Goal: Task Accomplishment & Management: Manage account settings

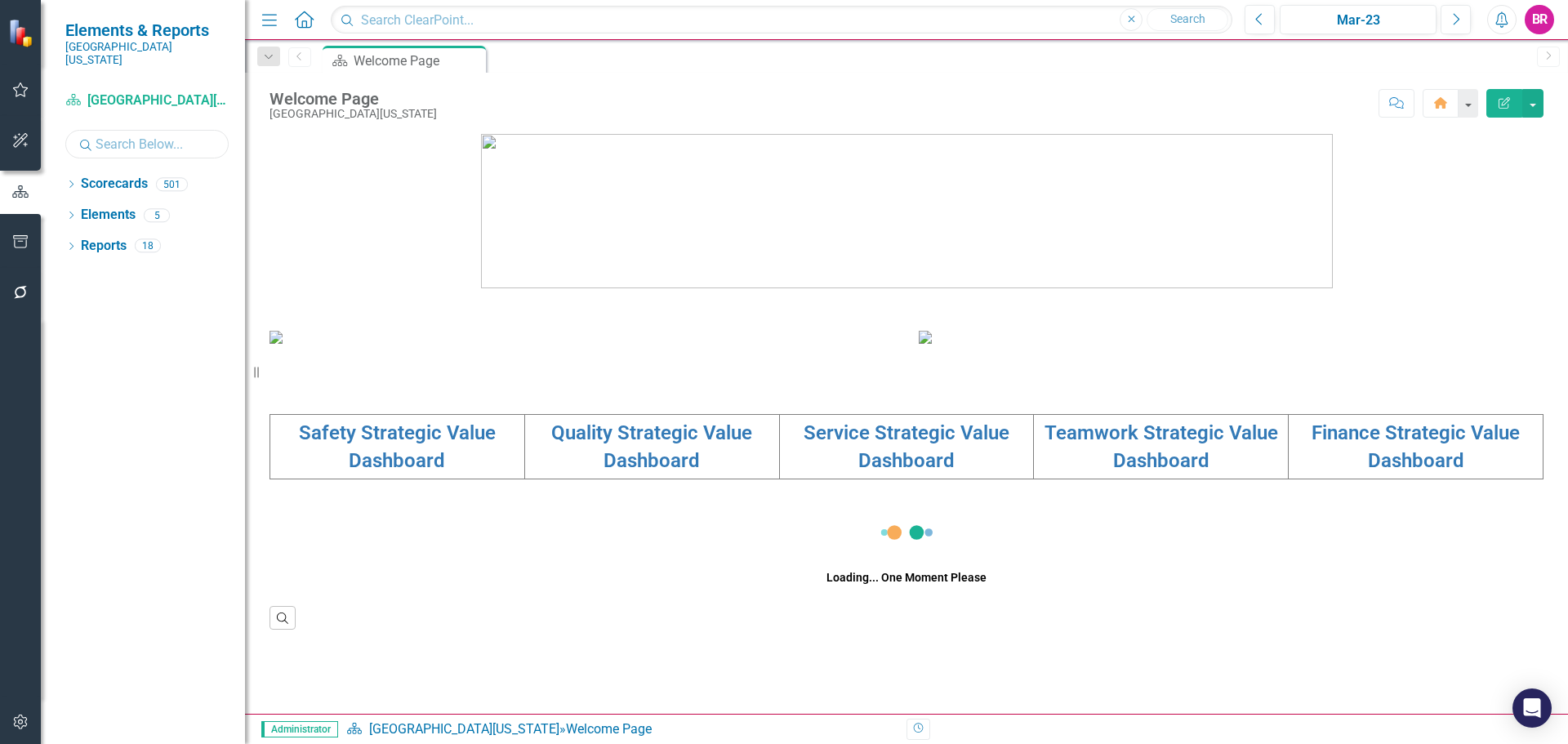
drag, startPoint x: 137, startPoint y: 130, endPoint x: 279, endPoint y: 145, distance: 142.8
click at [137, 130] on input "text" at bounding box center [147, 144] width 163 height 28
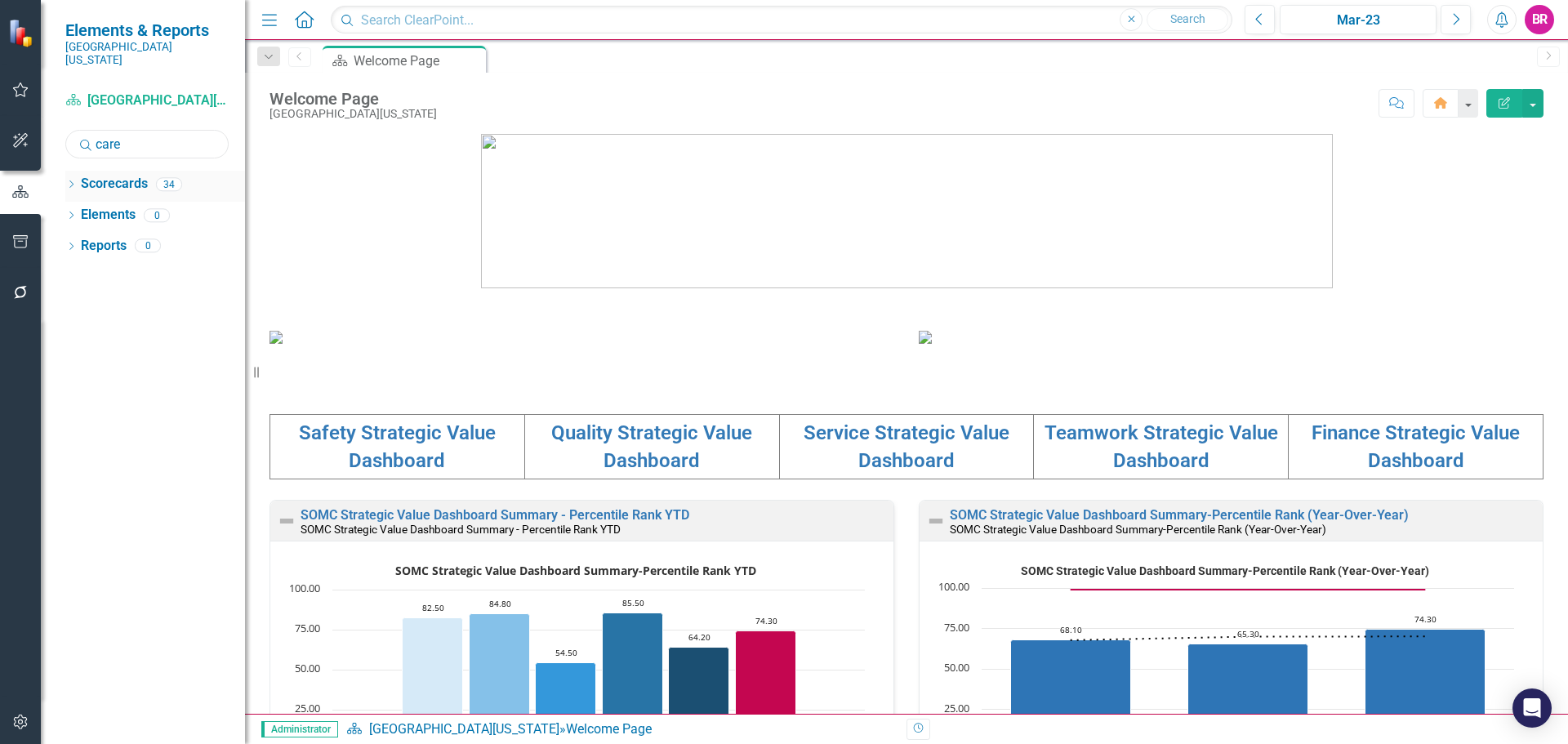
type input "care"
click at [75, 180] on div "Dropdown" at bounding box center [71, 186] width 12 height 14
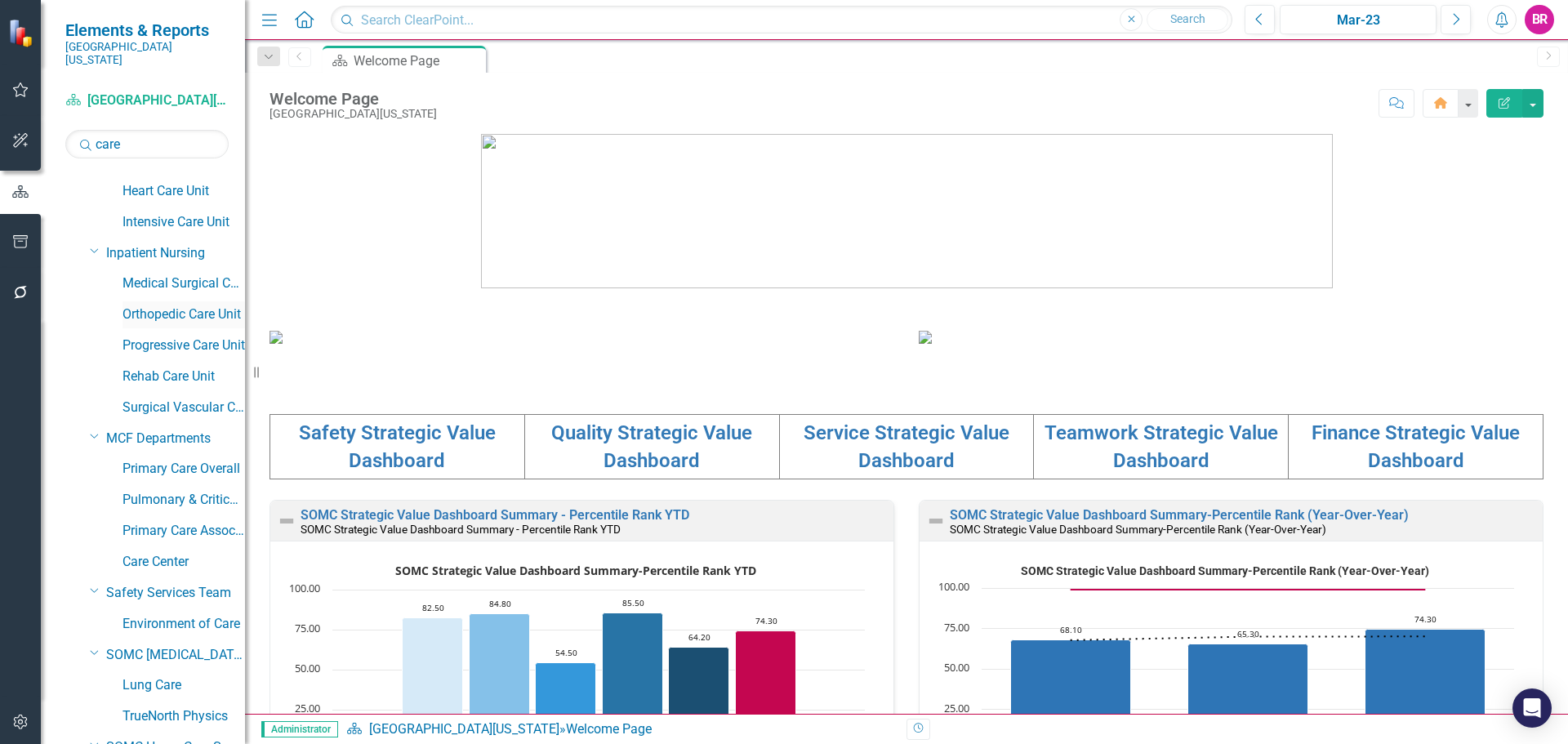
scroll to position [163, 0]
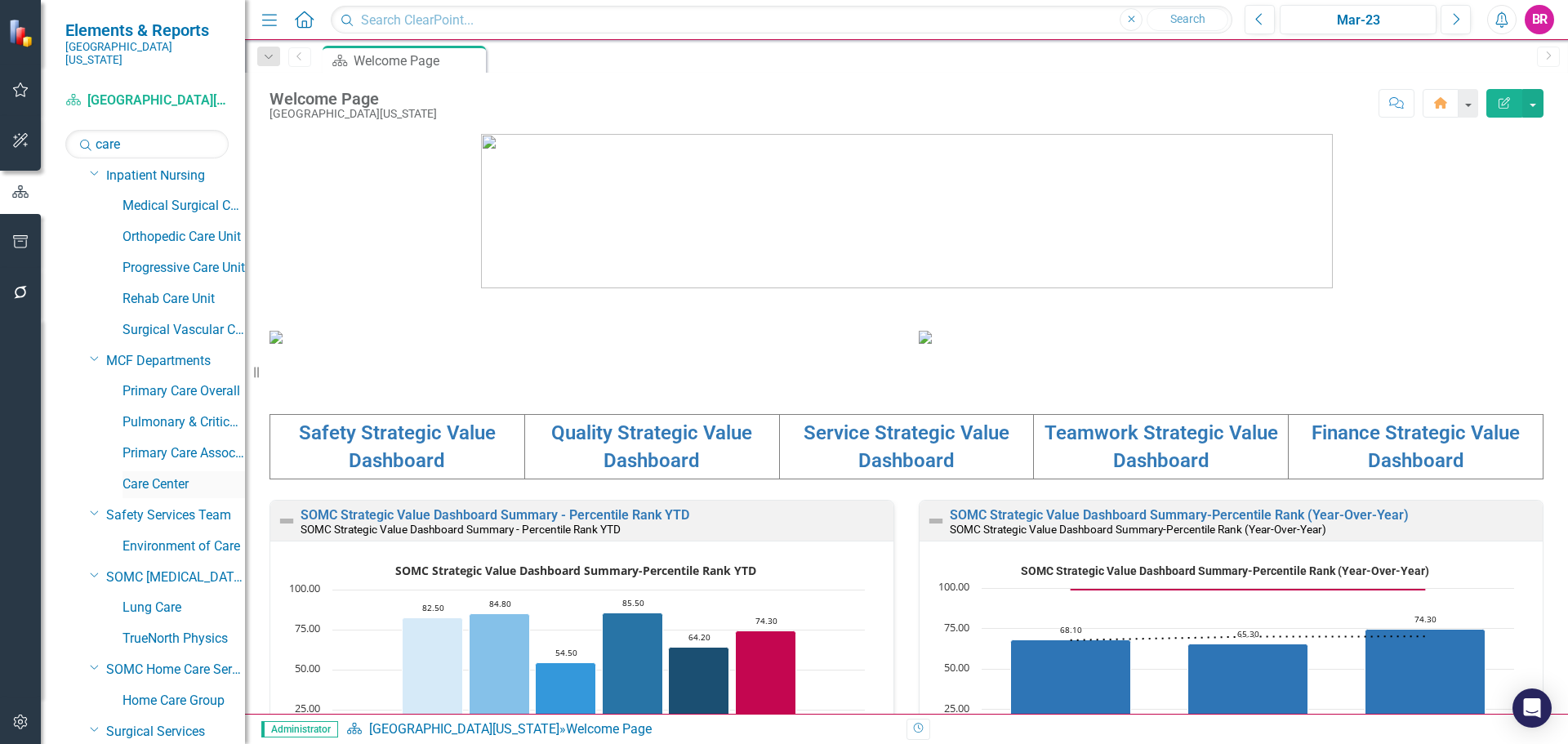
click at [163, 475] on link "Care Center" at bounding box center [183, 485] width 122 height 19
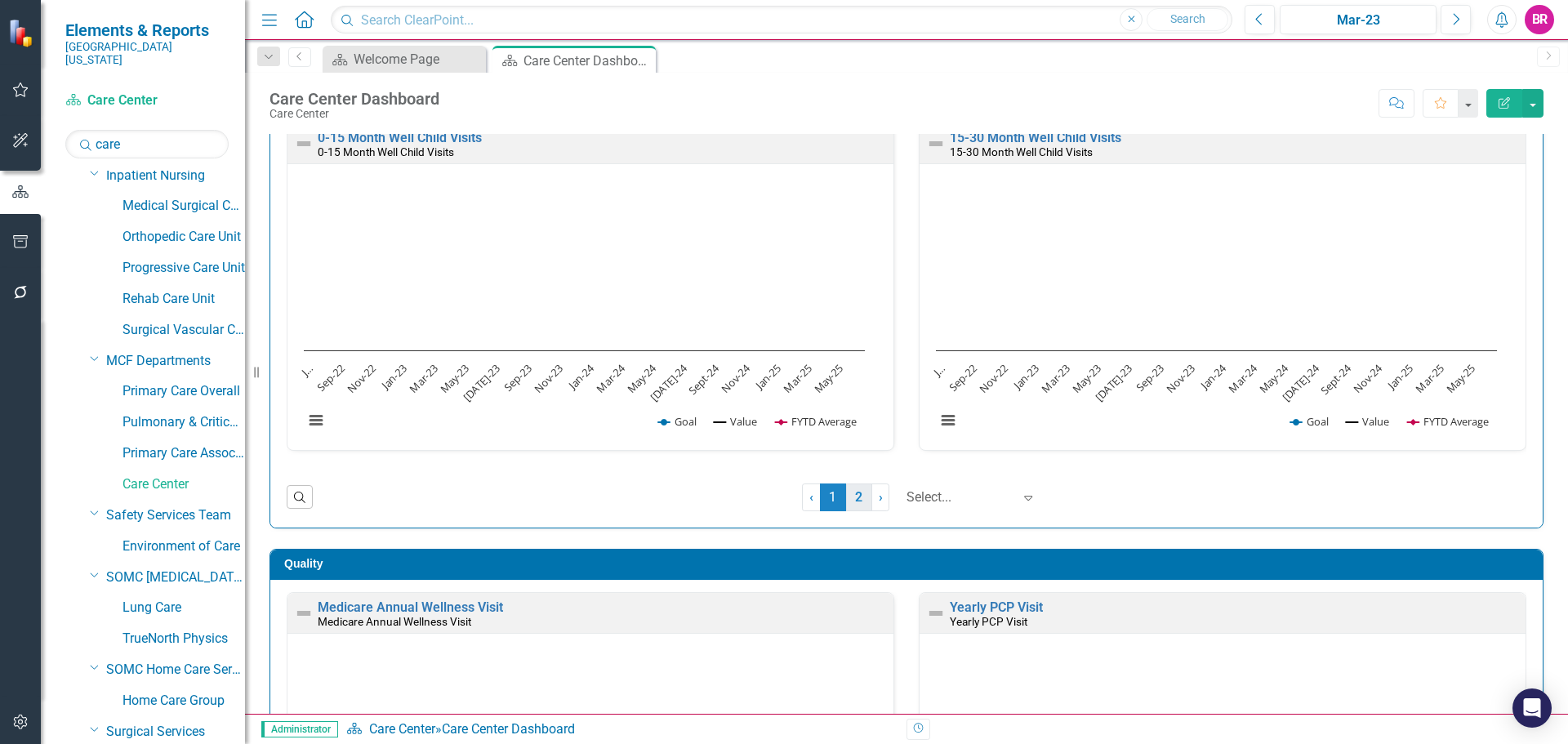
click at [846, 501] on link "2" at bounding box center [859, 497] width 26 height 27
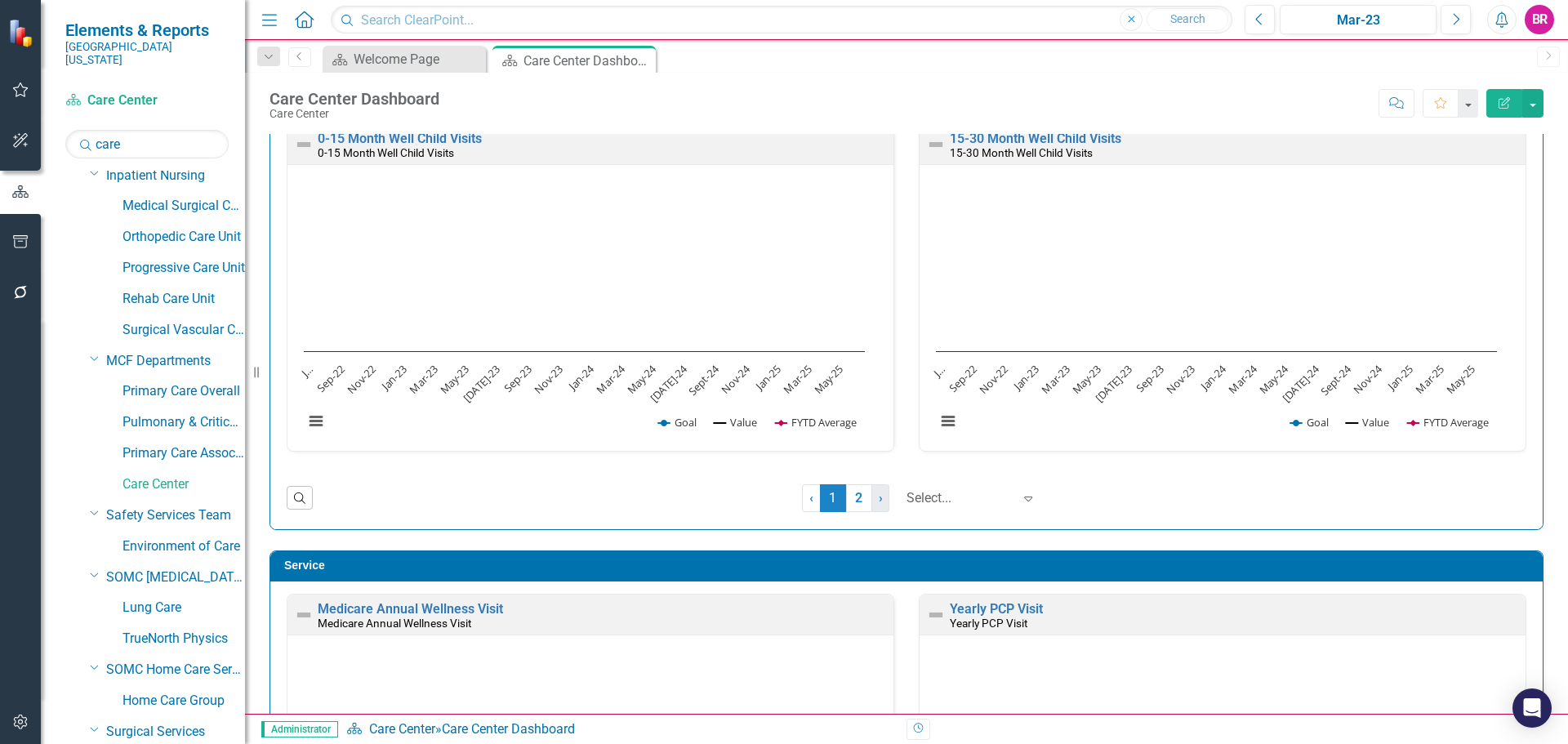
scroll to position [2287, 0]
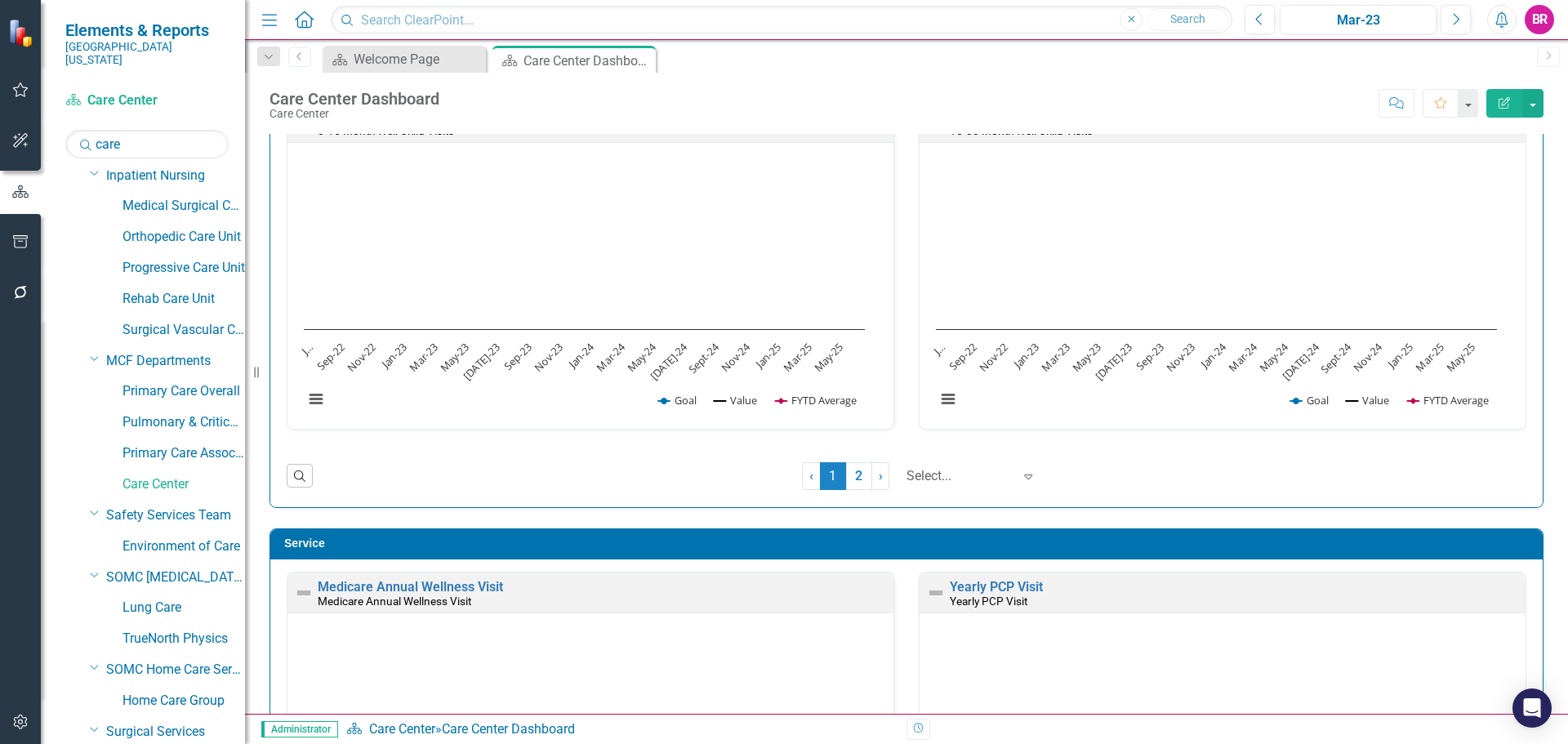
drag, startPoint x: 846, startPoint y: 470, endPoint x: 946, endPoint y: 481, distance: 100.6
click at [846, 470] on link "2" at bounding box center [859, 475] width 26 height 27
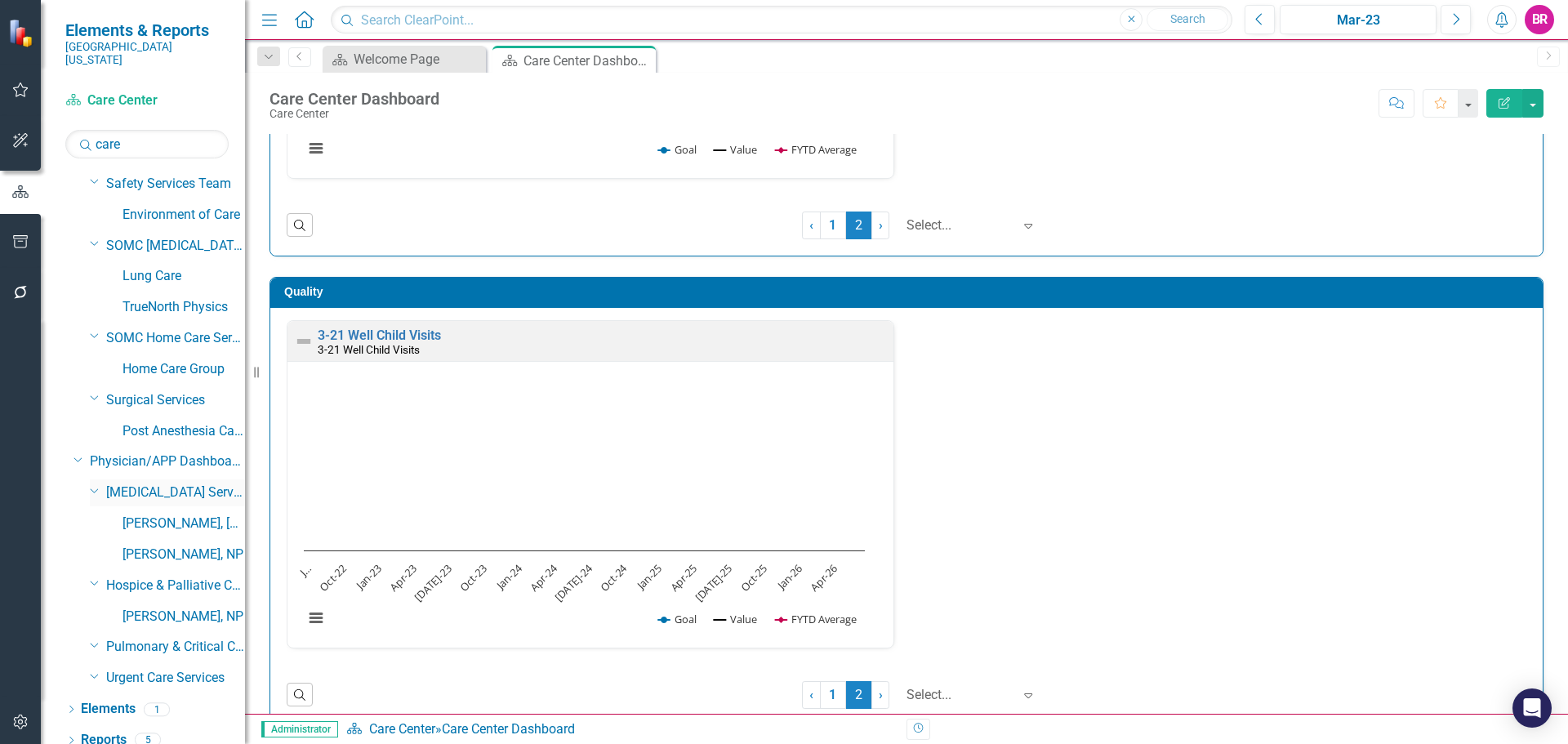
scroll to position [495, 0]
click at [1506, 97] on icon "Edit Report" at bounding box center [1505, 103] width 15 height 12
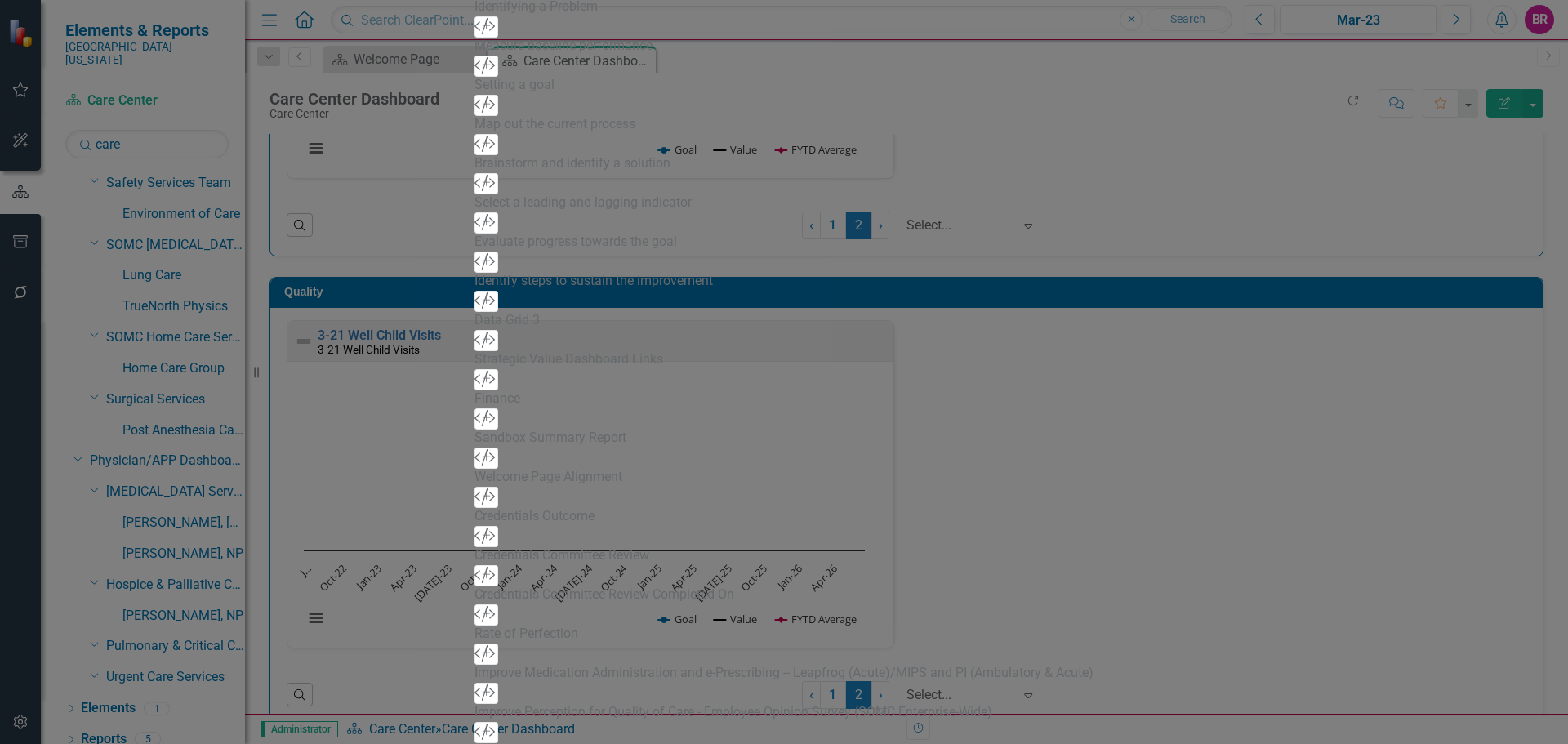
scroll to position [0, 0]
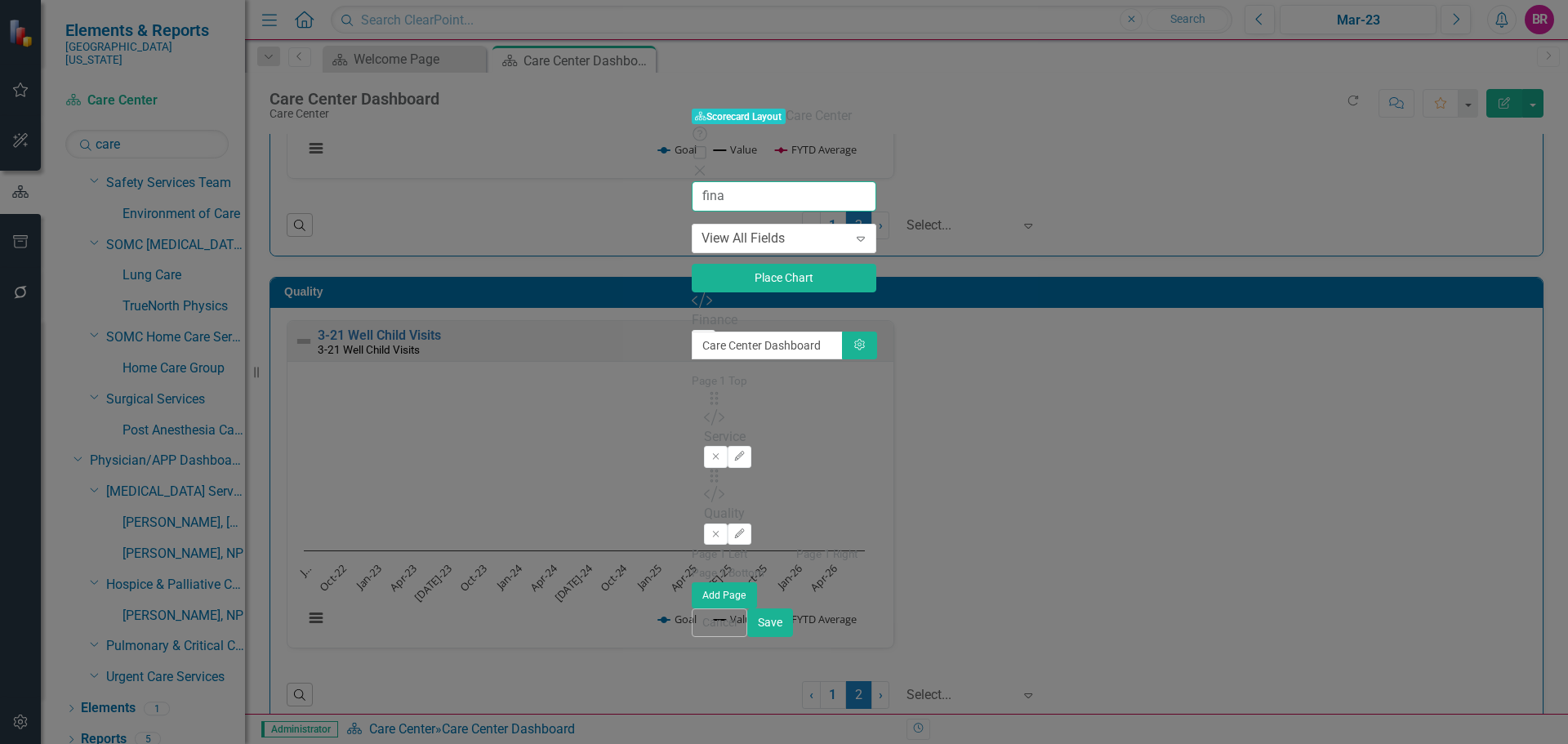
type input "fina"
click at [698, 335] on icon "Add" at bounding box center [703, 340] width 12 height 10
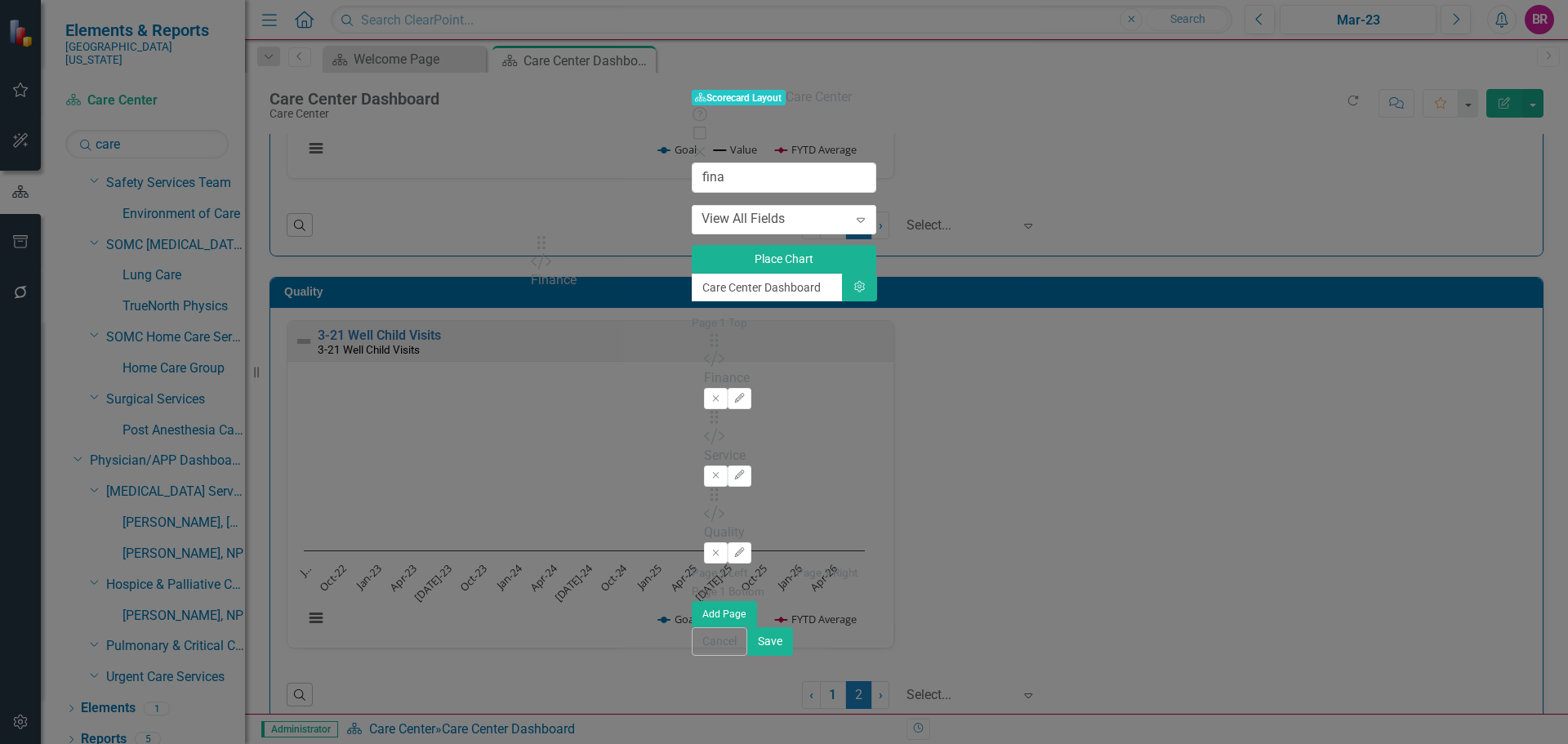
drag, startPoint x: 557, startPoint y: 156, endPoint x: 558, endPoint y: 252, distance: 96.0
drag, startPoint x: 564, startPoint y: 155, endPoint x: 561, endPoint y: 206, distance: 51.1
click at [722, 471] on icon "Remove" at bounding box center [716, 475] width 12 height 10
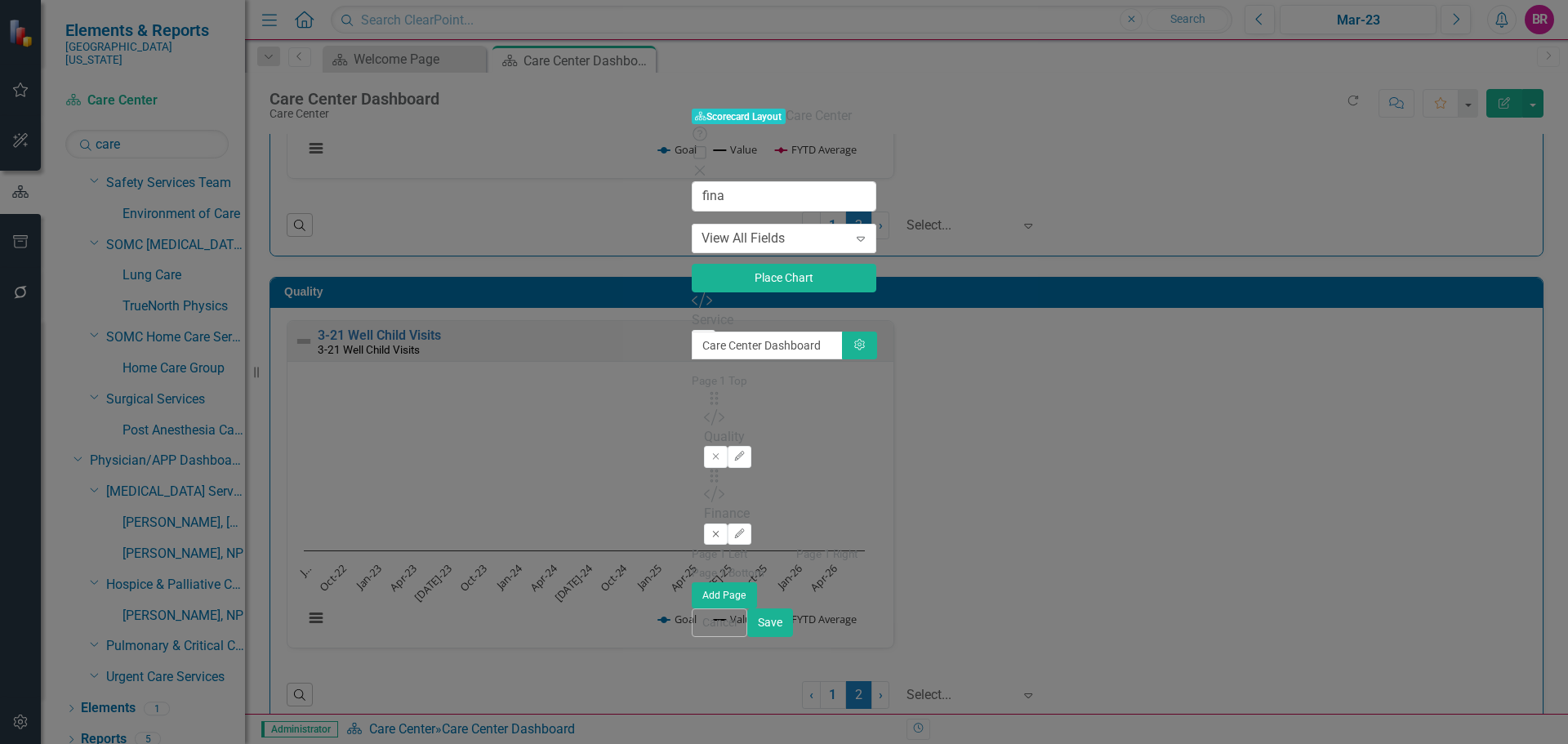
click at [722, 530] on icon "Remove" at bounding box center [716, 535] width 12 height 10
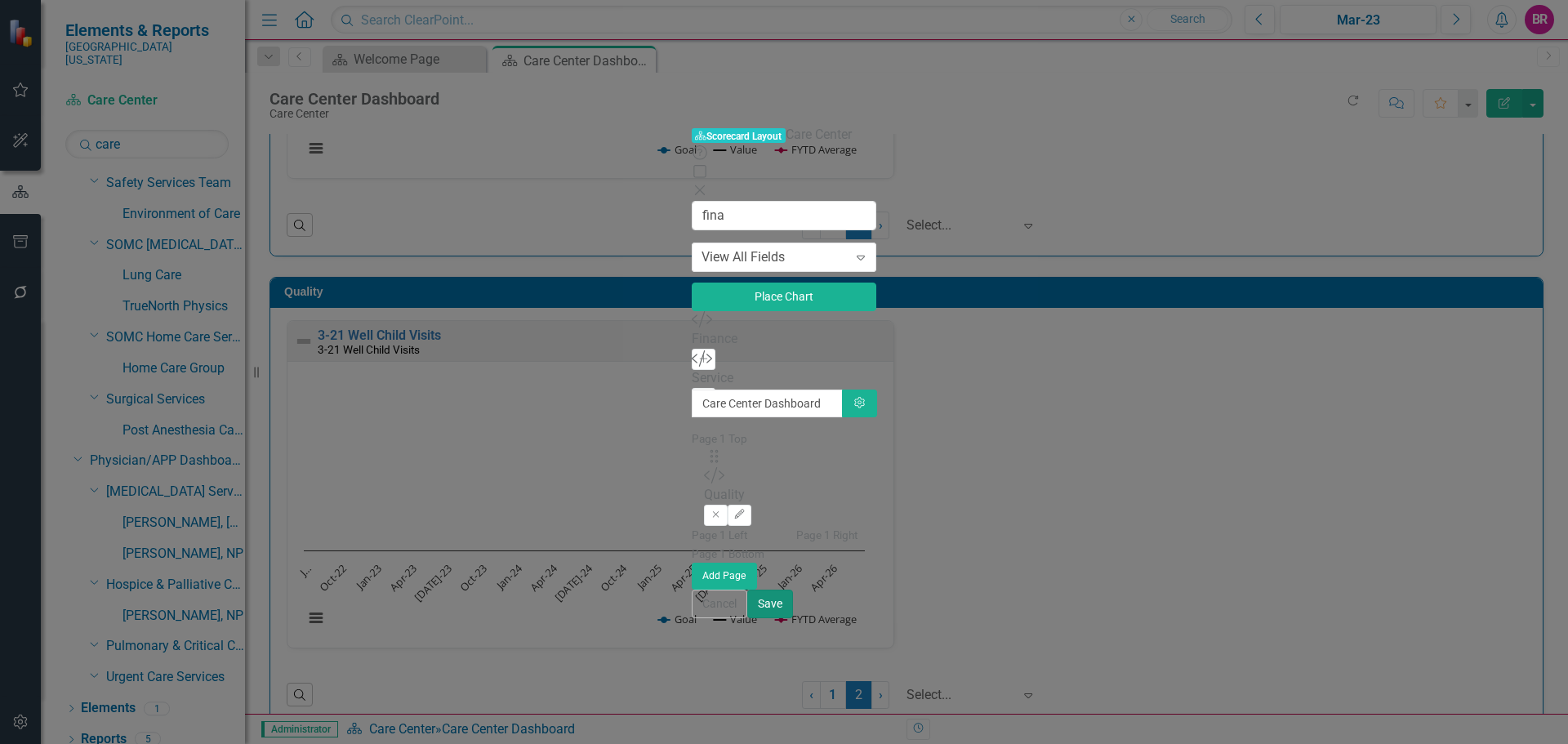
click at [793, 618] on button "Save" at bounding box center [770, 604] width 46 height 28
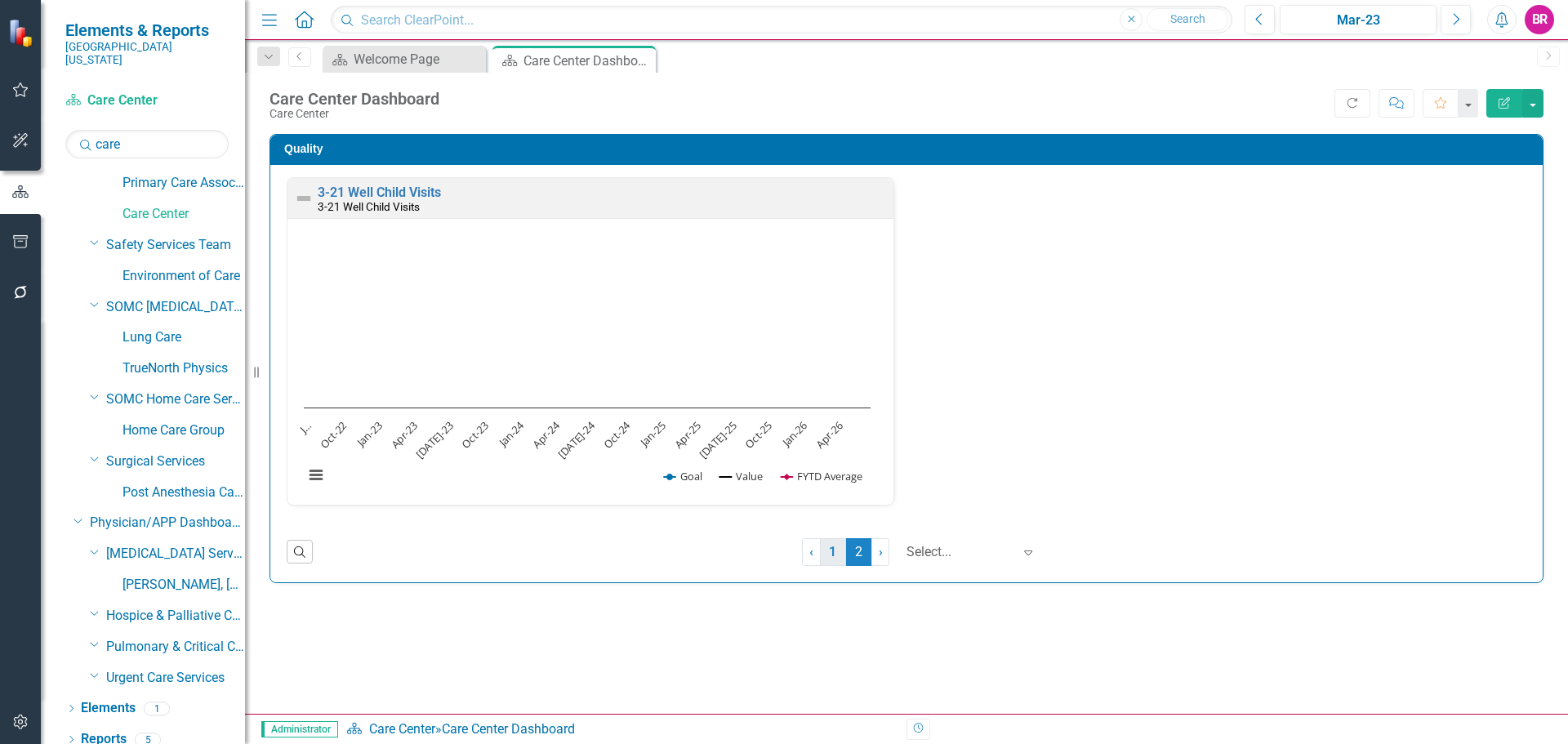
click at [826, 550] on link "1" at bounding box center [832, 551] width 26 height 27
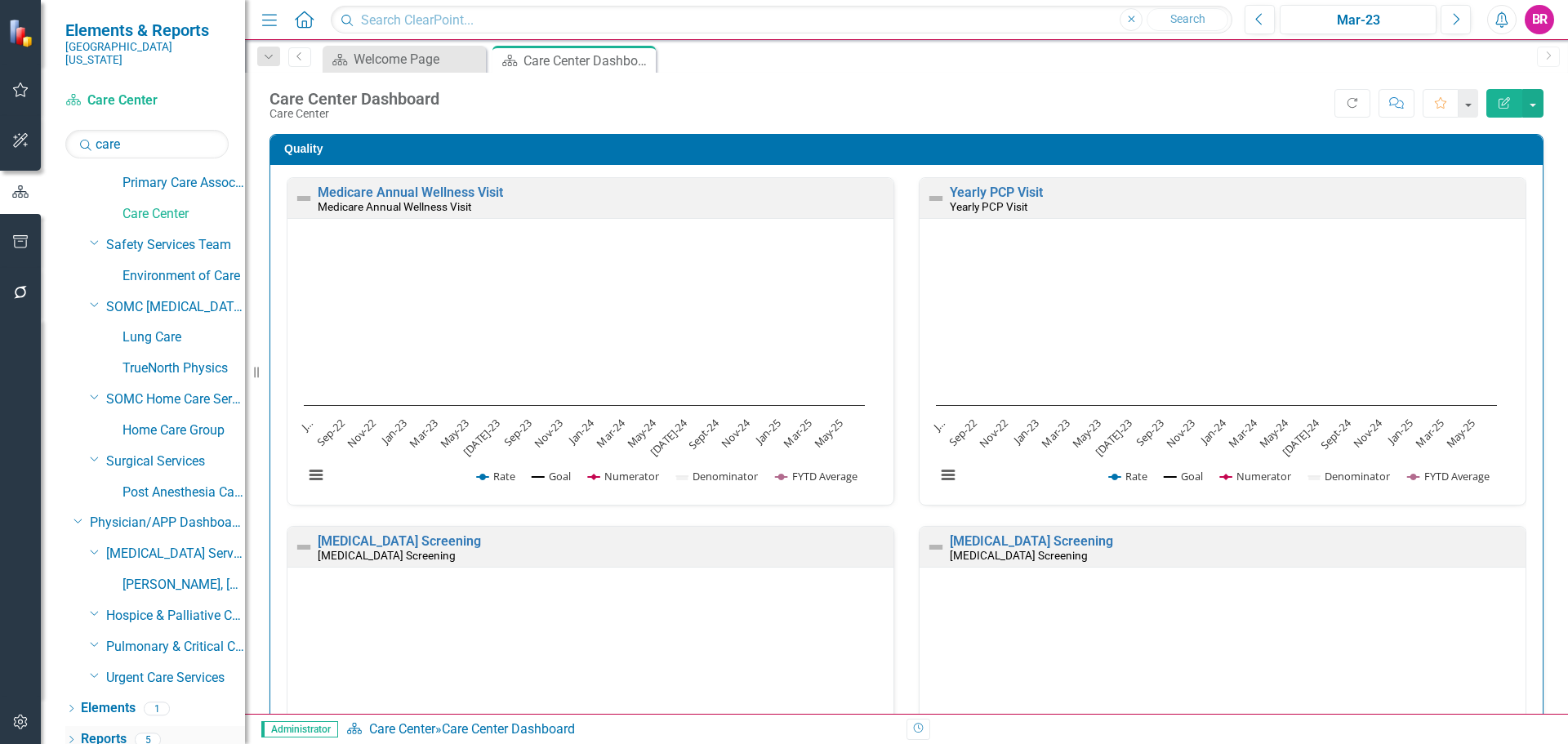
click at [106, 730] on link "Reports" at bounding box center [103, 739] width 46 height 19
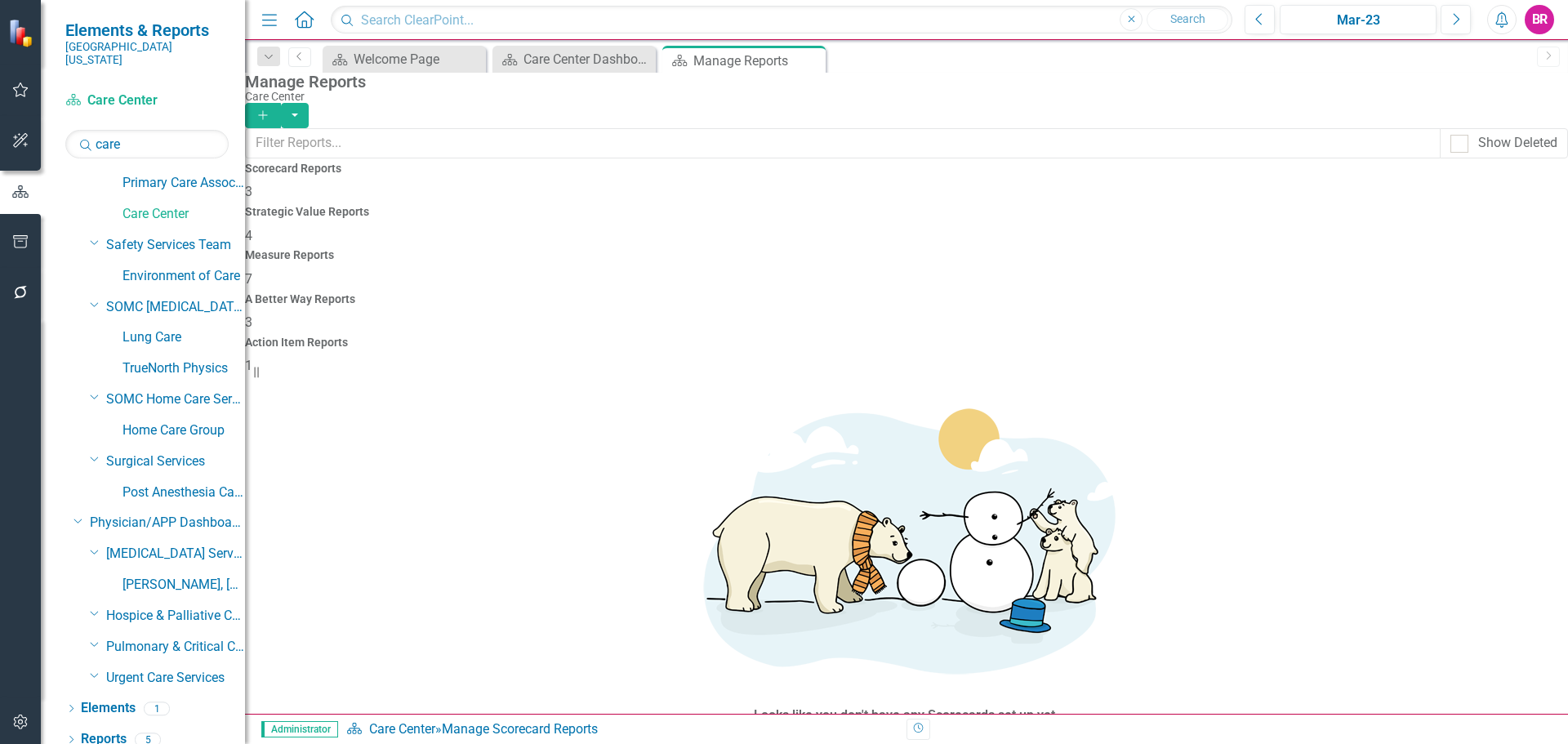
click at [915, 249] on h4 "Measure Reports" at bounding box center [907, 255] width 1324 height 12
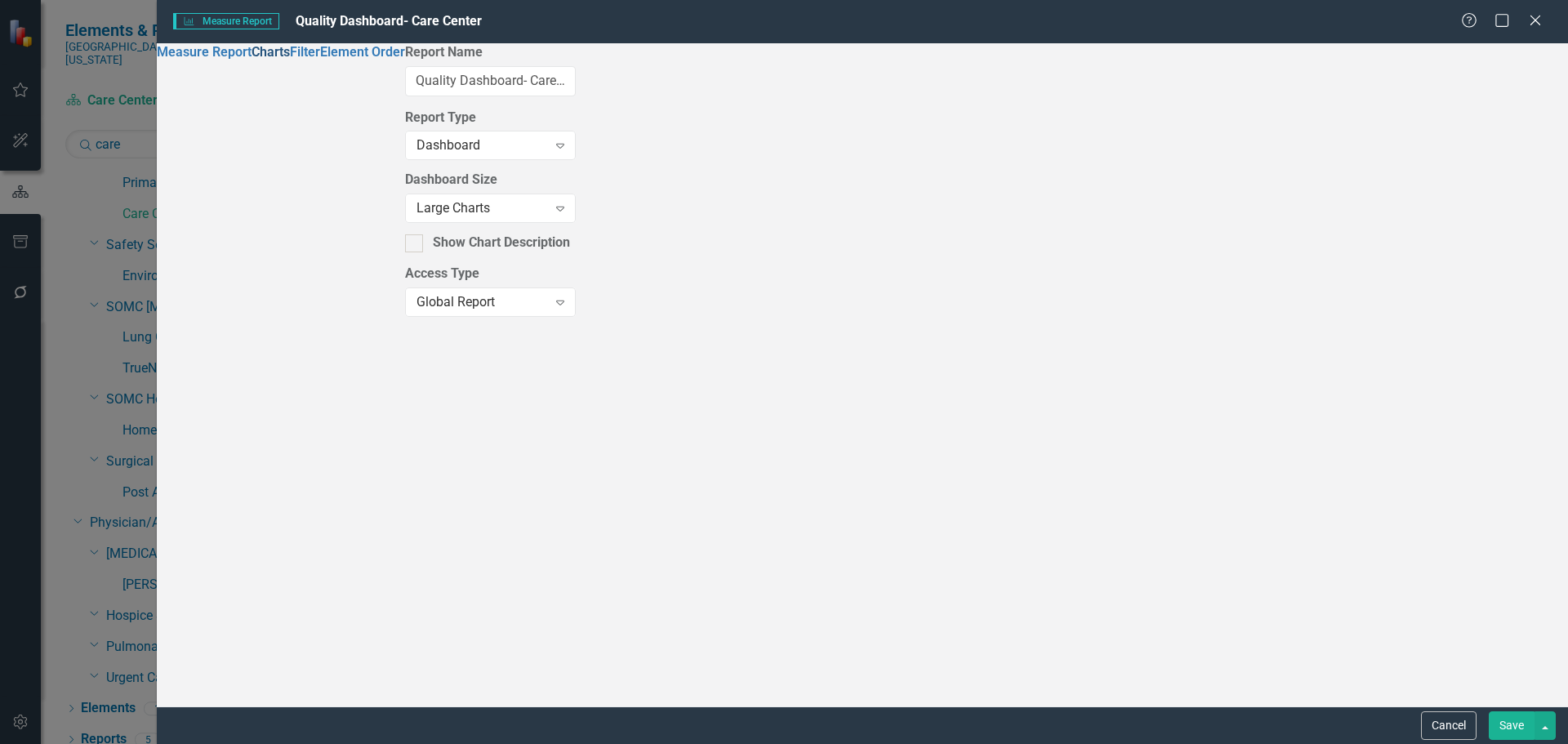
click at [252, 60] on link "Charts" at bounding box center [271, 52] width 38 height 16
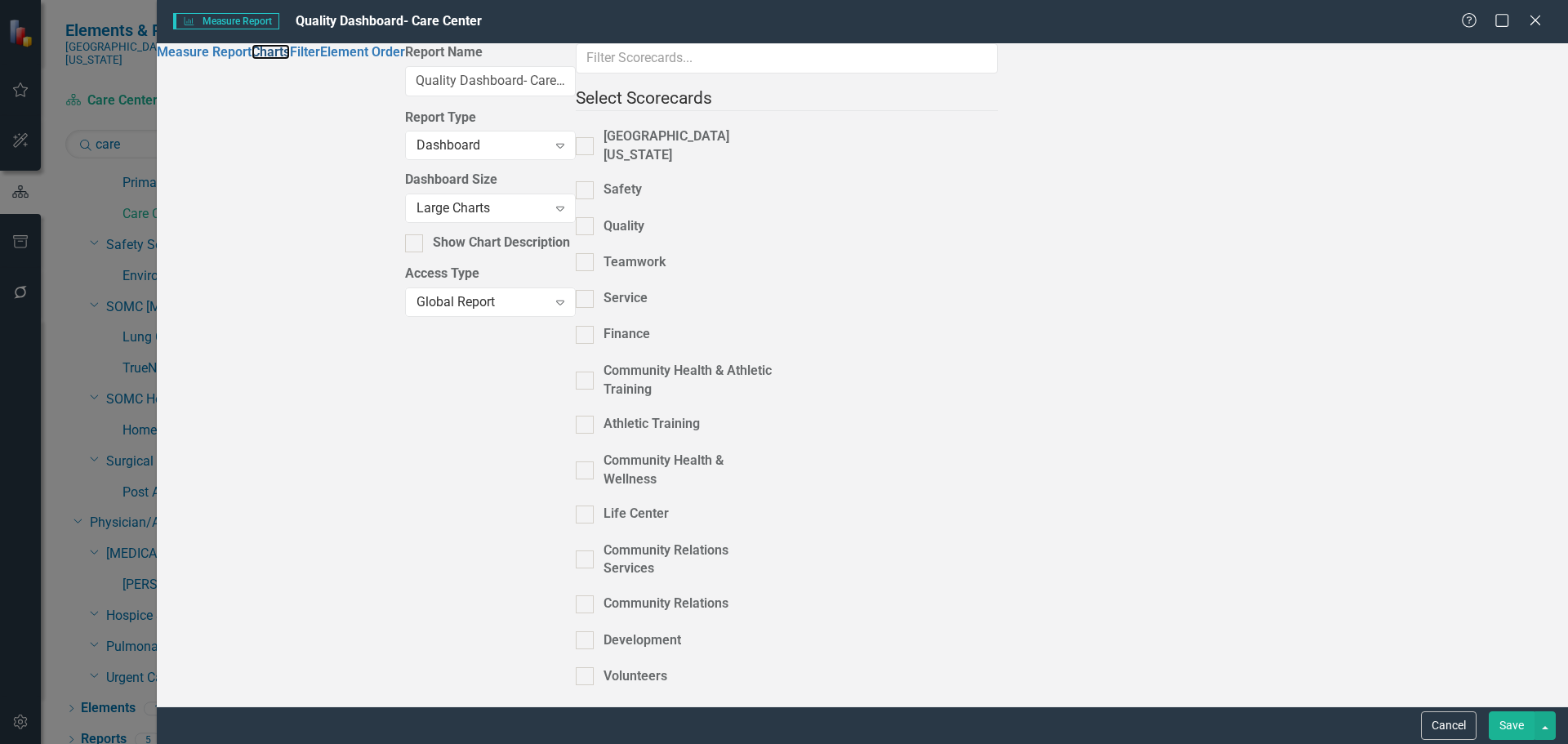
scroll to position [2859, 0]
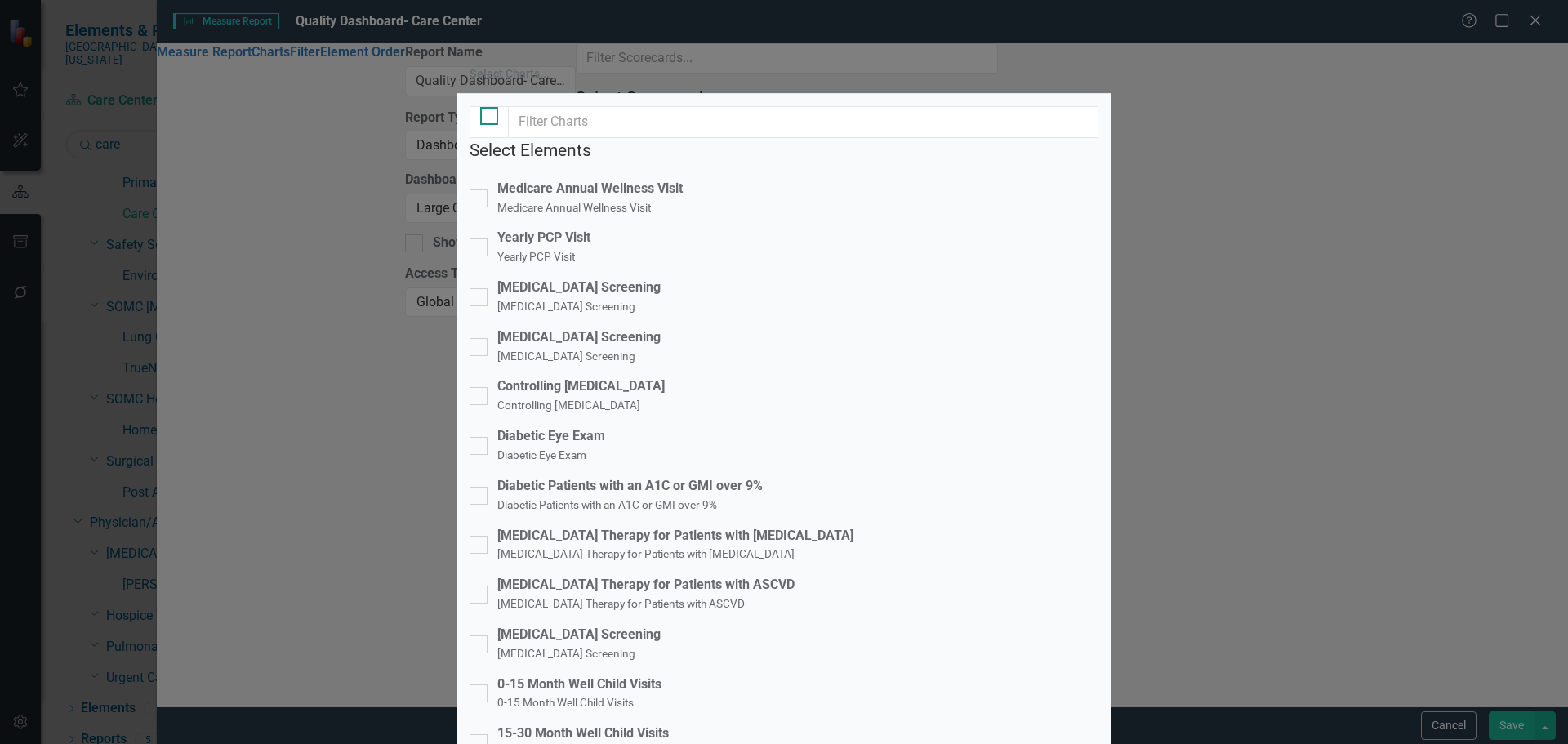
click at [481, 138] on div at bounding box center [489, 122] width 39 height 32
click at [497, 125] on div at bounding box center [490, 116] width 18 height 18
click at [491, 117] on input "checkbox" at bounding box center [486, 112] width 11 height 11
checkbox input "true"
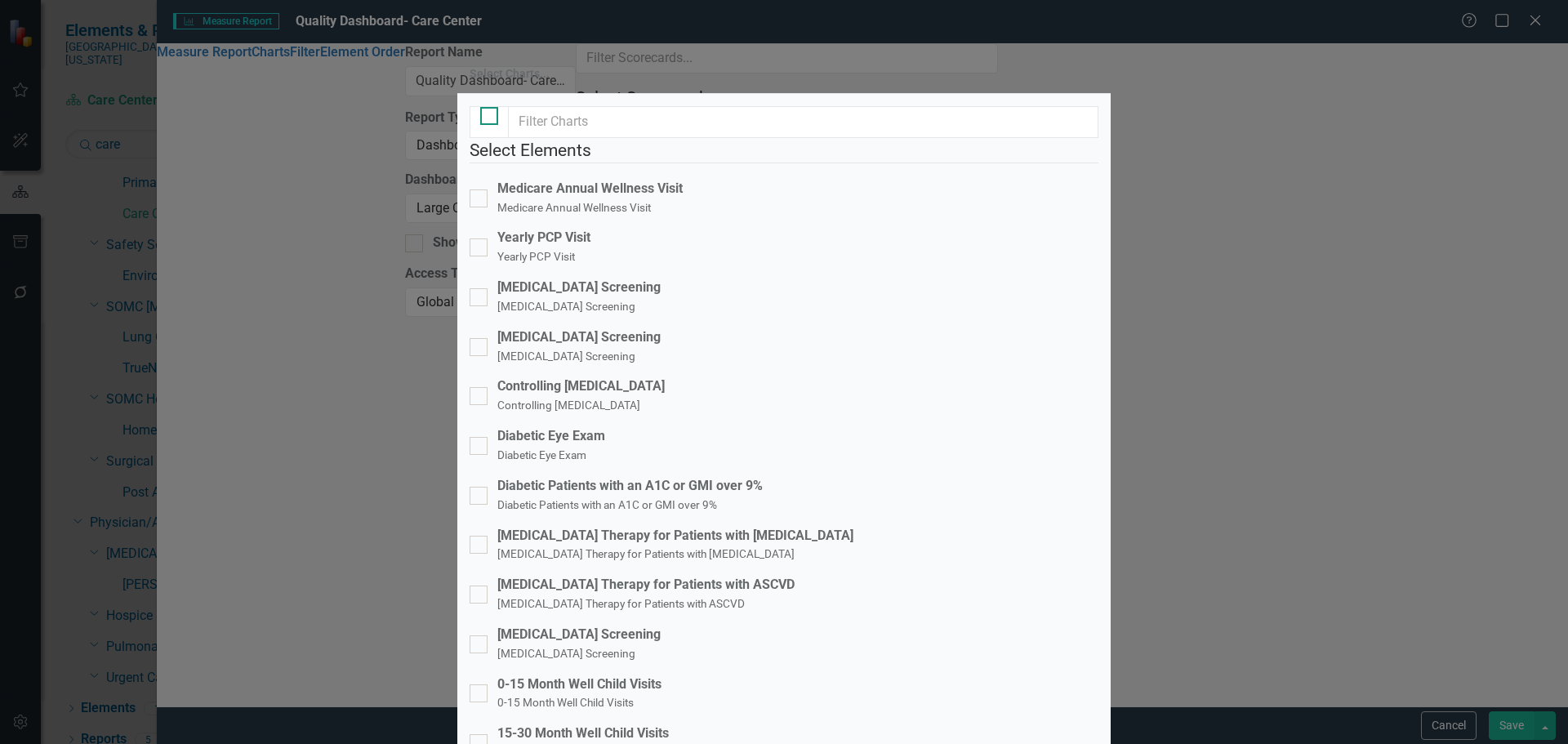
checkbox input "true"
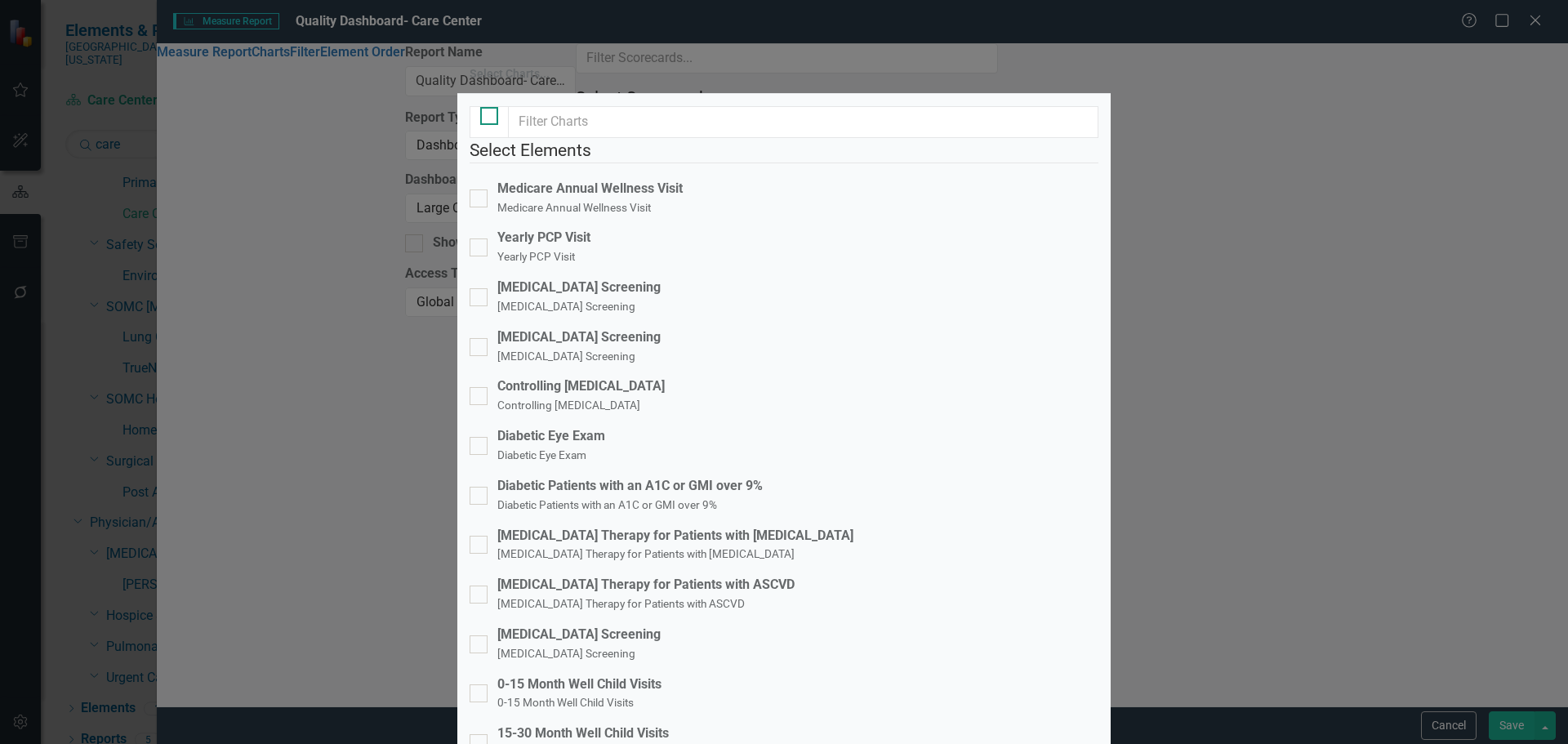
checkbox input "true"
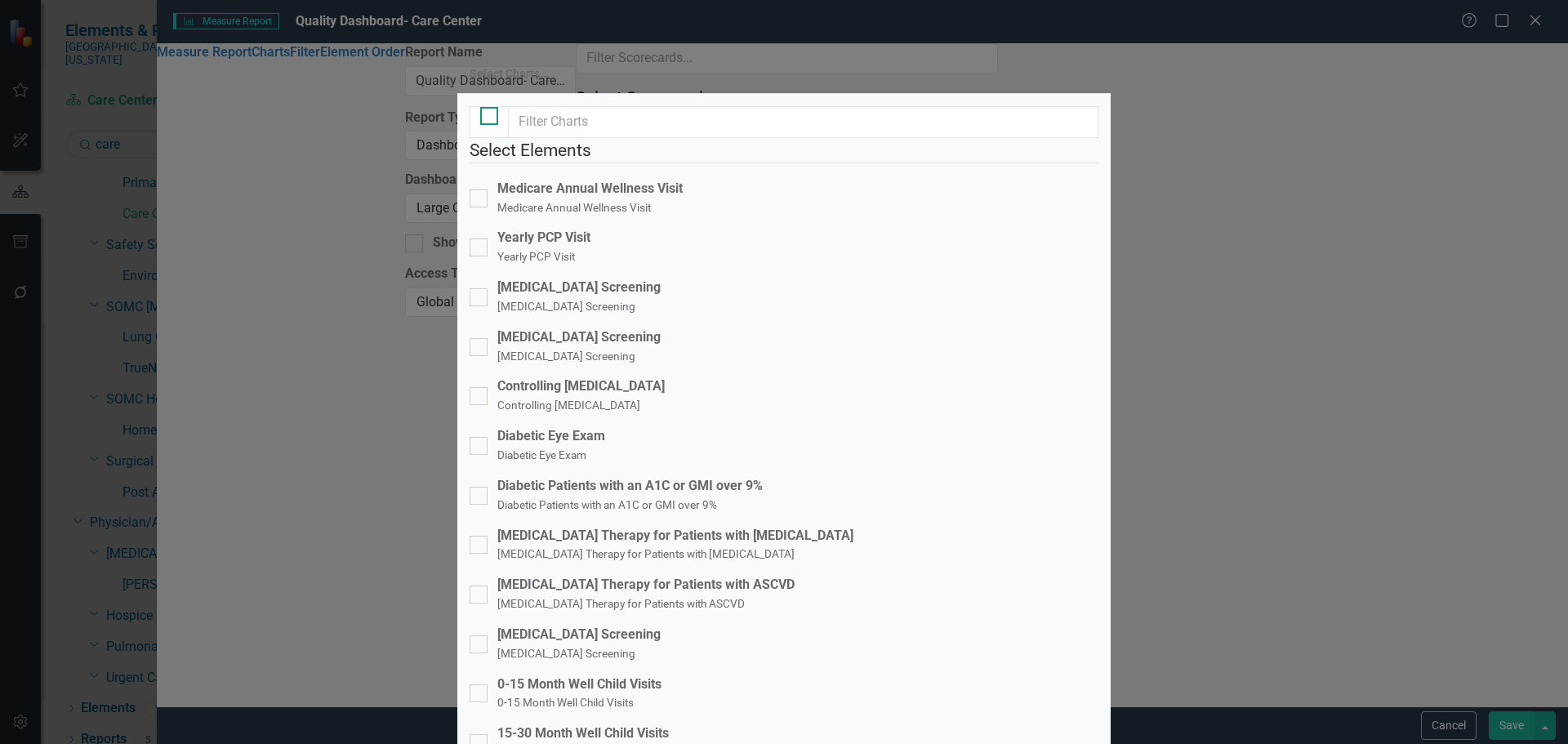
checkbox input "true"
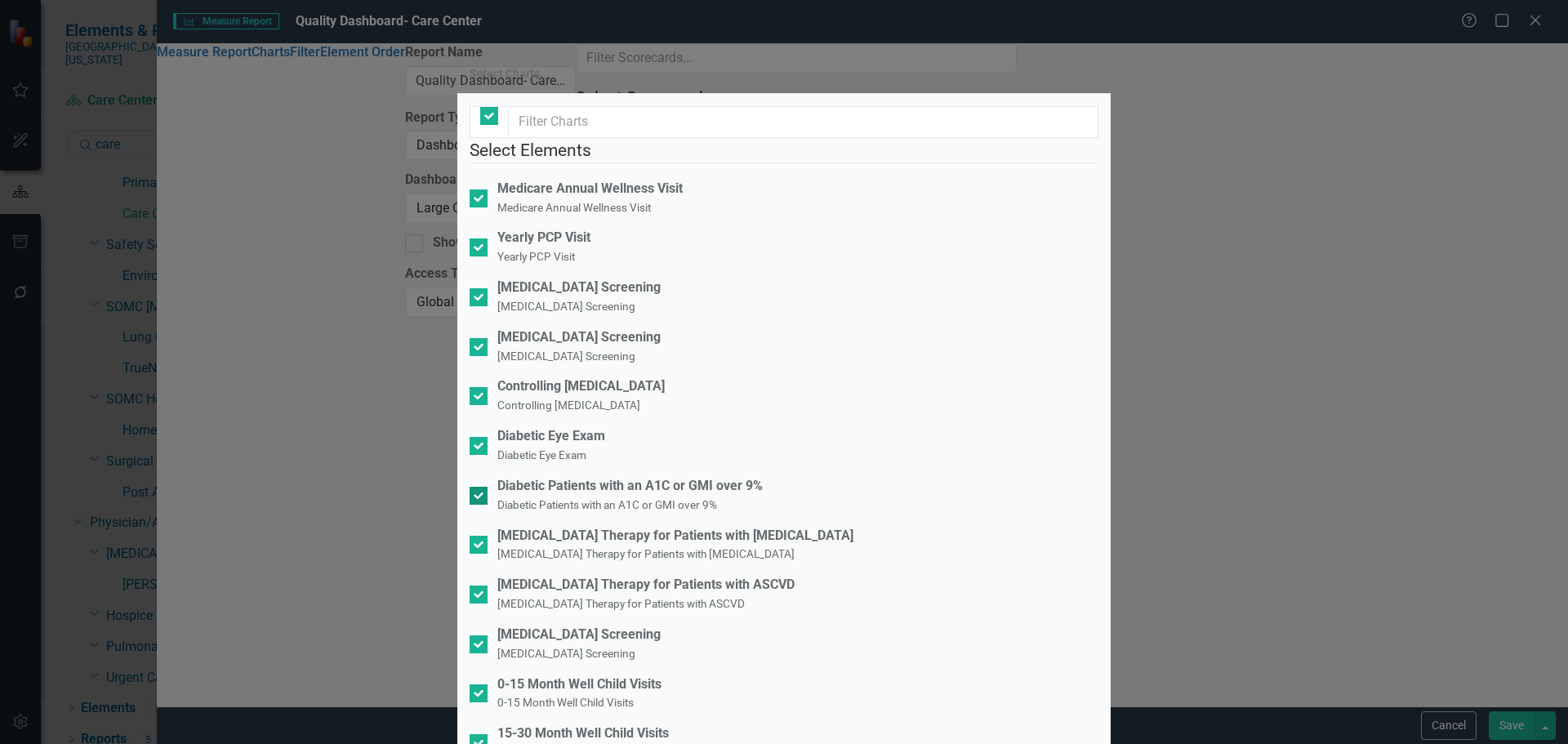
scroll to position [132, 0]
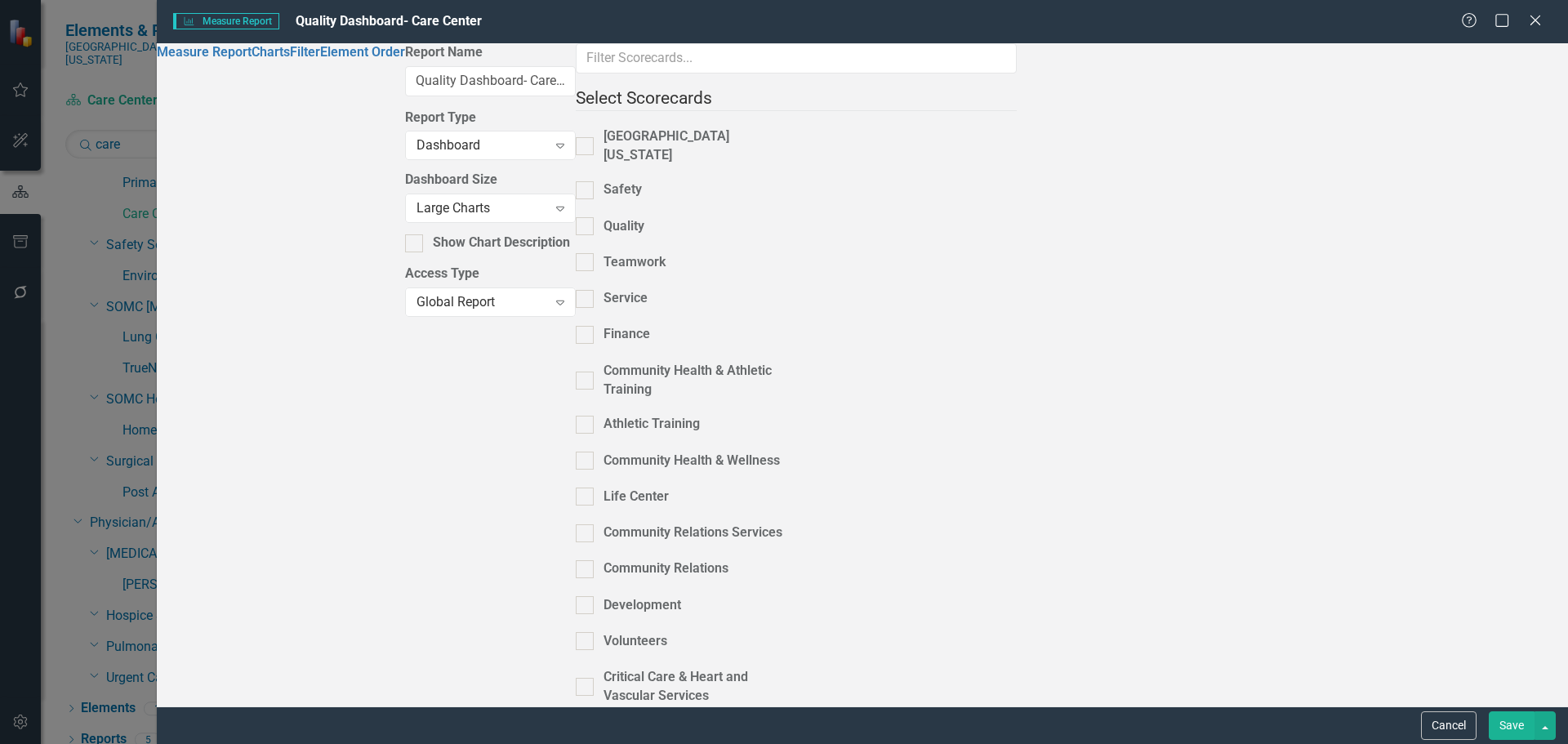
click at [1510, 730] on button "Save" at bounding box center [1511, 726] width 46 height 28
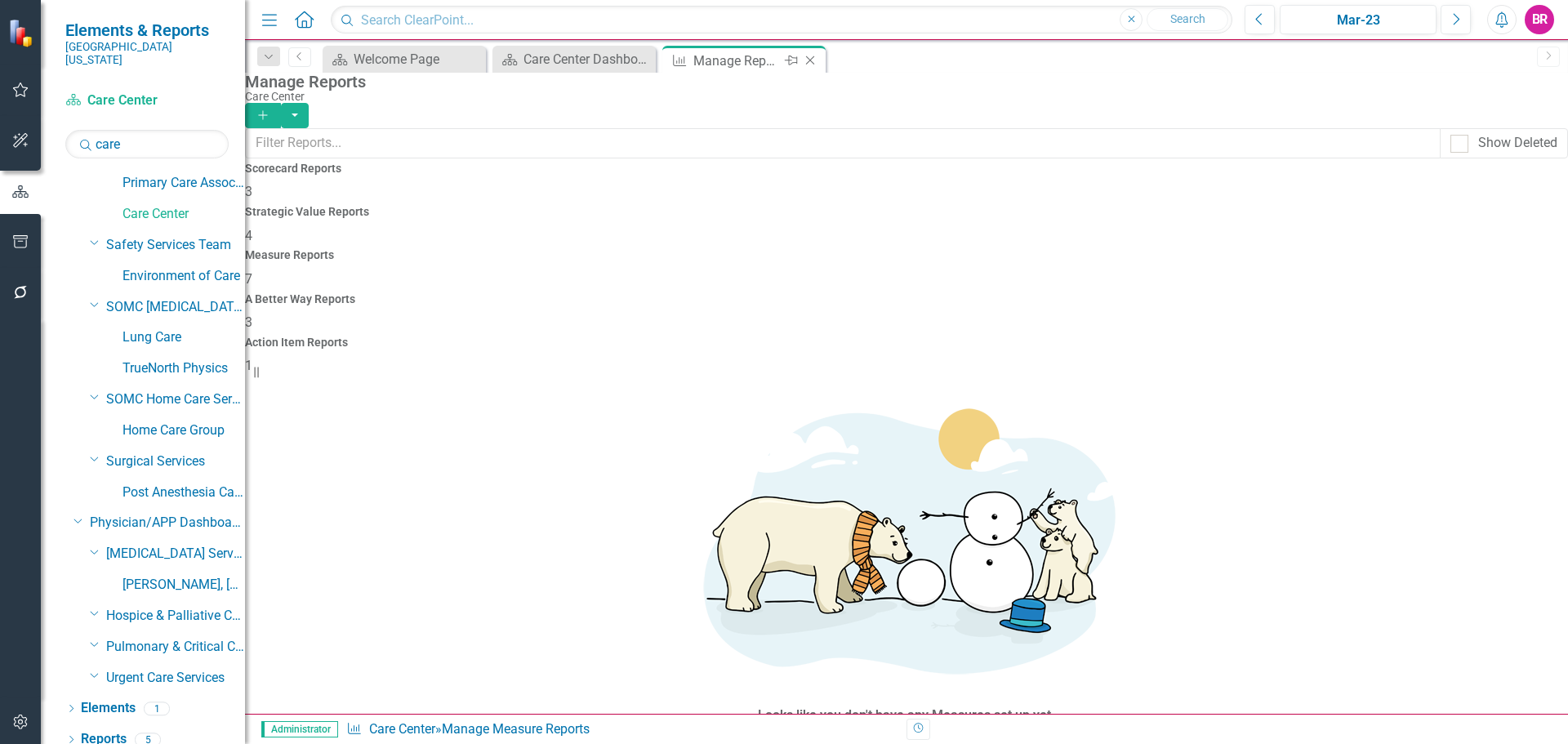
click at [810, 56] on icon "Close" at bounding box center [811, 61] width 17 height 13
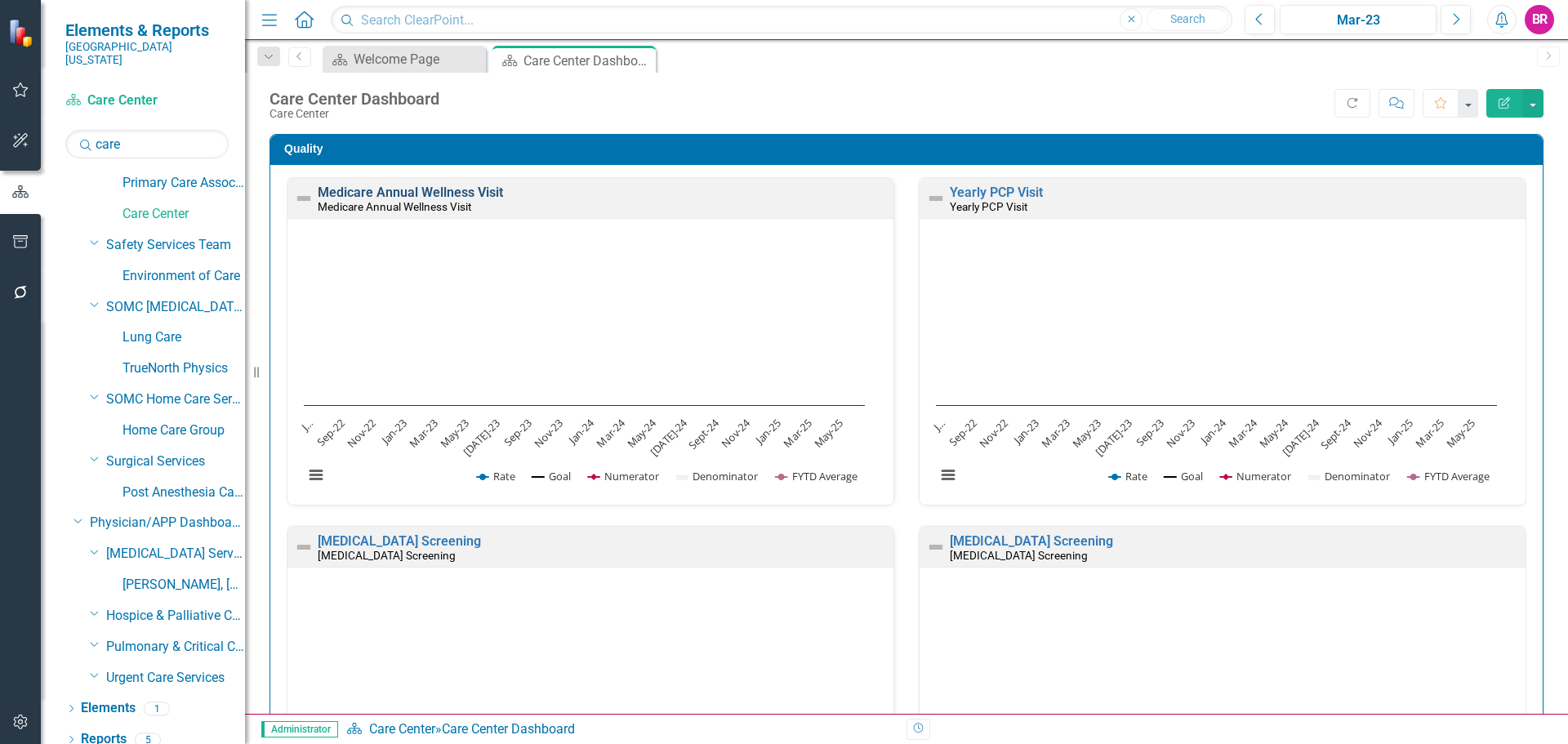
click at [490, 195] on link "Medicare Annual Wellness Visit" at bounding box center [410, 192] width 185 height 16
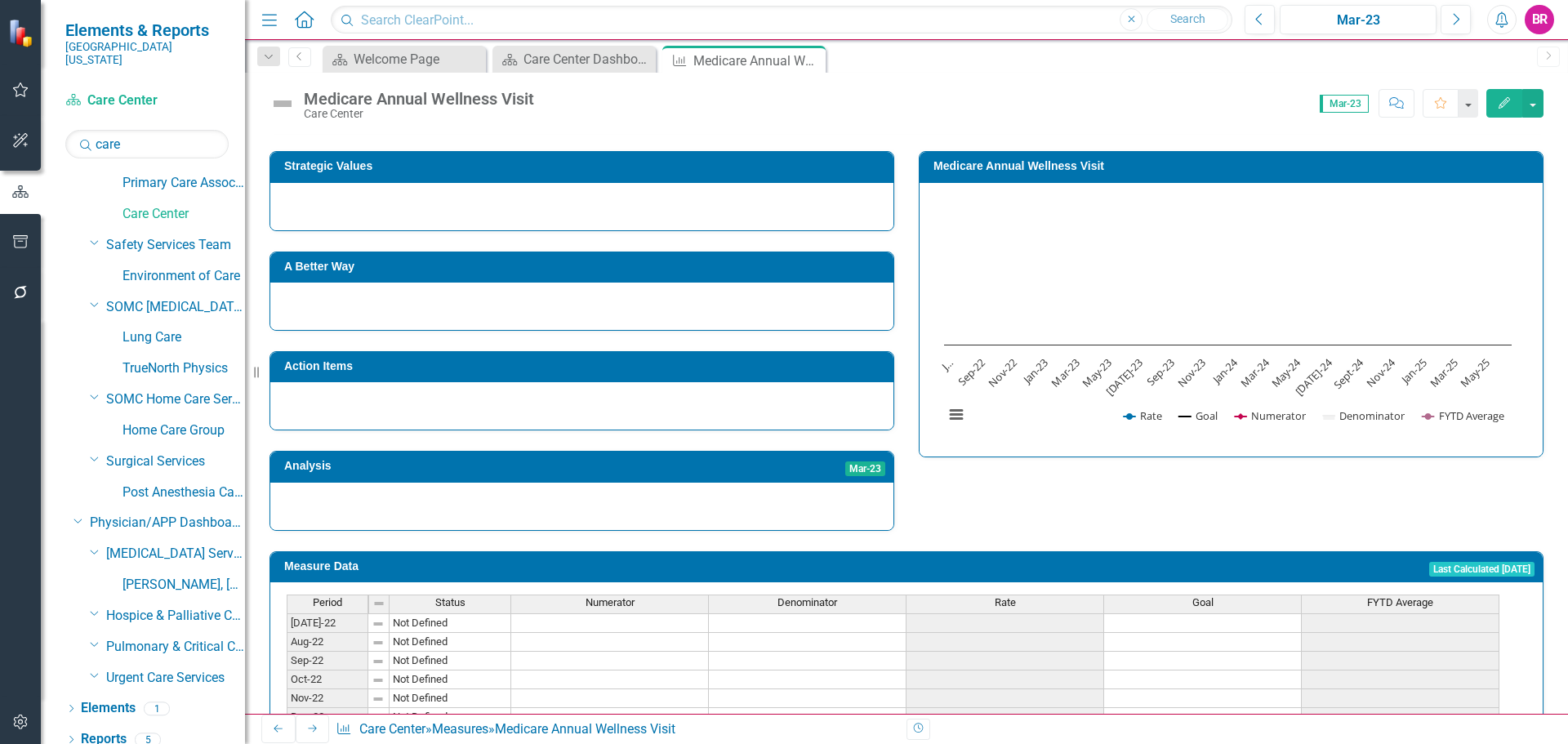
scroll to position [245, 0]
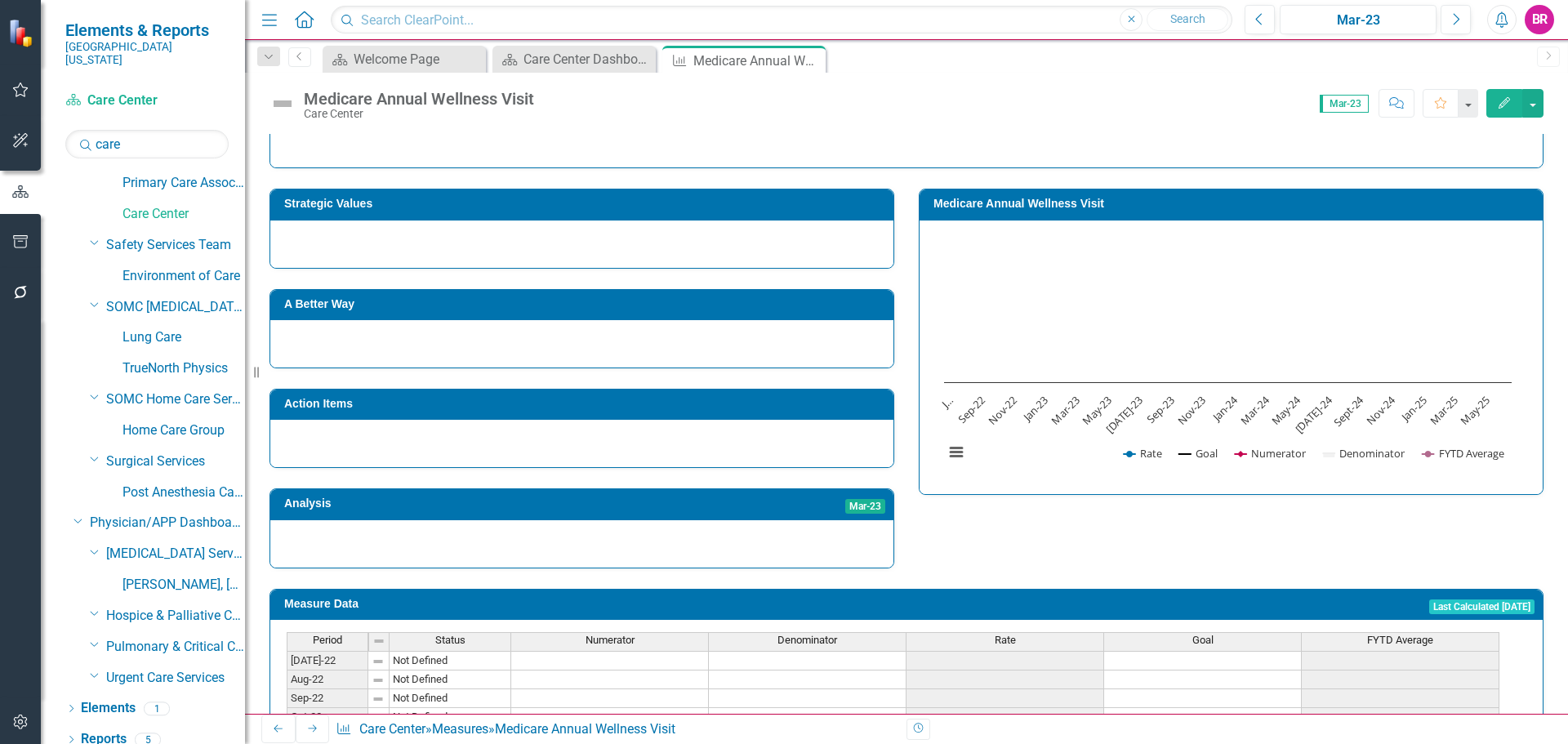
click at [1117, 209] on h3 "Medicare Annual Wellness Visit" at bounding box center [1234, 204] width 601 height 12
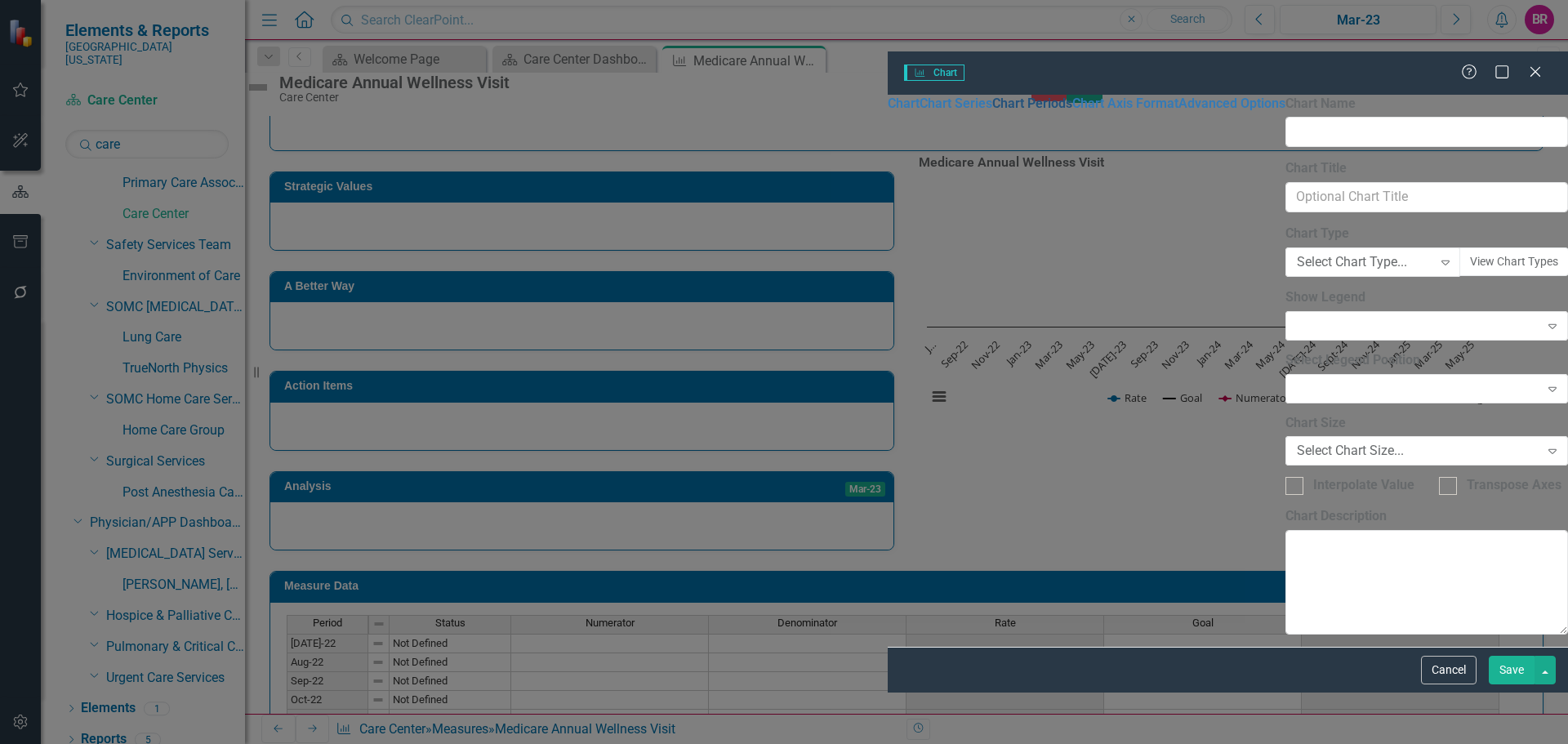
type input "Medicare Annual Wellness Visit"
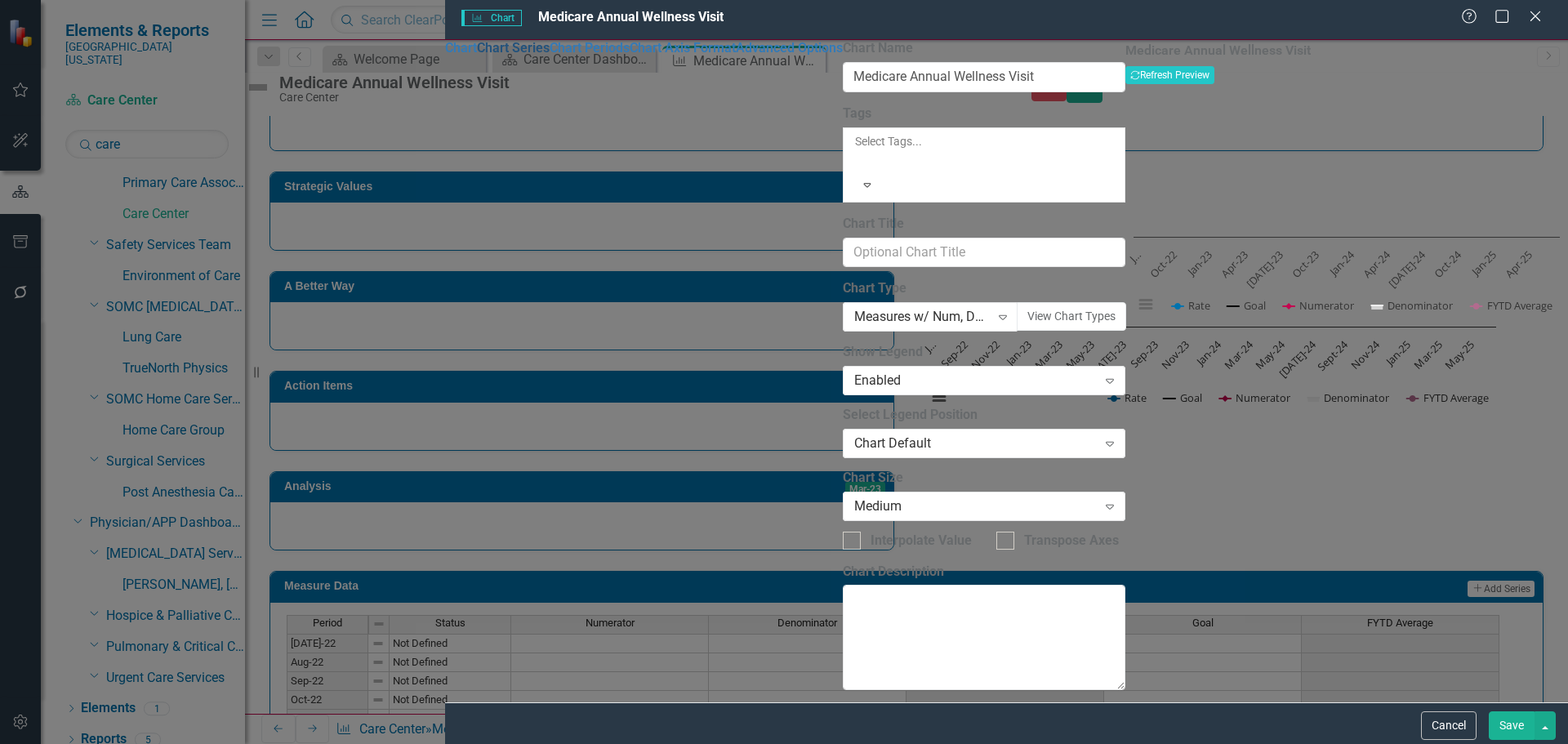
click at [477, 56] on link "Chart Series" at bounding box center [513, 47] width 72 height 16
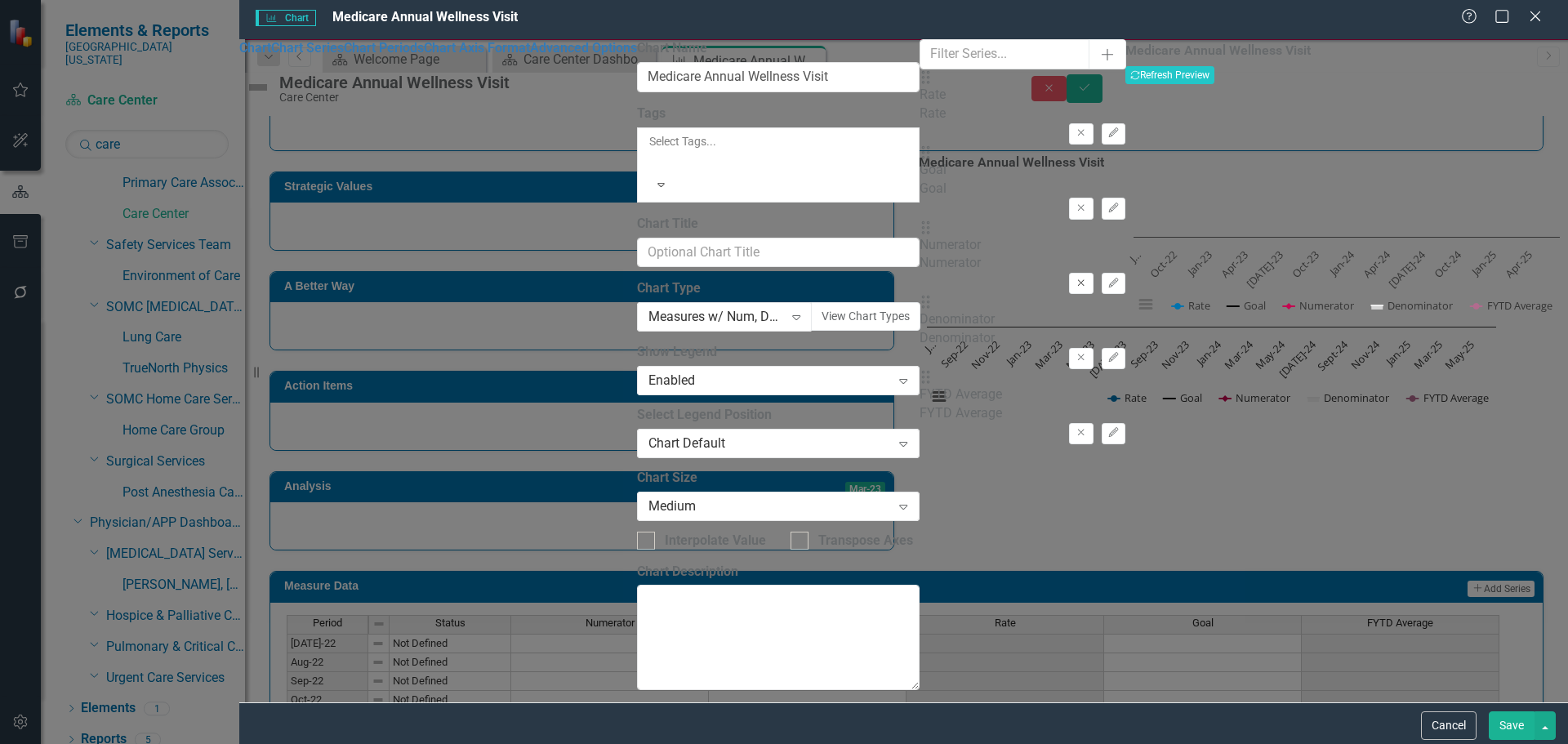
click at [1069, 273] on button "Remove" at bounding box center [1081, 283] width 23 height 22
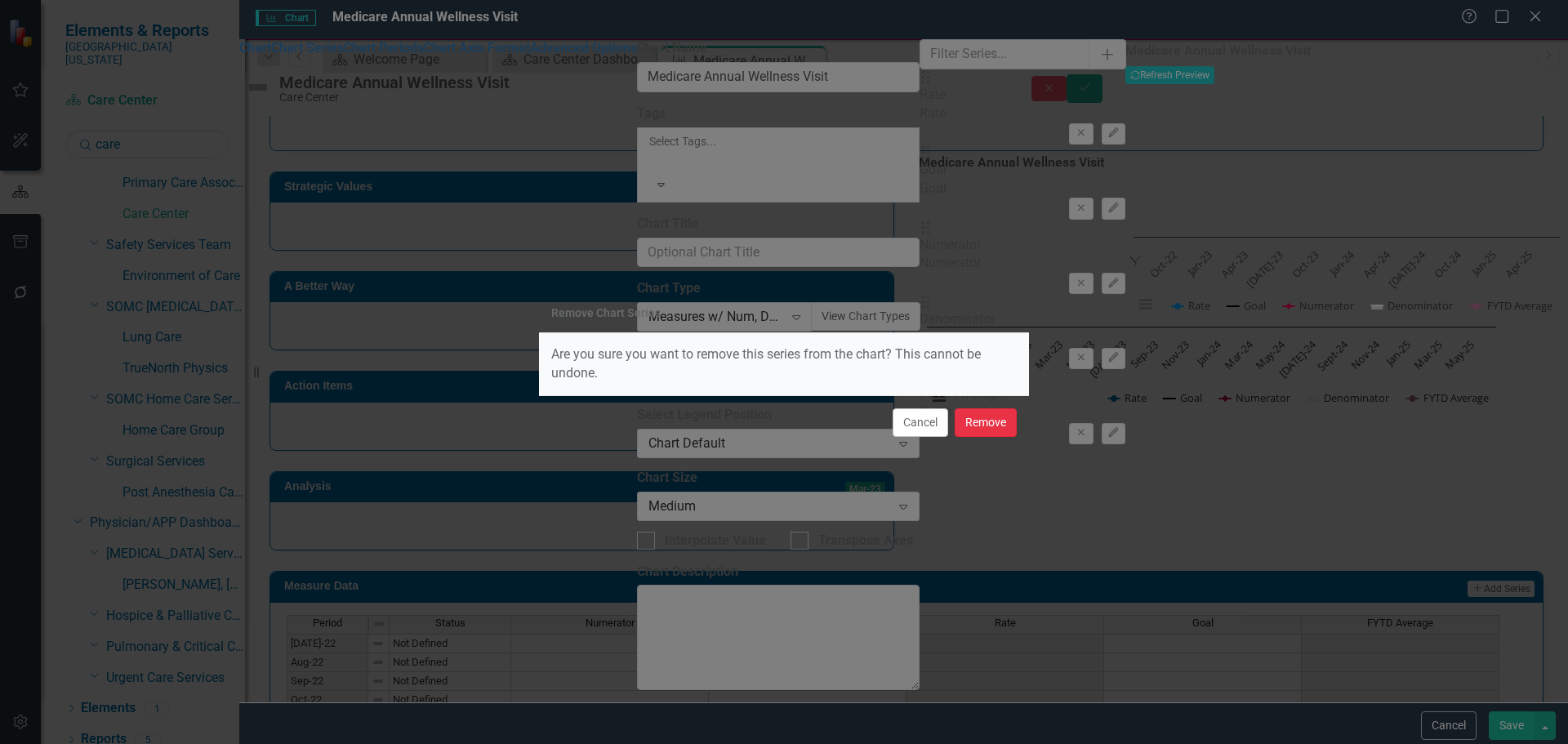
click at [989, 424] on button "Remove" at bounding box center [985, 422] width 62 height 28
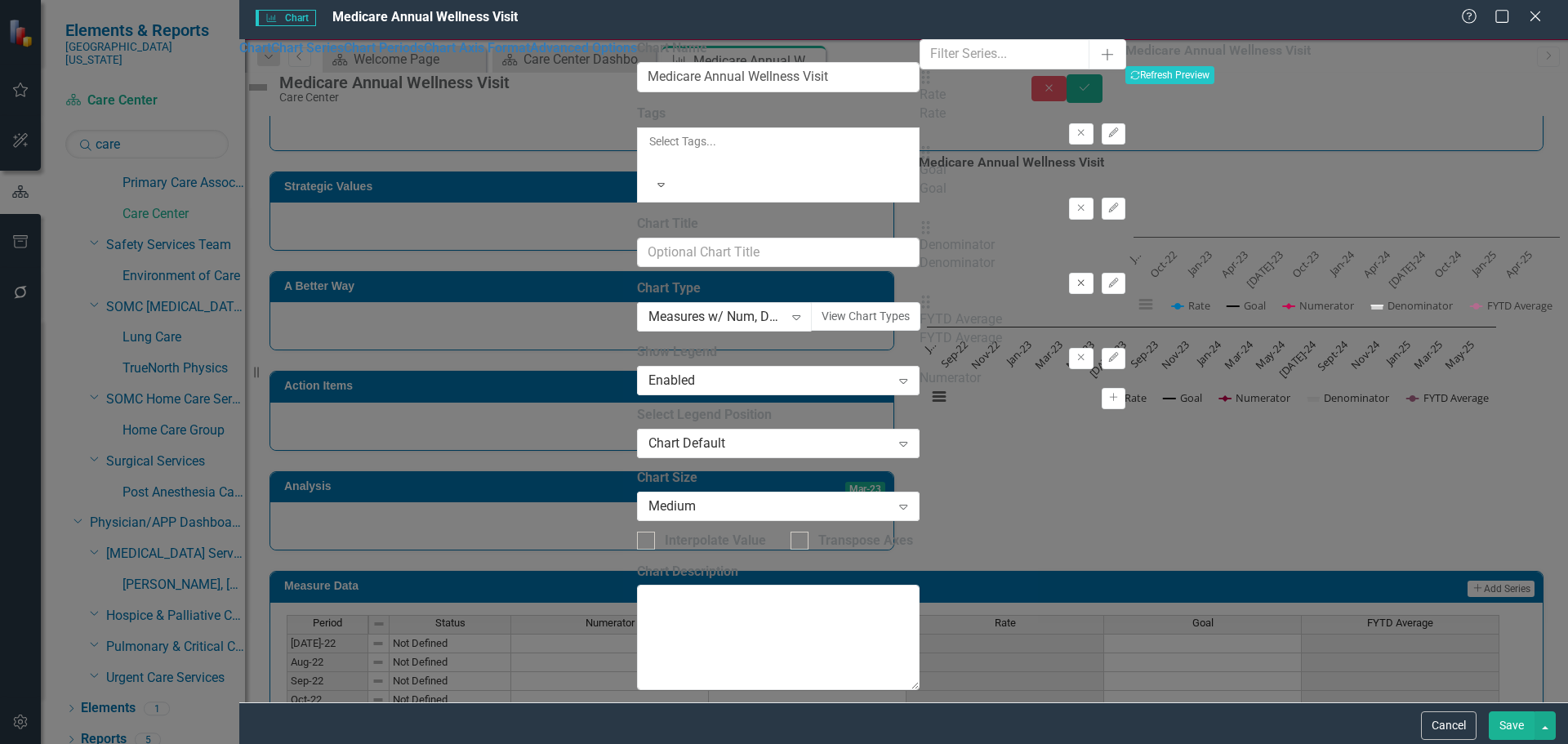
click at [1075, 278] on icon "Remove" at bounding box center [1081, 283] width 12 height 10
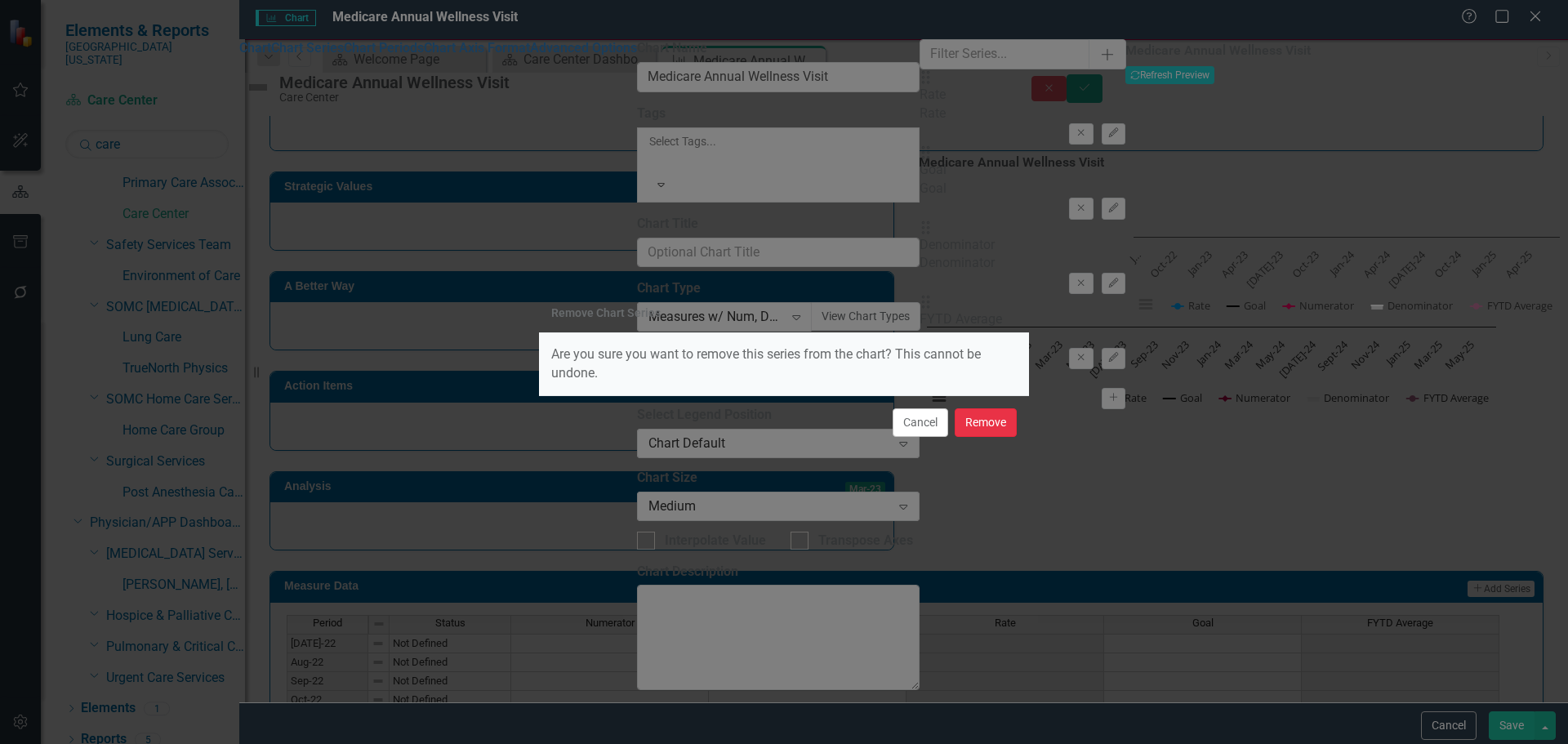
click at [984, 431] on button "Remove" at bounding box center [985, 422] width 62 height 28
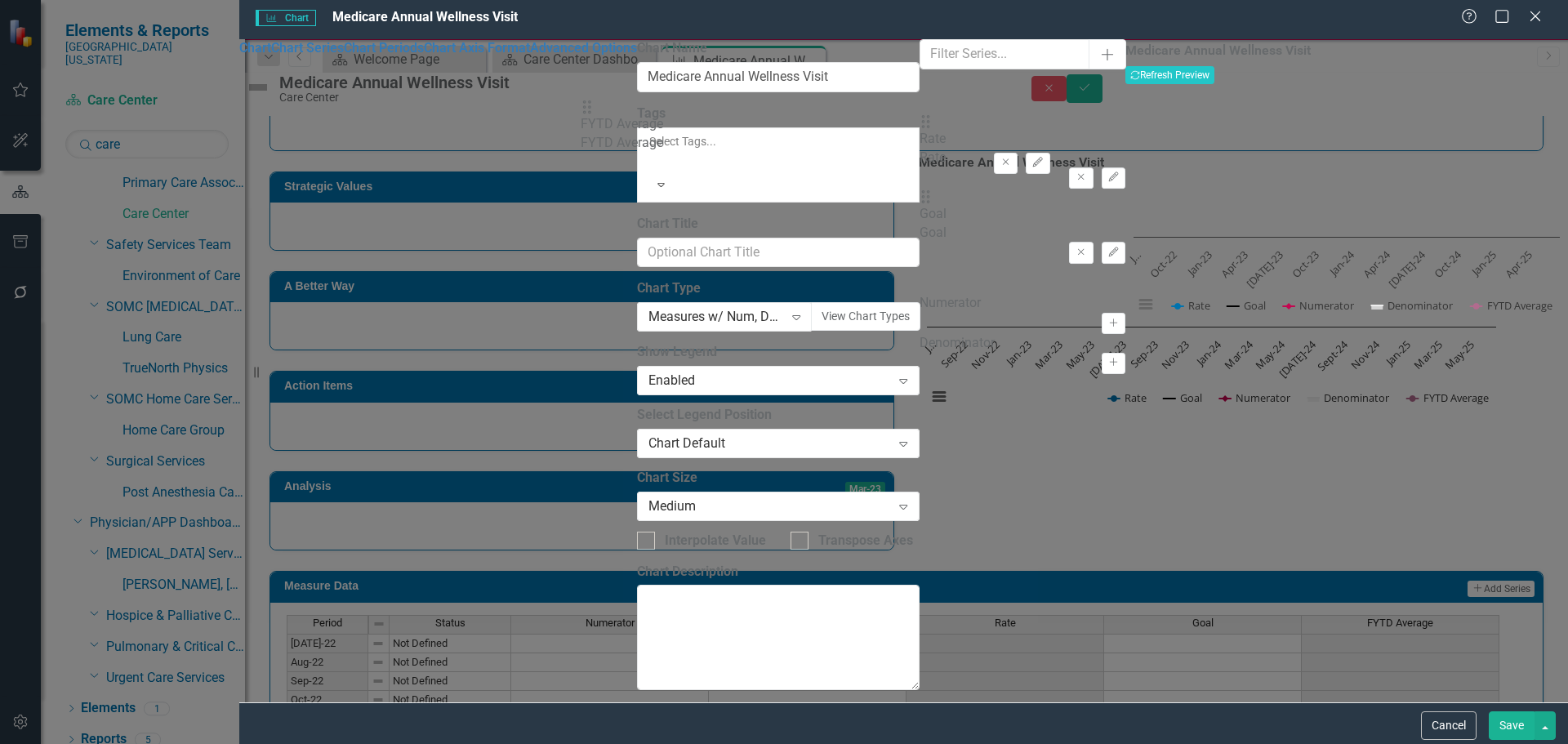
drag, startPoint x: 599, startPoint y: 234, endPoint x: 599, endPoint y: 110, distance: 124.0
click at [920, 110] on div "Drag Rate Rate Remove Edit Drag Goal Goal Remove Edit Drag FYTD Average FYTD Av…" at bounding box center [1023, 182] width 206 height 224
click at [1107, 128] on icon "Edit" at bounding box center [1113, 133] width 12 height 10
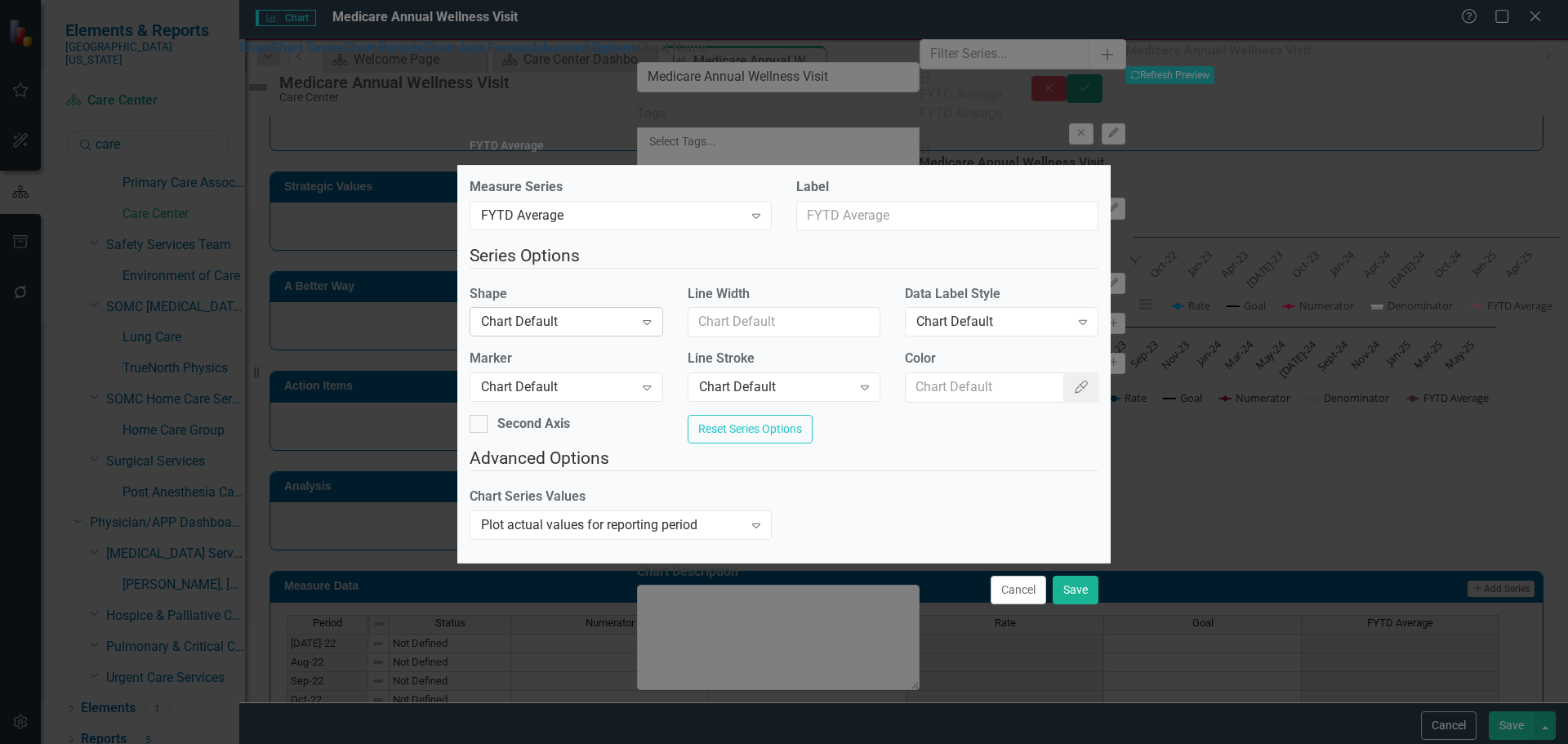
click at [592, 316] on div "Chart Default" at bounding box center [558, 322] width 153 height 19
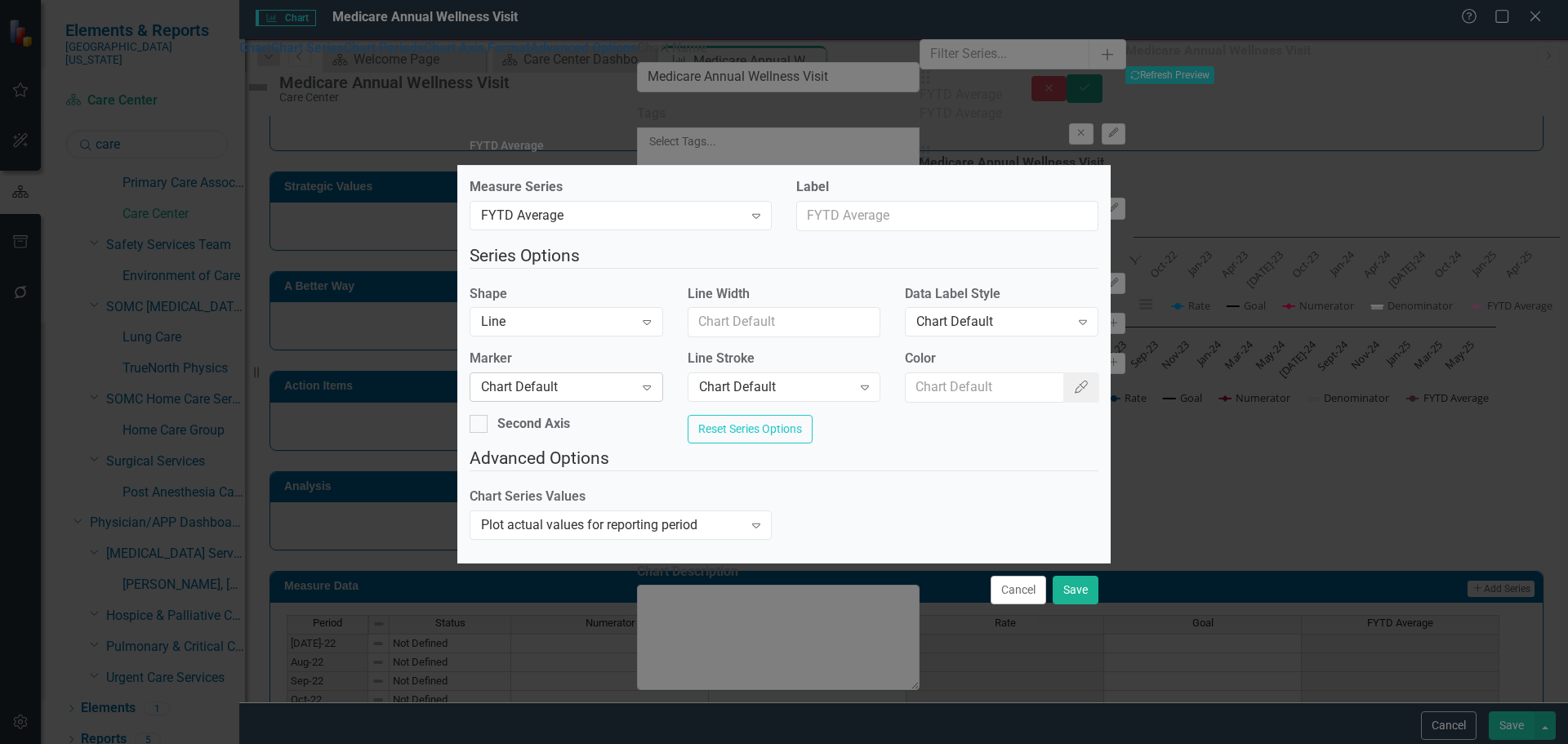
click at [577, 382] on div "Chart Default" at bounding box center [558, 387] width 153 height 19
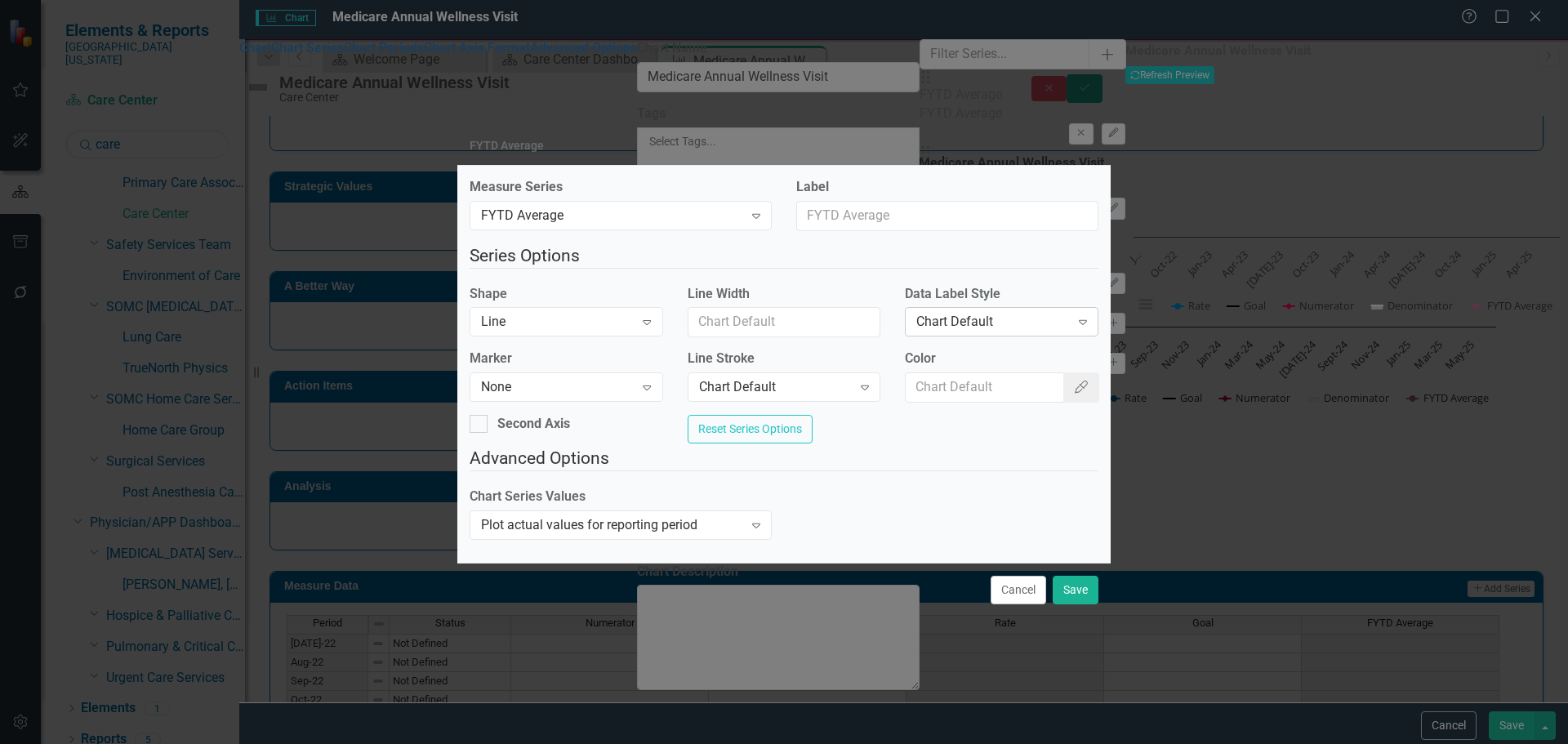
click at [1015, 318] on div "Chart Default" at bounding box center [993, 322] width 153 height 19
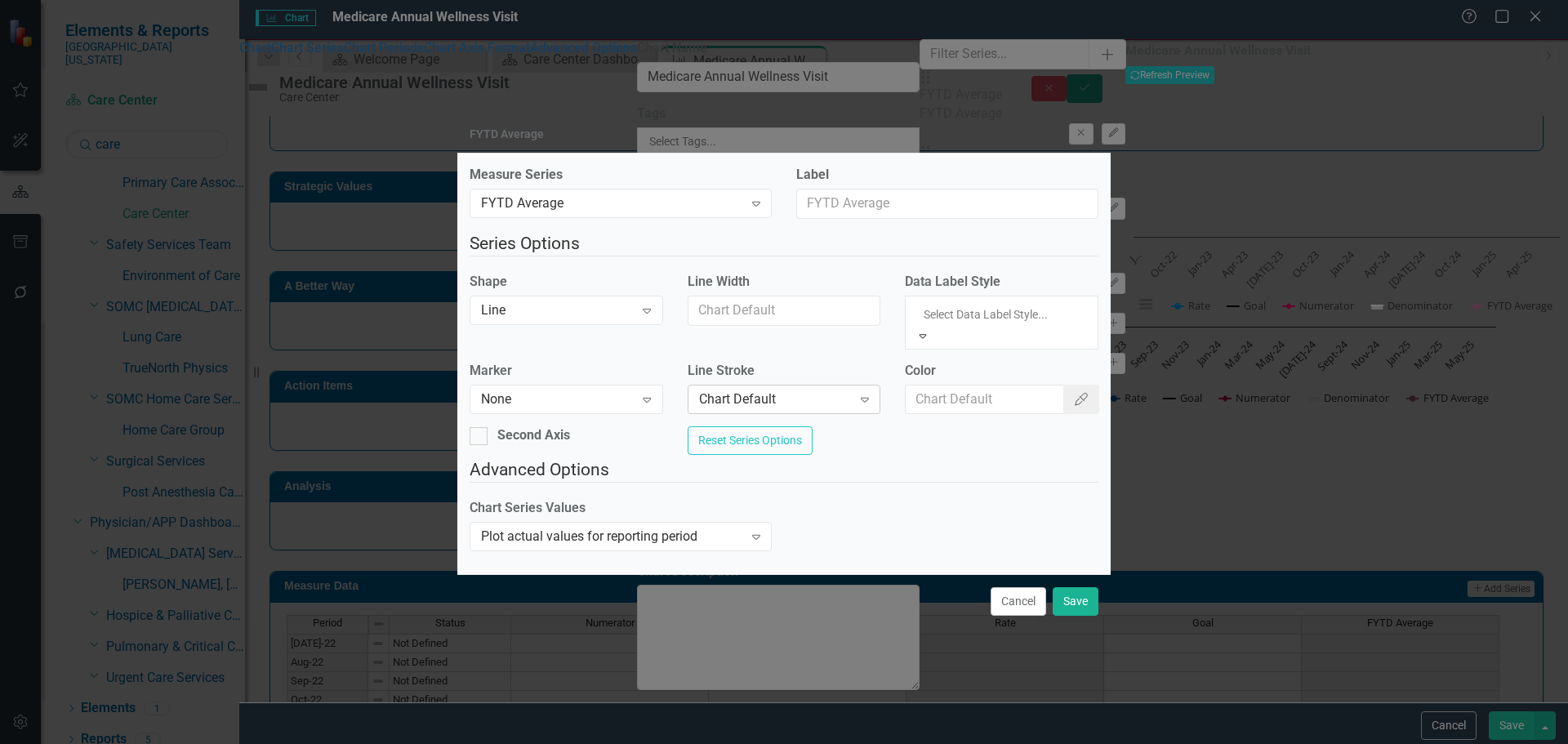
click at [754, 390] on div "Chart Default" at bounding box center [776, 399] width 153 height 19
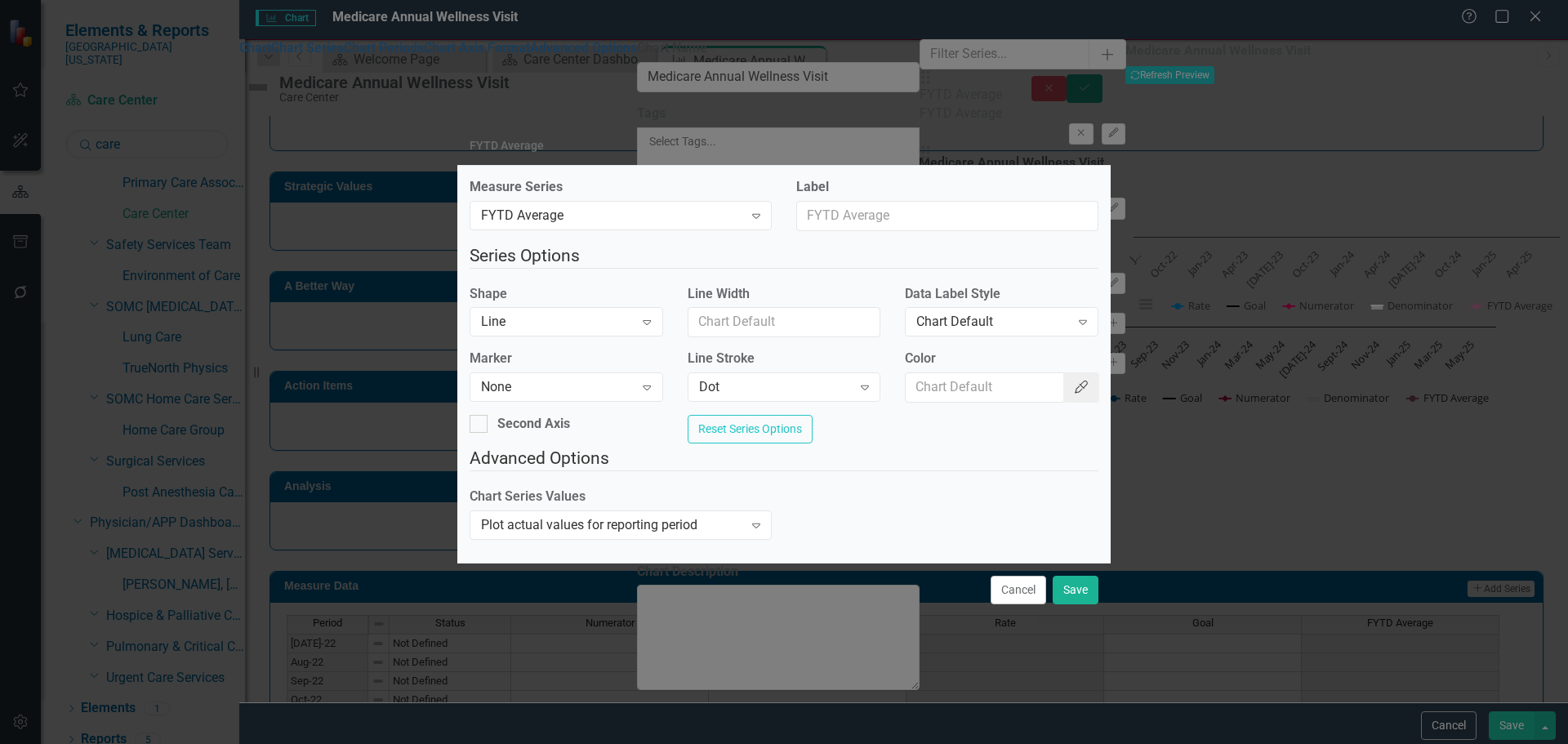
click at [1075, 387] on icon "button" at bounding box center [1082, 387] width 13 height 13
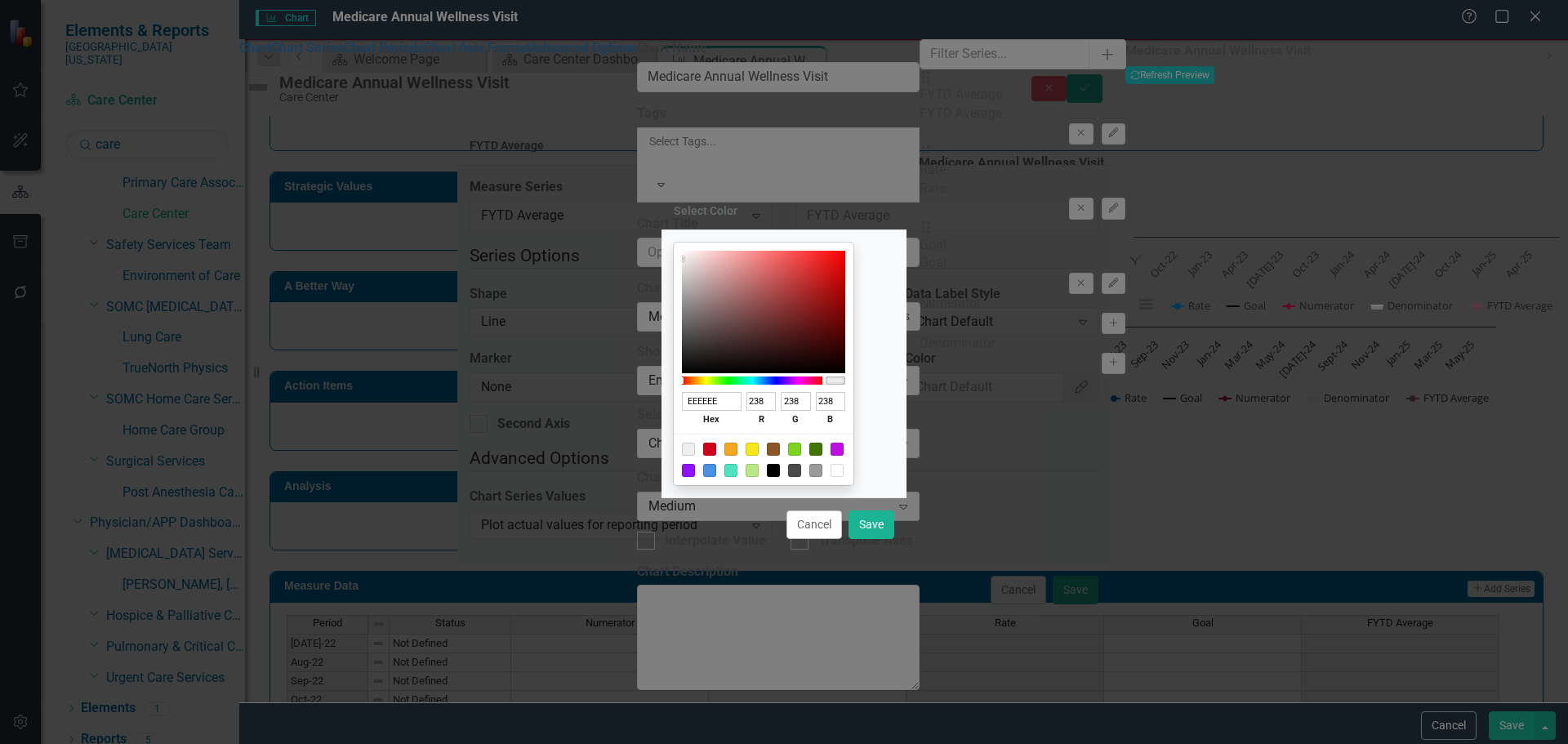
drag, startPoint x: 791, startPoint y: 476, endPoint x: 867, endPoint y: 505, distance: 81.3
click at [780, 476] on div at bounding box center [774, 471] width 13 height 13
type input "000000"
type input "0"
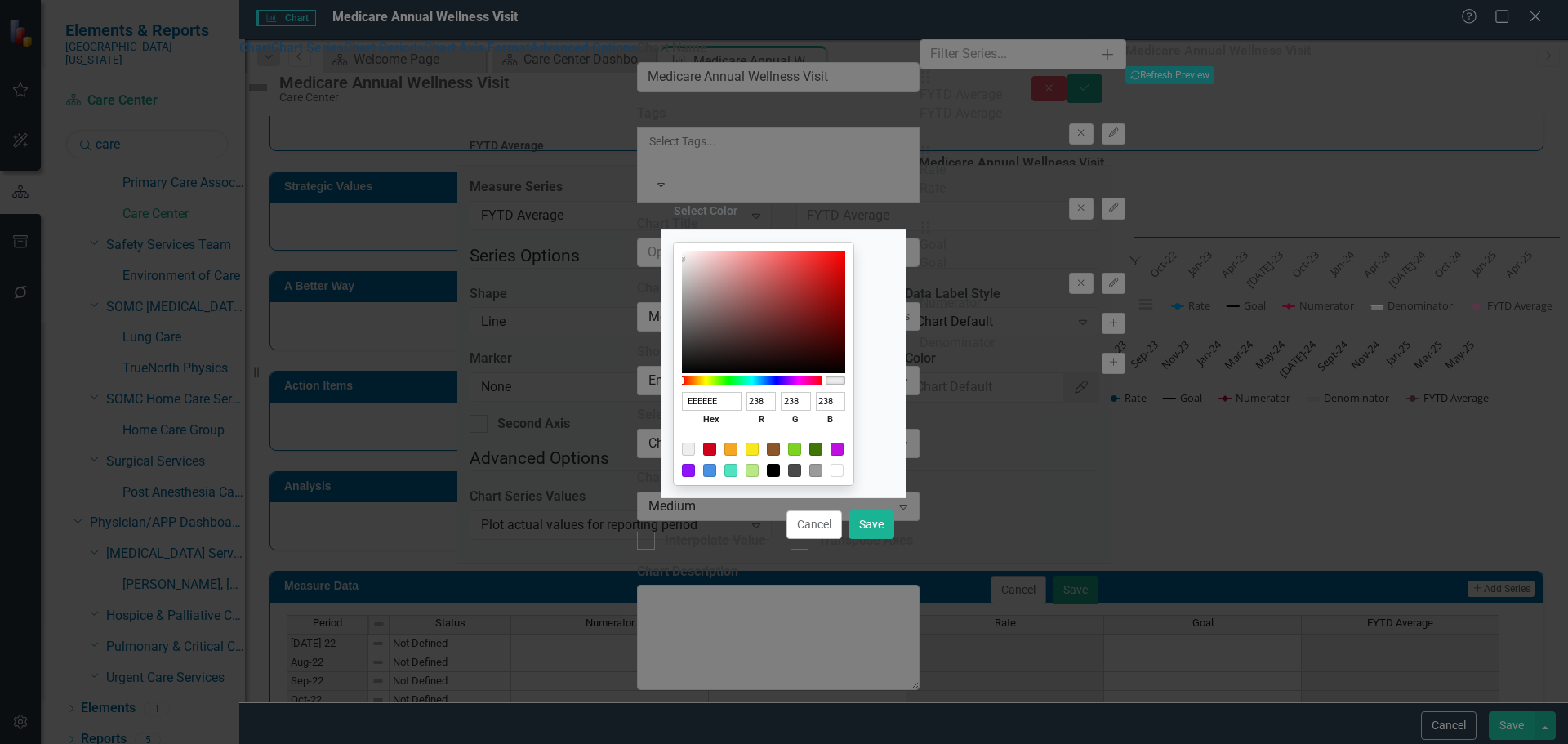
type input "0"
click at [889, 521] on button "Save" at bounding box center [871, 525] width 46 height 28
type input "#000000"
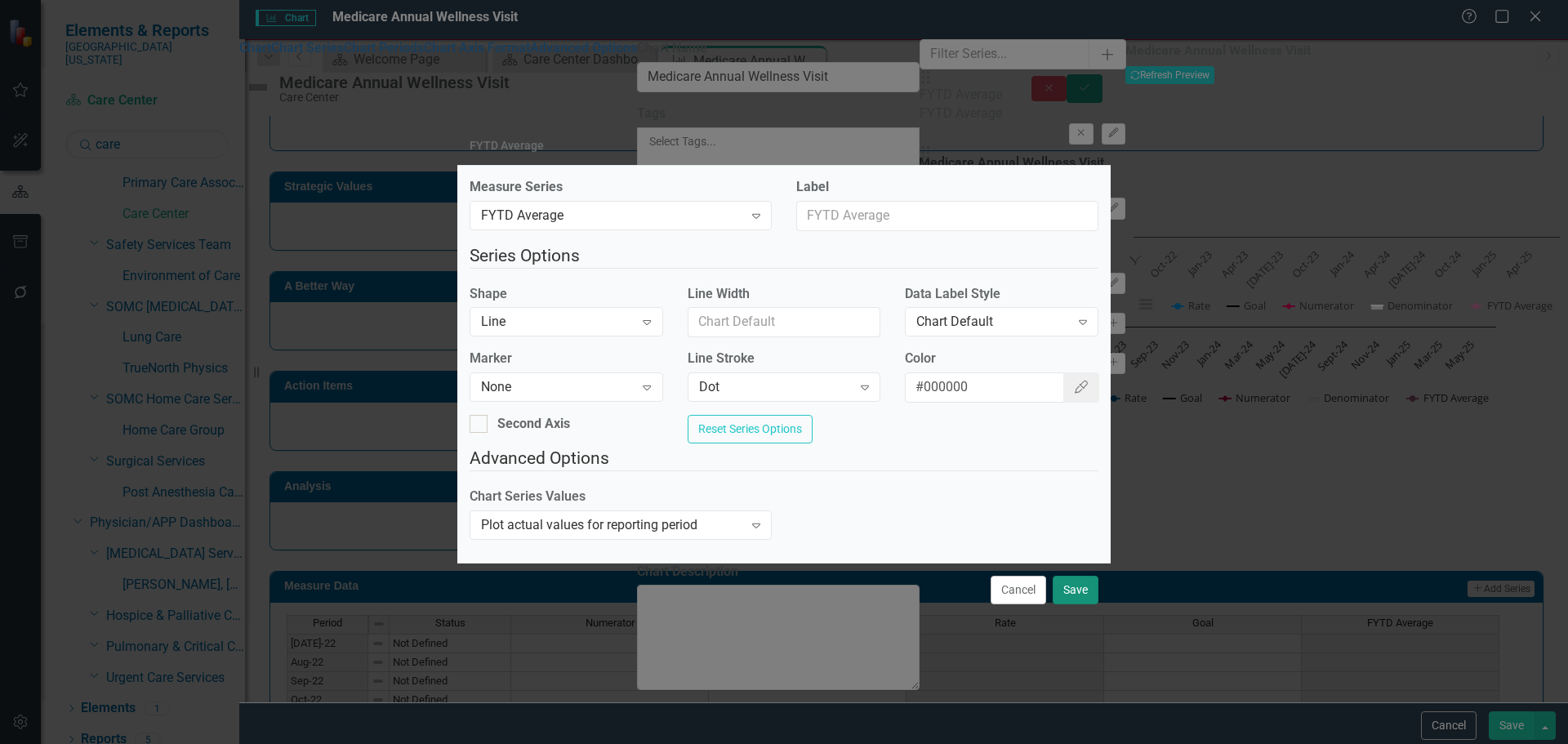
click at [1082, 594] on button "Save" at bounding box center [1075, 590] width 46 height 28
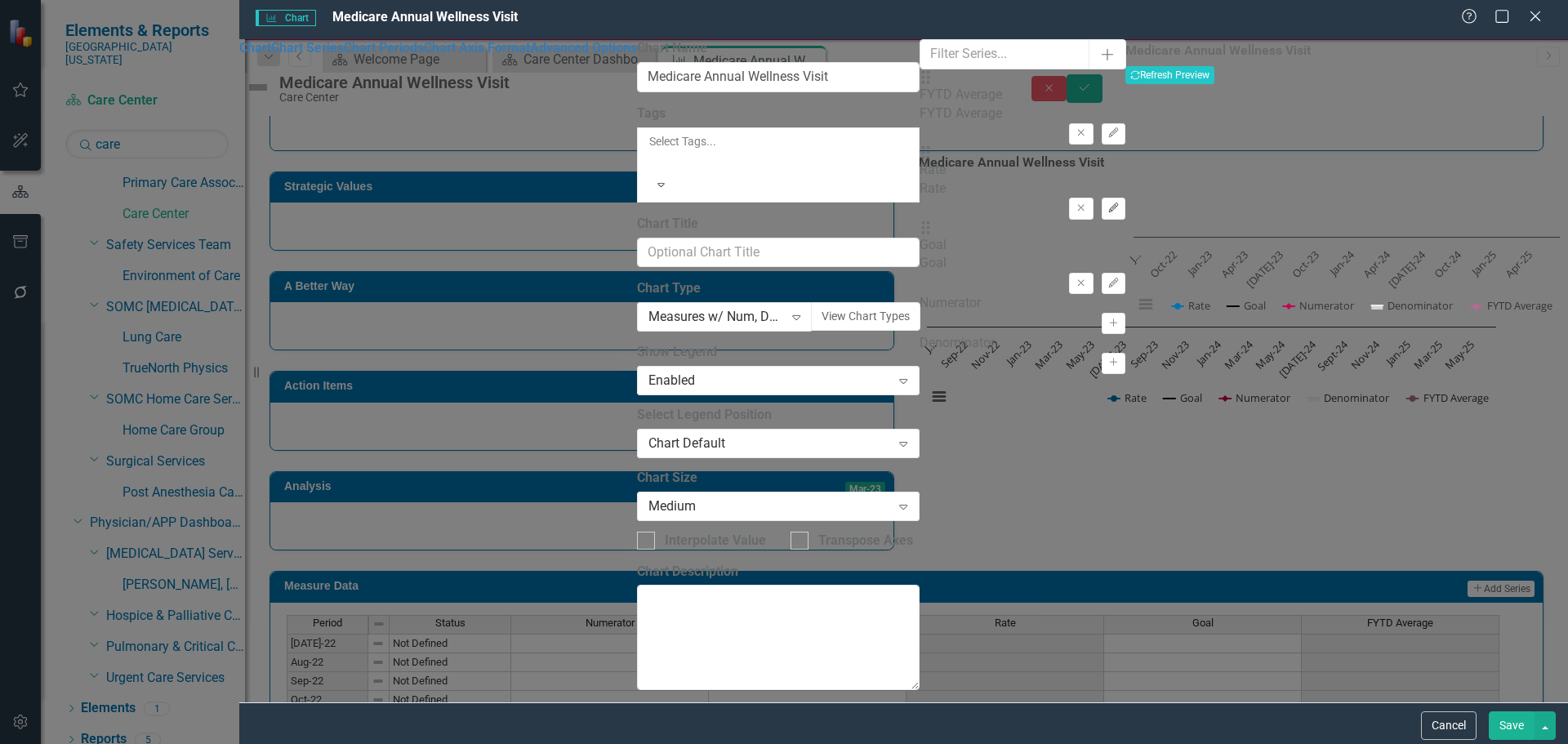
click at [1102, 198] on button "Edit" at bounding box center [1113, 209] width 23 height 22
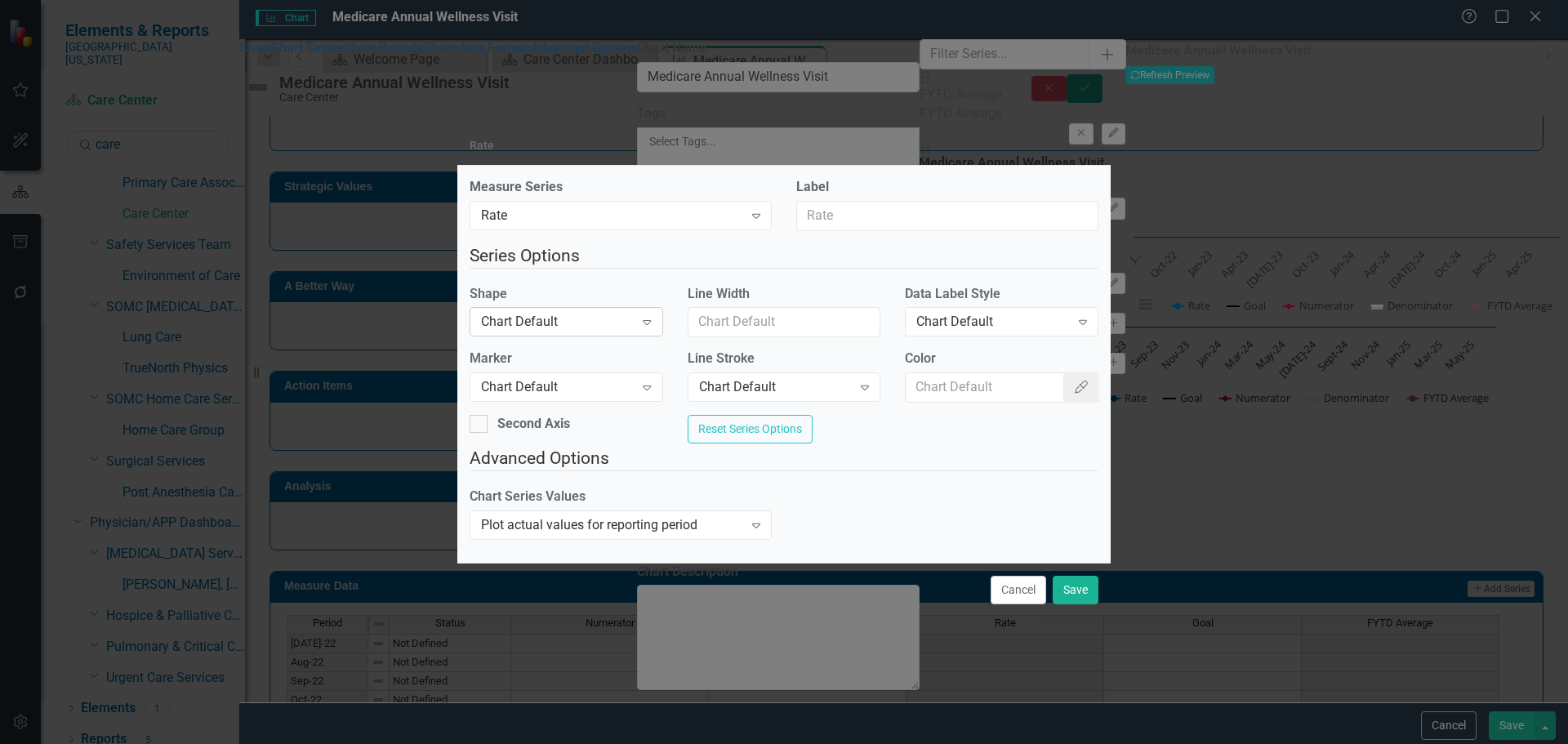
click at [630, 328] on div "Chart Default Expand" at bounding box center [566, 321] width 194 height 29
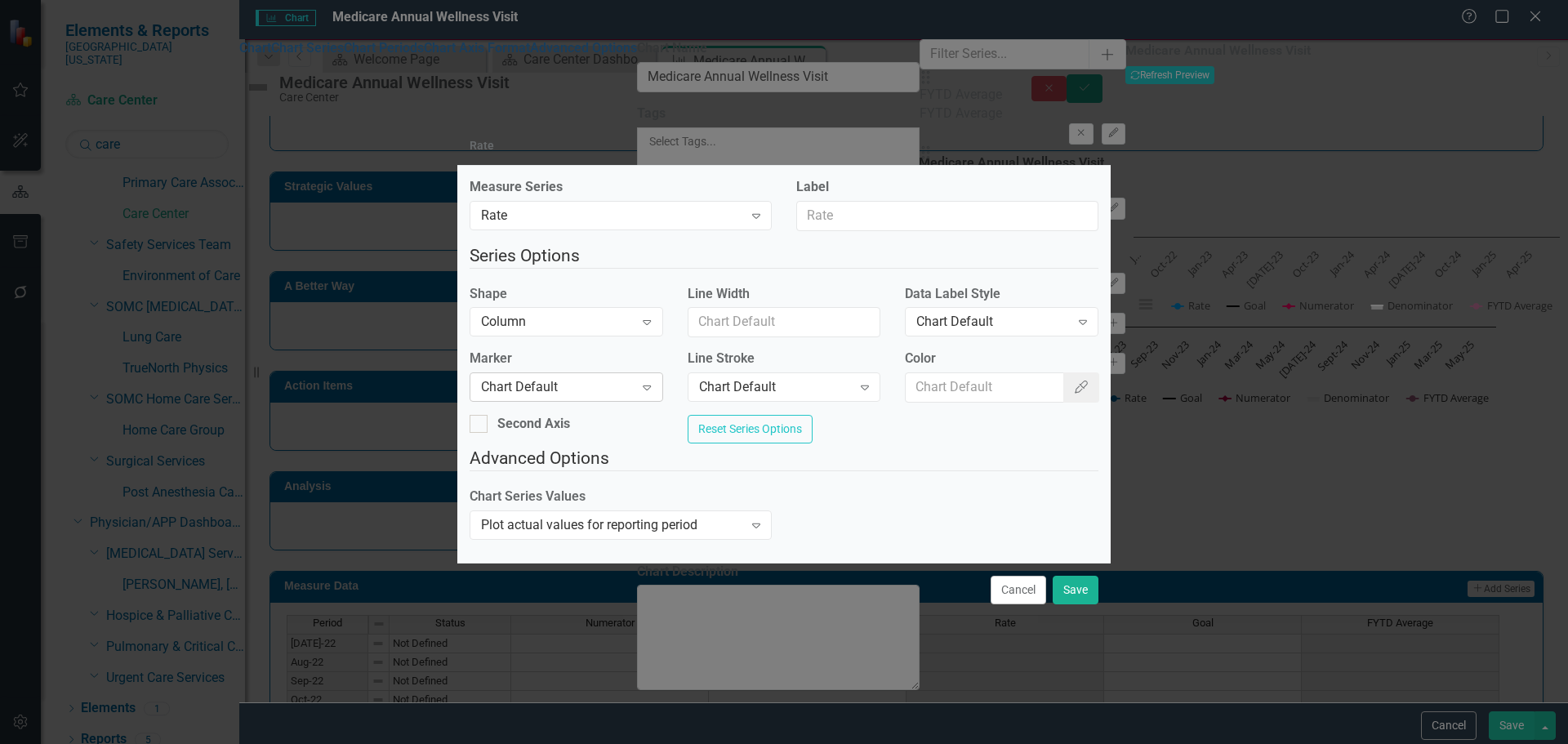
click at [609, 394] on div "Chart Default Expand" at bounding box center [566, 387] width 194 height 29
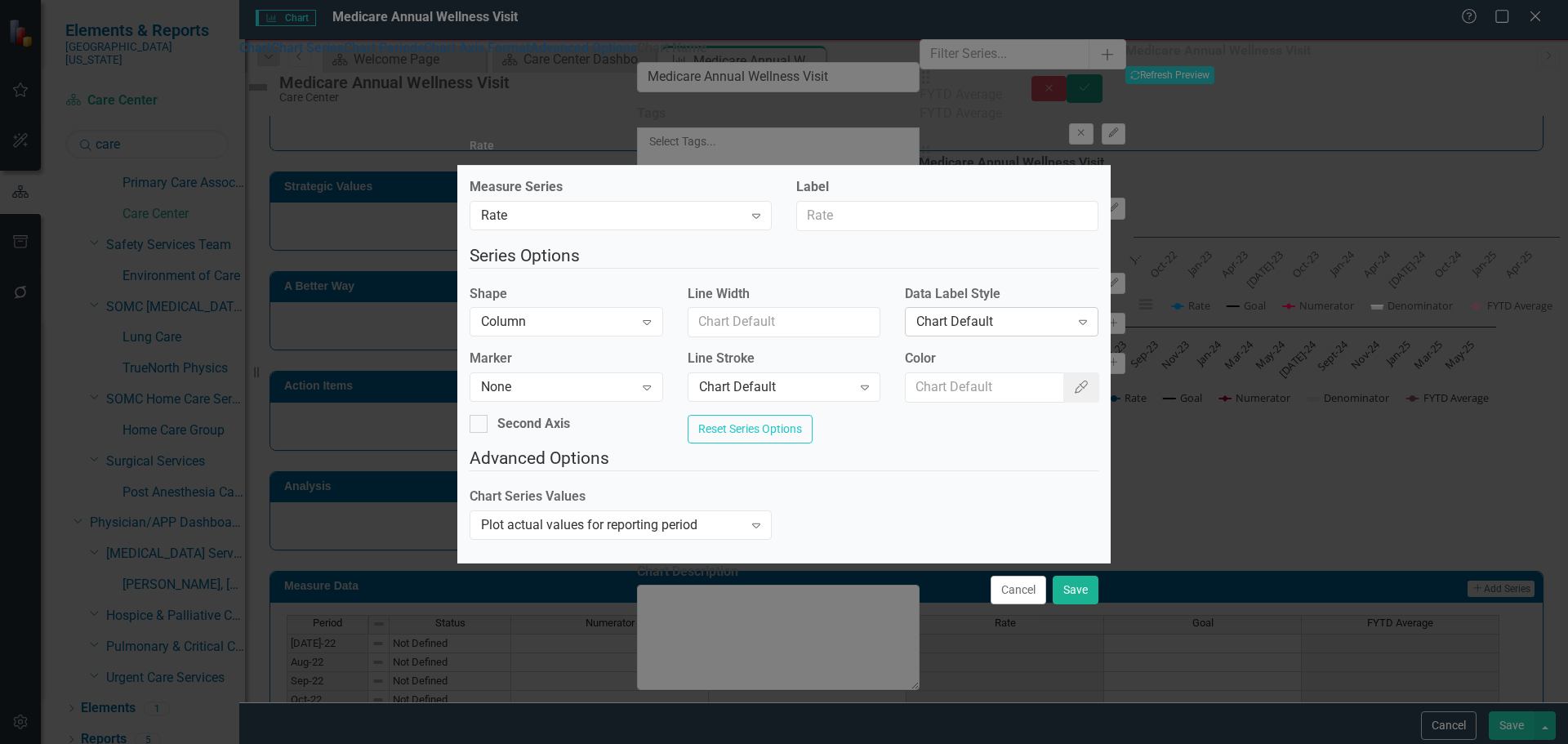
drag, startPoint x: 956, startPoint y: 346, endPoint x: 959, endPoint y: 313, distance: 33.1
click at [956, 343] on fieldset "Series Options Shape Column Expand Line Width Data Label Style Chart Default Ex…" at bounding box center [784, 345] width 629 height 203
click at [959, 313] on div "Chart Default" at bounding box center [993, 322] width 153 height 19
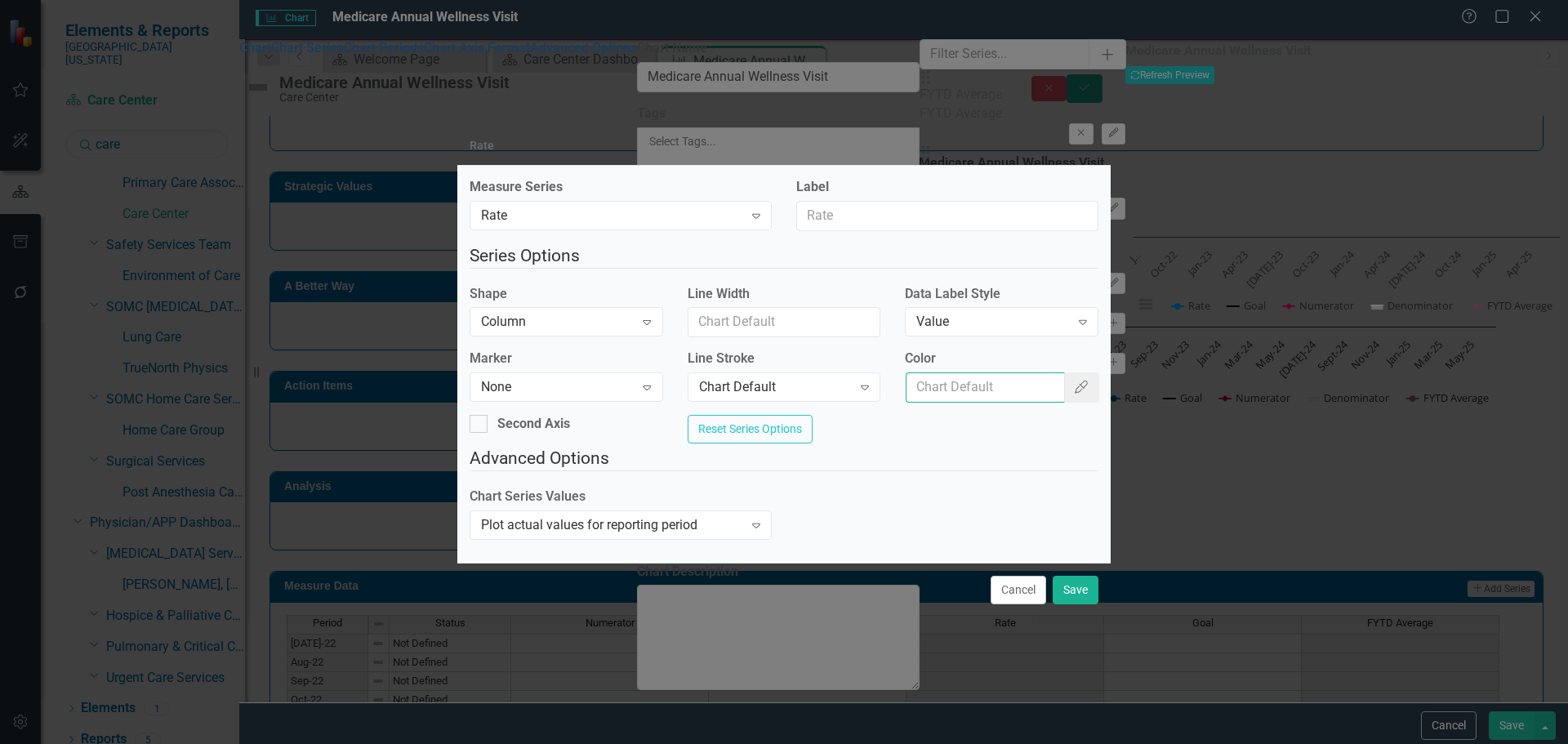
click at [943, 376] on input "Color" at bounding box center [985, 387] width 159 height 30
type input "#2e75b6"
click at [1069, 595] on button "Save" at bounding box center [1075, 590] width 46 height 28
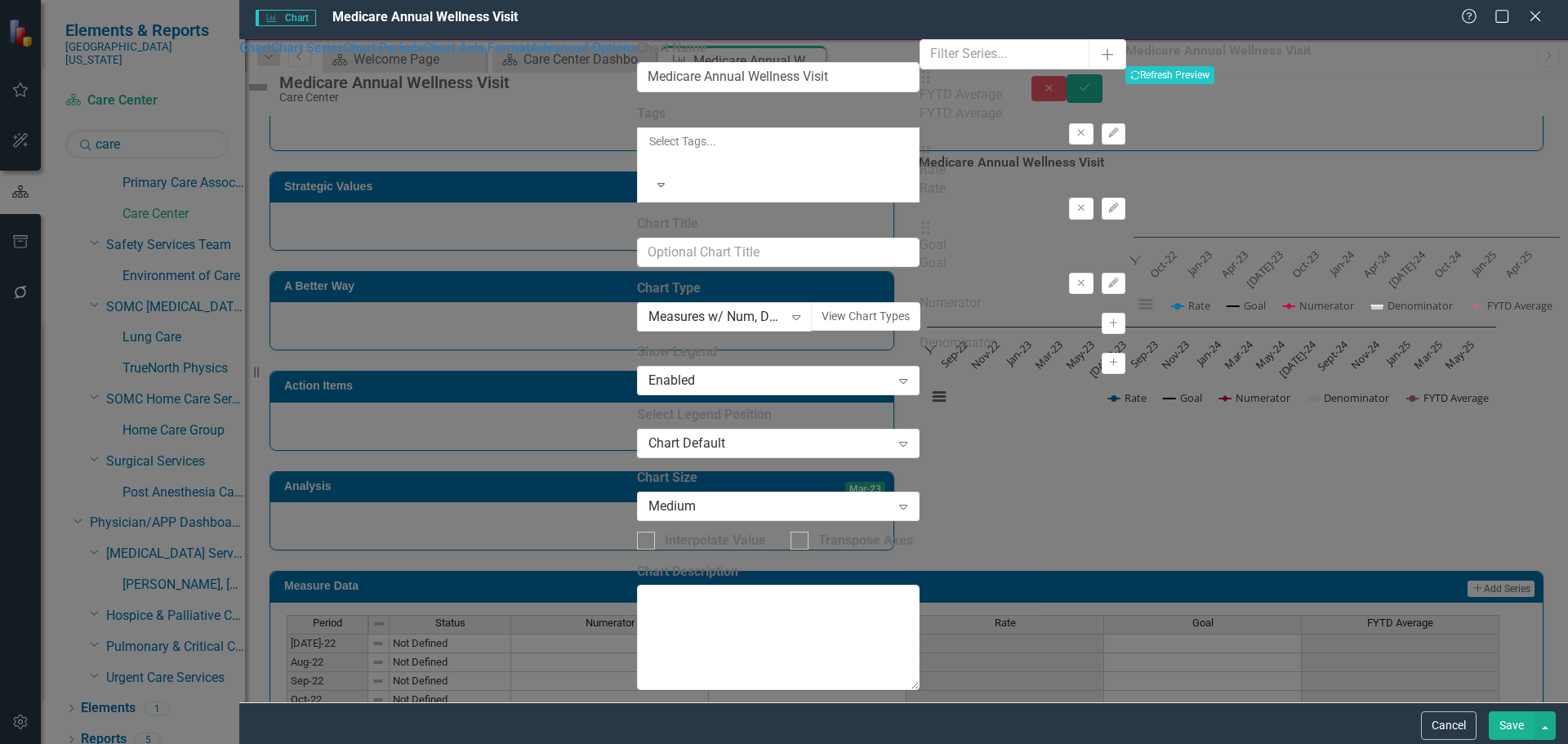
click at [1046, 237] on div "Drag Goal Goal Remove Edit" at bounding box center [1023, 257] width 206 height 75
click at [1107, 278] on icon "Edit" at bounding box center [1113, 283] width 12 height 10
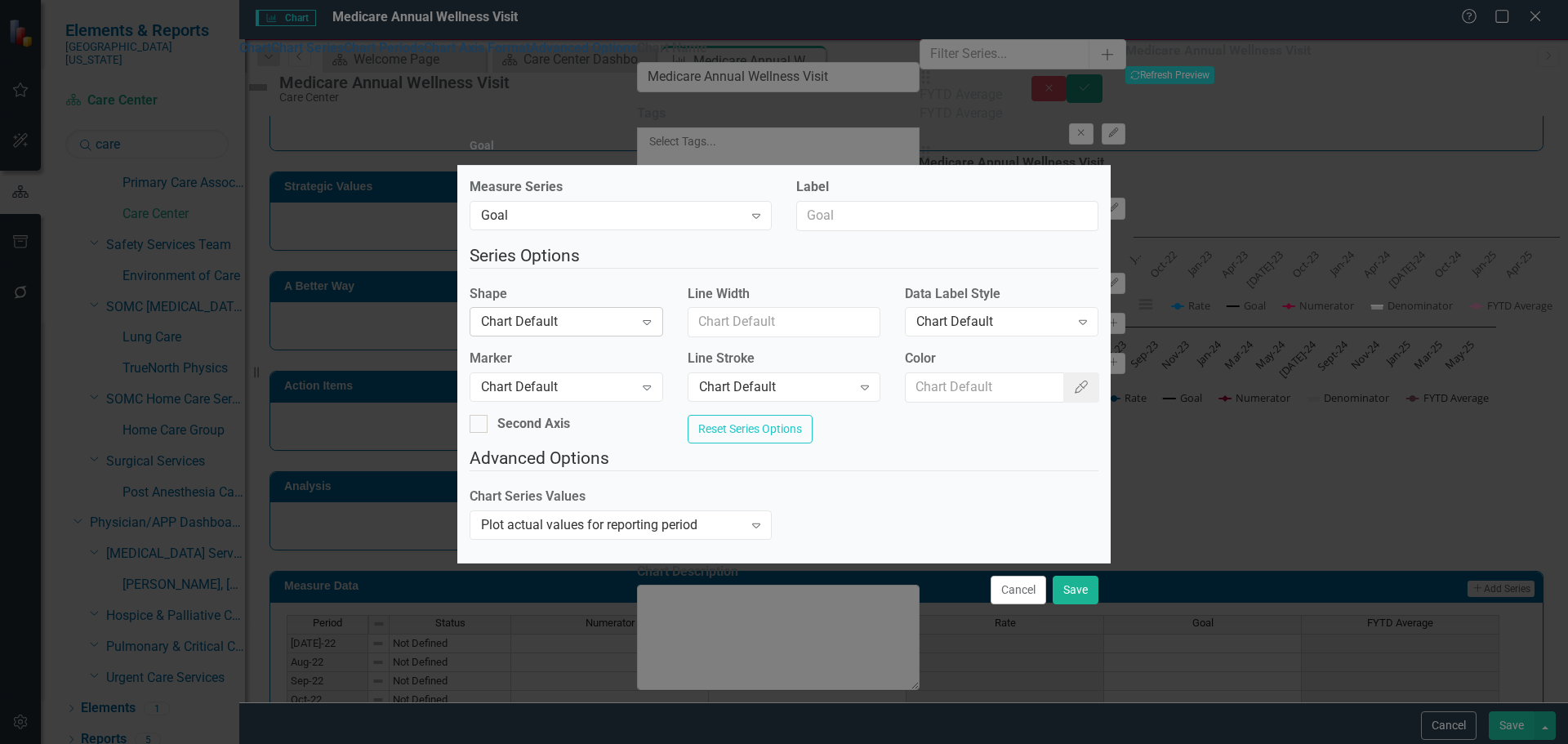
click at [539, 317] on div "Chart Default" at bounding box center [558, 322] width 153 height 19
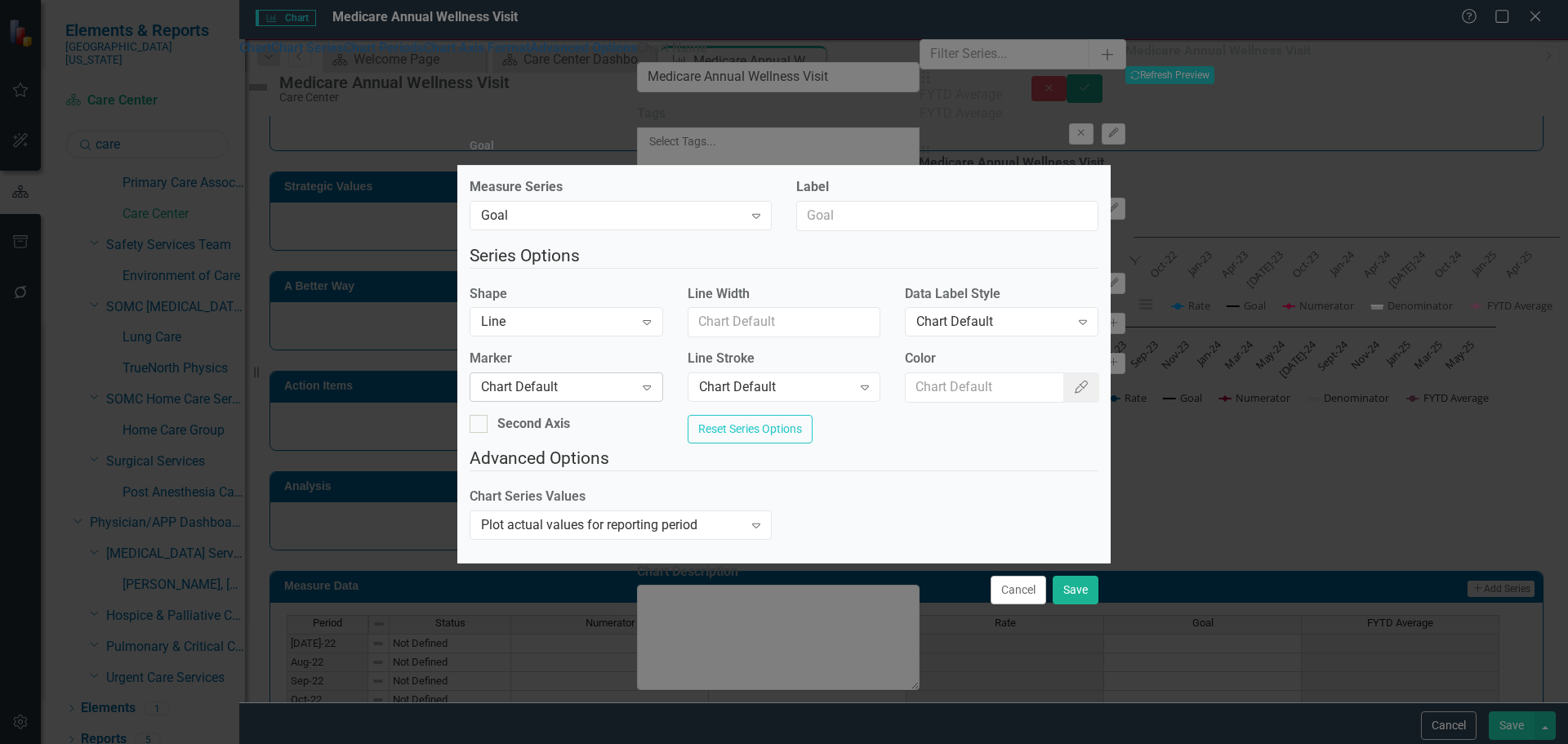
click at [586, 393] on div "Chart Default Expand" at bounding box center [566, 387] width 194 height 29
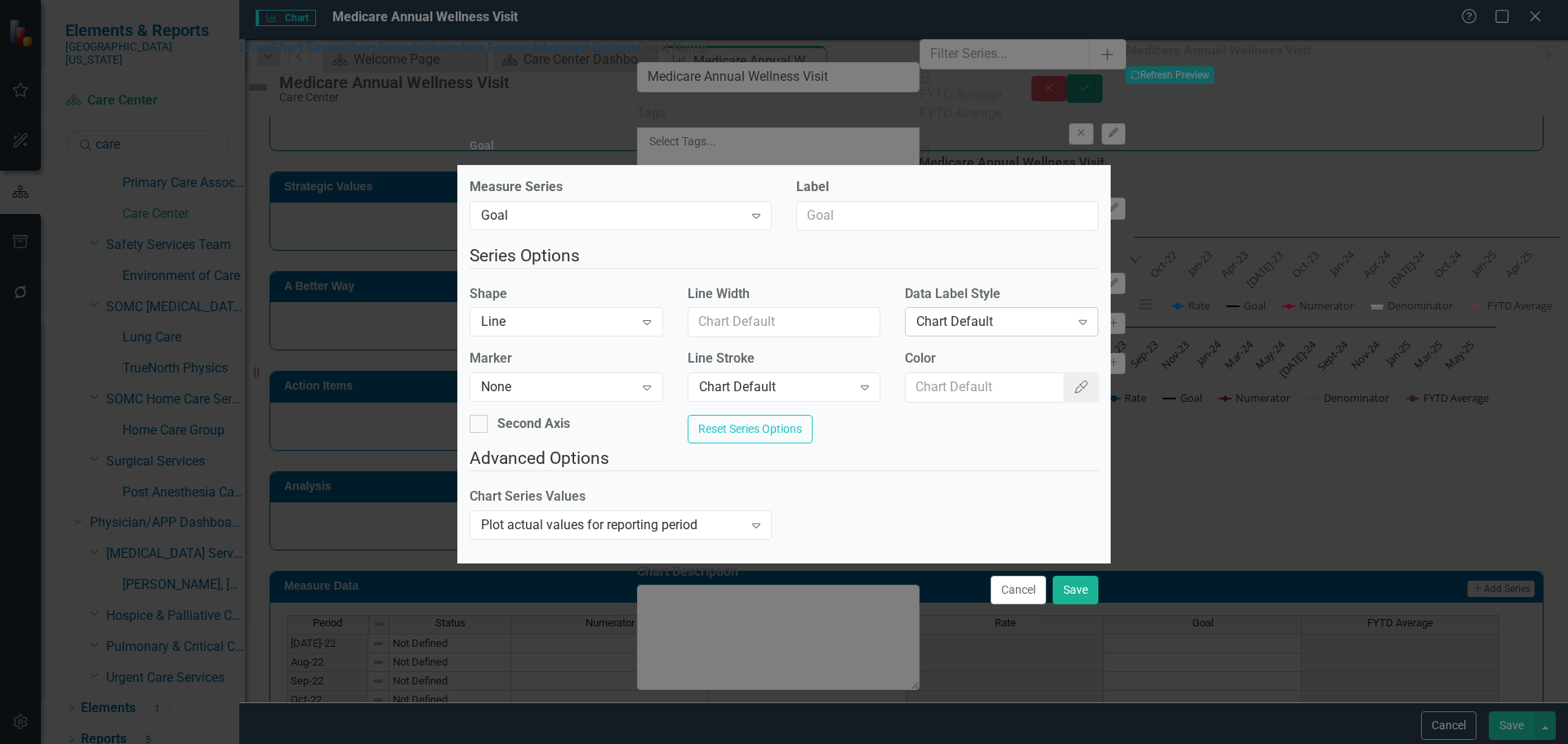
click at [942, 329] on div "Chart Default Expand" at bounding box center [1002, 321] width 194 height 29
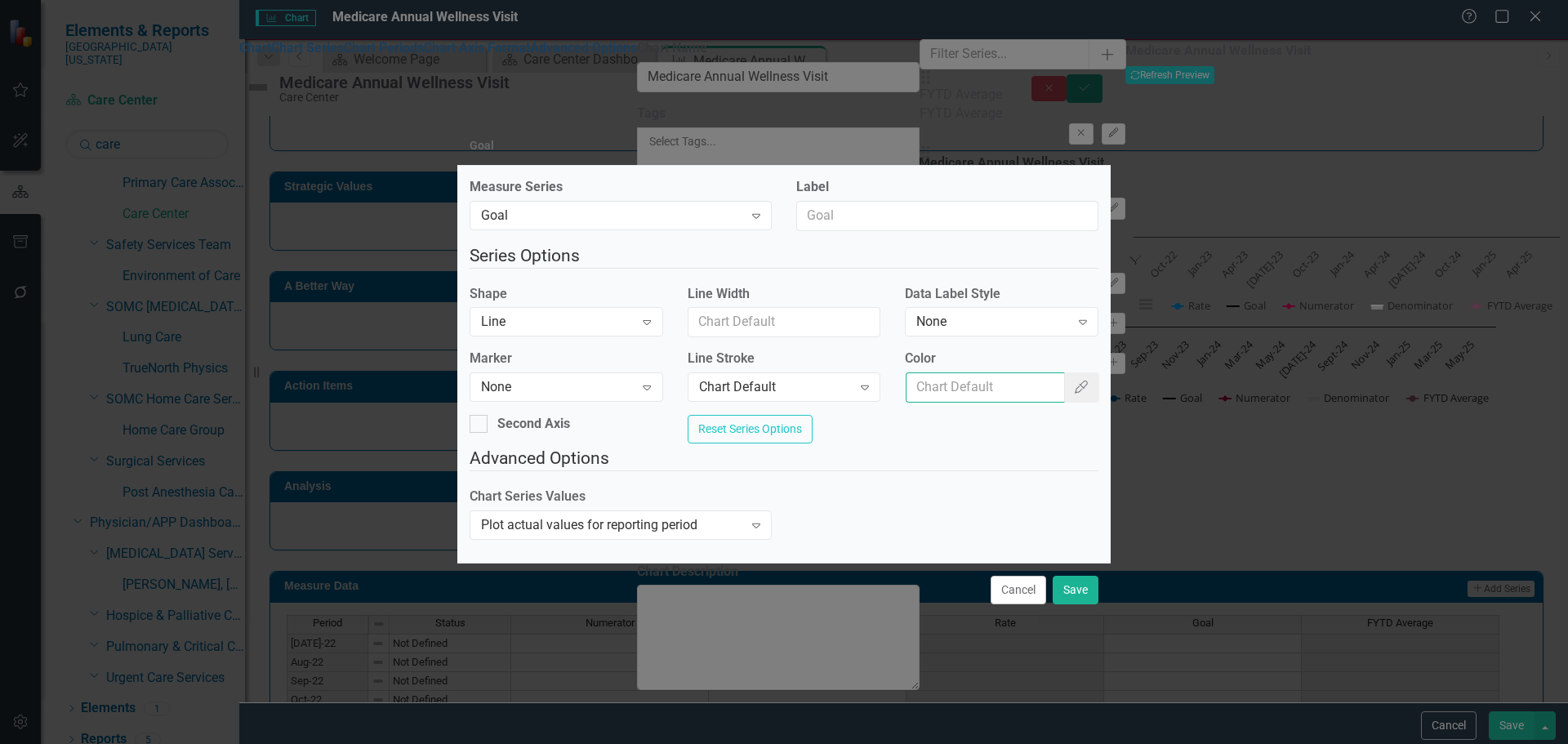
click at [964, 380] on input "Color" at bounding box center [985, 387] width 159 height 30
type input "#c40650"
click at [1070, 589] on button "Save" at bounding box center [1075, 590] width 46 height 28
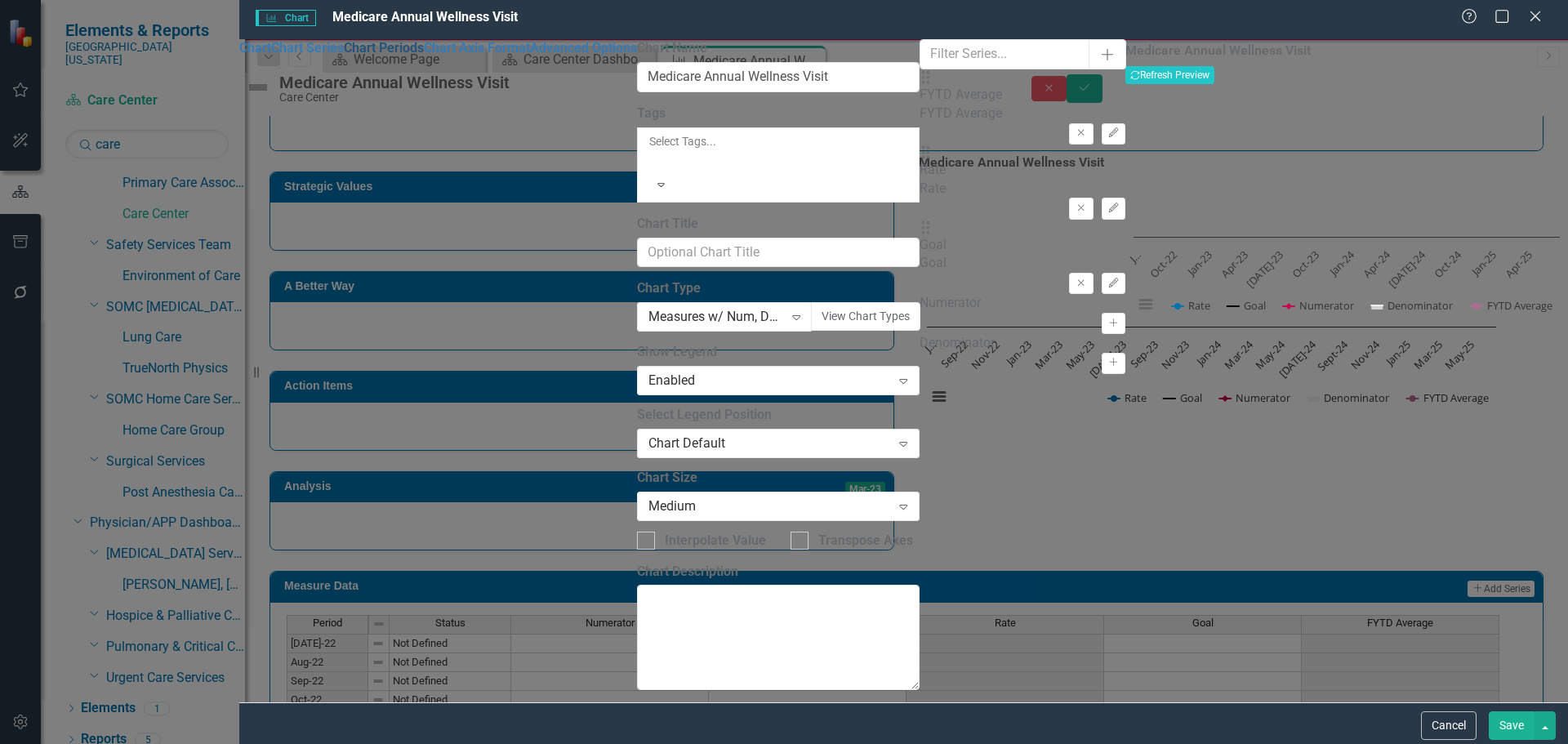
click at [418, 56] on link "Chart Periods" at bounding box center [384, 47] width 80 height 16
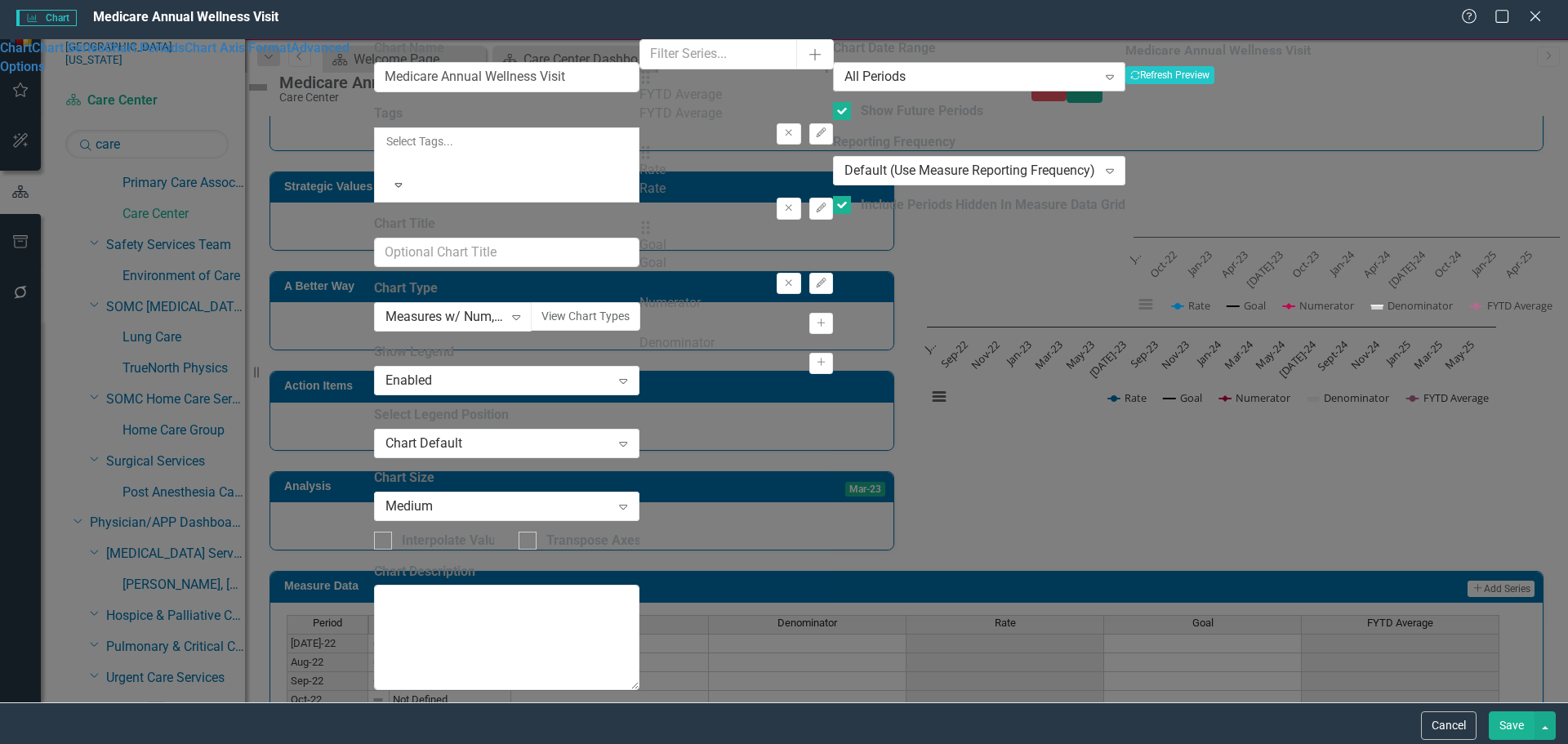
drag, startPoint x: 752, startPoint y: 76, endPoint x: 779, endPoint y: 104, distance: 38.9
click at [833, 76] on div "Chart Date Range All Periods Expand" at bounding box center [979, 64] width 293 height 51
click at [833, 91] on div "All Periods Expand" at bounding box center [979, 76] width 293 height 29
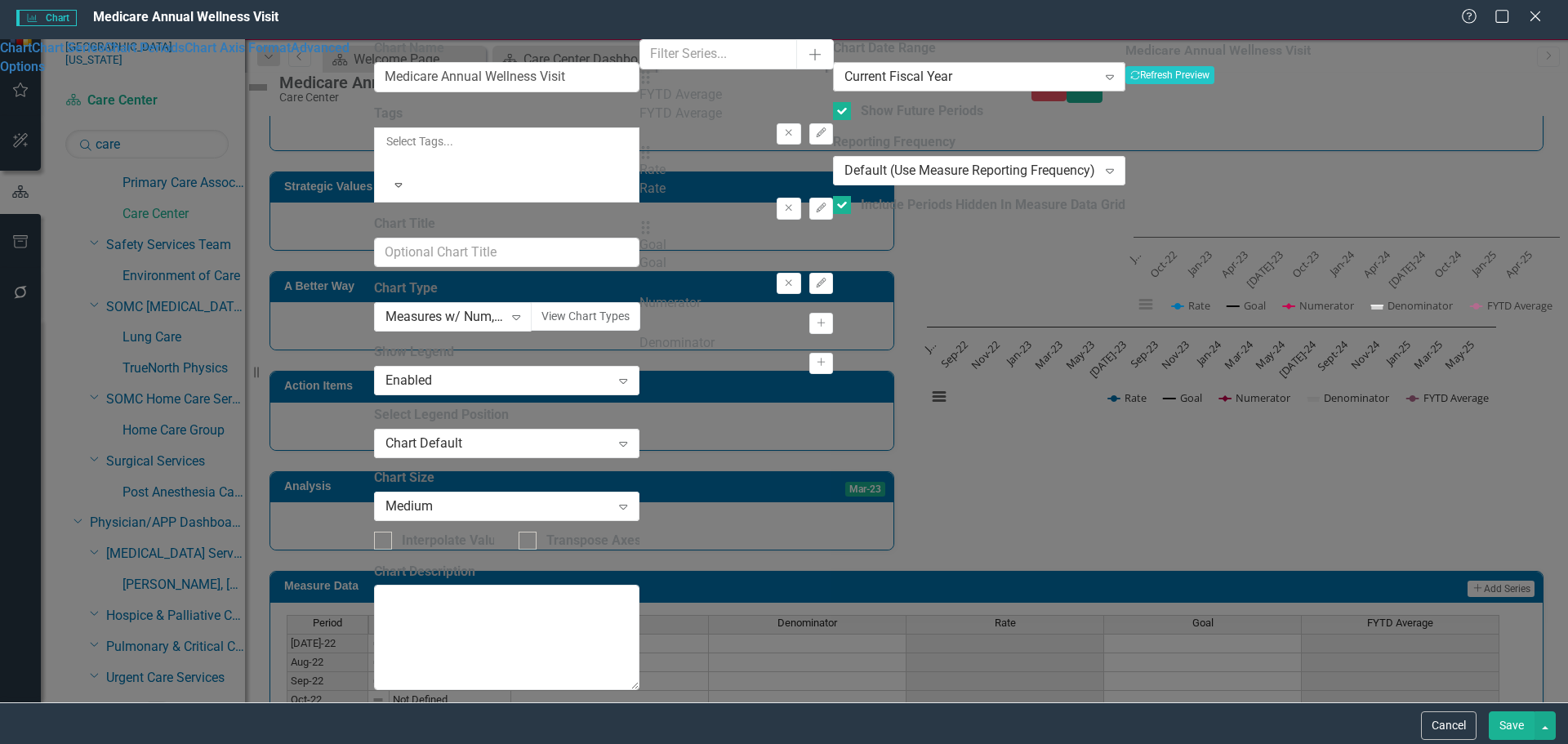
click at [845, 83] on div "Current Fiscal Year" at bounding box center [971, 77] width 253 height 19
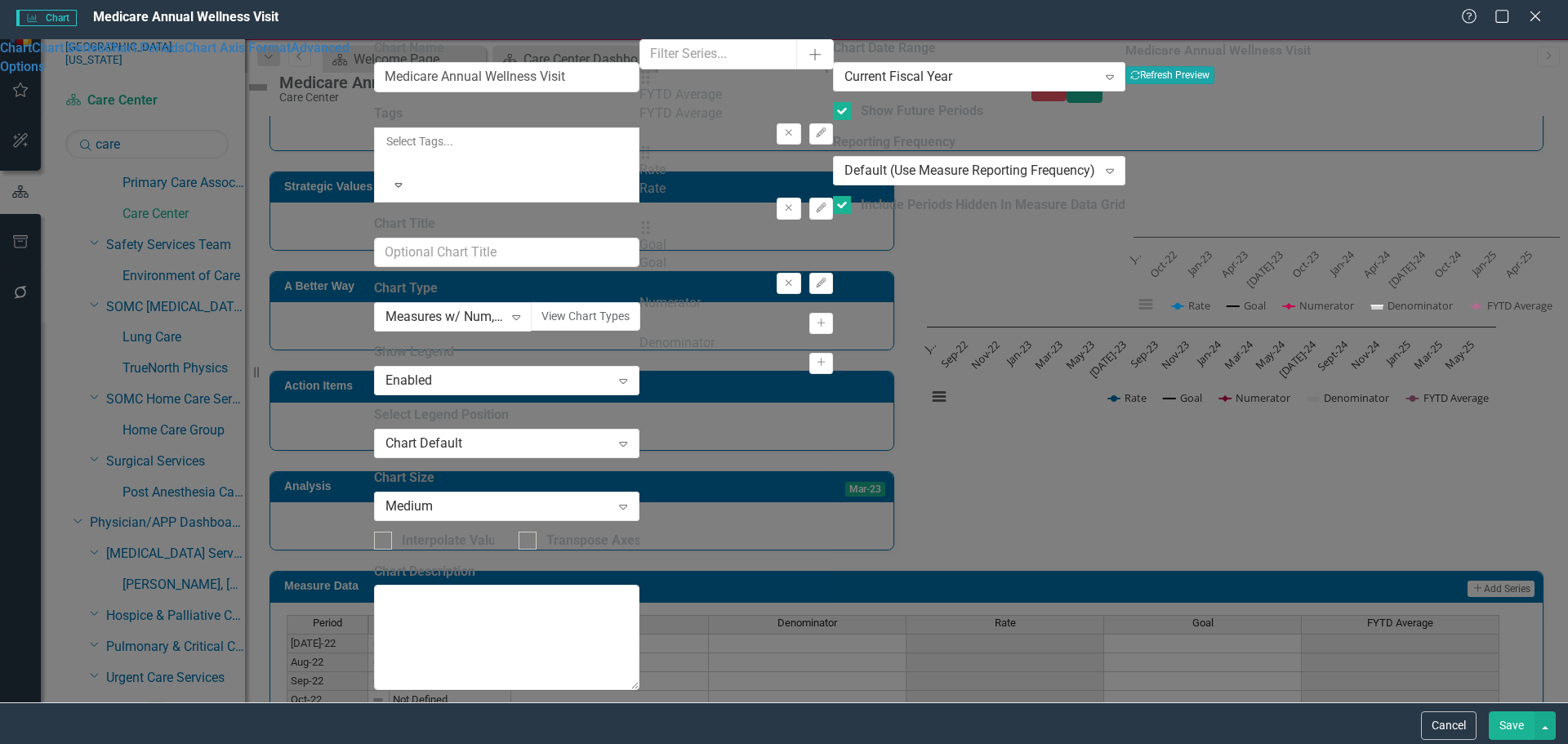
click at [1215, 84] on button "Recalculate Refresh Preview" at bounding box center [1170, 76] width 89 height 18
click at [1531, 731] on button "Save" at bounding box center [1511, 726] width 46 height 28
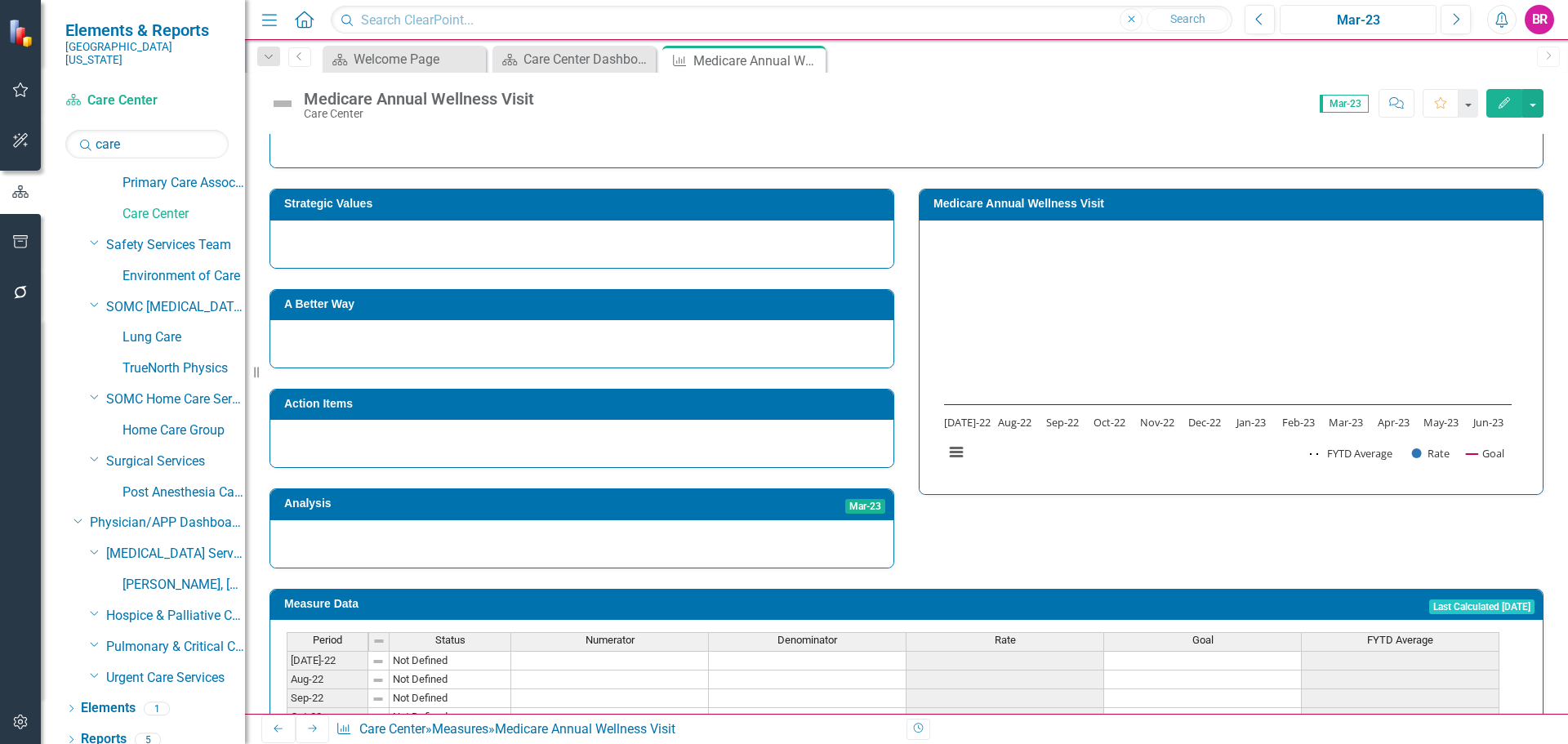
click at [1381, 24] on div "Mar-23" at bounding box center [1358, 21] width 145 height 20
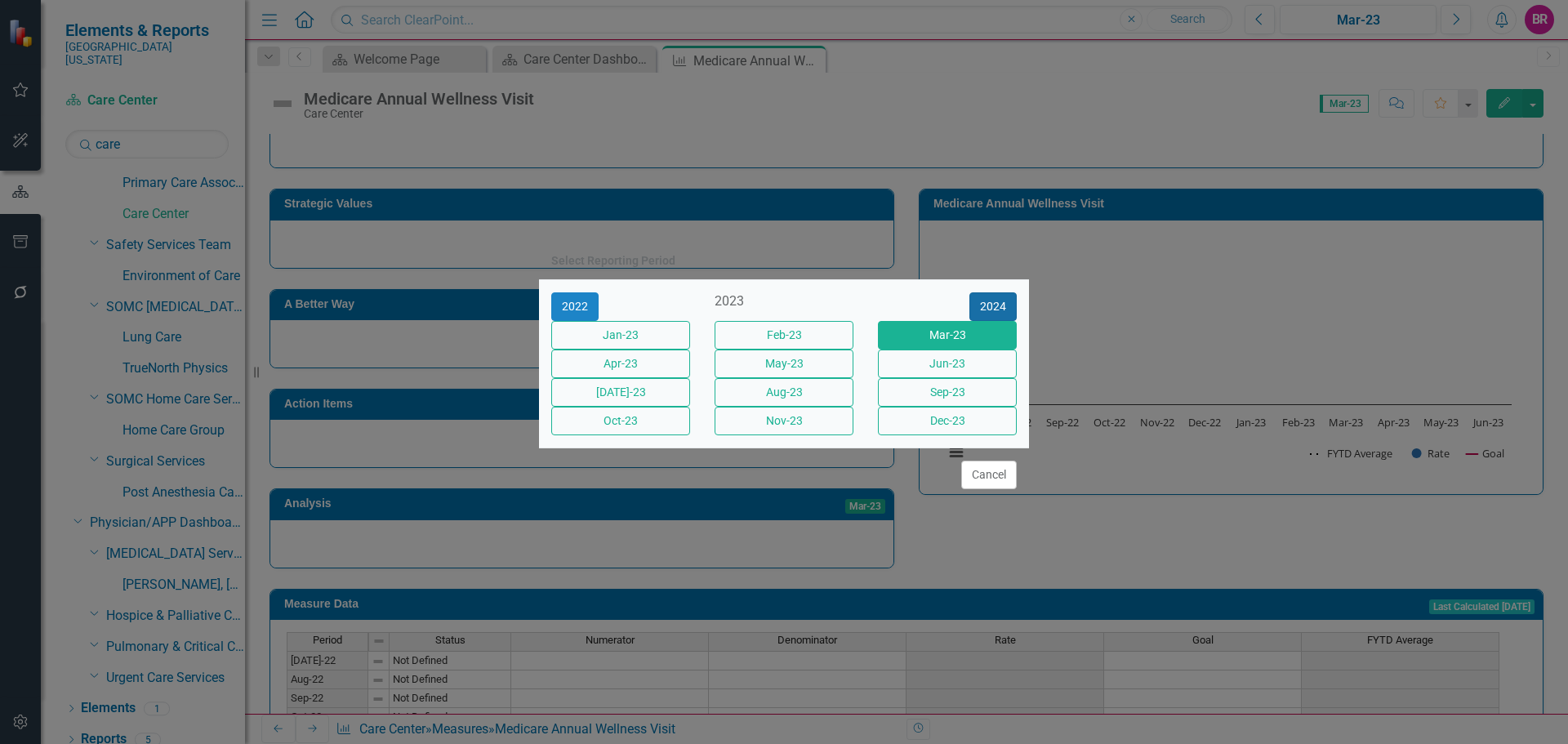
click at [1003, 293] on button "2024" at bounding box center [993, 307] width 47 height 28
click at [954, 405] on button "Sept-24" at bounding box center [947, 392] width 139 height 28
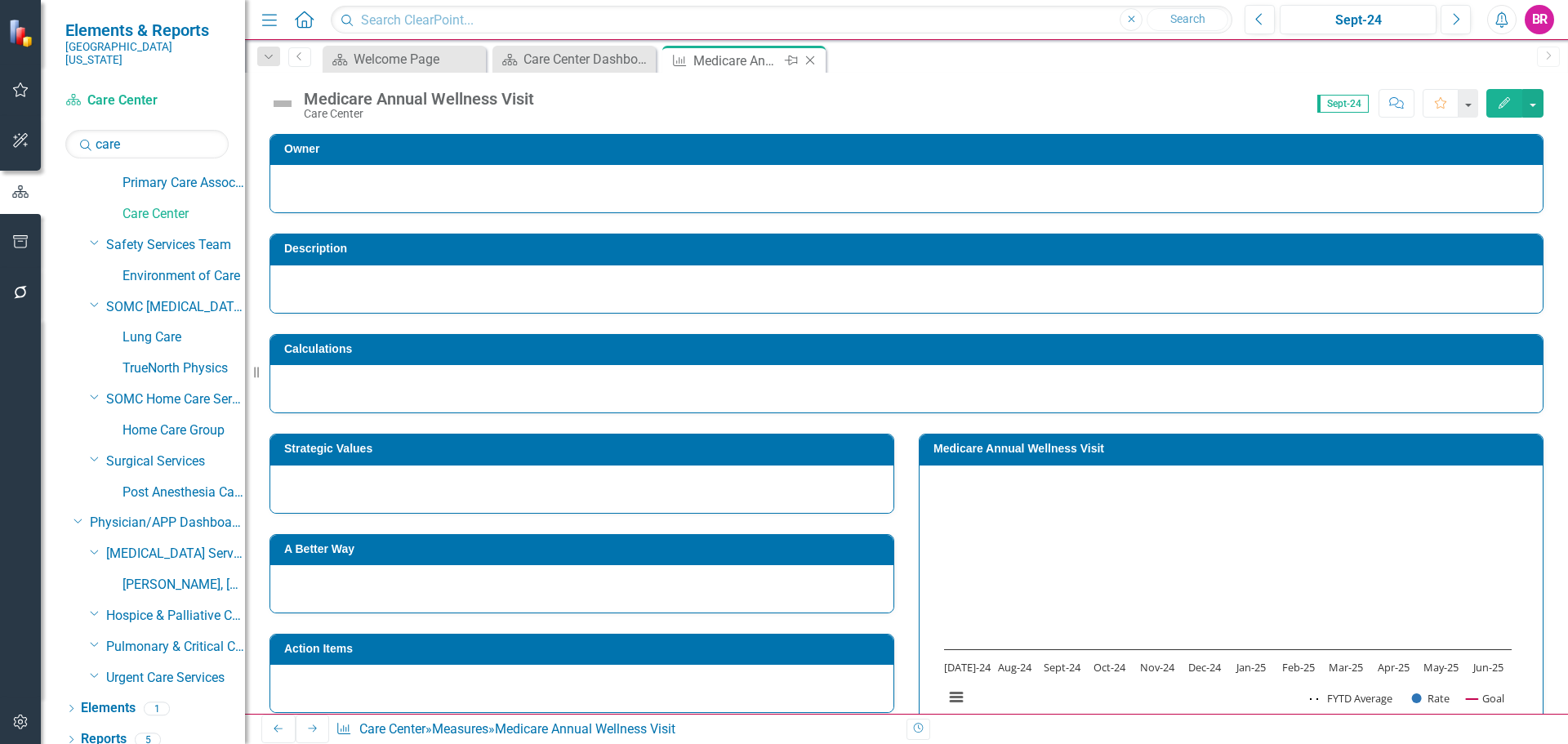
click at [809, 63] on icon "Close" at bounding box center [811, 61] width 17 height 13
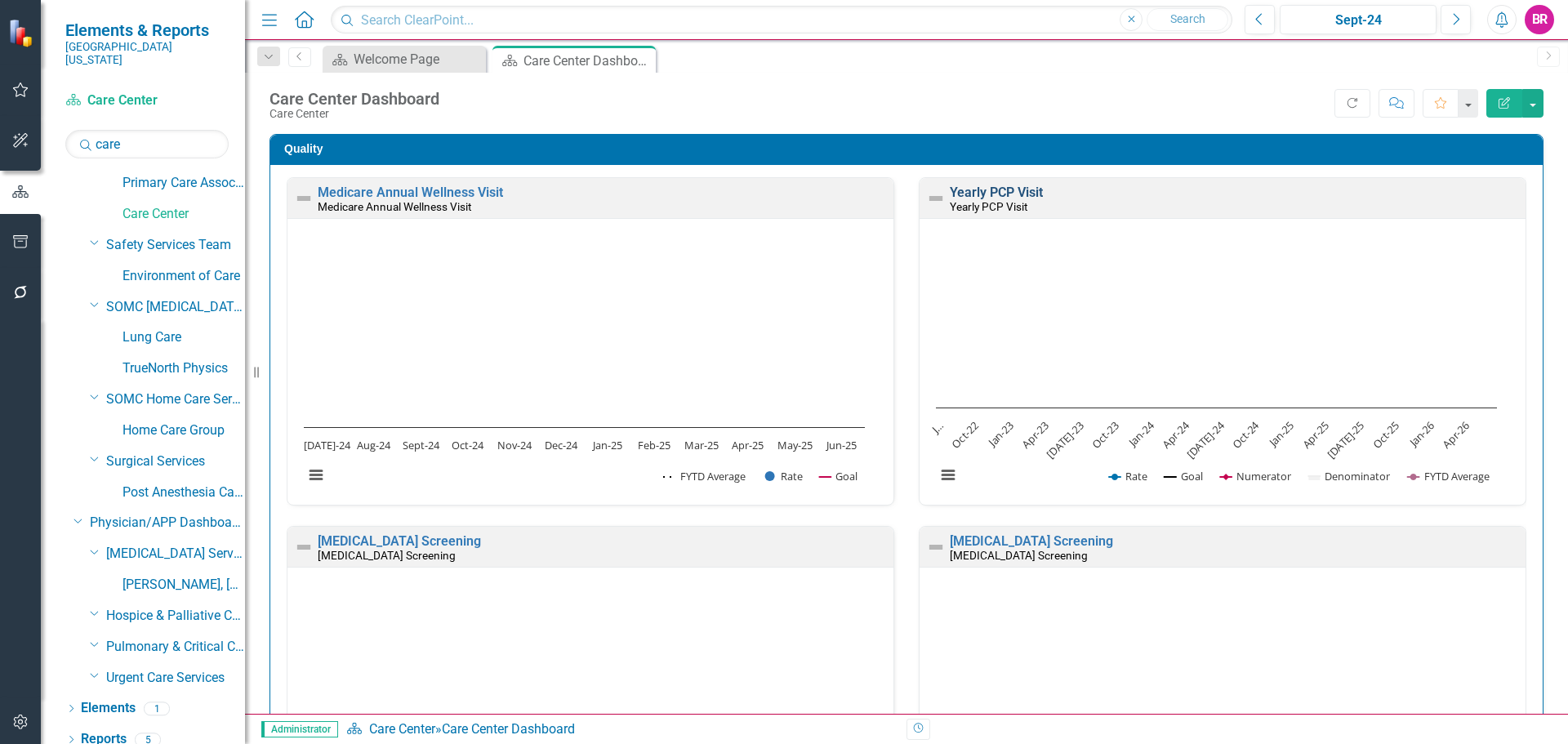
click at [975, 187] on link "Yearly PCP Visit" at bounding box center [997, 192] width 93 height 16
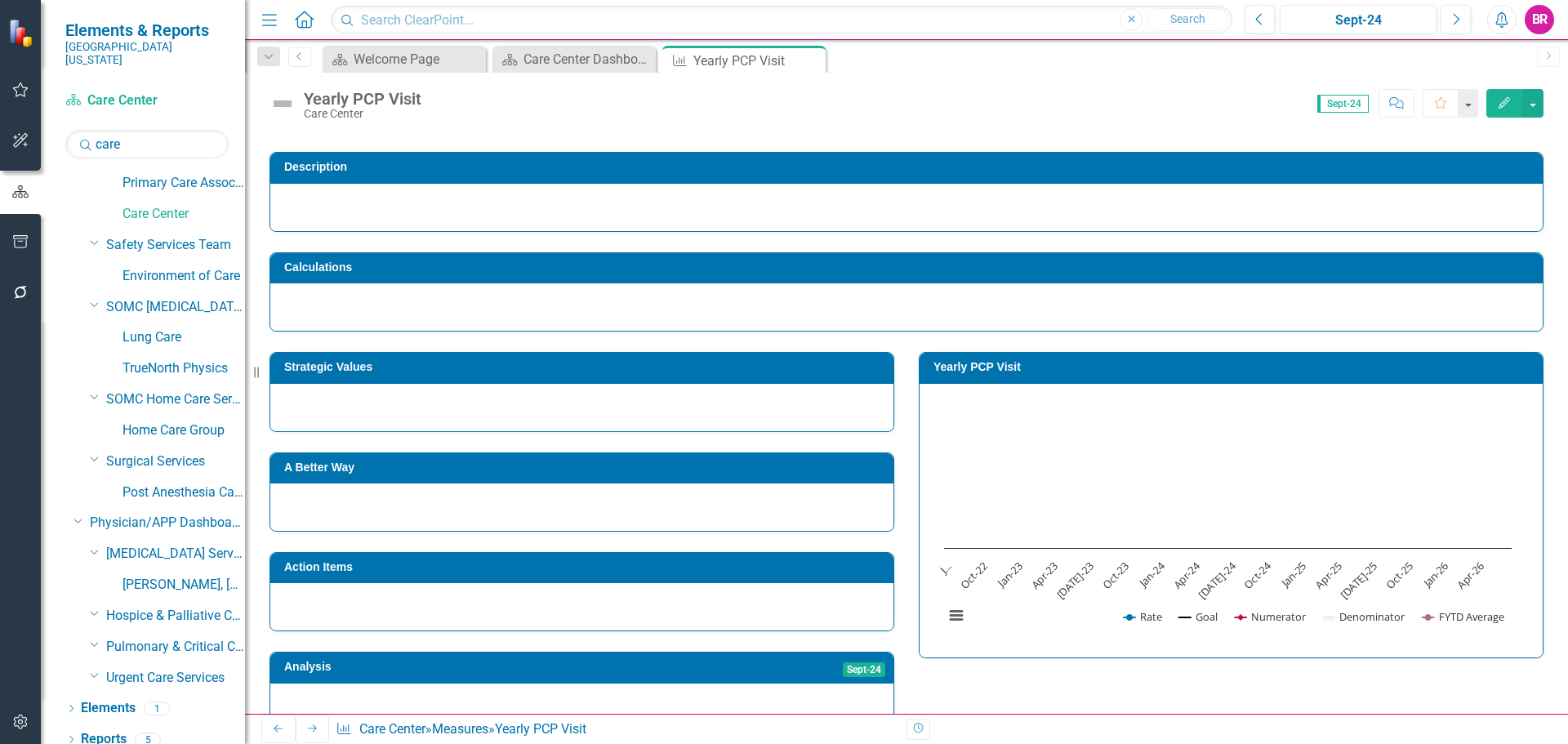
scroll to position [43, 0]
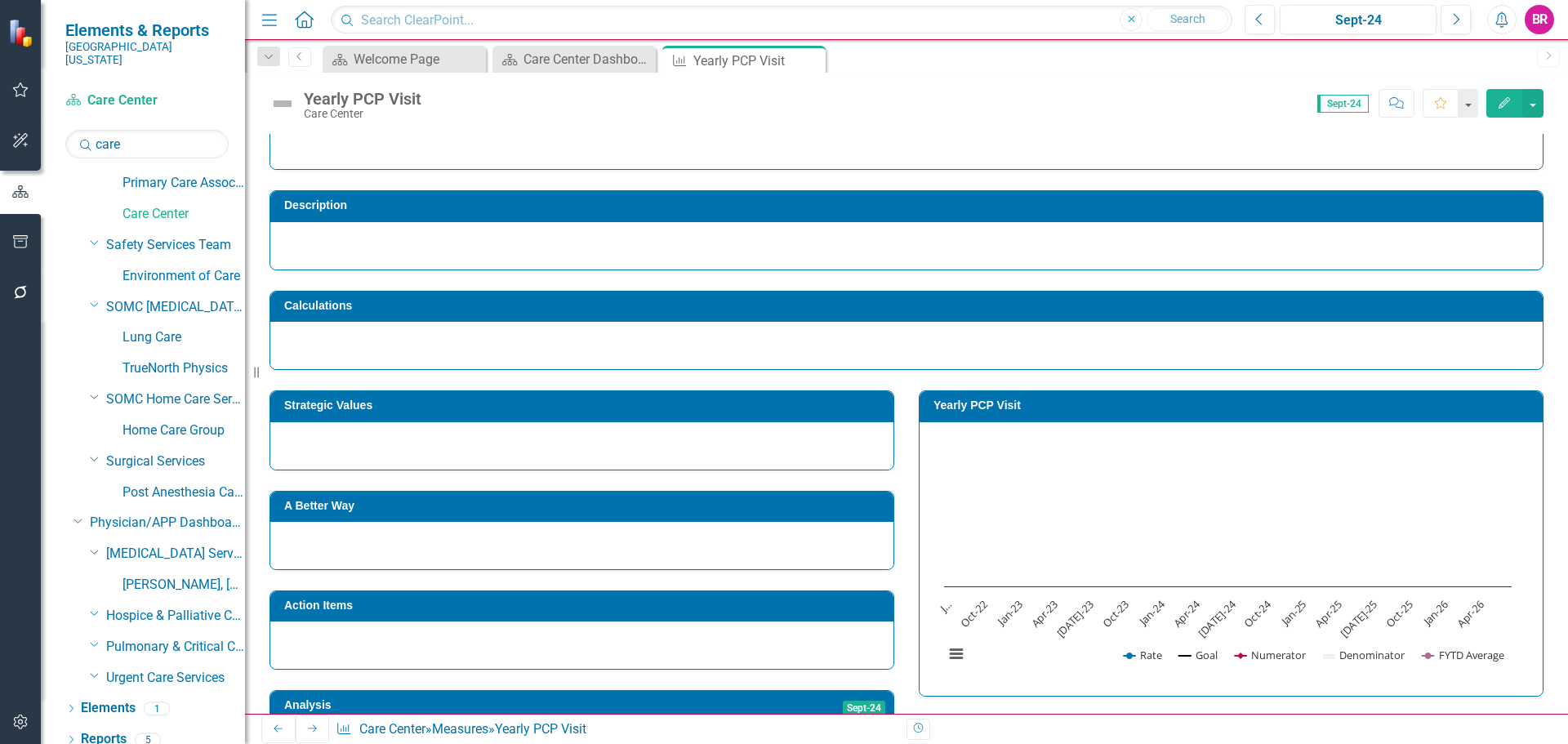
click at [1229, 409] on h3 "Yearly PCP Visit" at bounding box center [1234, 405] width 601 height 12
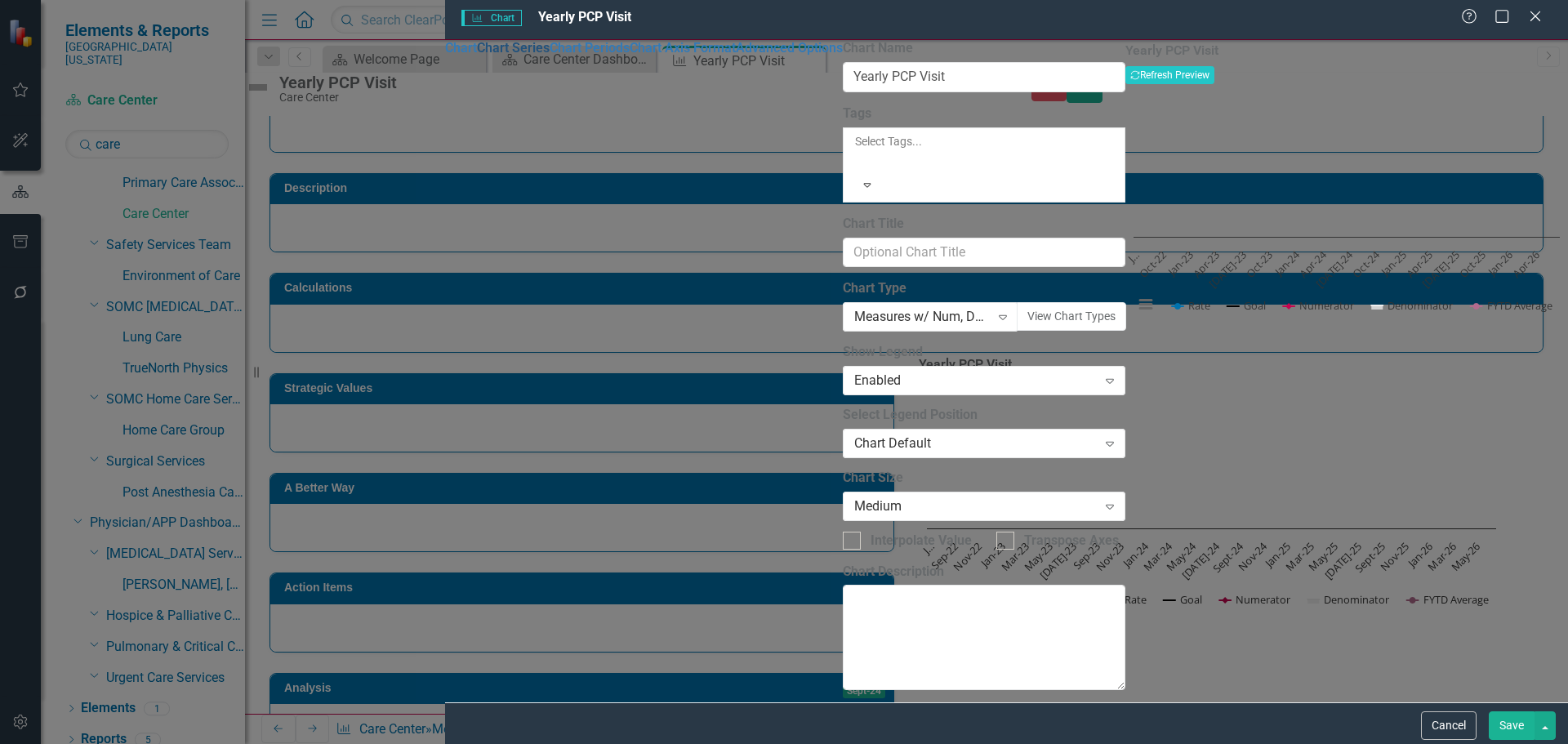
click at [477, 56] on link "Chart Series" at bounding box center [513, 47] width 72 height 16
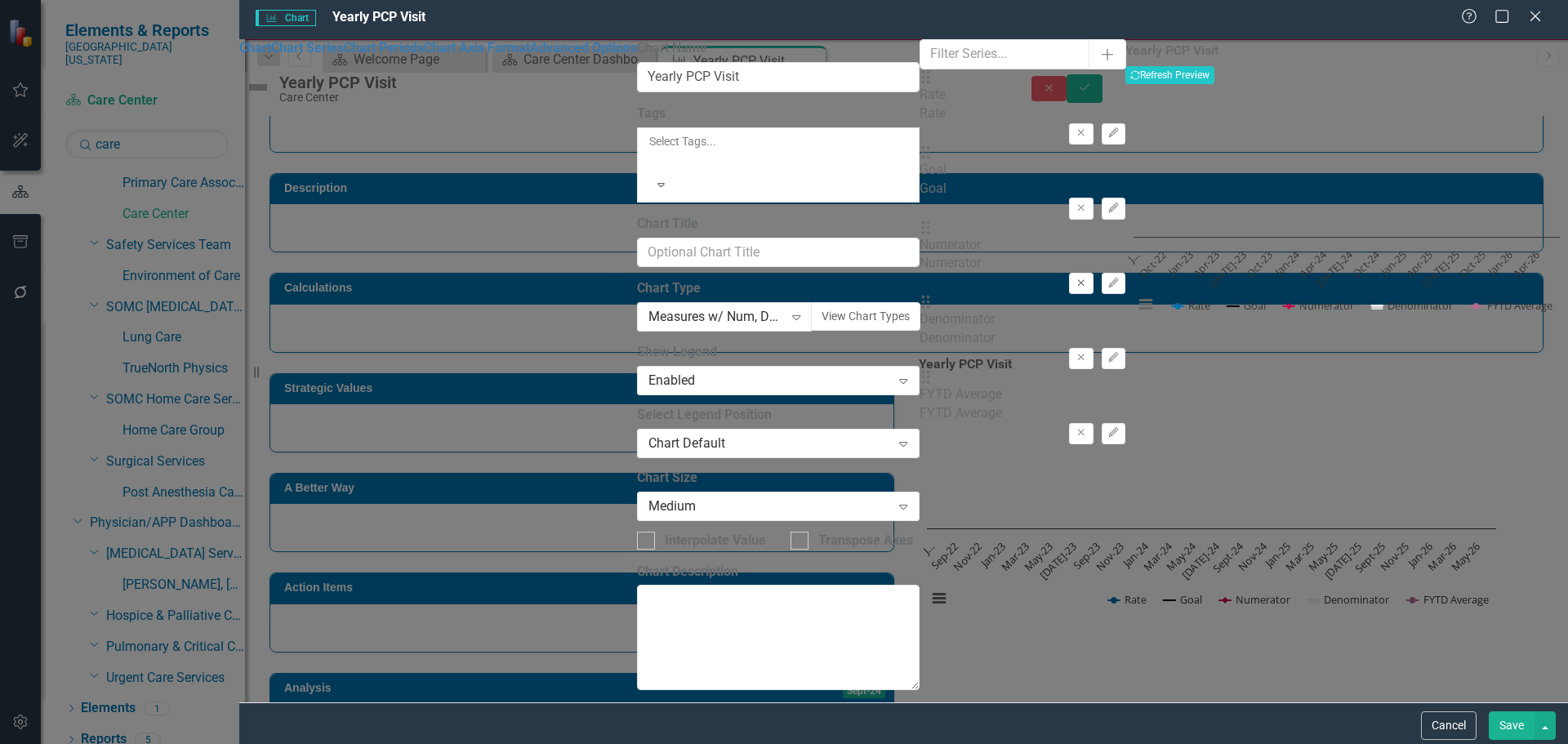
click at [1075, 278] on icon "Remove" at bounding box center [1081, 283] width 12 height 10
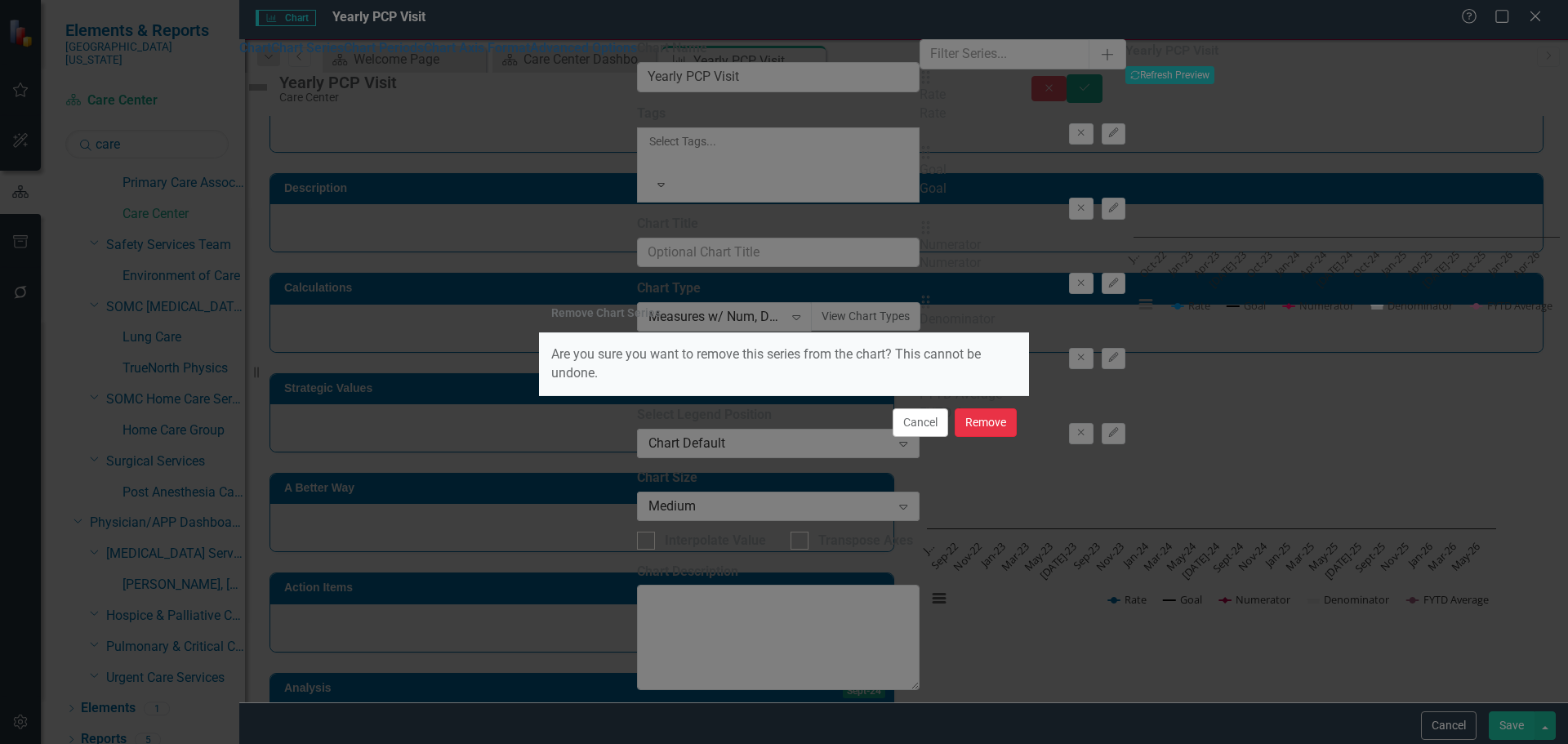
click at [996, 426] on button "Remove" at bounding box center [985, 422] width 62 height 28
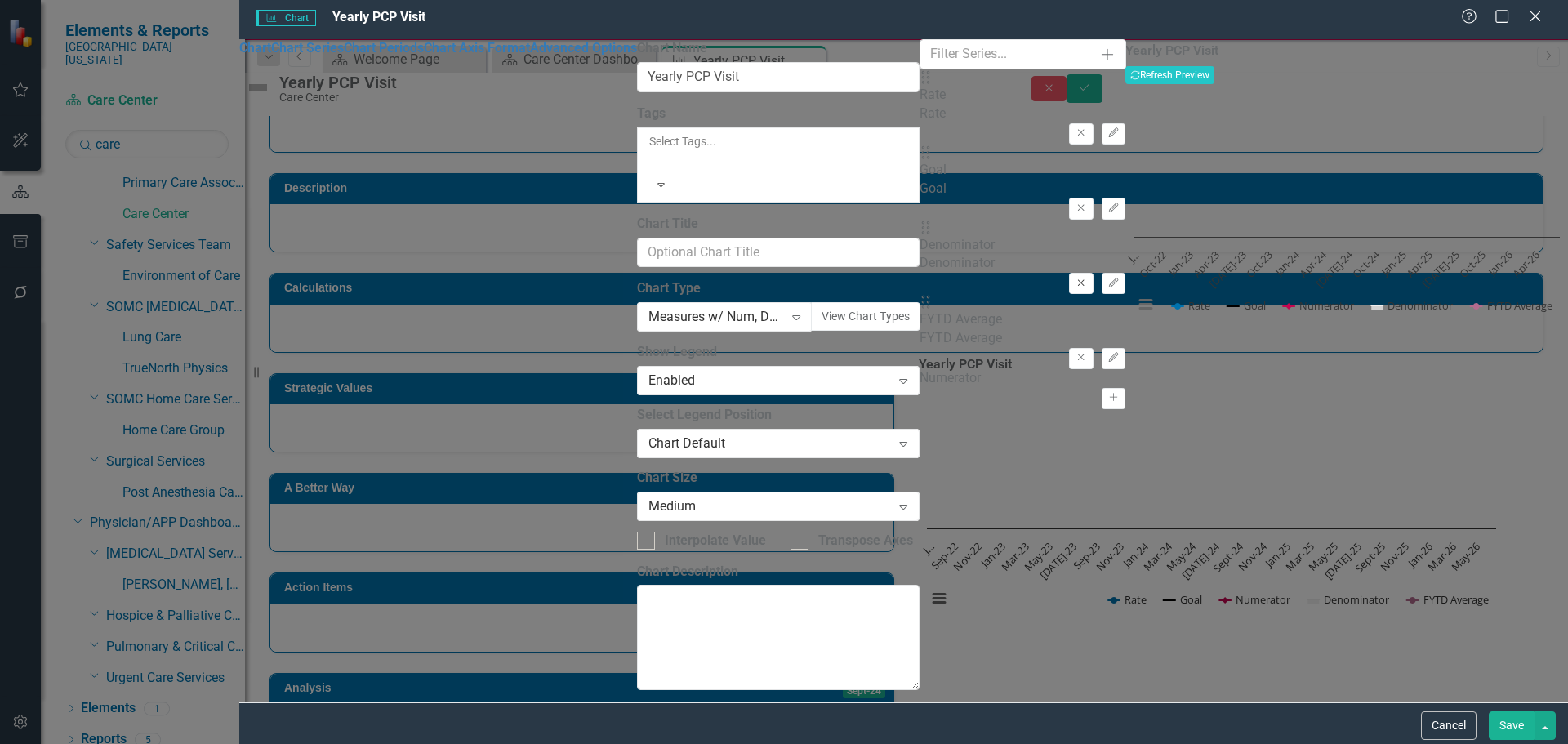
click at [1075, 278] on icon "Remove" at bounding box center [1081, 283] width 12 height 10
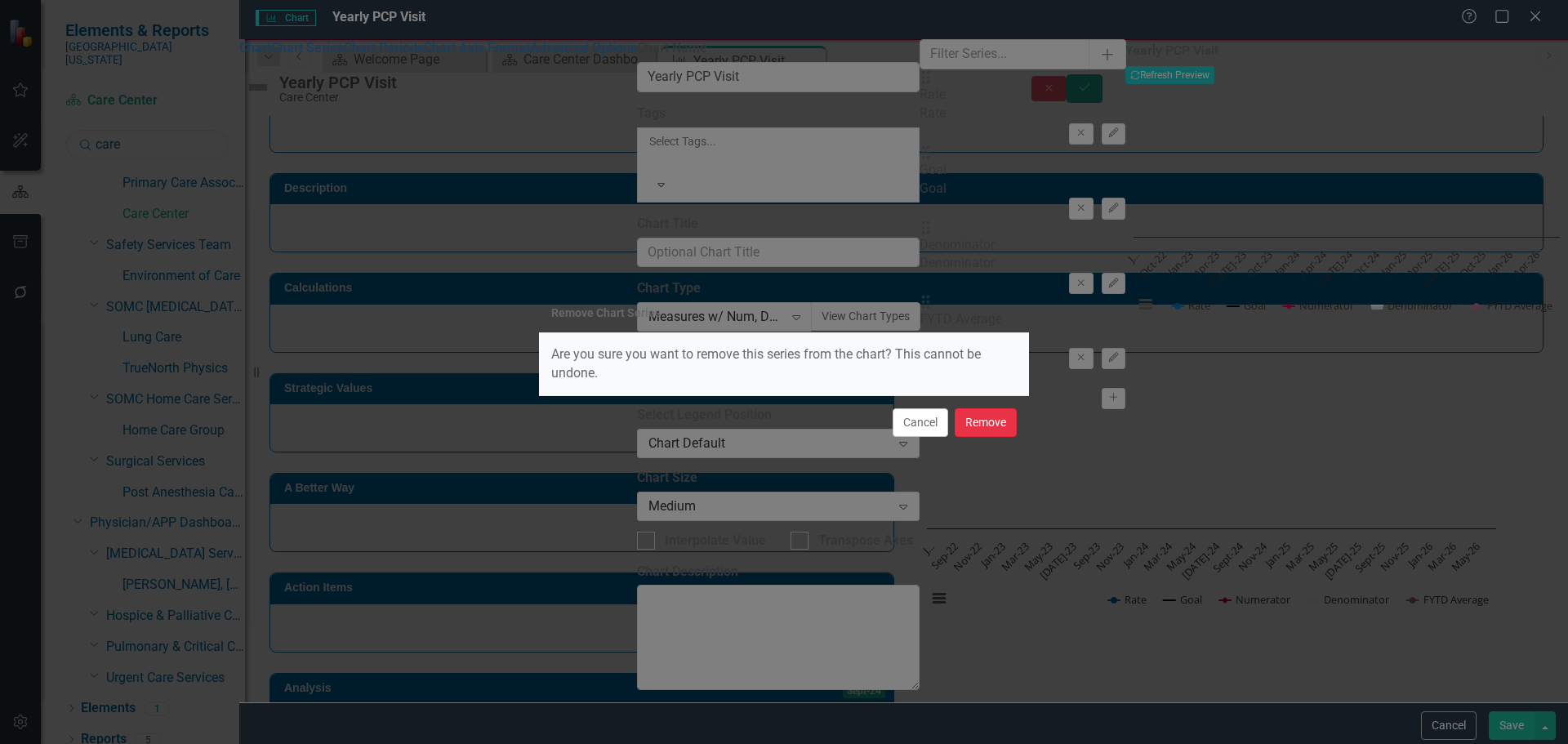
click at [1000, 430] on button "Remove" at bounding box center [985, 422] width 62 height 28
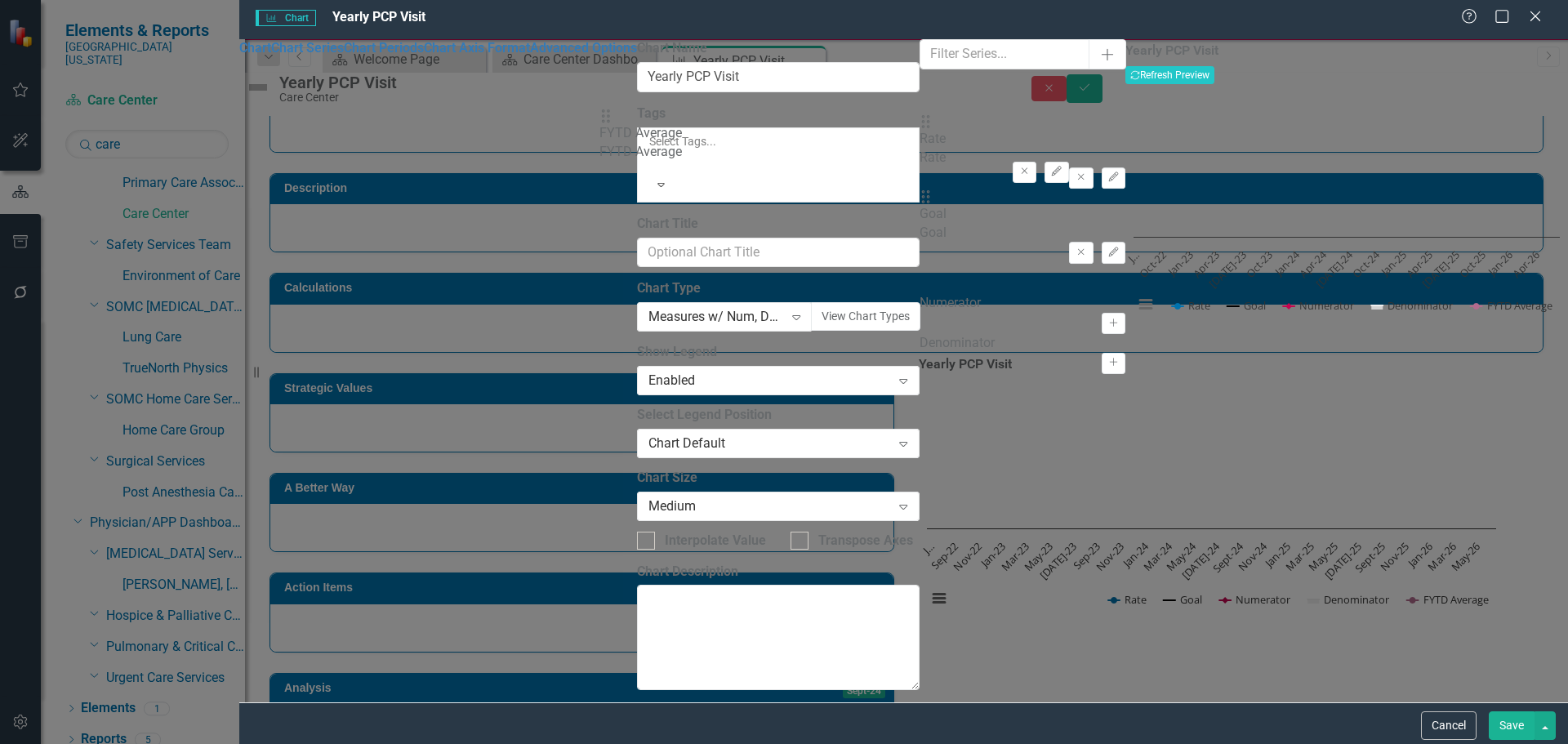
drag, startPoint x: 599, startPoint y: 234, endPoint x: 616, endPoint y: 126, distance: 109.3
click at [920, 126] on div "Drag Rate Rate Remove Edit Drag Goal Goal Remove Edit Drag FYTD Average FYTD Av…" at bounding box center [1023, 182] width 206 height 224
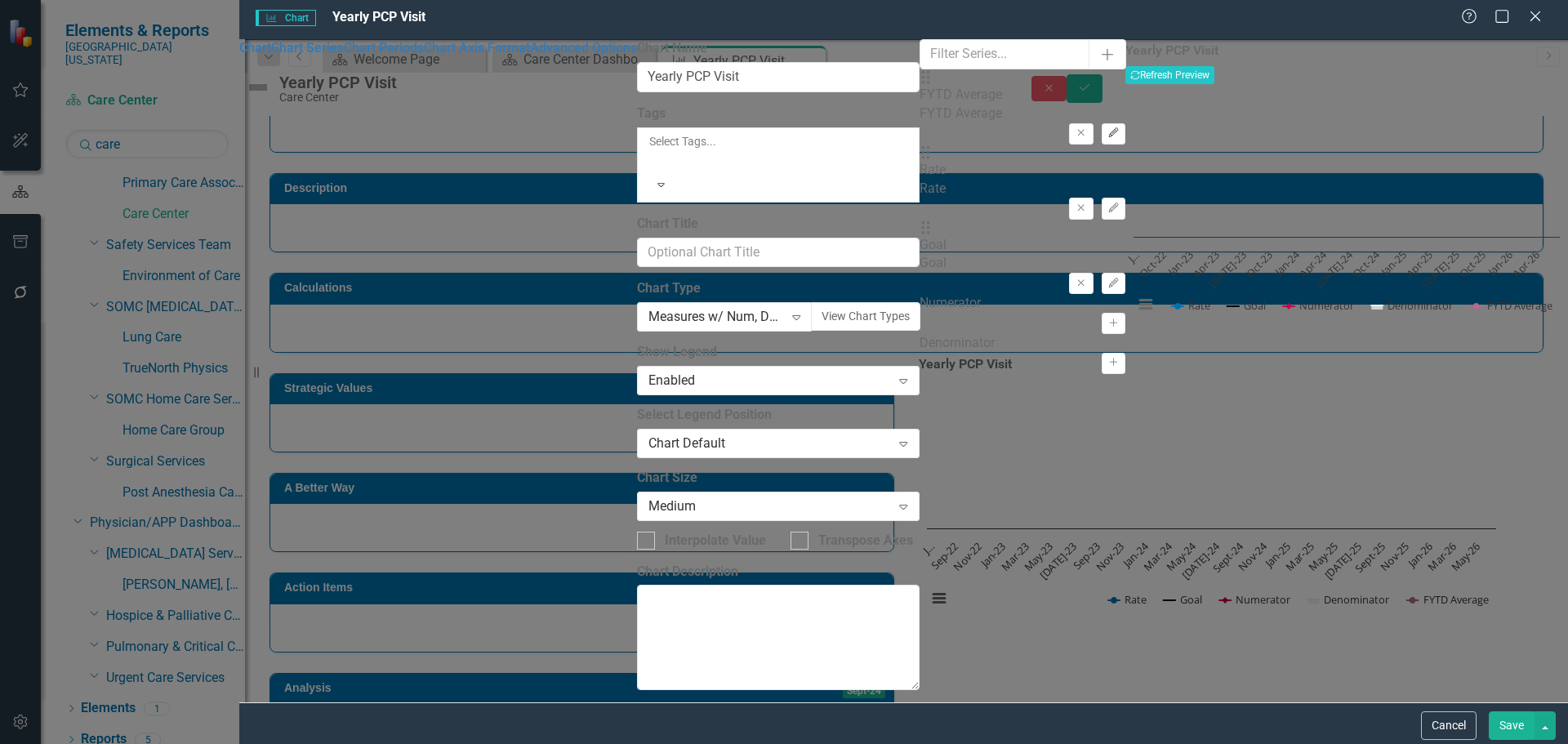
click at [1102, 123] on button "Edit" at bounding box center [1113, 134] width 23 height 22
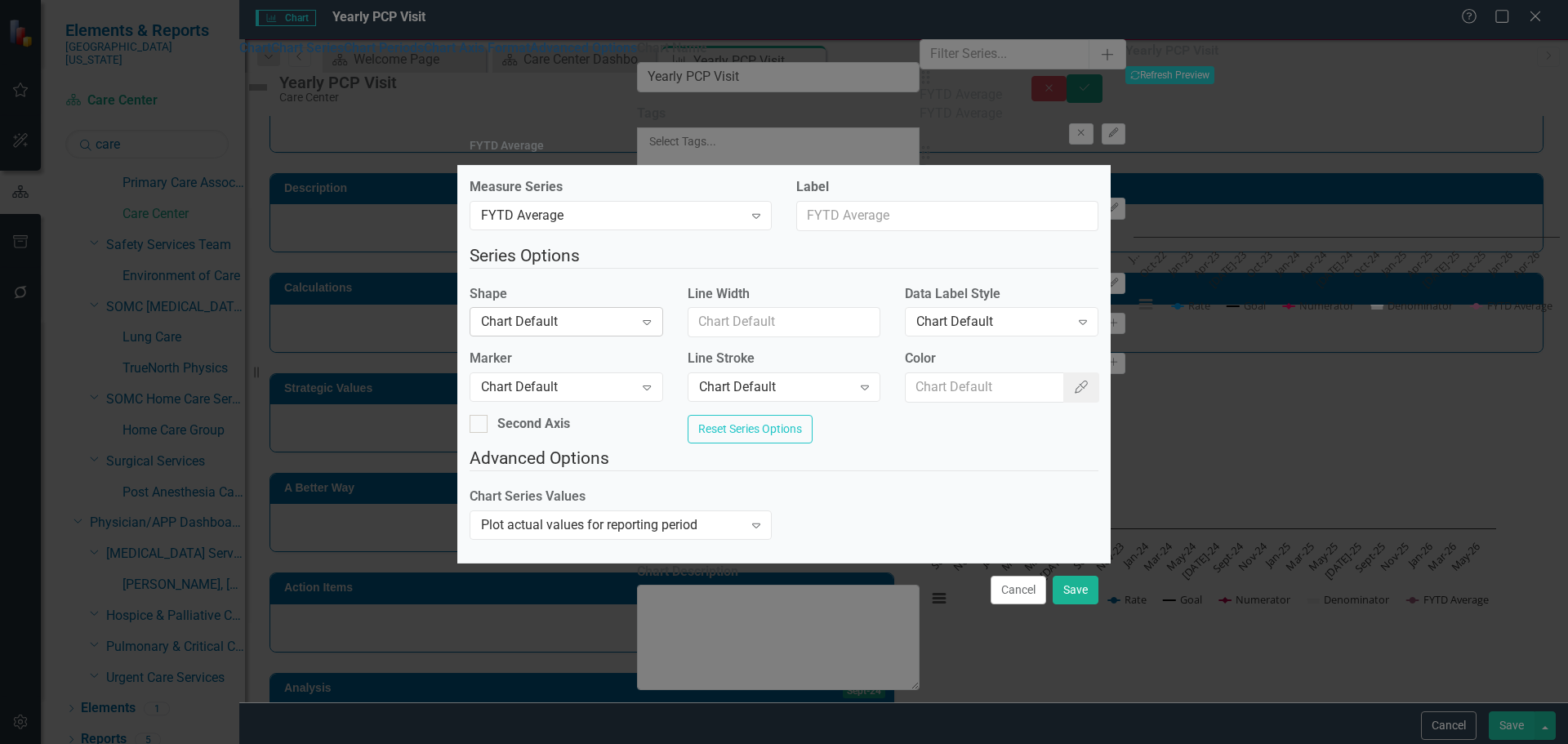
click at [562, 313] on div "Chart Default" at bounding box center [558, 322] width 153 height 19
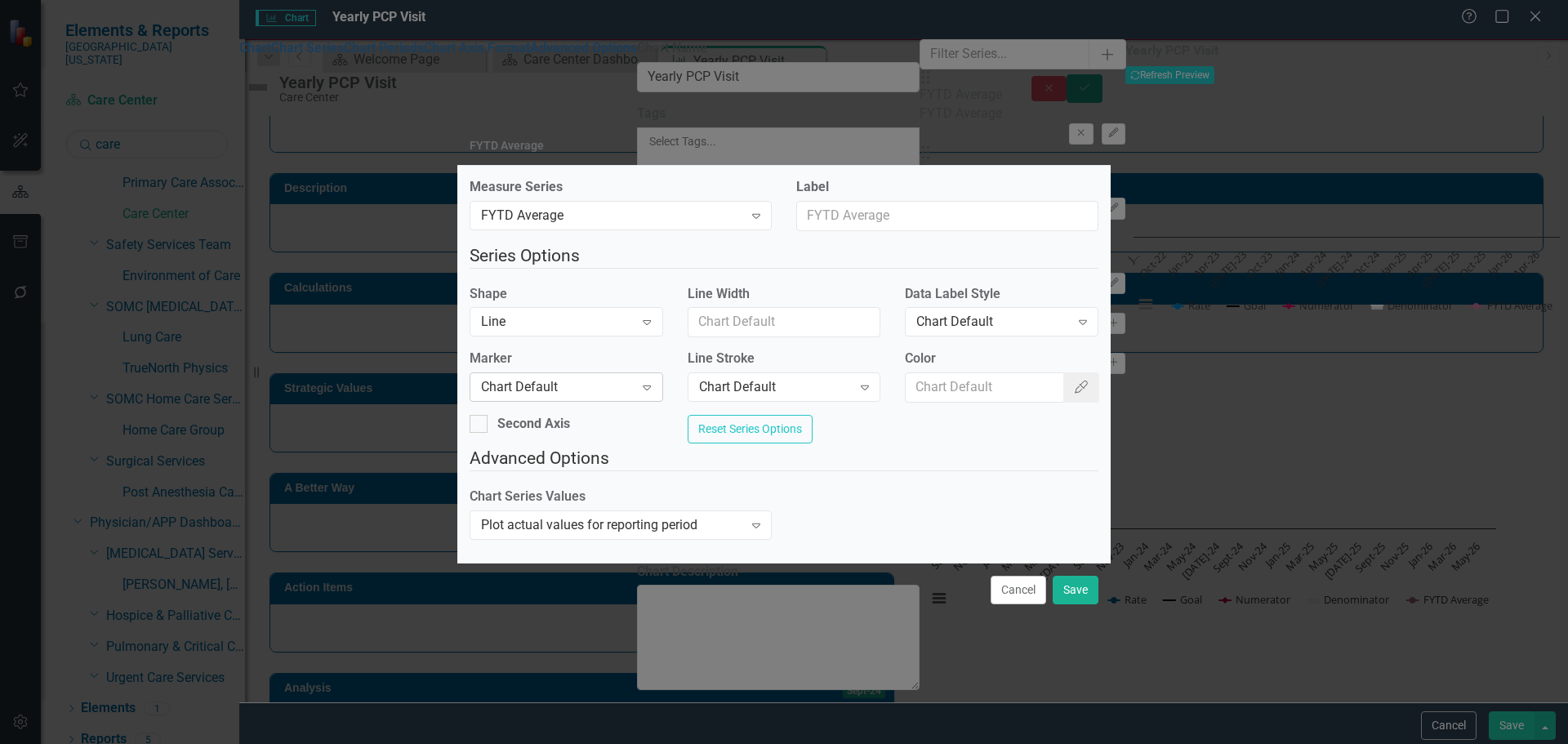
click at [563, 385] on div "Chart Default" at bounding box center [558, 387] width 153 height 19
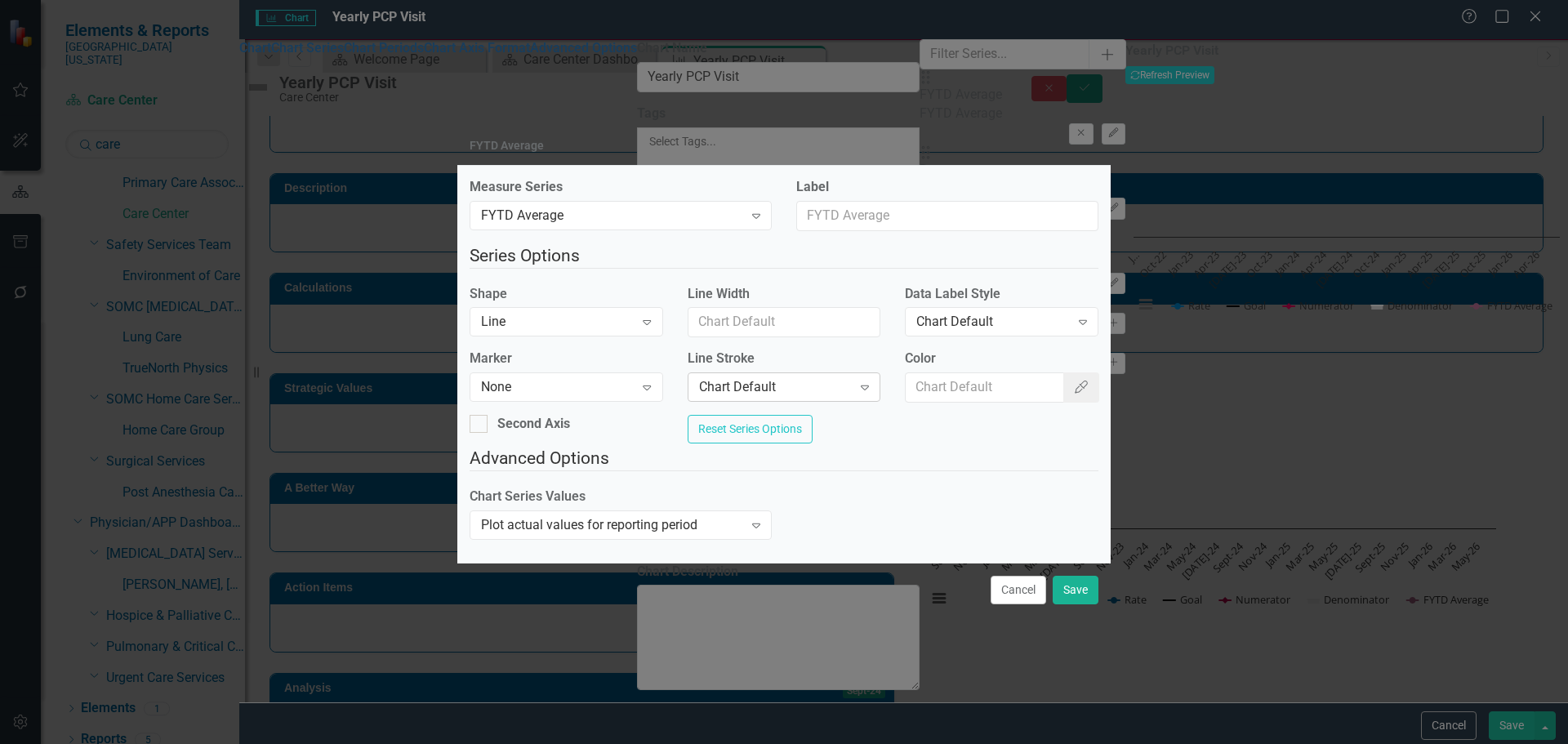
click at [786, 385] on div "Chart Default" at bounding box center [776, 387] width 153 height 19
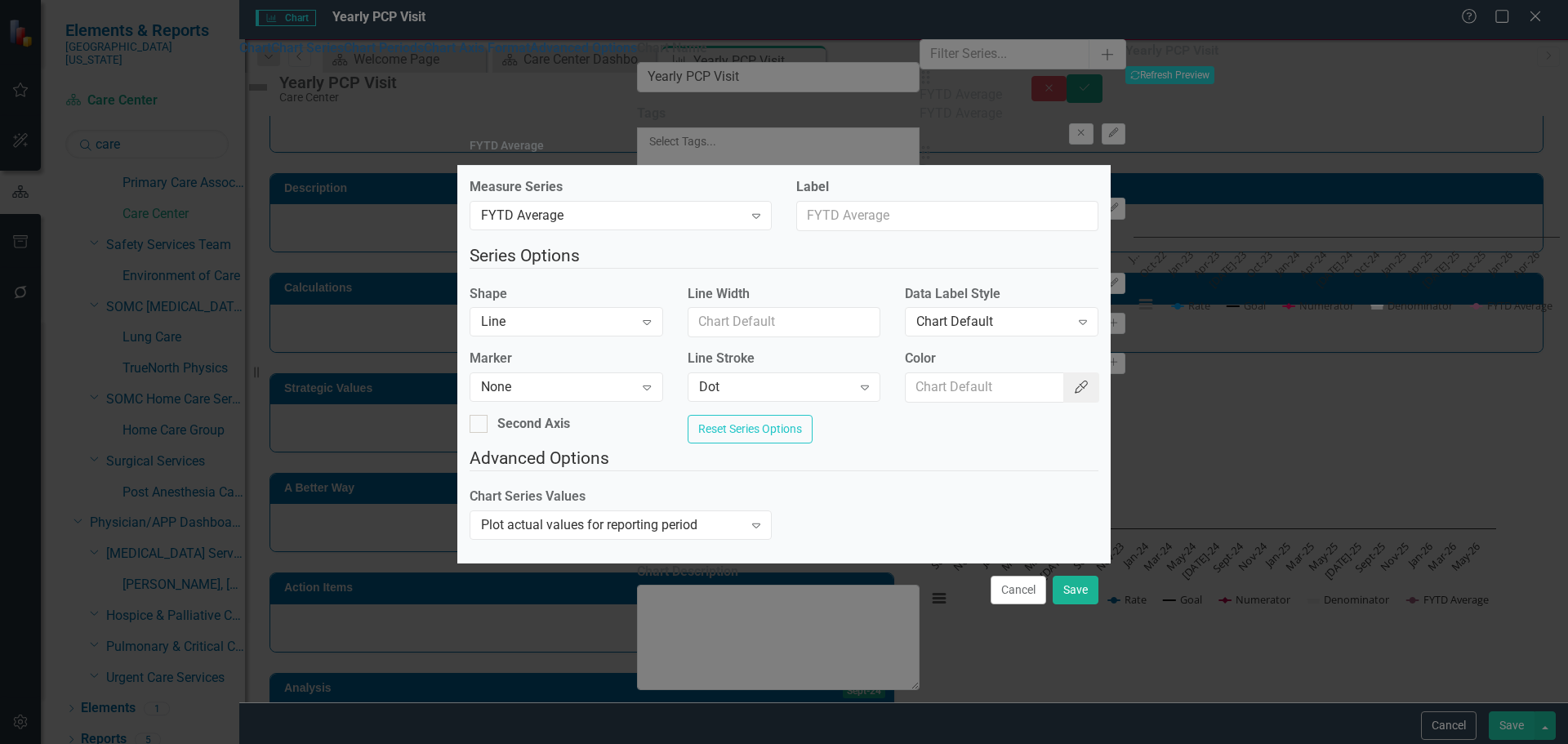
click at [1073, 382] on icon "Color Picker" at bounding box center [1082, 387] width 17 height 13
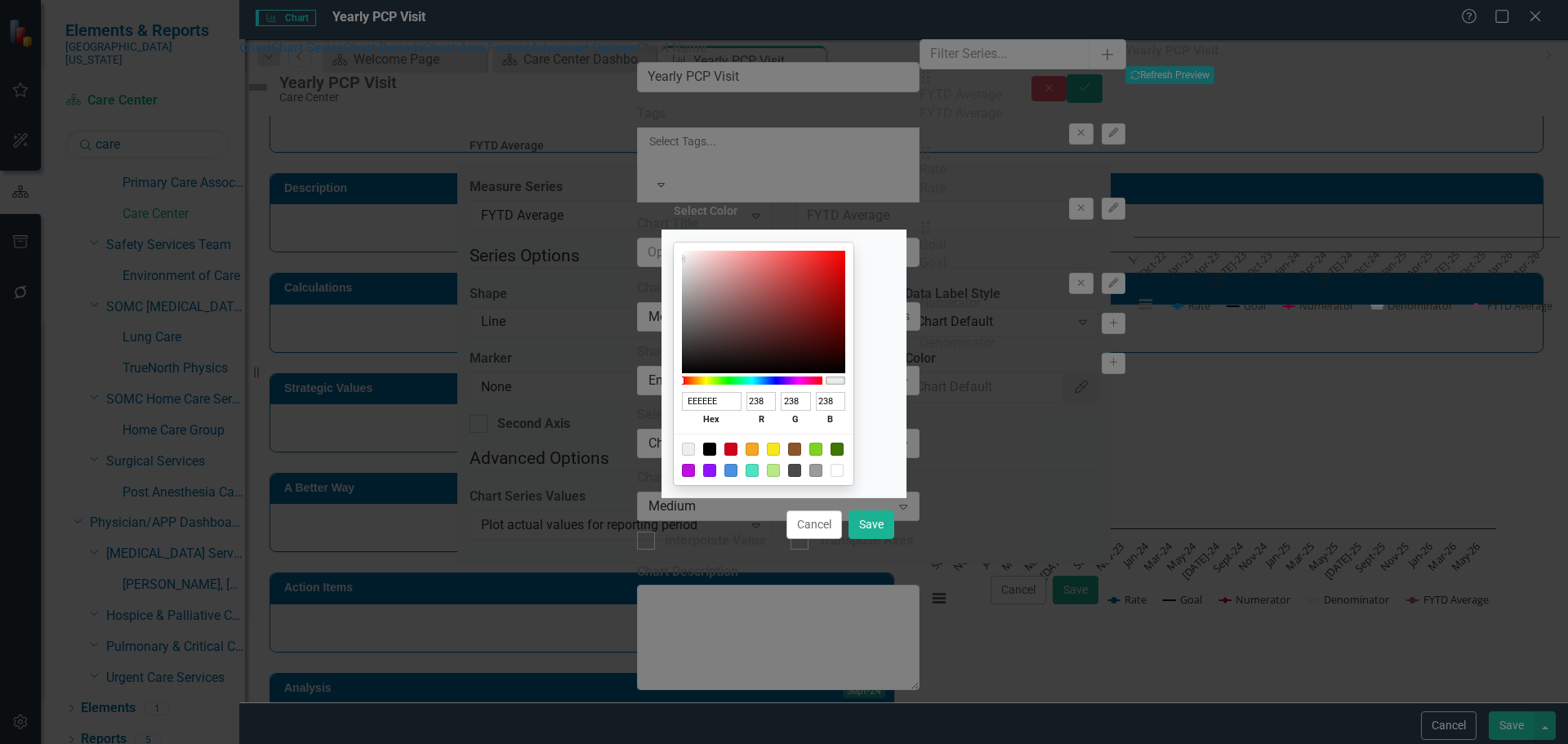
drag, startPoint x: 736, startPoint y: 450, endPoint x: 761, endPoint y: 463, distance: 28.2
click at [717, 450] on div at bounding box center [710, 449] width 13 height 13
type input "000000"
type input "0"
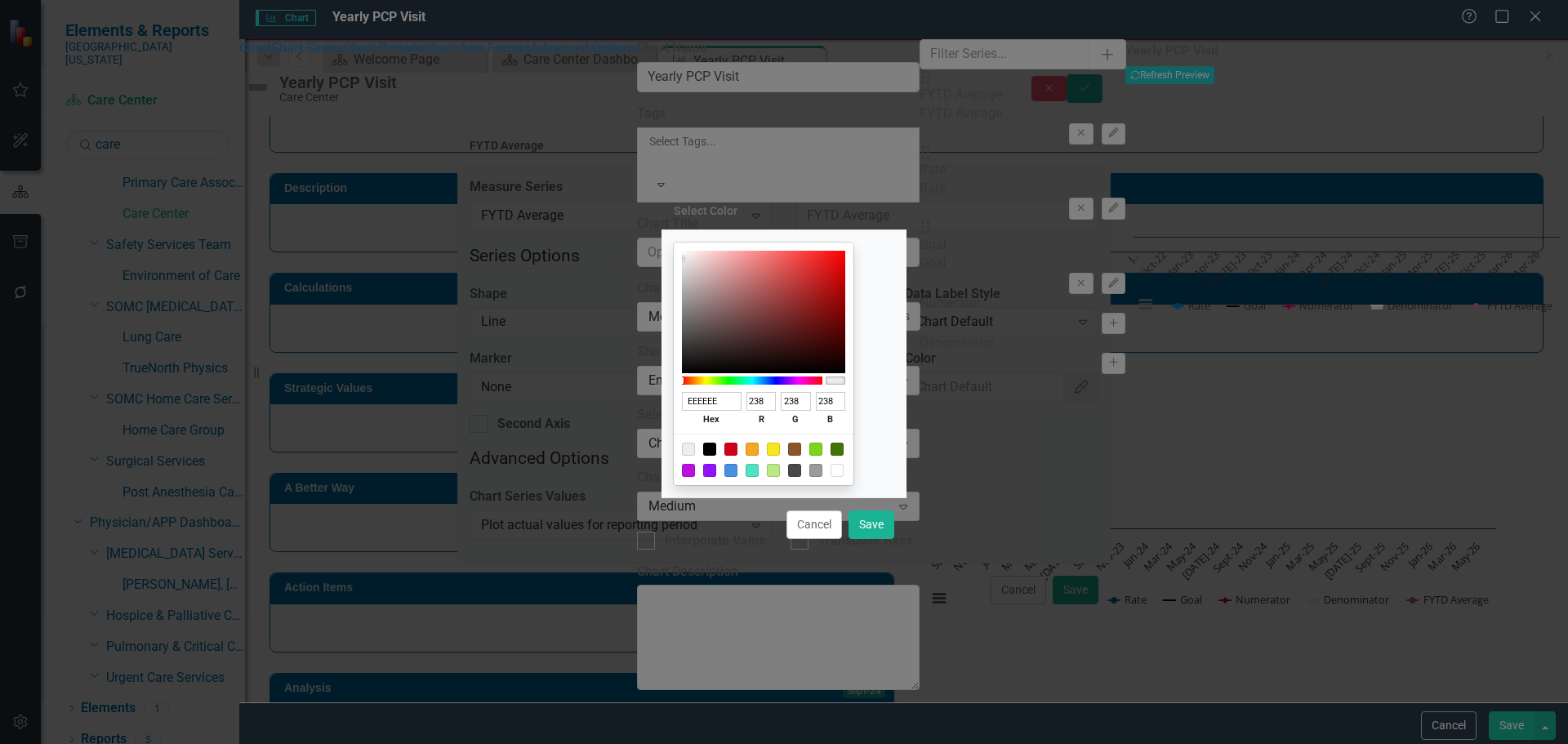
type input "0"
click at [877, 524] on button "Save" at bounding box center [871, 525] width 46 height 28
type input "#000000"
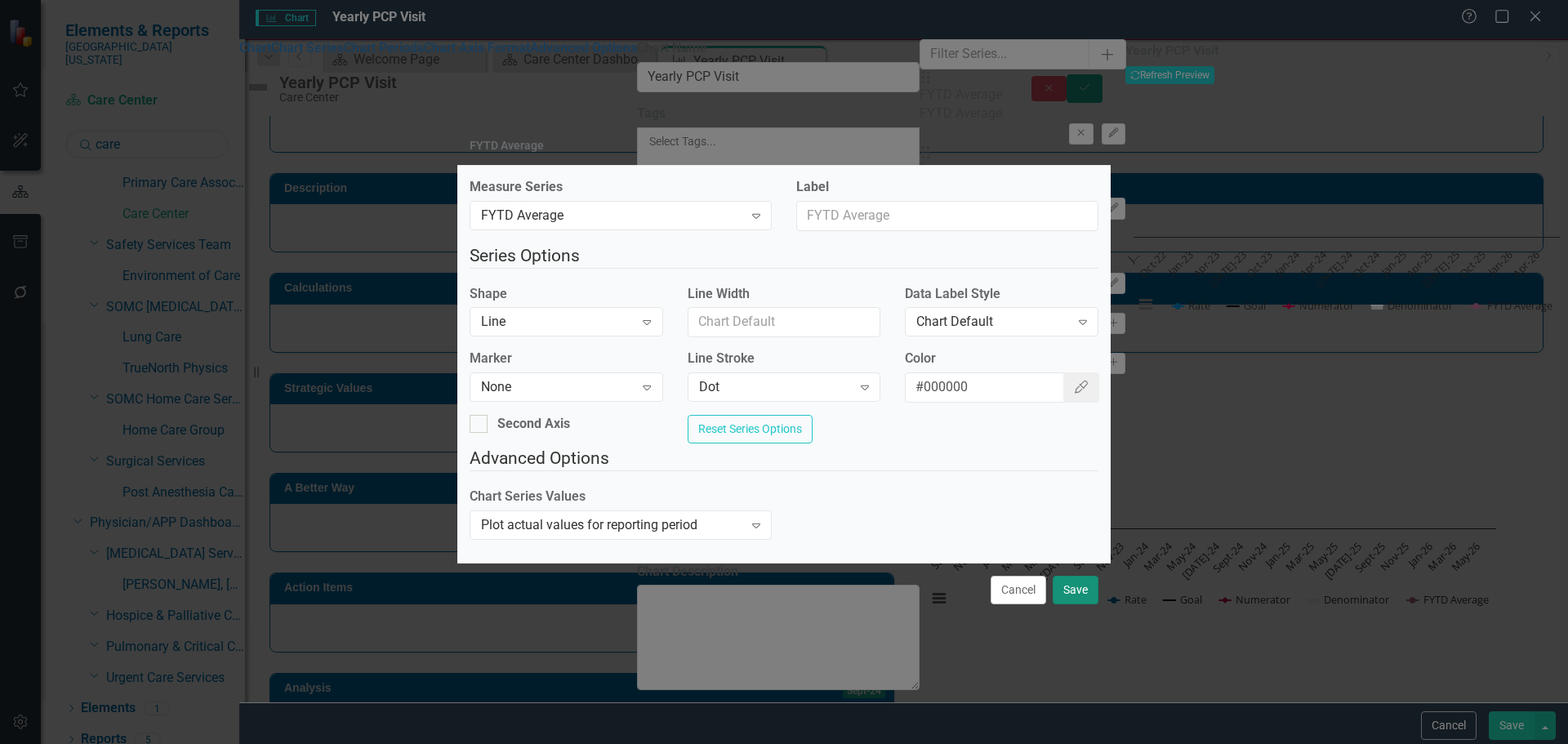
click at [1078, 595] on button "Save" at bounding box center [1075, 590] width 46 height 28
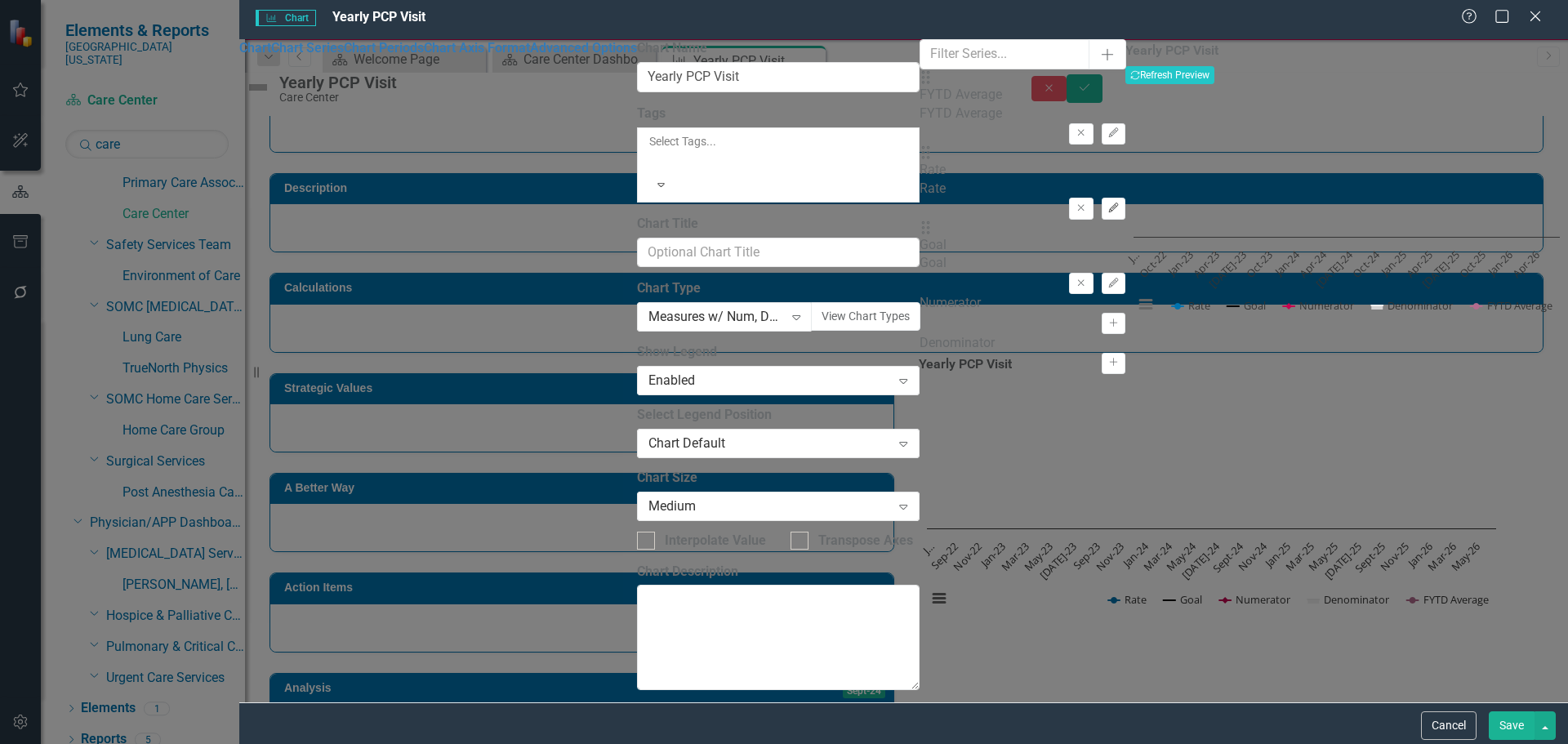
click at [1102, 198] on button "Edit" at bounding box center [1113, 209] width 23 height 22
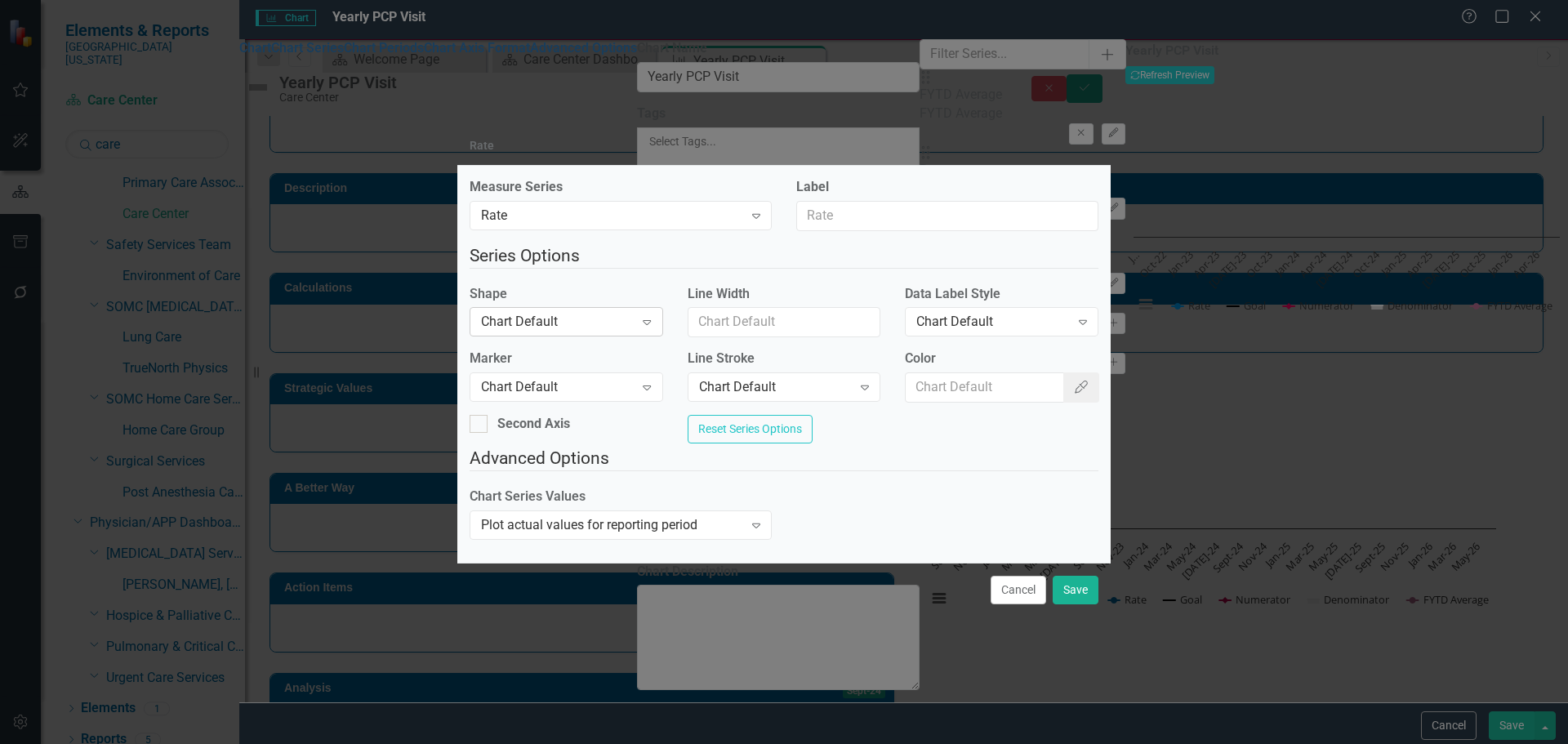
click at [557, 313] on div "Chart Default" at bounding box center [558, 322] width 153 height 19
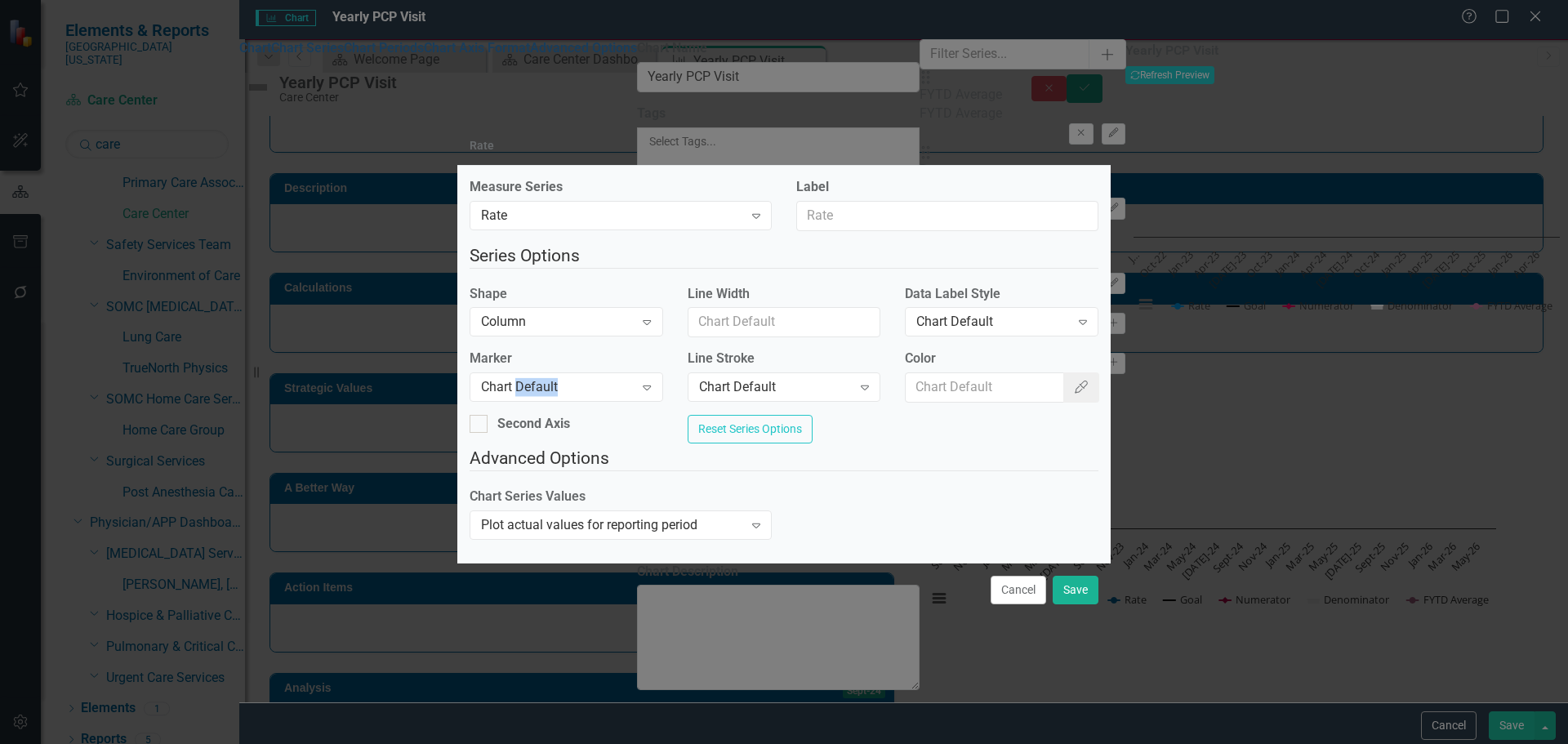
click at [556, 378] on div "Chart Default" at bounding box center [558, 387] width 153 height 19
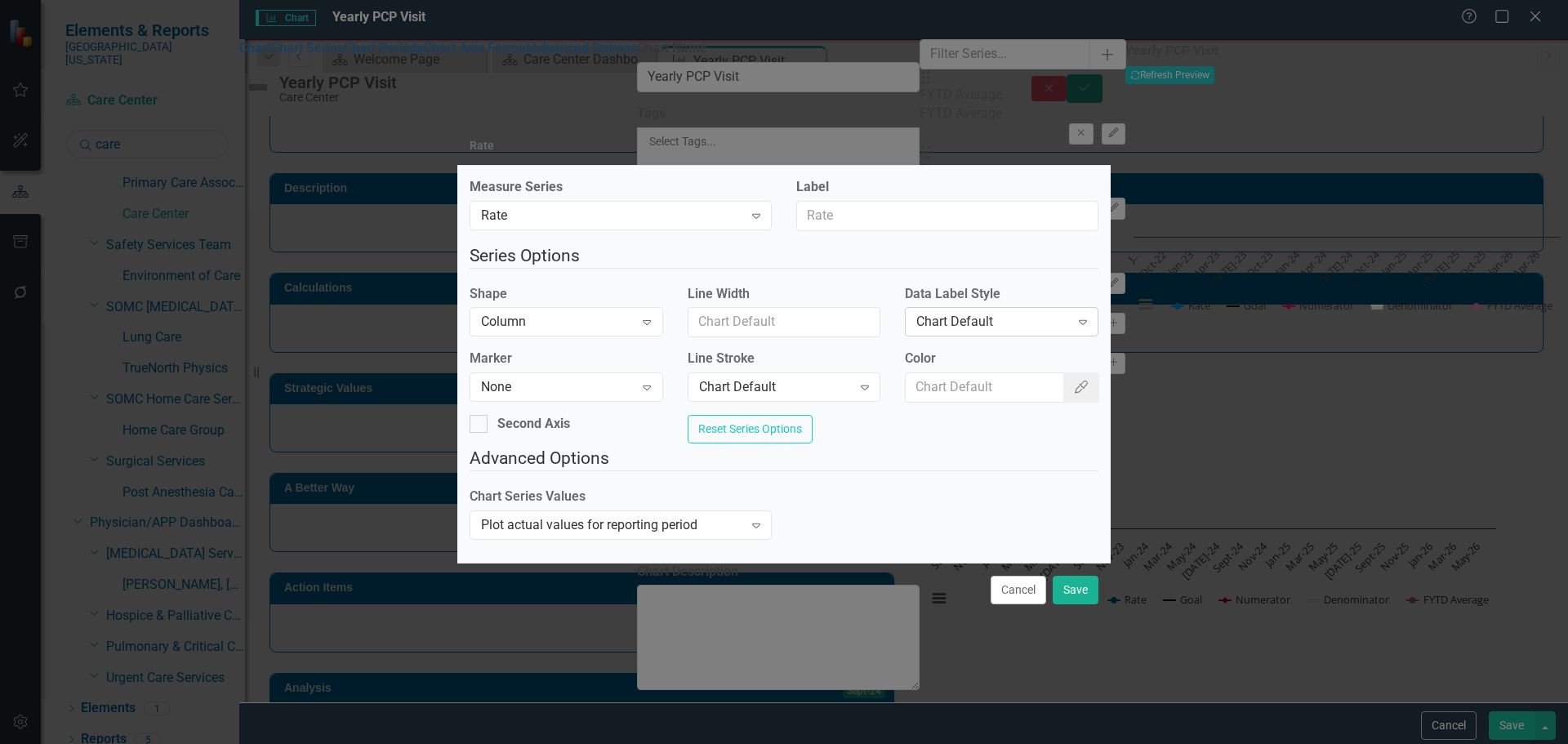
click at [1003, 328] on div "Chart Default Expand" at bounding box center [1002, 321] width 194 height 29
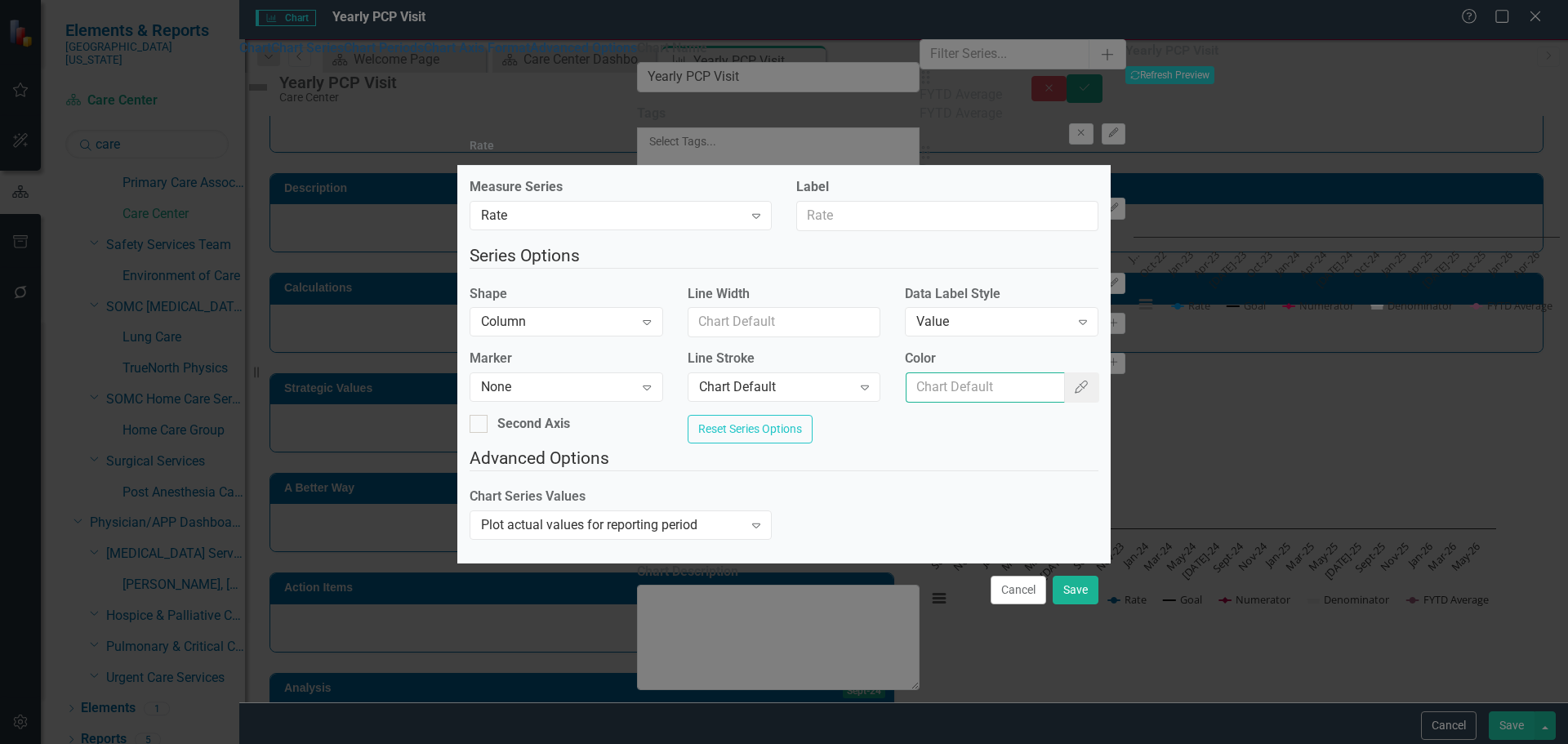
click at [1003, 391] on input "Color" at bounding box center [985, 387] width 159 height 30
type input "#2e75b6"
click at [1058, 599] on button "Save" at bounding box center [1075, 590] width 46 height 28
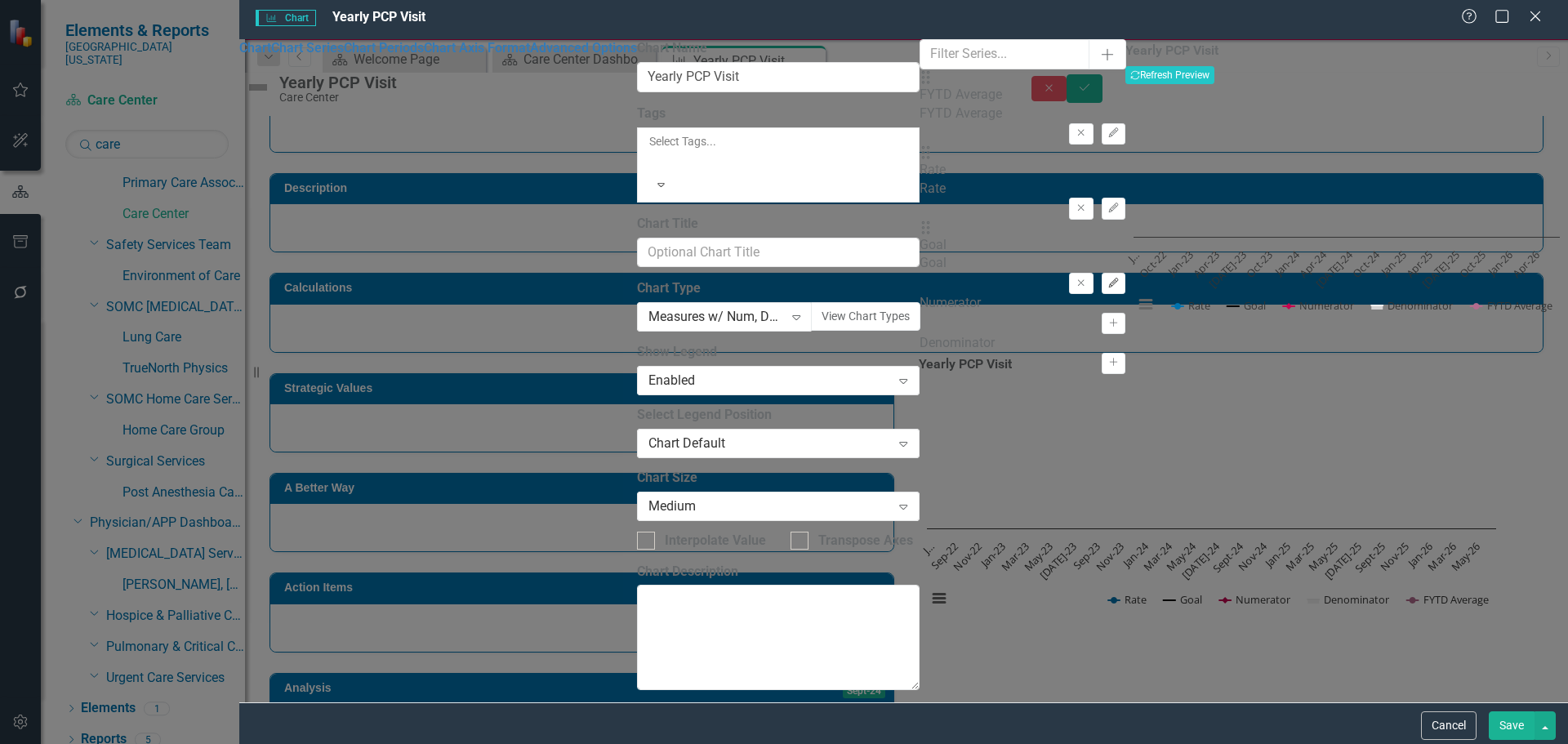
click at [1102, 273] on button "Edit" at bounding box center [1113, 283] width 23 height 22
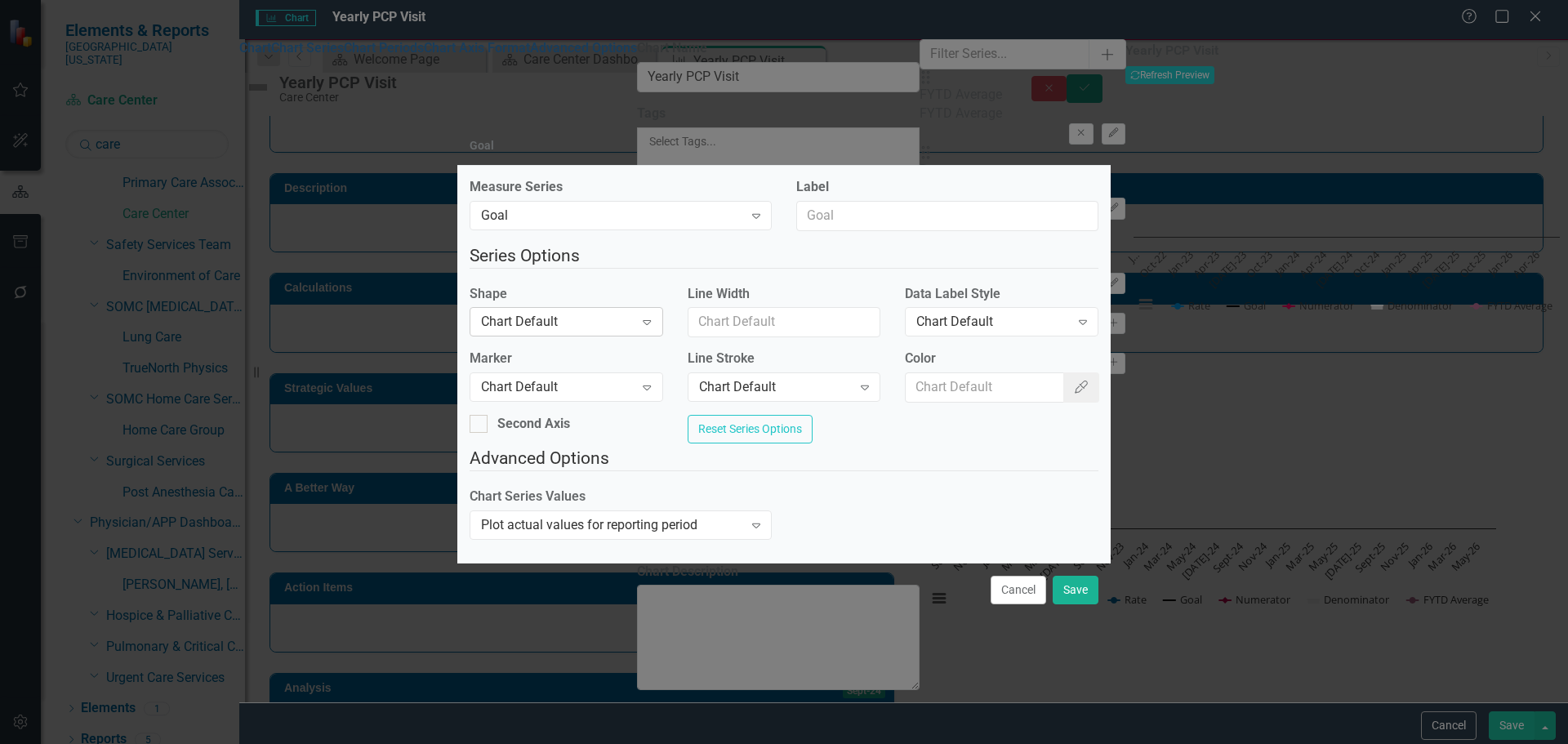
click at [592, 318] on div "Chart Default" at bounding box center [558, 322] width 153 height 19
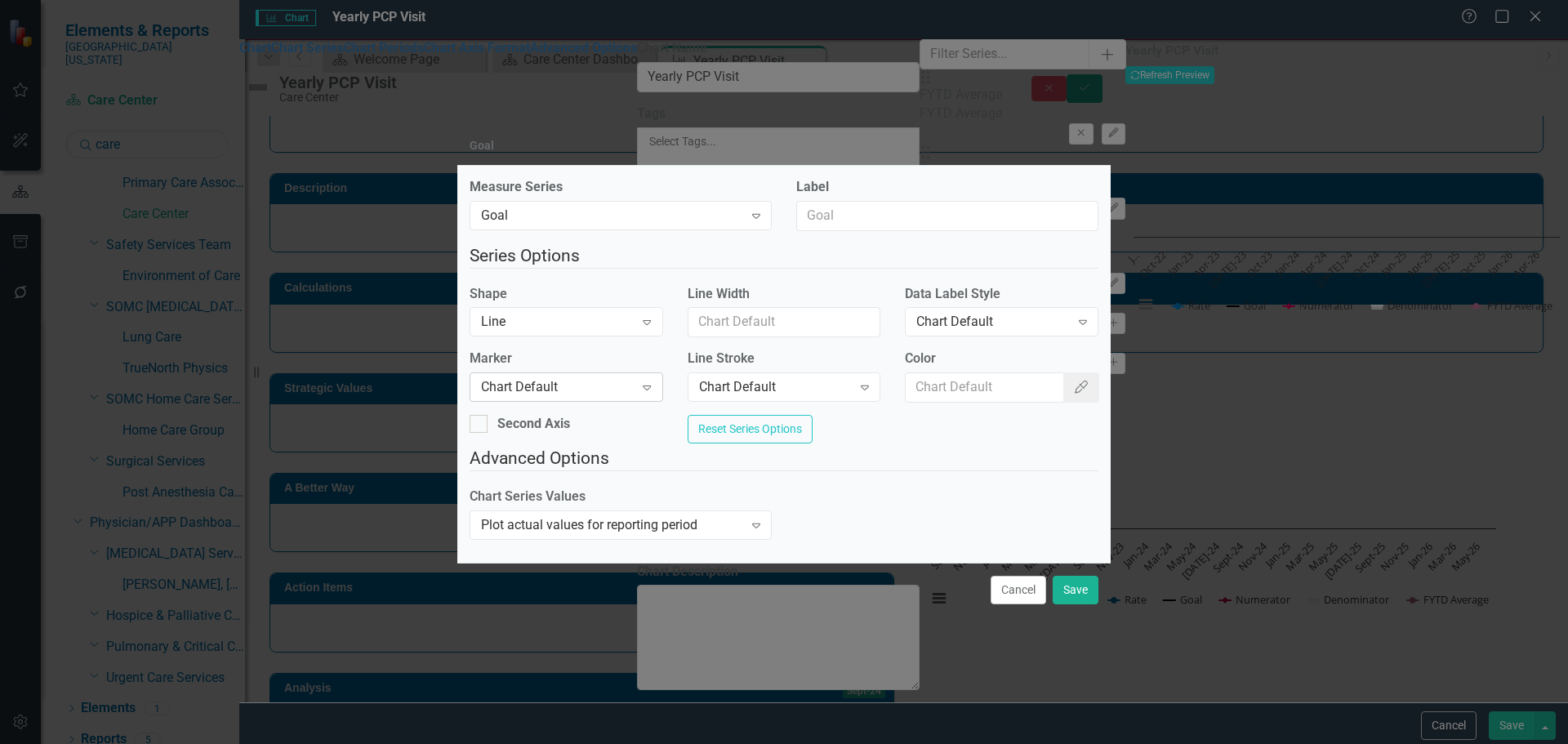
click at [561, 392] on div "Chart Default" at bounding box center [558, 387] width 153 height 19
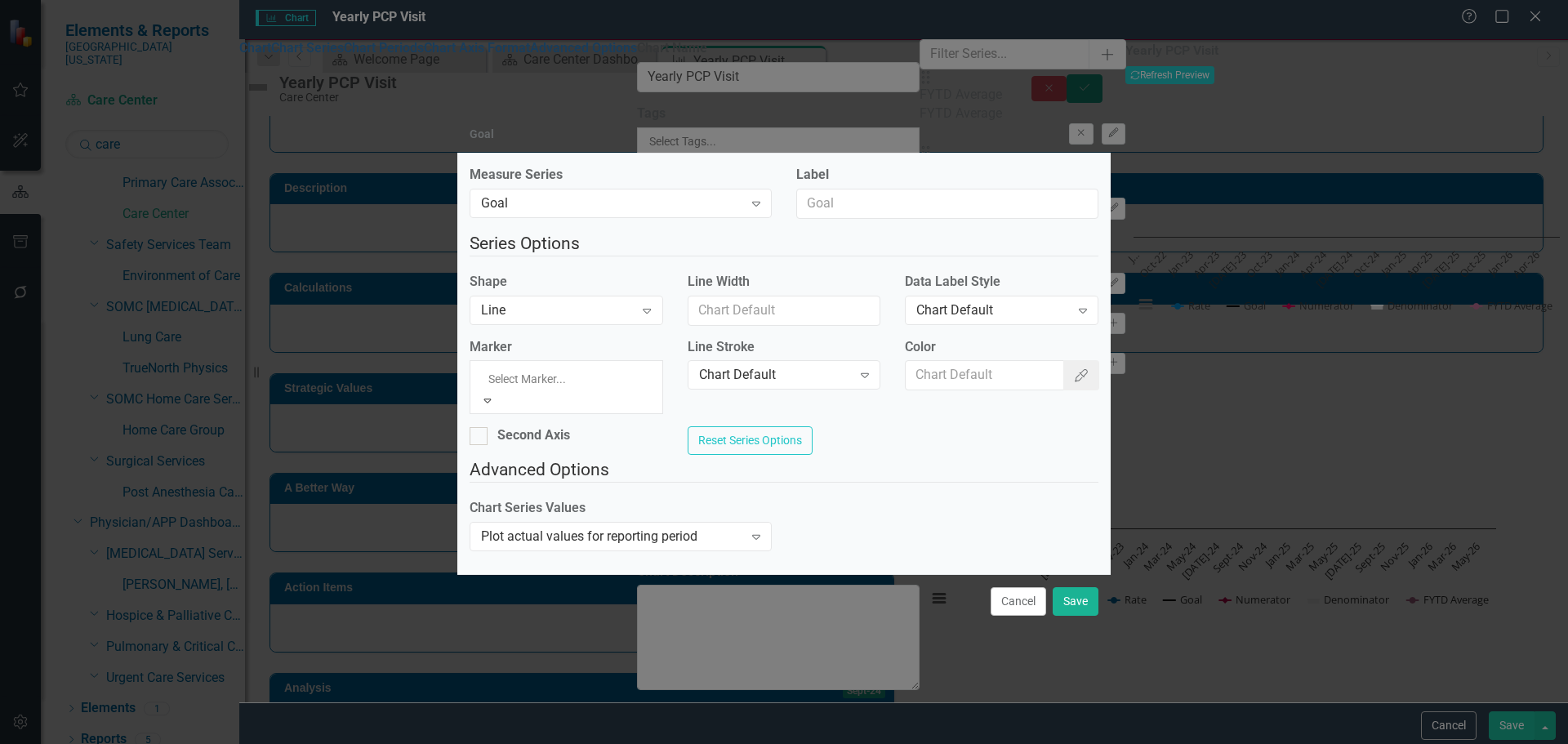
drag, startPoint x: 575, startPoint y: 436, endPoint x: 641, endPoint y: 428, distance: 66.5
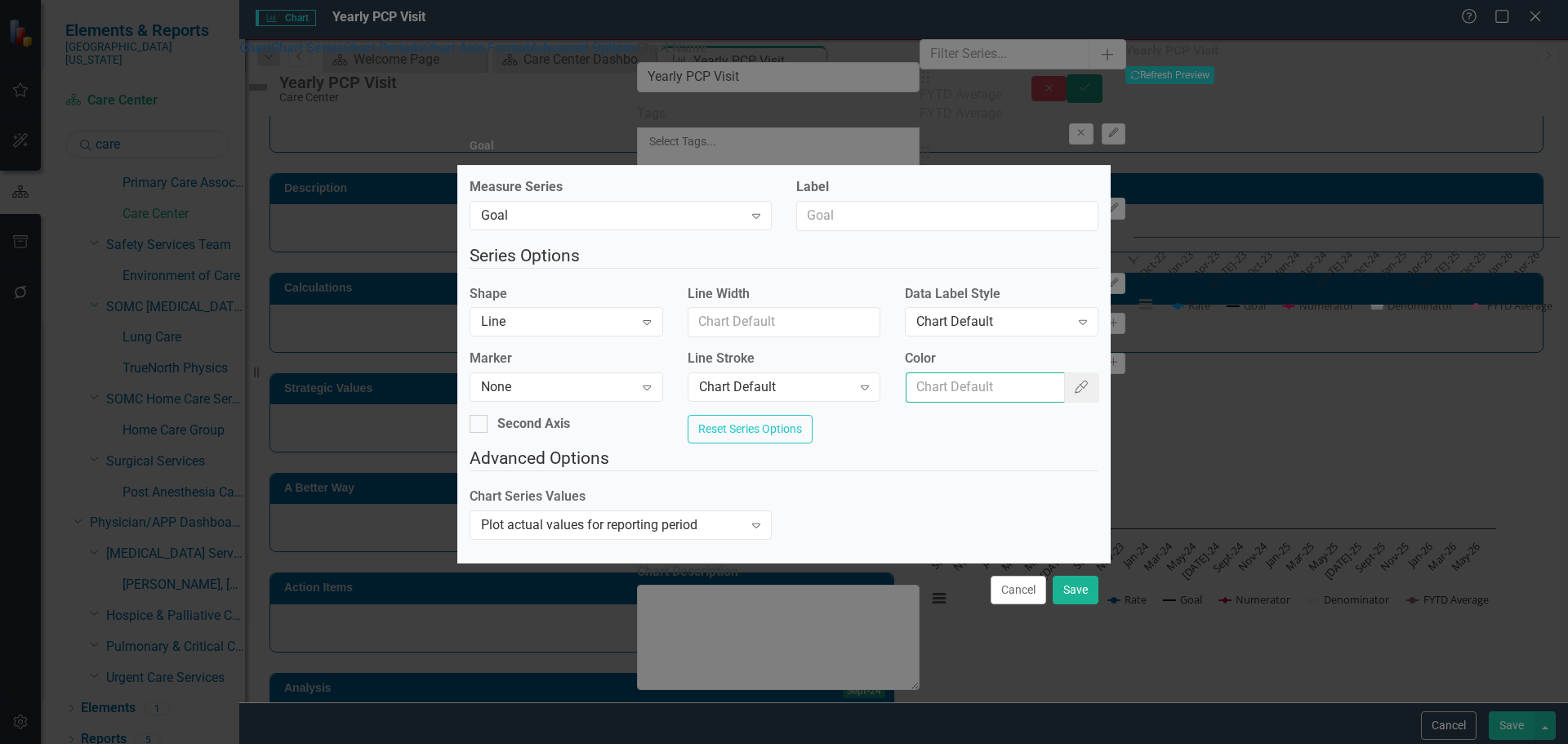
click at [1006, 376] on input "Color" at bounding box center [985, 387] width 159 height 30
type input "#c40650"
drag, startPoint x: 1070, startPoint y: 605, endPoint x: 1071, endPoint y: 594, distance: 11.0
click at [1071, 604] on button "Save" at bounding box center [1075, 590] width 46 height 28
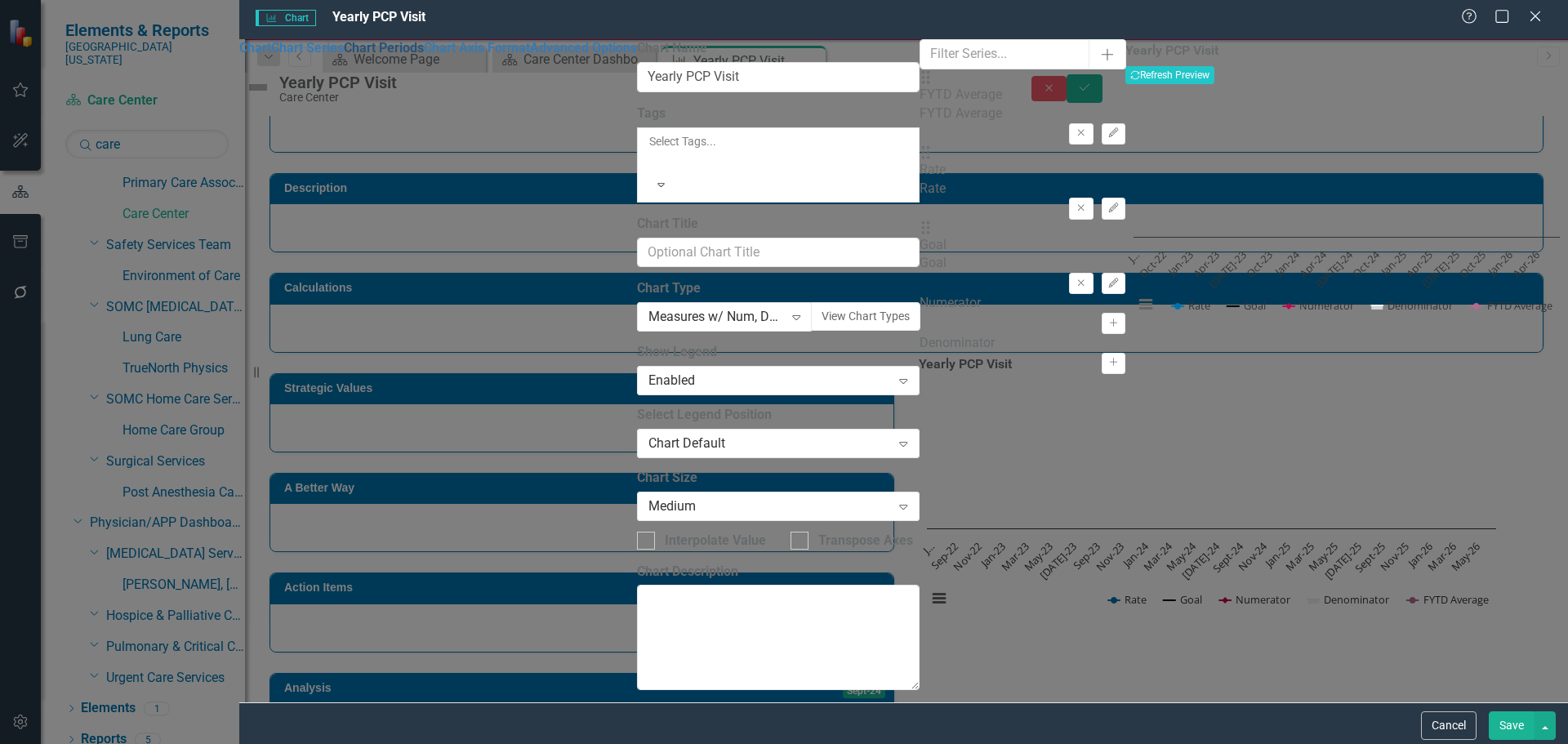
click at [424, 56] on link "Chart Periods" at bounding box center [384, 47] width 80 height 16
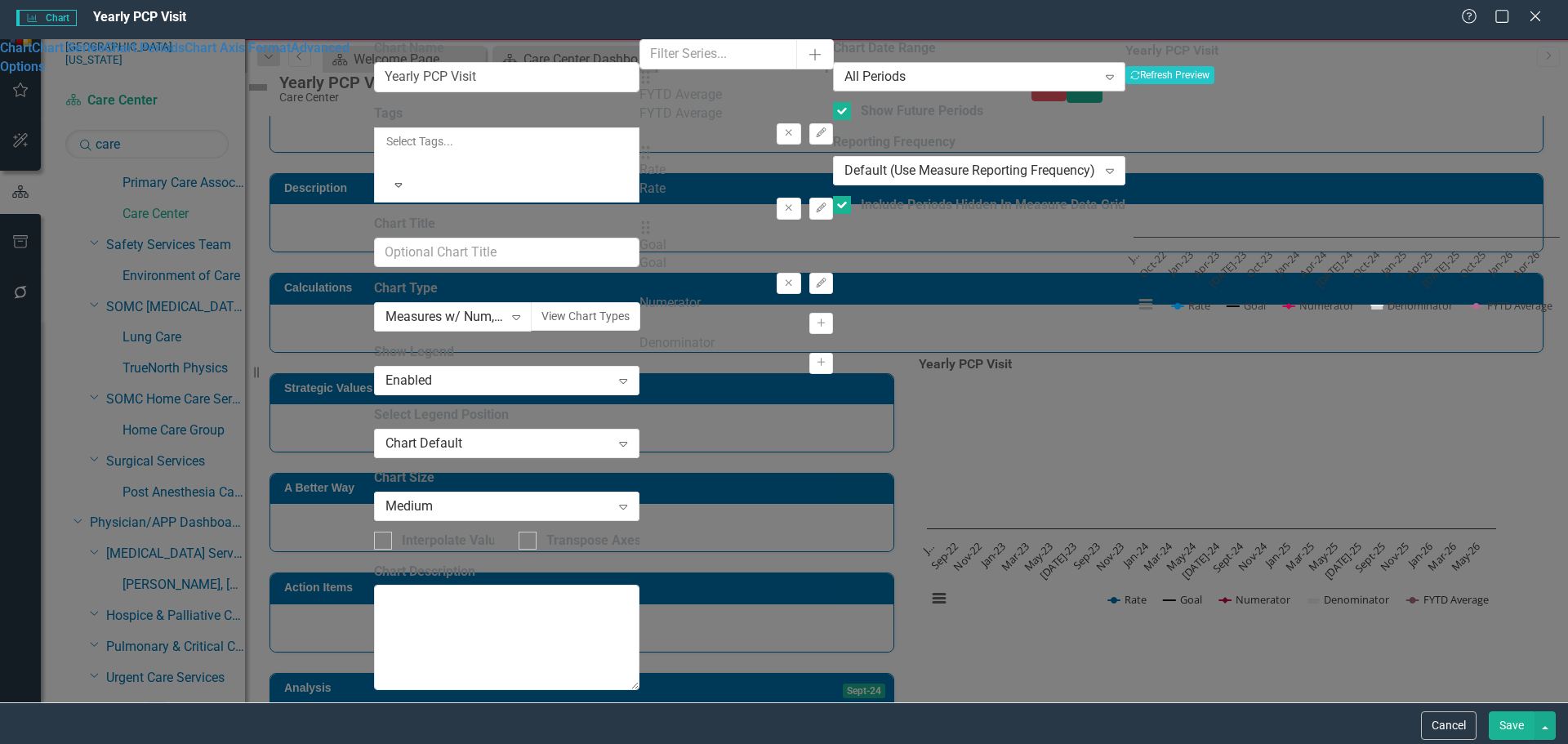
click at [845, 86] on div "All Periods" at bounding box center [971, 77] width 253 height 19
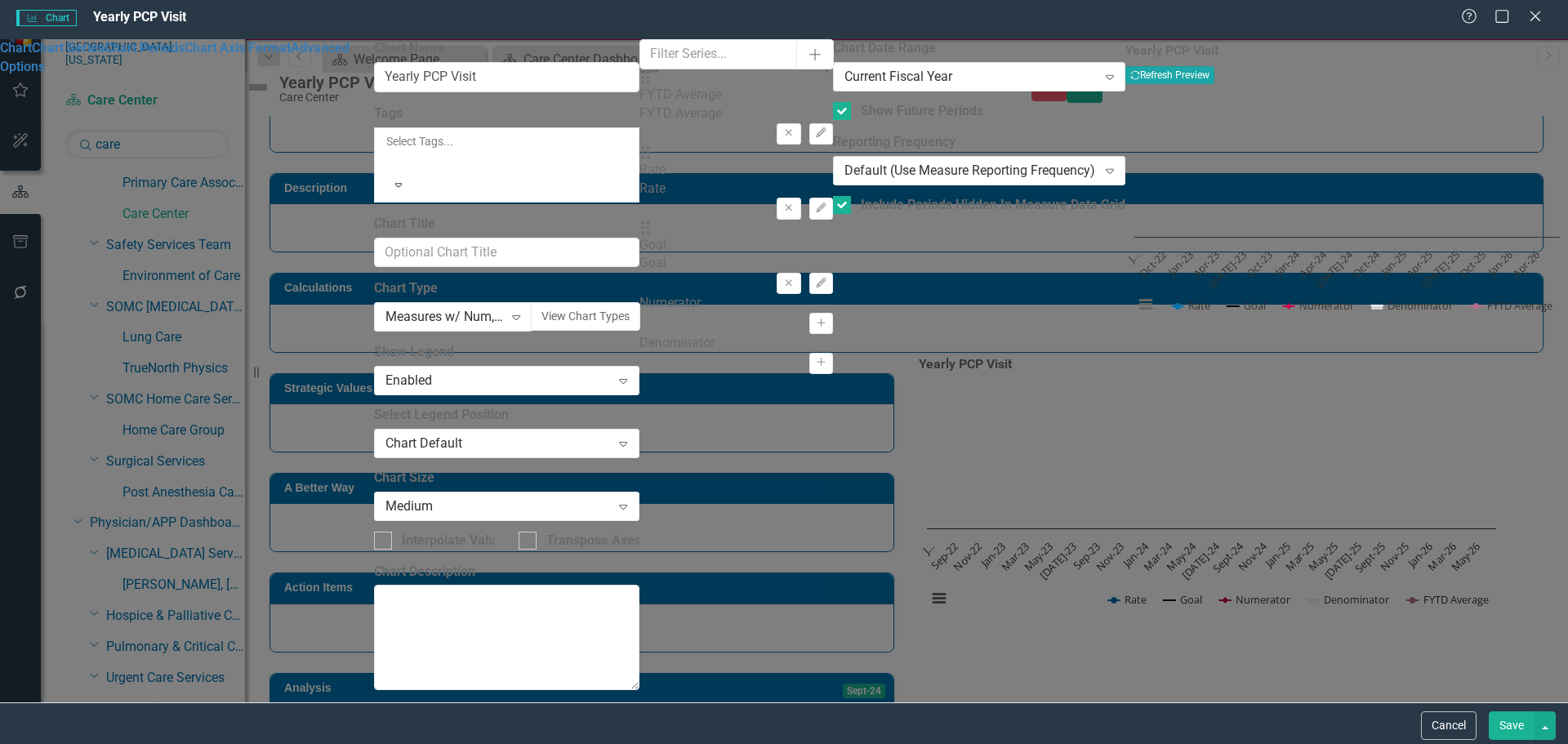
click at [1215, 84] on button "Recalculate Refresh Preview" at bounding box center [1170, 76] width 89 height 18
click at [1519, 726] on button "Save" at bounding box center [1511, 726] width 46 height 28
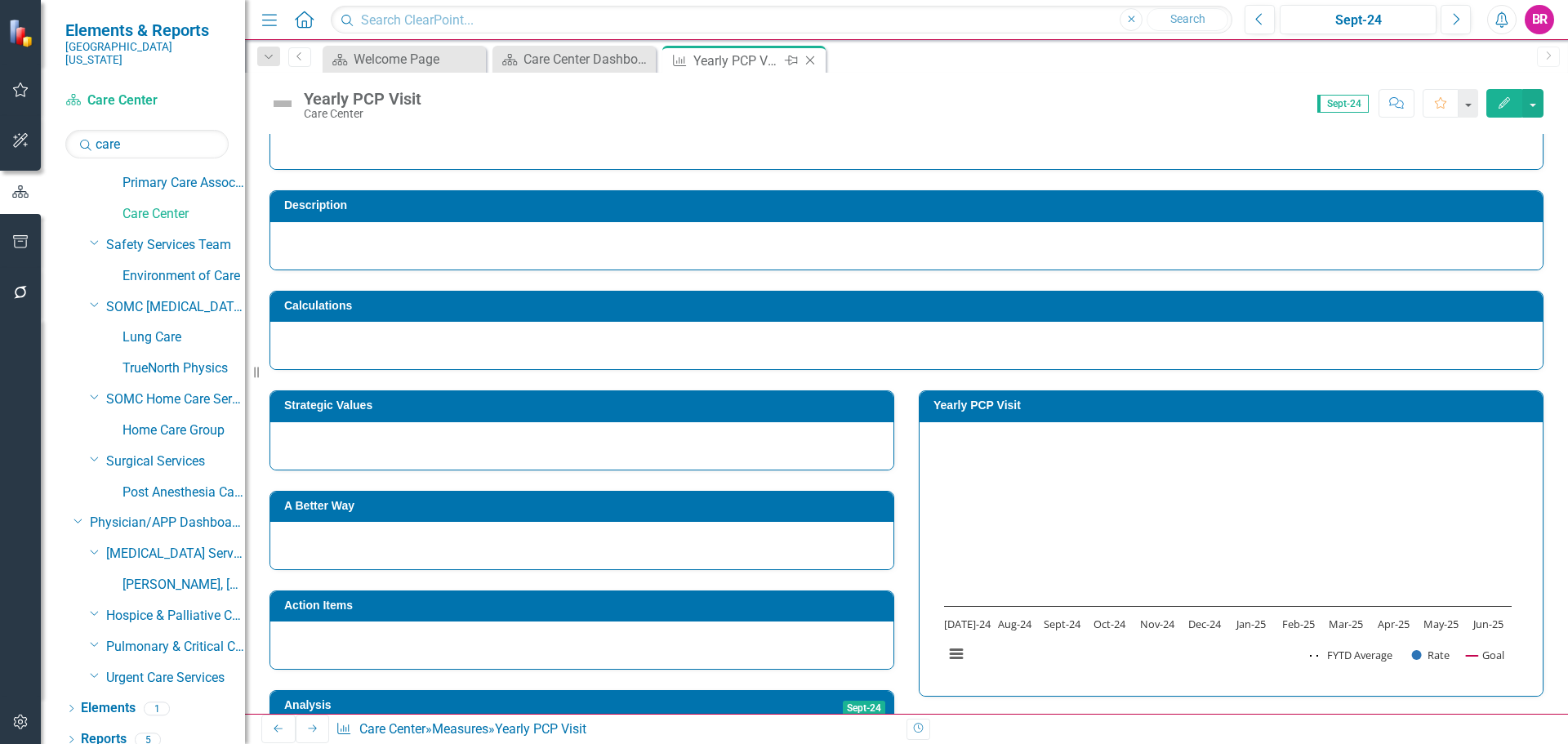
click at [811, 59] on icon "Close" at bounding box center [811, 61] width 17 height 13
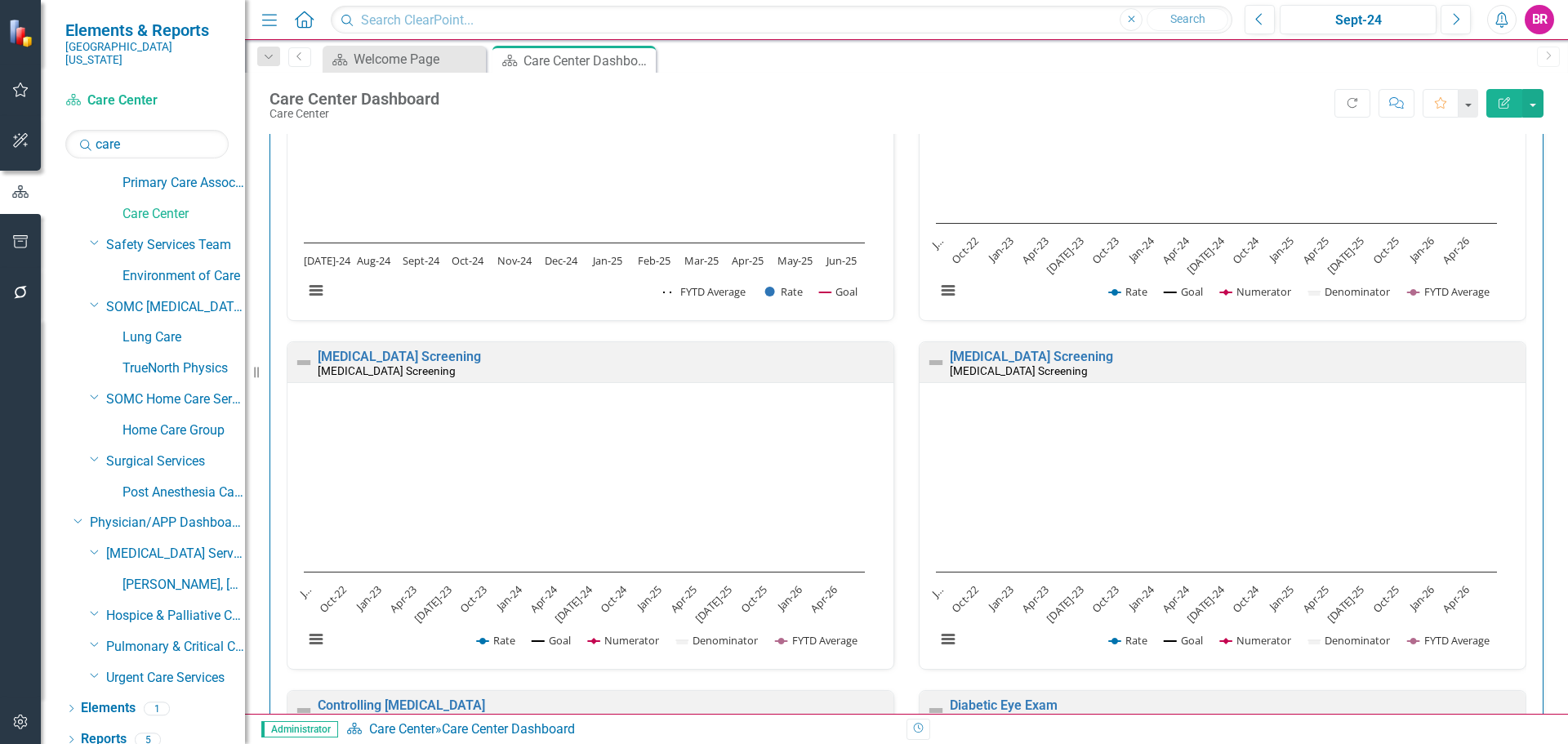
scroll to position [81, 0]
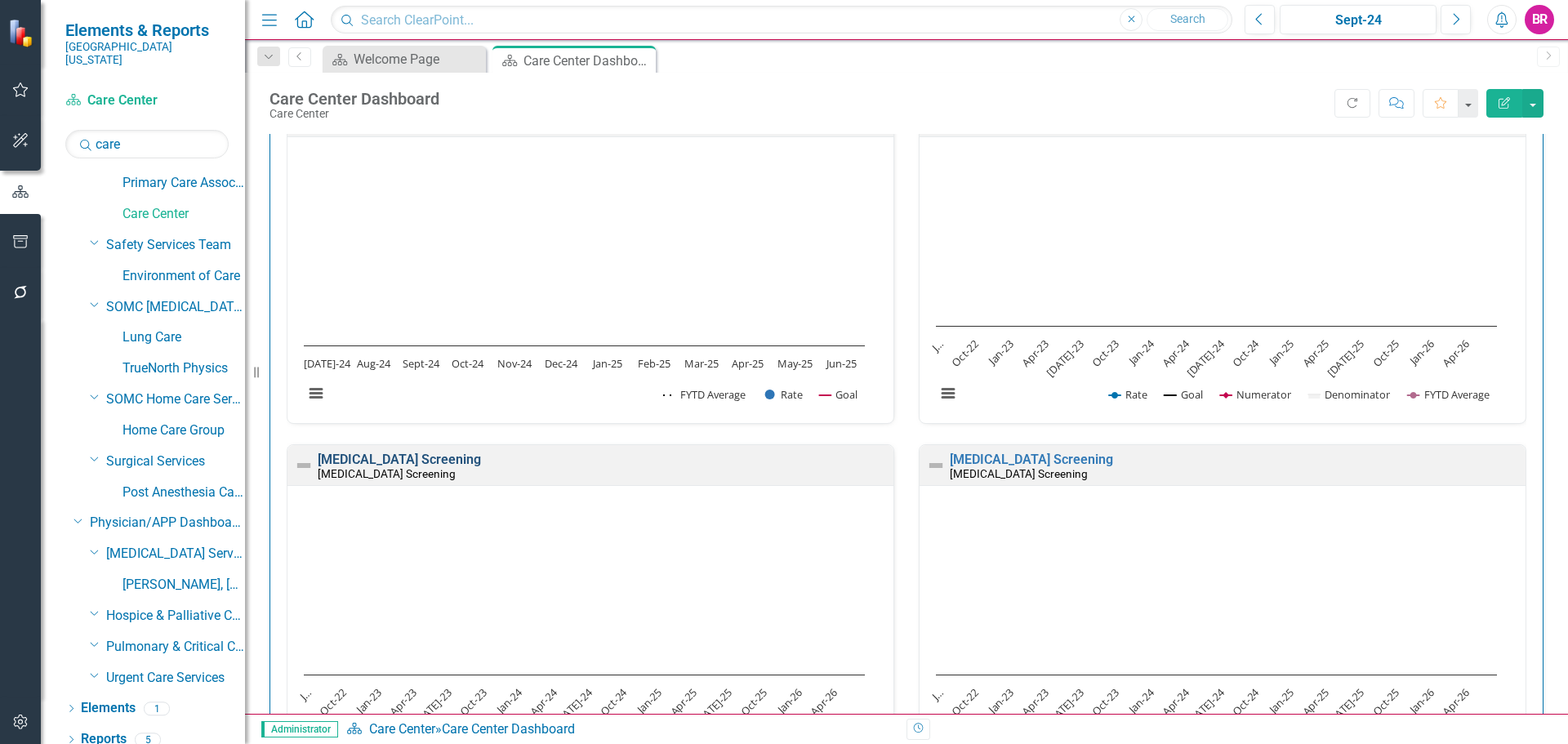
click at [356, 456] on link "Breast Cancer Screening" at bounding box center [399, 459] width 163 height 16
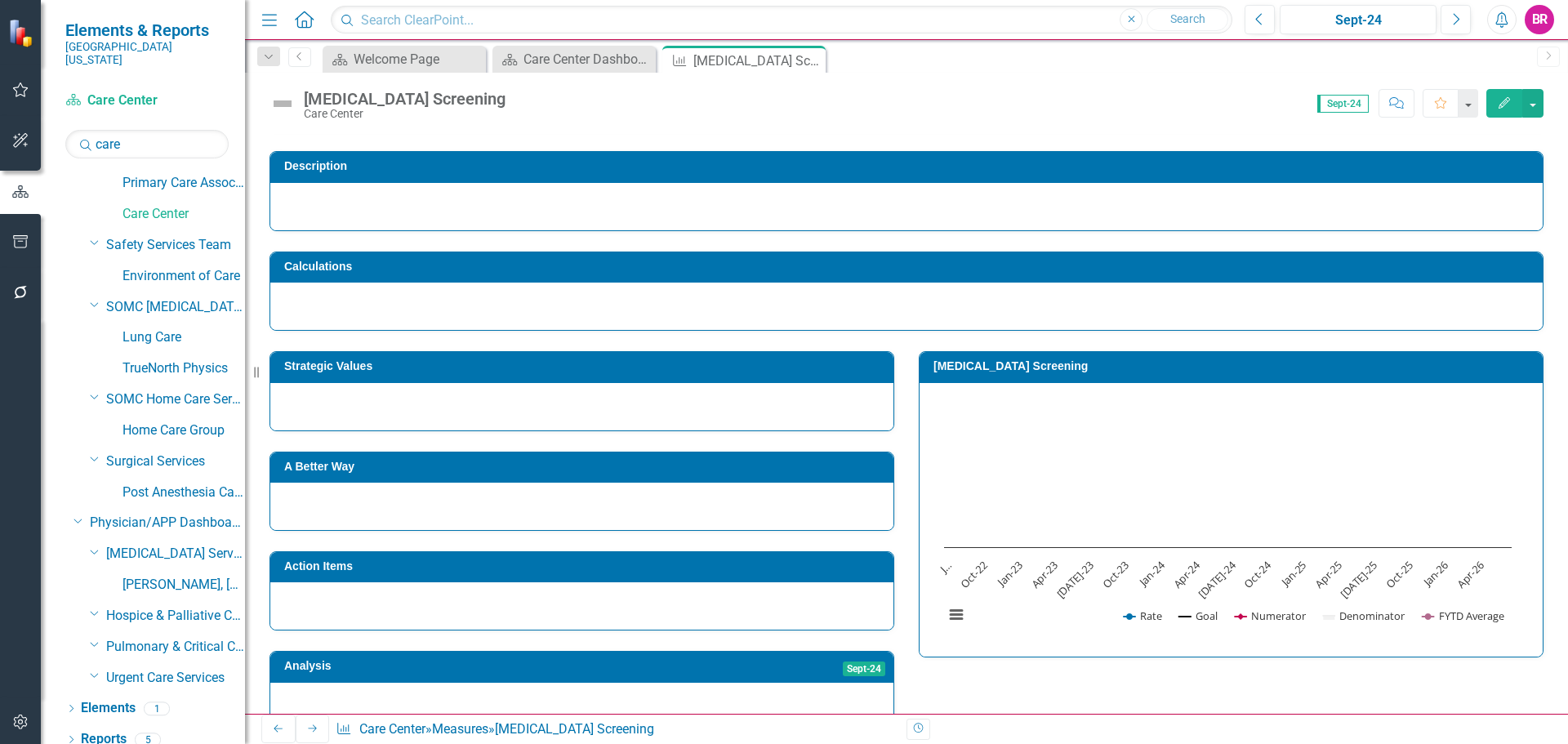
scroll to position [81, 0]
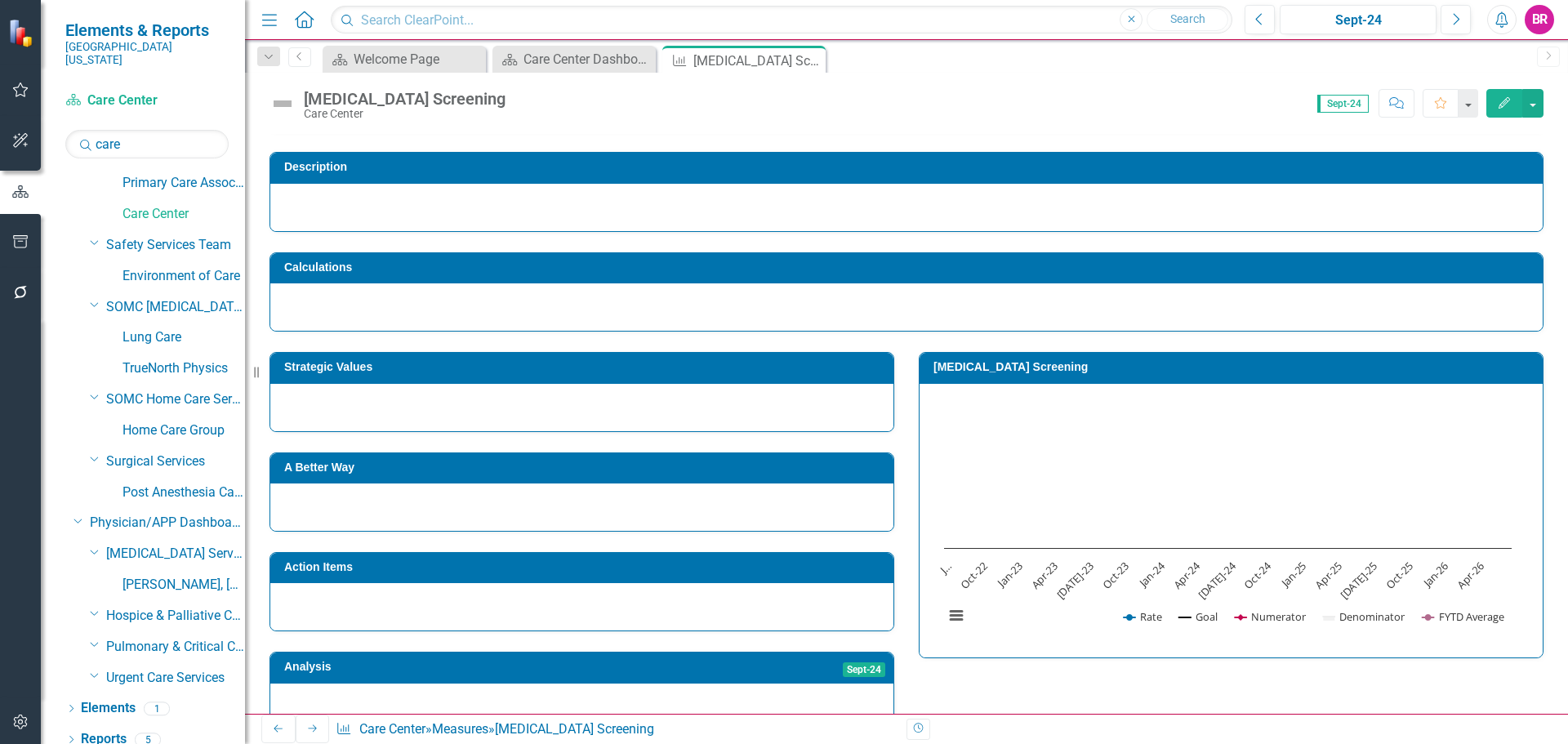
click at [1025, 377] on td "Breast Cancer Screening" at bounding box center [1234, 368] width 601 height 24
click at [1026, 376] on td "Breast Cancer Screening" at bounding box center [1234, 368] width 601 height 24
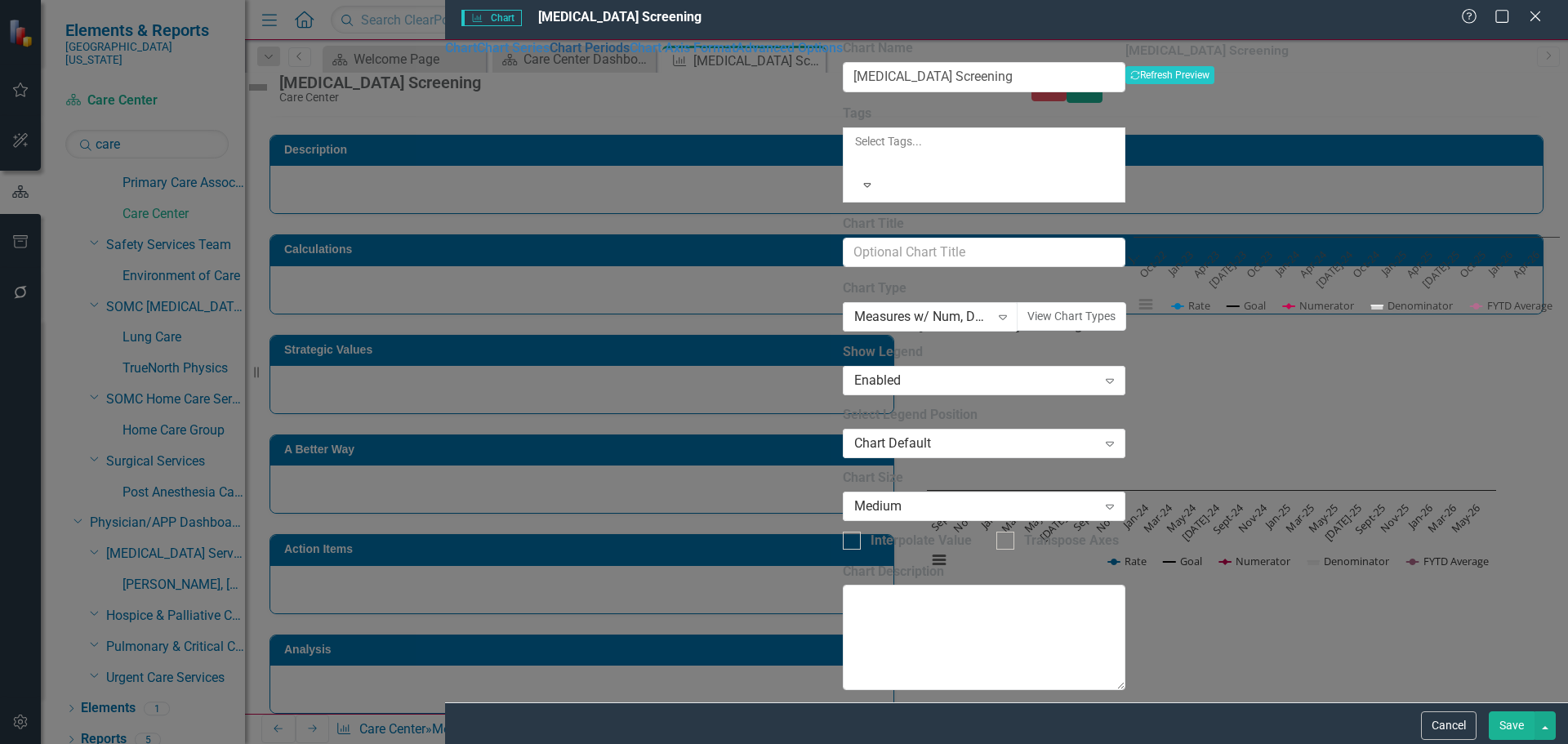
click at [550, 56] on link "Chart Periods" at bounding box center [589, 47] width 80 height 16
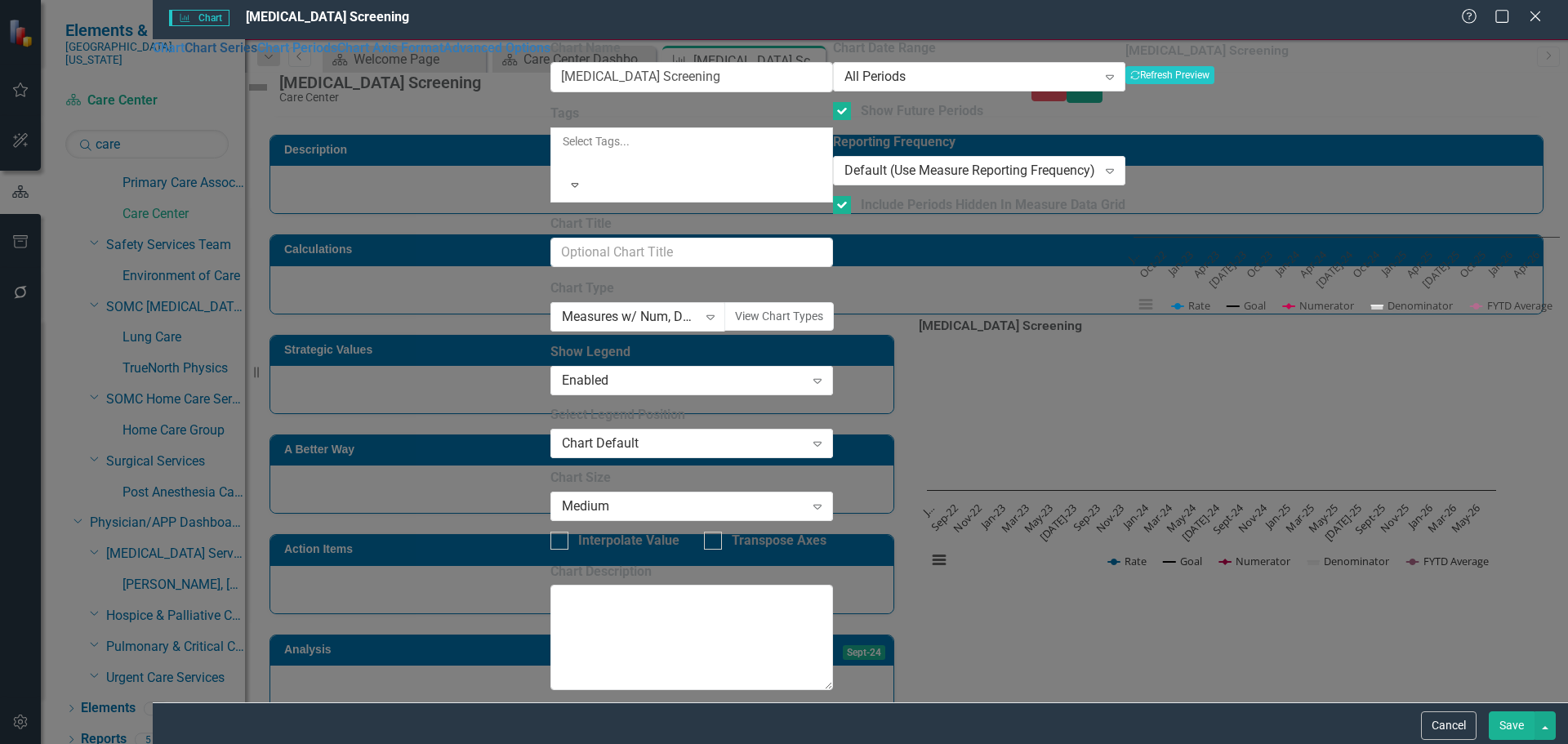
click at [257, 56] on link "Chart Series" at bounding box center [220, 47] width 72 height 16
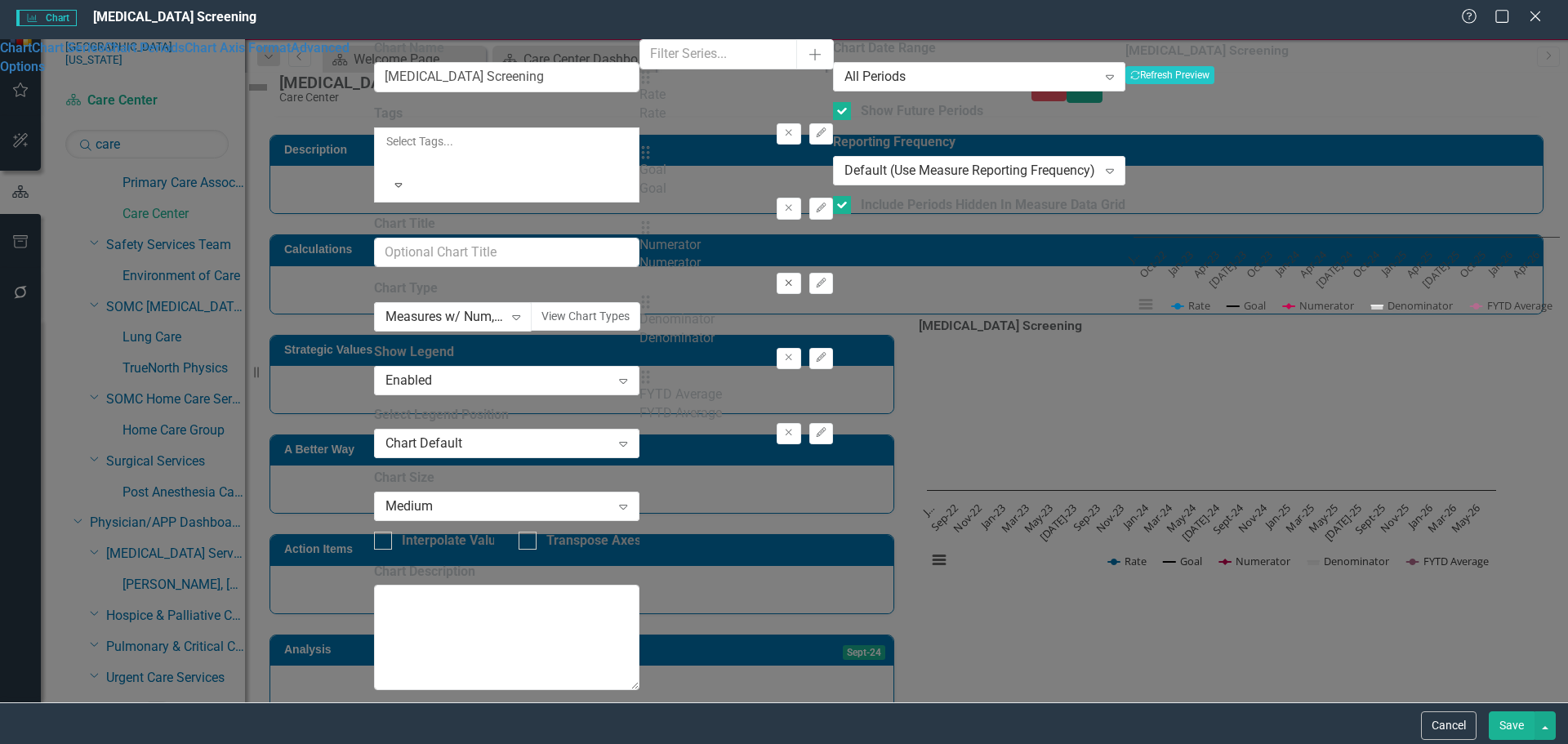
click at [801, 273] on button "Remove" at bounding box center [788, 283] width 23 height 22
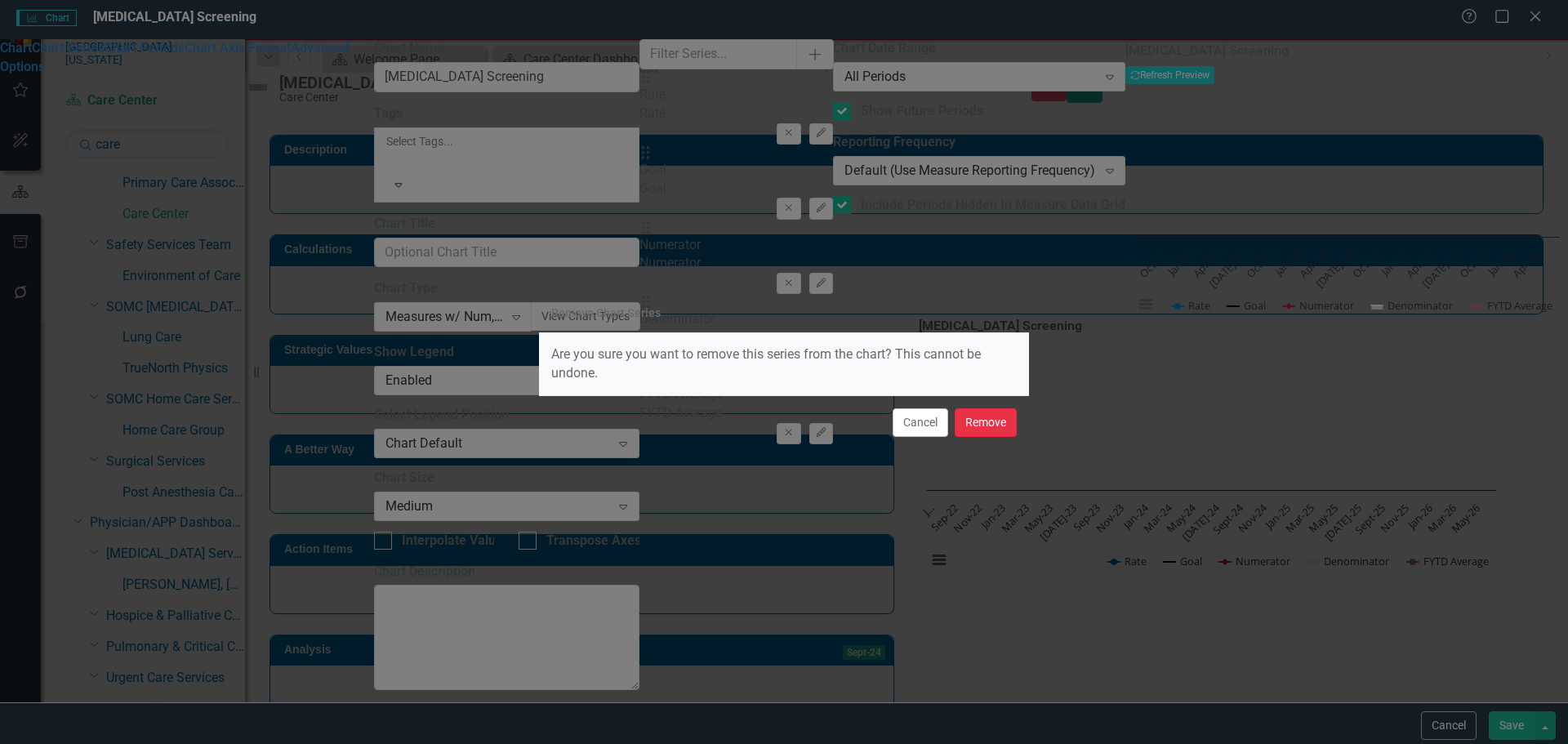
click at [1000, 421] on button "Remove" at bounding box center [985, 422] width 62 height 28
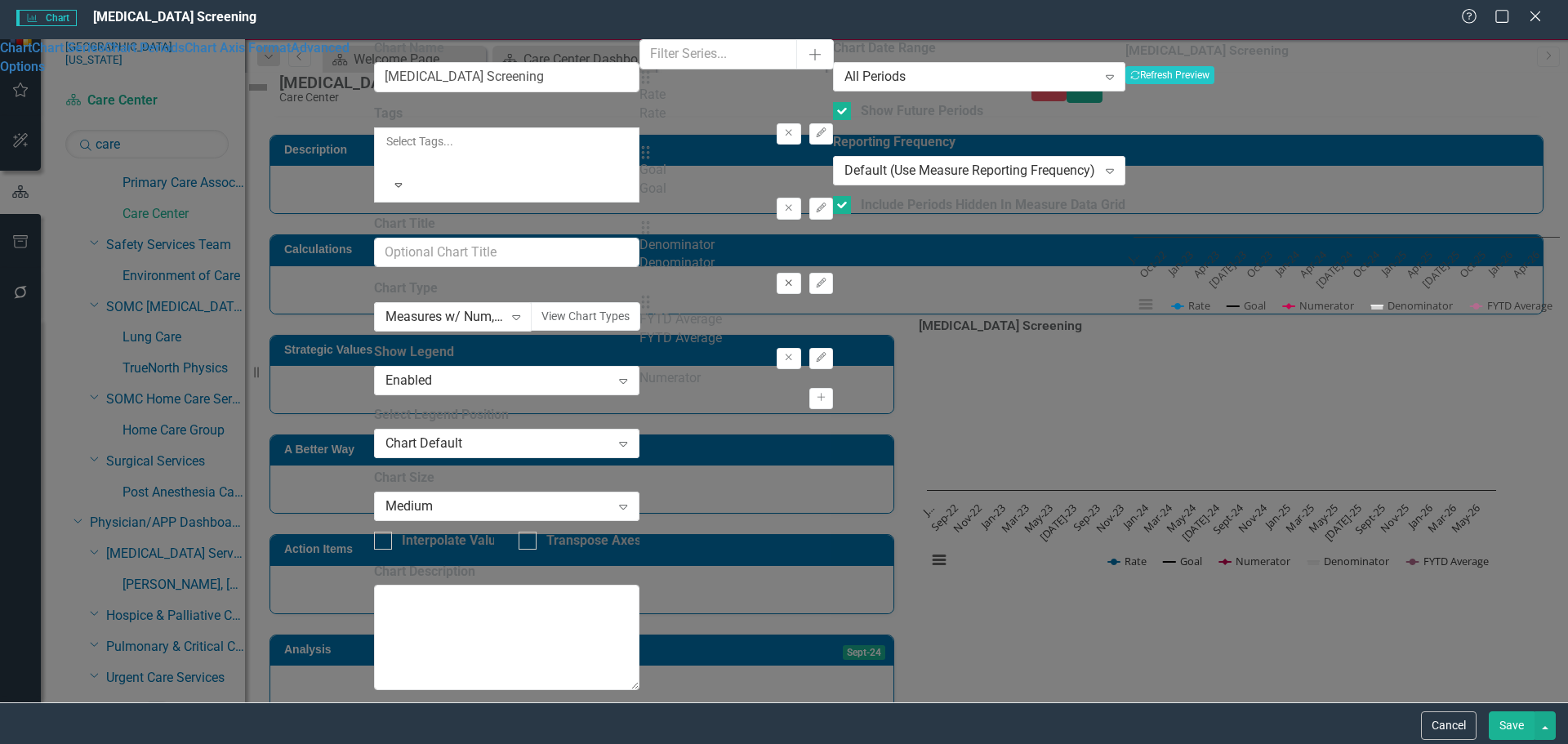
click at [801, 273] on button "Remove" at bounding box center [788, 283] width 23 height 22
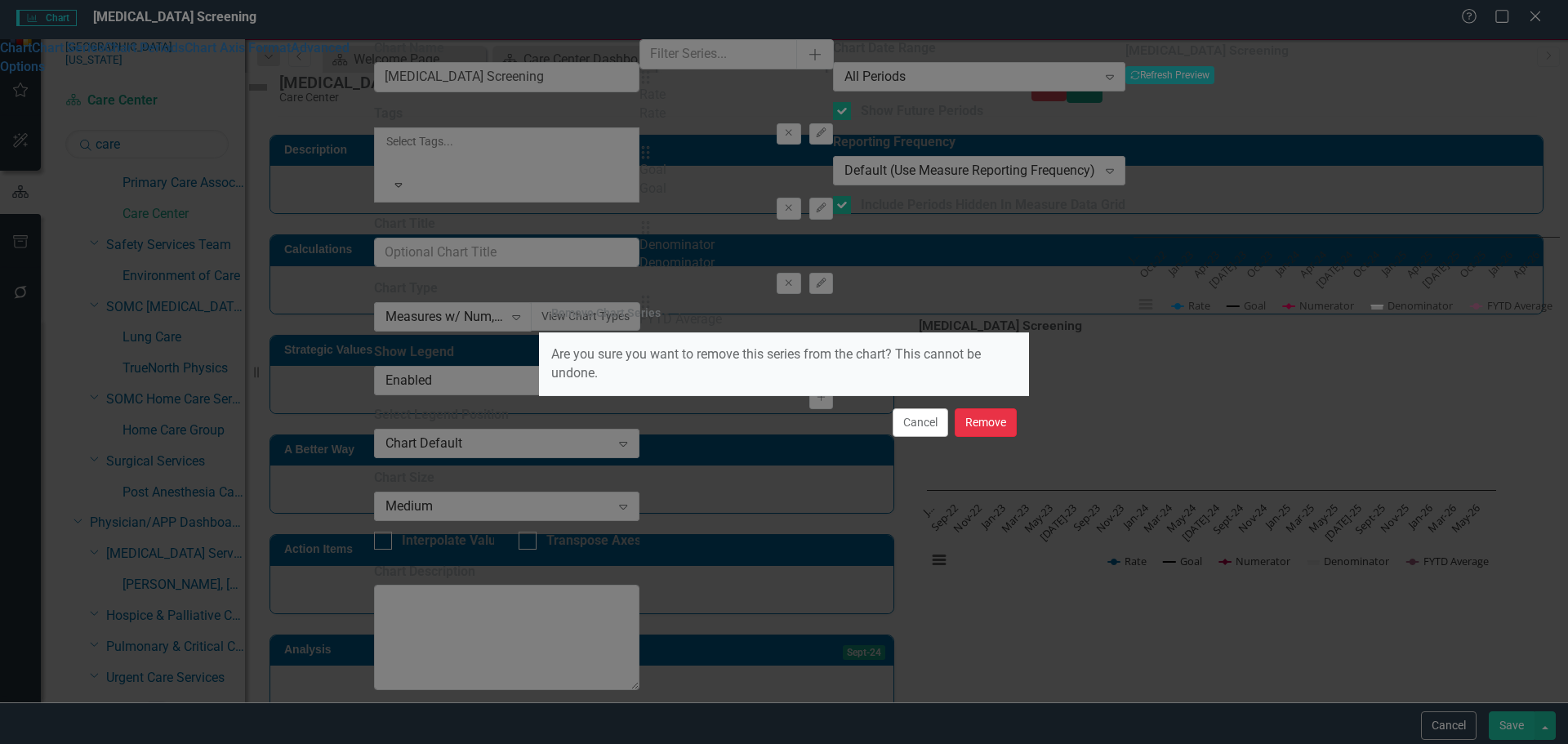
click at [1008, 416] on button "Remove" at bounding box center [985, 422] width 62 height 28
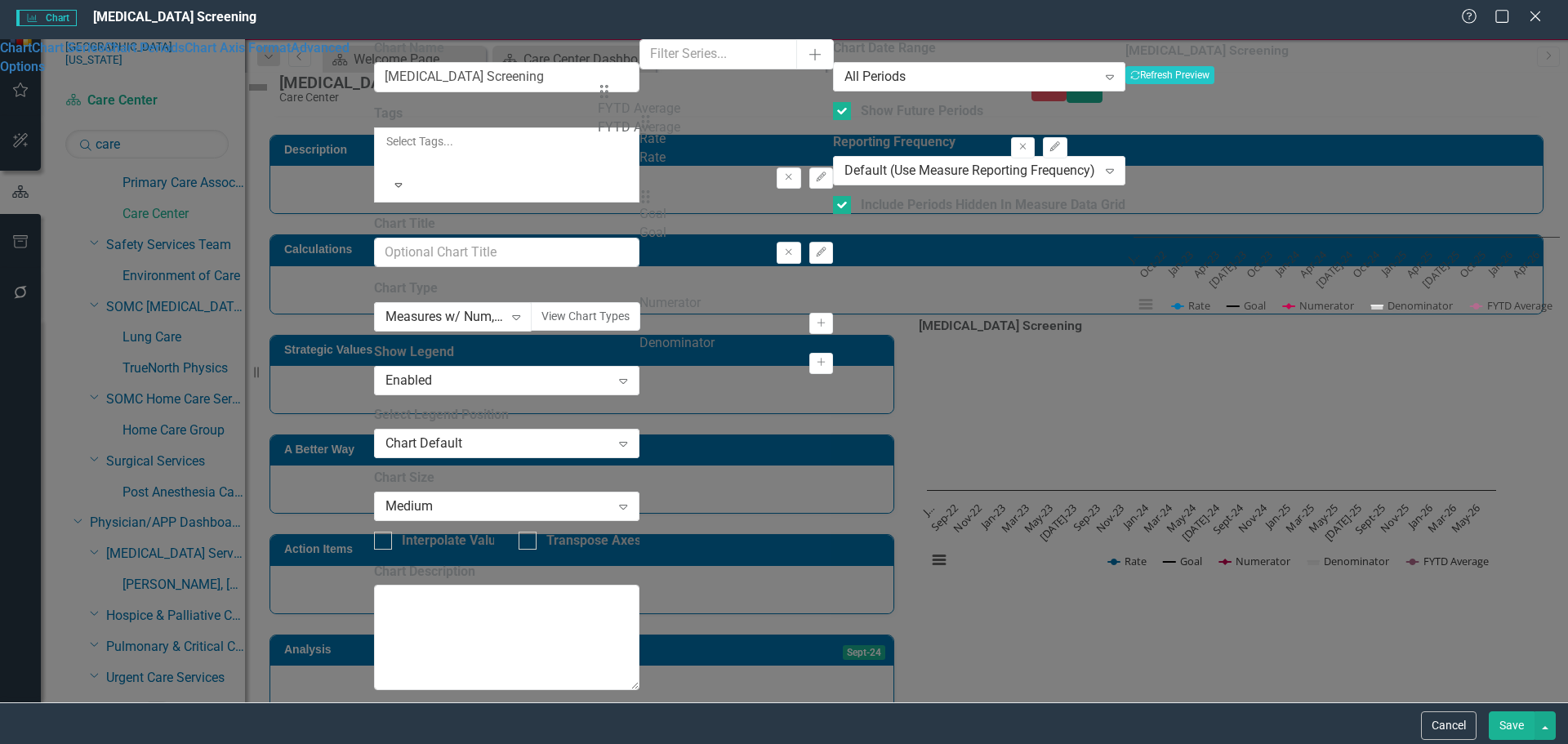
drag, startPoint x: 603, startPoint y: 229, endPoint x: 617, endPoint y: 111, distance: 118.8
click at [639, 111] on div "Drag Rate Rate Remove Edit Drag Goal Goal Remove Edit Drag FYTD Average FYTD Av…" at bounding box center [736, 182] width 194 height 224
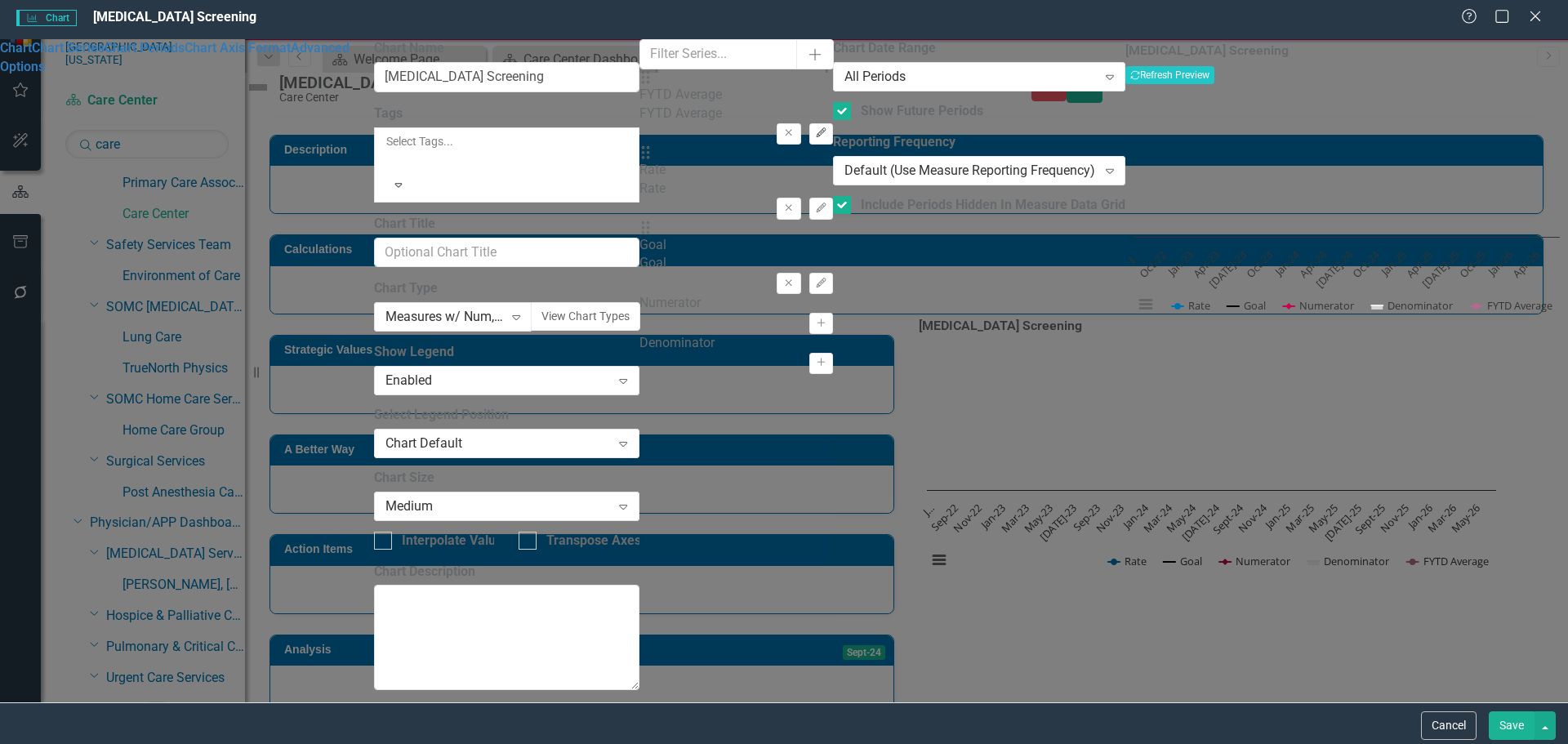
click at [827, 128] on icon "Edit" at bounding box center [821, 133] width 12 height 10
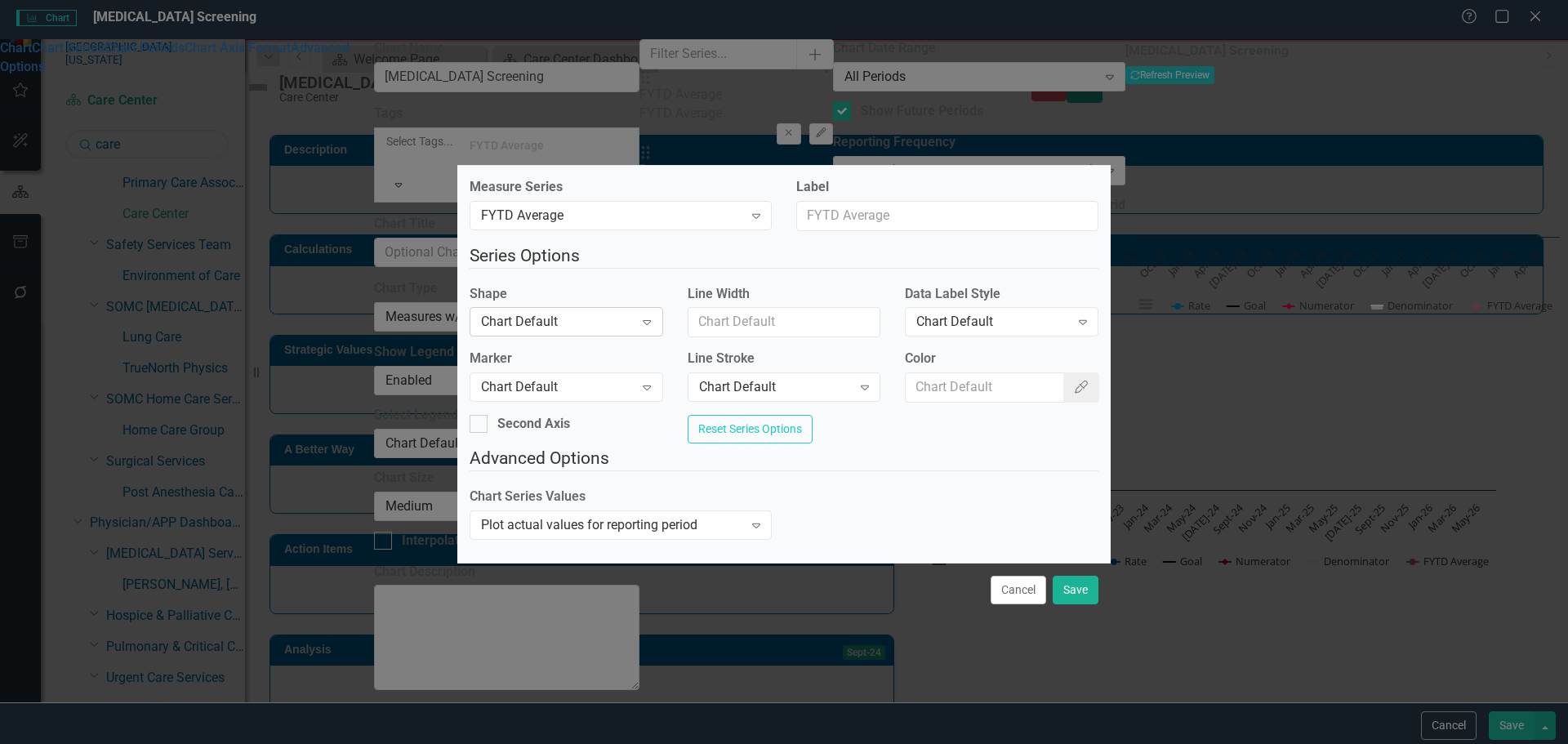
click at [553, 313] on div "Chart Default" at bounding box center [558, 322] width 153 height 19
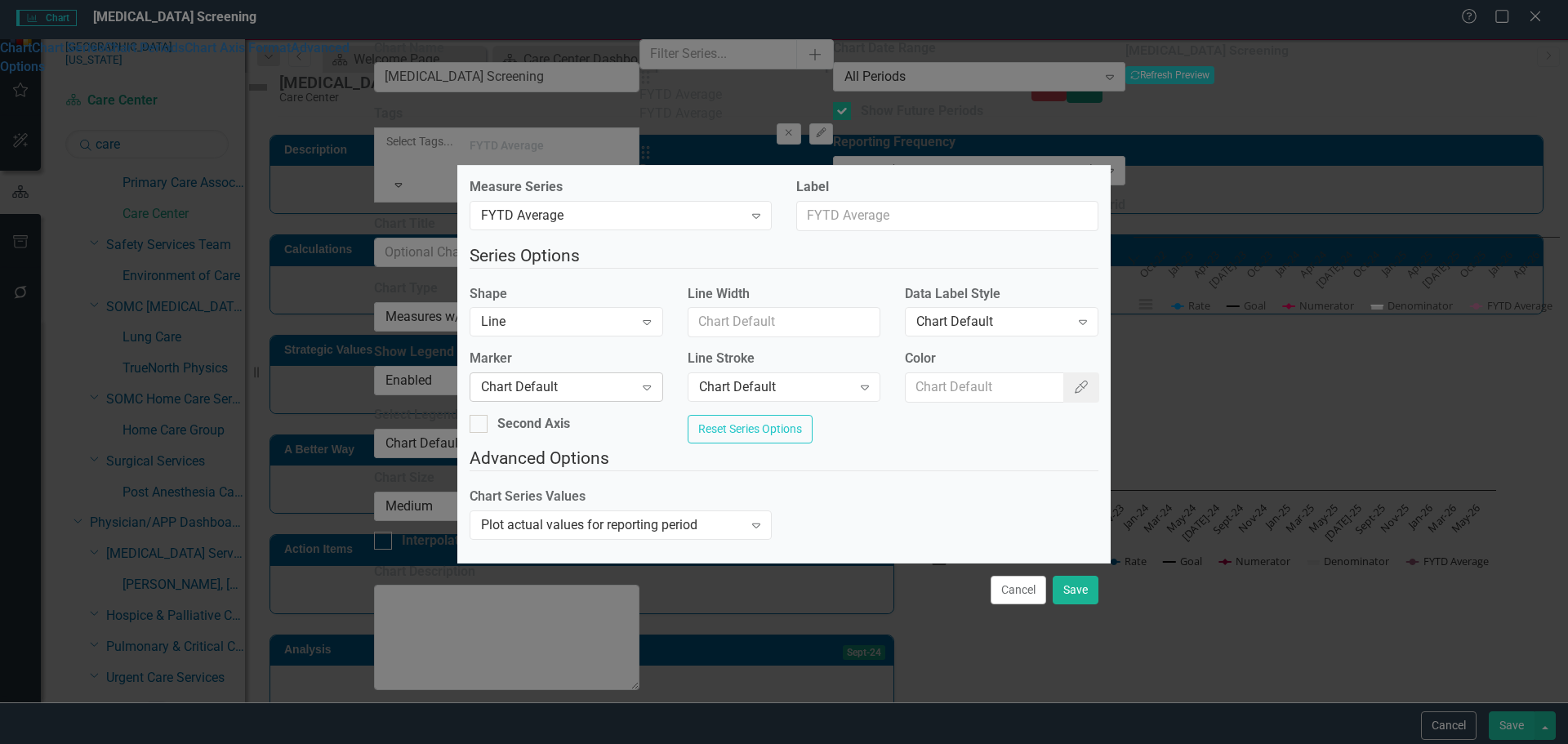
click at [566, 394] on div "Chart Default Expand" at bounding box center [566, 387] width 194 height 29
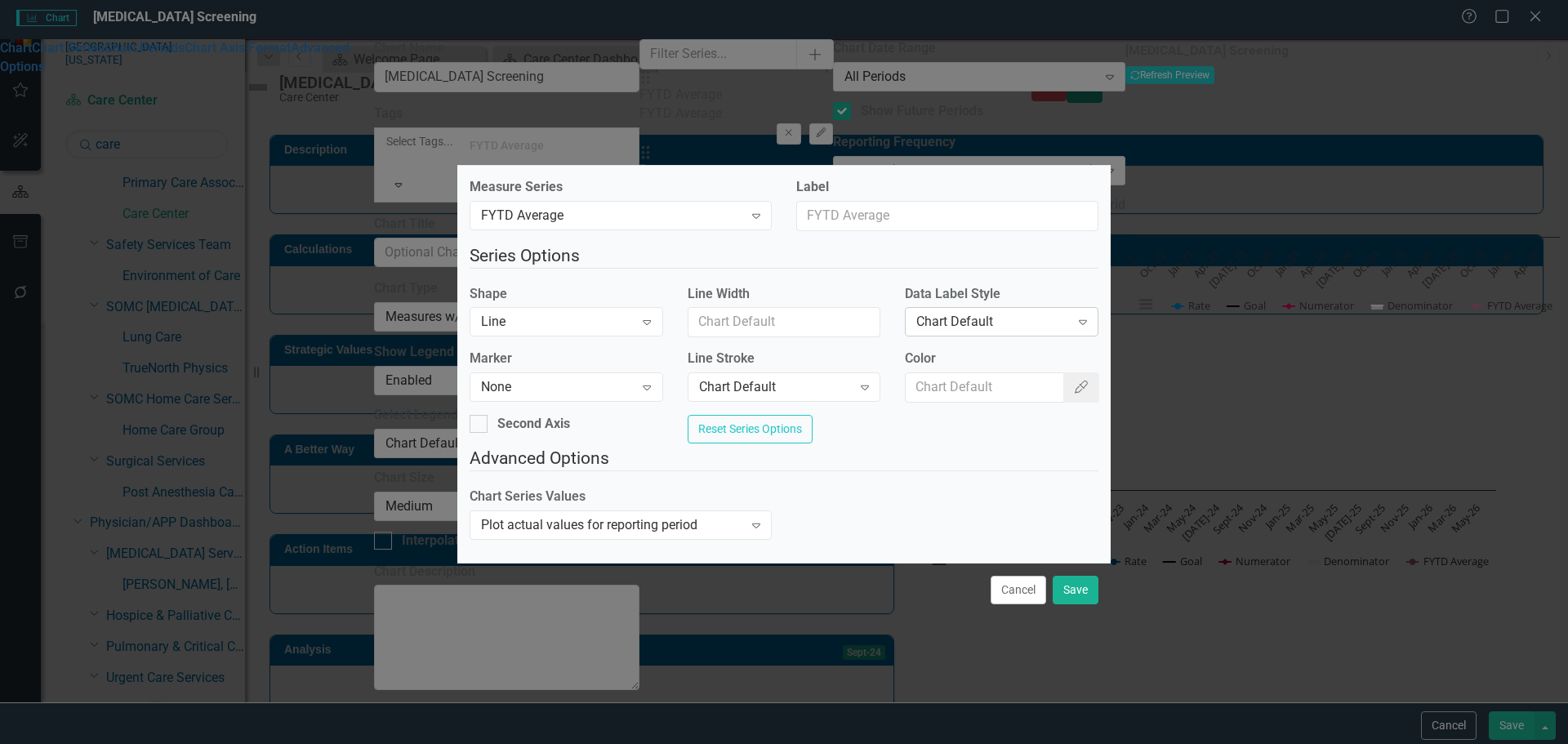
click at [1000, 313] on div "Chart Default" at bounding box center [993, 322] width 153 height 19
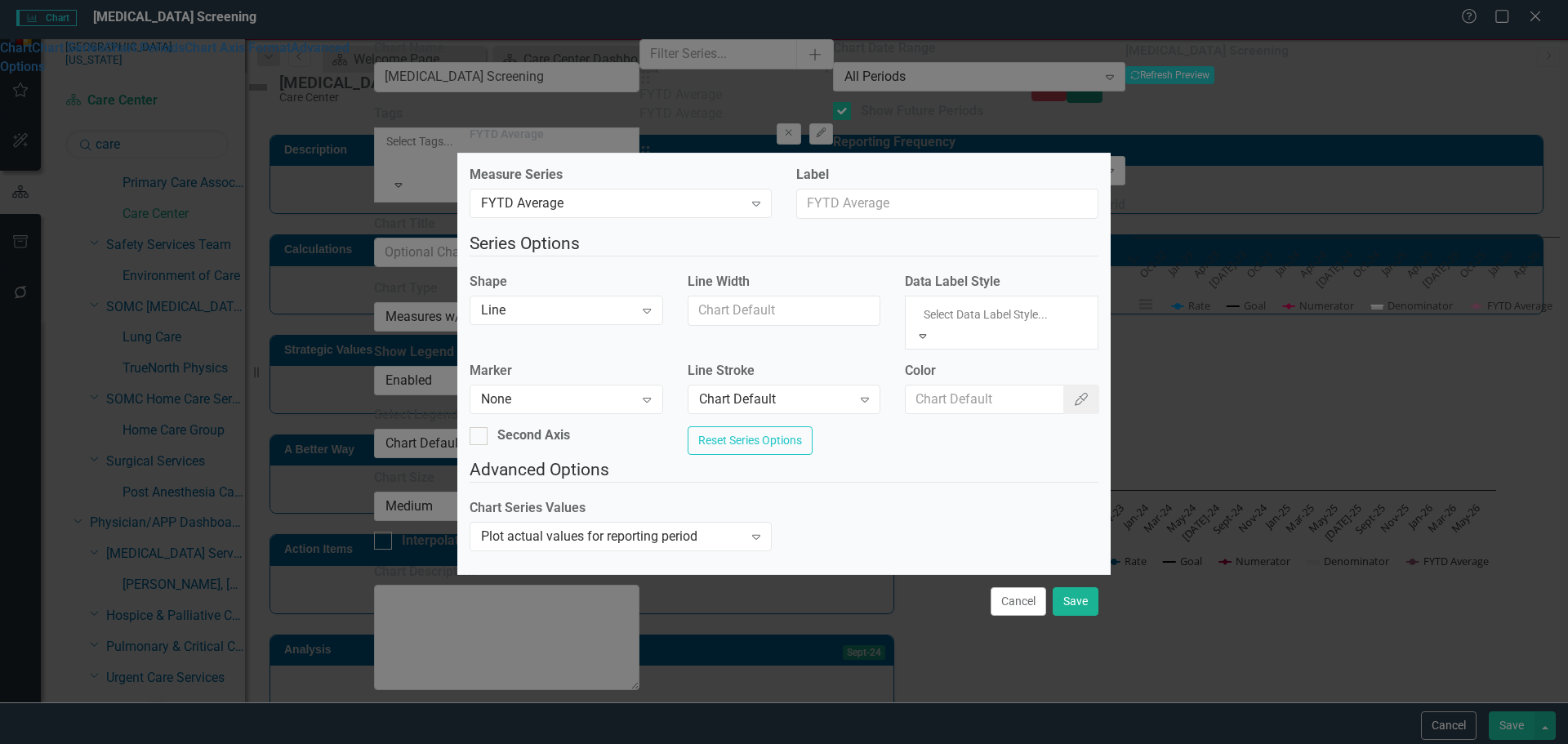
click at [789, 400] on div "Line Stroke Chart Default Expand" at bounding box center [784, 393] width 218 height 63
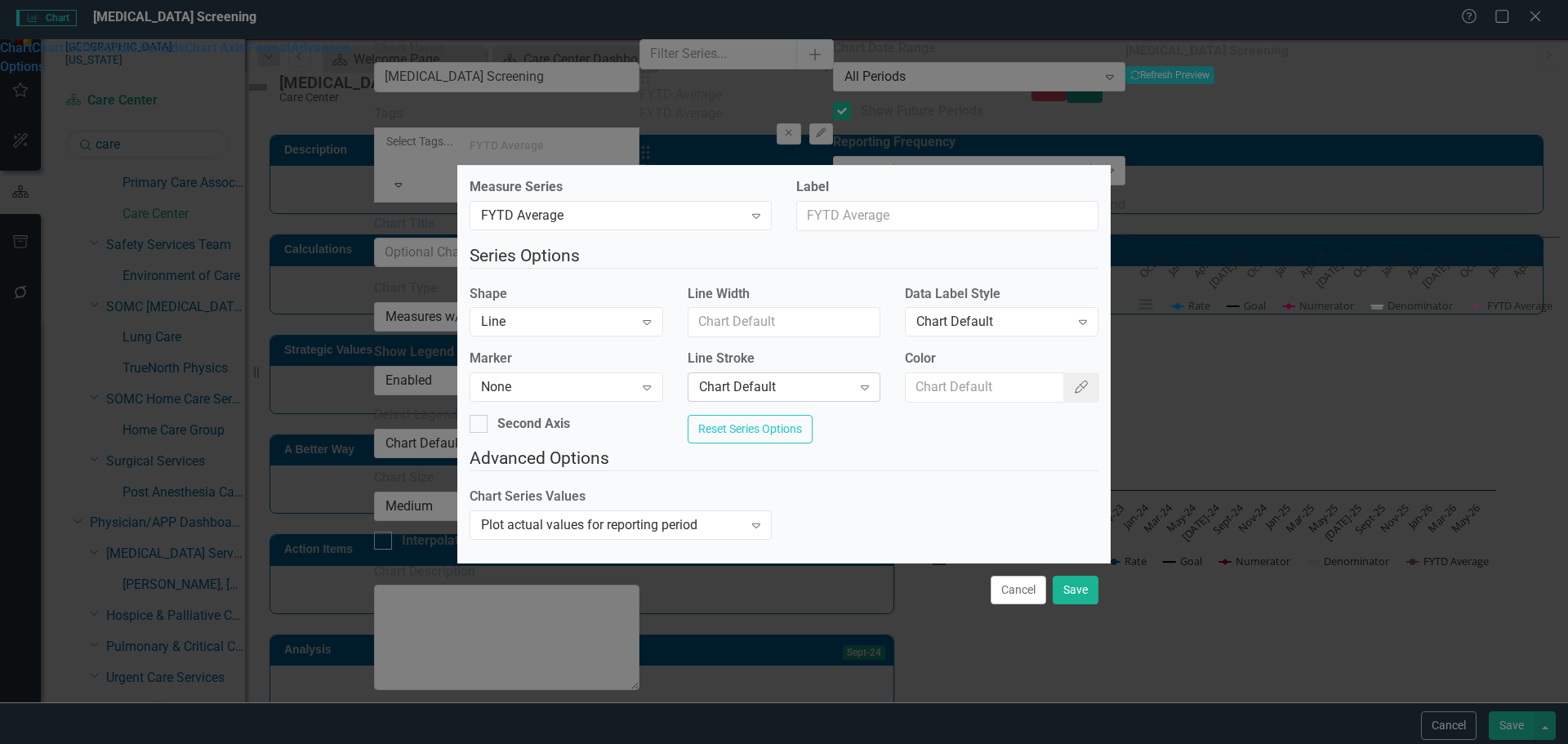
click at [796, 385] on div "Chart Default" at bounding box center [776, 387] width 153 height 19
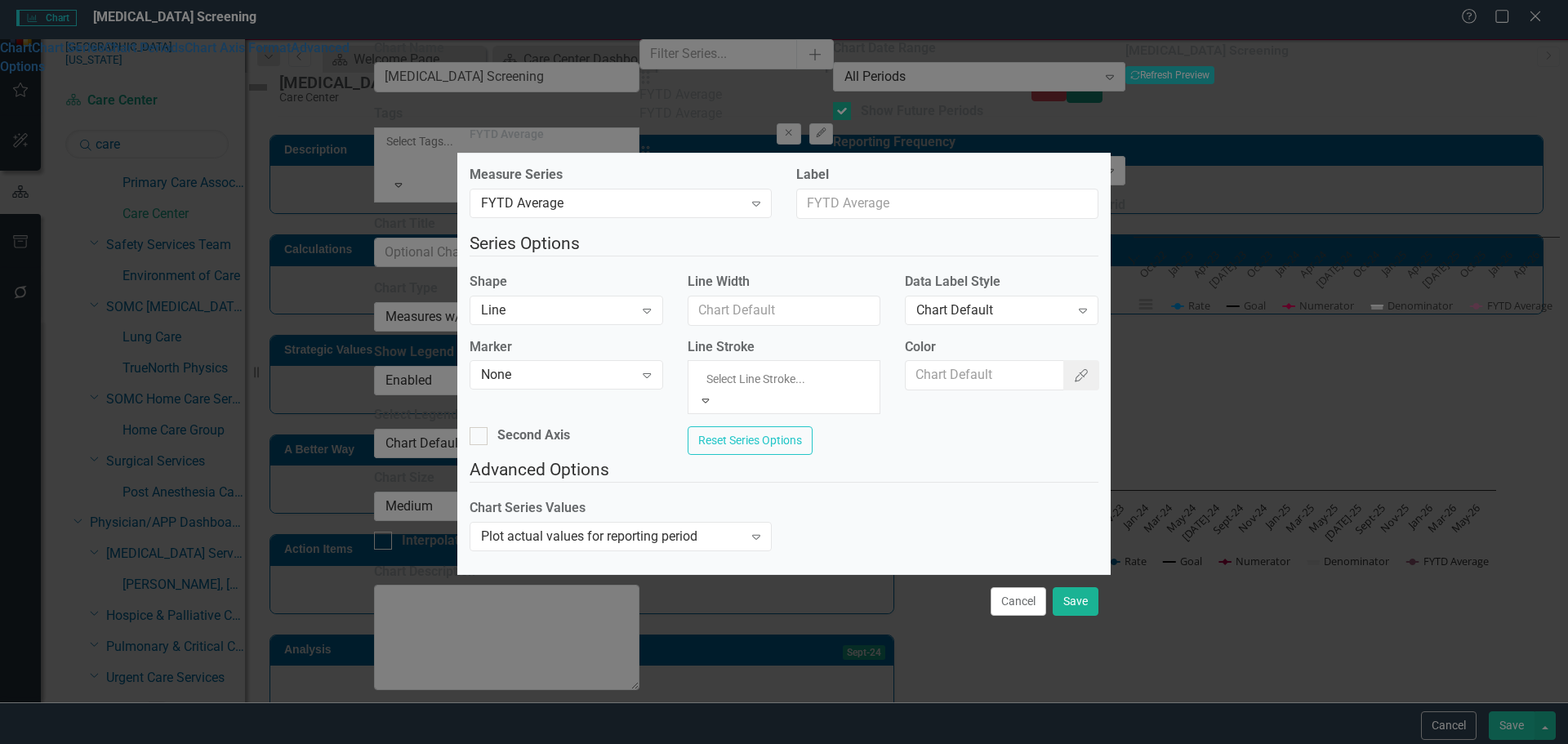
drag, startPoint x: 779, startPoint y: 565, endPoint x: 812, endPoint y: 544, distance: 39.1
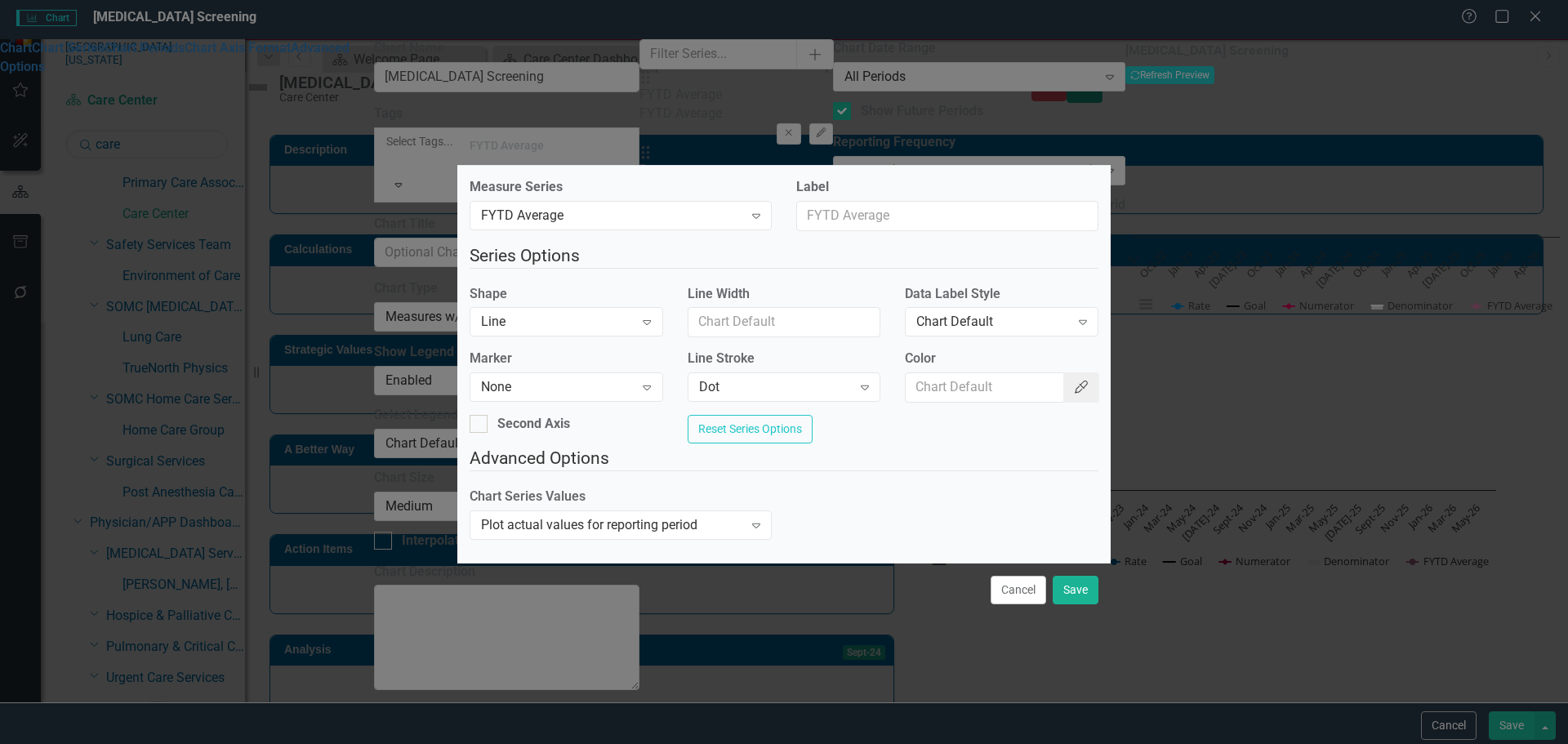
click at [1082, 388] on button "Color Picker" at bounding box center [1081, 387] width 36 height 30
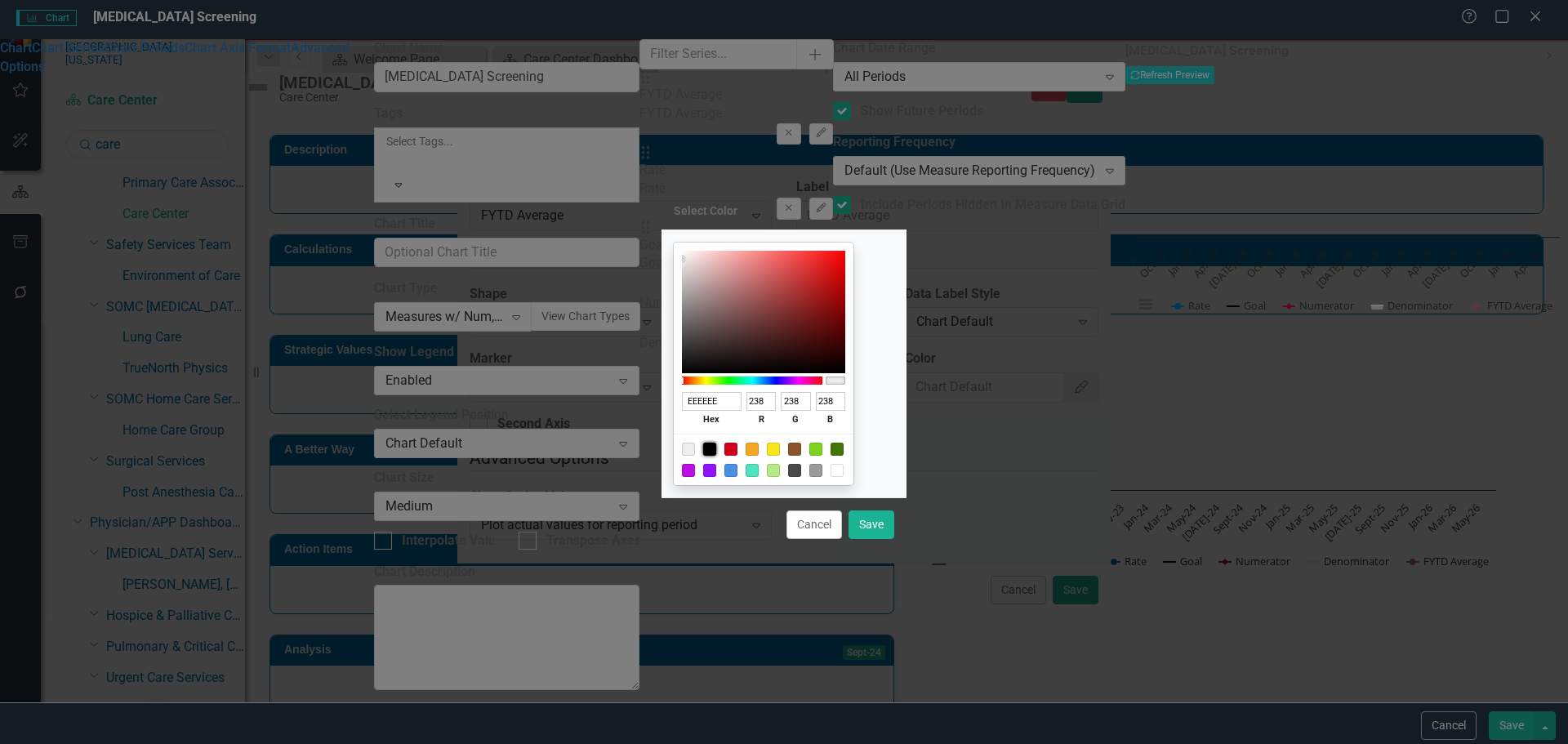
click at [717, 448] on div at bounding box center [710, 449] width 13 height 13
type input "000000"
type input "0"
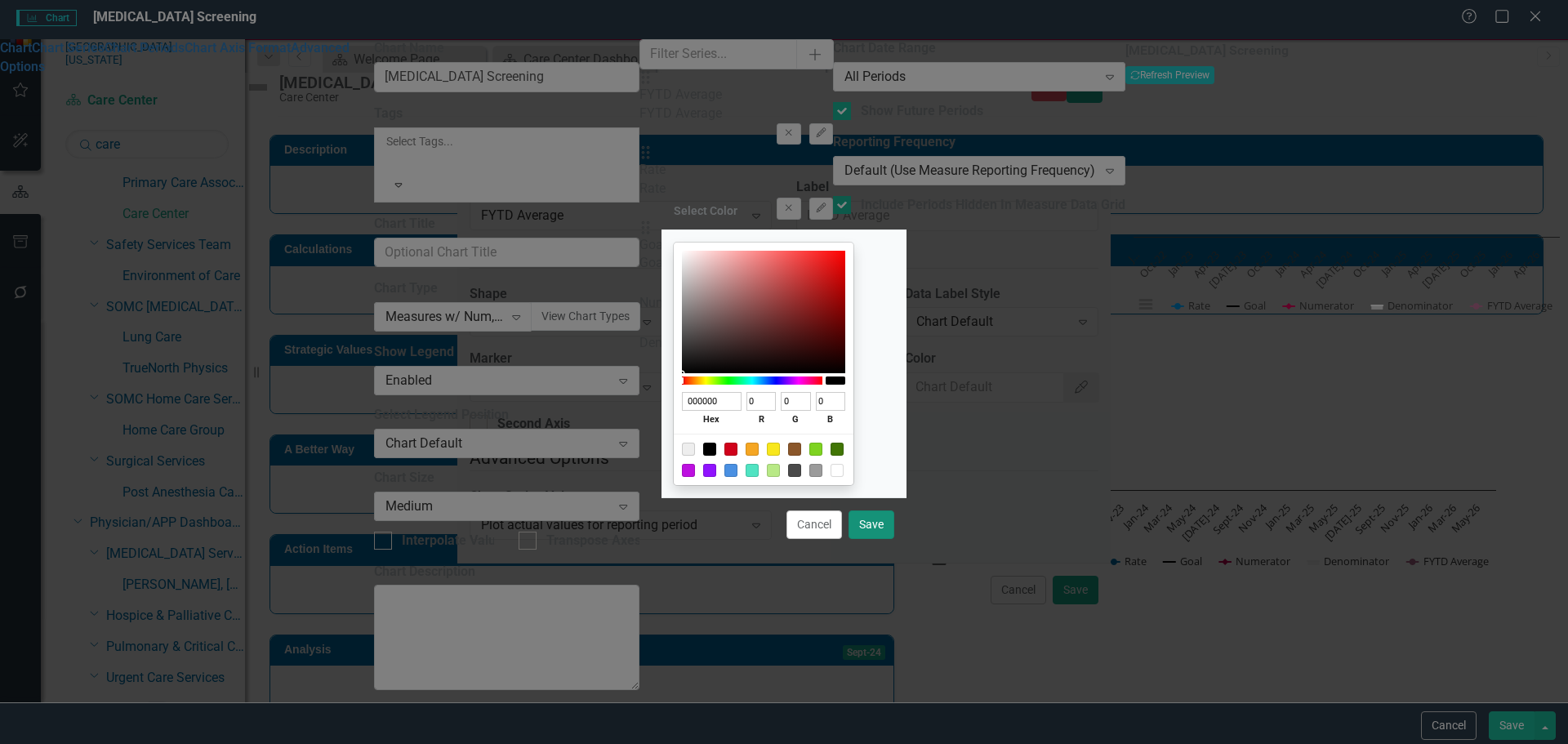
click at [880, 525] on button "Save" at bounding box center [871, 525] width 46 height 28
type input "#000000"
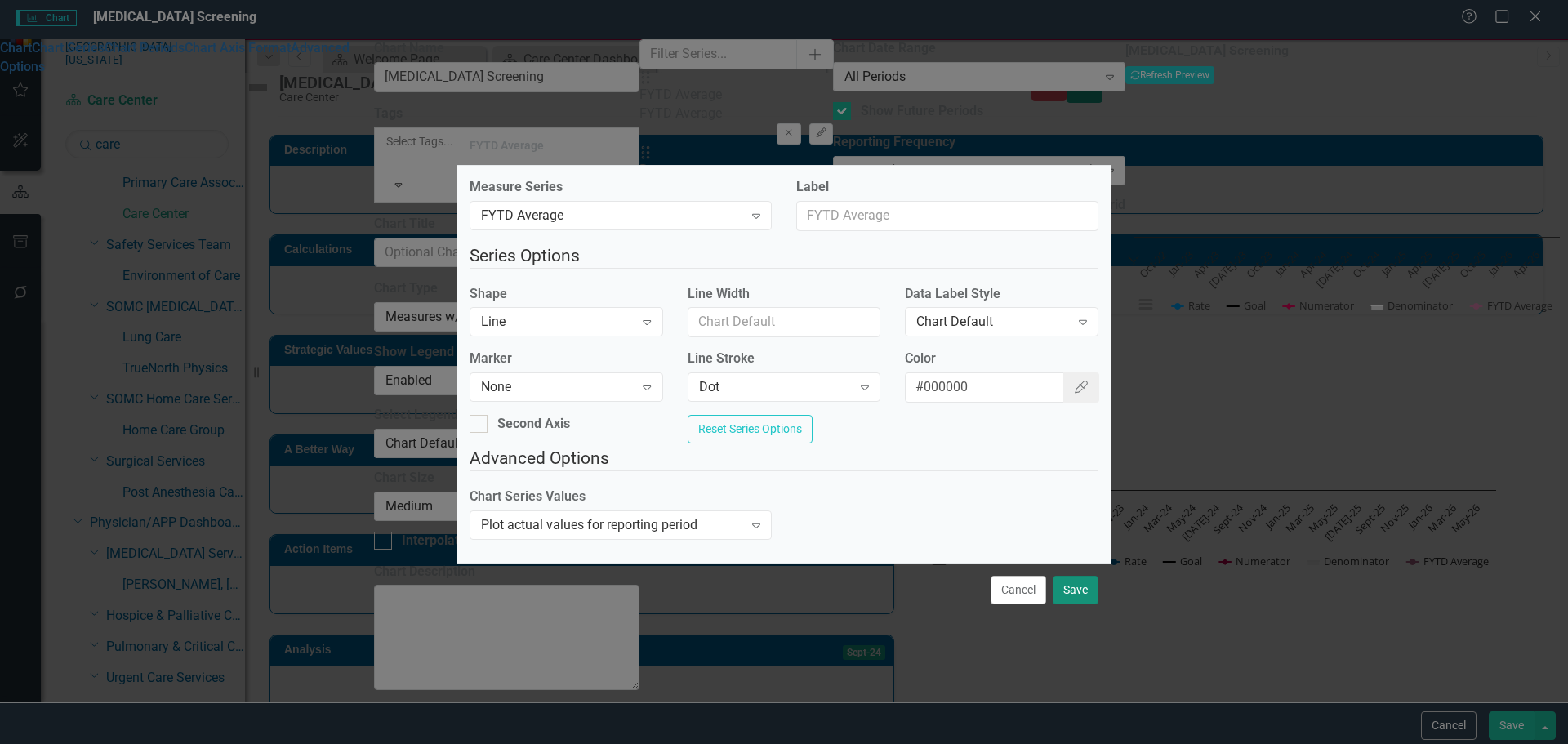
click at [1082, 604] on button "Save" at bounding box center [1075, 590] width 46 height 28
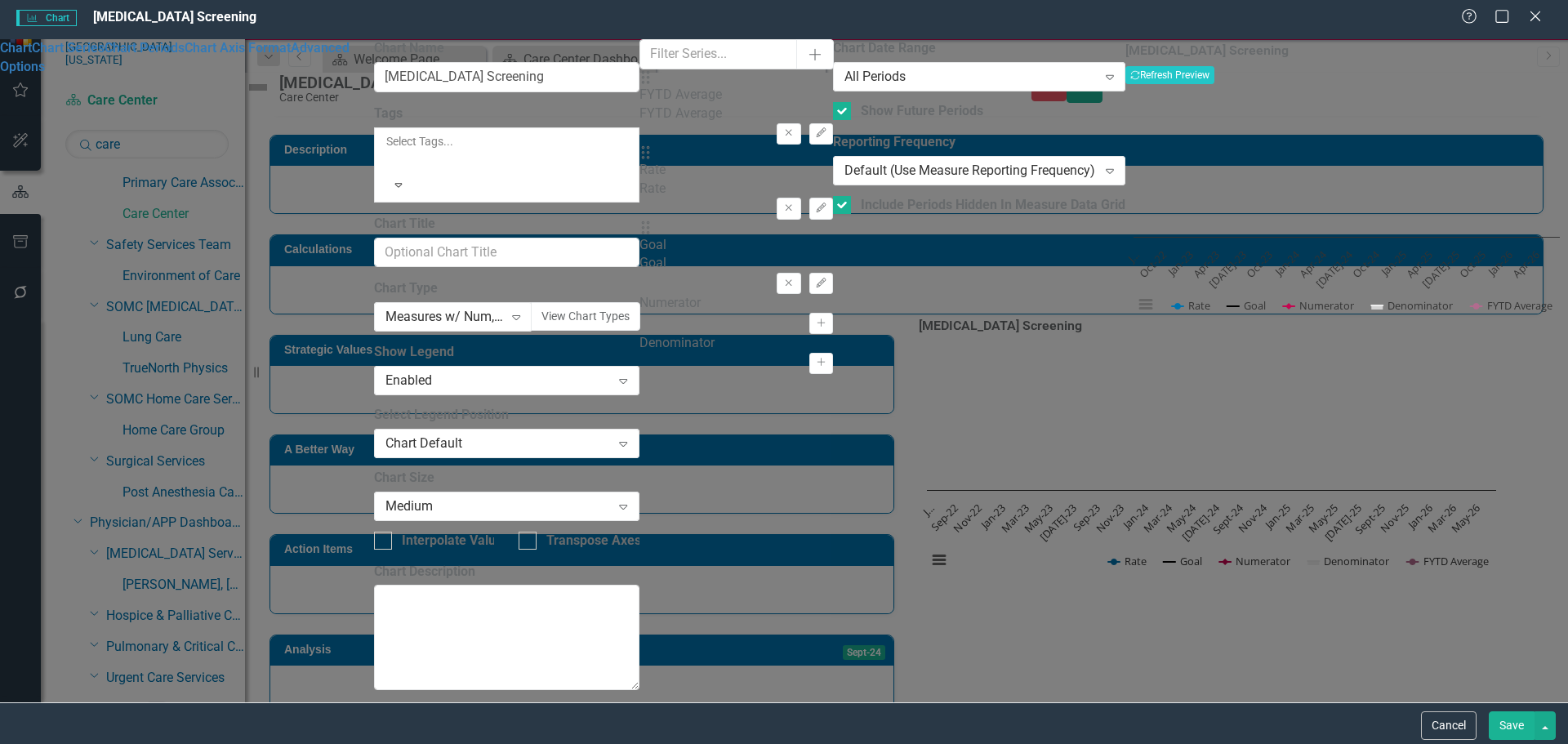
click at [833, 175] on div "Drag Rate Rate Remove Edit" at bounding box center [736, 182] width 194 height 75
click at [833, 198] on button "Edit" at bounding box center [821, 209] width 23 height 22
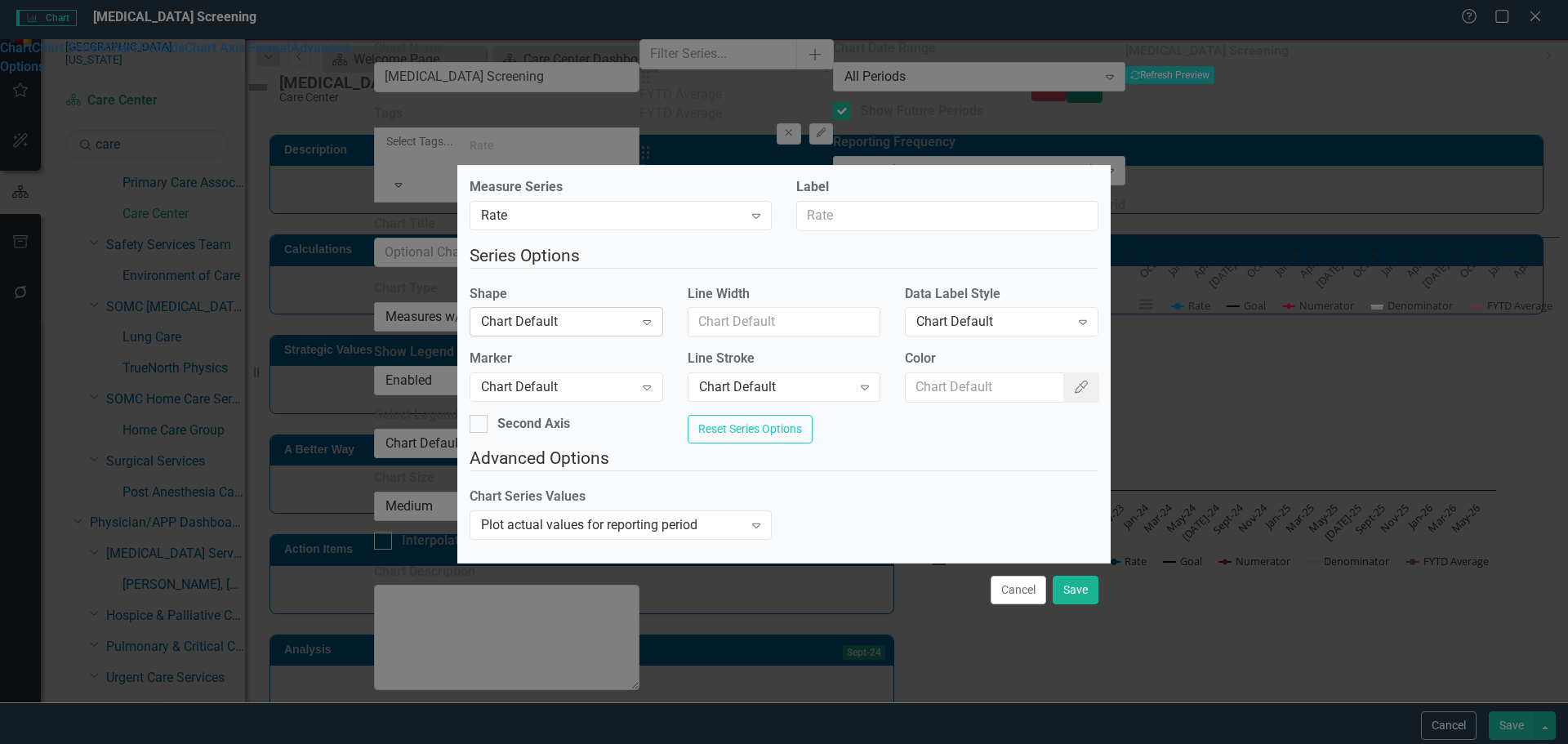
click at [560, 316] on div "Chart Default" at bounding box center [558, 322] width 153 height 19
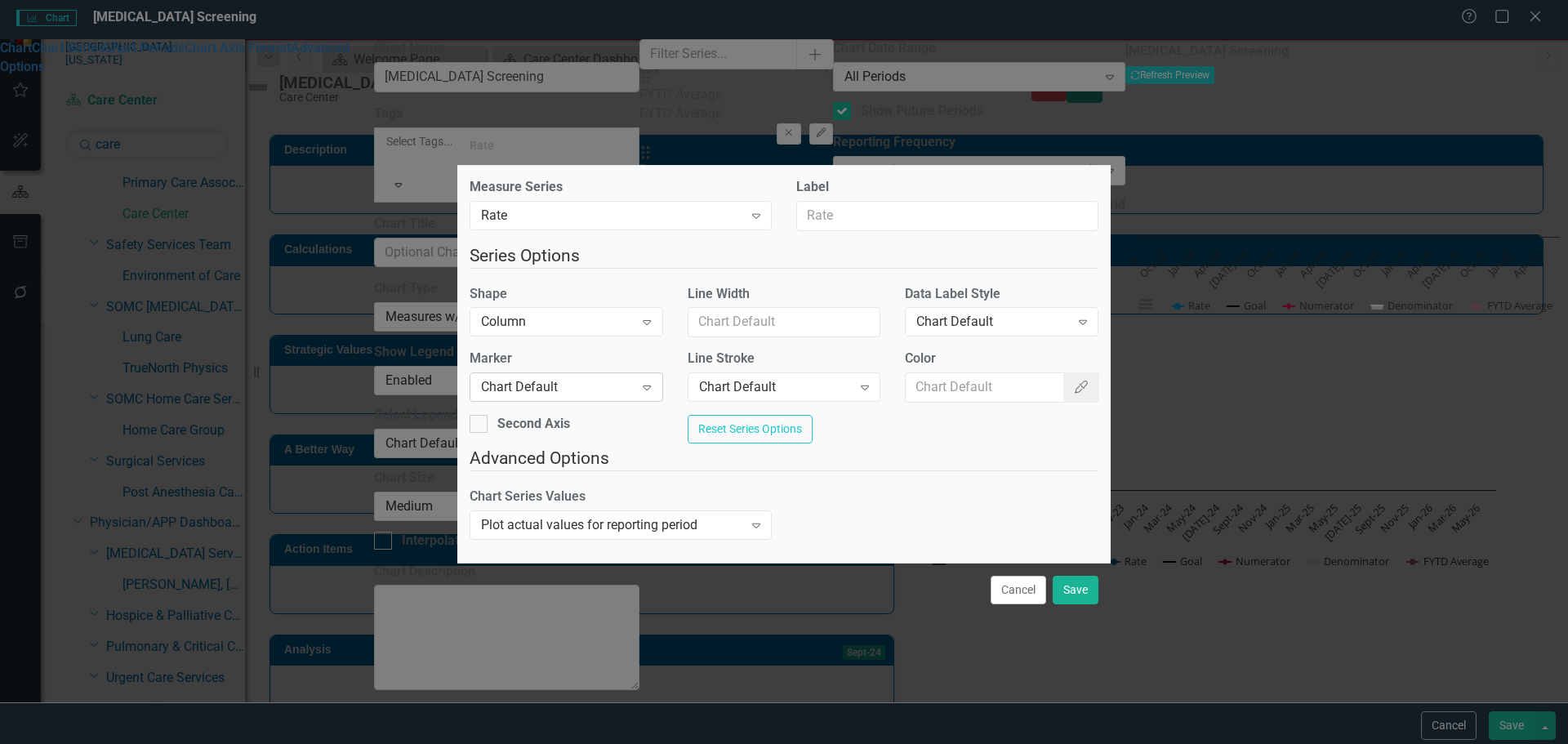
click at [560, 383] on div "Chart Default" at bounding box center [558, 387] width 153 height 19
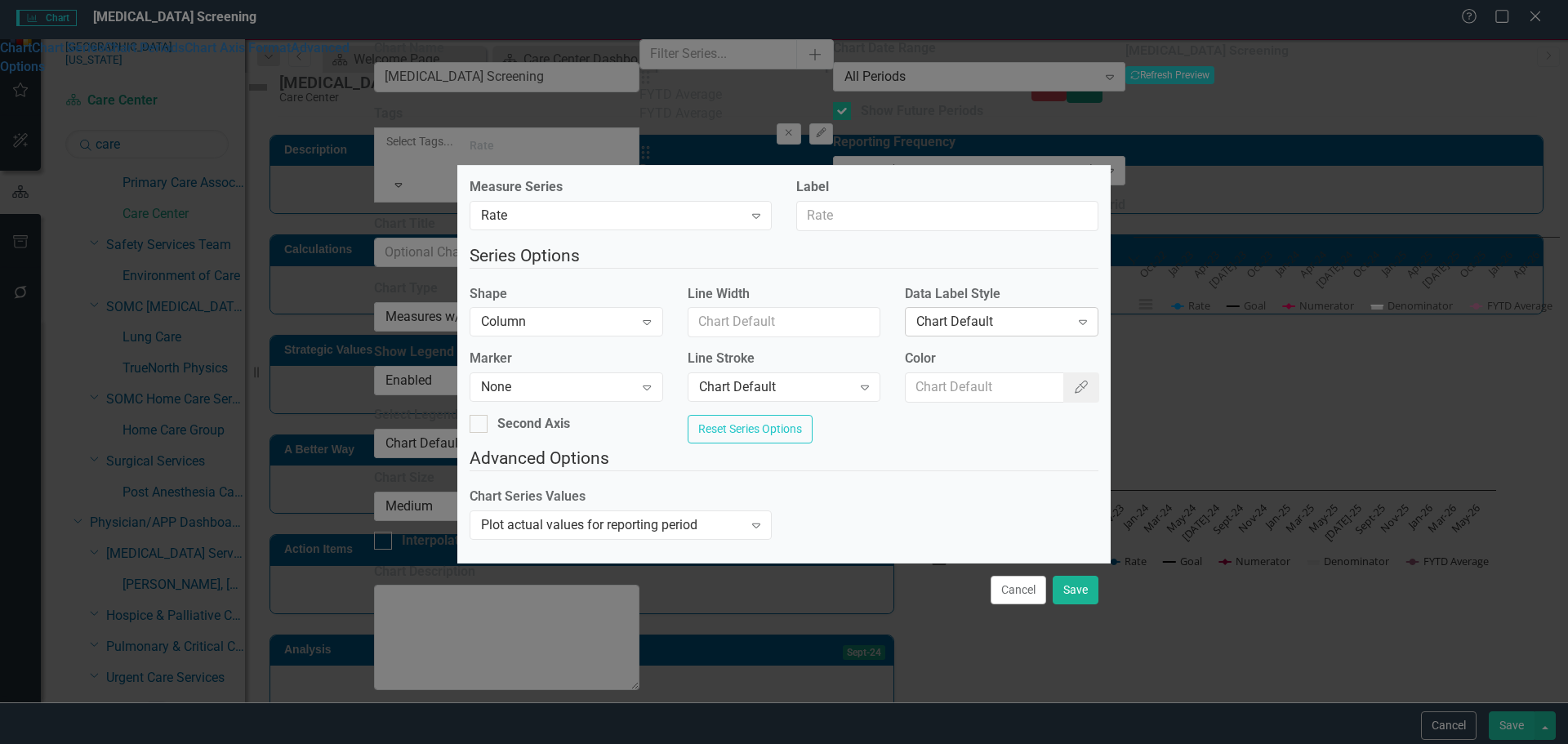
click at [950, 315] on div "Chart Default" at bounding box center [993, 322] width 153 height 19
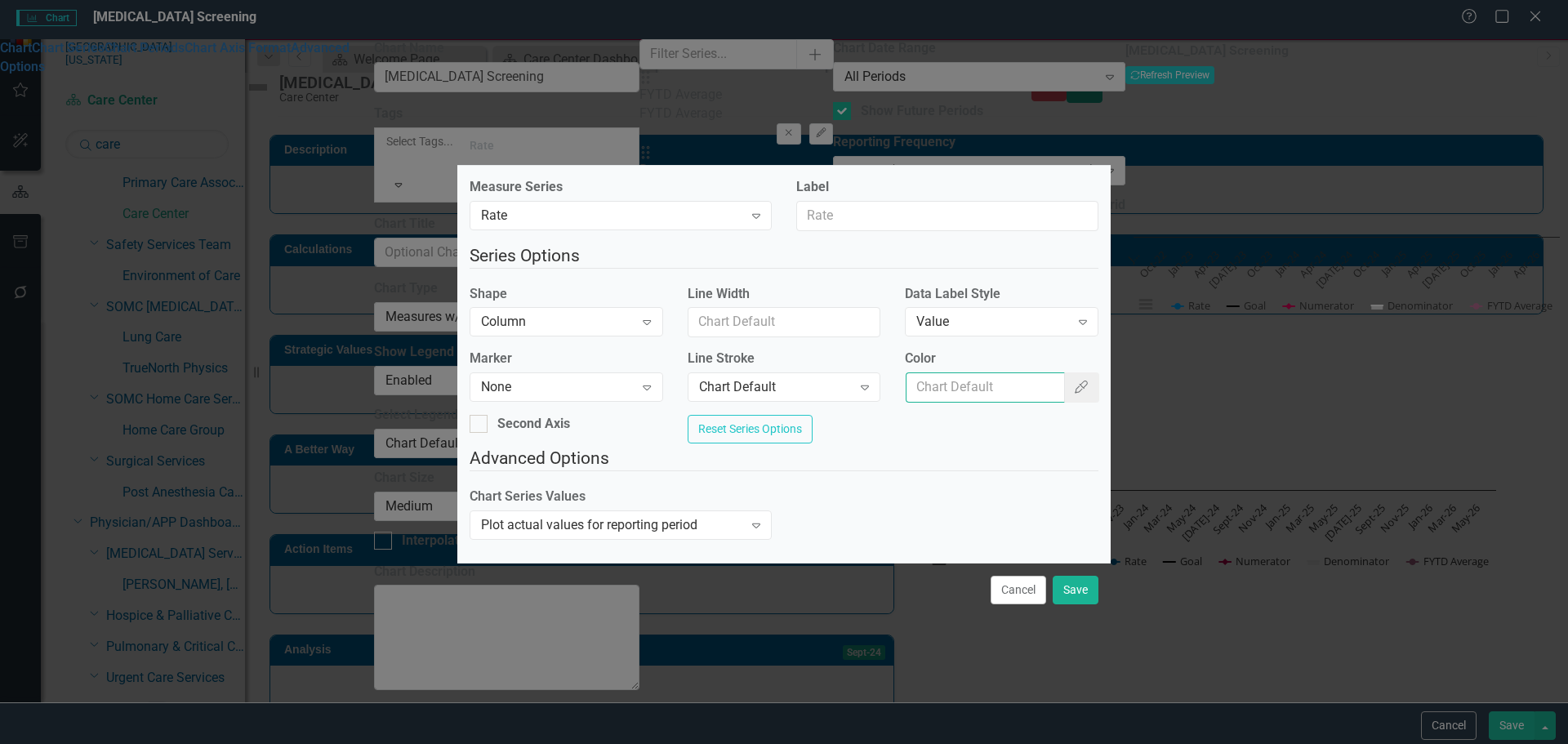
click at [956, 372] on input "Color" at bounding box center [985, 387] width 159 height 30
type input "#2e75b6"
drag, startPoint x: 1087, startPoint y: 609, endPoint x: 1090, endPoint y: 592, distance: 17.3
click at [1087, 604] on button "Save" at bounding box center [1075, 590] width 46 height 28
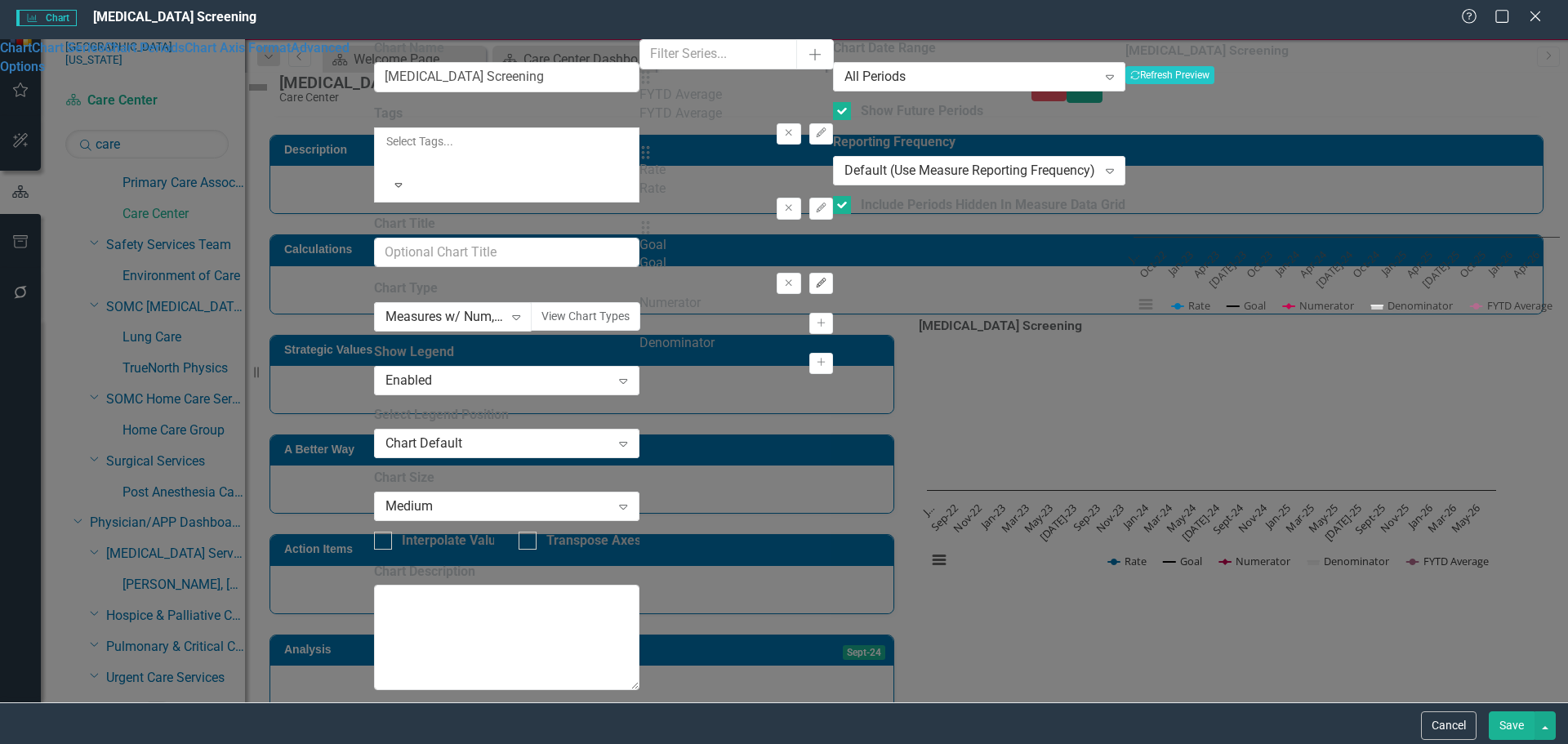
click at [833, 273] on button "Edit" at bounding box center [821, 283] width 23 height 22
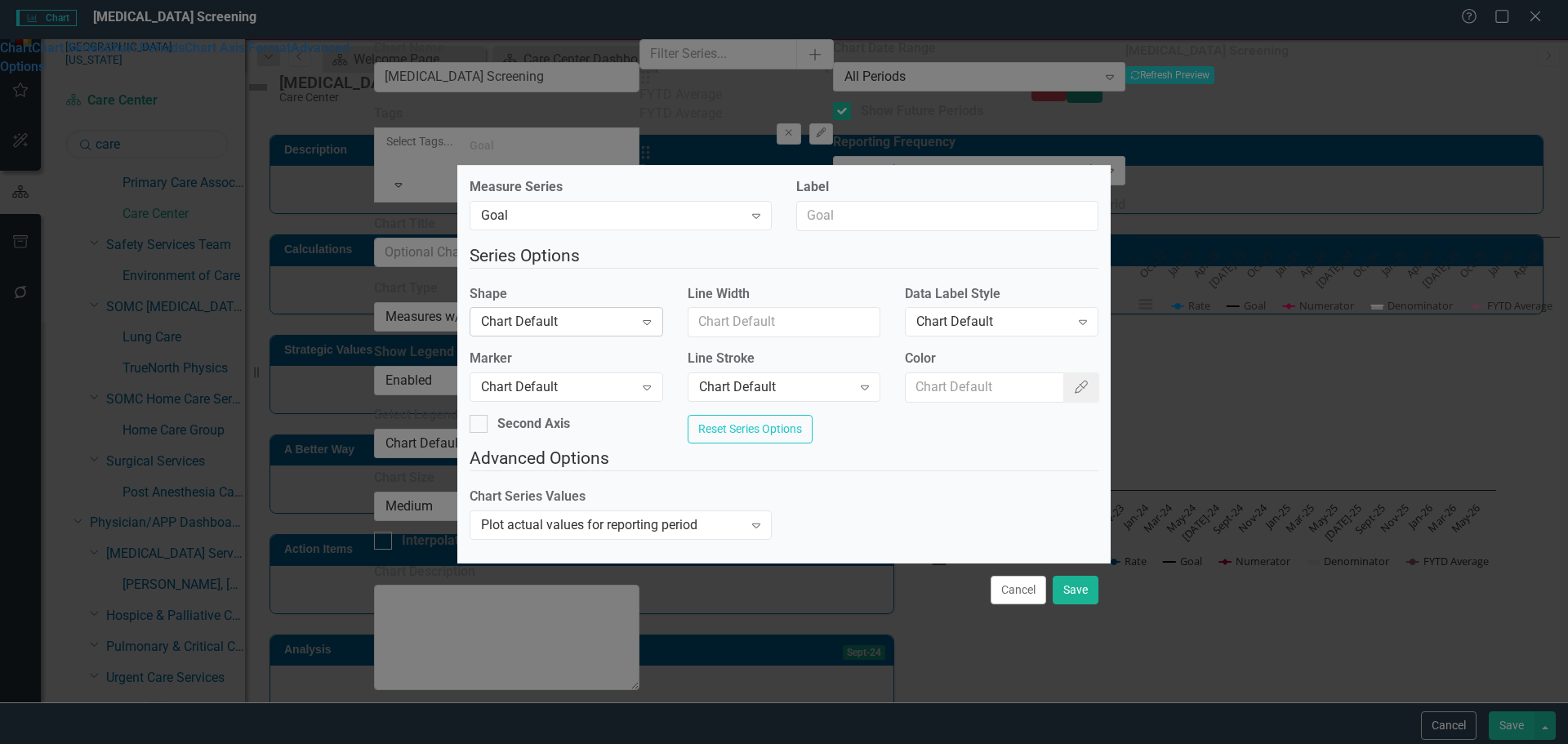
click at [541, 318] on div "Chart Default" at bounding box center [558, 322] width 153 height 19
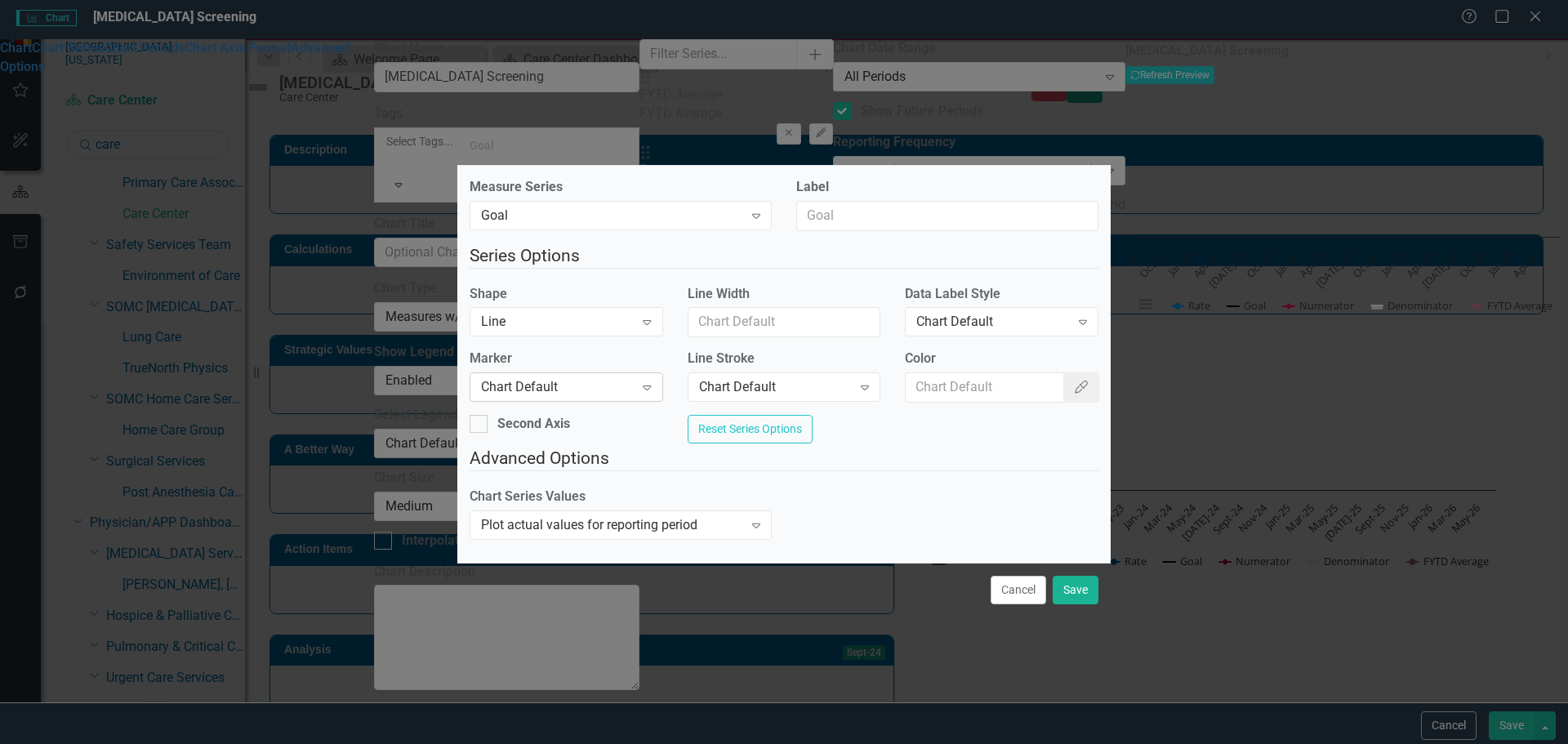
click at [559, 383] on div "Chart Default" at bounding box center [558, 387] width 153 height 19
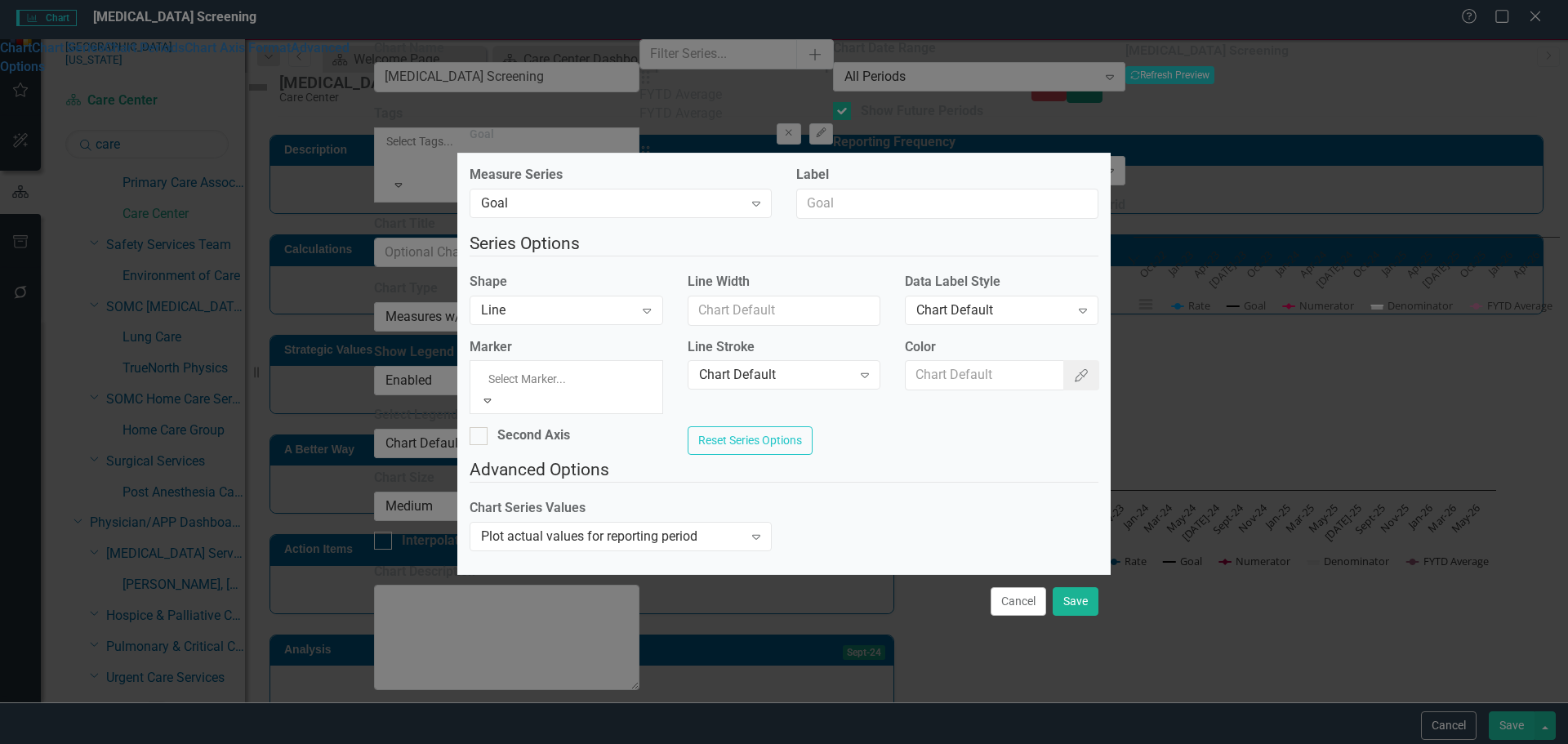
drag, startPoint x: 569, startPoint y: 436, endPoint x: 581, endPoint y: 435, distance: 12.0
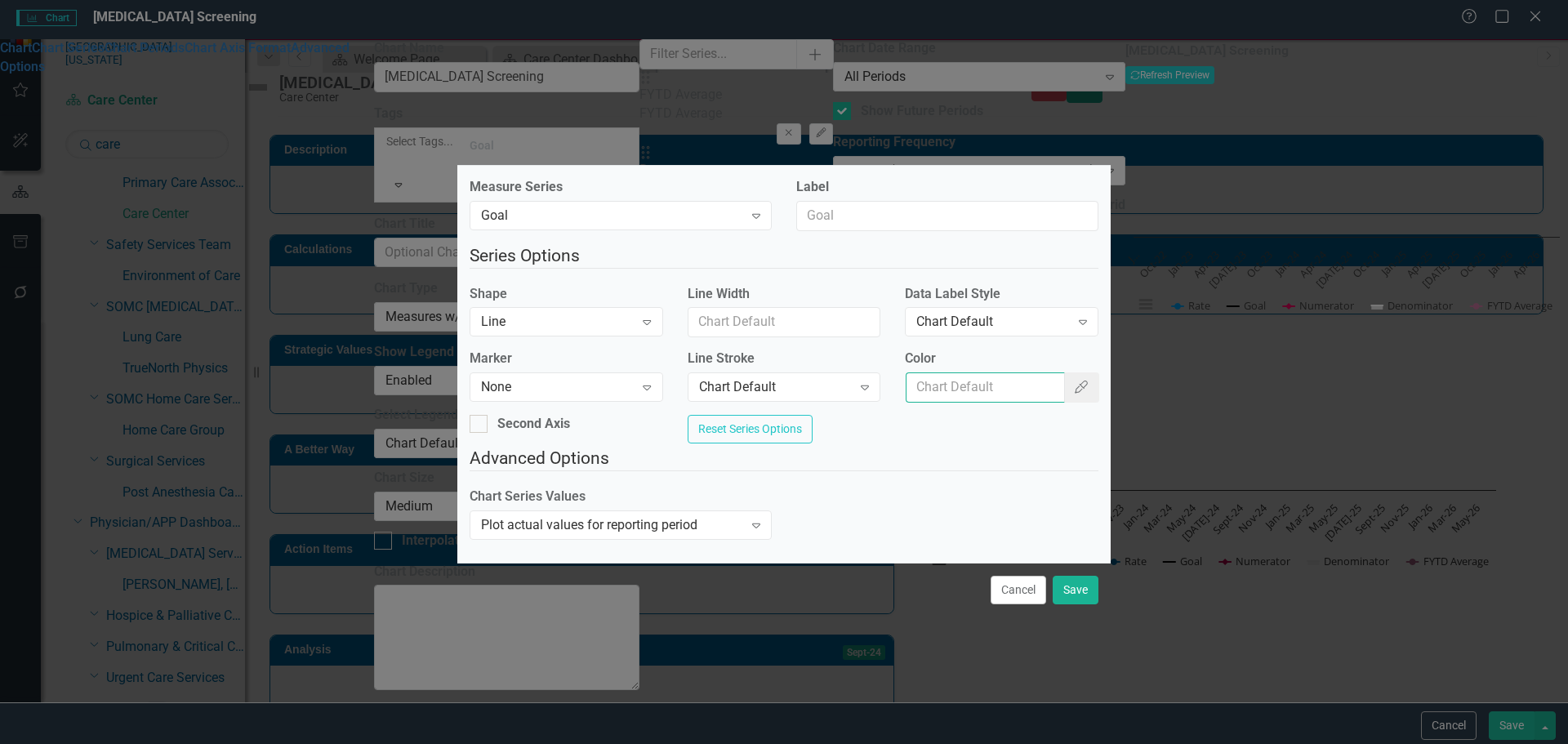
click at [954, 375] on input "Color" at bounding box center [985, 387] width 159 height 30
type input "#c40650"
click at [1076, 589] on button "Save" at bounding box center [1075, 590] width 46 height 28
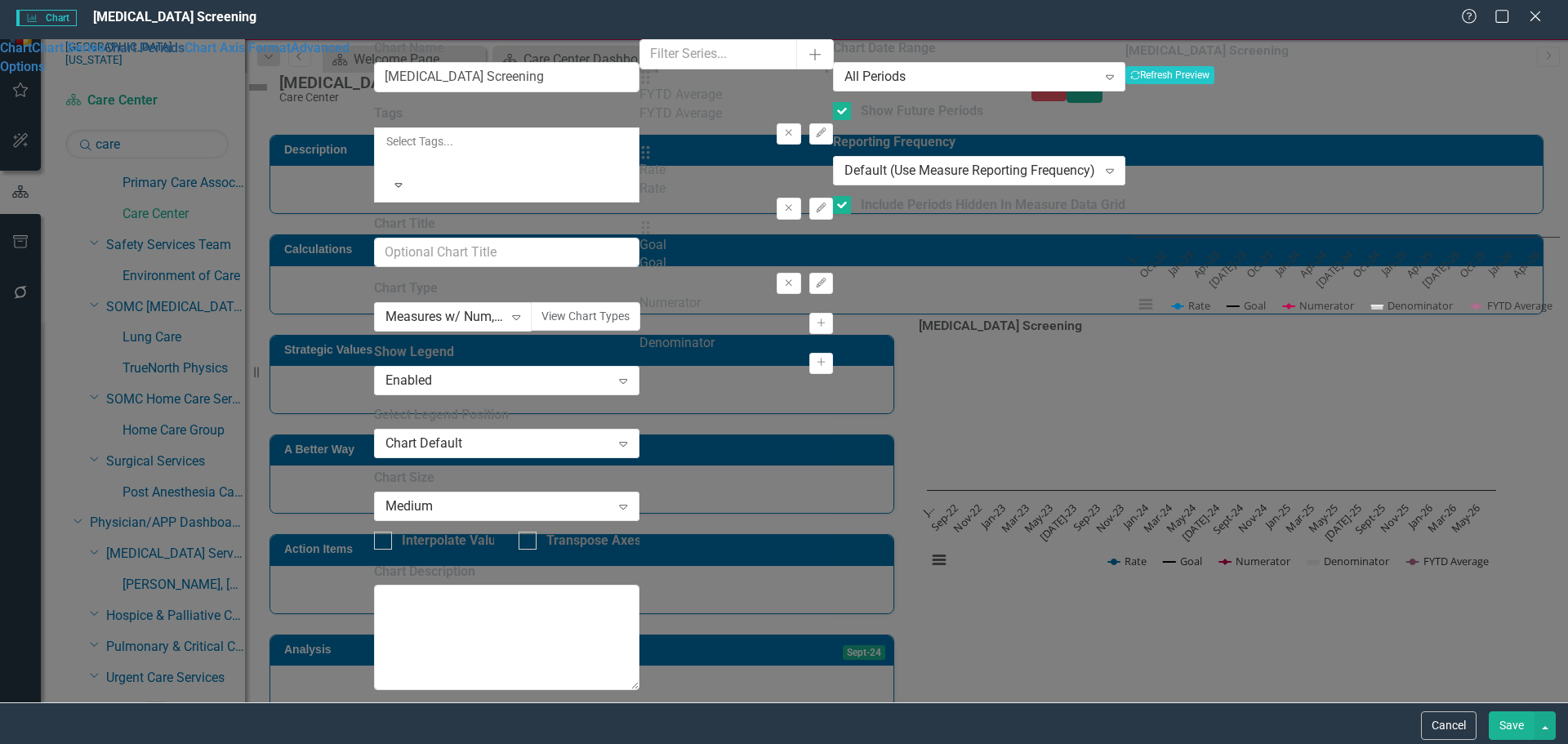
click at [185, 56] on link "Chart Periods" at bounding box center [145, 47] width 80 height 16
click at [833, 80] on div "All Periods Expand" at bounding box center [979, 76] width 293 height 29
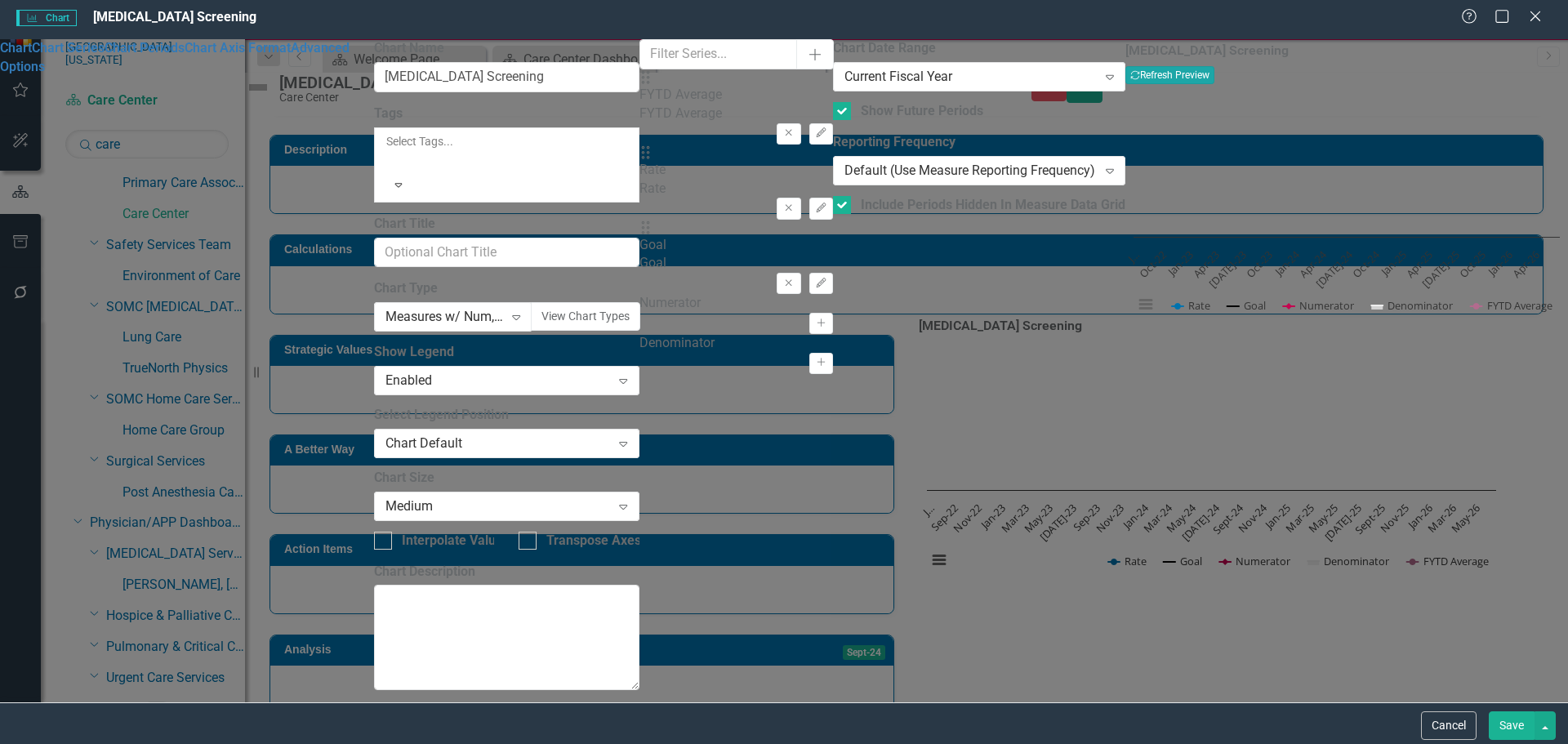
click at [1215, 83] on button "Recalculate Refresh Preview" at bounding box center [1170, 76] width 89 height 18
click at [1517, 726] on button "Save" at bounding box center [1511, 726] width 46 height 28
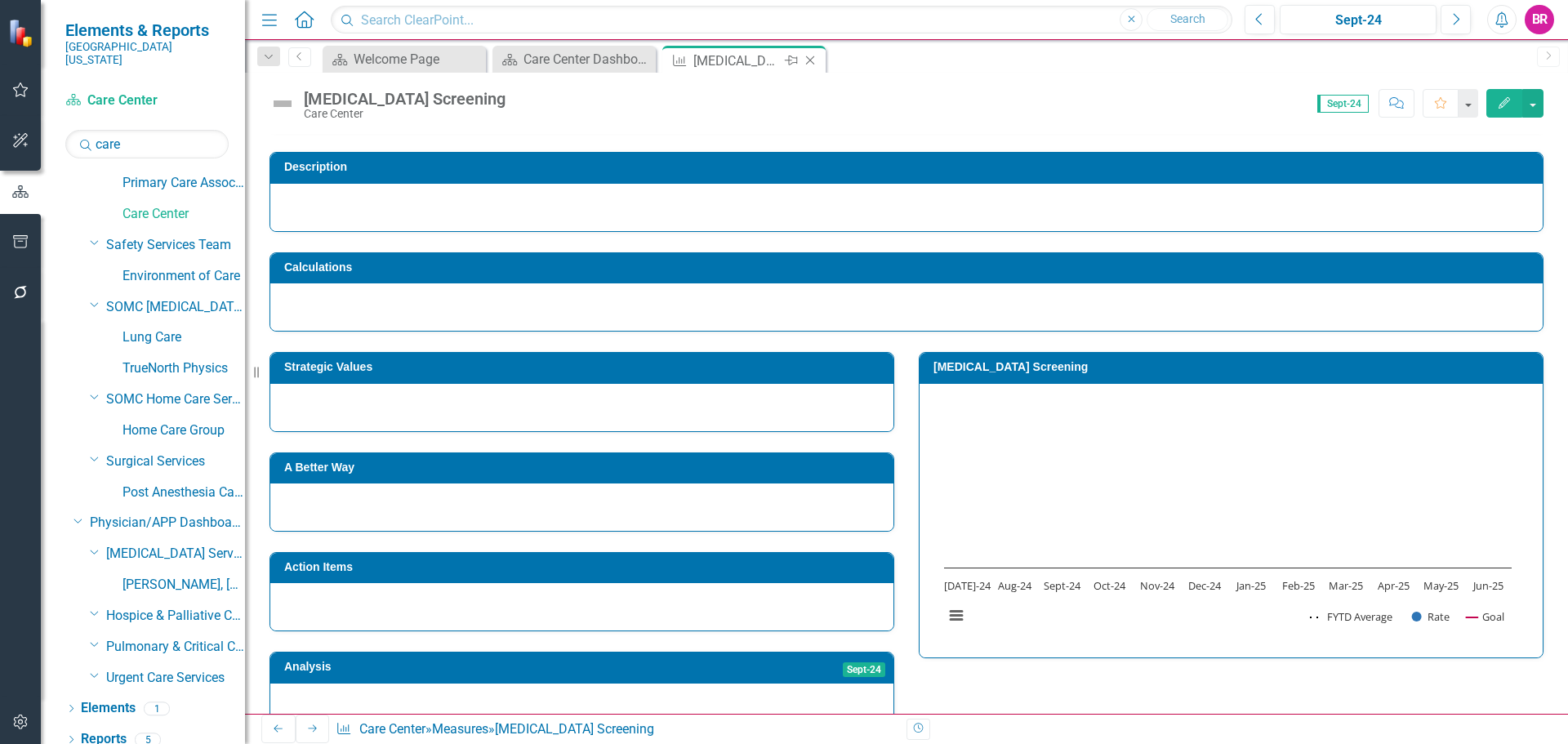
click at [806, 64] on icon "Close" at bounding box center [811, 61] width 17 height 13
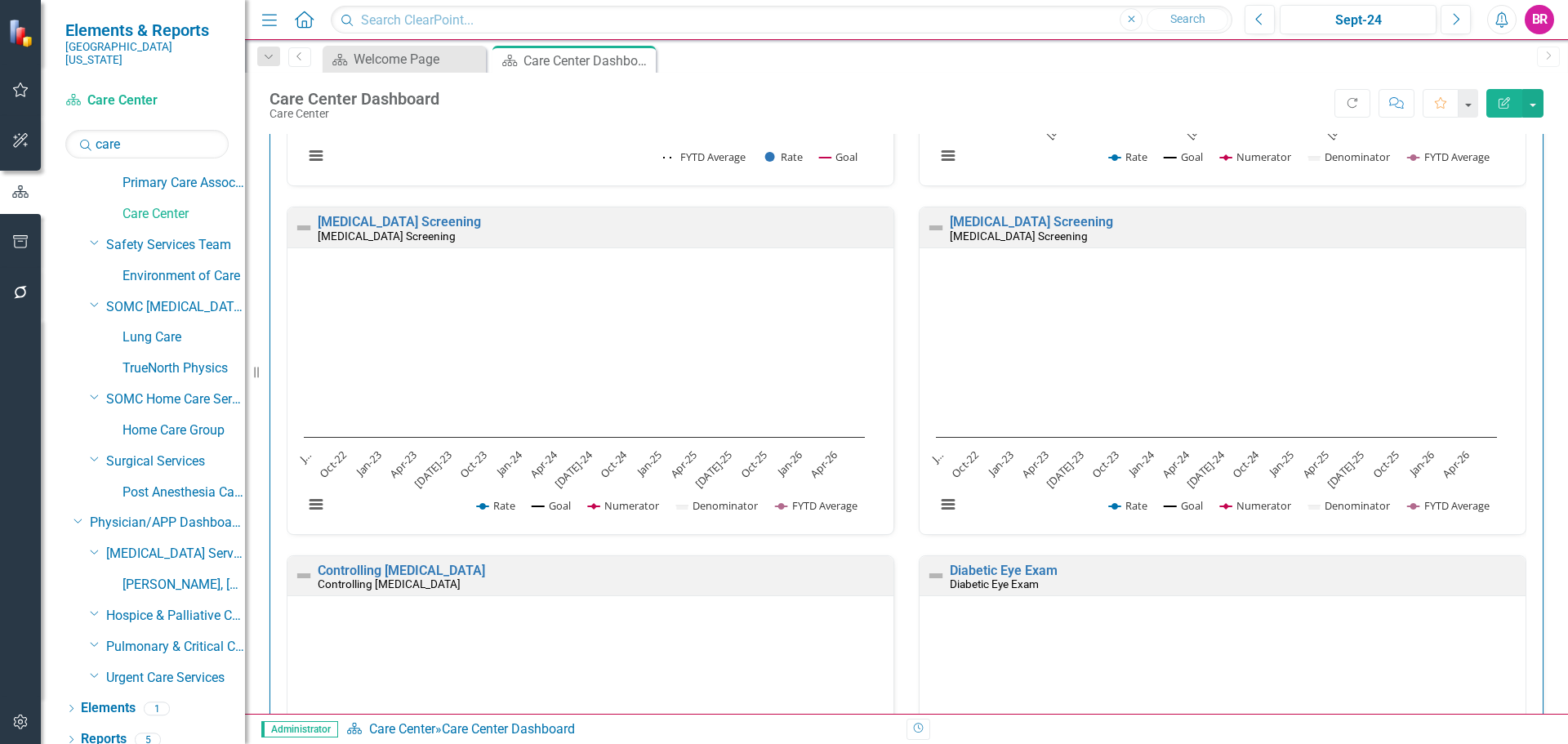
scroll to position [327, 0]
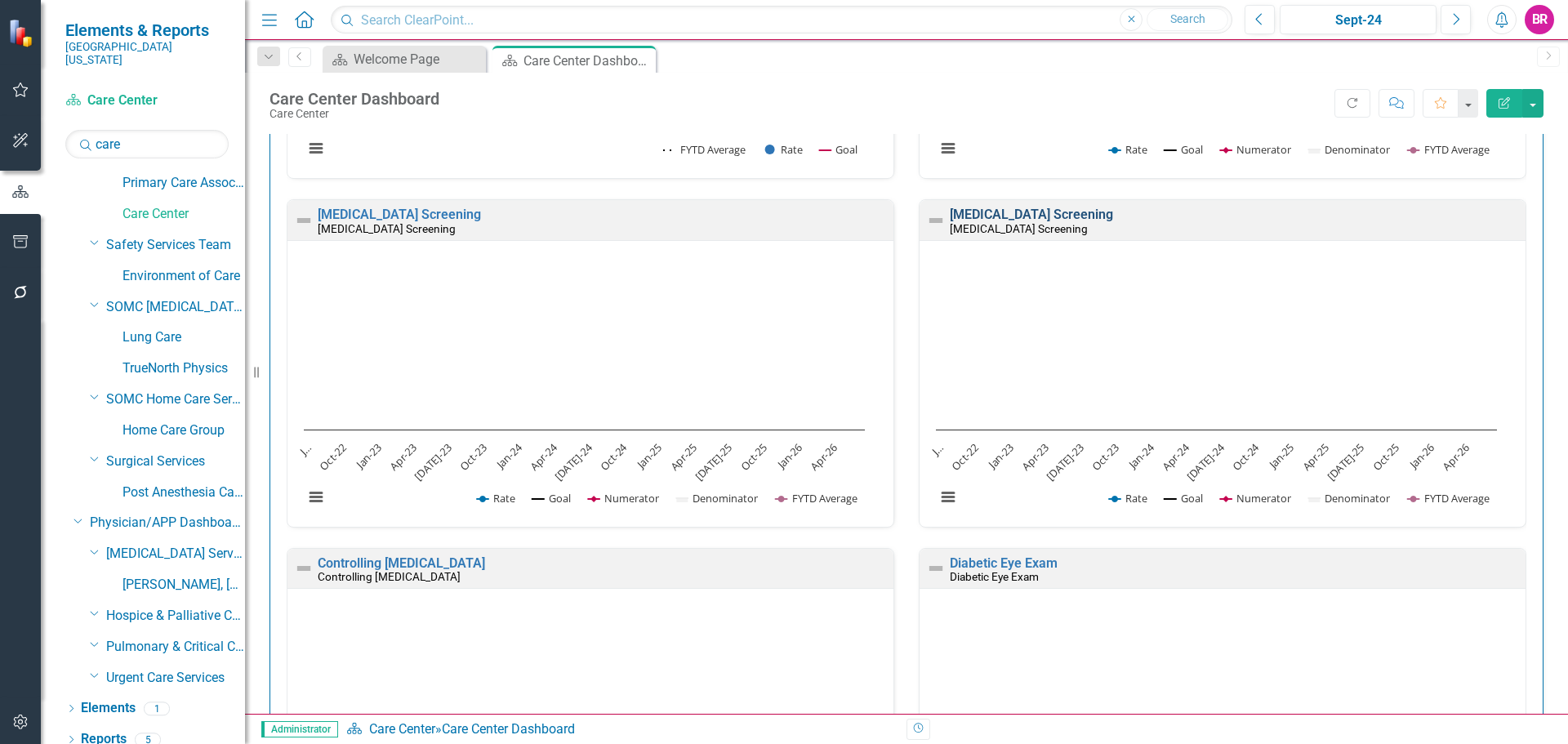
click at [1018, 214] on link "Colorectal Cancer Screening" at bounding box center [1032, 214] width 163 height 16
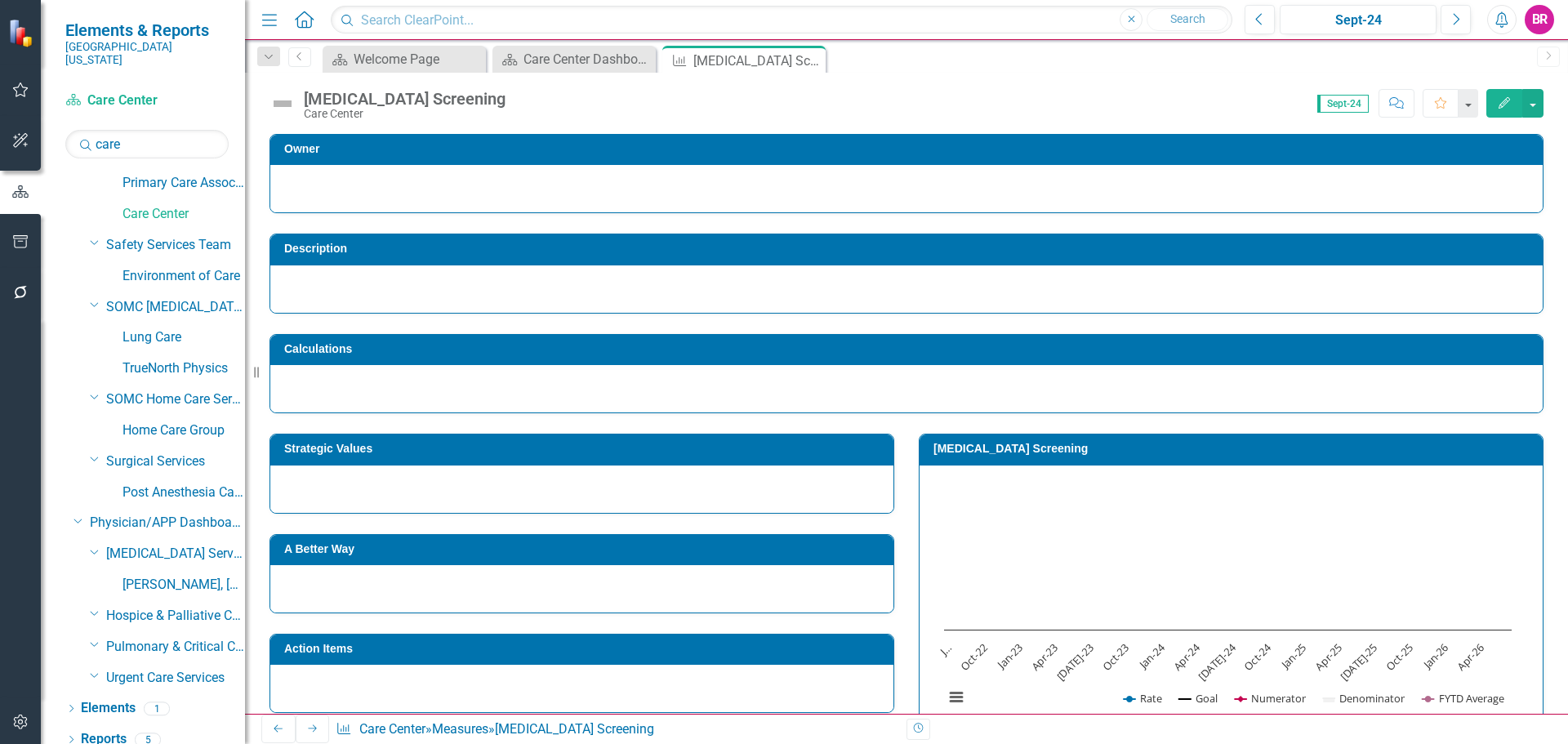
click at [1251, 453] on h3 "Colorectal Cancer Screening" at bounding box center [1234, 448] width 601 height 12
click at [1250, 453] on h3 "Colorectal Cancer Screening" at bounding box center [1234, 448] width 601 height 12
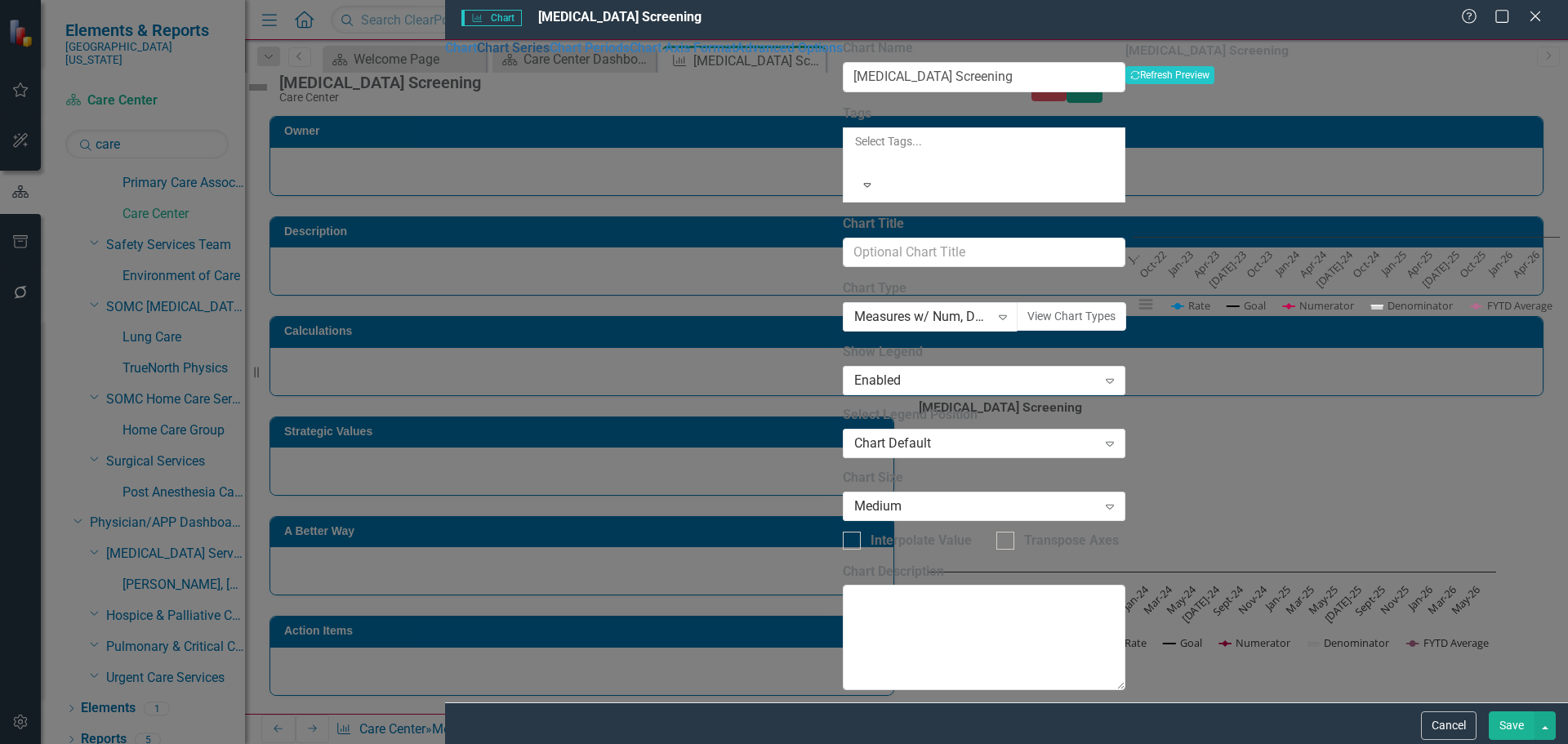
click at [477, 56] on link "Chart Series" at bounding box center [513, 47] width 72 height 16
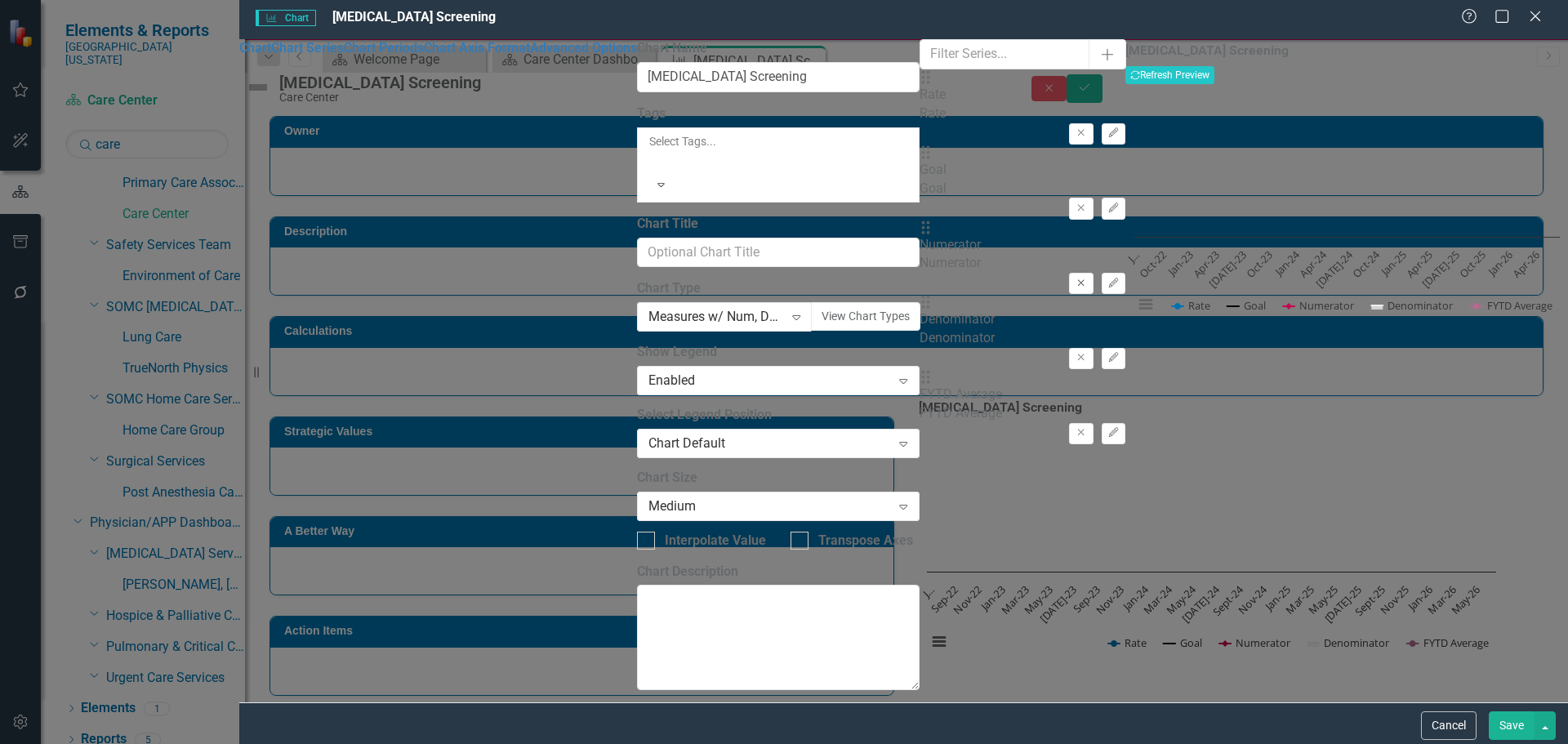
click at [1075, 278] on icon "Remove" at bounding box center [1081, 283] width 12 height 10
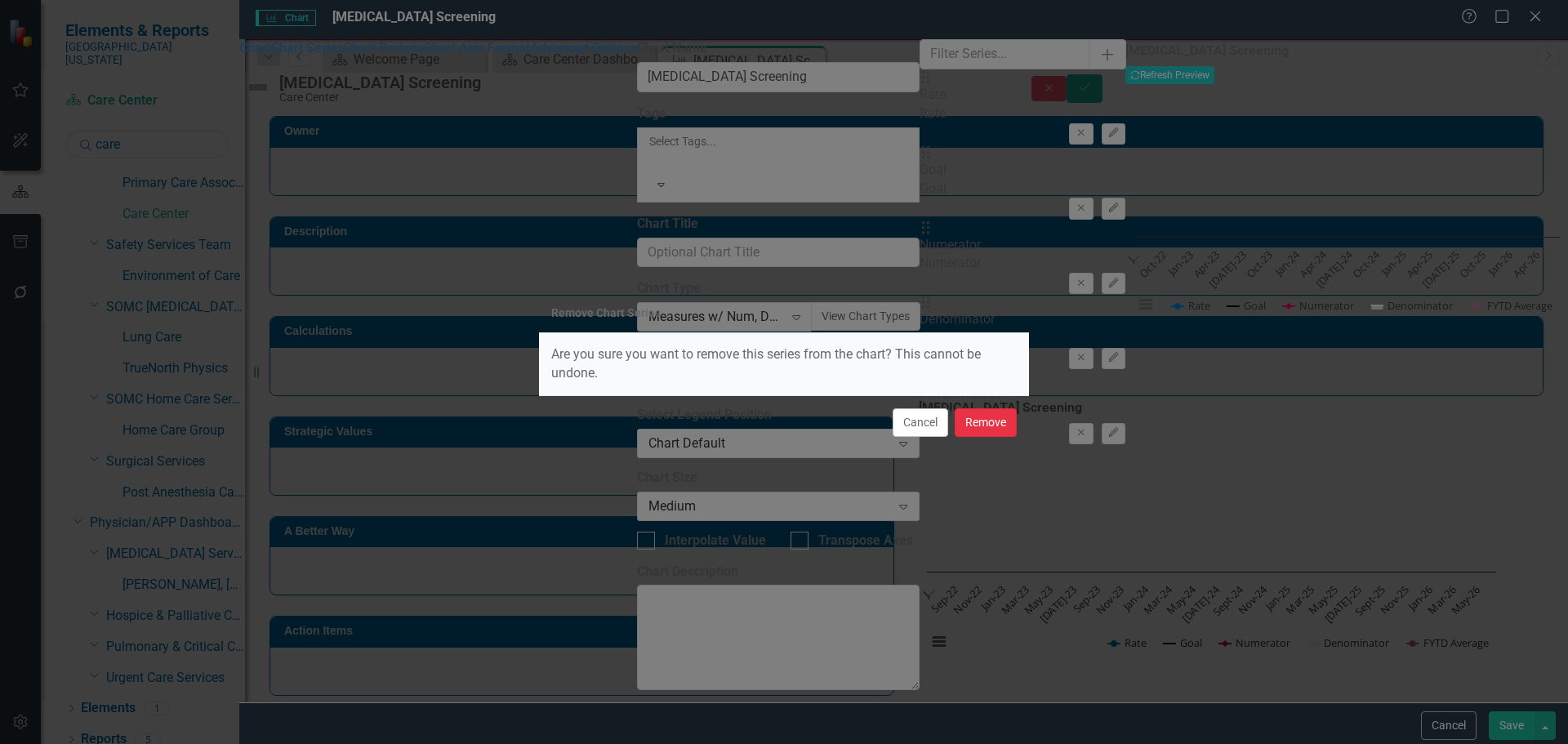
click at [994, 435] on button "Remove" at bounding box center [985, 422] width 62 height 28
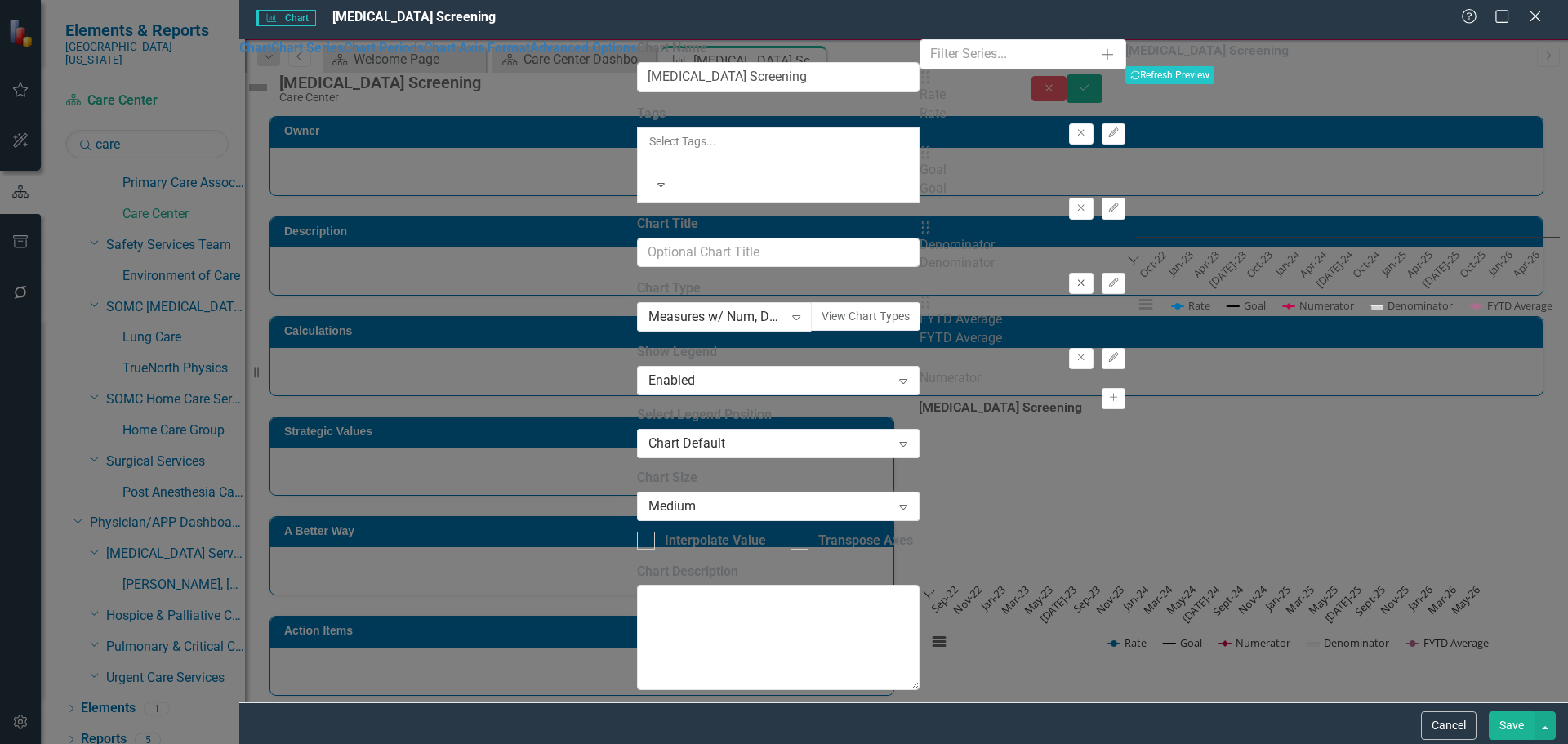
click at [1069, 273] on button "Remove" at bounding box center [1081, 283] width 23 height 22
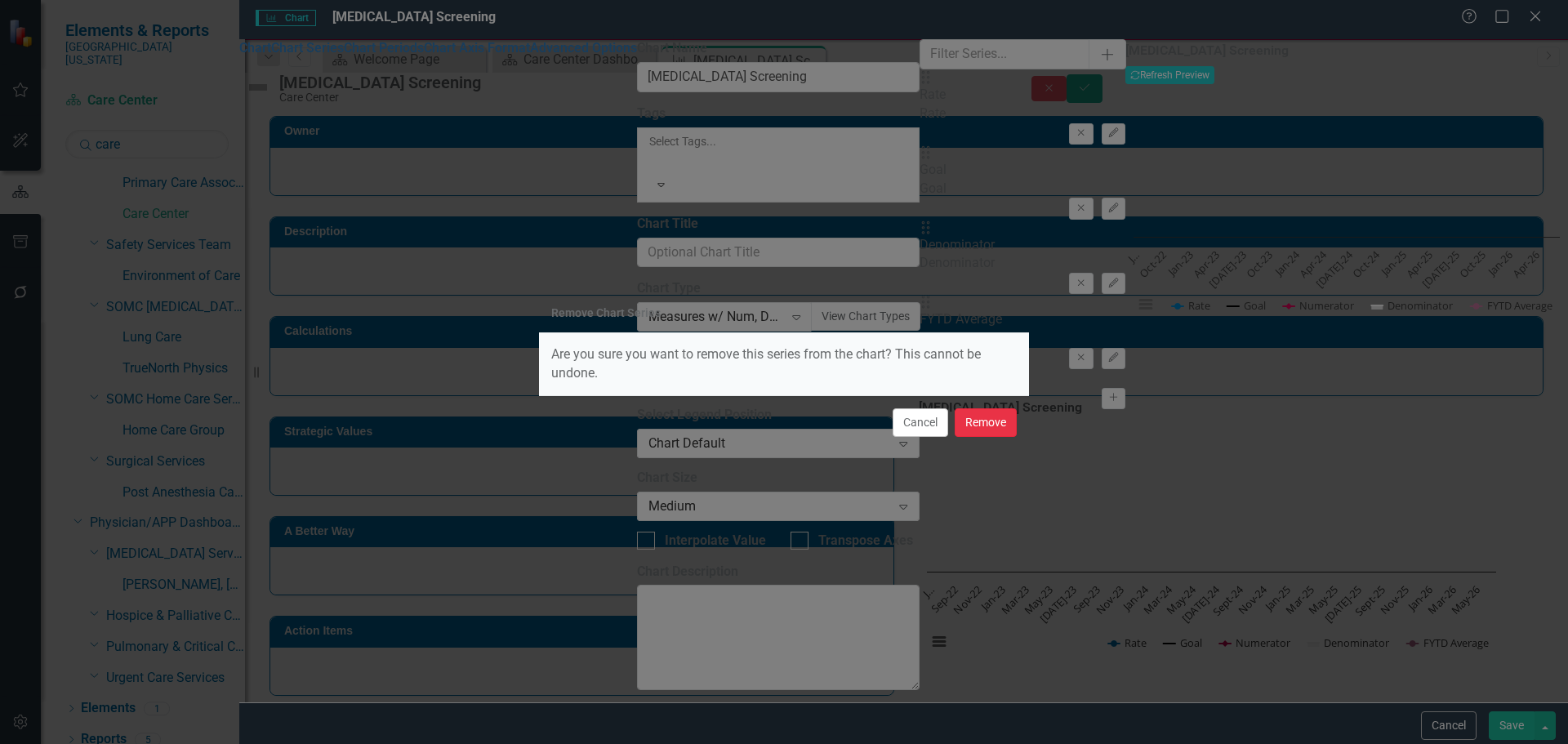
click at [1011, 421] on button "Remove" at bounding box center [985, 422] width 62 height 28
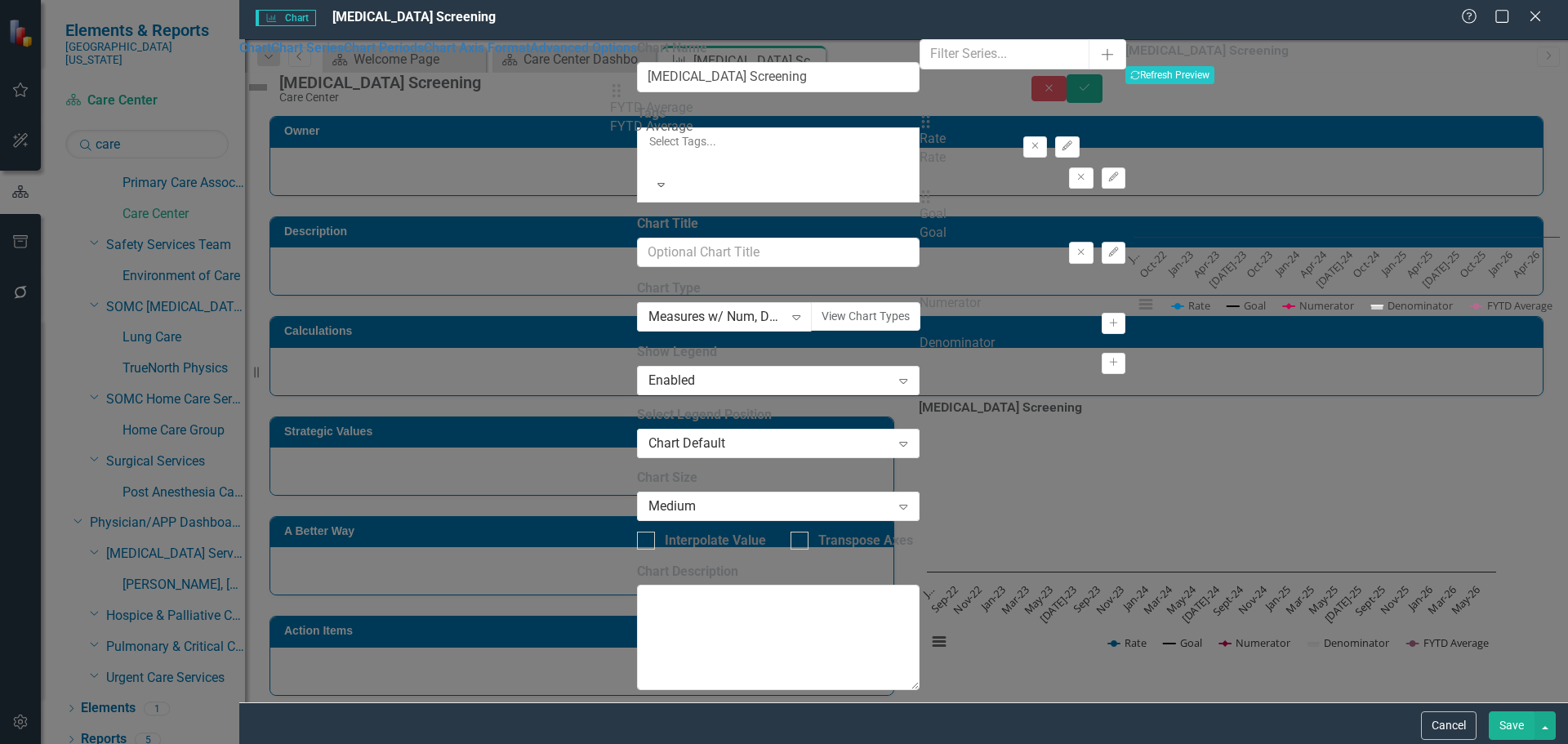
drag, startPoint x: 603, startPoint y: 240, endPoint x: 632, endPoint y: 112, distance: 131.2
click at [920, 112] on div "Drag Rate Rate Remove Edit Drag Goal Goal Remove Edit Drag FYTD Average FYTD Av…" at bounding box center [1023, 182] width 206 height 224
click at [1107, 128] on icon "Edit" at bounding box center [1113, 133] width 12 height 10
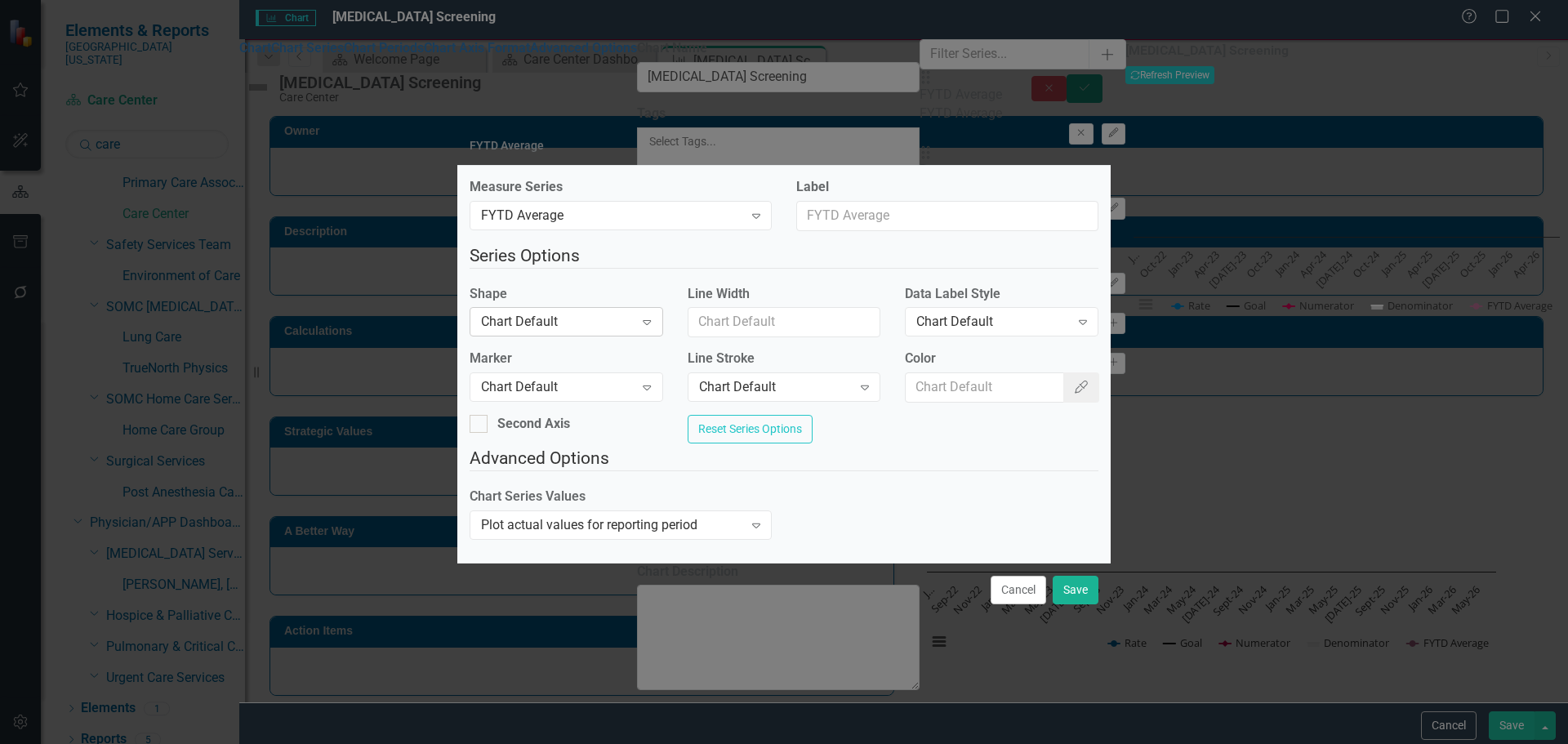
click at [645, 308] on div "Expand" at bounding box center [646, 321] width 29 height 26
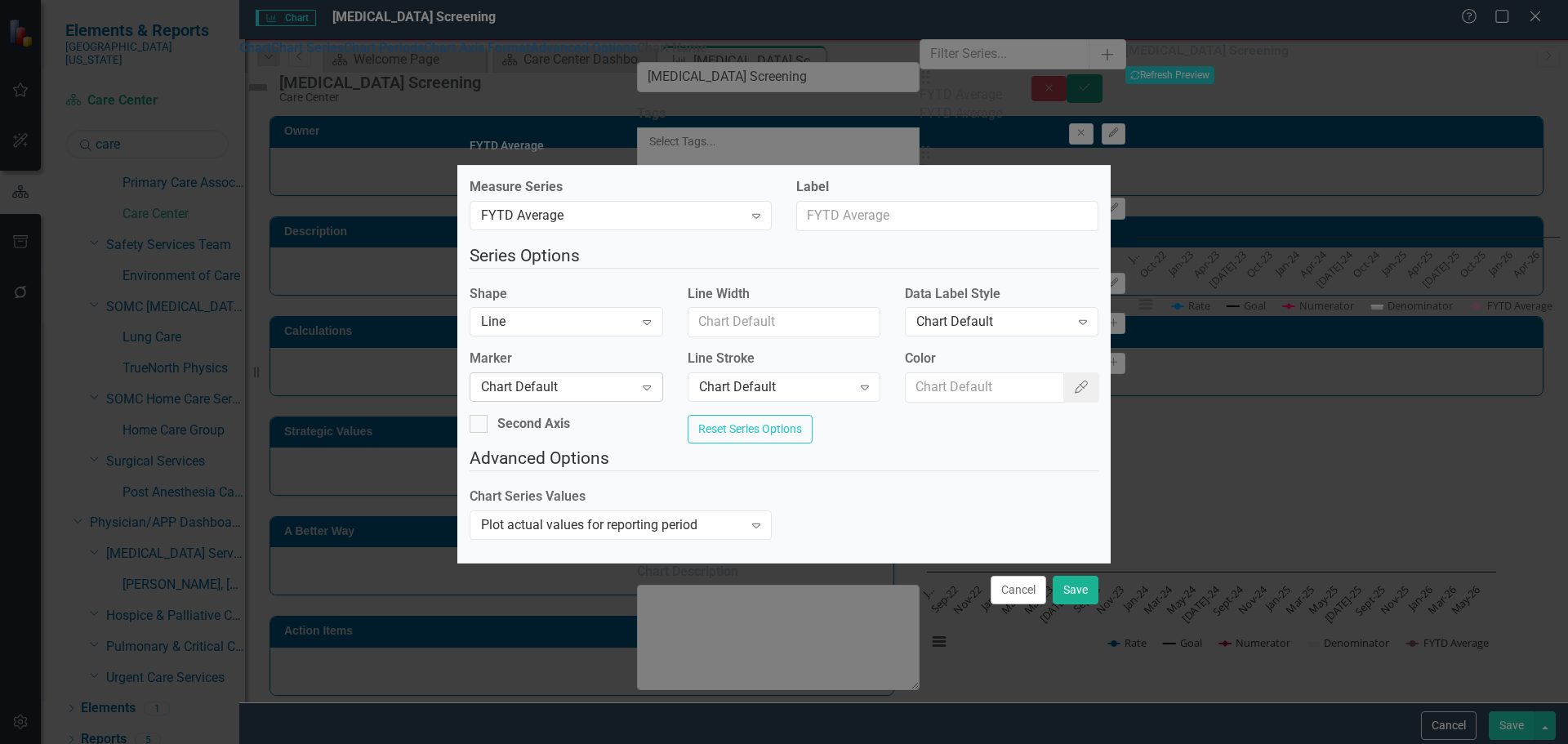
click at [609, 396] on div "Chart Default Expand" at bounding box center [566, 387] width 194 height 29
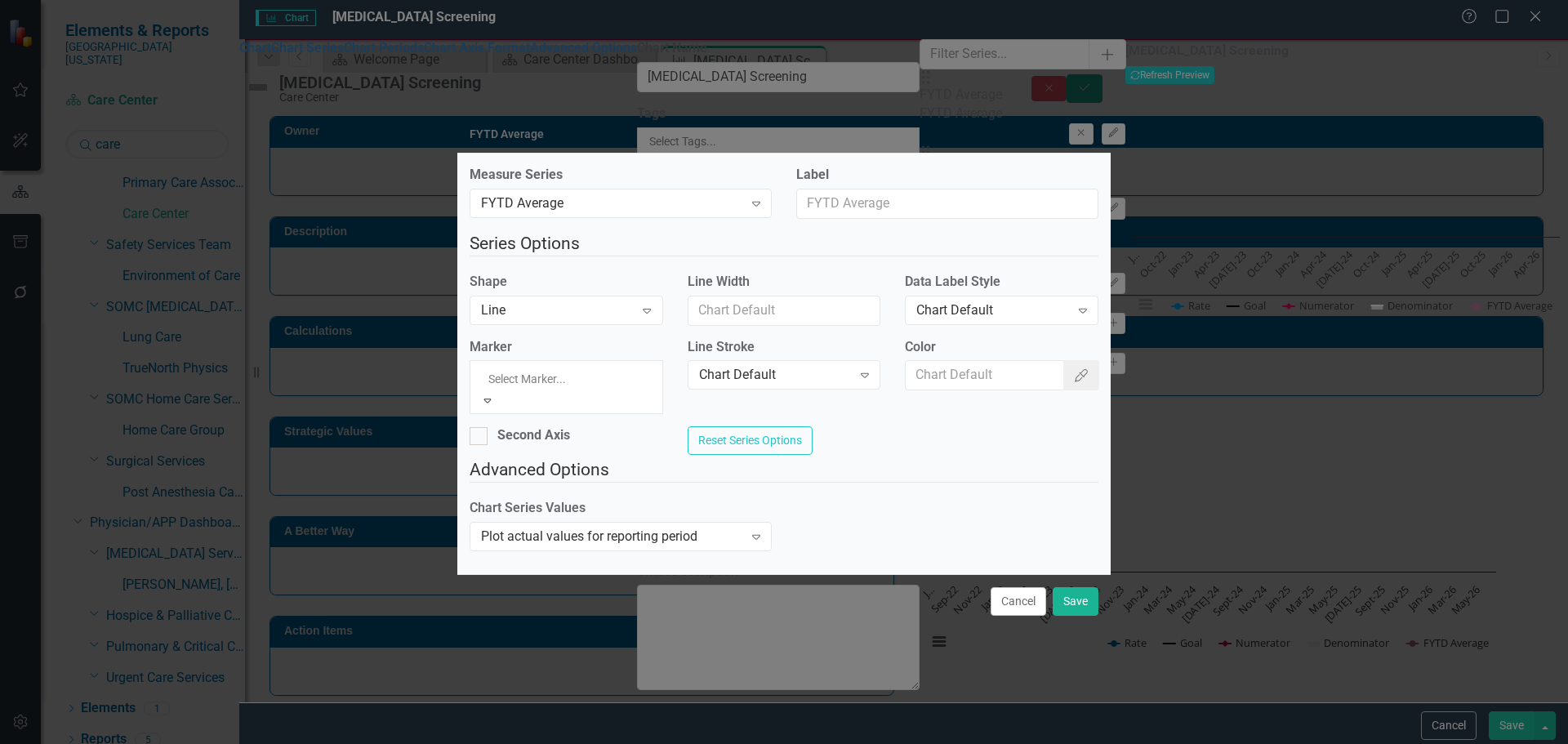
drag, startPoint x: 599, startPoint y: 441, endPoint x: 698, endPoint y: 416, distance: 102.1
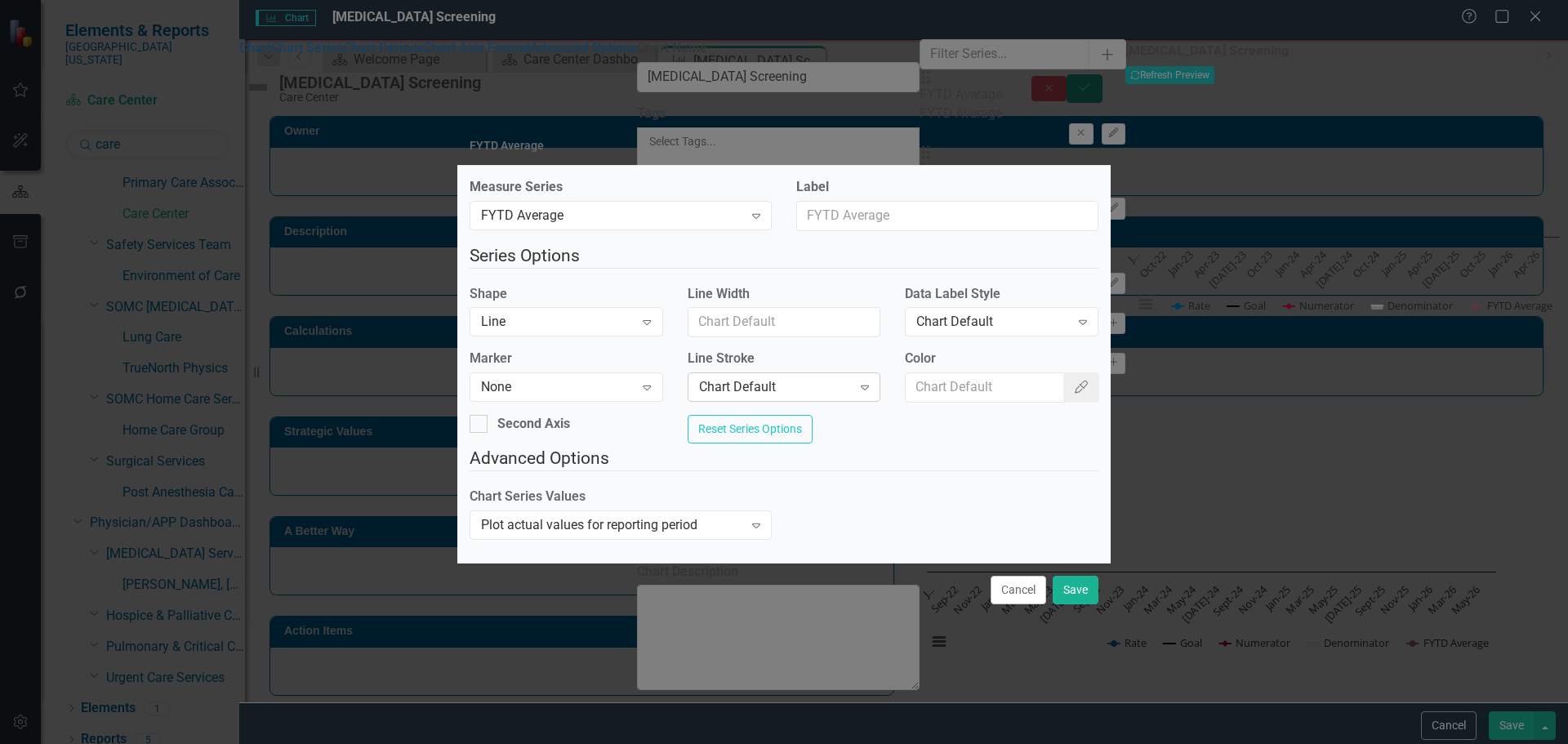
click at [762, 378] on div "Chart Default" at bounding box center [776, 387] width 153 height 19
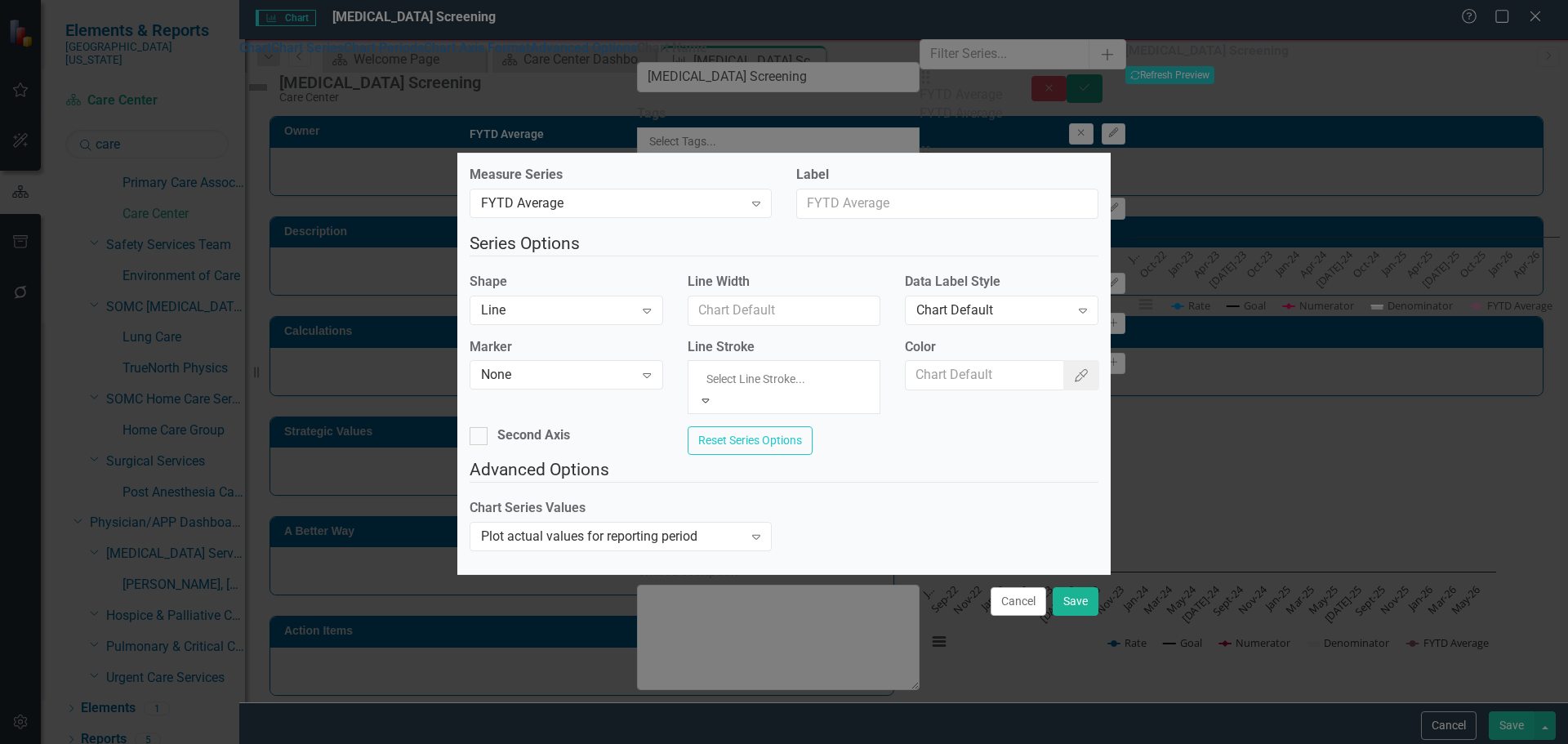
drag, startPoint x: 783, startPoint y: 571, endPoint x: 791, endPoint y: 567, distance: 8.9
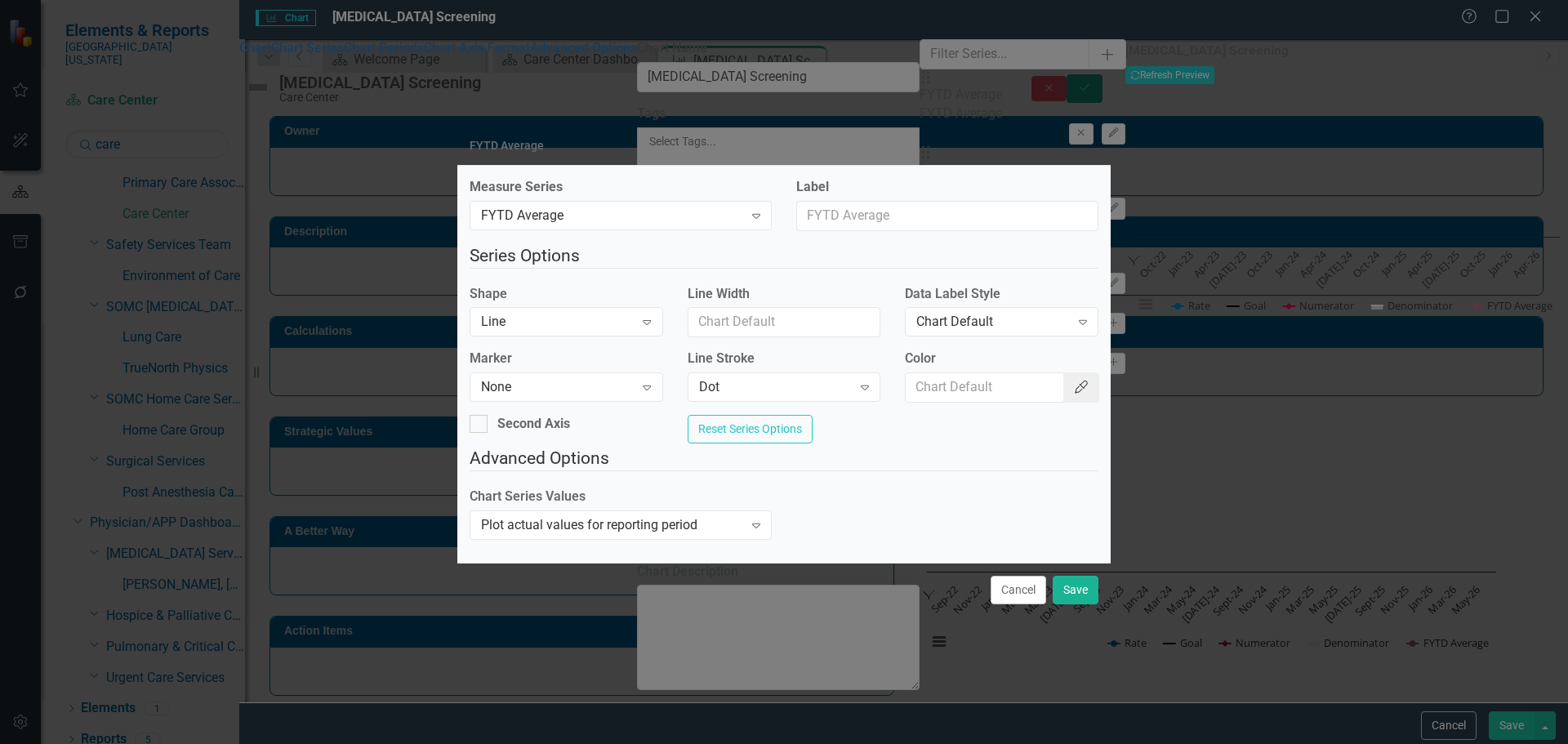
click at [1066, 372] on button "Color Picker" at bounding box center [1081, 387] width 36 height 30
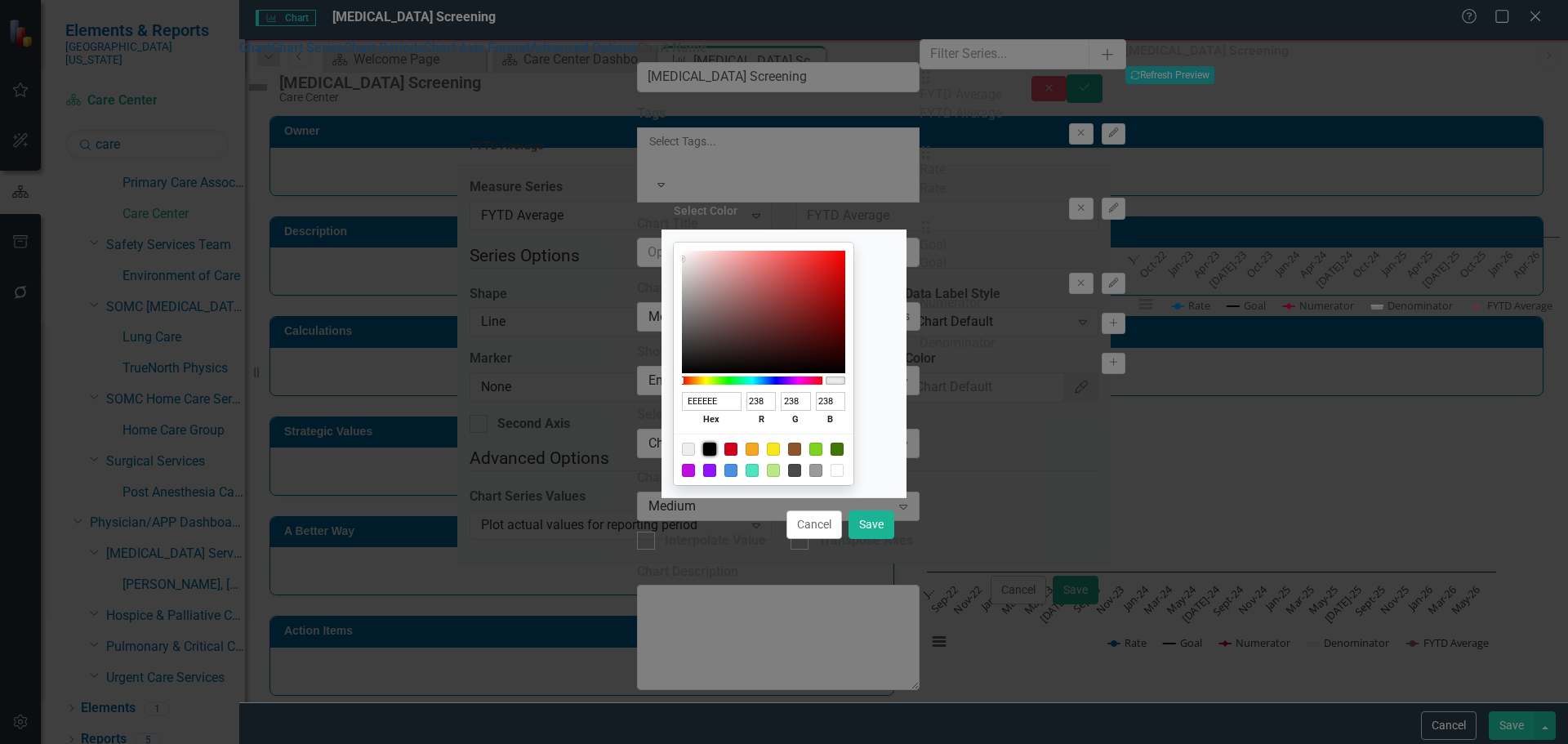
drag, startPoint x: 729, startPoint y: 450, endPoint x: 768, endPoint y: 456, distance: 39.5
click at [717, 451] on div at bounding box center [710, 449] width 13 height 13
type input "000000"
type input "0"
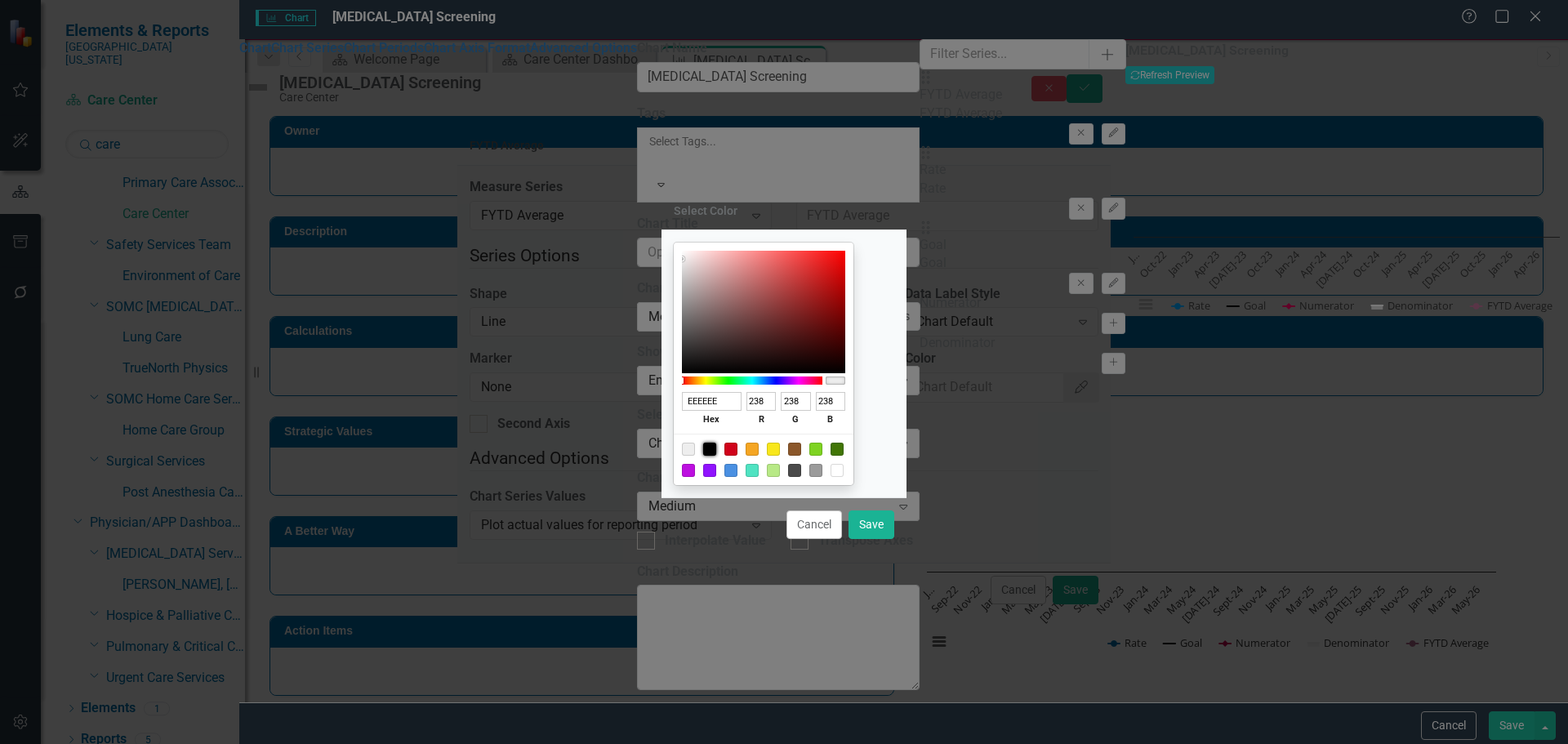
type input "0"
drag, startPoint x: 880, startPoint y: 526, endPoint x: 1001, endPoint y: 556, distance: 124.7
click at [881, 526] on button "Save" at bounding box center [871, 525] width 46 height 28
type input "#000000"
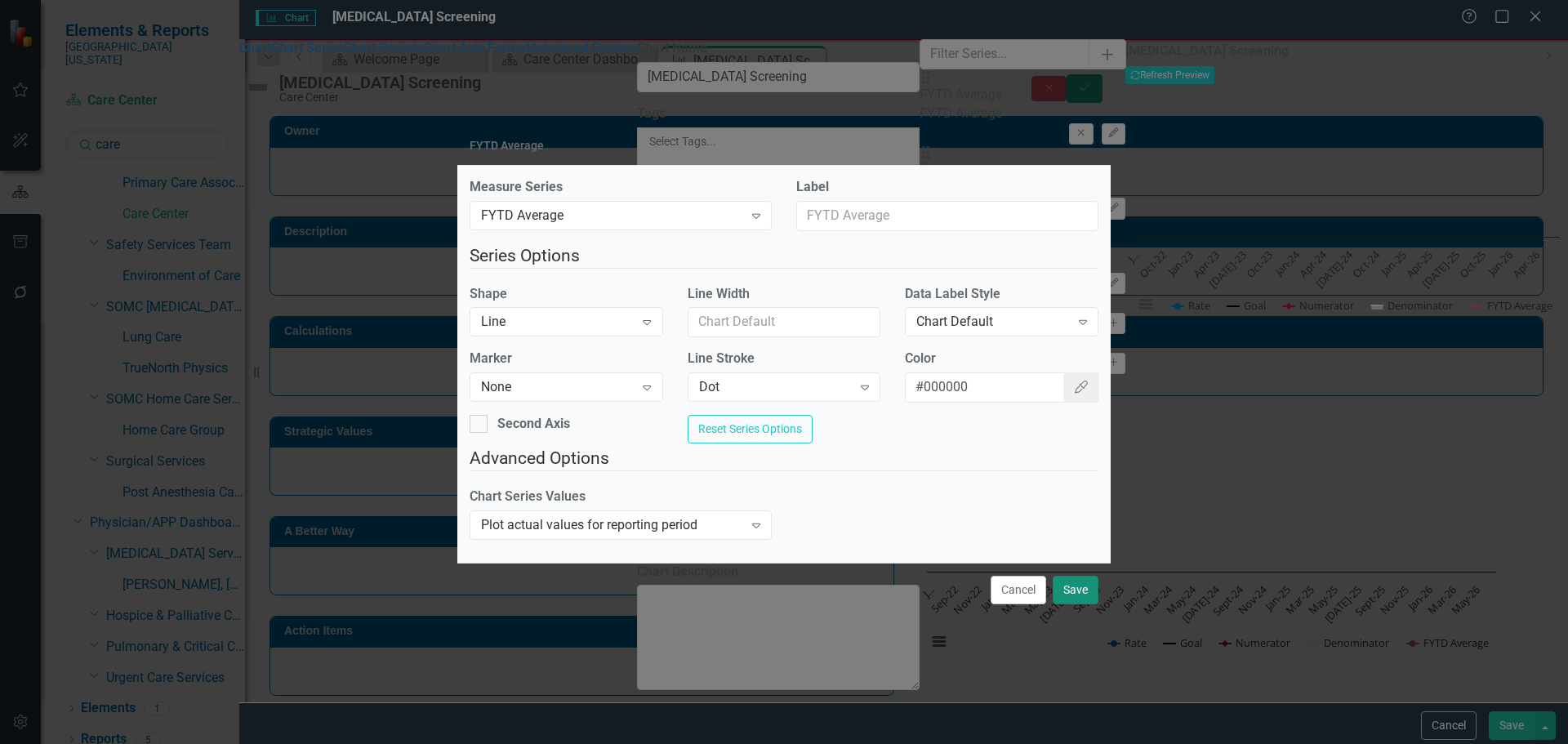
click at [1067, 591] on button "Save" at bounding box center [1075, 590] width 46 height 28
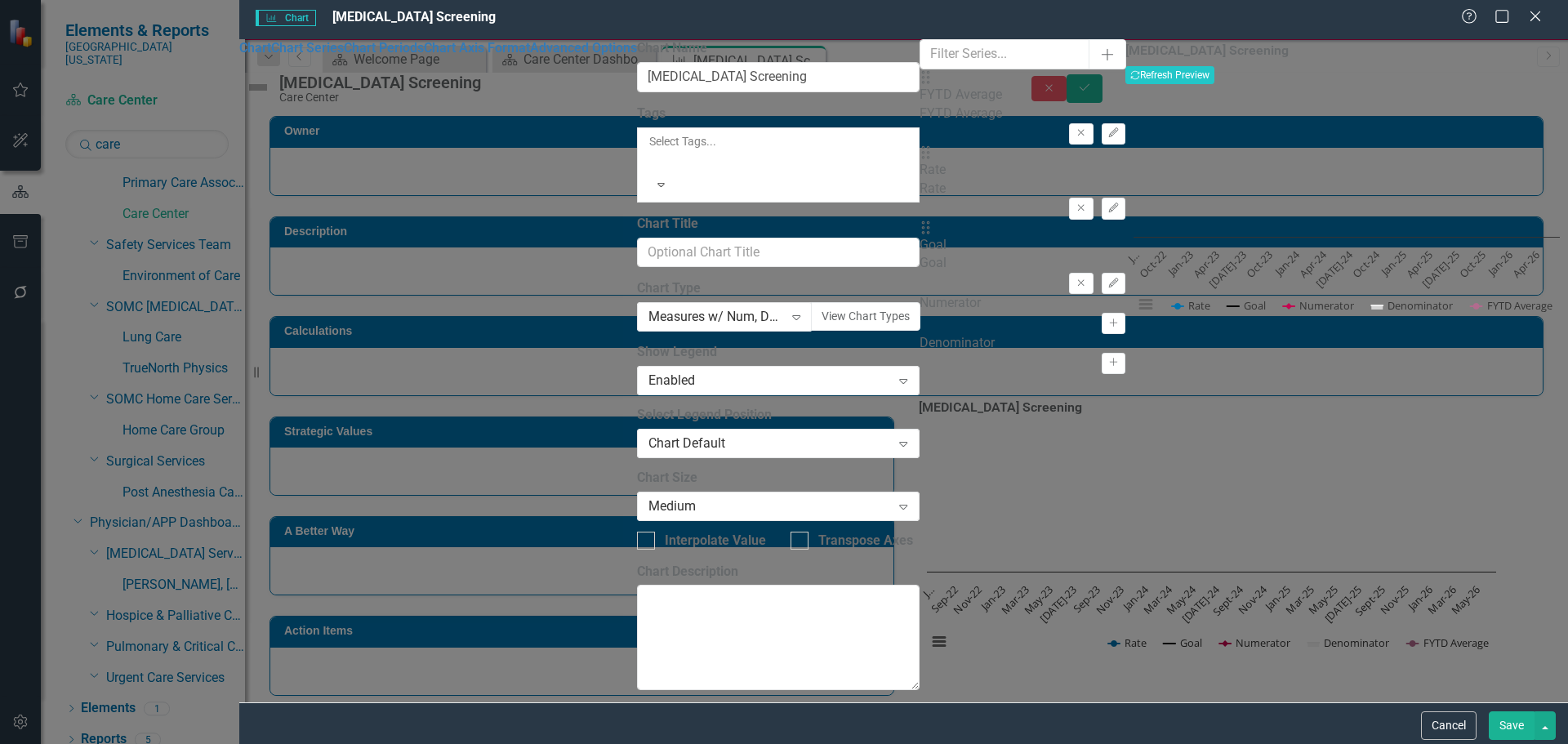
click at [1029, 165] on div "Drag Rate Rate Remove Edit" at bounding box center [1023, 182] width 206 height 75
click at [1108, 203] on icon "button" at bounding box center [1113, 208] width 10 height 10
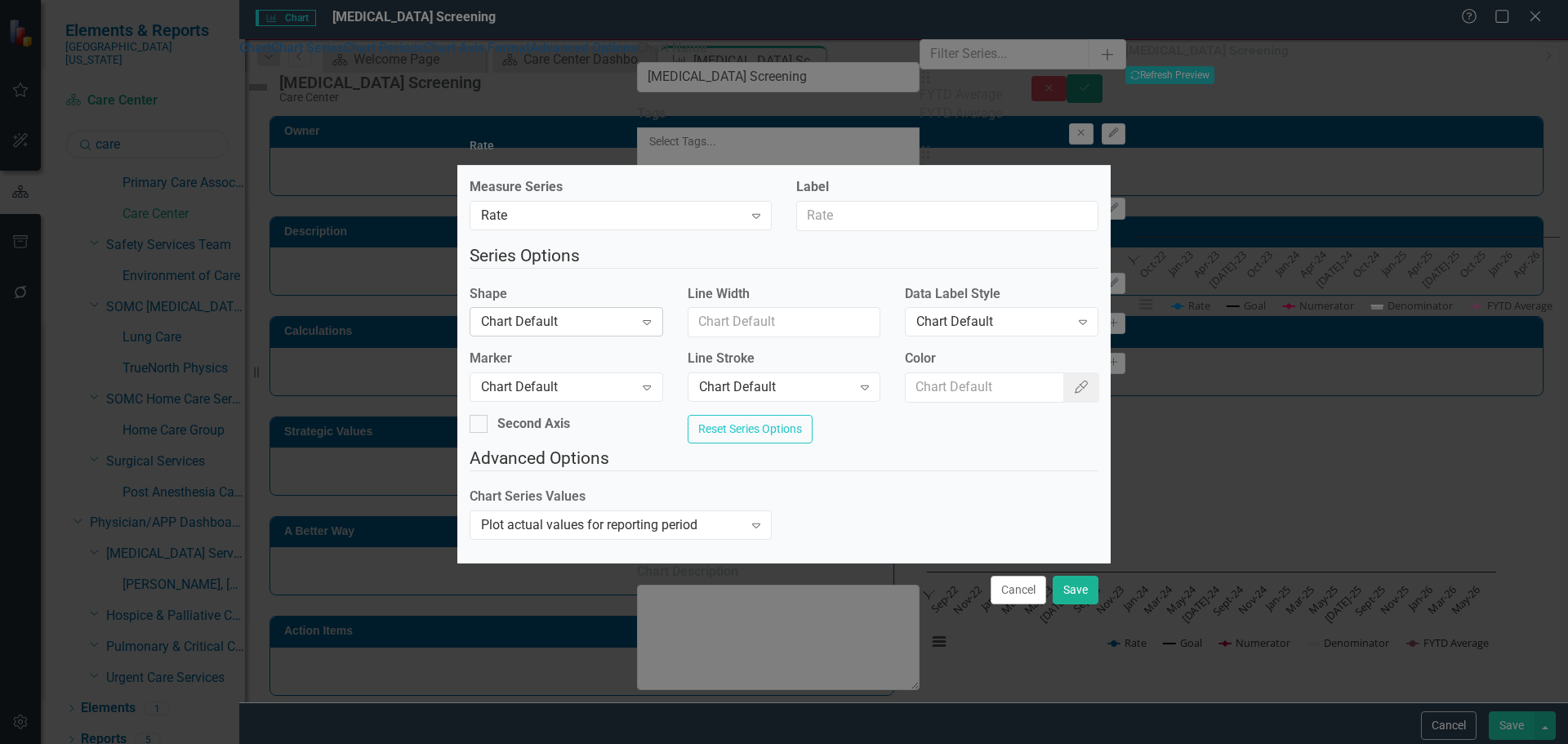
click at [617, 307] on div "Chart Default Expand" at bounding box center [566, 321] width 194 height 29
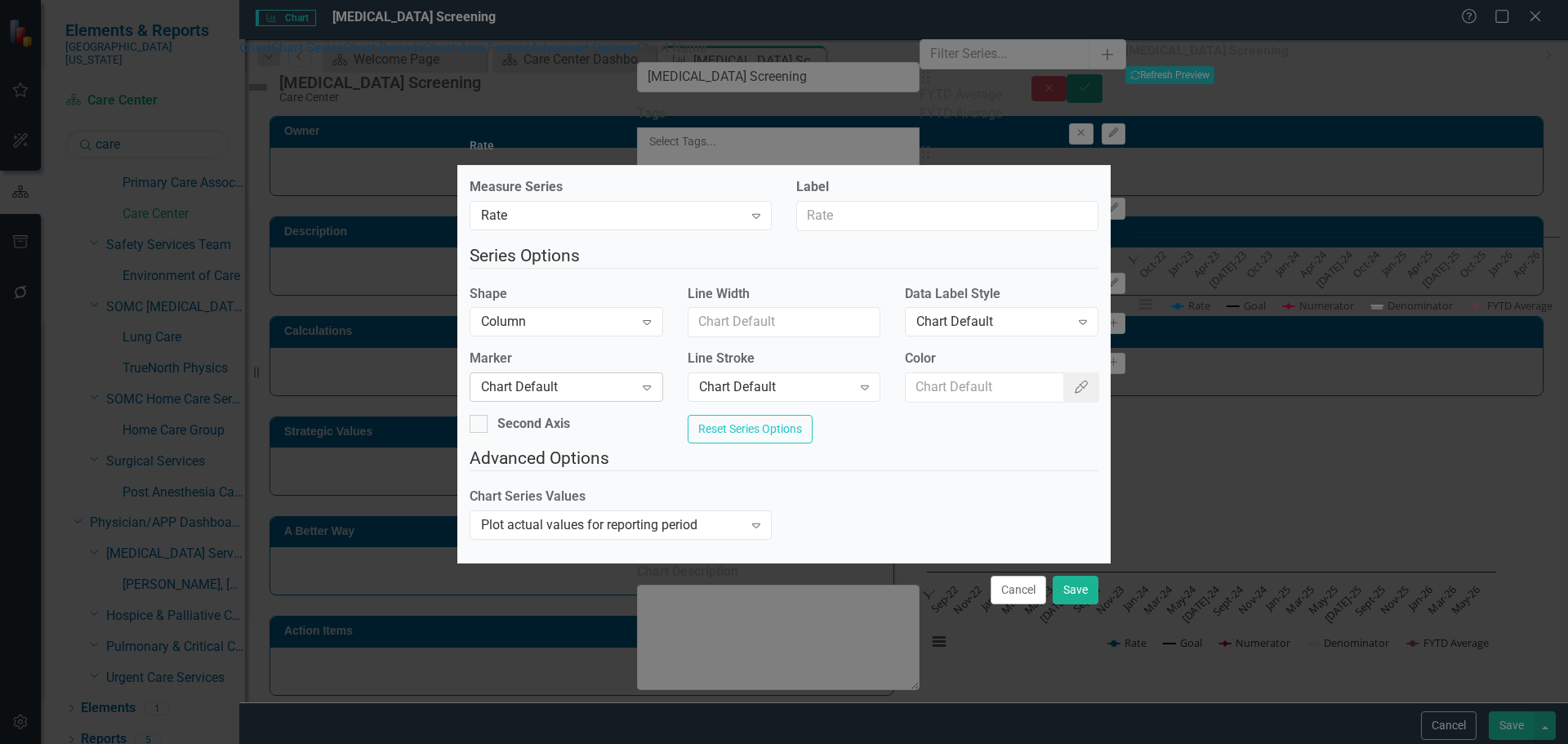
click at [610, 378] on div "Chart Default" at bounding box center [558, 387] width 153 height 19
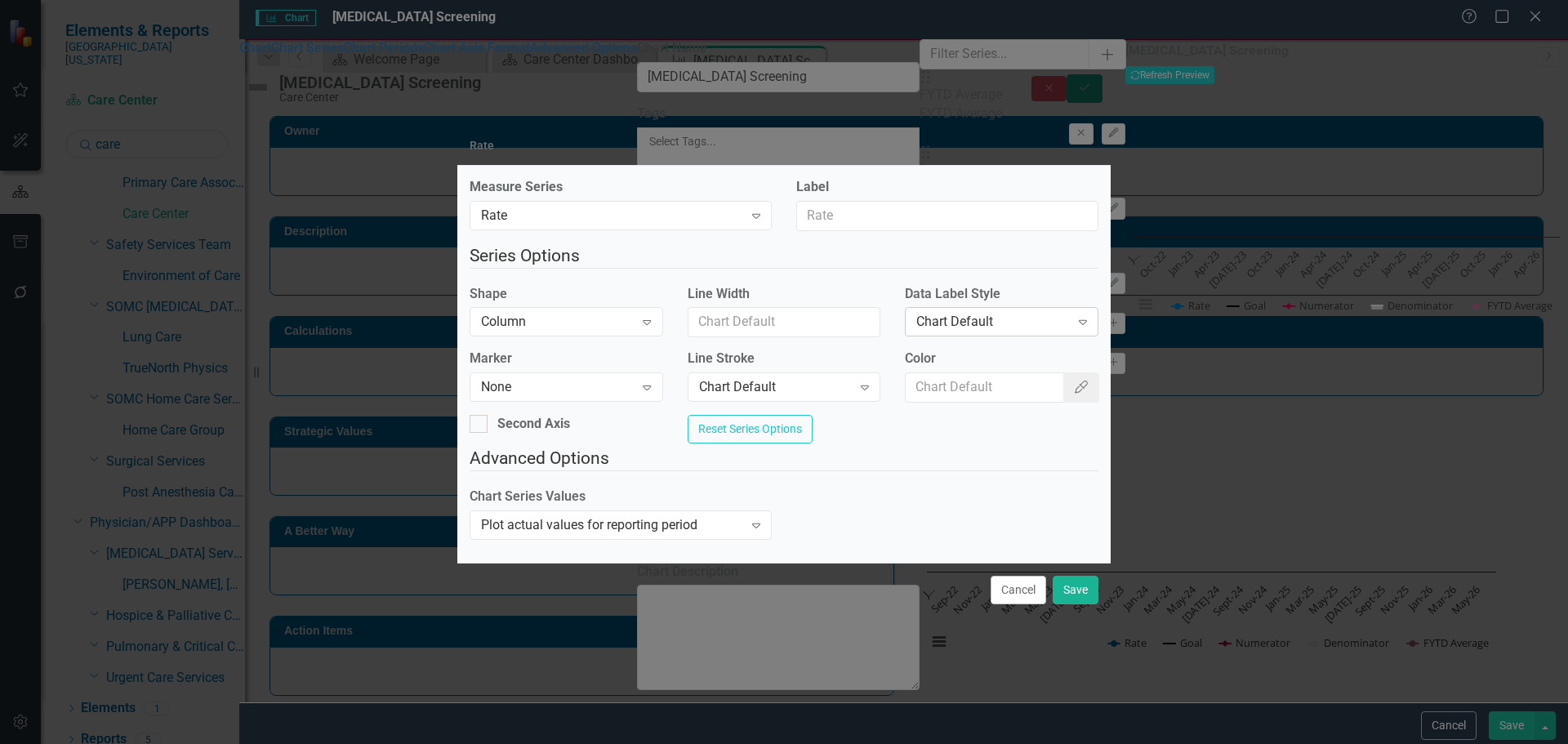
click at [994, 323] on div "Chart Default" at bounding box center [993, 322] width 153 height 19
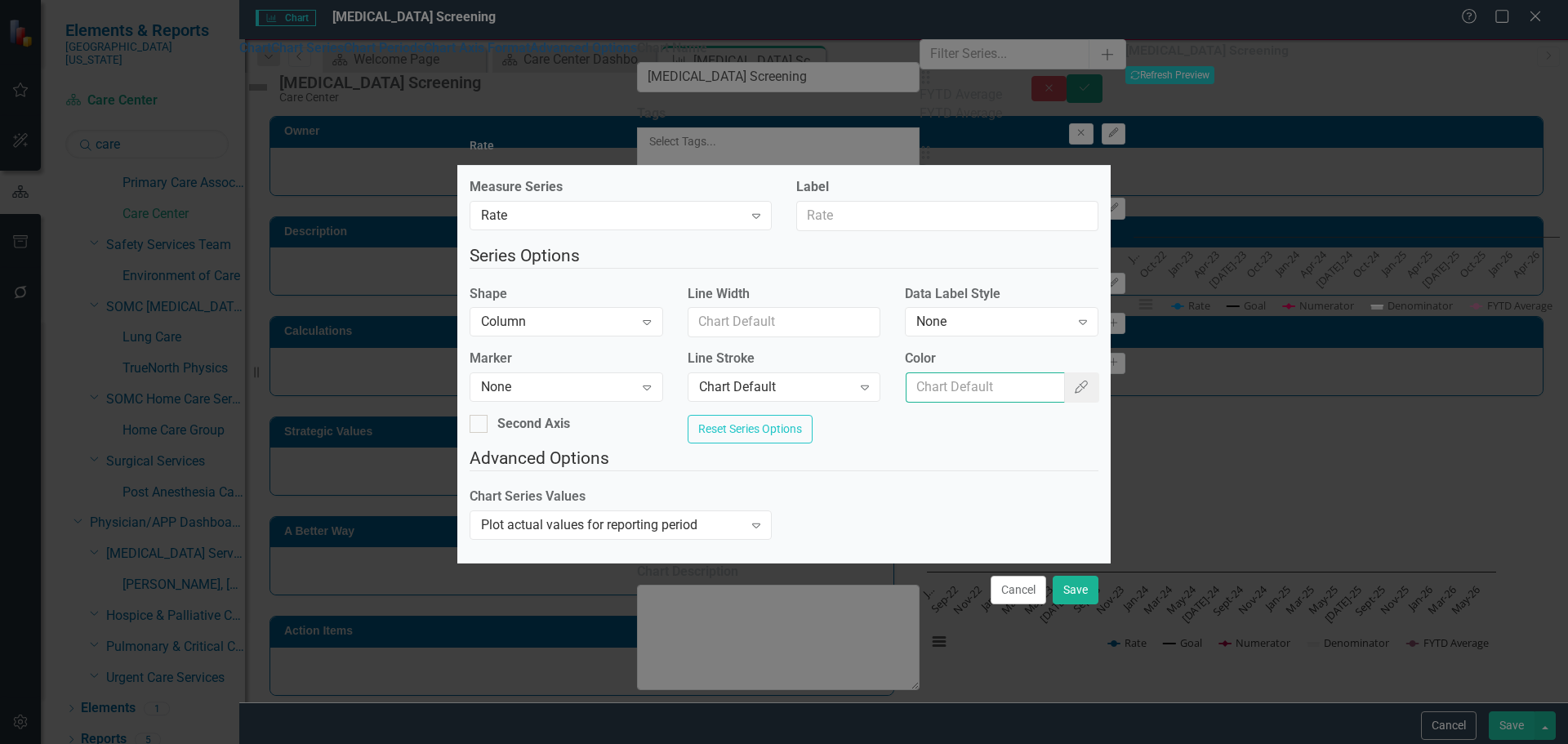
click at [991, 378] on input "Color" at bounding box center [985, 387] width 159 height 30
type input "#2e75b6"
drag, startPoint x: 1002, startPoint y: 308, endPoint x: 1000, endPoint y: 320, distance: 12.2
click at [1001, 309] on div "Data Label Style None Expand" at bounding box center [1002, 310] width 194 height 51
click at [1000, 322] on div "None" at bounding box center [993, 322] width 153 height 19
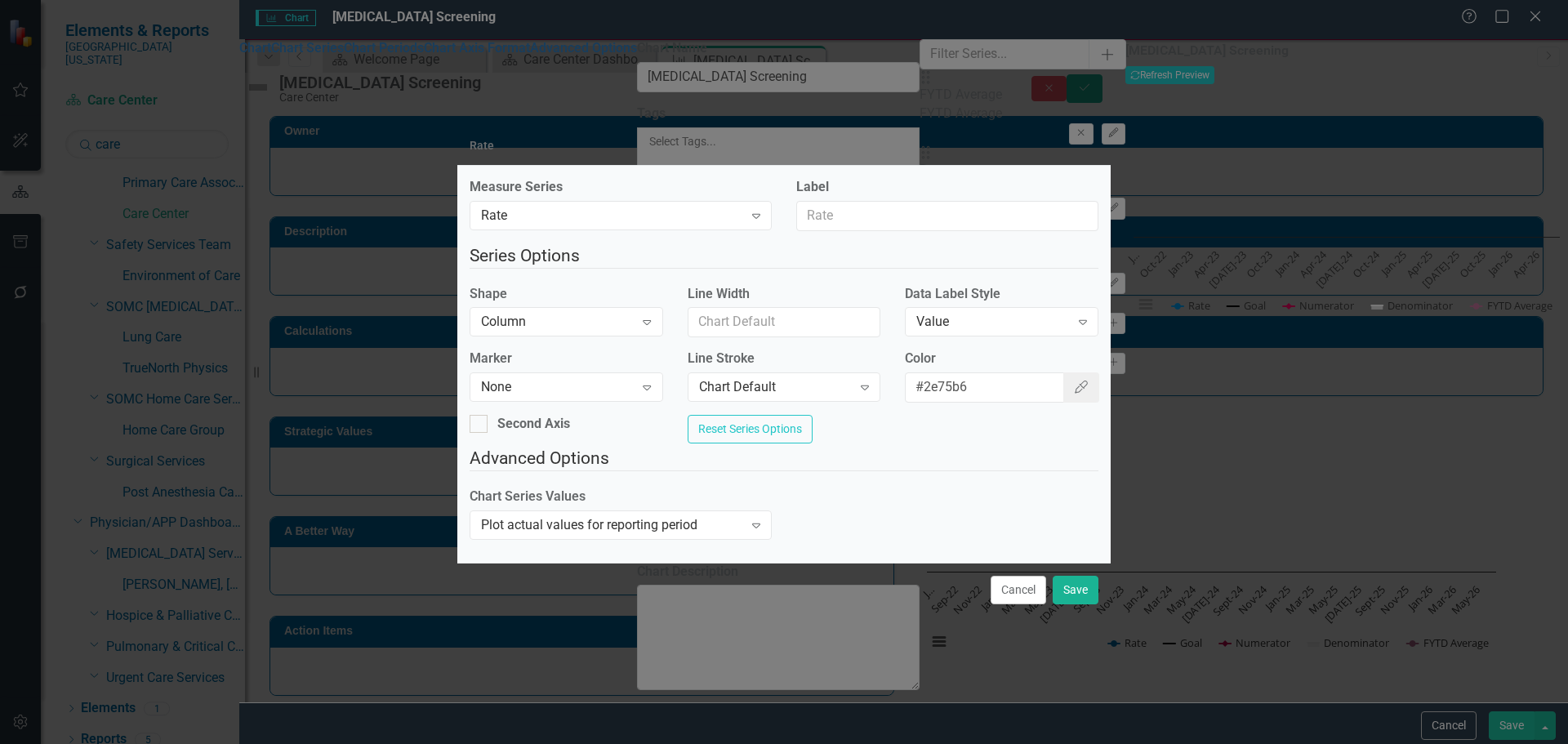
click at [1072, 617] on div "Cancel Save" at bounding box center [784, 589] width 653 height 54
click at [1088, 603] on div "Cancel Save" at bounding box center [784, 589] width 653 height 54
click at [1089, 598] on button "Save" at bounding box center [1075, 590] width 46 height 28
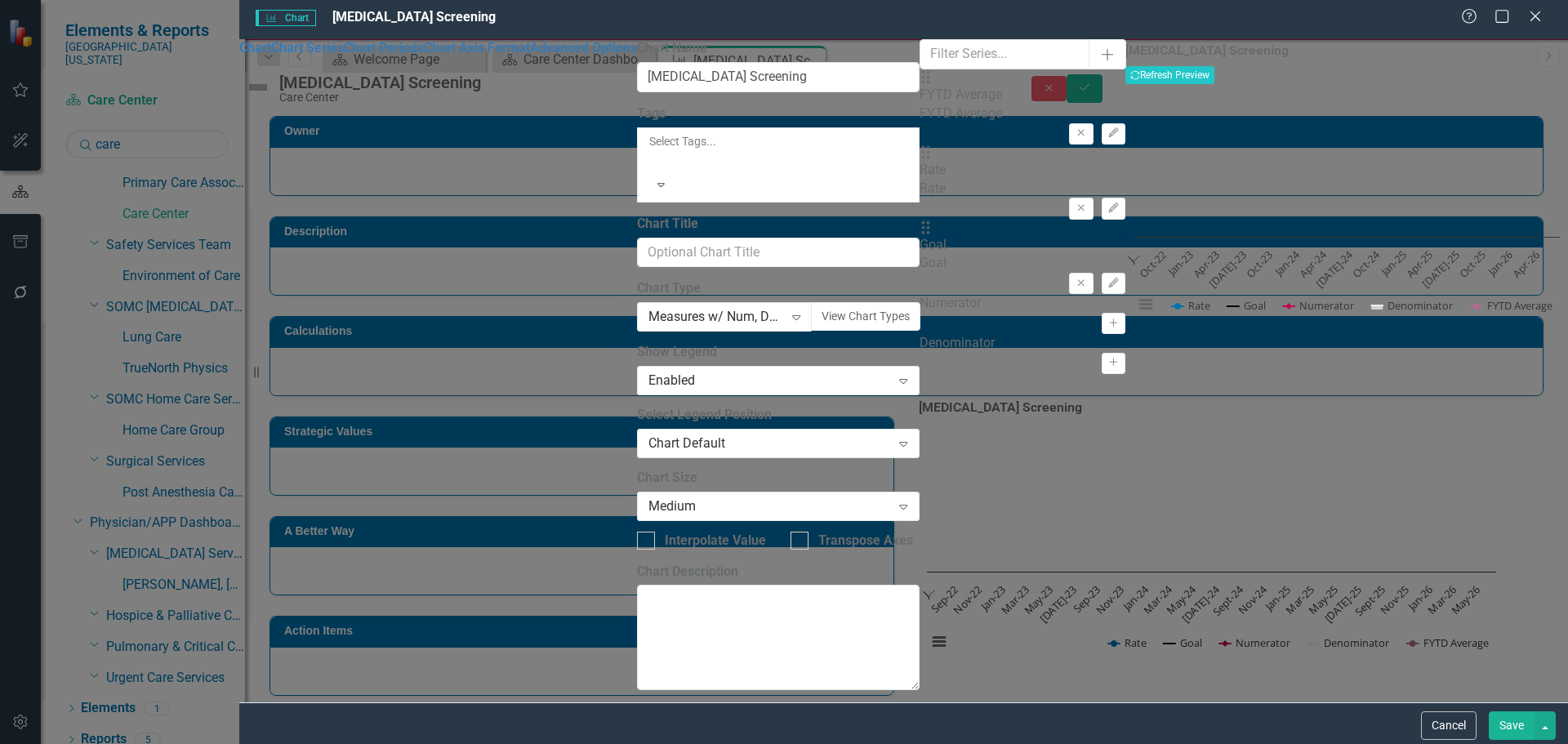
click at [1023, 219] on div "Drag Goal Goal Remove Edit" at bounding box center [1023, 257] width 206 height 75
click at [1107, 278] on icon "Edit" at bounding box center [1113, 283] width 12 height 10
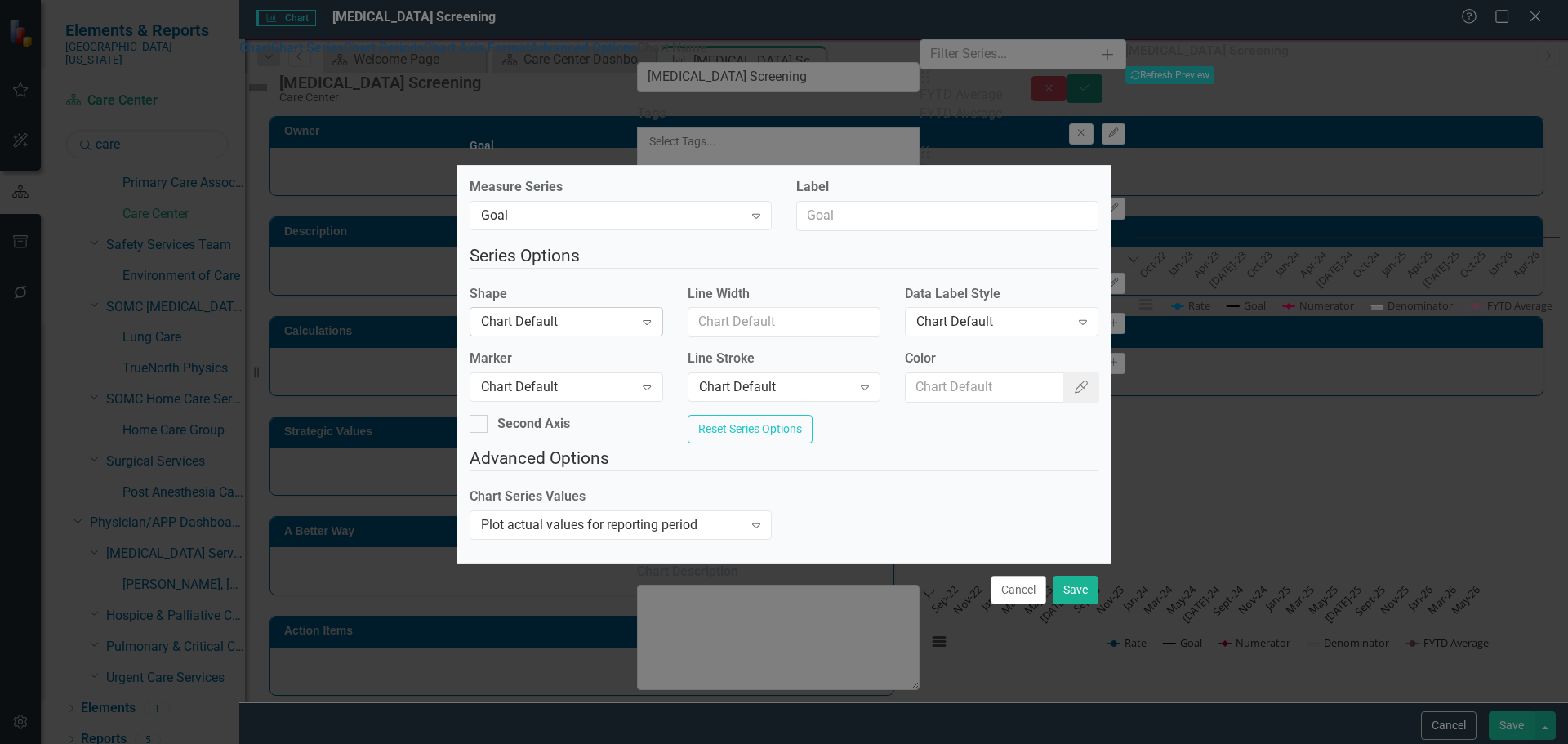
click at [550, 307] on div "Chart Default Expand" at bounding box center [566, 321] width 194 height 29
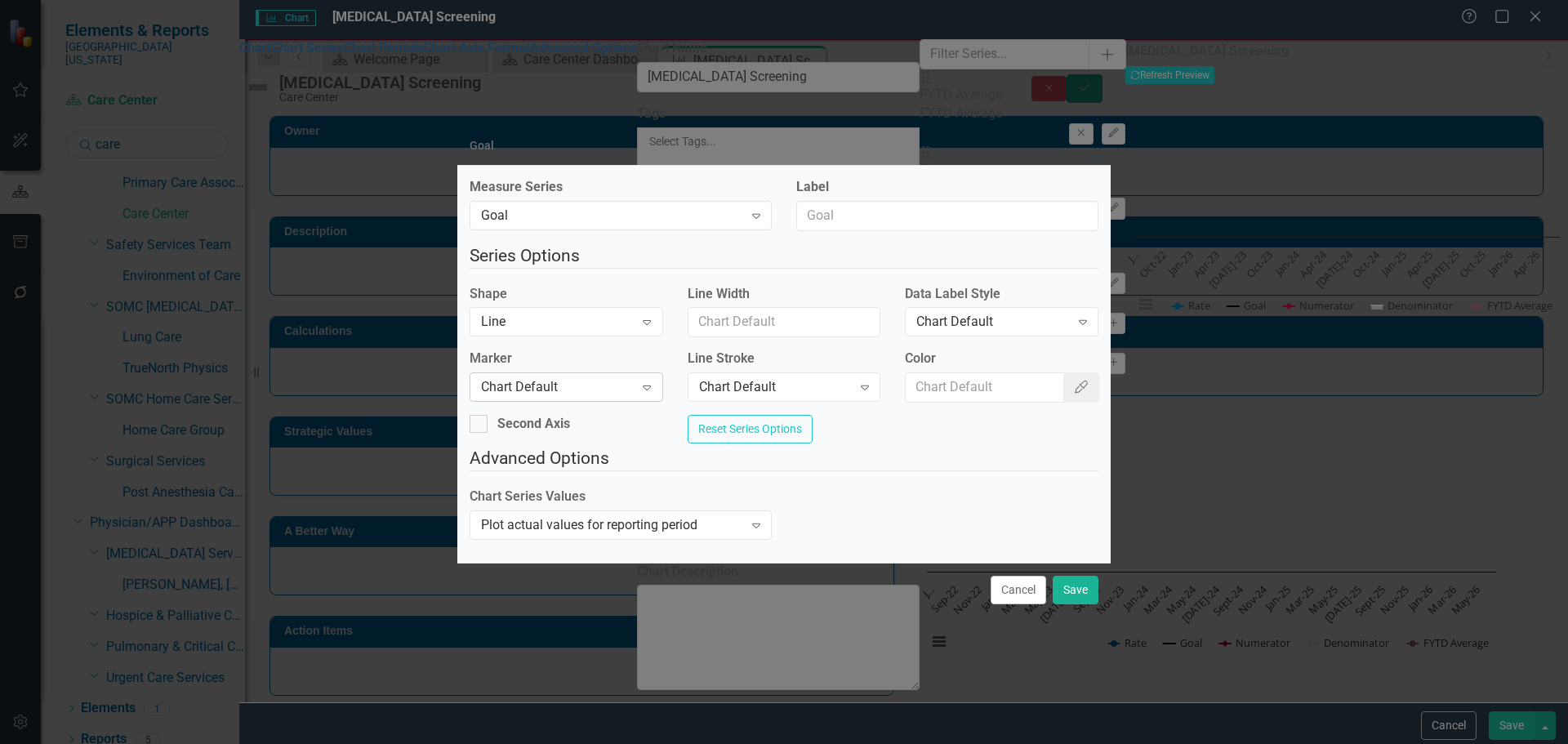
click at [561, 394] on div "Chart Default Expand" at bounding box center [566, 387] width 194 height 29
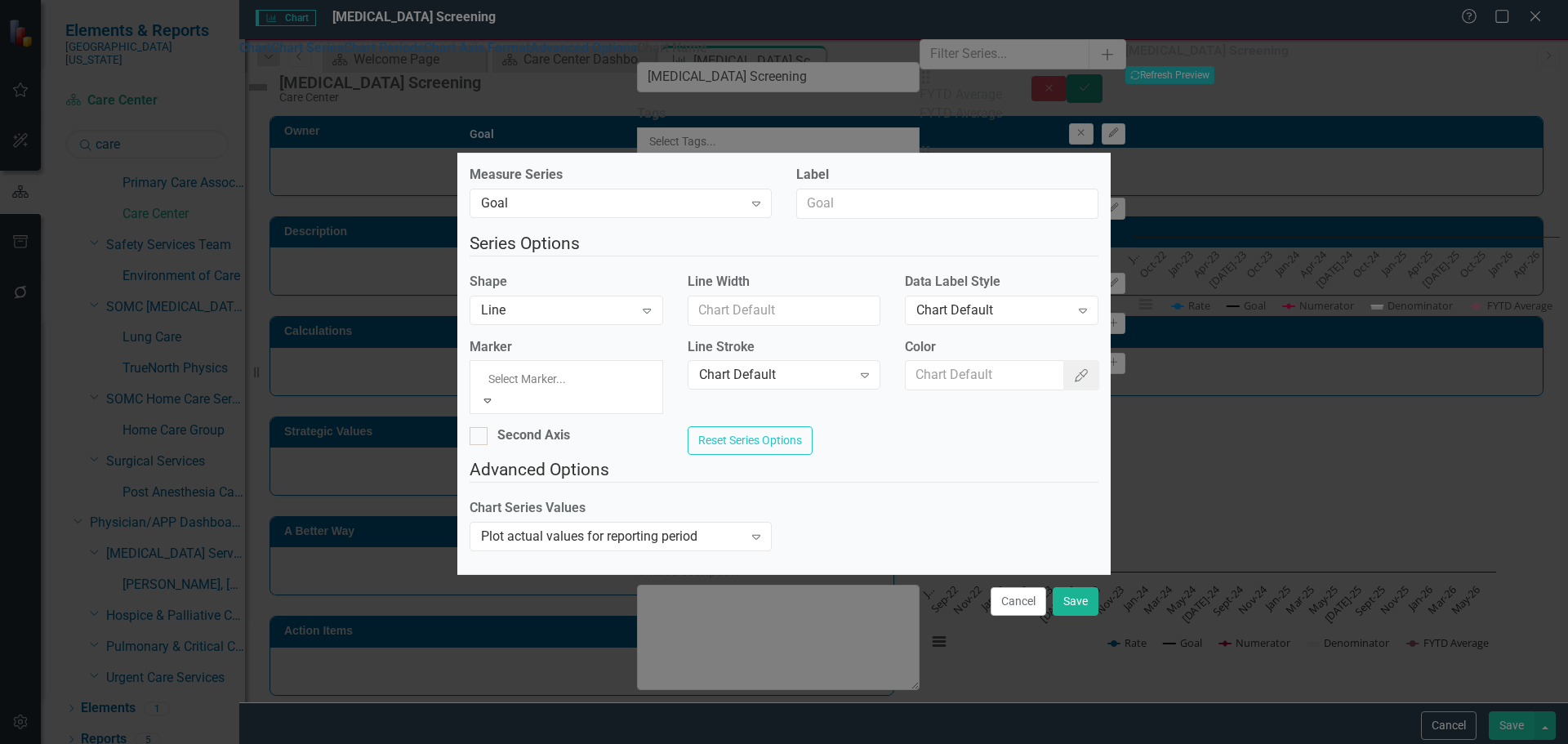
drag, startPoint x: 550, startPoint y: 440, endPoint x: 675, endPoint y: 391, distance: 134.3
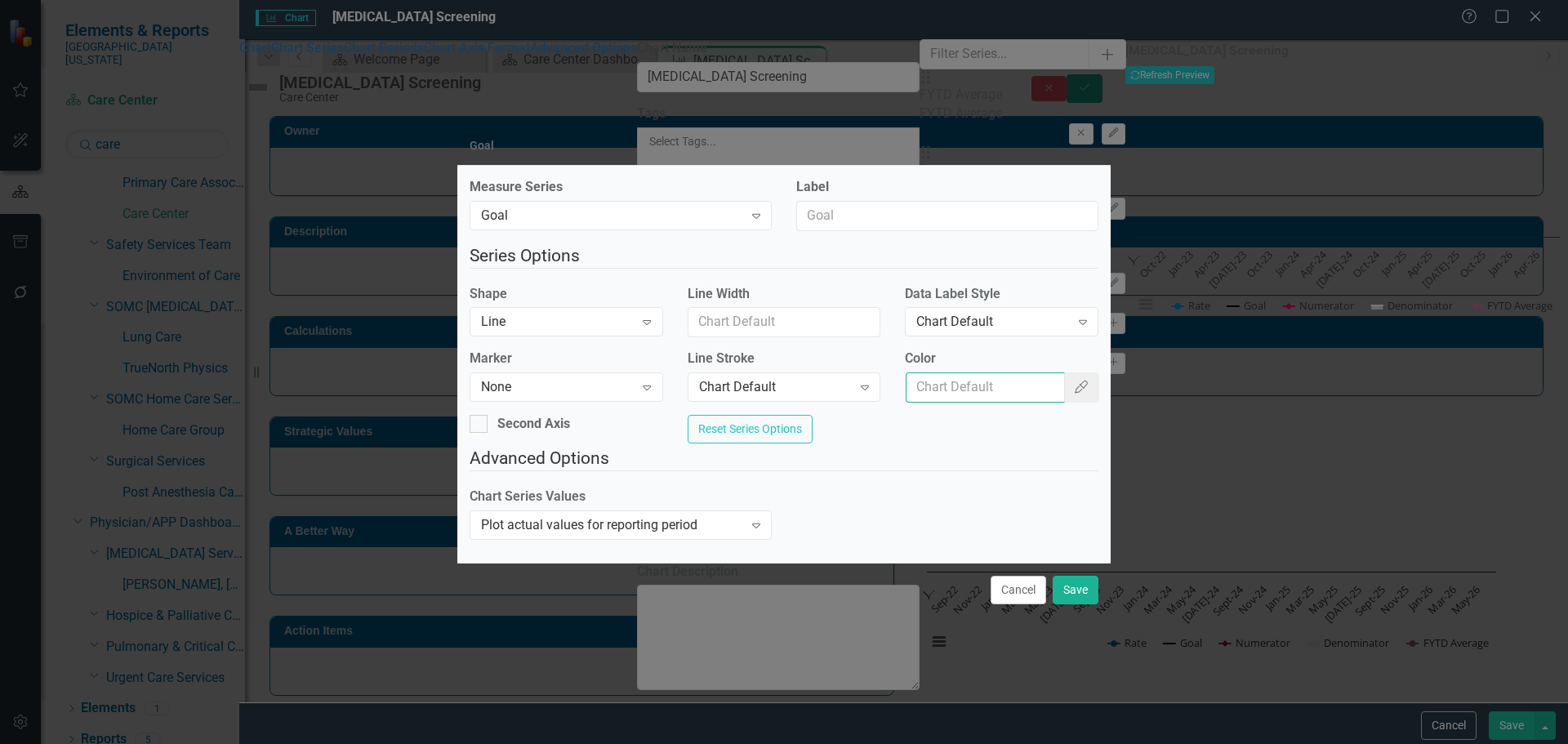
click at [947, 386] on input "Color" at bounding box center [985, 387] width 159 height 30
type input "#c40650"
drag, startPoint x: 1076, startPoint y: 603, endPoint x: 1070, endPoint y: 544, distance: 59.3
click at [1077, 603] on button "Save" at bounding box center [1075, 590] width 46 height 28
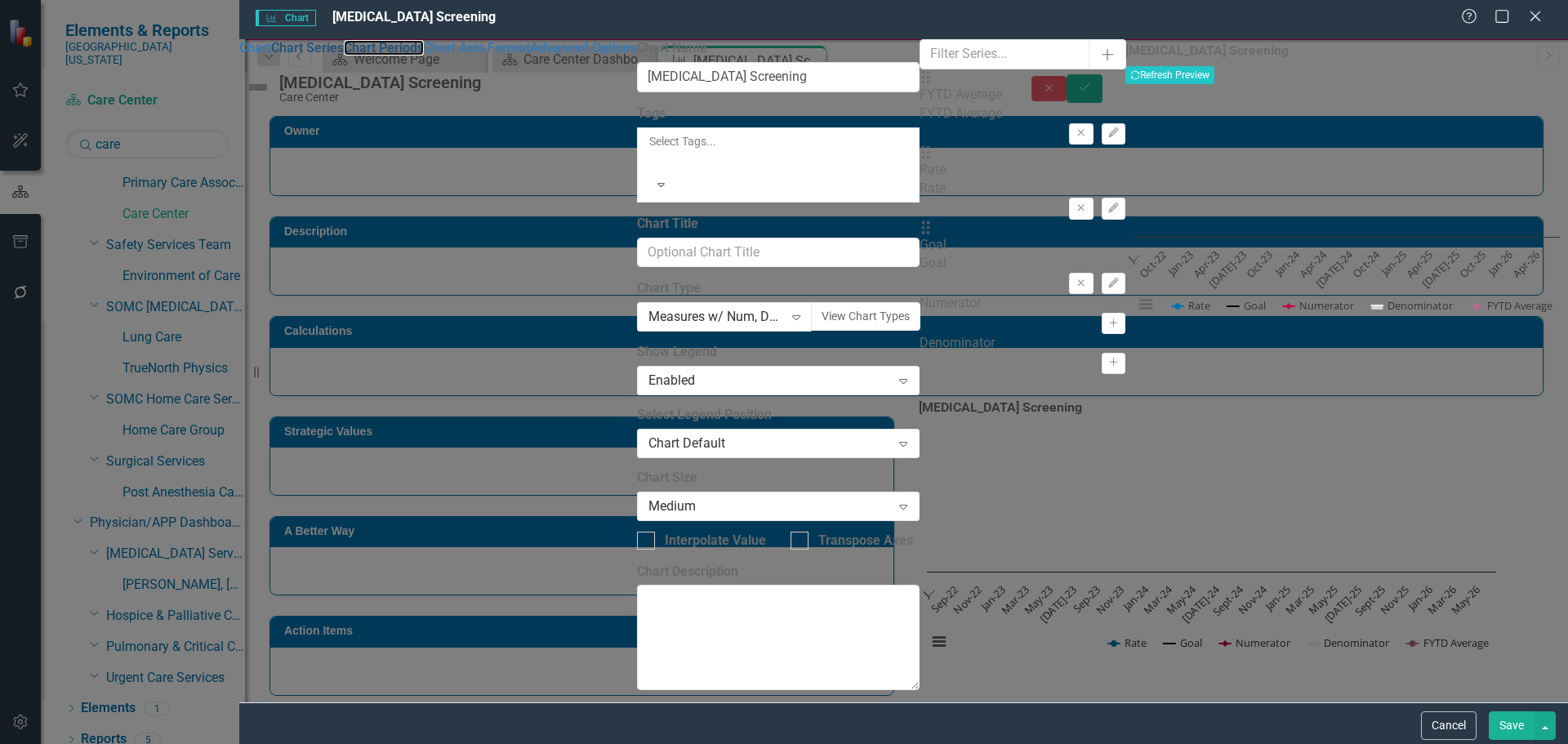
drag, startPoint x: 348, startPoint y: 111, endPoint x: 369, endPoint y: 99, distance: 24.2
click at [348, 56] on link "Chart Periods" at bounding box center [384, 47] width 80 height 16
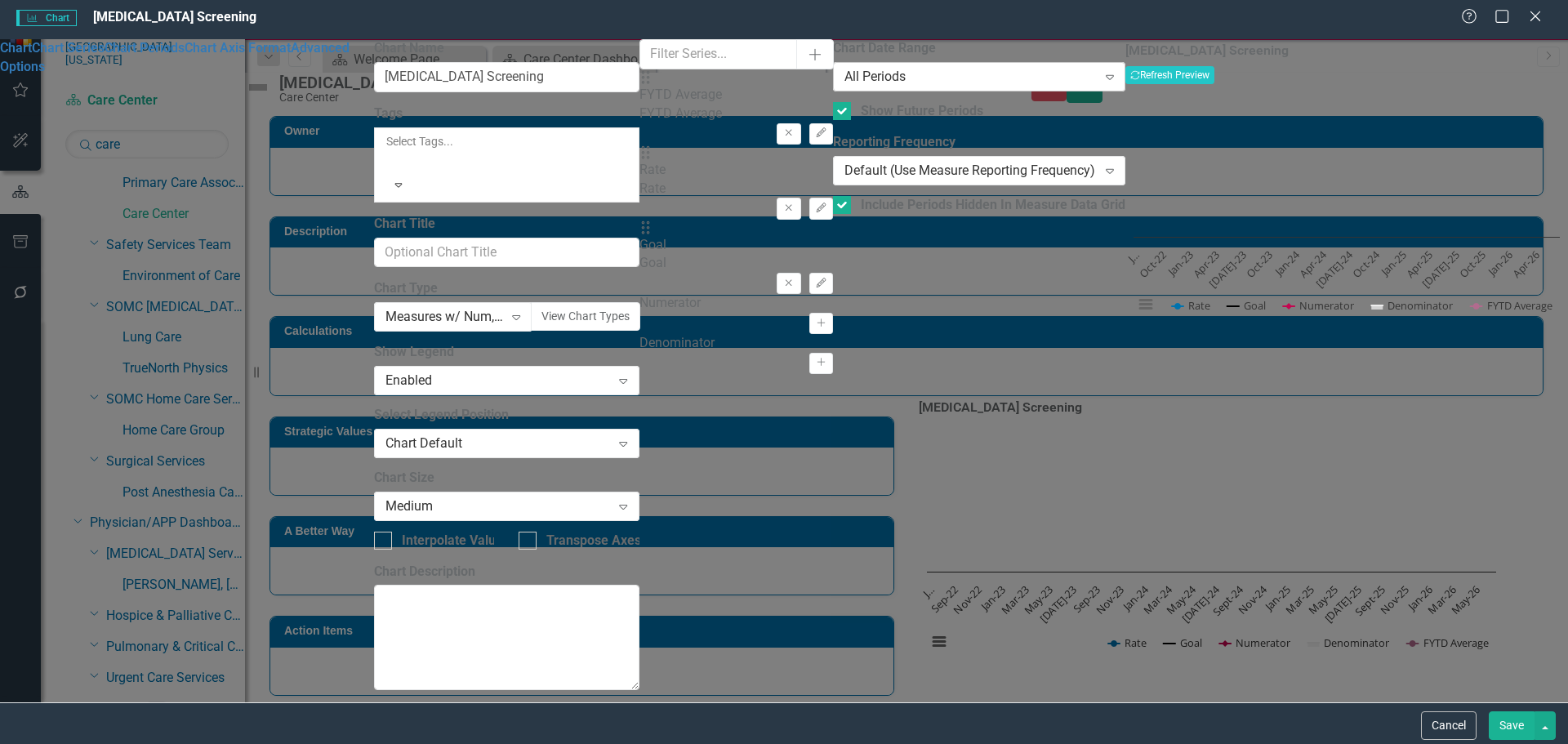
click at [845, 86] on div "All Periods" at bounding box center [971, 77] width 253 height 19
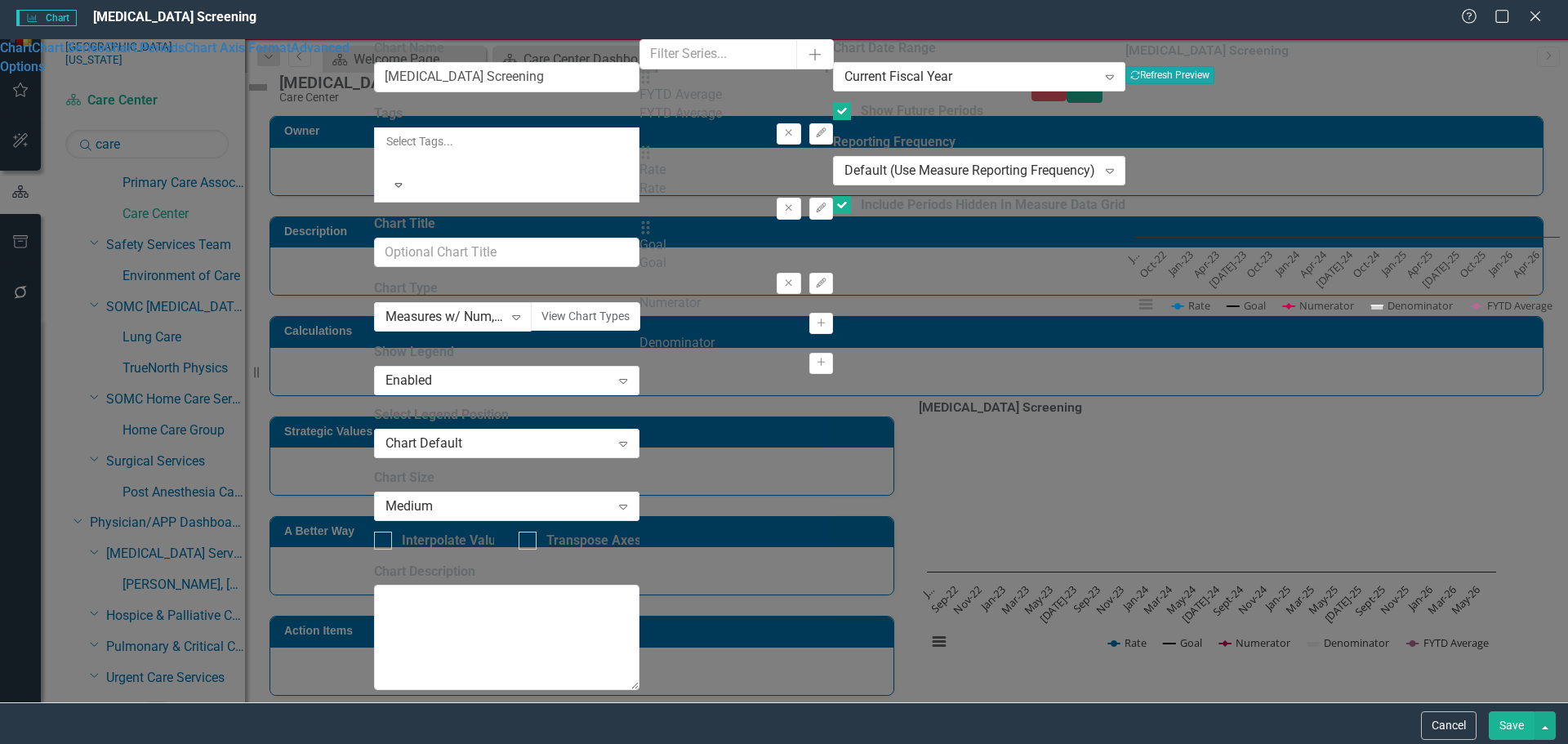
click at [1215, 75] on button "Recalculate Refresh Preview" at bounding box center [1170, 76] width 89 height 18
click at [1525, 736] on button "Save" at bounding box center [1511, 726] width 46 height 28
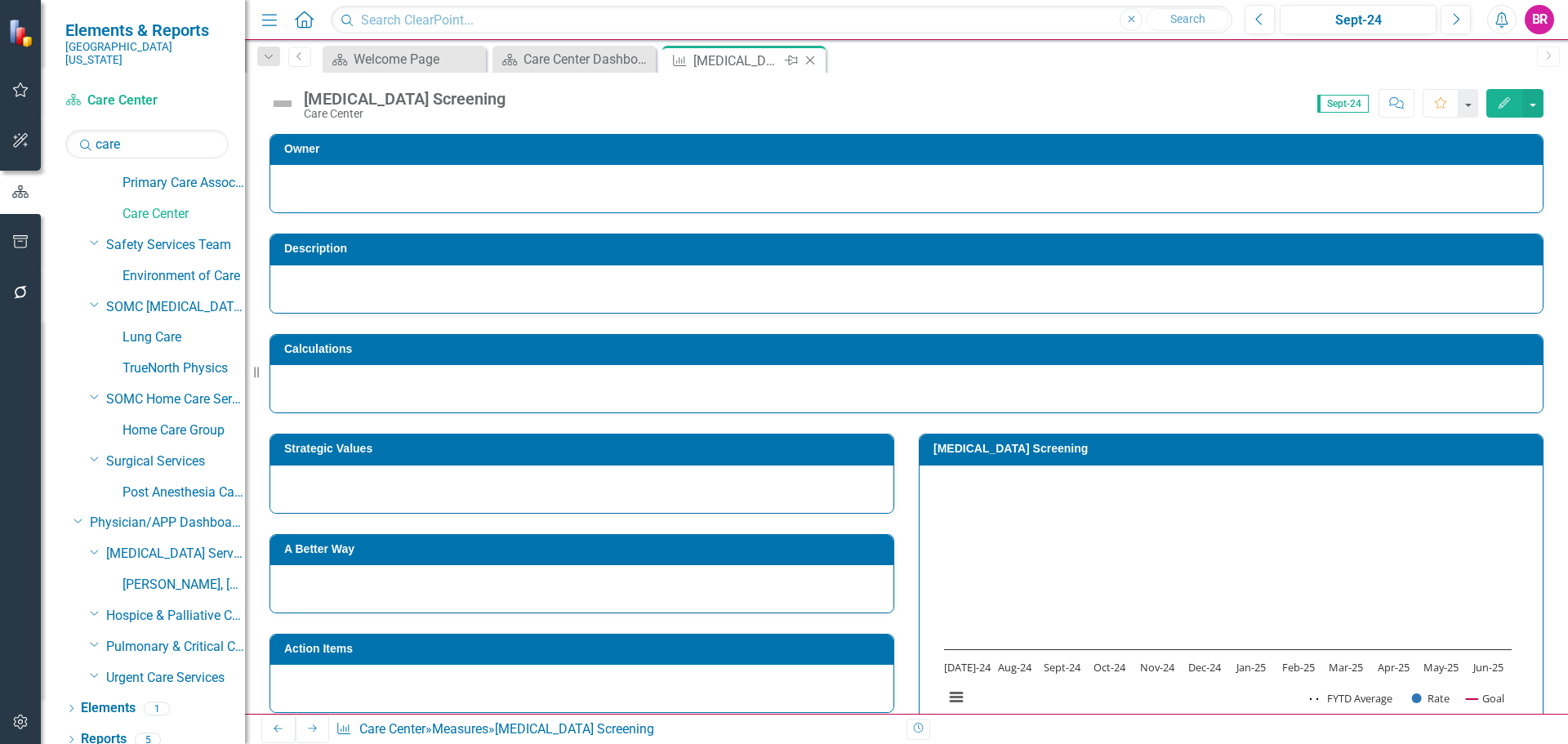
click at [814, 60] on icon "Close" at bounding box center [811, 61] width 17 height 13
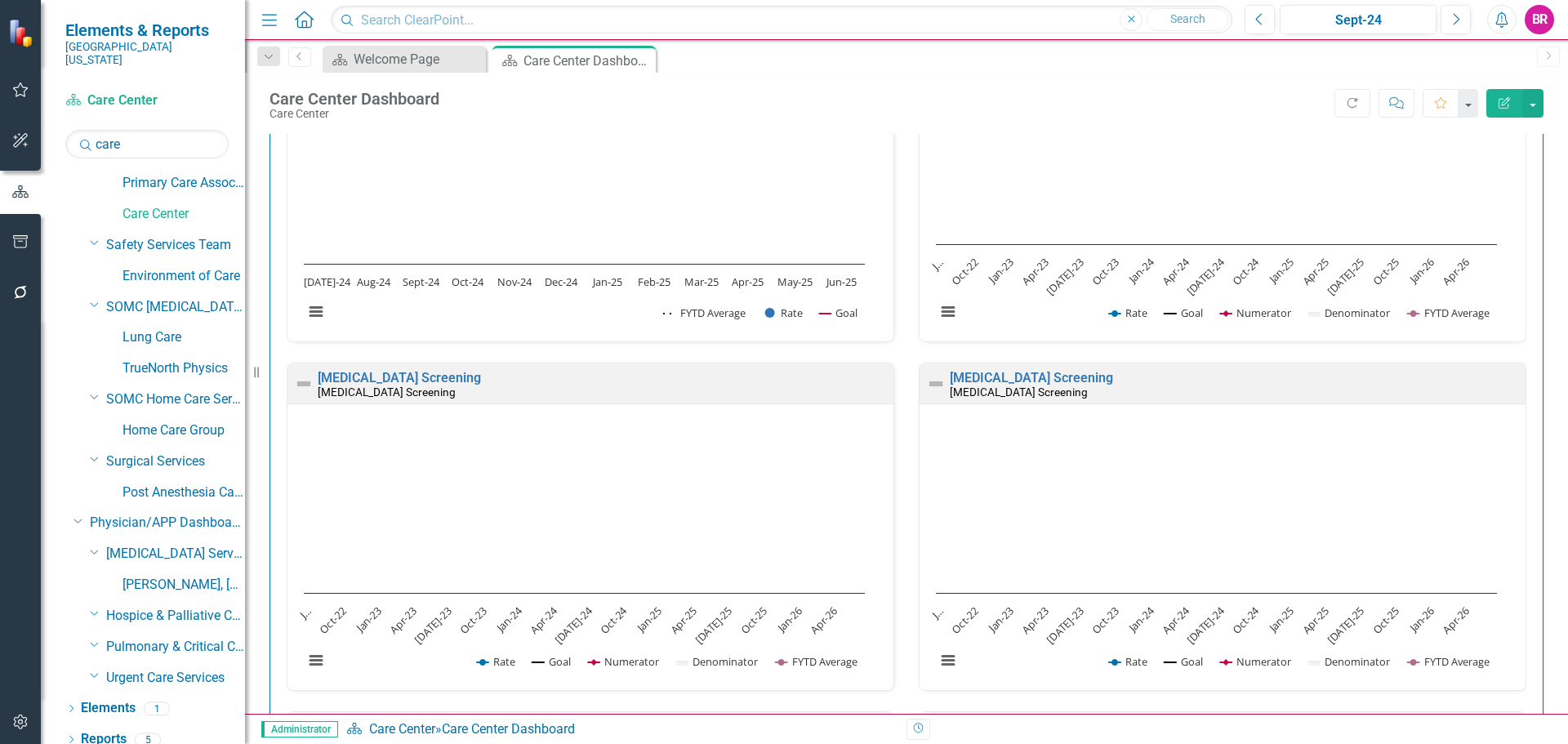
scroll to position [1, 0]
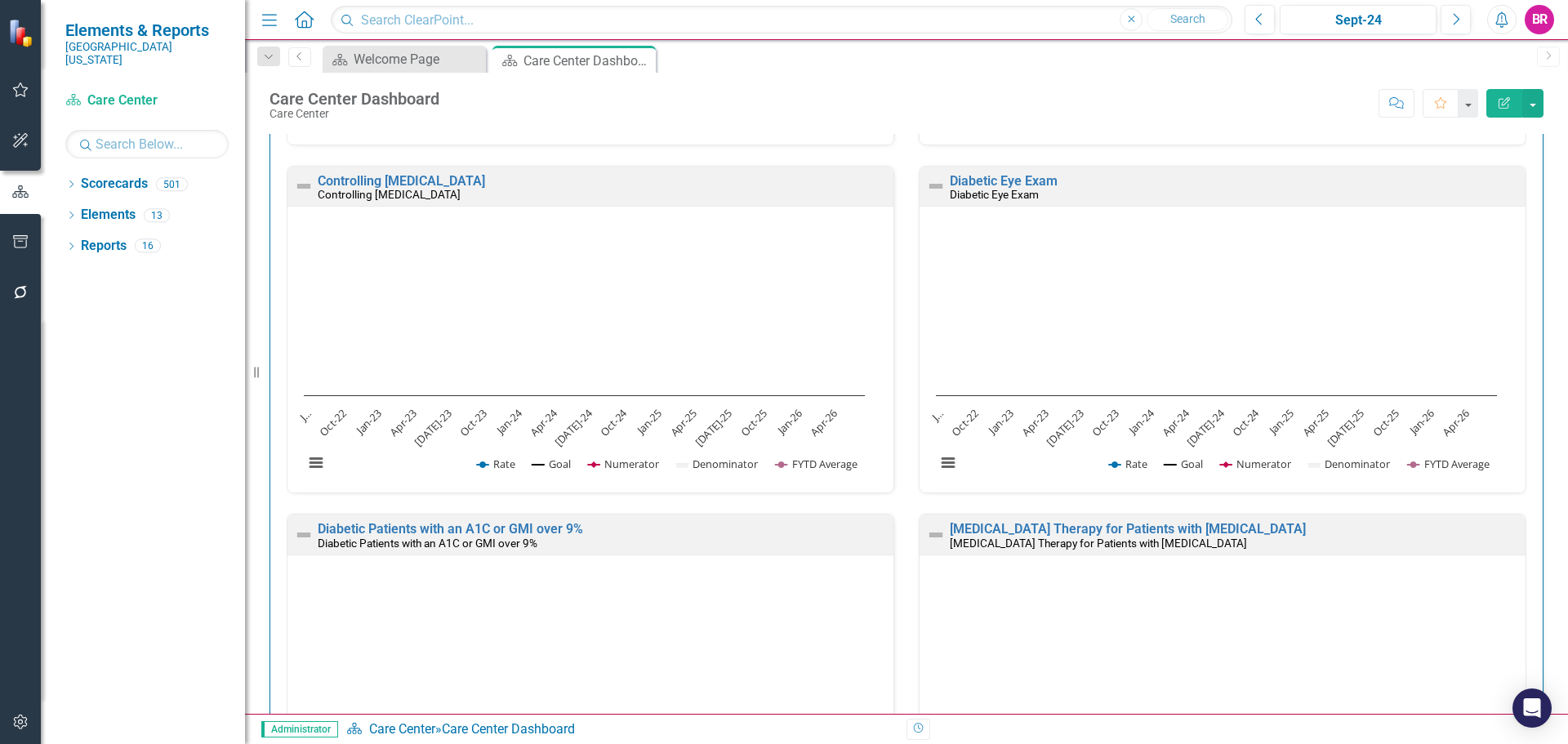
scroll to position [735, 0]
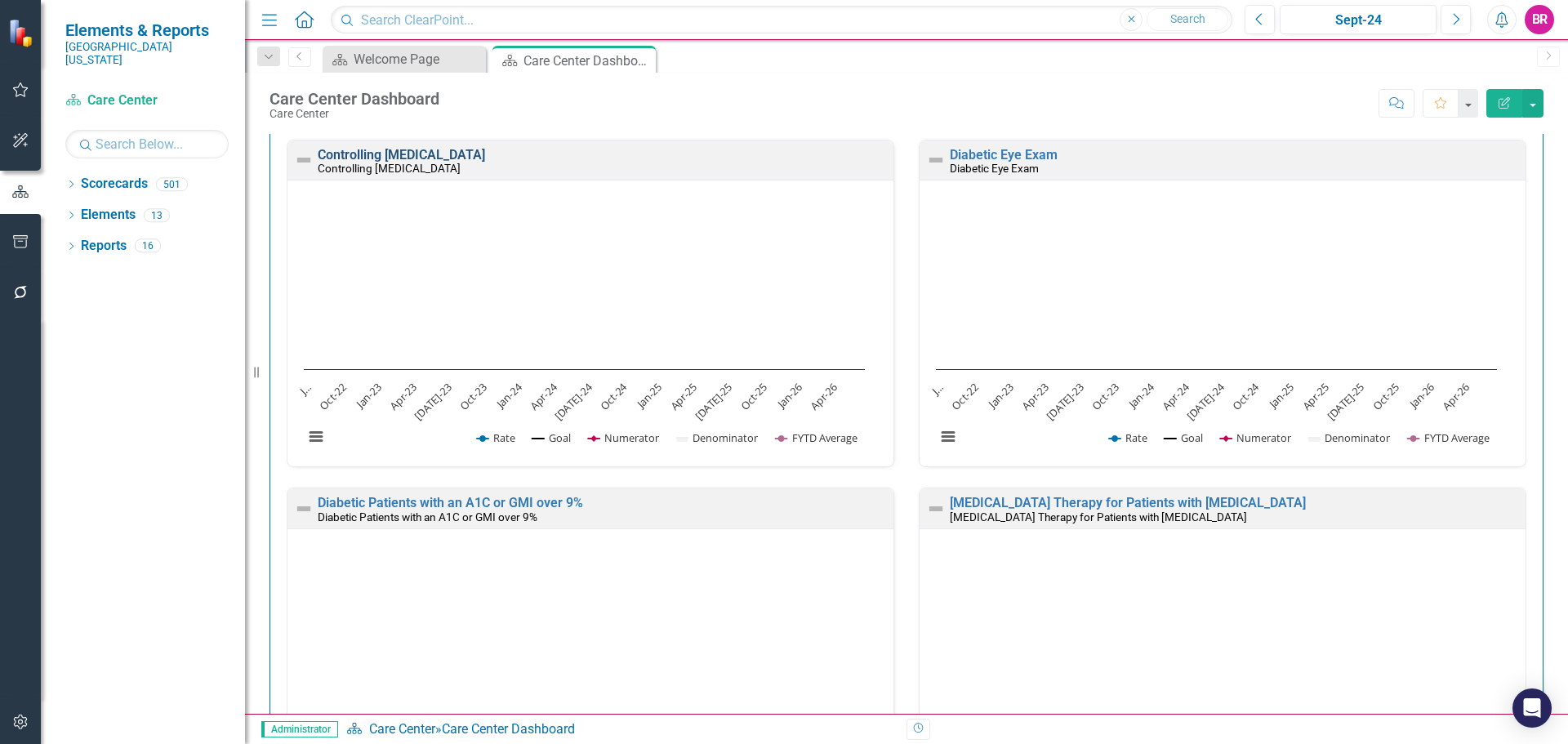
click at [429, 156] on link "Controlling [MEDICAL_DATA]" at bounding box center [401, 155] width 167 height 16
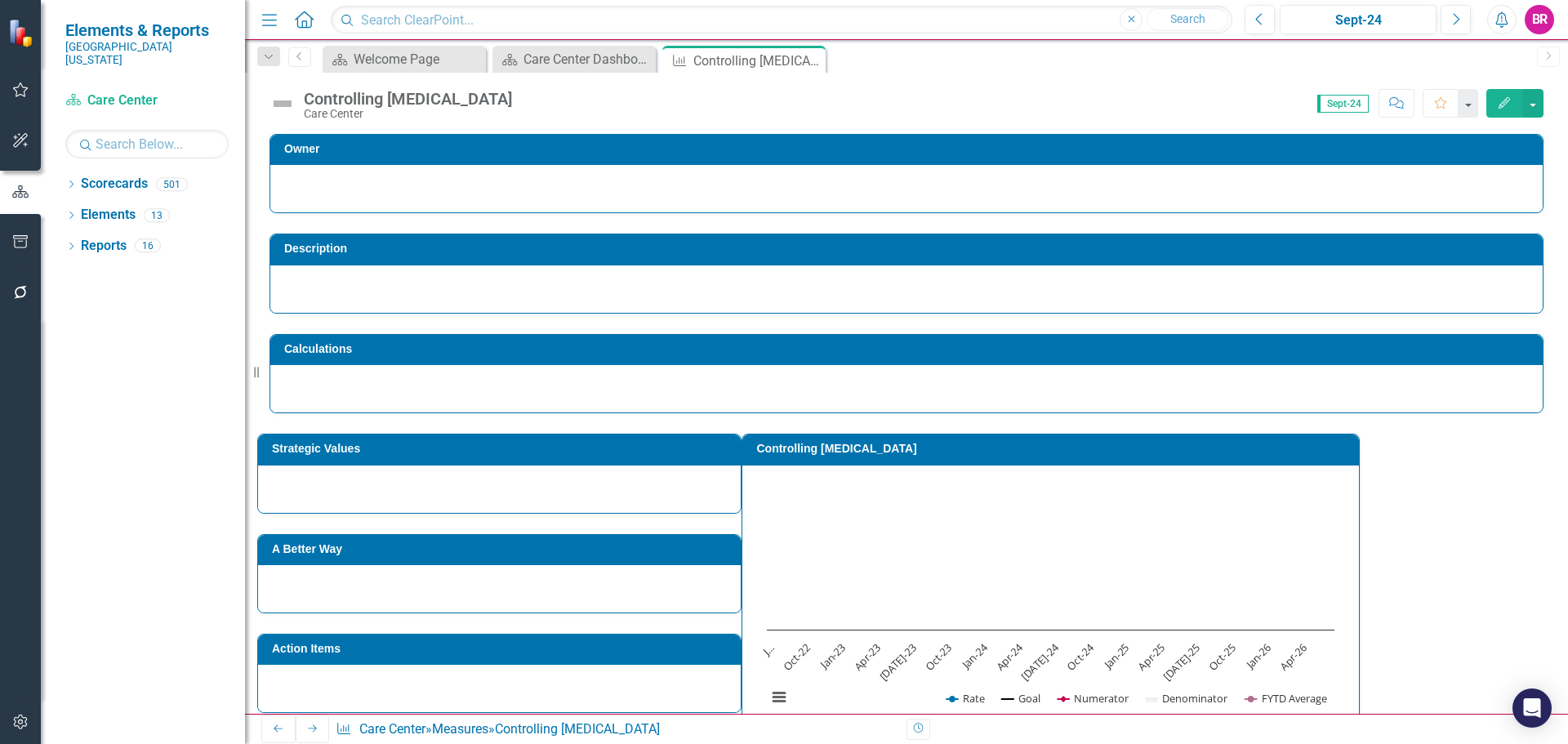
click at [1081, 461] on td "Controlling [MEDICAL_DATA]" at bounding box center [1053, 451] width 594 height 24
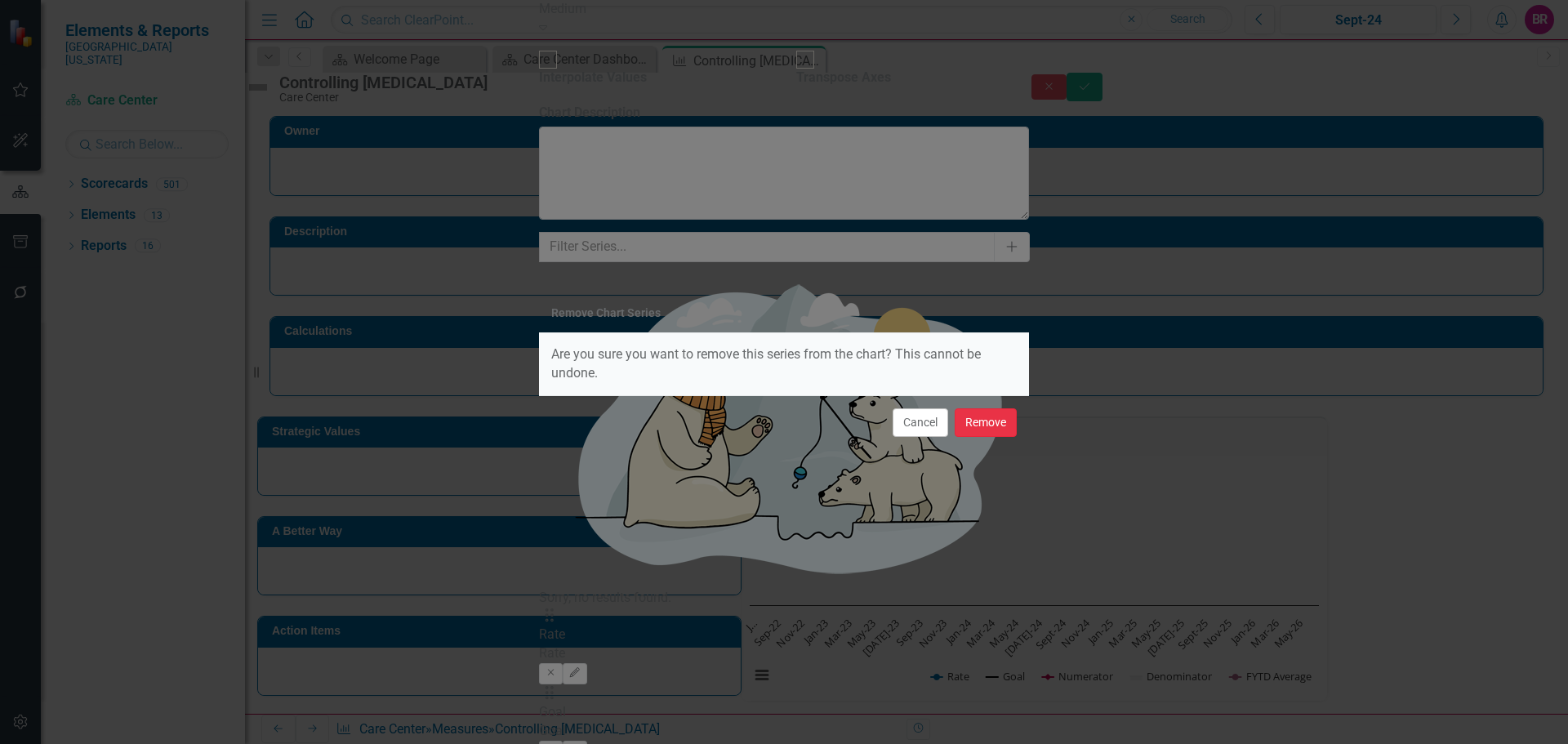
drag, startPoint x: 990, startPoint y: 431, endPoint x: 994, endPoint y: 372, distance: 59.1
click at [992, 430] on button "Remove" at bounding box center [985, 422] width 62 height 28
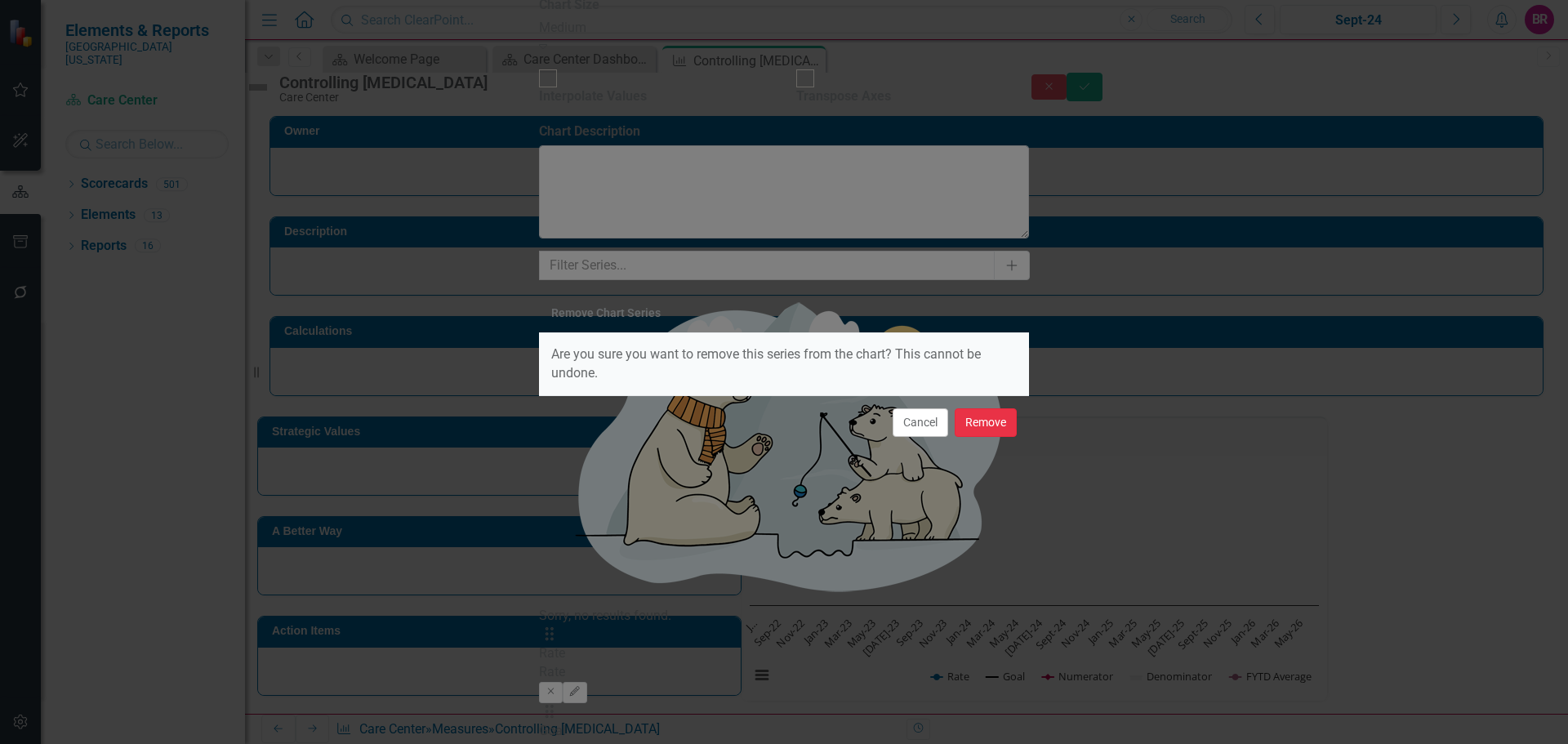
click at [984, 422] on button "Remove" at bounding box center [985, 422] width 62 height 28
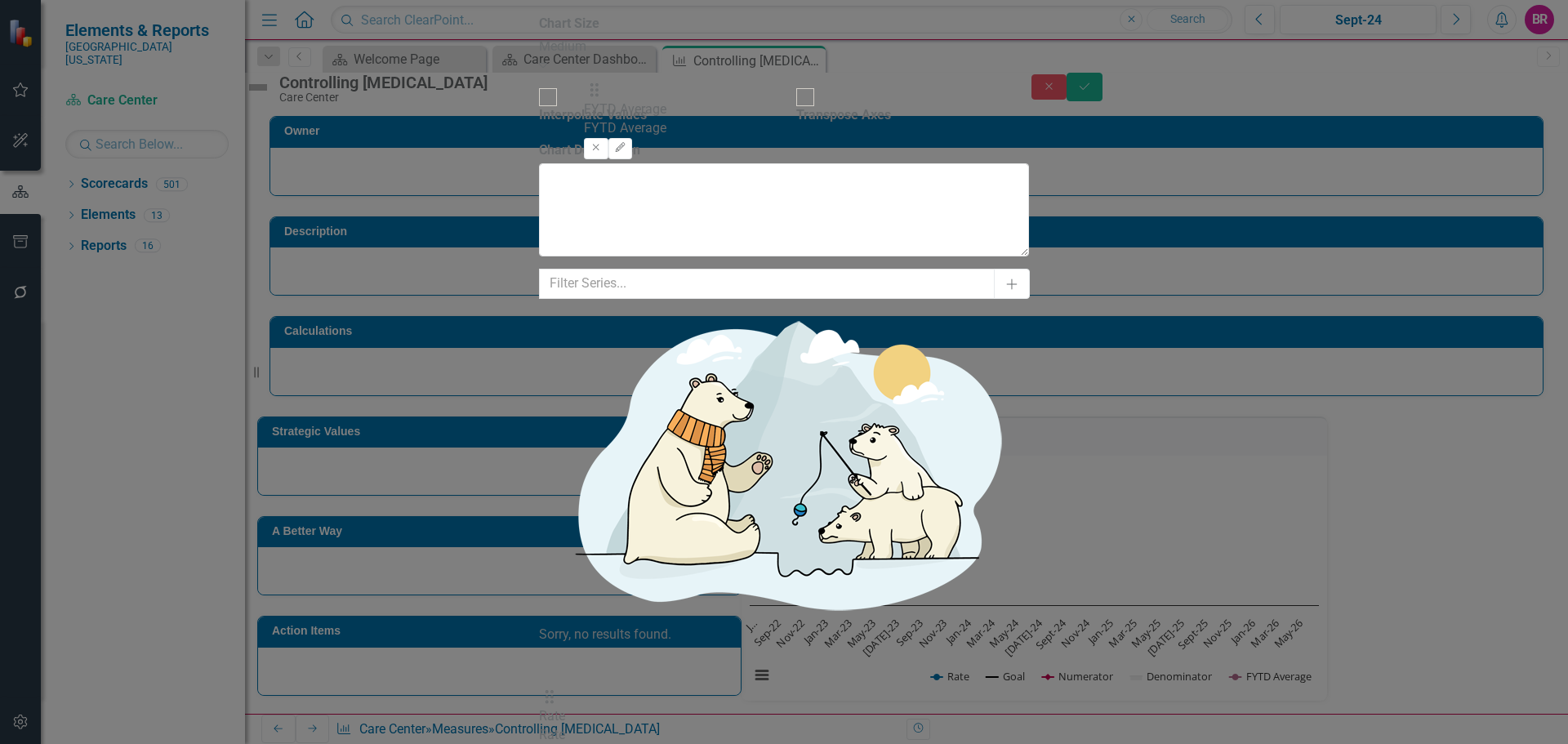
drag, startPoint x: 608, startPoint y: 239, endPoint x: 607, endPoint y: 106, distance: 133.0
click at [581, 706] on icon "Edit" at bounding box center [574, 711] width 12 height 10
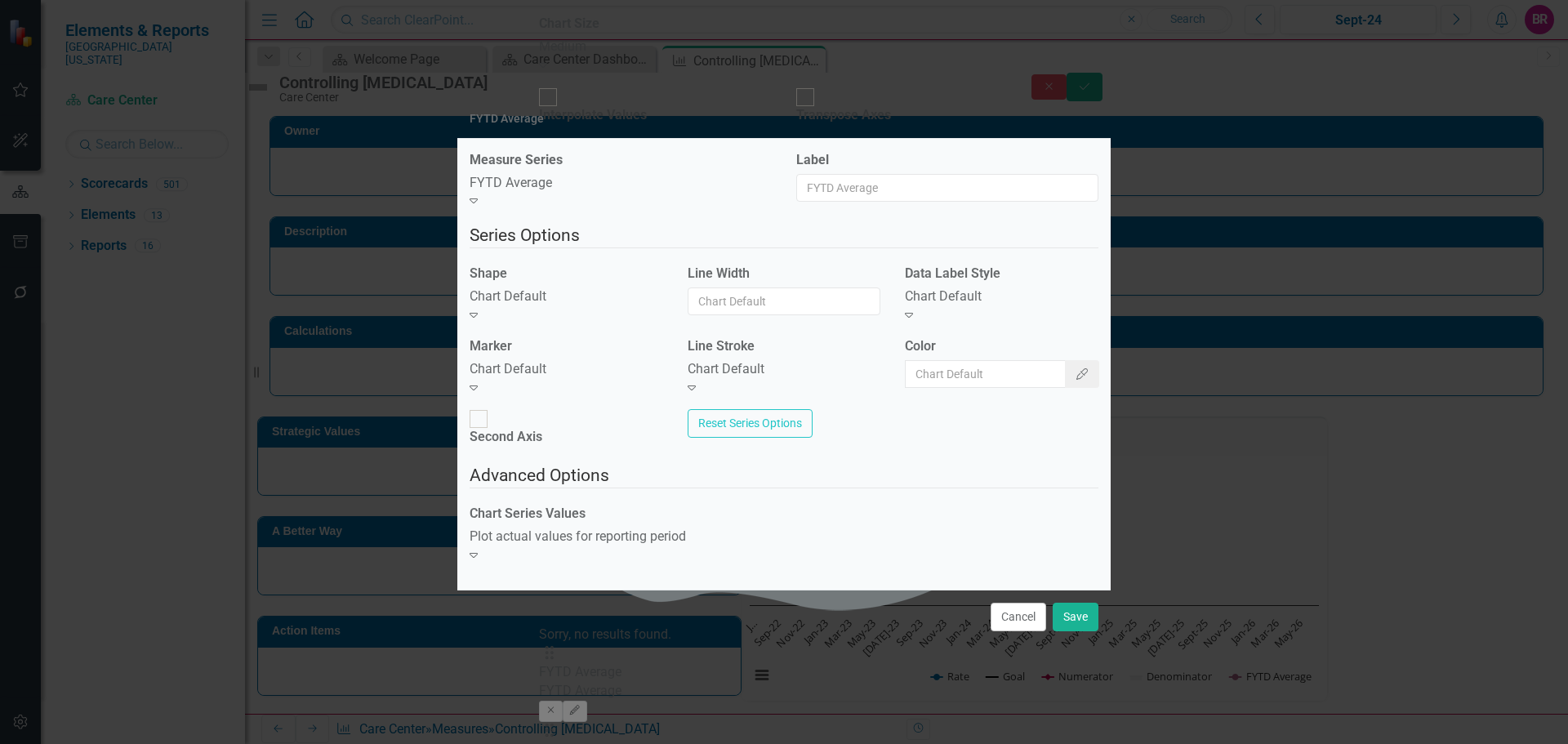
click at [606, 307] on div "Chart Default Expand" at bounding box center [566, 306] width 194 height 37
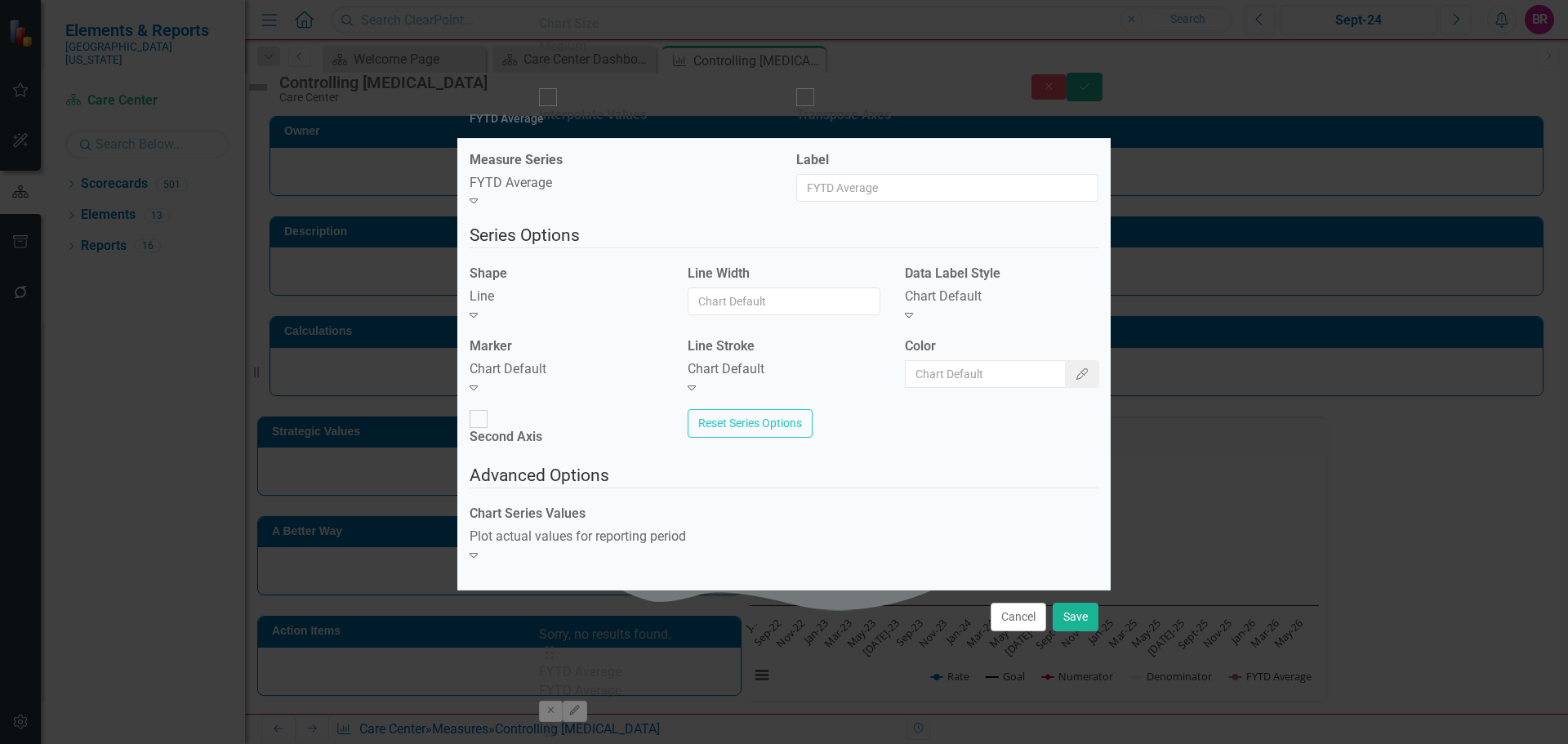
click at [607, 379] on div "Chart Default" at bounding box center [566, 369] width 194 height 19
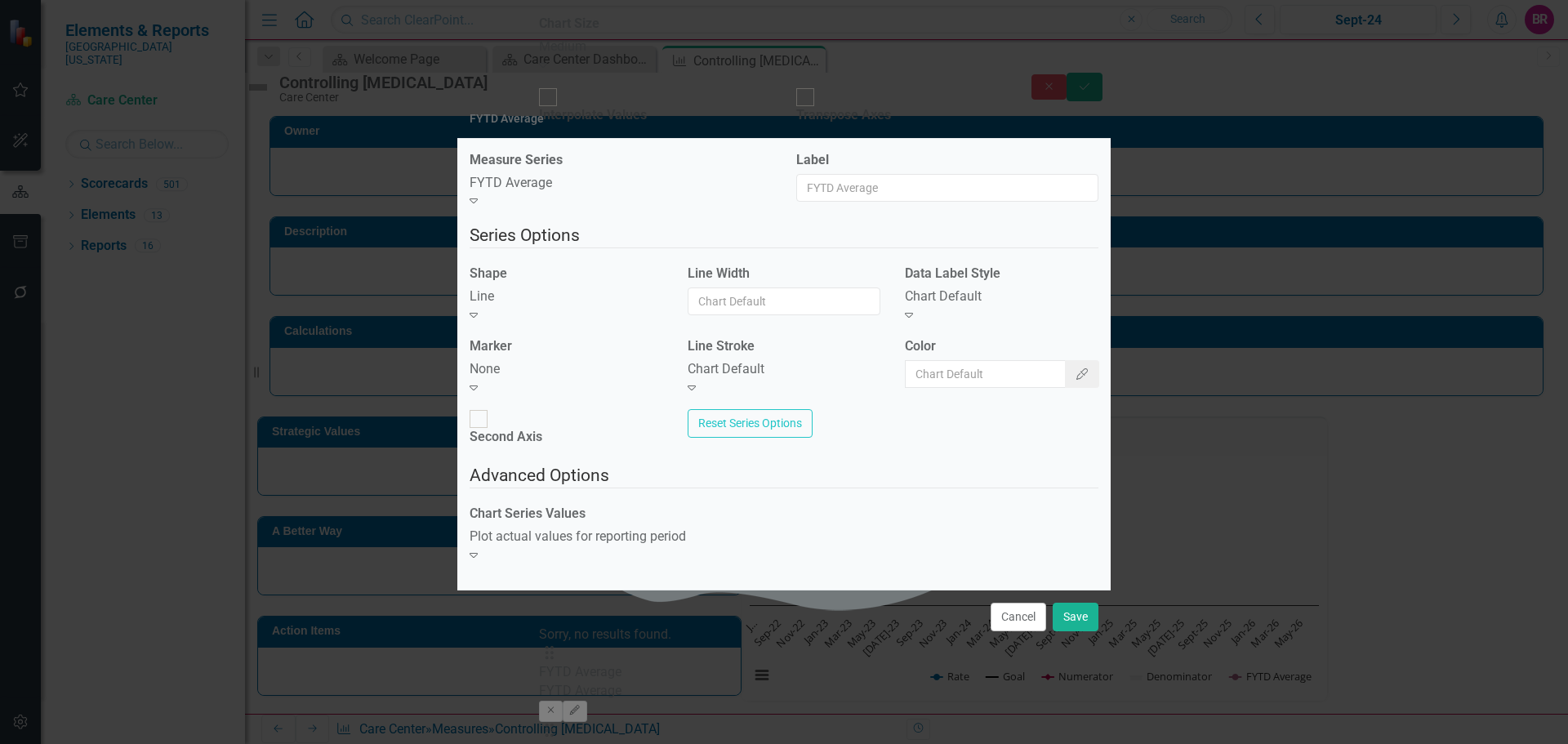
click at [941, 325] on div "Chart Default Expand" at bounding box center [1002, 306] width 194 height 37
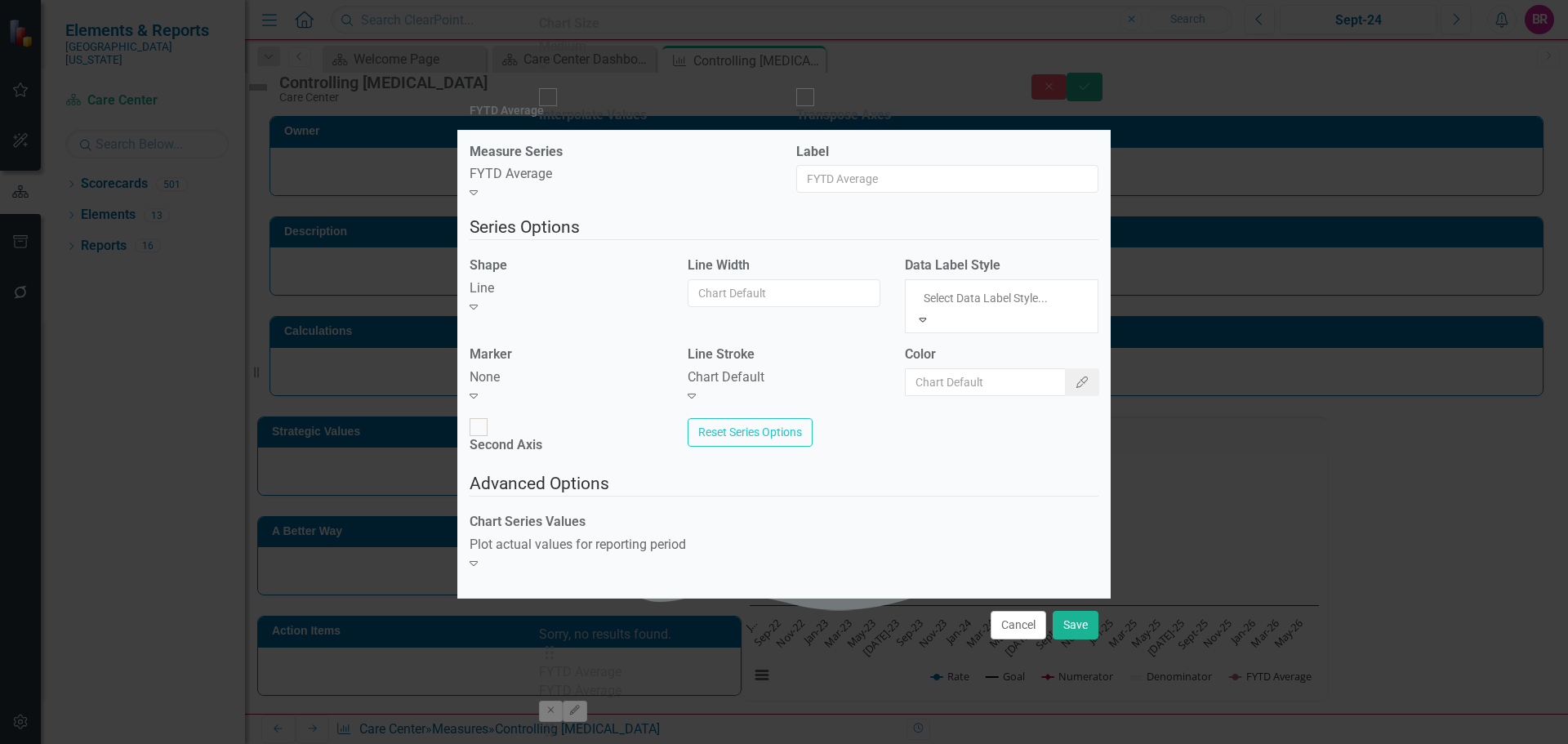
click at [788, 377] on div "Chart Default" at bounding box center [784, 377] width 194 height 19
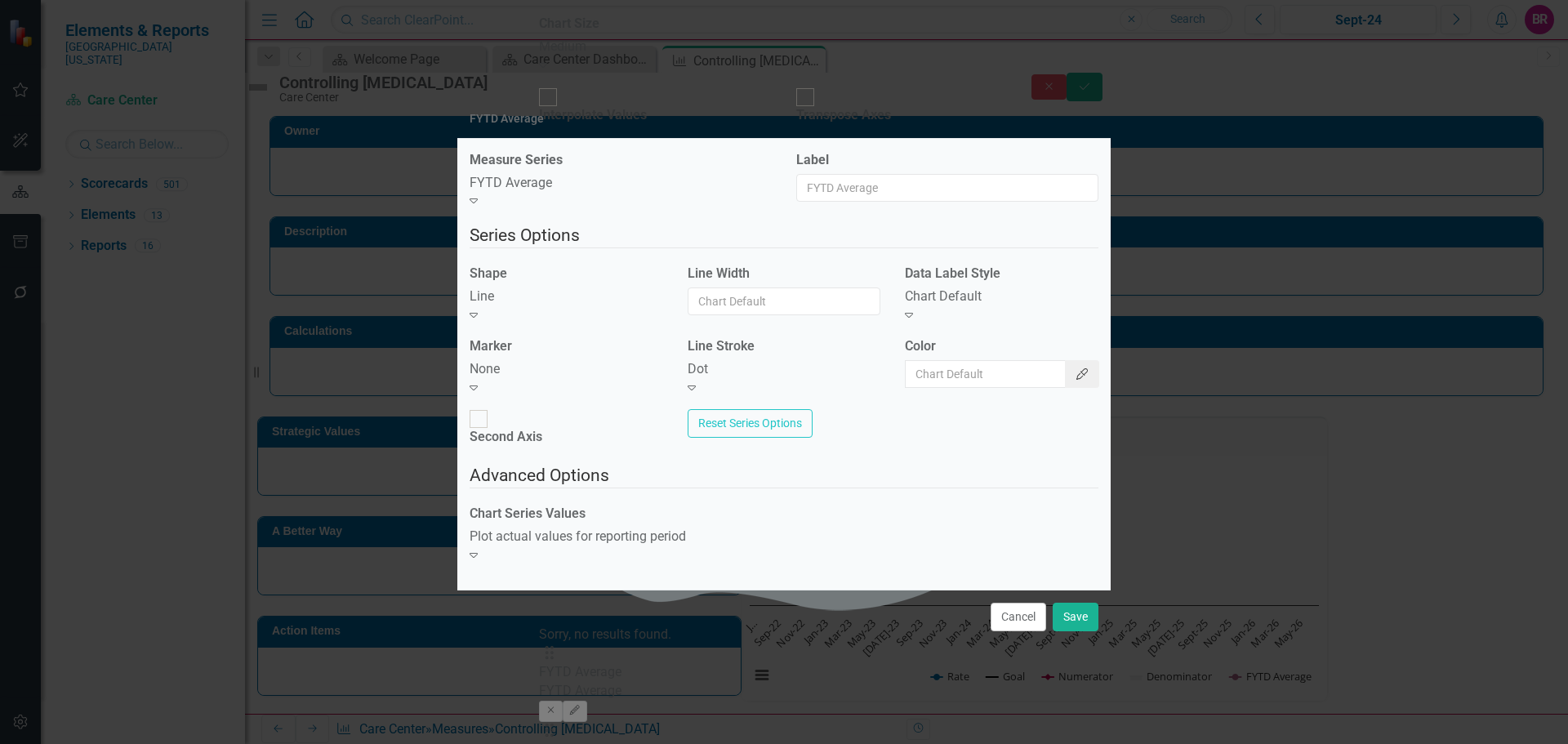
click at [1075, 380] on icon "Color Picker" at bounding box center [1082, 374] width 15 height 12
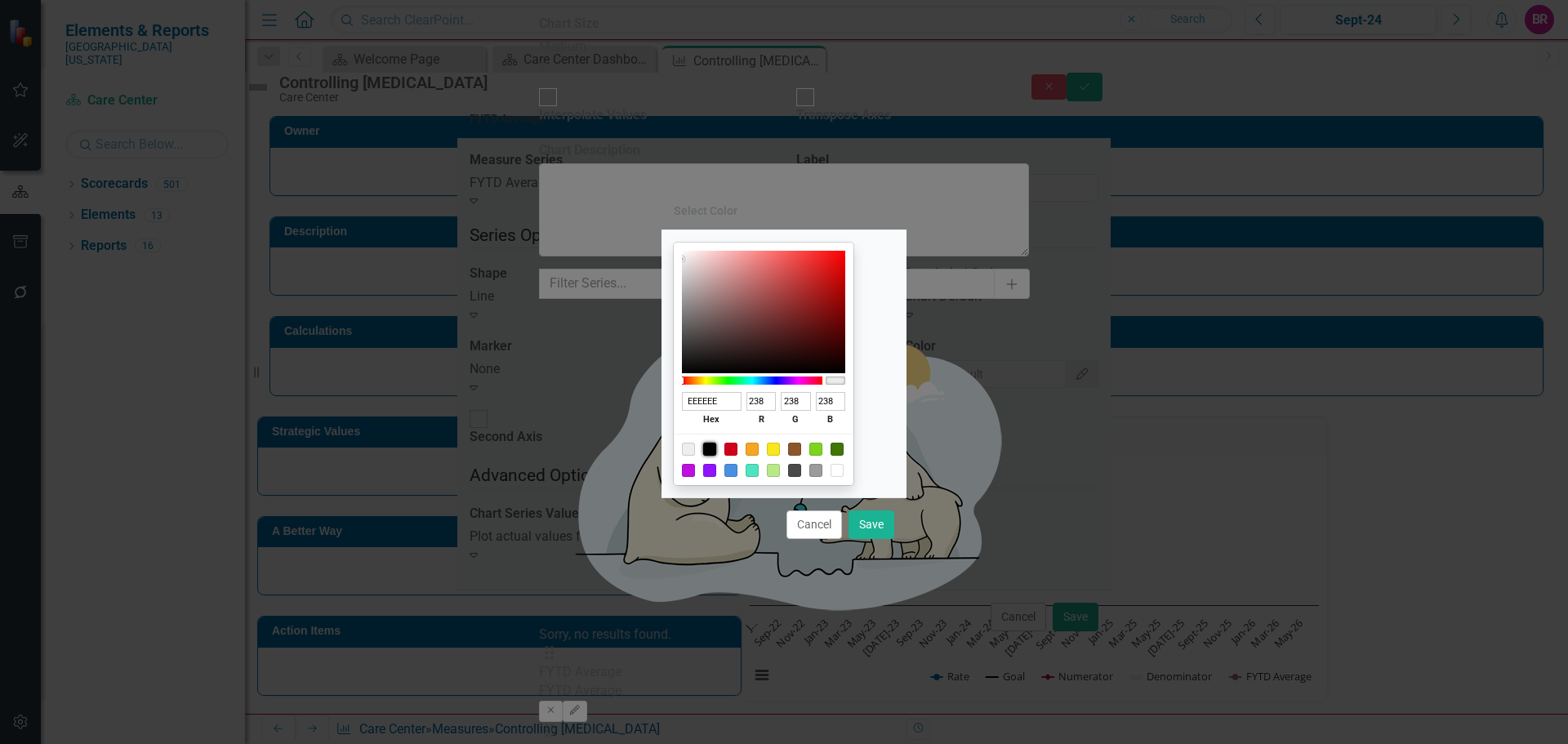
click at [717, 451] on div at bounding box center [710, 449] width 13 height 13
type input "000000"
type input "0"
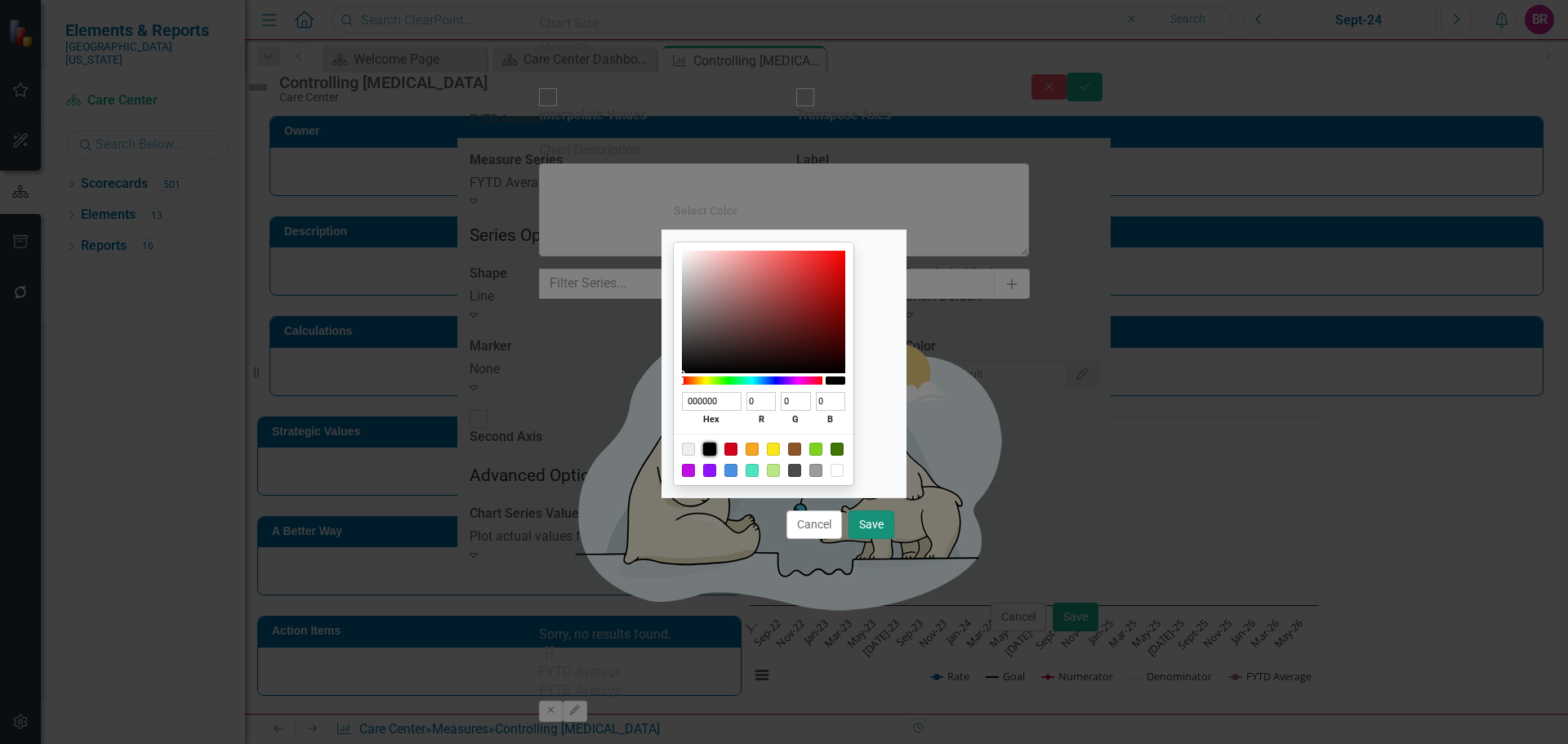
click at [874, 522] on button "Save" at bounding box center [871, 525] width 46 height 28
type input "#000000"
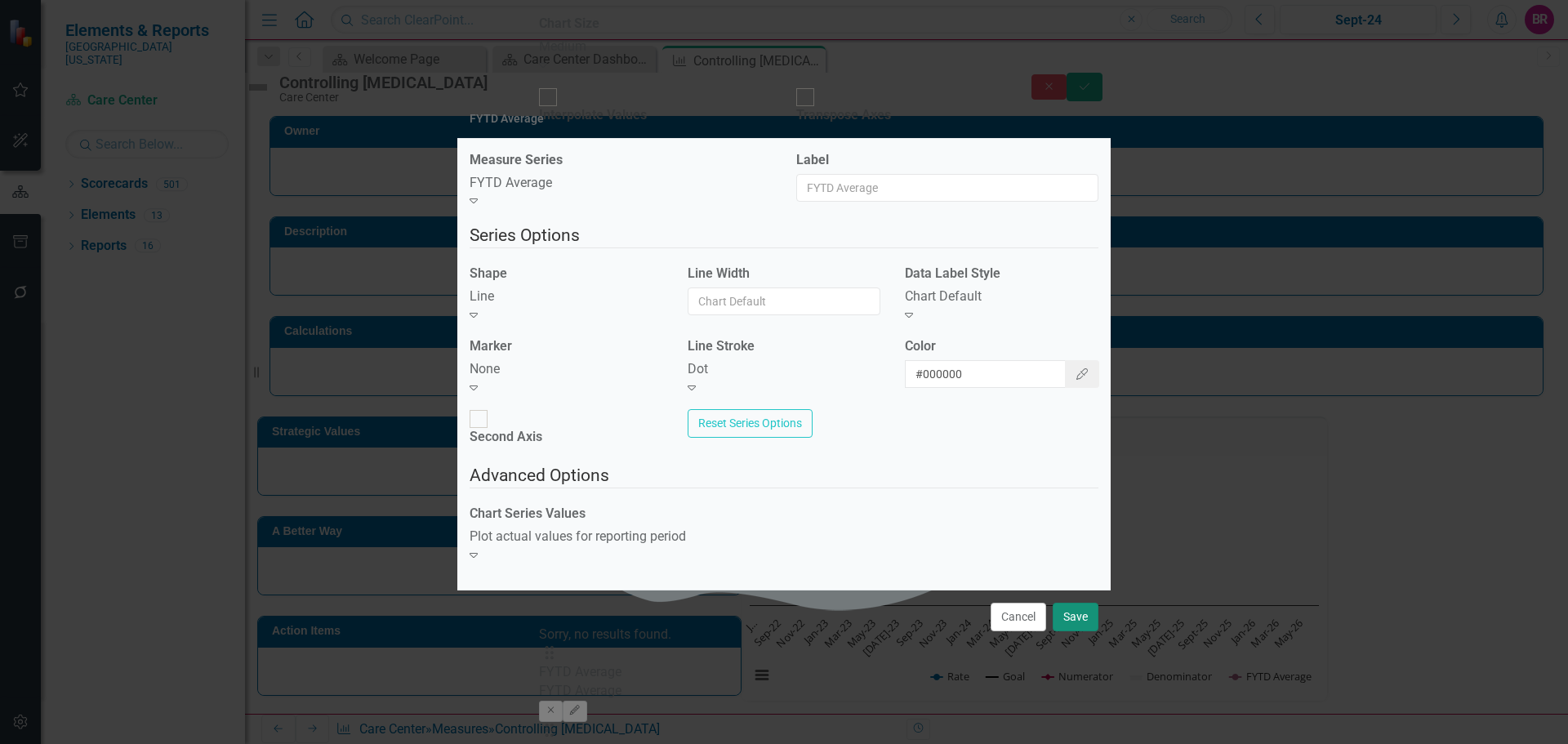
click at [1076, 603] on button "Save" at bounding box center [1075, 617] width 46 height 28
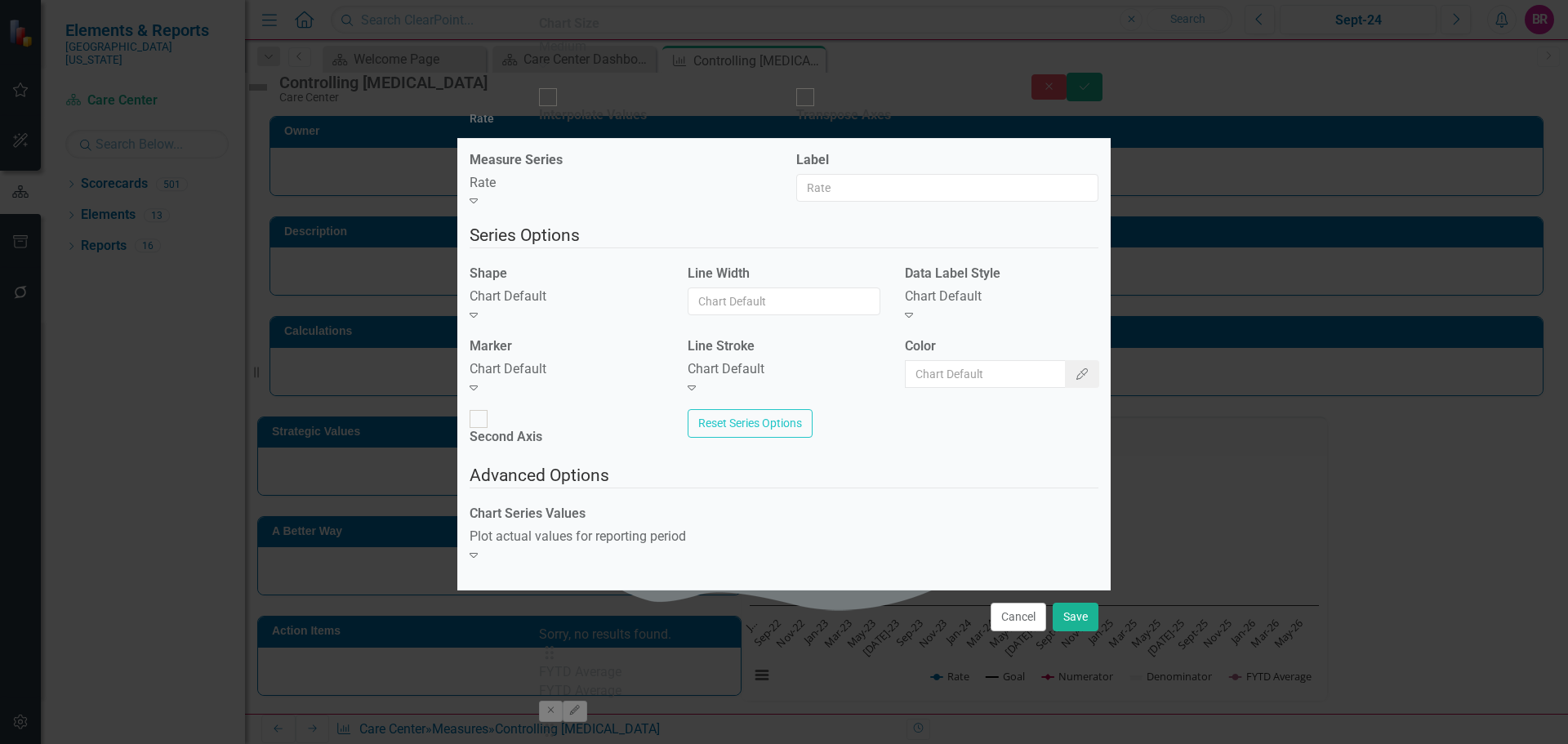
click at [590, 306] on div "Chart Default" at bounding box center [566, 297] width 194 height 19
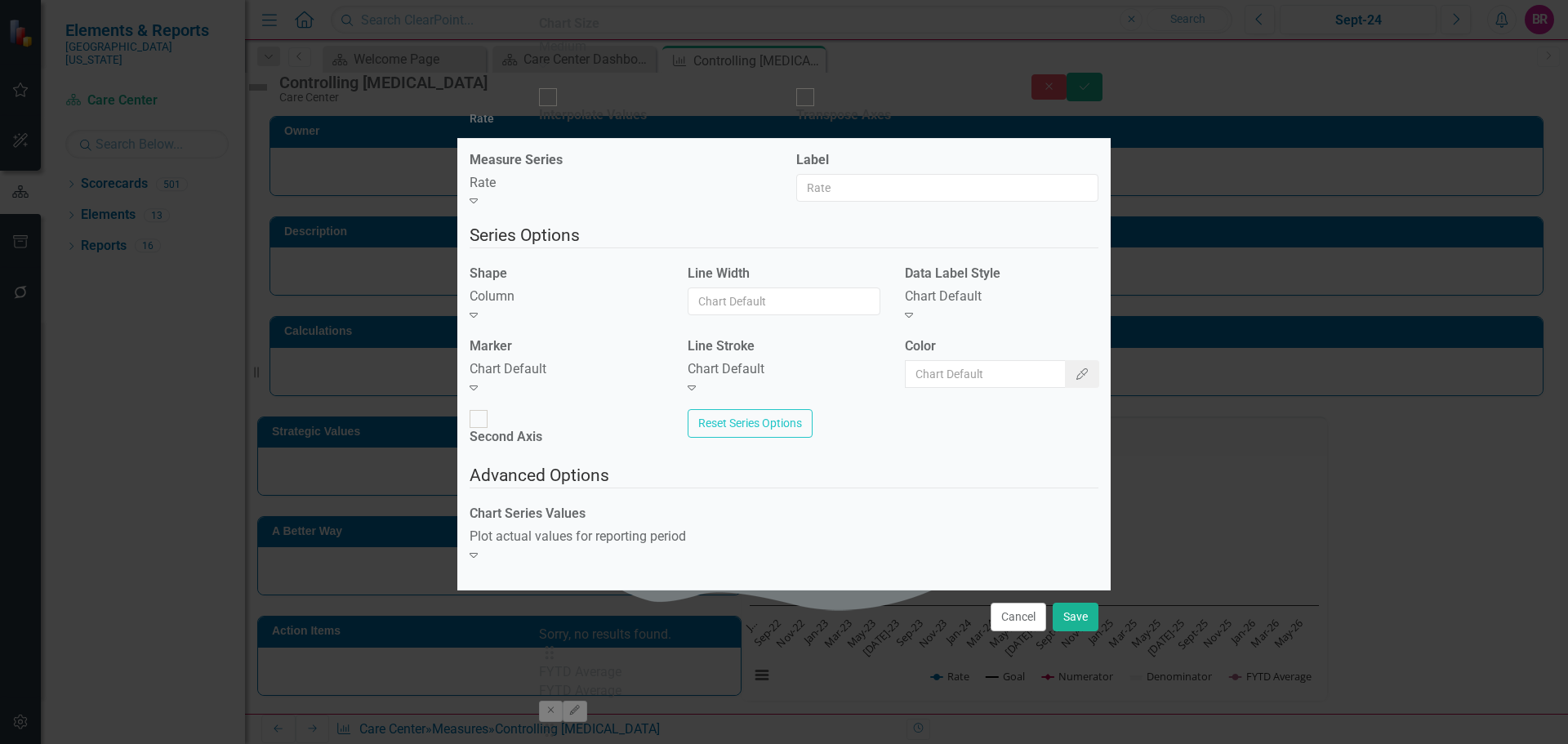
click at [560, 379] on div "Chart Default" at bounding box center [566, 369] width 194 height 19
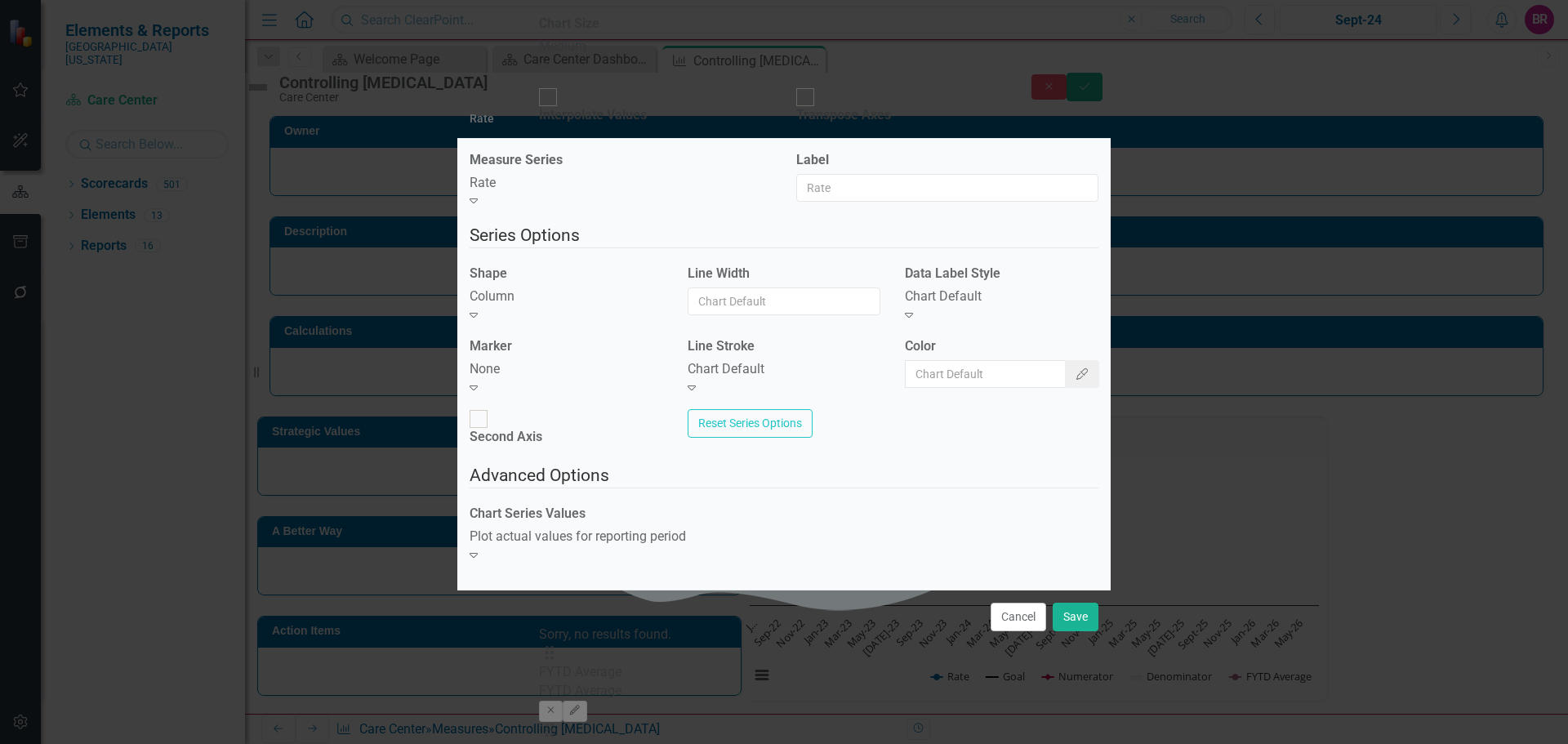
click at [696, 384] on icon "Expand" at bounding box center [692, 387] width 8 height 13
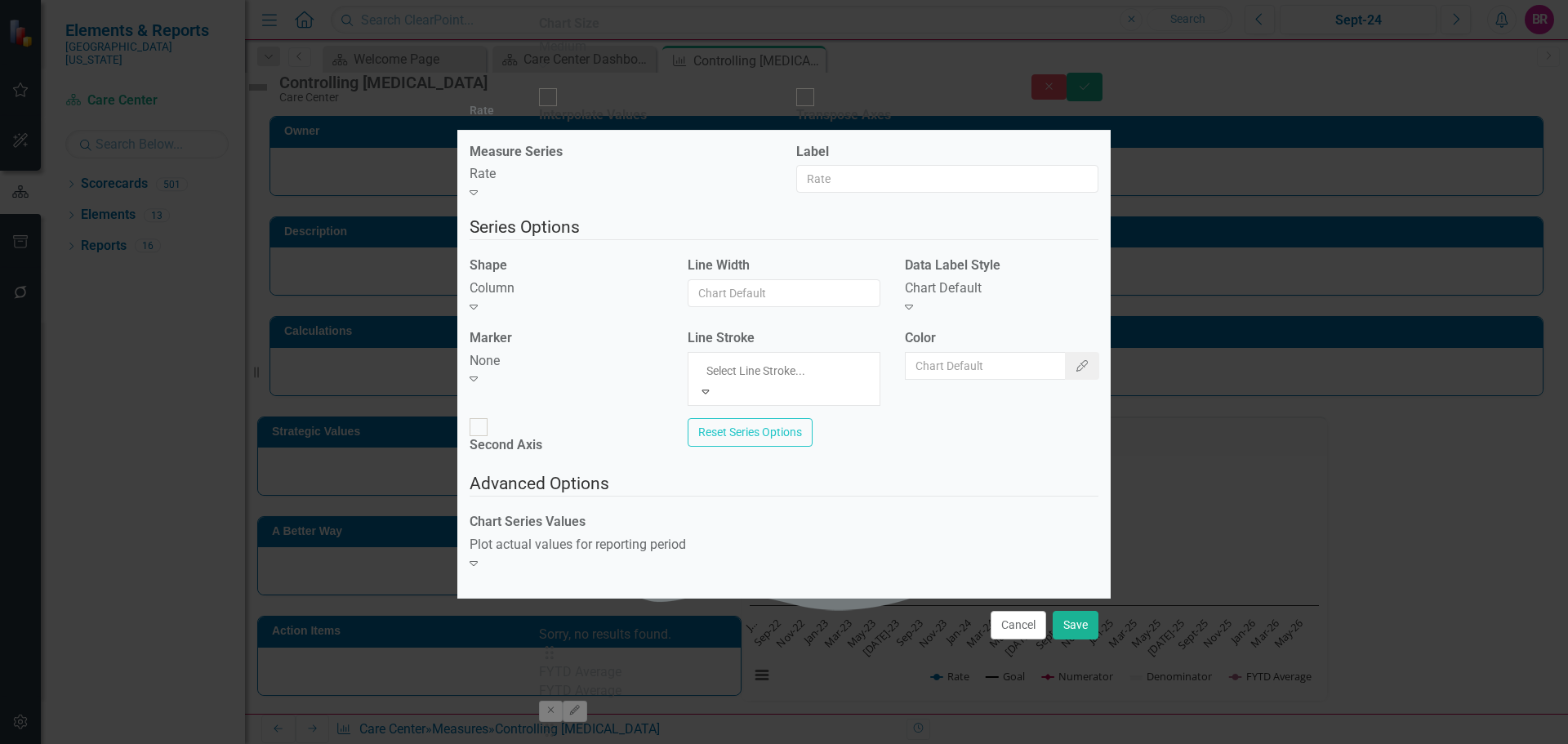
click at [934, 471] on fieldset "Advanced Options Chart Series Values Plot actual values for reporting period Ex…" at bounding box center [784, 529] width 629 height 115
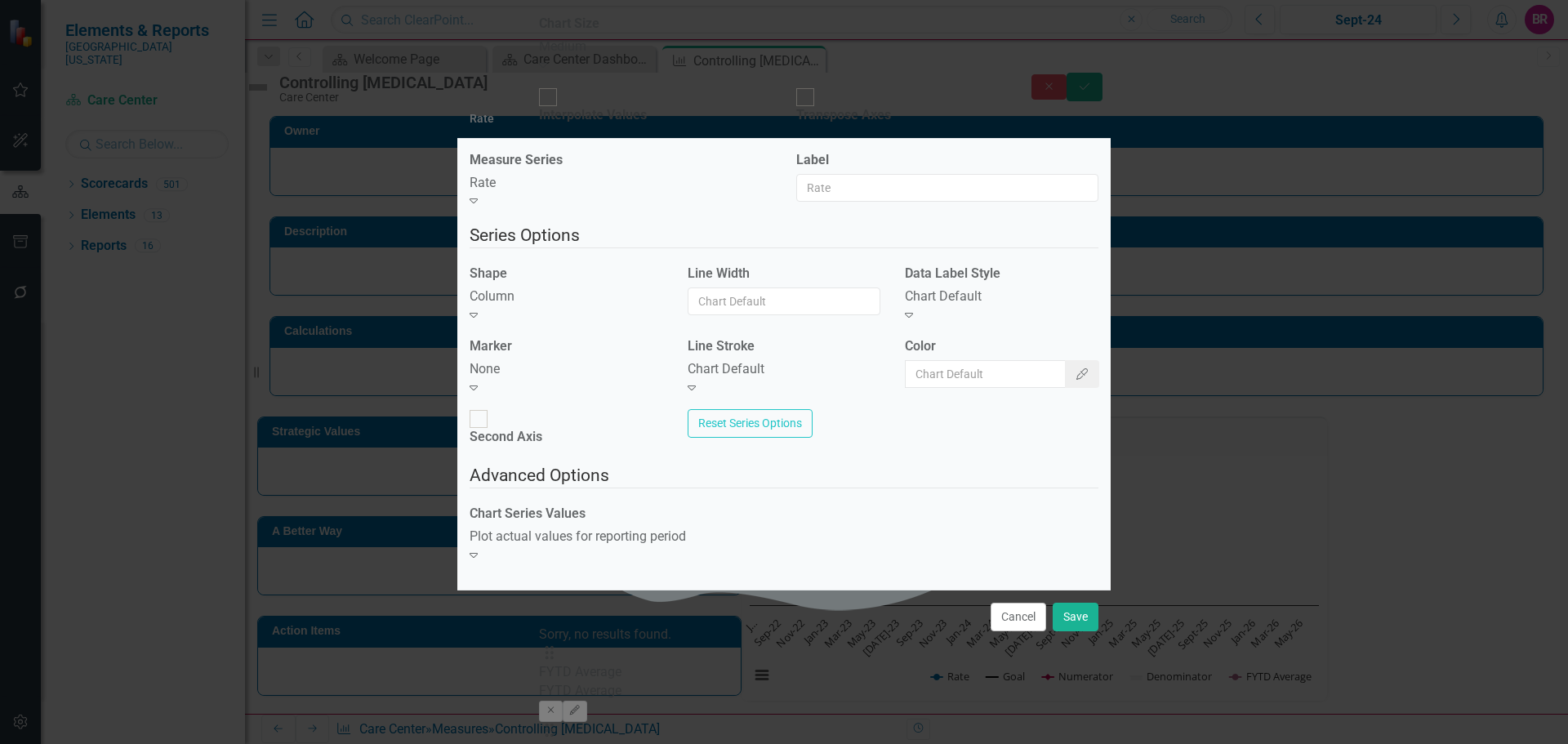
click at [999, 306] on div "Chart Default" at bounding box center [1002, 297] width 194 height 19
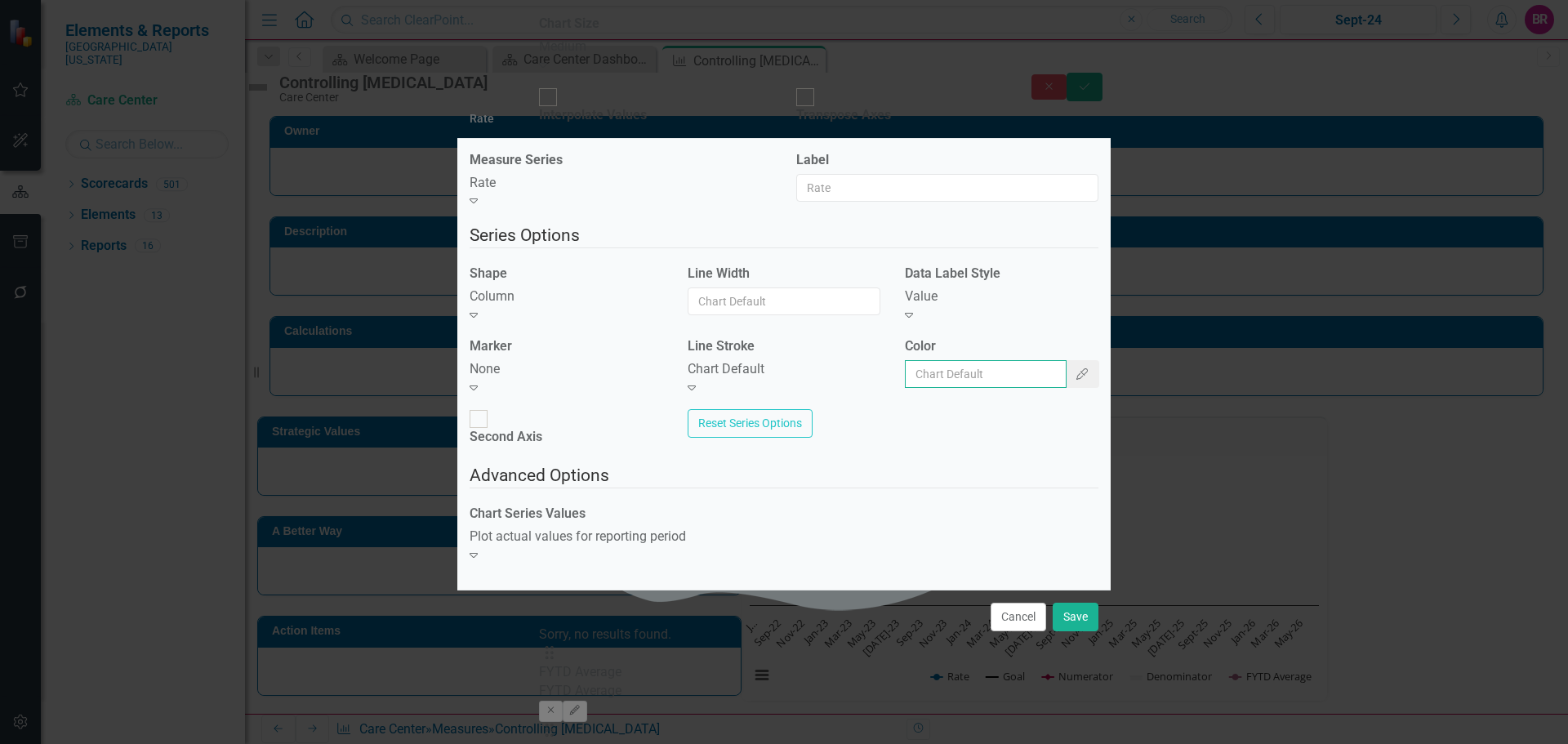
click at [975, 377] on input "Color" at bounding box center [986, 373] width 162 height 27
type input "#2e75b6"
drag, startPoint x: 1074, startPoint y: 599, endPoint x: 1087, endPoint y: 507, distance: 92.9
click at [1076, 603] on button "Save" at bounding box center [1075, 617] width 46 height 28
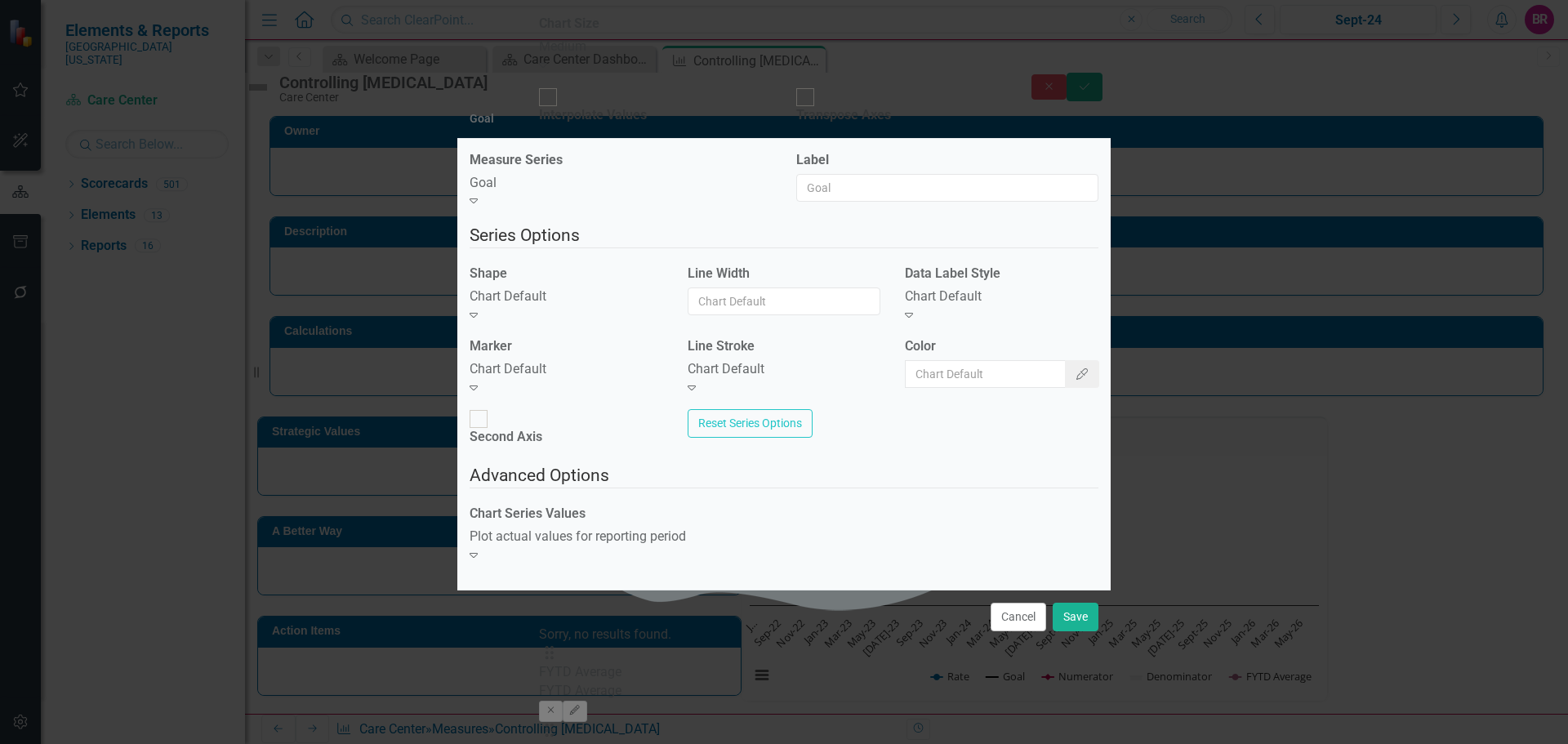
drag, startPoint x: 563, startPoint y: 302, endPoint x: 573, endPoint y: 313, distance: 14.9
click at [563, 303] on div "Shape Chart Default Expand" at bounding box center [566, 294] width 194 height 61
click at [574, 306] on div "Chart Default" at bounding box center [566, 297] width 194 height 19
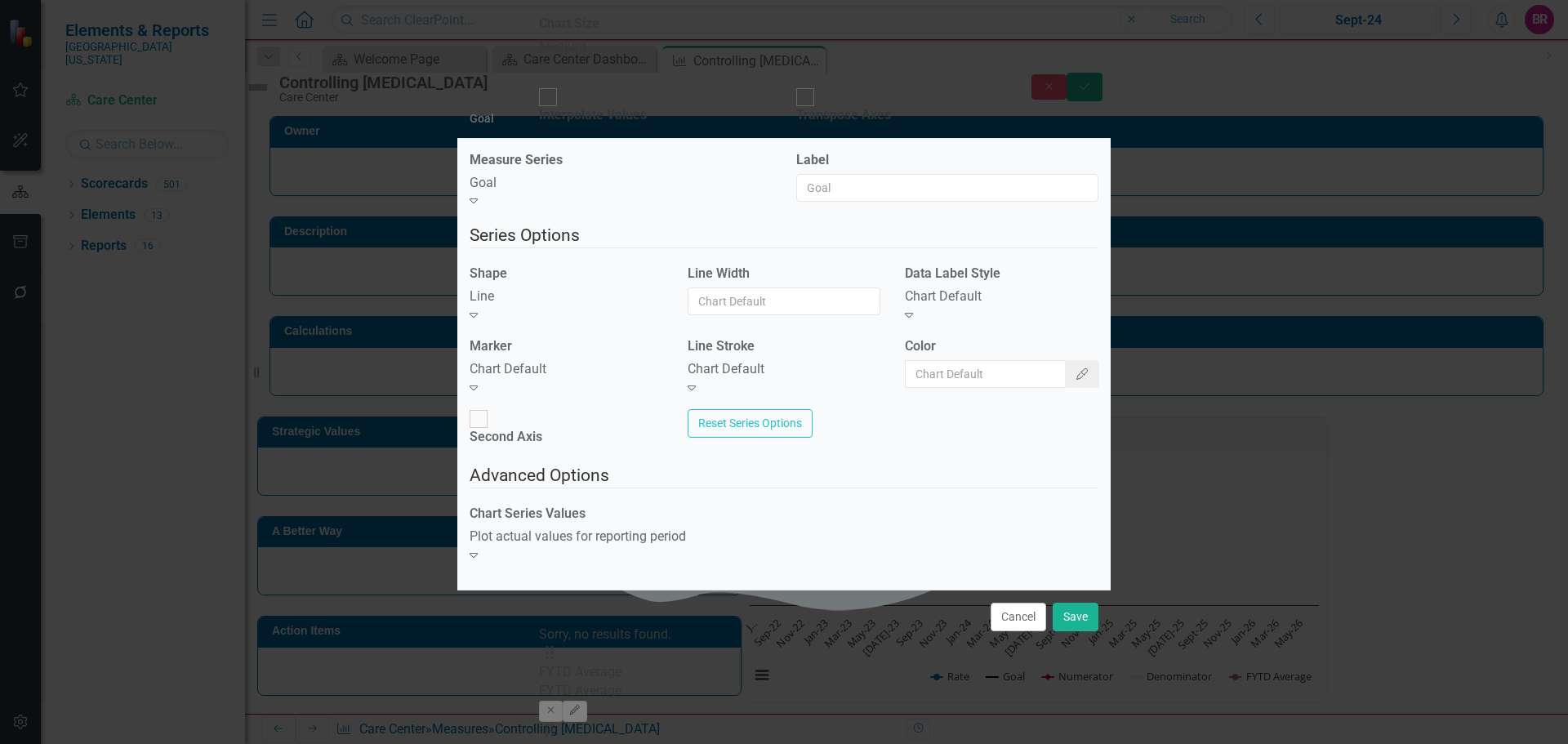
click at [584, 371] on div "Chart Default Expand" at bounding box center [566, 378] width 194 height 37
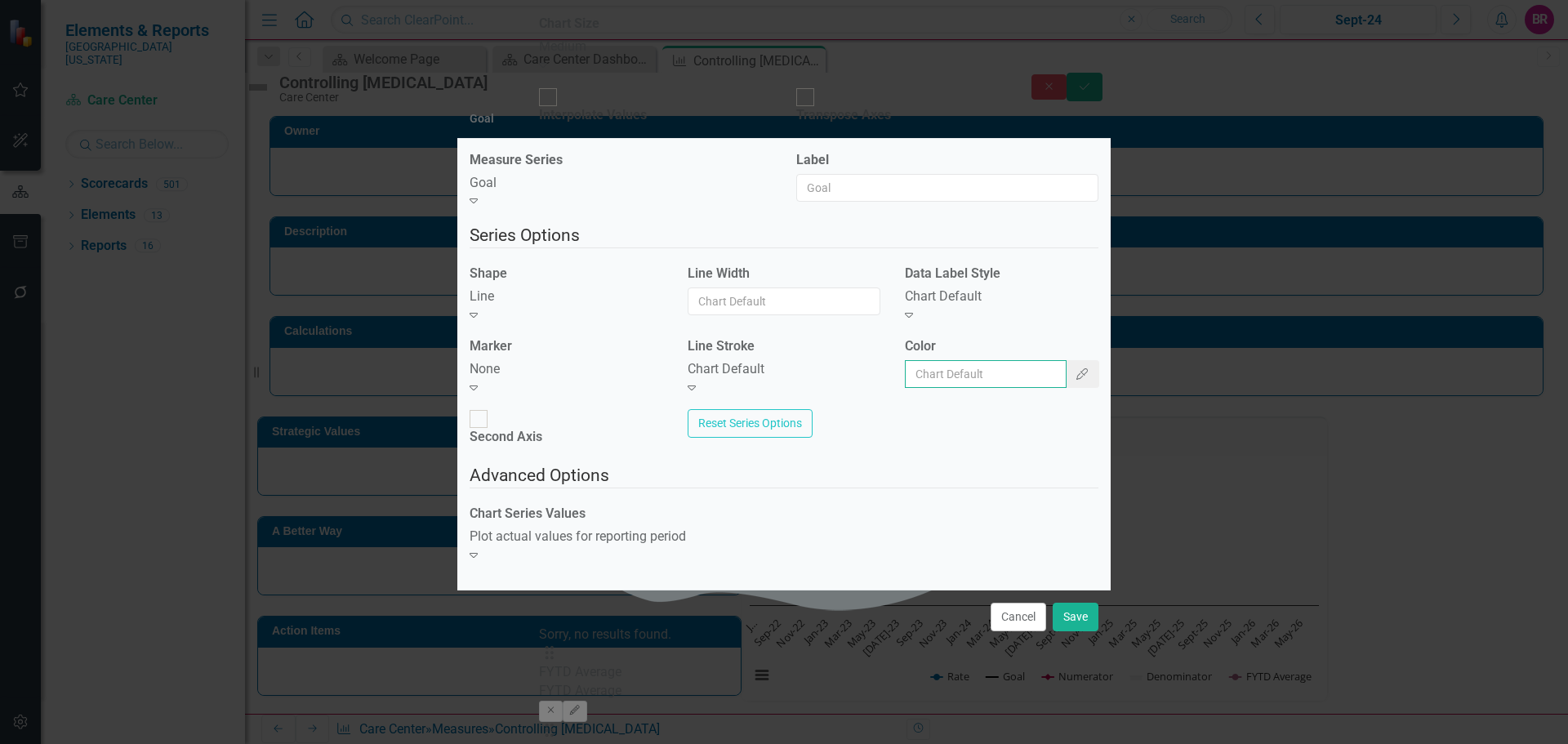
click at [1003, 387] on input "Color" at bounding box center [986, 373] width 162 height 27
type input "#c40650"
click at [1091, 610] on button "Save" at bounding box center [1075, 617] width 46 height 28
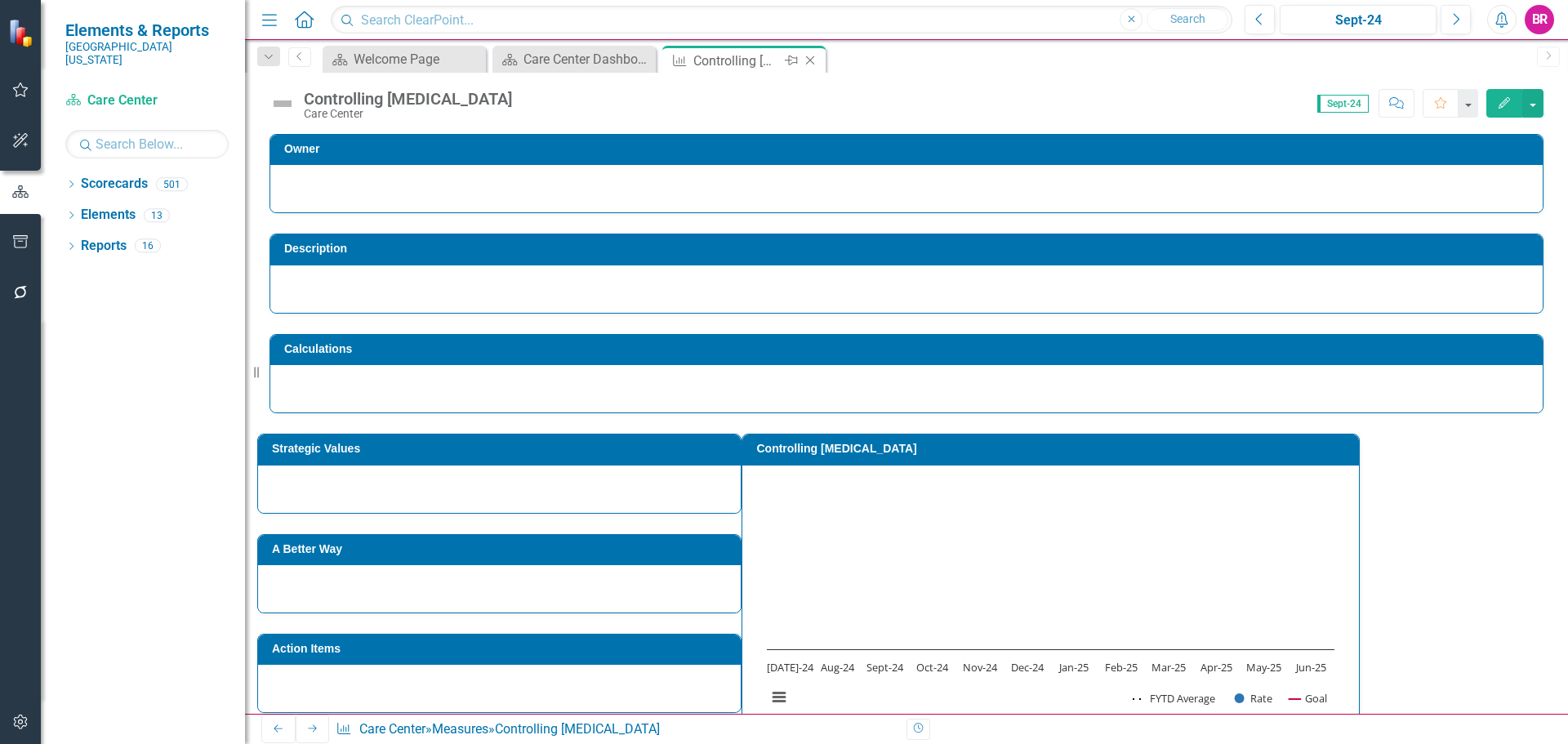
click at [815, 61] on icon "Close" at bounding box center [811, 61] width 17 height 13
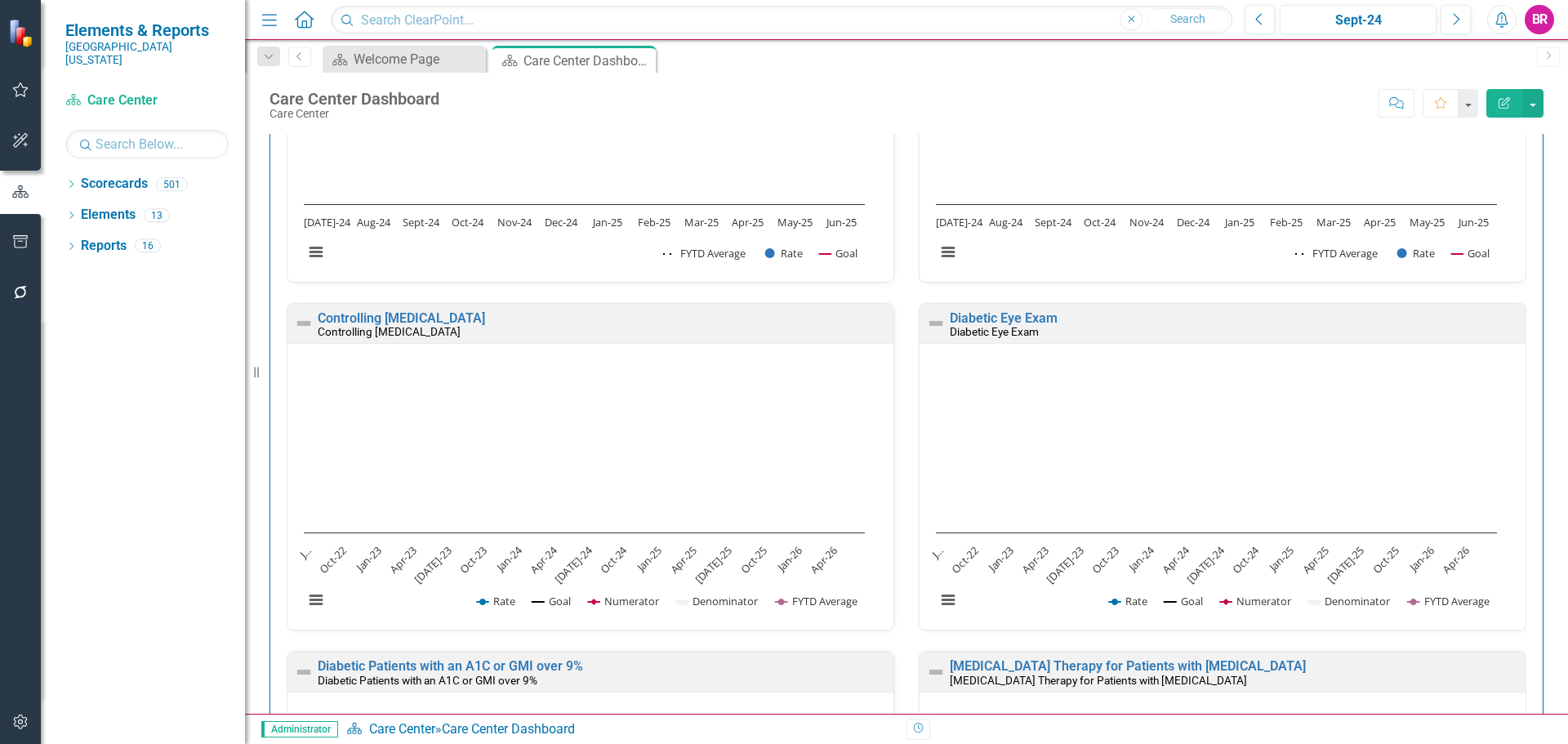
scroll to position [653, 0]
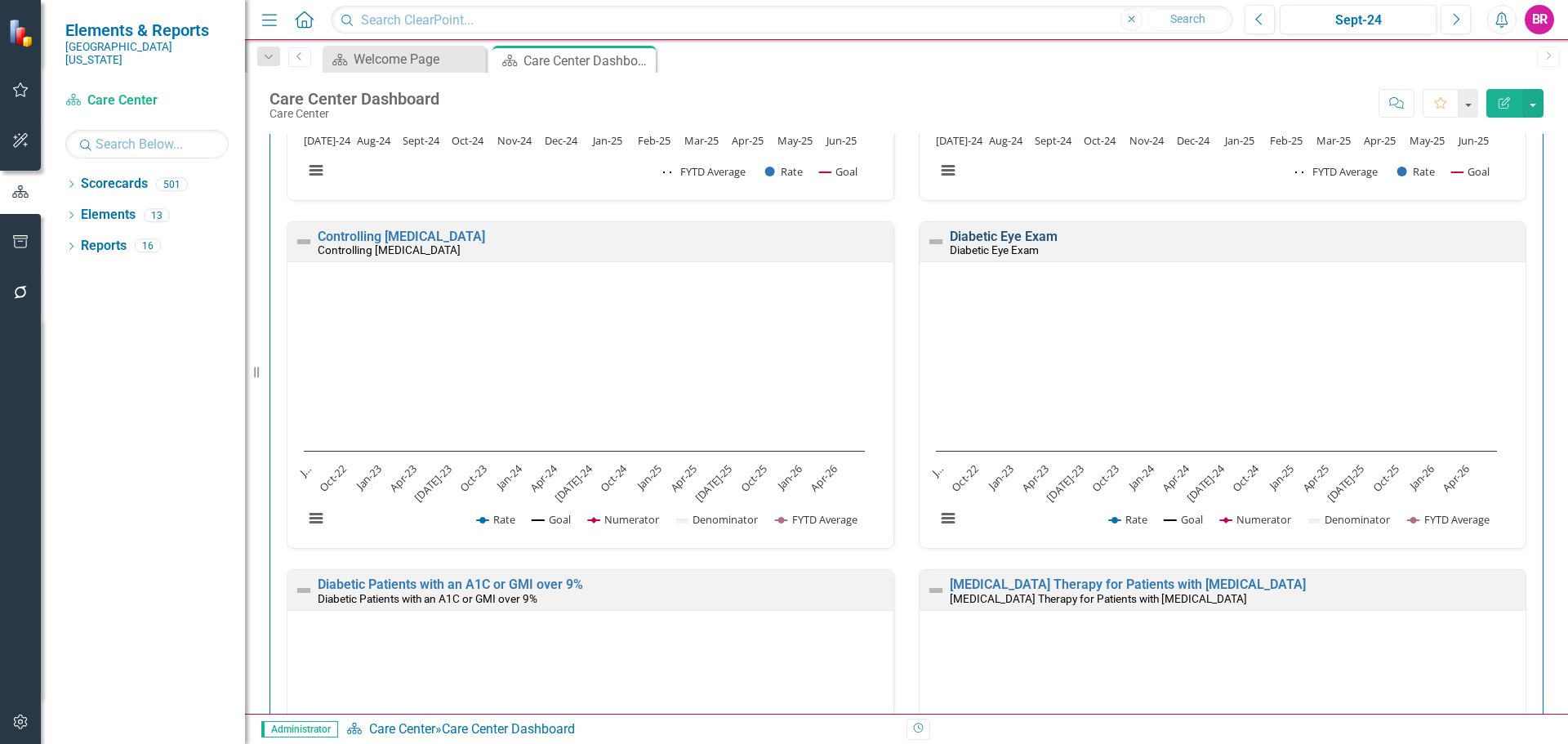
click at [980, 237] on link "Diabetic Eye Exam" at bounding box center [1004, 236] width 108 height 16
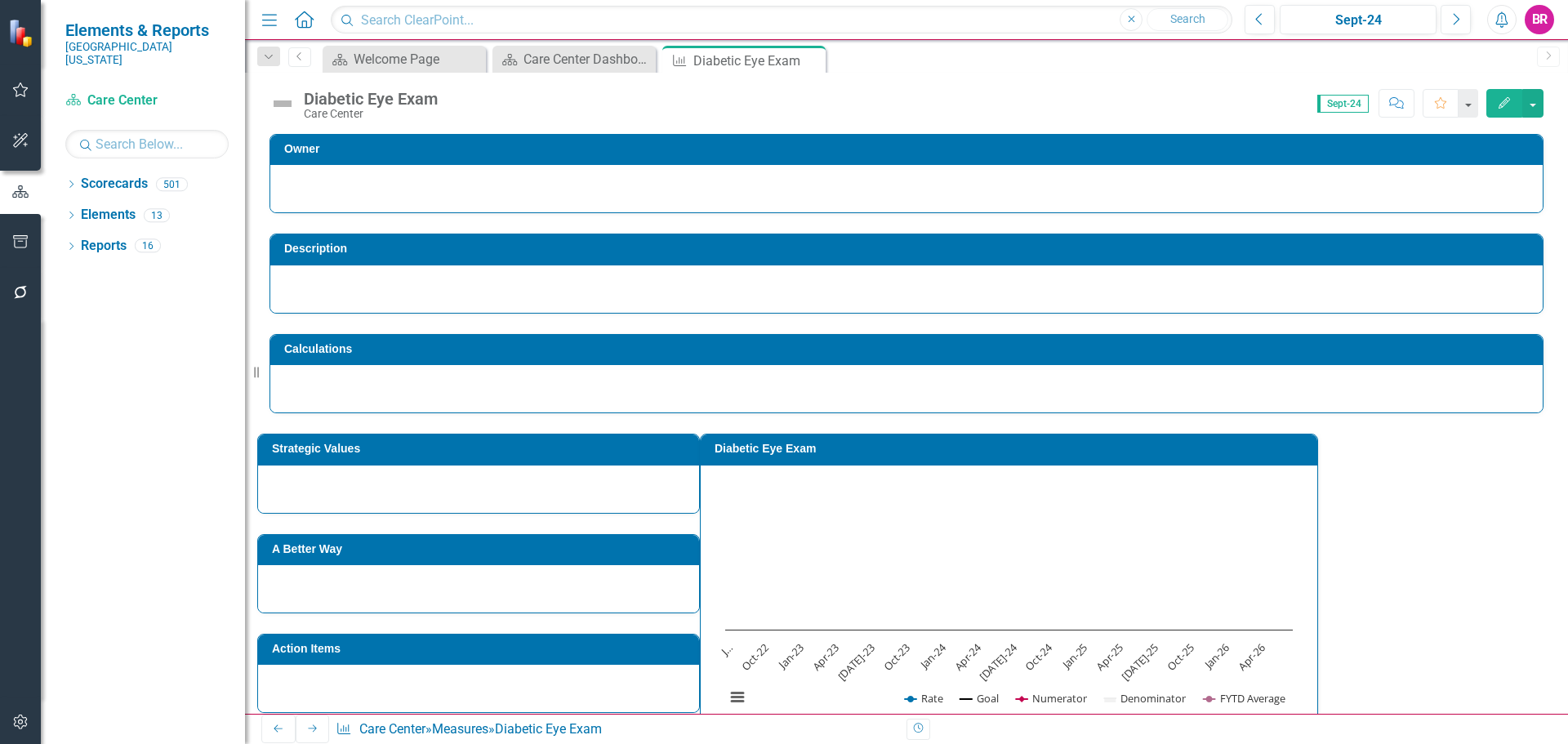
scroll to position [81, 0]
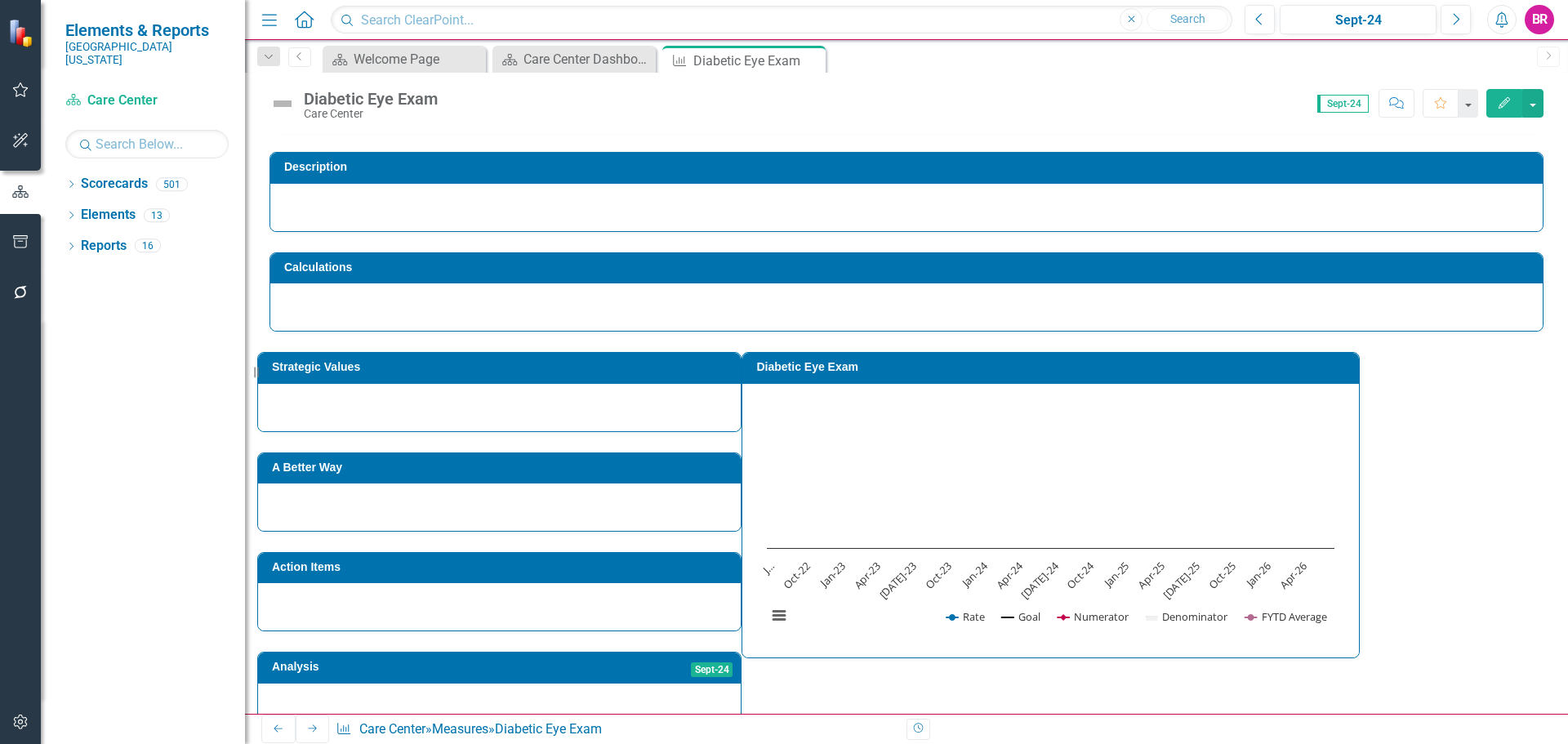
click at [985, 362] on h3 "Diabetic Eye Exam" at bounding box center [1053, 367] width 594 height 12
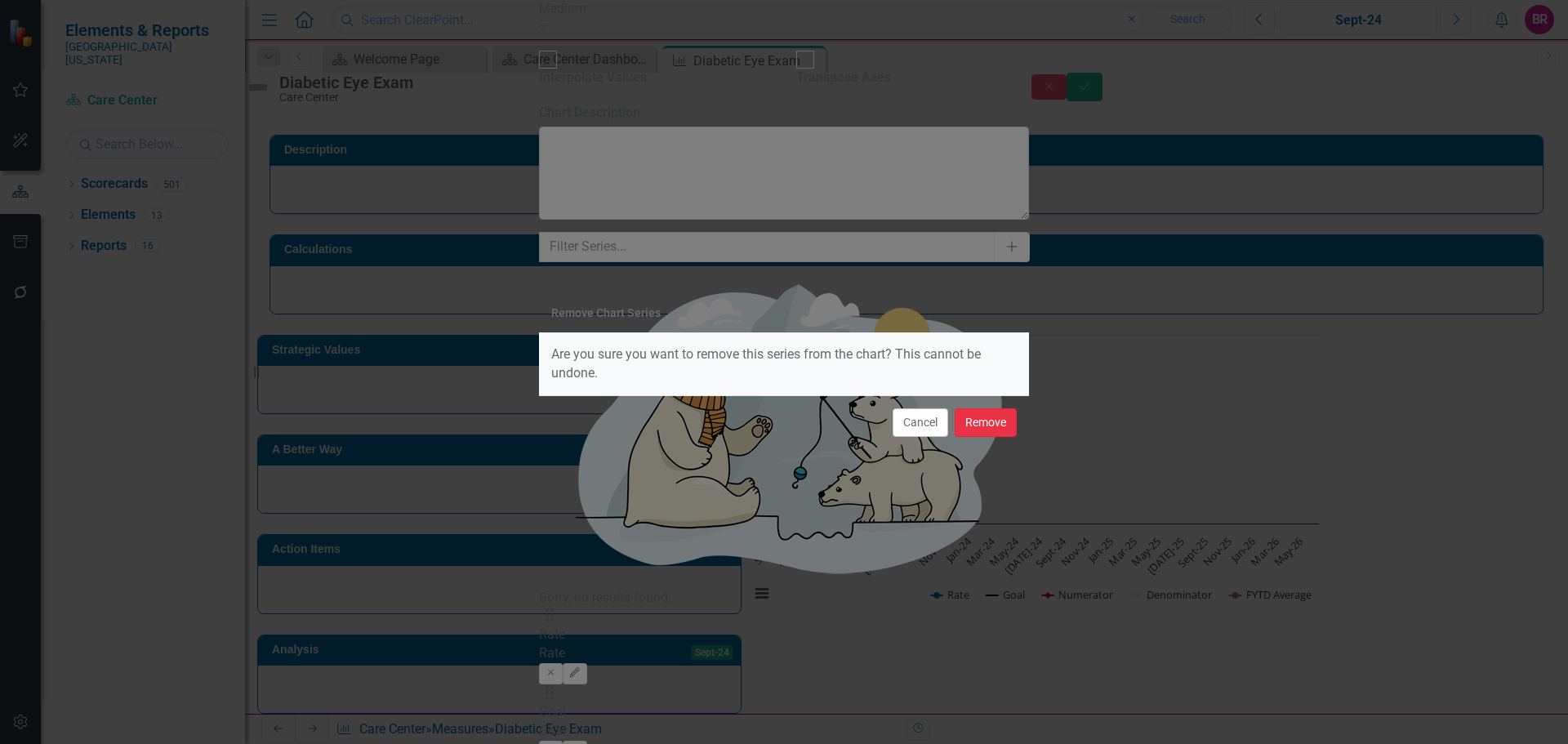
click at [970, 423] on button "Remove" at bounding box center [985, 422] width 62 height 28
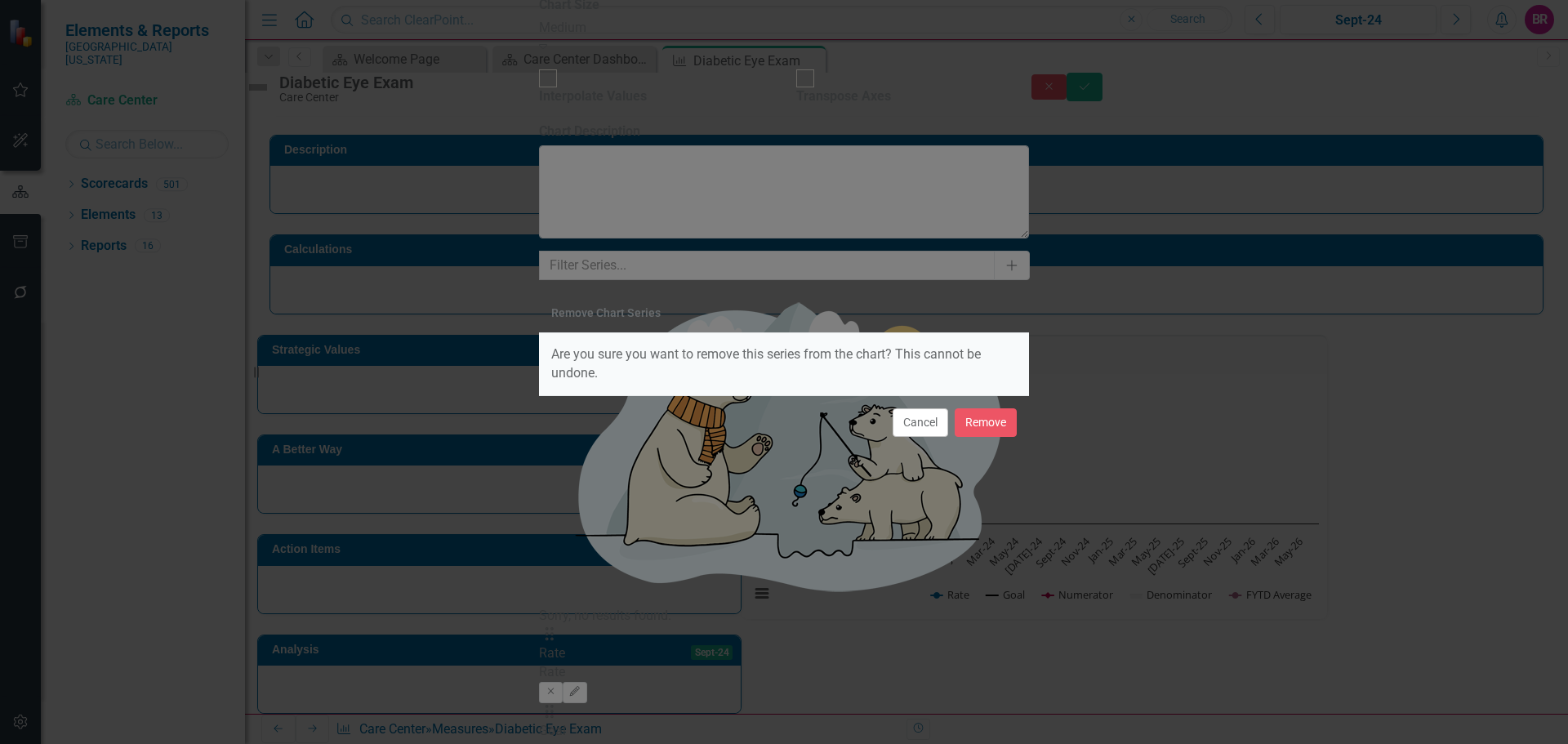
click at [988, 440] on div "Cancel Remove" at bounding box center [783, 421] width 490 height 54
click at [999, 412] on button "Remove" at bounding box center [985, 422] width 62 height 28
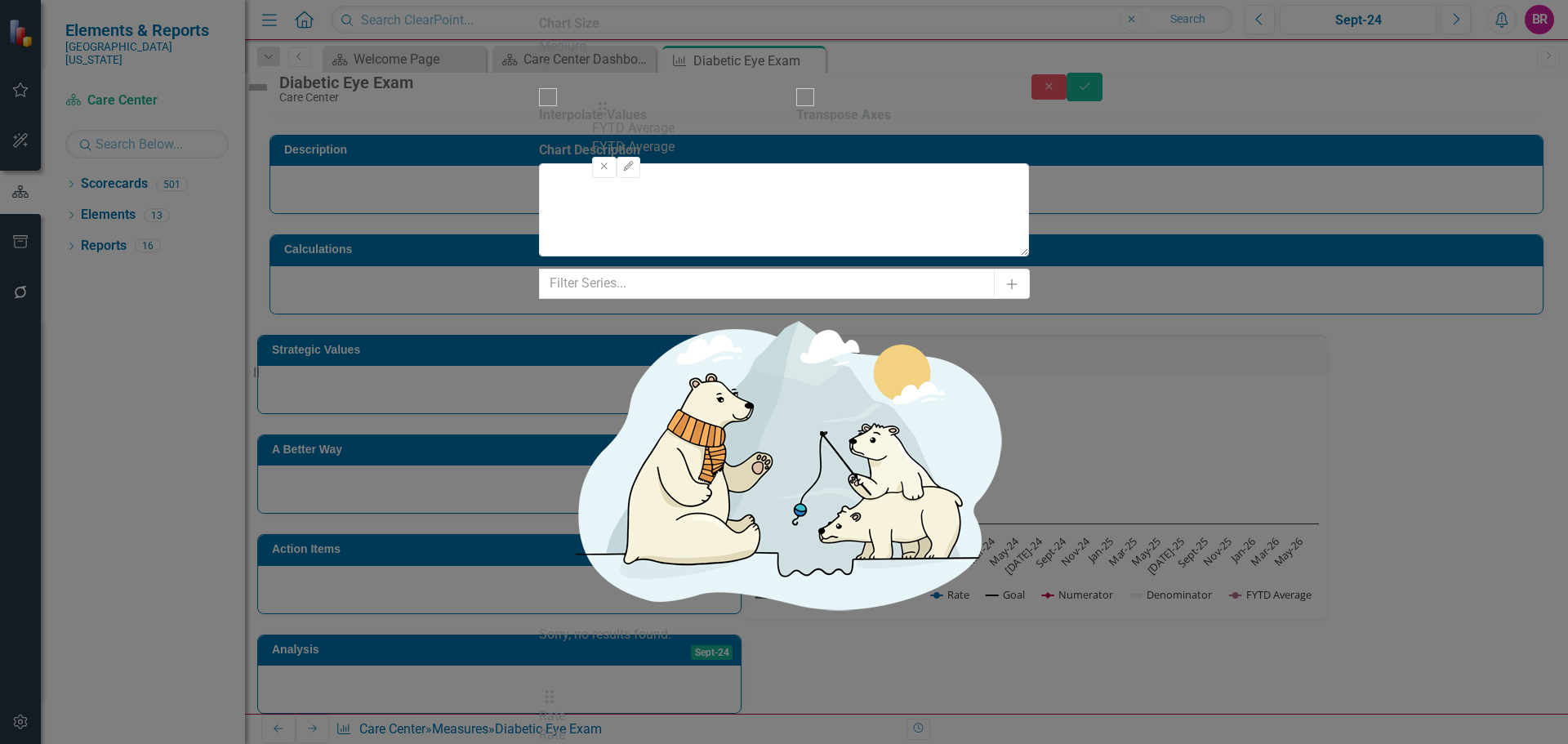
drag, startPoint x: 604, startPoint y: 231, endPoint x: 615, endPoint y: 120, distance: 111.5
click at [586, 701] on button "Edit" at bounding box center [574, 712] width 23 height 22
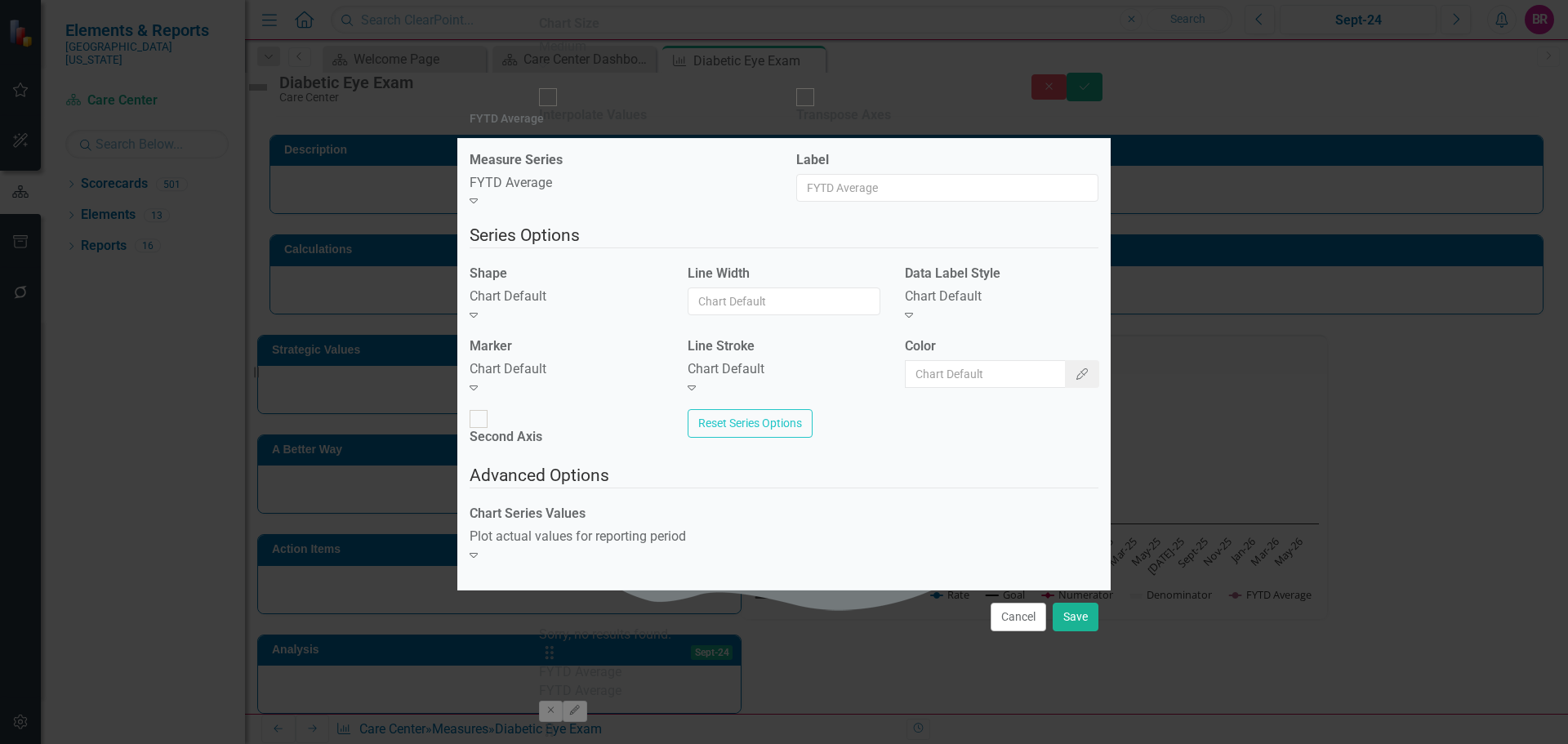
click at [552, 325] on div "Chart Default Expand" at bounding box center [566, 306] width 194 height 37
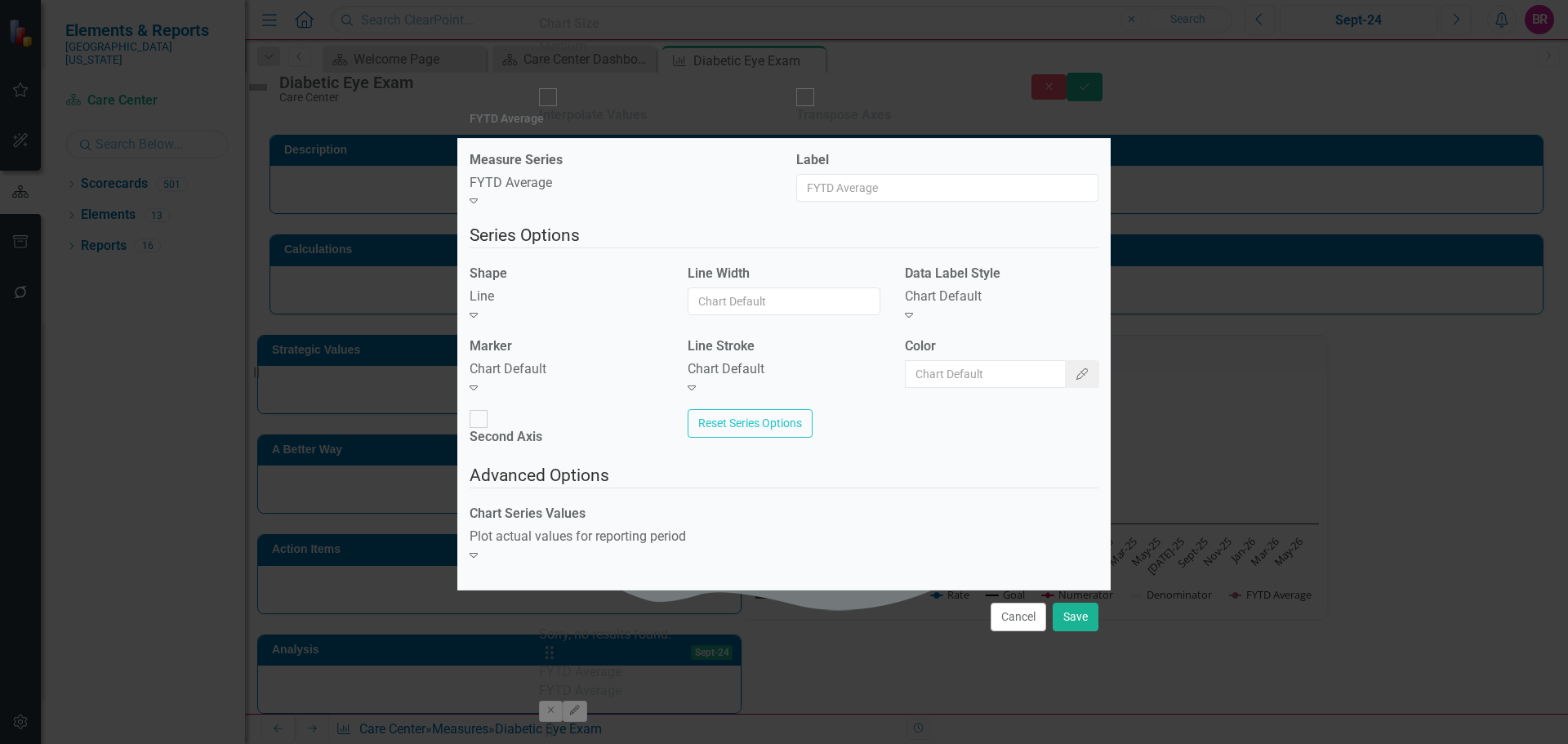
click at [572, 379] on div "Chart Default" at bounding box center [566, 369] width 194 height 19
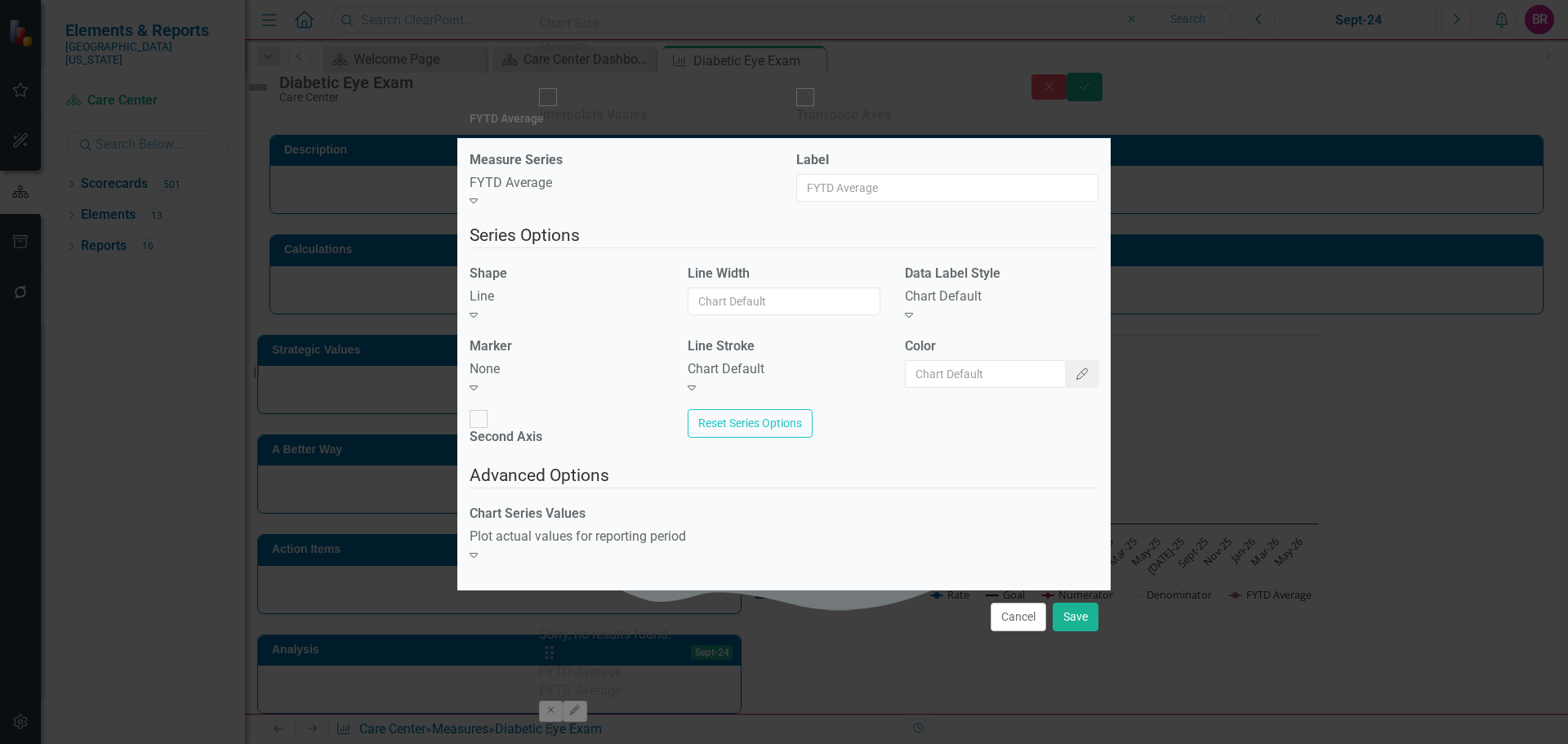
click at [959, 306] on div "Chart Default" at bounding box center [1002, 297] width 194 height 19
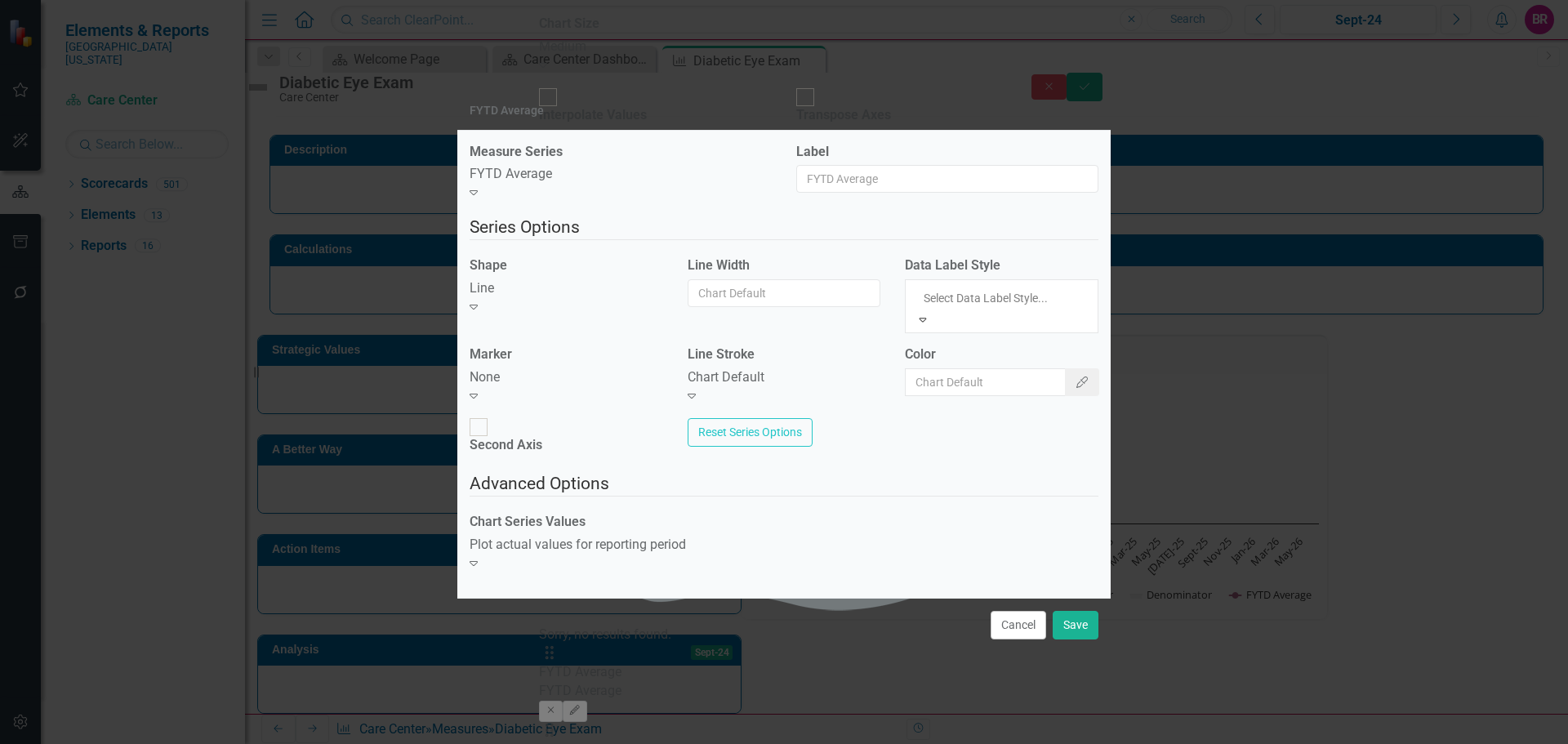
click at [800, 381] on div "Chart Default" at bounding box center [784, 377] width 194 height 19
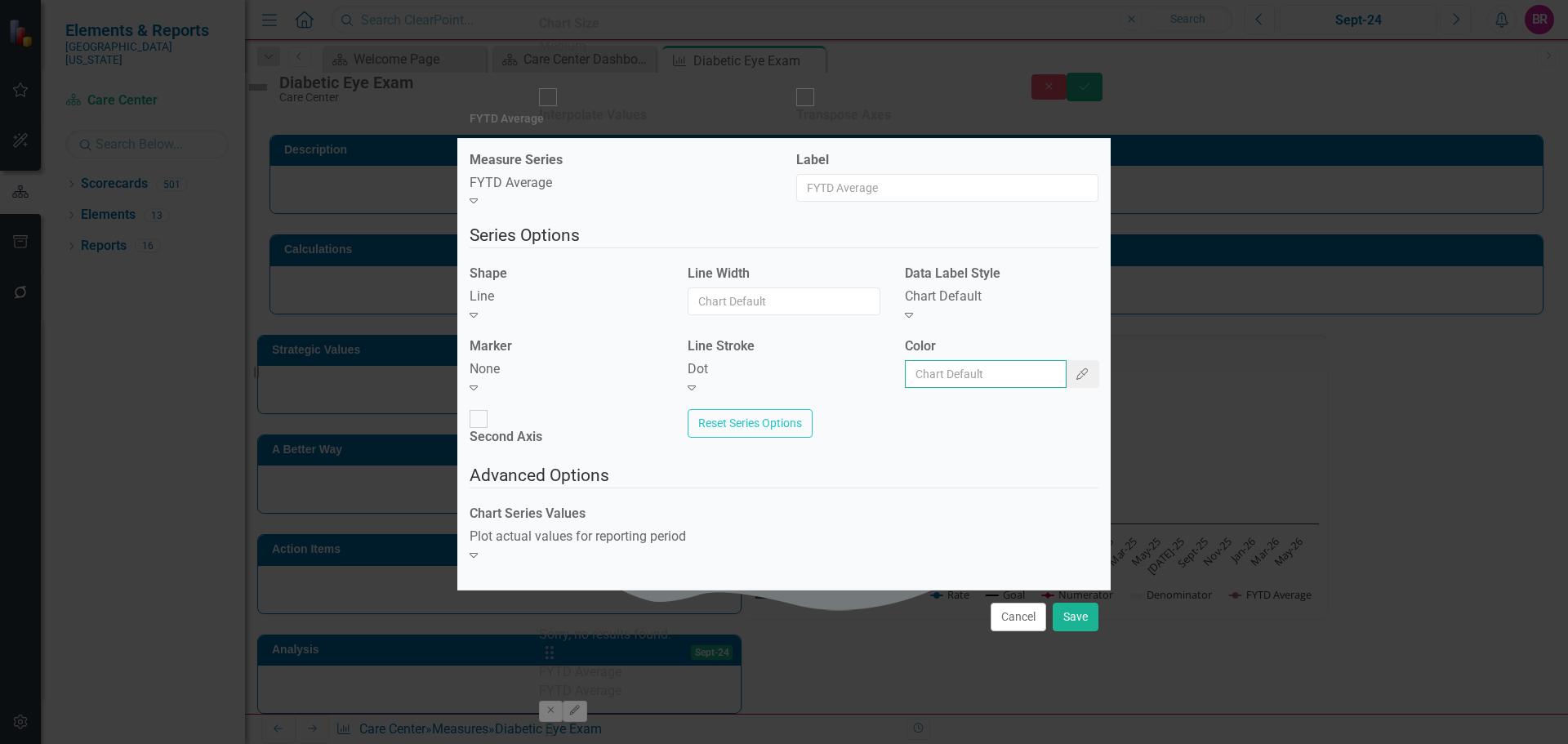
click at [984, 373] on input "Color" at bounding box center [986, 373] width 162 height 27
click at [1069, 388] on button "Color Picker" at bounding box center [1082, 373] width 34 height 27
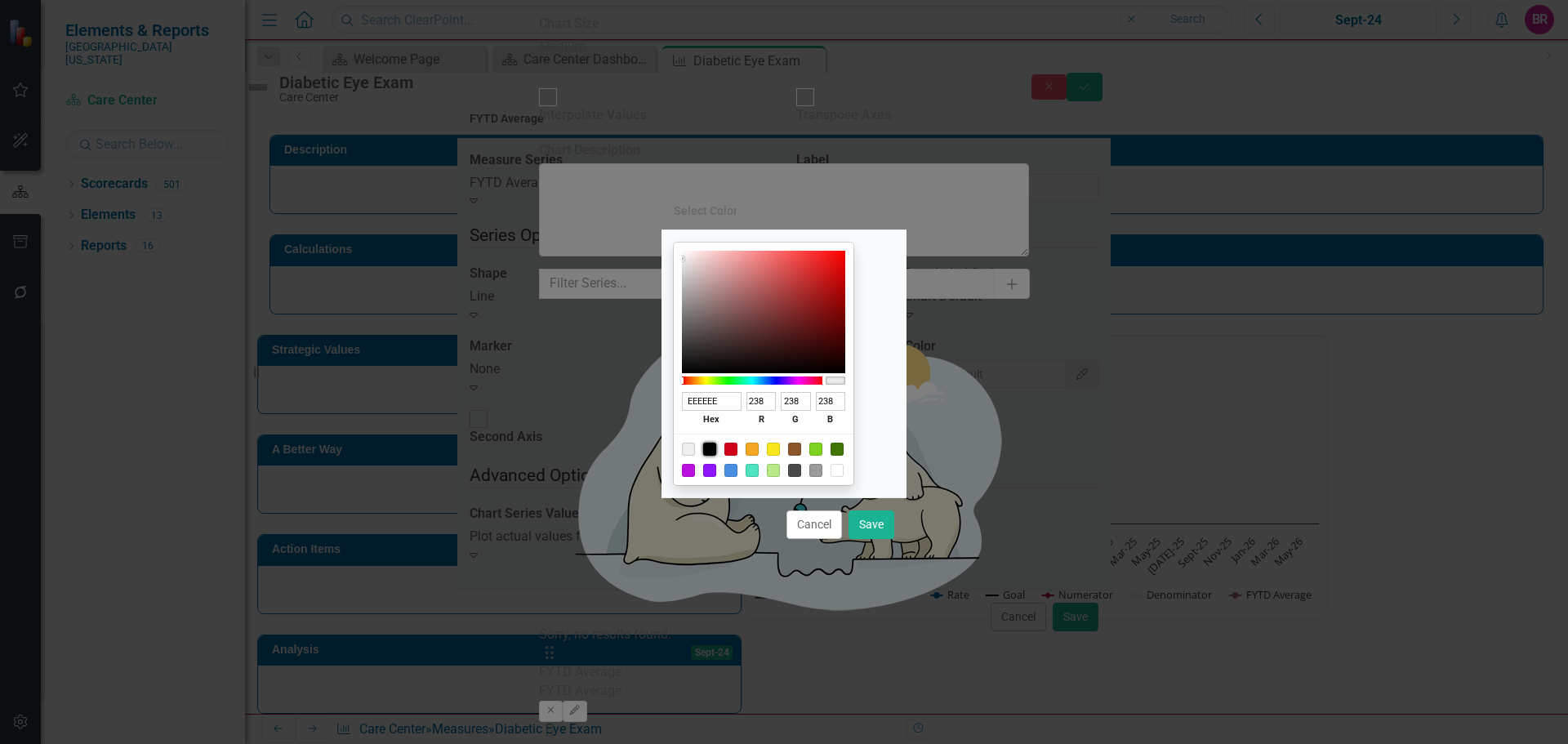
click at [717, 449] on div at bounding box center [710, 449] width 13 height 13
type input "000000"
type input "0"
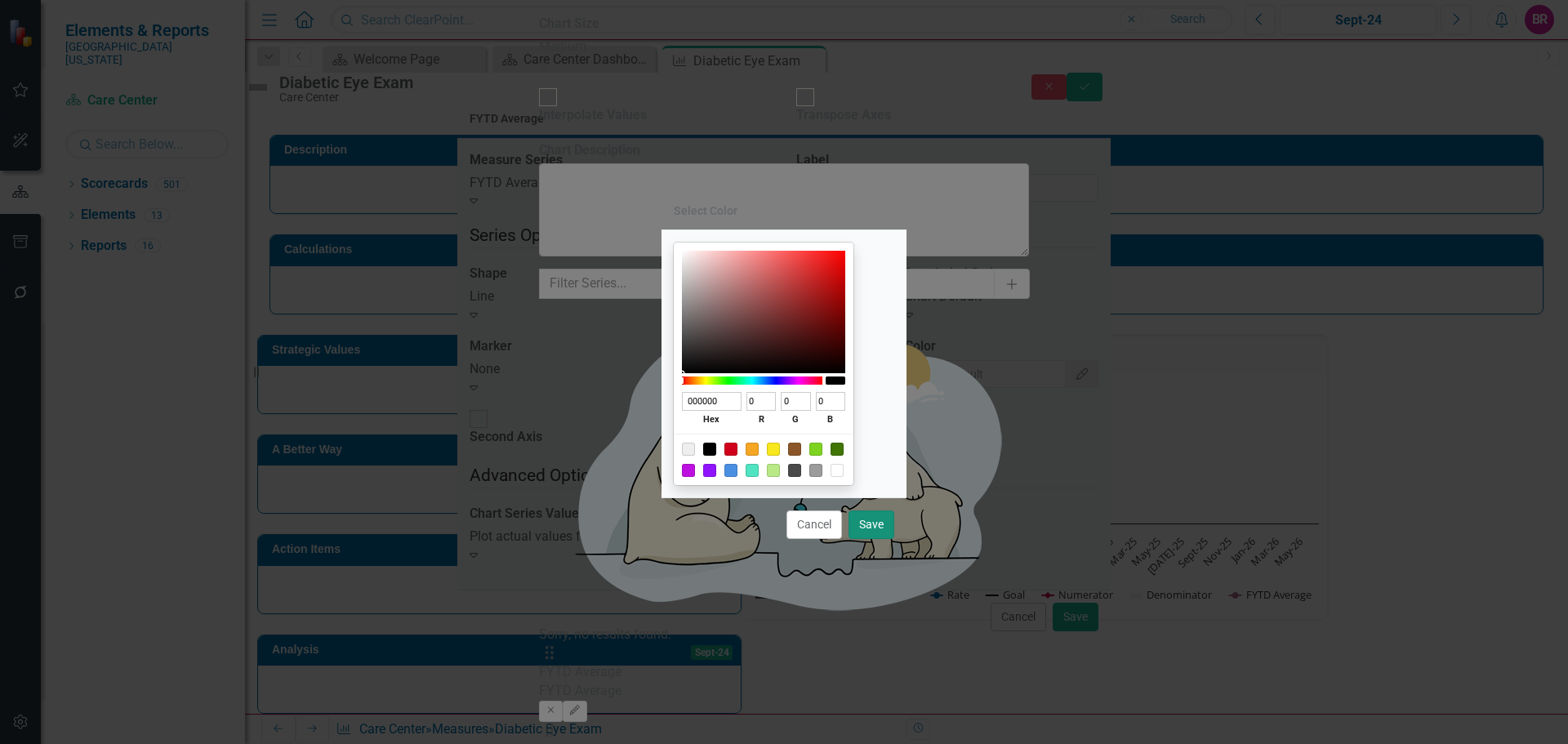
click at [873, 535] on button "Save" at bounding box center [871, 525] width 46 height 28
type input "#000000"
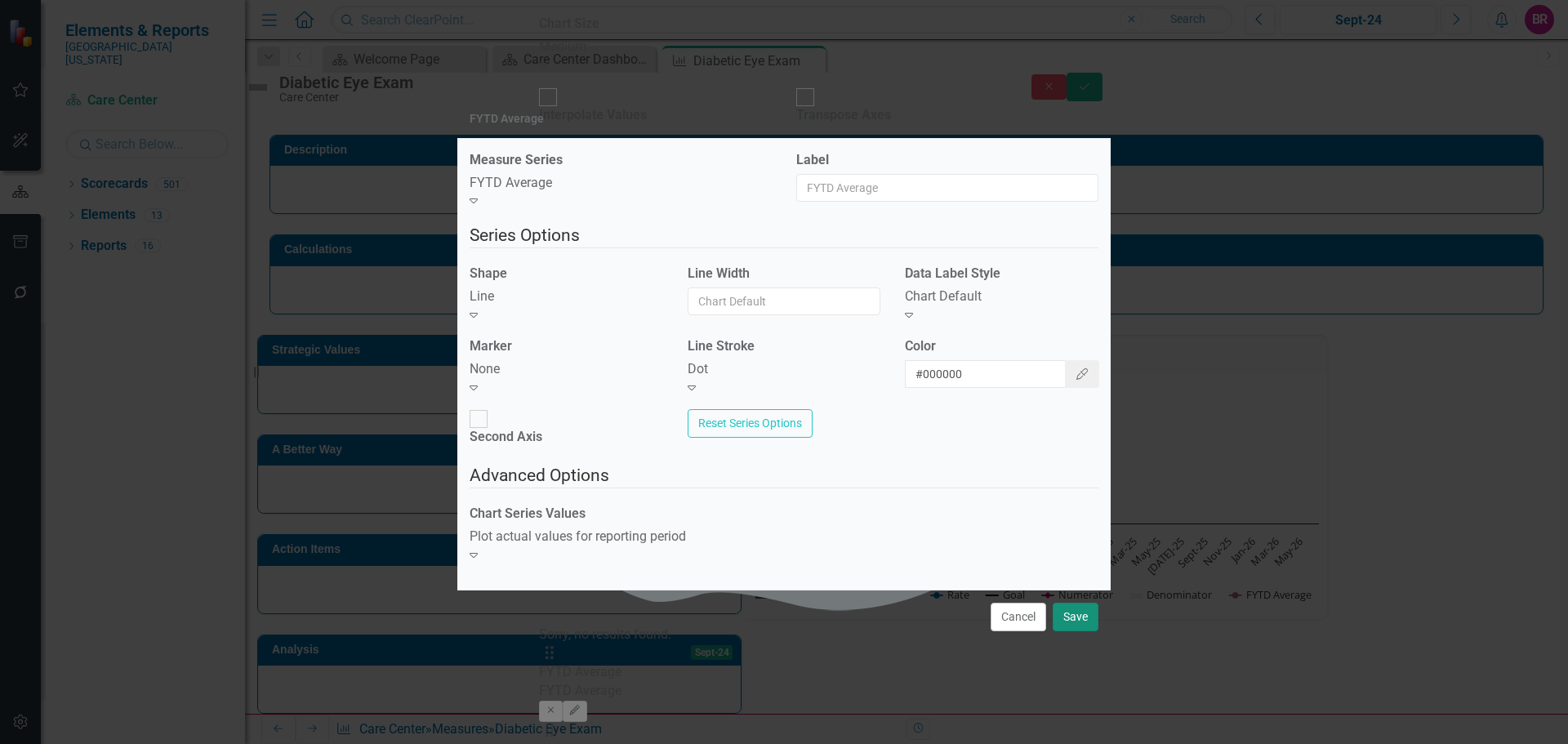
click at [1069, 604] on button "Save" at bounding box center [1075, 617] width 46 height 28
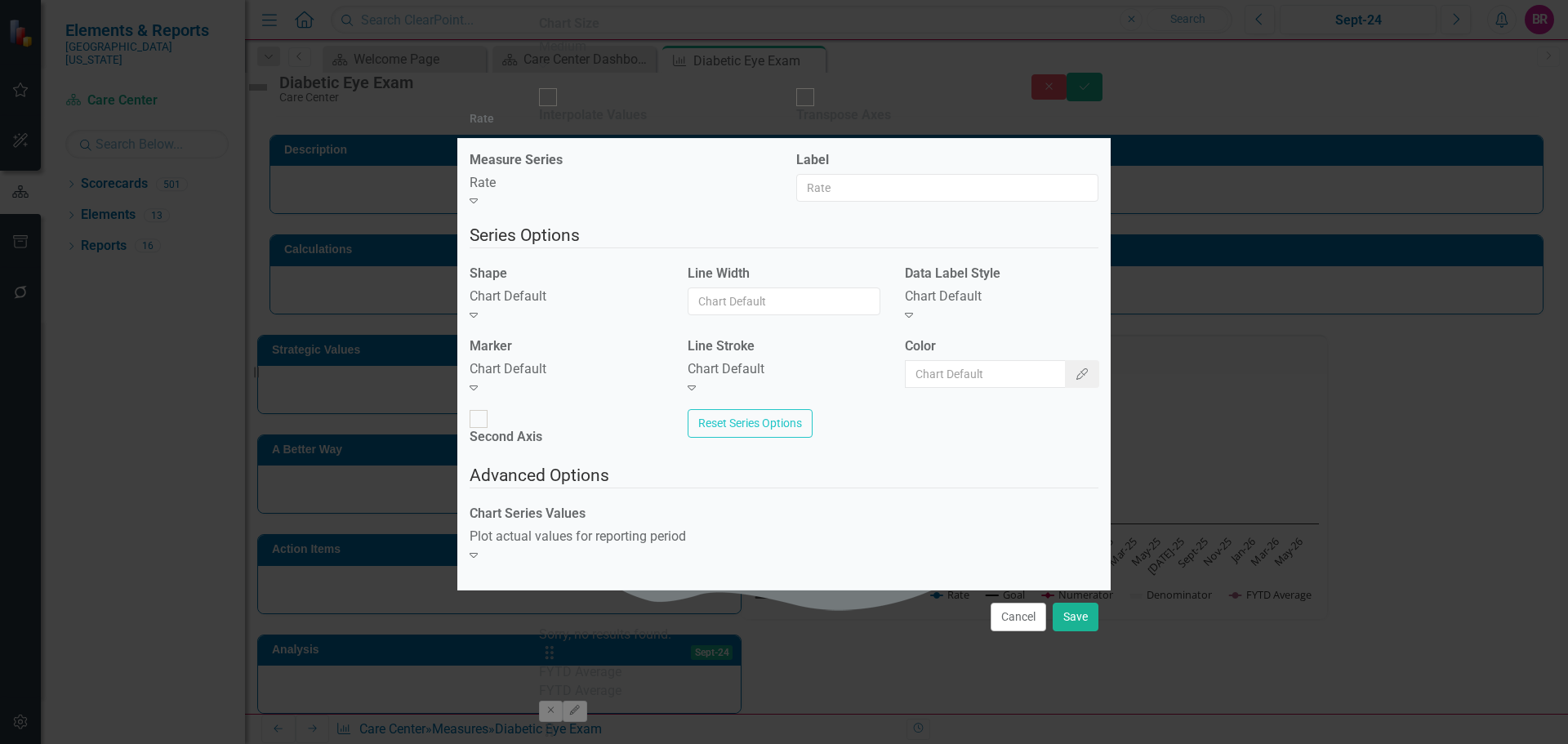
click at [527, 334] on div "Shape Chart Default Expand" at bounding box center [566, 300] width 218 height 72
click at [544, 306] on div "Chart Default" at bounding box center [566, 297] width 194 height 19
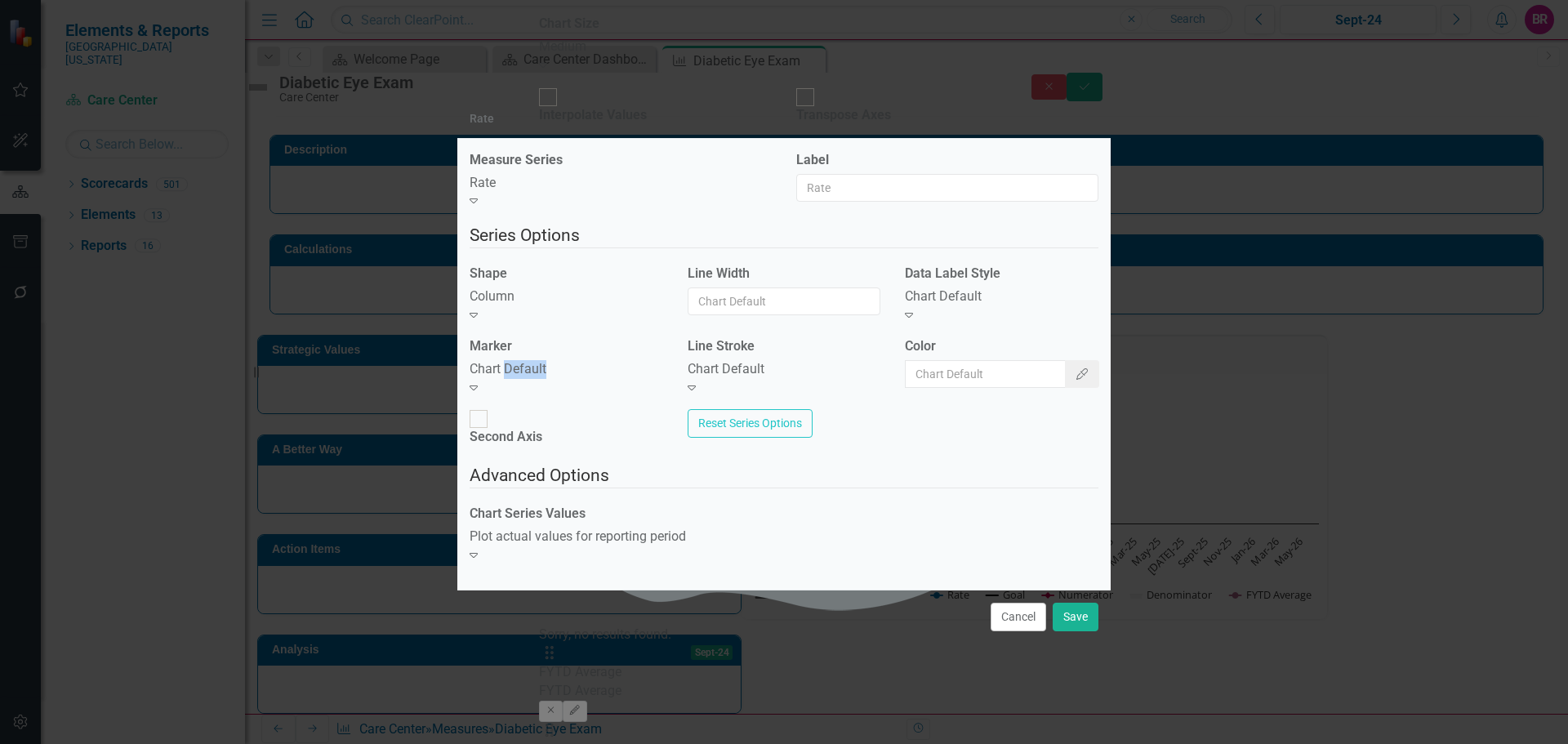
click at [544, 379] on div "Chart Default" at bounding box center [566, 369] width 194 height 19
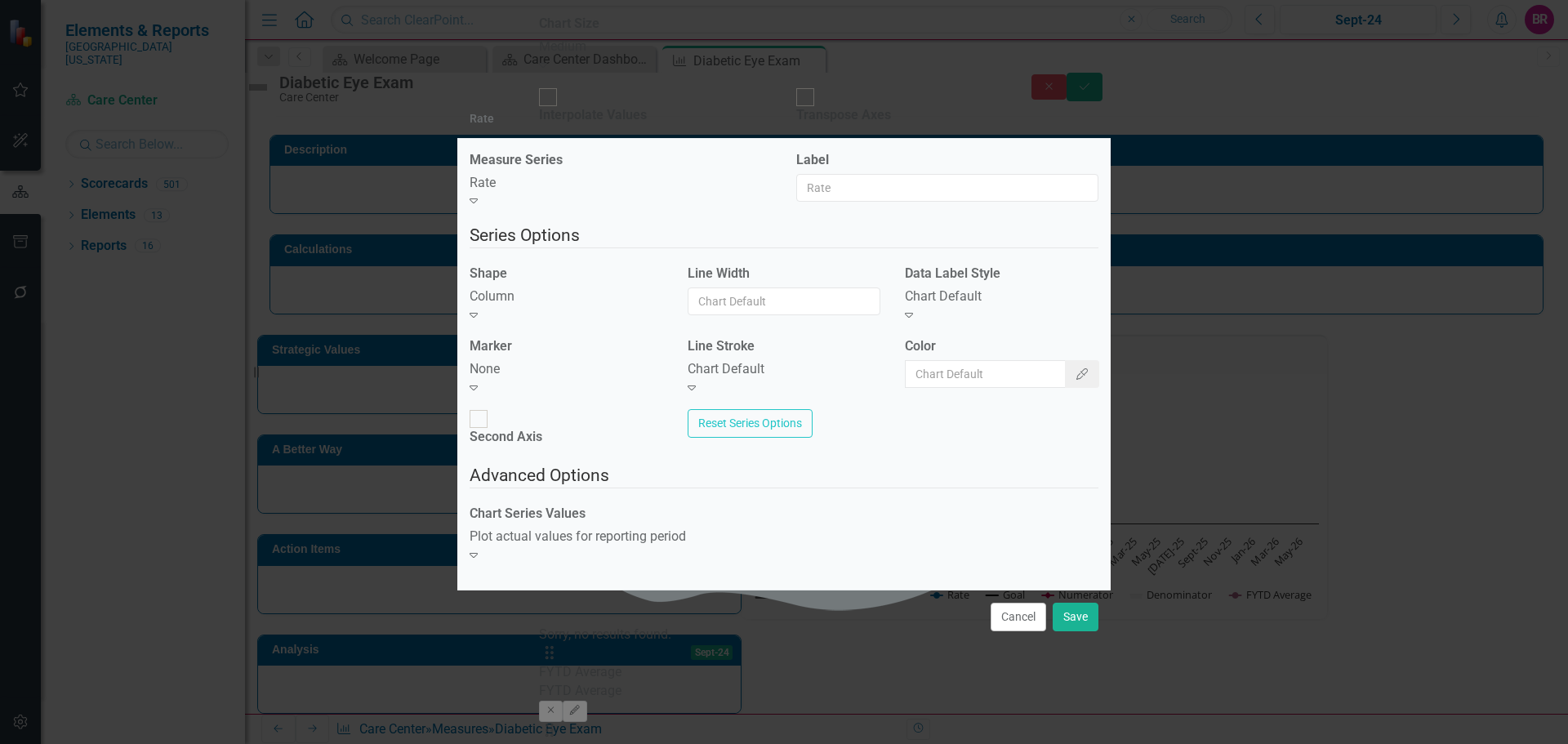
click at [1033, 306] on div "Chart Default" at bounding box center [1002, 297] width 194 height 19
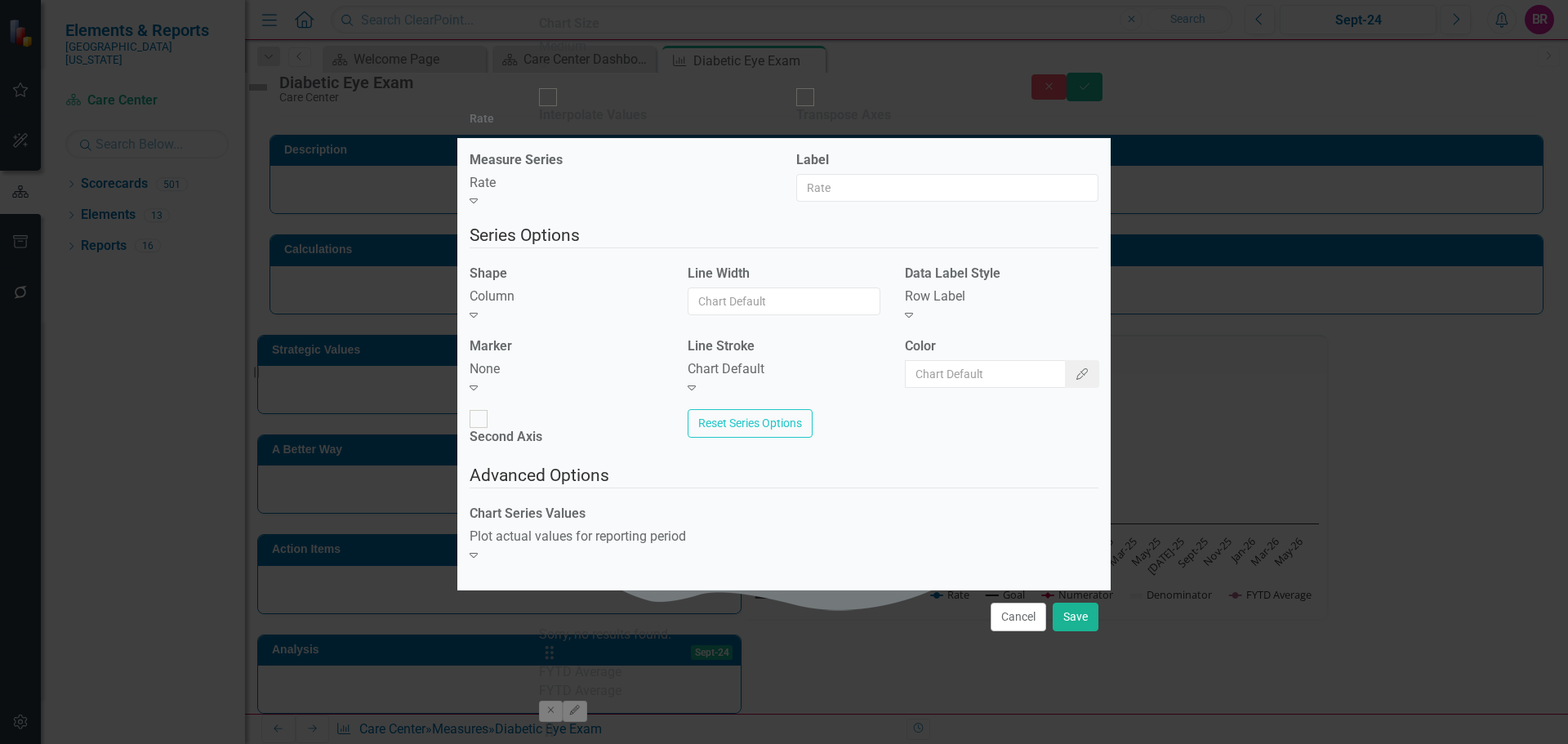
click at [1006, 306] on div "Row Label" at bounding box center [1002, 297] width 194 height 19
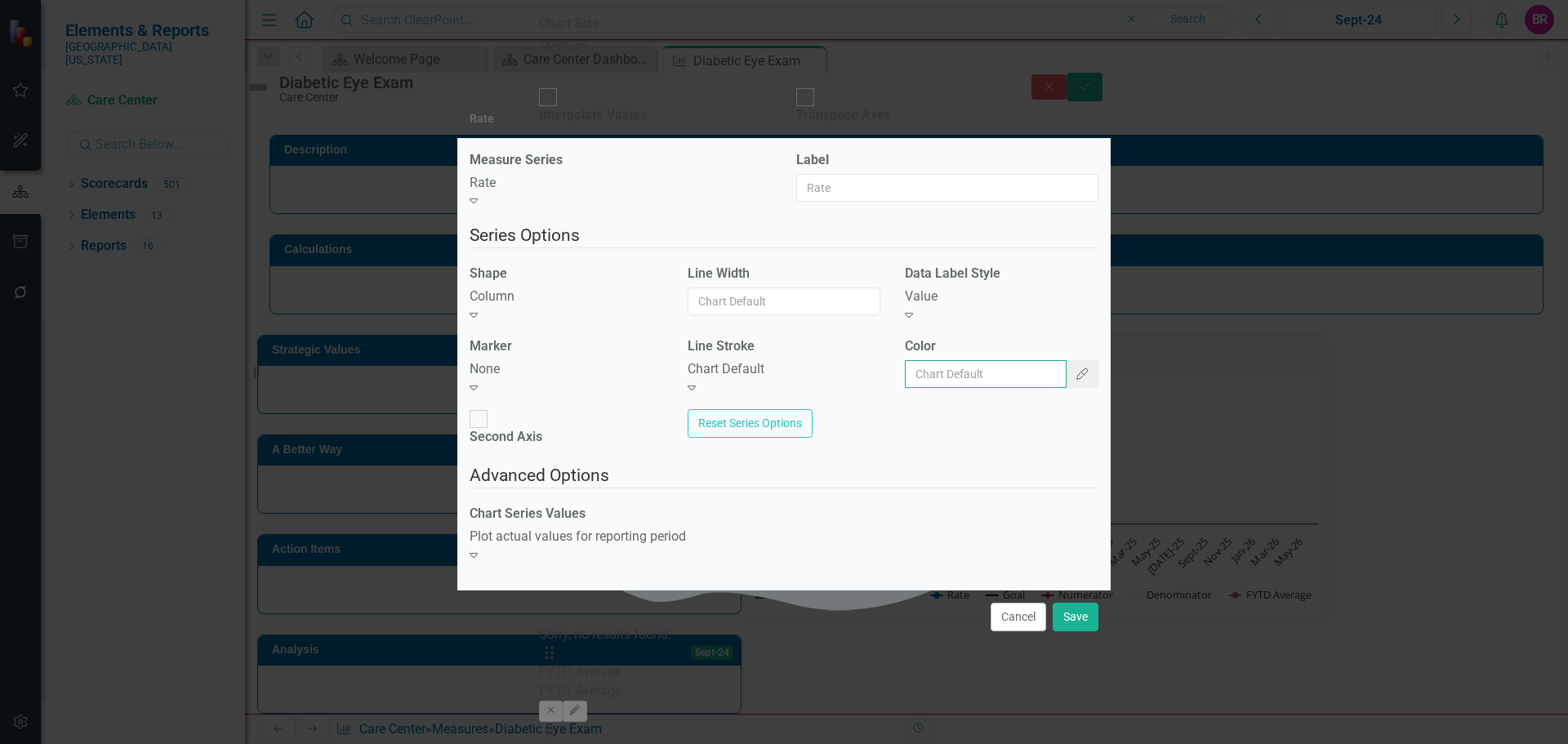
click at [984, 388] on input "Color" at bounding box center [986, 373] width 162 height 27
type input "#2e75b6"
click at [1072, 604] on button "Save" at bounding box center [1075, 617] width 46 height 28
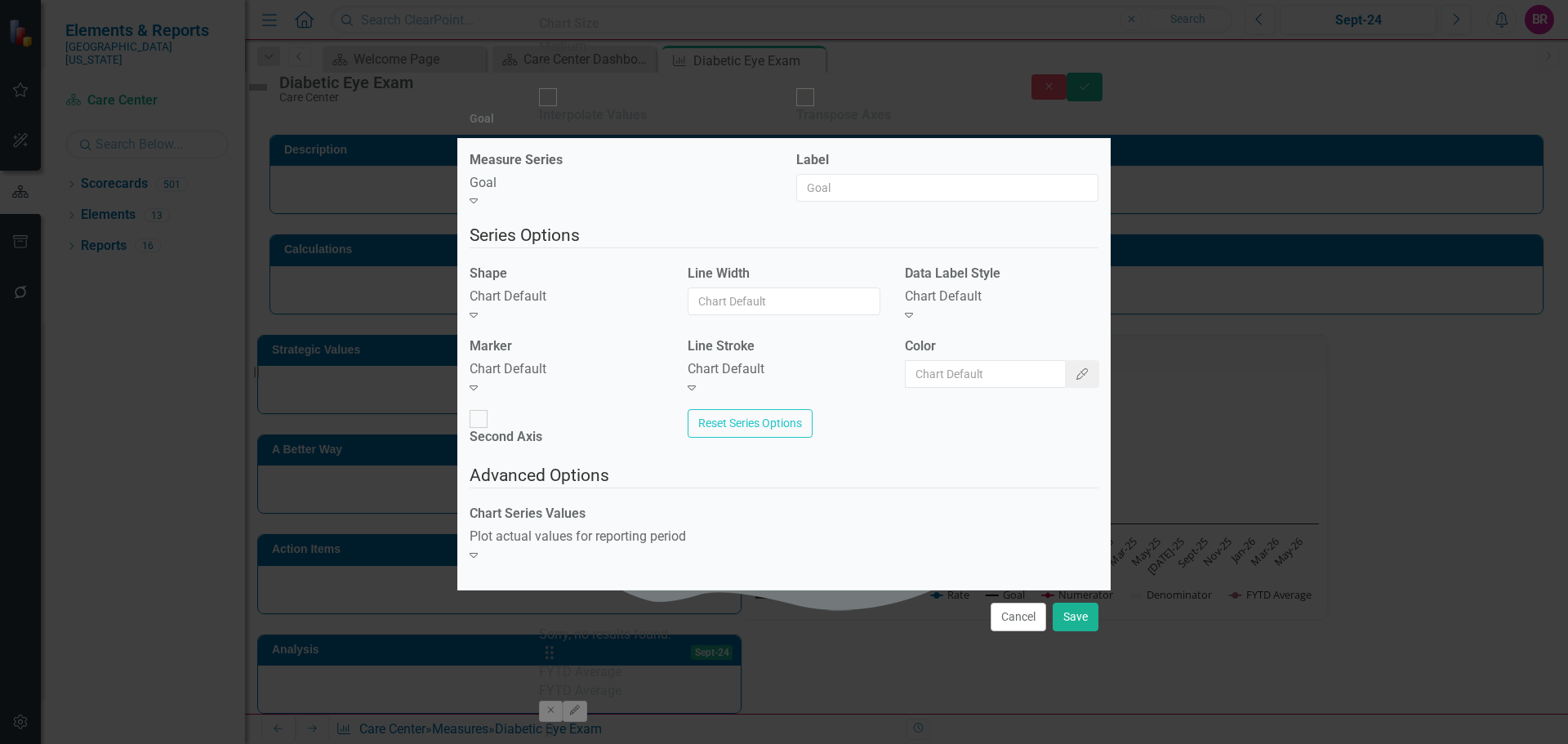
click at [657, 325] on div "Expand" at bounding box center [566, 315] width 194 height 19
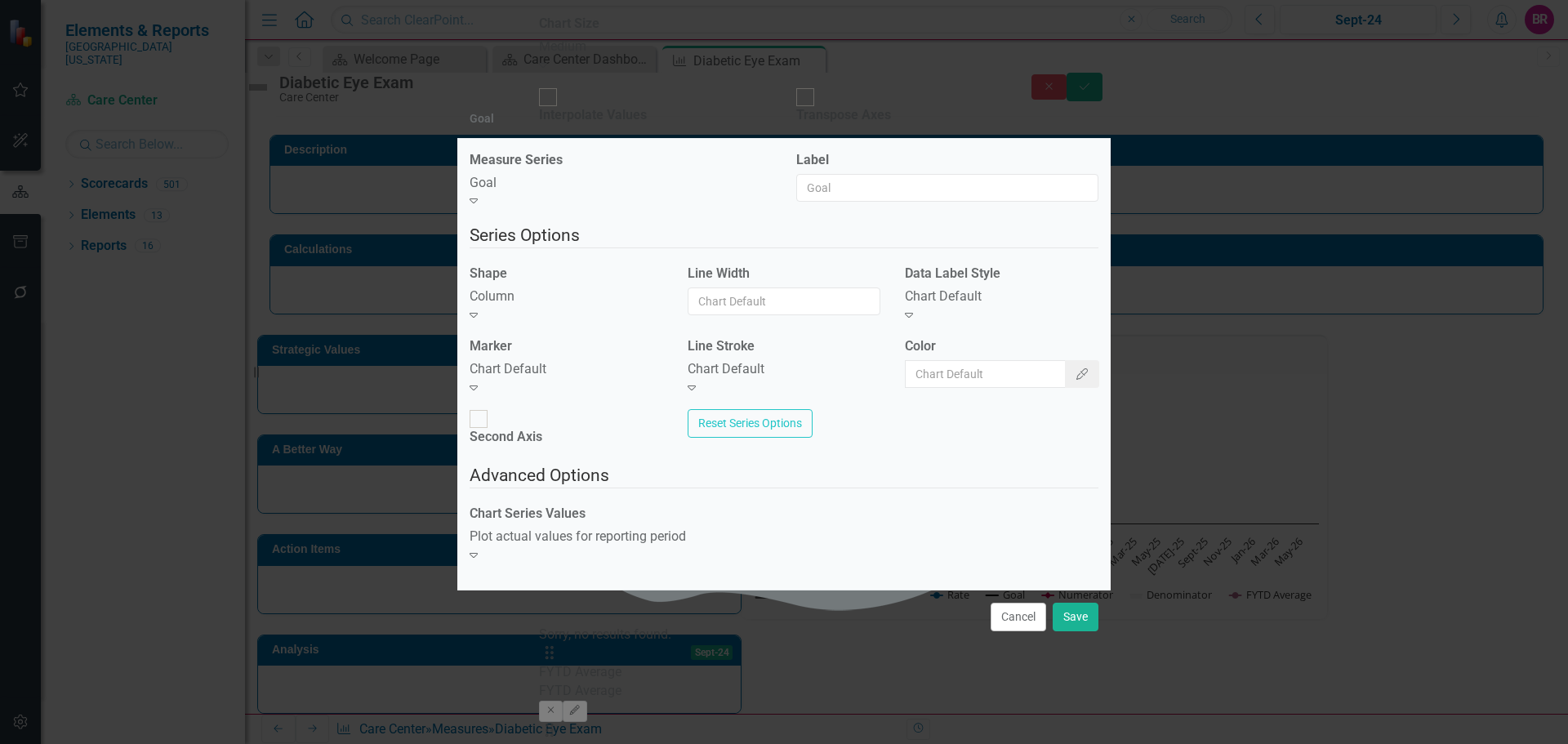
click at [562, 306] on div "Column" at bounding box center [566, 297] width 194 height 19
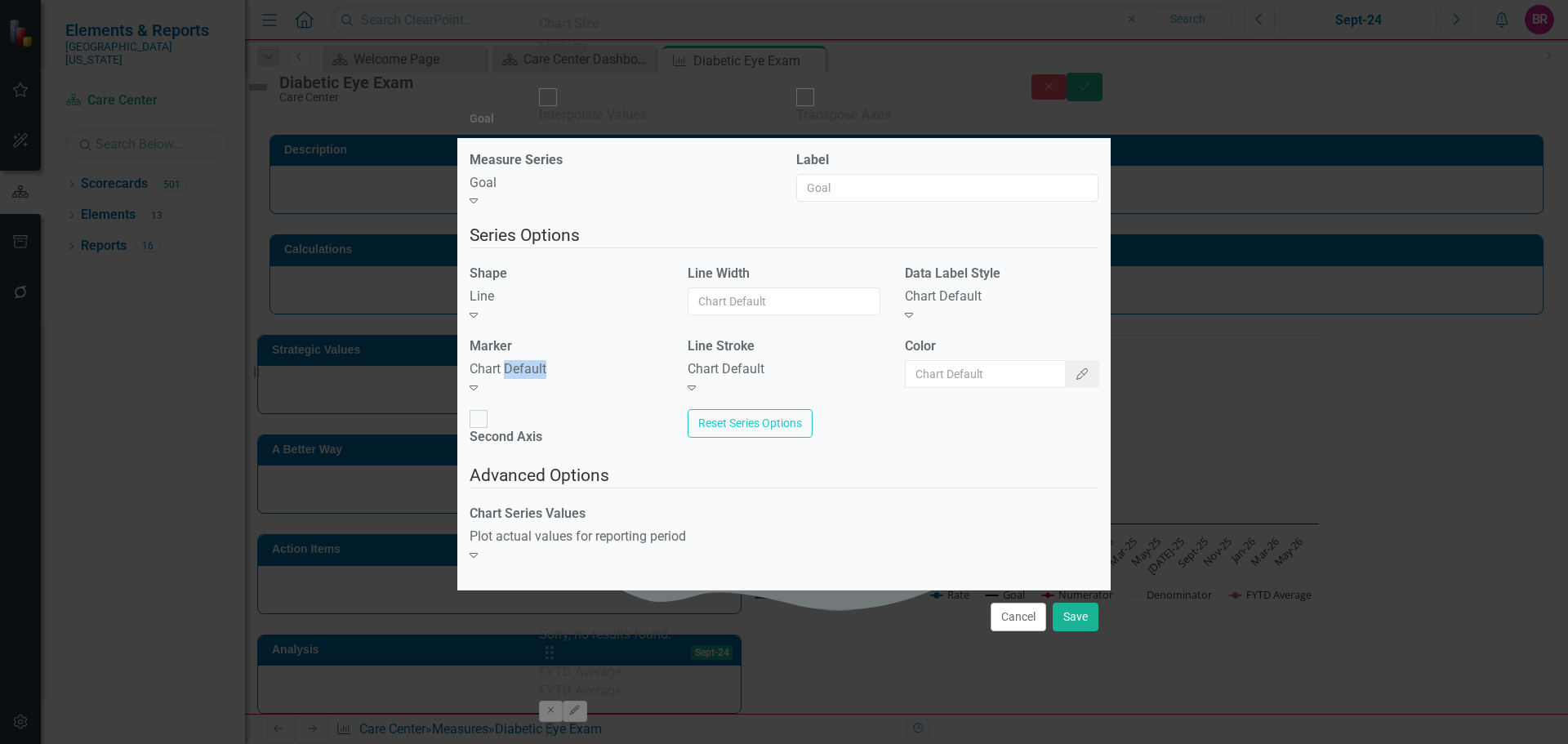
click at [536, 398] on div "Marker Chart Default Expand" at bounding box center [566, 373] width 218 height 72
click at [541, 379] on div "Chart Default" at bounding box center [566, 369] width 194 height 19
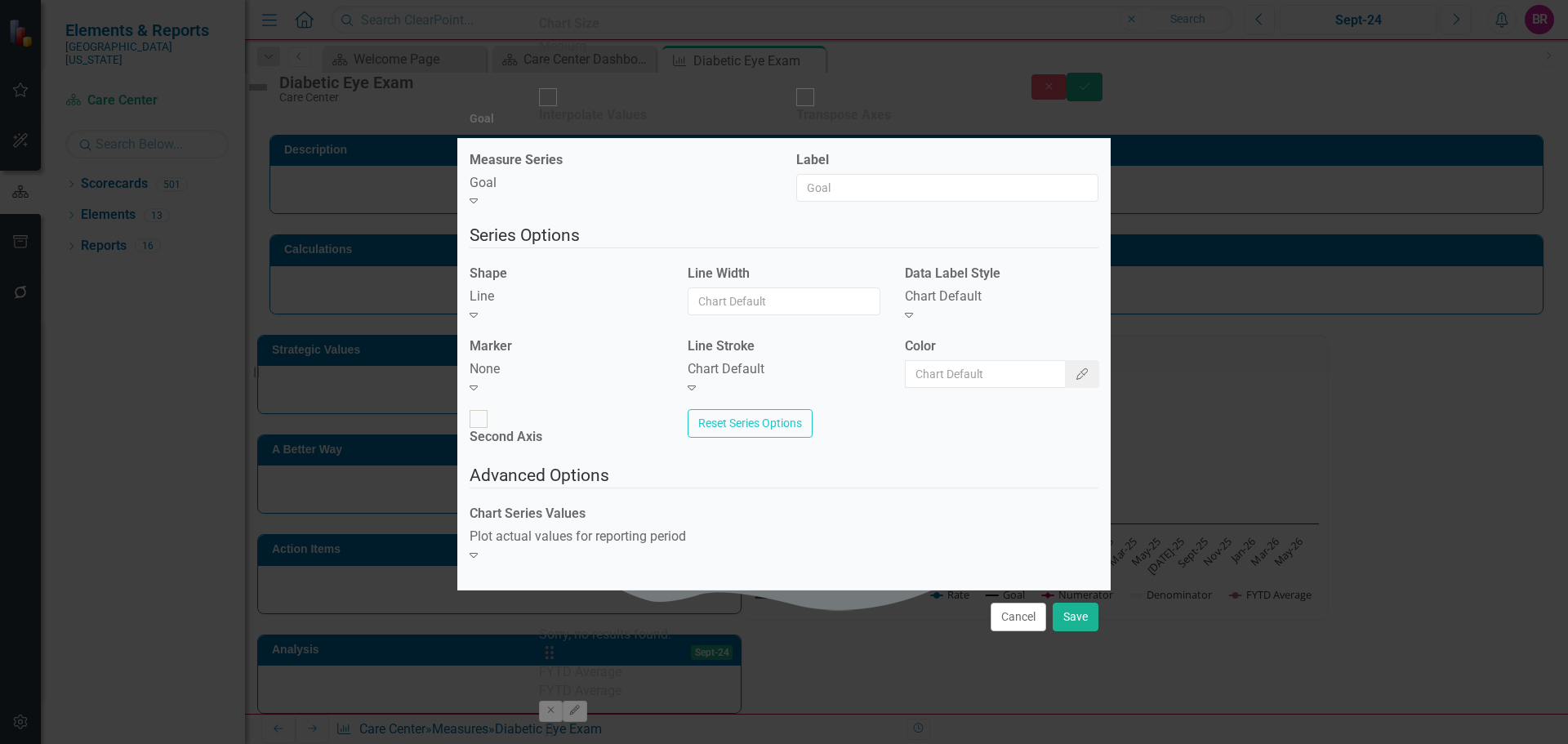
click at [1006, 306] on div "Chart Default" at bounding box center [1002, 297] width 194 height 19
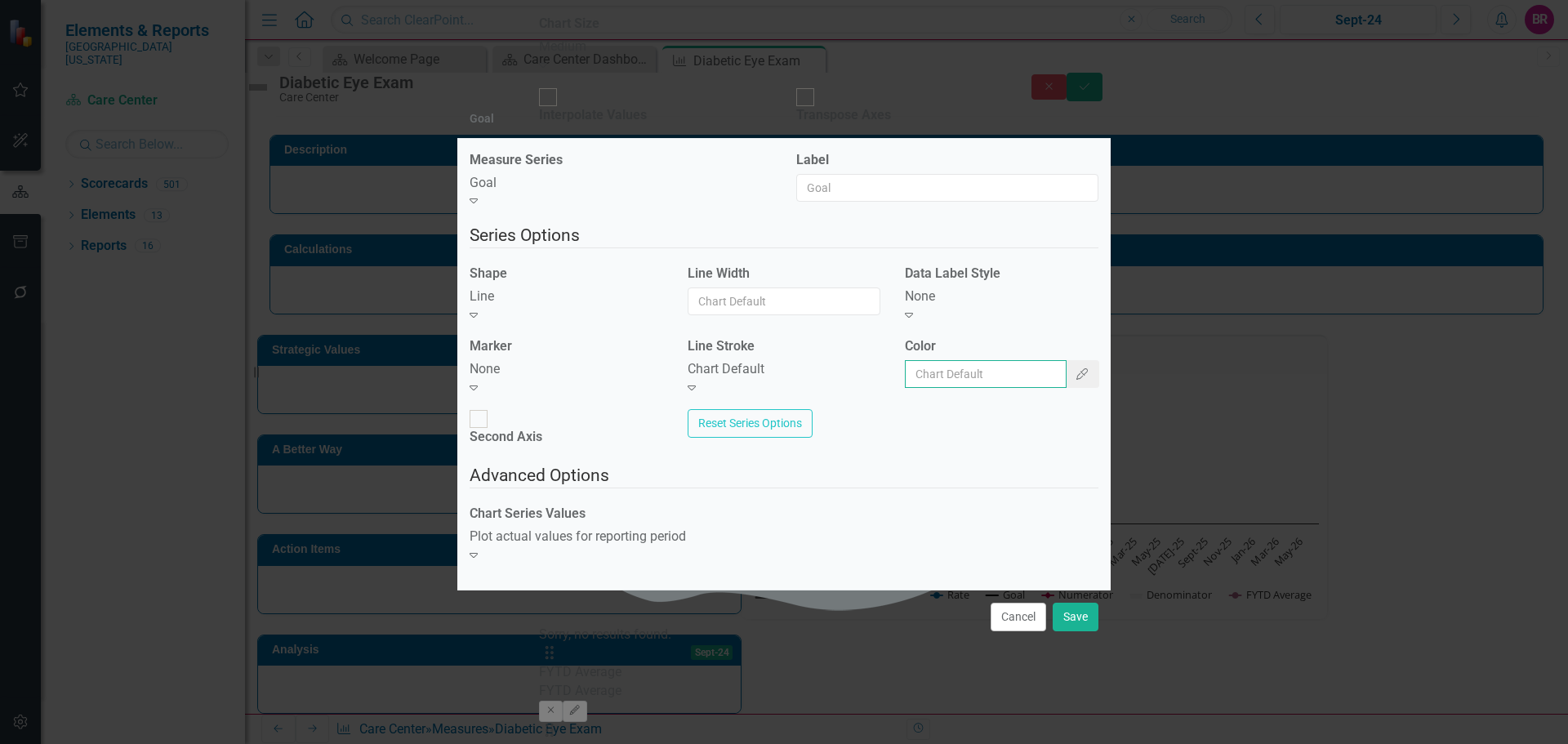
click at [967, 386] on input "Color" at bounding box center [986, 373] width 162 height 27
type input "#c40650"
click at [1070, 612] on button "Save" at bounding box center [1075, 617] width 46 height 28
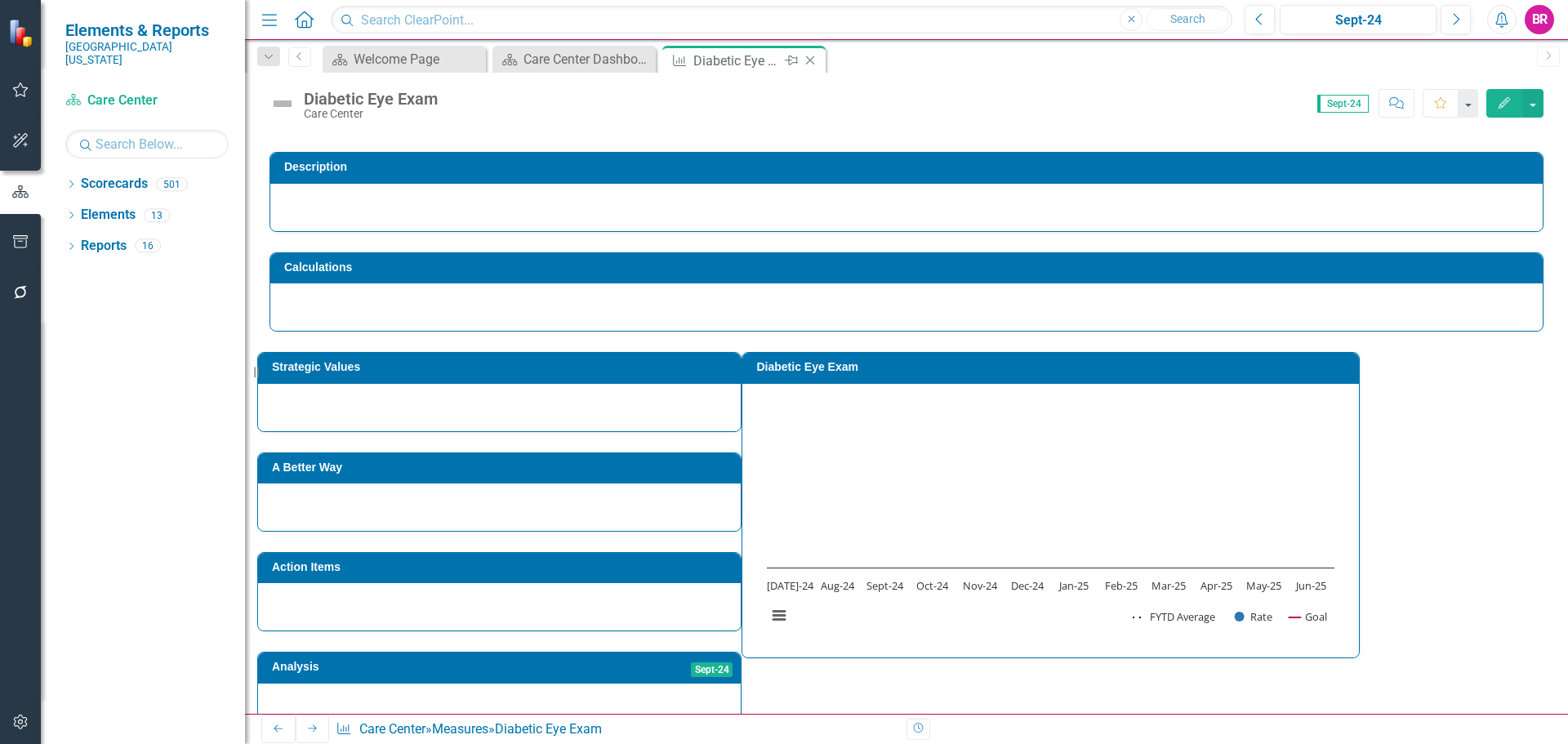
click at [811, 62] on icon "Close" at bounding box center [811, 61] width 17 height 13
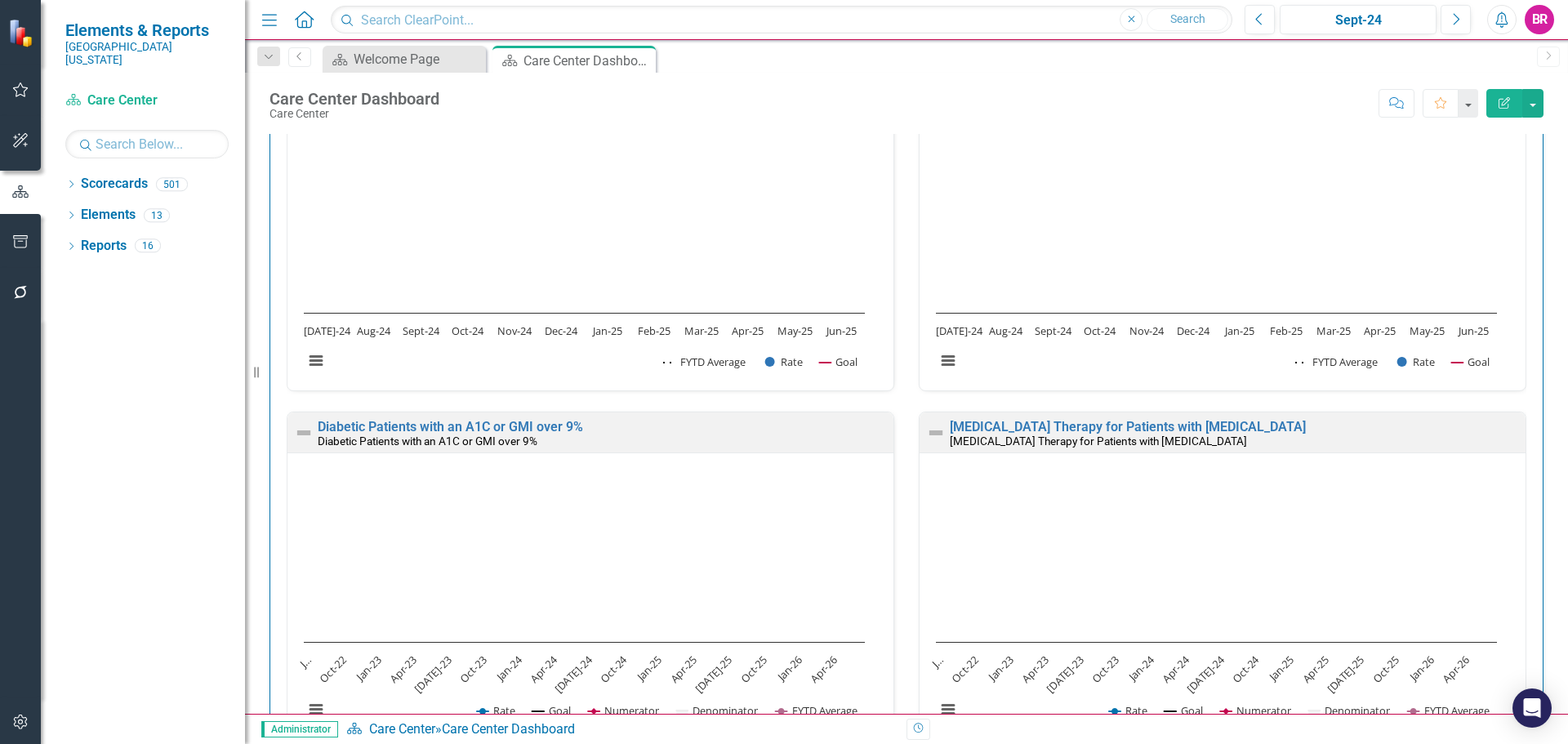
scroll to position [1, 0]
click at [488, 421] on link "Diabetic Patients with an A1C or GMI over 9%" at bounding box center [450, 426] width 265 height 16
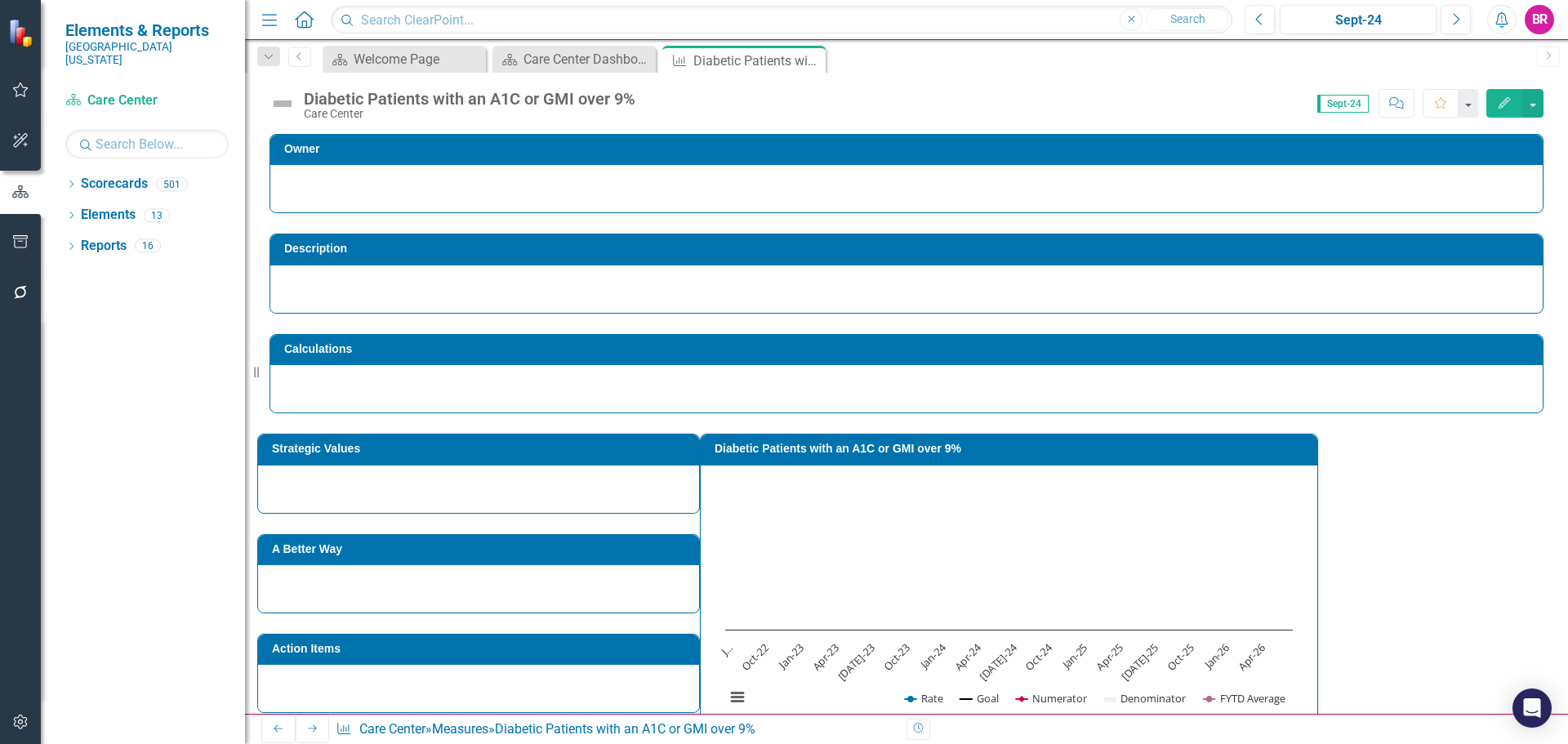
click at [982, 447] on h3 "Diabetic Patients with an A1C or GMI over 9%" at bounding box center [1012, 448] width 594 height 12
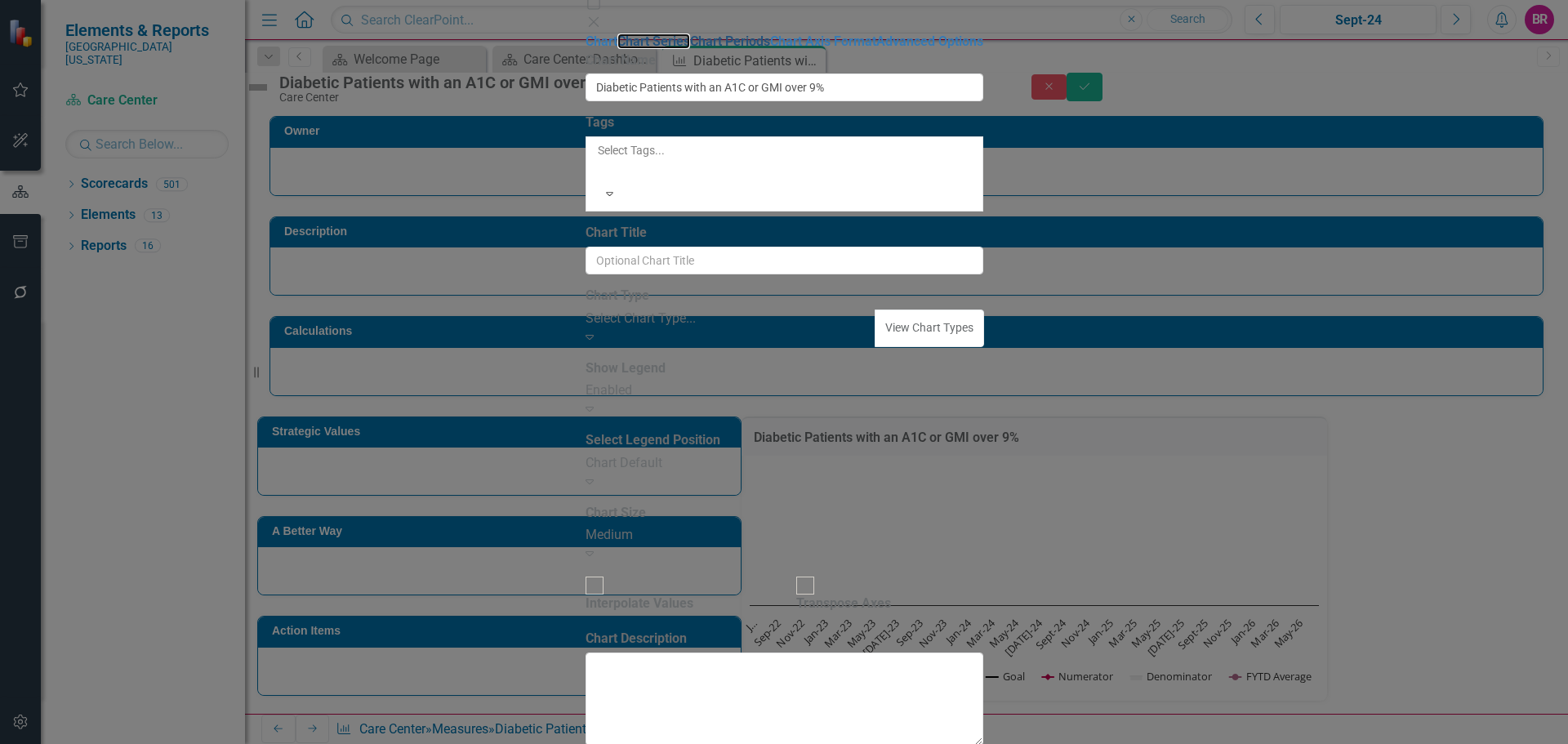
click at [618, 49] on link "Chart Series" at bounding box center [653, 41] width 72 height 16
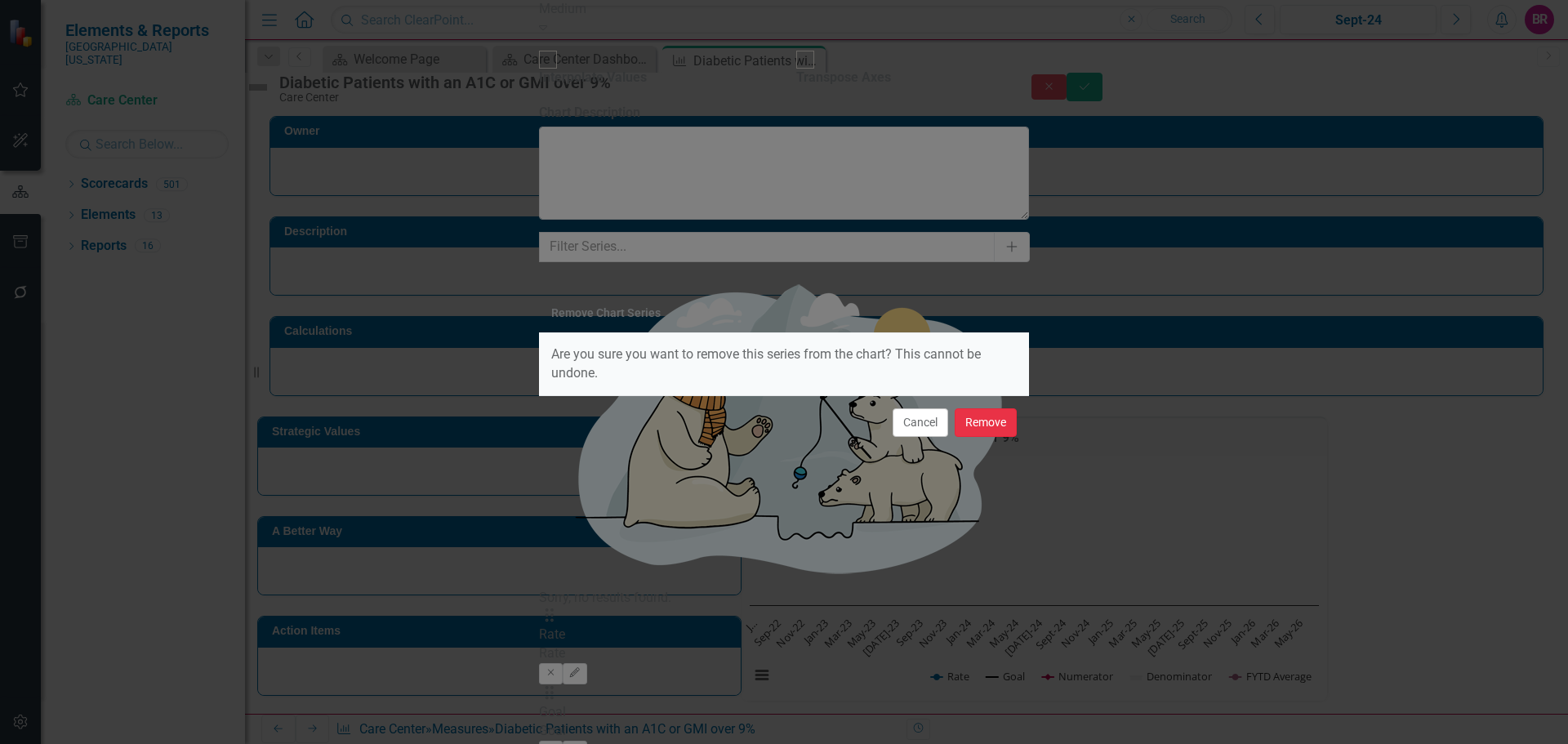
click at [1003, 419] on button "Remove" at bounding box center [985, 422] width 62 height 28
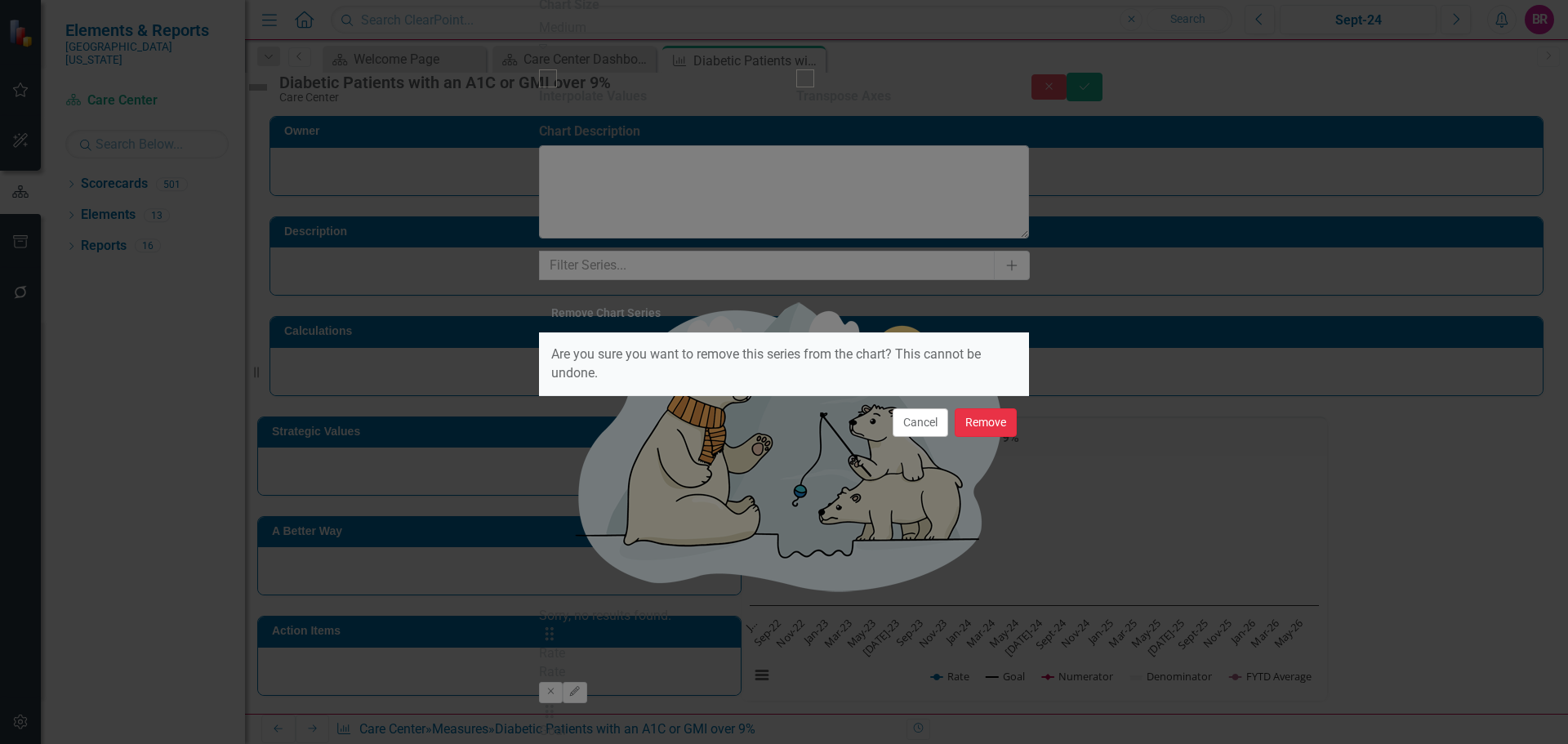
click at [1001, 429] on button "Remove" at bounding box center [985, 422] width 62 height 28
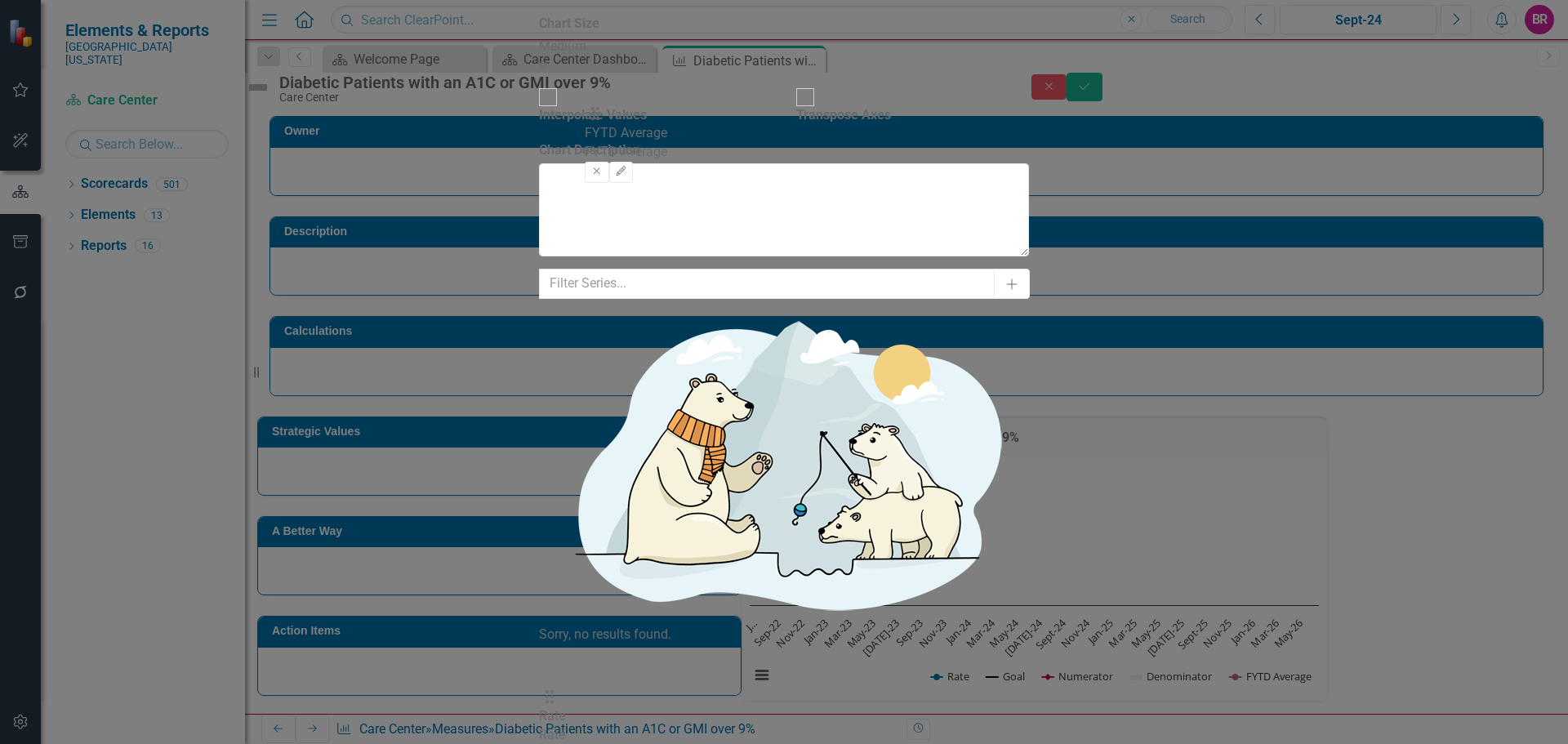
drag, startPoint x: 604, startPoint y: 236, endPoint x: 607, endPoint y: 124, distance: 112.0
click at [581, 706] on icon "Edit" at bounding box center [574, 711] width 12 height 10
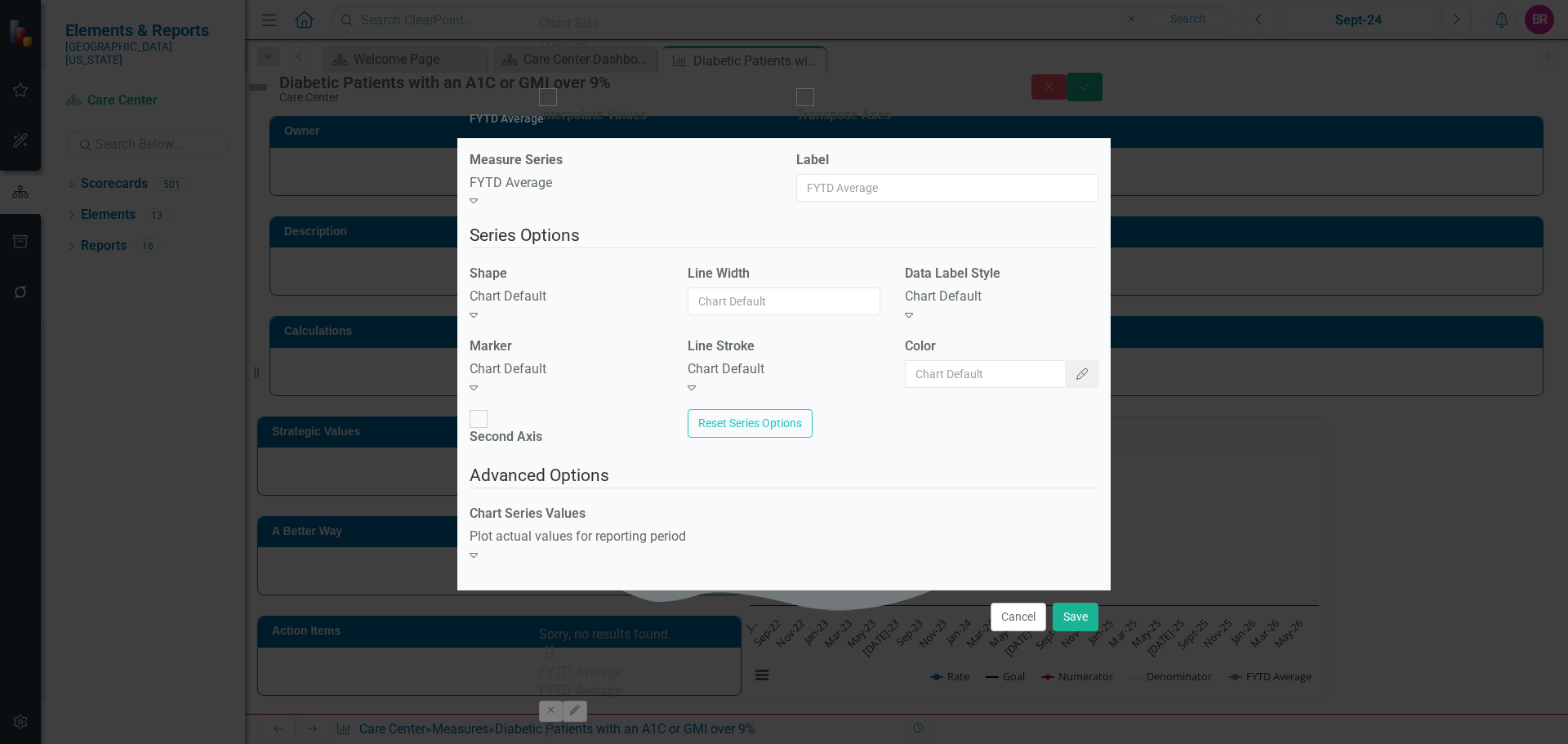
click at [545, 325] on div "Chart Default Expand" at bounding box center [566, 306] width 194 height 37
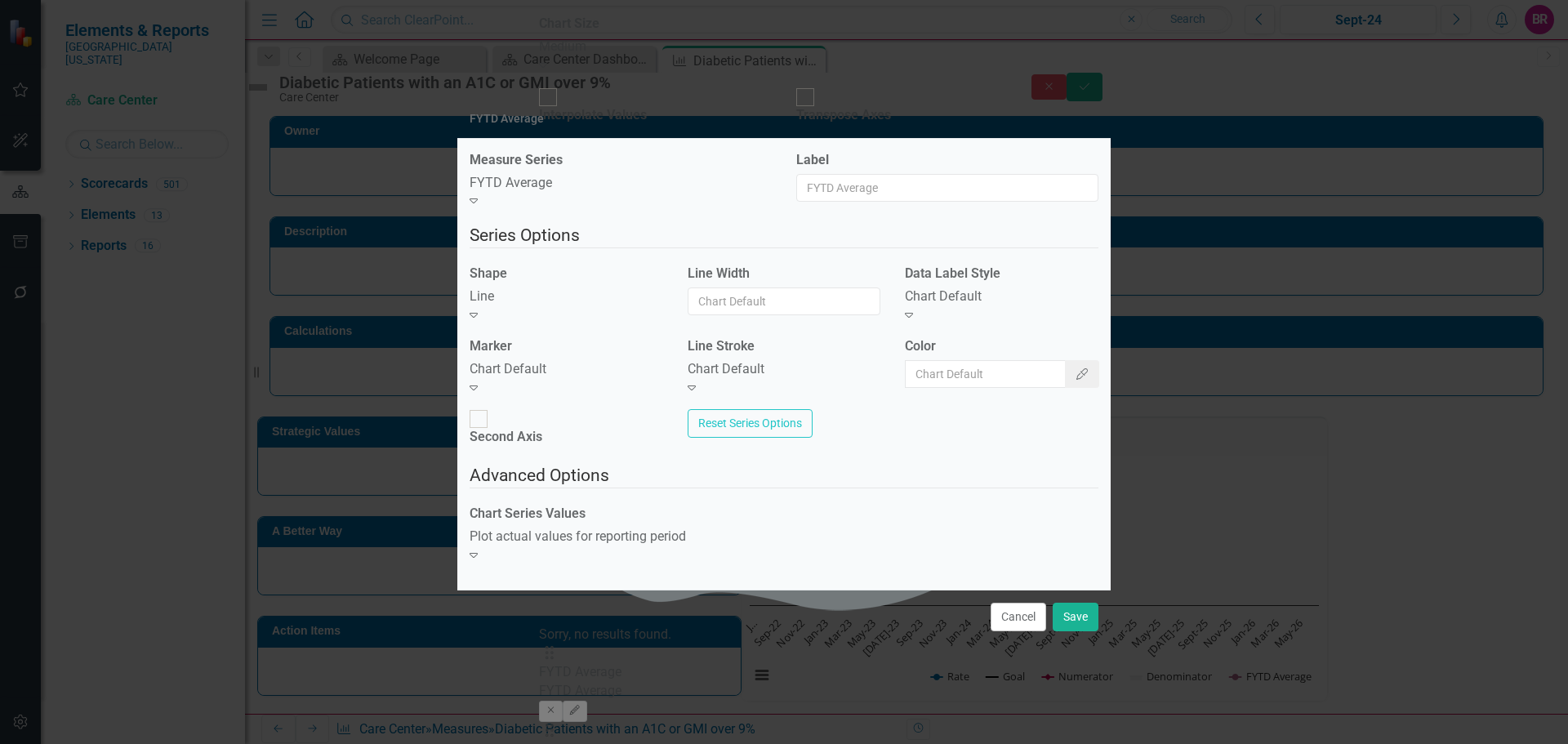
click at [557, 379] on div "Chart Default" at bounding box center [566, 369] width 194 height 19
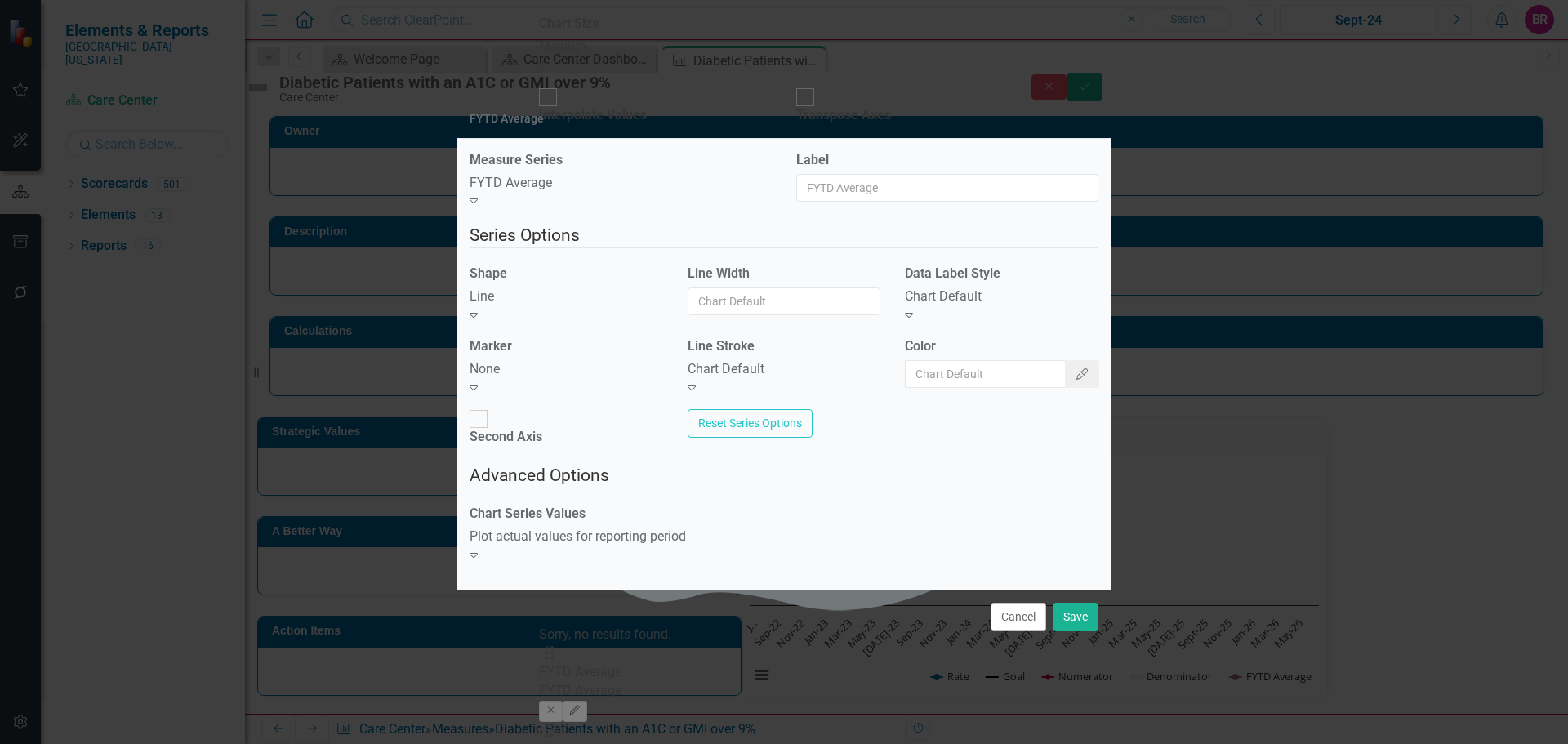
click at [948, 306] on div "Chart Default" at bounding box center [1002, 297] width 194 height 19
click at [779, 378] on div "Chart Default" at bounding box center [784, 369] width 194 height 19
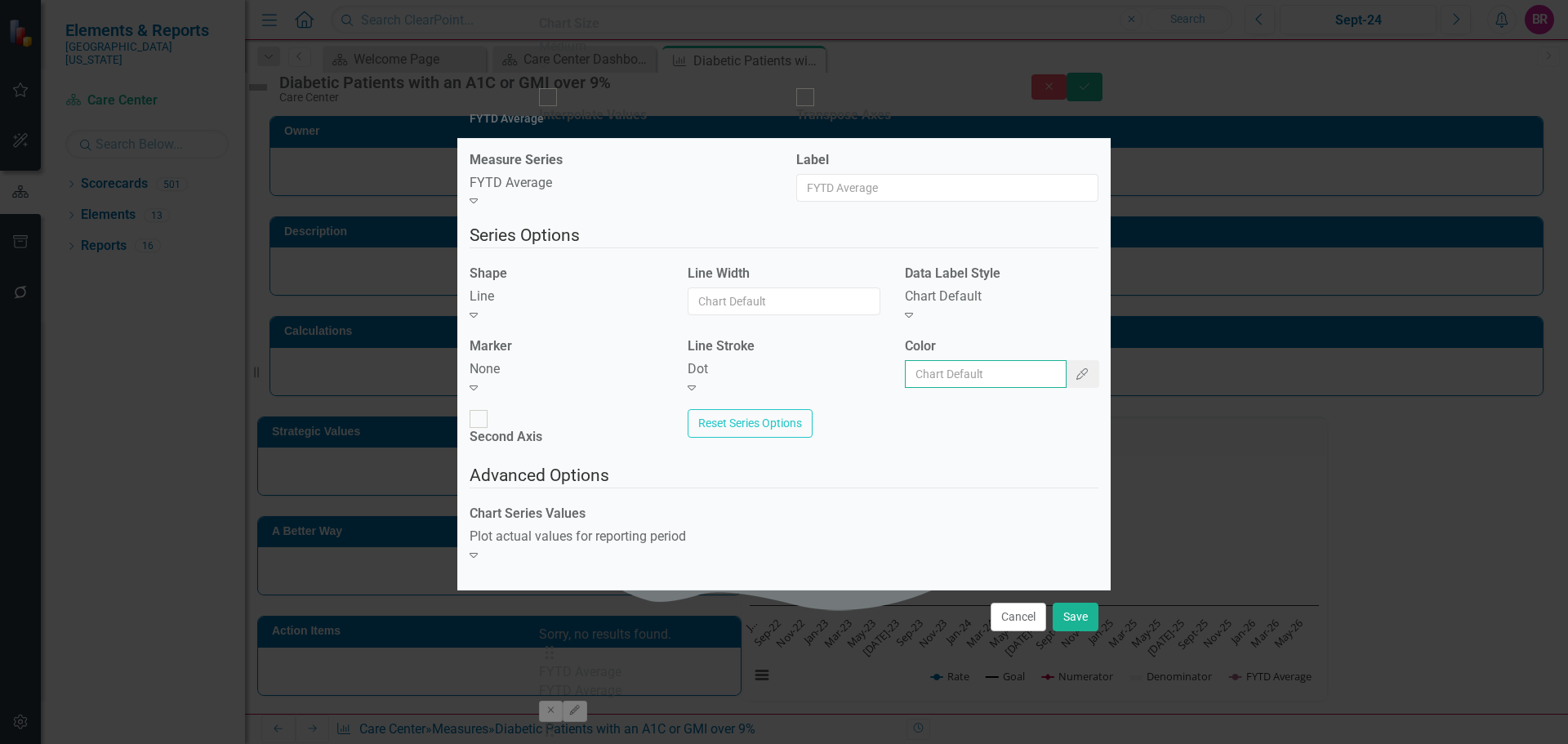
click at [1043, 388] on input "Color" at bounding box center [986, 373] width 162 height 27
click at [1075, 380] on icon "Color Picker" at bounding box center [1082, 374] width 15 height 12
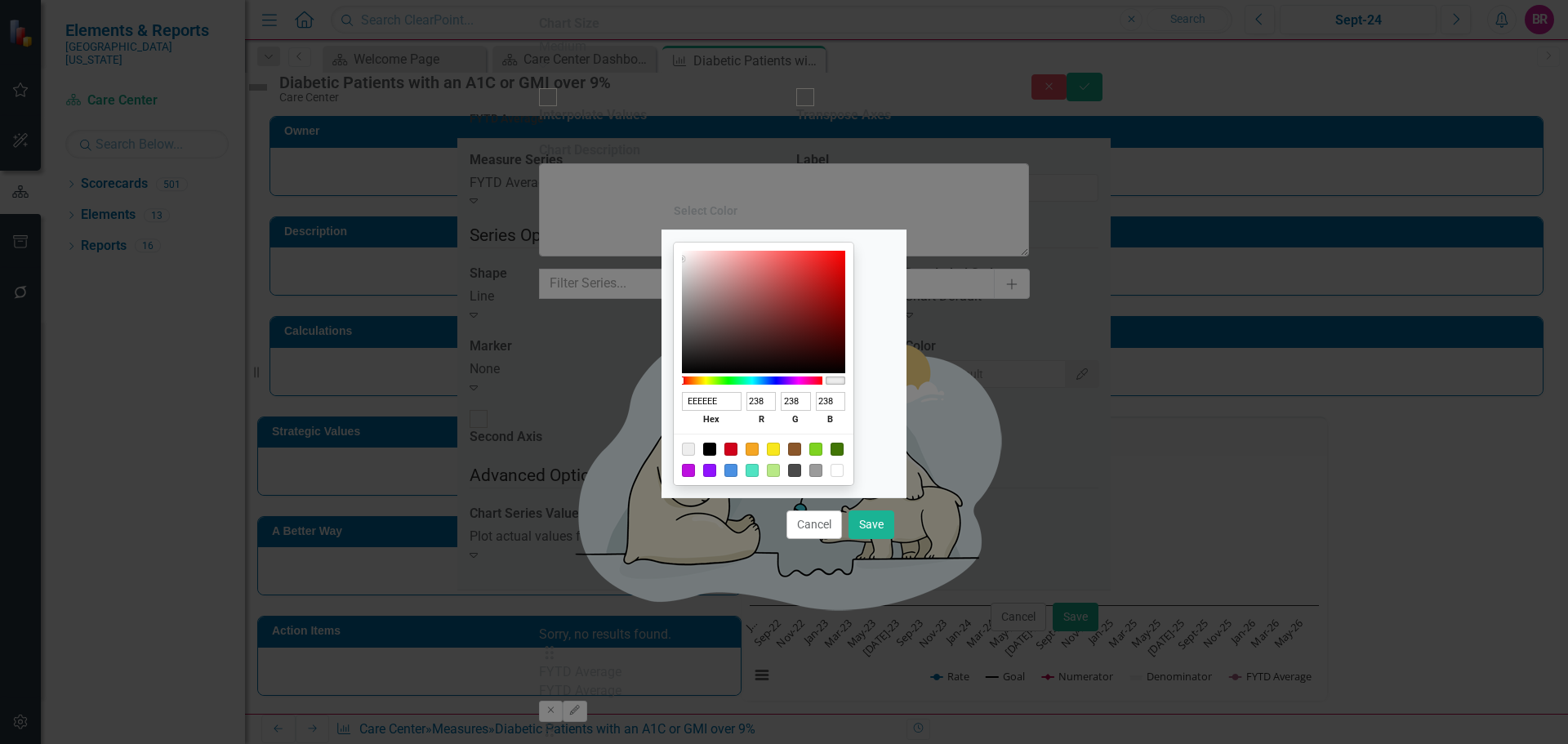
click at [717, 446] on div at bounding box center [710, 449] width 13 height 13
type input "000000"
type input "0"
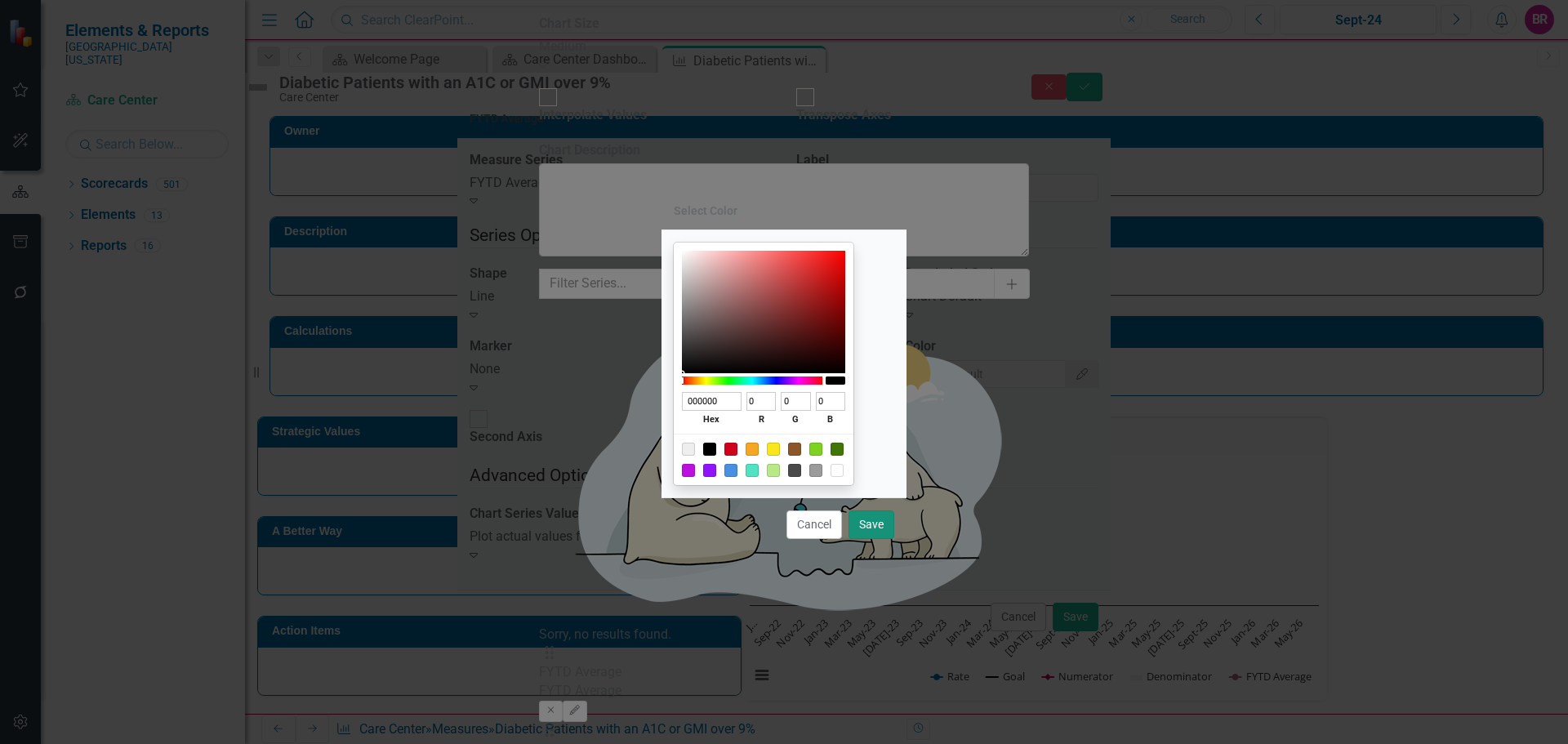
click at [879, 525] on button "Save" at bounding box center [871, 525] width 46 height 28
type input "#000000"
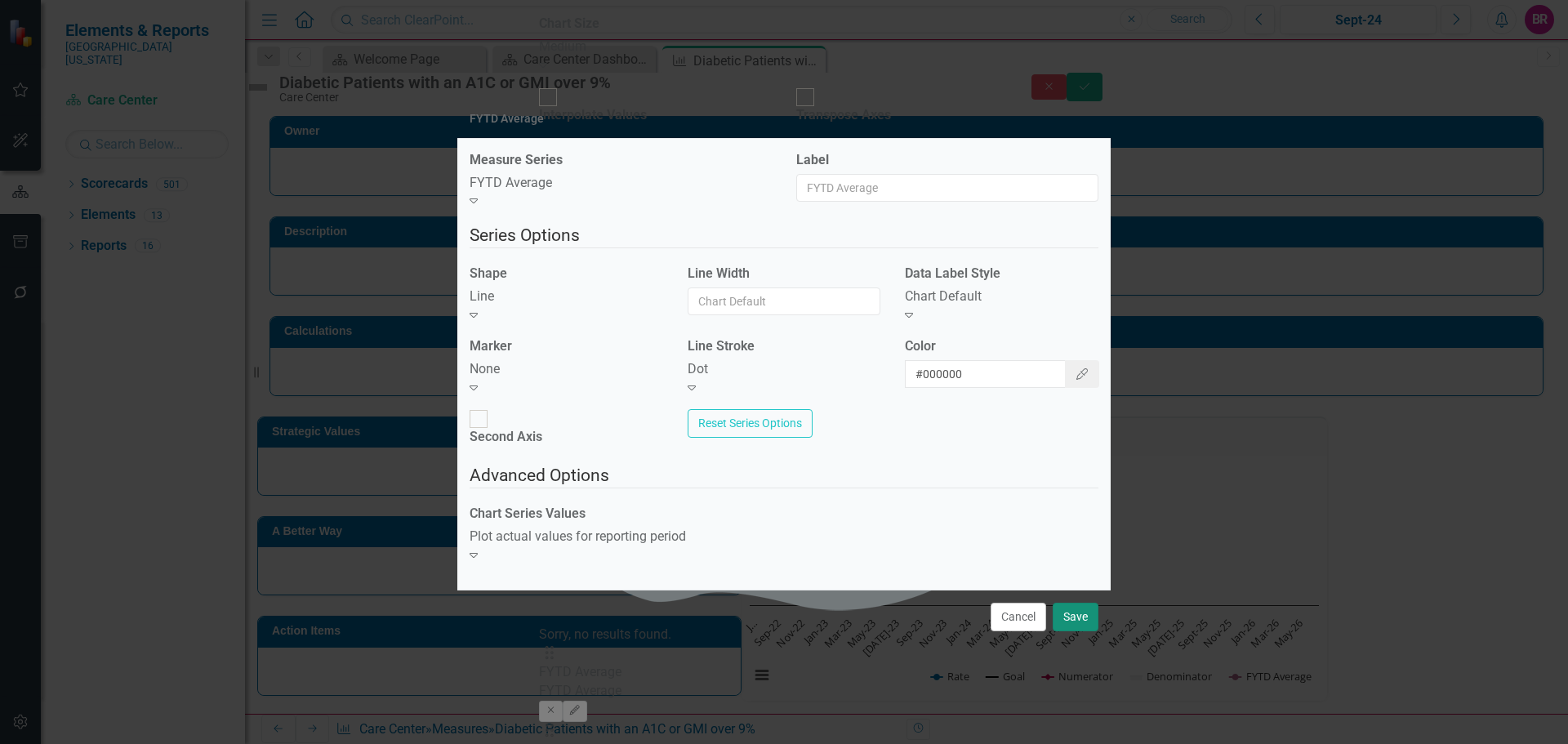
click at [1085, 606] on button "Save" at bounding box center [1075, 617] width 46 height 28
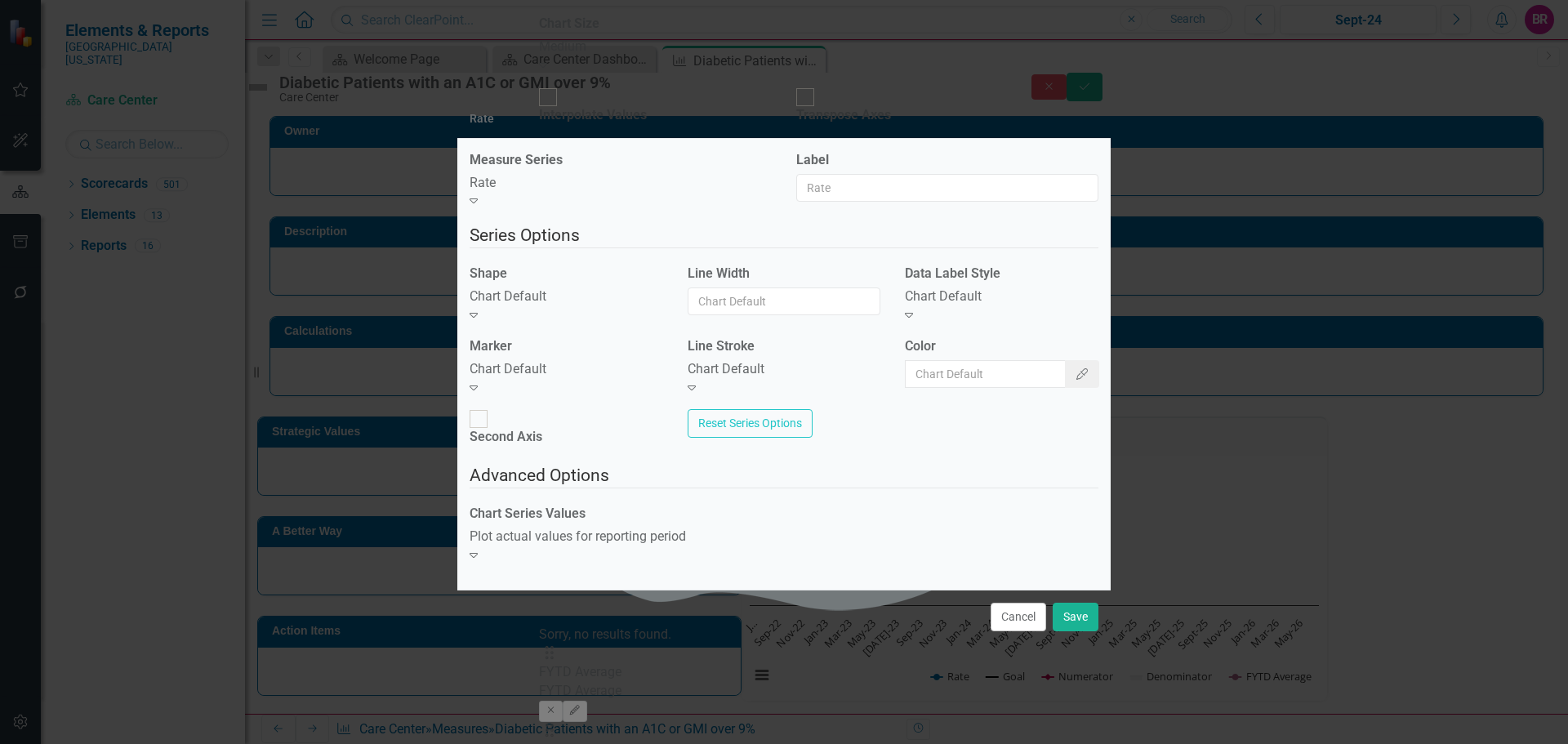
click at [589, 306] on div "Chart Default" at bounding box center [566, 297] width 194 height 19
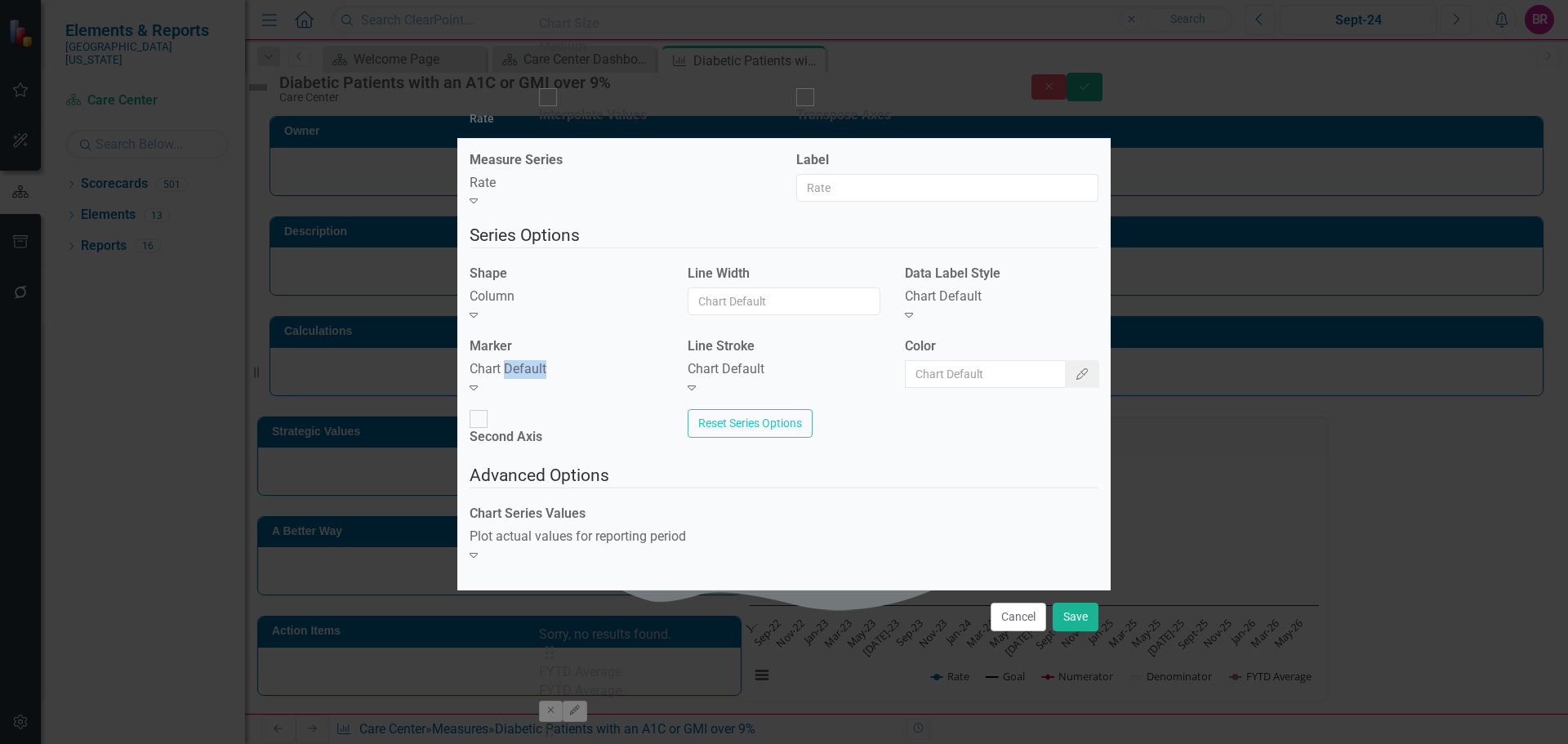
click at [565, 377] on div "Chart Default" at bounding box center [566, 369] width 194 height 19
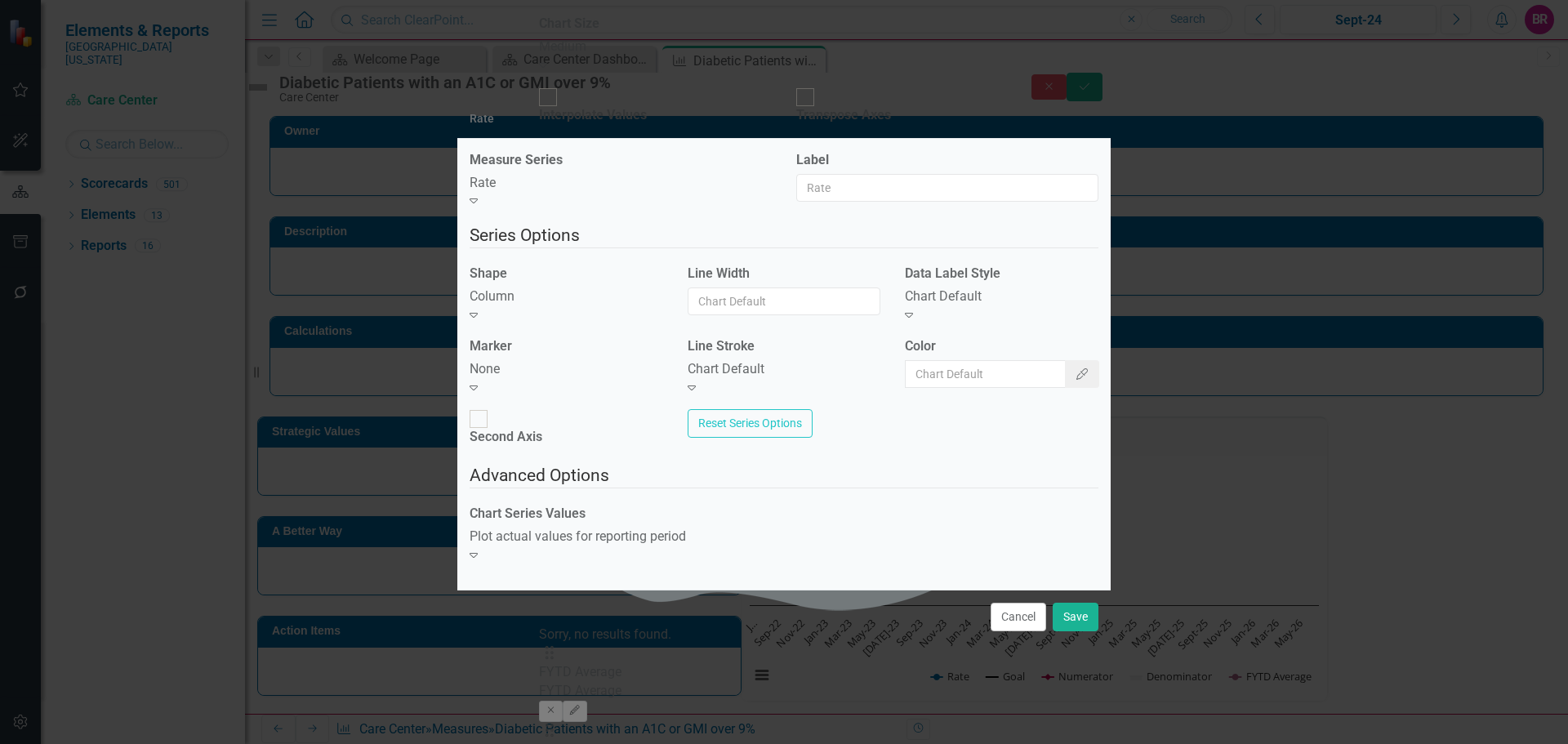
click at [931, 306] on div "Chart Default" at bounding box center [1002, 297] width 194 height 19
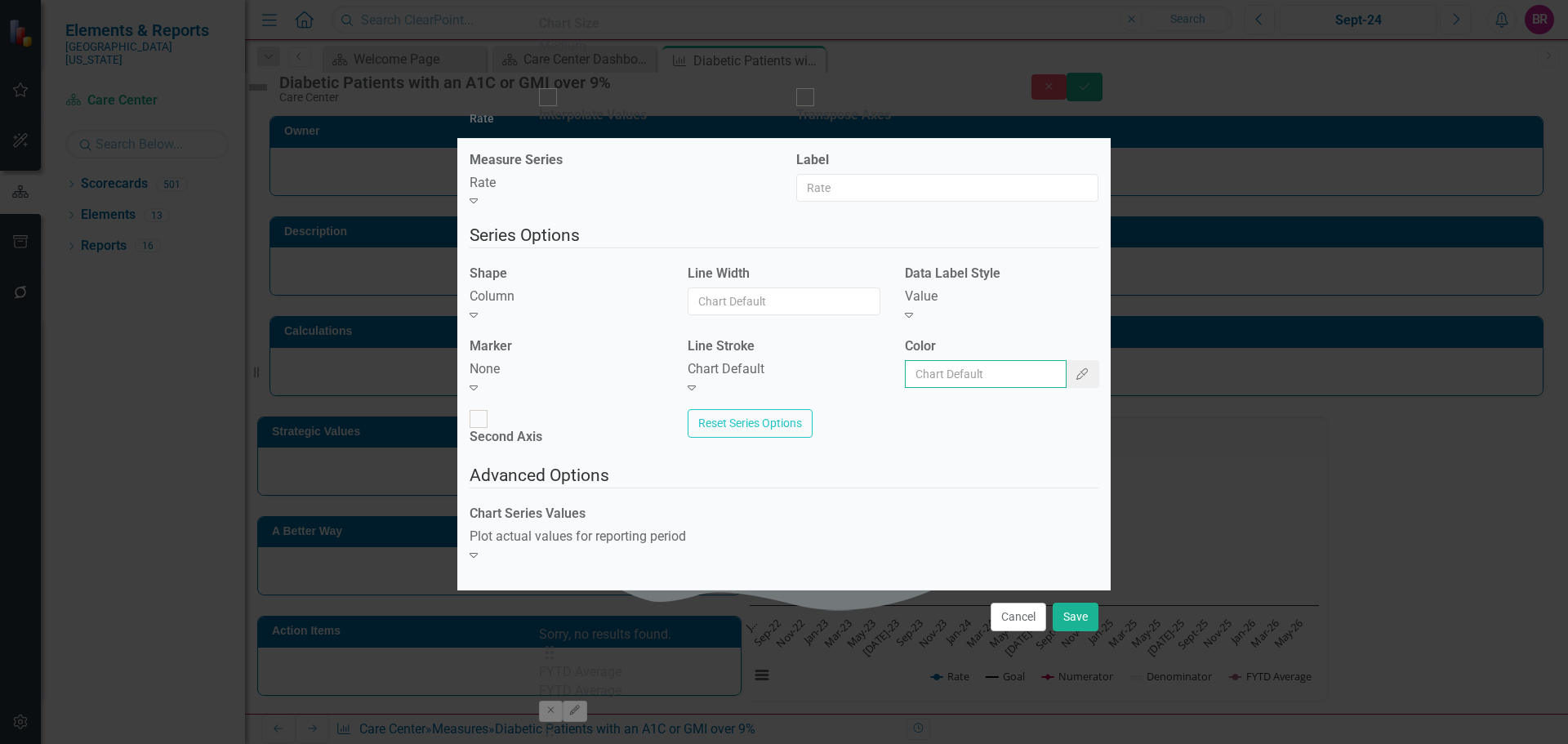
click at [946, 377] on input "Color" at bounding box center [986, 373] width 162 height 27
type input "#2e75b6"
click at [1089, 608] on button "Save" at bounding box center [1075, 617] width 46 height 28
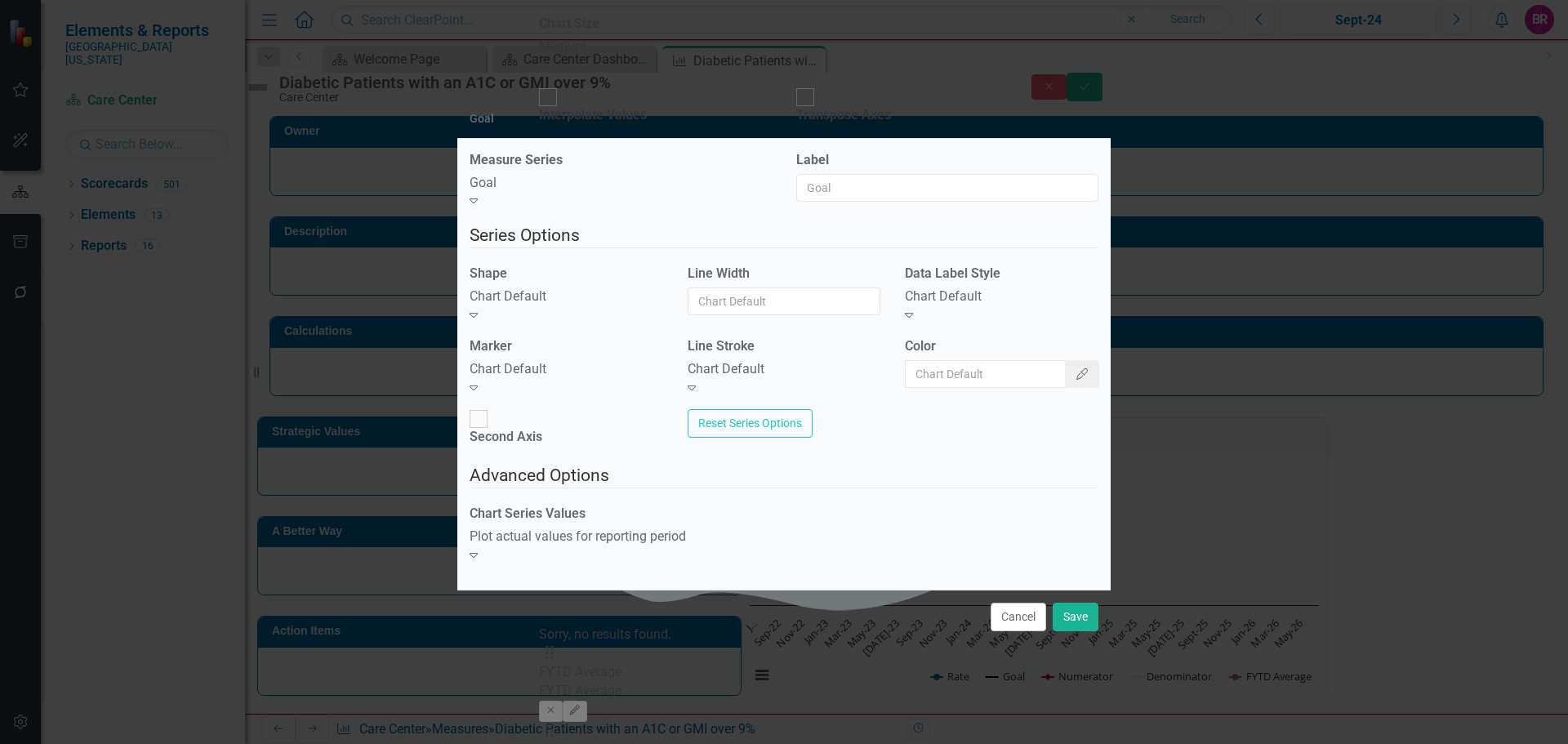
click at [567, 306] on div "Chart Default" at bounding box center [566, 297] width 194 height 19
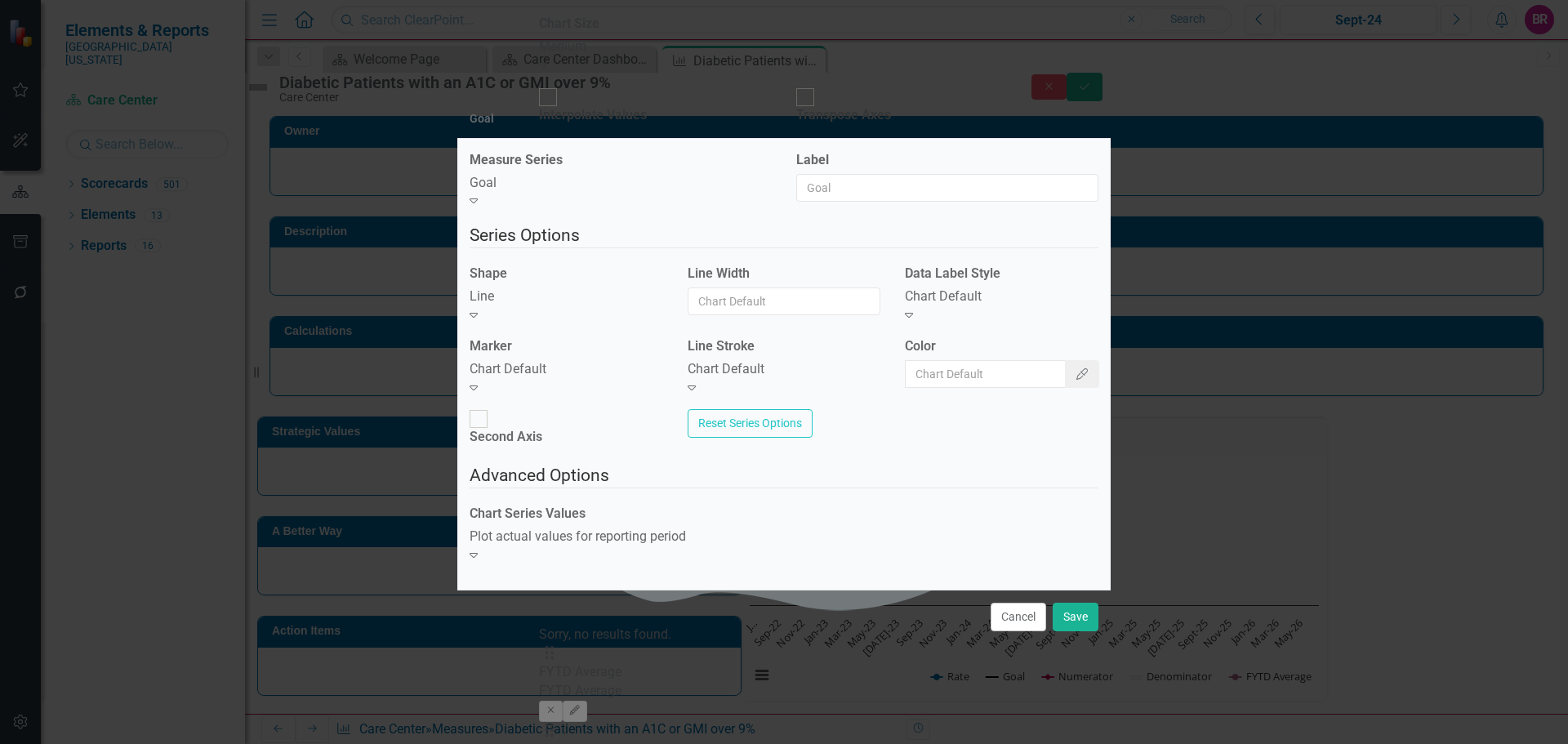
click at [579, 395] on div "Chart Default Expand" at bounding box center [566, 378] width 194 height 37
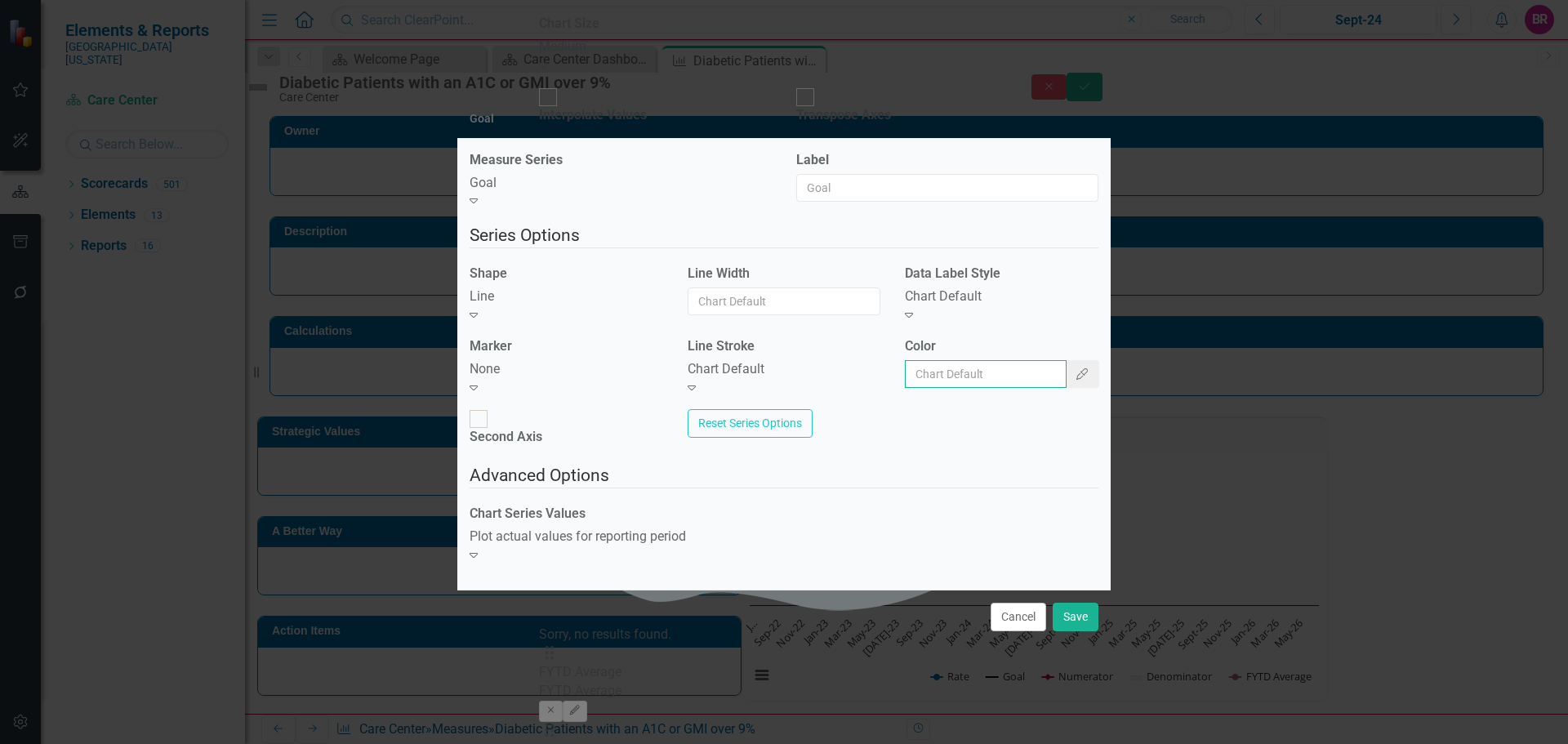
click at [976, 388] on input "Color" at bounding box center [986, 373] width 162 height 27
type input "#c40650"
click at [1082, 603] on button "Save" at bounding box center [1075, 617] width 46 height 28
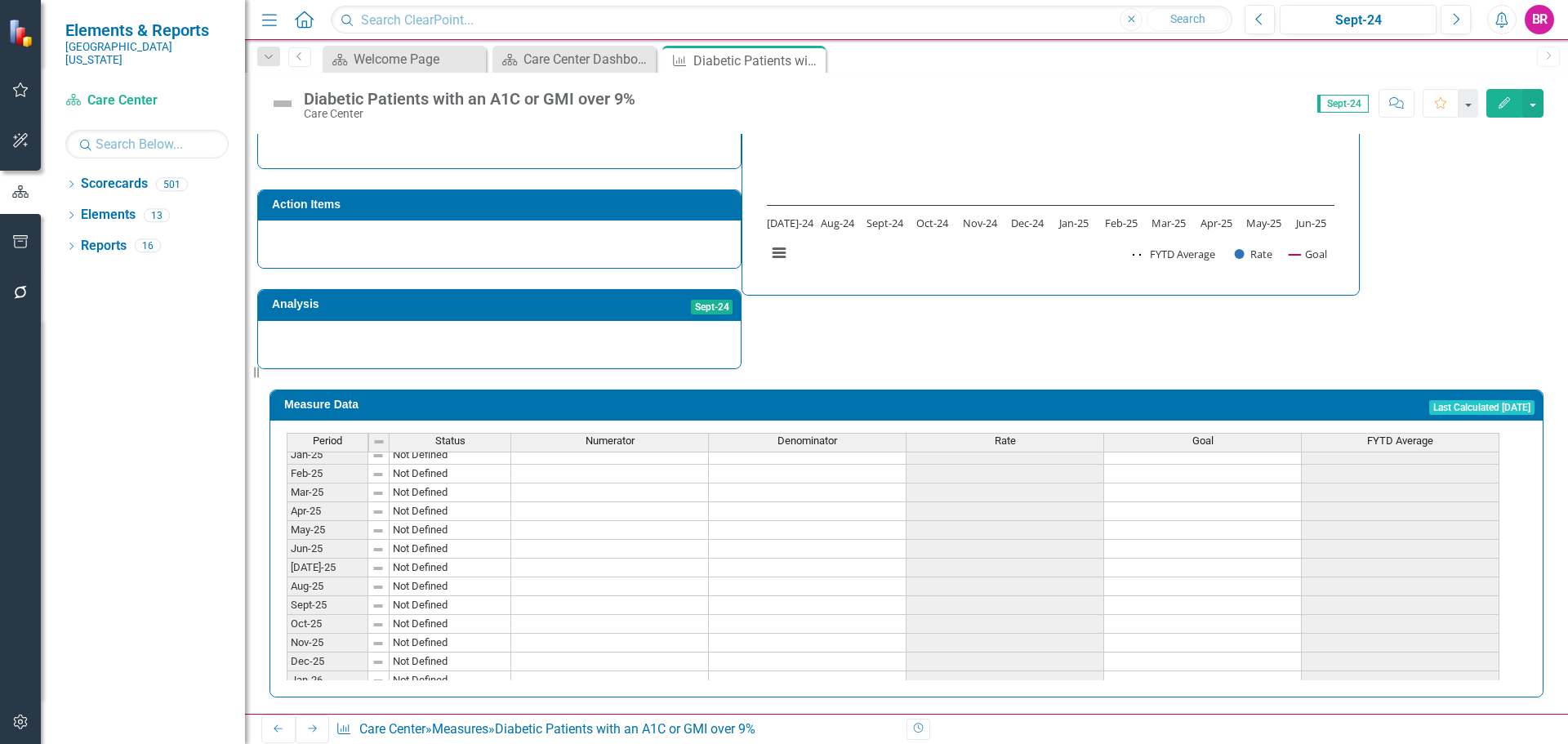
scroll to position [572, 0]
click at [812, 62] on icon at bounding box center [811, 61] width 9 height 9
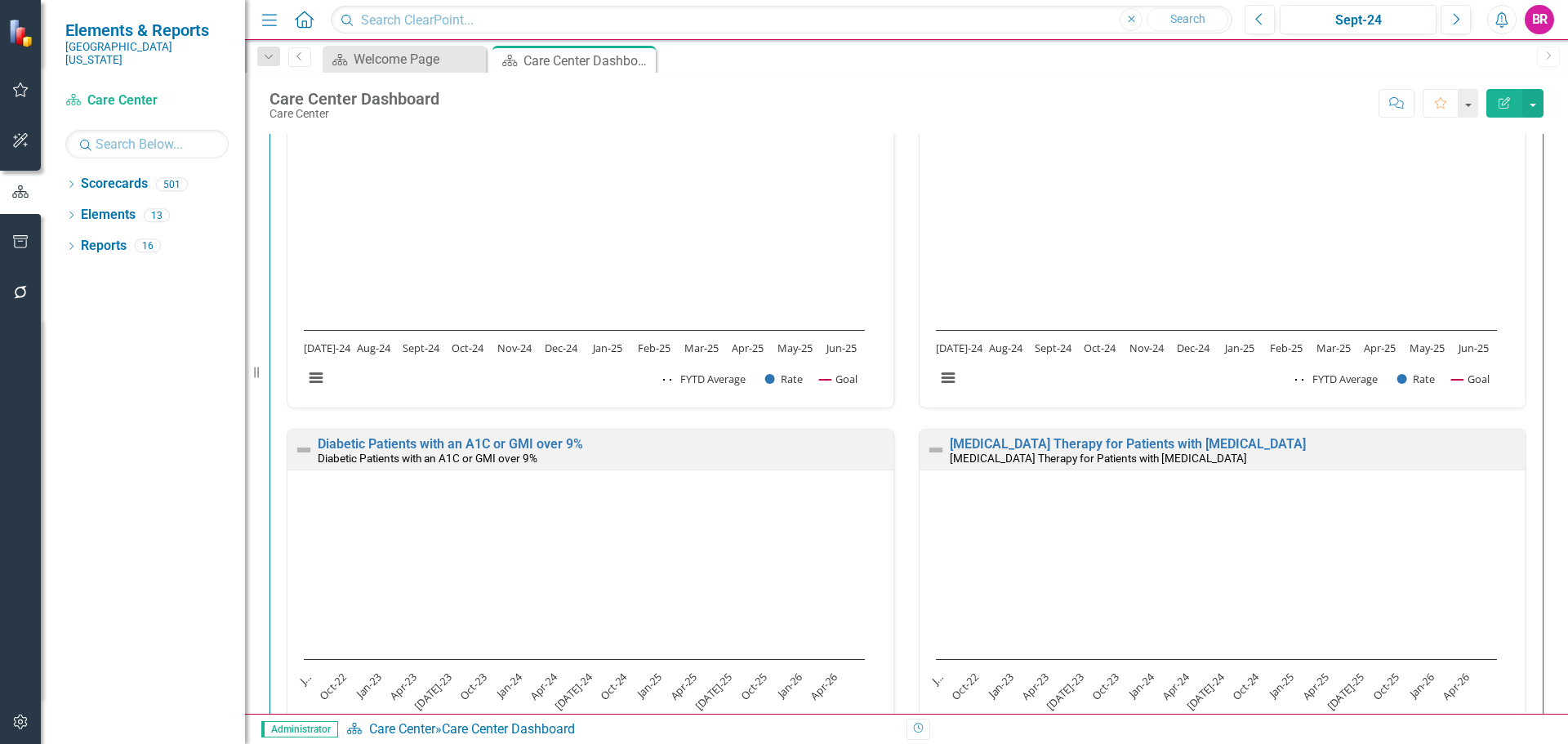
scroll to position [816, 0]
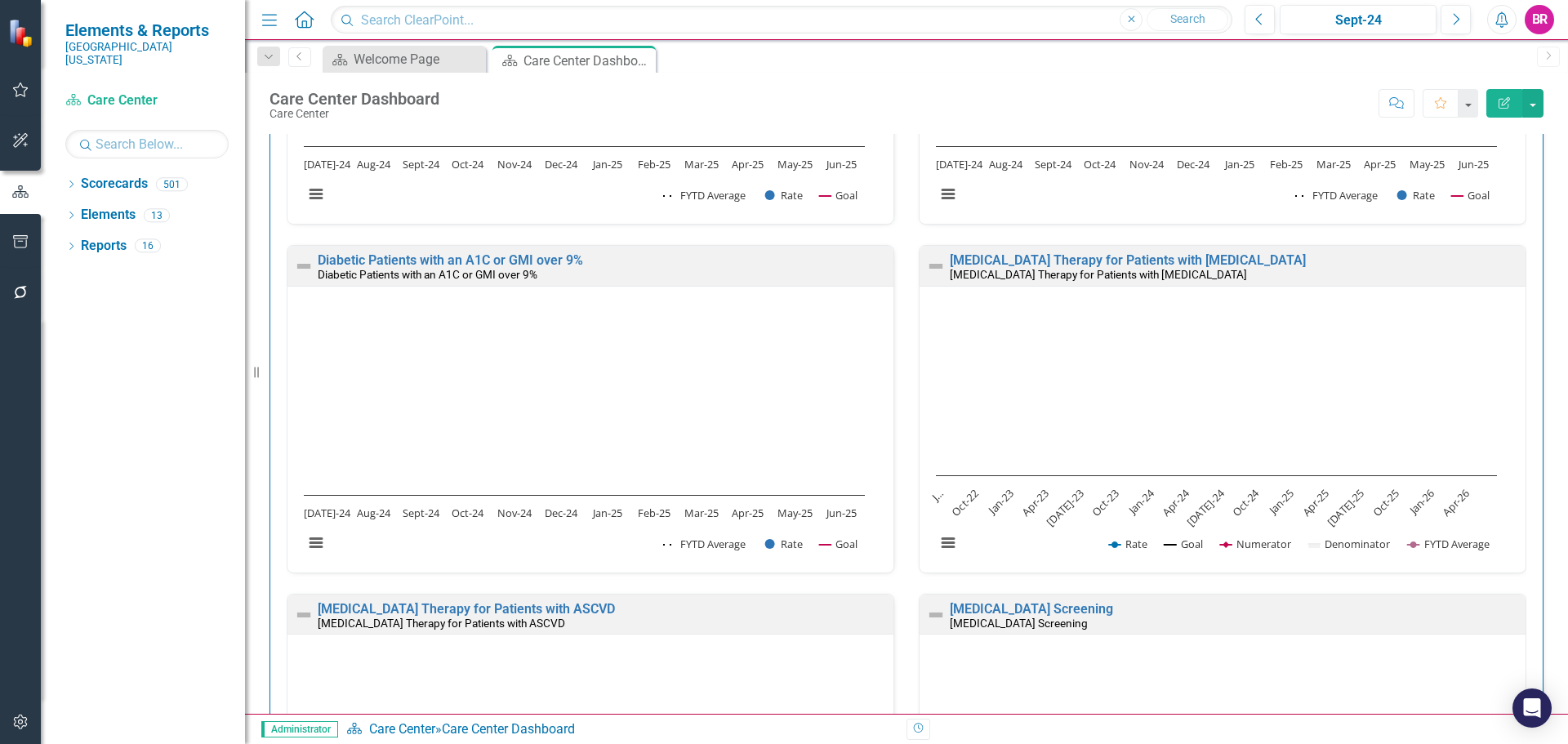
scroll to position [980, 0]
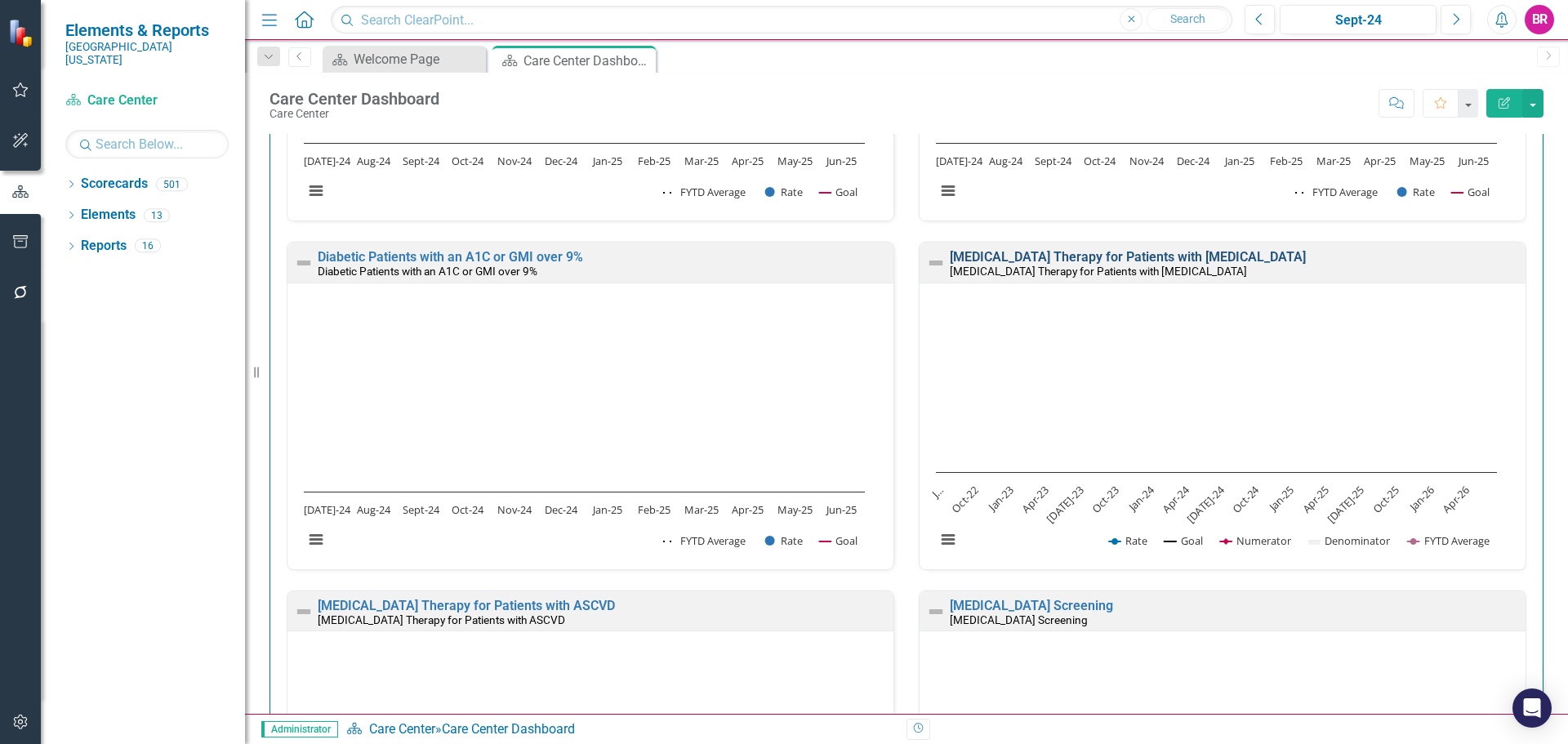
click at [1123, 261] on link "[MEDICAL_DATA] Therapy for Patients with [MEDICAL_DATA]" at bounding box center [1128, 257] width 356 height 16
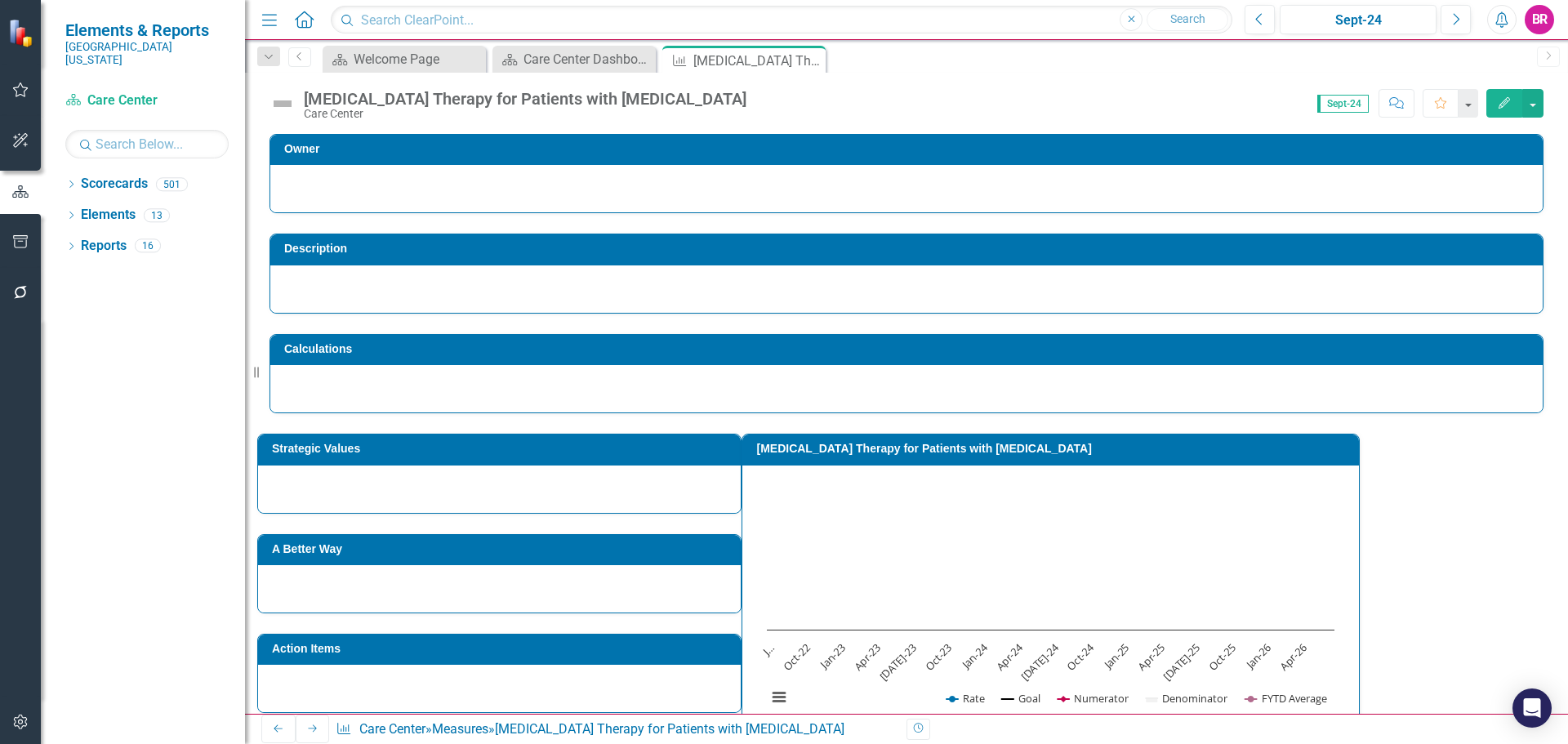
click at [1072, 446] on h3 "[MEDICAL_DATA] Therapy for Patients with [MEDICAL_DATA]" at bounding box center [1053, 448] width 594 height 12
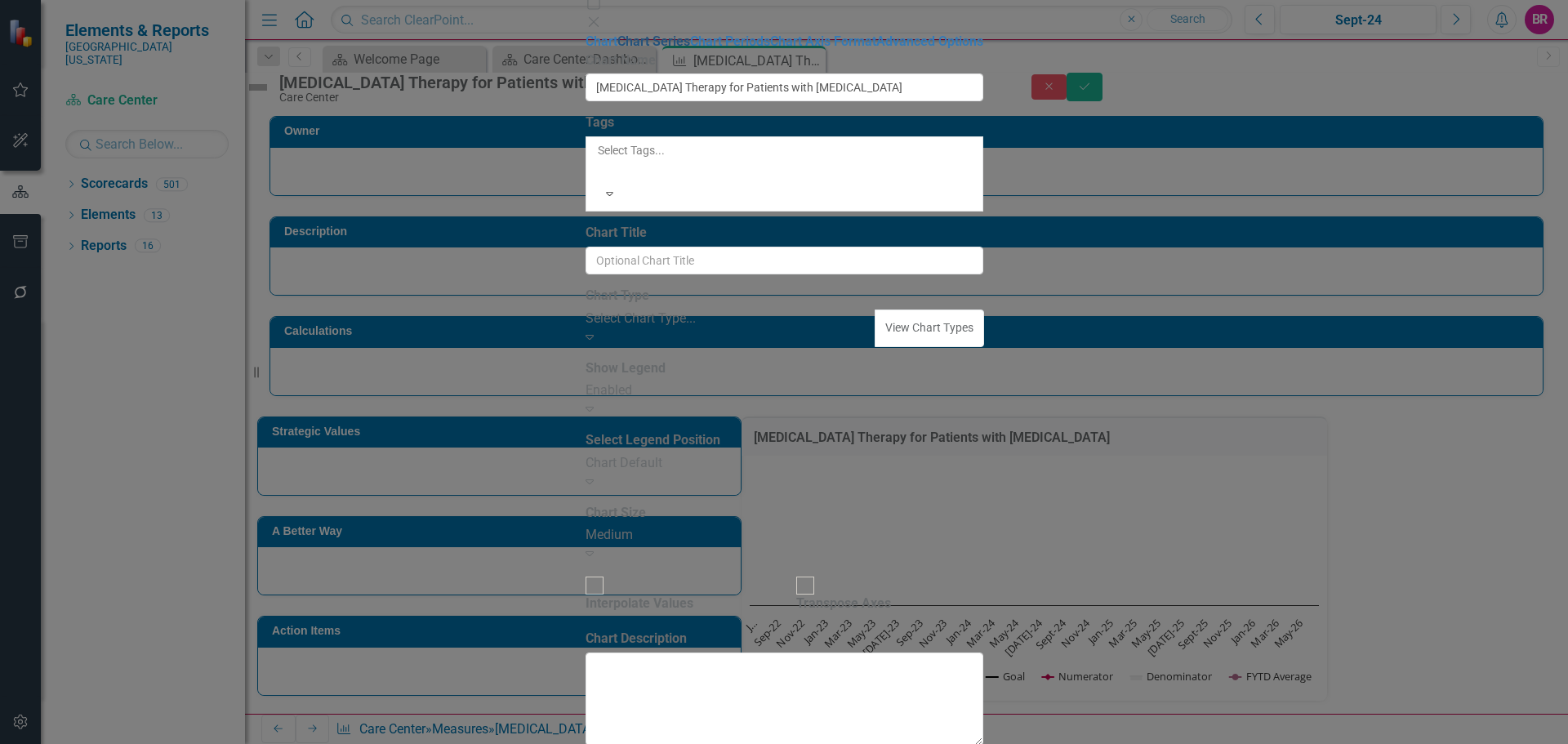
click at [618, 49] on link "Chart Series" at bounding box center [653, 41] width 72 height 16
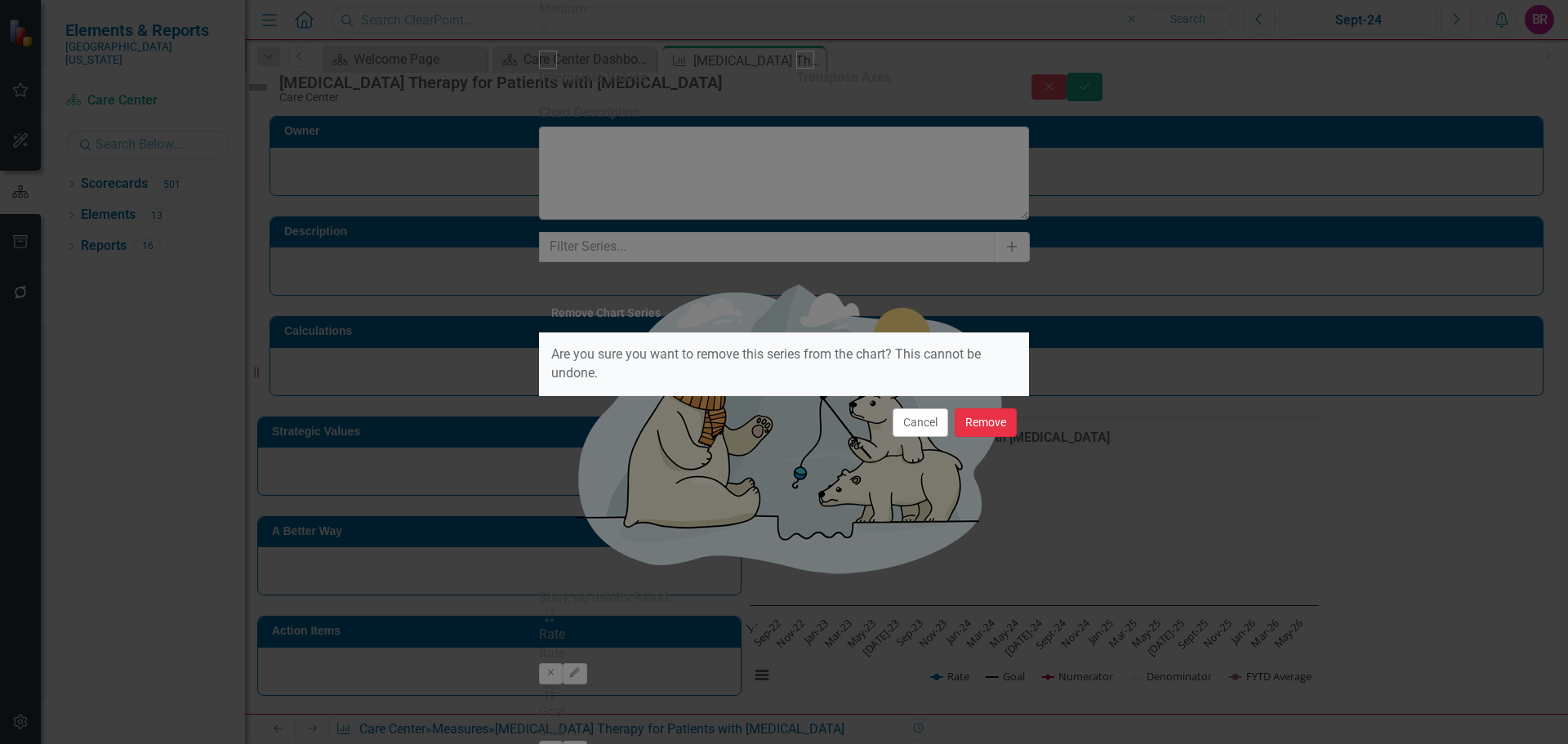
click at [994, 424] on button "Remove" at bounding box center [985, 422] width 62 height 28
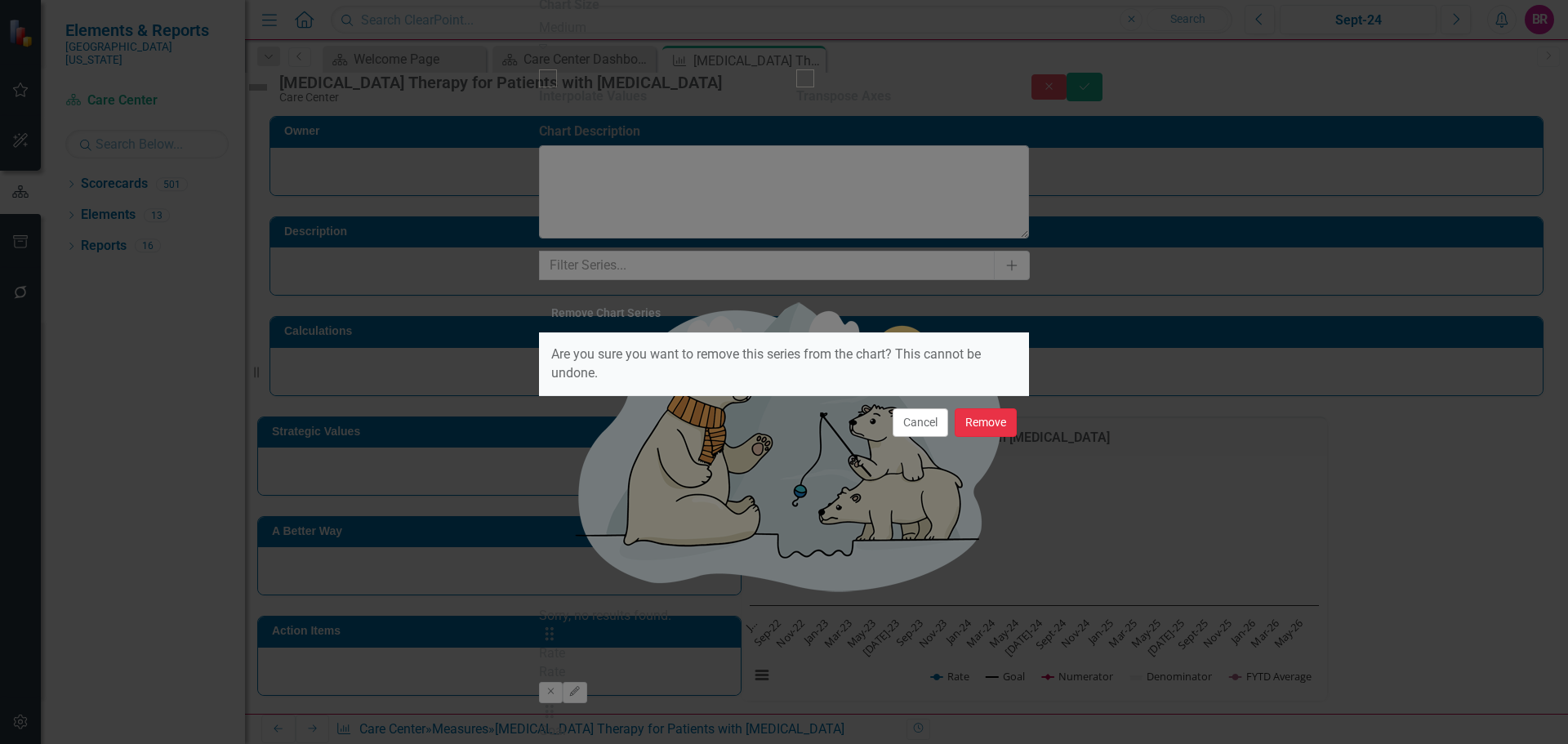
click at [999, 422] on button "Remove" at bounding box center [985, 422] width 62 height 28
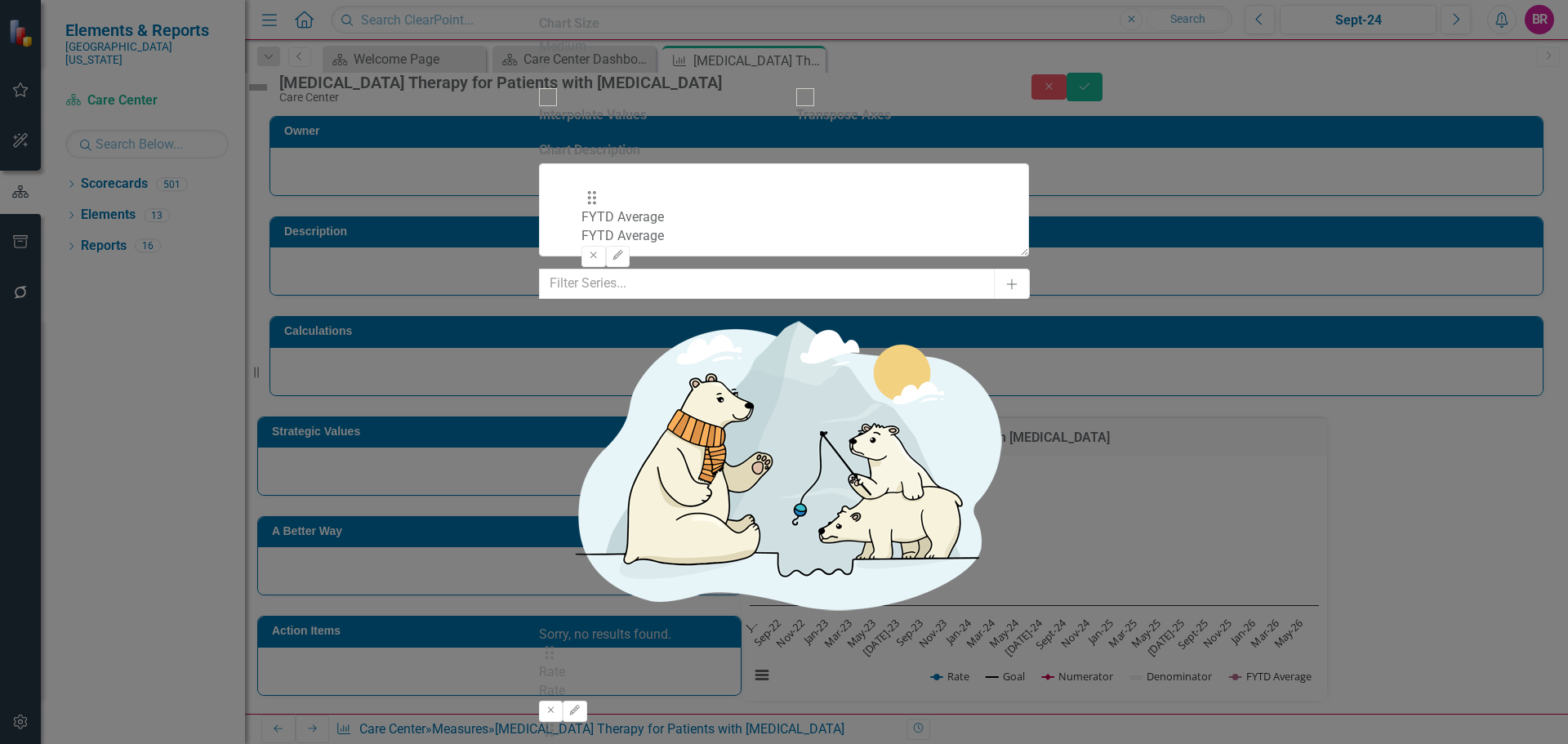
drag, startPoint x: 604, startPoint y: 237, endPoint x: 605, endPoint y: 167, distance: 70.0
drag, startPoint x: 605, startPoint y: 167, endPoint x: 599, endPoint y: 116, distance: 51.4
drag, startPoint x: 604, startPoint y: 235, endPoint x: 605, endPoint y: 117, distance: 118.0
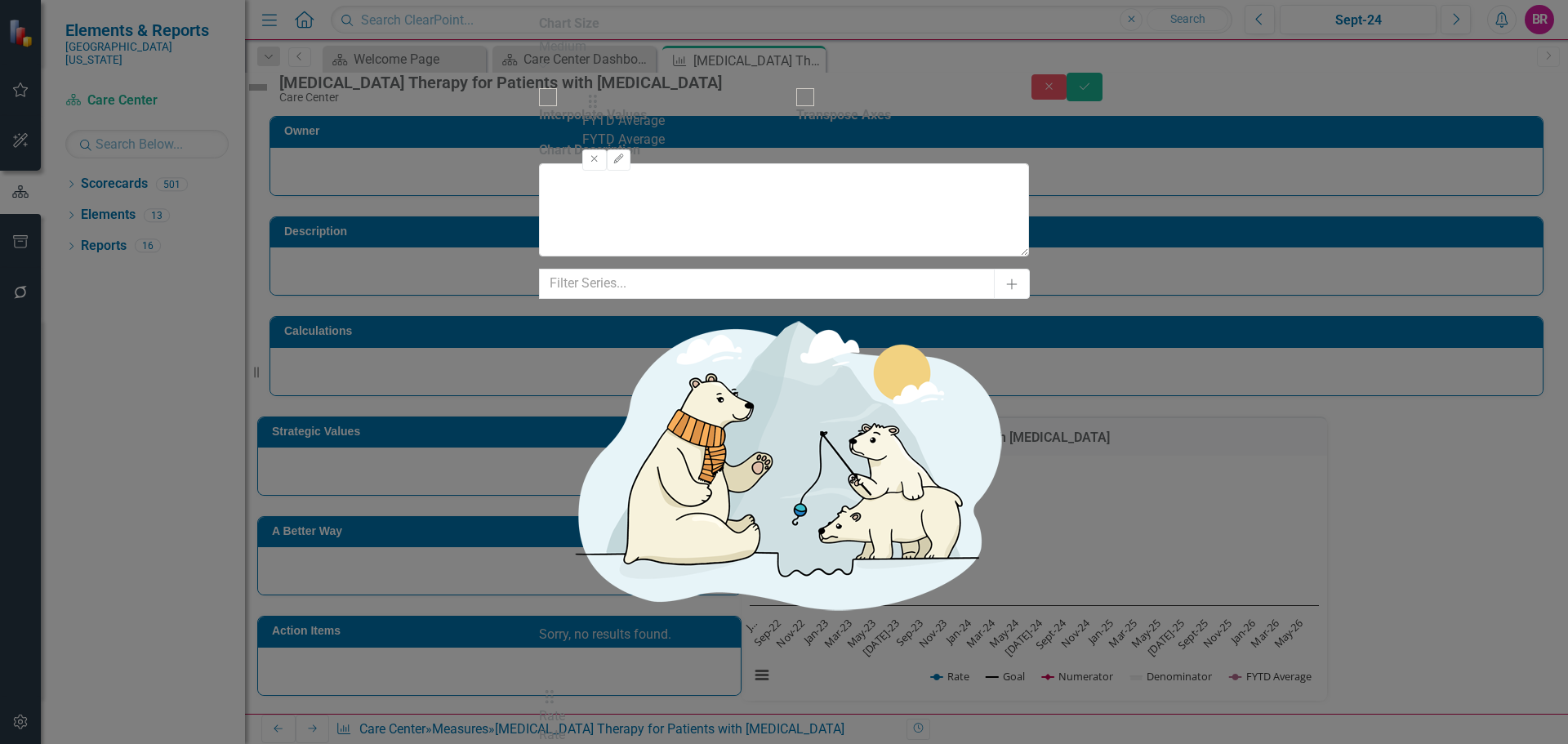
click at [581, 706] on icon "Edit" at bounding box center [574, 711] width 12 height 10
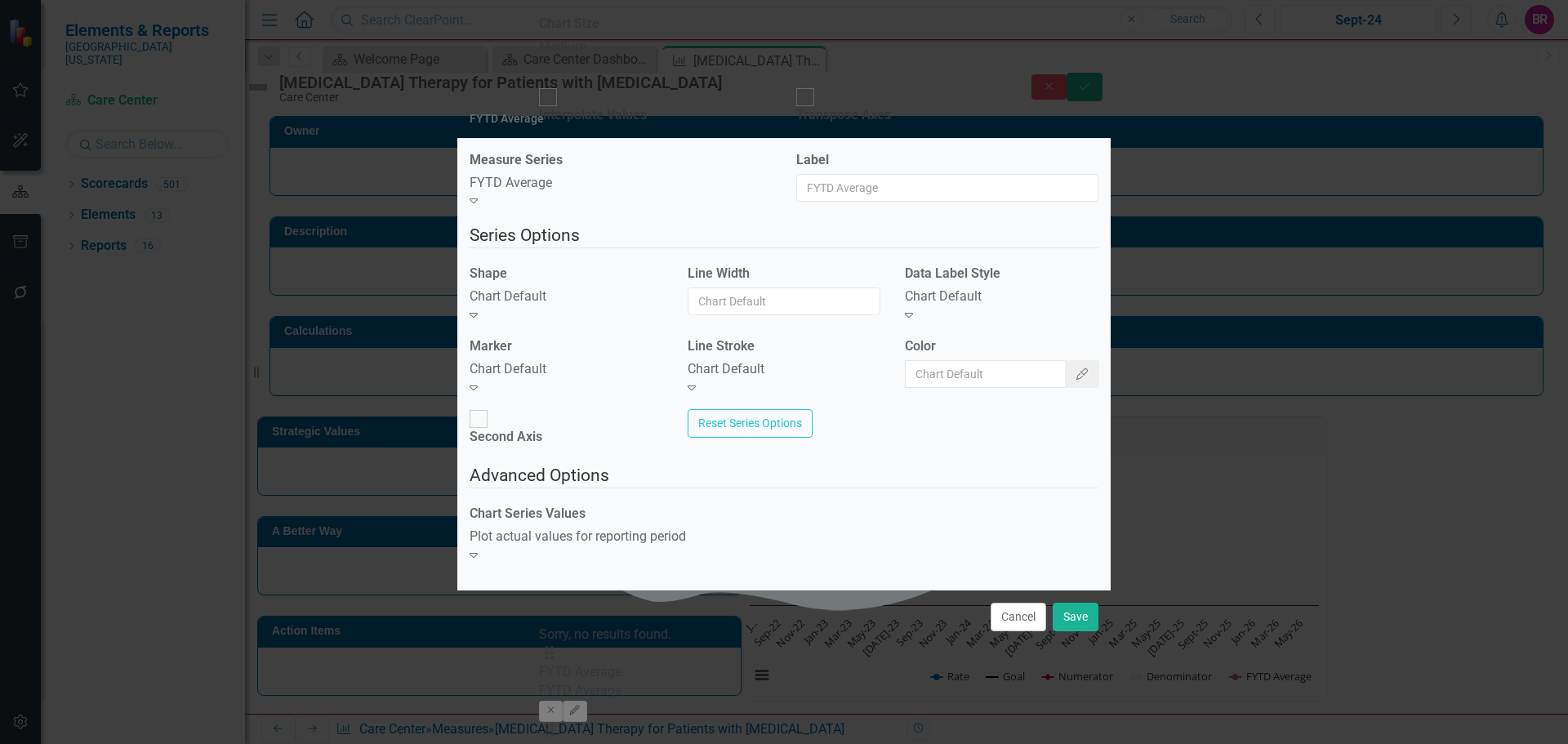
click at [478, 318] on icon at bounding box center [474, 315] width 8 height 5
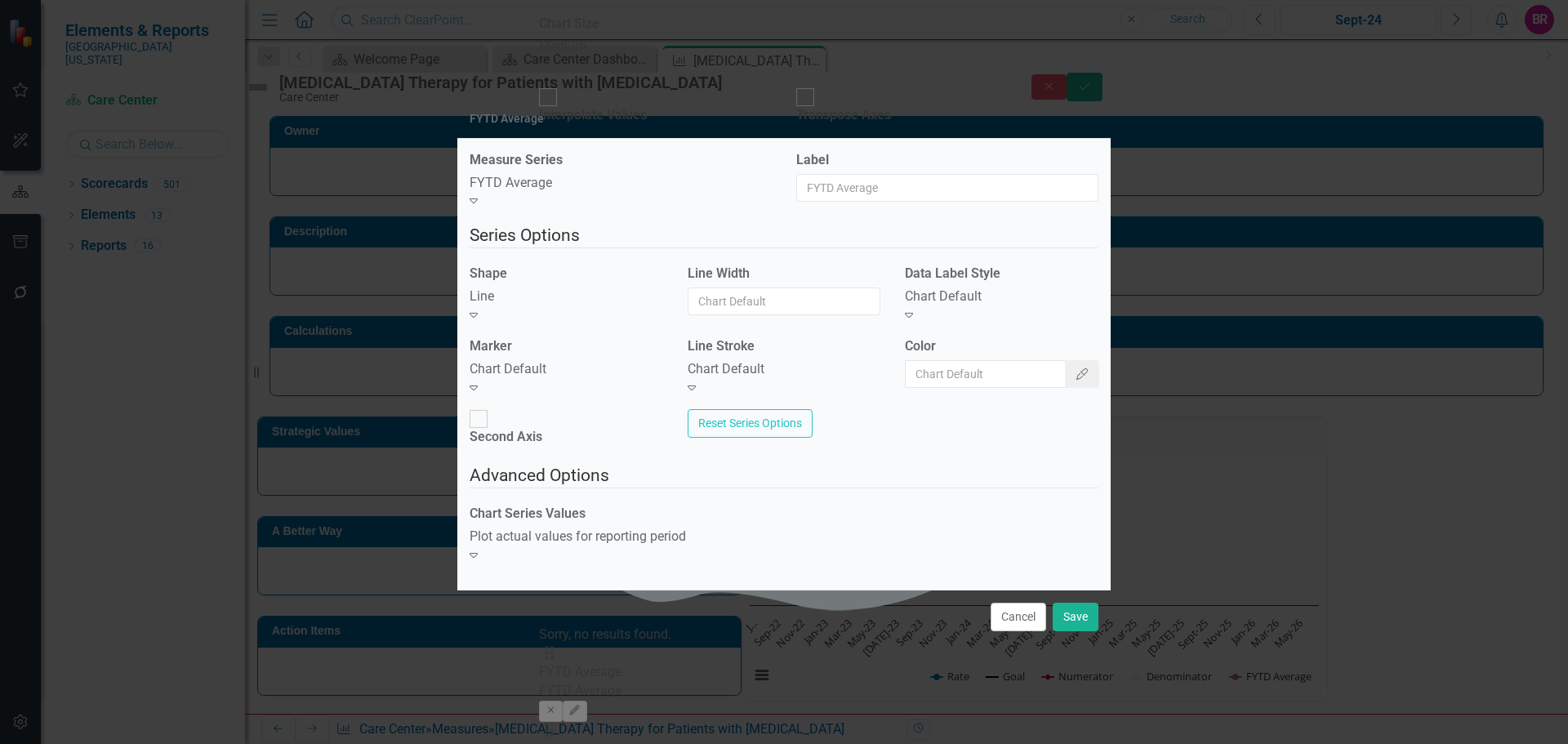
click at [596, 379] on div "Chart Default" at bounding box center [566, 369] width 194 height 19
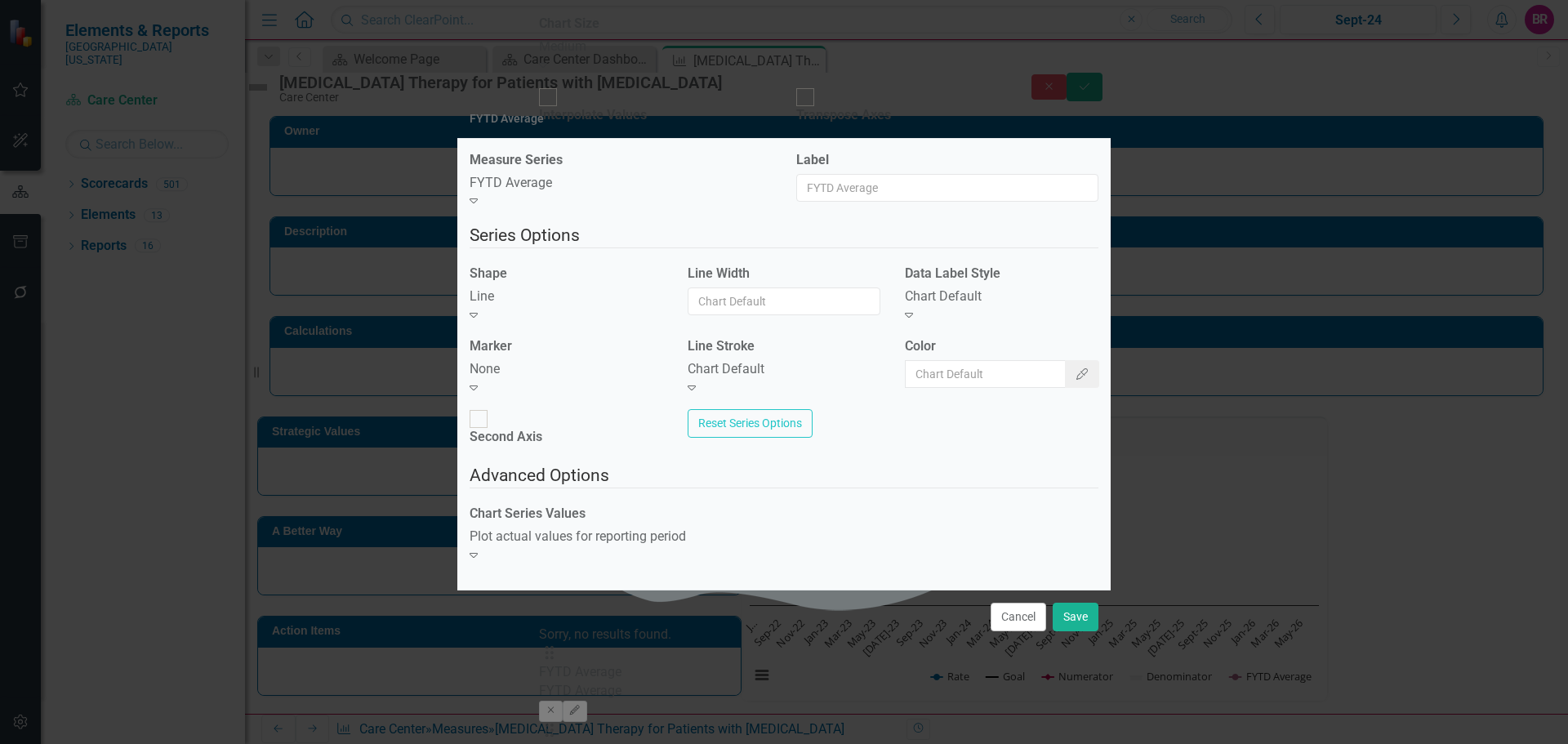
click at [984, 306] on div "Chart Default" at bounding box center [1002, 297] width 194 height 19
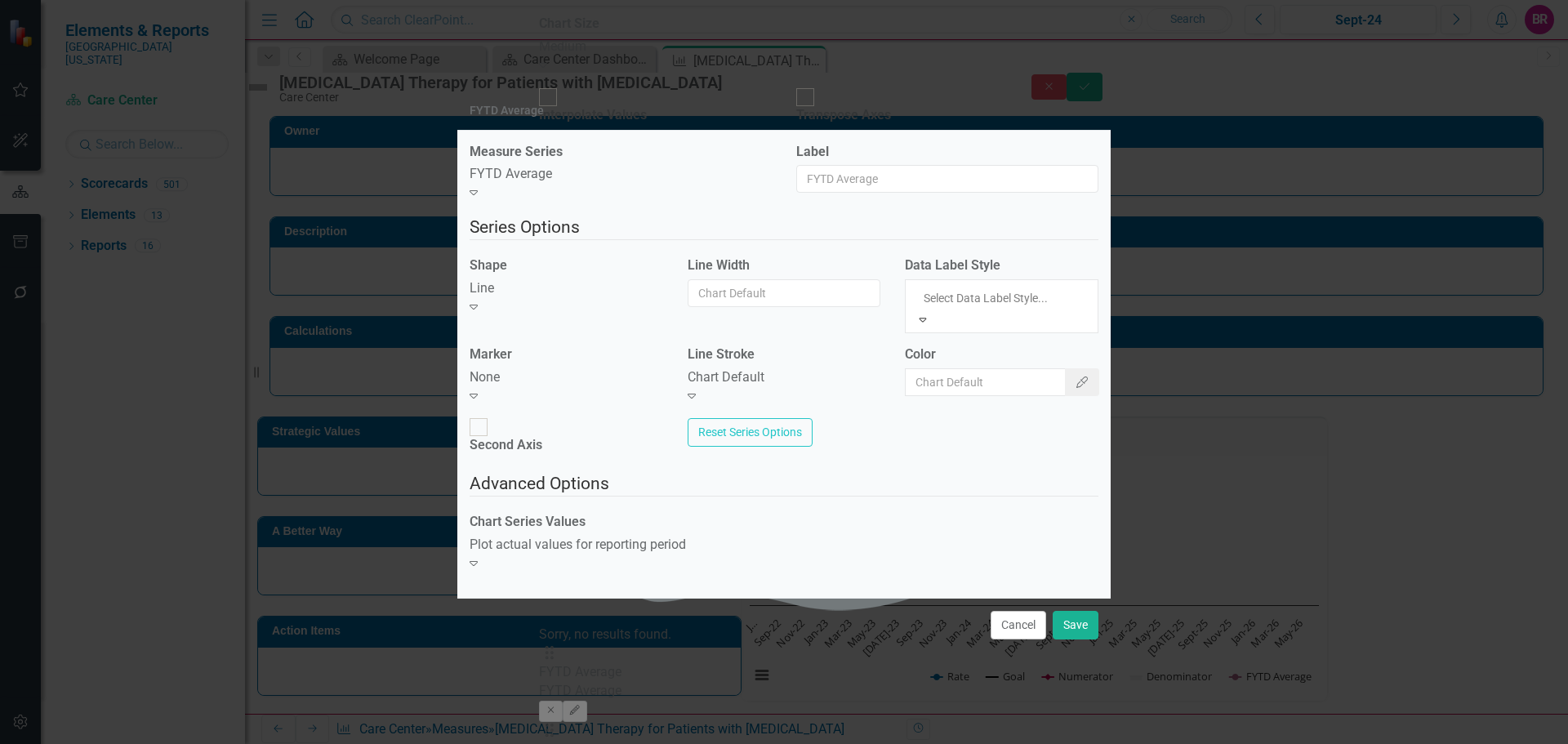
click at [759, 385] on div "Chart Default" at bounding box center [784, 377] width 194 height 19
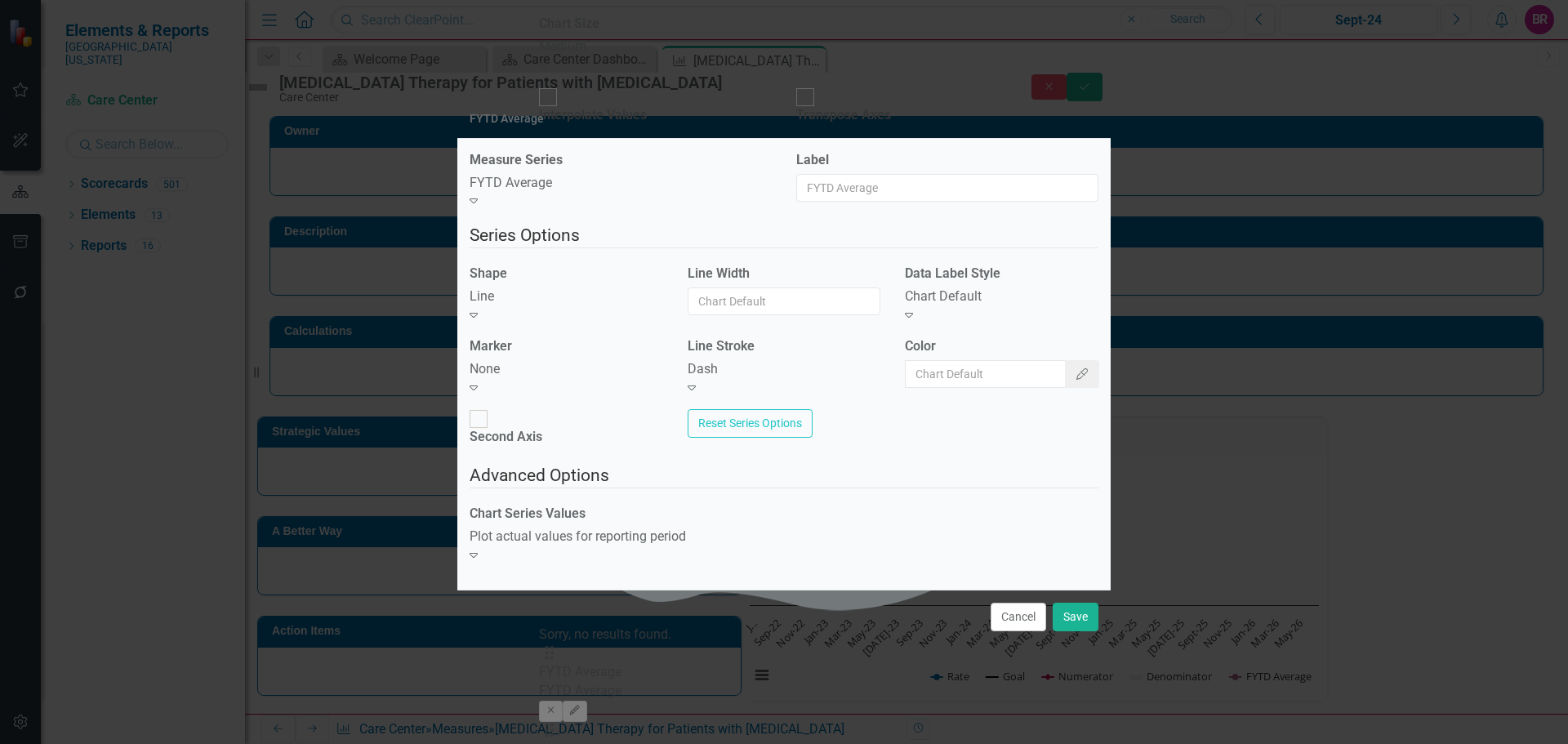
click at [752, 356] on label "Line Stroke" at bounding box center [721, 347] width 67 height 19
click at [760, 377] on div "Dash" at bounding box center [784, 369] width 194 height 19
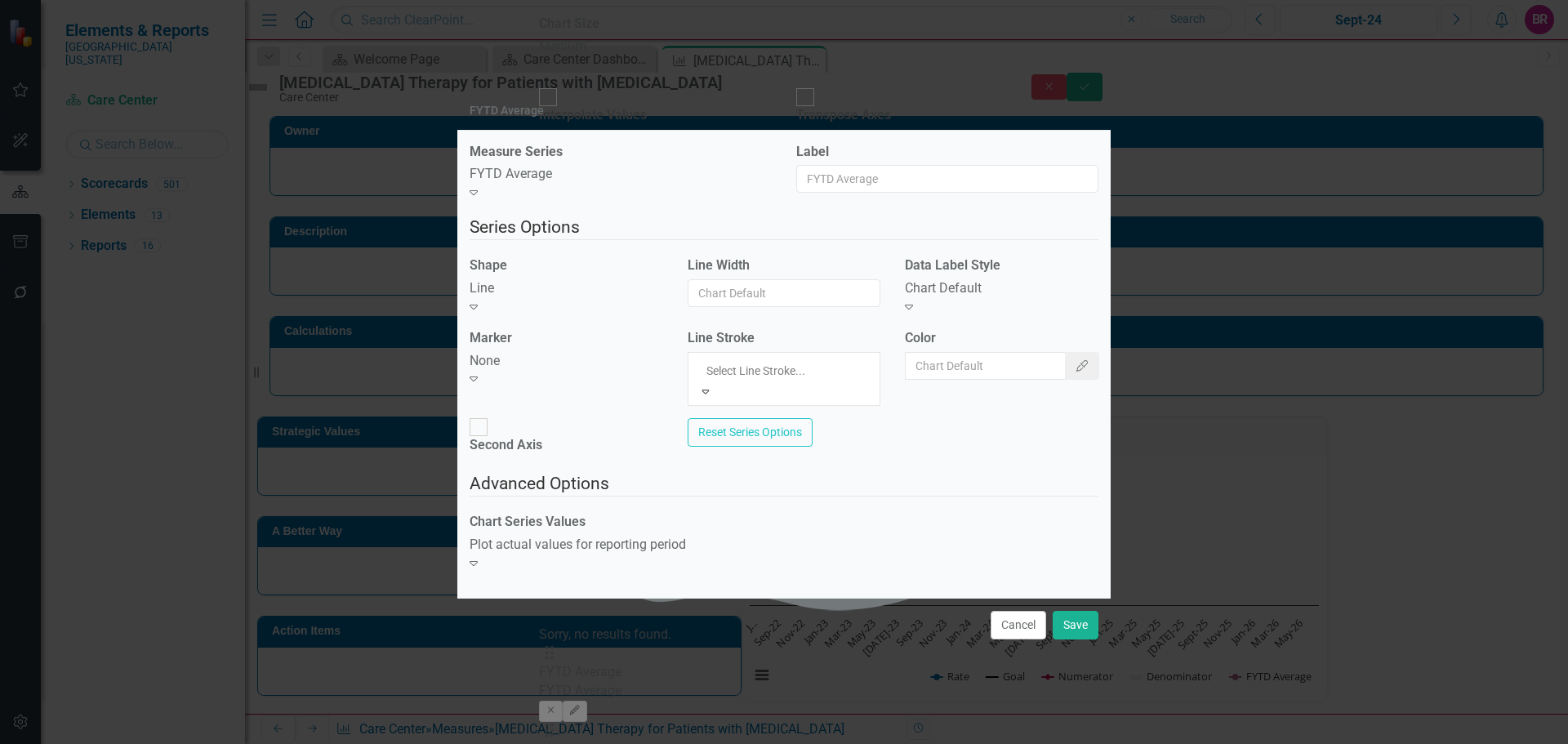
scroll to position [76, 0]
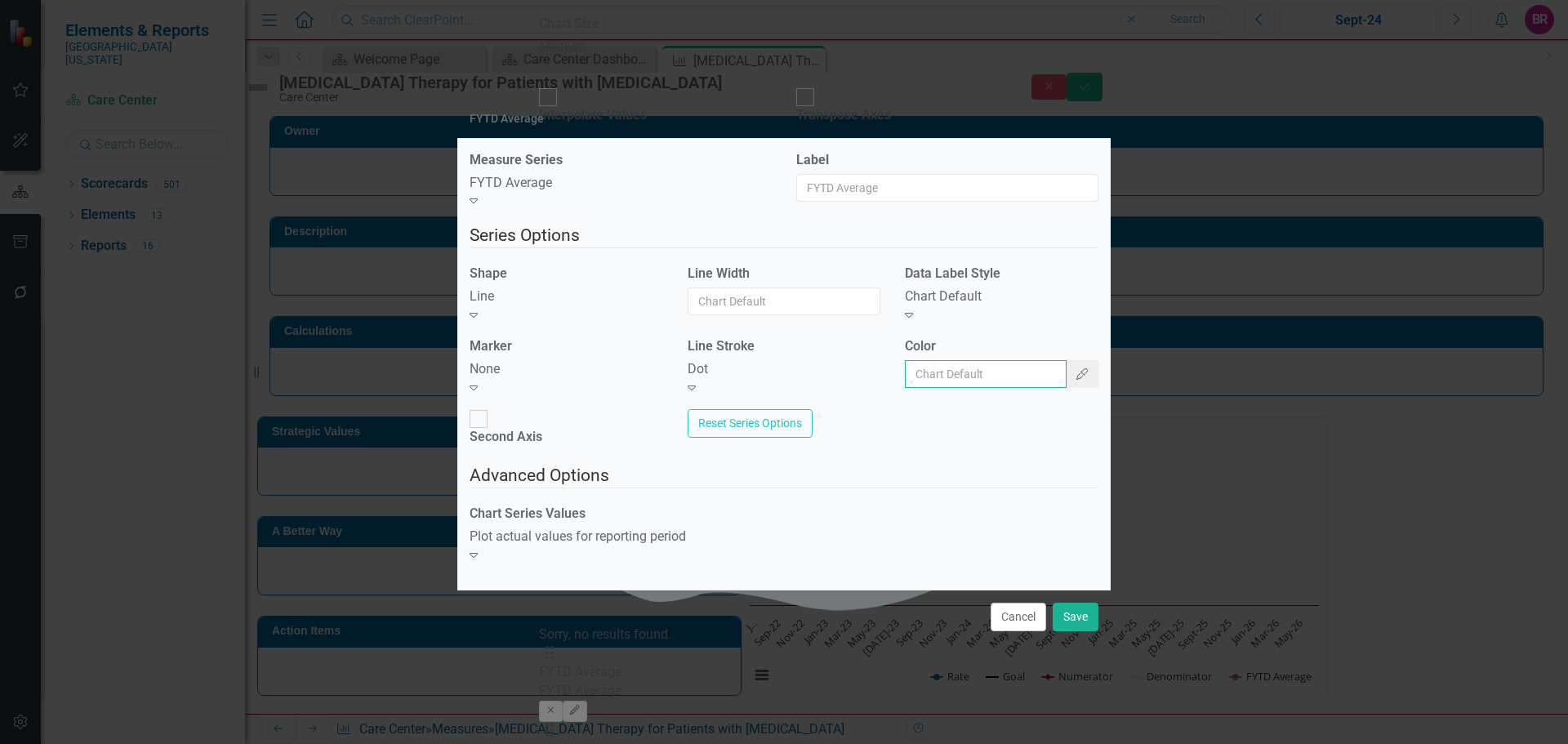
drag, startPoint x: 973, startPoint y: 381, endPoint x: 1010, endPoint y: 372, distance: 38.1
click at [974, 381] on input "Color" at bounding box center [986, 373] width 162 height 27
click at [1065, 388] on button "Color Picker" at bounding box center [1082, 373] width 34 height 27
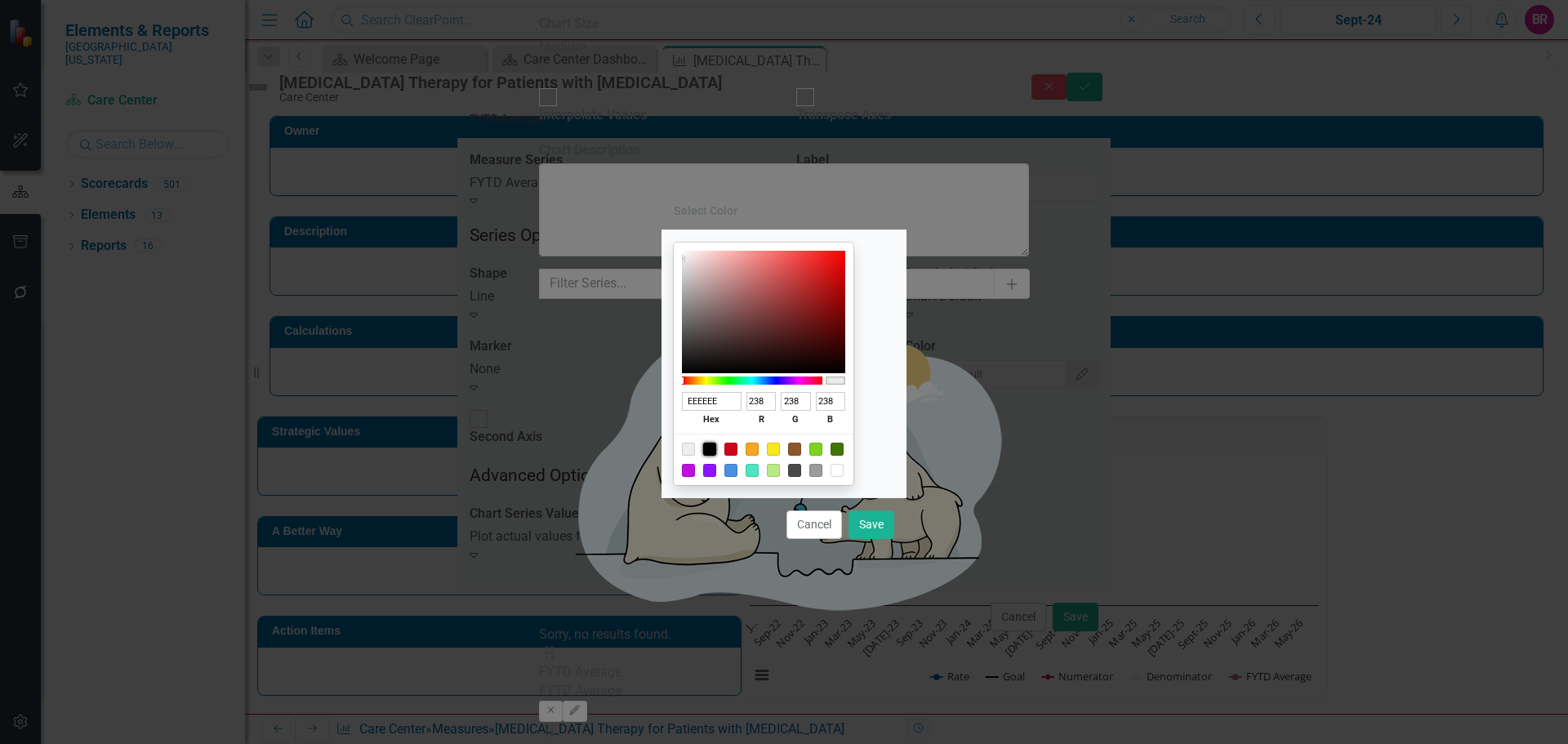
drag, startPoint x: 729, startPoint y: 451, endPoint x: 783, endPoint y: 471, distance: 57.6
click at [717, 451] on div at bounding box center [710, 449] width 13 height 13
type input "000000"
type input "0"
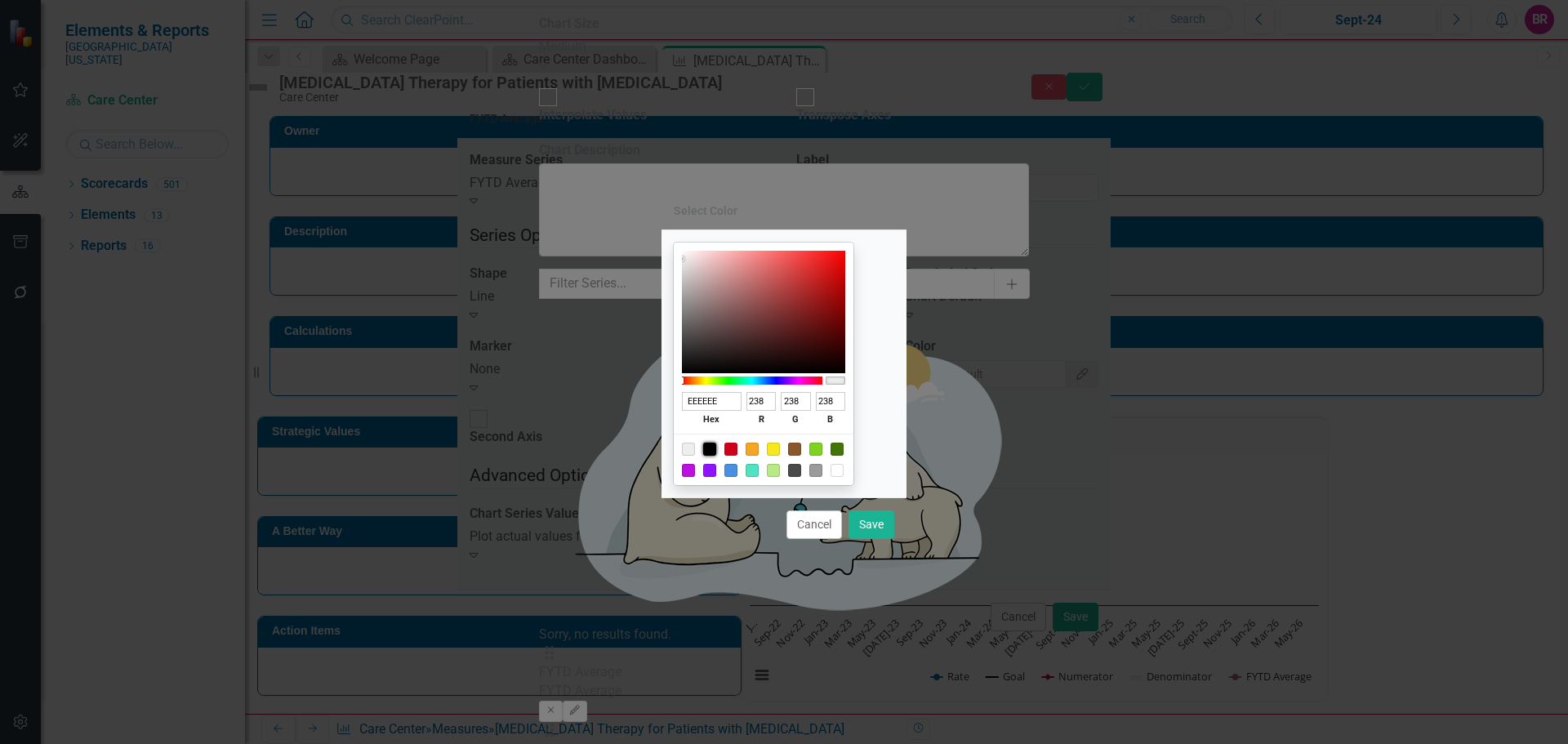
type input "0"
click at [883, 525] on button "Save" at bounding box center [871, 525] width 46 height 28
type input "#000000"
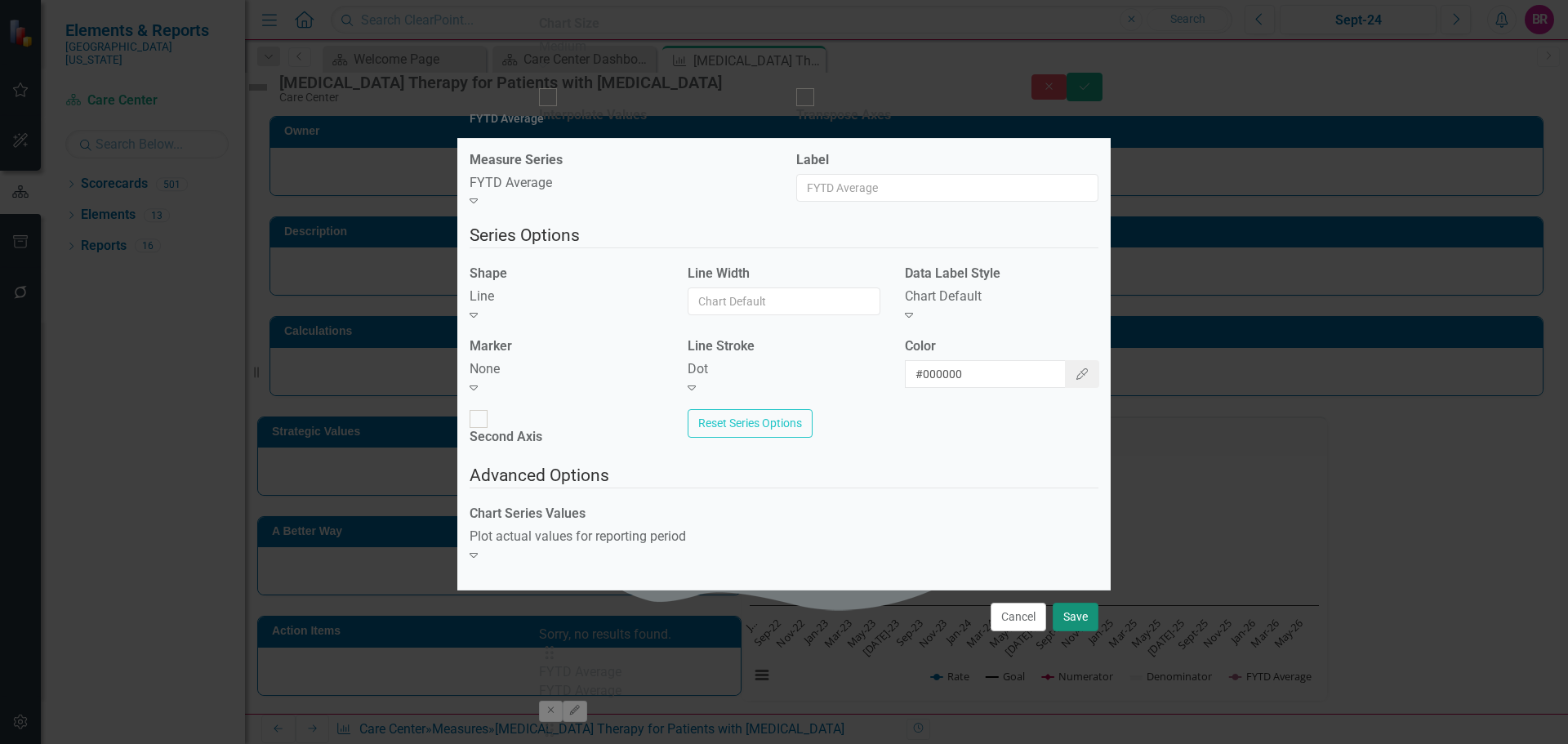
click at [1077, 607] on button "Save" at bounding box center [1075, 617] width 46 height 28
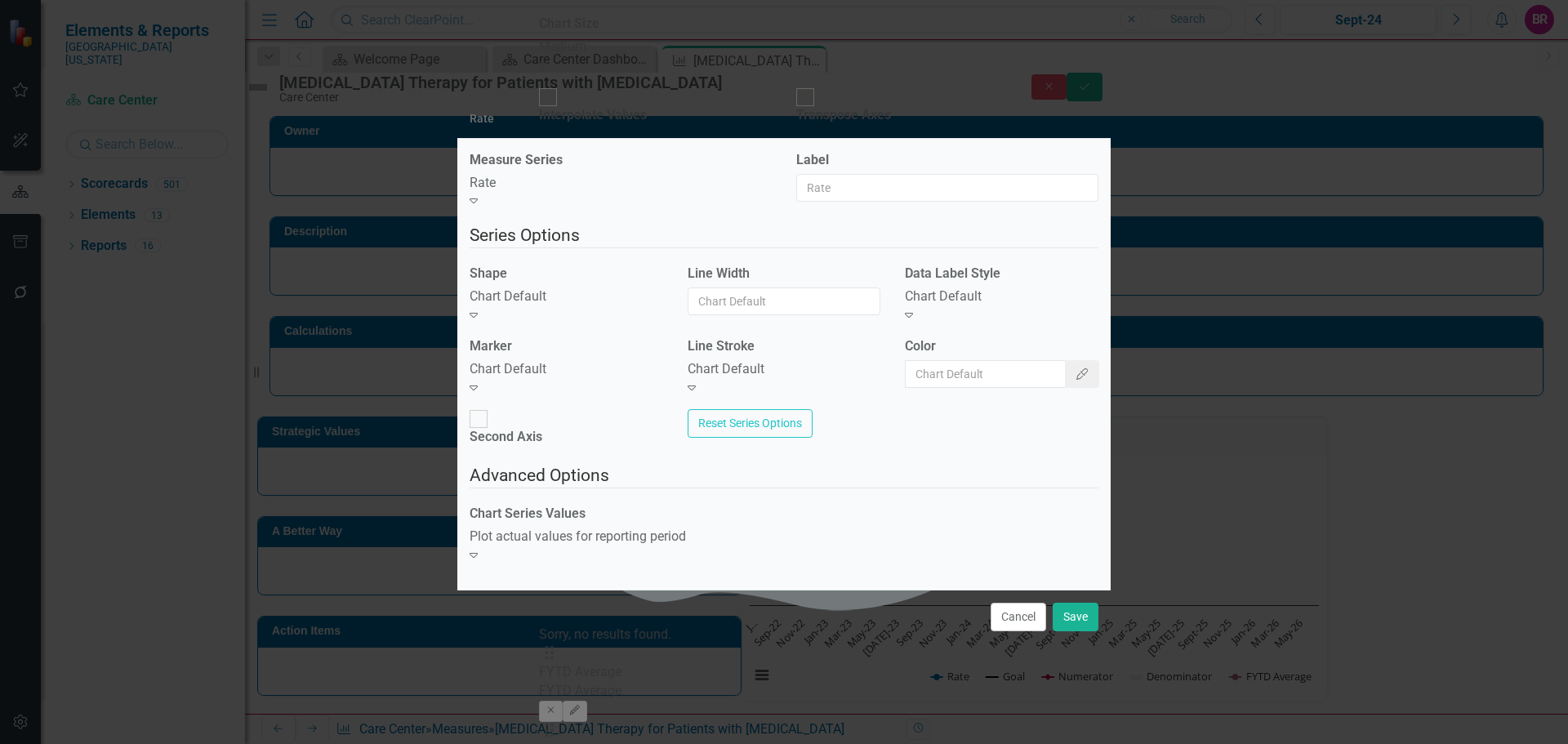
click at [569, 306] on div "Chart Default" at bounding box center [566, 297] width 194 height 19
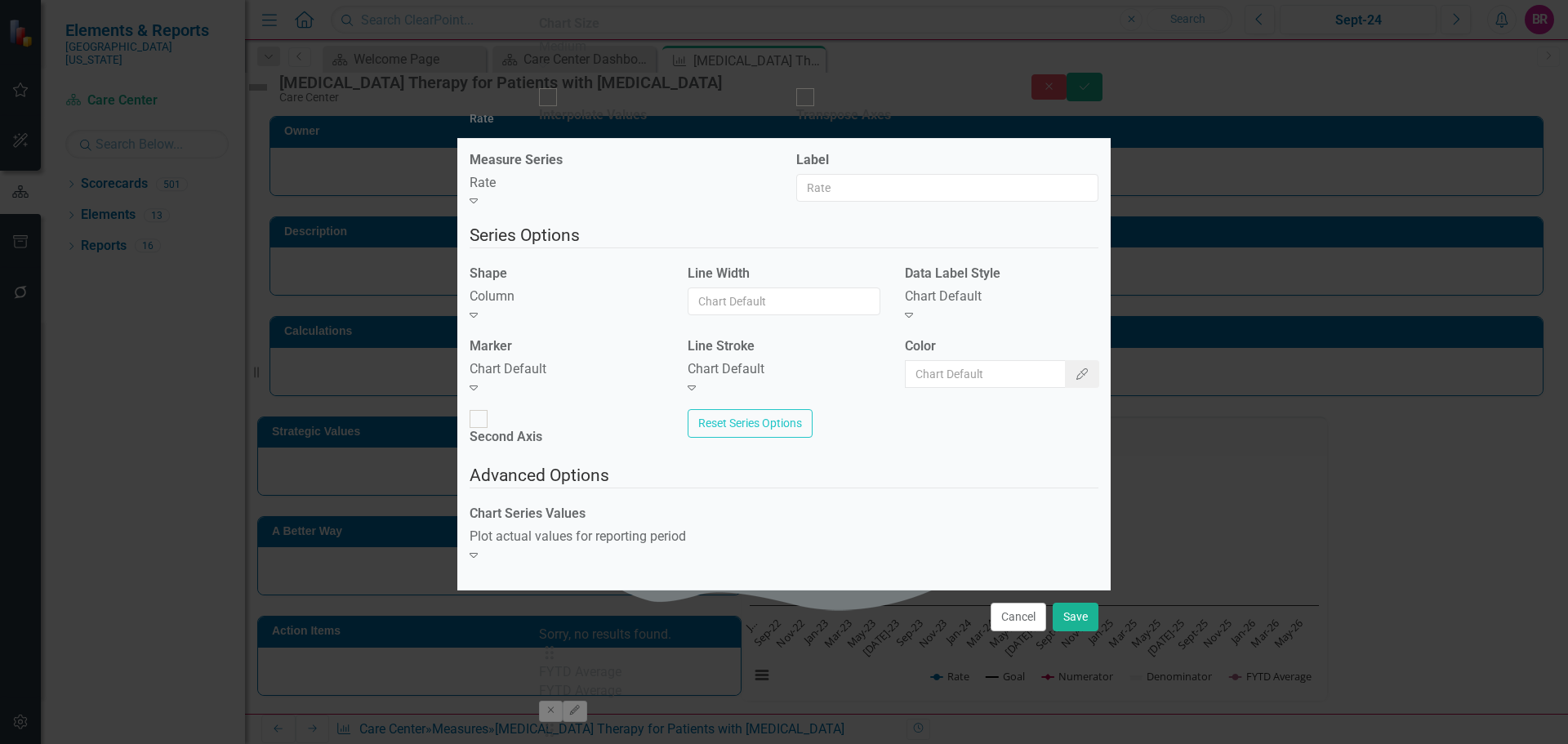
click at [597, 379] on div "Chart Default" at bounding box center [566, 369] width 194 height 19
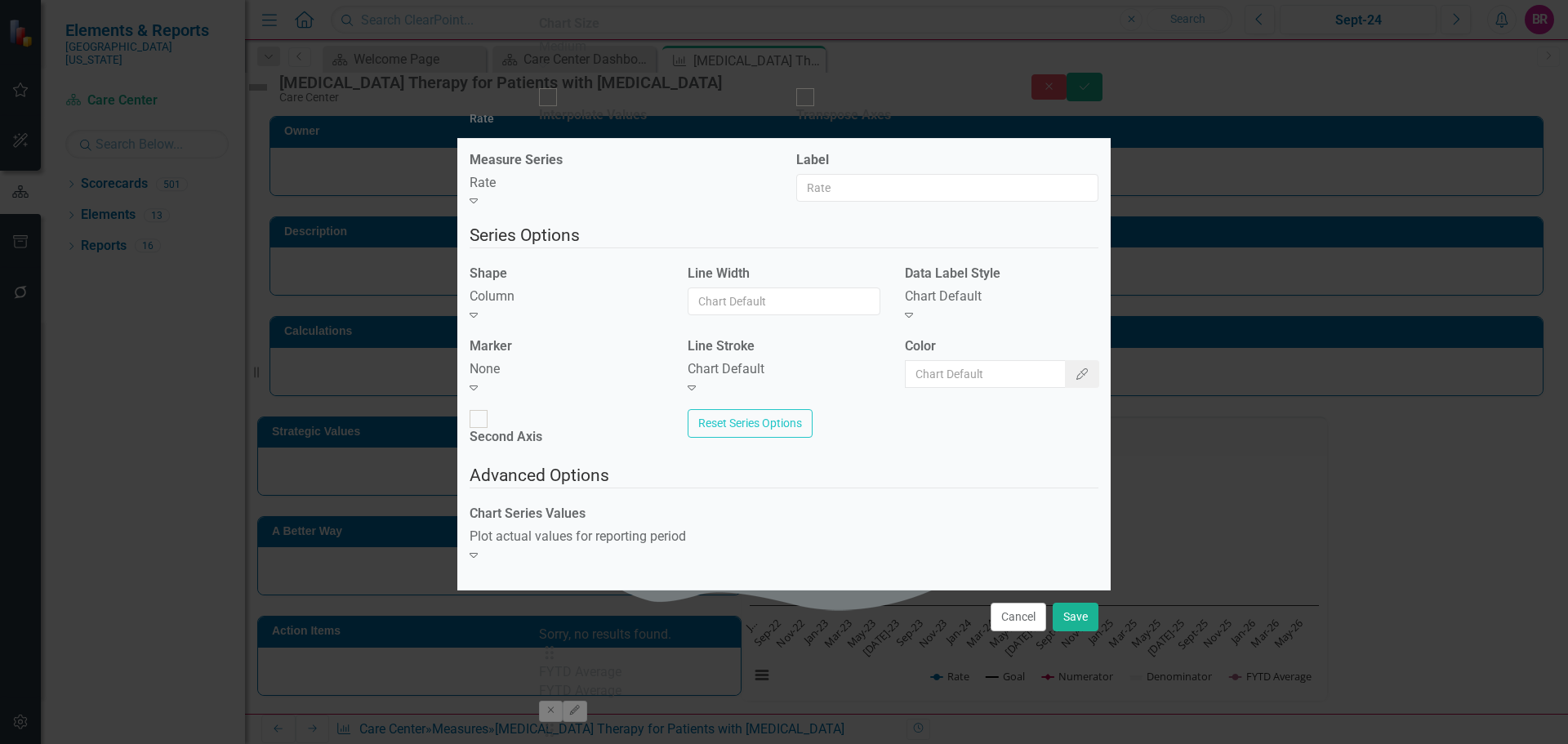
click at [774, 376] on div "Chart Default" at bounding box center [784, 369] width 194 height 19
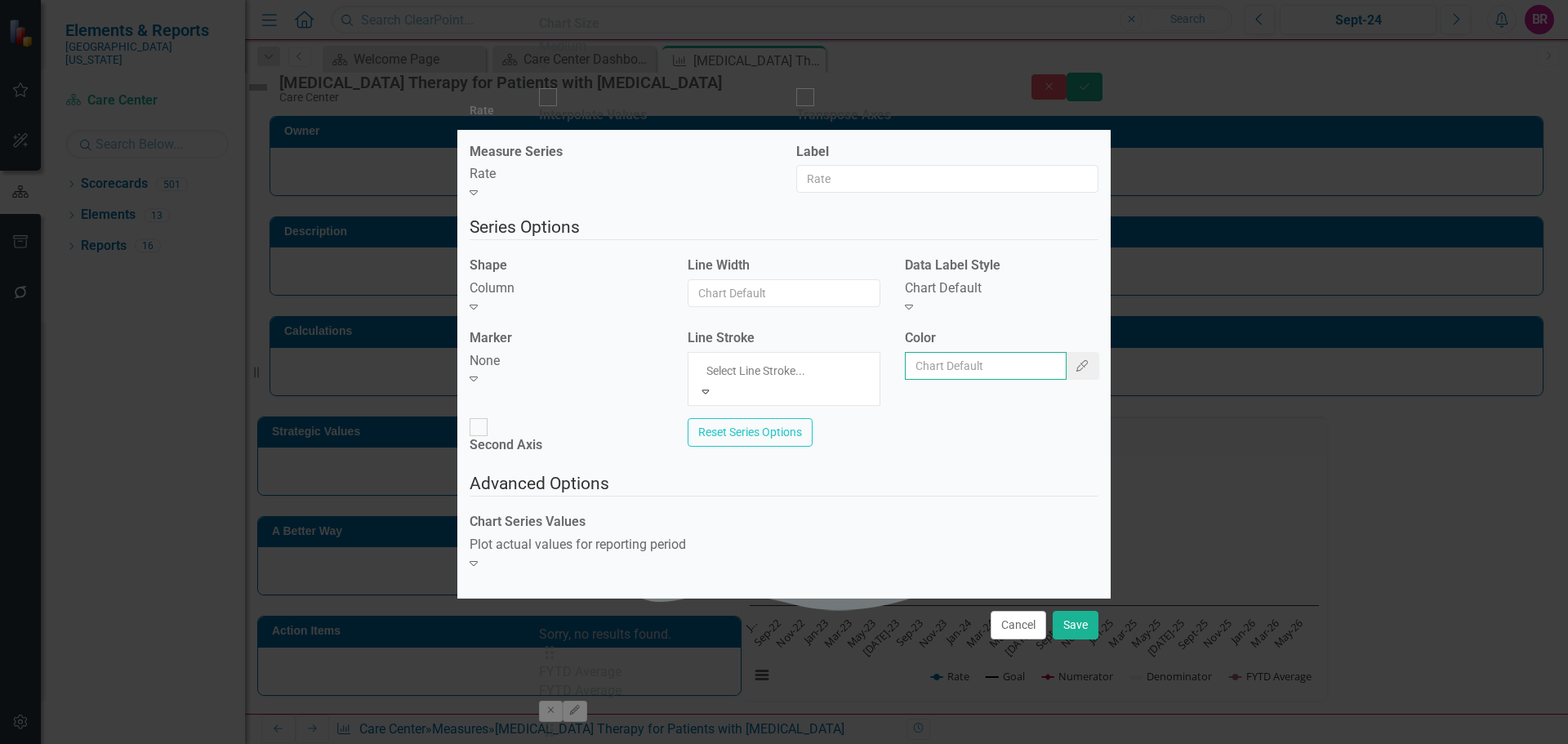
drag, startPoint x: 1012, startPoint y: 384, endPoint x: 1020, endPoint y: 386, distance: 8.2
click at [1012, 380] on input "Color" at bounding box center [986, 365] width 162 height 27
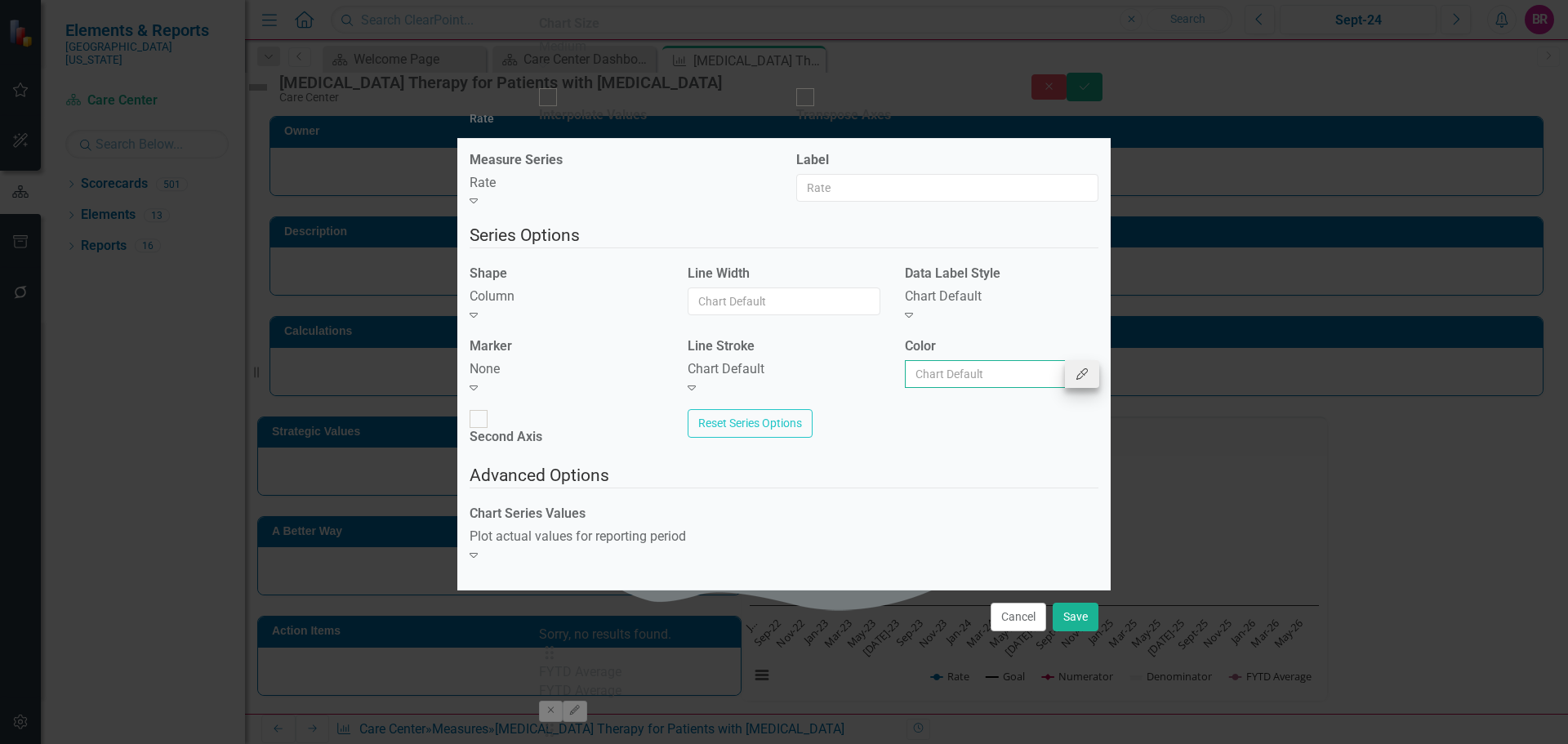
type input "#2e75b6"
click at [1094, 606] on button "Save" at bounding box center [1075, 617] width 46 height 28
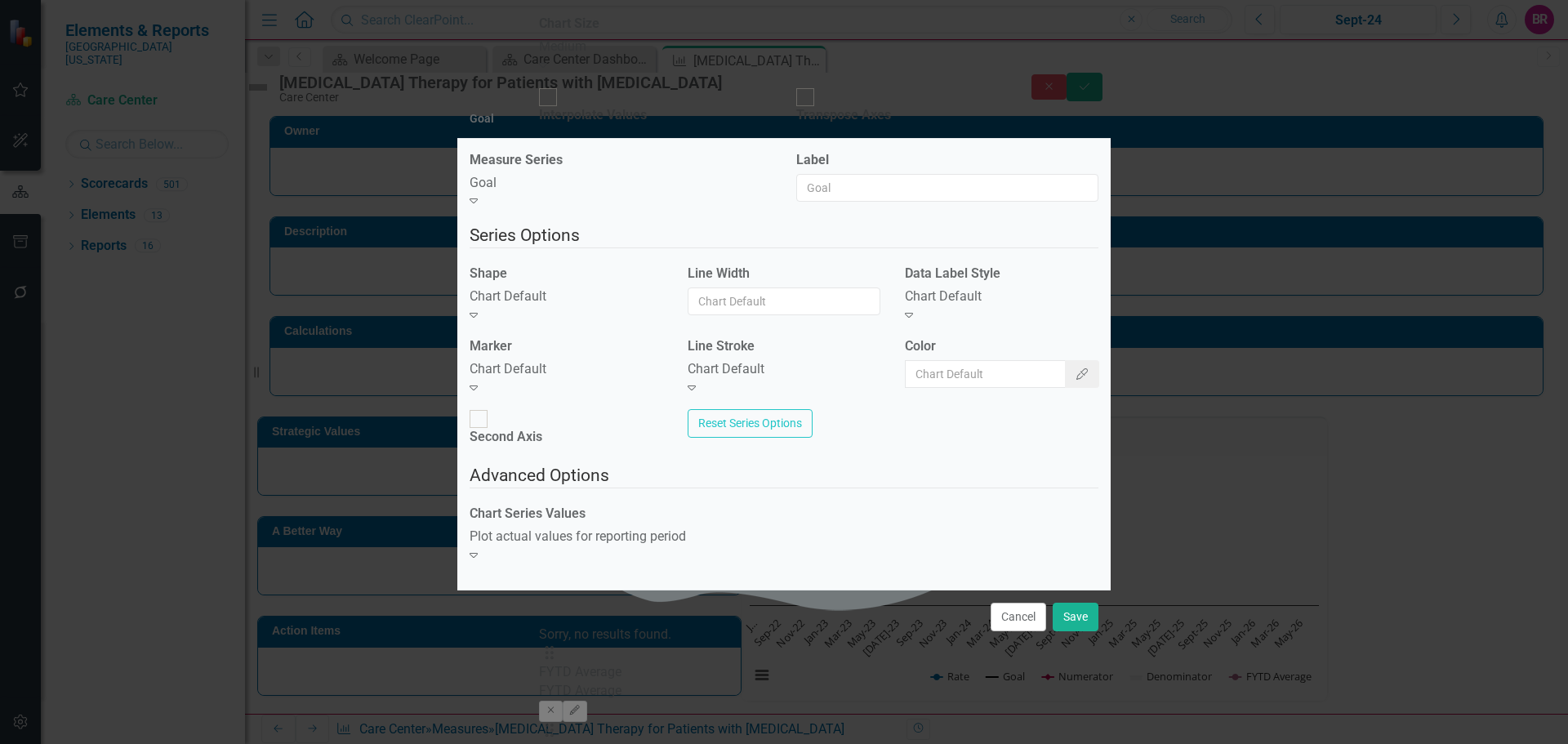
click at [659, 325] on div "Expand" at bounding box center [566, 315] width 194 height 19
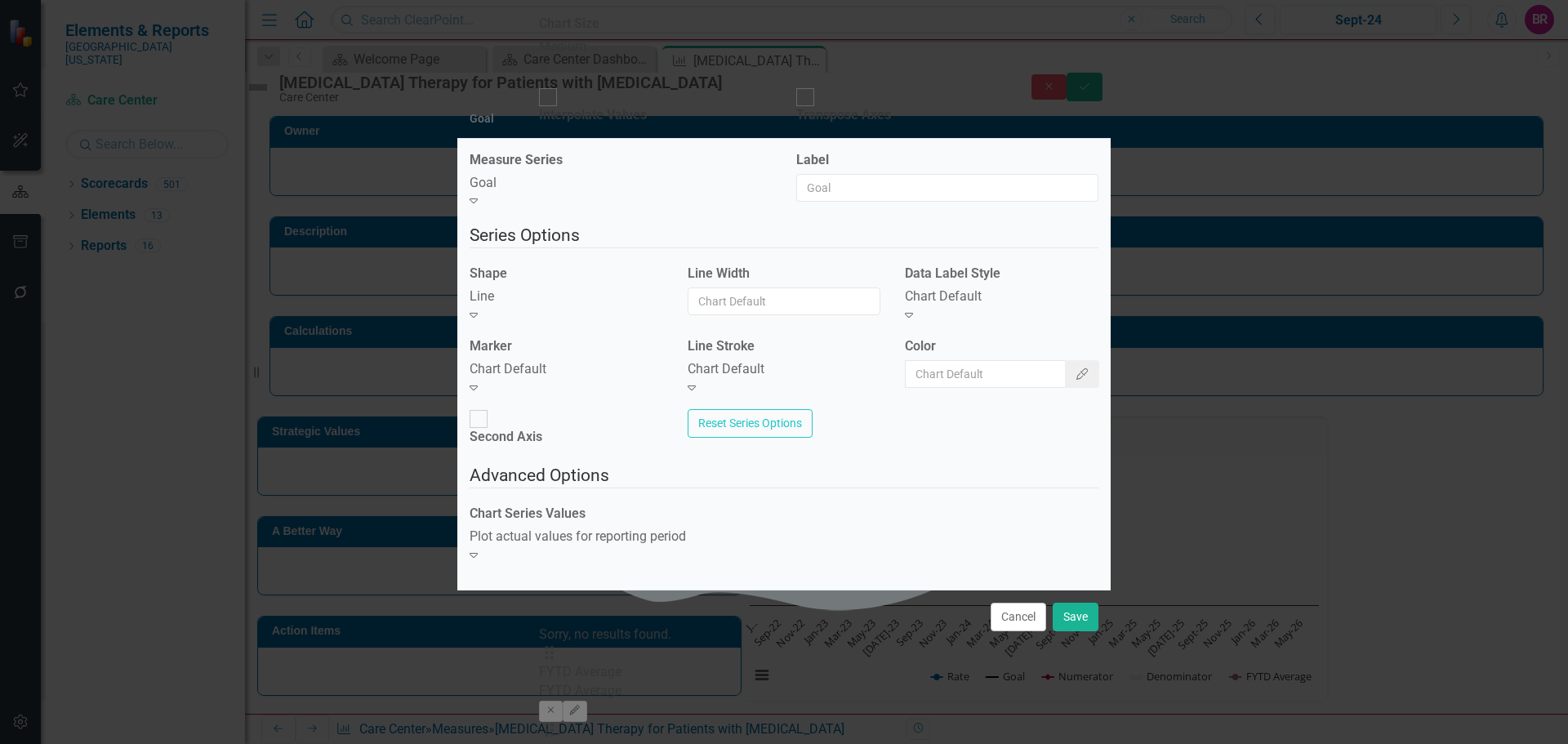
click at [602, 393] on div "Chart Default Expand" at bounding box center [566, 378] width 194 height 37
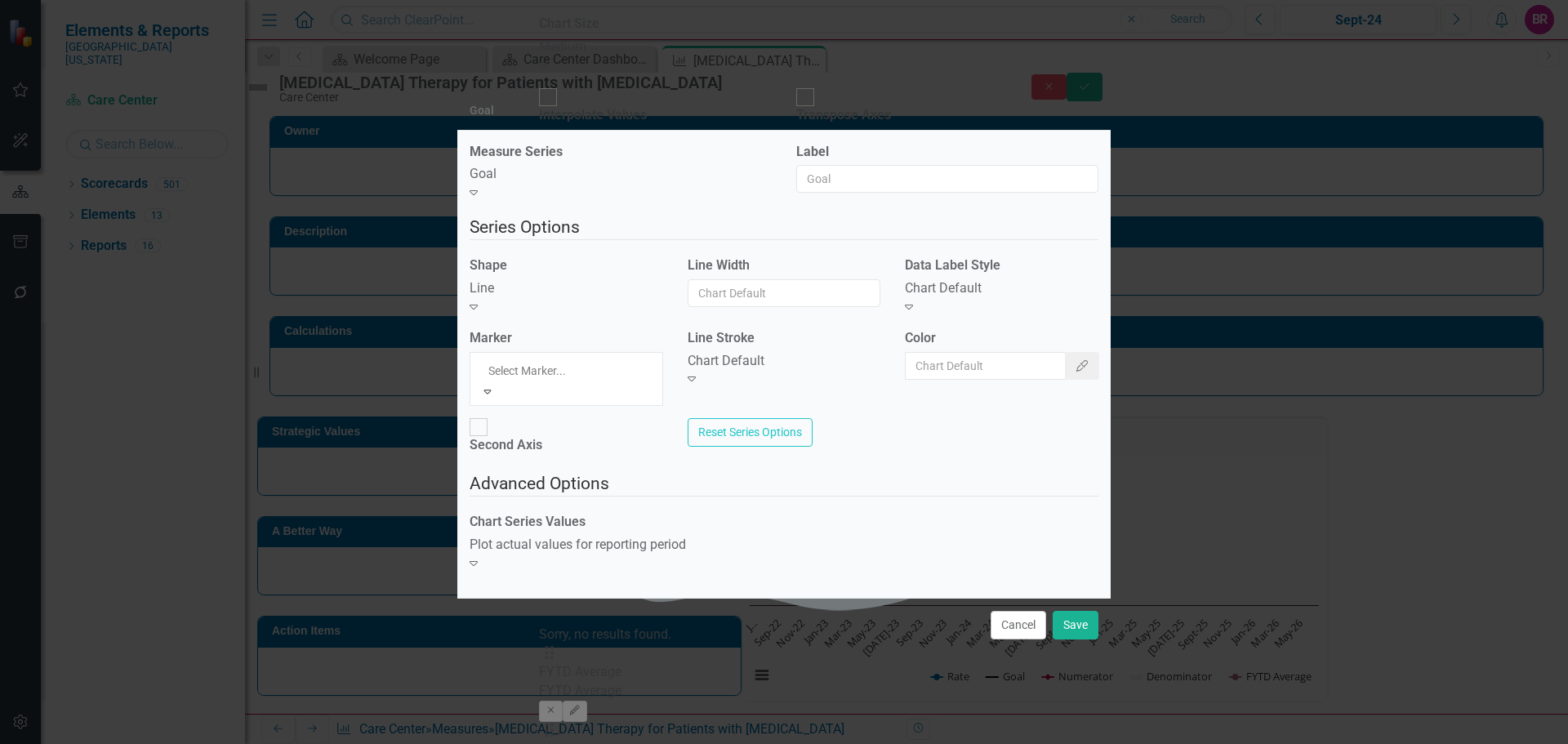
drag, startPoint x: 606, startPoint y: 443, endPoint x: 771, endPoint y: 383, distance: 175.6
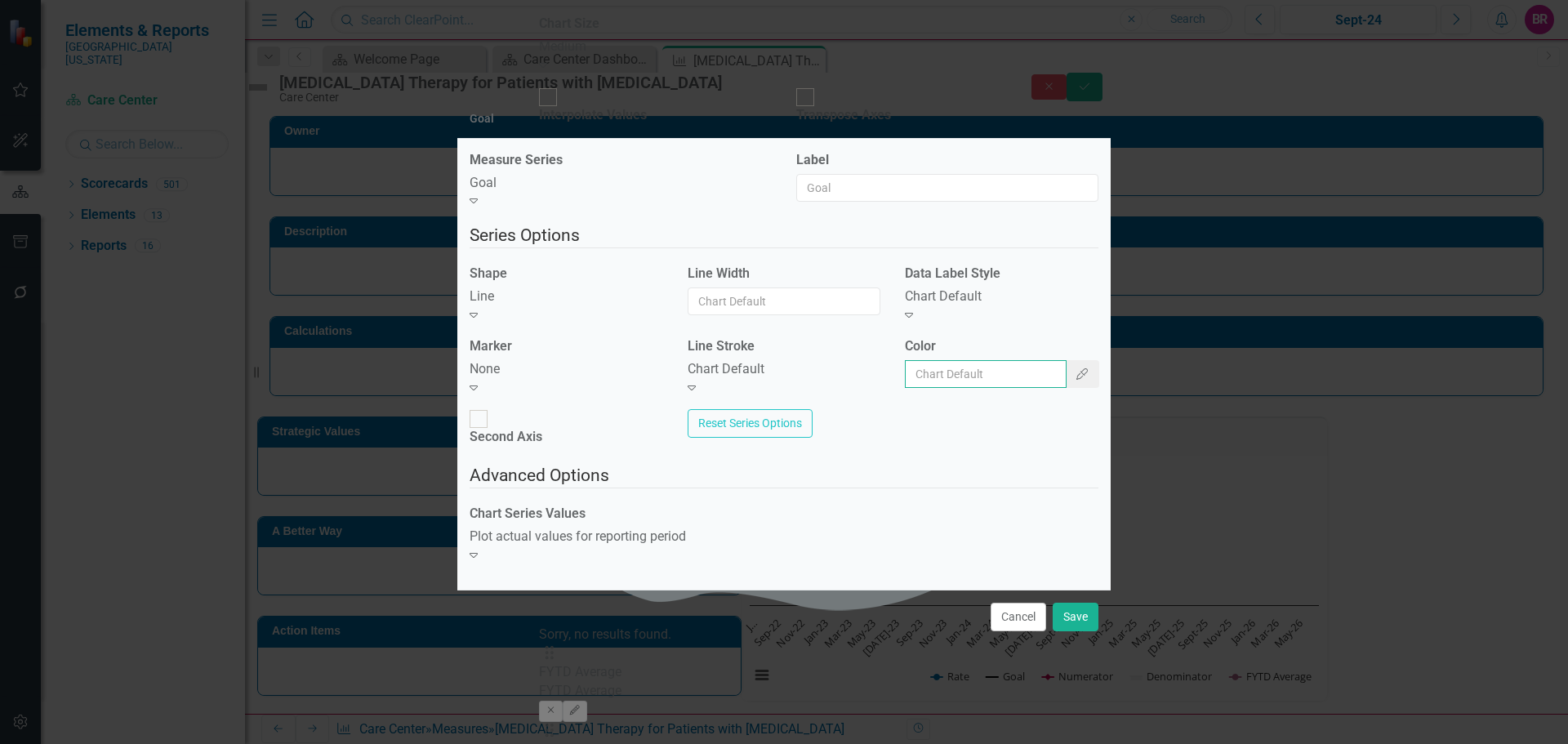
click at [947, 385] on input "Color" at bounding box center [986, 373] width 162 height 27
type input "#c40650"
click at [1079, 603] on button "Save" at bounding box center [1075, 617] width 46 height 28
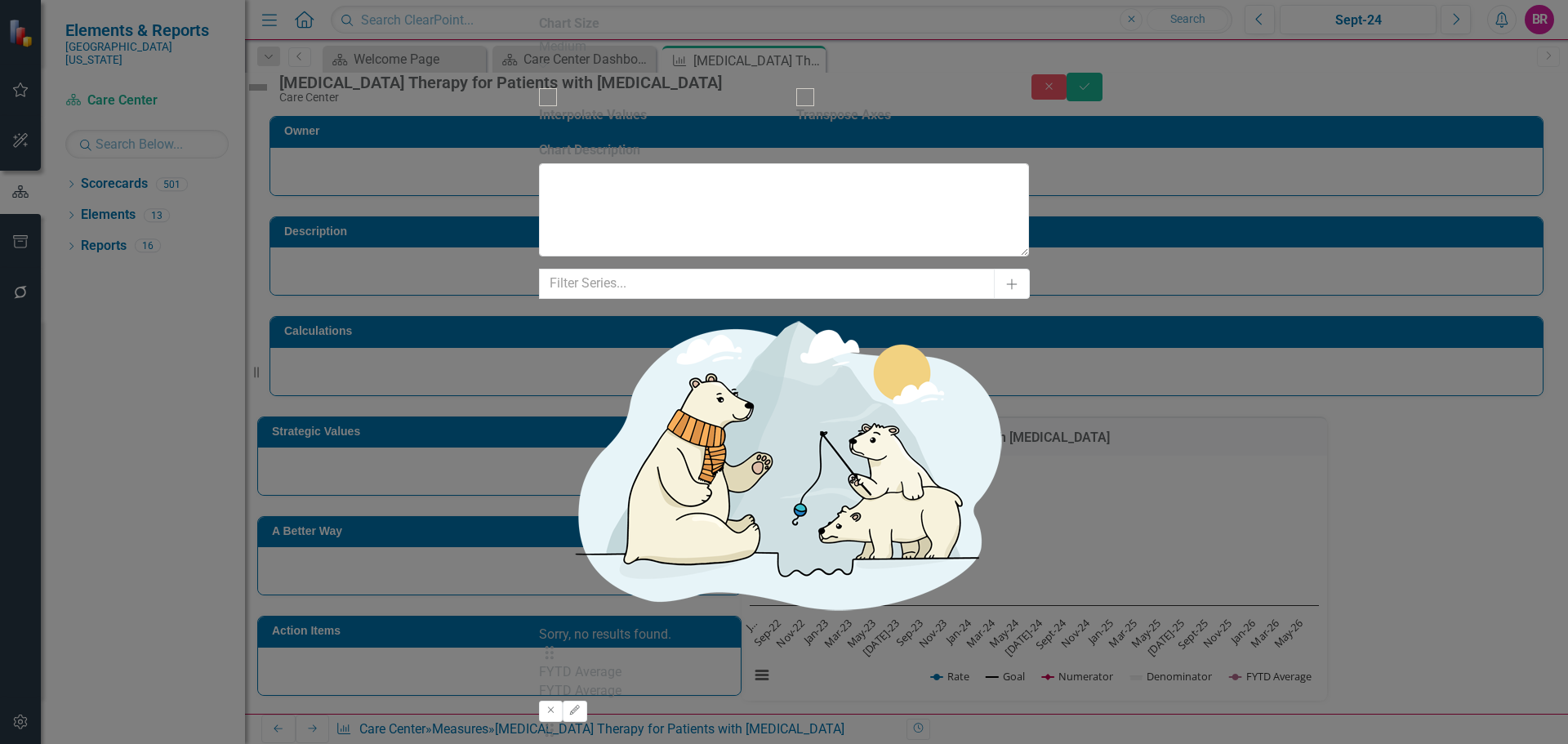
drag, startPoint x: 407, startPoint y: 121, endPoint x: 431, endPoint y: 122, distance: 24.0
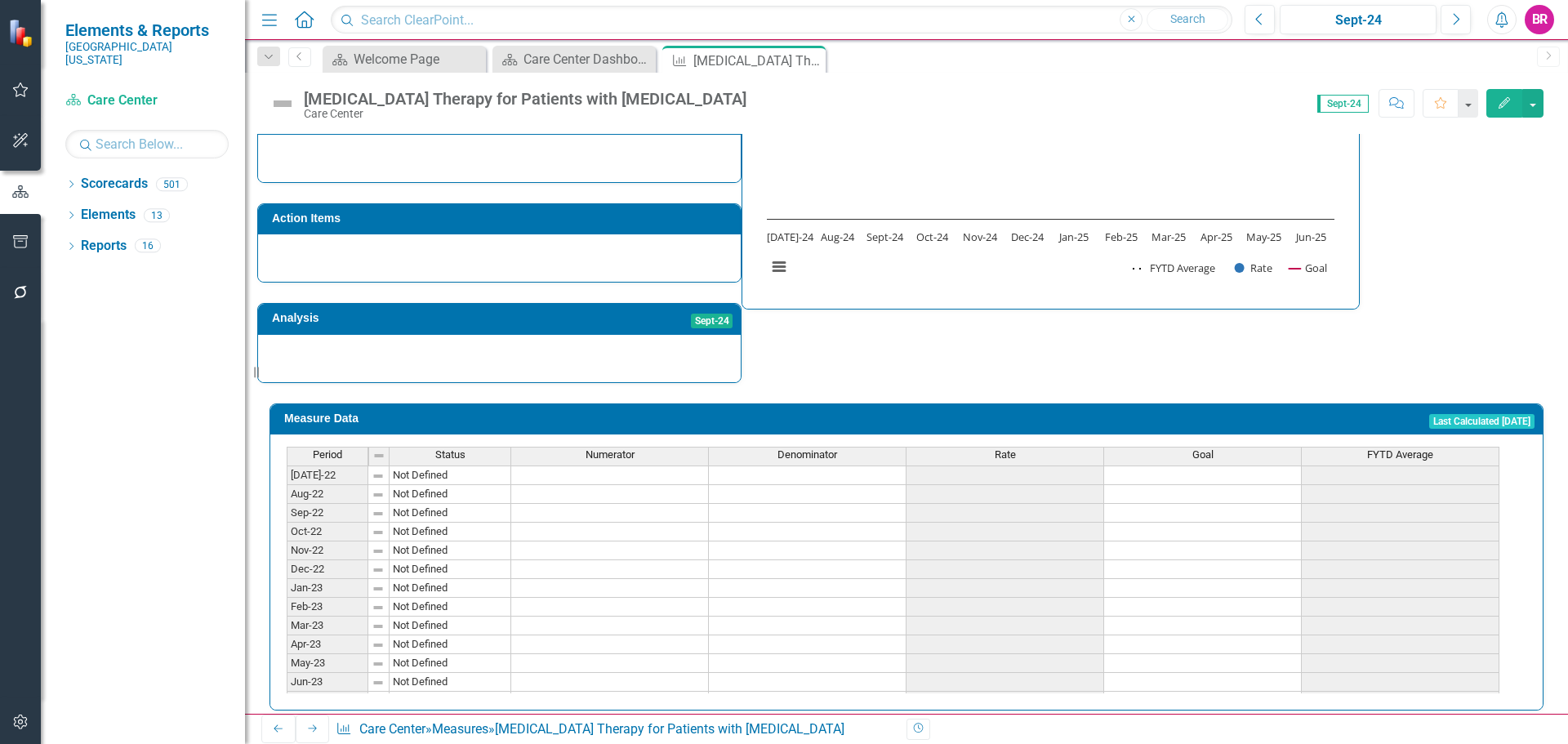
scroll to position [451, 0]
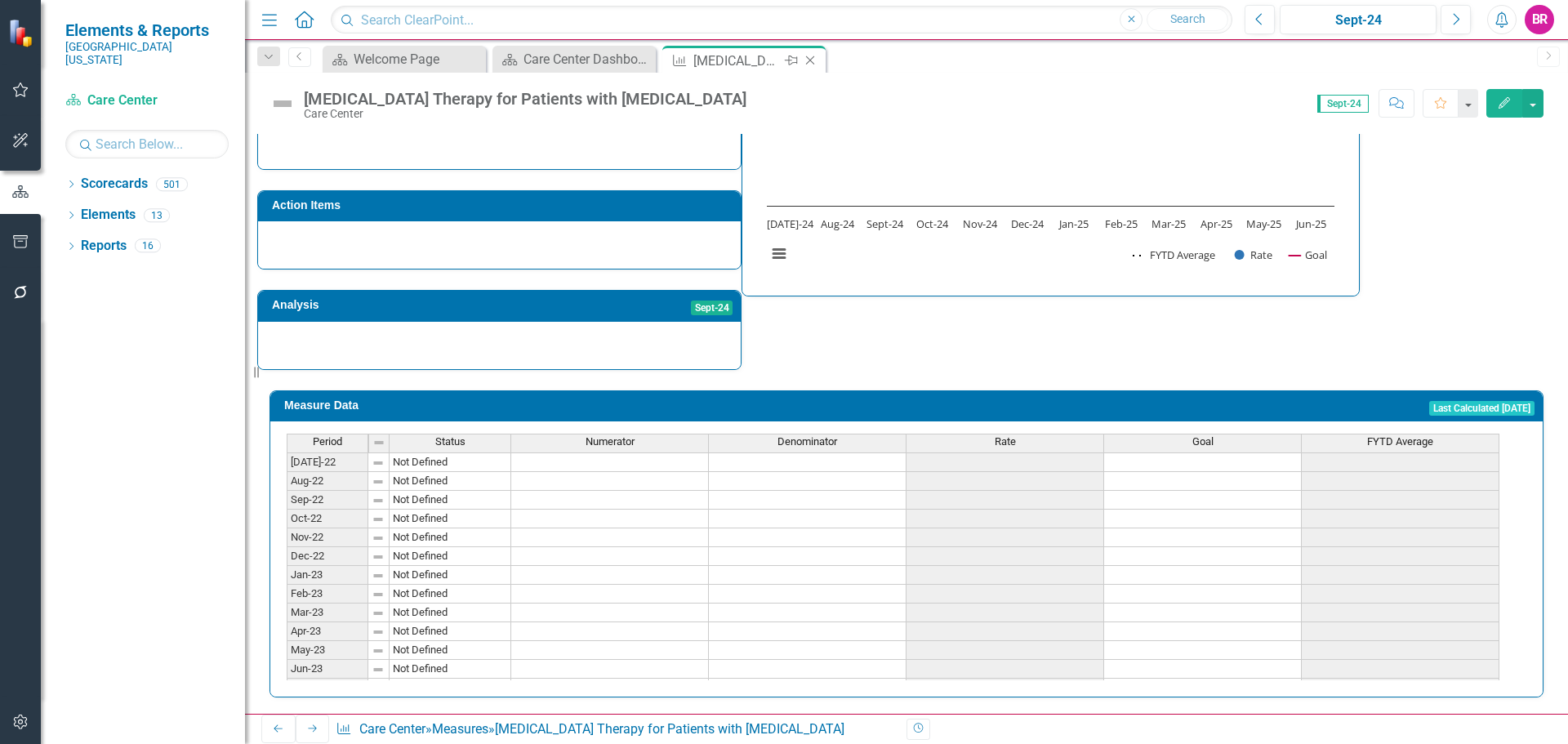
click at [816, 63] on icon "Close" at bounding box center [811, 61] width 17 height 13
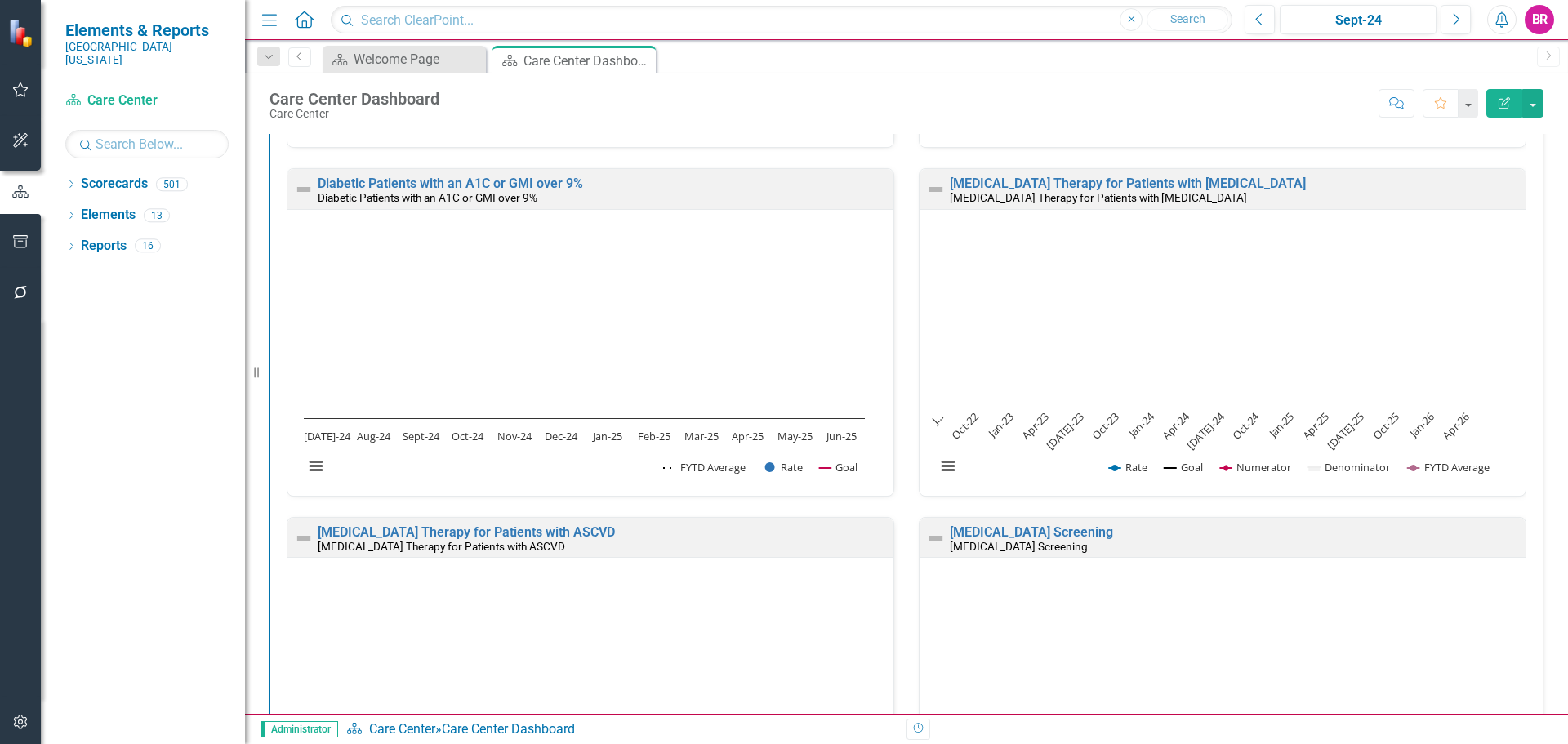
scroll to position [980, 0]
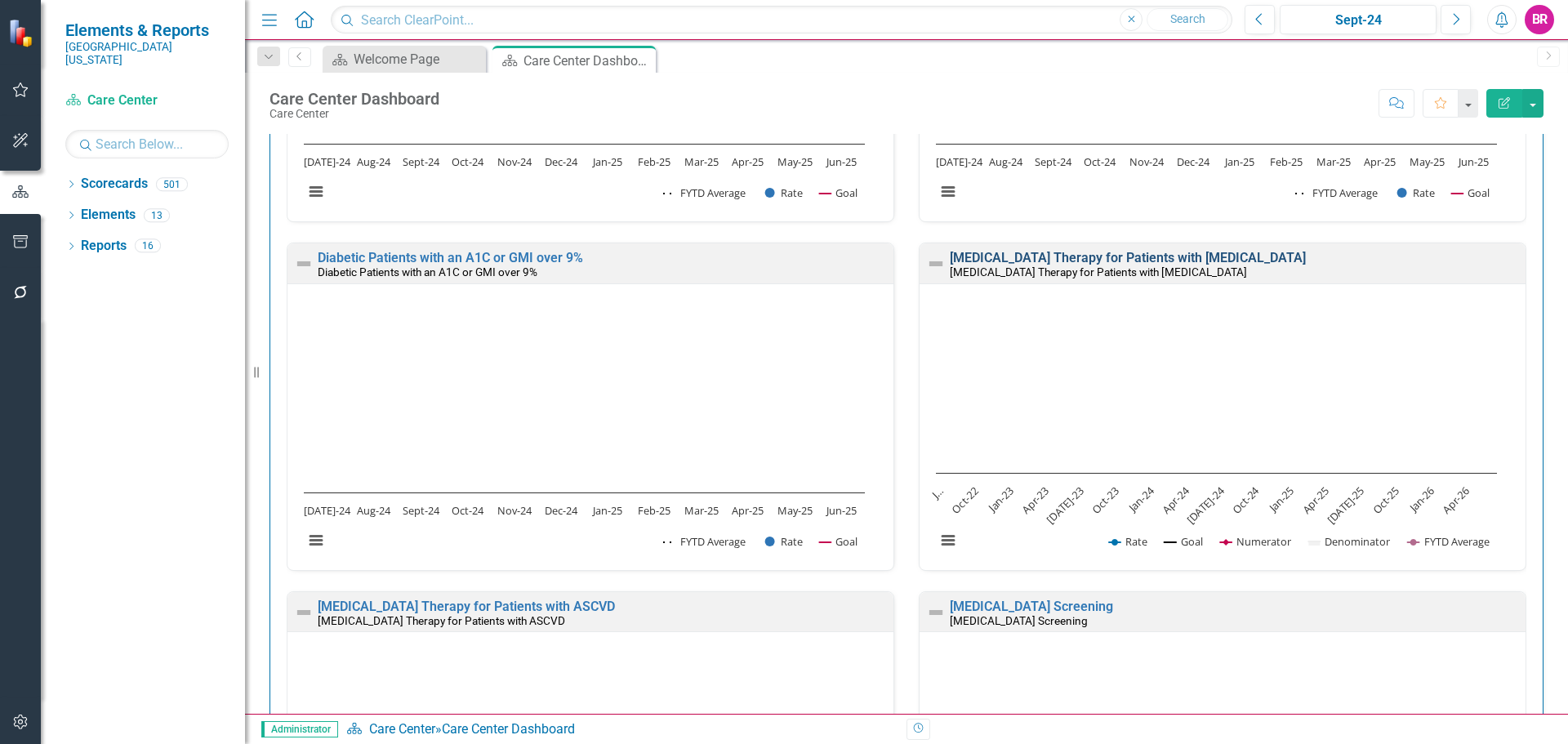
click at [1027, 261] on link "[MEDICAL_DATA] Therapy for Patients with [MEDICAL_DATA]" at bounding box center [1128, 258] width 356 height 16
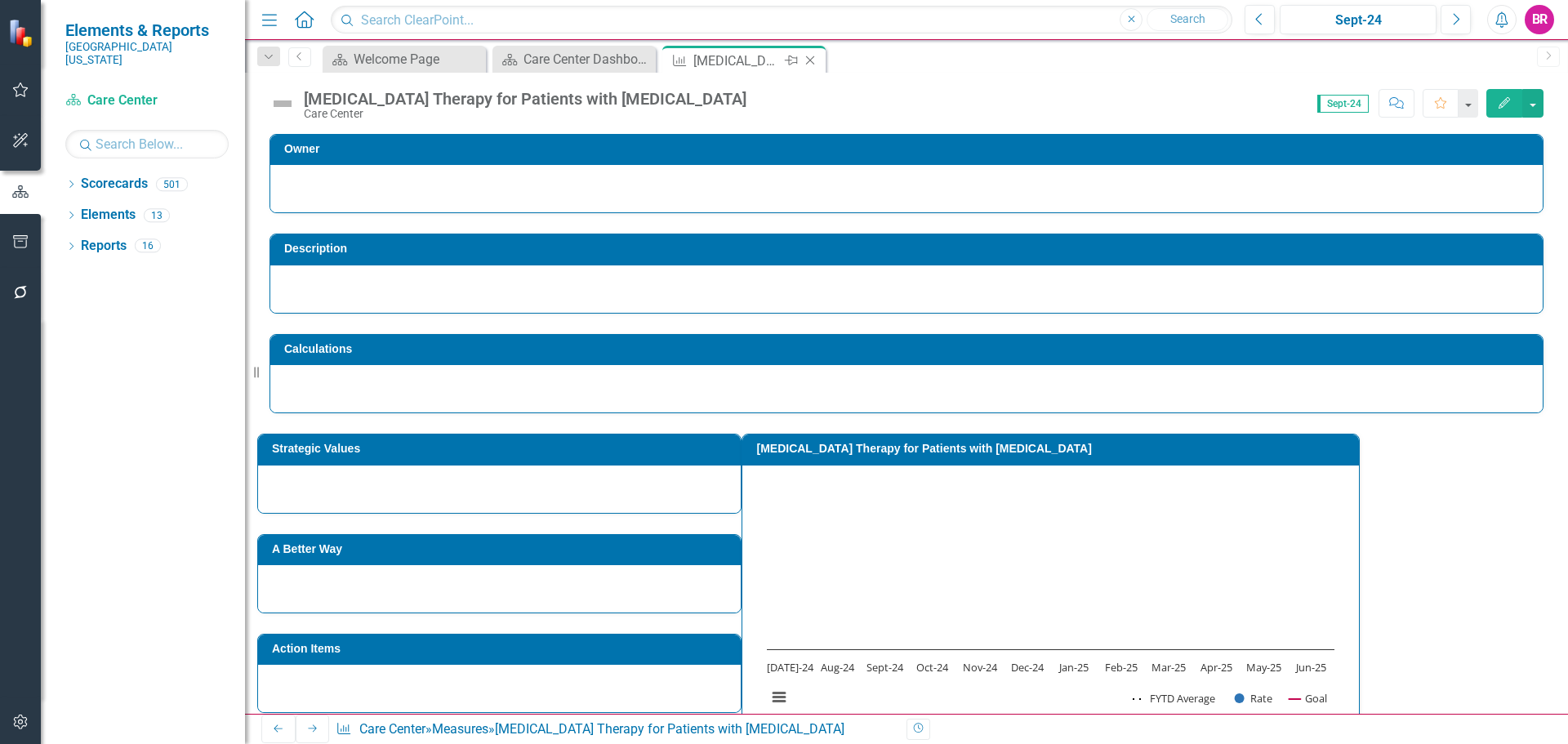
click at [808, 56] on icon "Close" at bounding box center [811, 61] width 17 height 13
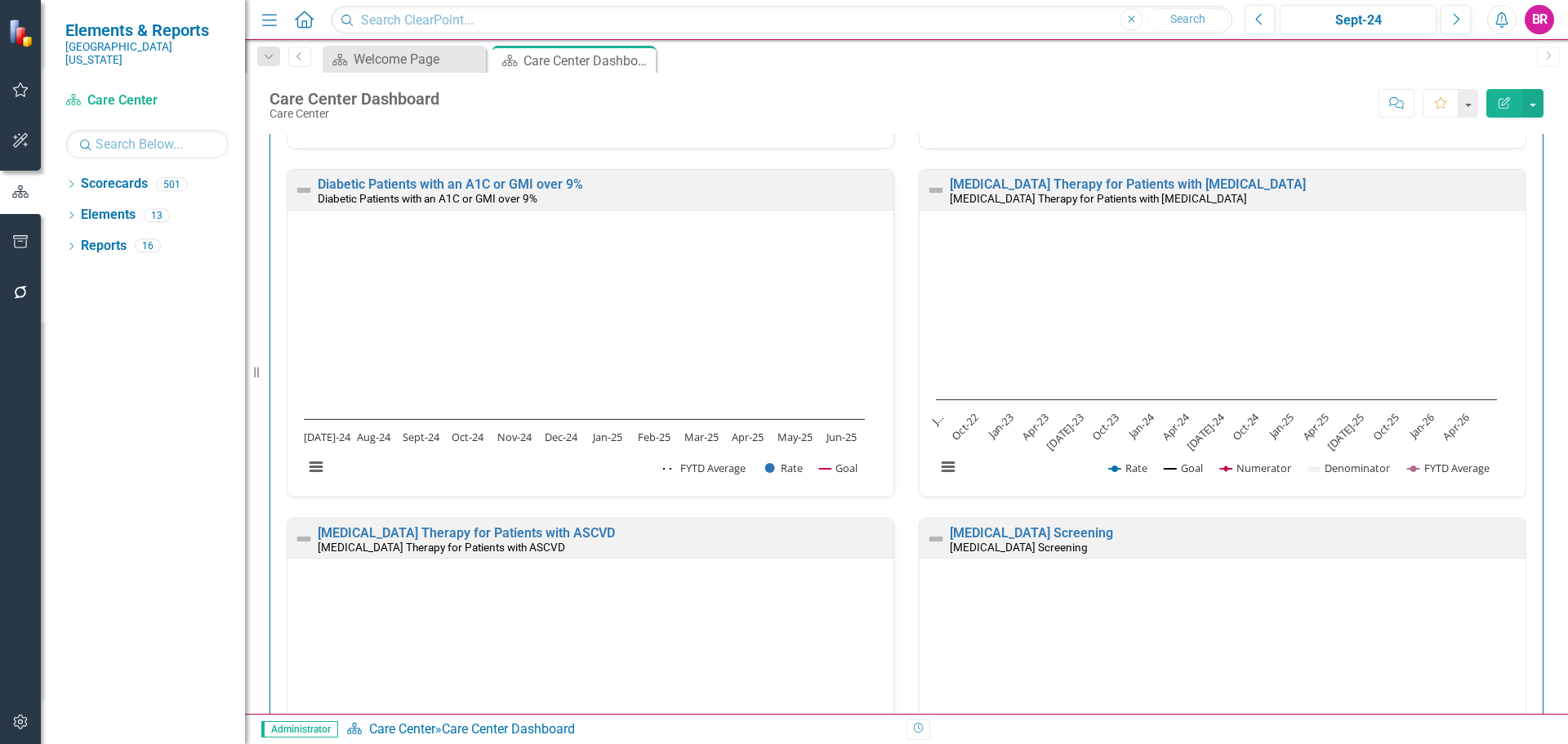
scroll to position [1062, 0]
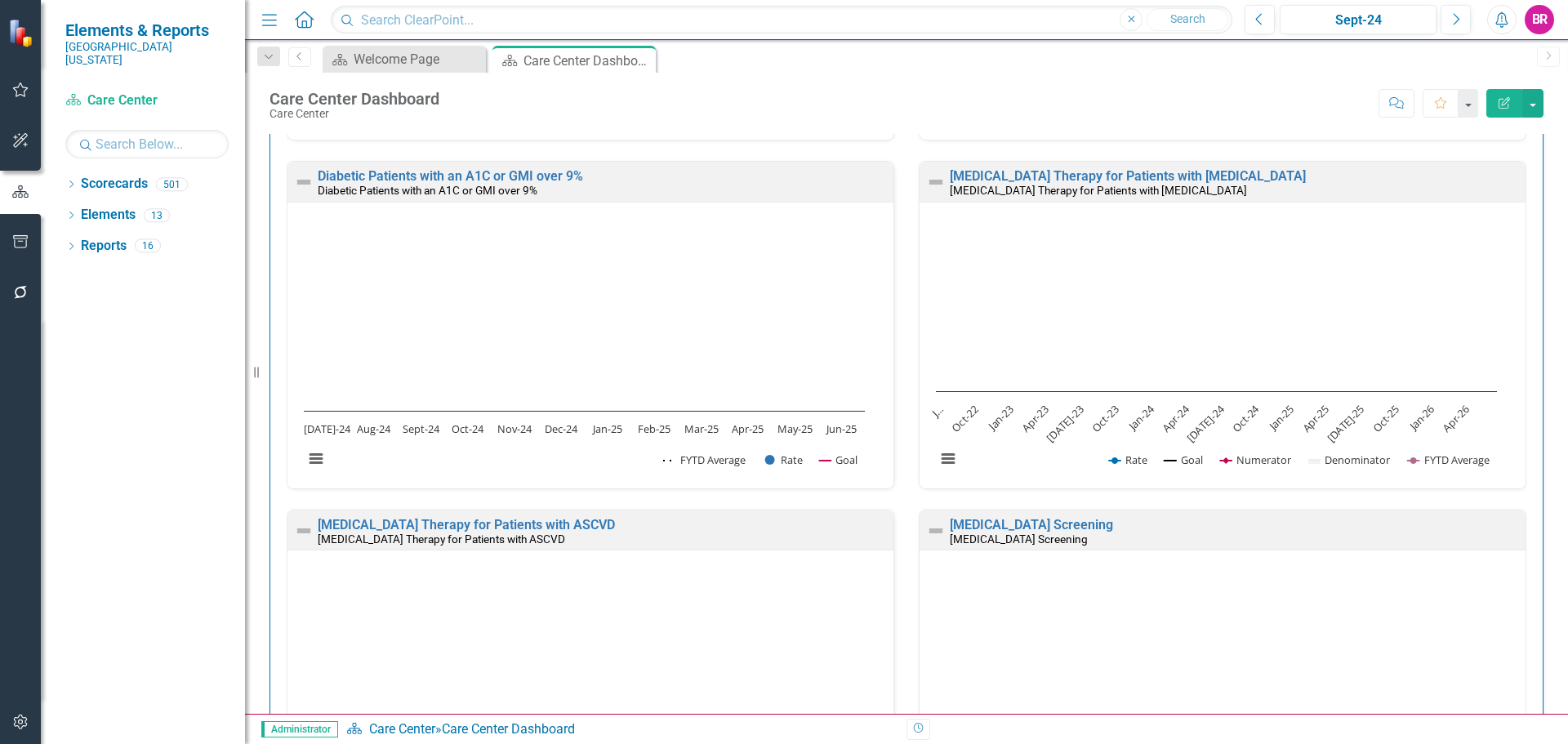
click at [521, 516] on div "Statin Therapy for Patients with ASCVD Statin Therapy for Patients with ASCVD" at bounding box center [590, 530] width 606 height 40
click at [525, 520] on link "[MEDICAL_DATA] Therapy for Patients with ASCVD" at bounding box center [466, 525] width 298 height 16
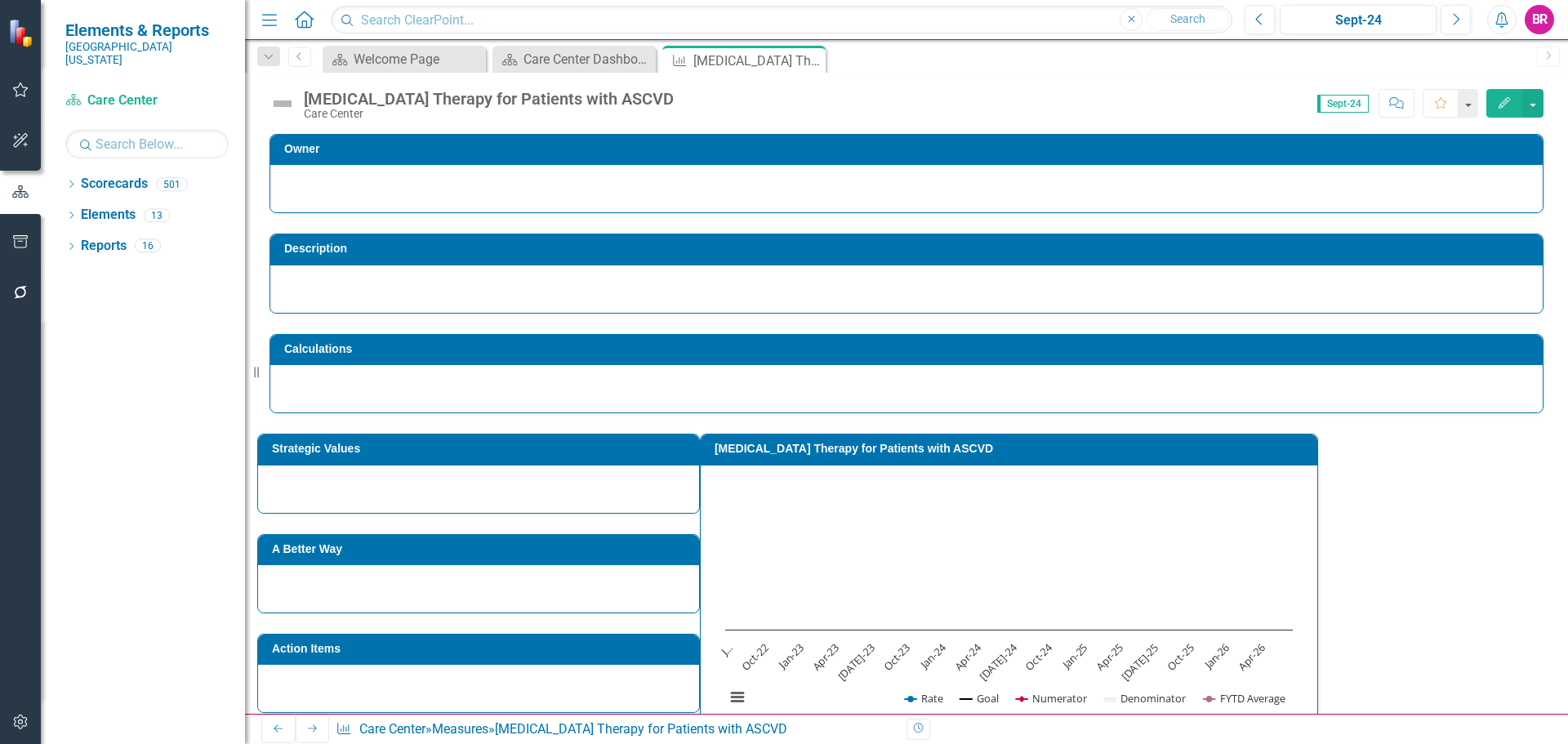
click at [1040, 451] on h3 "[MEDICAL_DATA] Therapy for Patients with ASCVD" at bounding box center [1012, 448] width 594 height 12
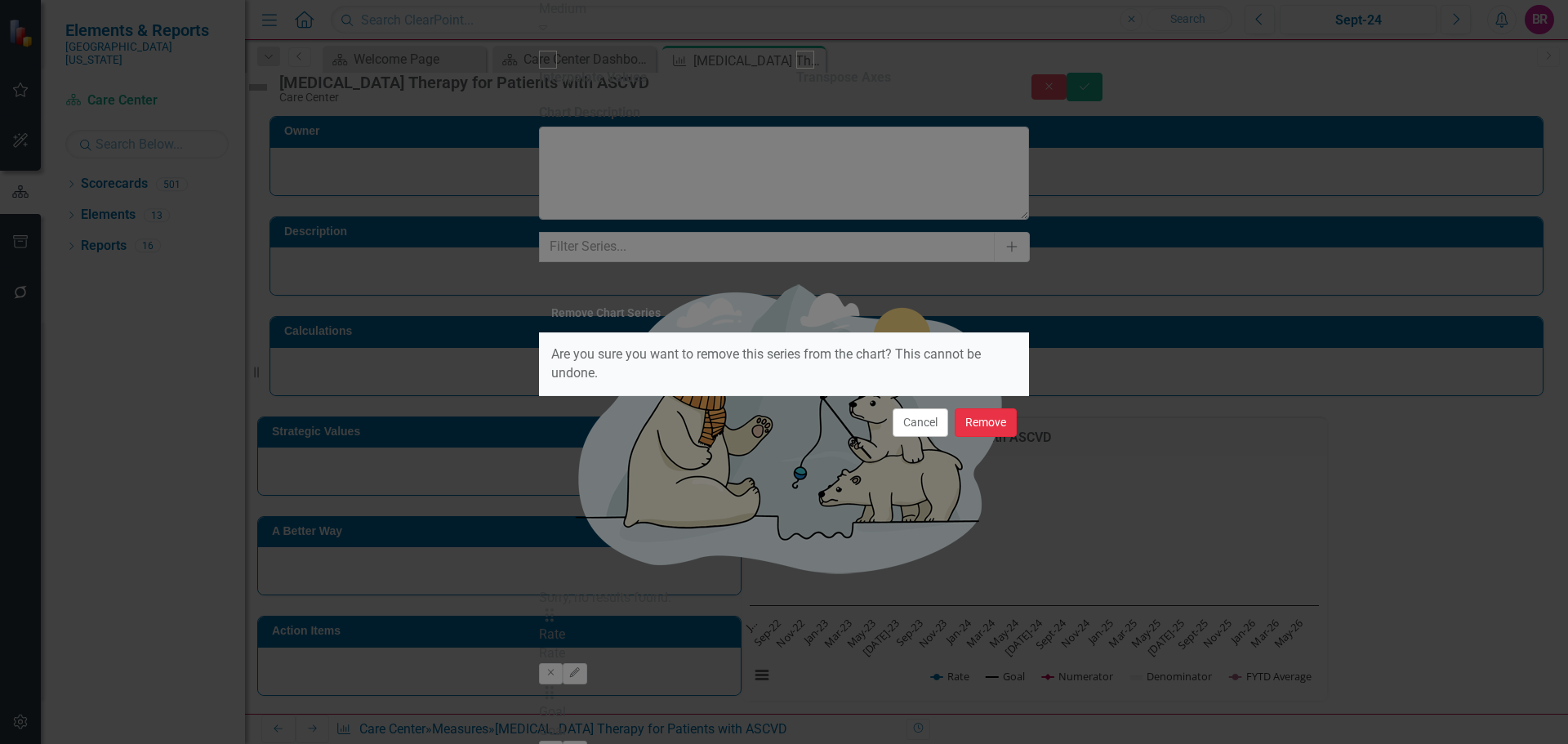
click at [999, 426] on button "Remove" at bounding box center [985, 422] width 62 height 28
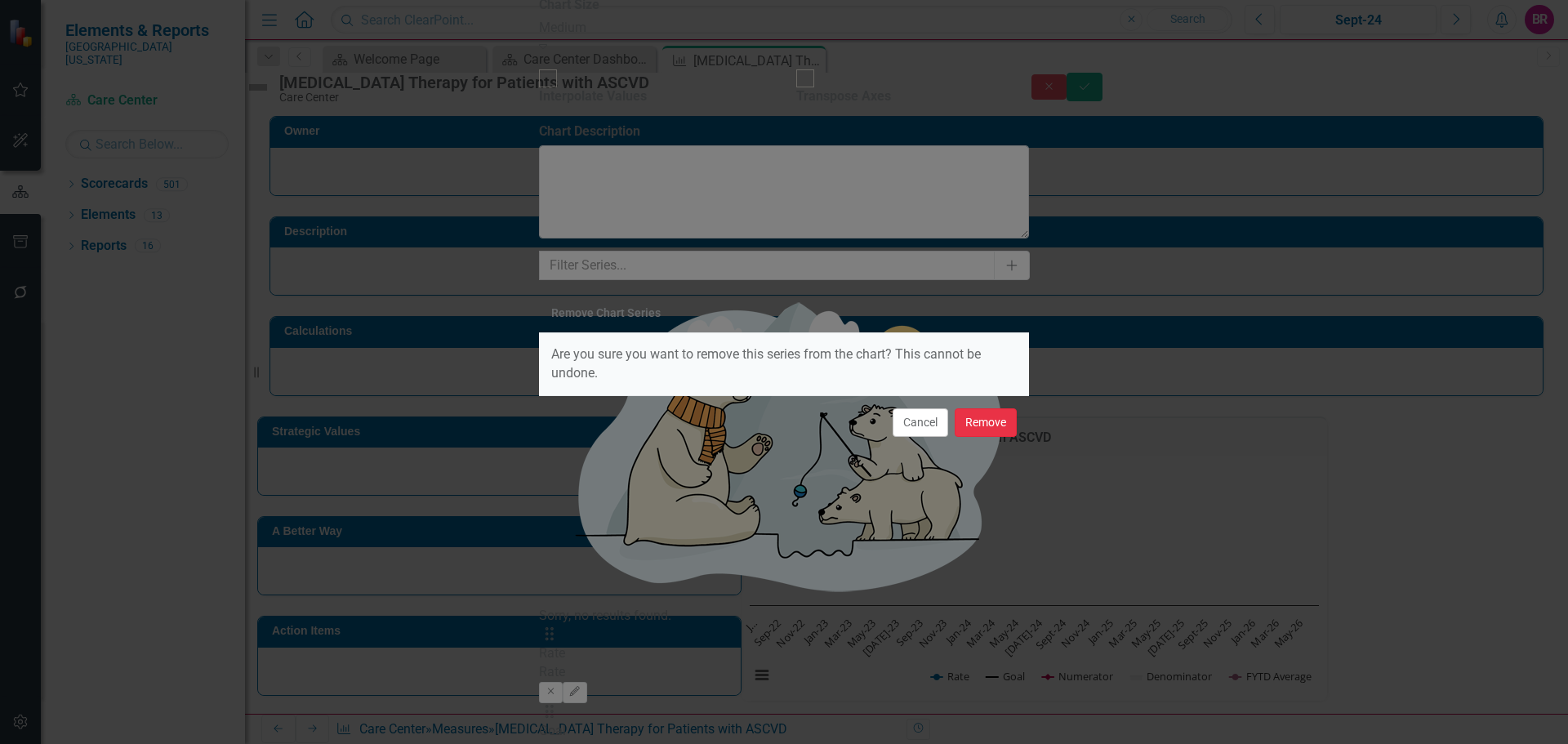
click at [972, 423] on button "Remove" at bounding box center [985, 422] width 62 height 28
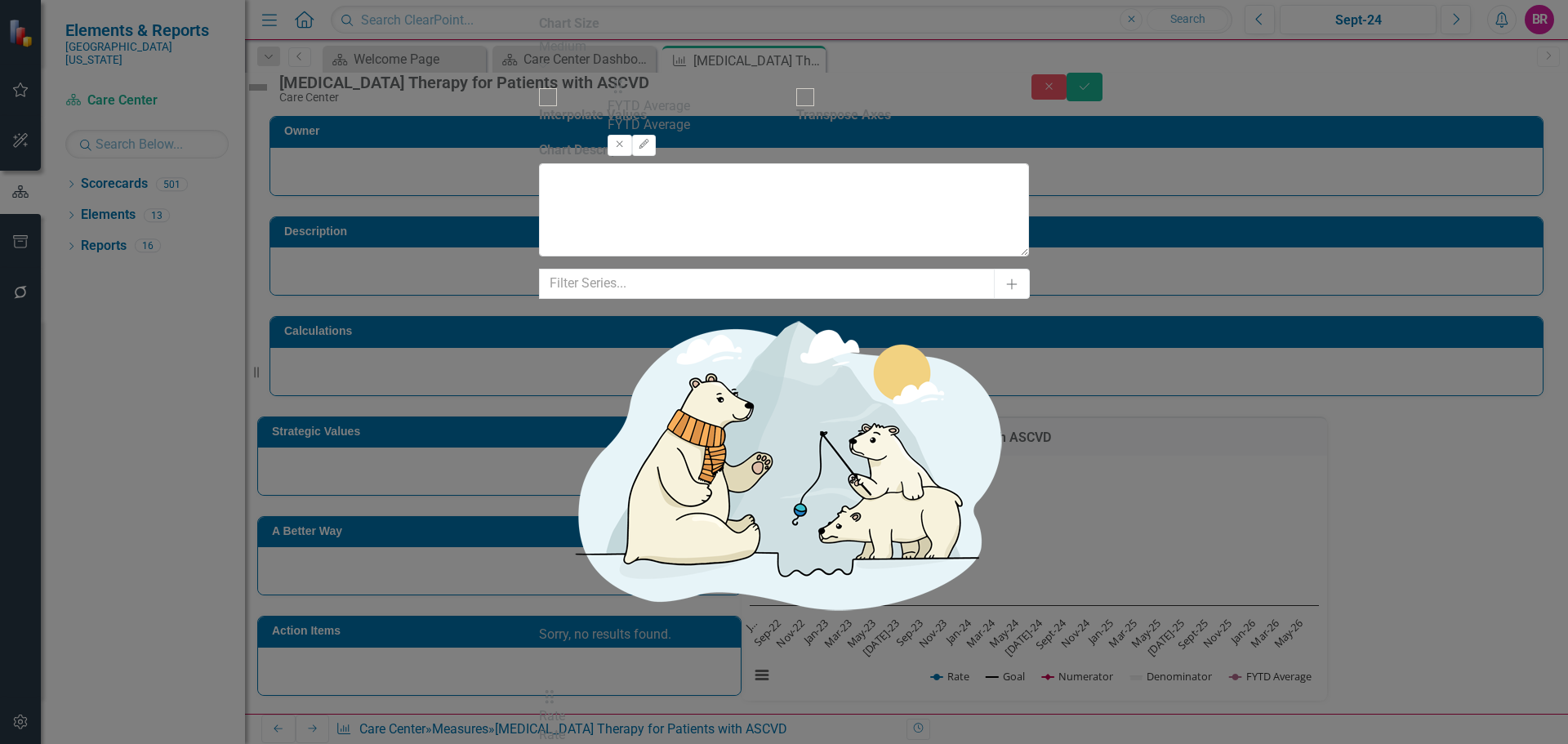
drag, startPoint x: 599, startPoint y: 240, endPoint x: 626, endPoint y: 108, distance: 134.7
click at [581, 706] on icon "Edit" at bounding box center [574, 711] width 12 height 10
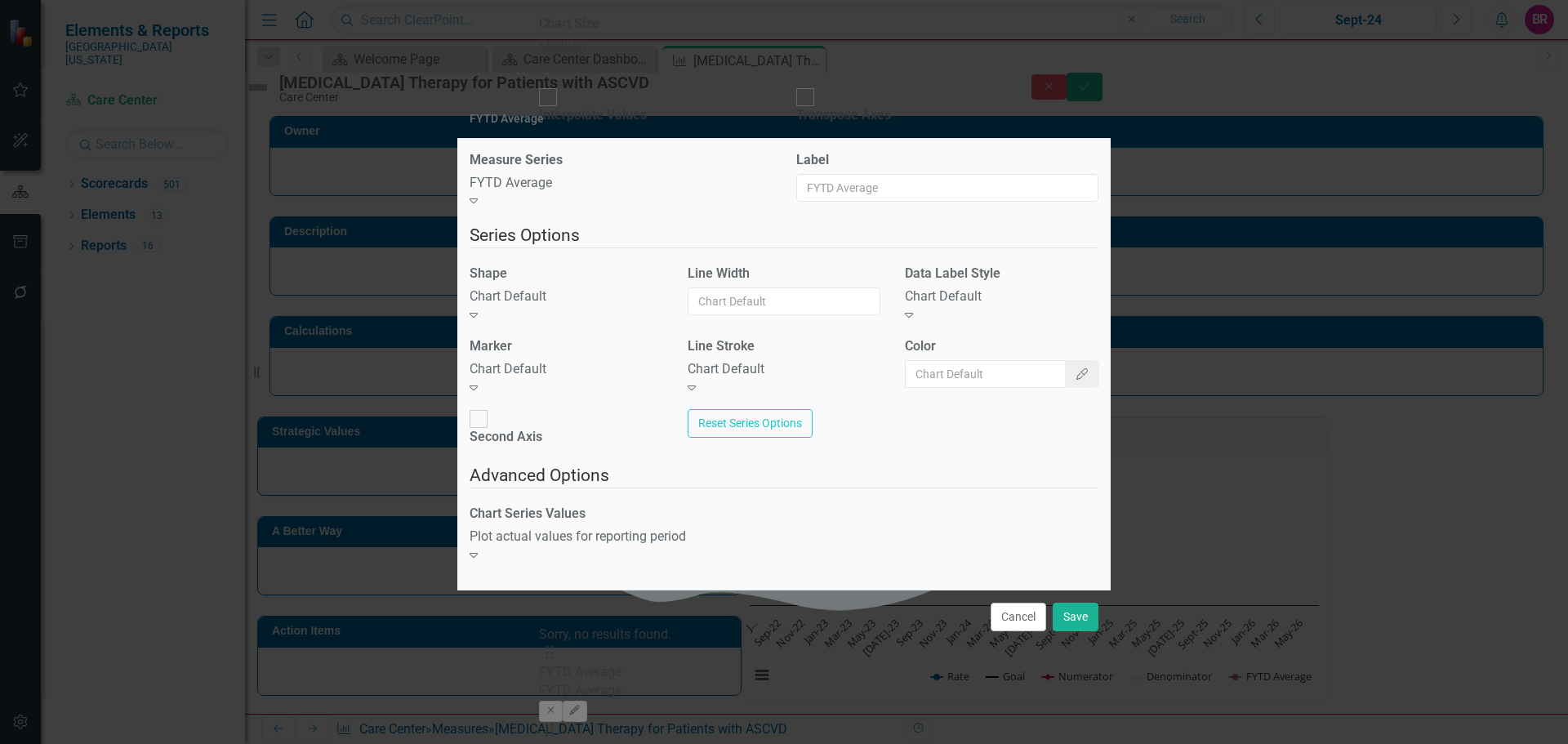
click at [562, 299] on div "Shape Chart Default Expand" at bounding box center [566, 294] width 194 height 61
click at [573, 306] on div "Chart Default" at bounding box center [566, 297] width 194 height 19
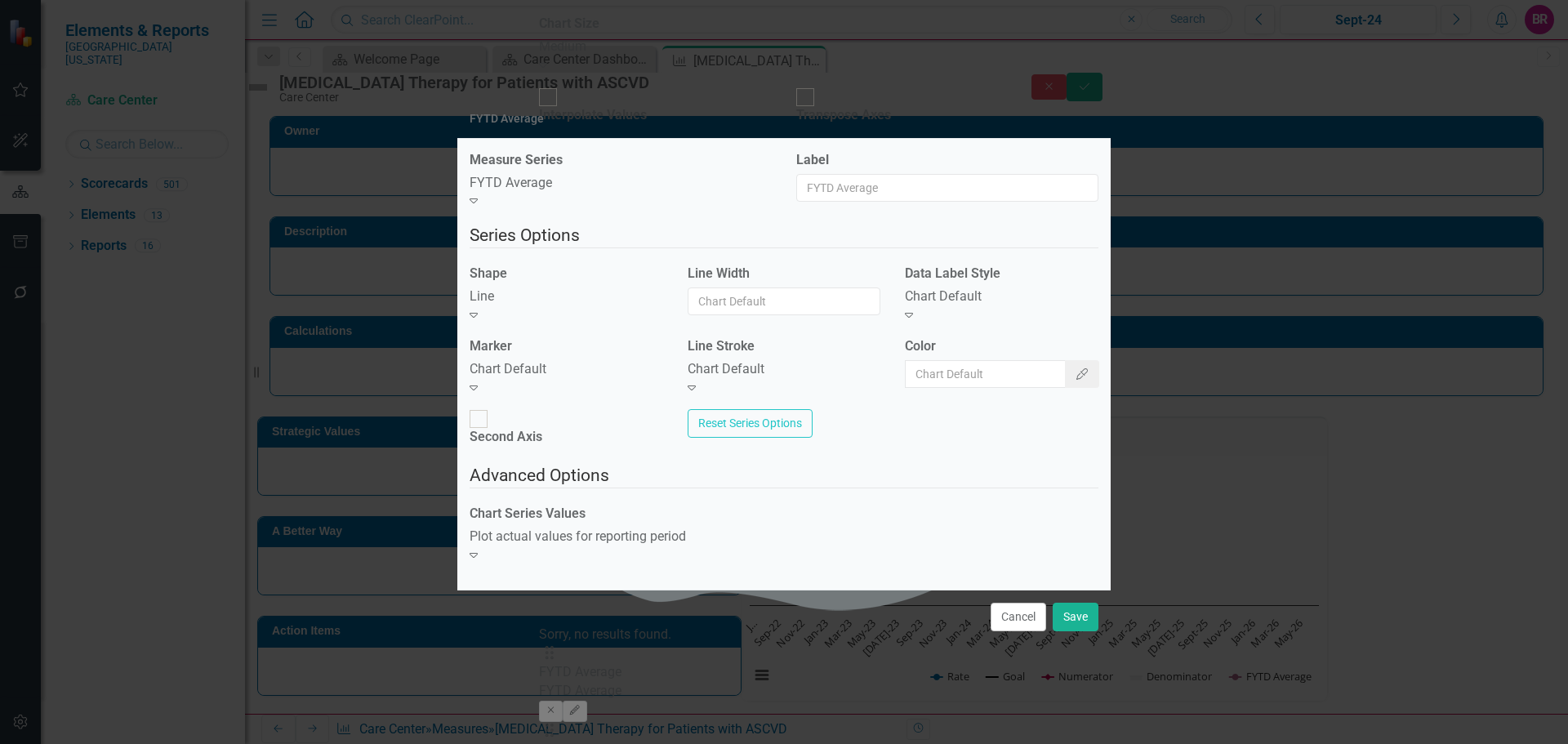
click at [578, 379] on div "Chart Default" at bounding box center [566, 369] width 194 height 19
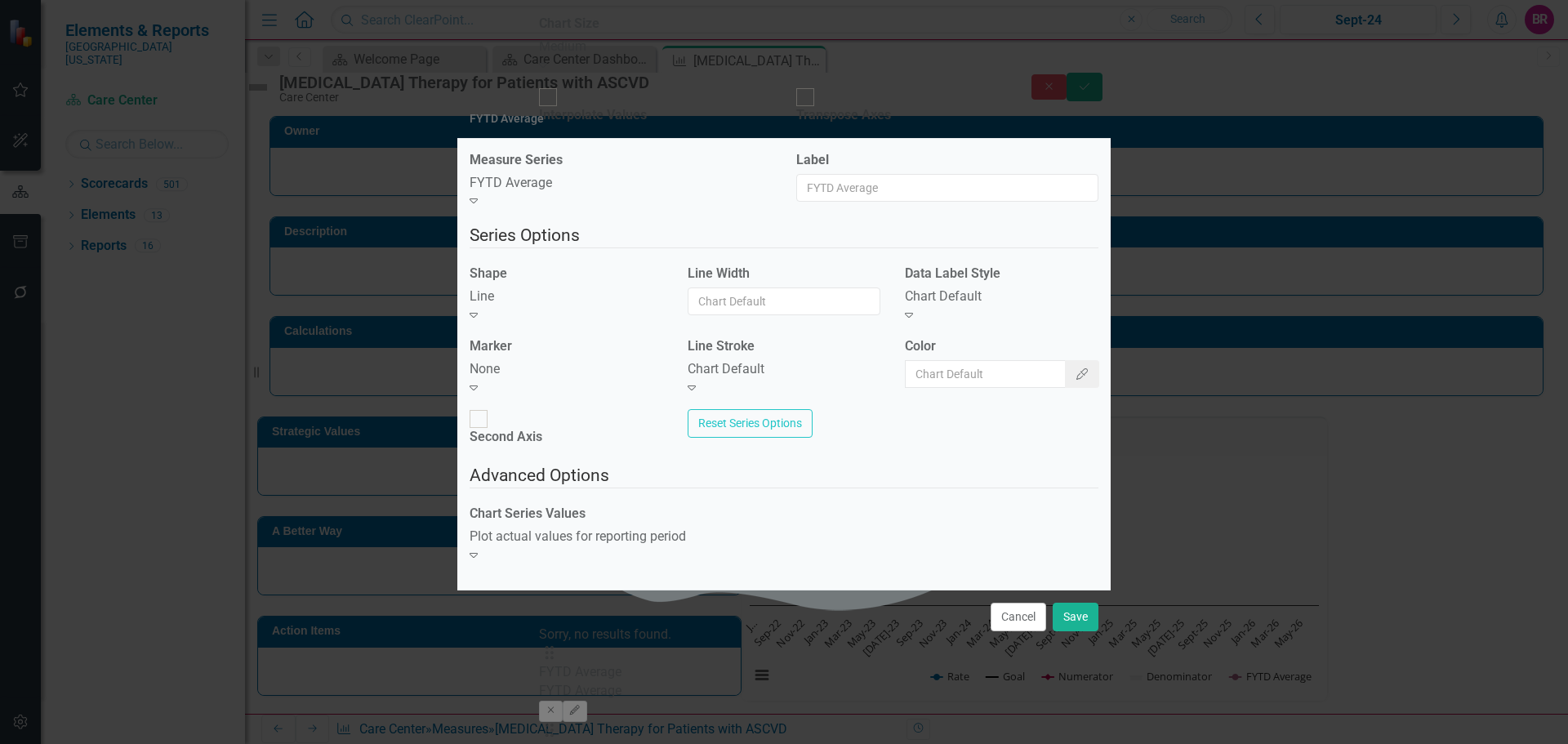
click at [953, 306] on div "Chart Default" at bounding box center [1002, 297] width 194 height 19
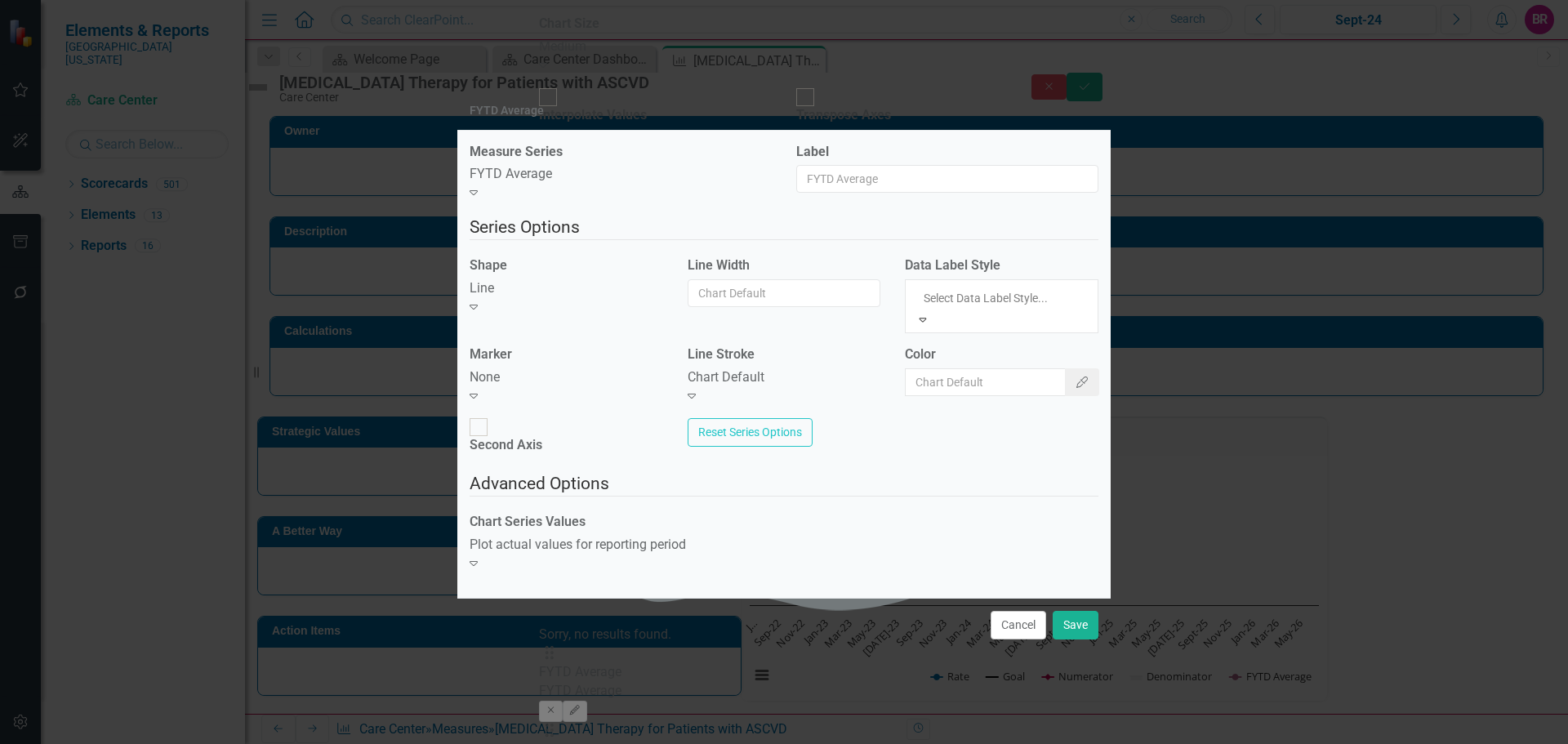
click at [798, 375] on div "Chart Default" at bounding box center [784, 377] width 194 height 19
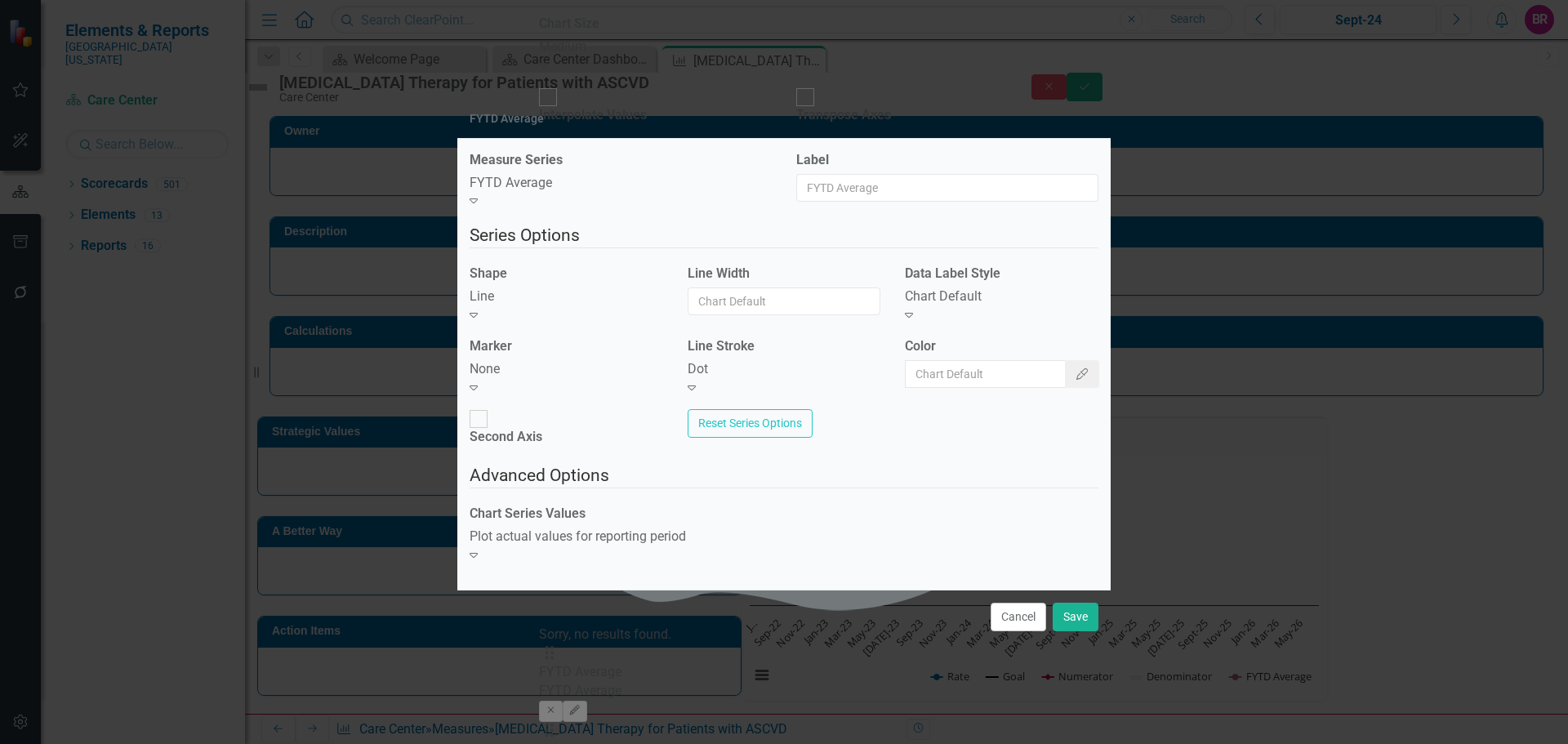
click at [1064, 397] on div "Color Color Picker" at bounding box center [1002, 369] width 218 height 63
click at [1075, 387] on button "Color Picker" at bounding box center [1082, 373] width 34 height 27
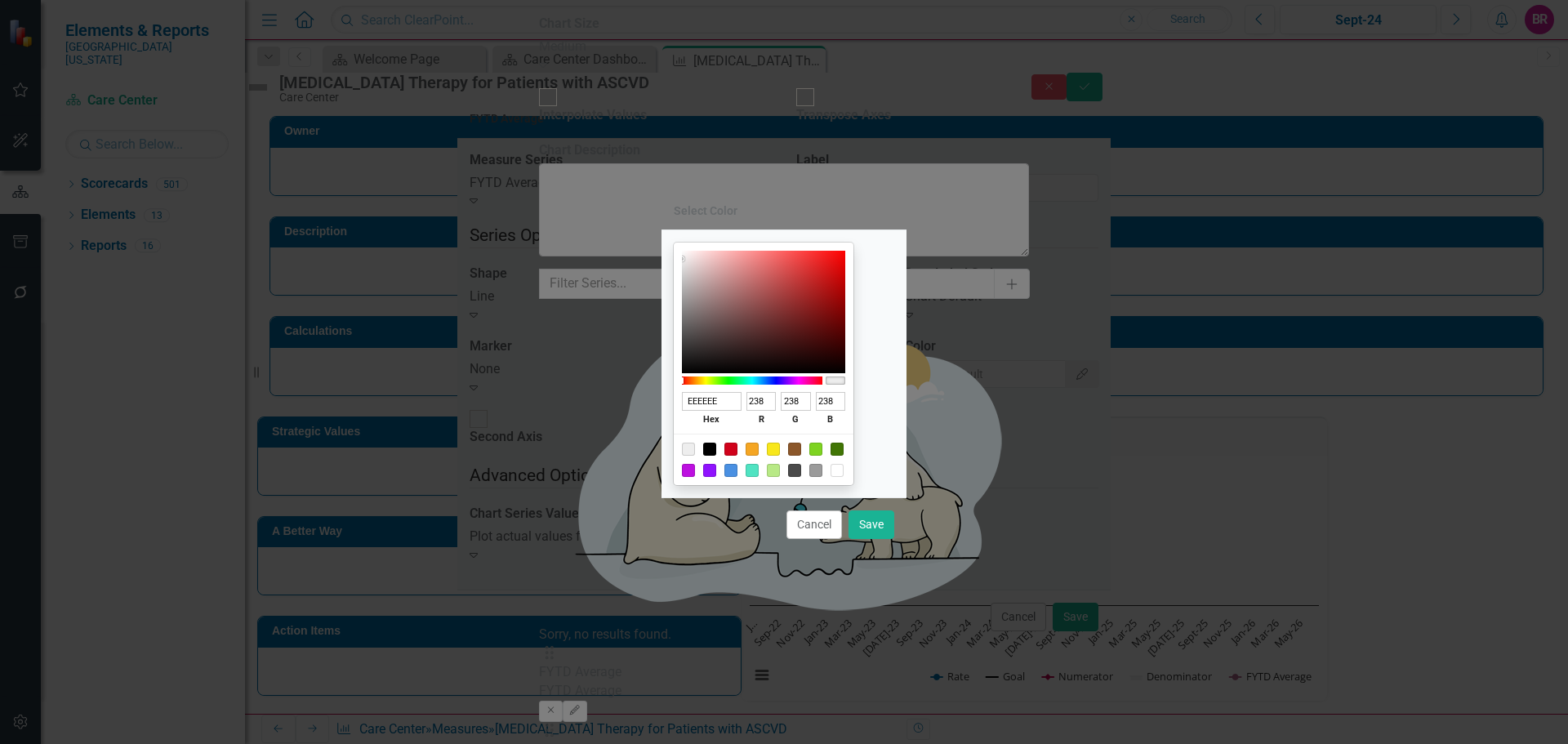
click at [724, 459] on div at bounding box center [764, 460] width 180 height 52
click at [717, 450] on div at bounding box center [710, 449] width 13 height 13
type input "000000"
type input "0"
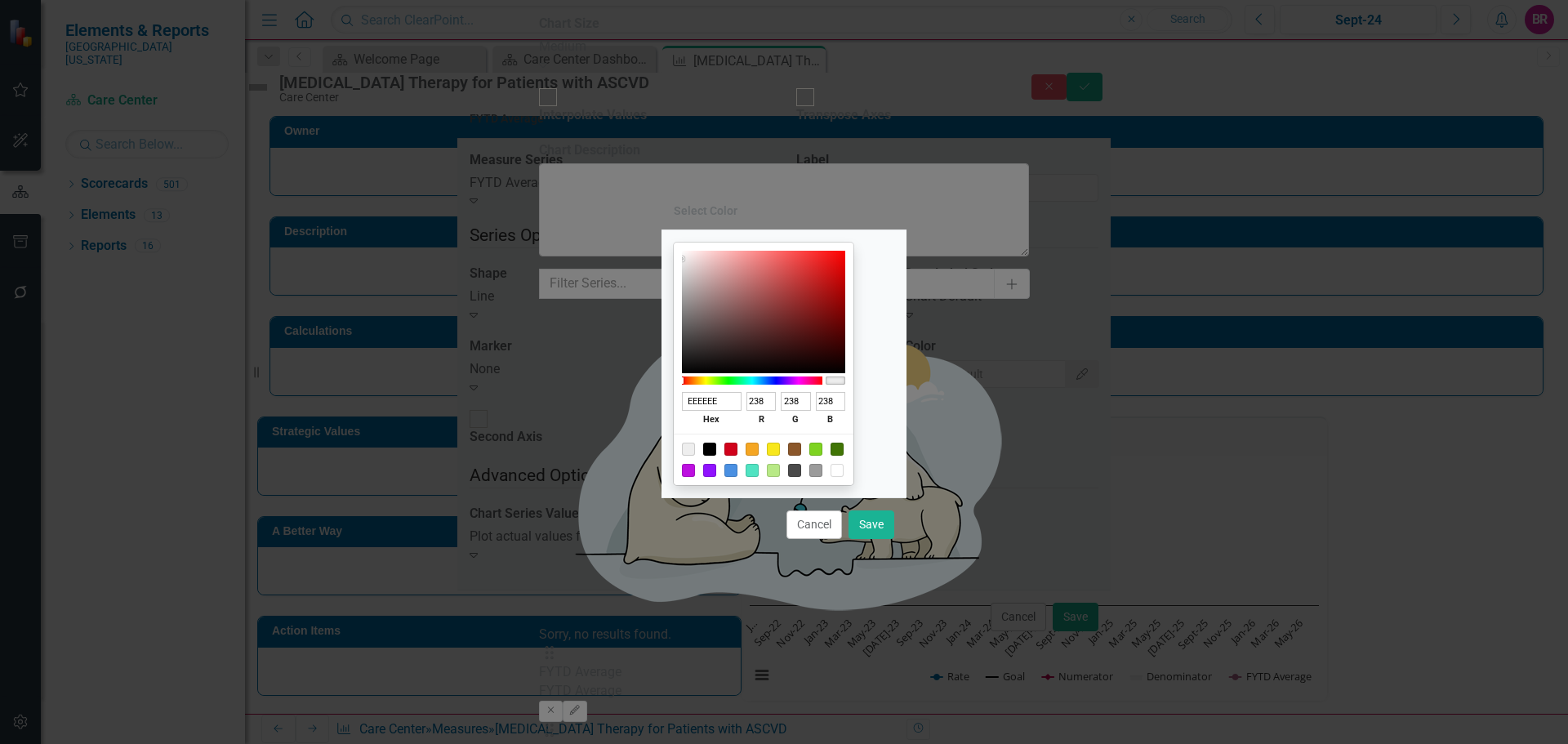
type input "0"
click at [880, 531] on button "Save" at bounding box center [871, 525] width 46 height 28
type input "#000000"
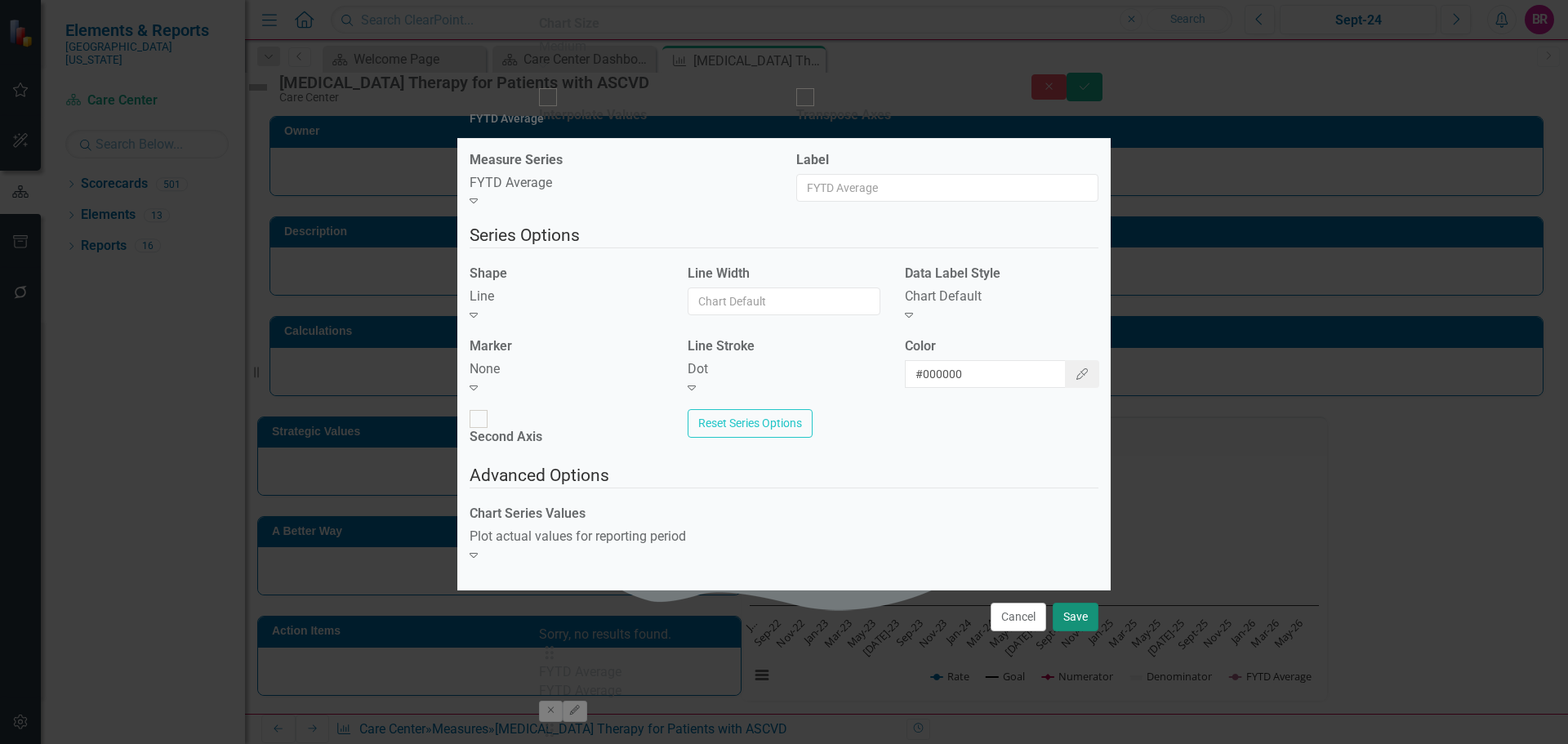
click at [1080, 603] on button "Save" at bounding box center [1075, 617] width 46 height 28
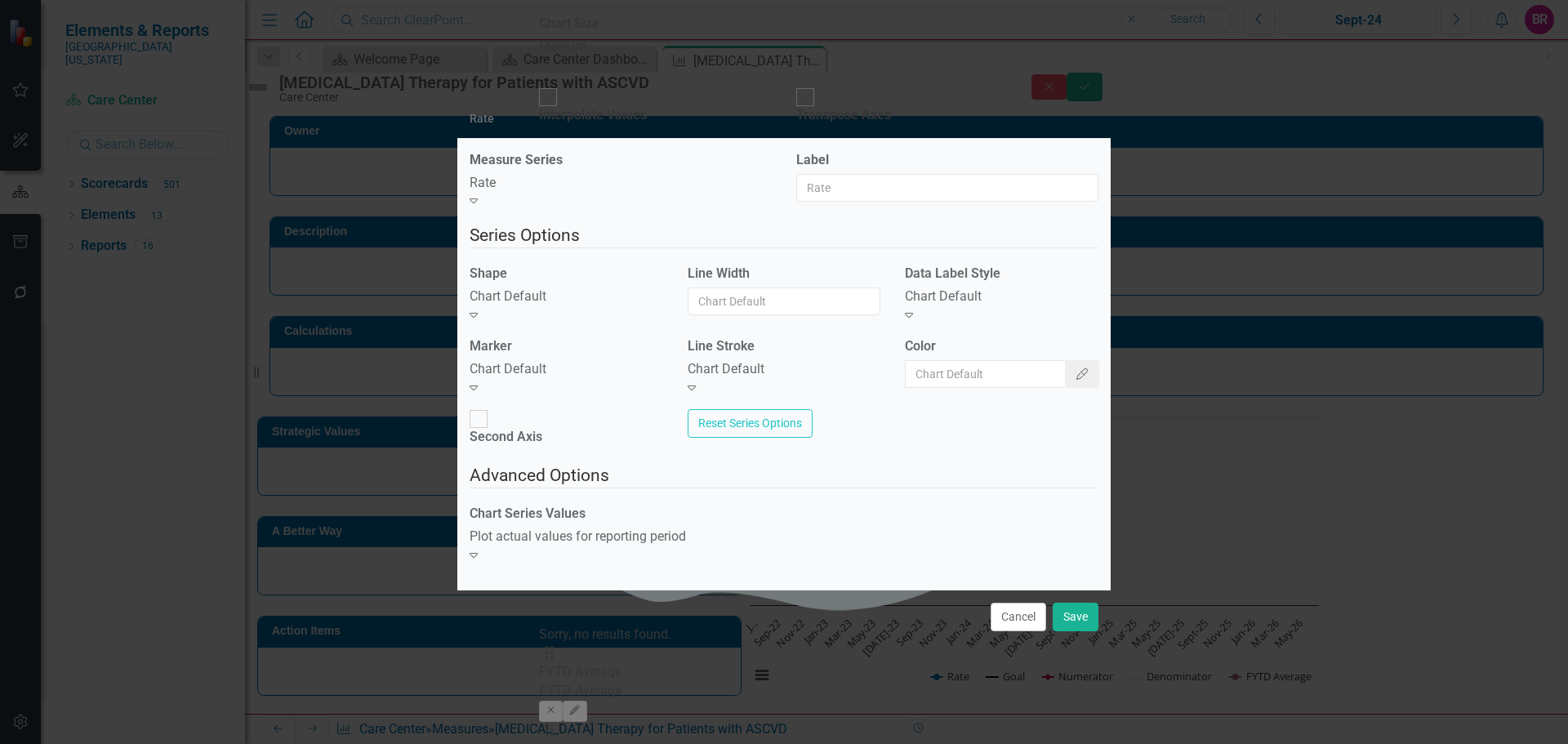
click at [515, 306] on div "Chart Default" at bounding box center [566, 297] width 194 height 19
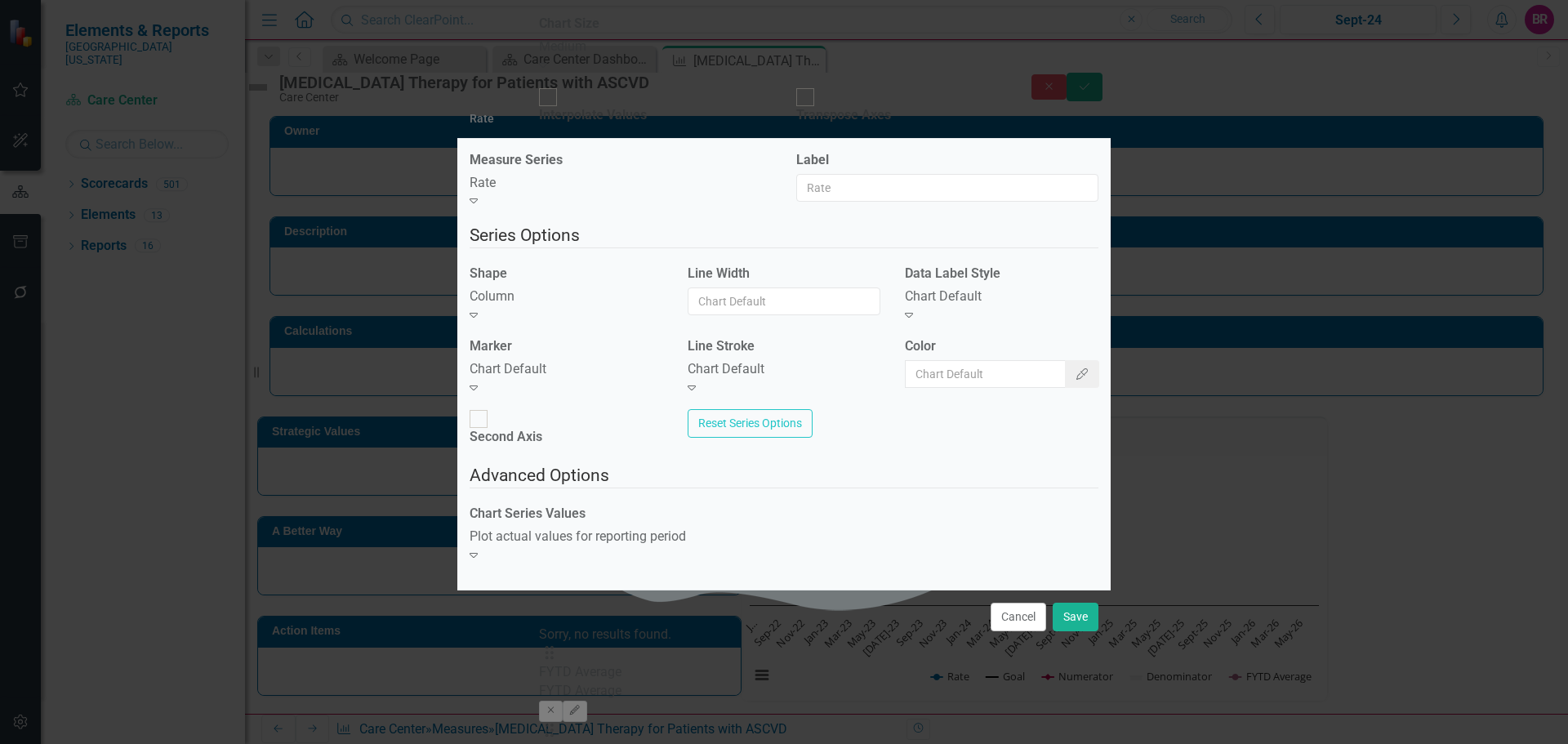
click at [589, 376] on div "Chart Default" at bounding box center [566, 369] width 194 height 19
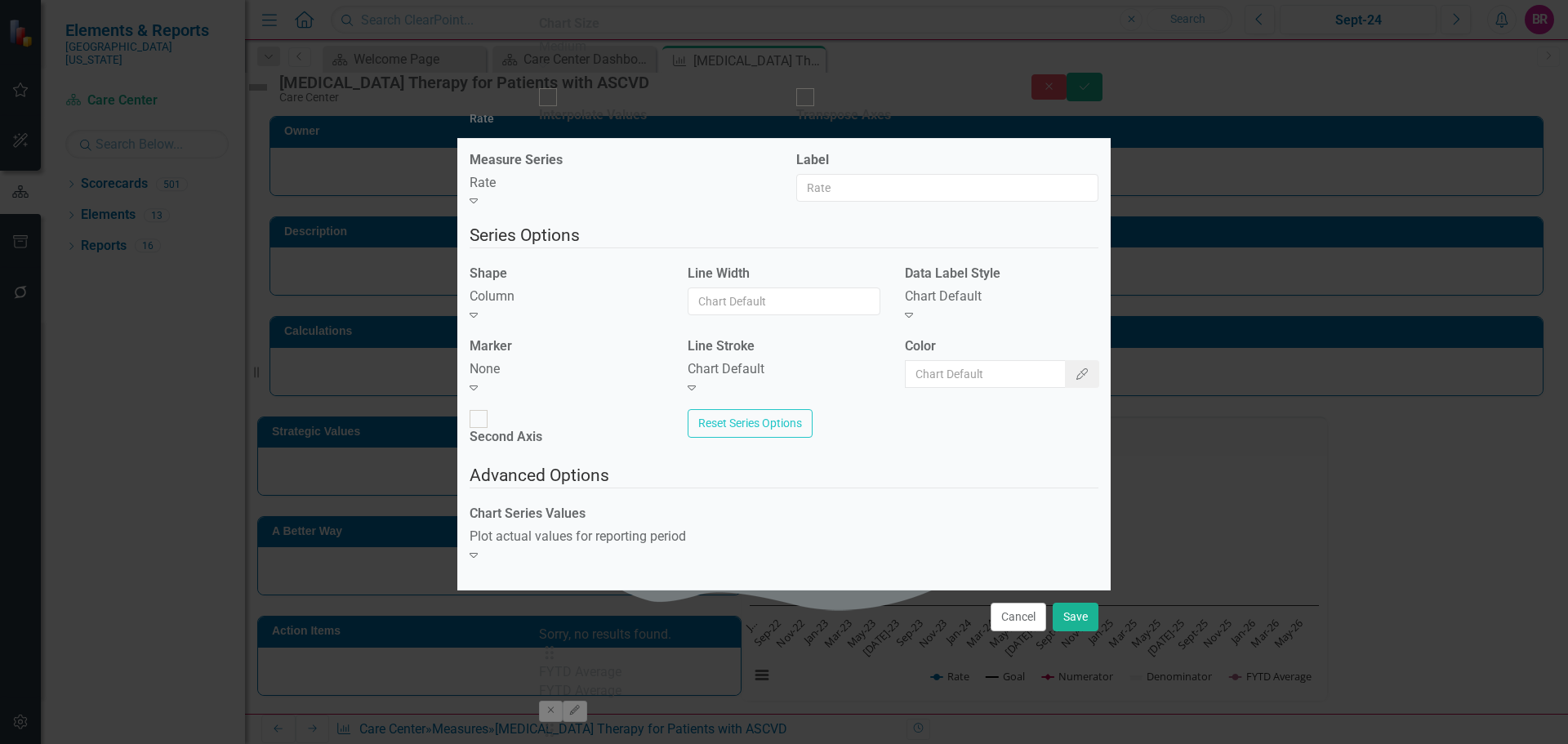
click at [910, 312] on div "Chart Default Expand" at bounding box center [1002, 306] width 194 height 37
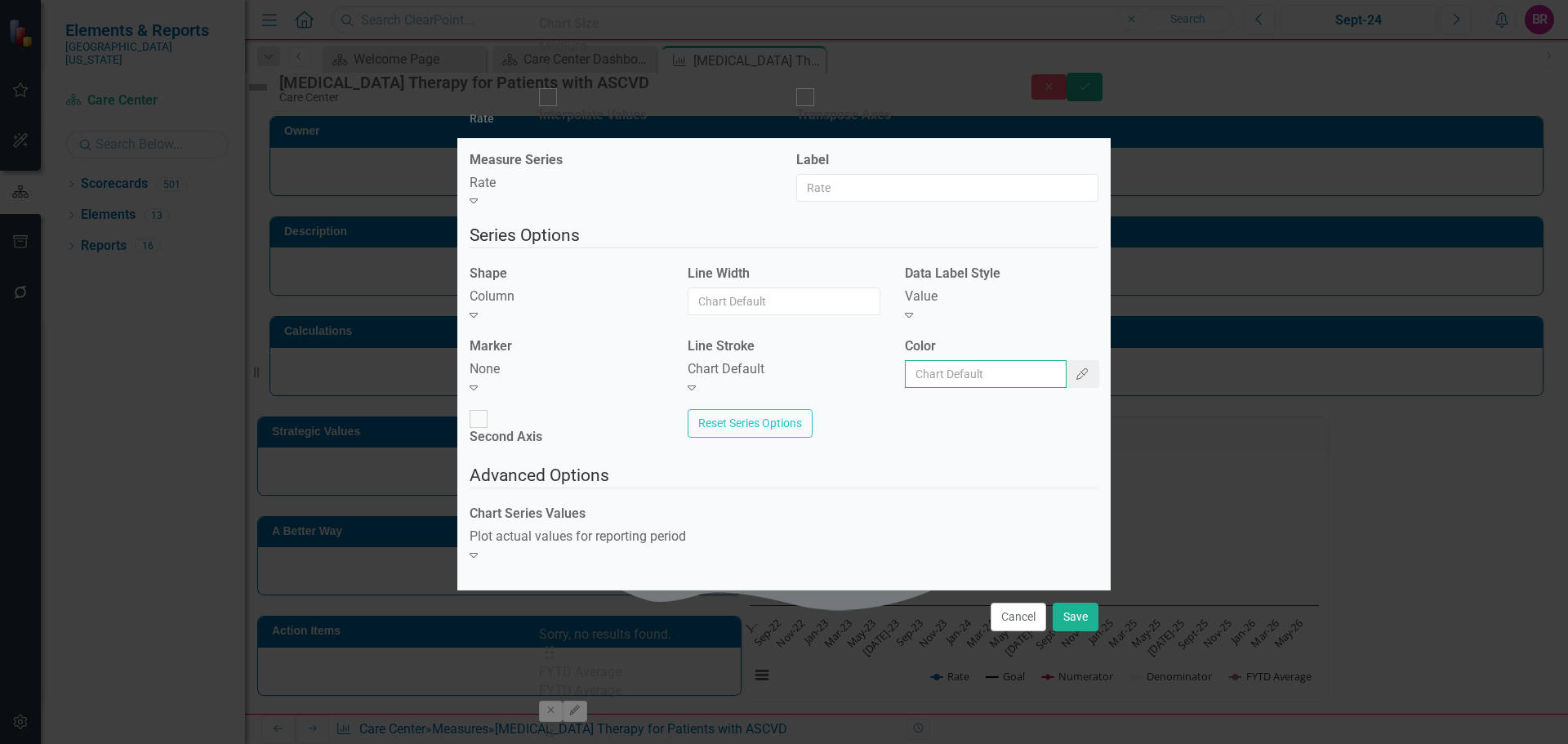
click at [947, 381] on input "Color" at bounding box center [986, 373] width 162 height 27
type input "#2e75b6"
click at [1081, 603] on button "Save" at bounding box center [1075, 617] width 46 height 28
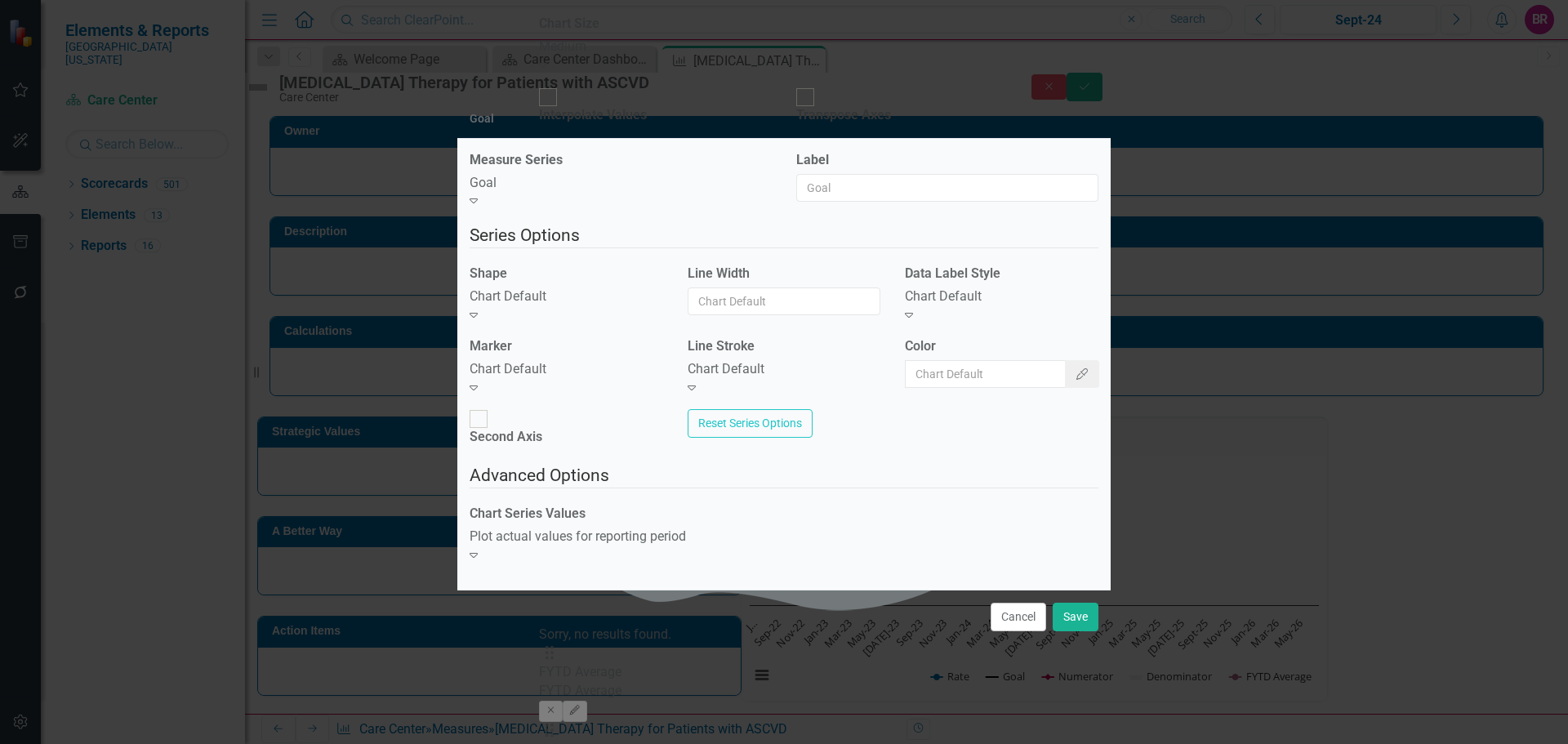
click at [649, 338] on div "Shape Chart Default Expand" at bounding box center [566, 300] width 218 height 72
click at [478, 313] on icon "Expand" at bounding box center [474, 314] width 8 height 13
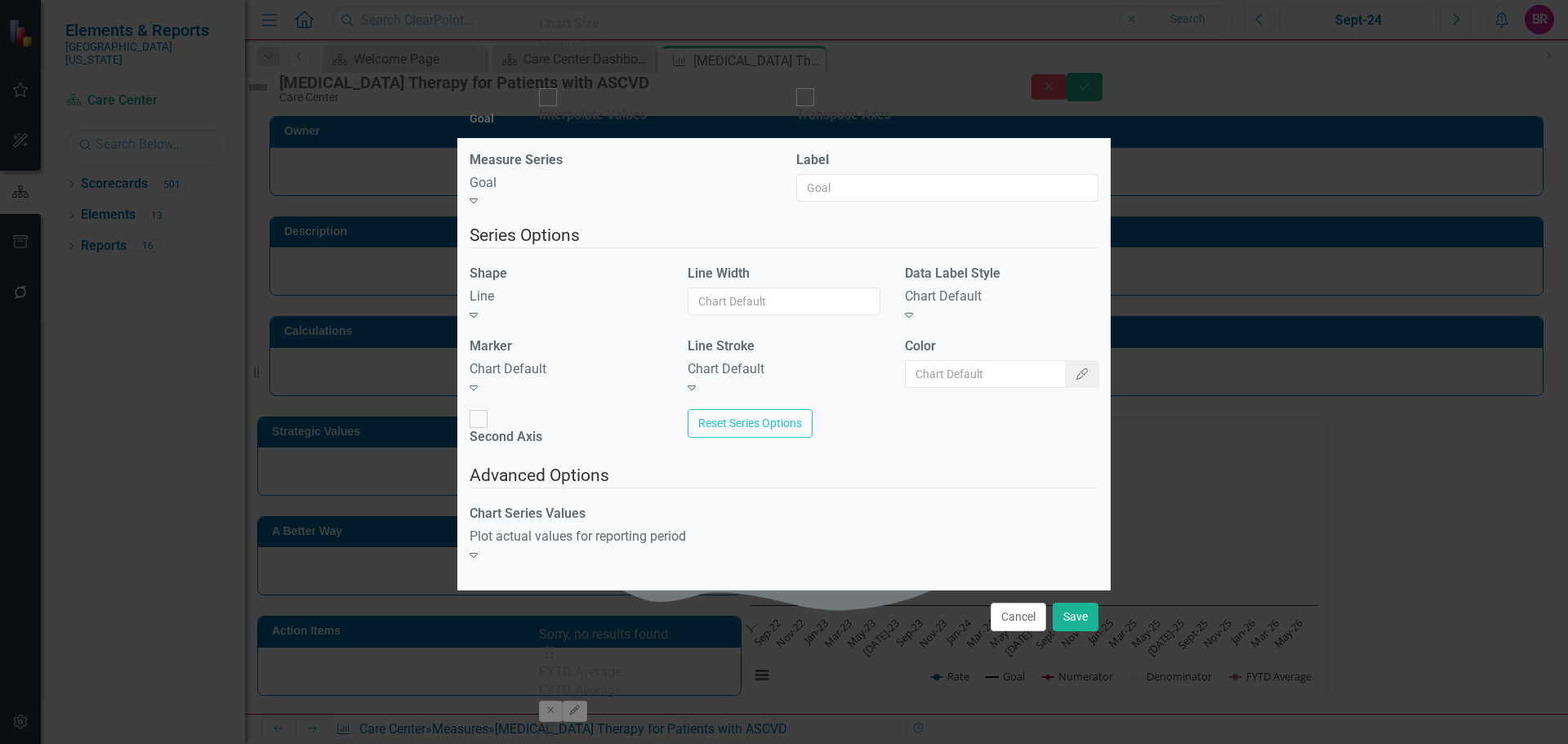
click at [631, 379] on div "Chart Default" at bounding box center [566, 369] width 194 height 19
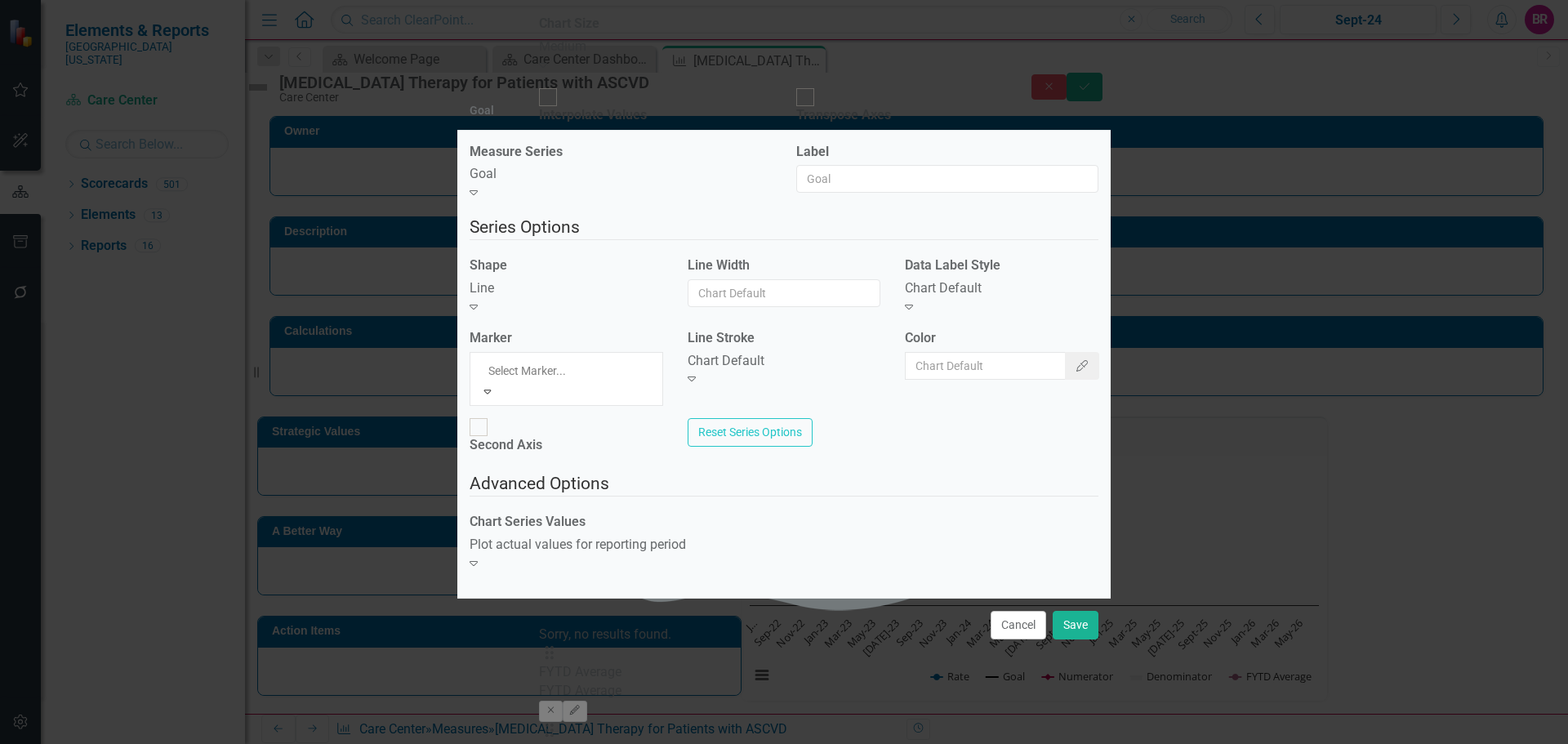
drag, startPoint x: 624, startPoint y: 441, endPoint x: 637, endPoint y: 427, distance: 19.1
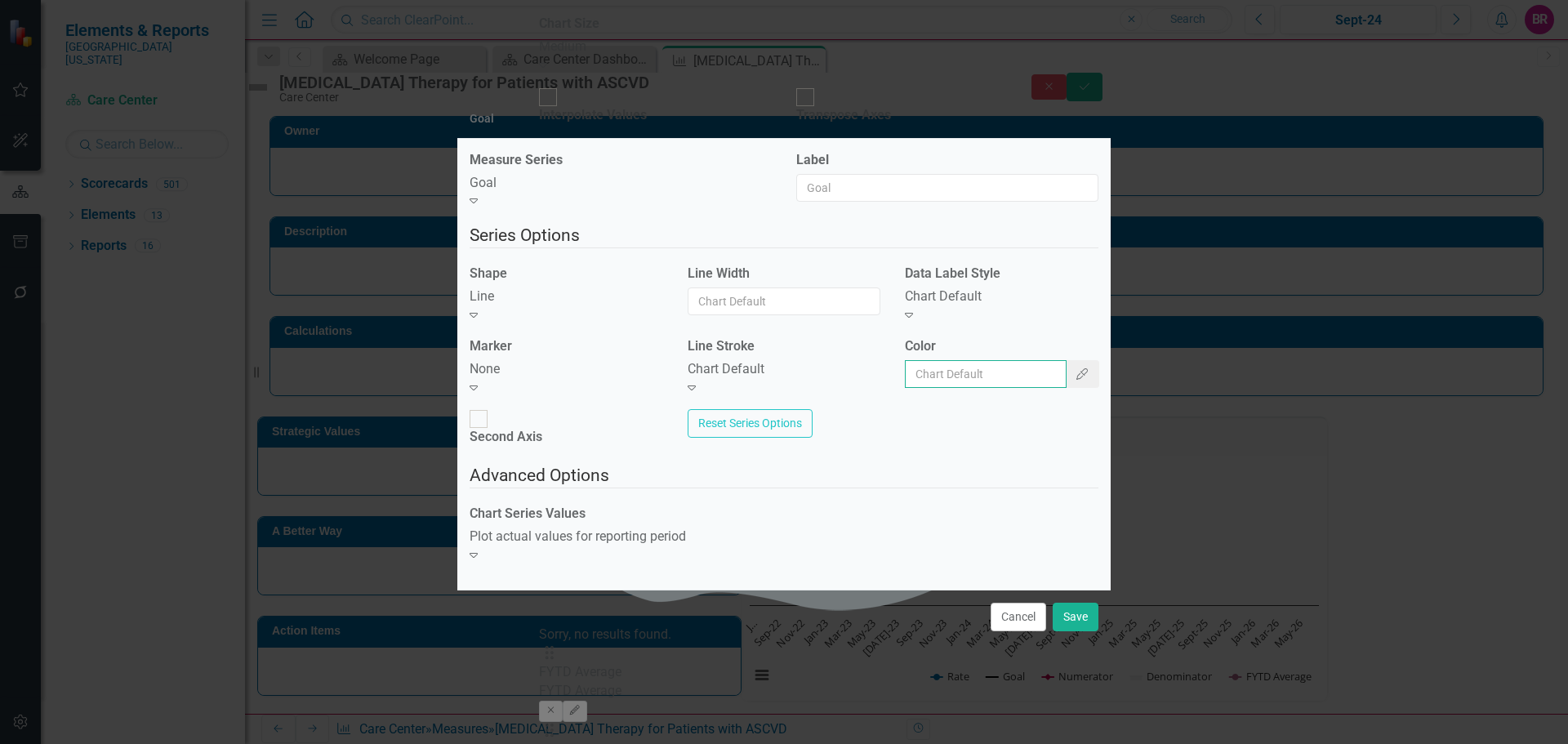
click at [975, 382] on input "Color" at bounding box center [986, 373] width 162 height 27
type input "#c40650"
click at [1081, 603] on button "Save" at bounding box center [1075, 617] width 46 height 28
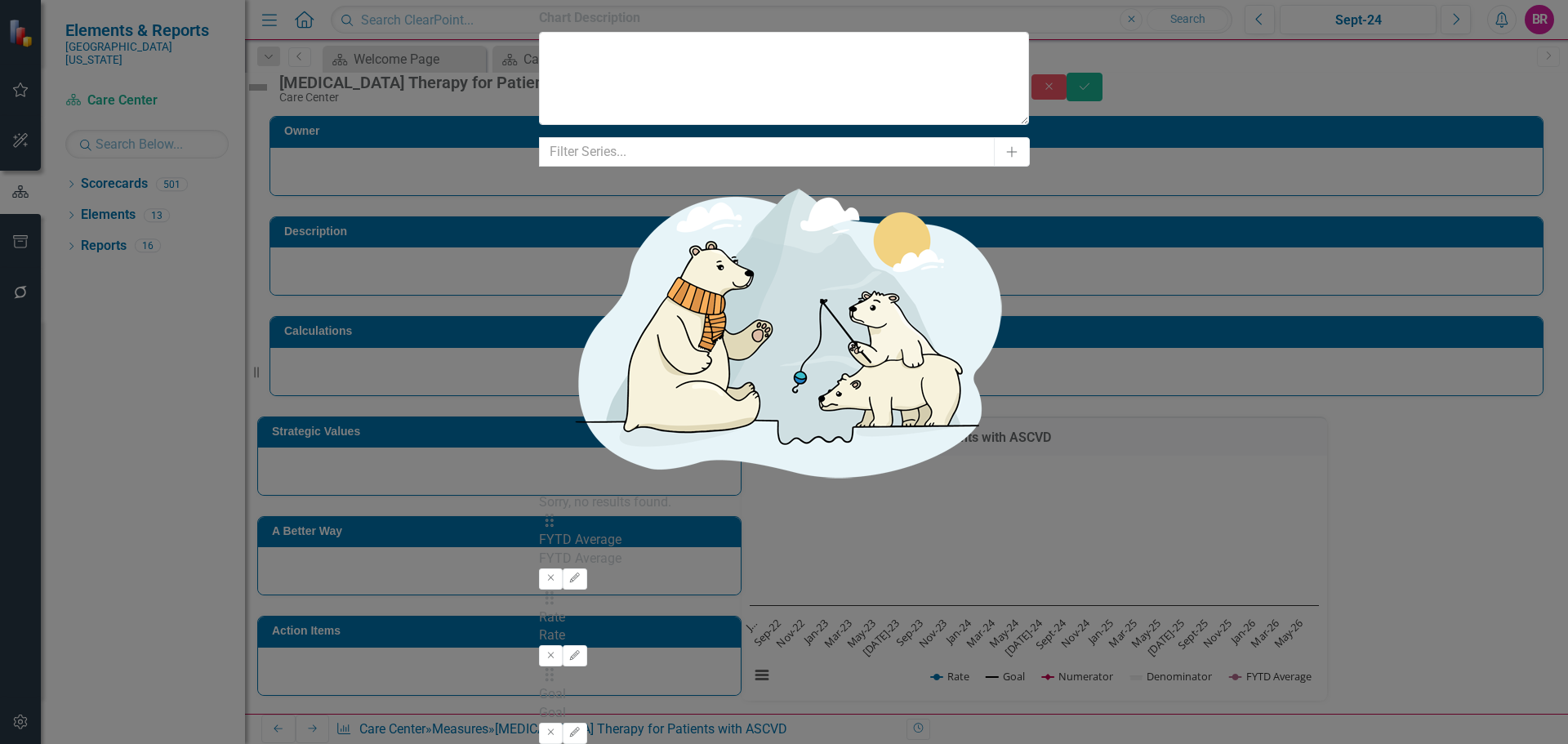
drag, startPoint x: 673, startPoint y: 219, endPoint x: 688, endPoint y: 226, distance: 16.6
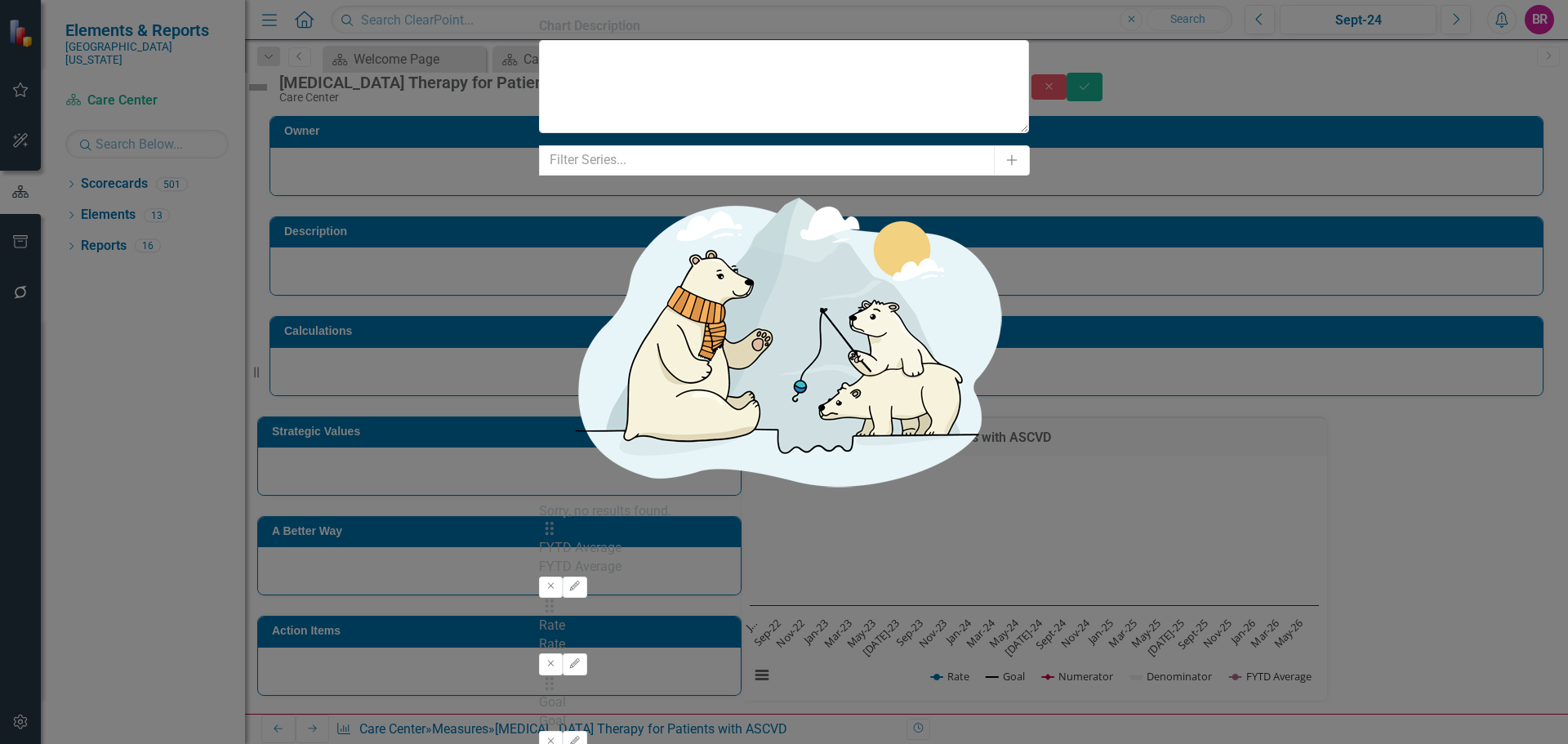
drag, startPoint x: 1542, startPoint y: 102, endPoint x: 1528, endPoint y: 85, distance: 22.0
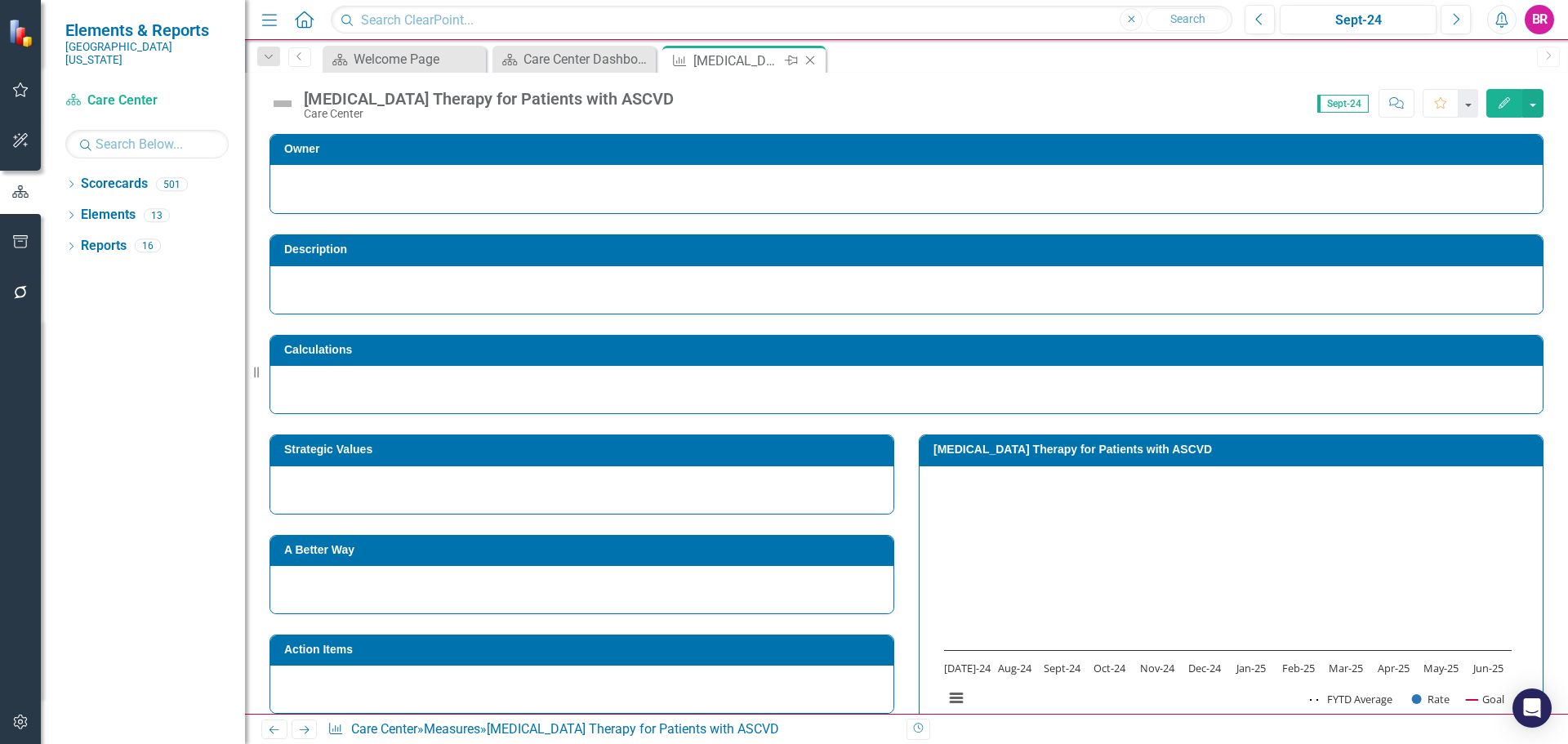
click at [808, 58] on icon "Close" at bounding box center [811, 61] width 17 height 13
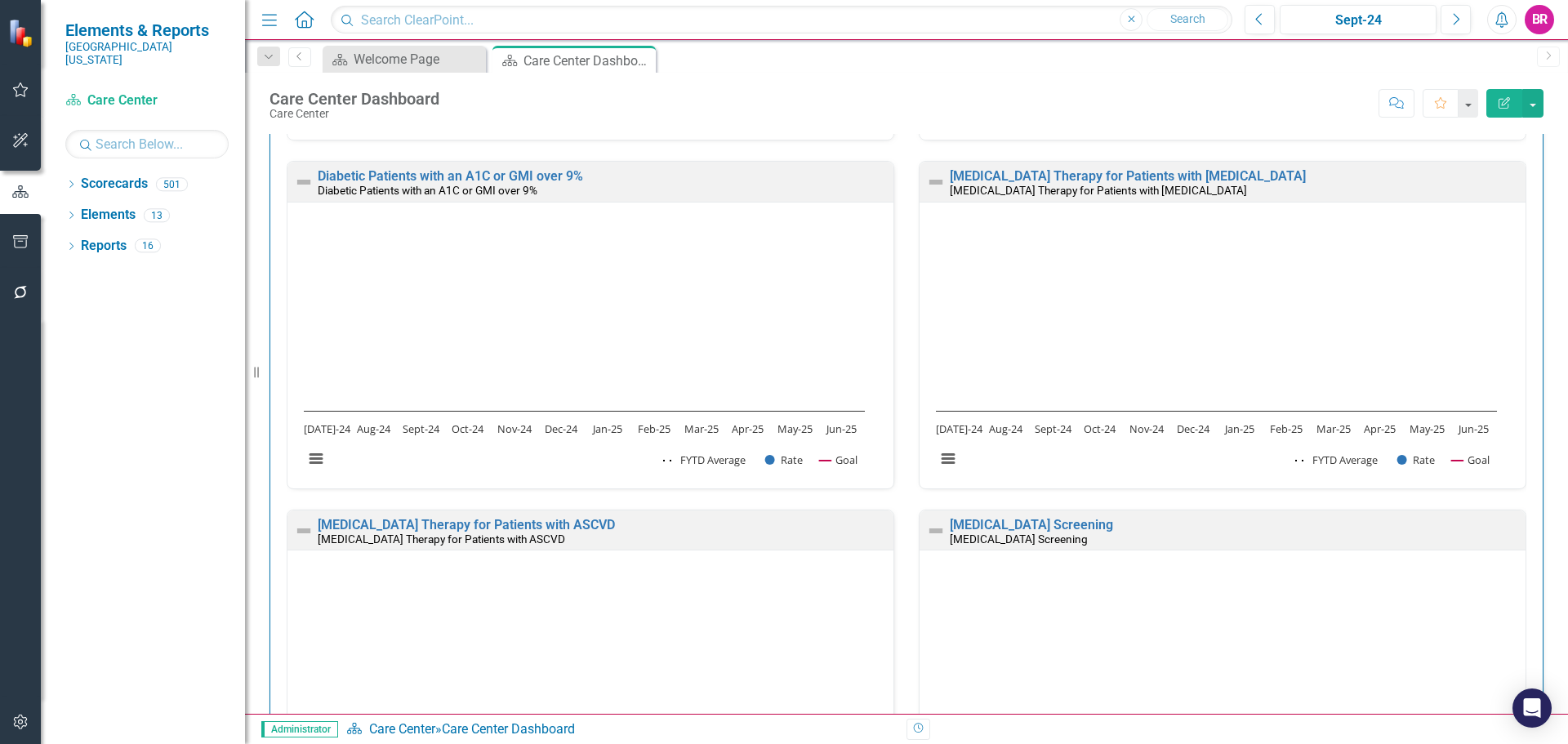
scroll to position [1307, 0]
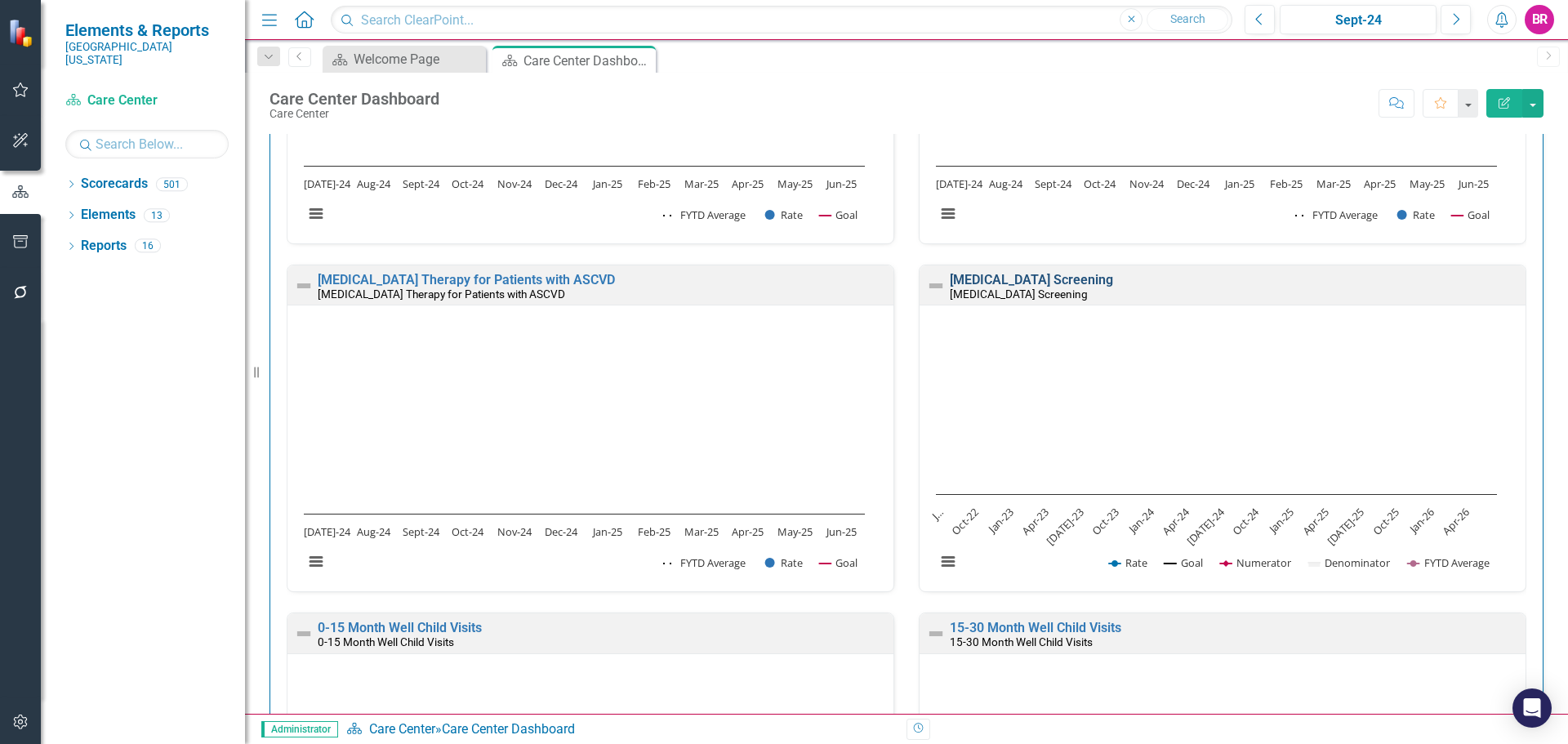
click at [1060, 279] on link "[MEDICAL_DATA] Screening" at bounding box center [1032, 279] width 163 height 16
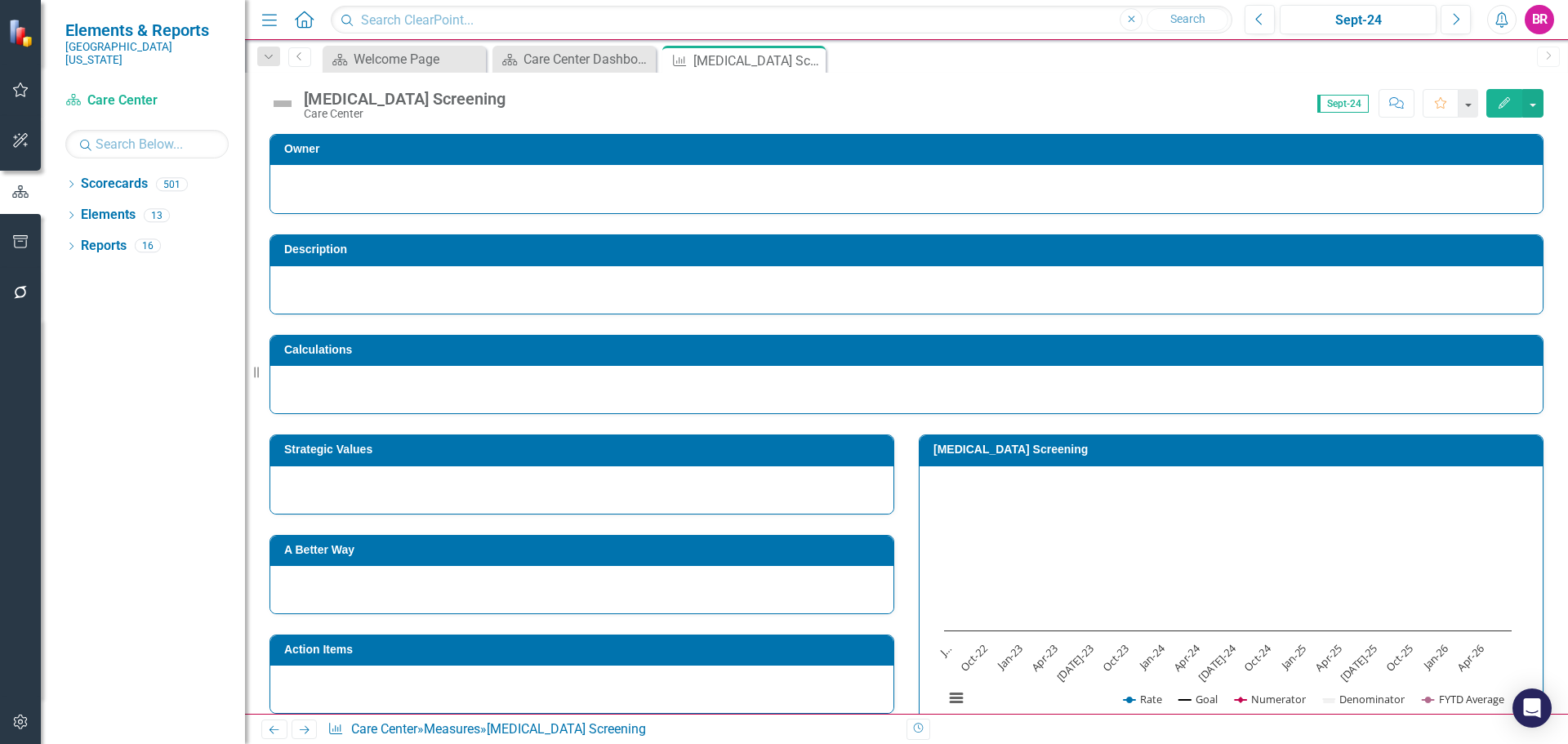
scroll to position [245, 0]
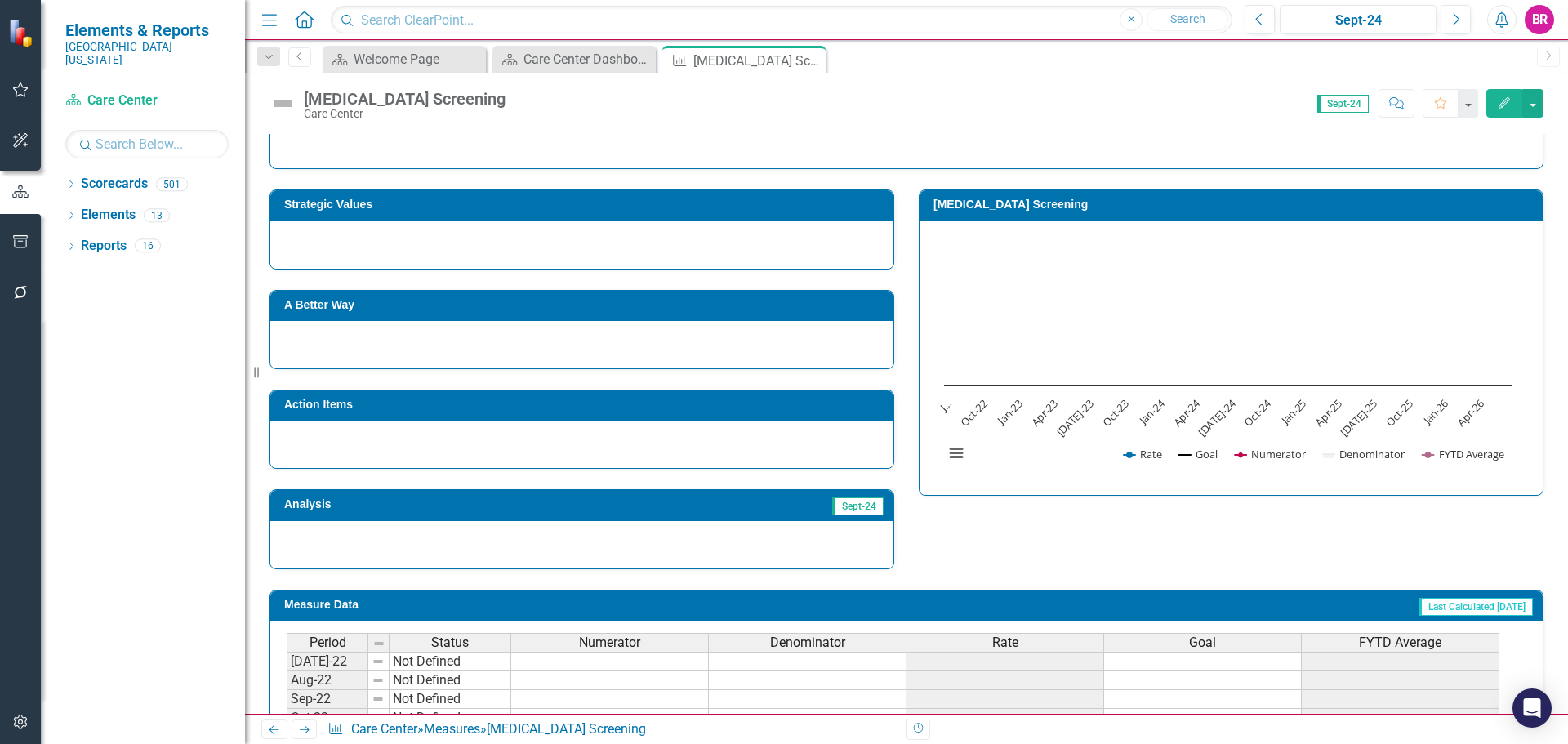
click at [1102, 211] on td "[MEDICAL_DATA] Screening" at bounding box center [1234, 206] width 601 height 24
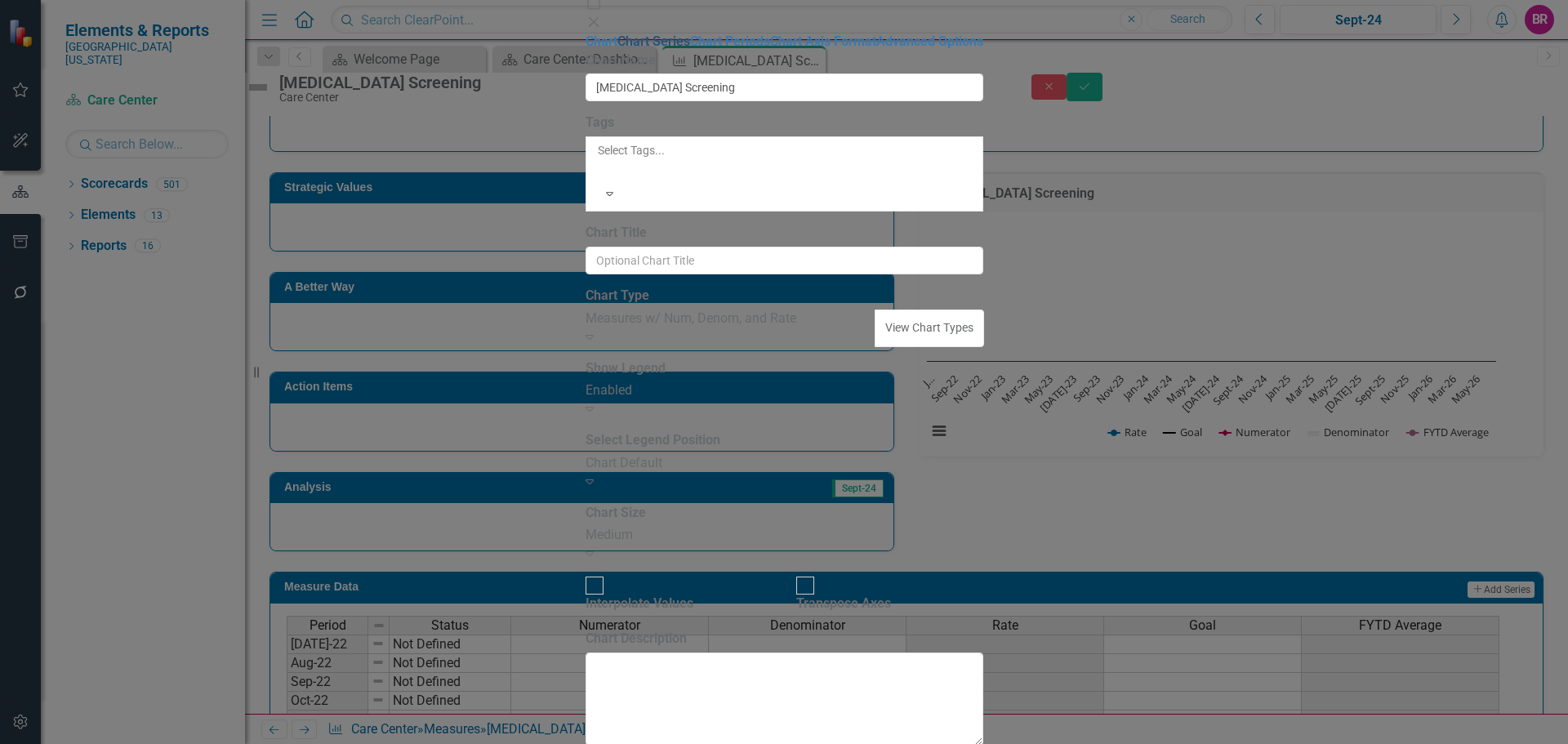
click at [618, 49] on link "Chart Series" at bounding box center [653, 41] width 72 height 16
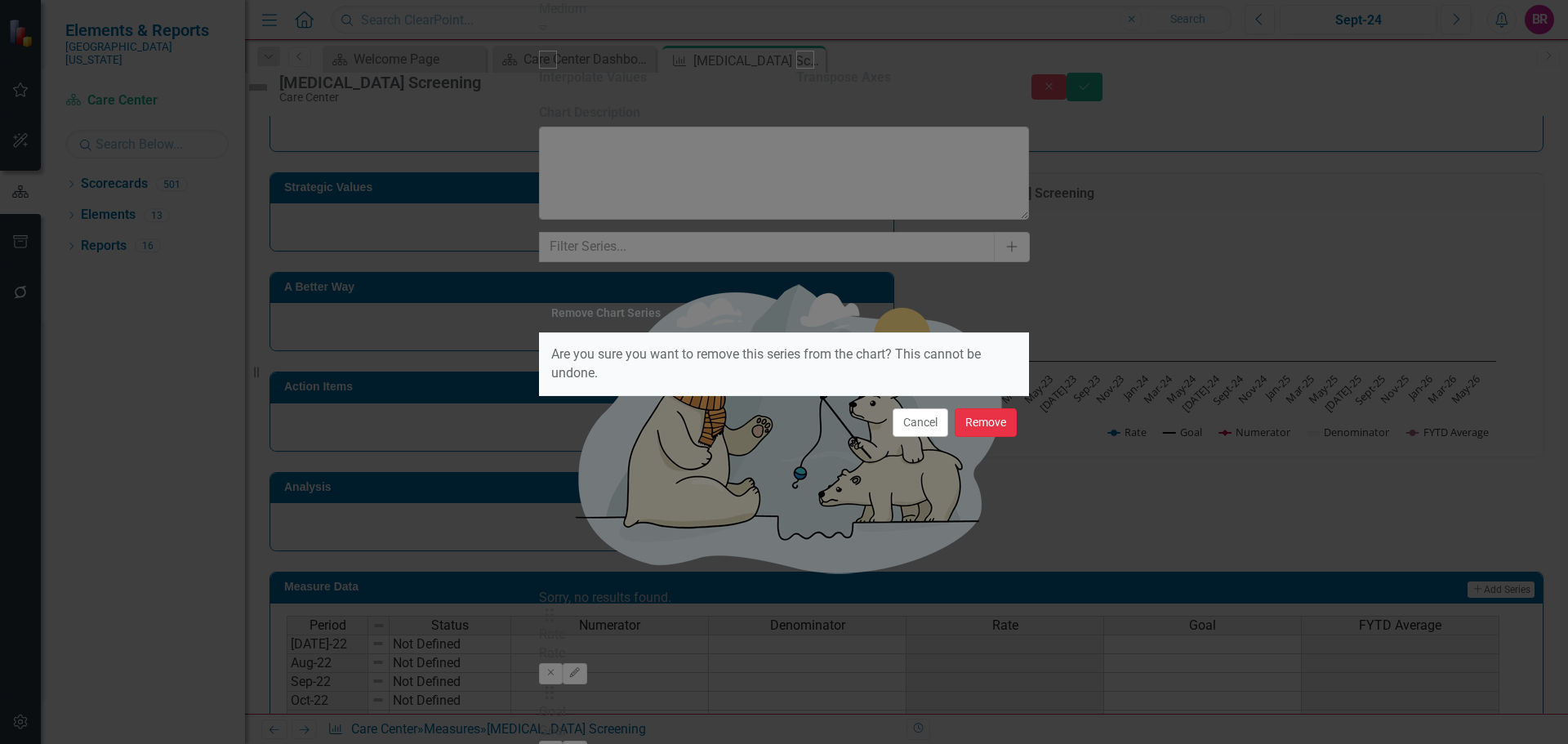
click at [994, 428] on button "Remove" at bounding box center [985, 422] width 62 height 28
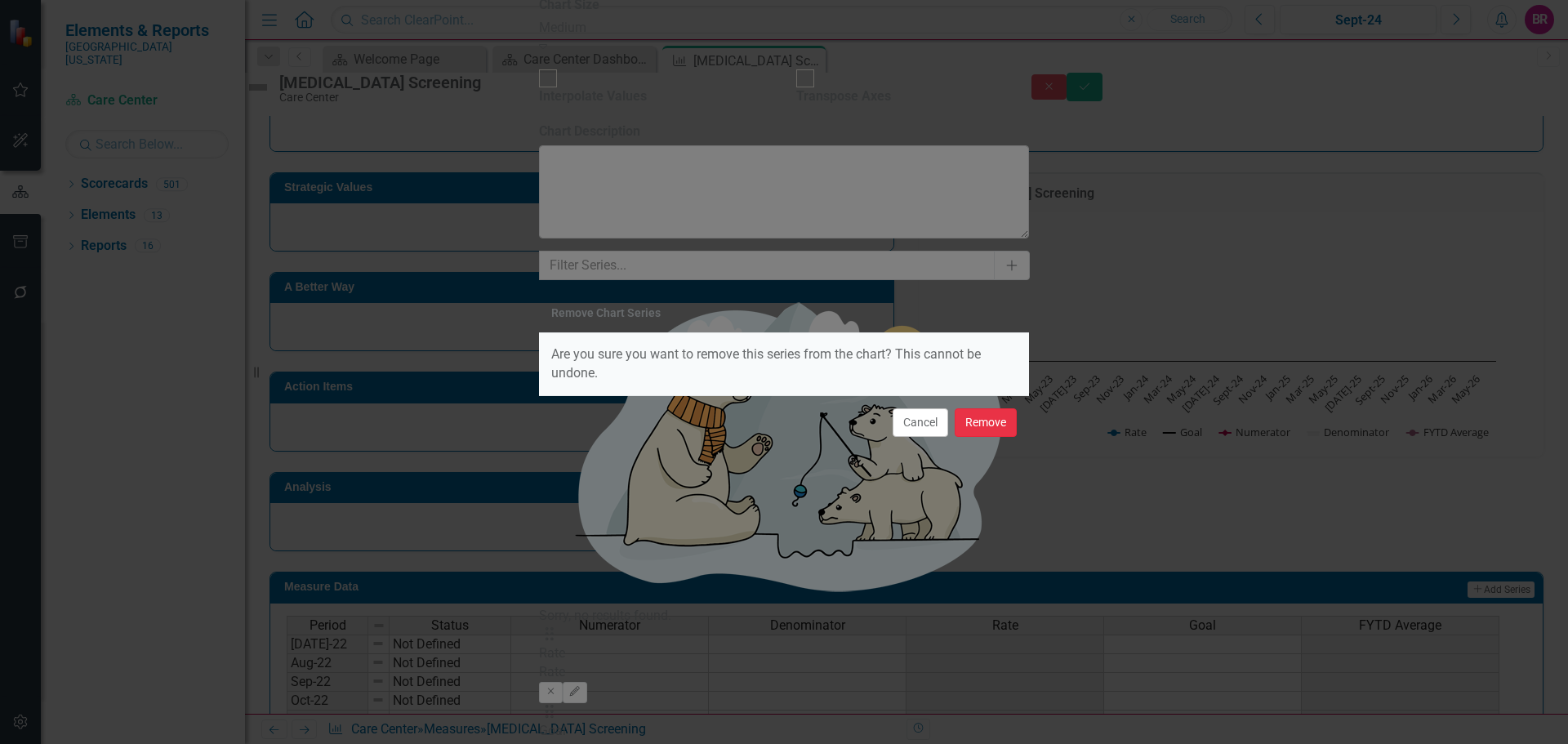
click at [998, 428] on button "Remove" at bounding box center [985, 422] width 62 height 28
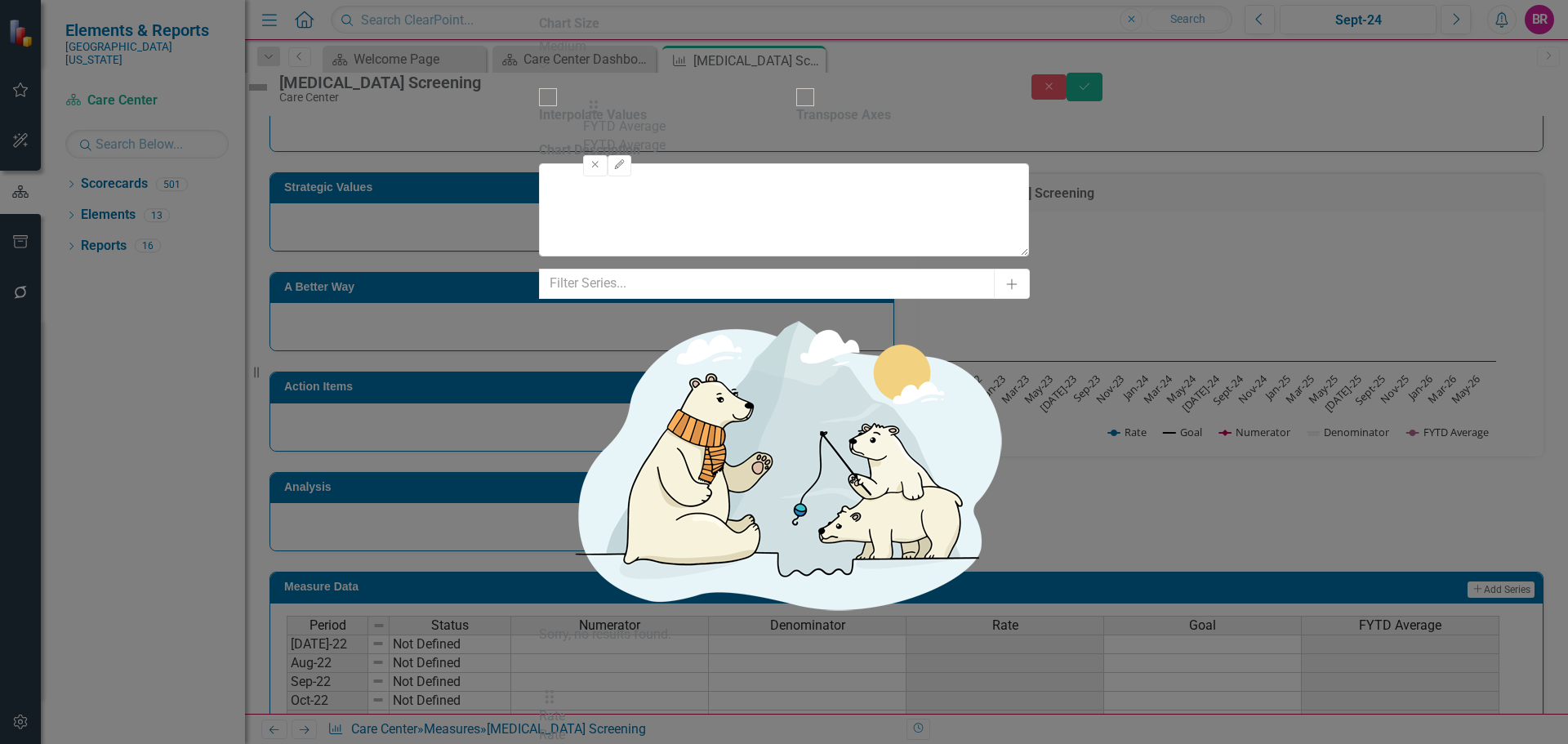
drag, startPoint x: 601, startPoint y: 236, endPoint x: 604, endPoint y: 124, distance: 112.0
click at [586, 701] on button "Edit" at bounding box center [574, 712] width 23 height 22
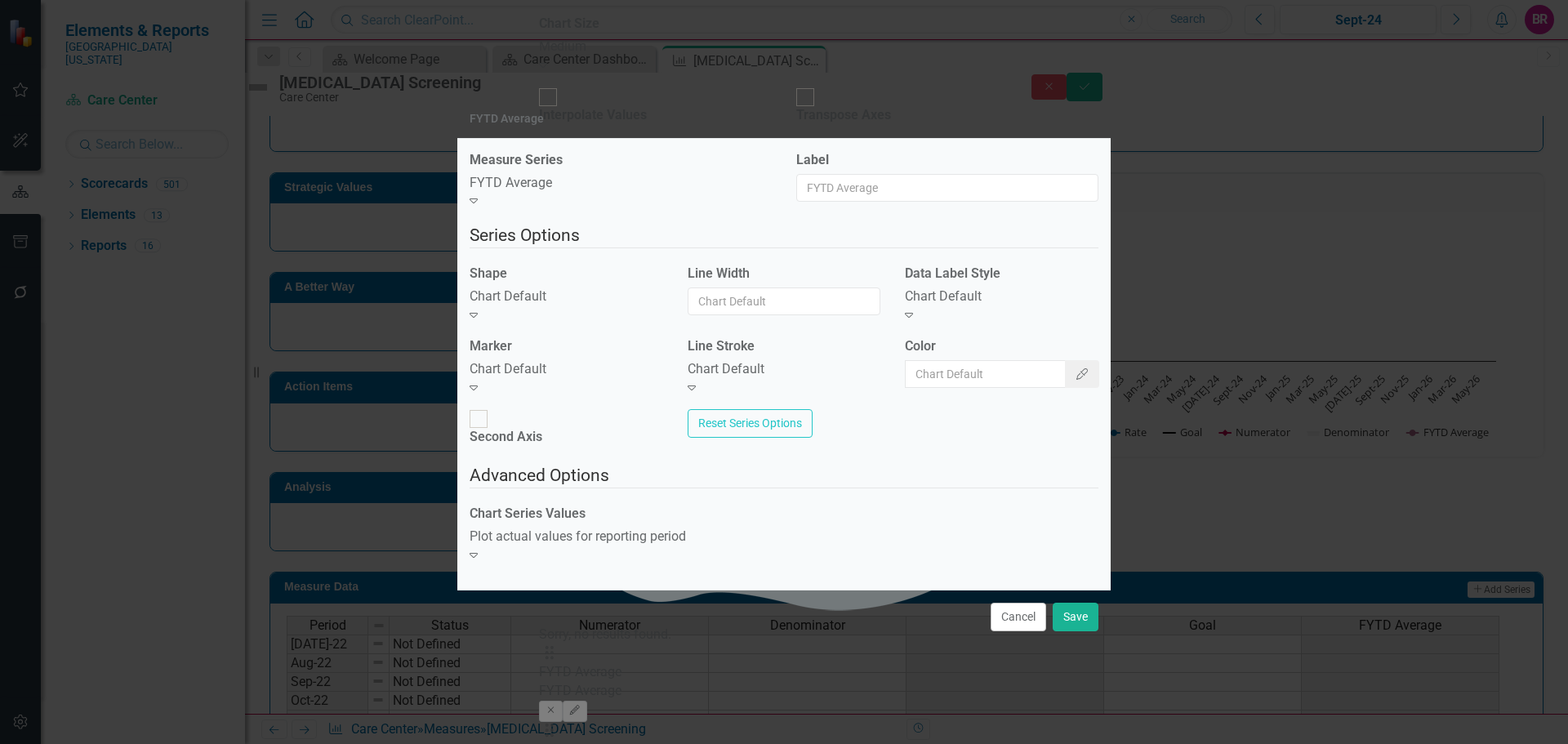
click at [581, 306] on div "Chart Default" at bounding box center [566, 297] width 194 height 19
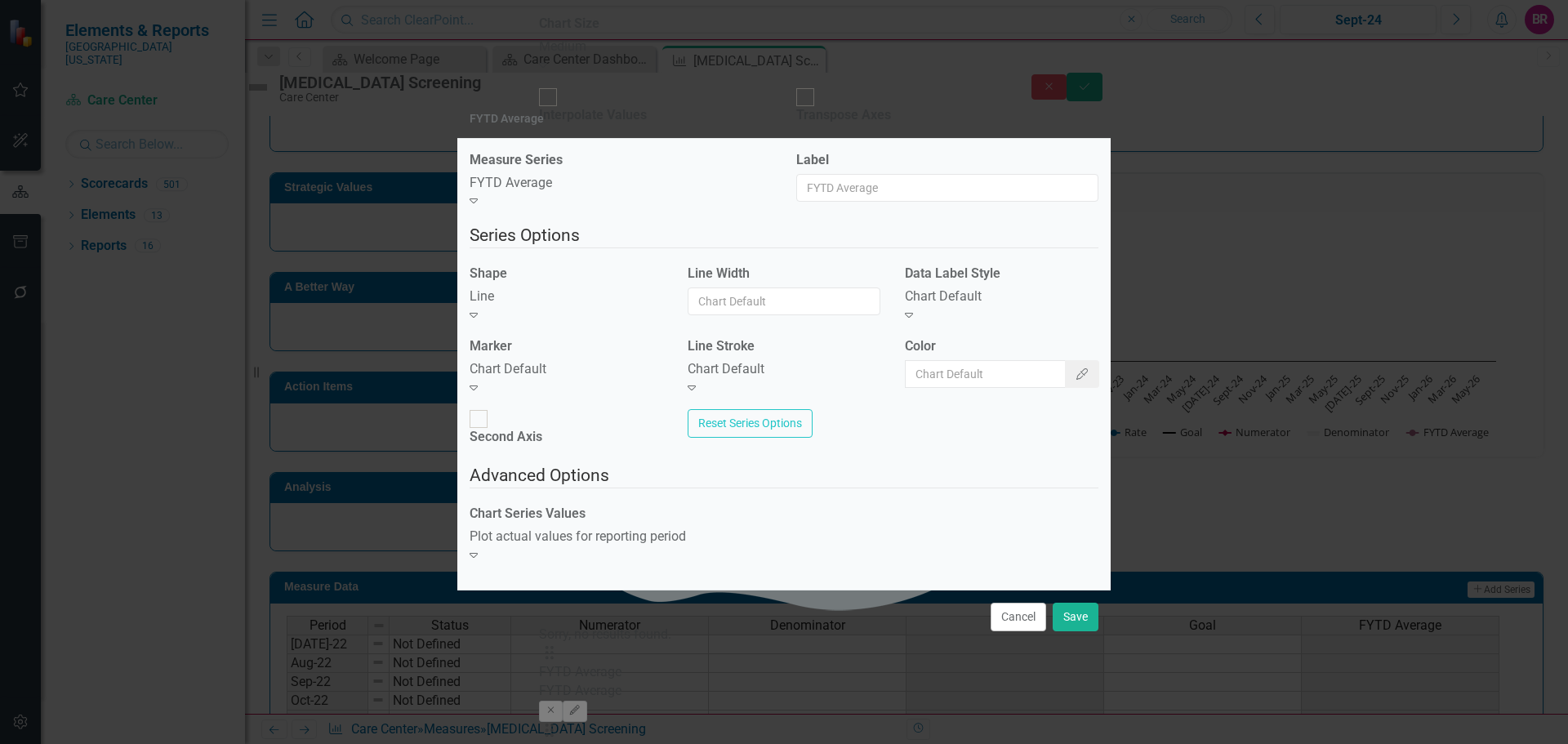
click at [554, 379] on div "Chart Default" at bounding box center [566, 369] width 194 height 19
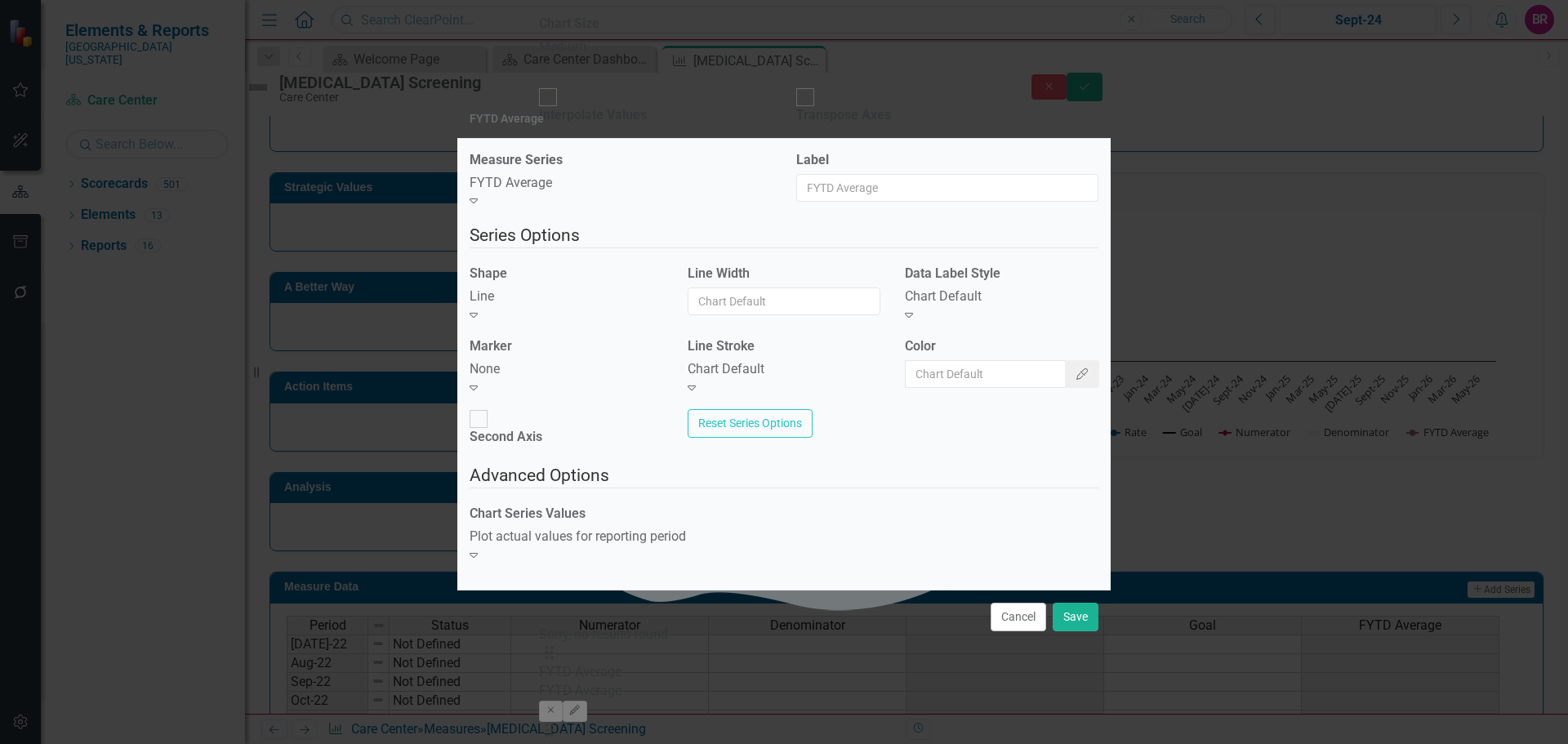
click at [735, 379] on div "Chart Default" at bounding box center [784, 369] width 194 height 19
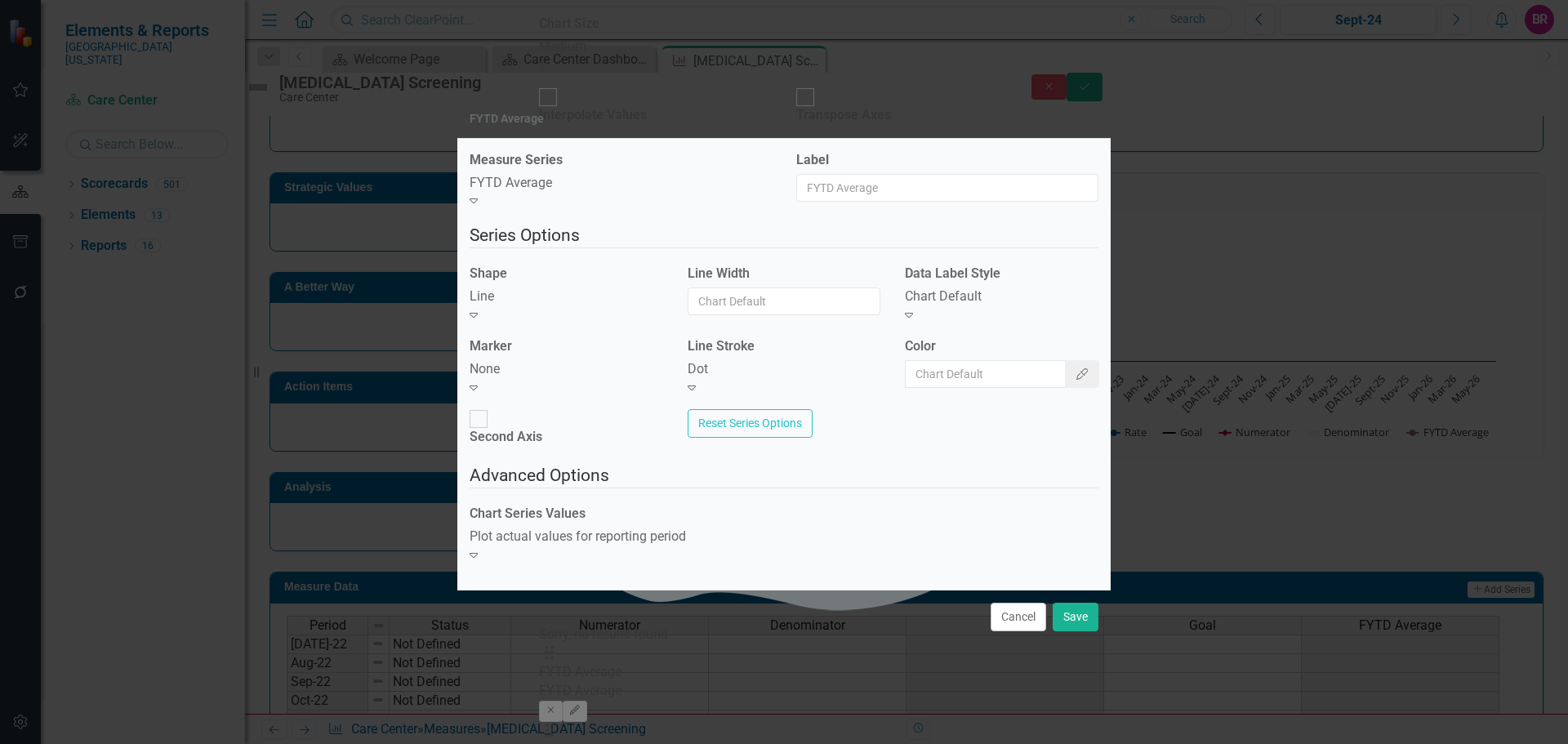
click at [1087, 380] on div "Color Color Picker" at bounding box center [1002, 369] width 218 height 63
click at [1075, 380] on icon "Color Picker" at bounding box center [1082, 374] width 15 height 12
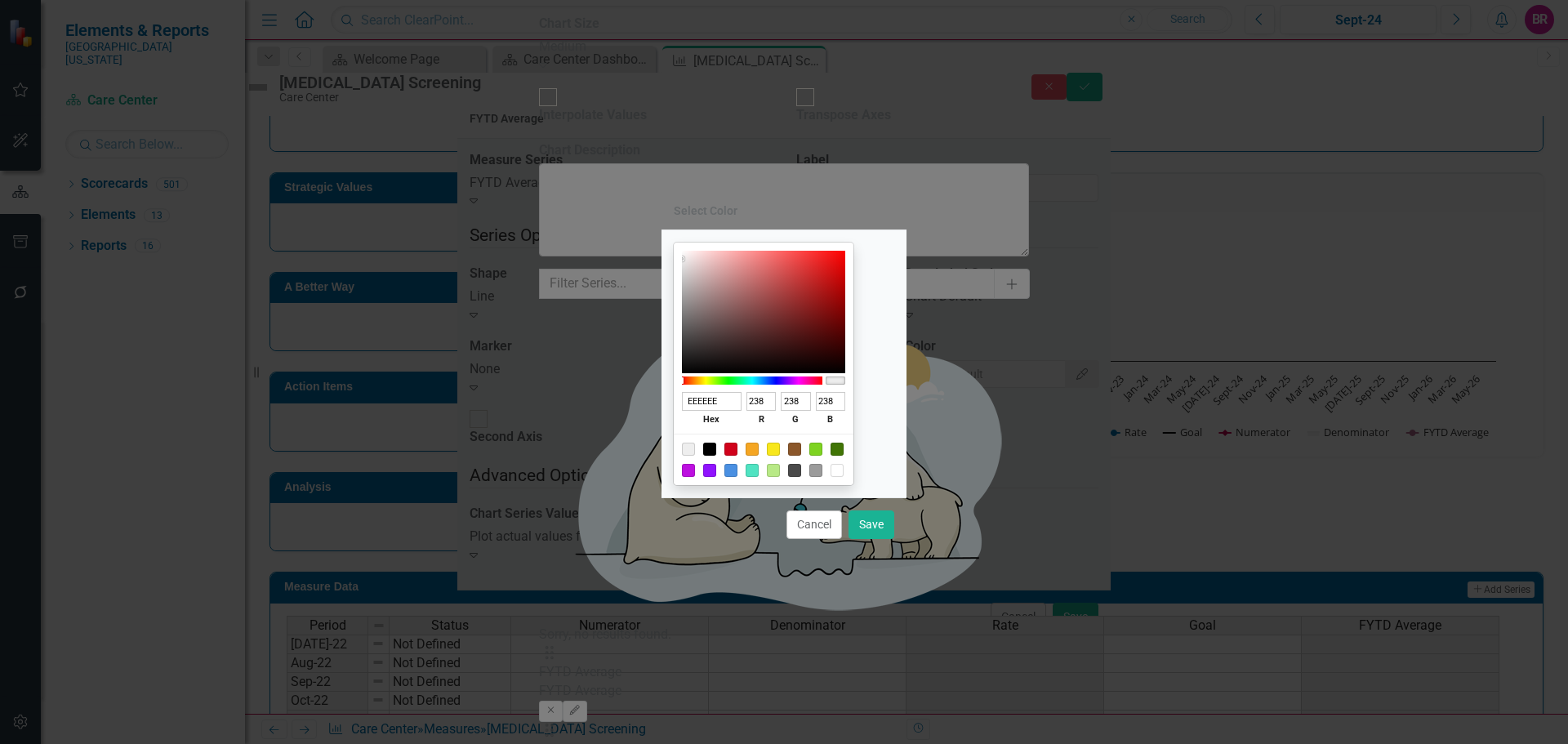
click at [717, 448] on div at bounding box center [710, 449] width 13 height 13
type input "000000"
type input "0"
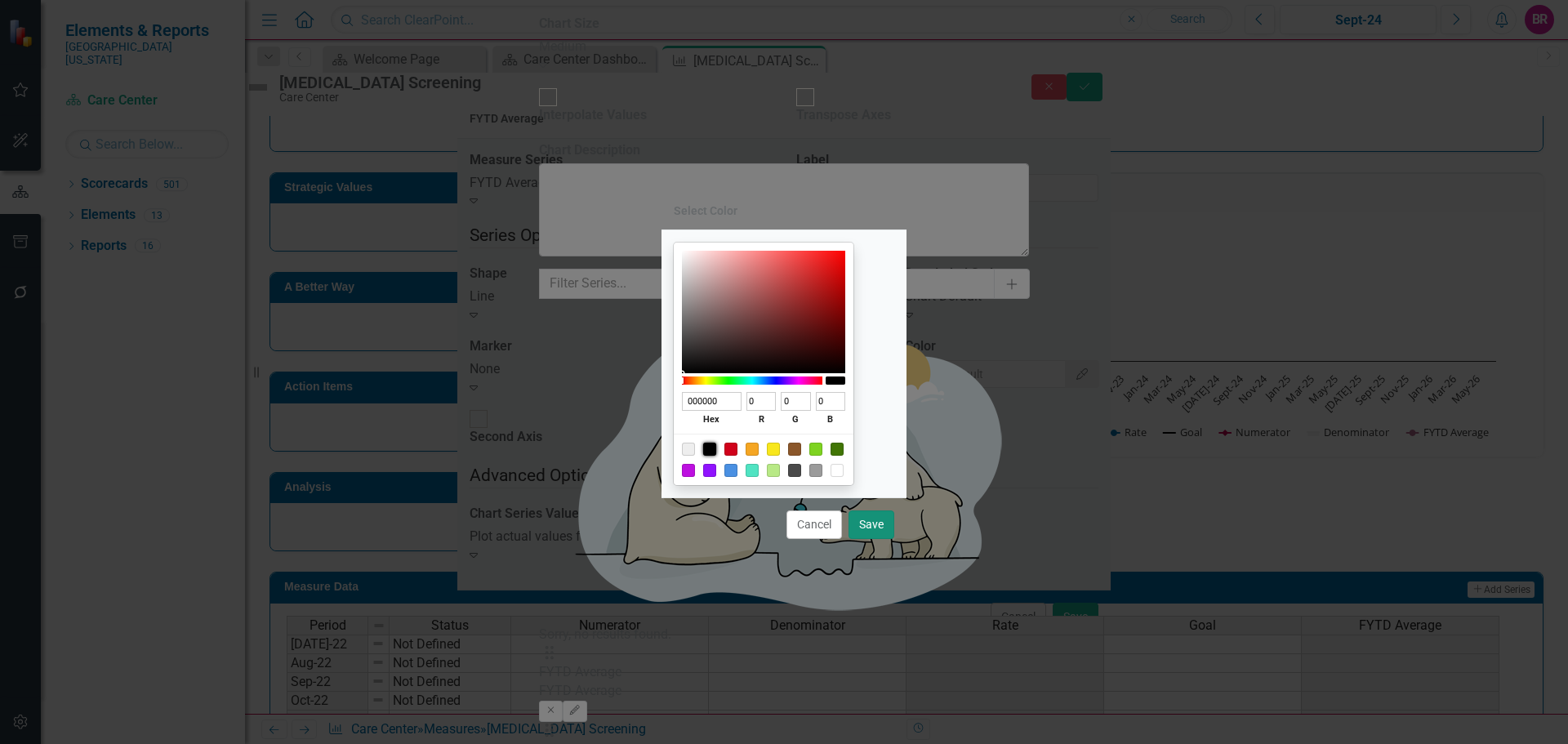
drag, startPoint x: 876, startPoint y: 520, endPoint x: 996, endPoint y: 446, distance: 141.0
click at [876, 521] on button "Save" at bounding box center [871, 525] width 46 height 28
type input "#000000"
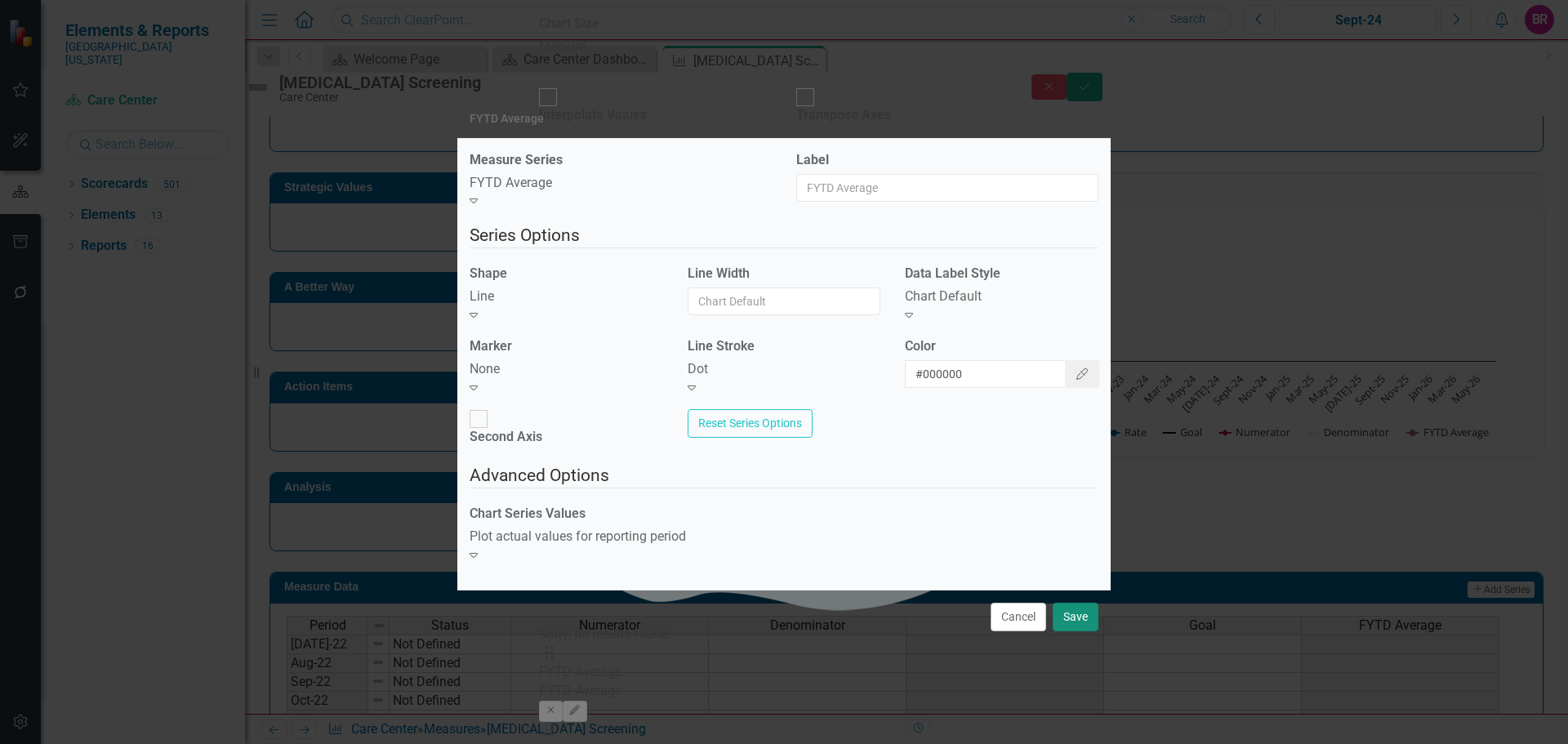
click at [1088, 603] on button "Save" at bounding box center [1075, 617] width 46 height 28
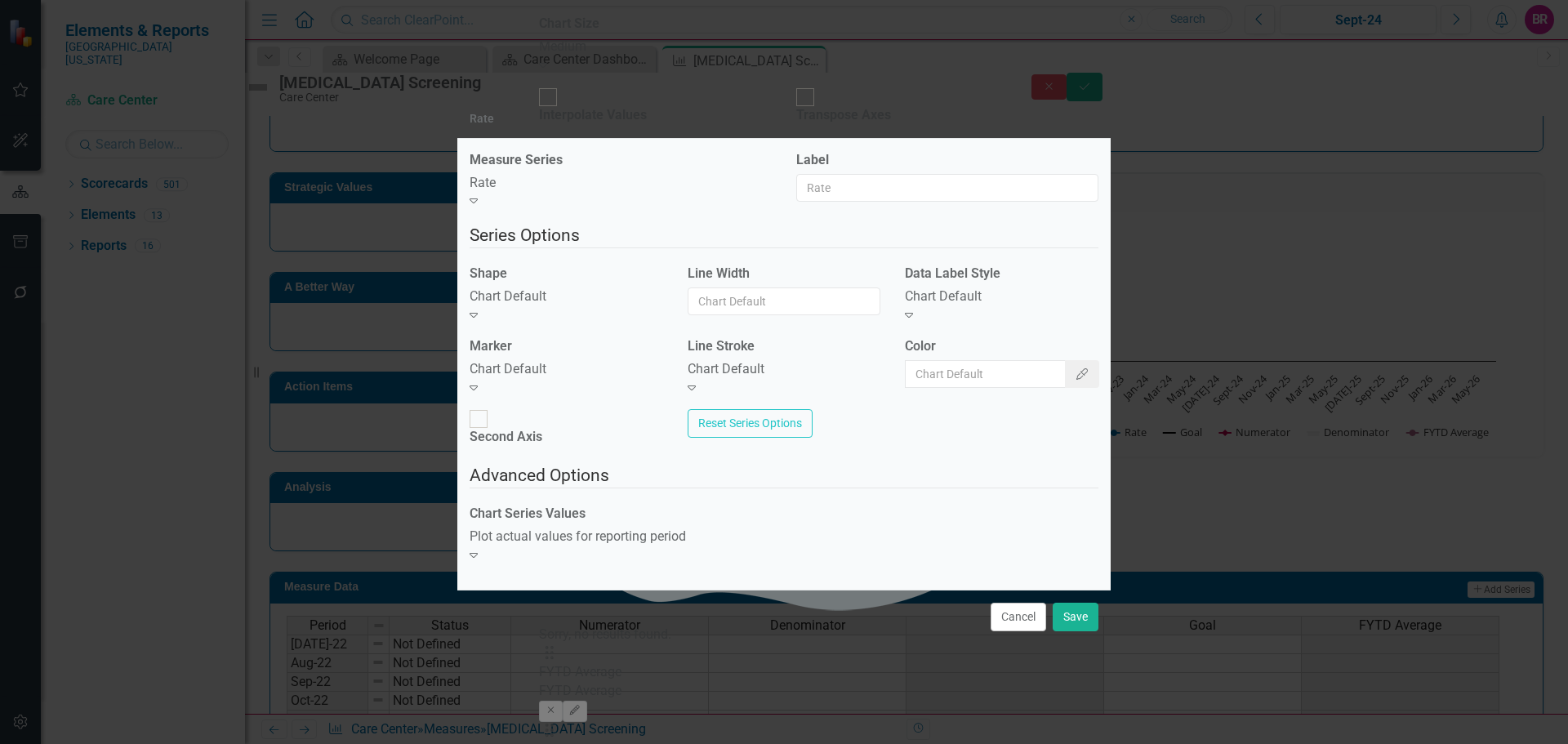
click at [609, 306] on div "Chart Default" at bounding box center [566, 297] width 194 height 19
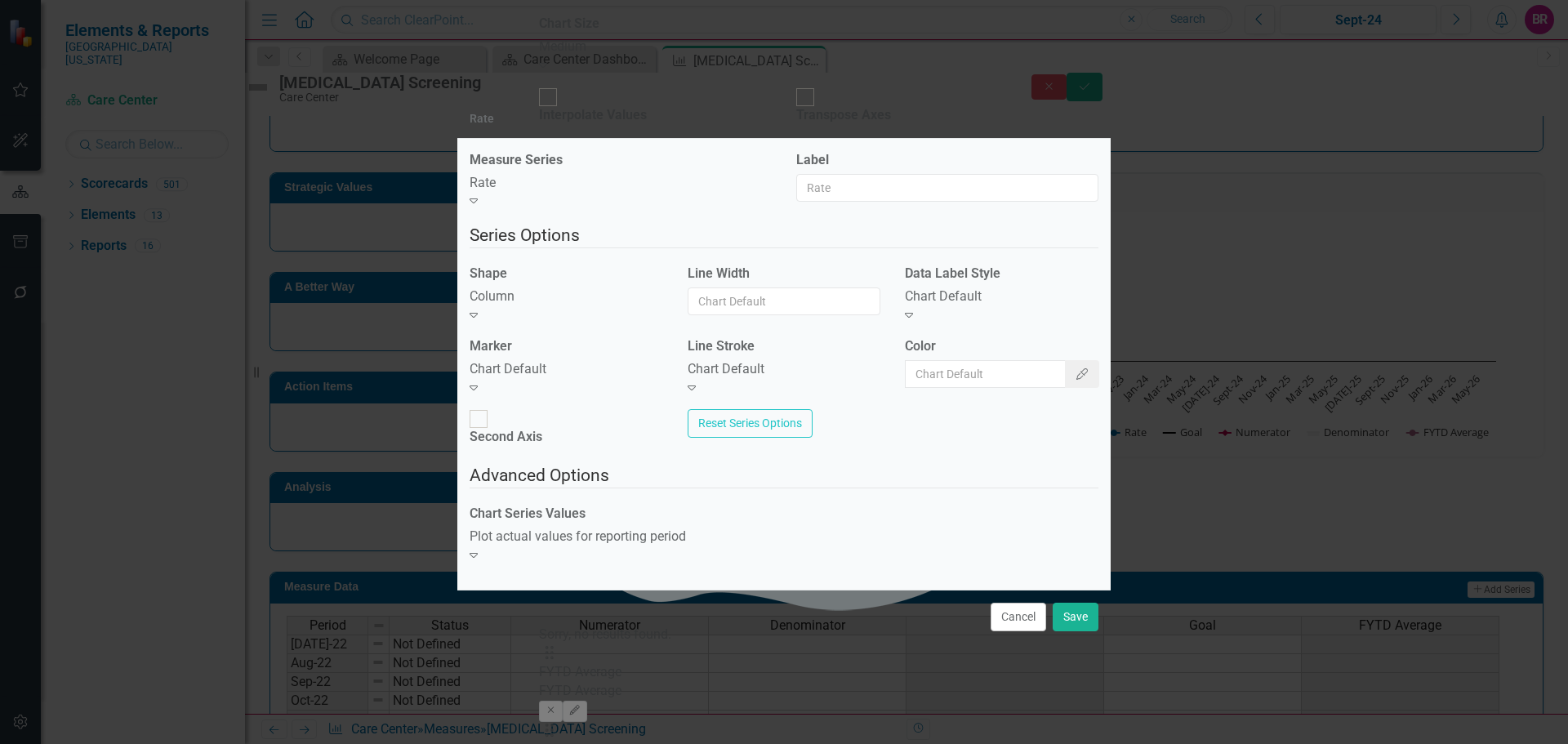
click at [576, 376] on div "Chart Default" at bounding box center [566, 369] width 194 height 19
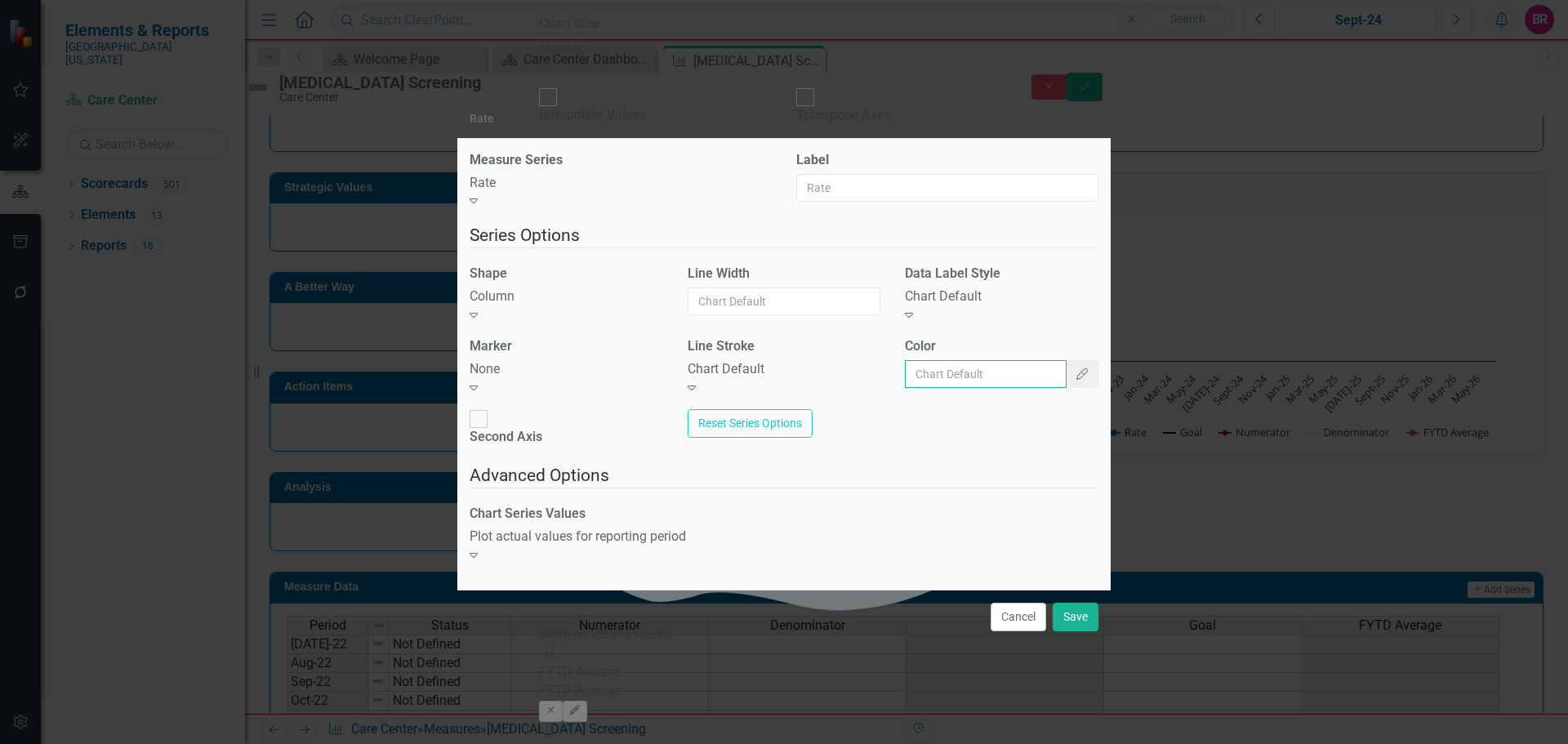
click at [967, 388] on input "Color" at bounding box center [986, 373] width 162 height 27
type input "#2e75b6"
click at [1070, 603] on button "Save" at bounding box center [1075, 617] width 46 height 28
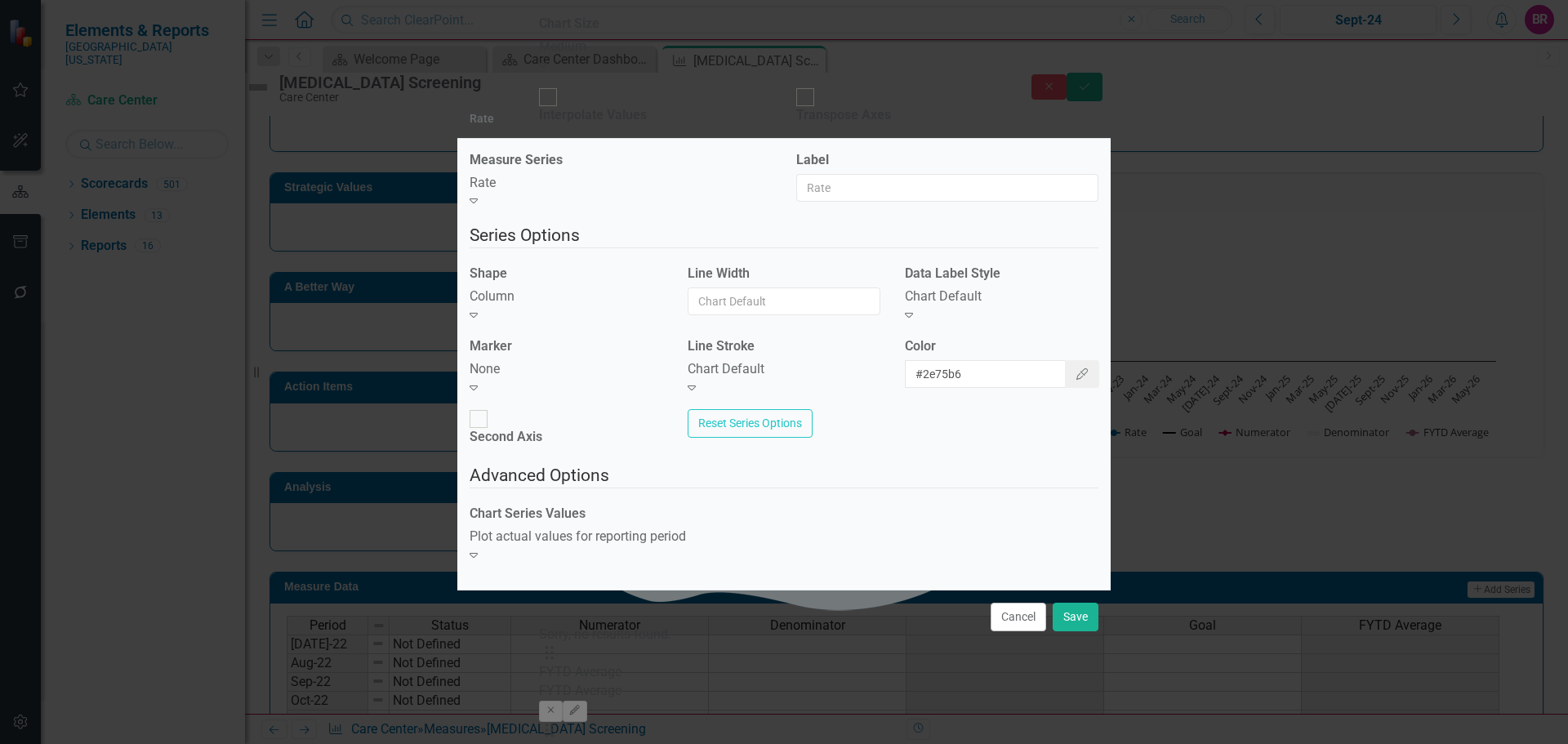
click at [913, 321] on icon "Expand" at bounding box center [910, 314] width 8 height 13
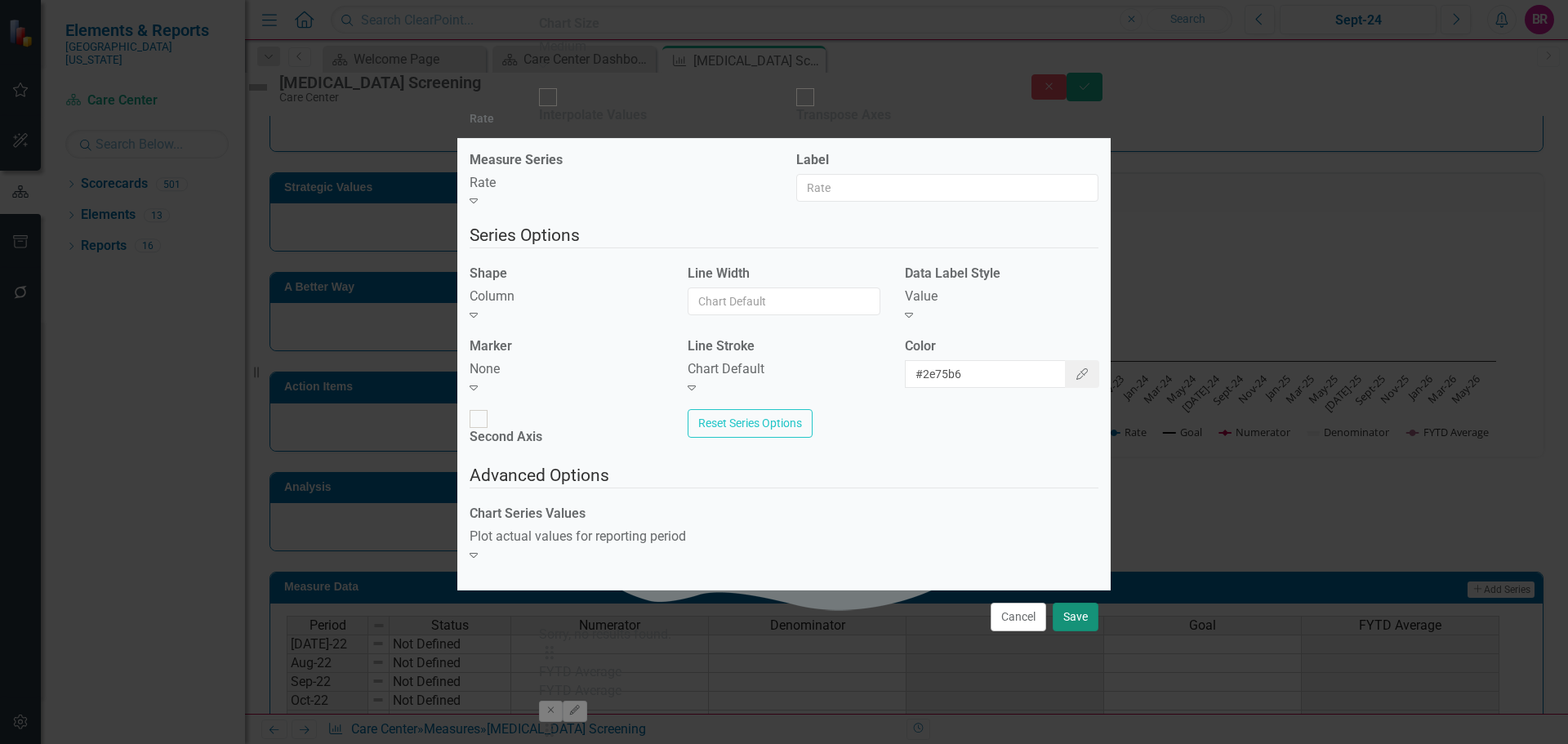
click at [1083, 604] on button "Save" at bounding box center [1075, 617] width 46 height 28
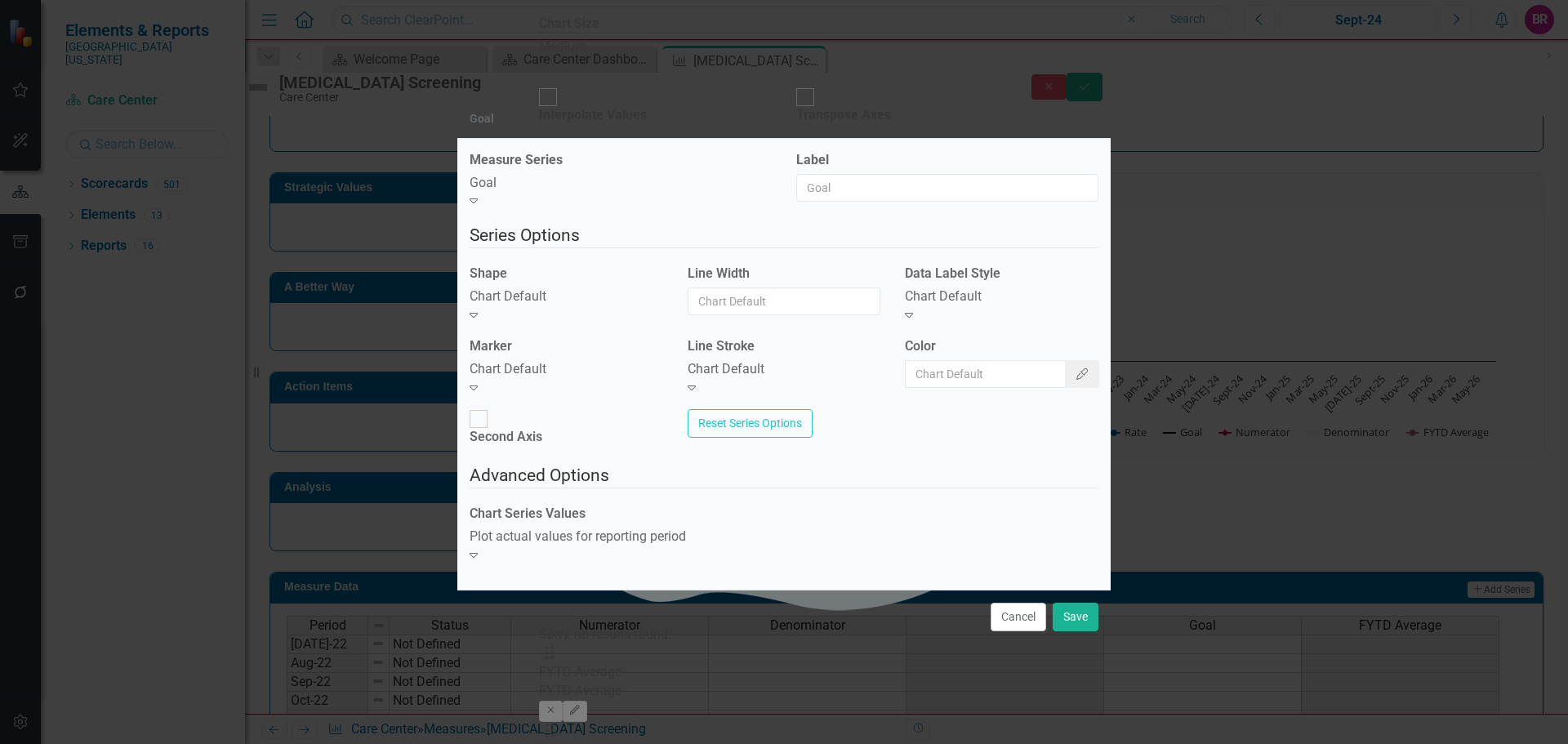
click at [570, 306] on div "Chart Default" at bounding box center [566, 297] width 194 height 19
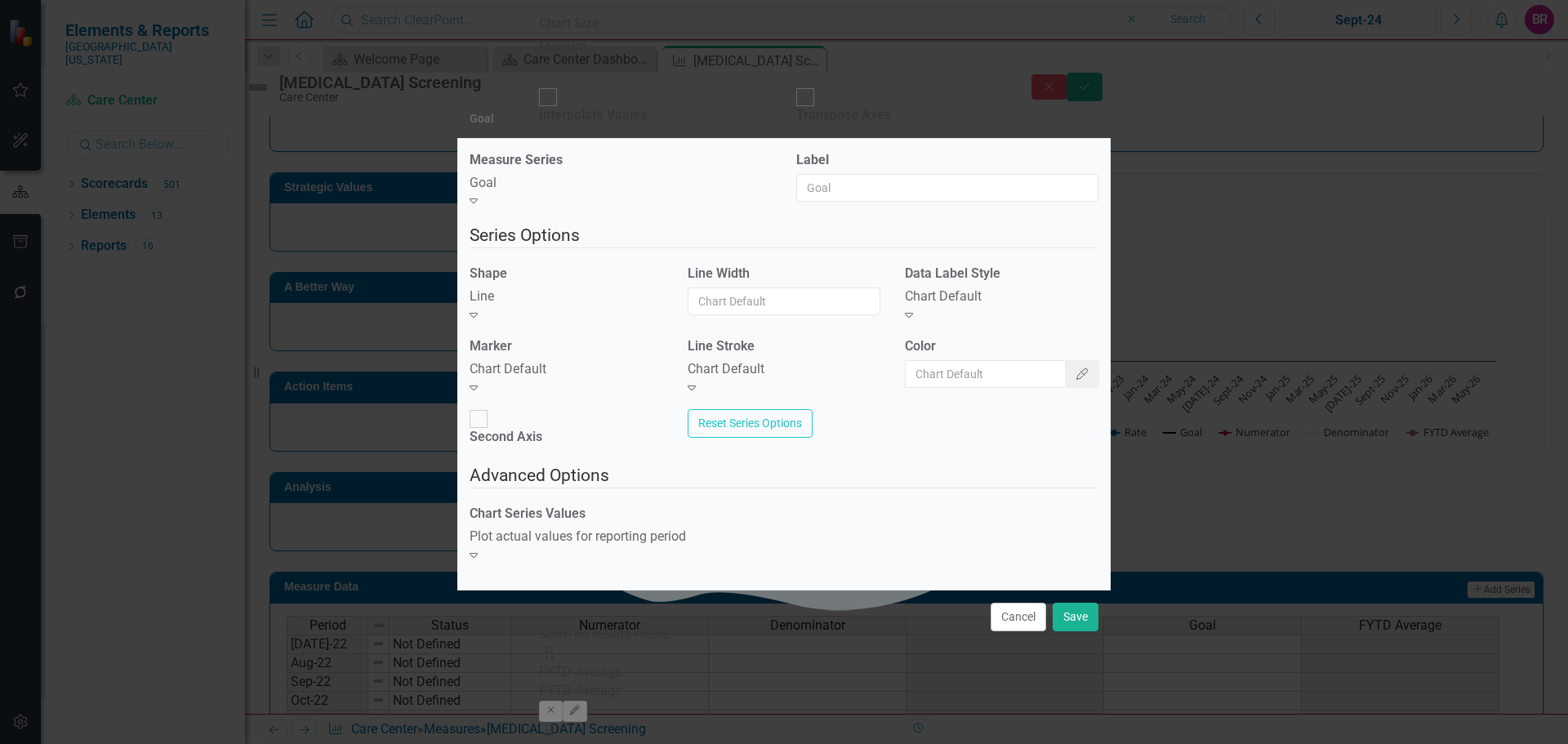
click at [574, 379] on div "Chart Default" at bounding box center [566, 369] width 194 height 19
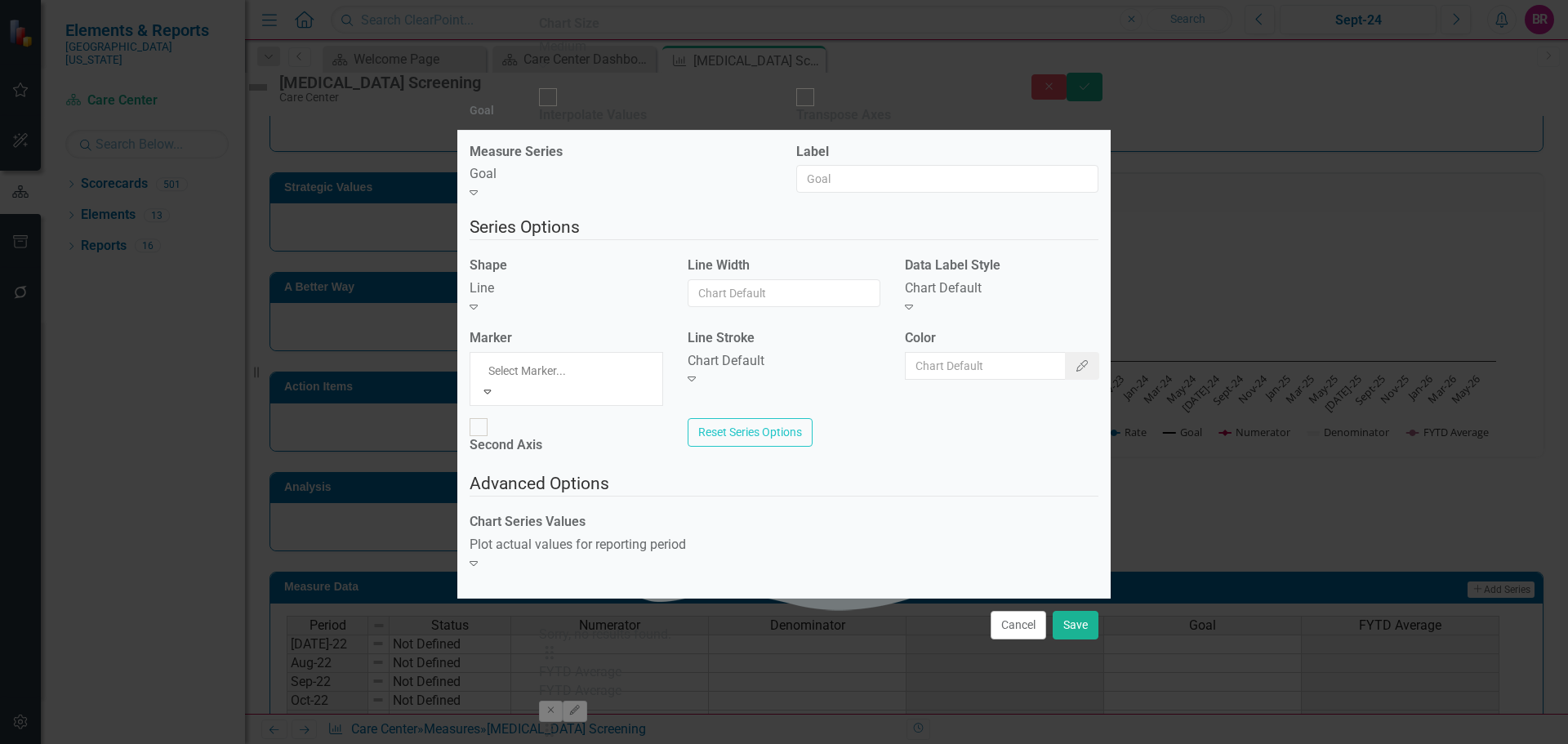
drag, startPoint x: 586, startPoint y: 434, endPoint x: 609, endPoint y: 429, distance: 23.5
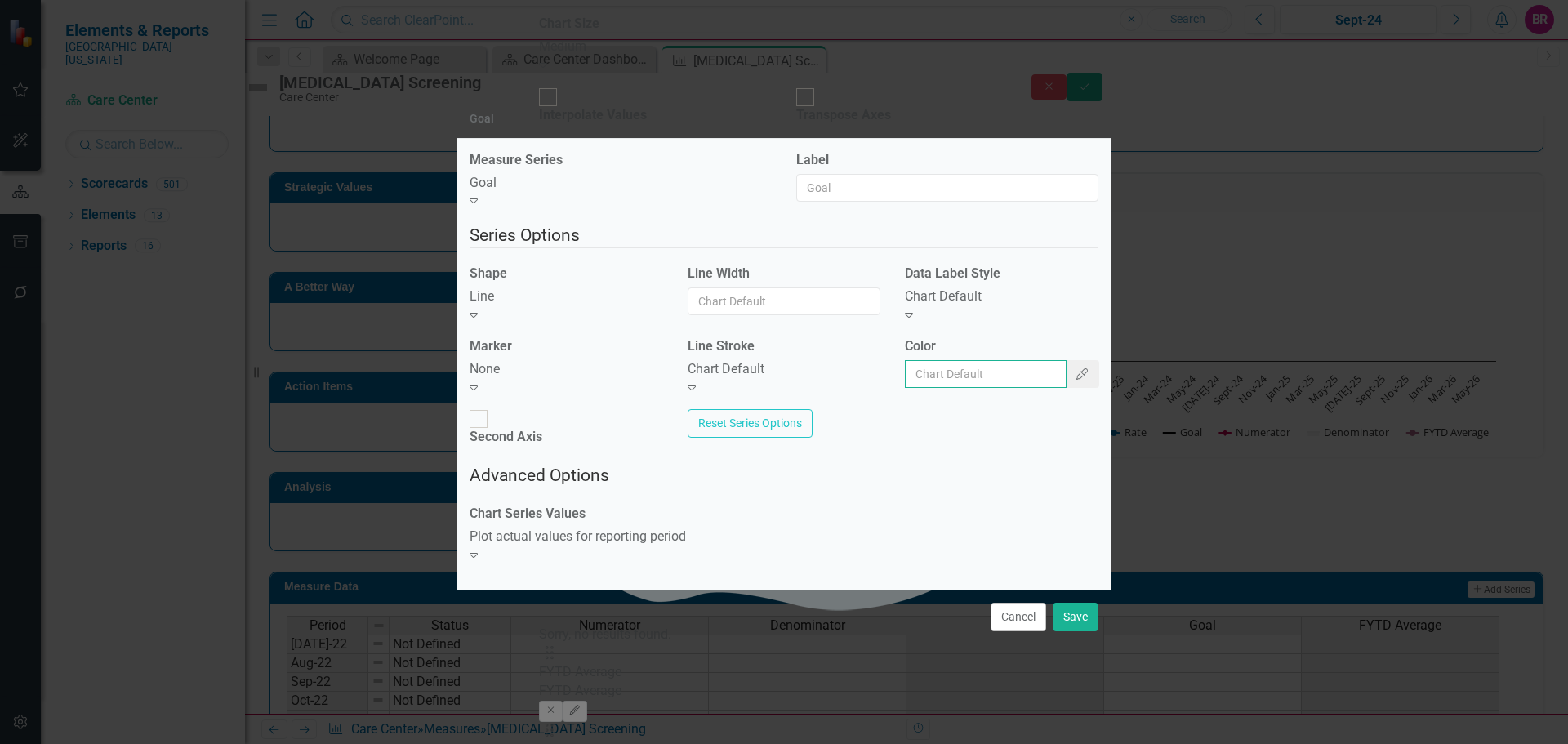
click at [987, 384] on input "Color" at bounding box center [986, 373] width 162 height 27
type input "#c40650"
click at [1082, 603] on button "Save" at bounding box center [1075, 617] width 46 height 28
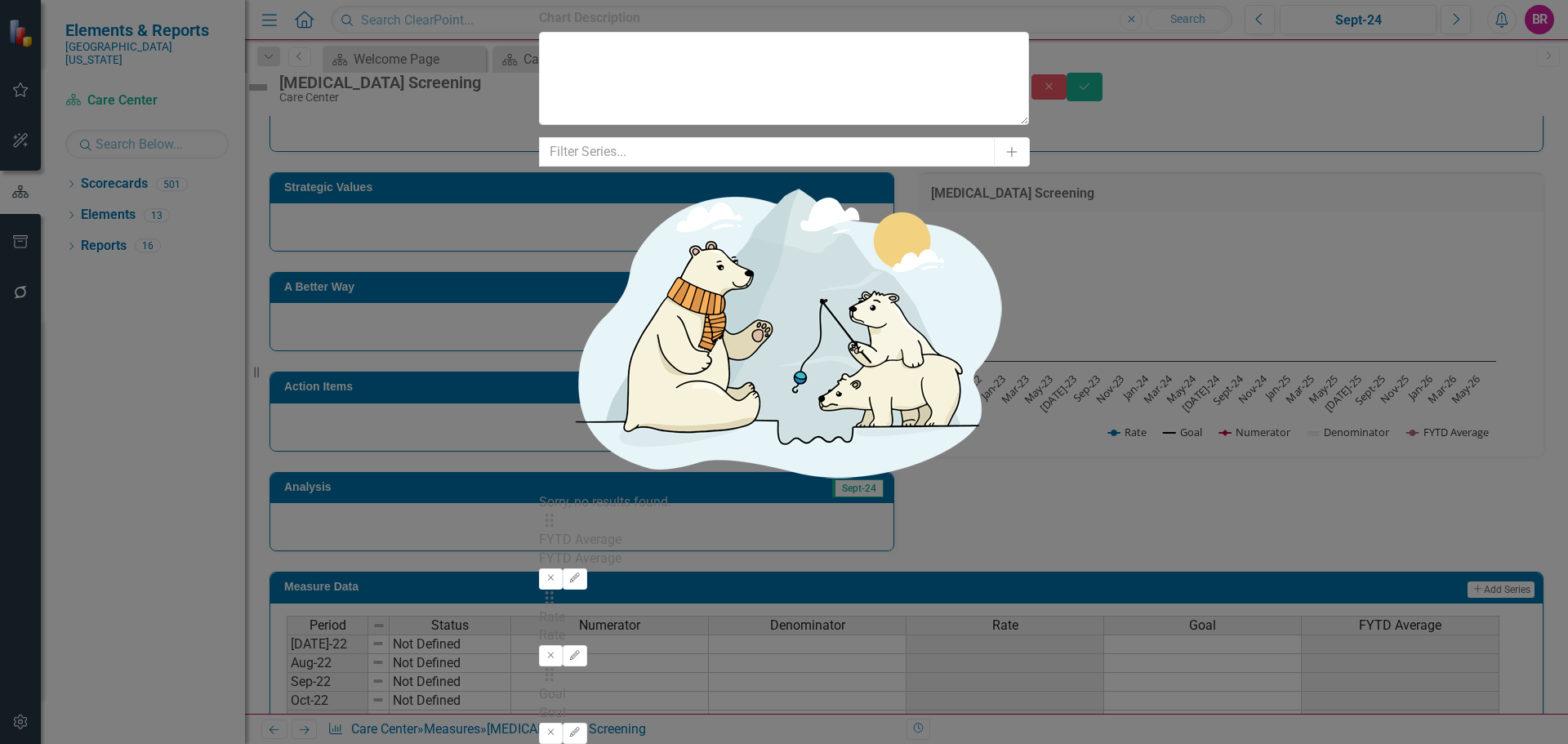
drag, startPoint x: 693, startPoint y: 224, endPoint x: 842, endPoint y: 196, distance: 151.6
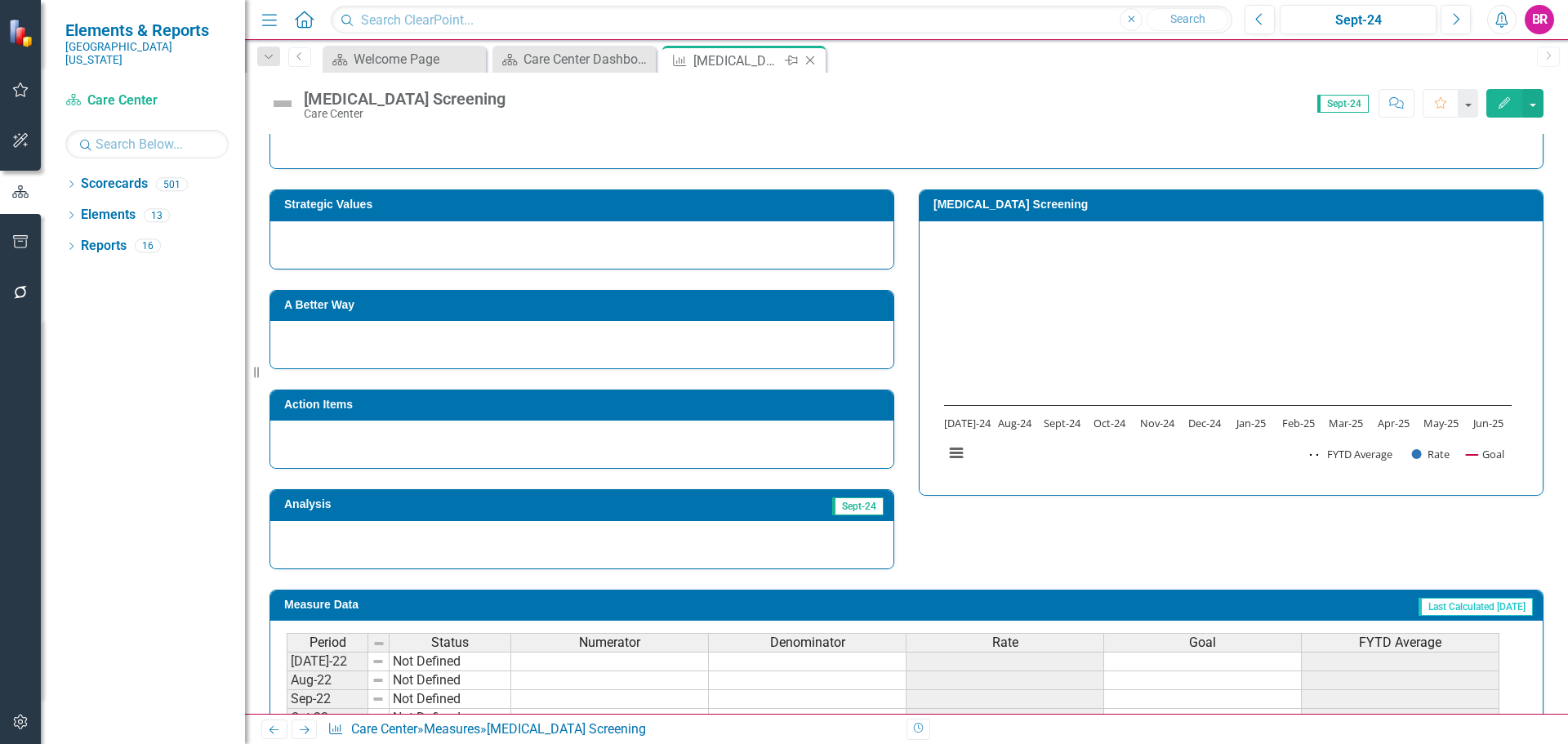
click at [814, 62] on icon "Close" at bounding box center [811, 61] width 17 height 13
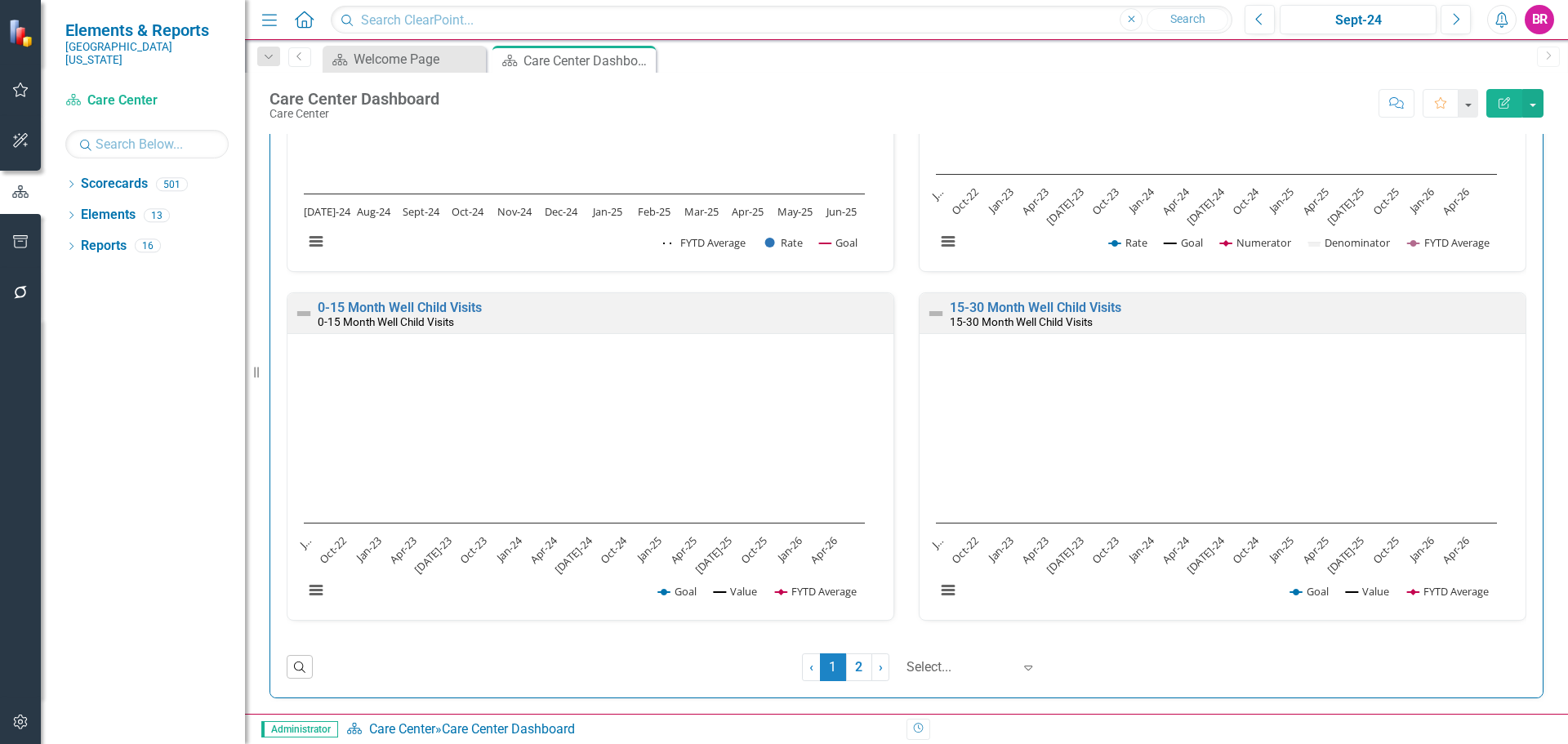
scroll to position [1628, 0]
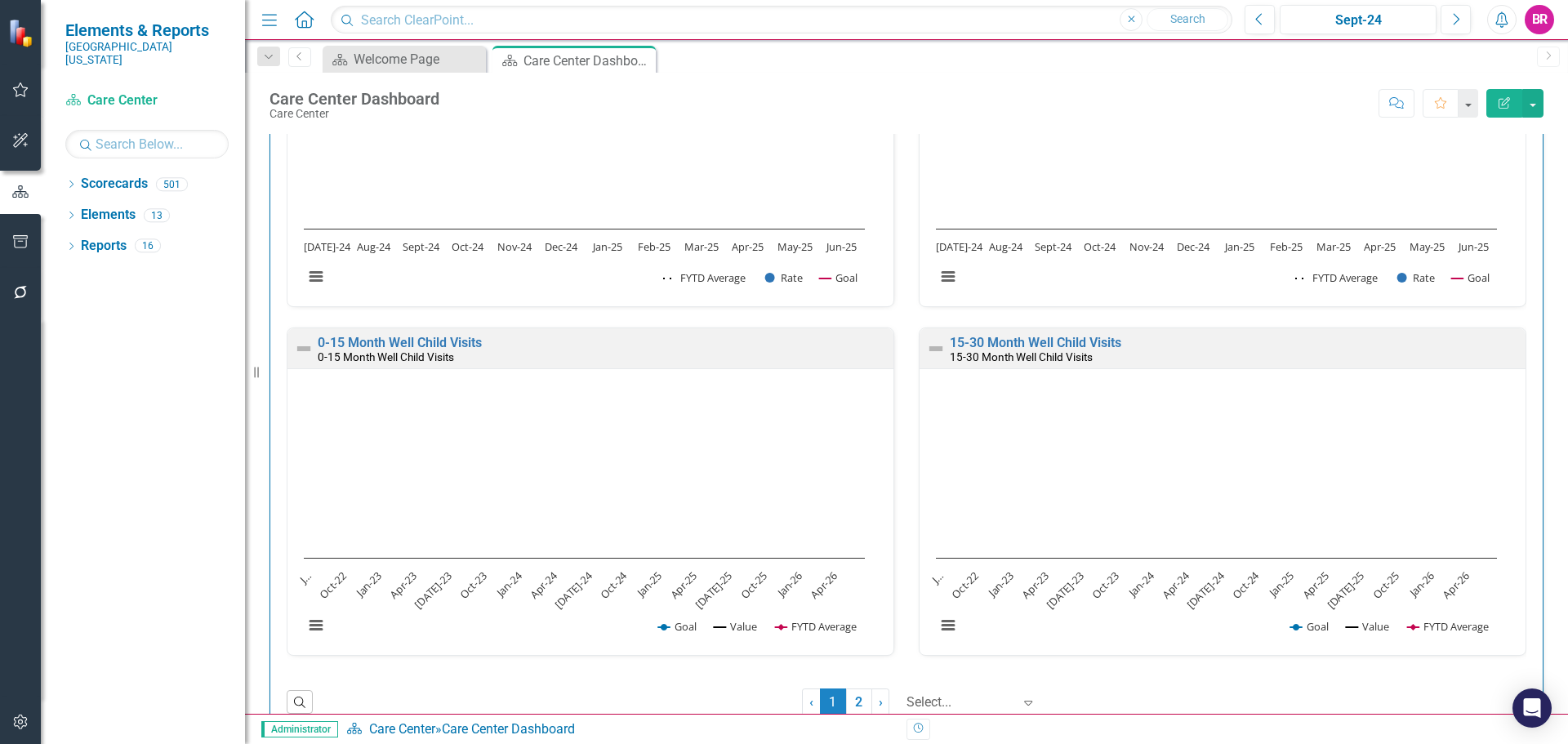
scroll to position [1628, 0]
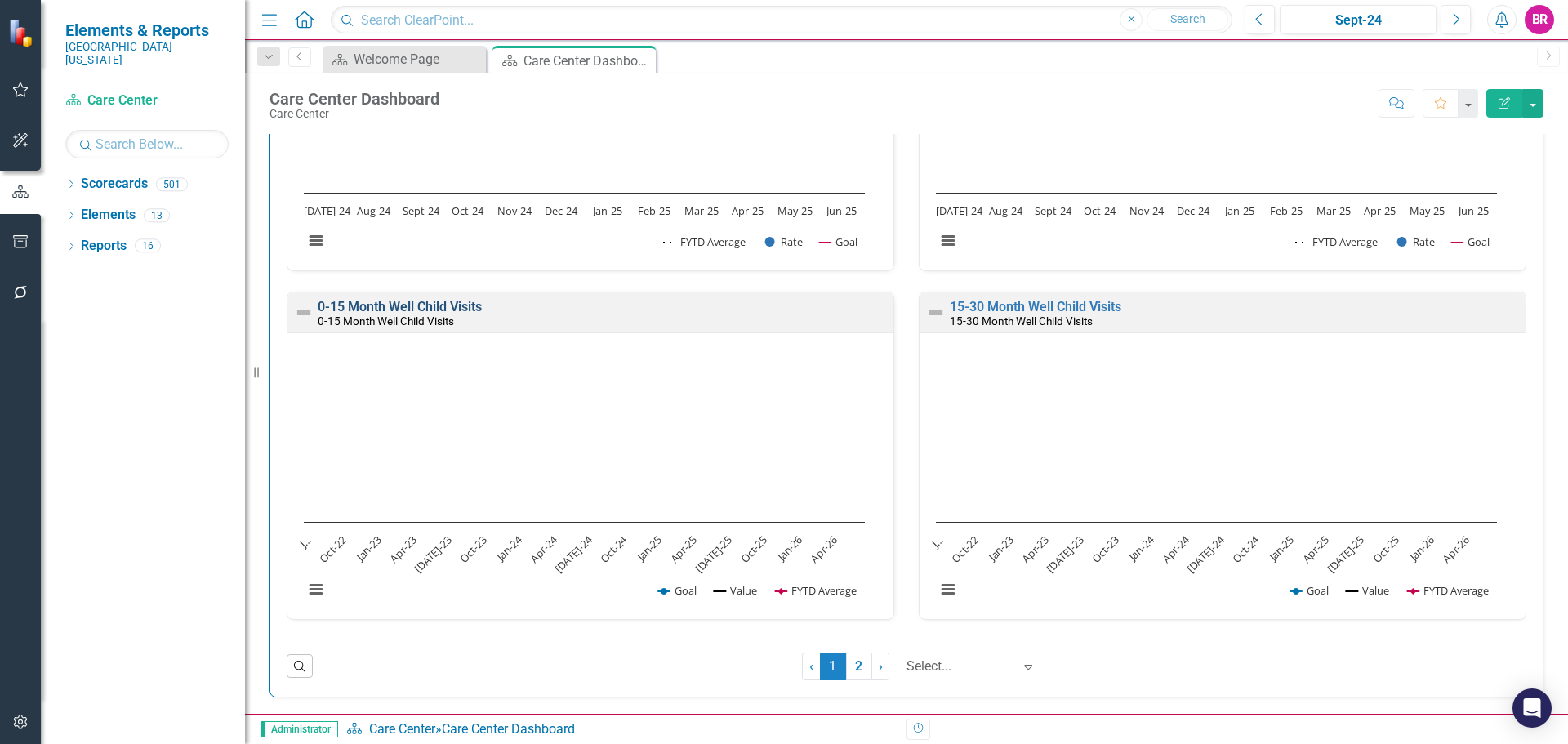
click at [397, 303] on link "0-15 Month Well Child Visits" at bounding box center [399, 307] width 164 height 16
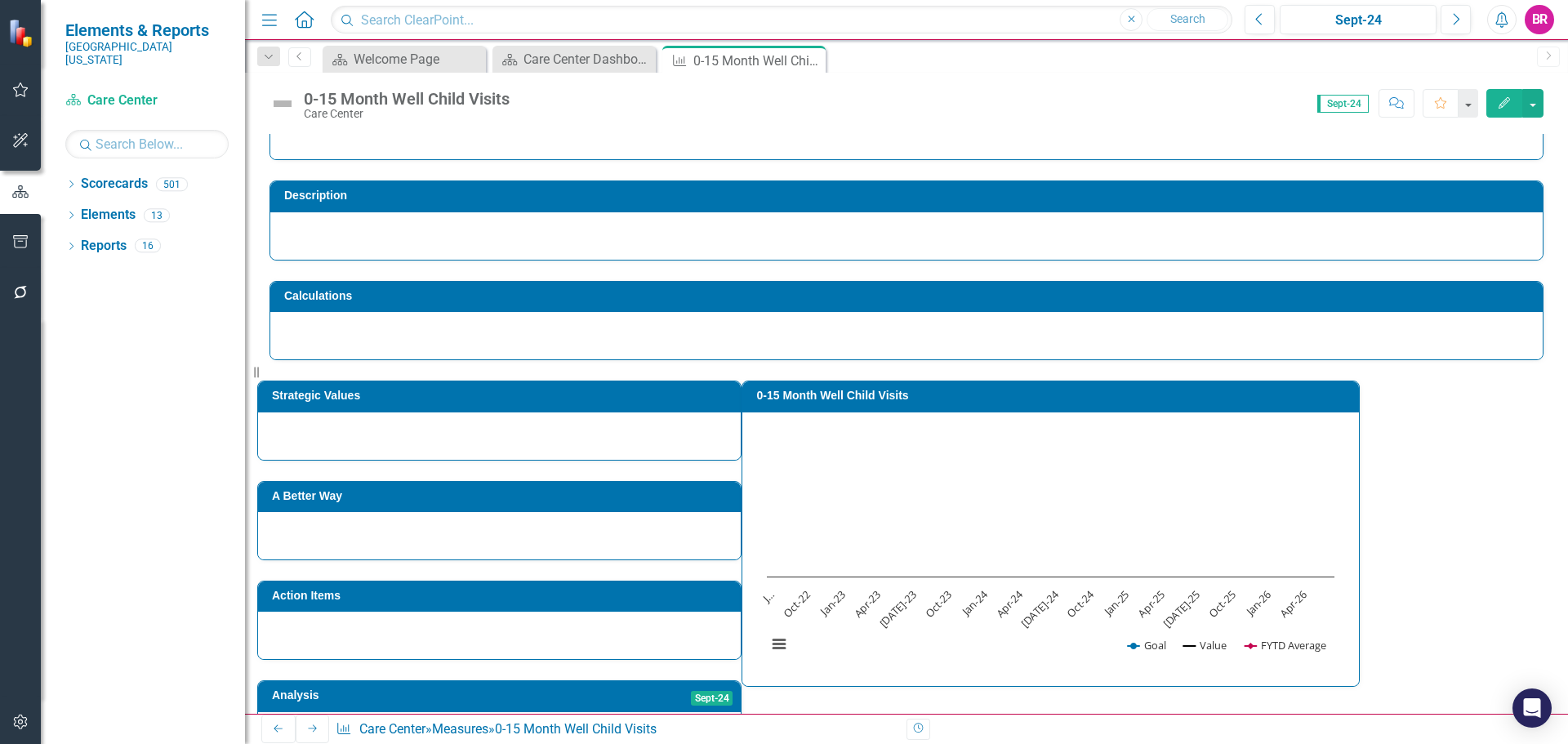
scroll to position [81, 0]
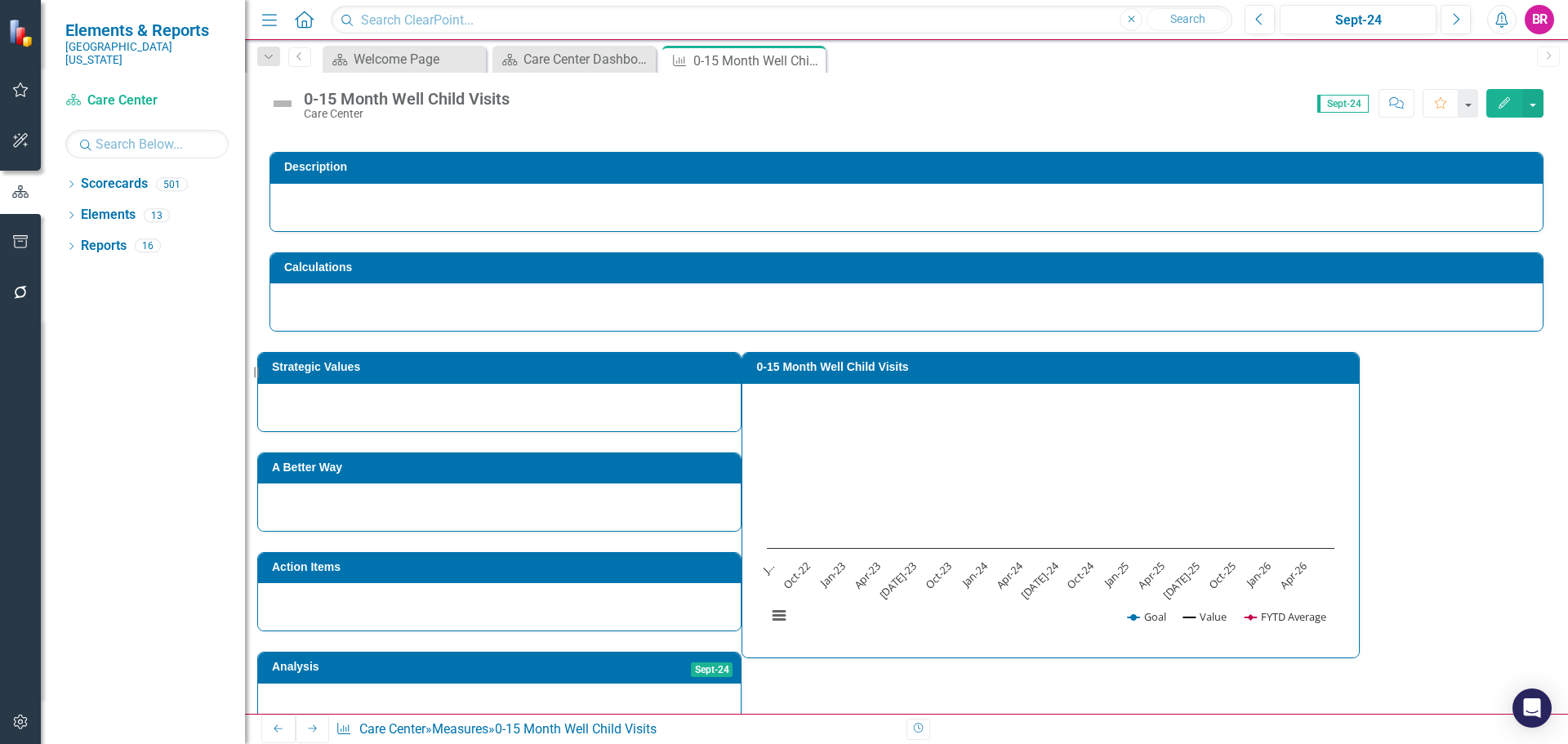
click at [1080, 371] on h3 "0-15 Month Well Child Visits" at bounding box center [1053, 367] width 594 height 12
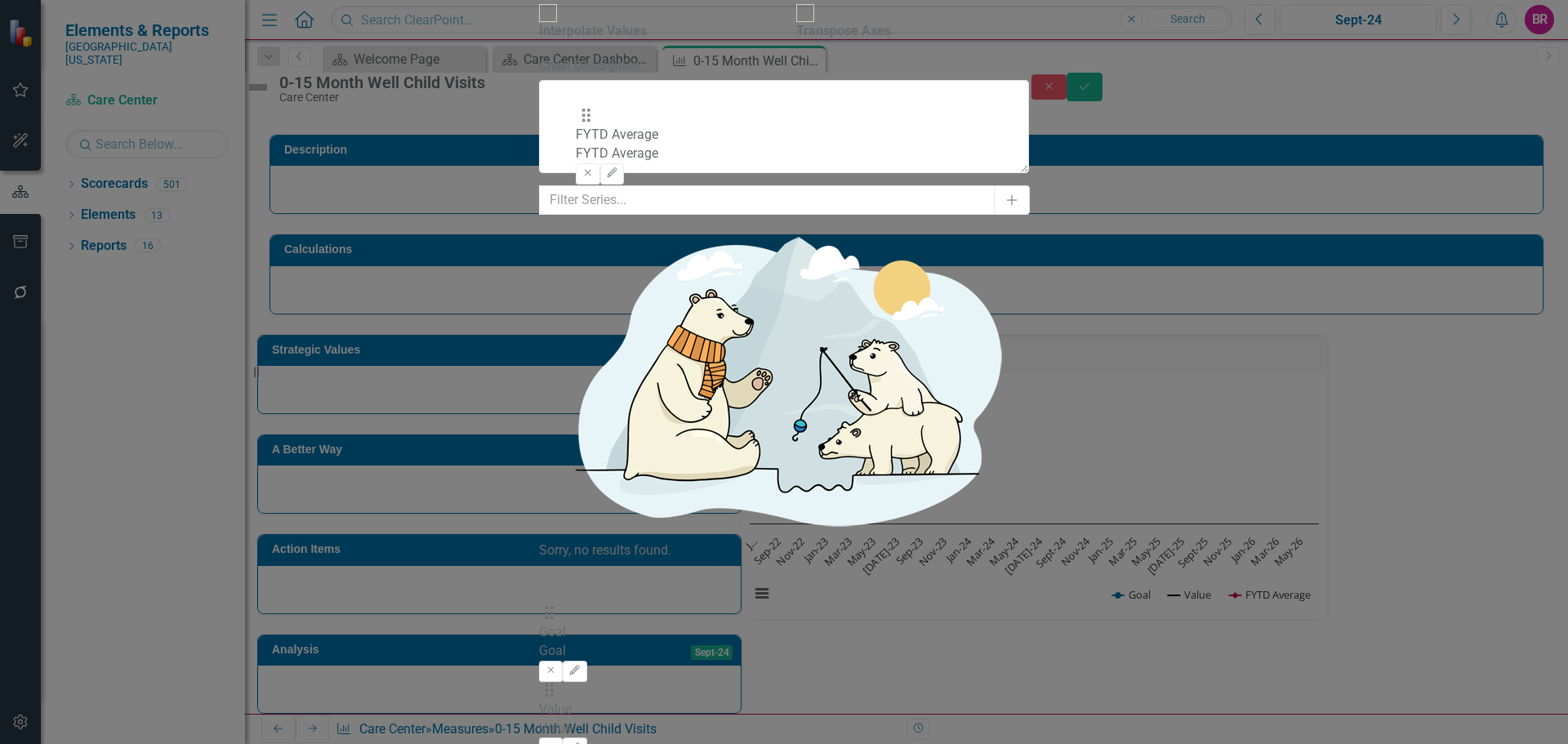
drag, startPoint x: 602, startPoint y: 231, endPoint x: 597, endPoint y: 122, distance: 109.1
click at [597, 560] on div "Drag Goal Goal Remove Edit Drag Value Value Remove Edit Drag FYTD Average FYTD …" at bounding box center [783, 676] width 490 height 232
drag, startPoint x: 600, startPoint y: 241, endPoint x: 604, endPoint y: 195, distance: 46.2
click at [604, 560] on div "Drag FYTD Average FYTD Average Remove Edit Drag Goal Goal Remove Edit Drag Valu…" at bounding box center [783, 676] width 490 height 232
click at [586, 617] on button "Edit" at bounding box center [574, 628] width 23 height 22
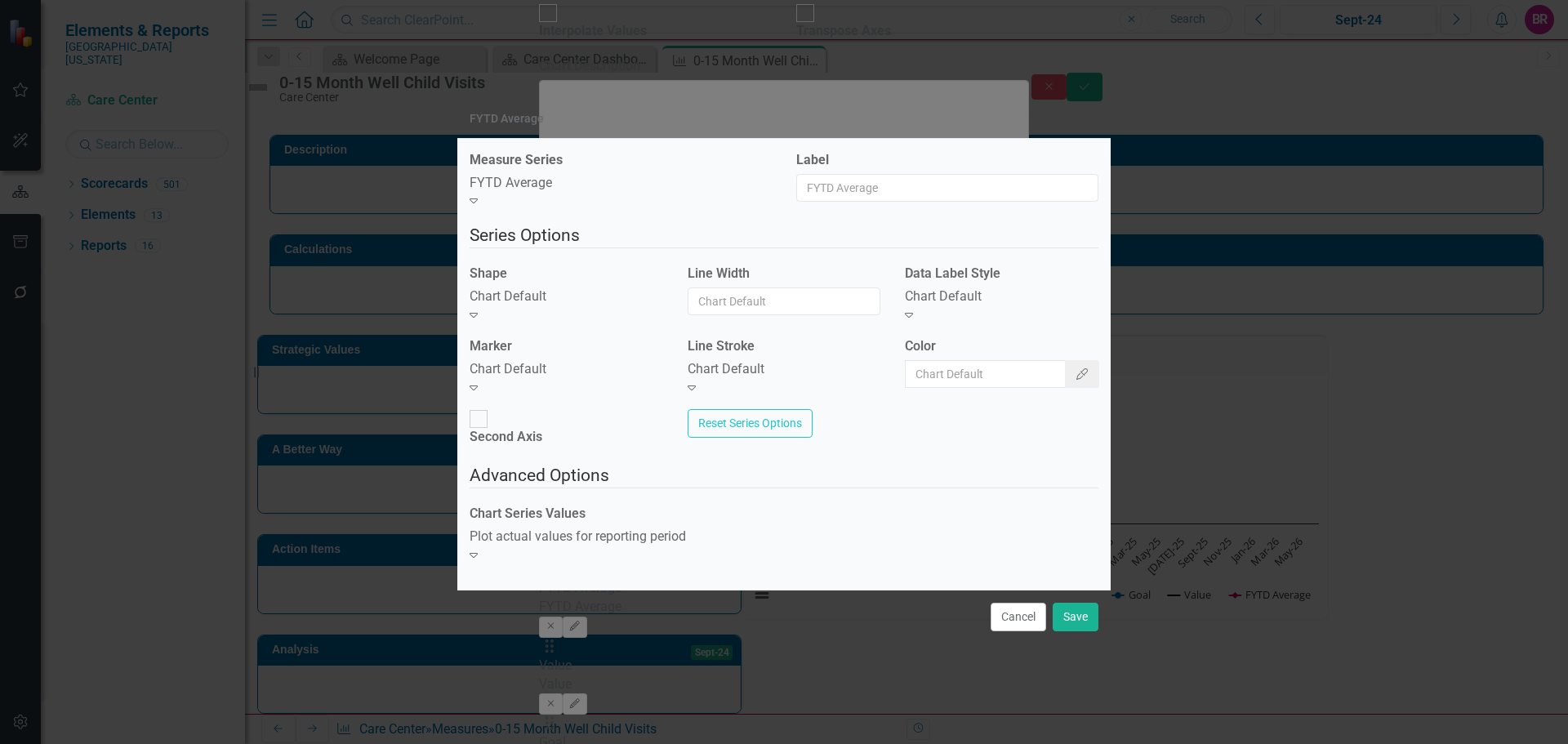
click at [612, 306] on div "Chart Default" at bounding box center [566, 297] width 194 height 19
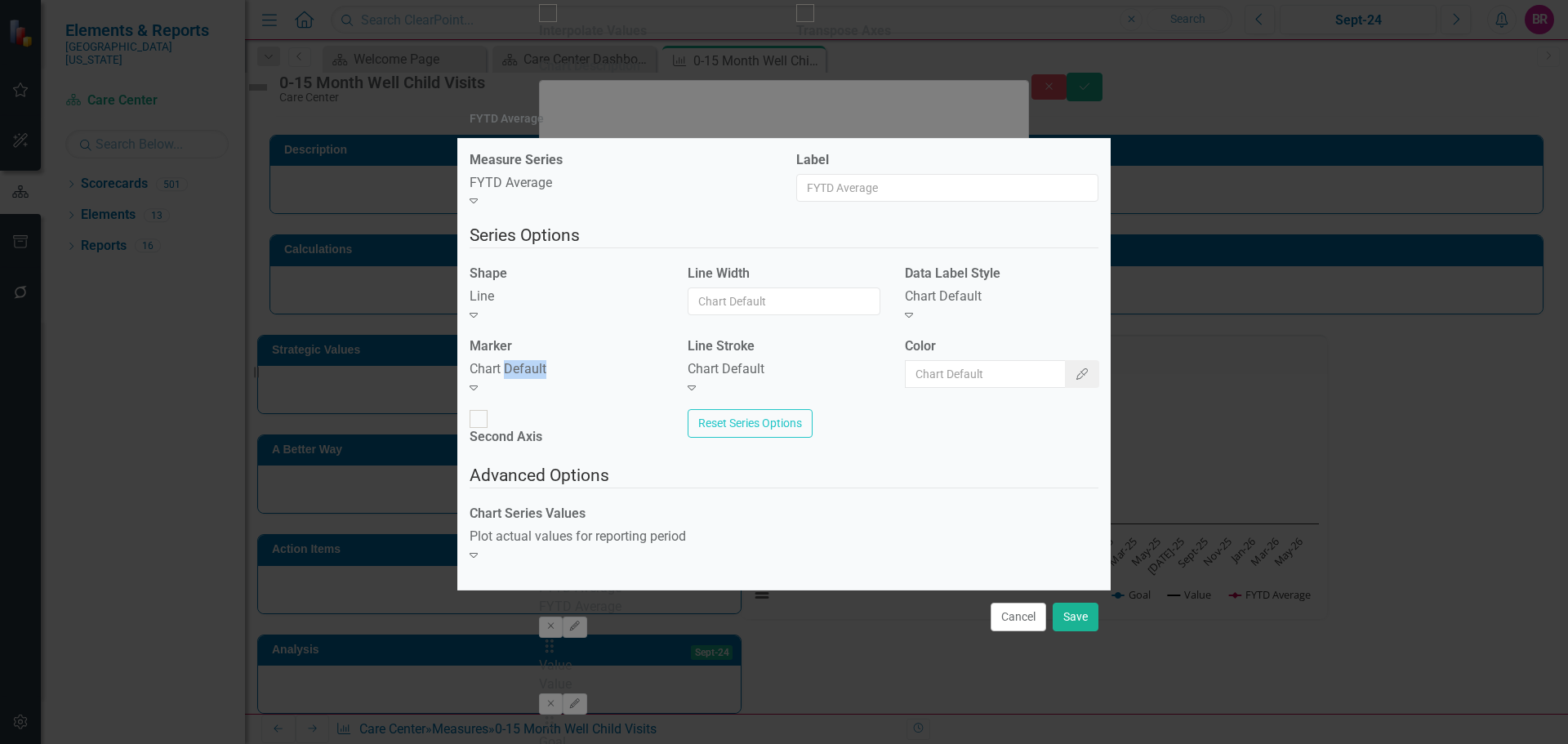
click at [561, 393] on div "Chart Default Expand" at bounding box center [566, 378] width 194 height 37
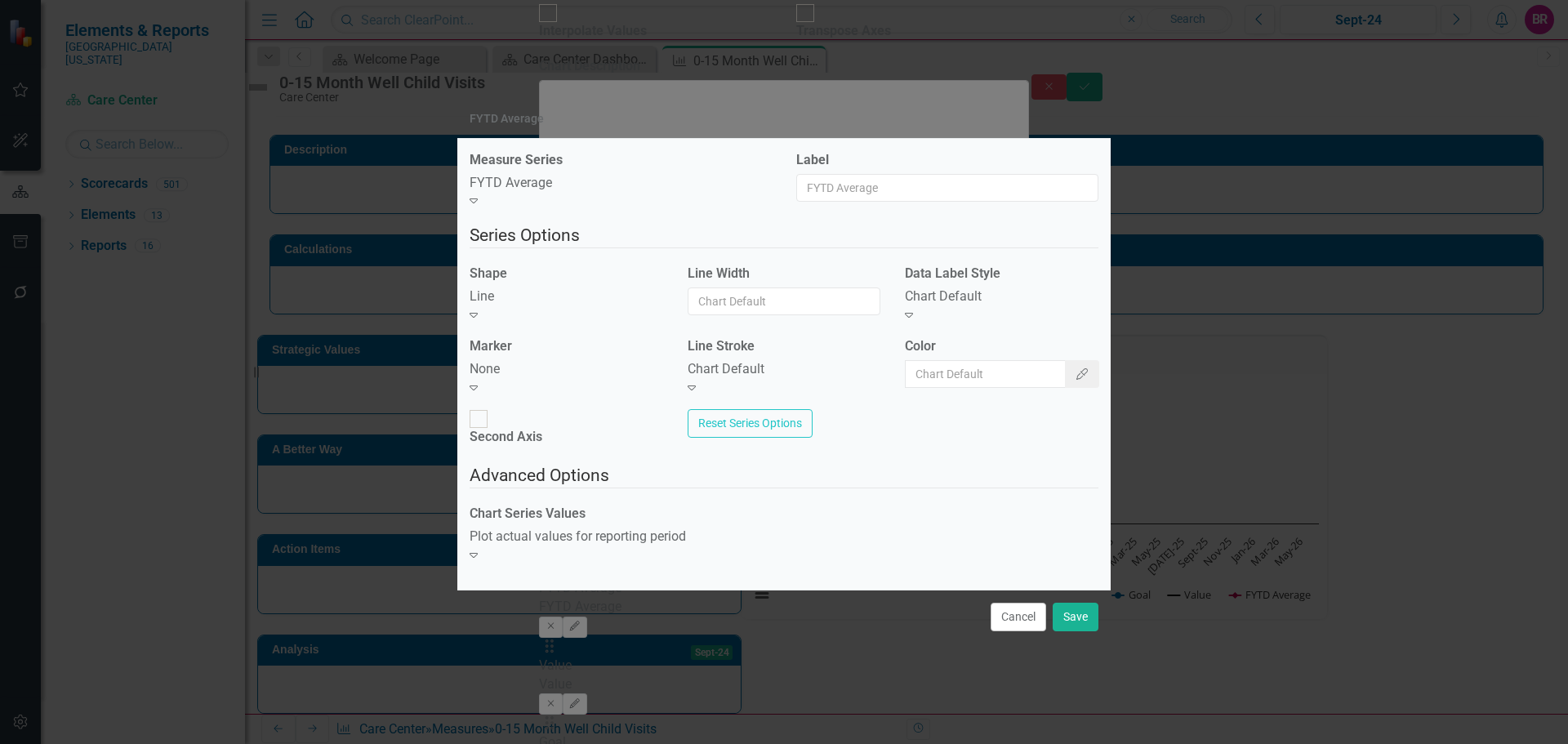
click at [786, 377] on div "Chart Default" at bounding box center [784, 369] width 194 height 19
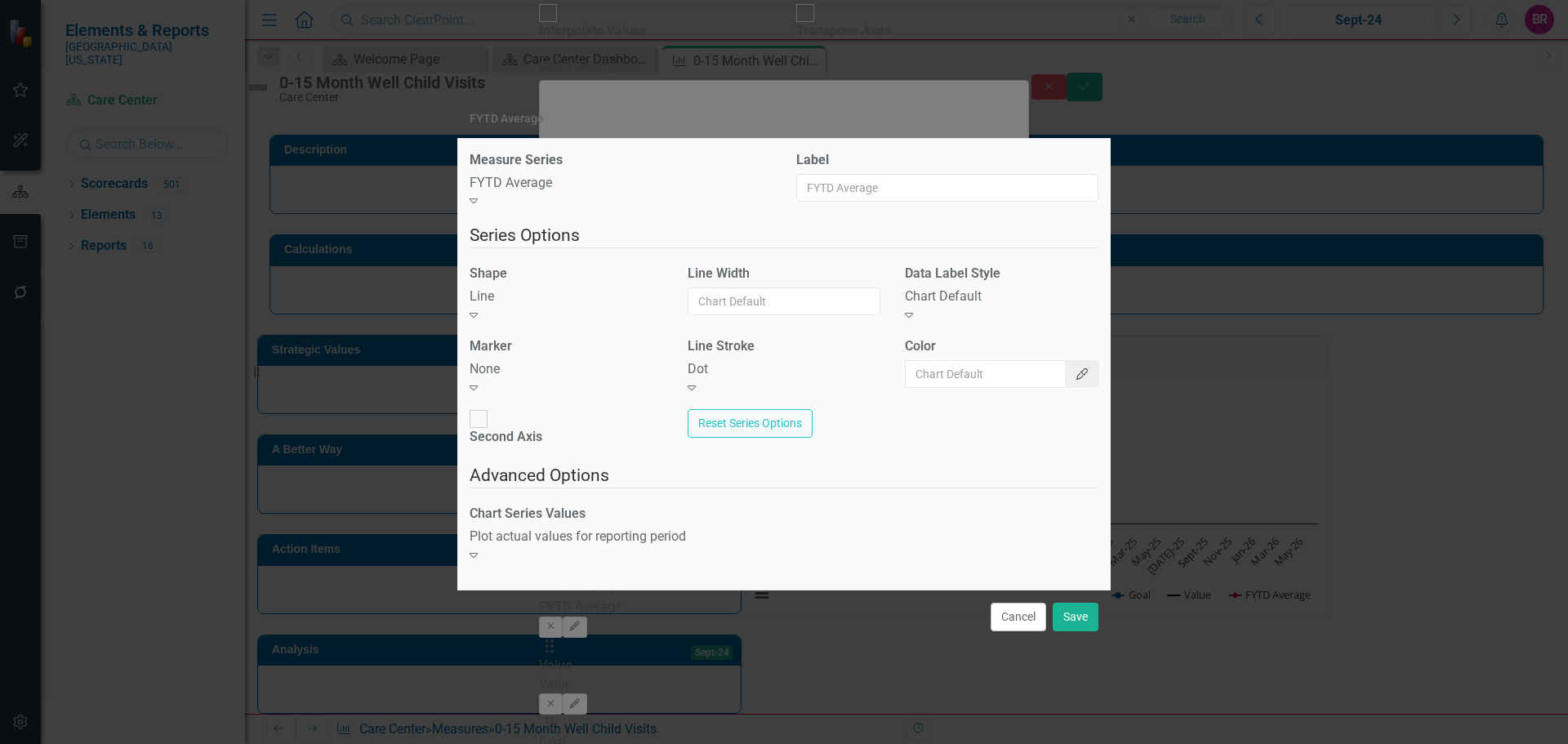
click at [1075, 380] on icon "Color Picker" at bounding box center [1082, 374] width 15 height 12
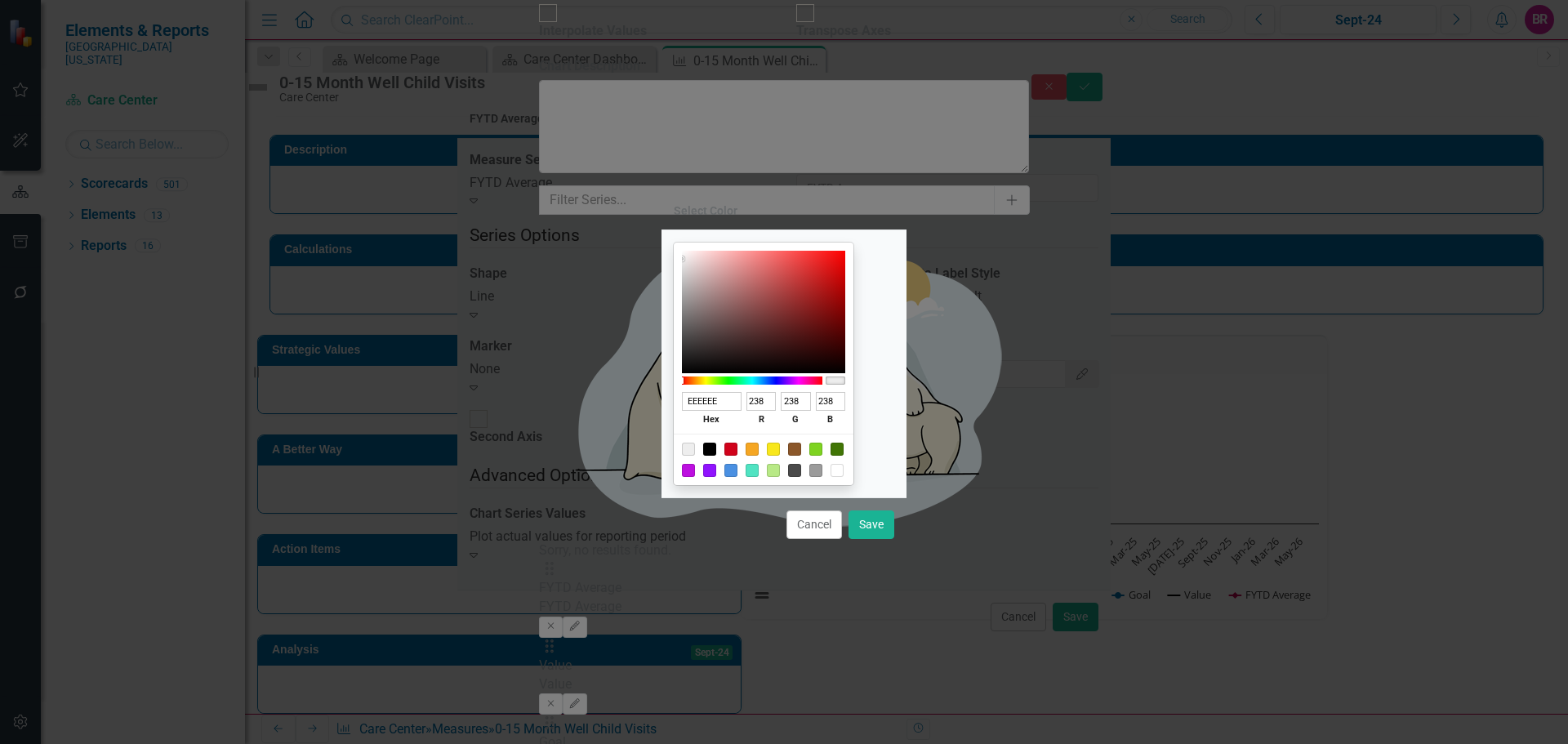
click at [717, 446] on div at bounding box center [710, 449] width 13 height 13
type input "000000"
type input "0"
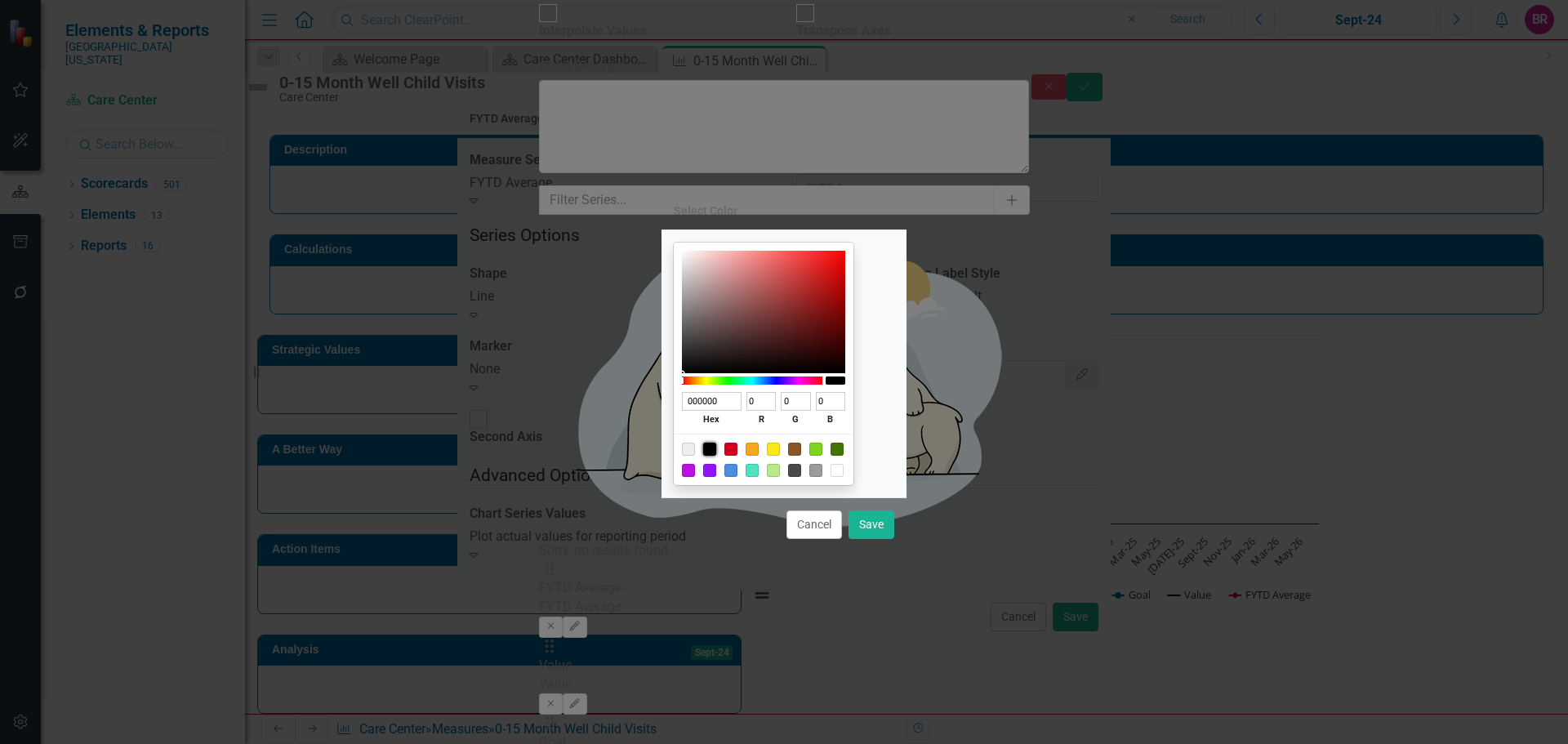
click at [847, 510] on div "Cancel Save" at bounding box center [784, 524] width 245 height 54
click at [860, 516] on button "Save" at bounding box center [871, 525] width 46 height 28
type input "#000000"
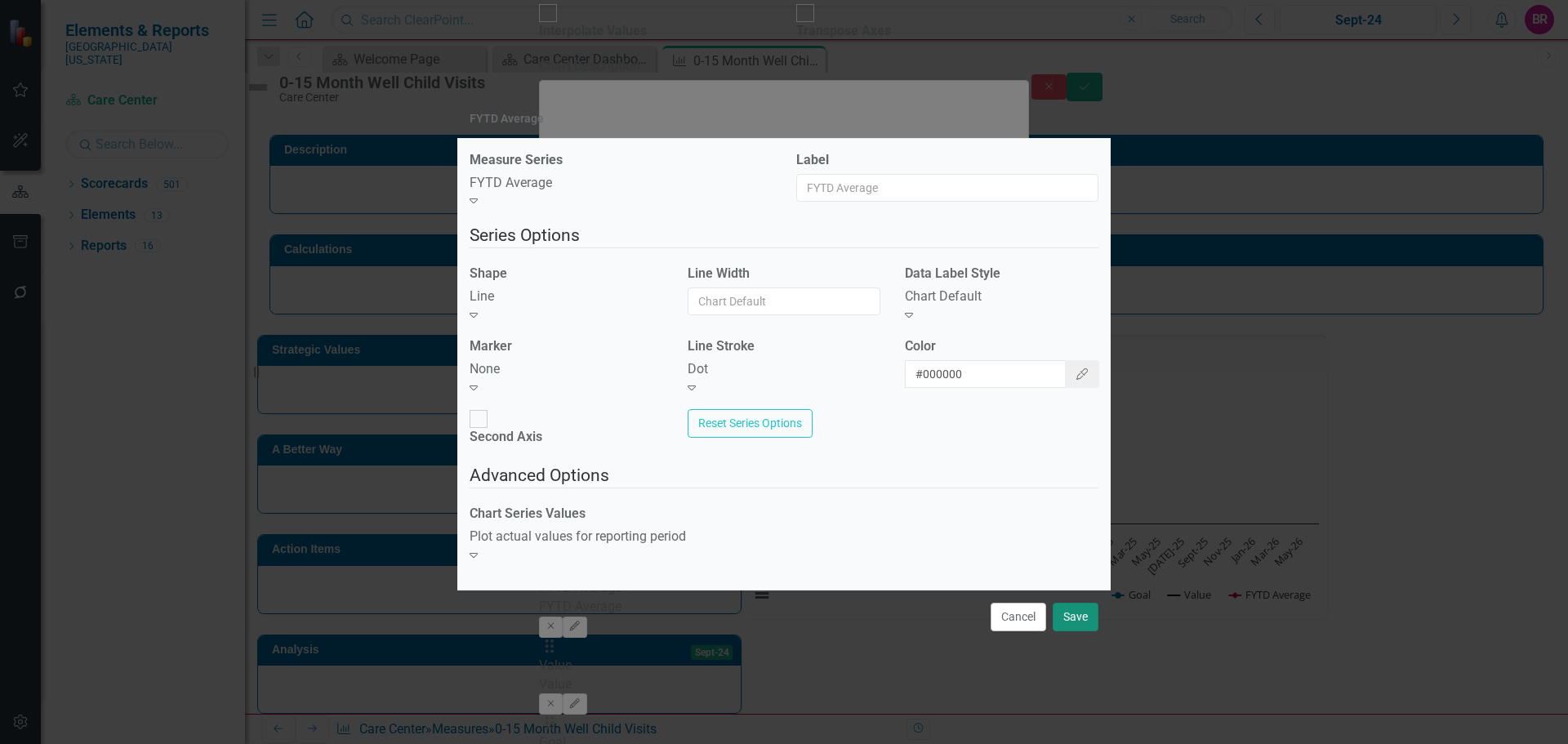
drag, startPoint x: 1084, startPoint y: 608, endPoint x: 1076, endPoint y: 581, distance: 28.2
click at [1084, 608] on button "Save" at bounding box center [1075, 617] width 46 height 28
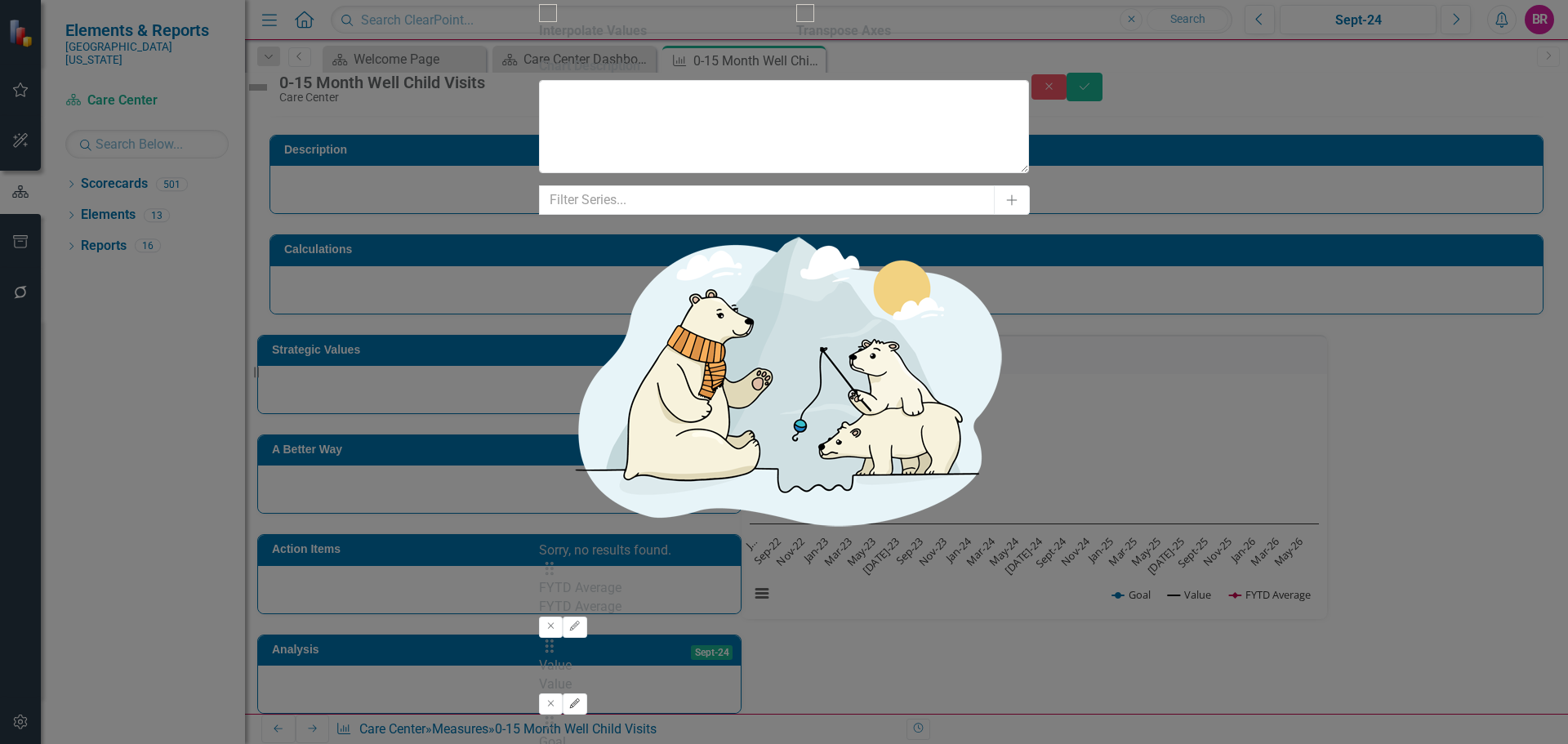
click at [581, 699] on icon "Edit" at bounding box center [574, 704] width 12 height 10
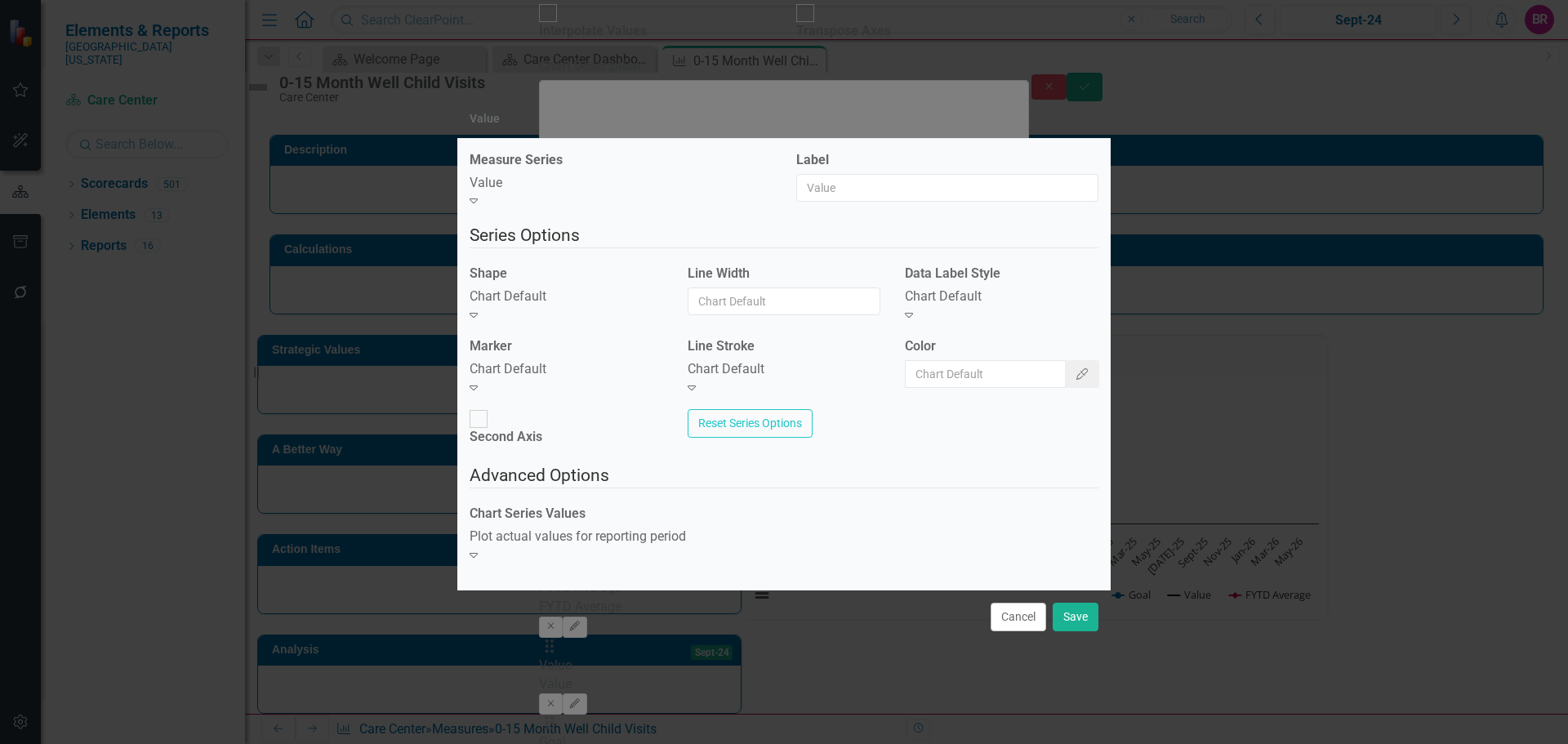
click at [629, 306] on div "Chart Default" at bounding box center [566, 297] width 194 height 19
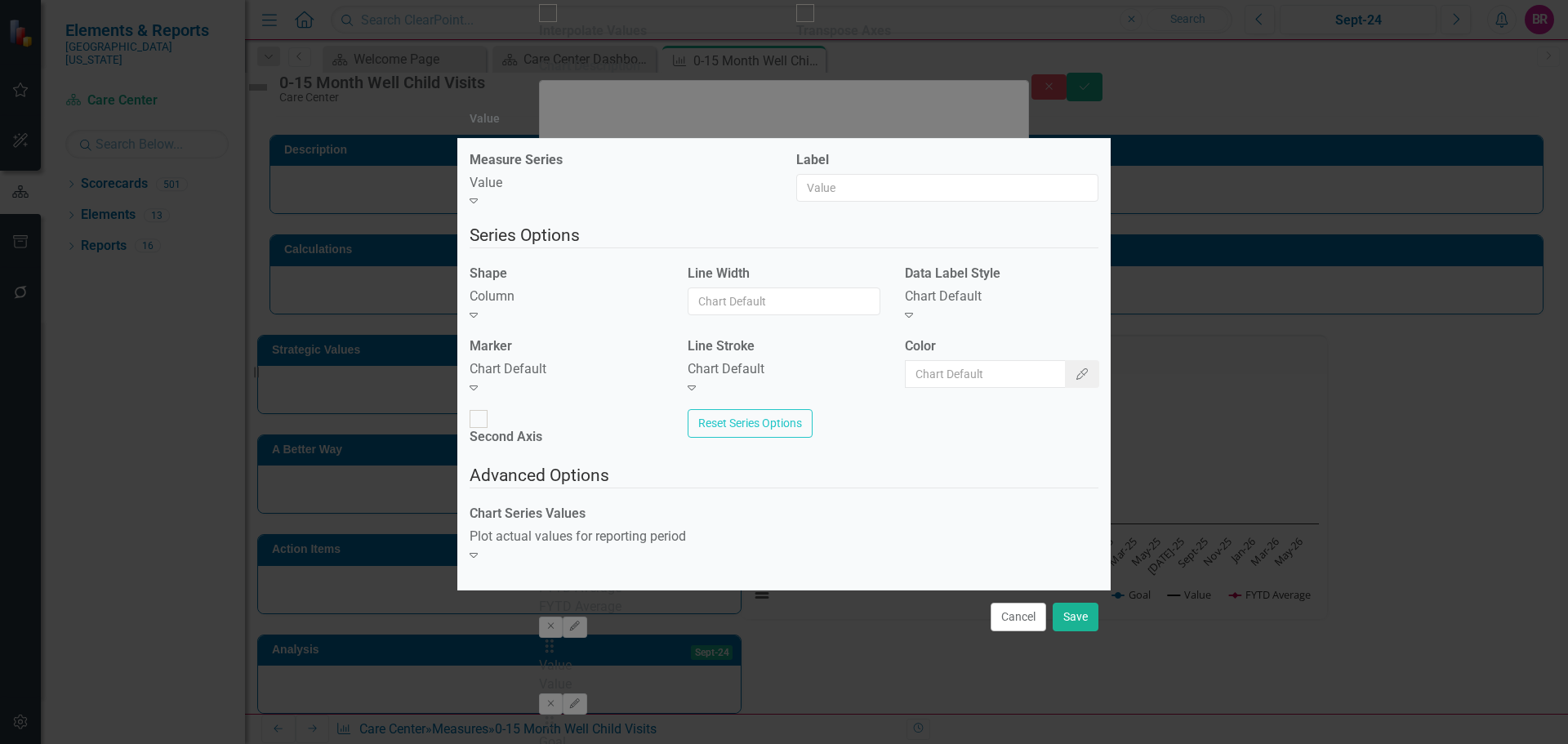
click at [588, 377] on div "Chart Default" at bounding box center [566, 369] width 194 height 19
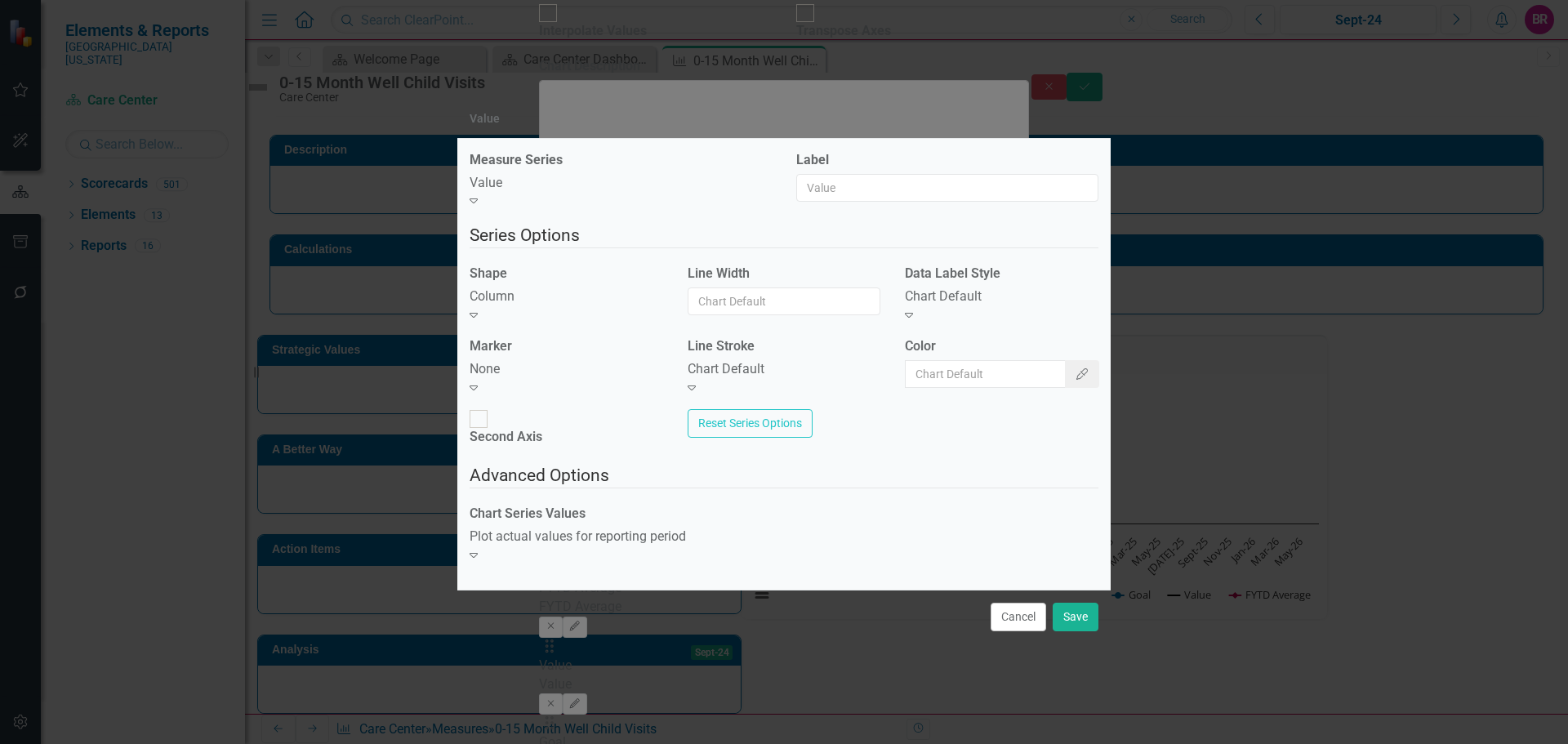
click at [950, 306] on div "Chart Default" at bounding box center [1002, 297] width 194 height 19
click at [951, 306] on div "Chart Default" at bounding box center [1002, 297] width 194 height 19
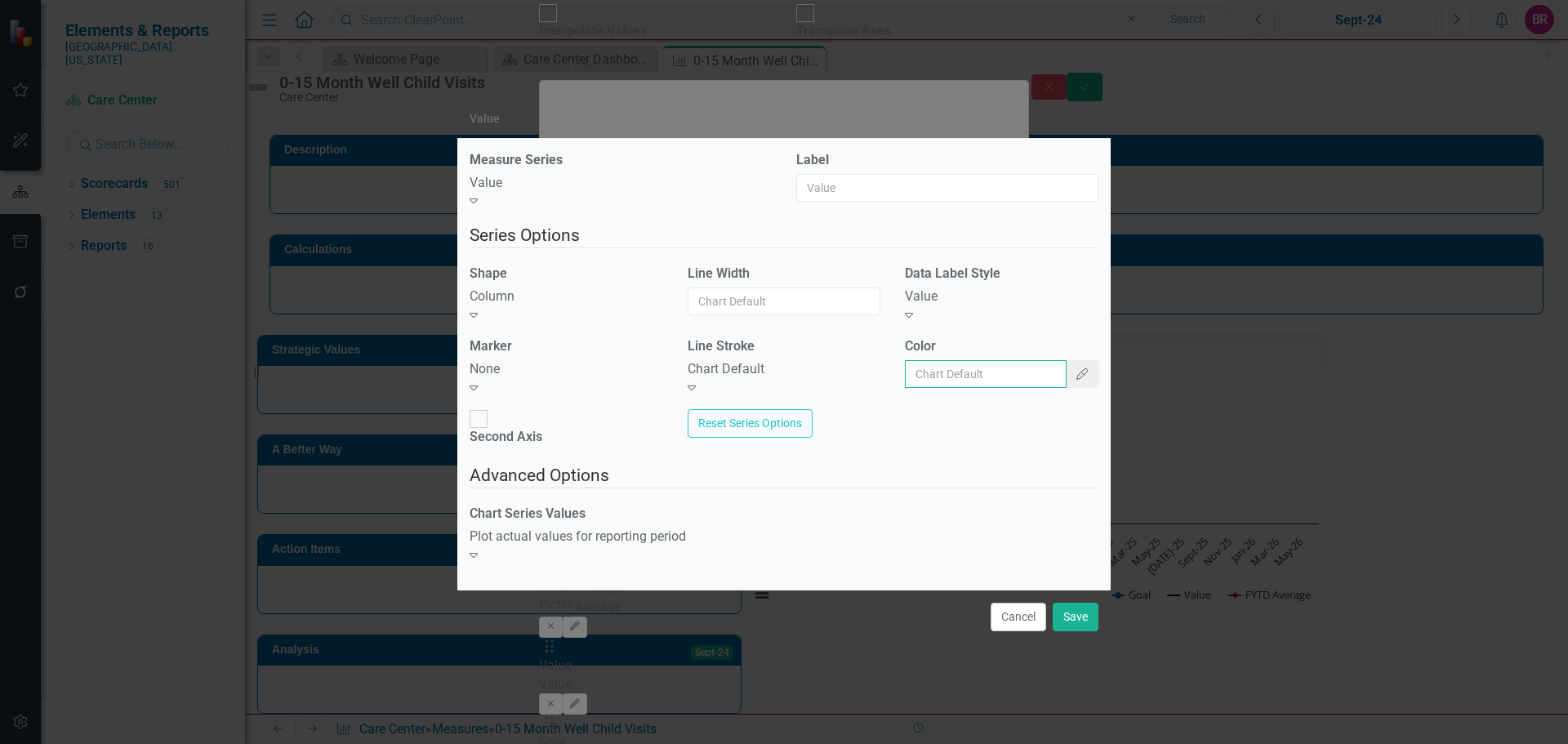
click at [960, 381] on input "Color" at bounding box center [986, 373] width 162 height 27
type input "#2e75b6"
click at [1067, 603] on button "Save" at bounding box center [1075, 617] width 46 height 28
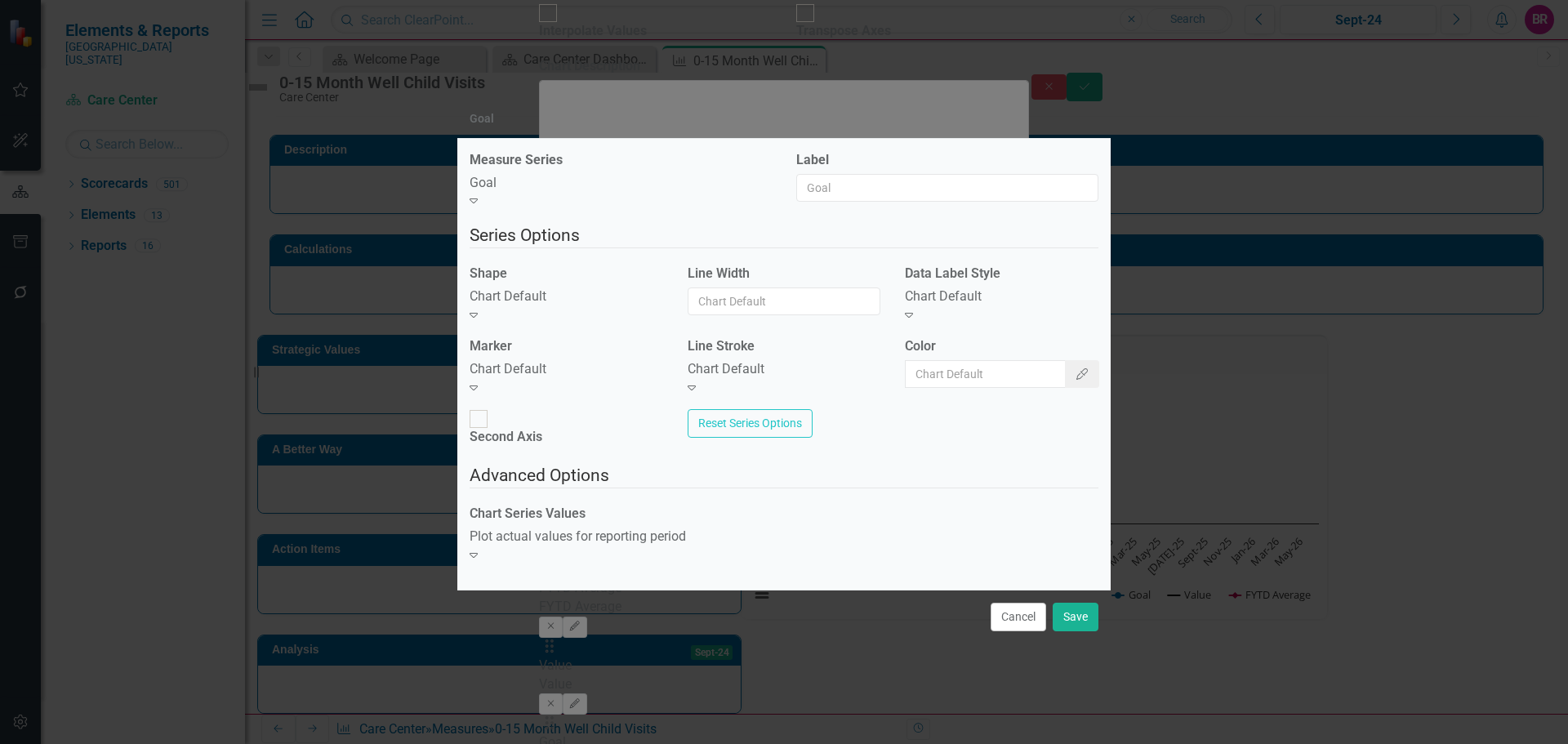
click at [614, 306] on div "Chart Default" at bounding box center [566, 297] width 194 height 19
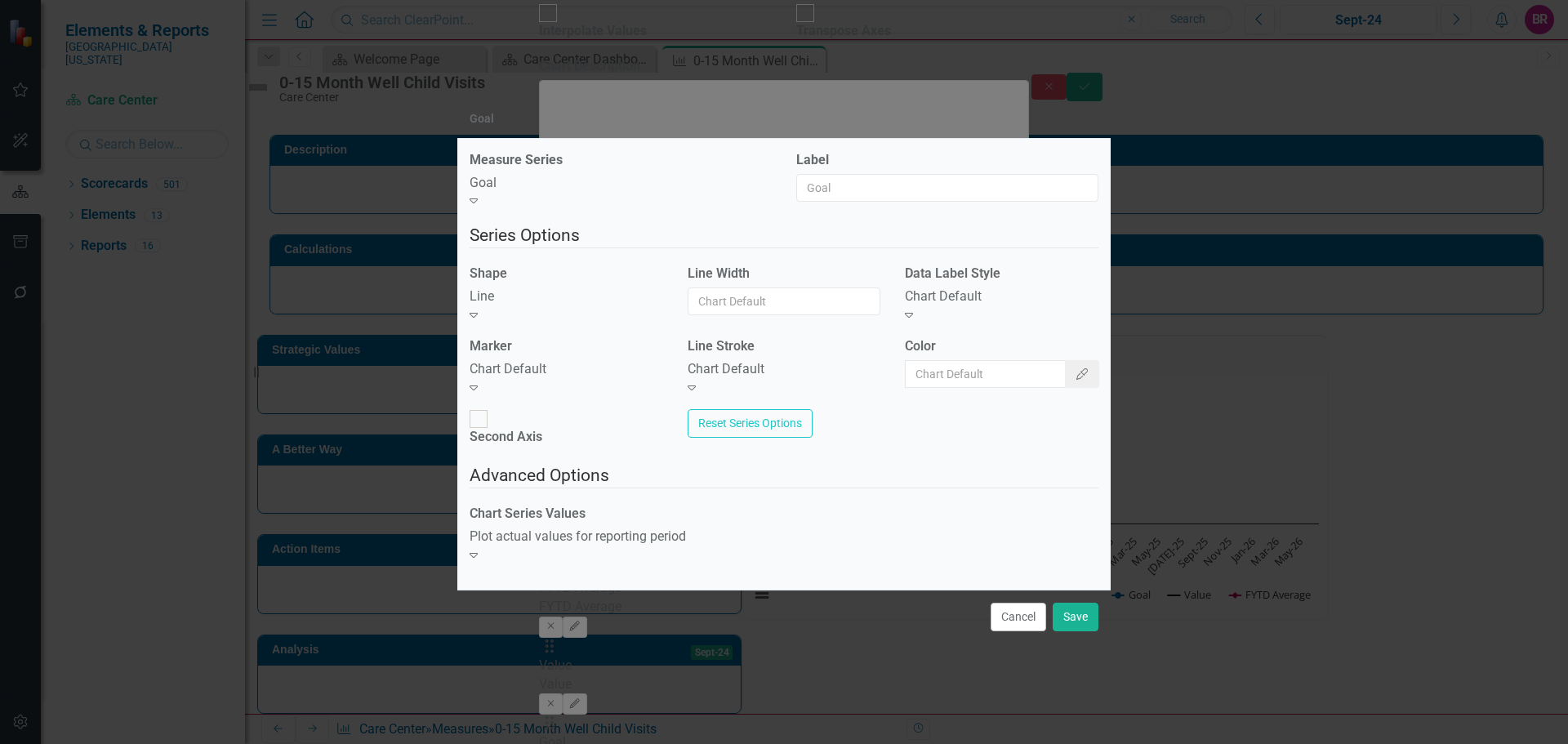
click at [624, 372] on div "Chart Default" at bounding box center [566, 369] width 194 height 19
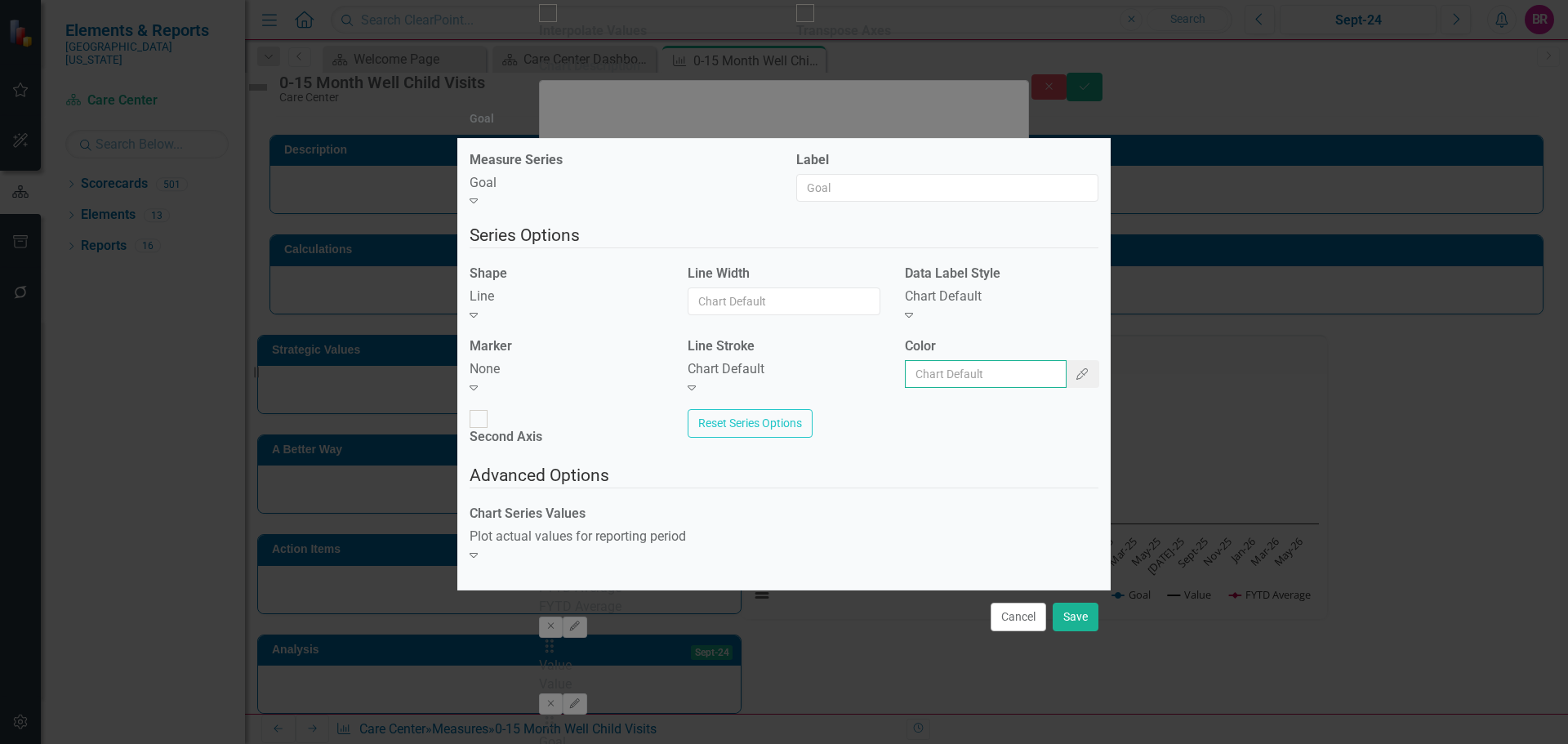
click at [918, 382] on input "Color" at bounding box center [986, 373] width 162 height 27
type input "#c40650"
click at [1076, 603] on button "Save" at bounding box center [1075, 617] width 46 height 28
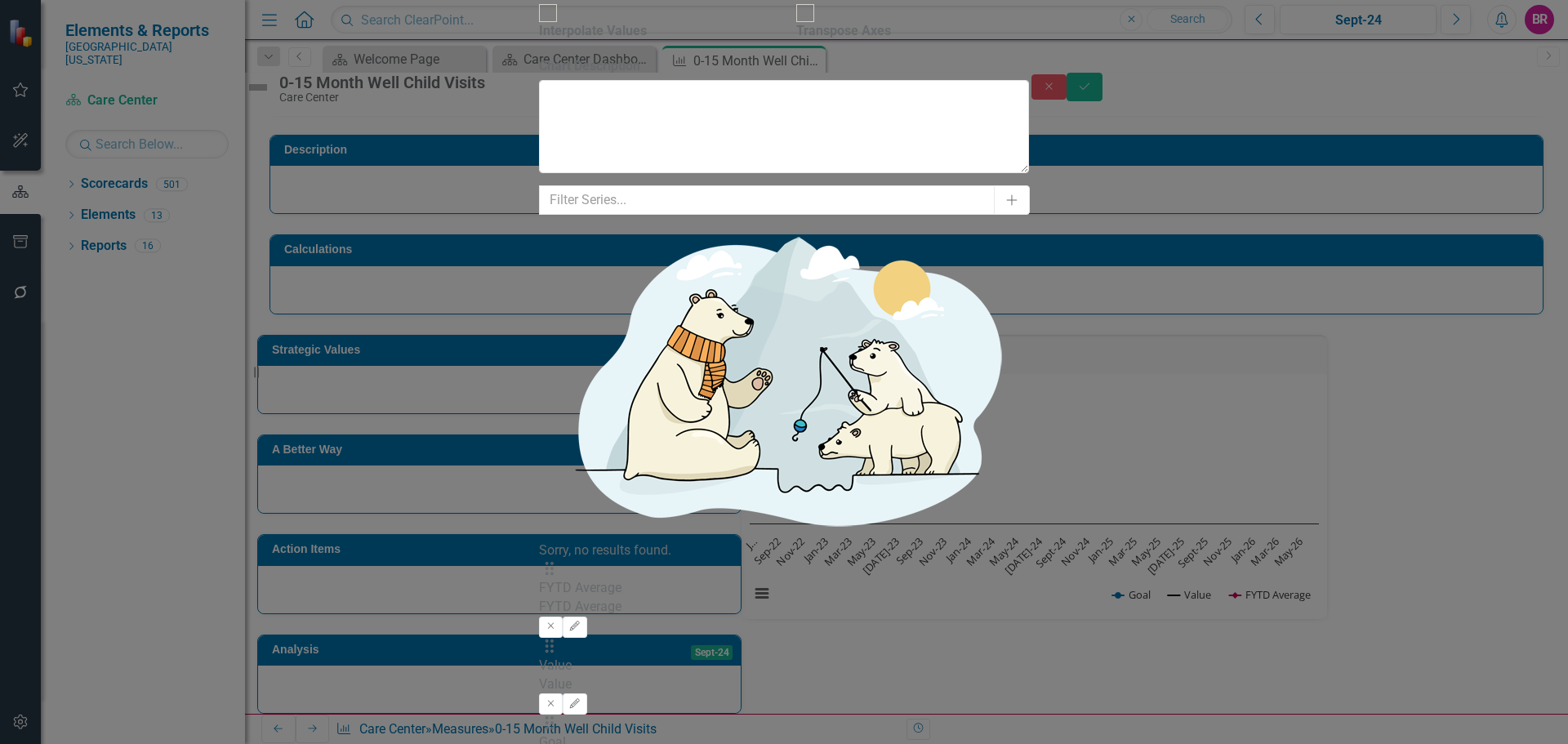
drag, startPoint x: 386, startPoint y: 135, endPoint x: 391, endPoint y: 124, distance: 12.1
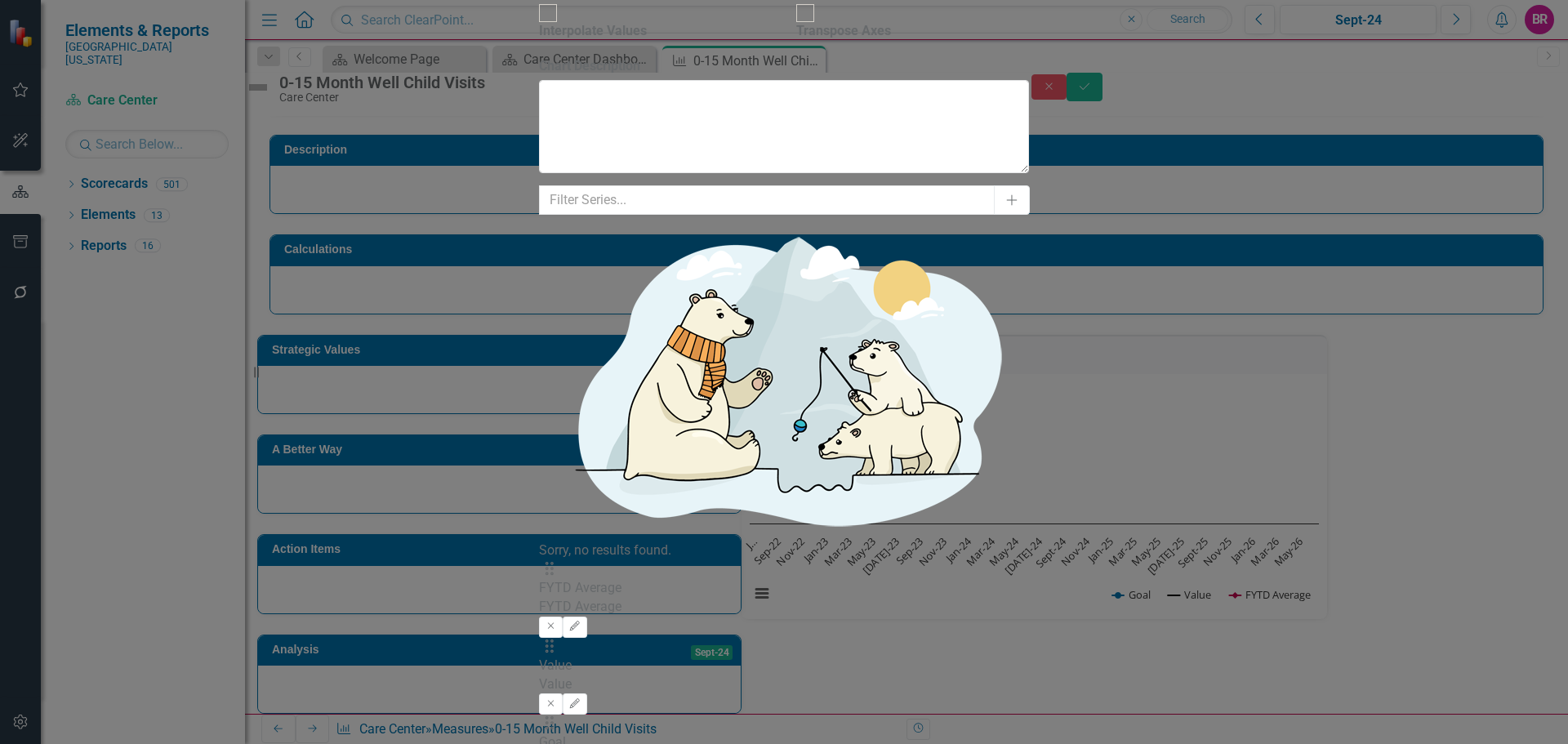
drag, startPoint x: 746, startPoint y: 80, endPoint x: 749, endPoint y: 90, distance: 10.4
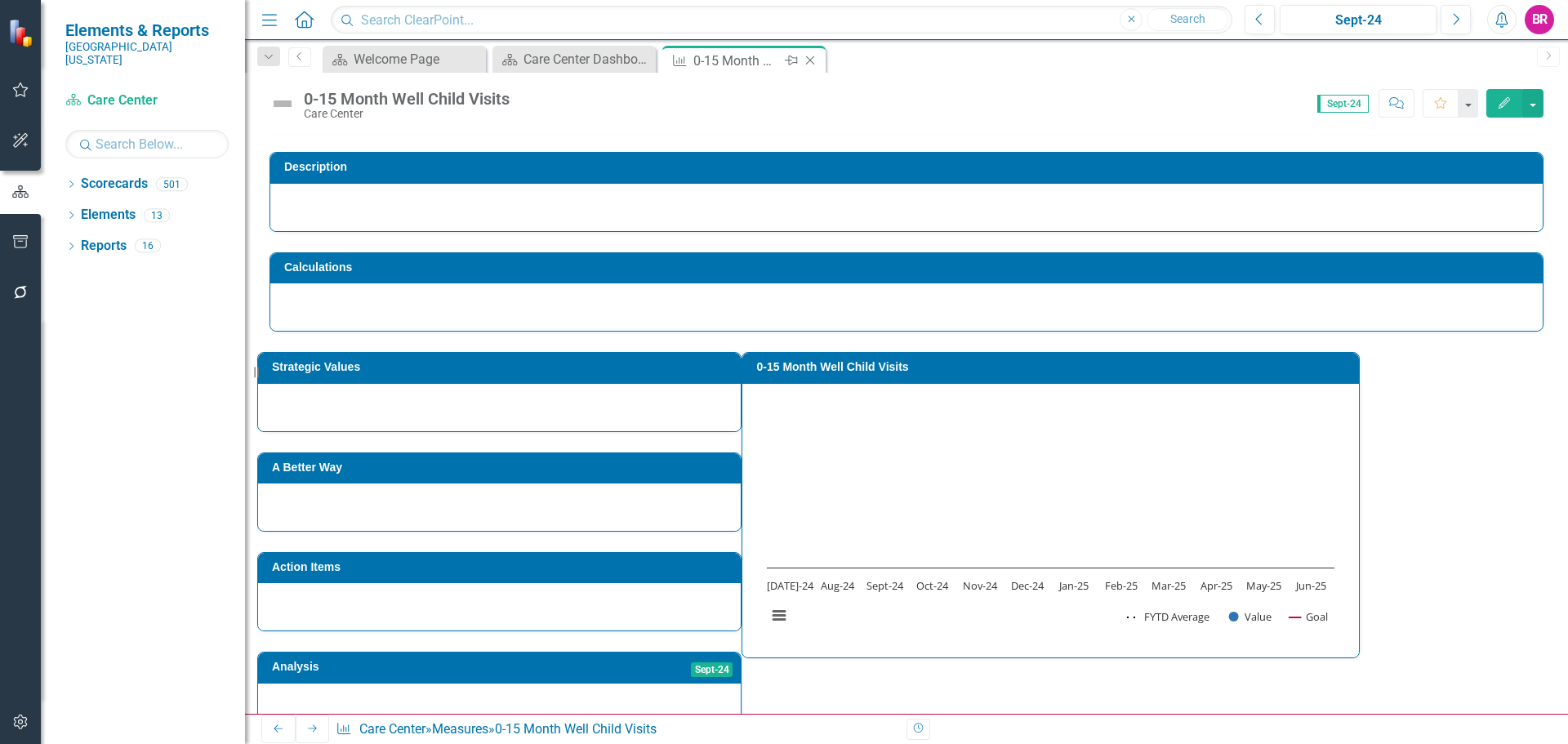
click at [814, 65] on icon "Close" at bounding box center [811, 61] width 17 height 13
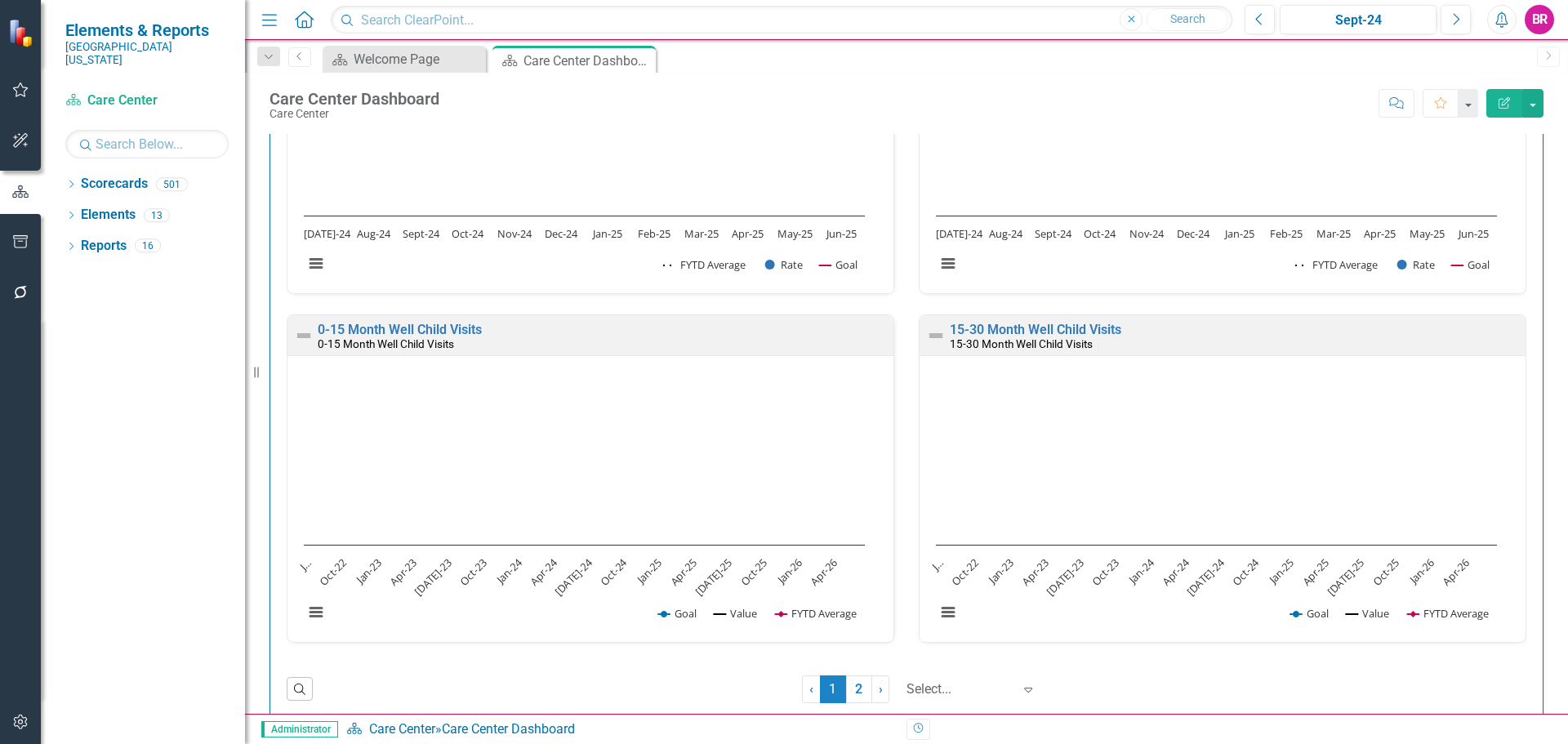
scroll to position [1628, 0]
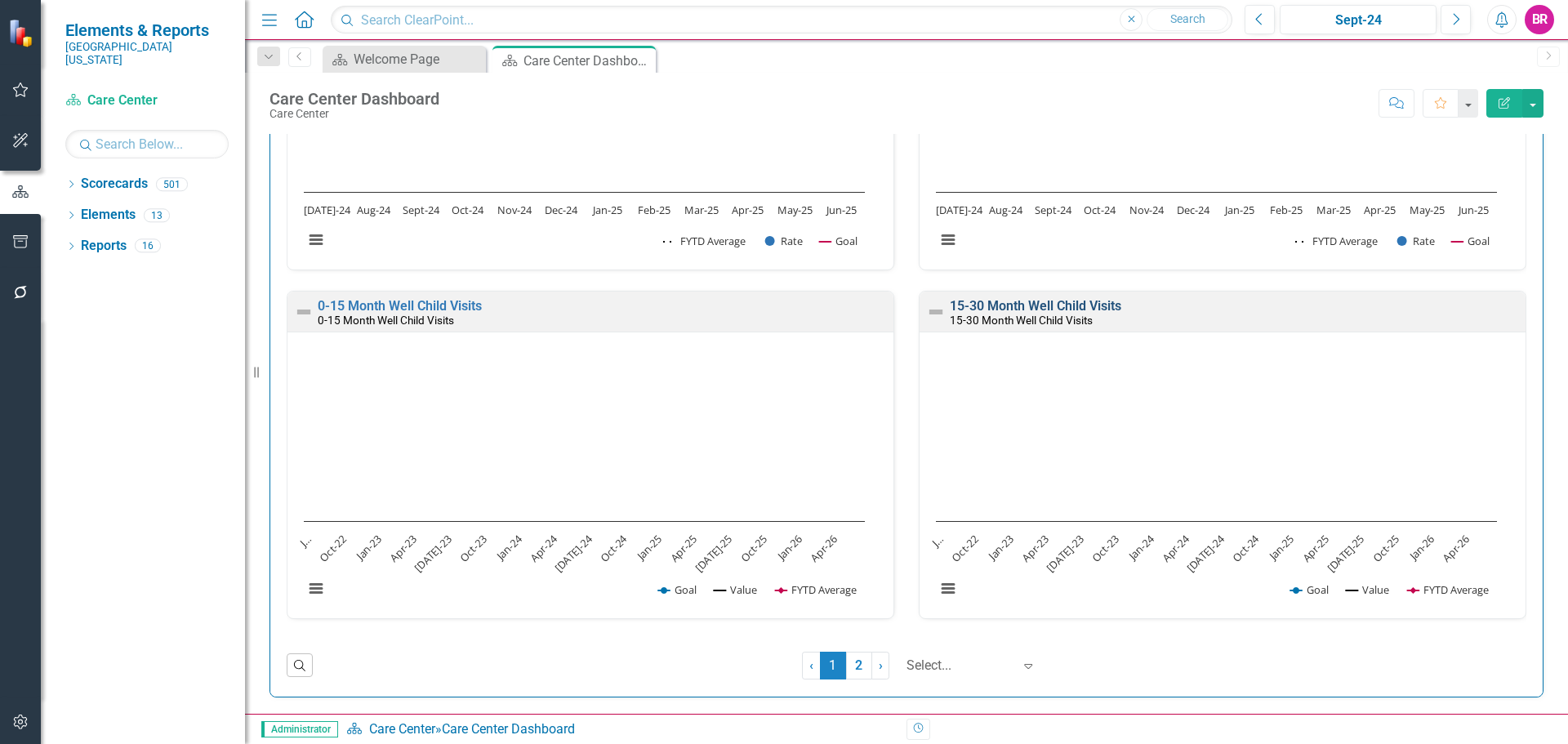
click at [1016, 313] on link "15-30 Month Well Child Visits" at bounding box center [1036, 306] width 171 height 16
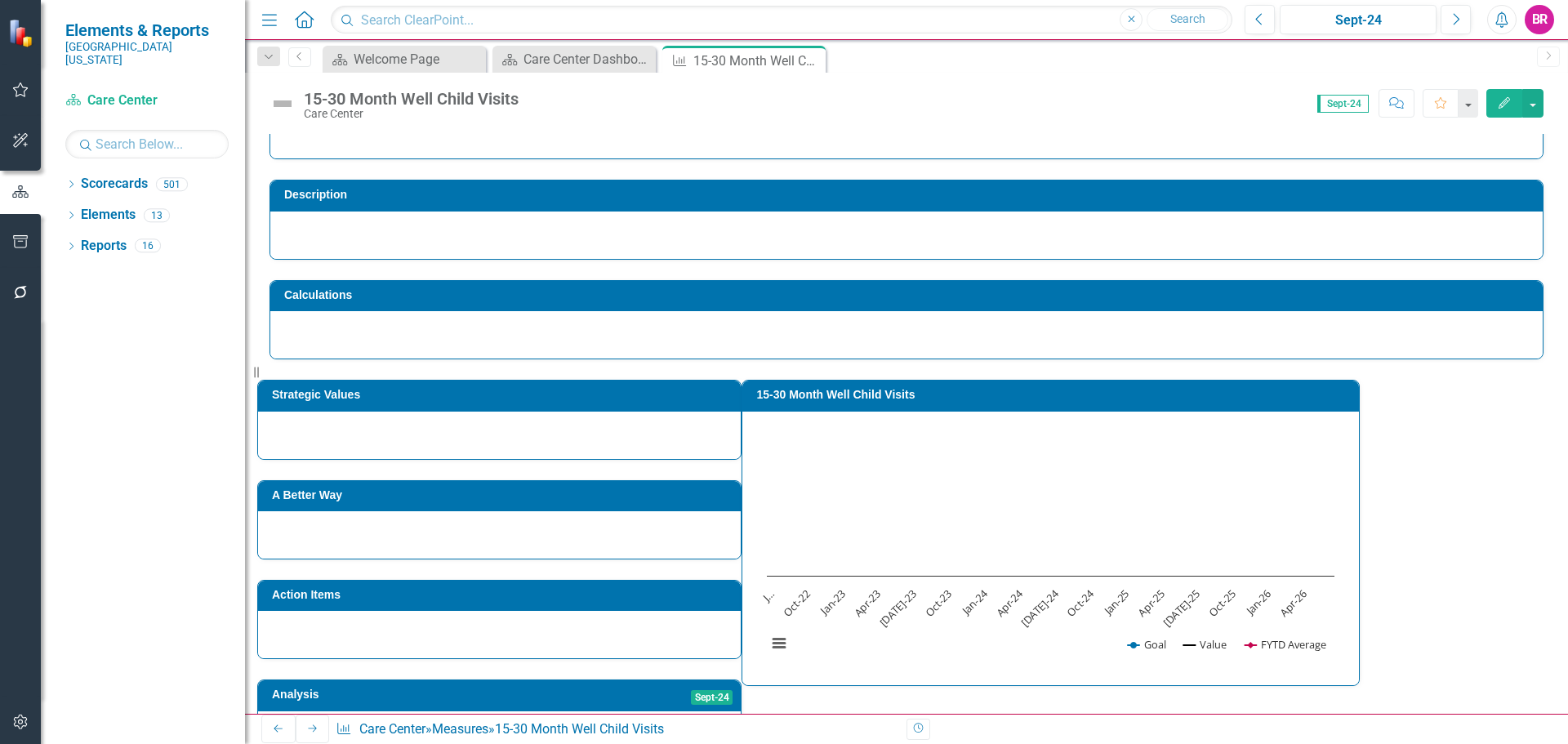
scroll to position [81, 0]
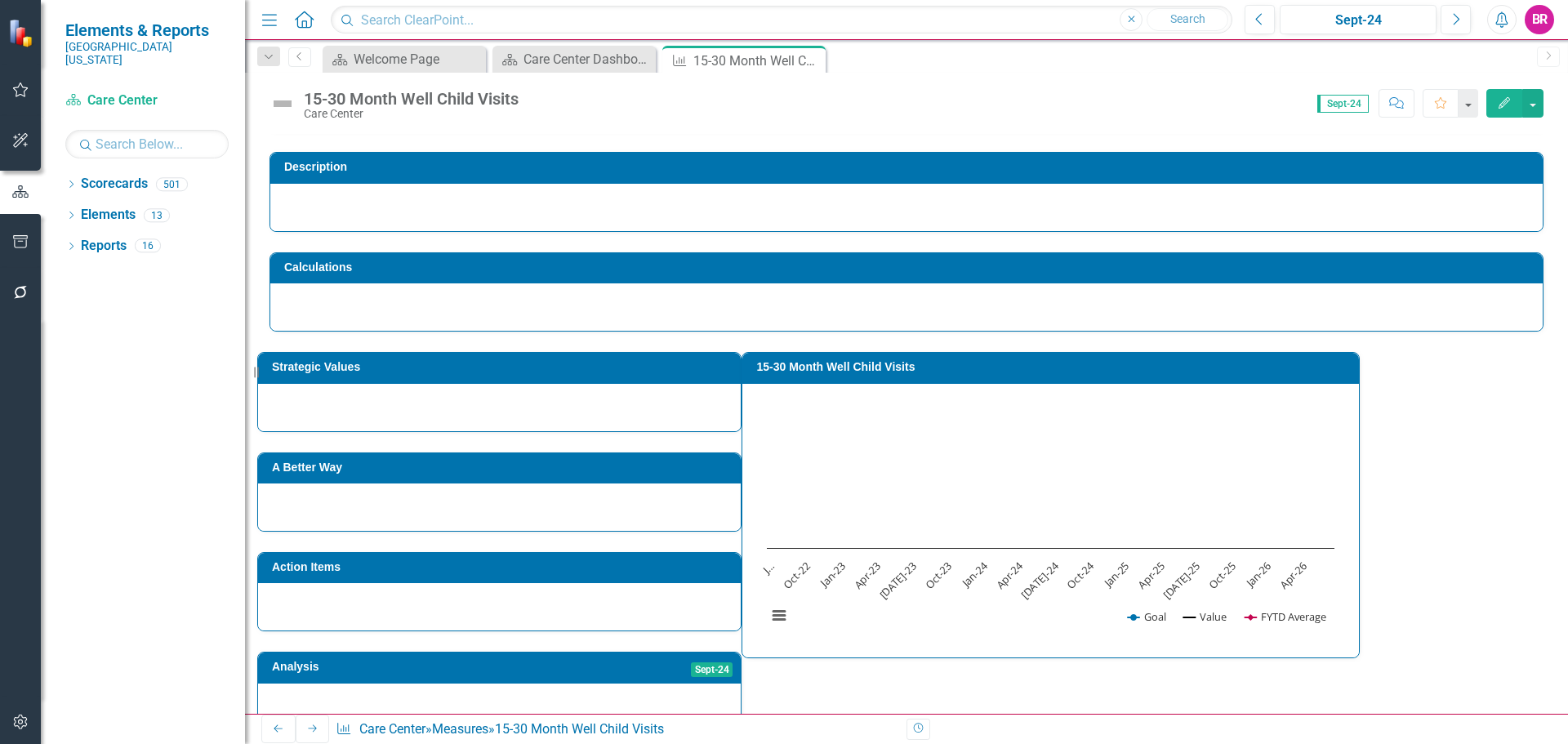
click at [995, 375] on td "15-30 Month Well Child Visits" at bounding box center [1053, 368] width 594 height 24
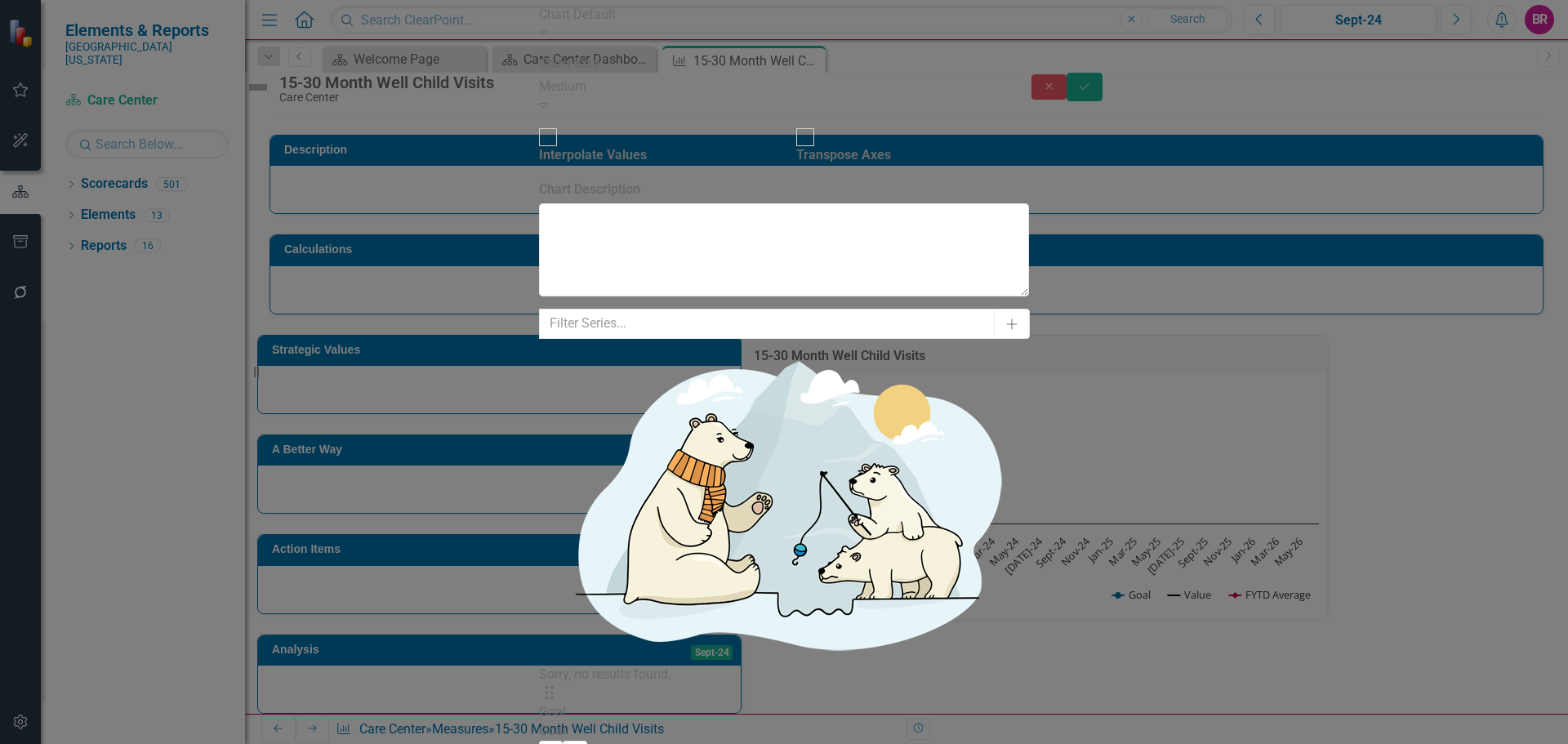
drag, startPoint x: 602, startPoint y: 238, endPoint x: 599, endPoint y: 181, distance: 57.1
drag, startPoint x: 599, startPoint y: 181, endPoint x: 599, endPoint y: 173, distance: 8.0
drag, startPoint x: 604, startPoint y: 238, endPoint x: 609, endPoint y: 152, distance: 86.1
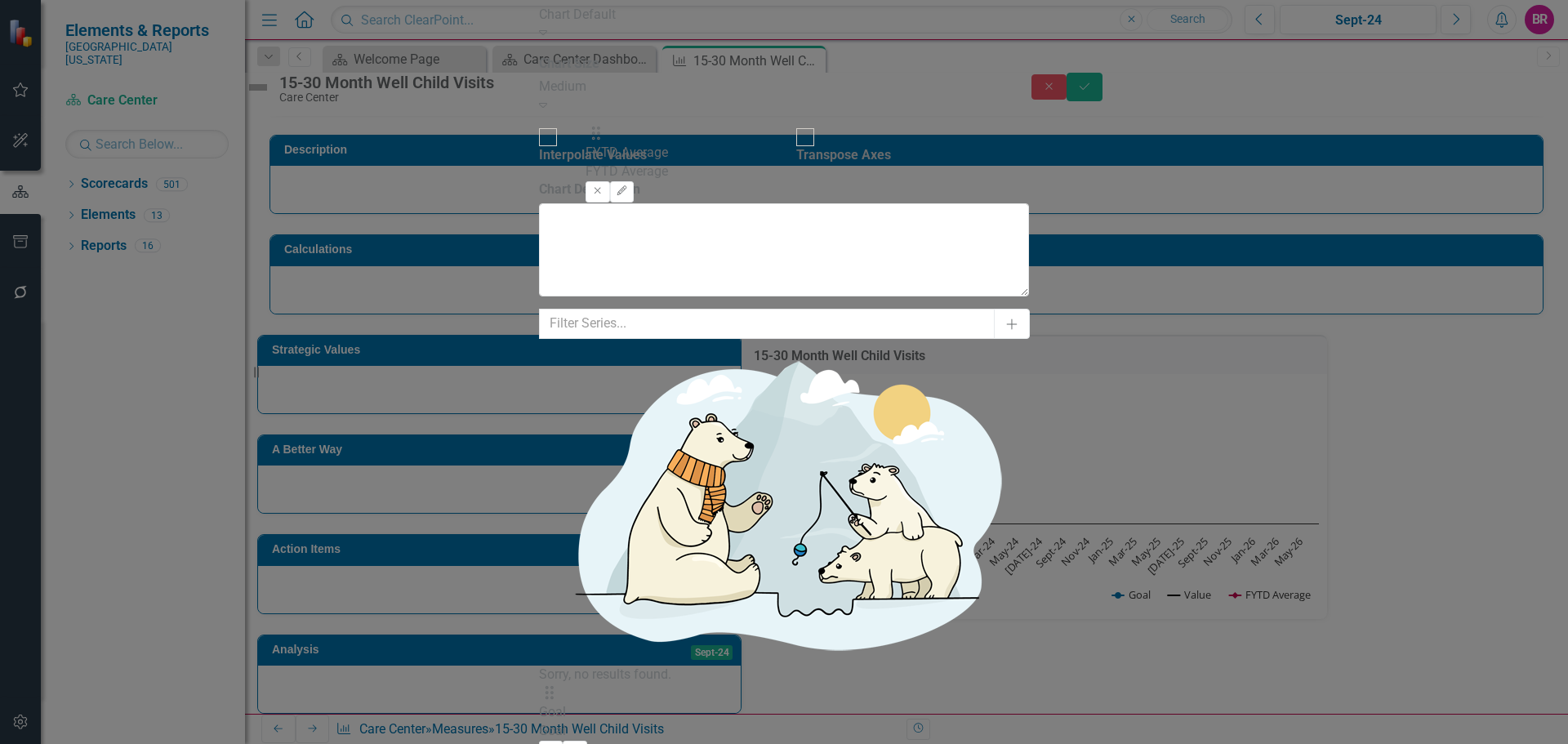
drag, startPoint x: 601, startPoint y: 125, endPoint x: 621, endPoint y: 249, distance: 125.6
click at [581, 743] on icon "Edit" at bounding box center [574, 751] width 12 height 10
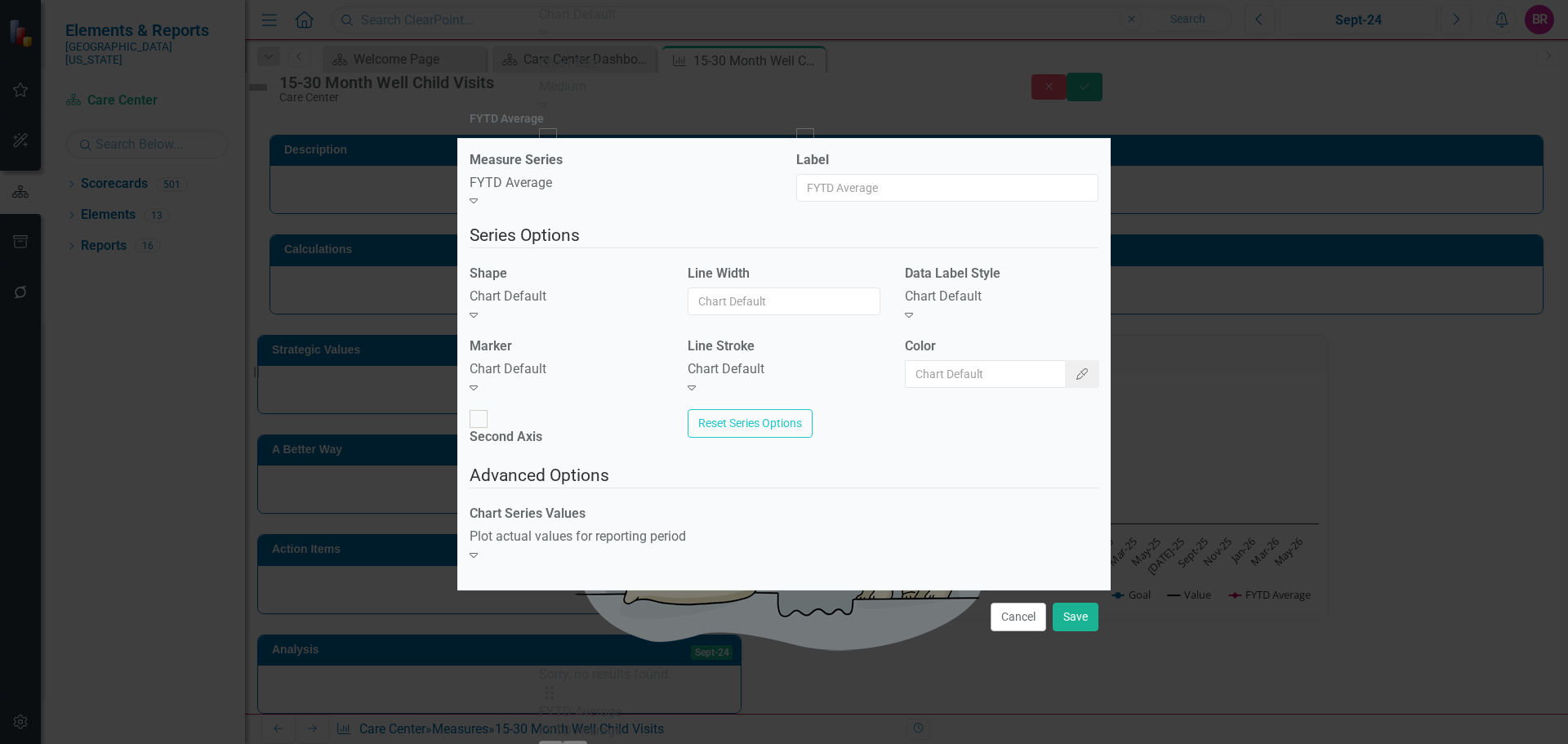
click at [478, 321] on icon "Expand" at bounding box center [474, 314] width 8 height 13
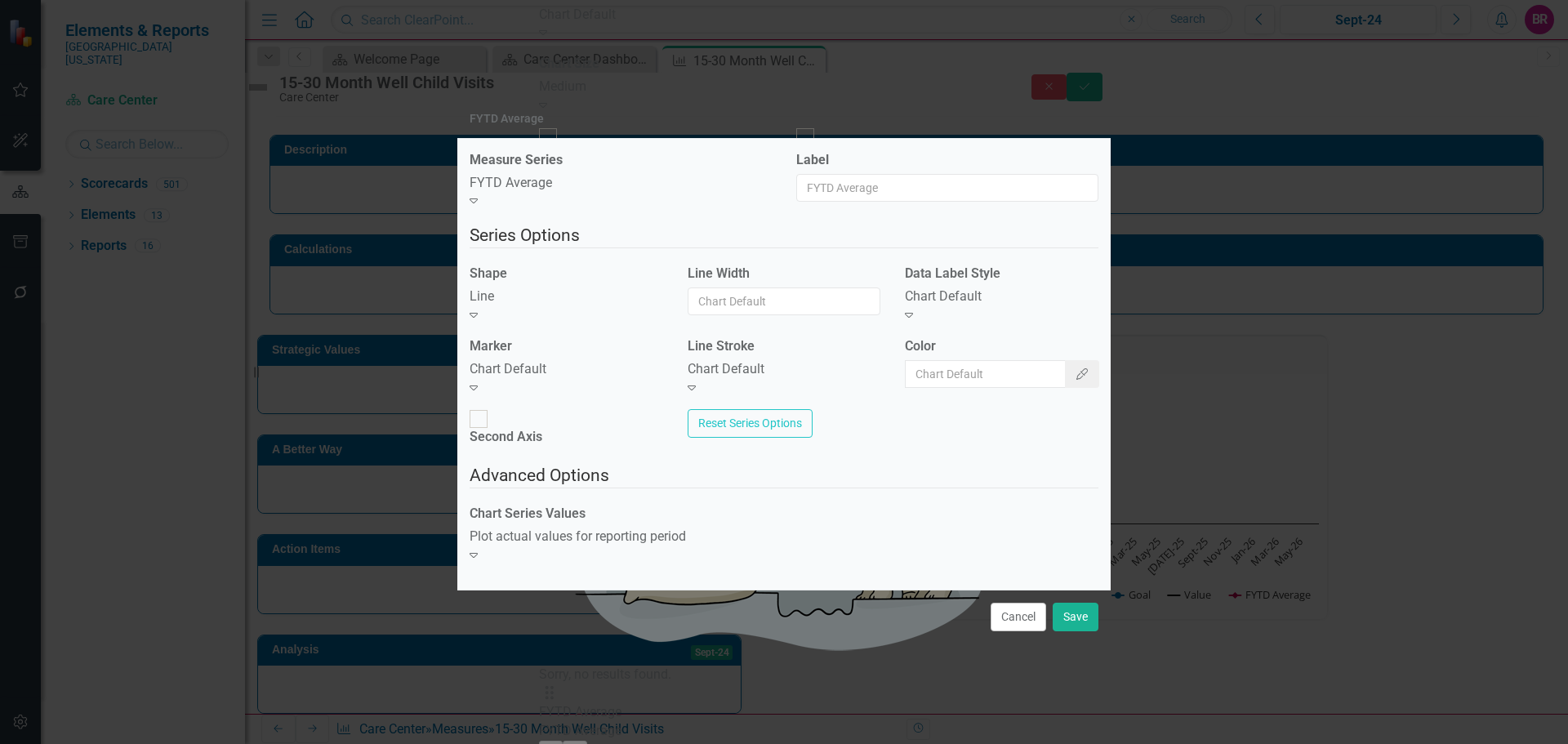
click at [609, 379] on div "Chart Default" at bounding box center [566, 369] width 194 height 19
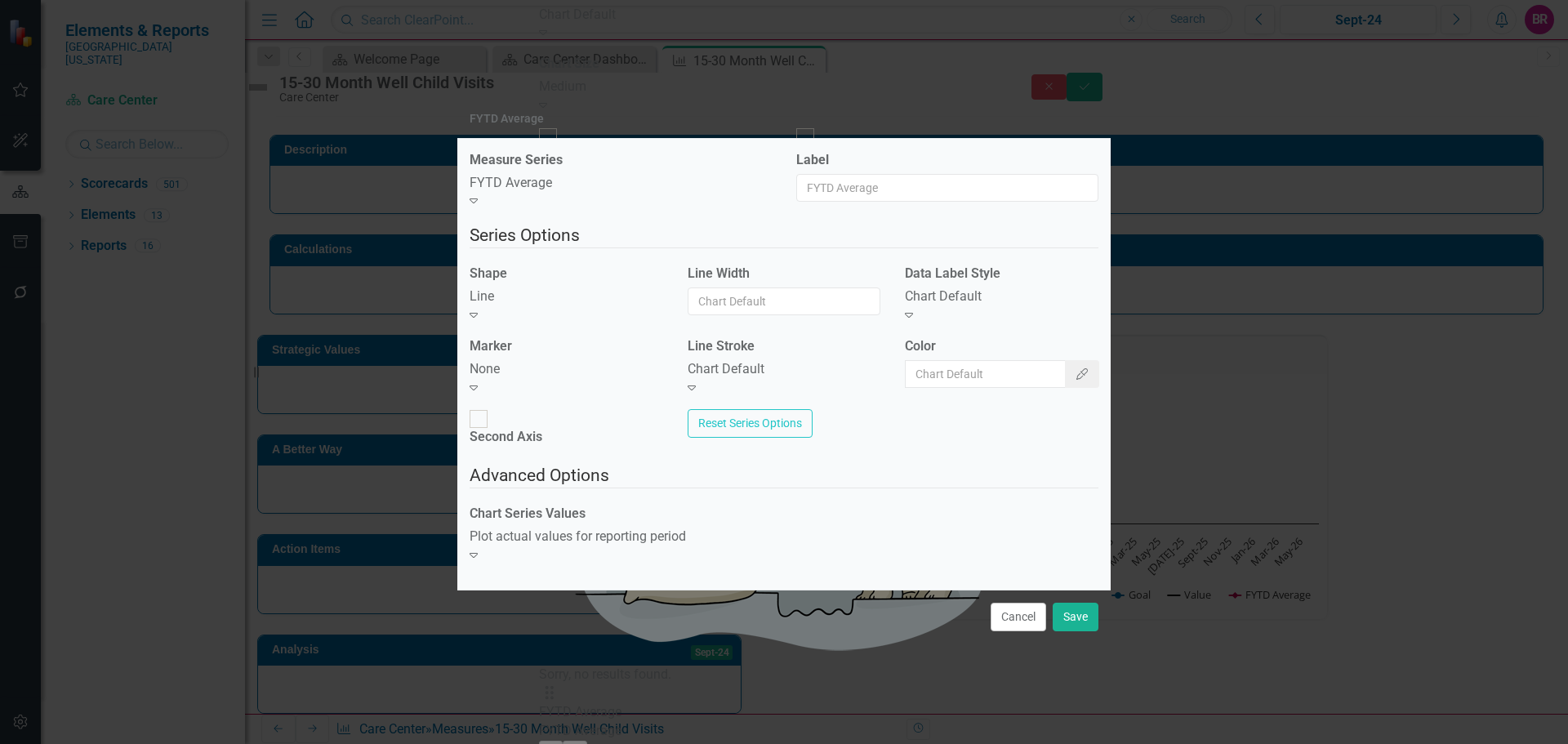
click at [994, 306] on div "Chart Default" at bounding box center [1002, 297] width 194 height 19
drag, startPoint x: 999, startPoint y: 319, endPoint x: 953, endPoint y: 340, distance: 50.6
click at [806, 379] on div "Chart Default" at bounding box center [784, 369] width 194 height 19
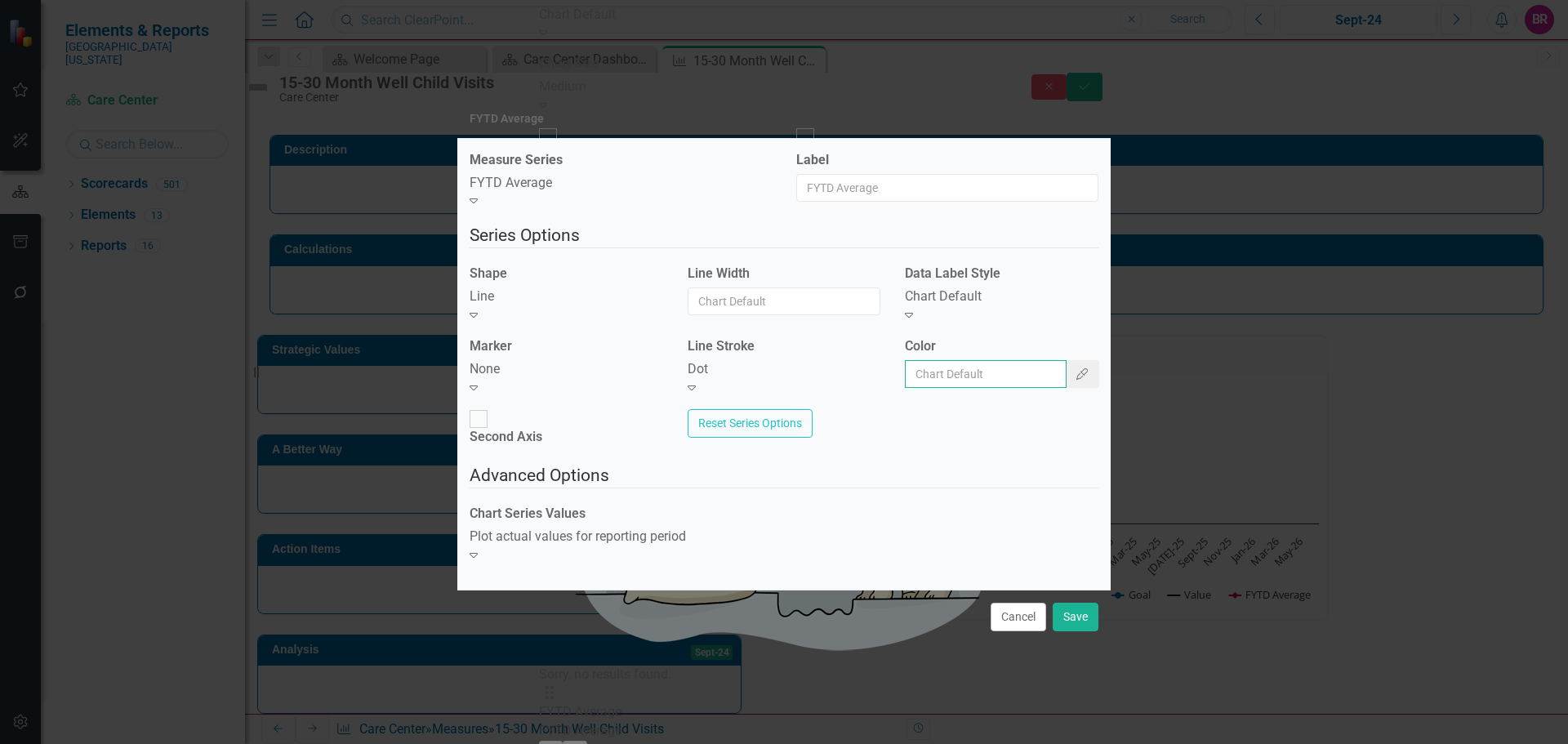
click at [1041, 382] on input "Color" at bounding box center [986, 373] width 162 height 27
click at [1075, 380] on icon "Color Picker" at bounding box center [1082, 374] width 15 height 12
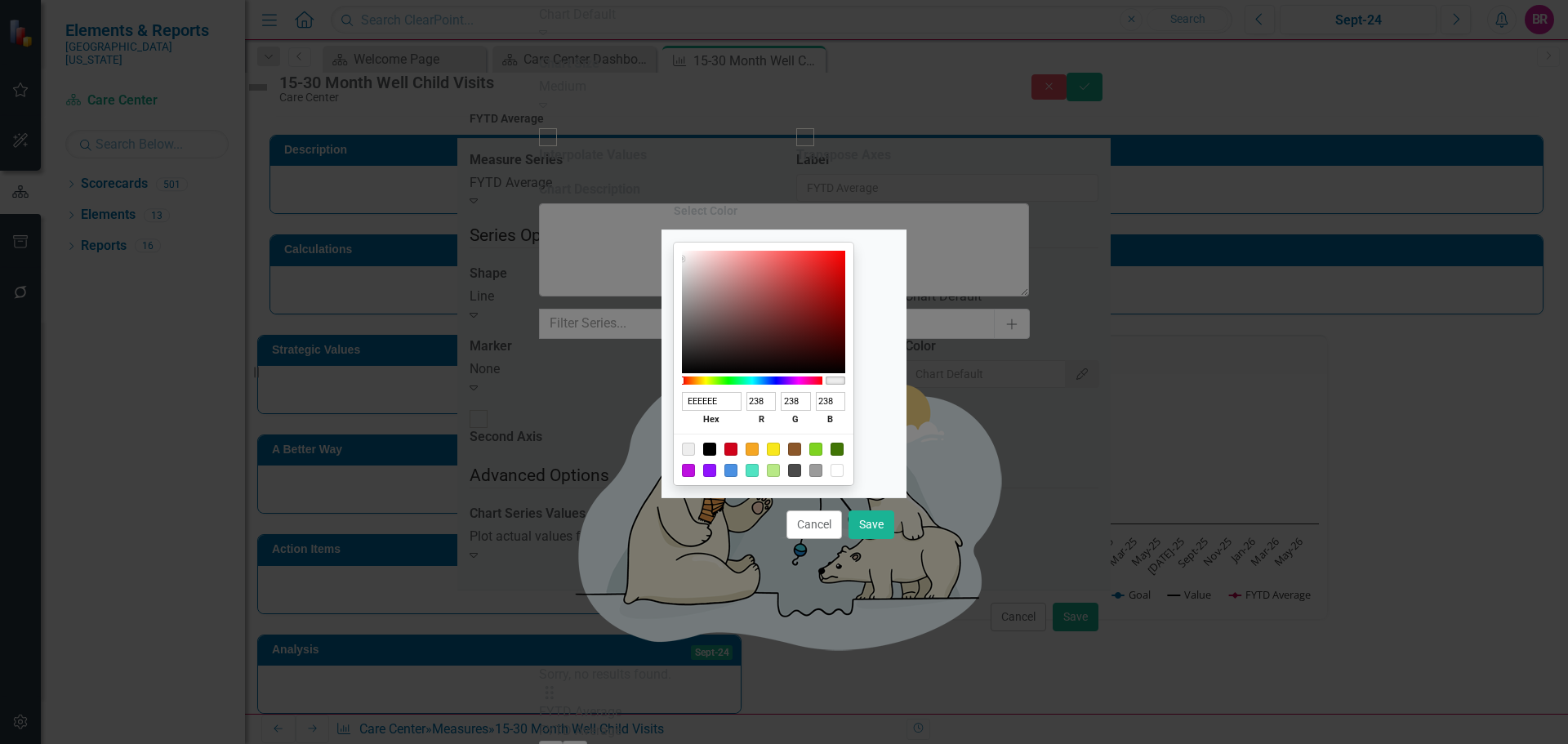
click at [717, 446] on div at bounding box center [710, 449] width 13 height 13
type input "000000"
type input "0"
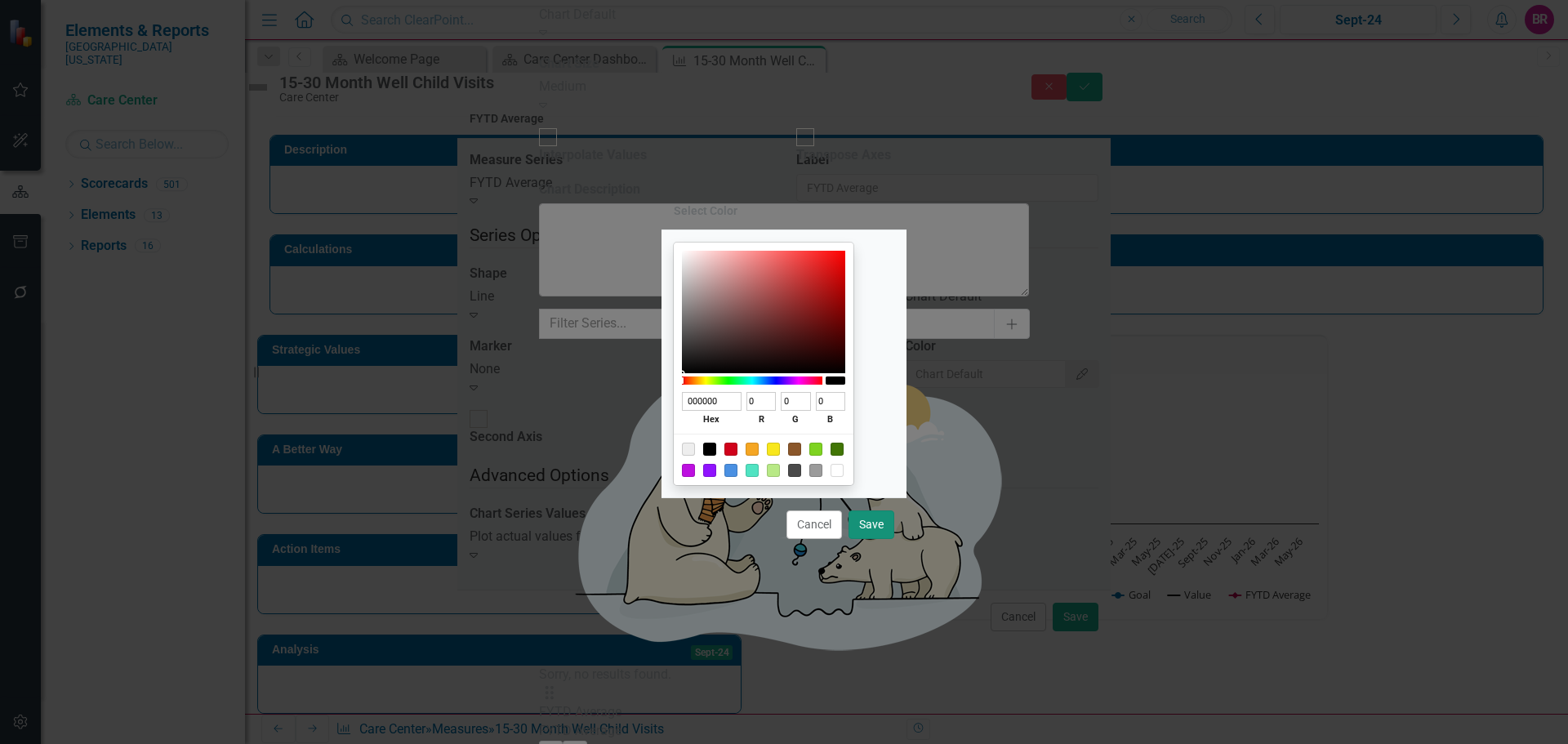
click at [860, 527] on button "Save" at bounding box center [871, 525] width 46 height 28
type input "#000000"
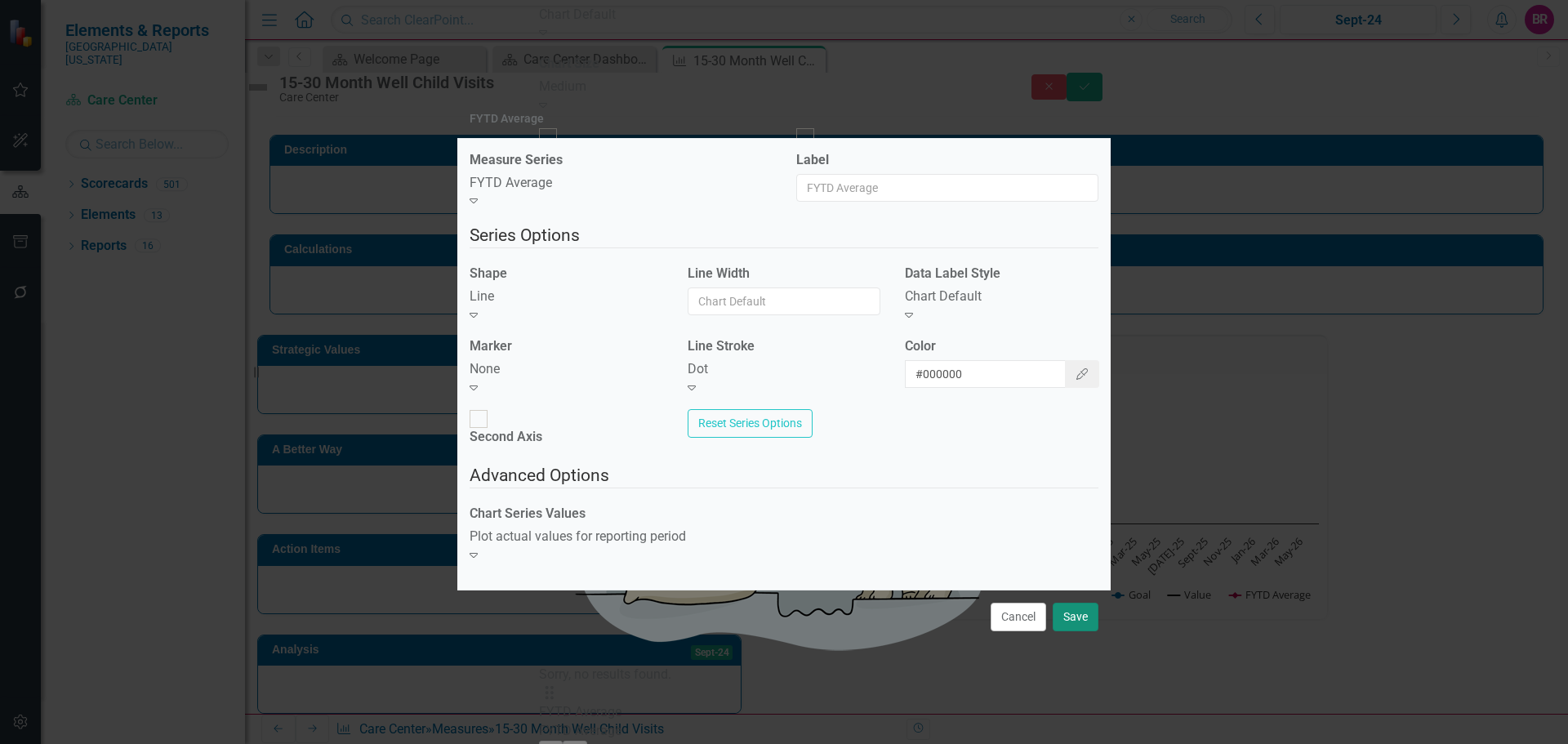
click at [1072, 603] on button "Save" at bounding box center [1075, 617] width 46 height 28
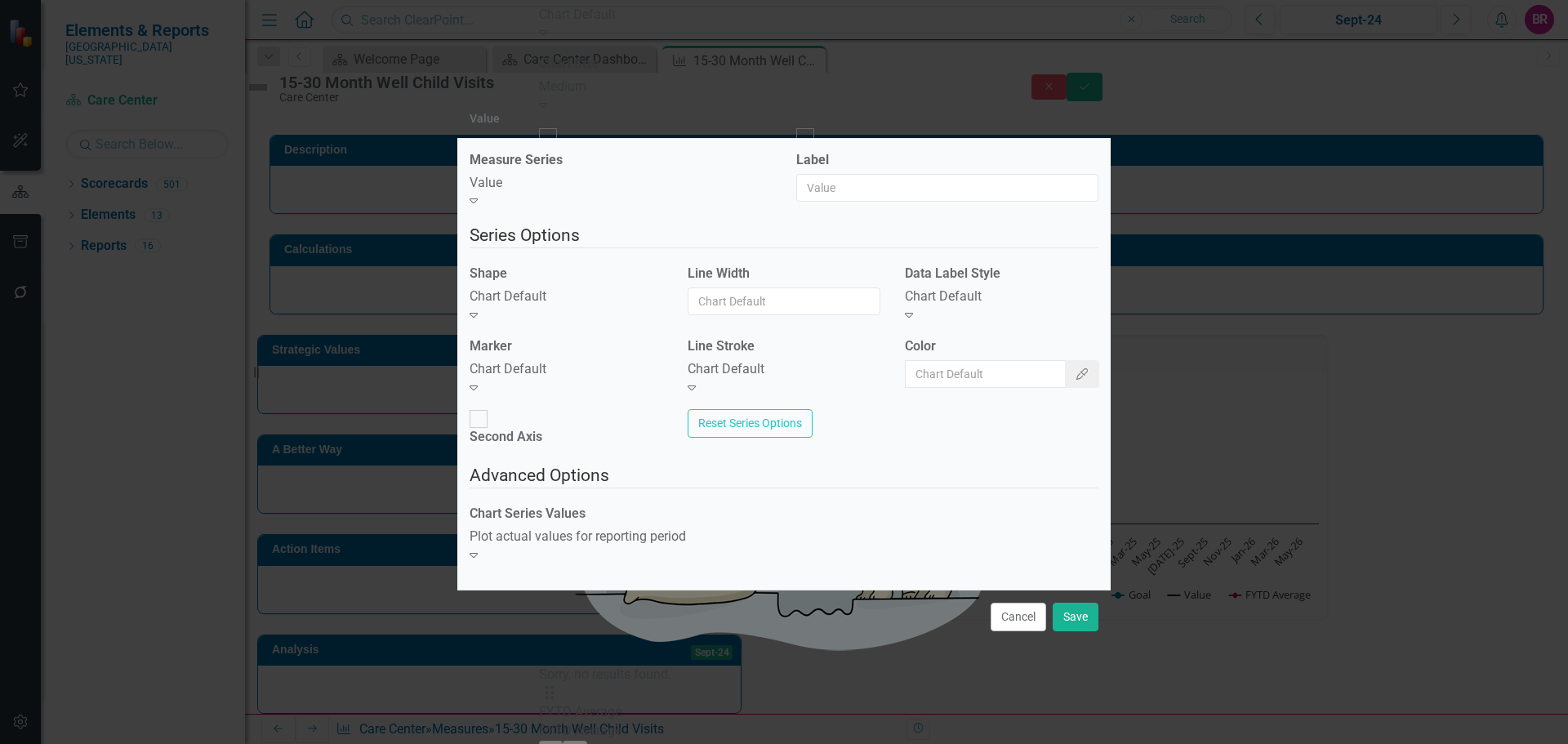
click at [602, 306] on div "Chart Default" at bounding box center [566, 297] width 194 height 19
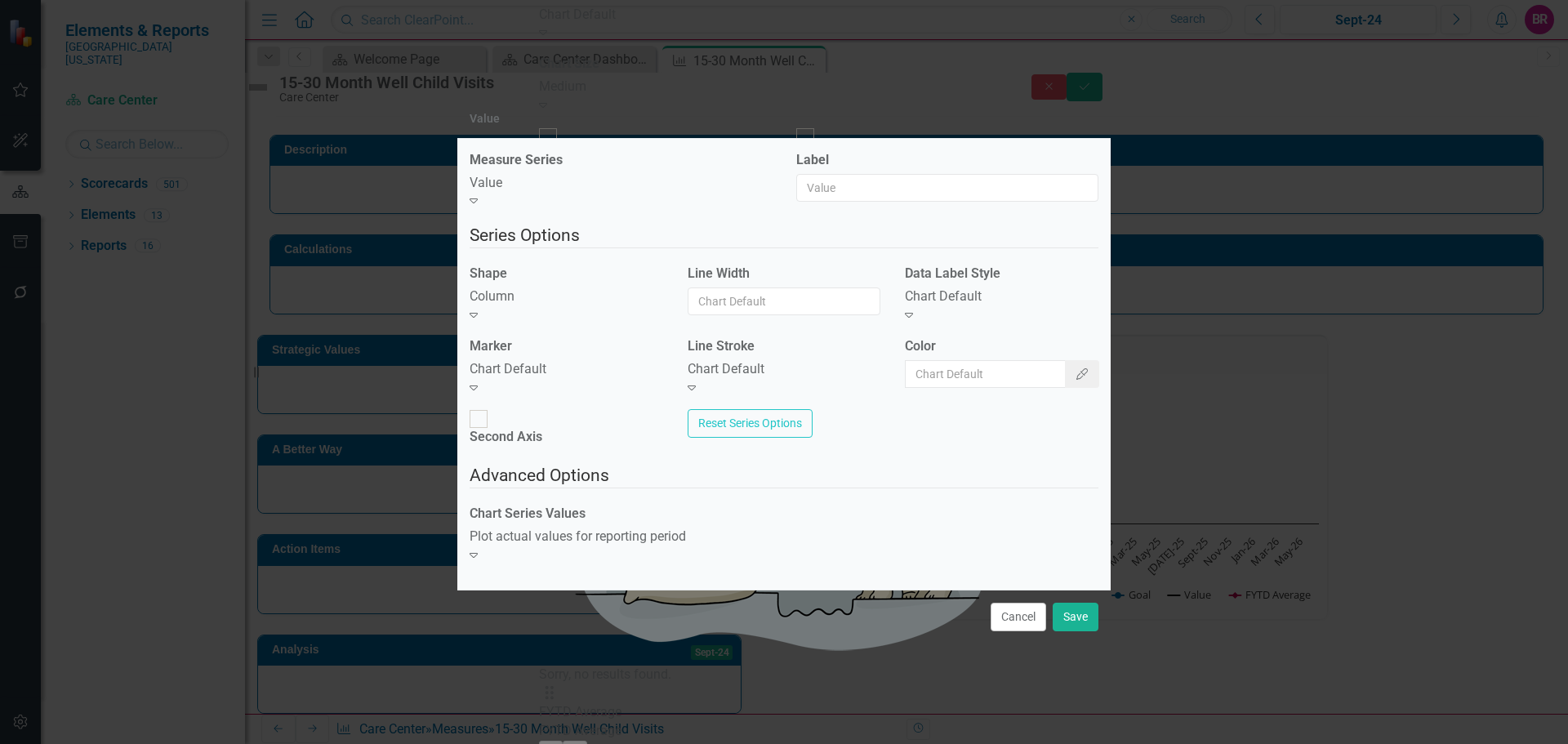
click at [582, 377] on div "Chart Default" at bounding box center [566, 369] width 194 height 19
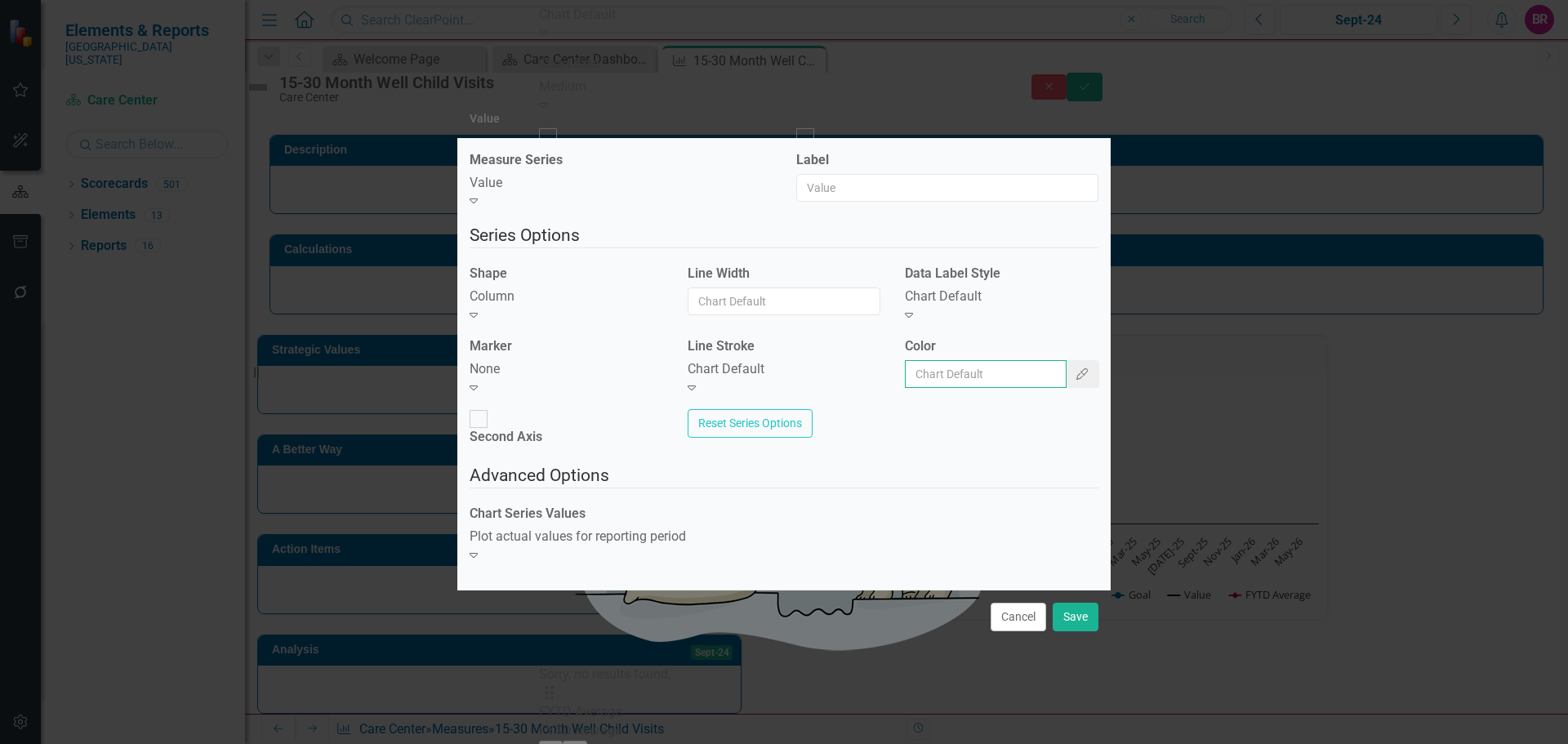
click at [964, 382] on input "Color" at bounding box center [986, 373] width 162 height 27
type input "#2e75b6"
click at [984, 303] on div "Chart Default Expand" at bounding box center [1002, 306] width 194 height 37
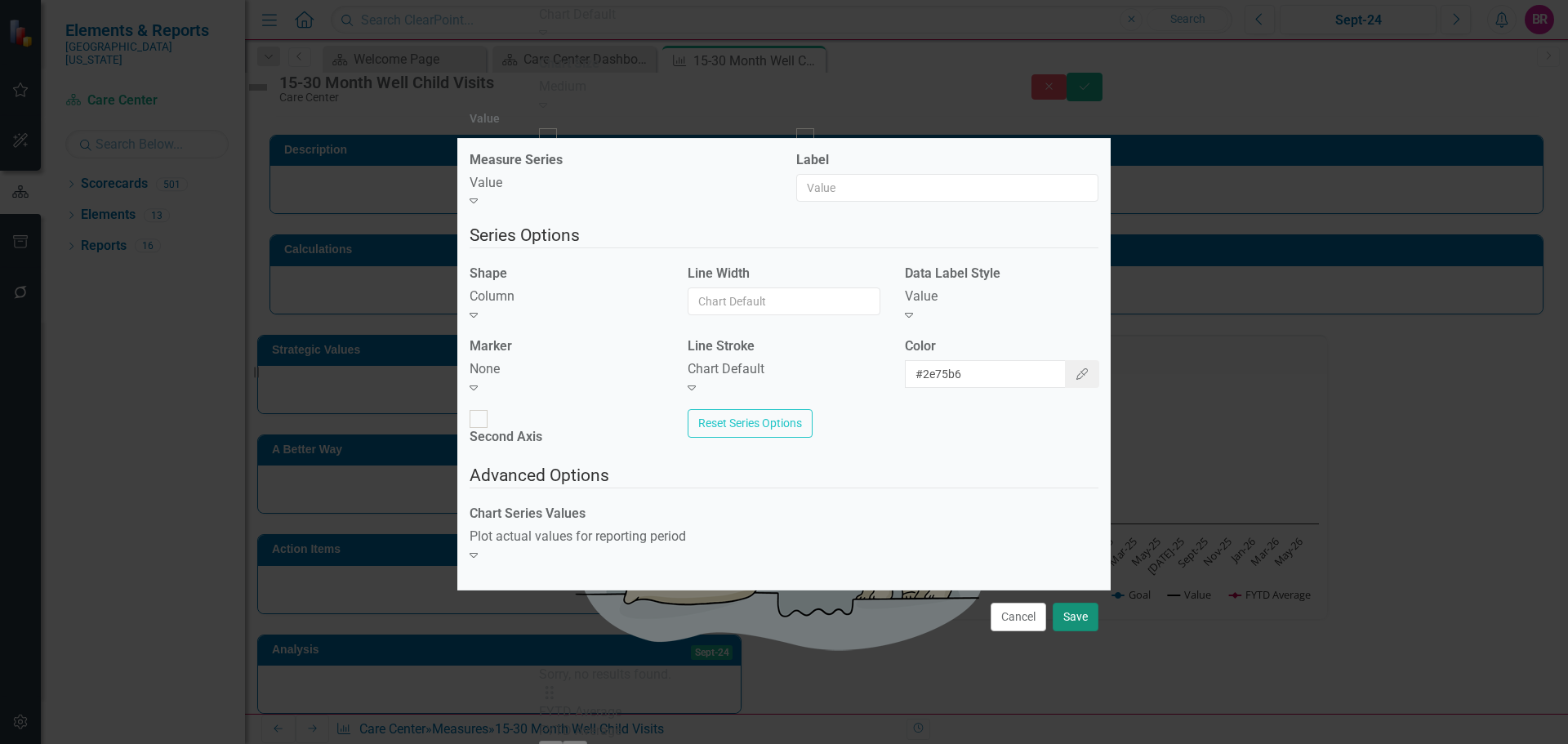
click at [1082, 611] on button "Save" at bounding box center [1075, 617] width 46 height 28
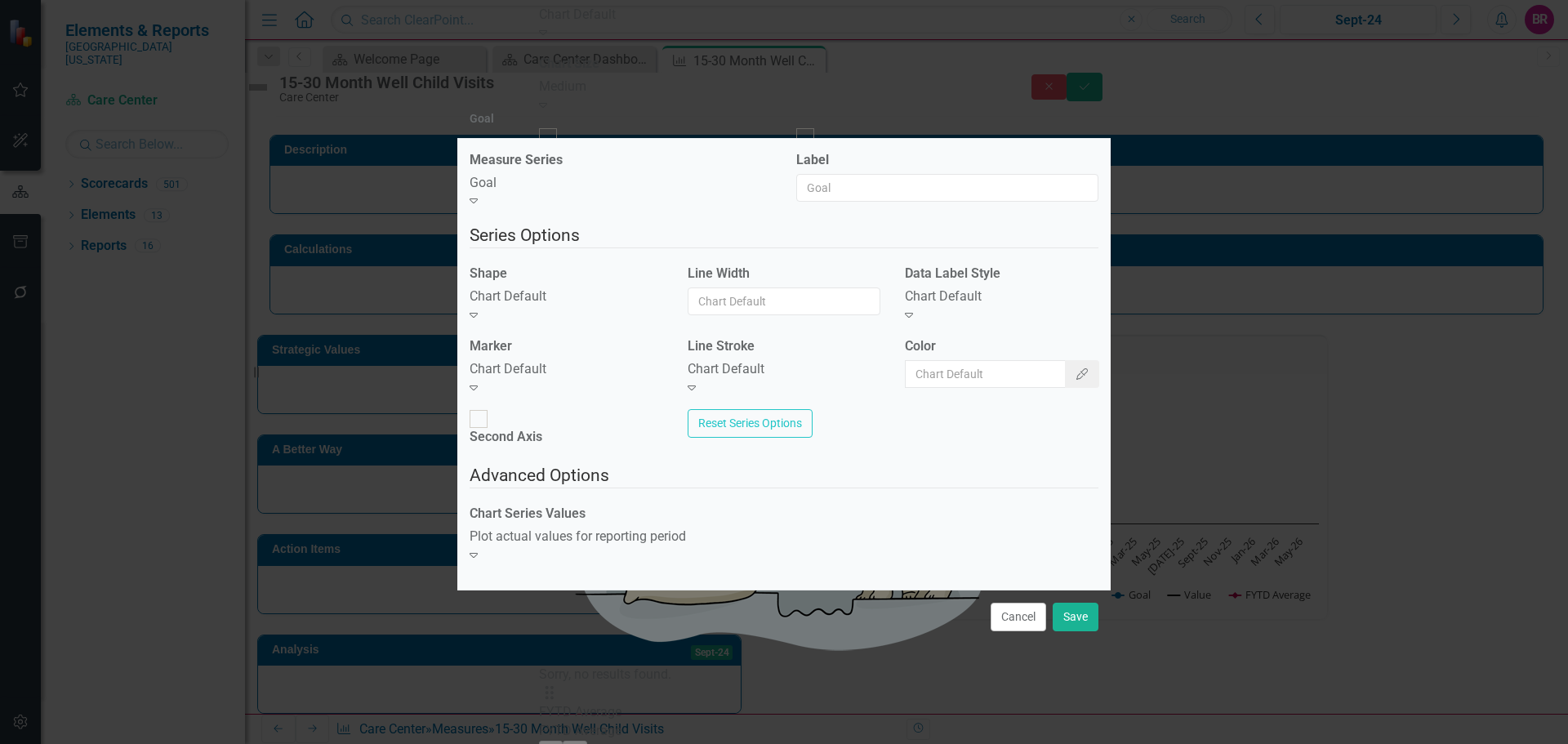
click at [582, 325] on div "Chart Default Expand" at bounding box center [566, 306] width 194 height 37
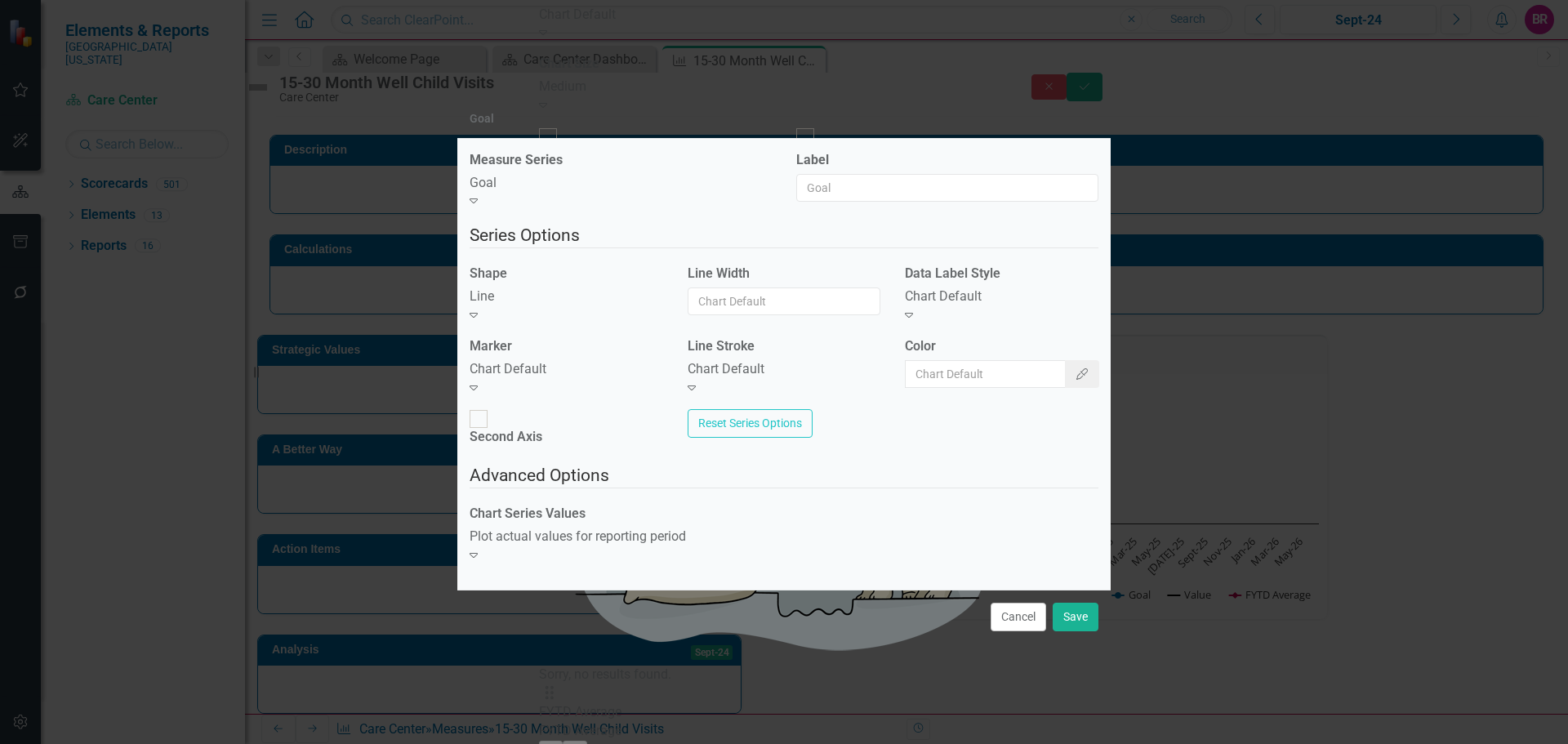
click at [593, 379] on div "Chart Default" at bounding box center [566, 369] width 194 height 19
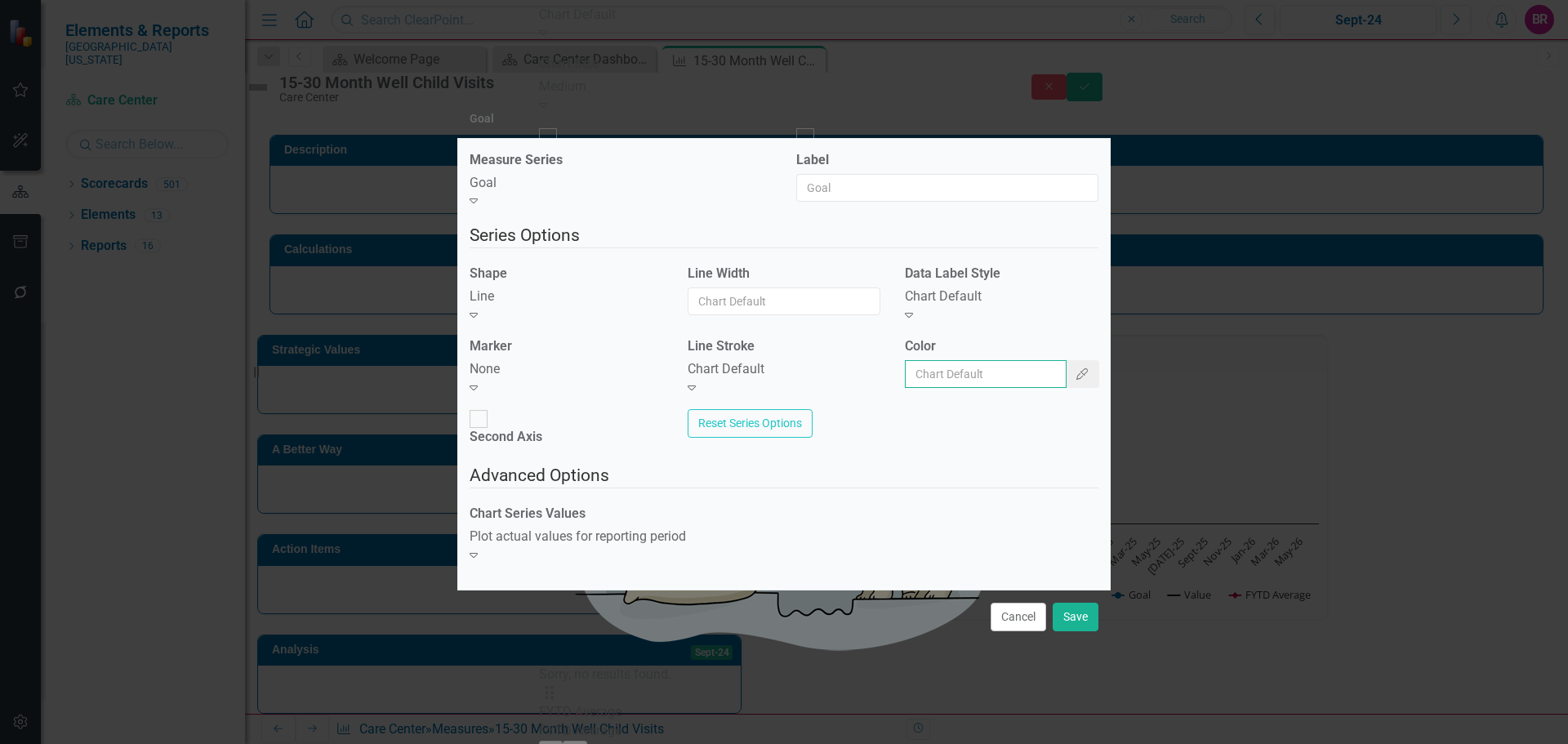
click at [974, 388] on input "Color" at bounding box center [986, 373] width 162 height 27
type input "#c40650"
click at [1055, 603] on button "Save" at bounding box center [1075, 617] width 46 height 28
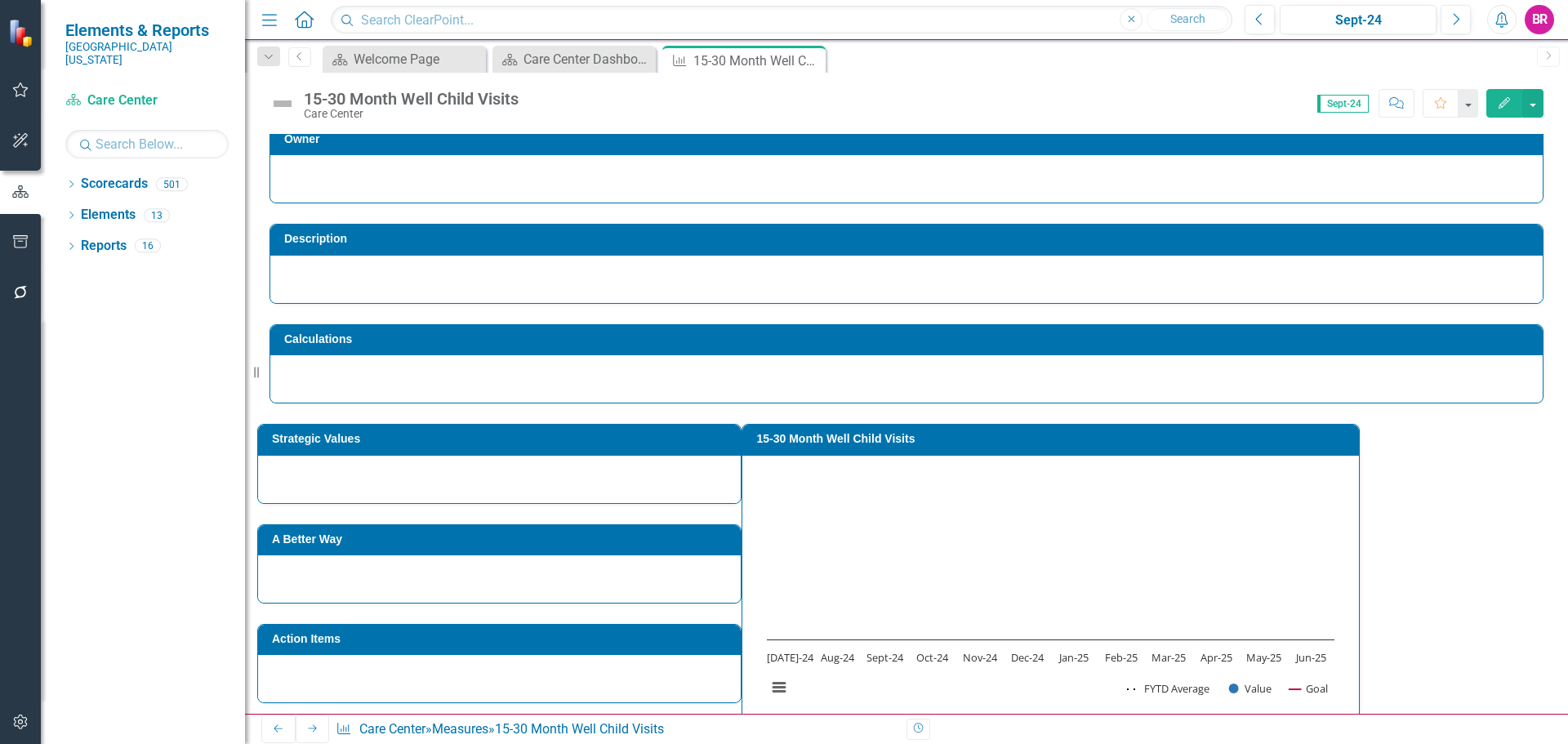
scroll to position [0, 0]
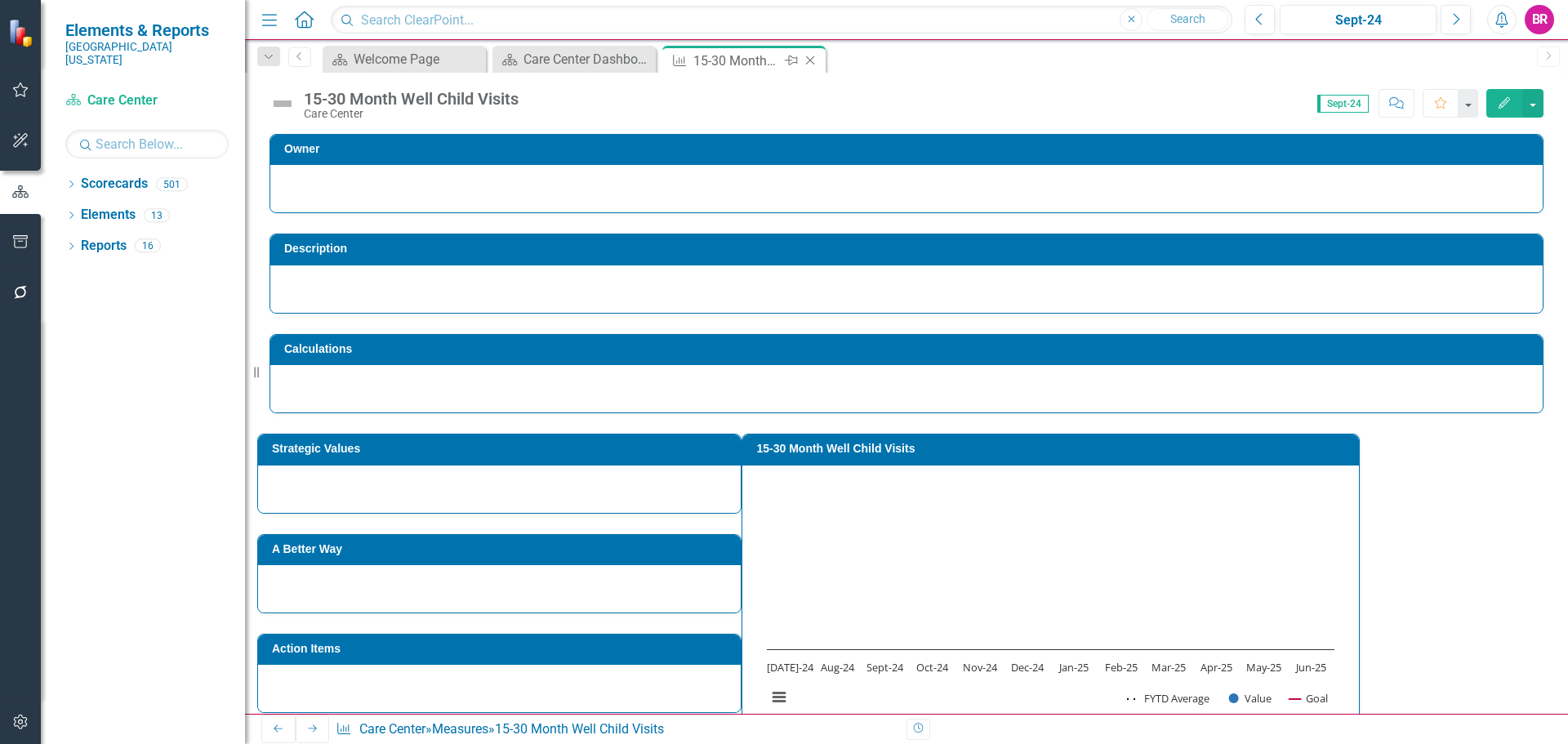
click at [813, 65] on icon "Close" at bounding box center [811, 61] width 17 height 13
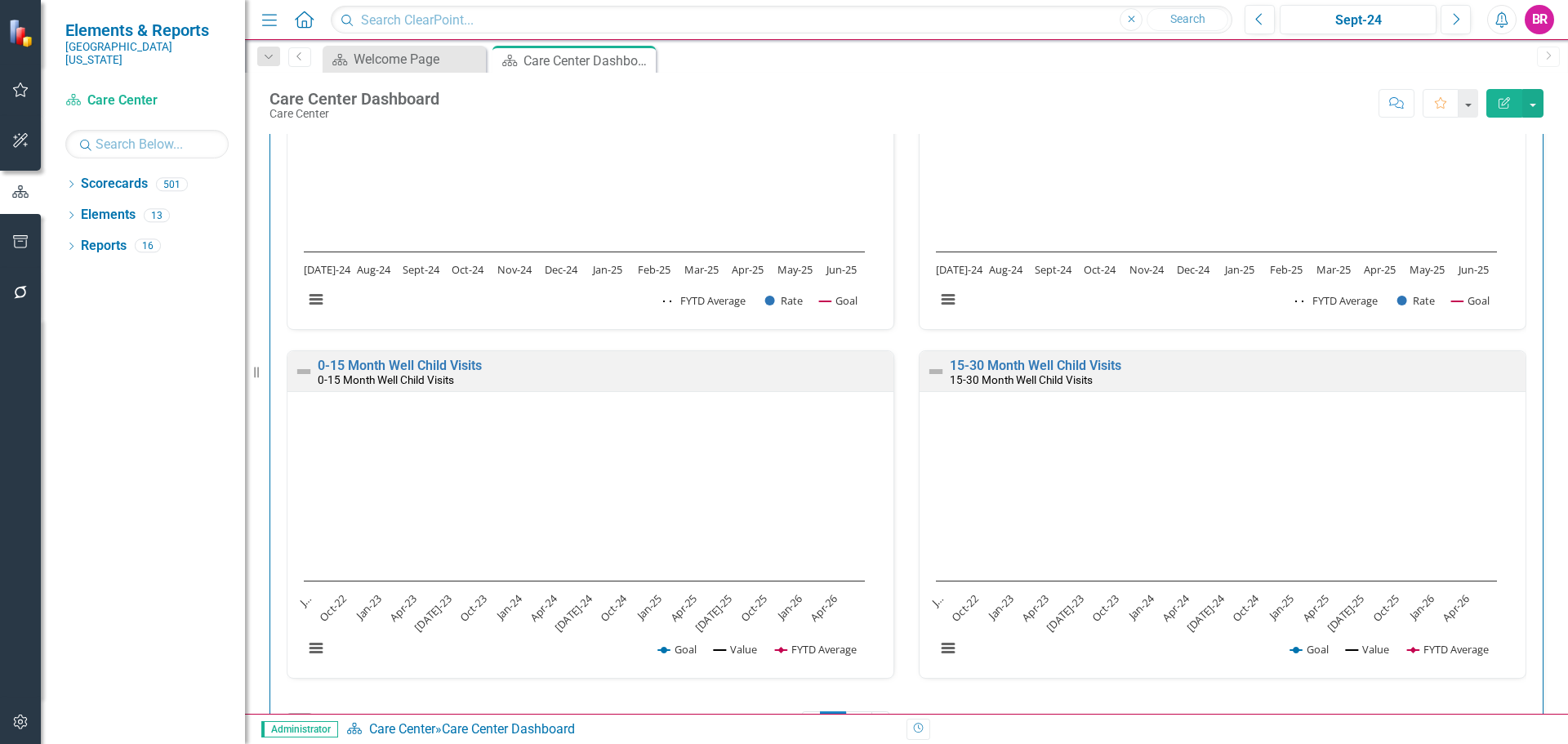
scroll to position [1628, 0]
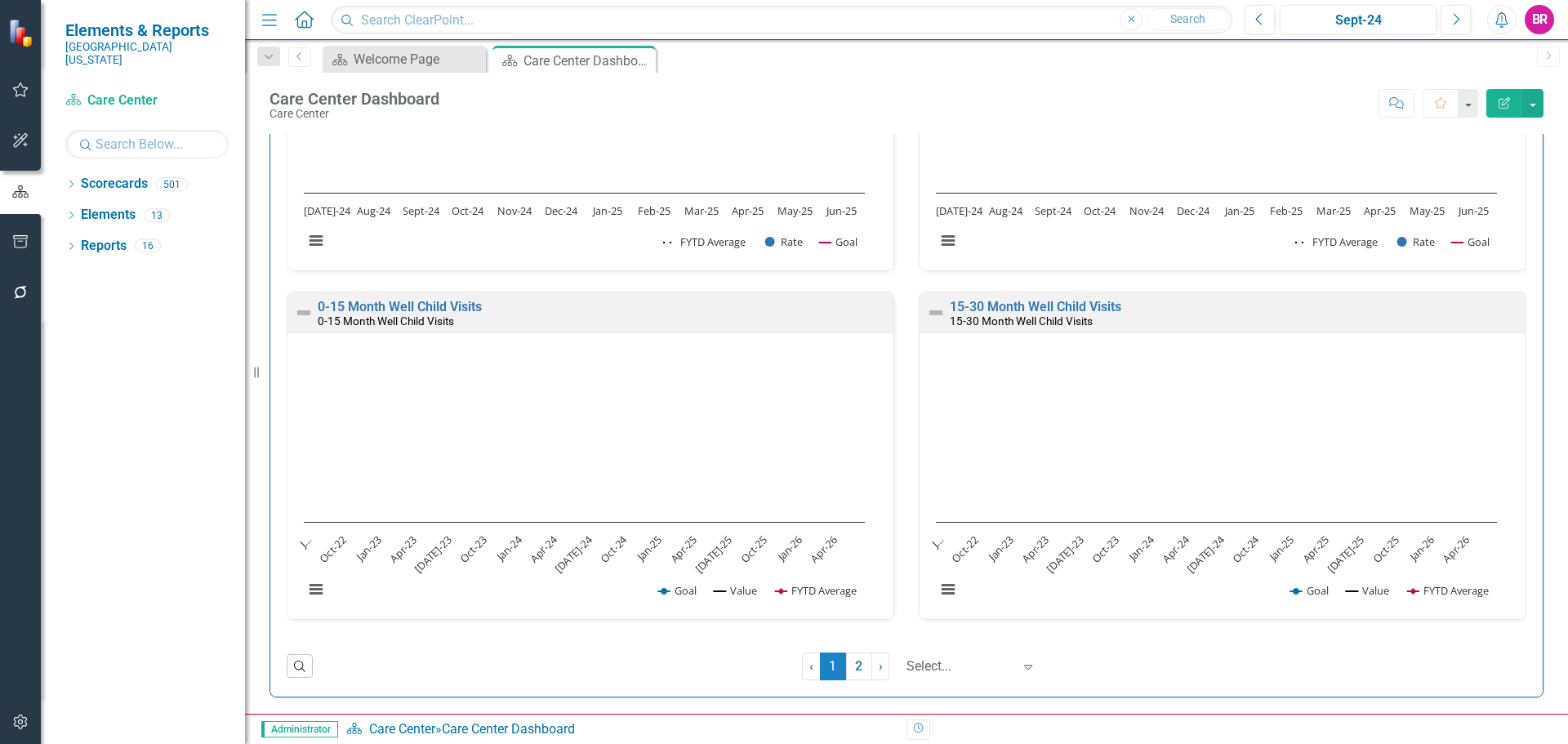
click at [847, 668] on link "2" at bounding box center [859, 666] width 26 height 27
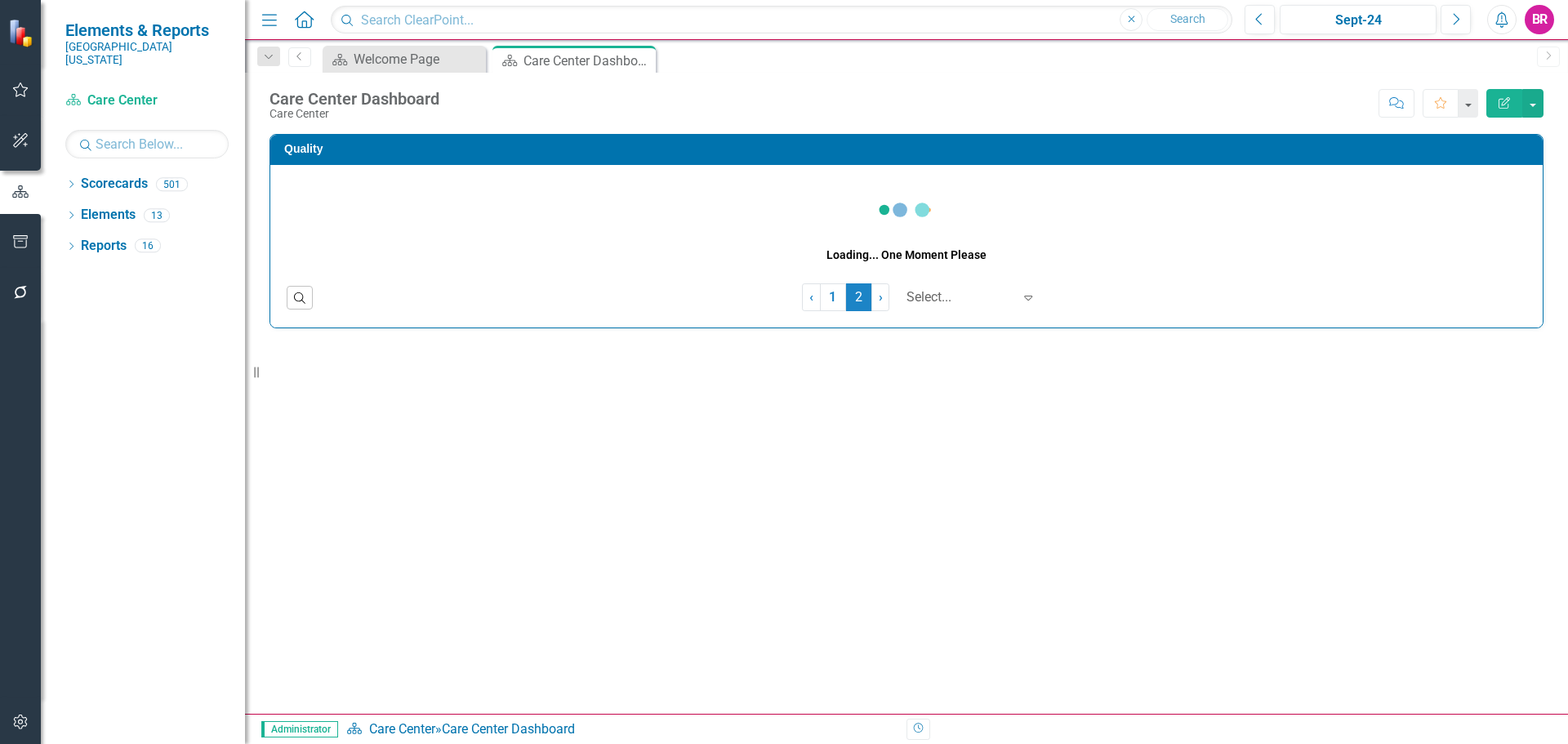
scroll to position [0, 0]
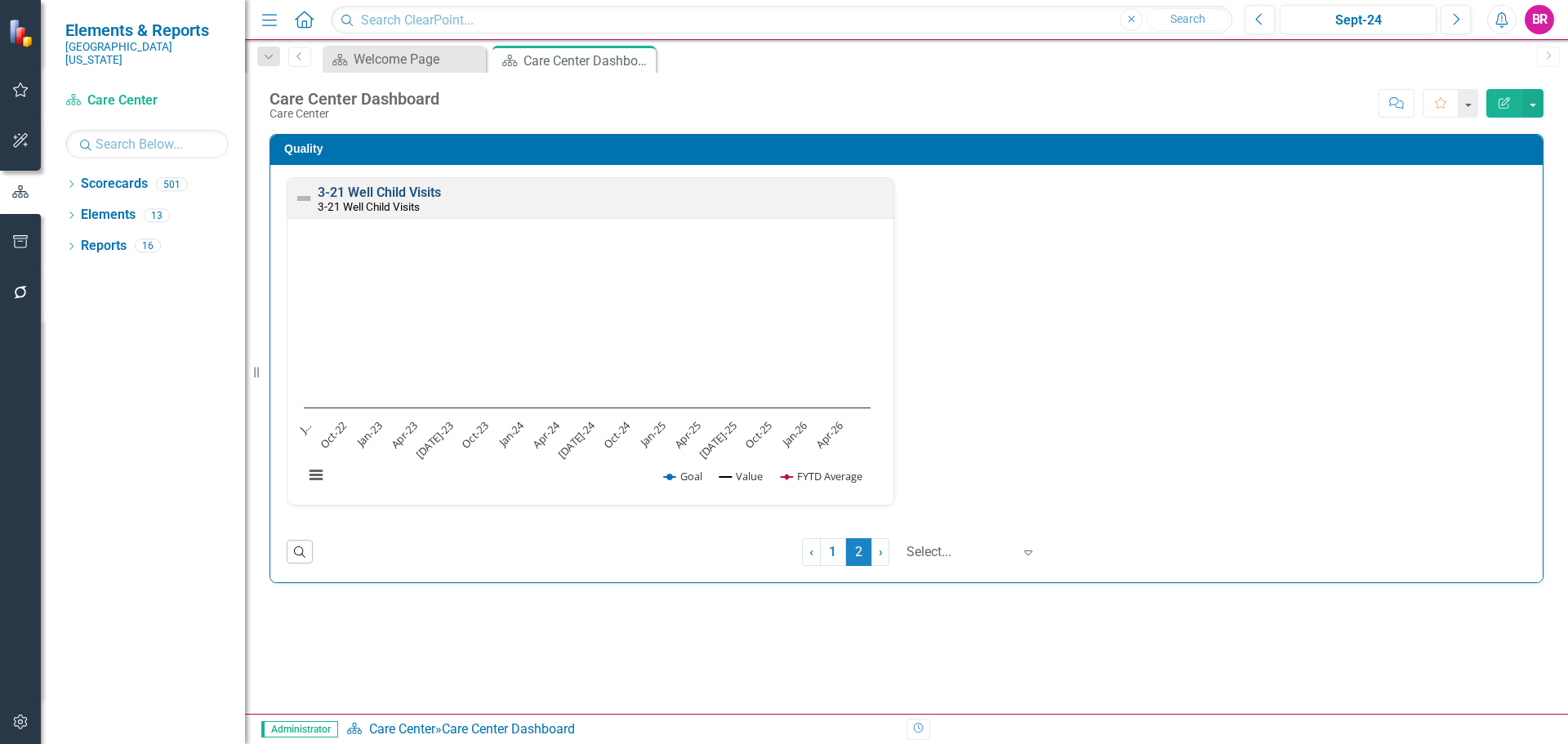
click at [423, 190] on link "3-21 Well Child Visits" at bounding box center [379, 192] width 123 height 16
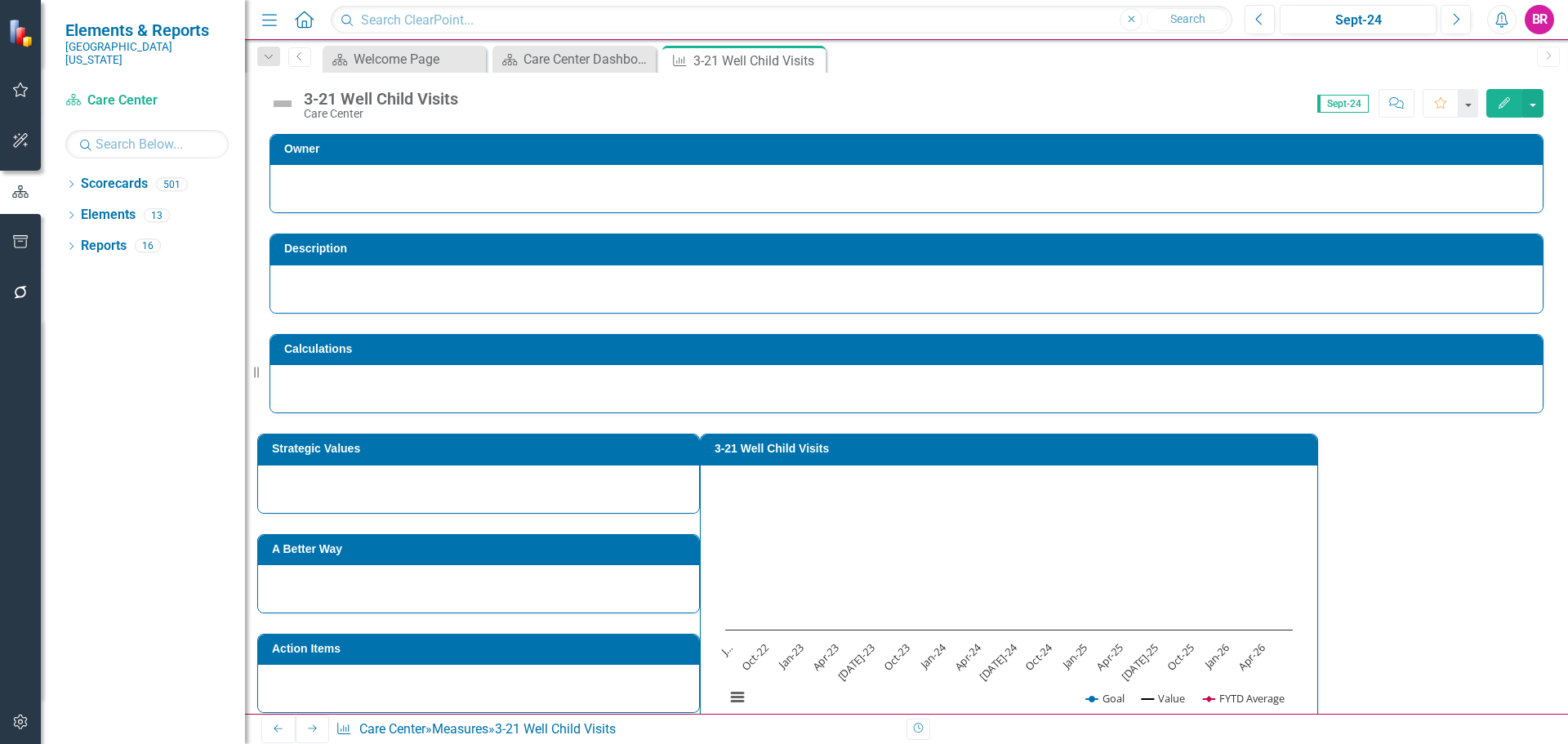
click at [1007, 451] on h3 "3-21 Well Child Visits" at bounding box center [1012, 448] width 594 height 12
click at [1007, 452] on h3 "3-21 Well Child Visits" at bounding box center [1012, 448] width 594 height 12
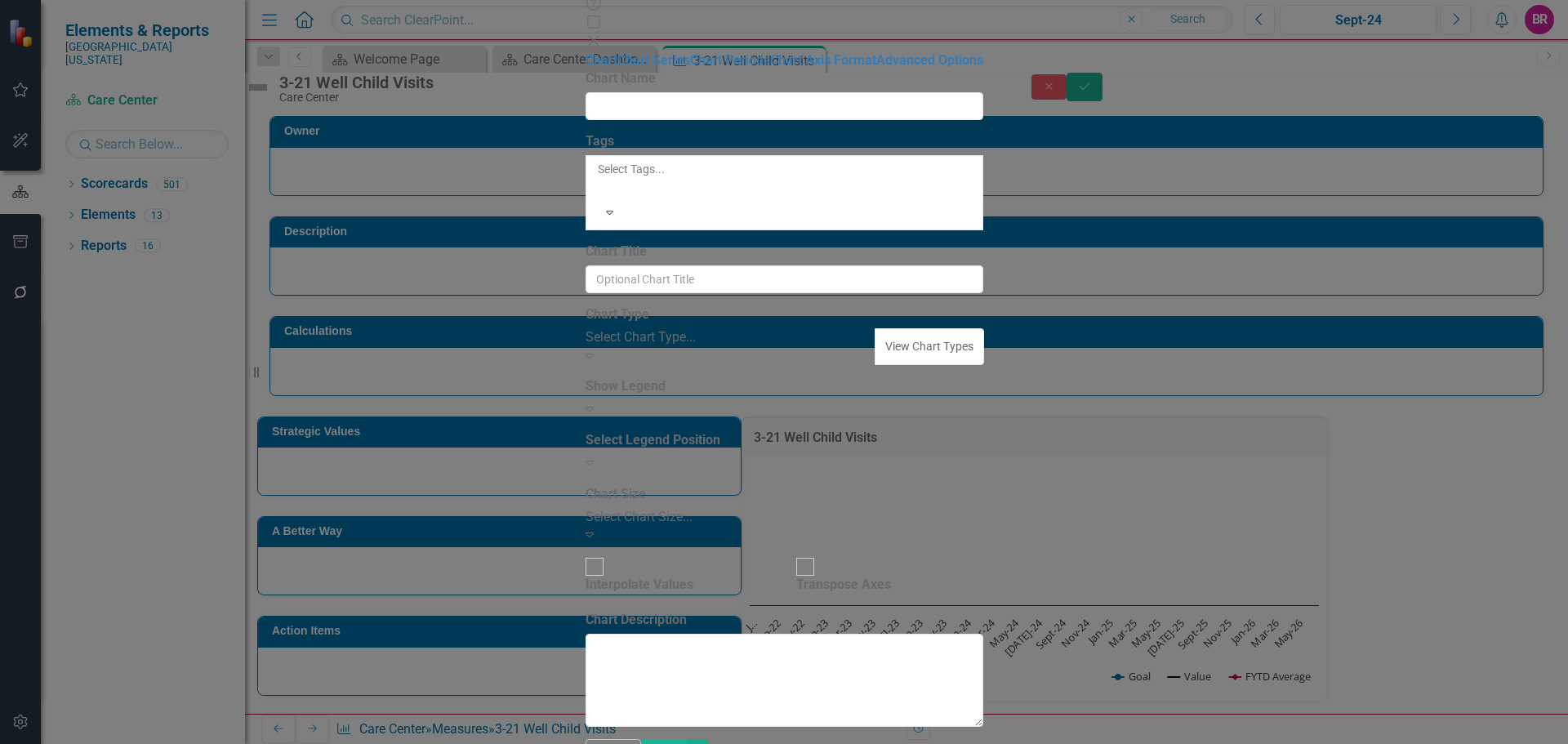
type input "3-21 Well Child Visits"
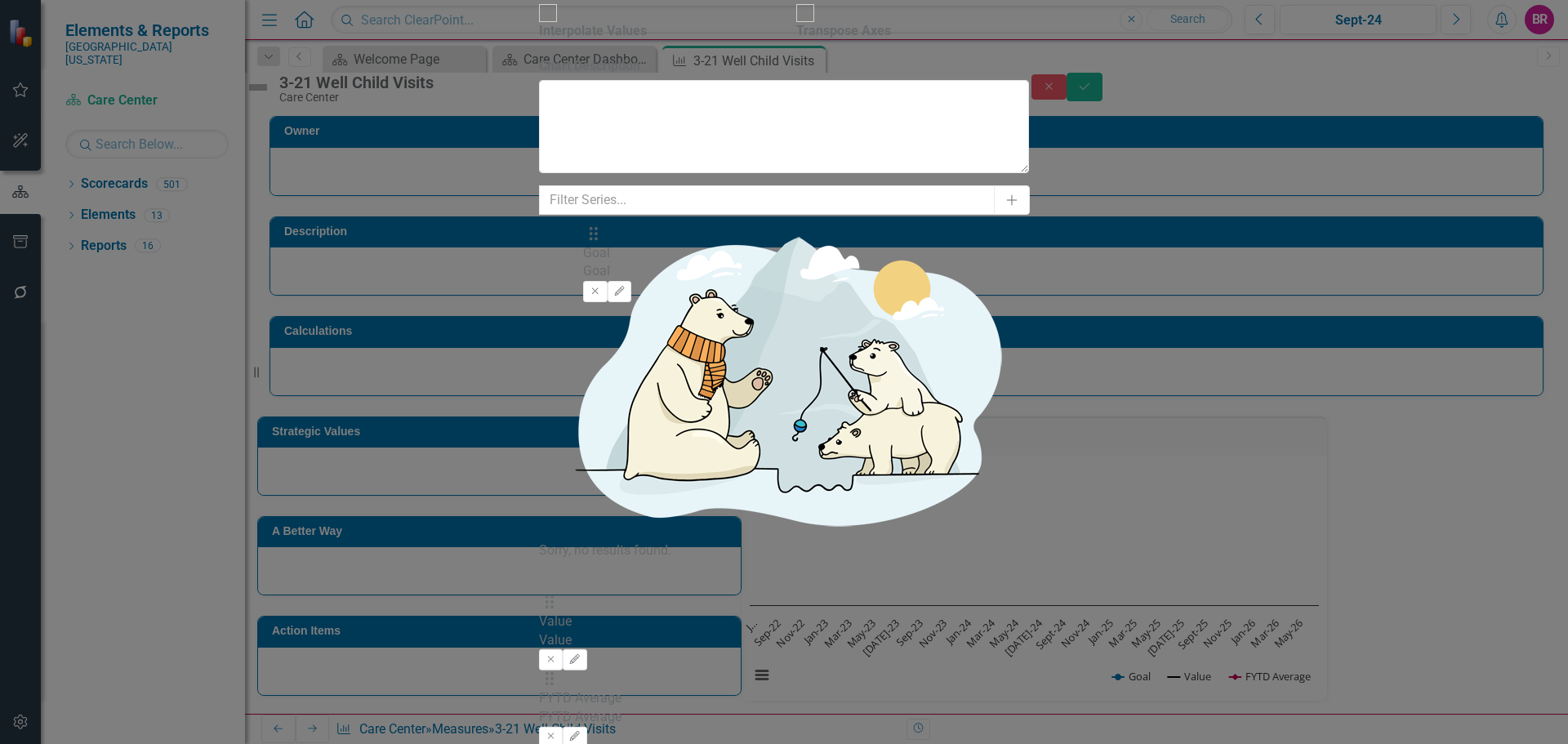
drag, startPoint x: 598, startPoint y: 118, endPoint x: 600, endPoint y: 246, distance: 128.0
click at [600, 560] on div "Drag Goal Goal Remove Edit Drag Value Value Remove Edit Drag FYTD Average FYTD …" at bounding box center [783, 676] width 490 height 232
drag, startPoint x: 602, startPoint y: 176, endPoint x: 604, endPoint y: 119, distance: 57.0
click at [604, 560] on div "Drag Value Value Remove Edit Drag FYTD Average FYTD Average Remove Edit Drag Go…" at bounding box center [783, 676] width 490 height 232
click at [580, 622] on icon "button" at bounding box center [575, 627] width 10 height 10
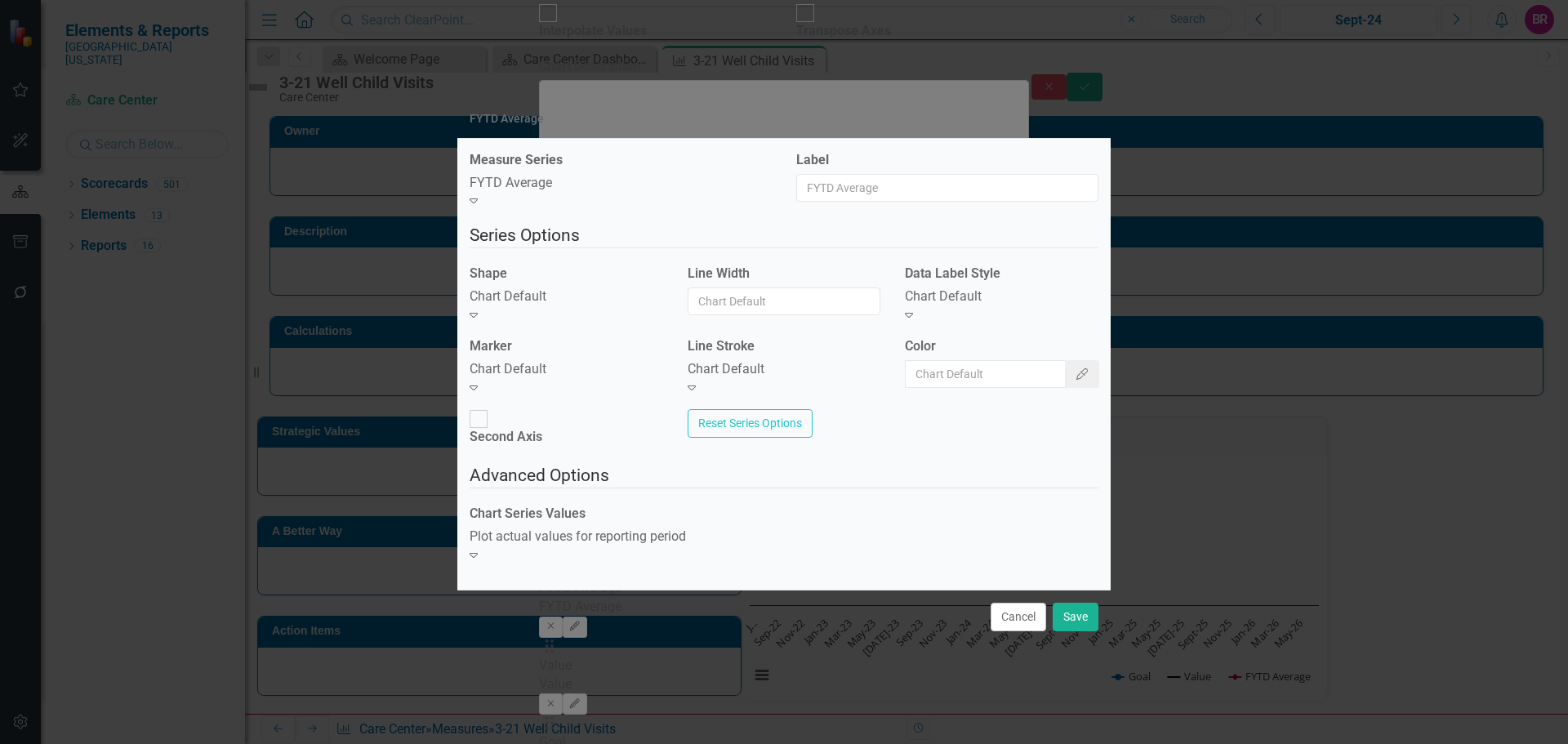
click at [587, 306] on div "Chart Default" at bounding box center [566, 297] width 194 height 19
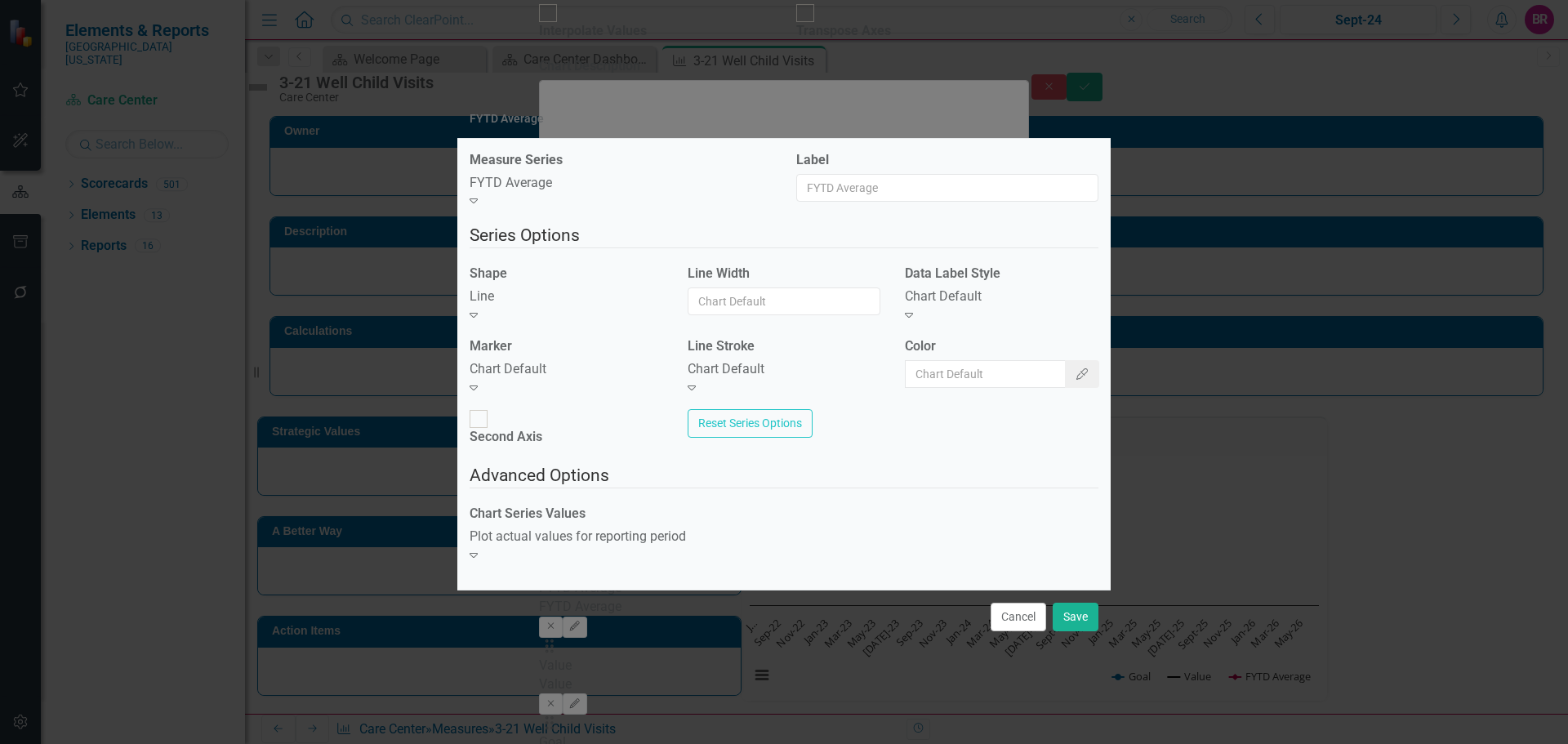
click at [571, 379] on div "Chart Default" at bounding box center [566, 369] width 194 height 19
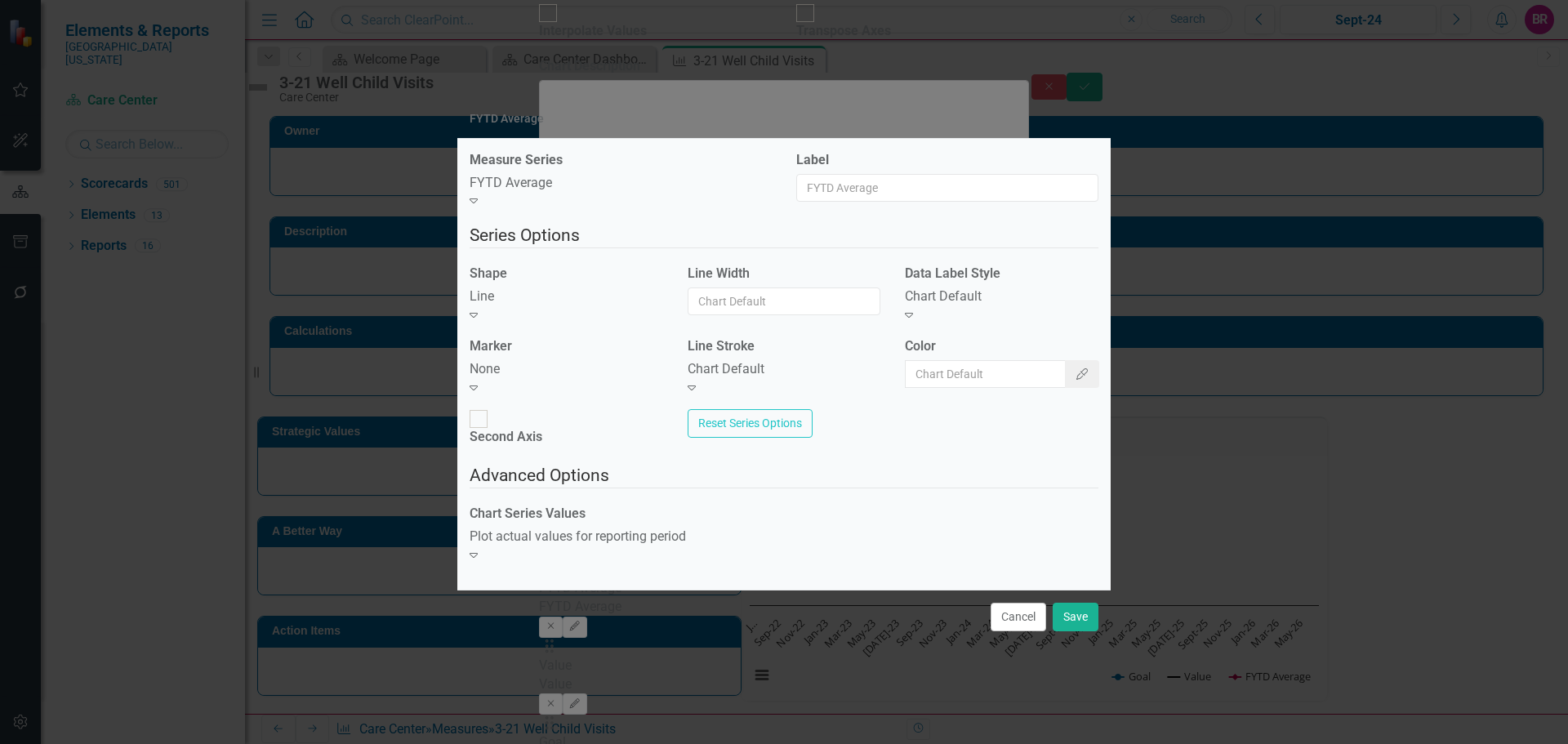
click at [725, 379] on div "Chart Default" at bounding box center [784, 369] width 194 height 19
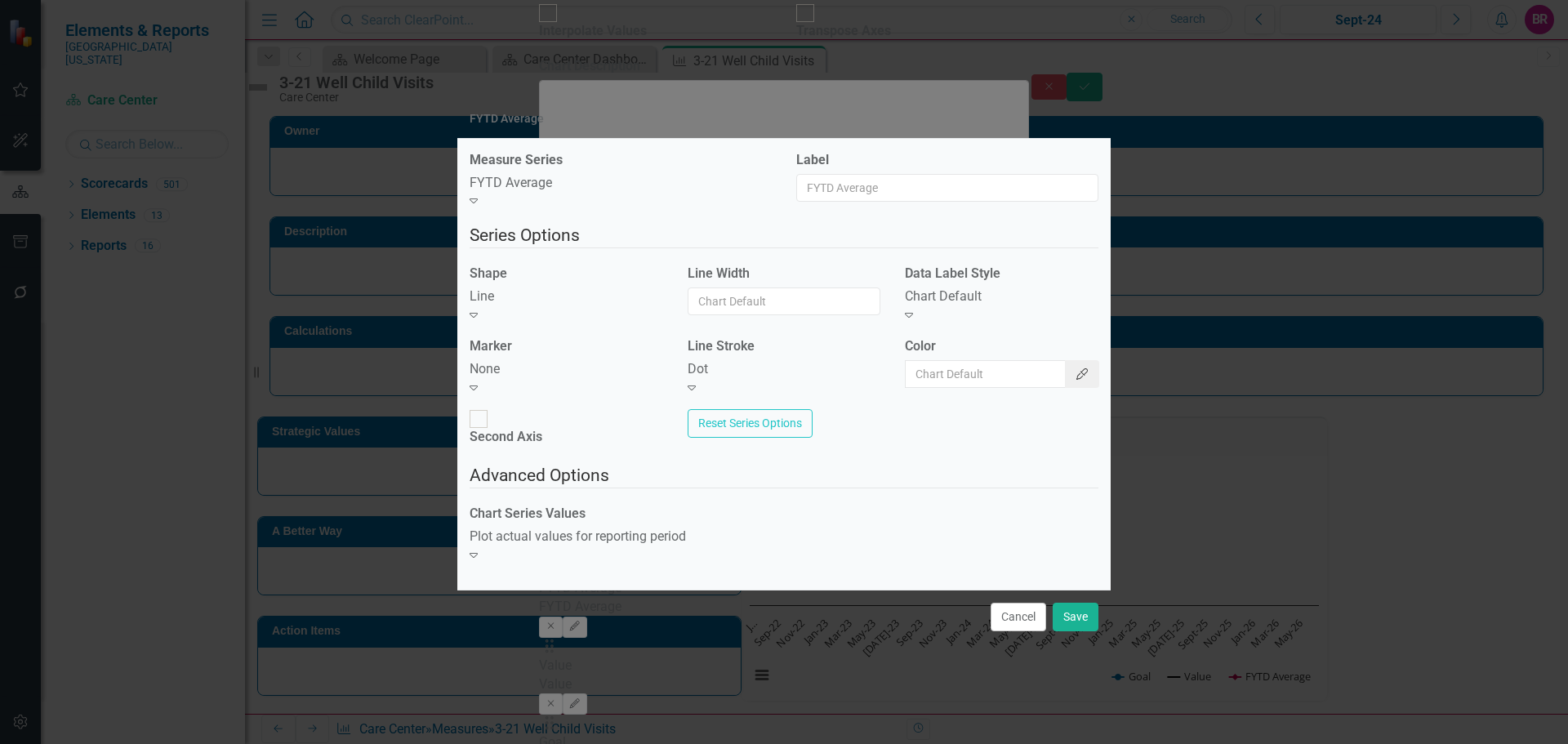
click at [1075, 380] on icon "Color Picker" at bounding box center [1082, 374] width 15 height 12
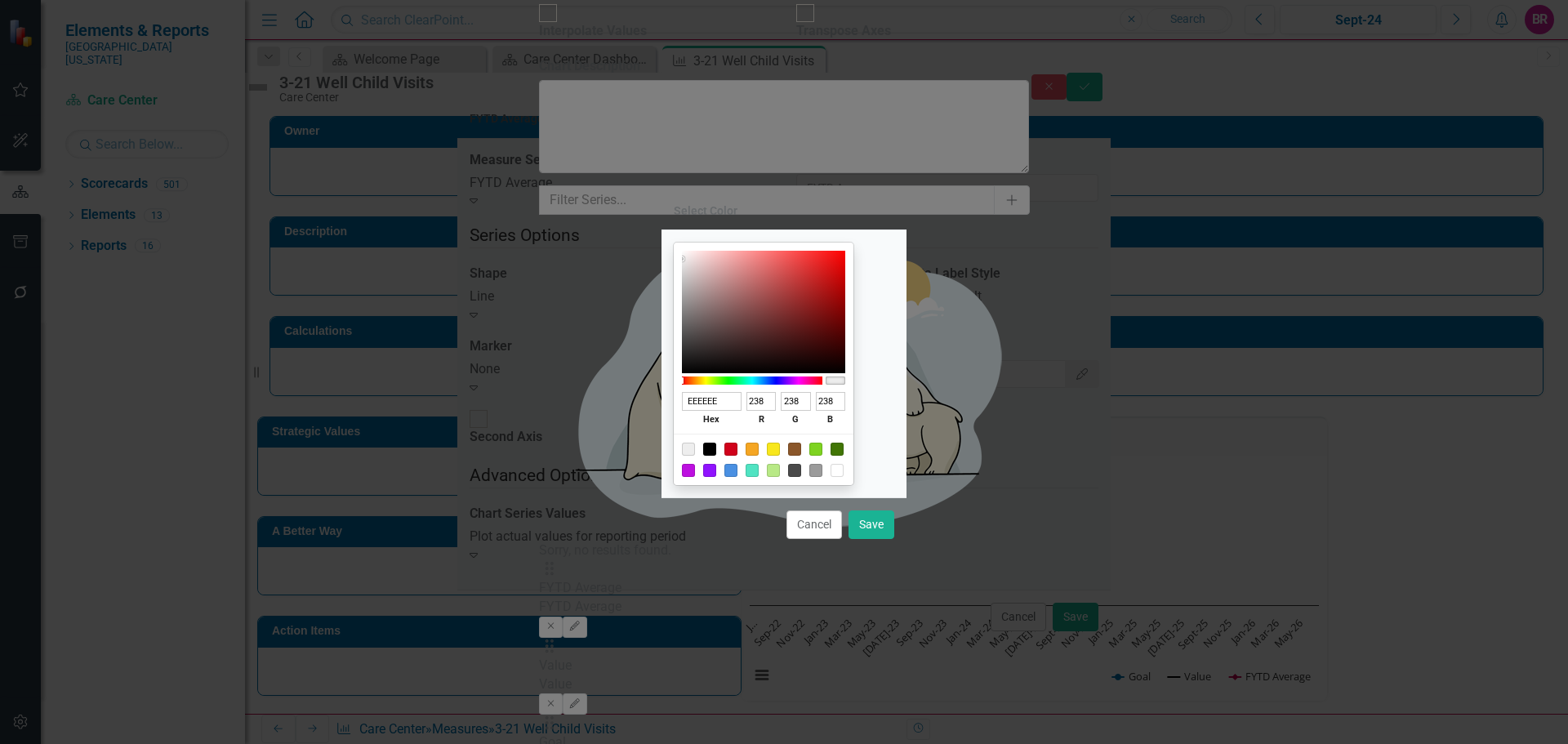
click at [727, 442] on div at bounding box center [764, 460] width 180 height 52
click at [717, 446] on div at bounding box center [710, 449] width 13 height 13
type input "000000"
type input "0"
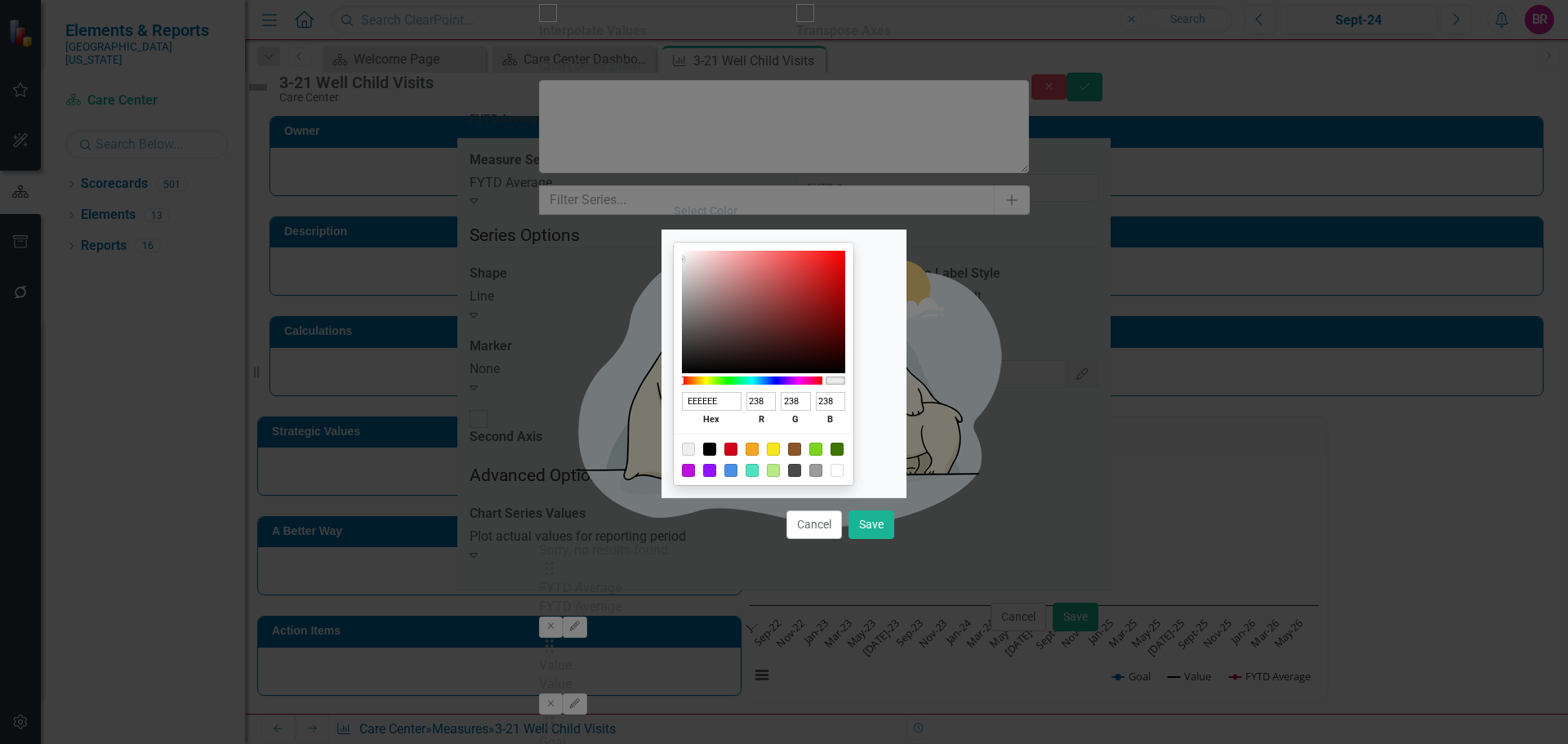
type input "0"
drag, startPoint x: 867, startPoint y: 530, endPoint x: 997, endPoint y: 527, distance: 130.0
click at [867, 530] on button "Save" at bounding box center [871, 525] width 46 height 28
type input "#000000"
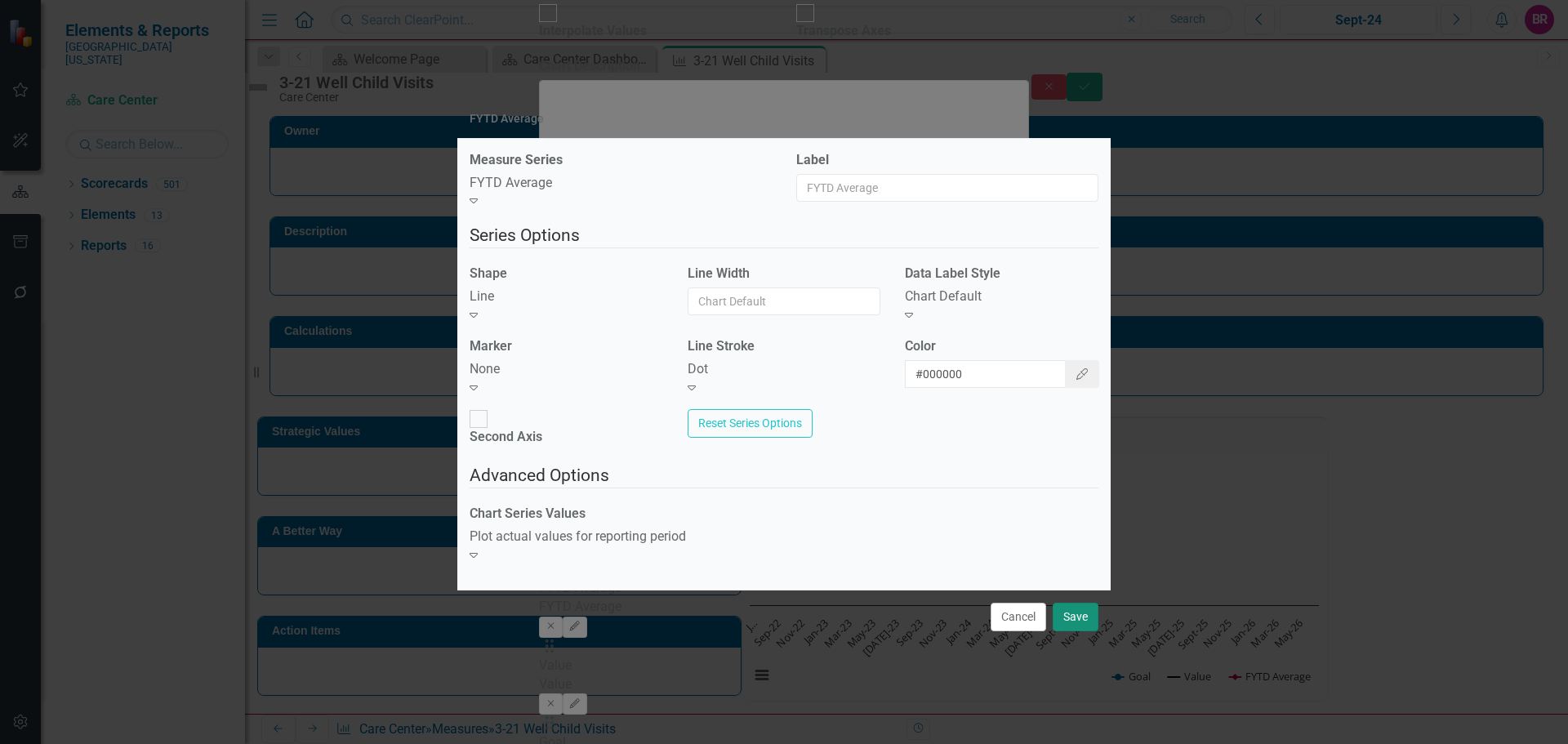
click at [1078, 603] on button "Save" at bounding box center [1075, 617] width 46 height 28
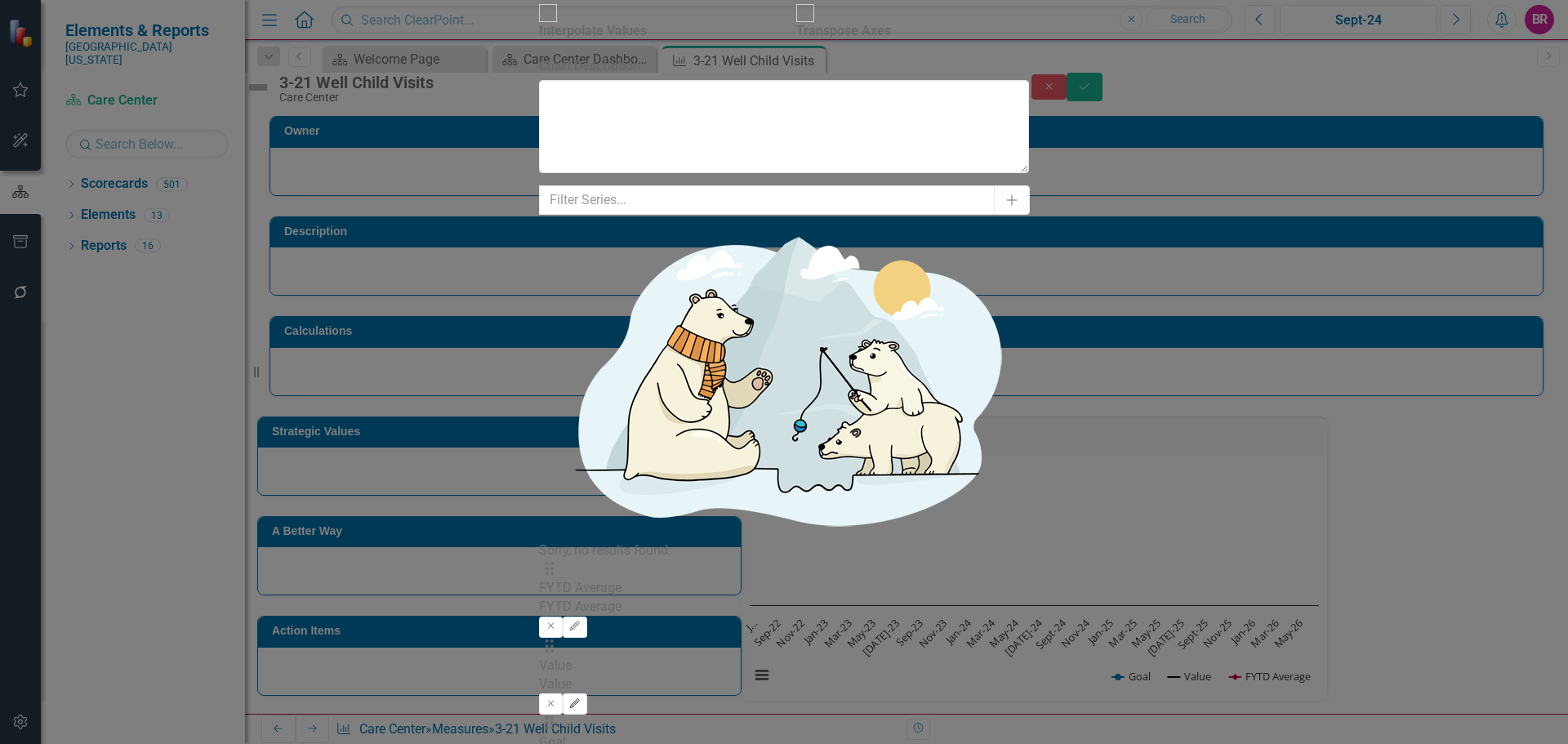
click at [586, 693] on button "Edit" at bounding box center [574, 704] width 23 height 22
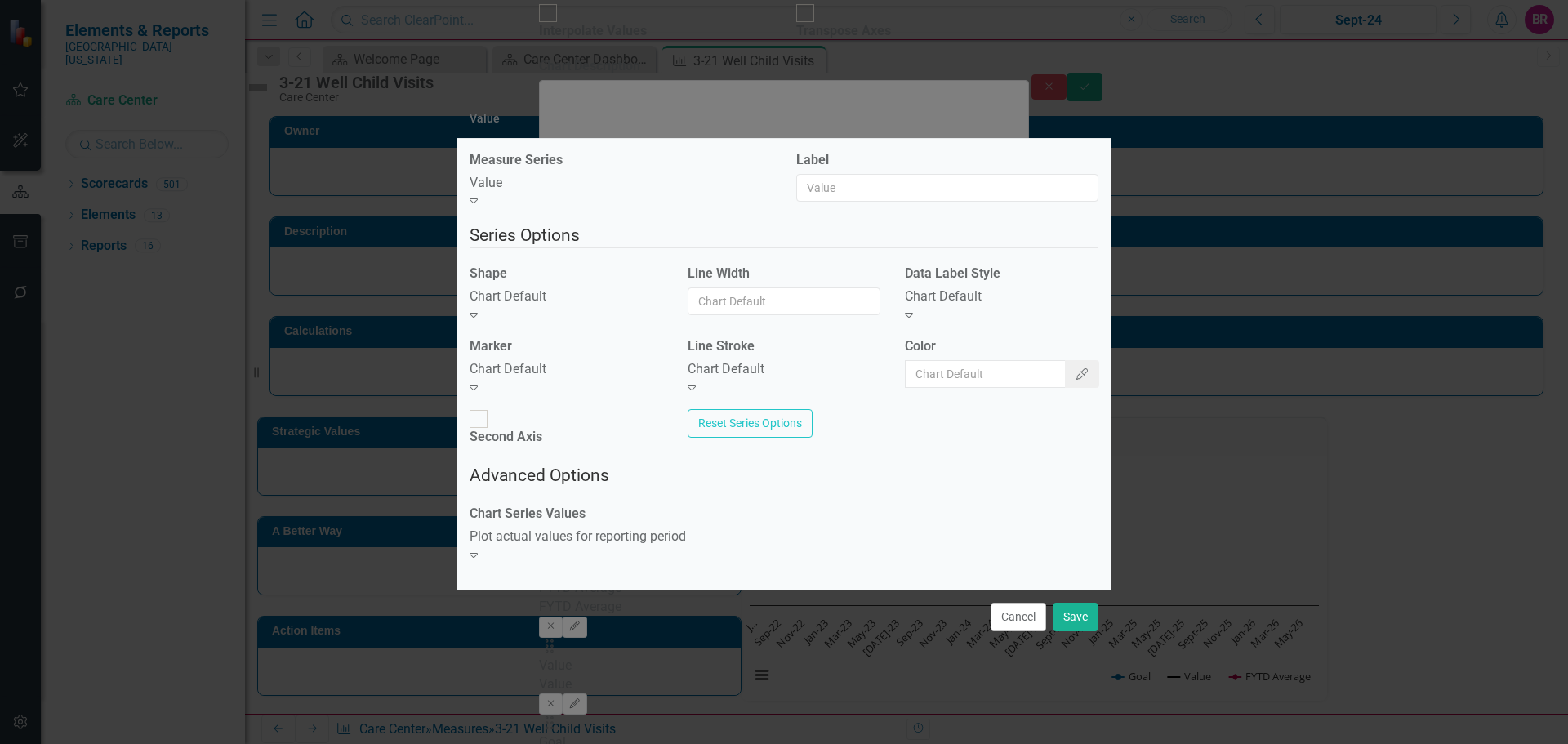
click at [566, 325] on div "Chart Default Expand" at bounding box center [566, 306] width 194 height 37
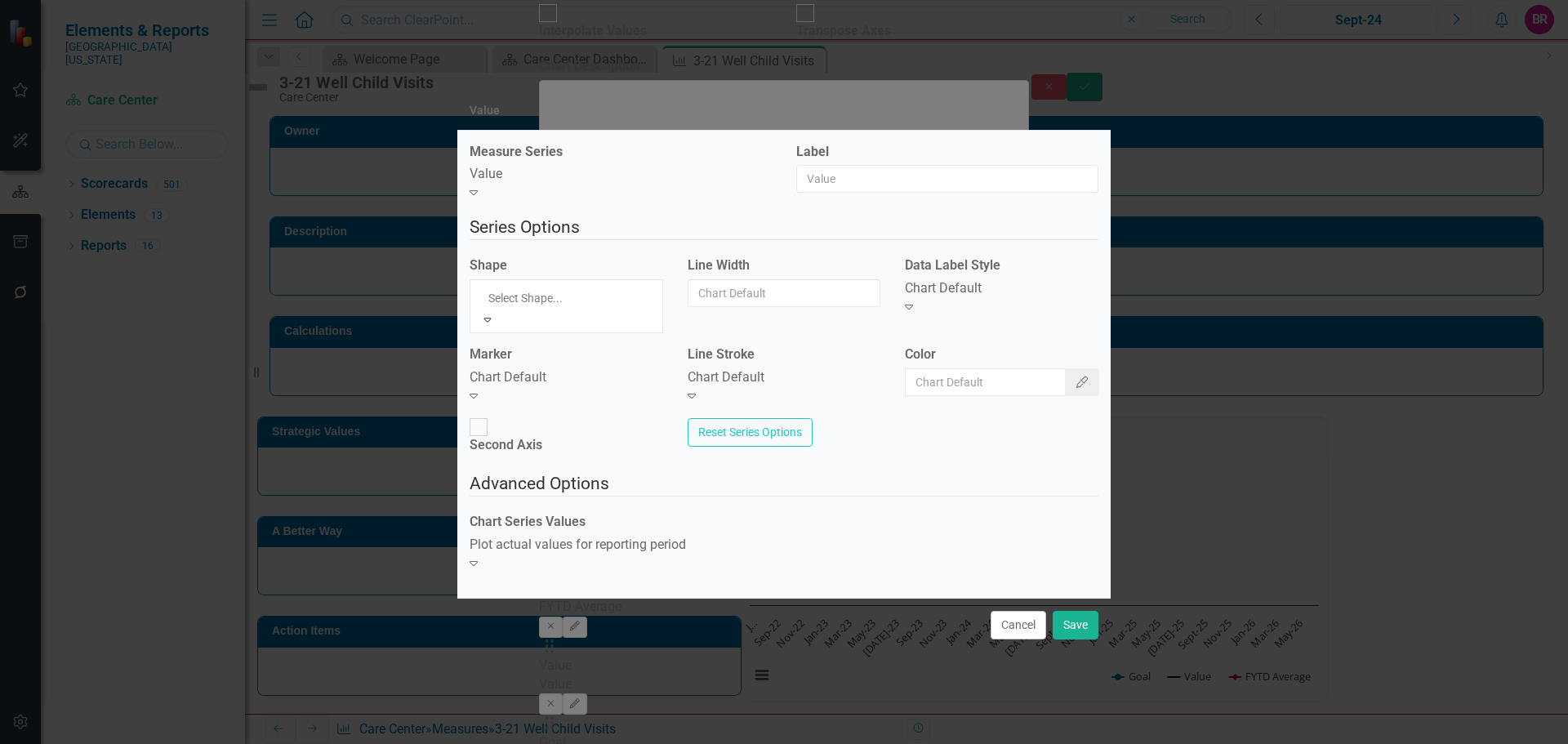
click at [566, 743] on div "Chart Default" at bounding box center [784, 753] width 1568 height 19
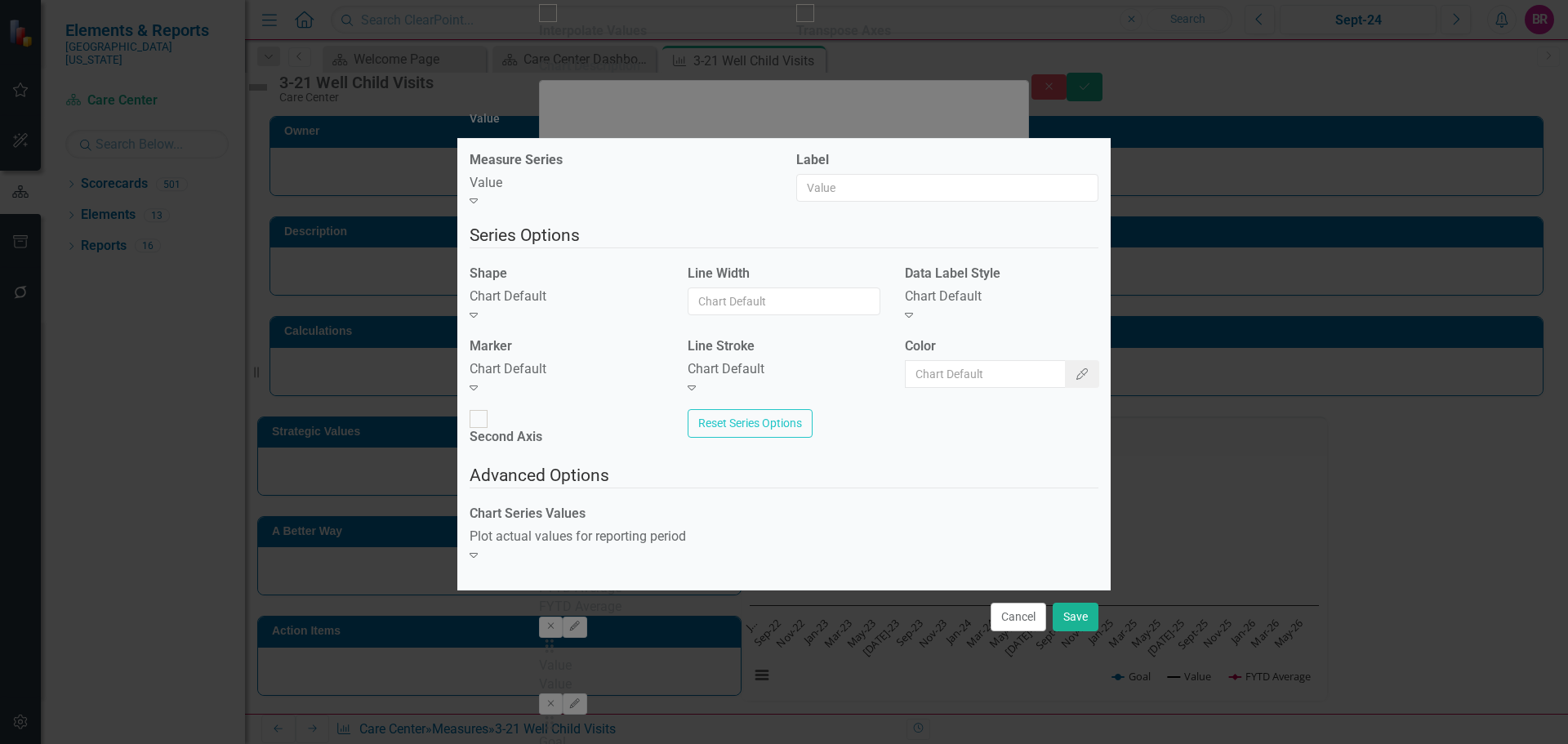
click at [572, 306] on div "Chart Default" at bounding box center [566, 297] width 194 height 19
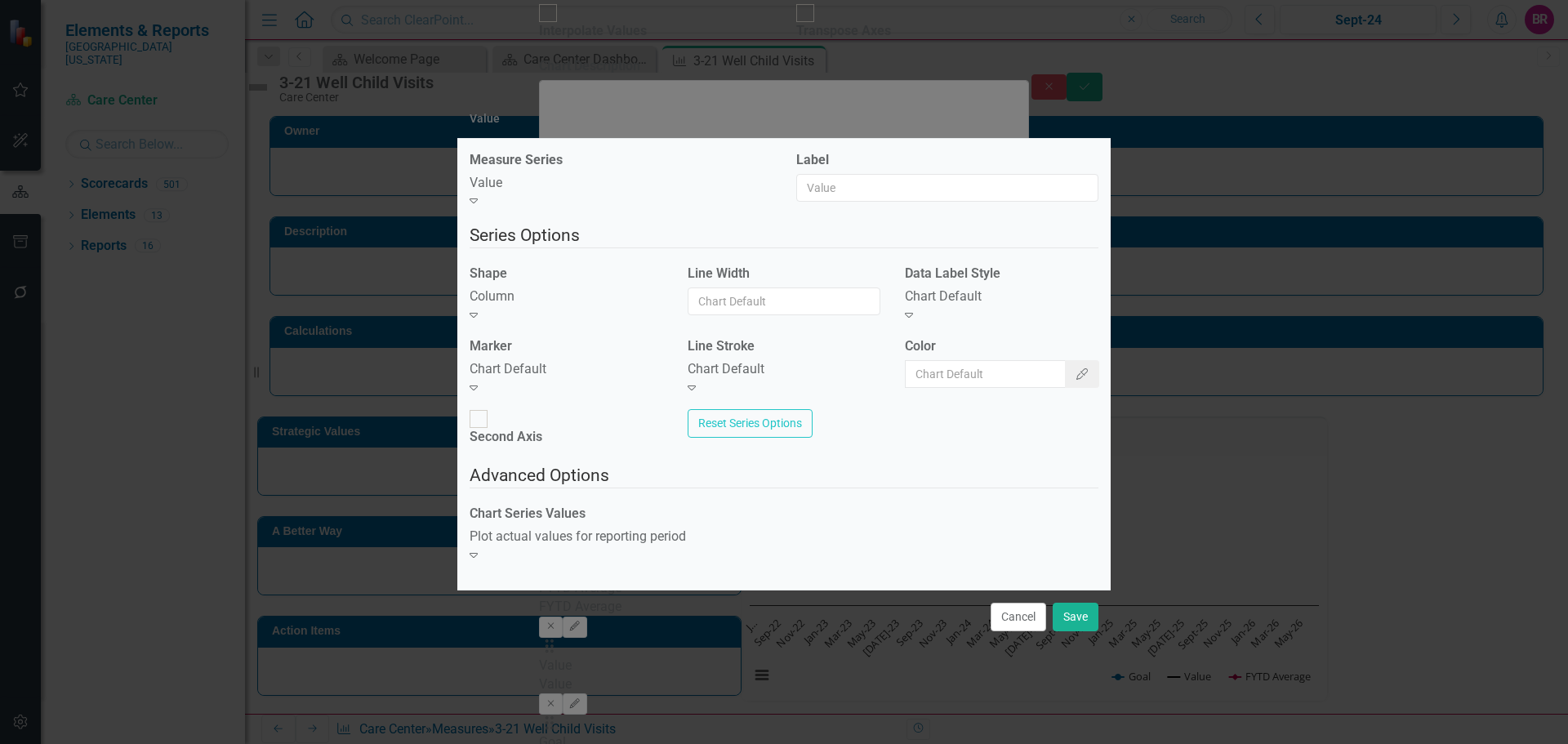
click at [573, 379] on div "Chart Default" at bounding box center [566, 369] width 194 height 19
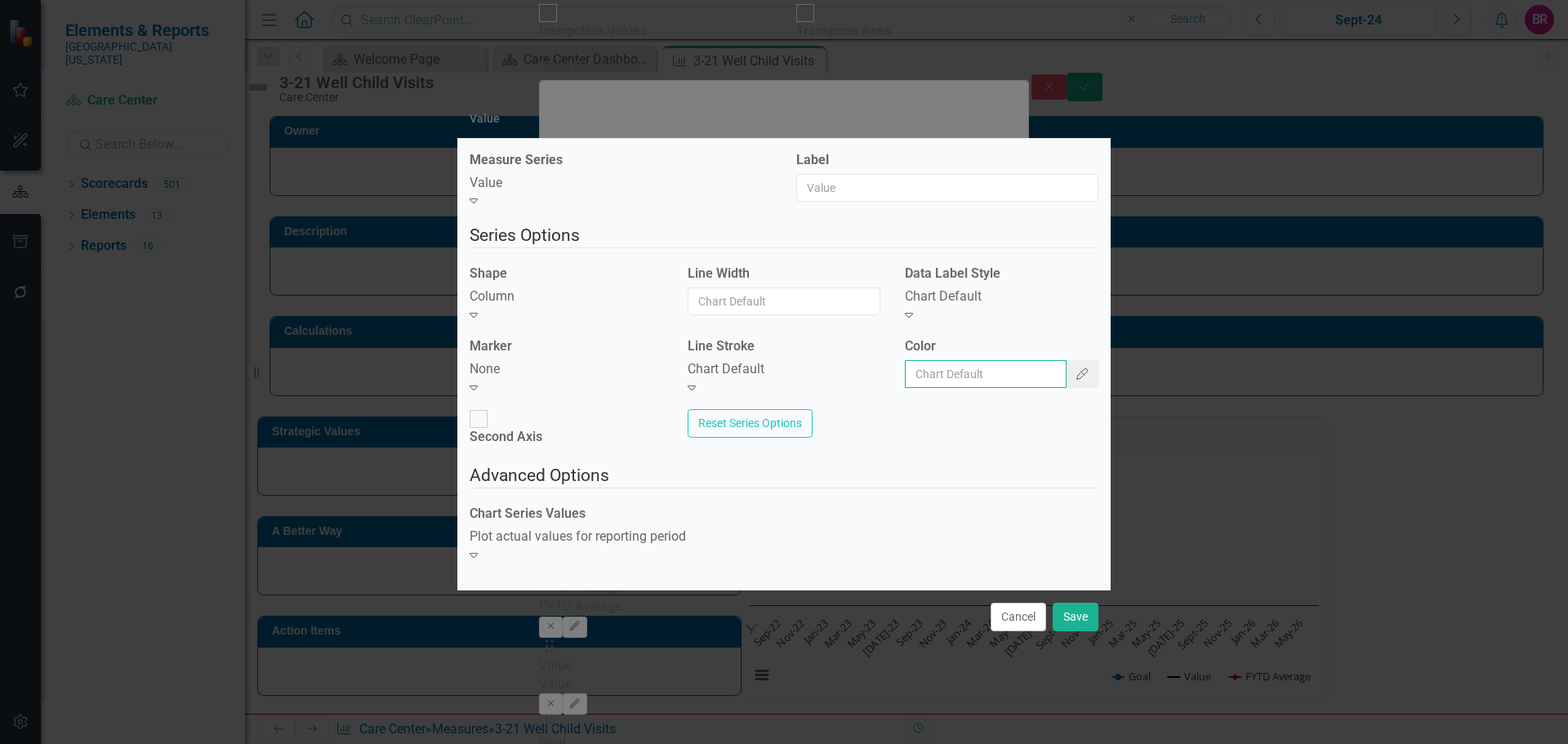
click at [1029, 386] on input "Color" at bounding box center [986, 373] width 162 height 27
type input "#2e75b6"
click at [1013, 306] on div "Chart Default" at bounding box center [1002, 297] width 194 height 19
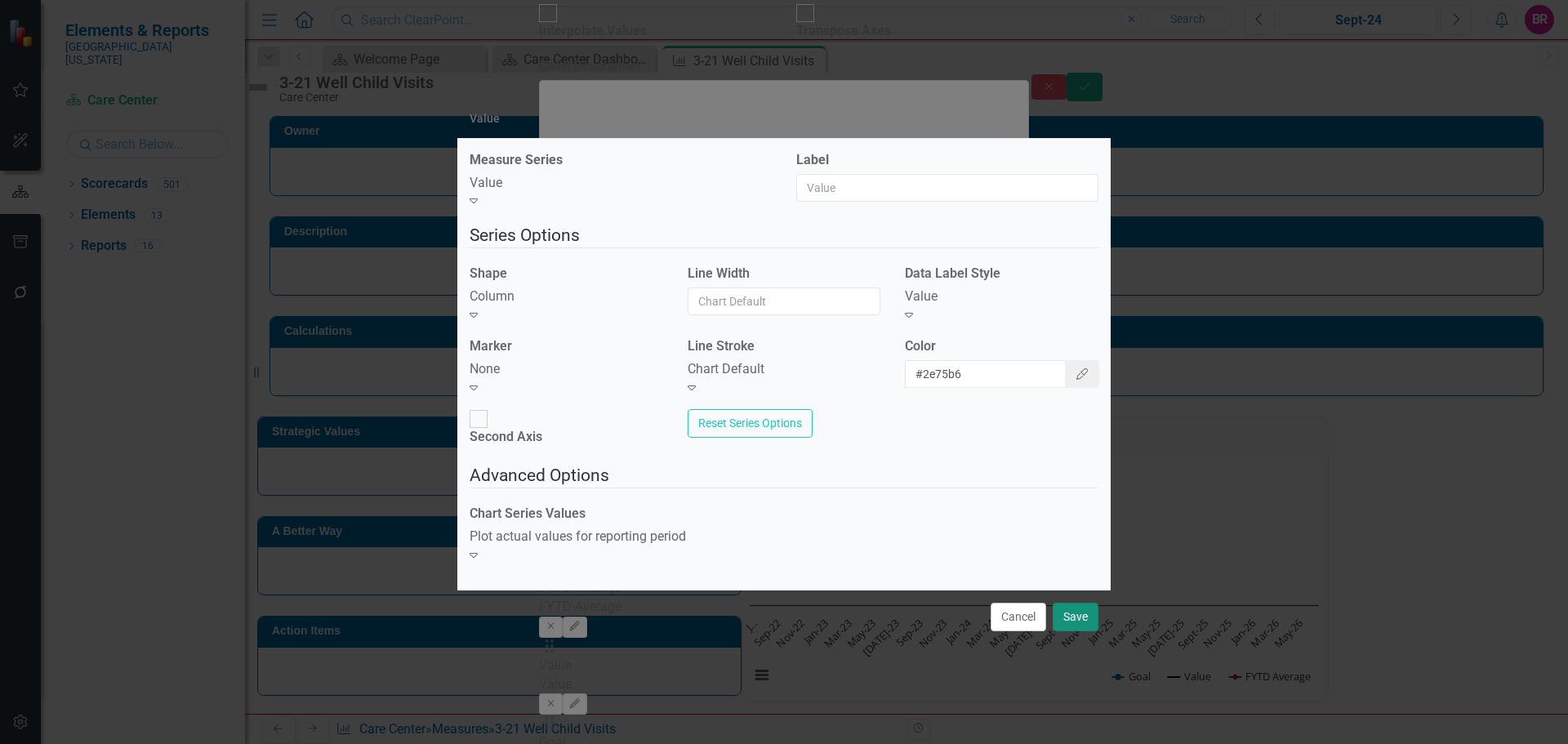
click at [1075, 603] on button "Save" at bounding box center [1075, 617] width 46 height 28
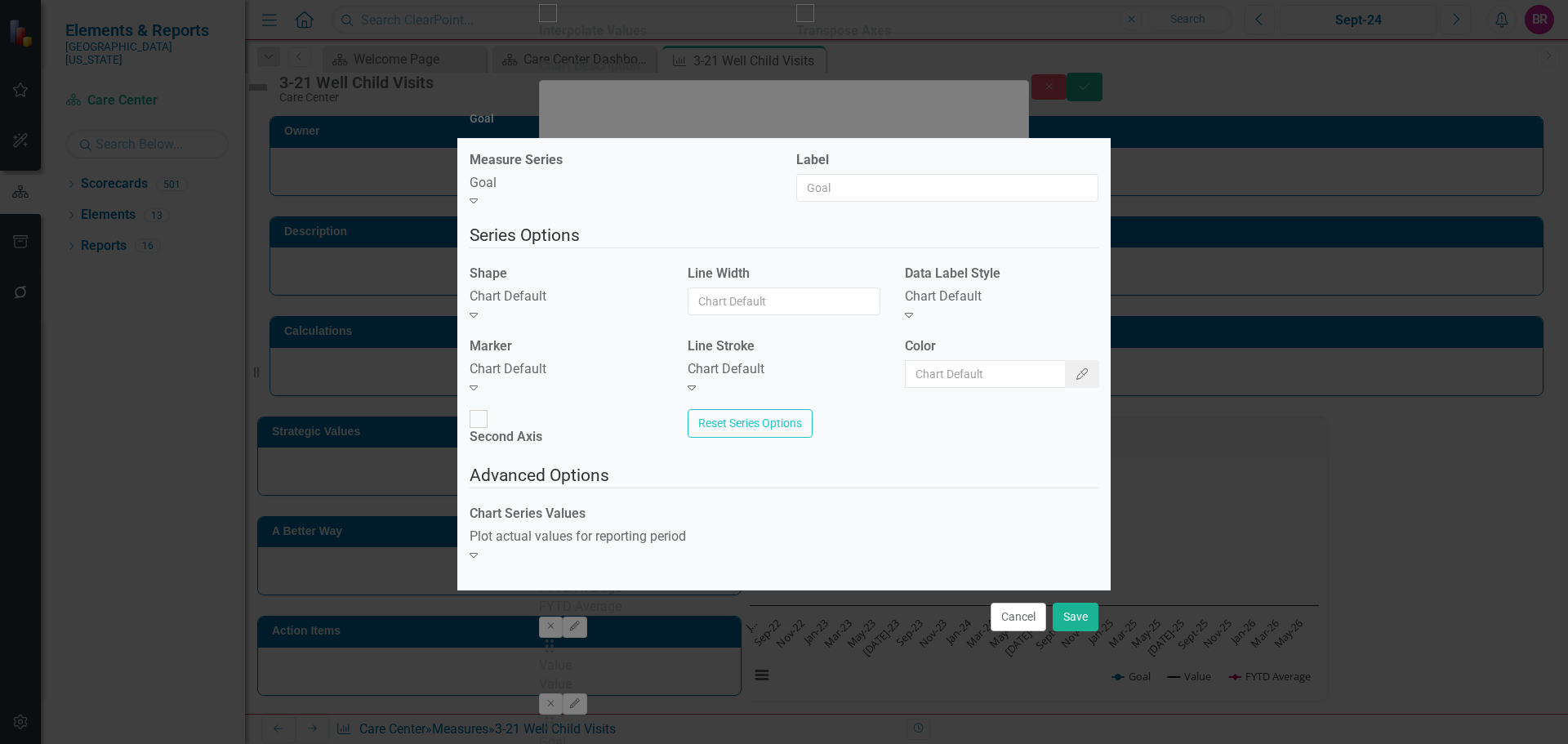
click at [553, 306] on div "Chart Default" at bounding box center [566, 297] width 194 height 19
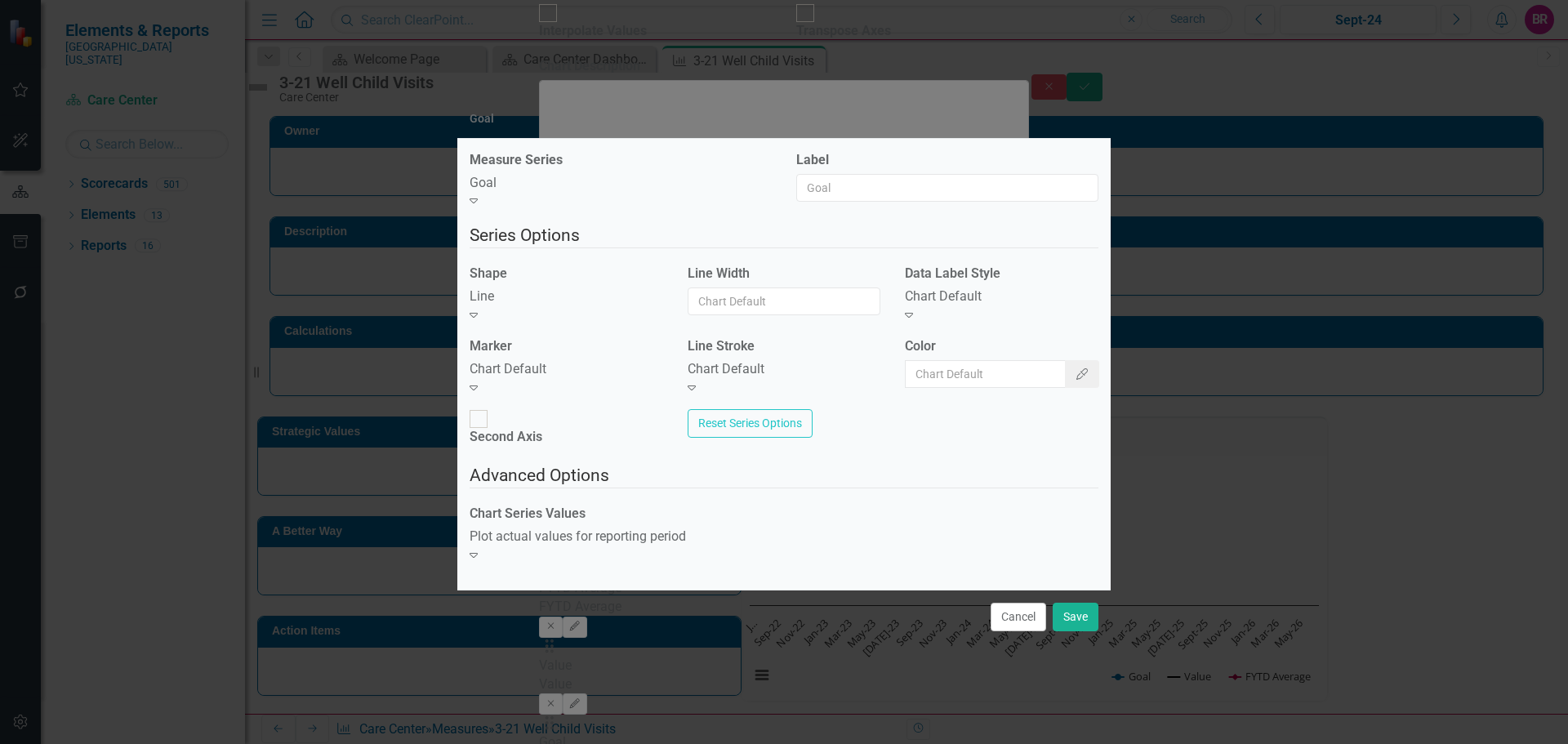
click at [565, 379] on div "Chart Default" at bounding box center [566, 369] width 194 height 19
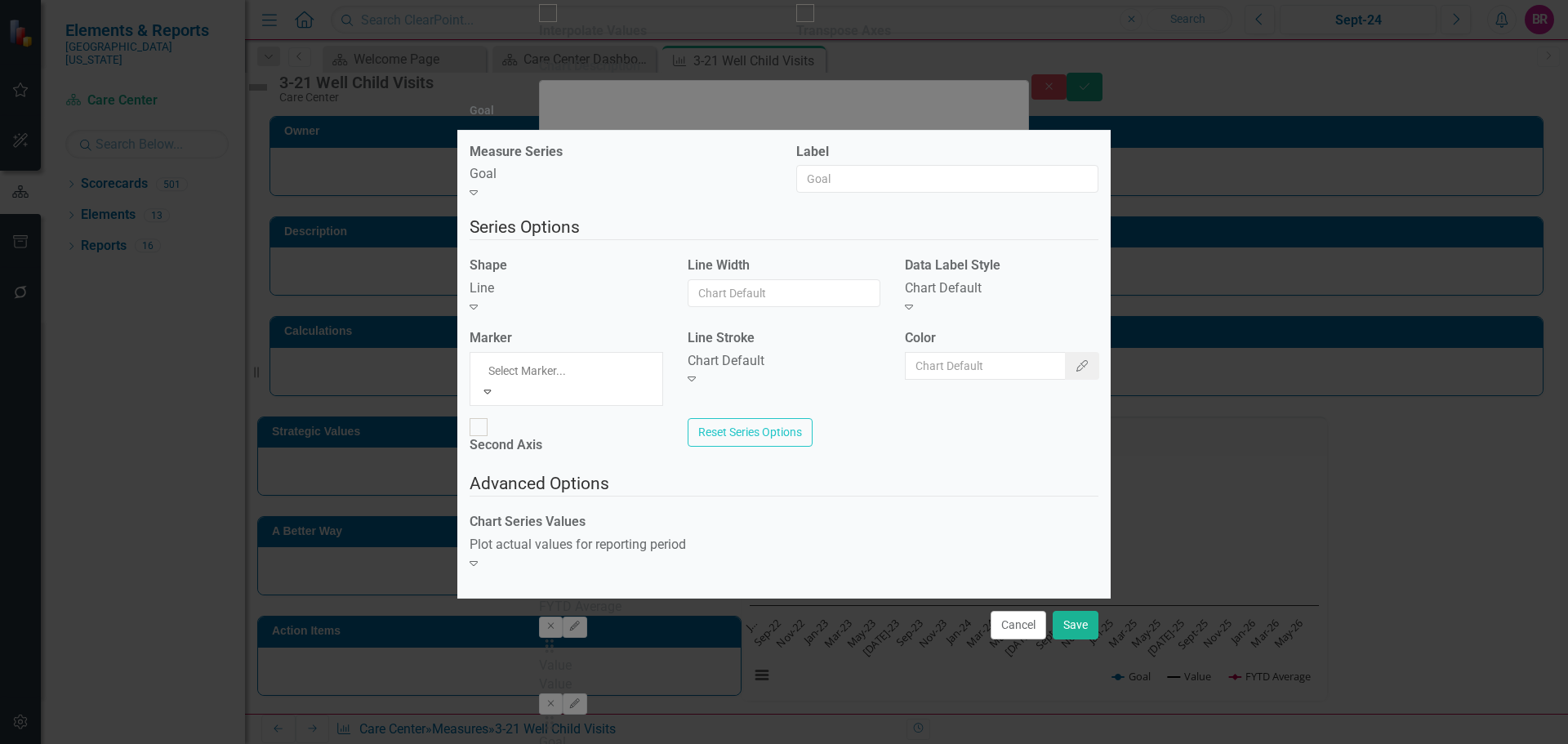
drag, startPoint x: 567, startPoint y: 436, endPoint x: 584, endPoint y: 437, distance: 17.0
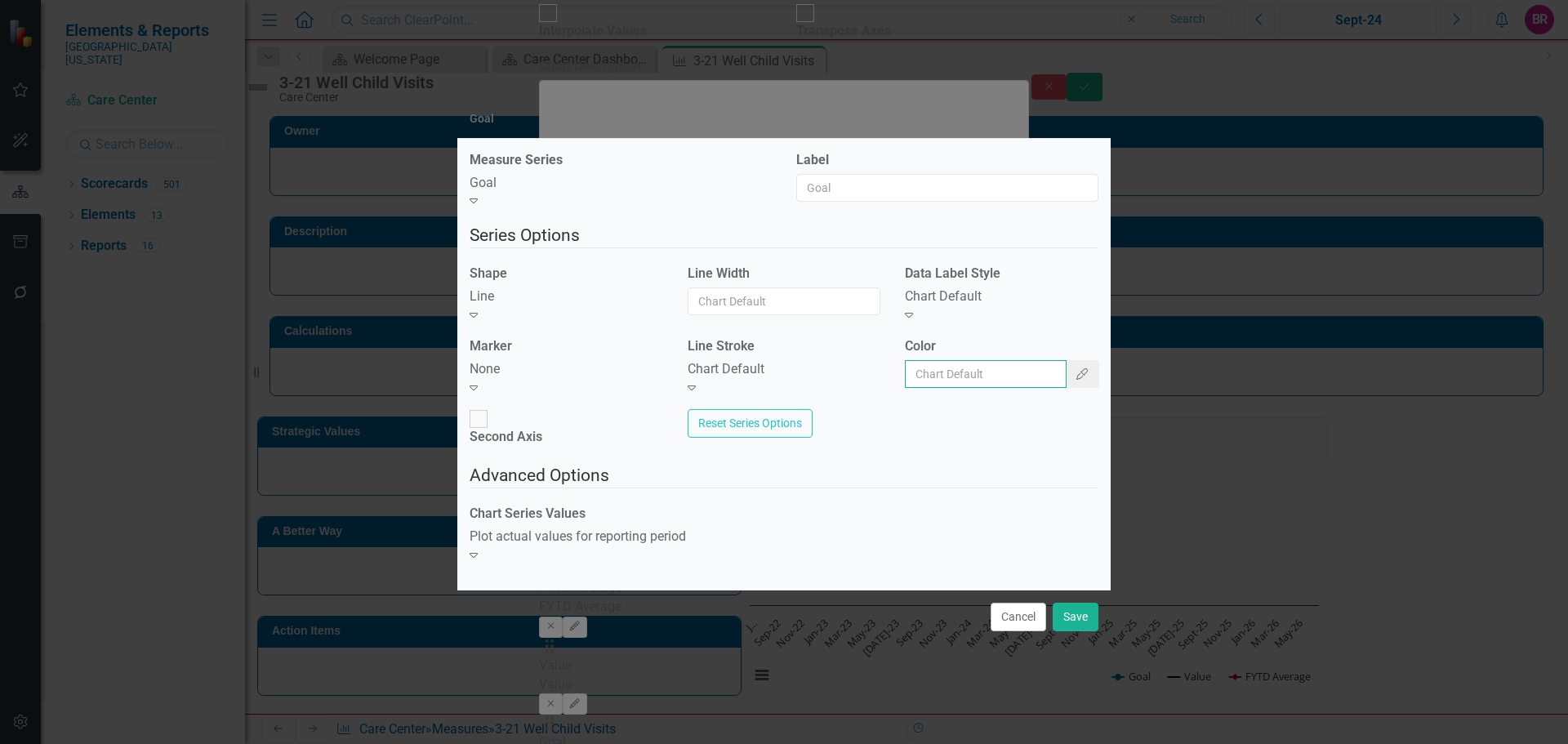
click at [921, 379] on input "Color" at bounding box center [986, 373] width 162 height 27
type input "#85C1E9"
click at [985, 380] on input "#85C1E9" at bounding box center [986, 373] width 162 height 27
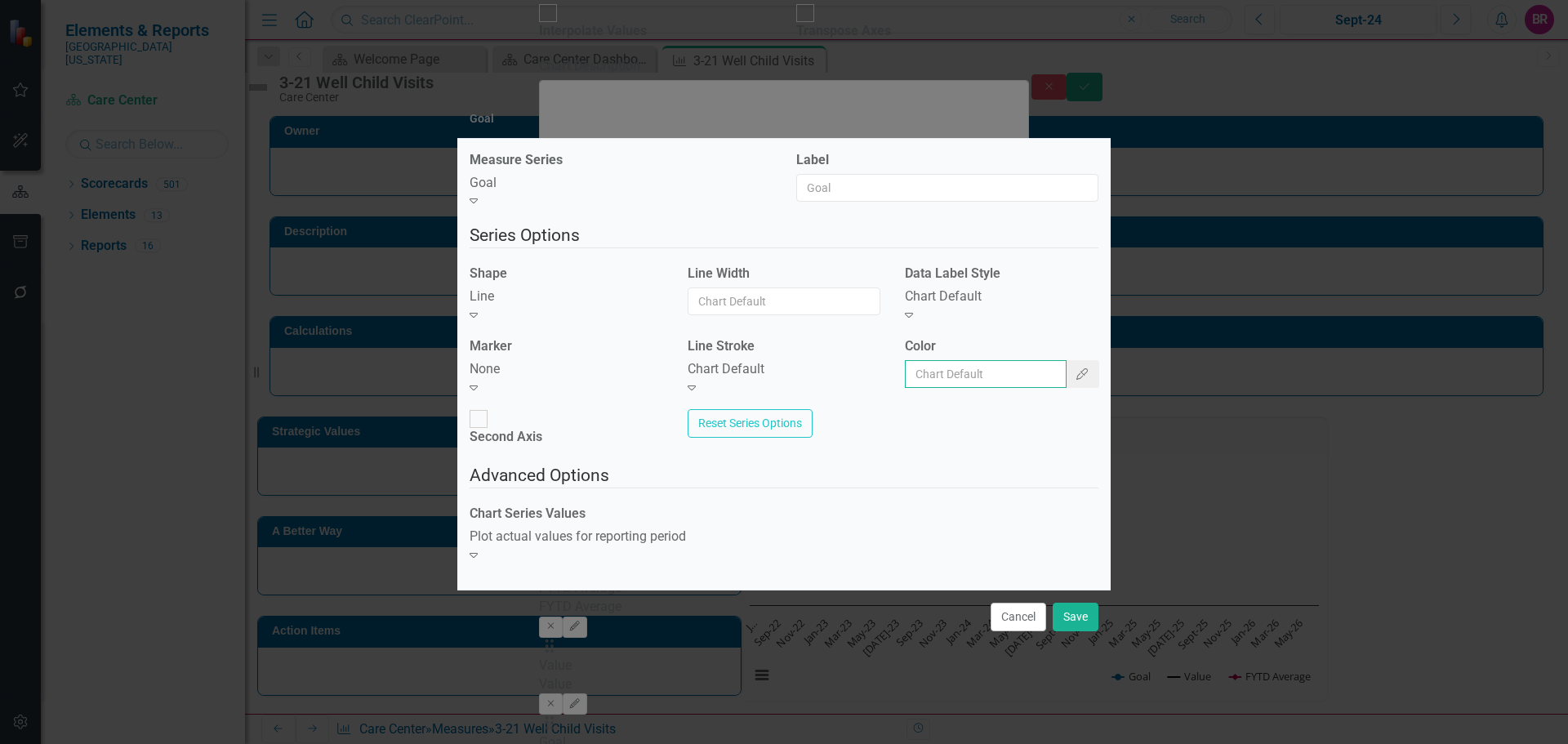
click at [987, 369] on input "Color" at bounding box center [986, 373] width 162 height 27
type input "#c40650"
click at [1069, 603] on button "Save" at bounding box center [1075, 617] width 46 height 28
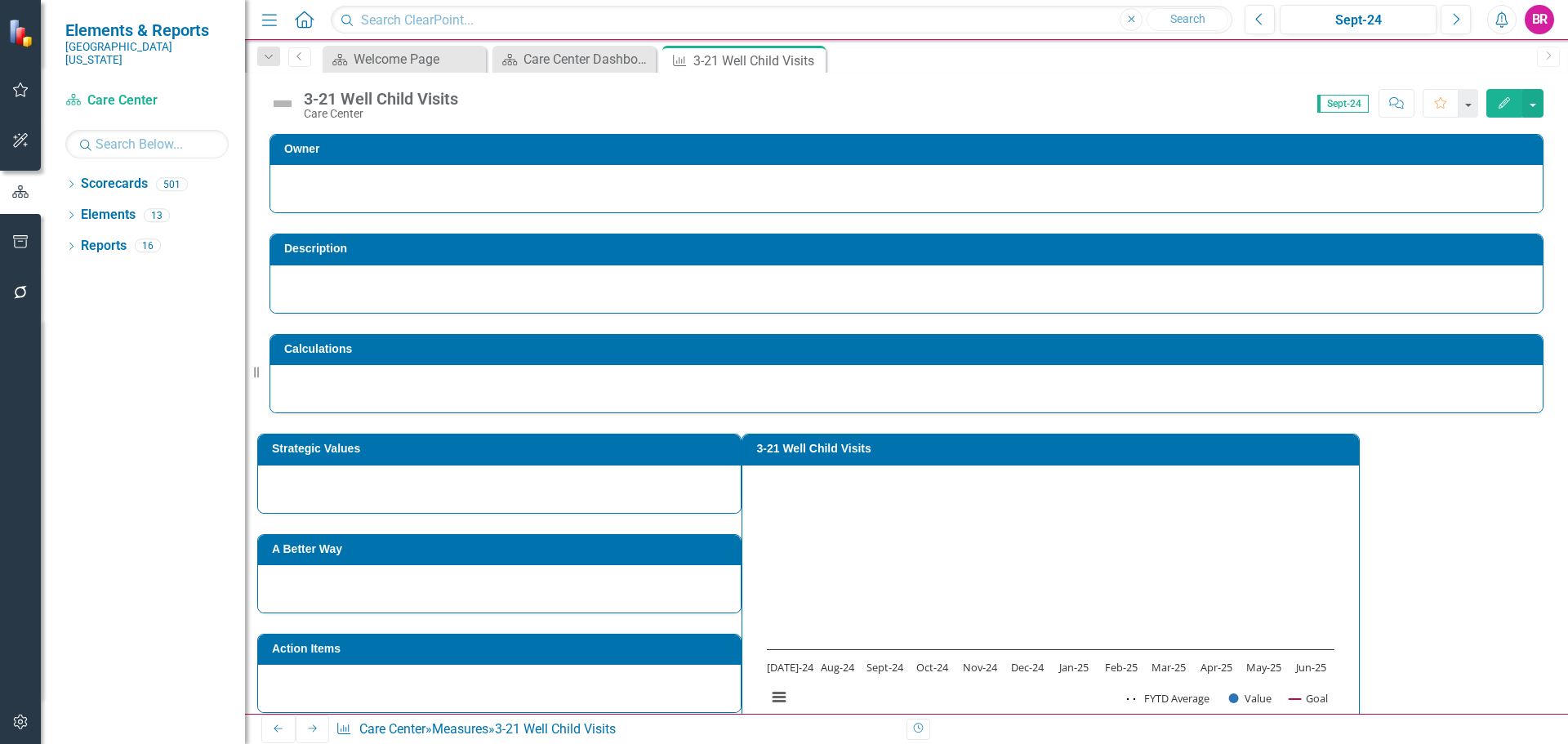
click at [0, 0] on icon "Close" at bounding box center [0, 0] width 0 height 0
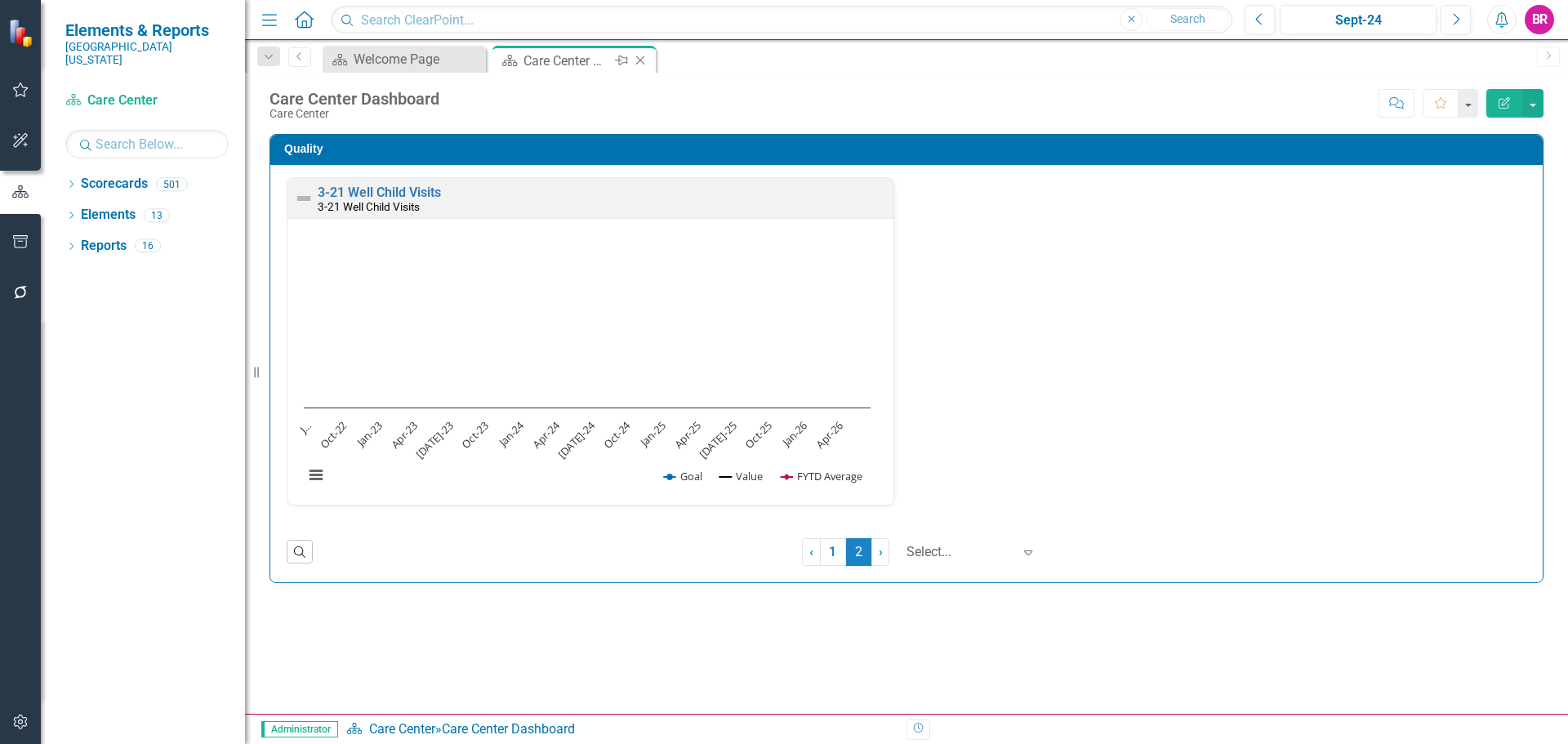
click at [640, 57] on icon "Close" at bounding box center [640, 61] width 17 height 13
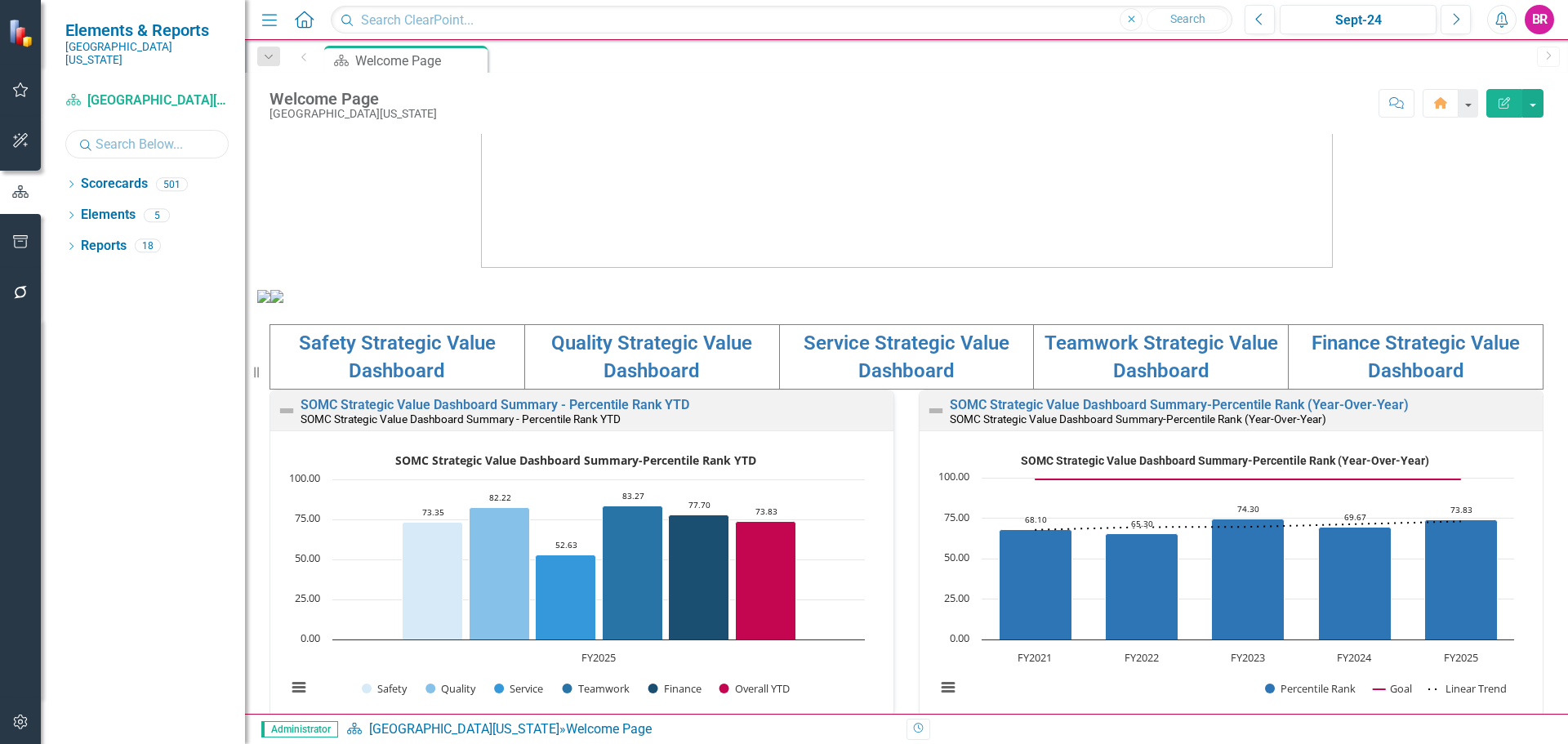
click at [169, 133] on input "text" at bounding box center [147, 144] width 163 height 28
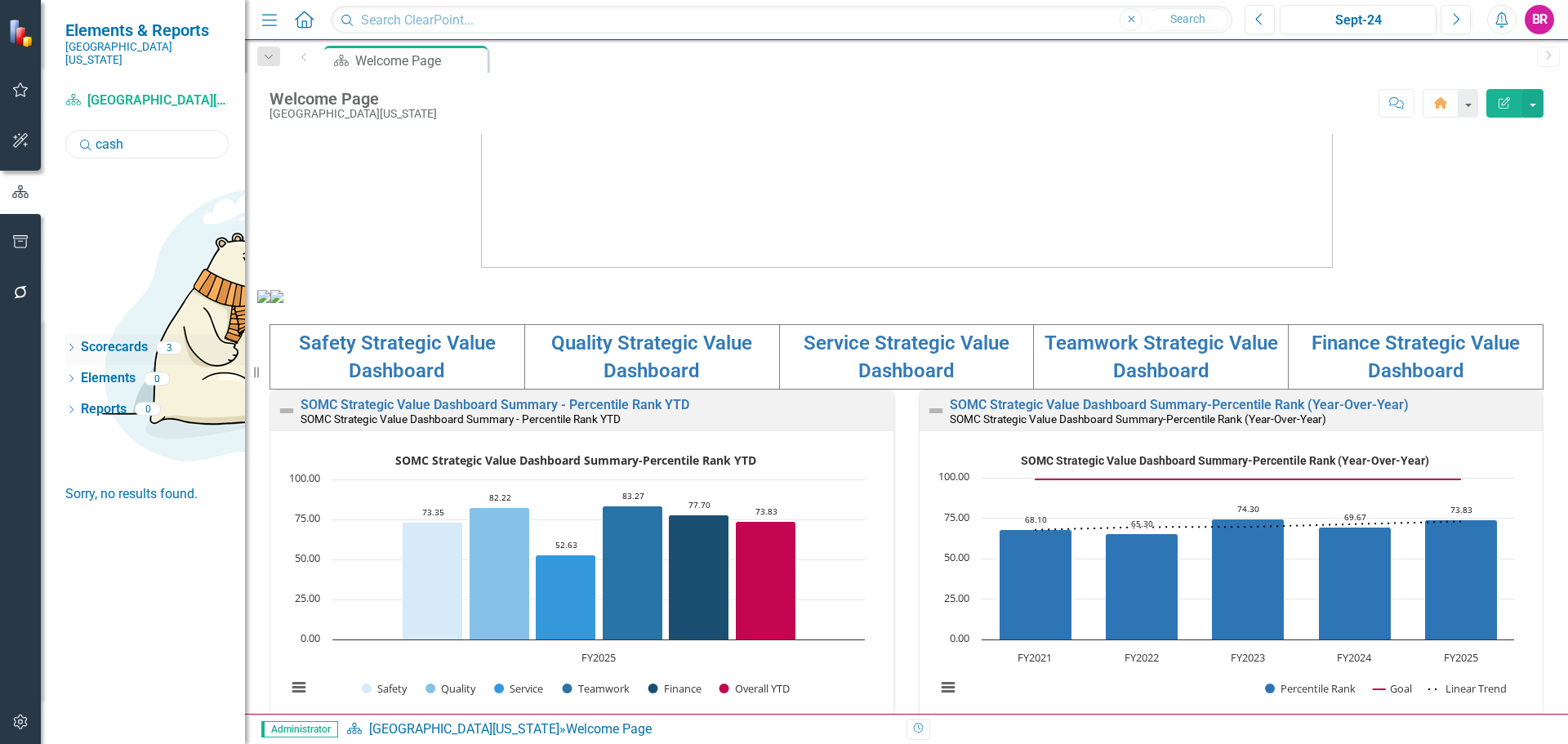
type input "cash"
click at [70, 345] on icon "Dropdown" at bounding box center [71, 349] width 12 height 9
click at [183, 423] on link "Cashiering & Posting" at bounding box center [155, 432] width 180 height 19
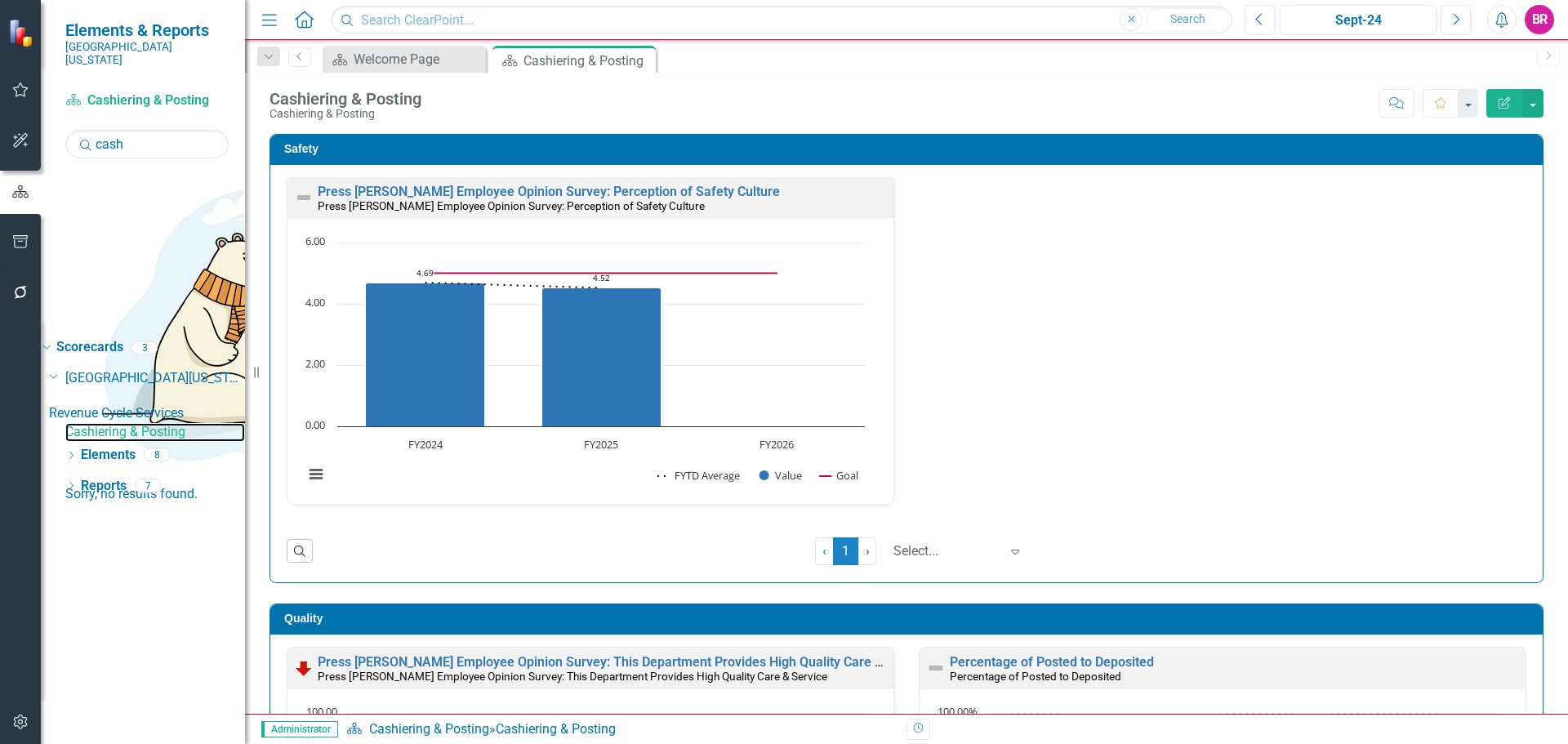
scroll to position [245, 0]
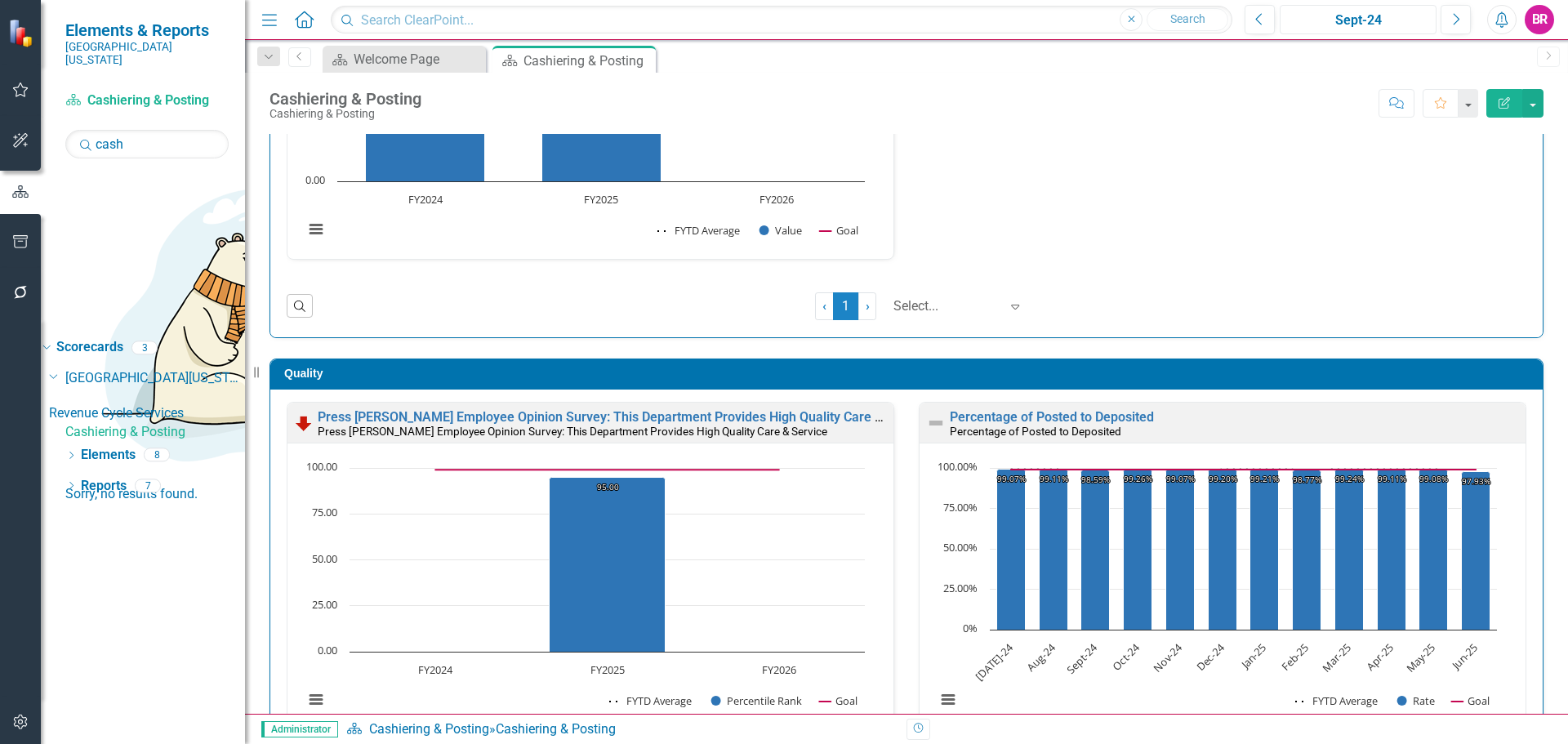
click at [1332, 22] on div "Sept-24" at bounding box center [1358, 21] width 145 height 20
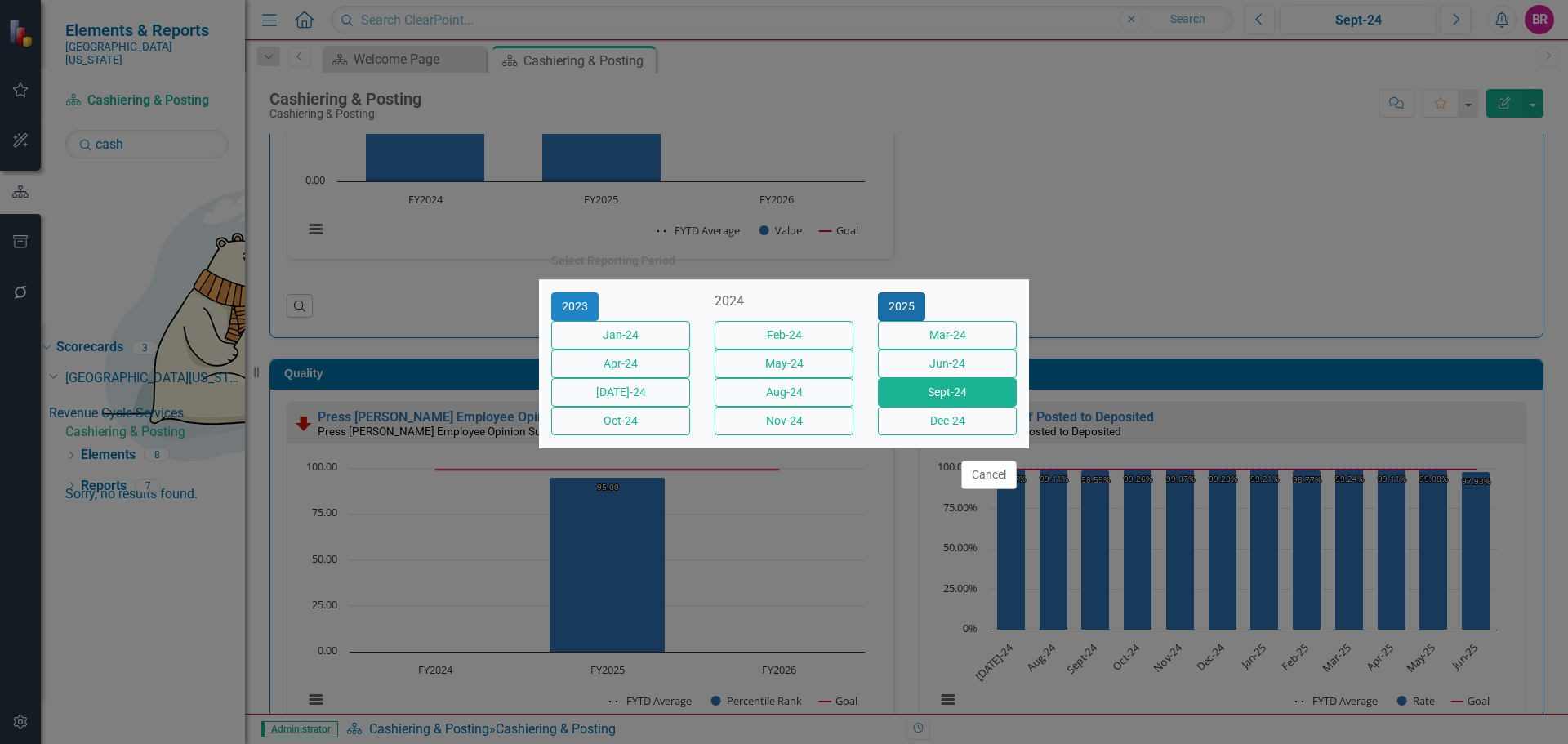
click at [925, 293] on button "2025" at bounding box center [901, 307] width 47 height 28
click at [979, 402] on button "Sept-25" at bounding box center [947, 392] width 139 height 28
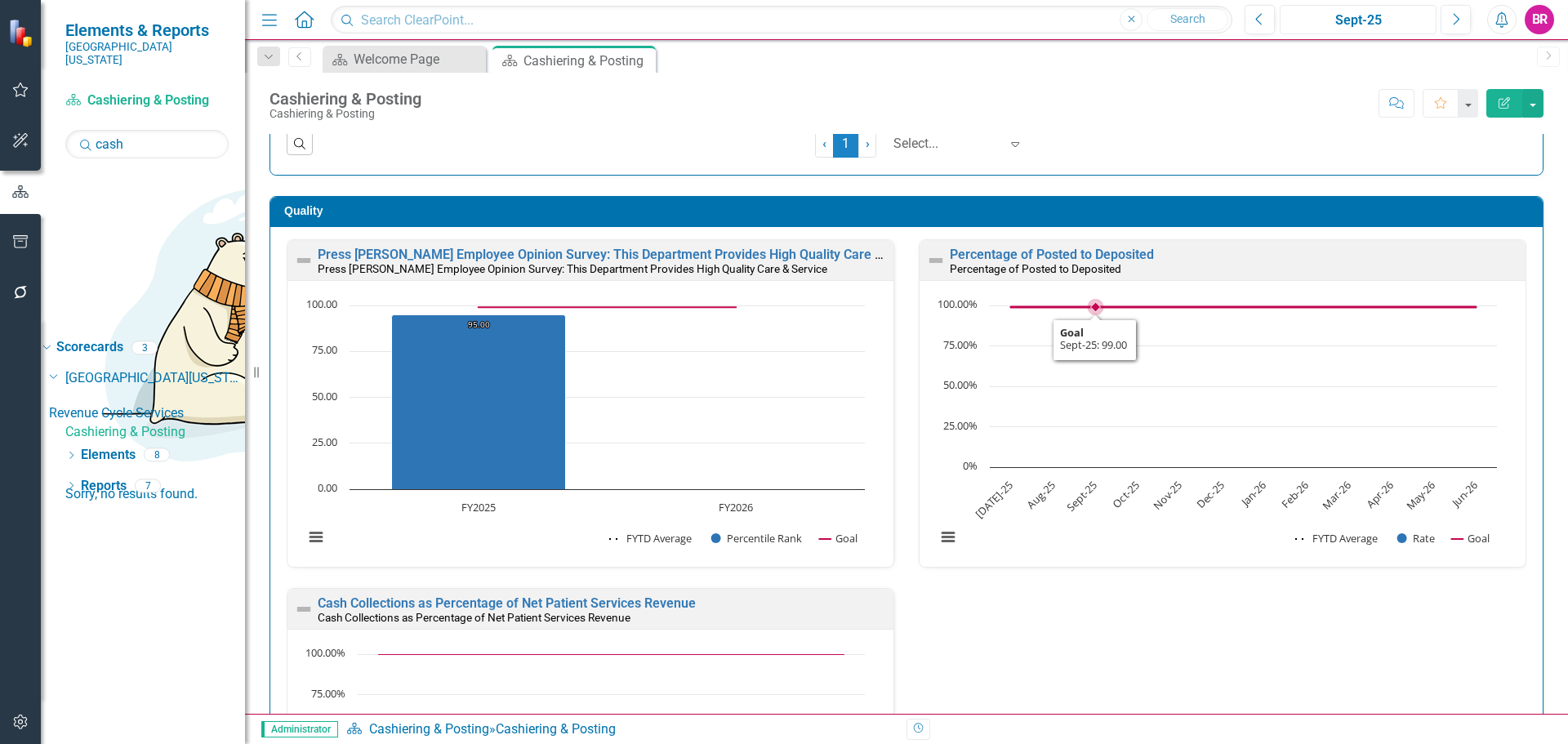
scroll to position [408, 0]
click at [1073, 249] on link "Percentage of Posted to Deposited" at bounding box center [1053, 254] width 205 height 16
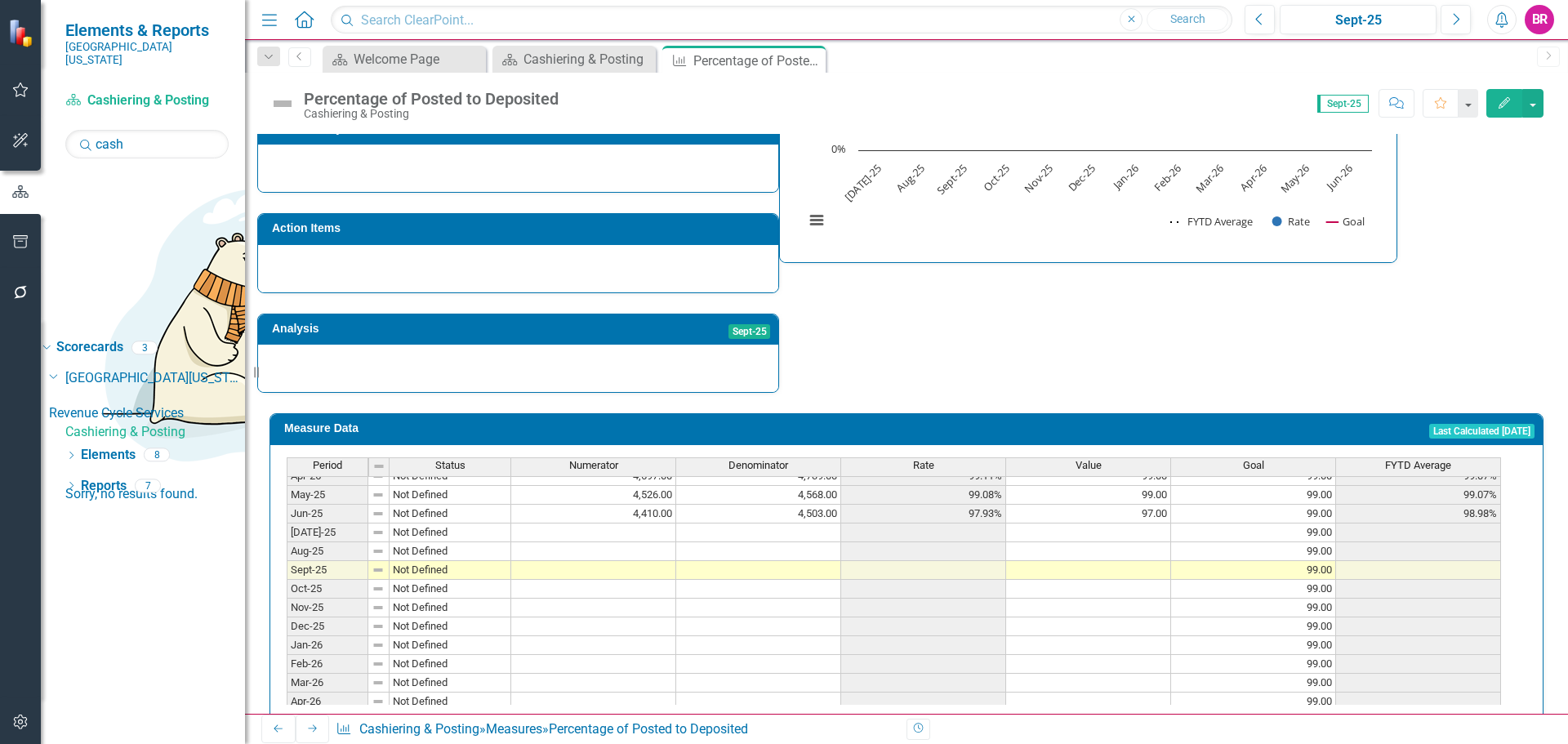
scroll to position [594, 0]
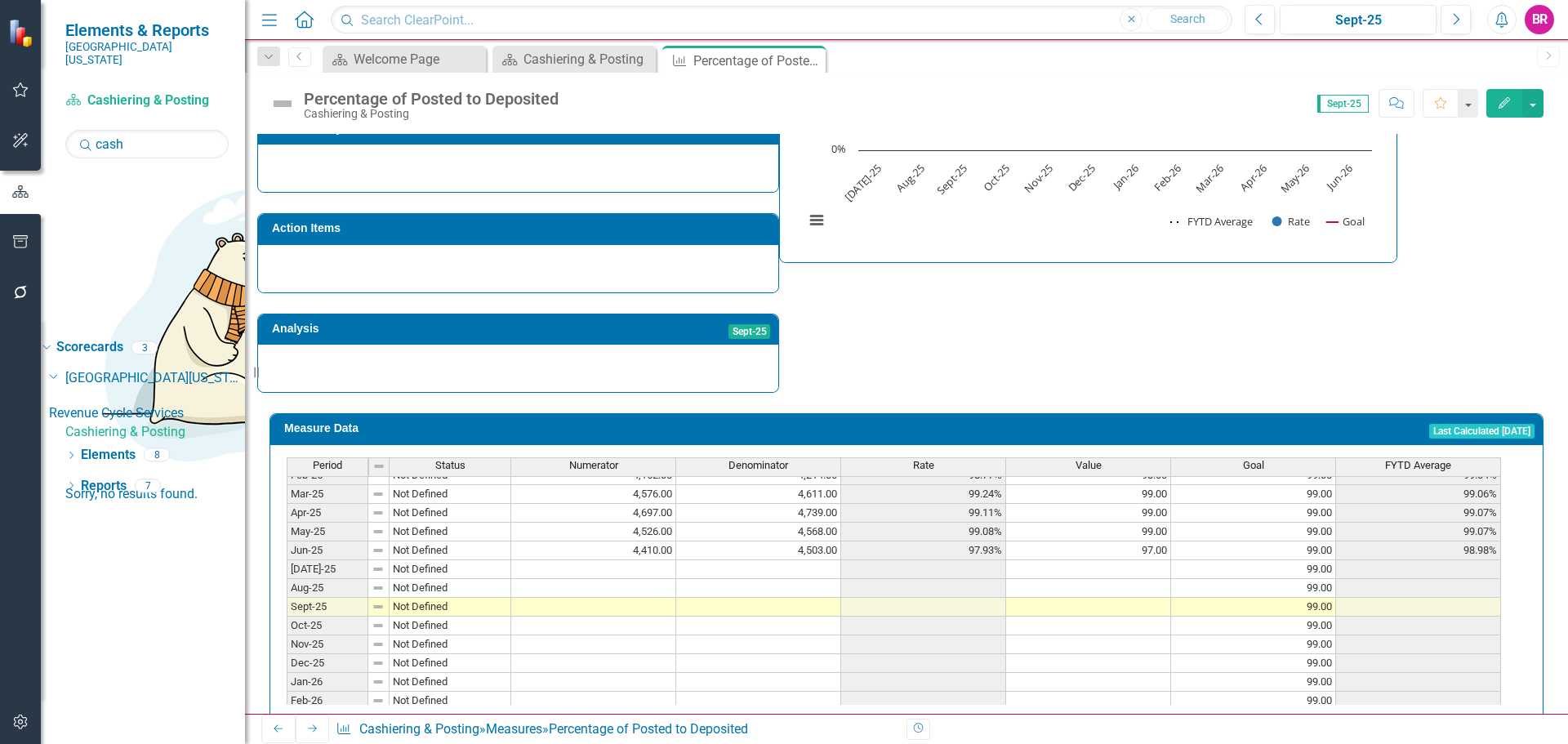
click at [643, 560] on td at bounding box center [594, 569] width 165 height 19
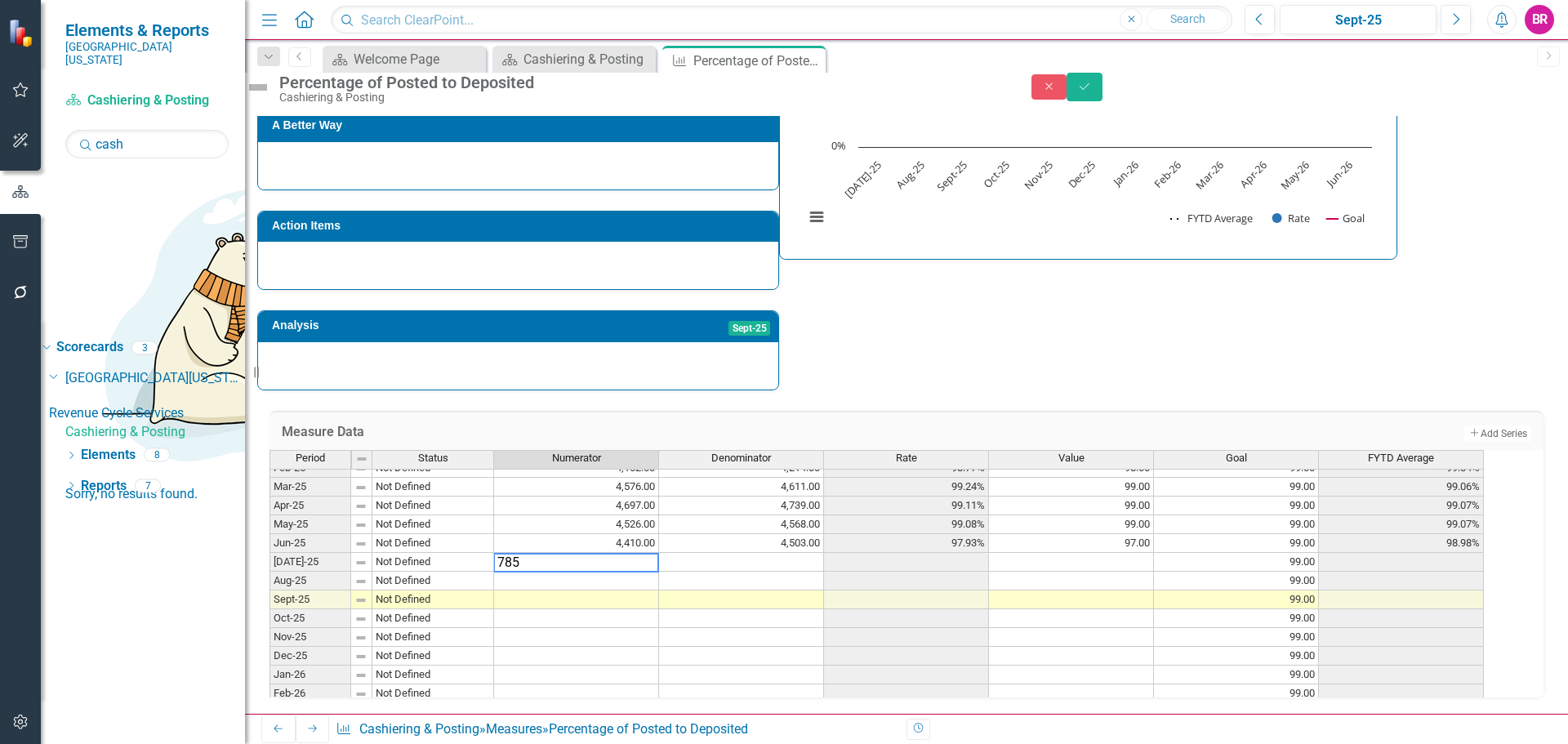
type textarea "7855"
type textarea "7"
type textarea "4887"
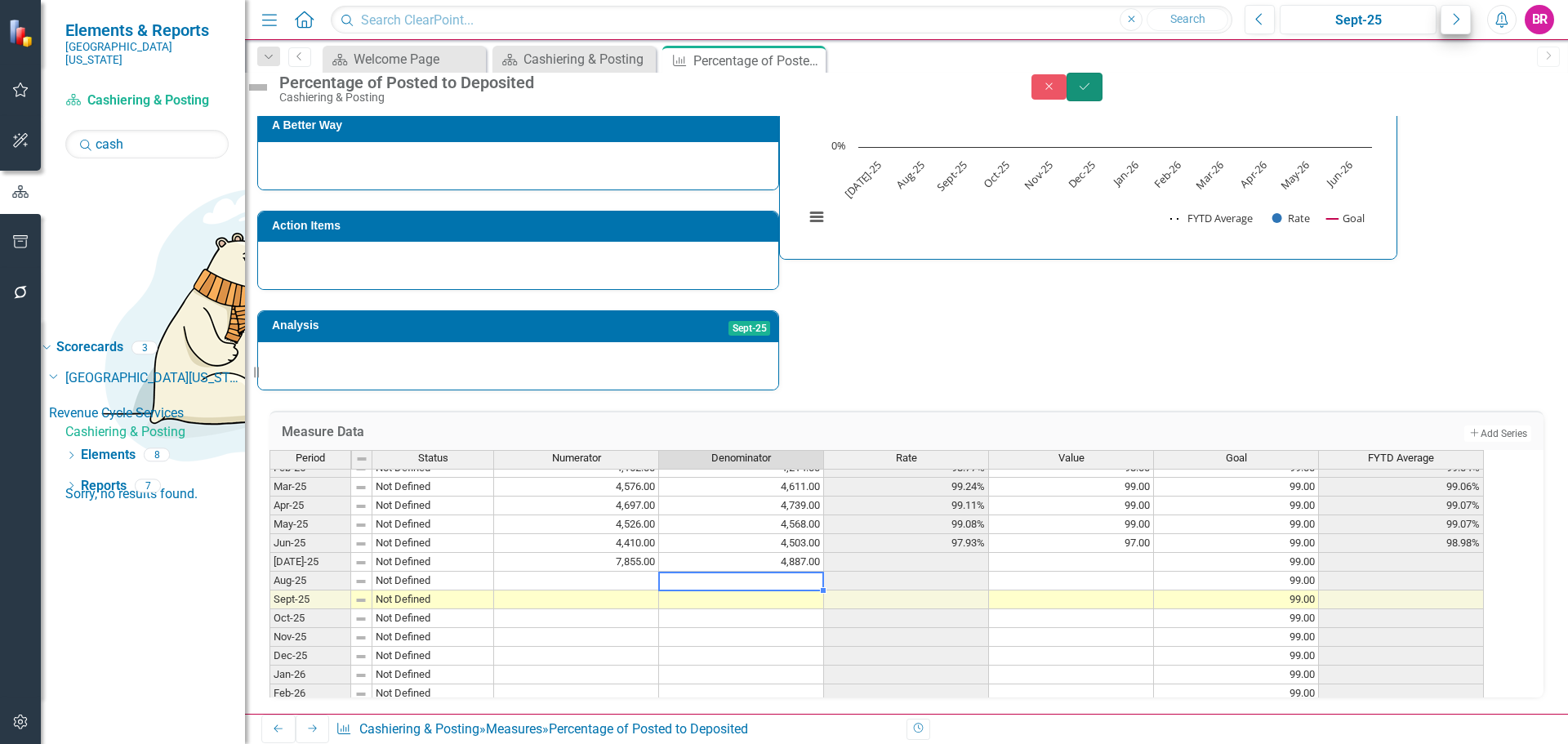
drag, startPoint x: 1521, startPoint y: 103, endPoint x: 1466, endPoint y: 32, distance: 89.8
click at [1102, 101] on button "Save" at bounding box center [1084, 86] width 36 height 28
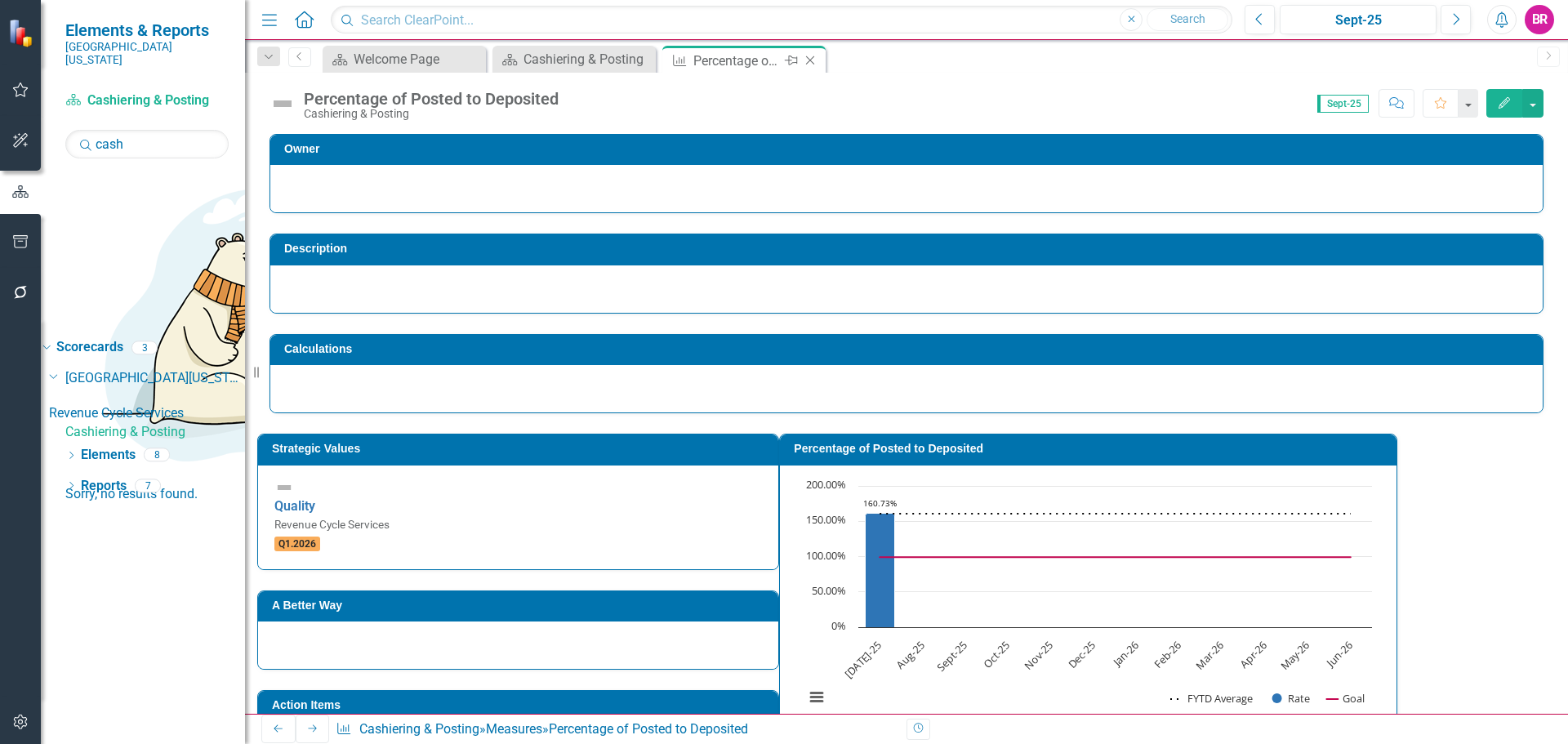
click at [811, 61] on icon at bounding box center [811, 61] width 9 height 9
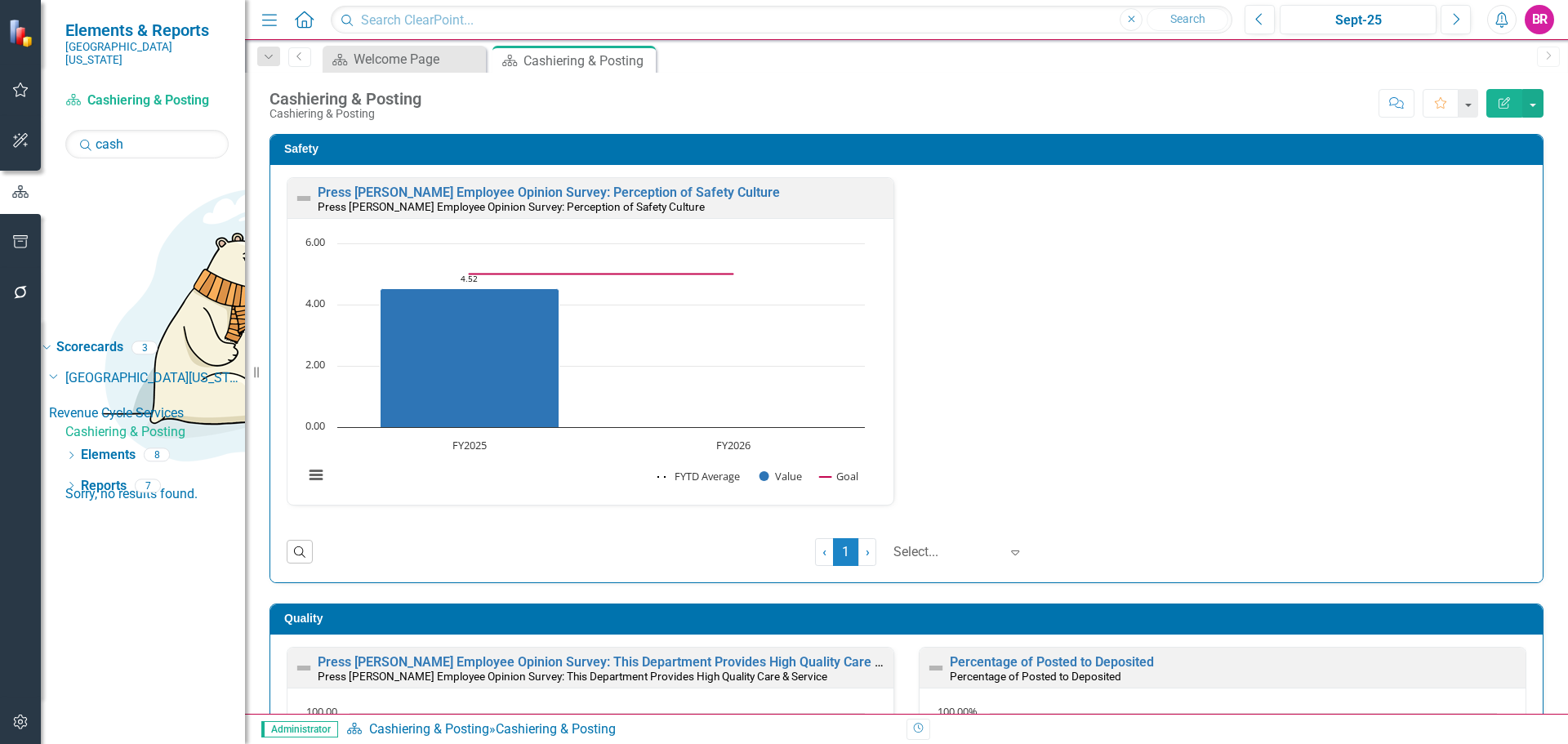
click at [1542, 320] on div "Safety Press [PERSON_NAME] Employee Opinion Survey: Perception of Safety Cultur…" at bounding box center [906, 348] width 1299 height 470
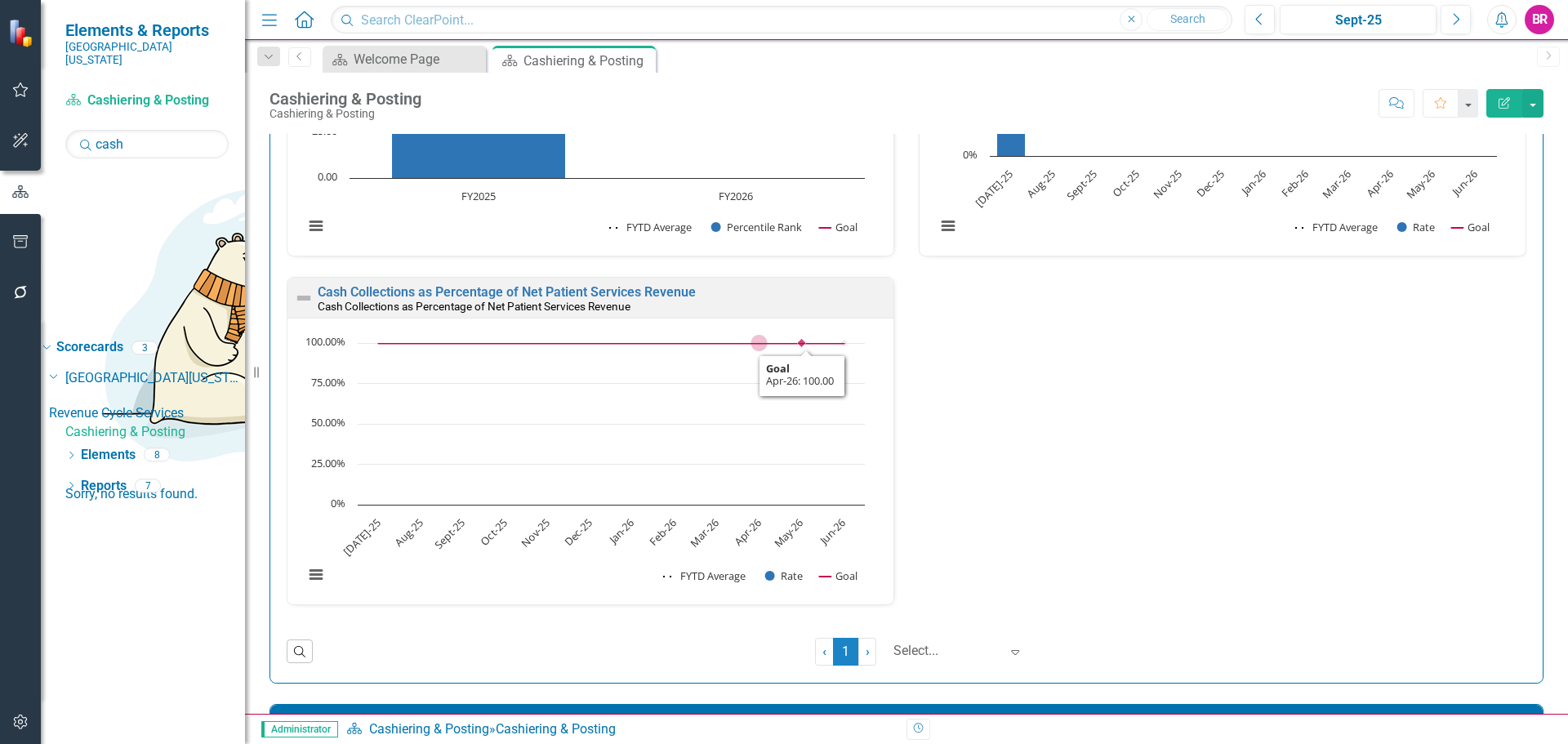
scroll to position [735, 0]
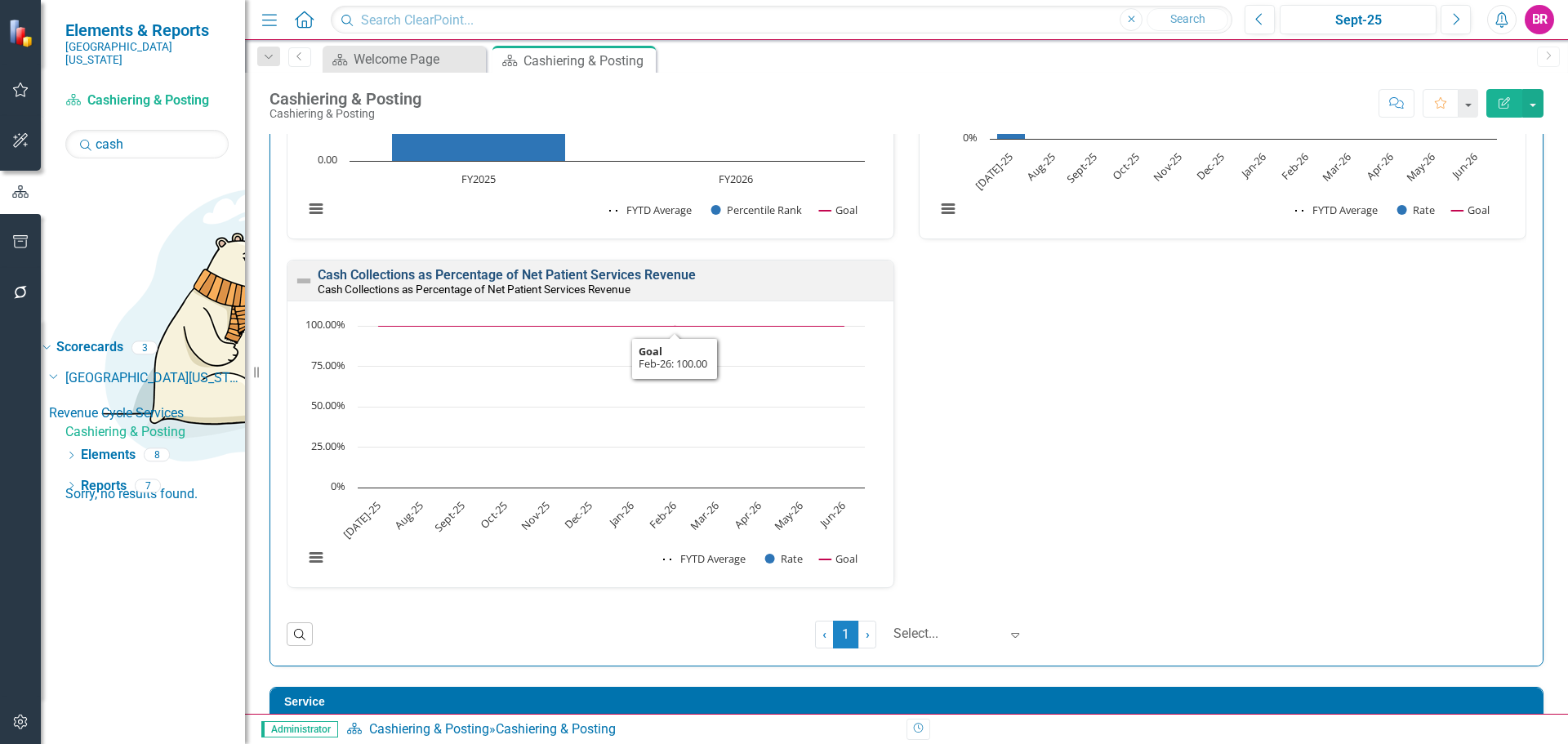
click at [609, 278] on link "Cash Collections as Percentage of Net Patient Services Revenue" at bounding box center [506, 274] width 378 height 16
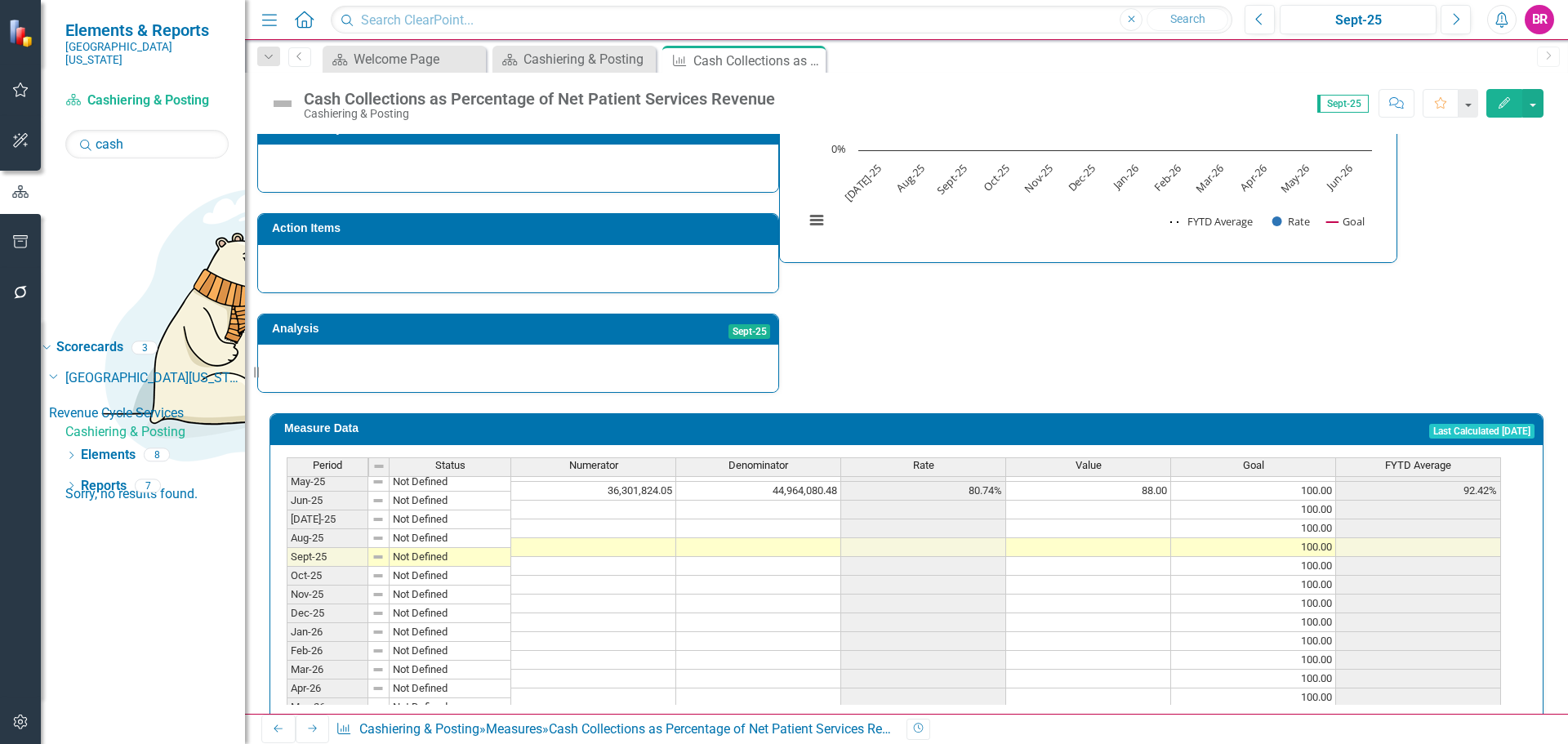
scroll to position [653, 0]
click at [638, 475] on tbody "Nov-23 Not Defined 37,664,813.87 38,904,070.03 96.81% 97.00 100.00 94.44% Dec-2…" at bounding box center [894, 425] width 1215 height 602
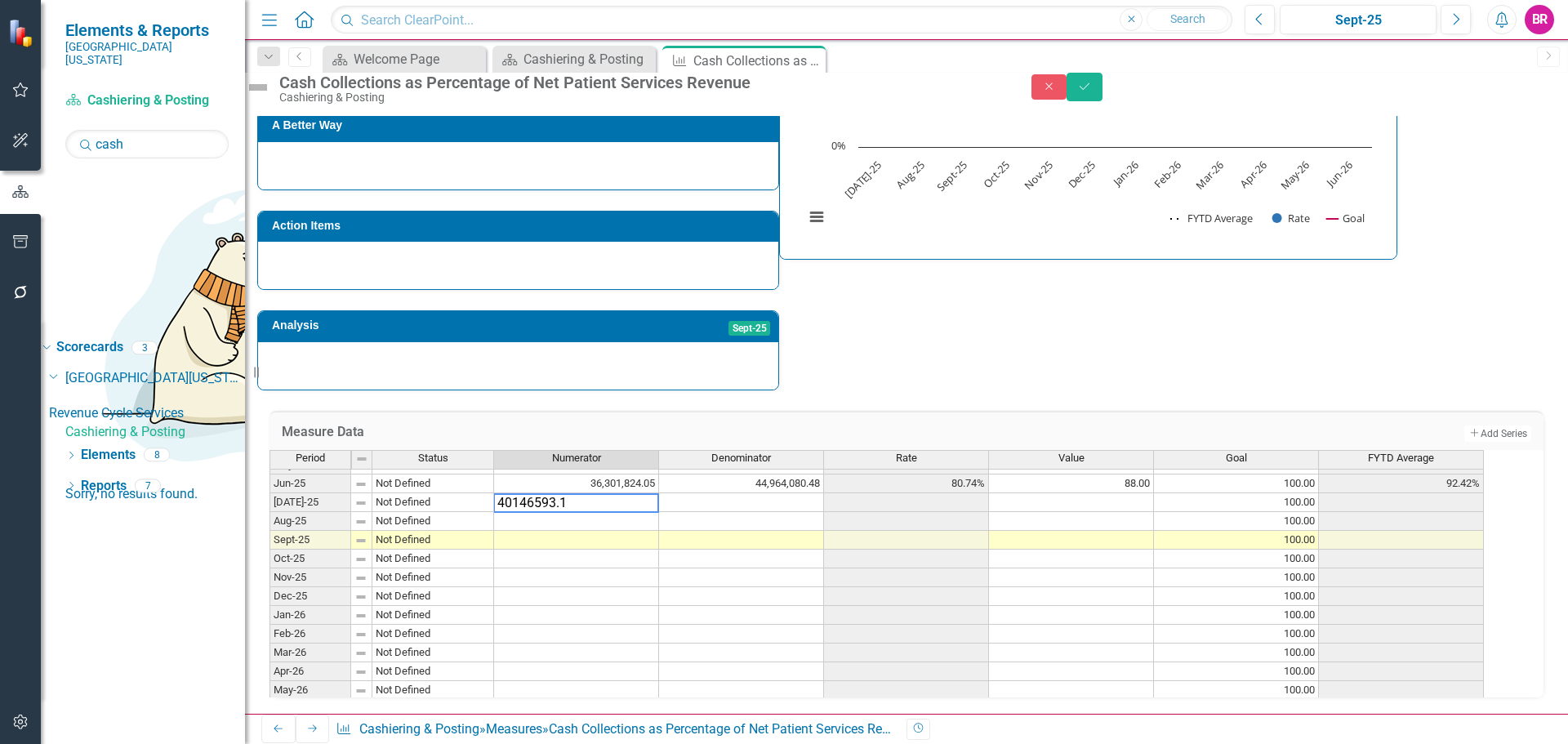
type textarea "40146593.17"
type textarea "41463700.01"
click at [621, 512] on td "41,463,700.01" at bounding box center [576, 521] width 165 height 19
click at [751, 493] on td at bounding box center [742, 502] width 165 height 19
click at [607, 512] on td "41,463,700.01" at bounding box center [576, 521] width 165 height 19
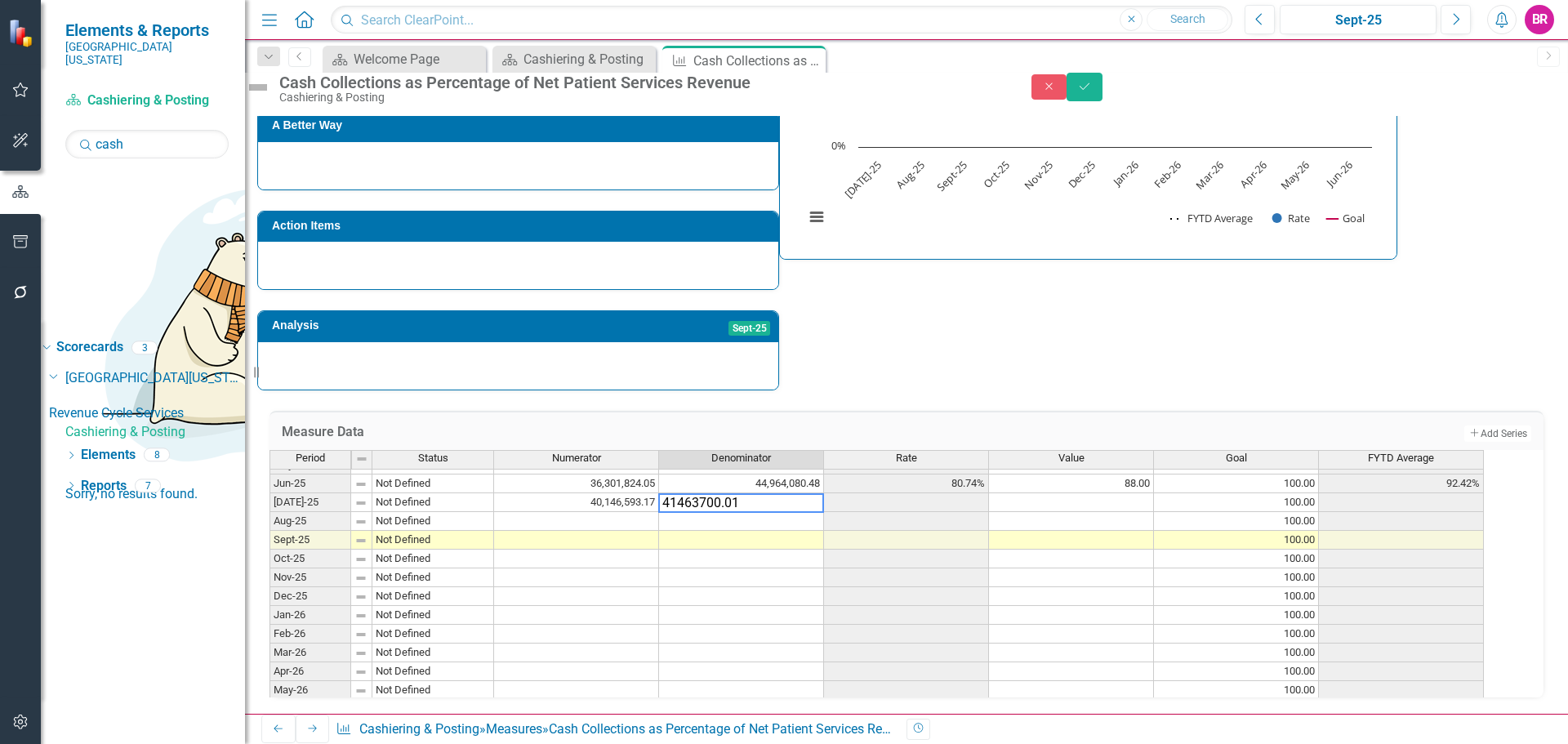
type textarea "41463700.01"
drag, startPoint x: 1119, startPoint y: 343, endPoint x: 1179, endPoint y: 325, distance: 62.6
click at [1120, 347] on div "Strategic Values Quality Revenue Cycle Services Q1.2026 A Better Way Action Ite…" at bounding box center [906, 161] width 1299 height 456
click at [1102, 101] on button "Save" at bounding box center [1084, 86] width 36 height 28
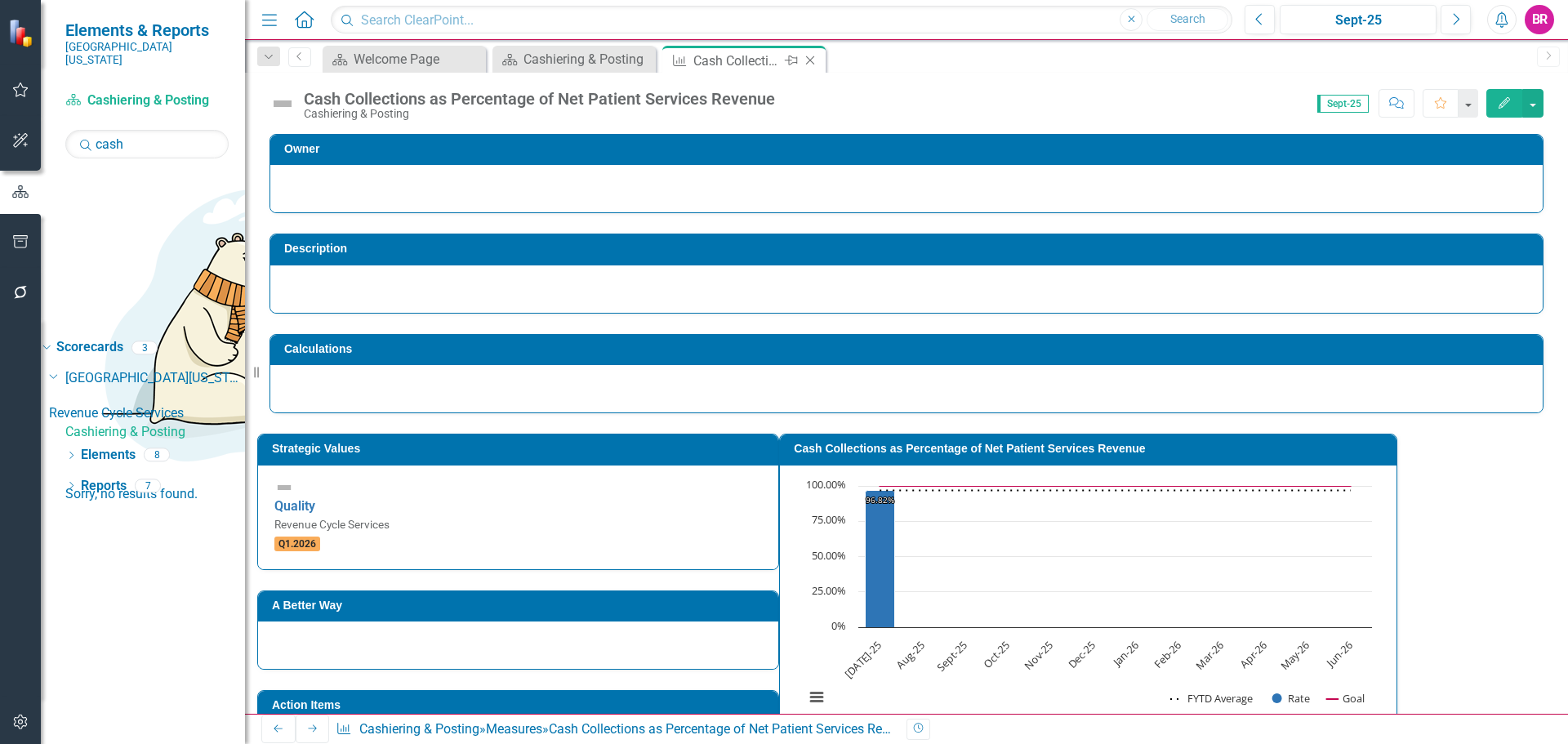
click at [814, 61] on icon "Close" at bounding box center [811, 61] width 17 height 13
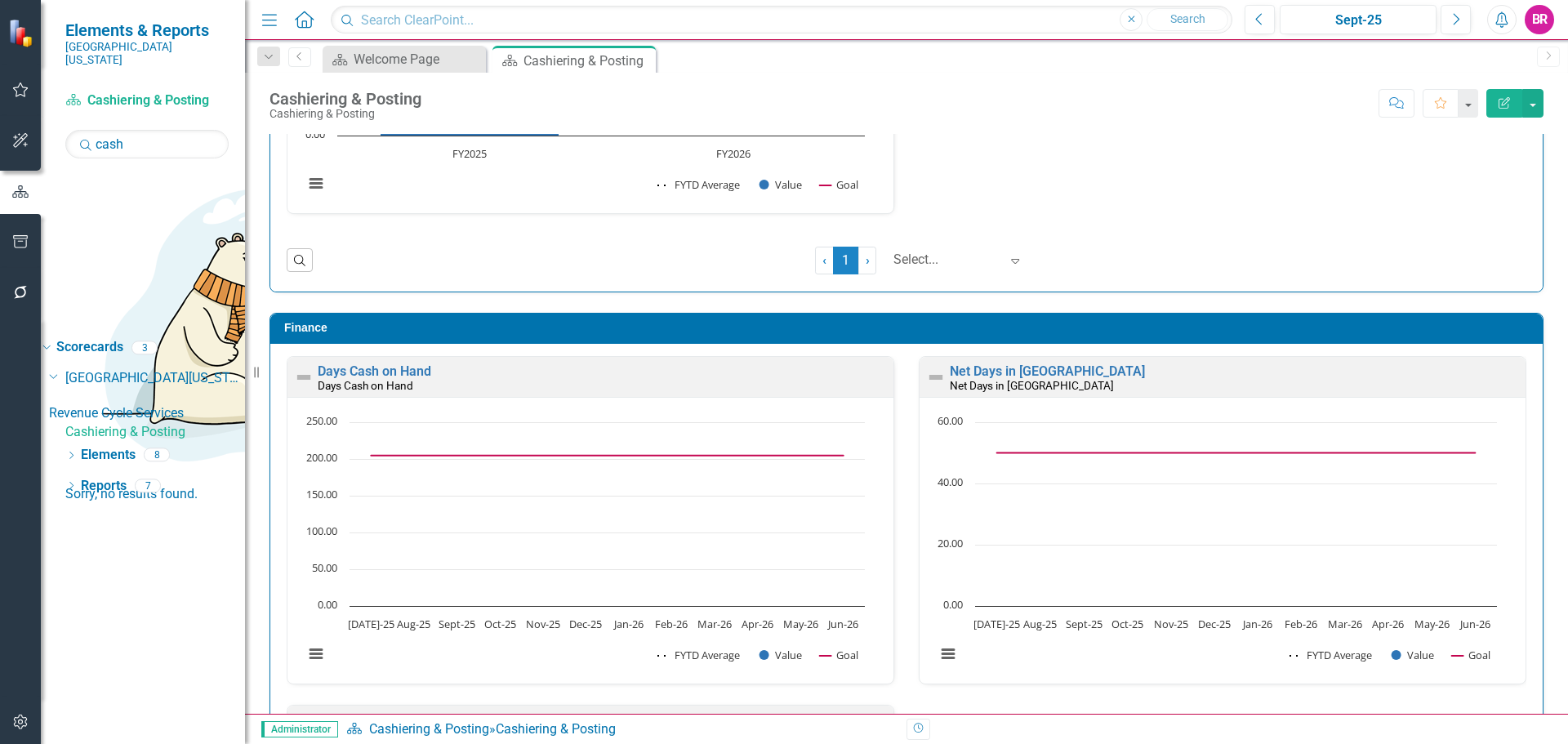
scroll to position [2141, 0]
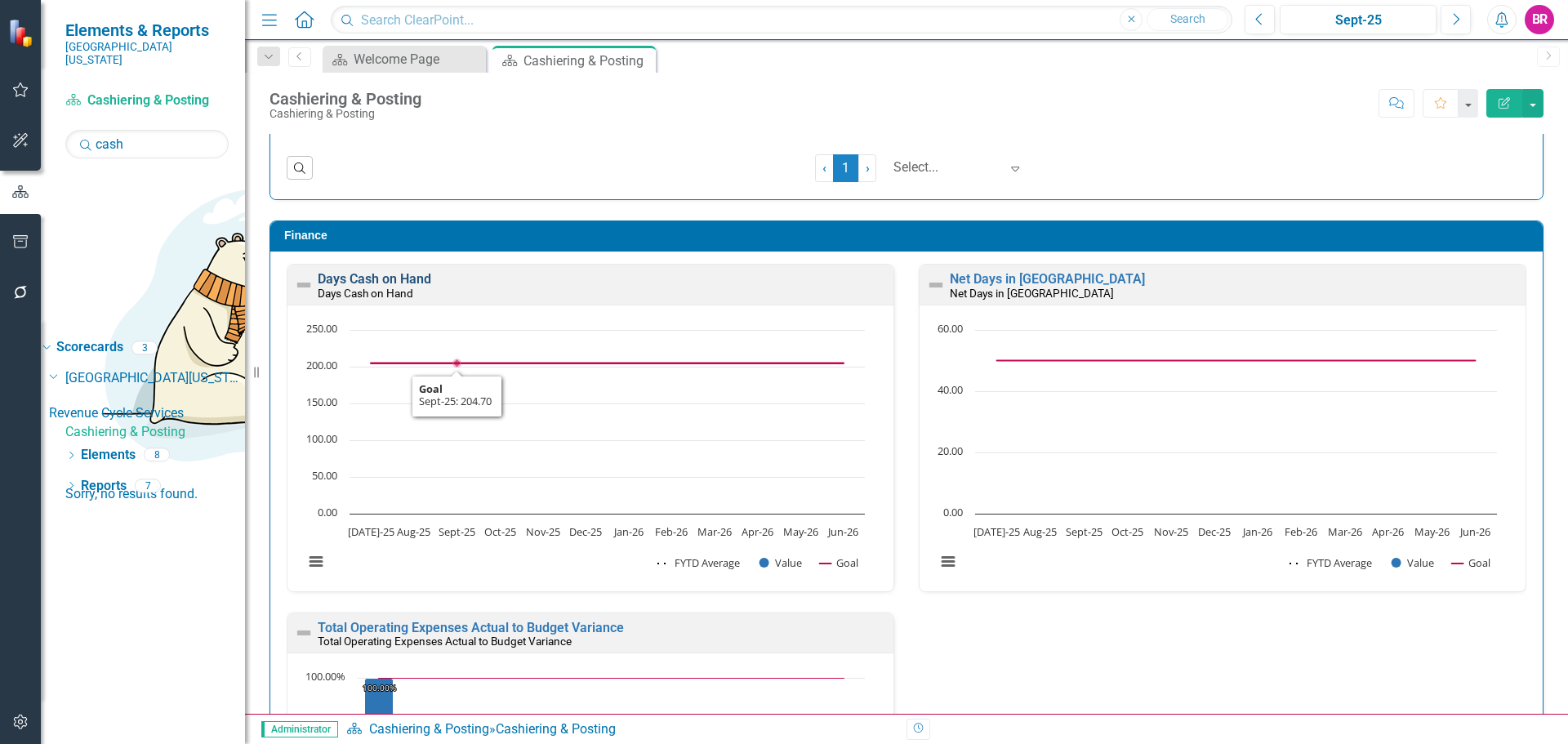
click at [399, 276] on link "Days Cash on Hand" at bounding box center [374, 278] width 114 height 16
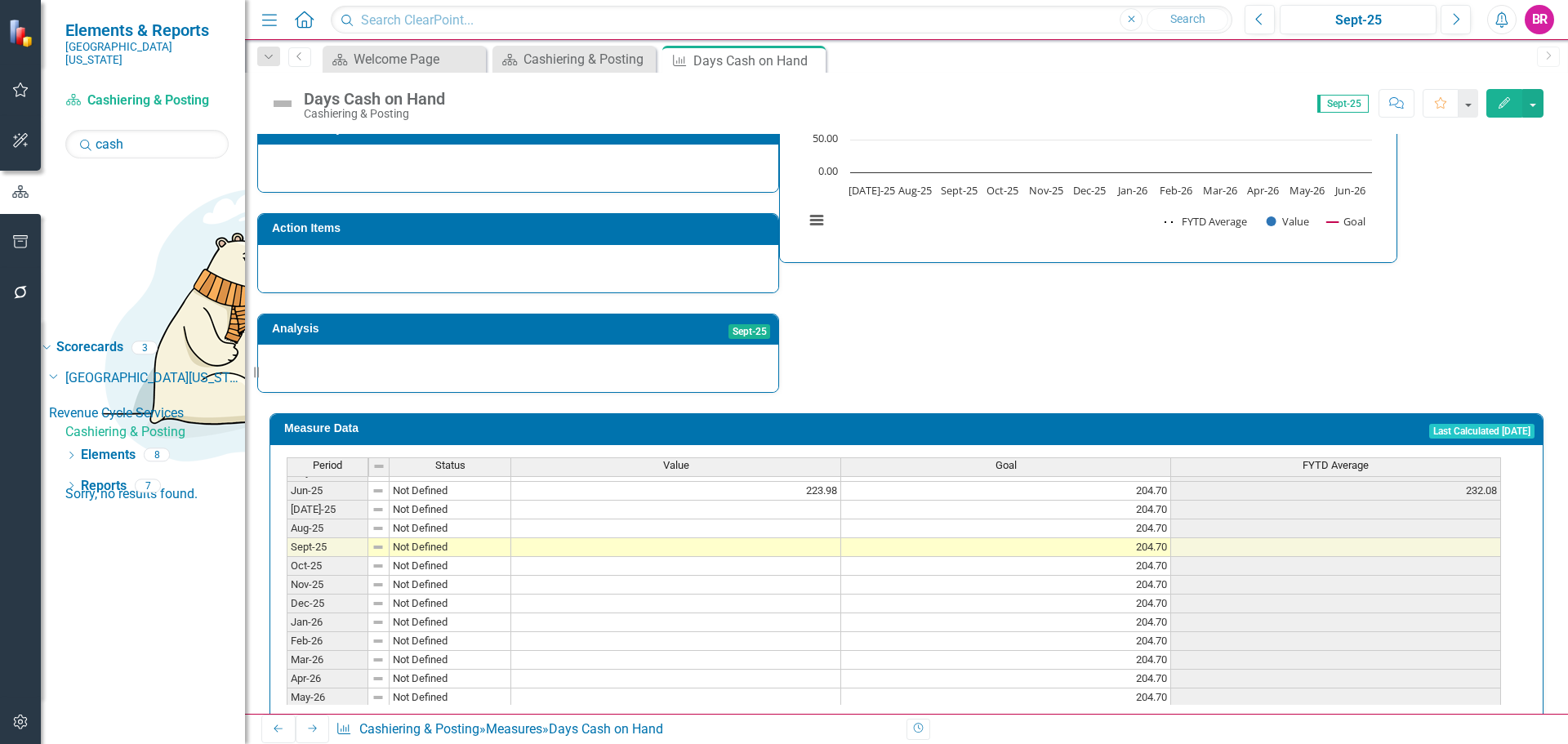
click at [817, 478] on tbody "Nov-23 Not Defined 212.62 204.70 214.25 Dec-23 Not Defined 238.35 204.70 218.27…" at bounding box center [894, 425] width 1215 height 602
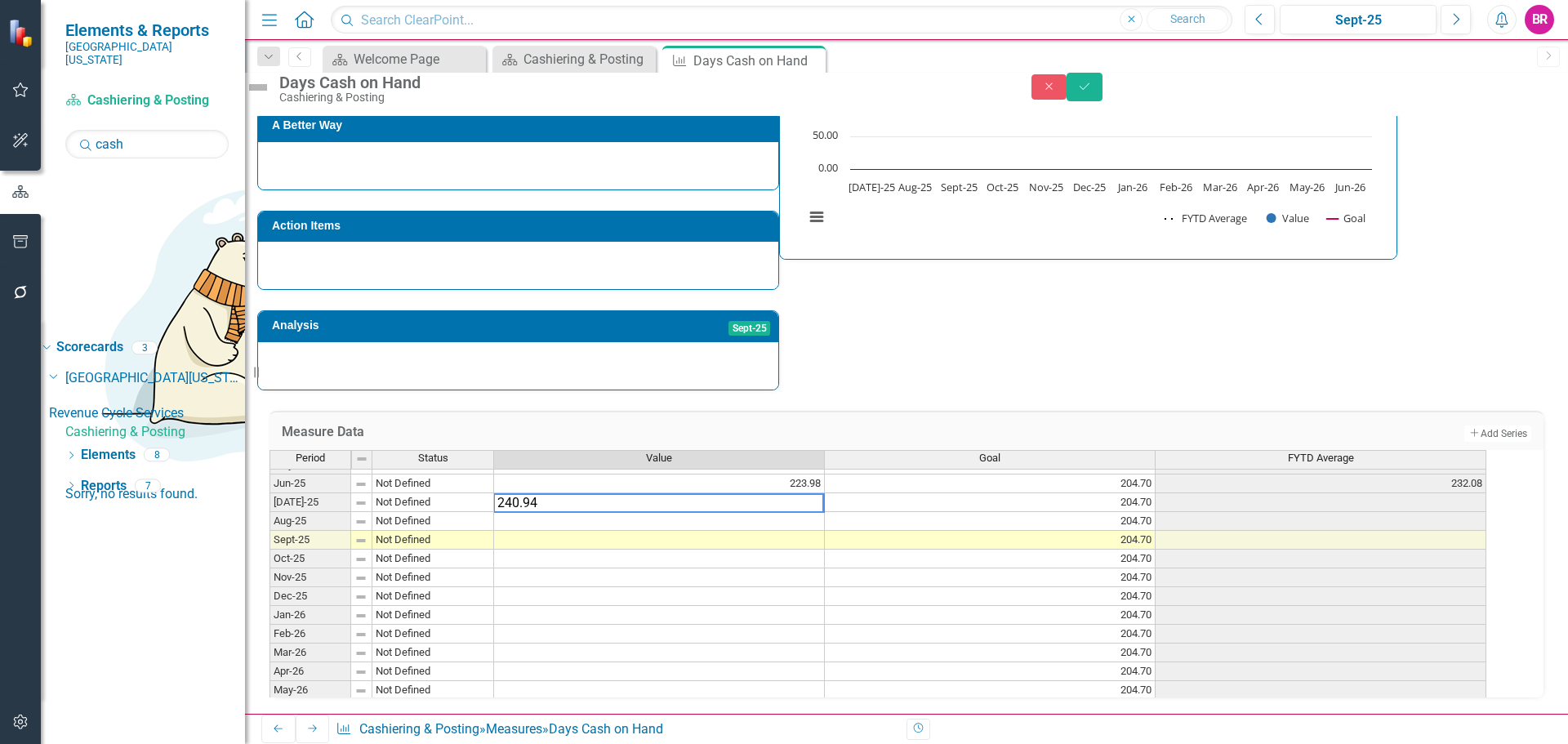
type textarea "240.94"
click at [1151, 319] on div "Strategic Values Finance Revenue Cycle Services Q1.2026 A Better Way Action Ite…" at bounding box center [906, 161] width 1299 height 456
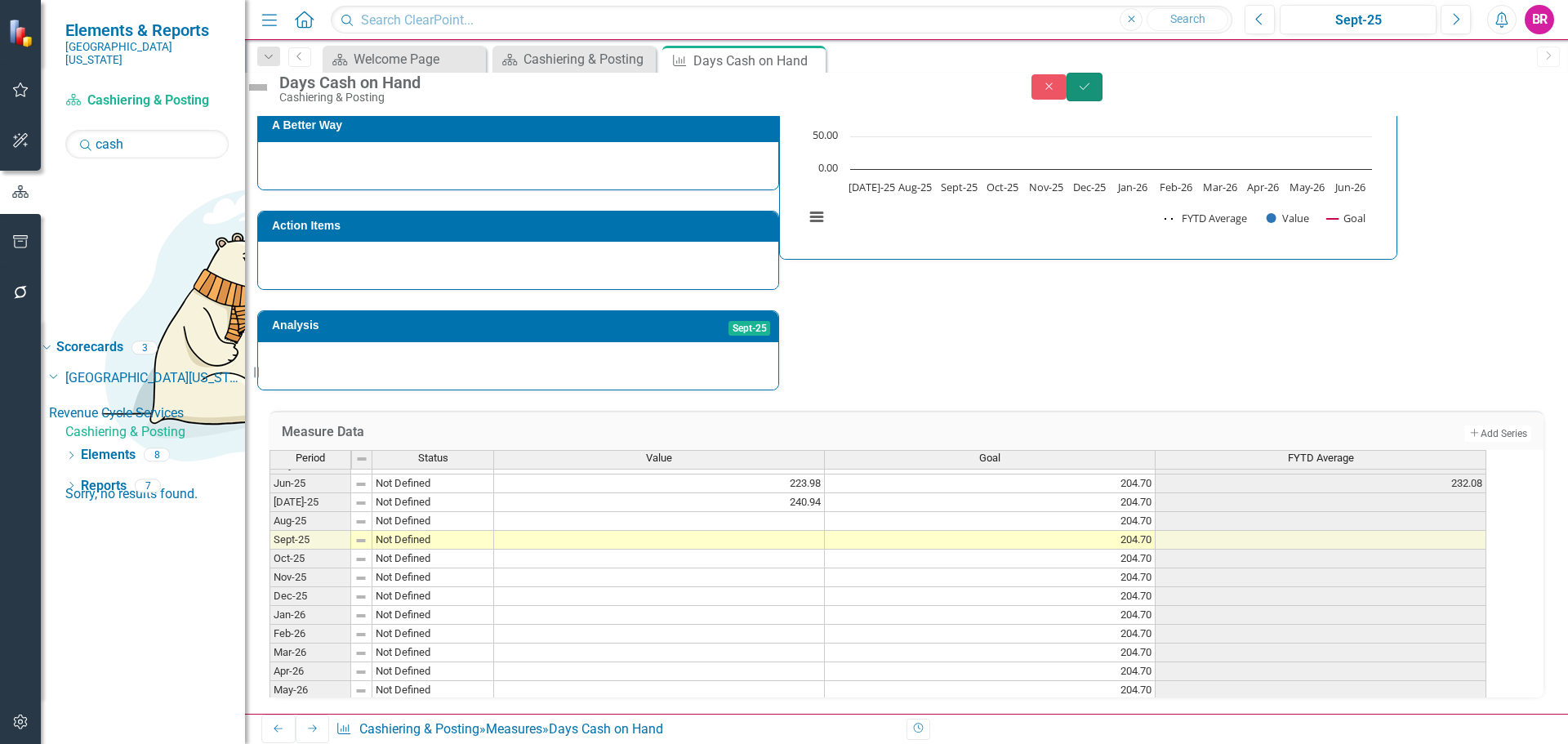
click at [1092, 92] on icon "Save" at bounding box center [1085, 86] width 15 height 12
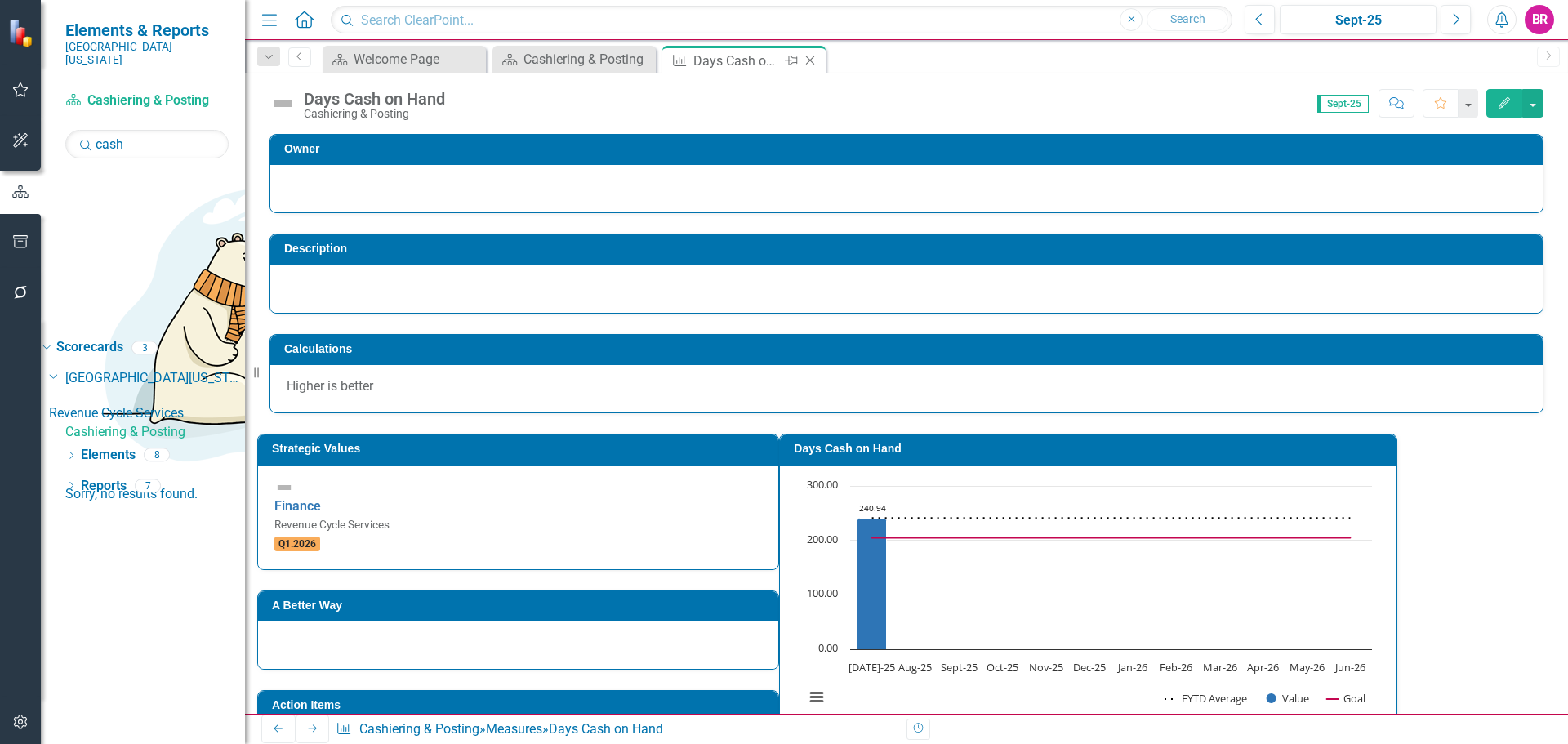
click at [809, 60] on icon "Close" at bounding box center [811, 61] width 17 height 13
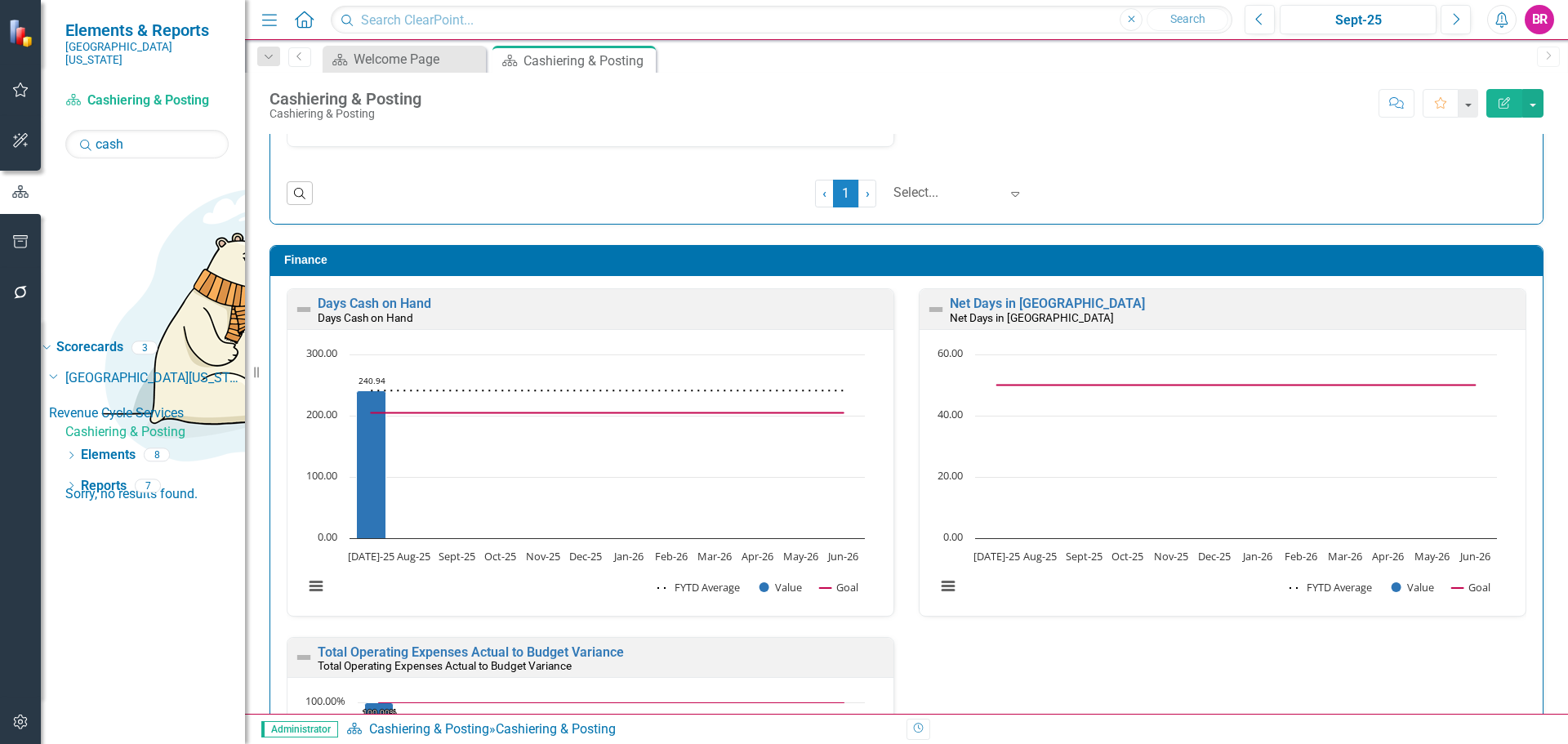
scroll to position [2123, 0]
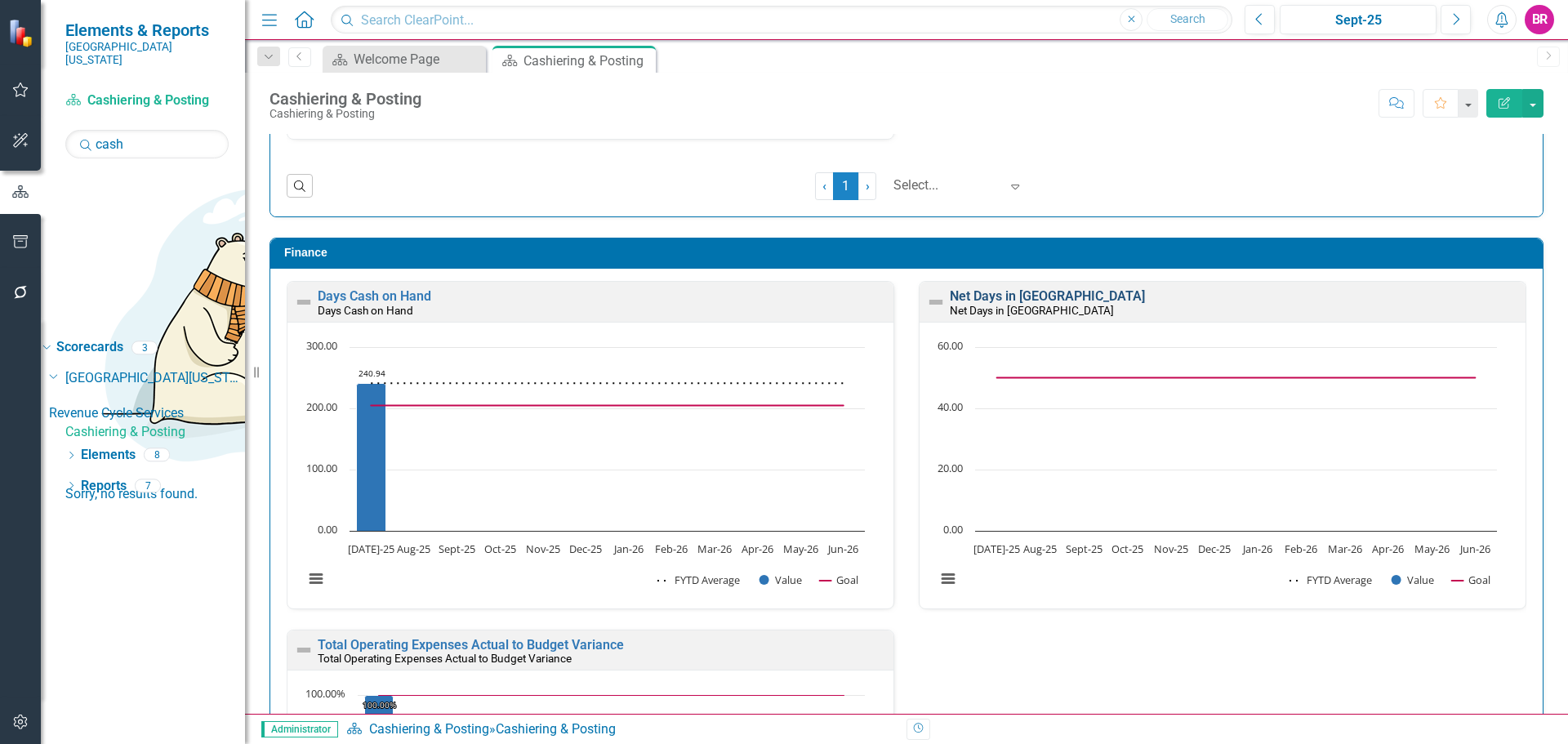
click at [980, 294] on link "Net Days in [GEOGRAPHIC_DATA]" at bounding box center [1048, 296] width 195 height 16
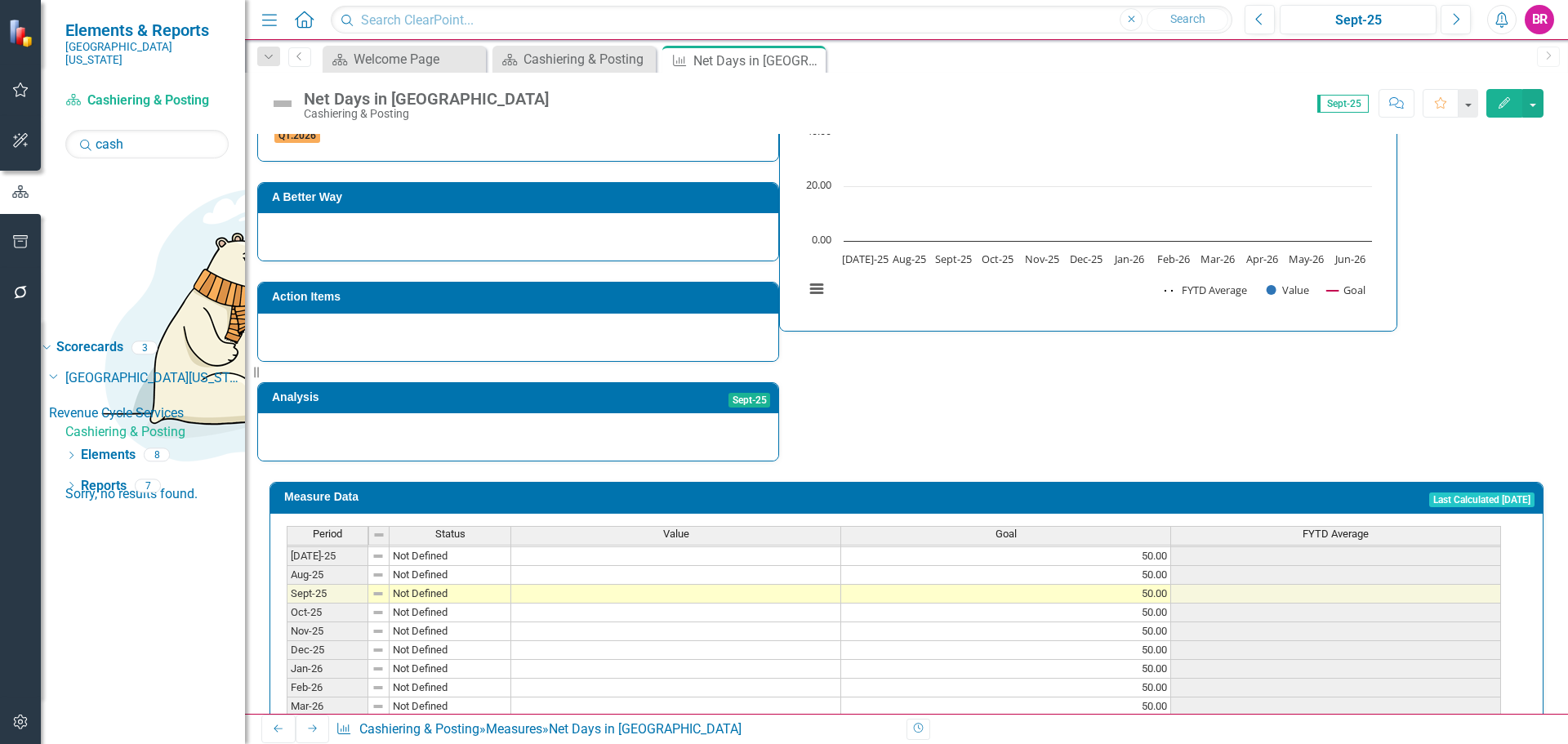
scroll to position [623, 0]
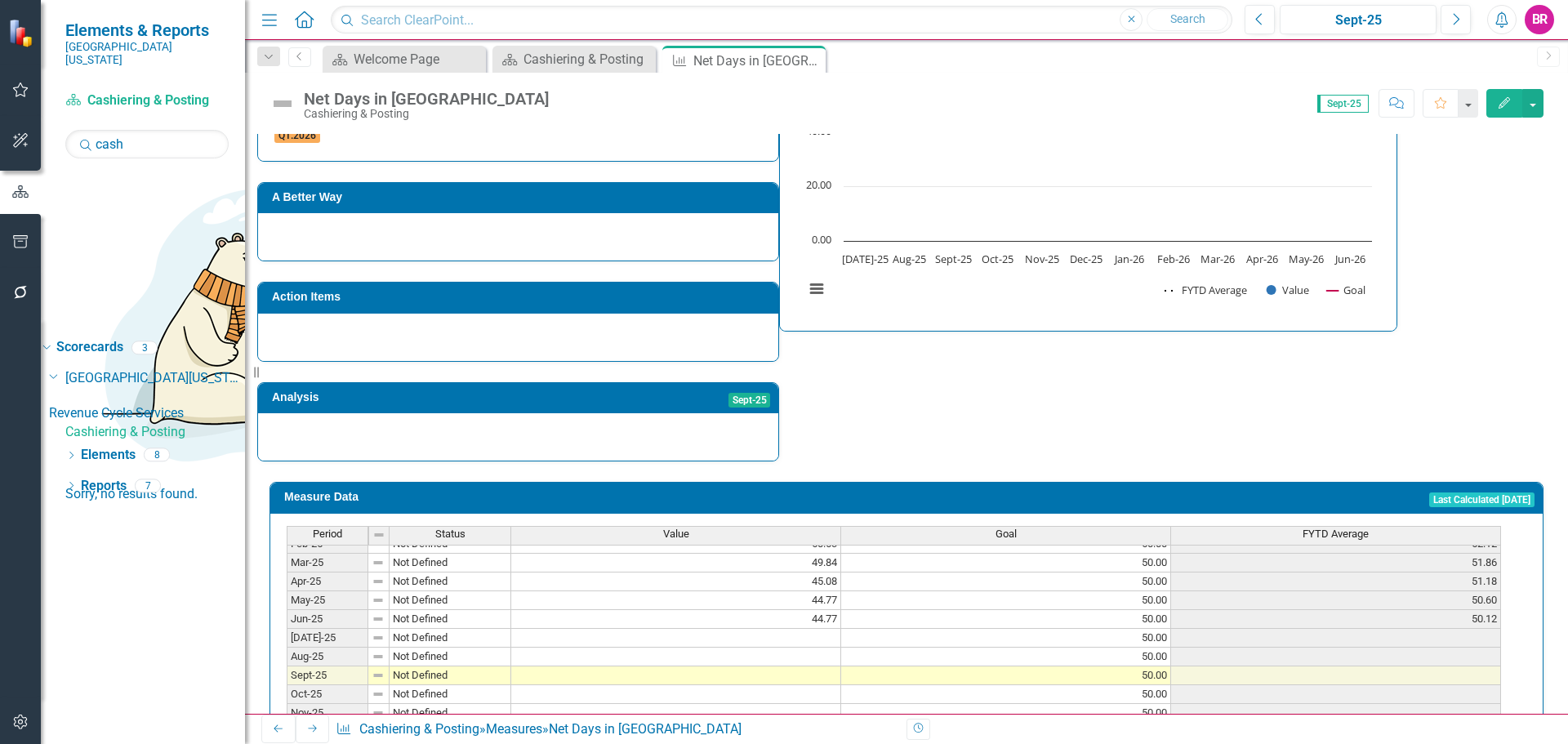
click at [830, 602] on tbody "Dec-23 Not Defined 47.73 50.00 59.52 Jan-24 Not Defined 58.63 50.00 59.39 Feb-2…" at bounding box center [894, 562] width 1215 height 583
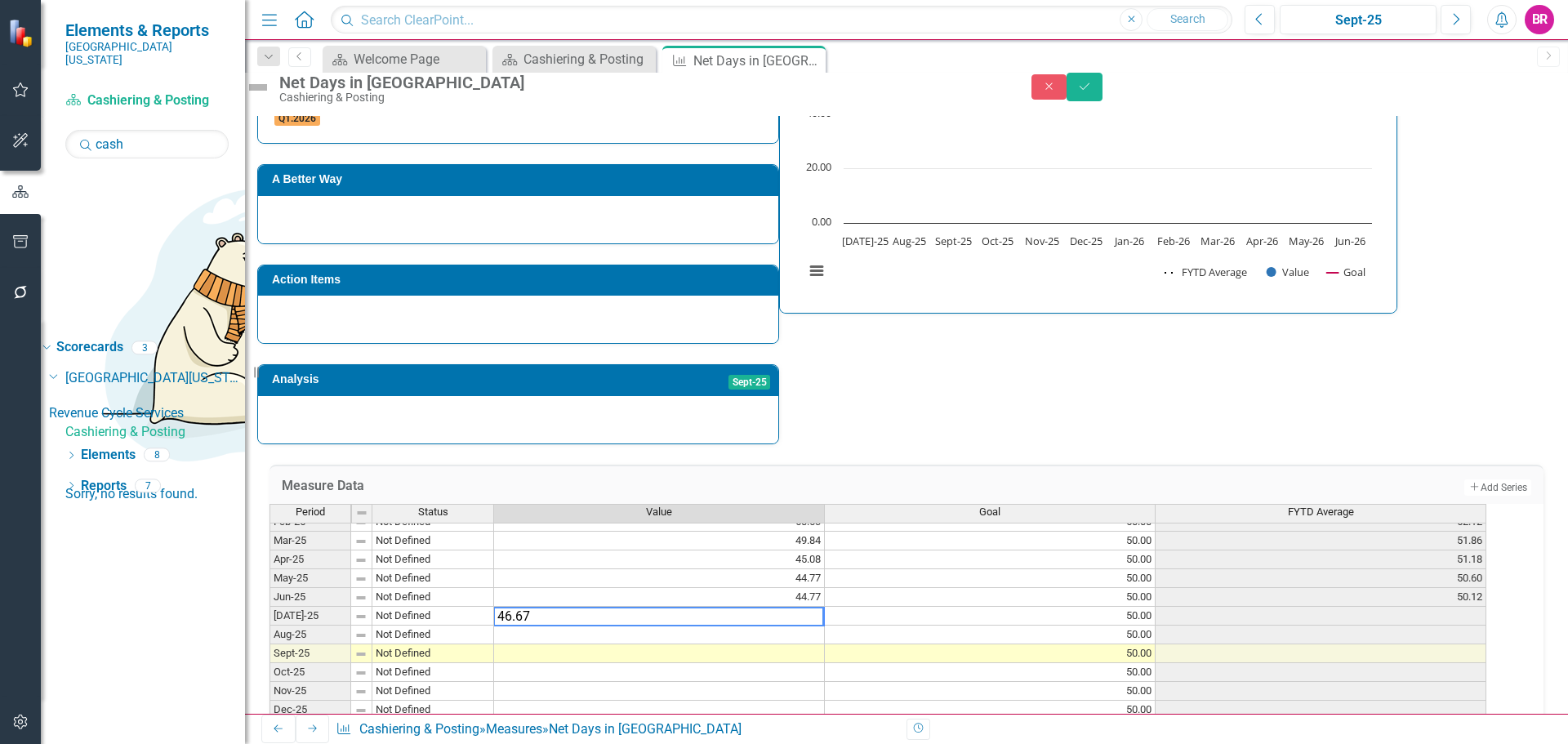
type textarea "46.67"
click at [997, 392] on div "Strategic Values Finance Revenue Cycle Services Q1.2026 A Better Way Action Ite…" at bounding box center [906, 215] width 1299 height 456
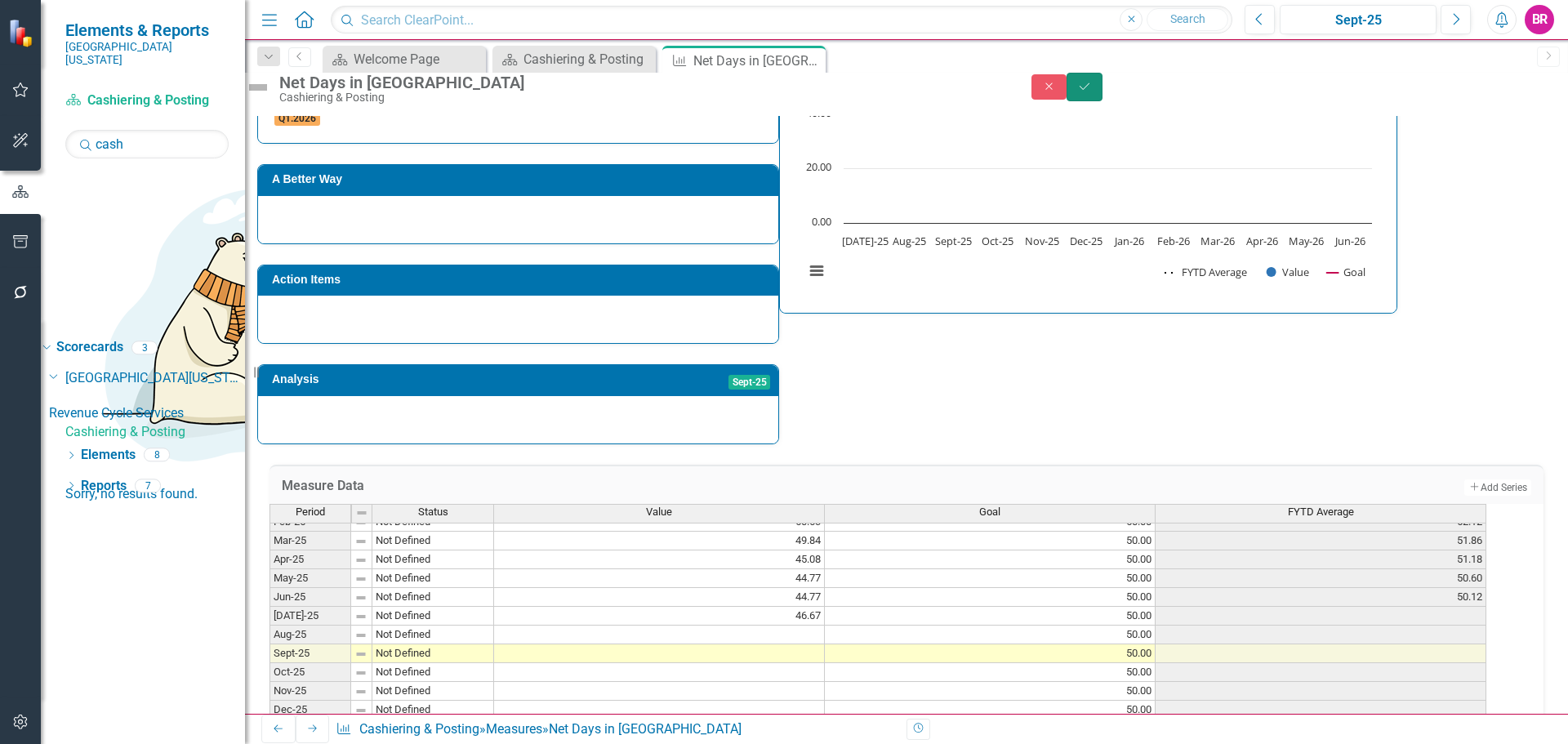
click at [1102, 101] on button "Save" at bounding box center [1084, 86] width 36 height 28
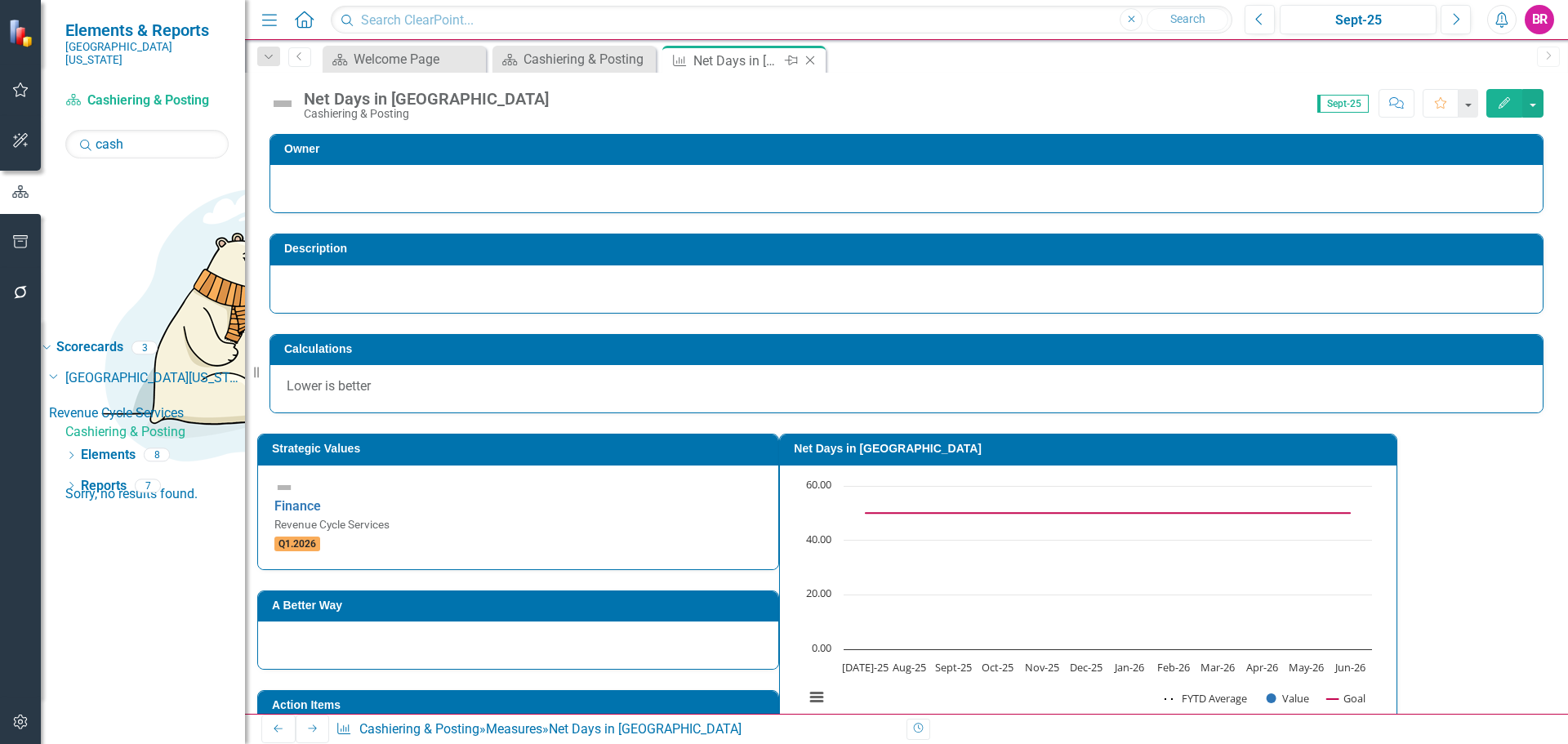
click at [810, 57] on icon "Close" at bounding box center [811, 61] width 17 height 13
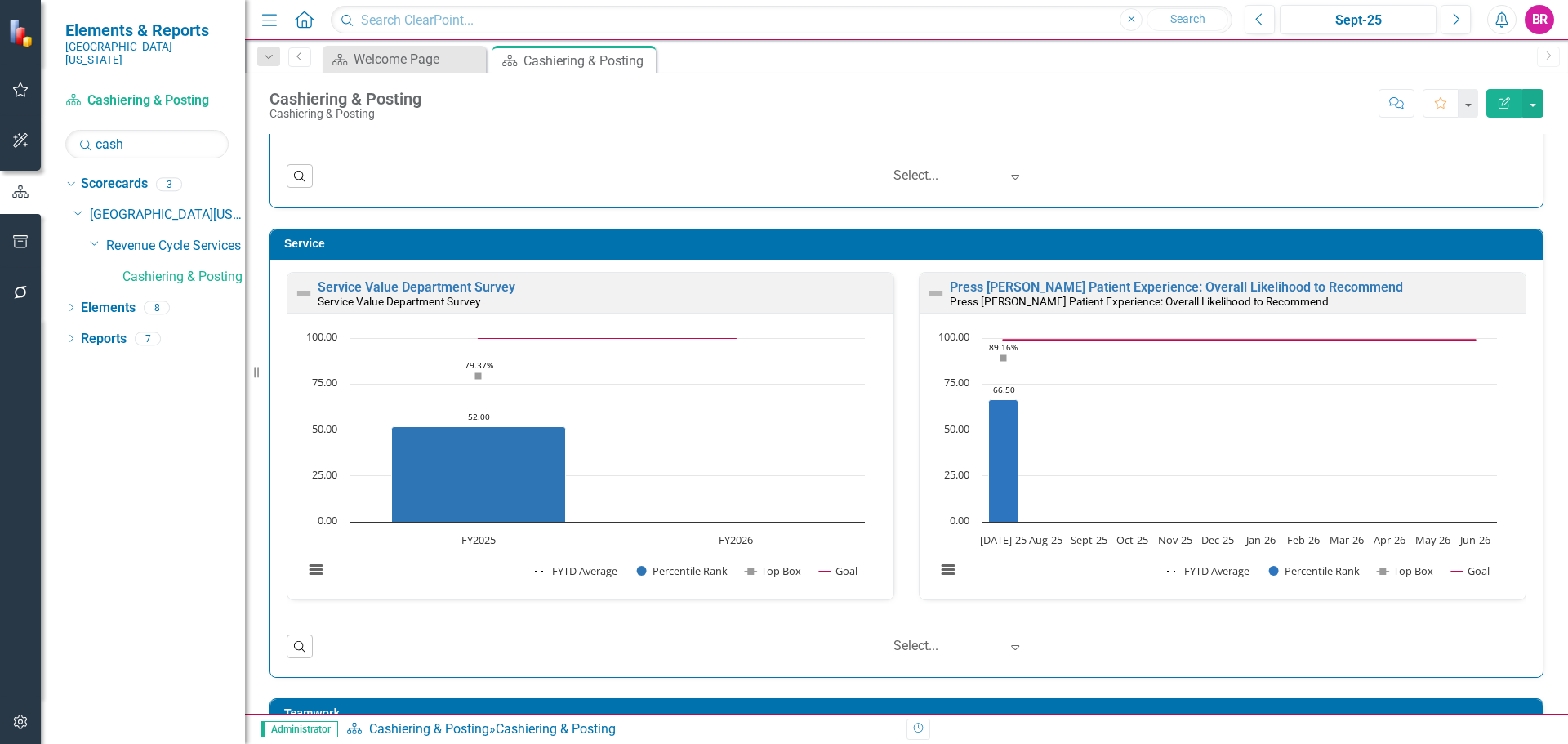
scroll to position [1225, 0]
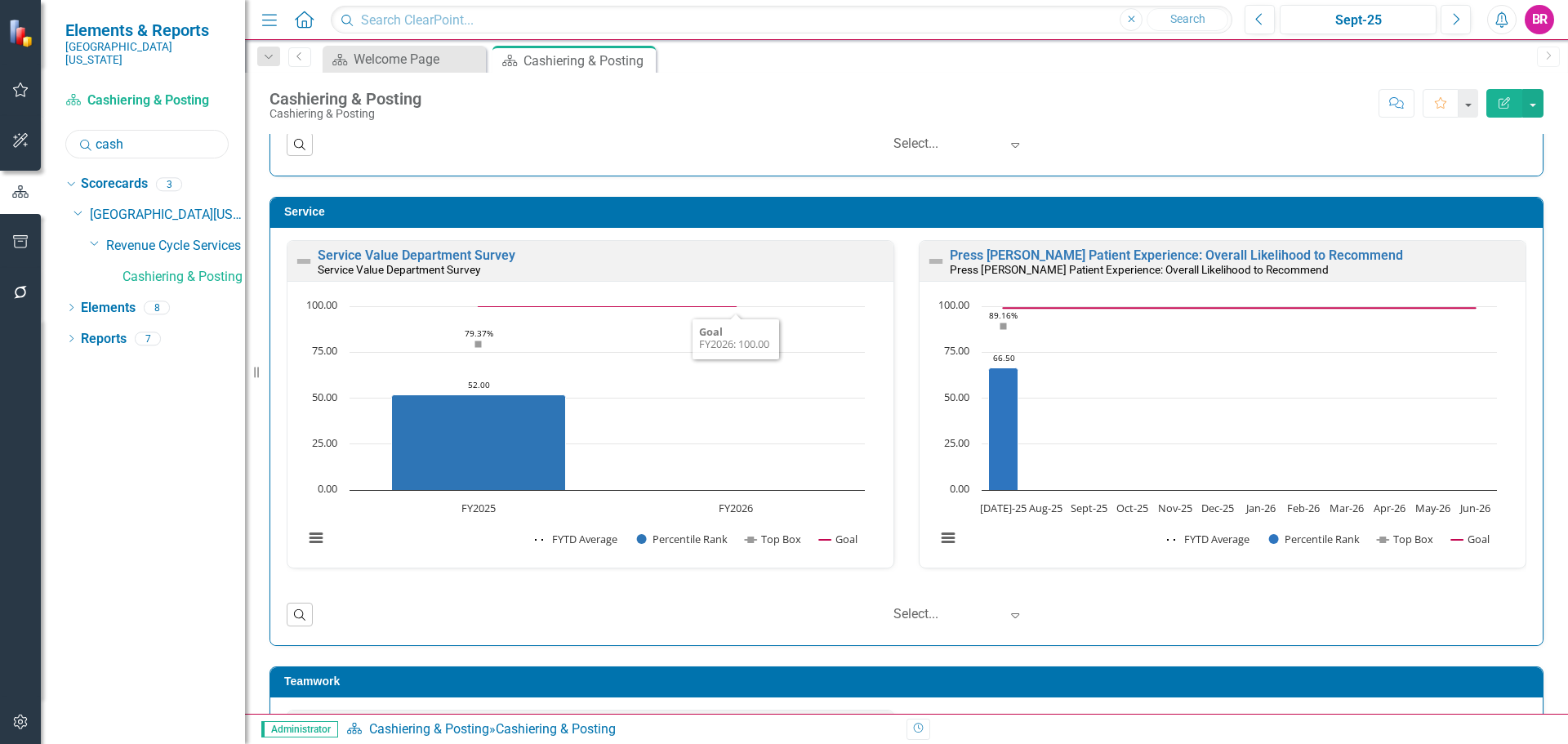
click at [117, 130] on input "cash" at bounding box center [147, 144] width 163 height 28
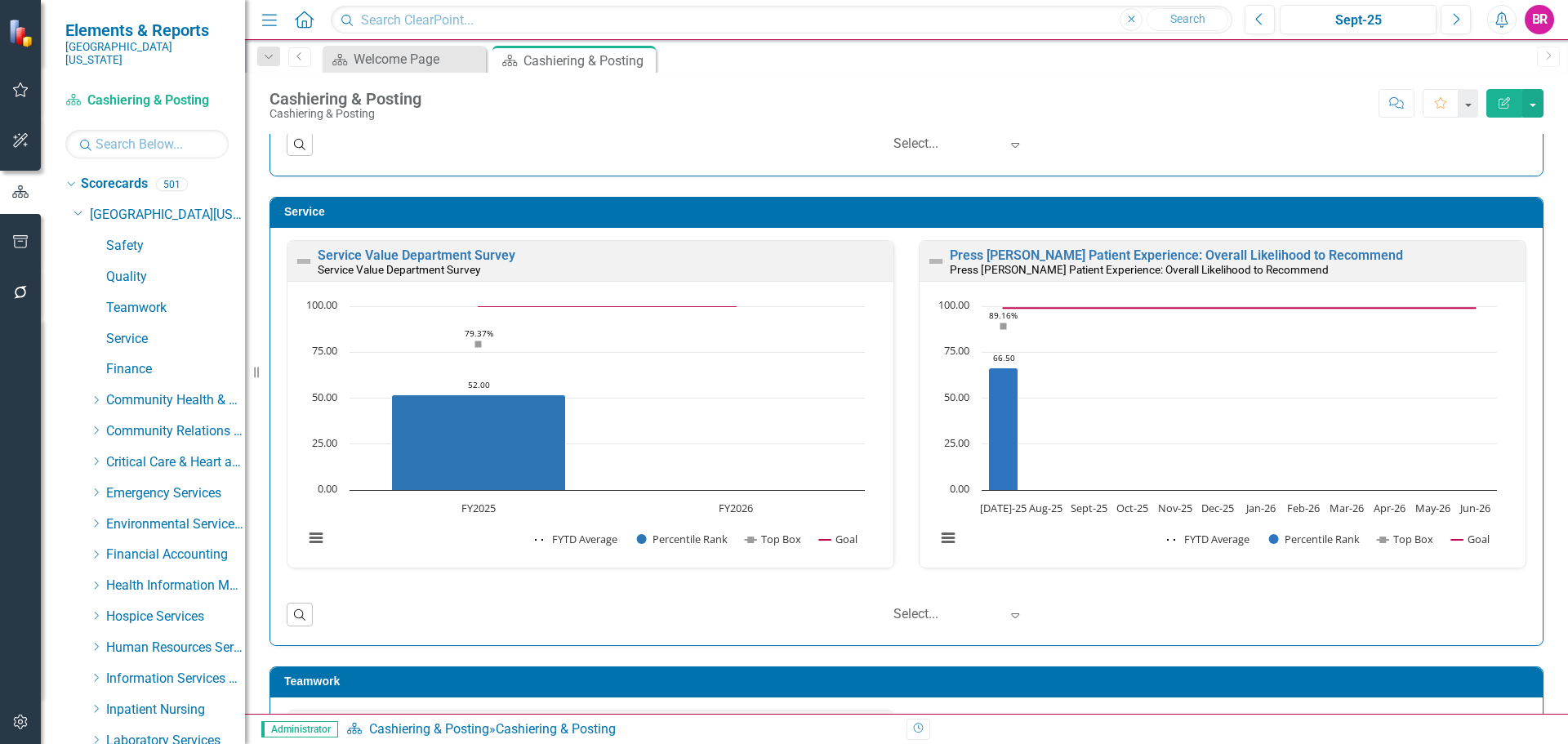
click at [75, 206] on icon "Dropdown" at bounding box center [78, 212] width 10 height 12
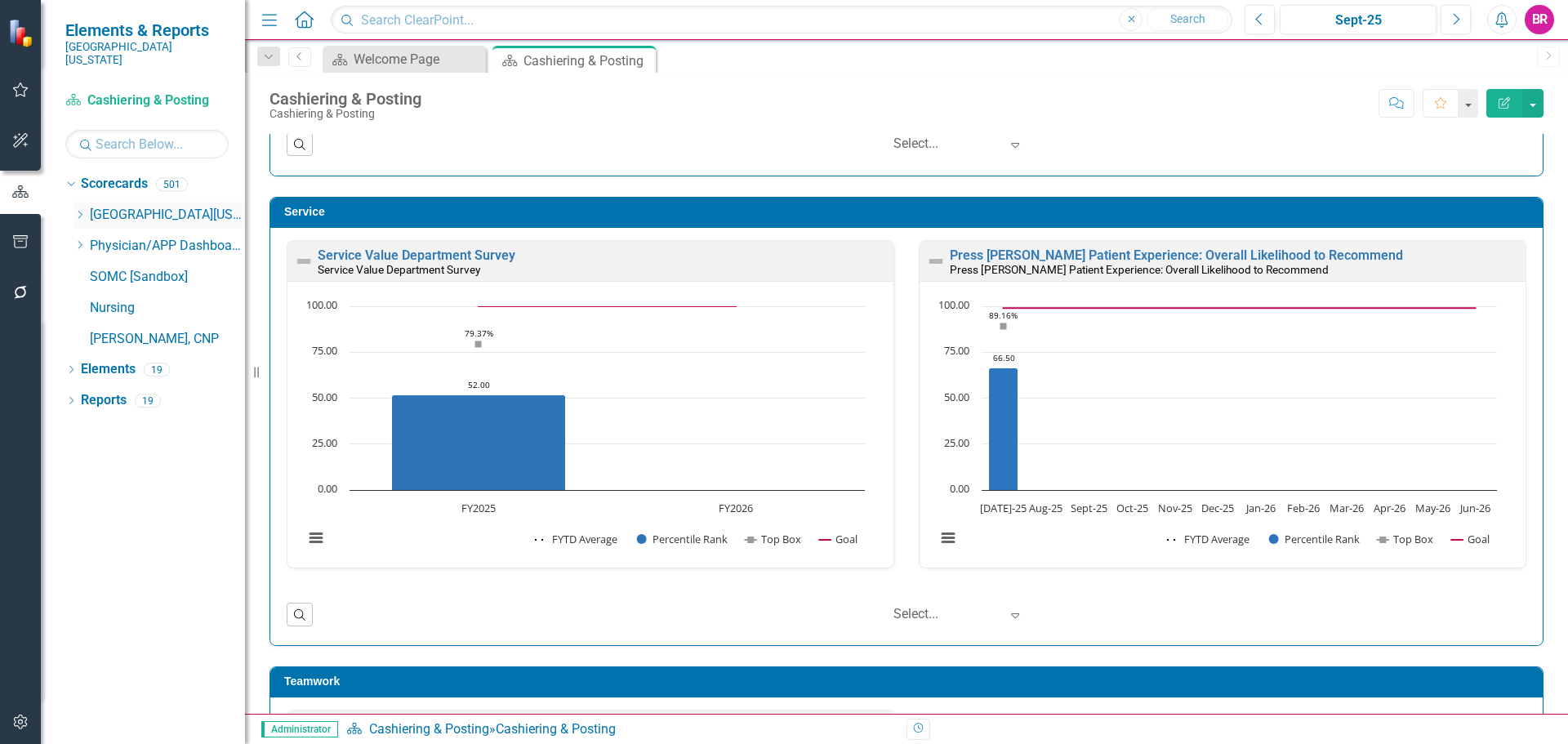
click at [78, 209] on icon "Dropdown" at bounding box center [79, 214] width 12 height 10
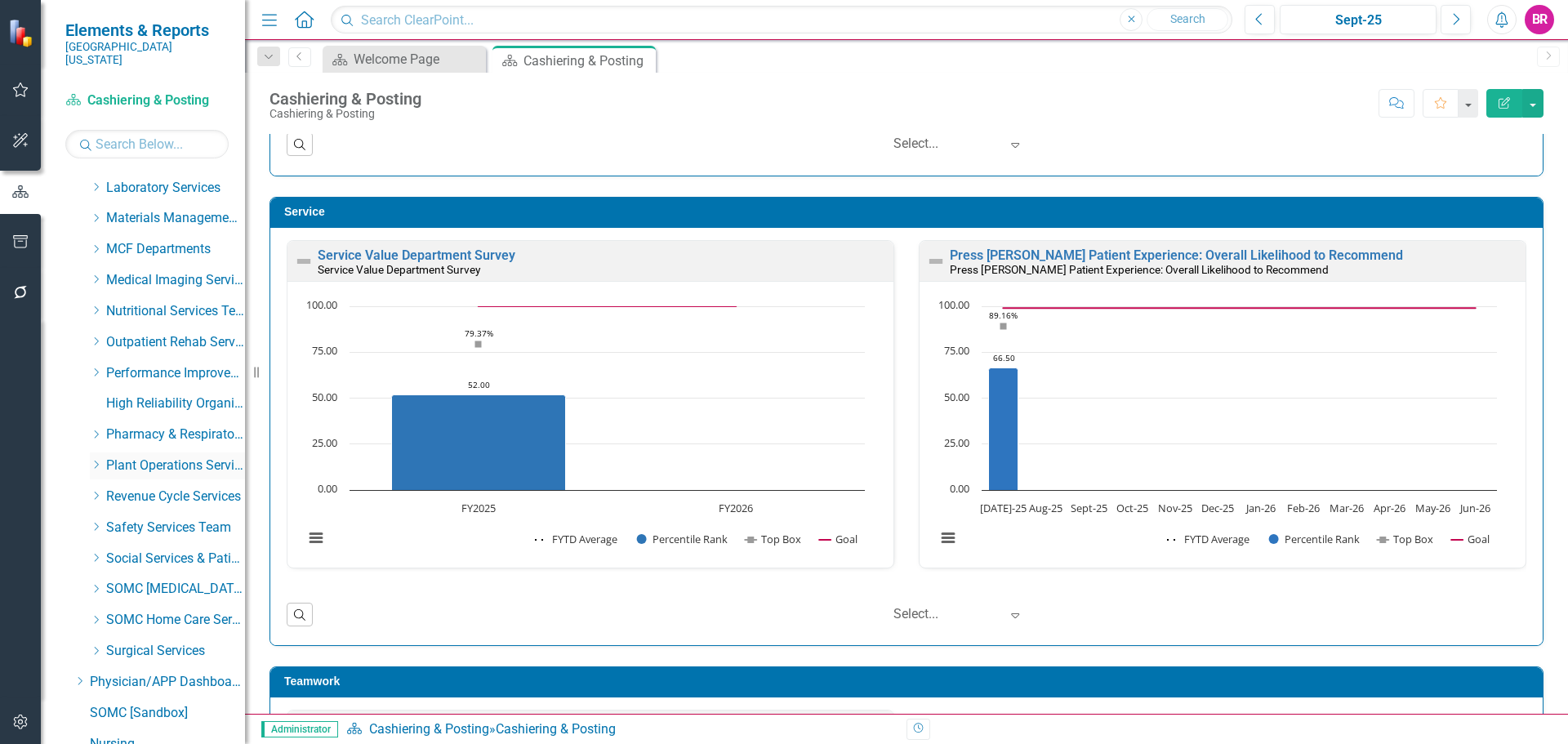
scroll to position [650, 0]
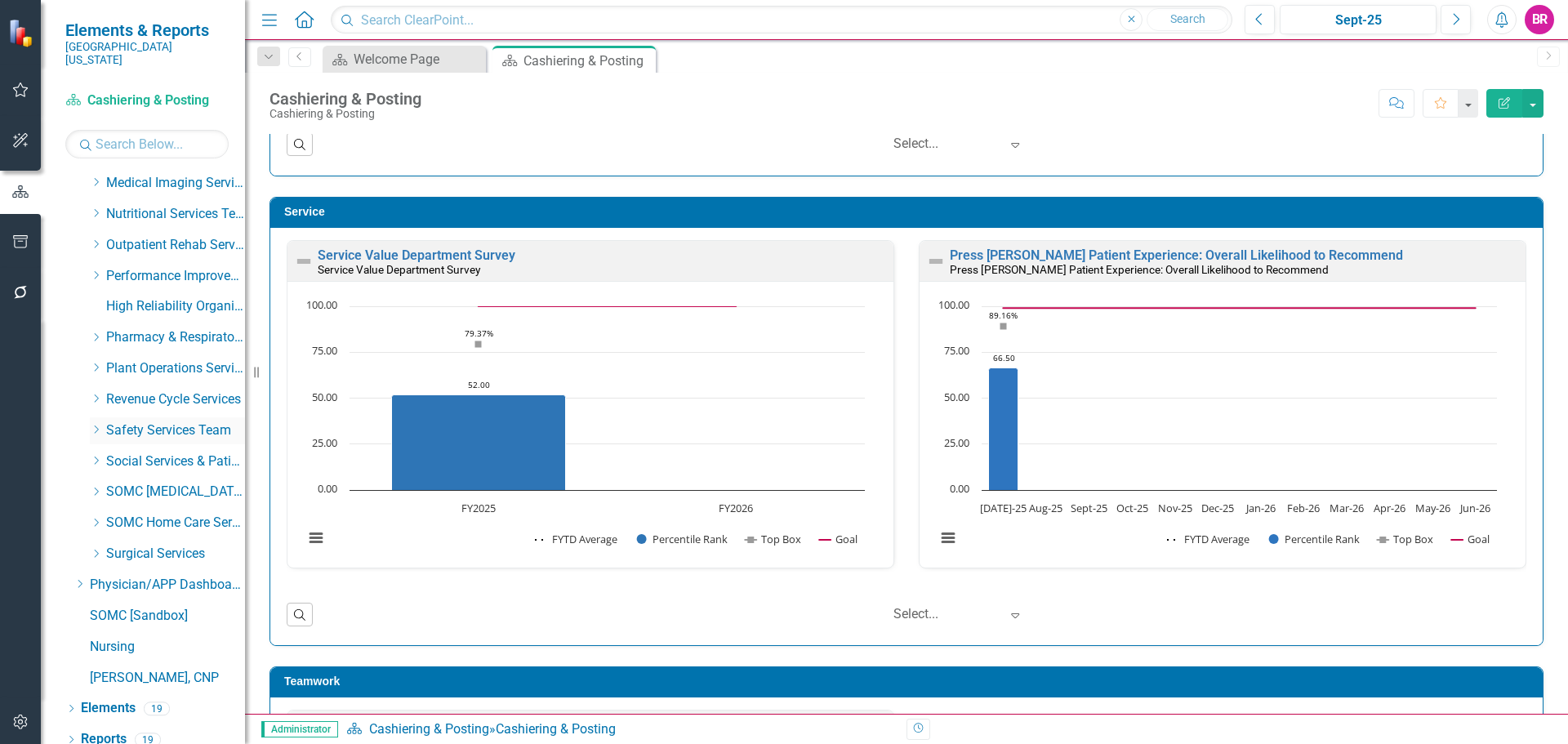
click at [96, 426] on icon at bounding box center [96, 430] width 4 height 8
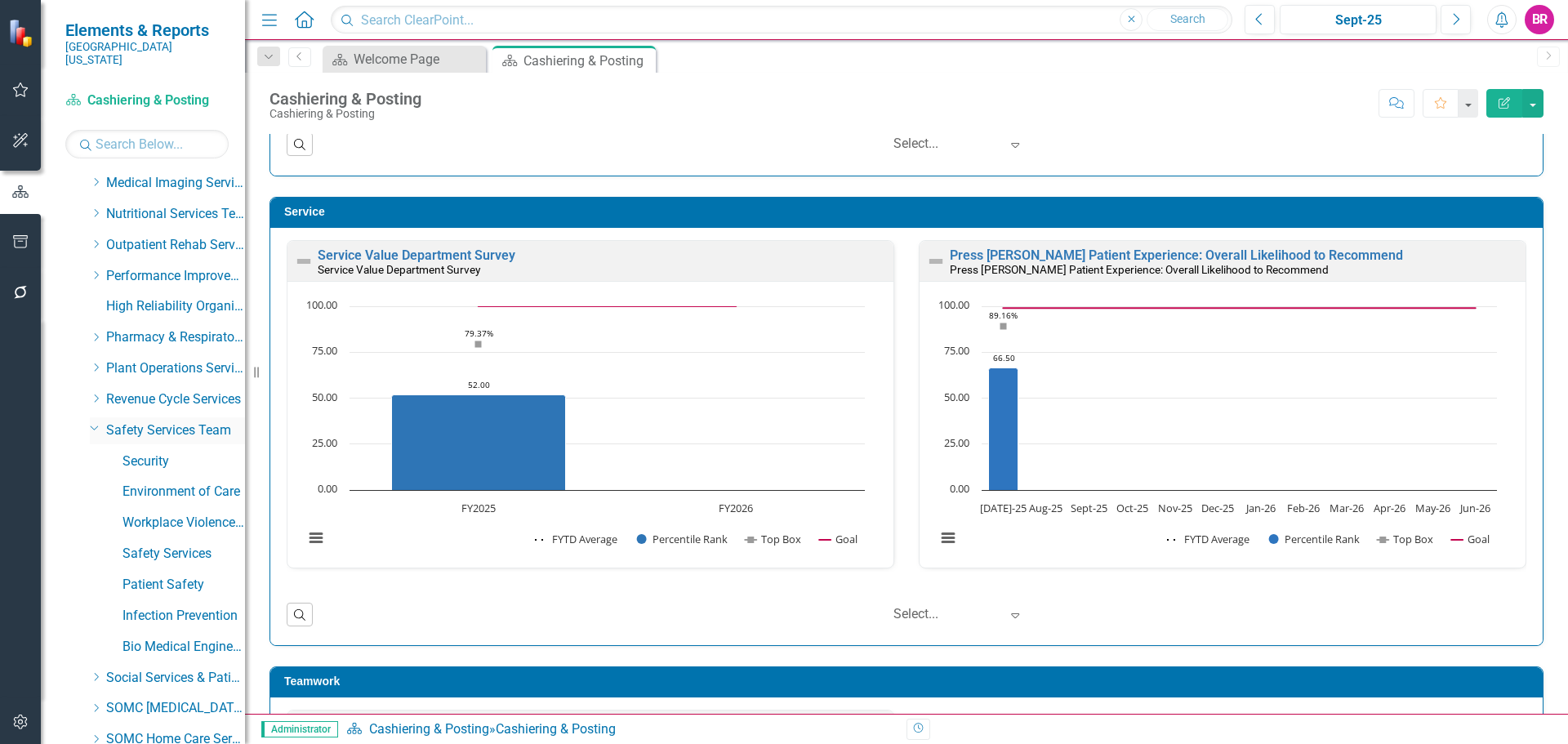
click at [96, 421] on icon "Dropdown" at bounding box center [95, 427] width 10 height 12
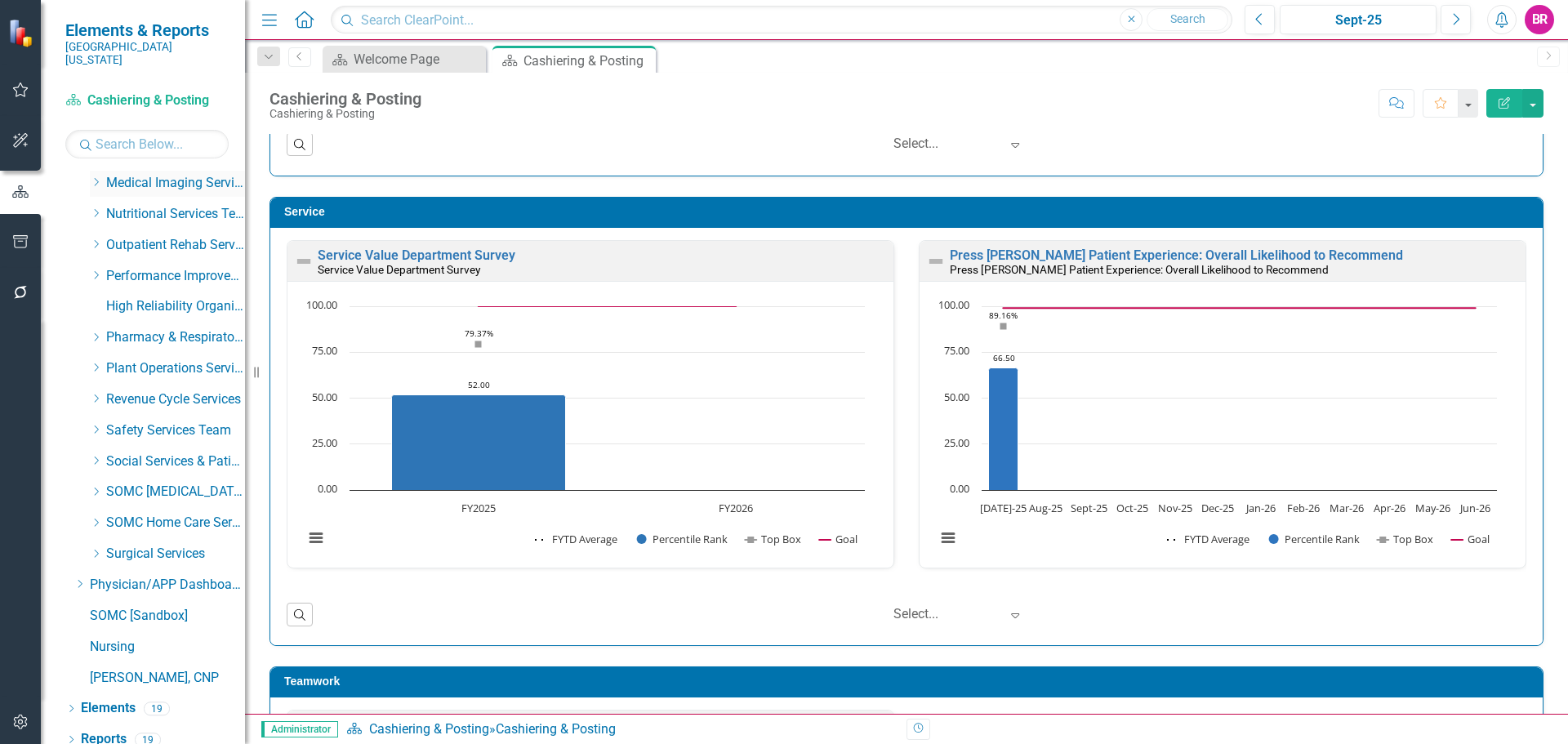
click at [90, 177] on icon "Dropdown" at bounding box center [96, 182] width 12 height 10
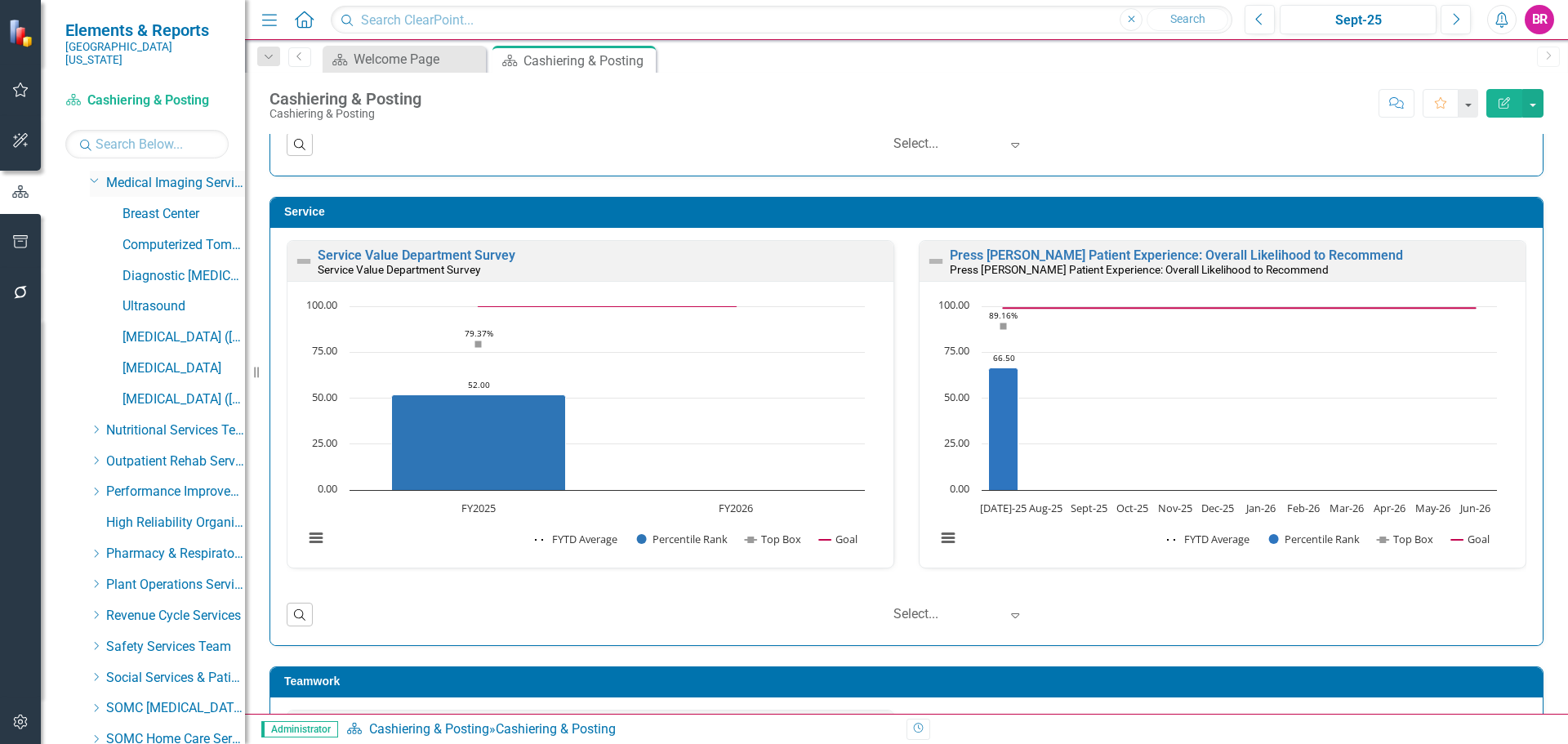
scroll to position [653, 0]
click at [155, 357] on link "[MEDICAL_DATA]" at bounding box center [183, 366] width 122 height 19
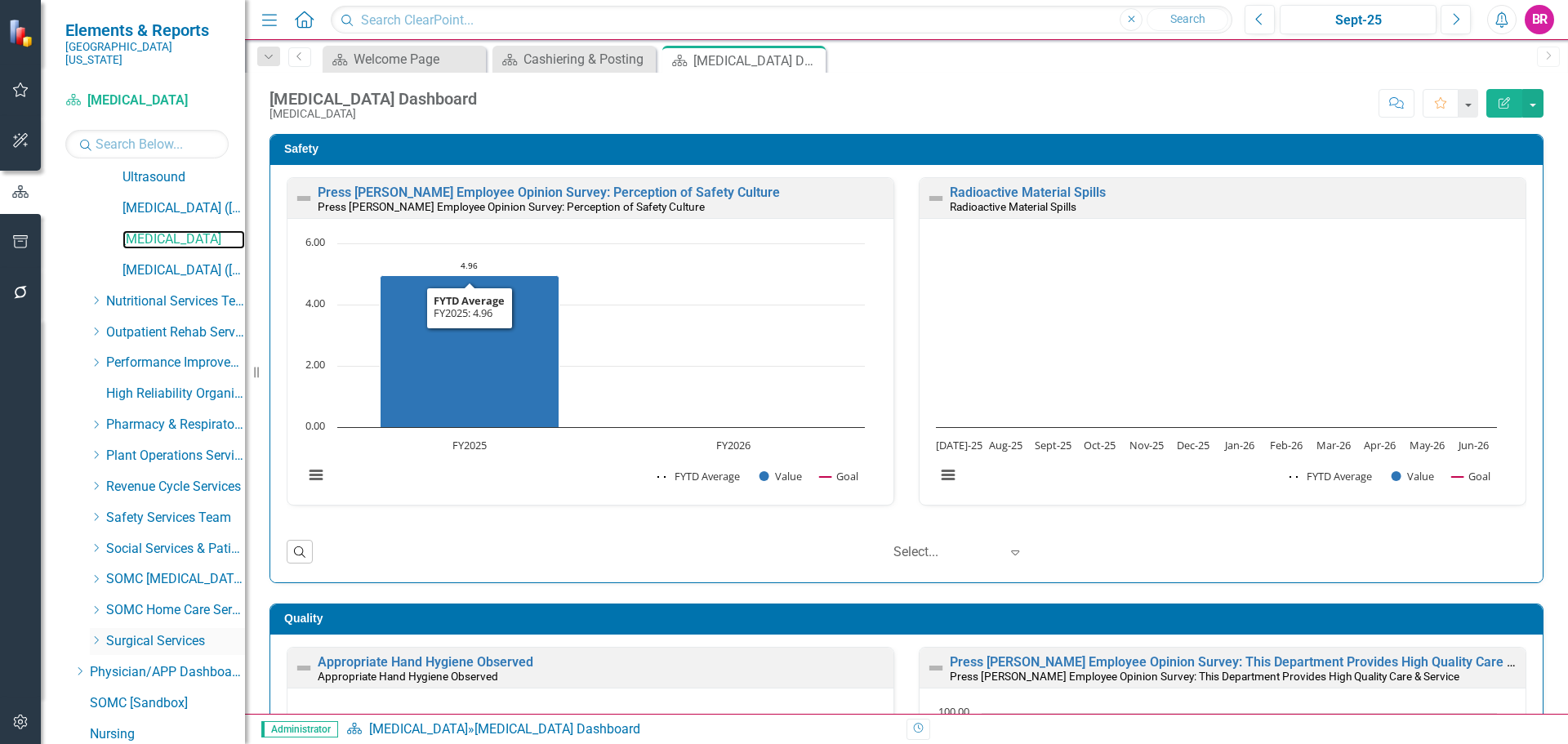
scroll to position [866, 0]
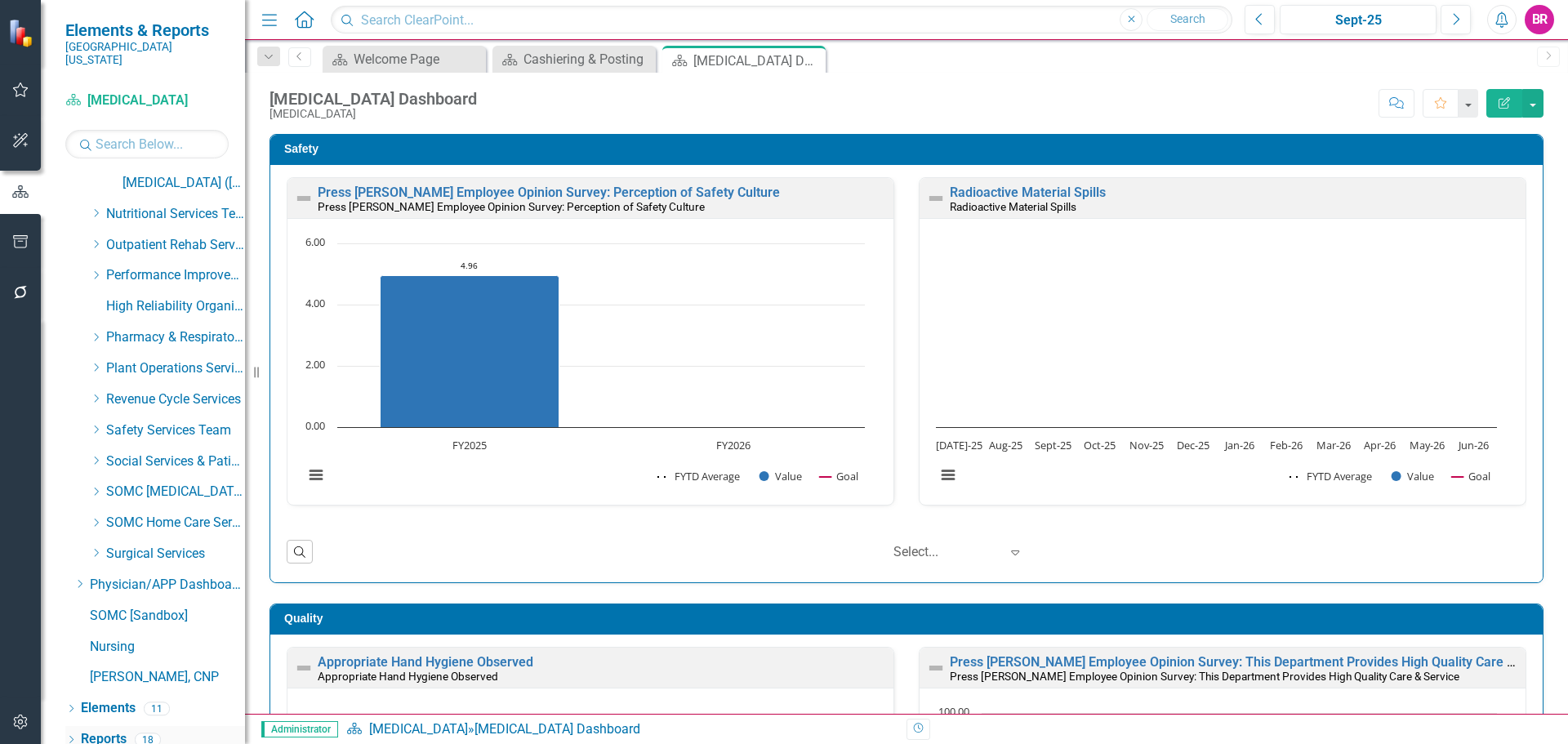
click at [117, 732] on link "Reports" at bounding box center [103, 739] width 46 height 19
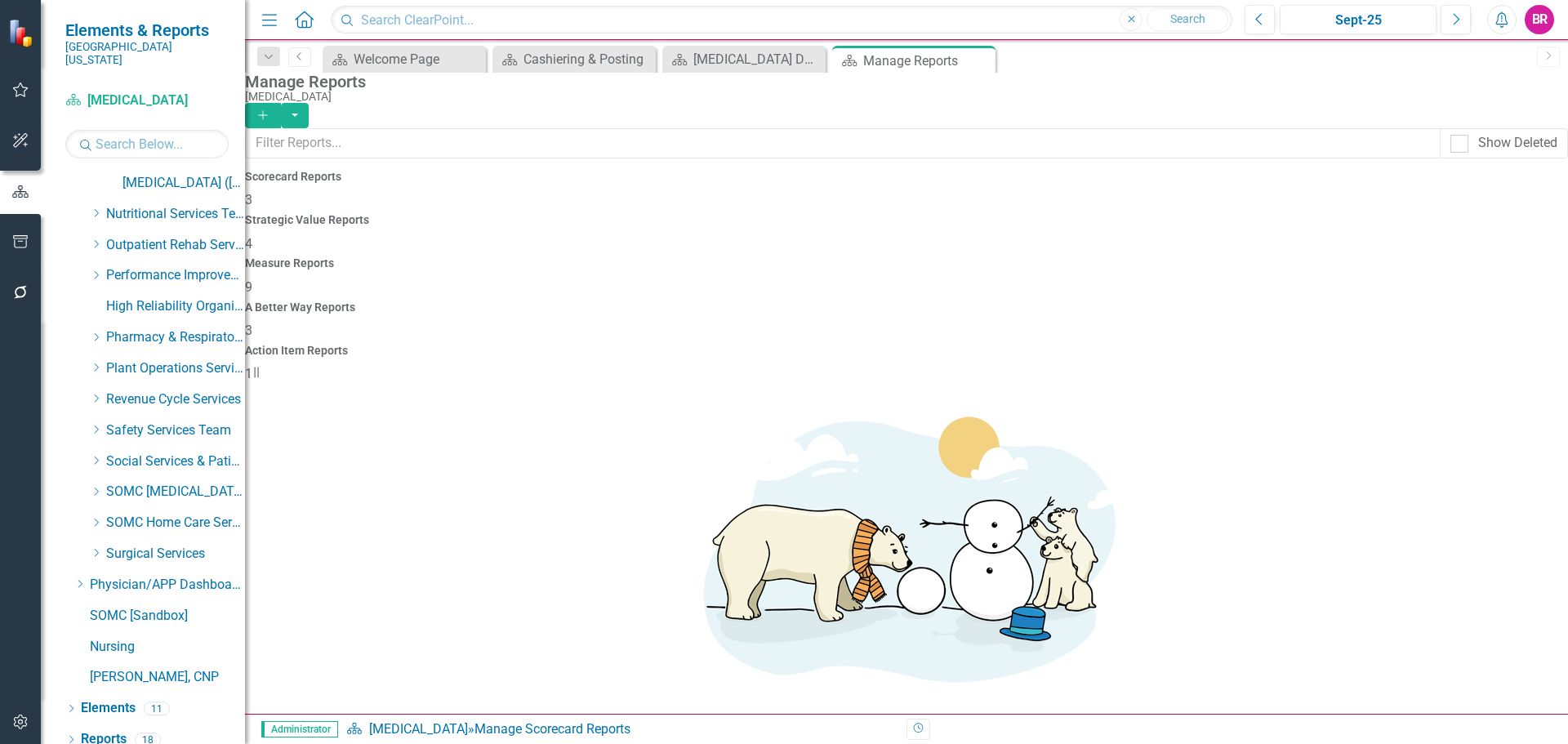
click at [907, 257] on h4 "Measure Reports" at bounding box center [907, 263] width 1324 height 12
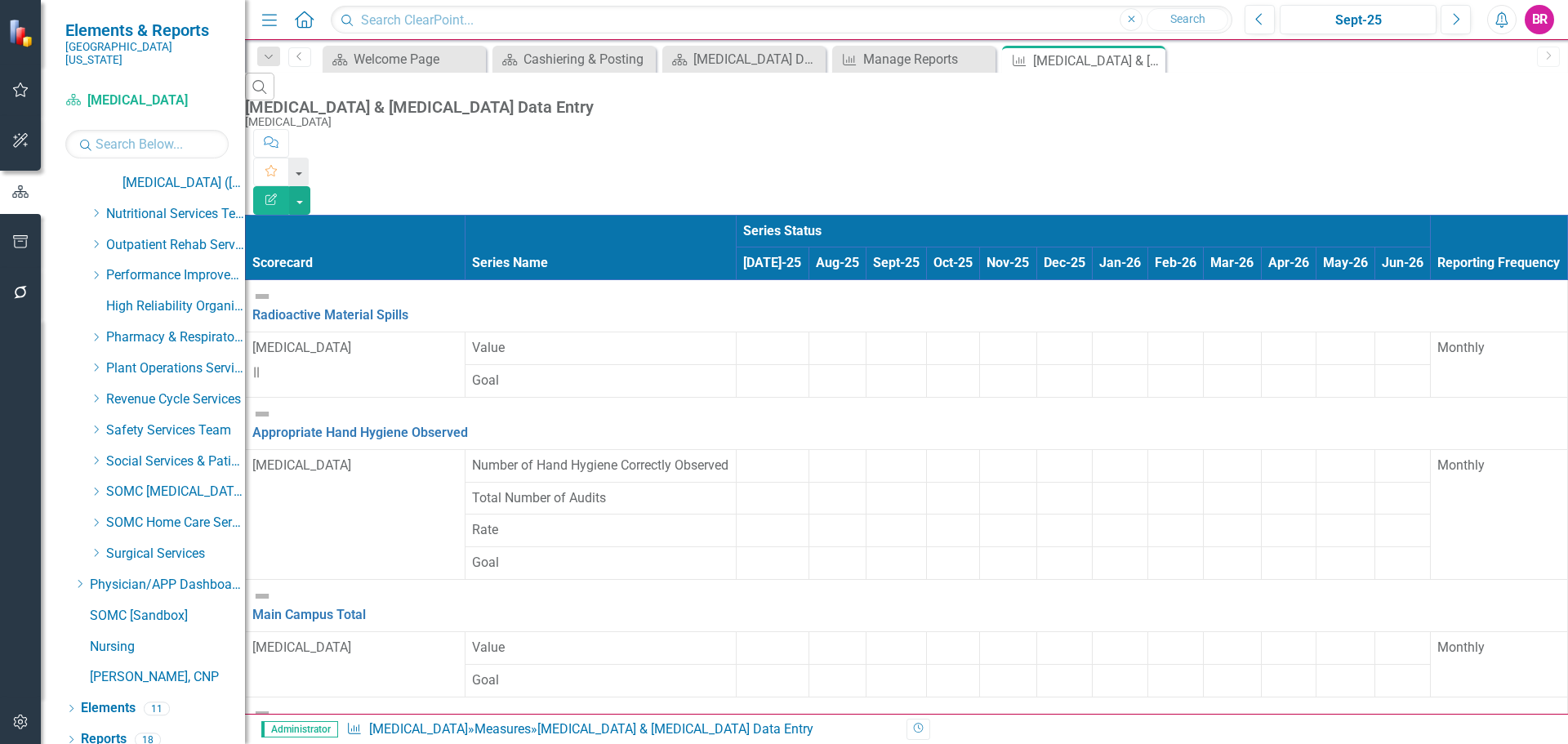
click at [743, 339] on div at bounding box center [772, 339] width 58 height 0
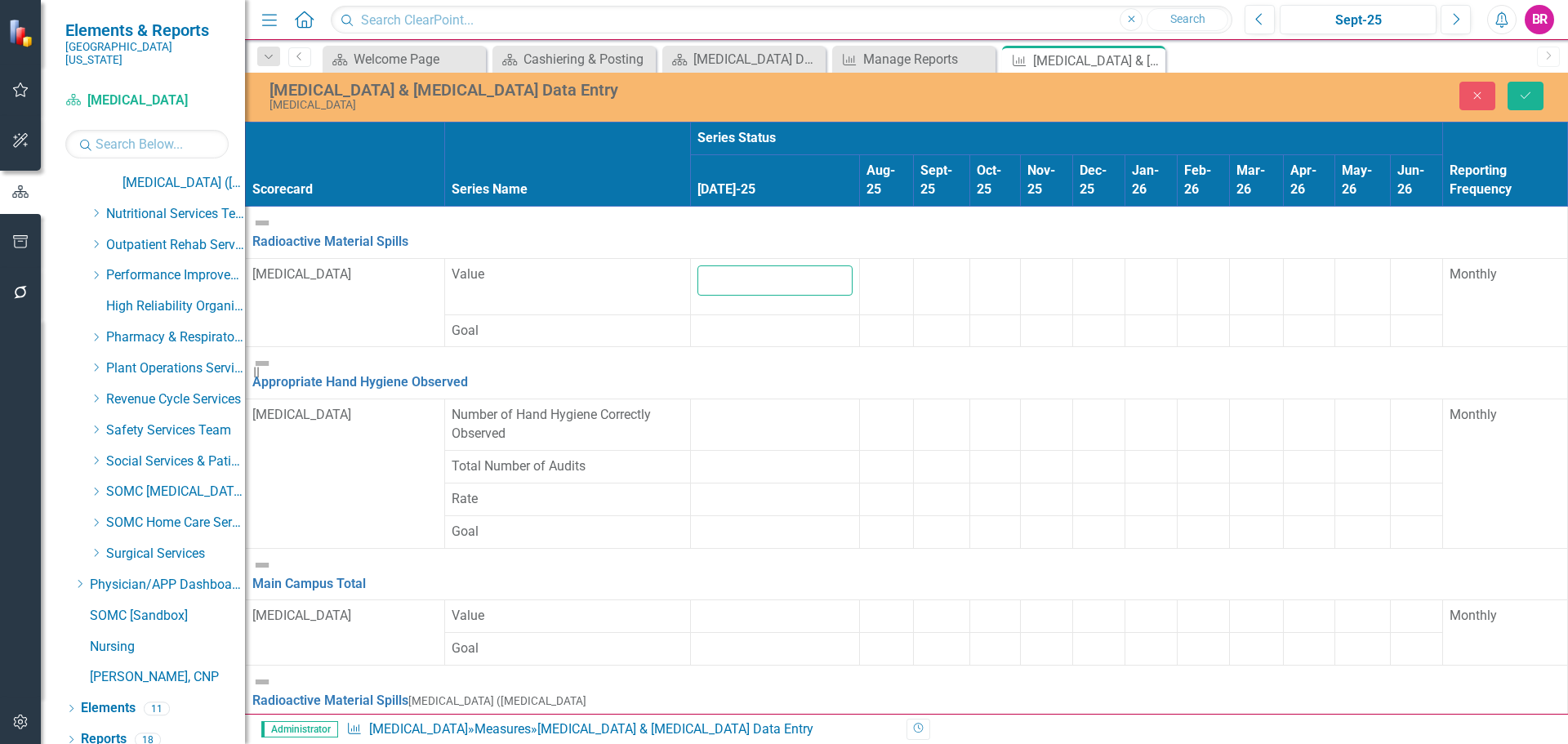
click at [698, 265] on input "number" at bounding box center [776, 280] width 156 height 30
type input "0"
click at [860, 258] on td at bounding box center [887, 286] width 54 height 57
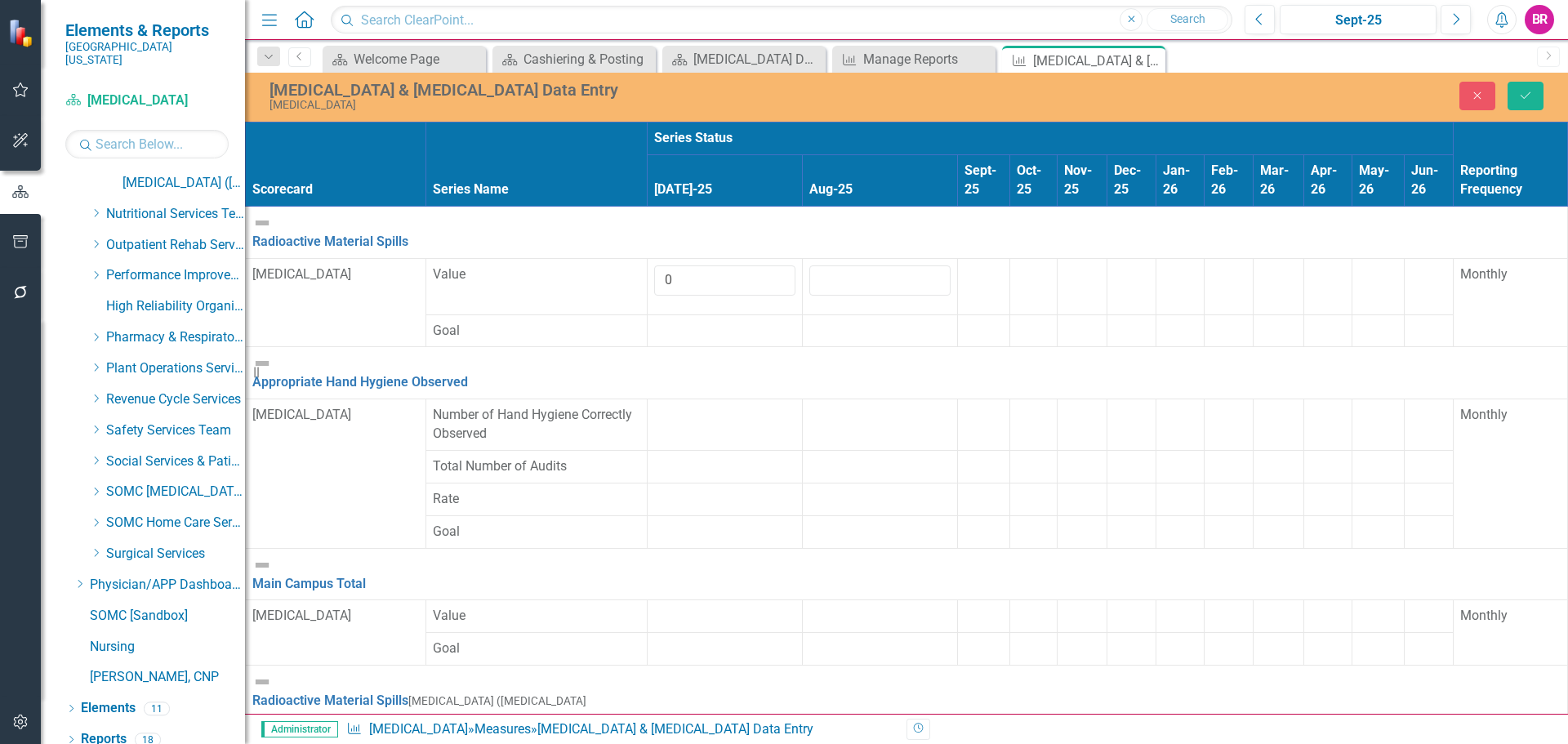
click at [810, 265] on input "number" at bounding box center [880, 280] width 141 height 30
type input "0"
click at [648, 399] on td at bounding box center [725, 425] width 155 height 52
click at [648, 399] on td at bounding box center [725, 427] width 155 height 57
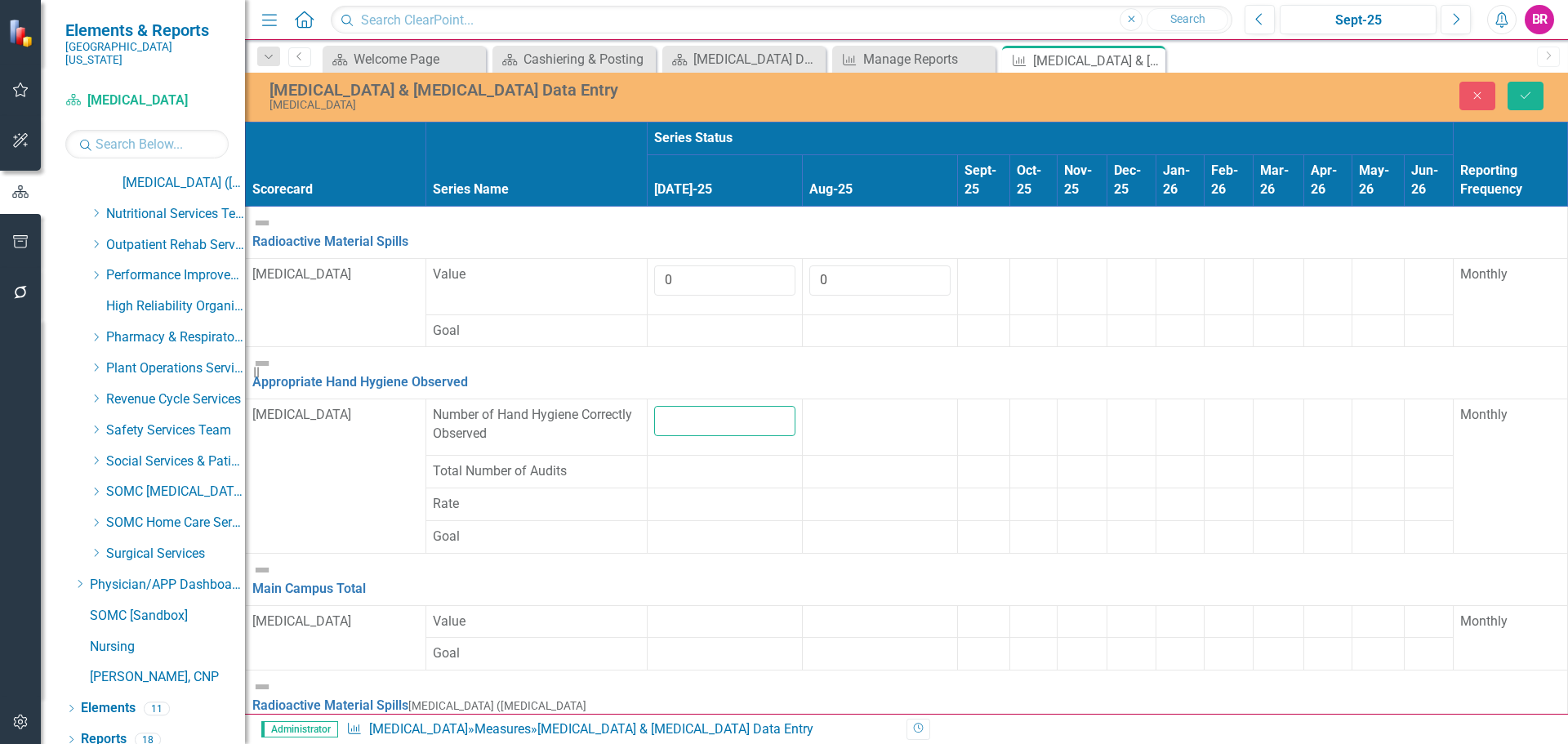
drag, startPoint x: 535, startPoint y: 384, endPoint x: 528, endPoint y: 374, distance: 12.2
click at [648, 399] on td at bounding box center [725, 427] width 155 height 57
click at [654, 406] on input "number" at bounding box center [725, 421] width 141 height 30
type input "10"
click at [654, 462] on div at bounding box center [725, 462] width 141 height 0
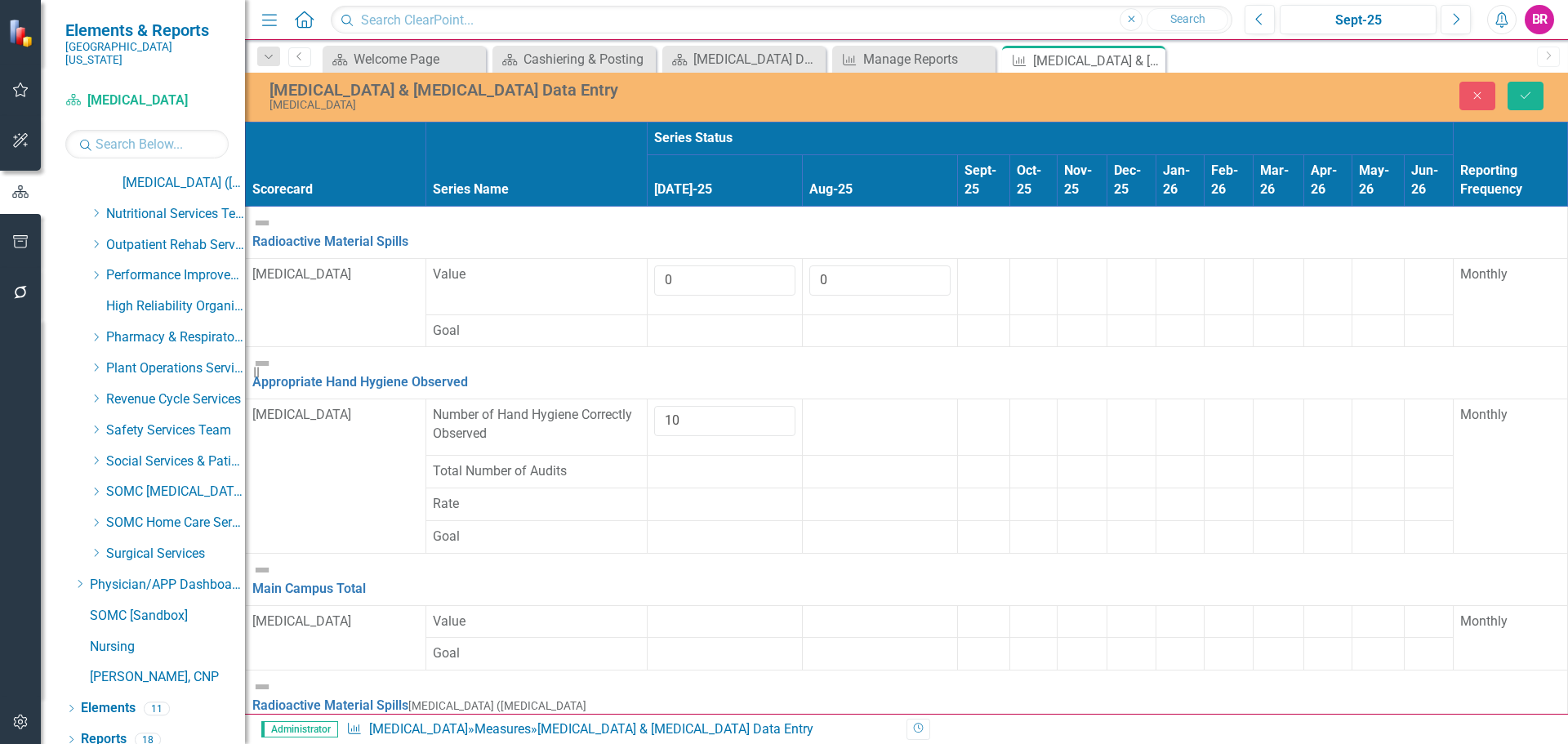
click at [654, 462] on div at bounding box center [725, 462] width 141 height 0
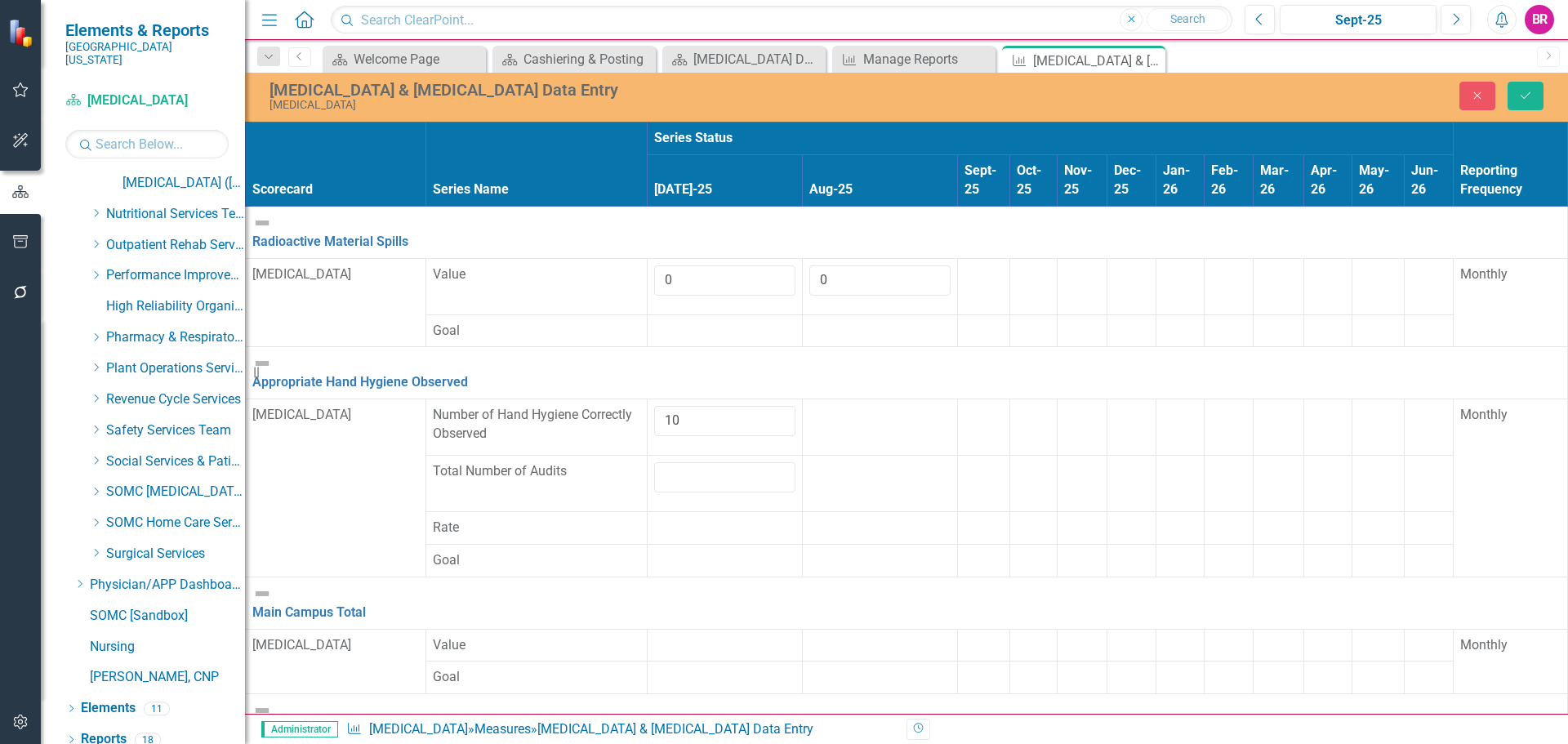
click at [654, 462] on input "number" at bounding box center [725, 477] width 141 height 30
type input "10"
click at [810, 406] on div at bounding box center [880, 406] width 141 height 0
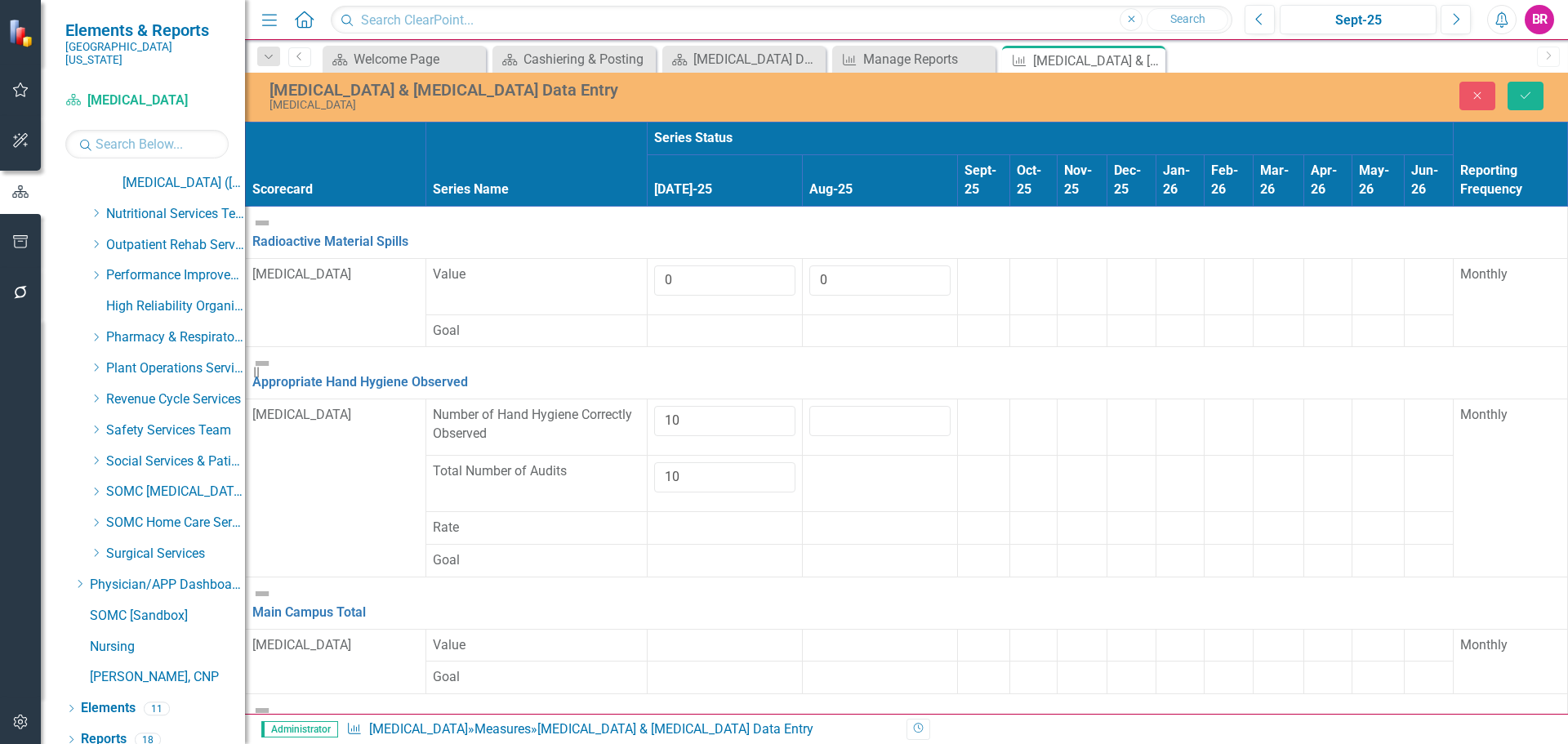
click at [810, 406] on input "number" at bounding box center [880, 421] width 141 height 30
type input "10"
click at [802, 456] on td at bounding box center [880, 484] width 155 height 57
type input "10"
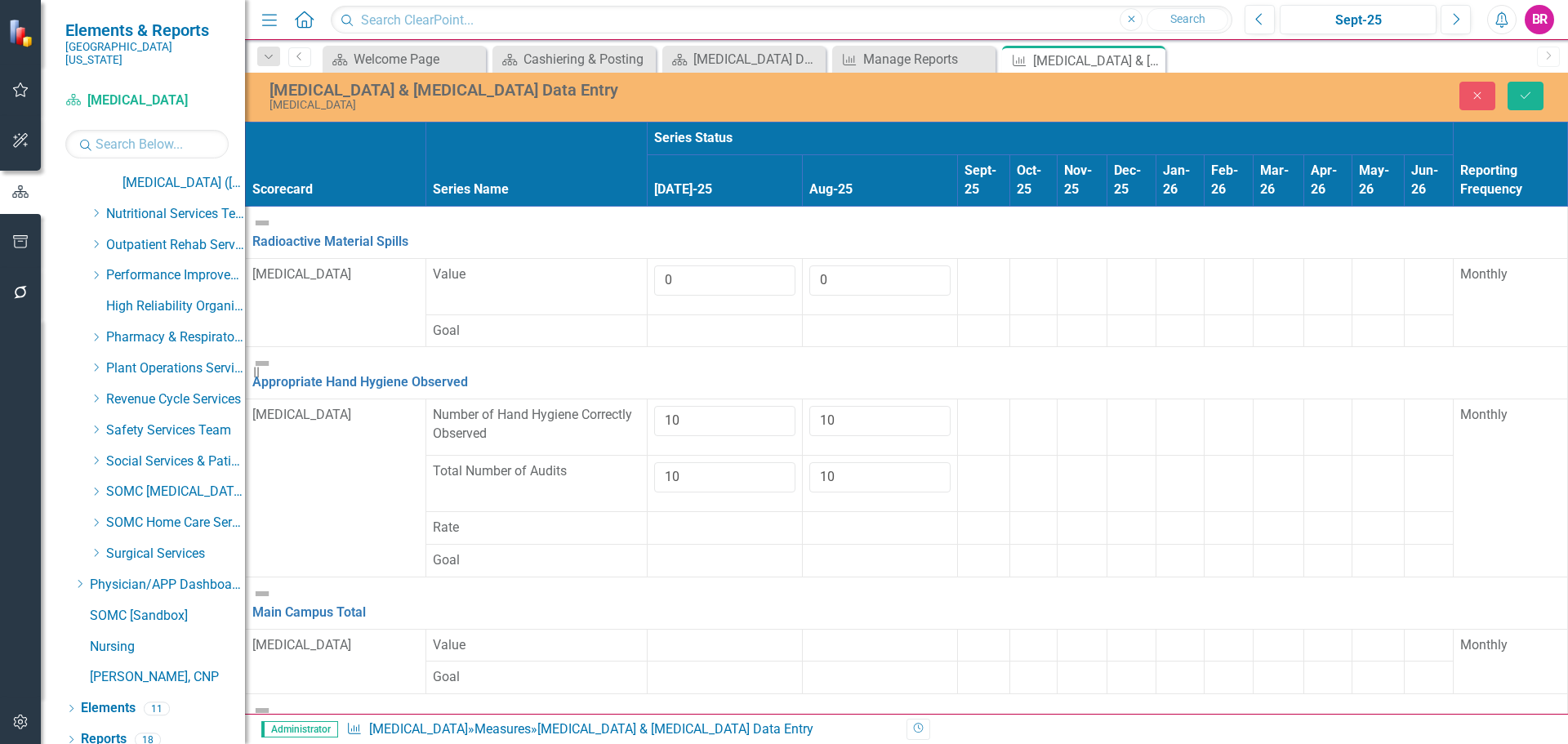
click at [1017, 462] on div at bounding box center [1033, 462] width 33 height 0
click at [654, 636] on div at bounding box center [725, 636] width 141 height 0
click at [654, 636] on input "number" at bounding box center [725, 651] width 141 height 30
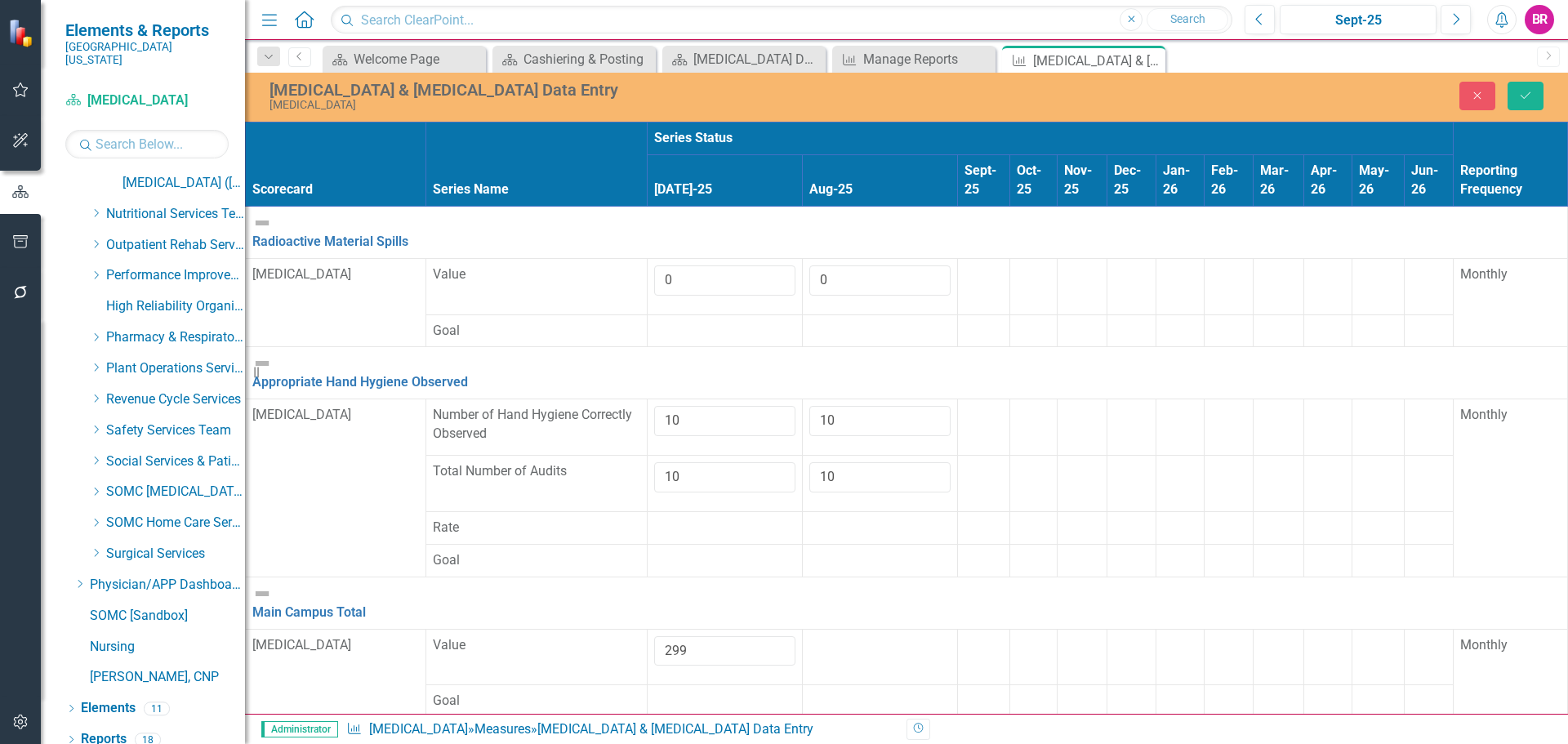
type input "299"
click at [810, 636] on div at bounding box center [880, 636] width 141 height 0
type input "312"
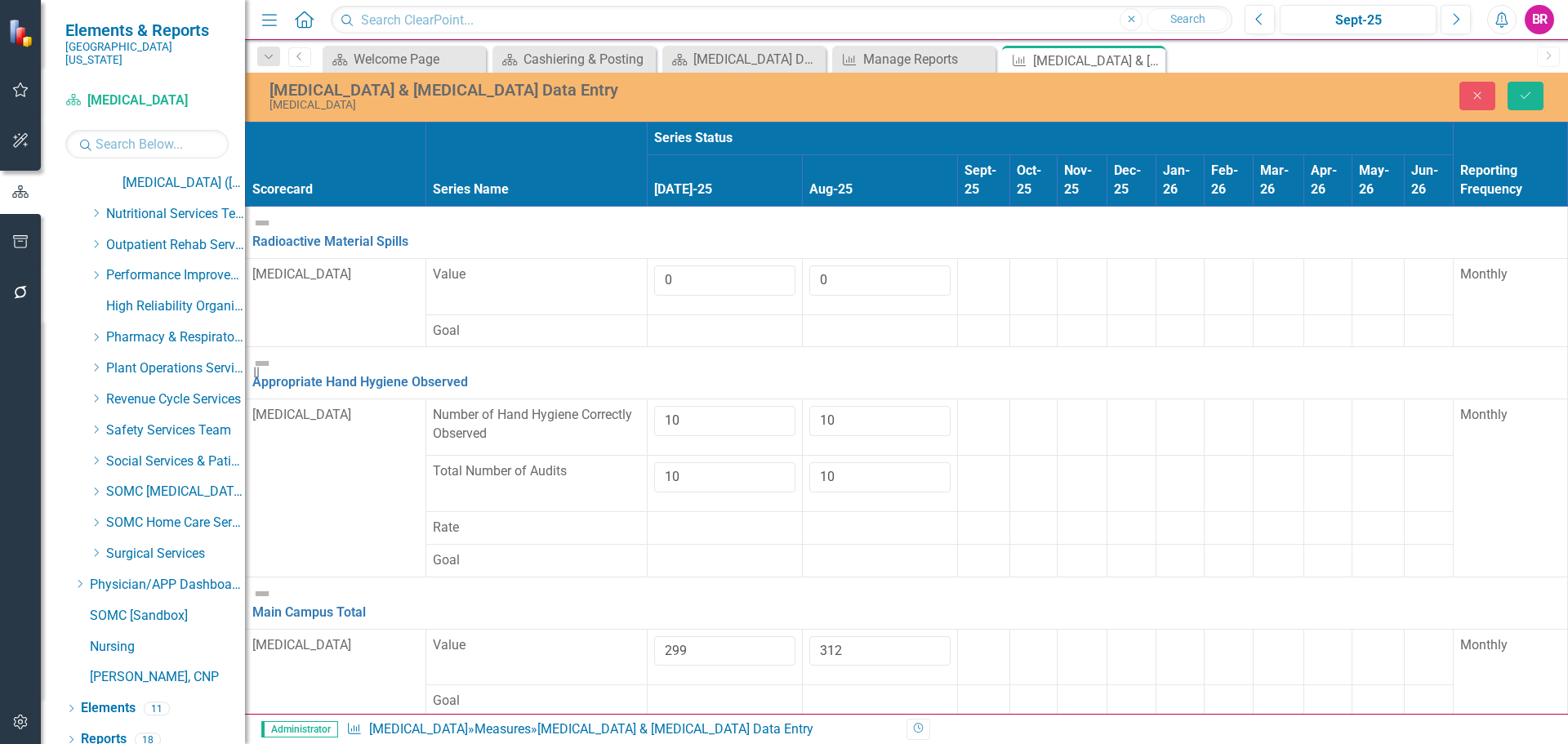
type input "0"
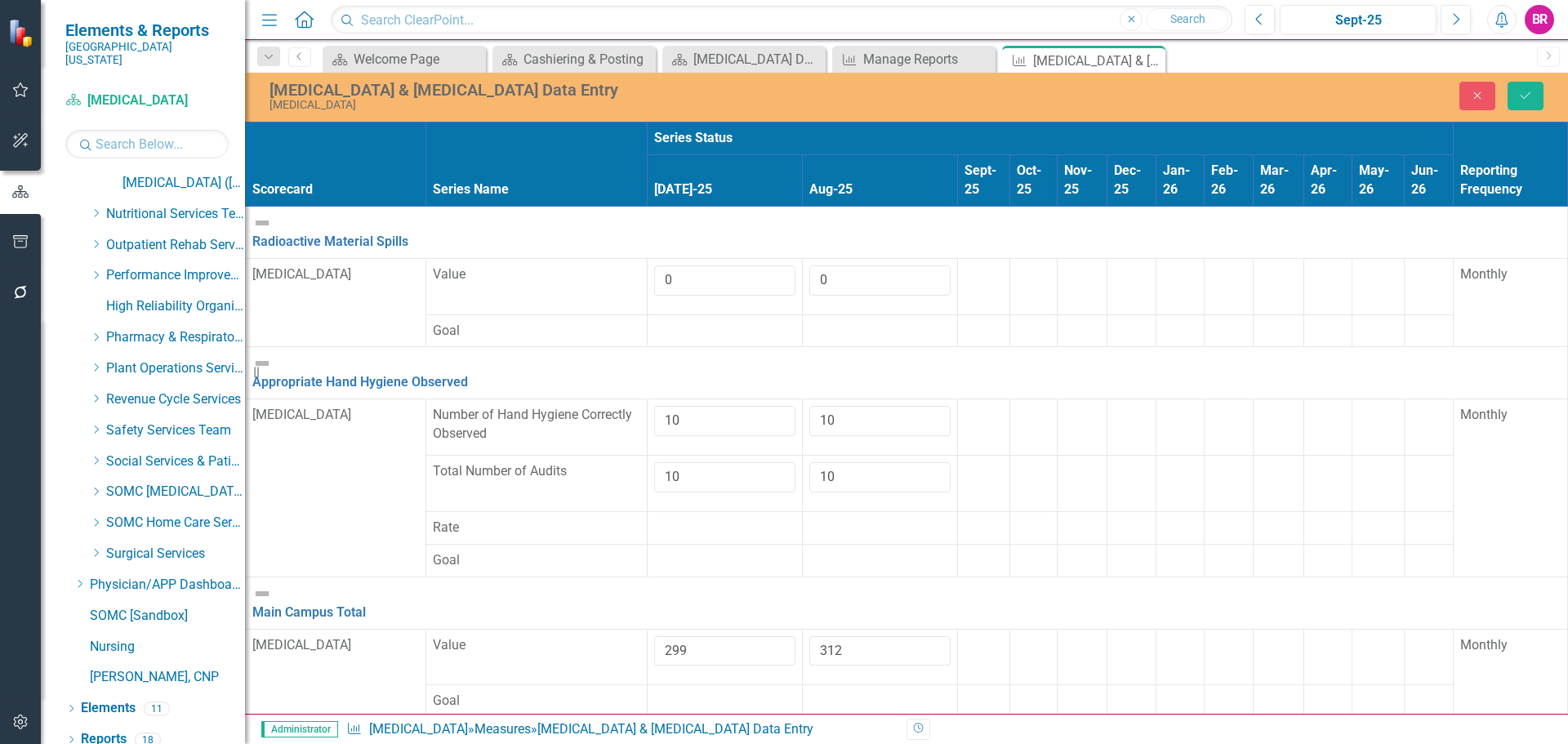
type input "-1"
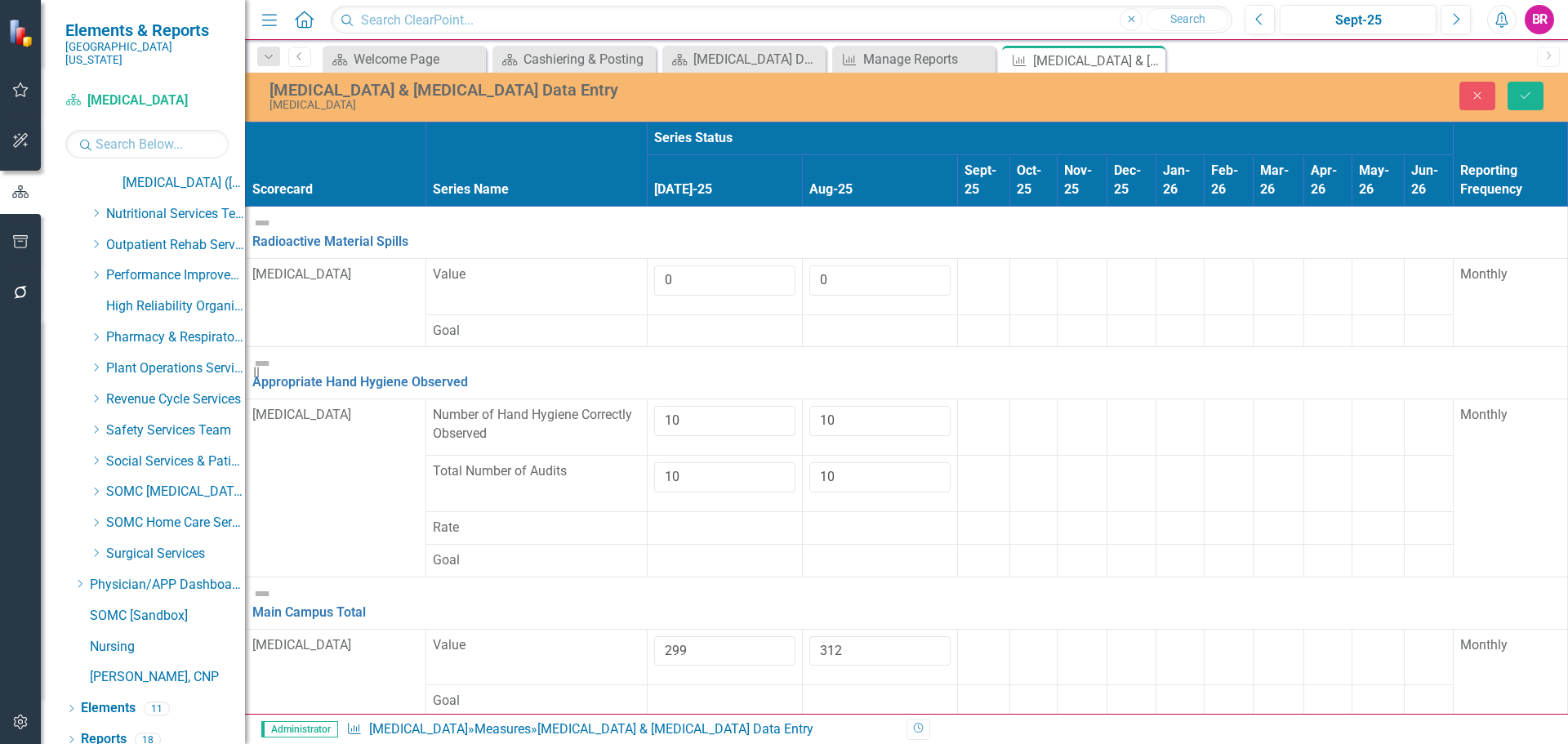
type input "190"
type input "166"
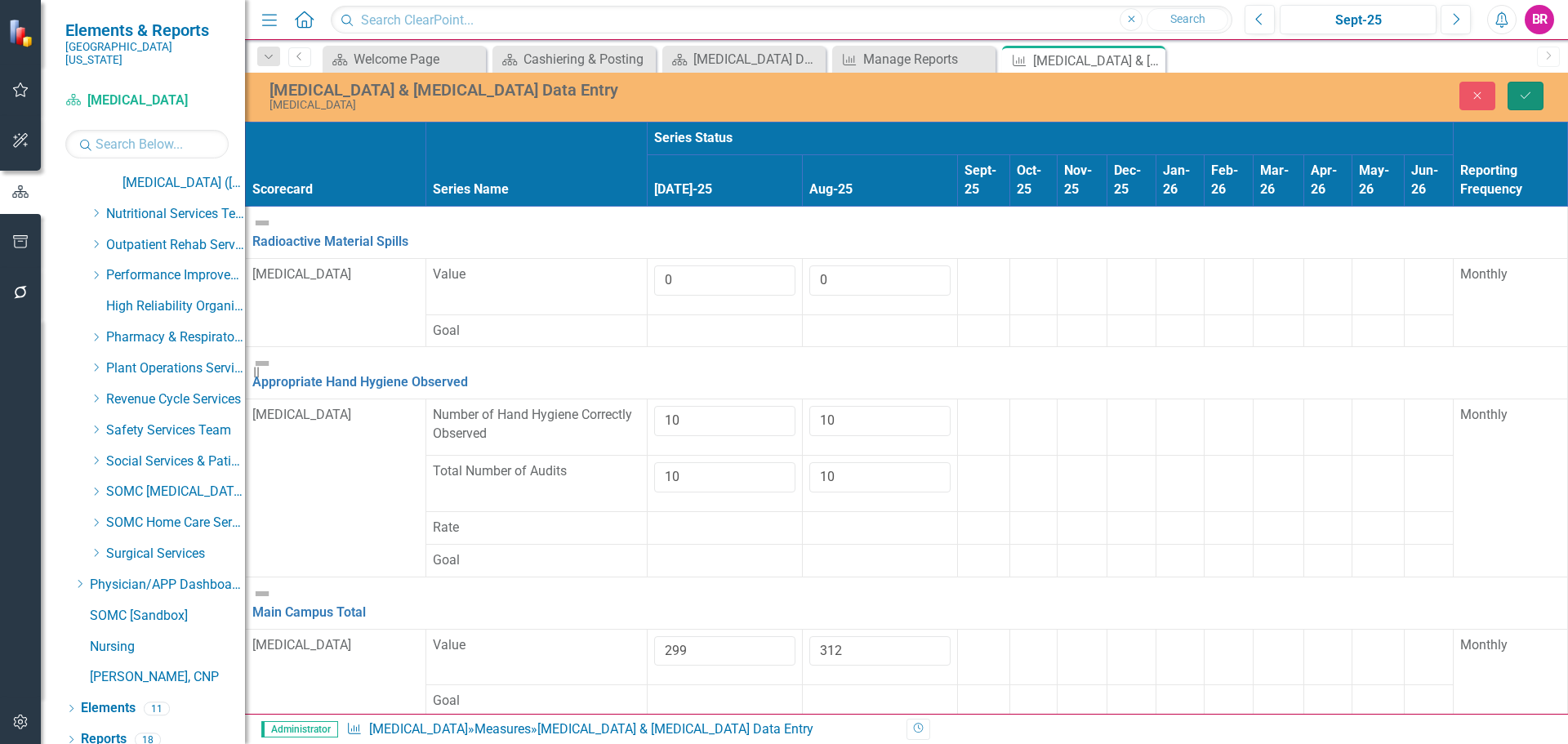
click at [1518, 101] on icon "Save" at bounding box center [1526, 96] width 15 height 12
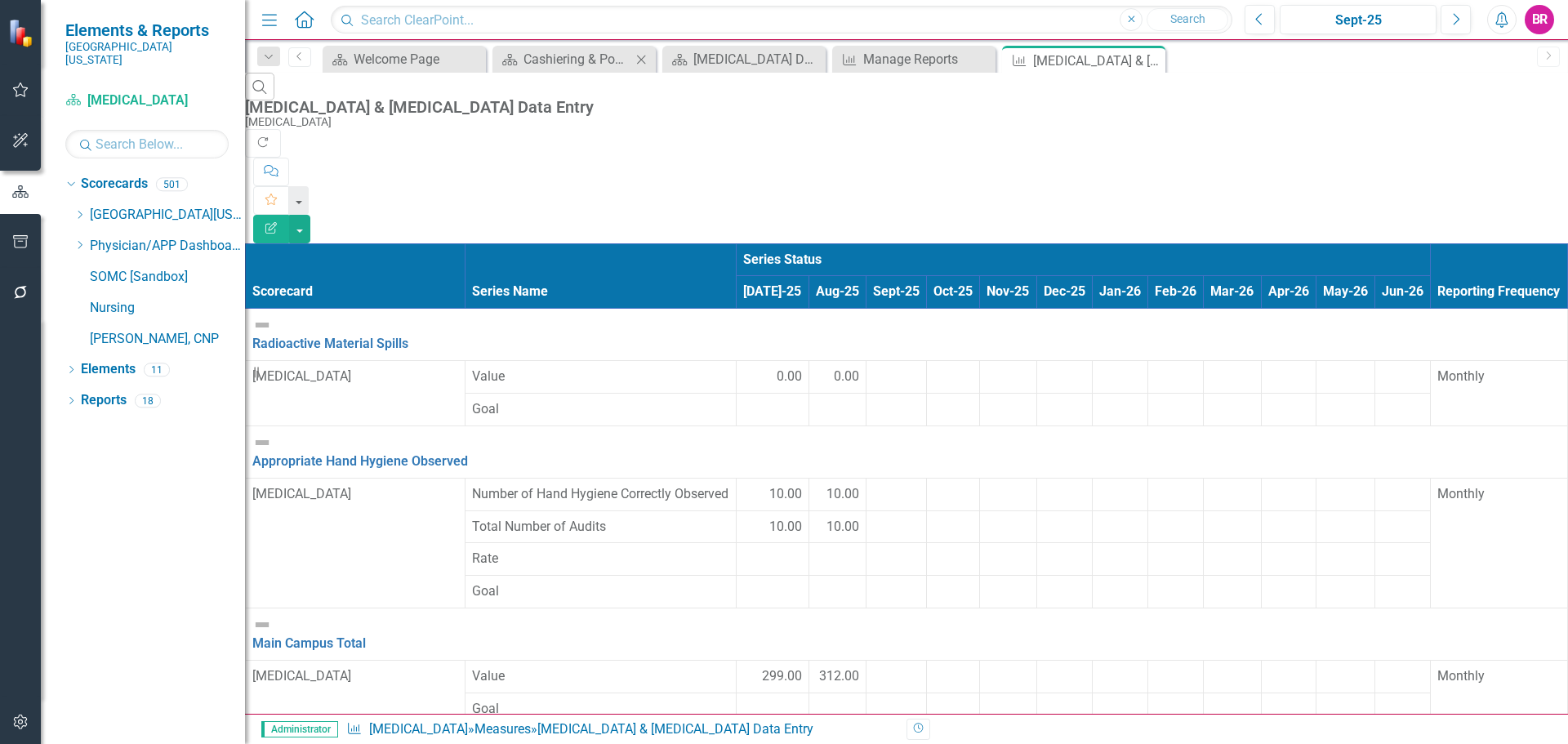
scroll to position [0, 0]
click at [0, 0] on icon "Close" at bounding box center [0, 0] width 0 height 0
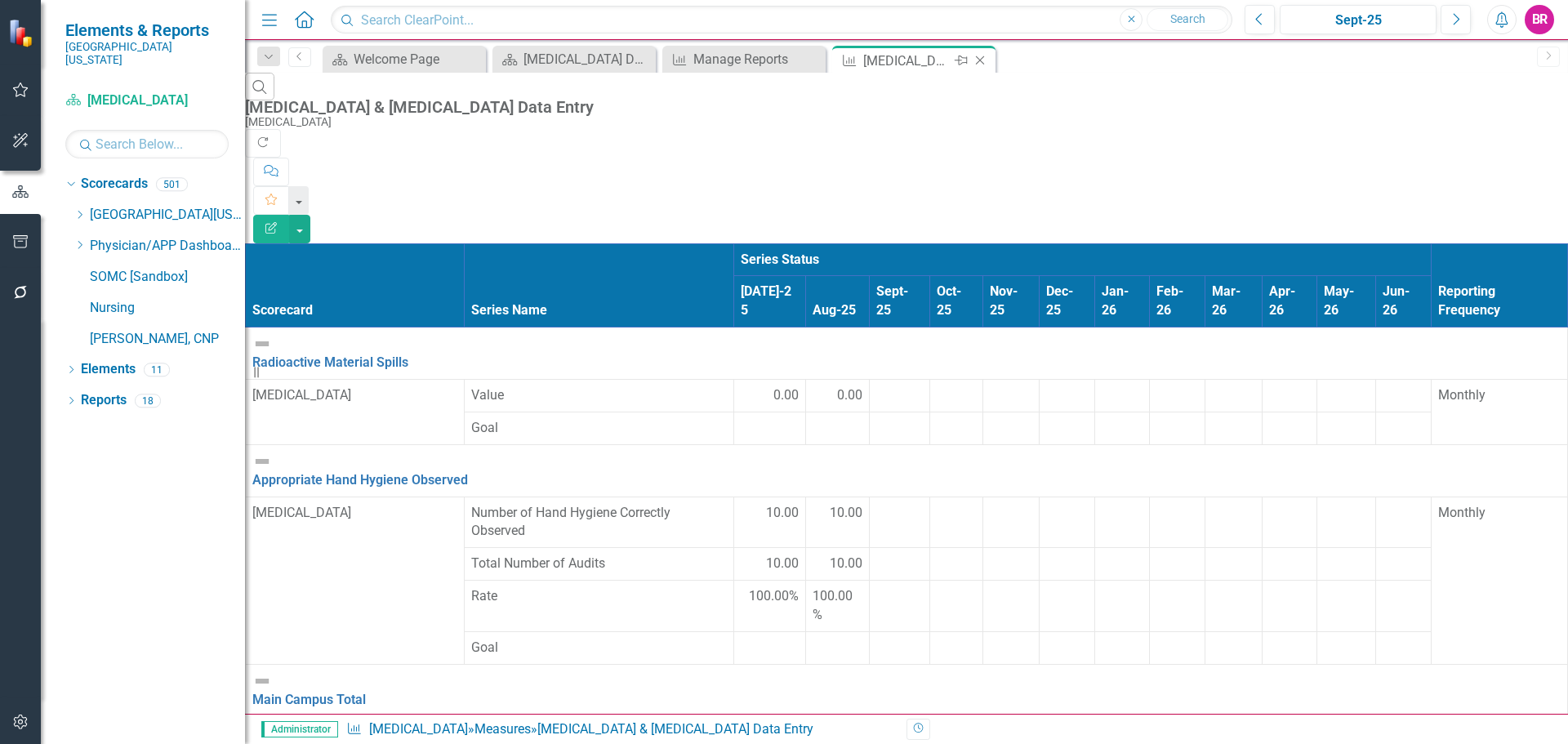
click at [982, 60] on icon "Close" at bounding box center [980, 61] width 17 height 13
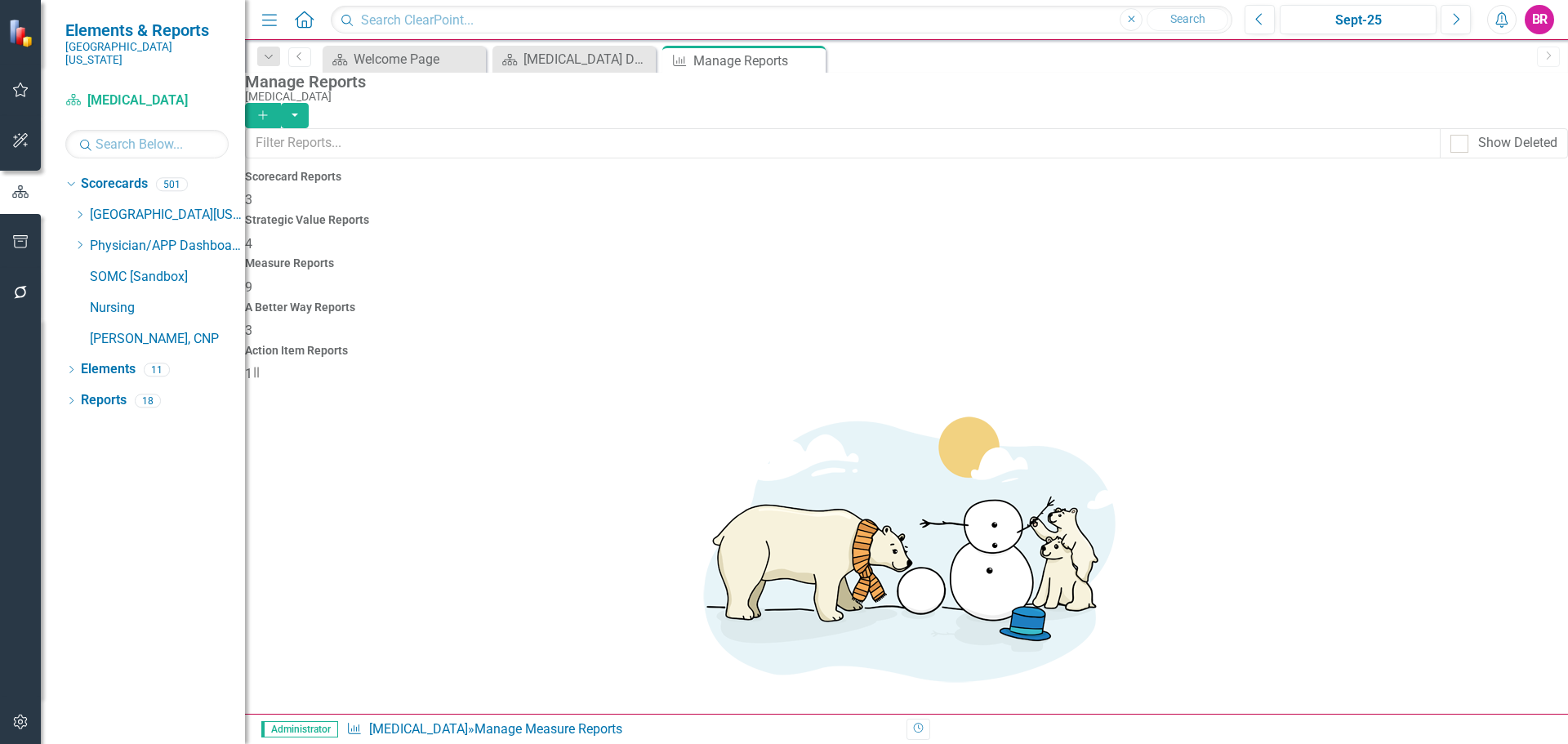
click at [0, 0] on div "Close" at bounding box center [0, 0] width 0 height 0
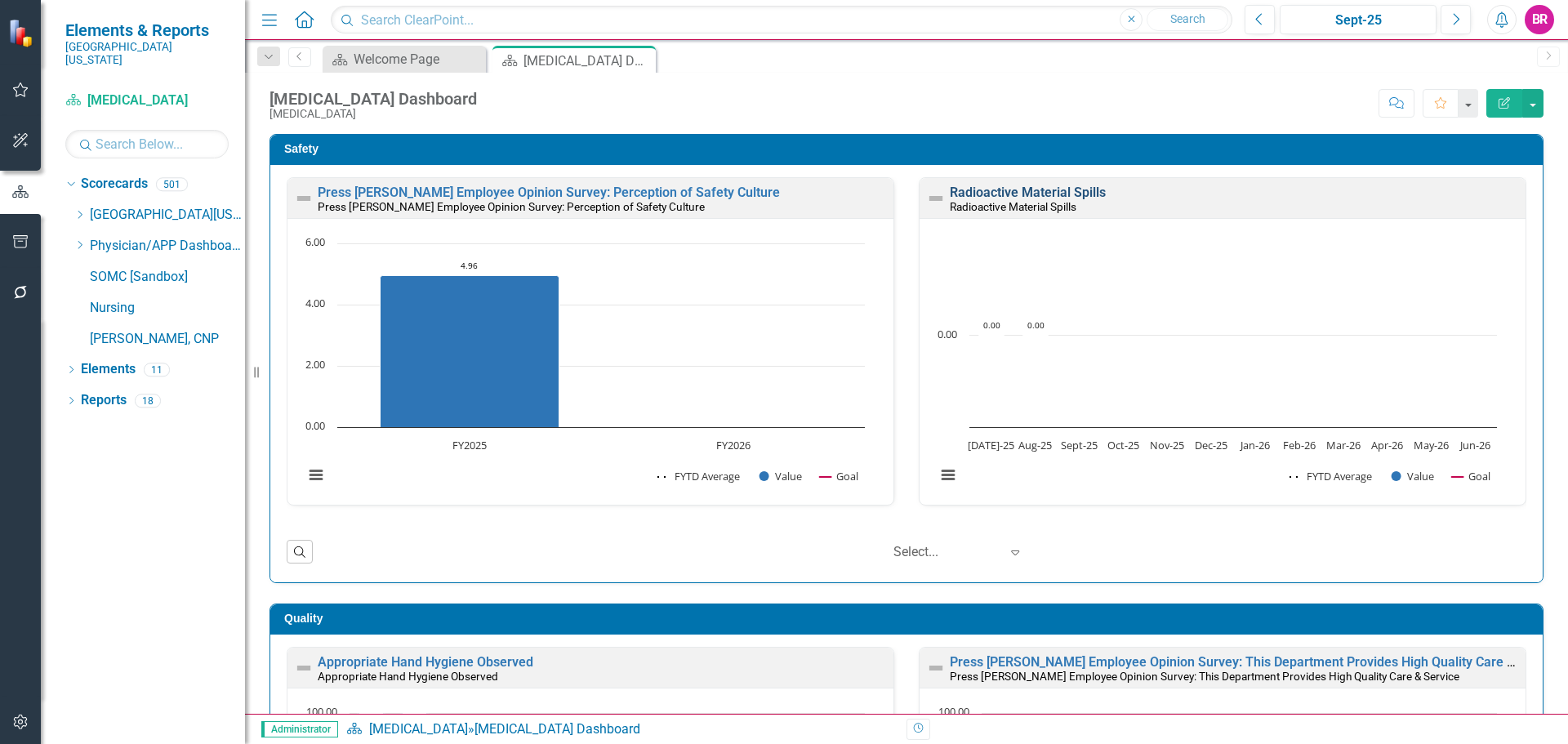
click at [1040, 189] on link "Radioactive Material Spills" at bounding box center [1028, 192] width 156 height 16
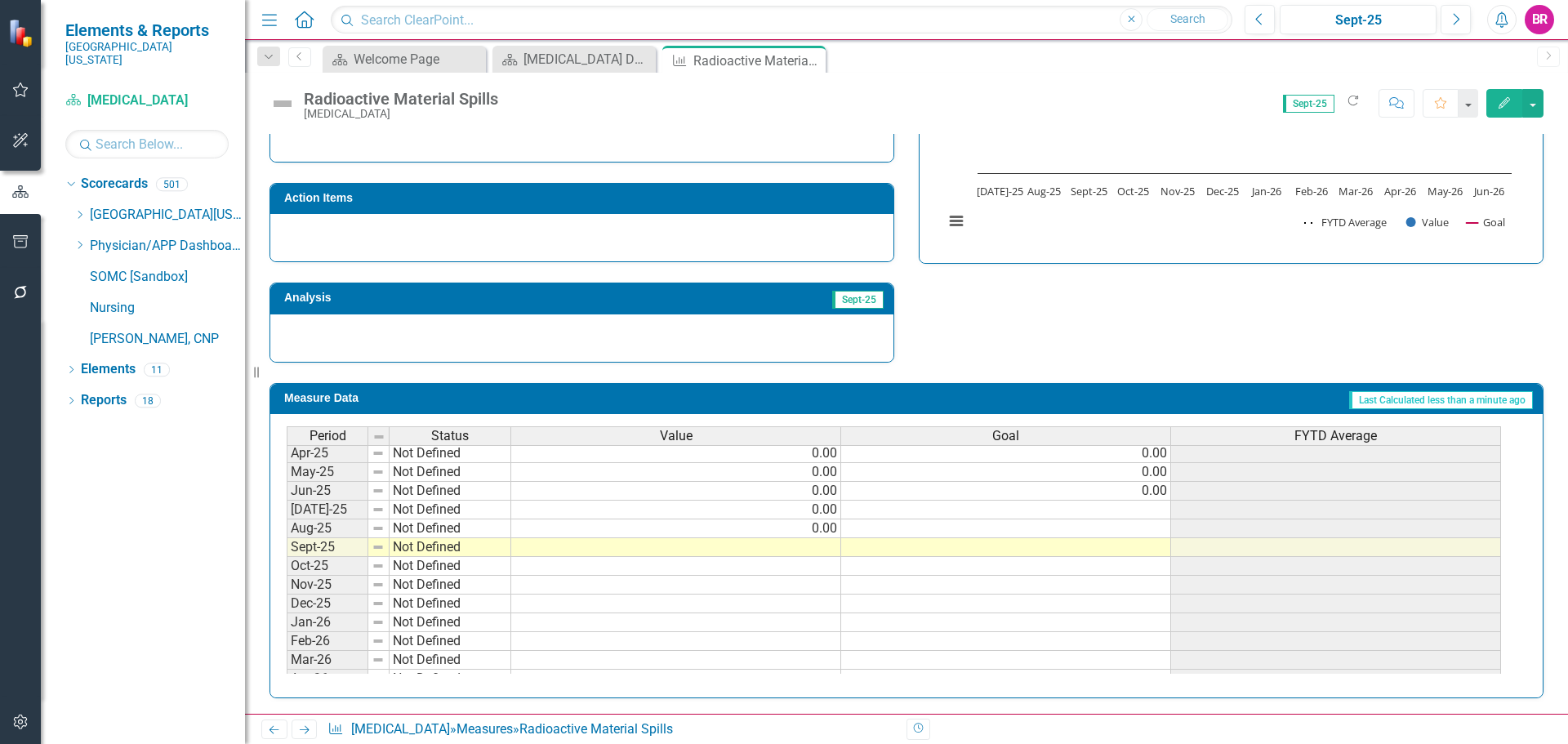
scroll to position [594, 0]
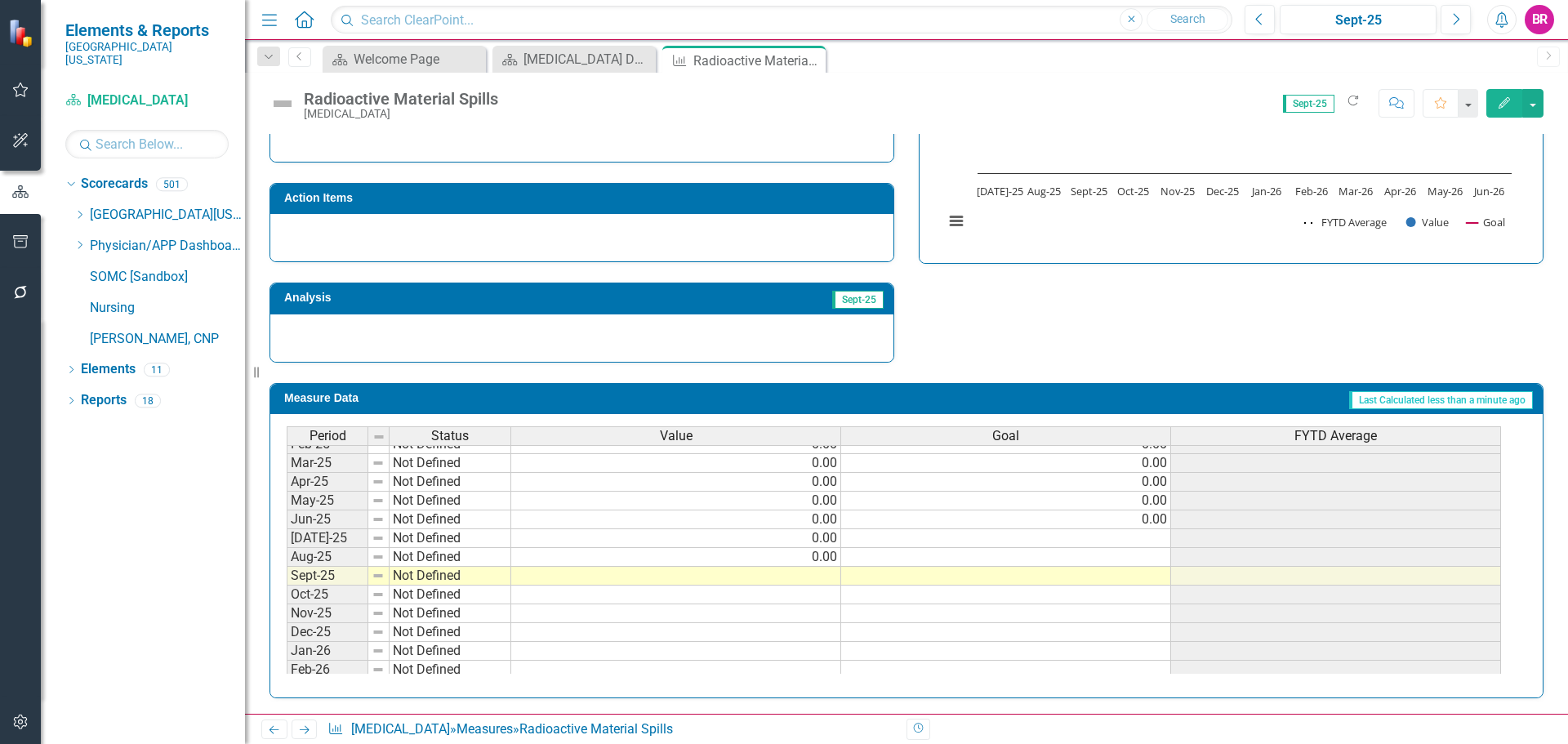
click at [1152, 520] on tbody "Apr-24 Not Defined 0.00 0.00 May-24 Not Defined 0.00 0.00 Jun-24 Not Defined 0.…" at bounding box center [894, 500] width 1215 height 508
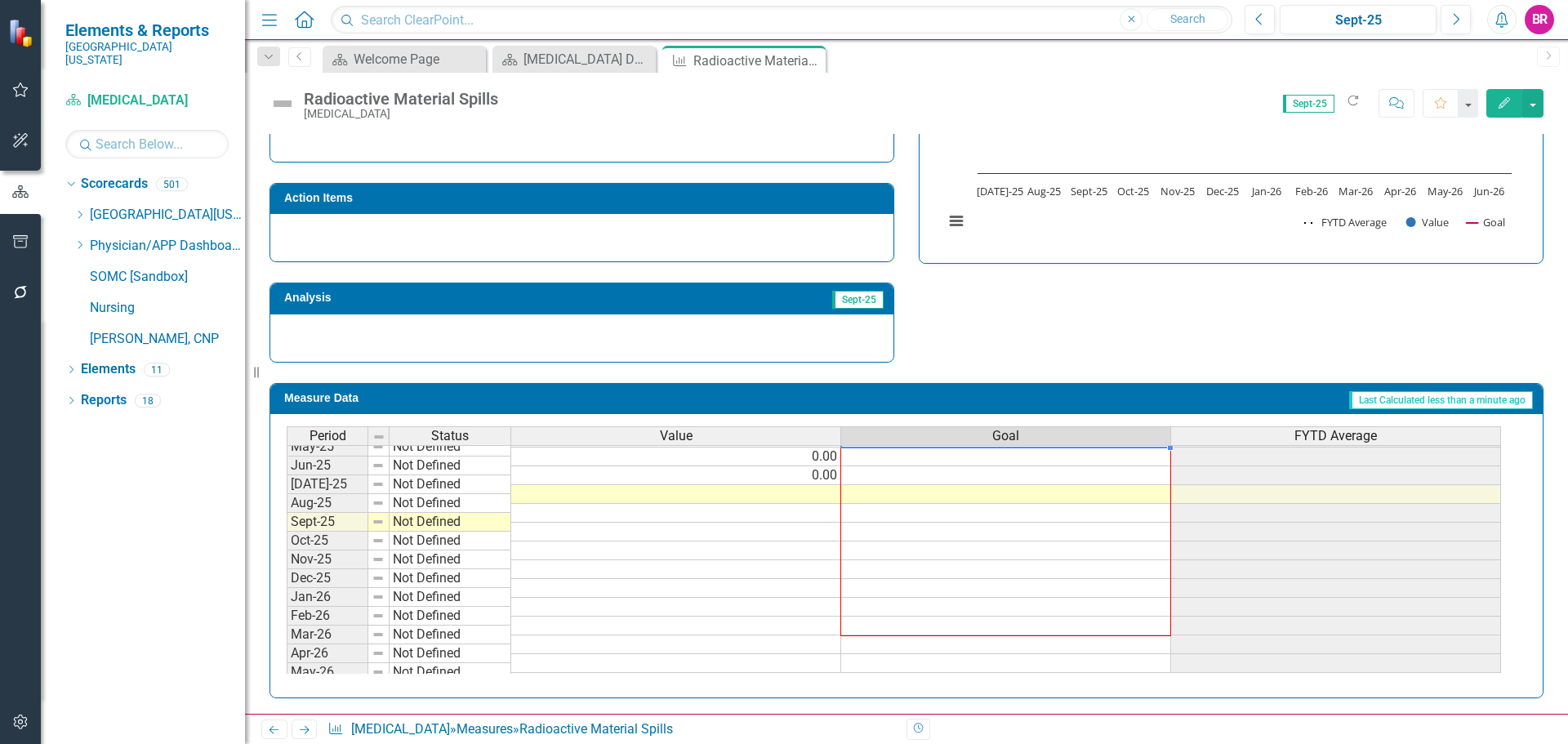
scroll to position [675, 0]
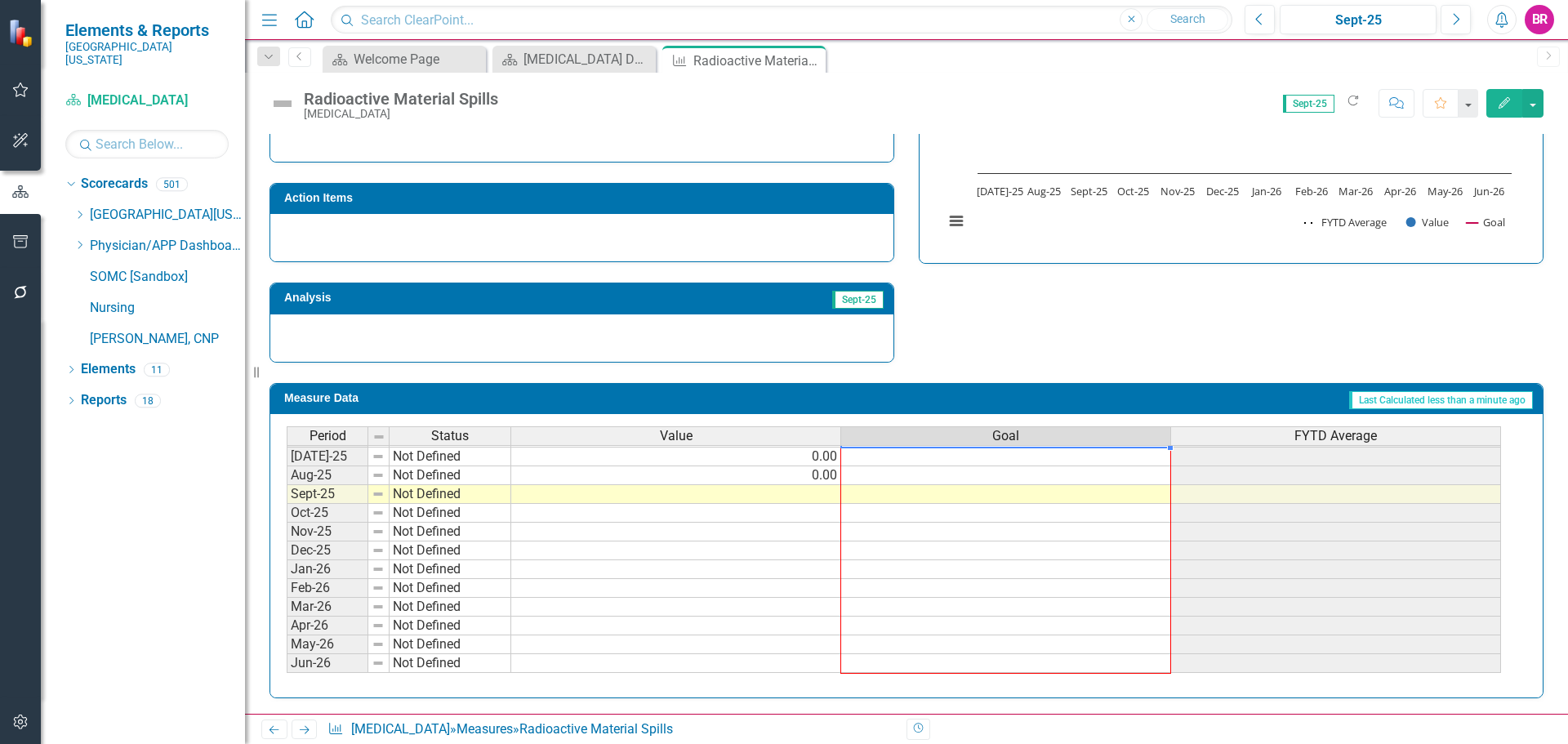
drag, startPoint x: 1168, startPoint y: 528, endPoint x: 1210, endPoint y: 544, distance: 44.9
click at [287, 673] on div at bounding box center [287, 673] width 0 height 0
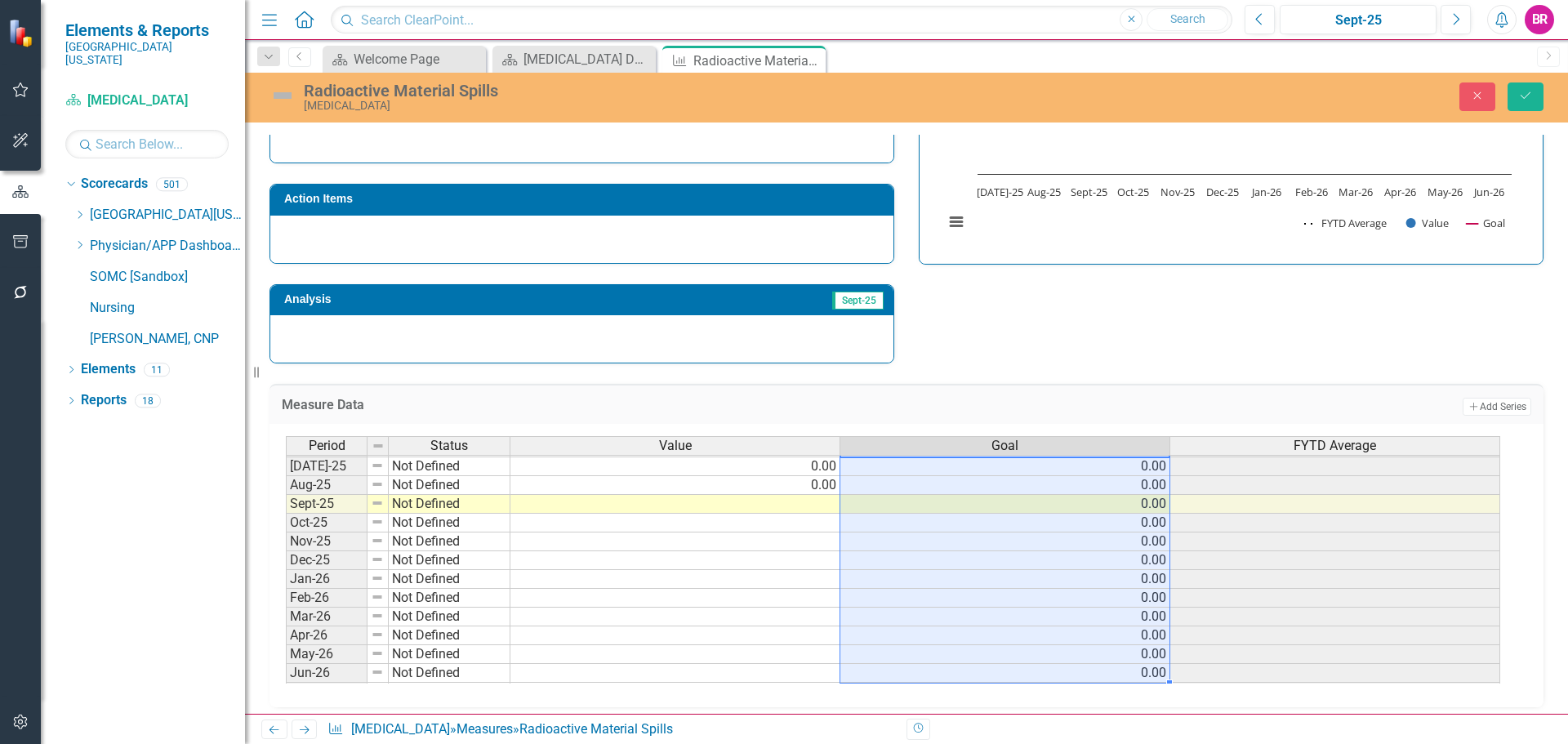
type textarea "0"
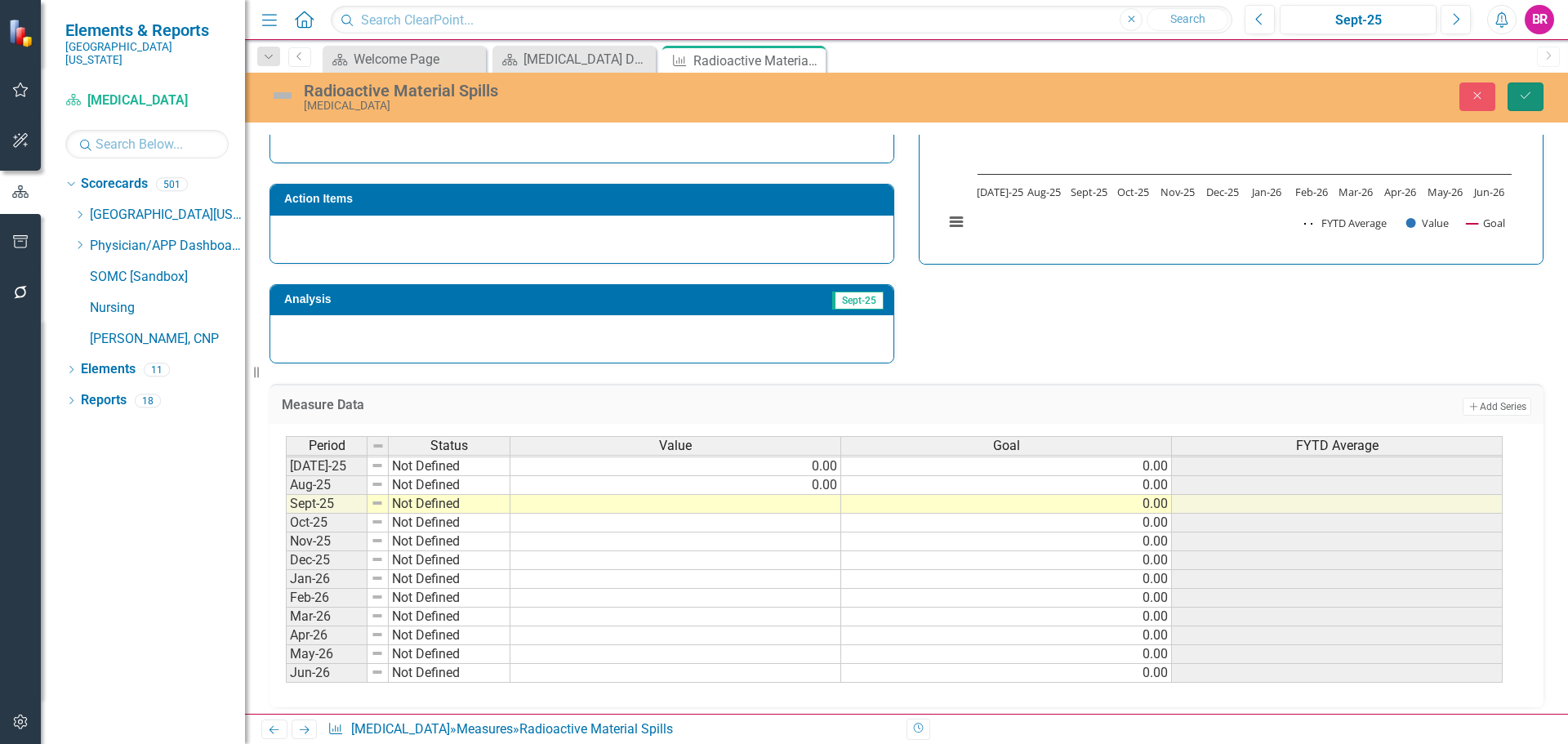
click at [1526, 101] on icon "Save" at bounding box center [1526, 96] width 15 height 12
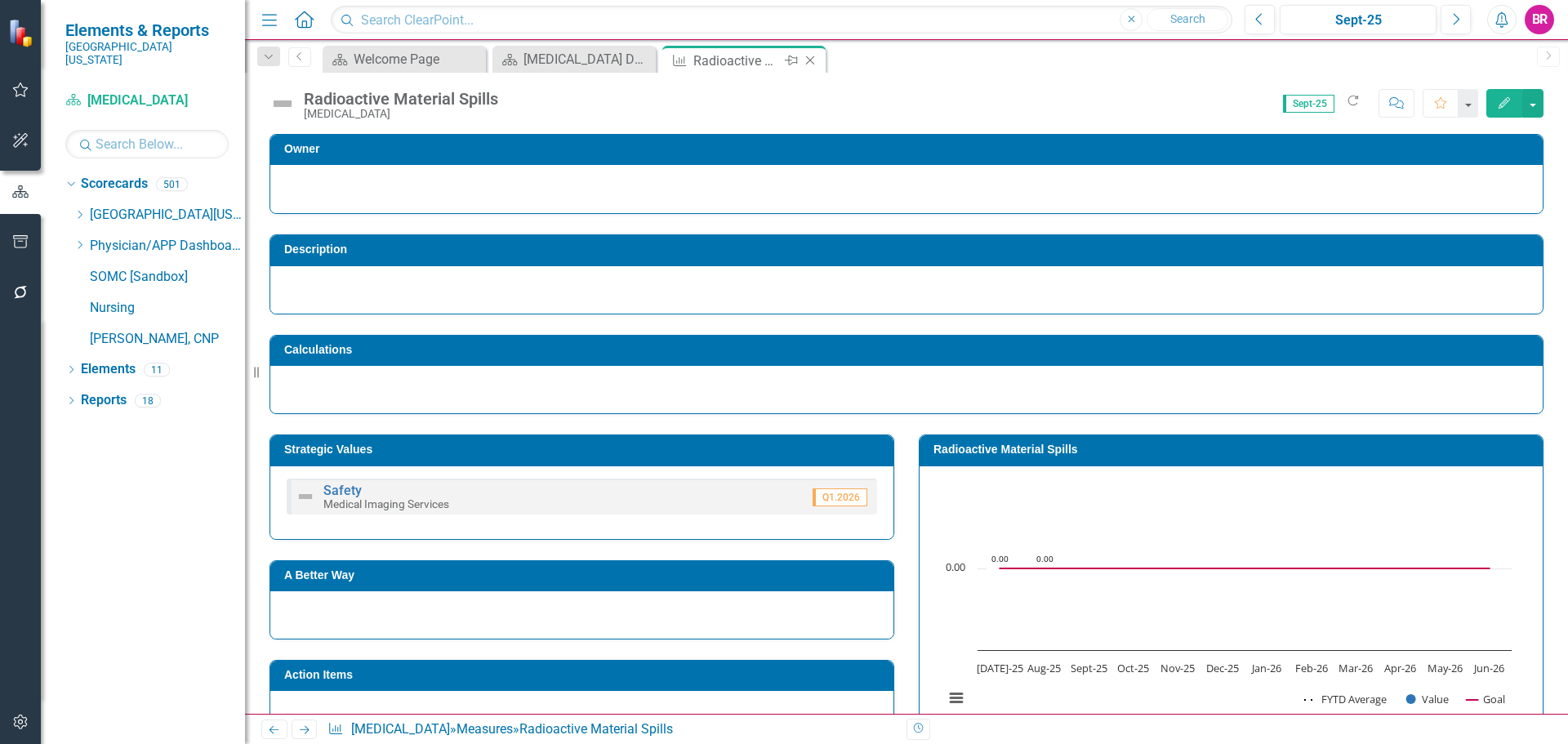
click at [808, 62] on icon "Close" at bounding box center [811, 61] width 17 height 13
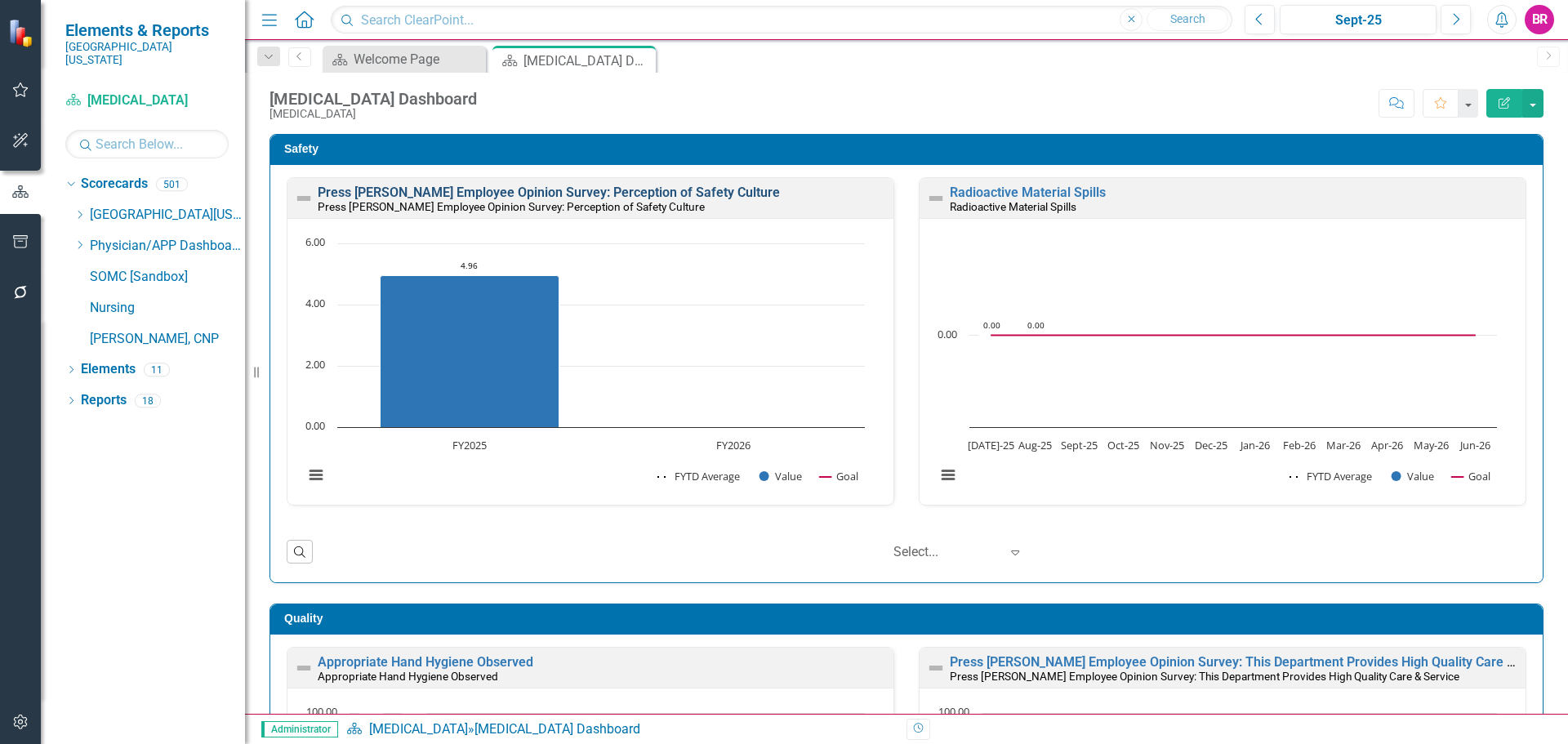
click at [615, 191] on link "Press [PERSON_NAME] Employee Opinion Survey: Perception of Safety Culture" at bounding box center [549, 192] width 462 height 16
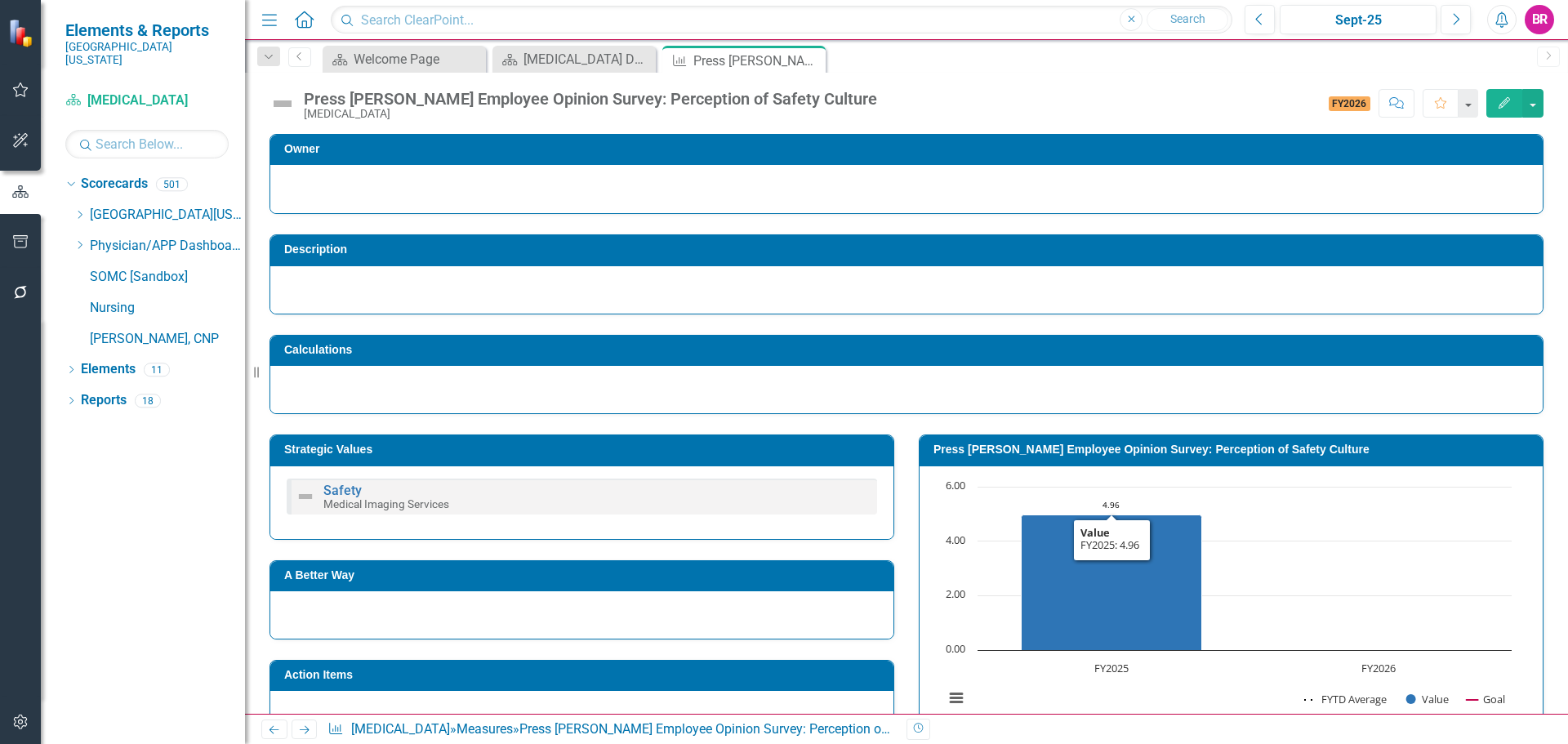
scroll to position [394, 0]
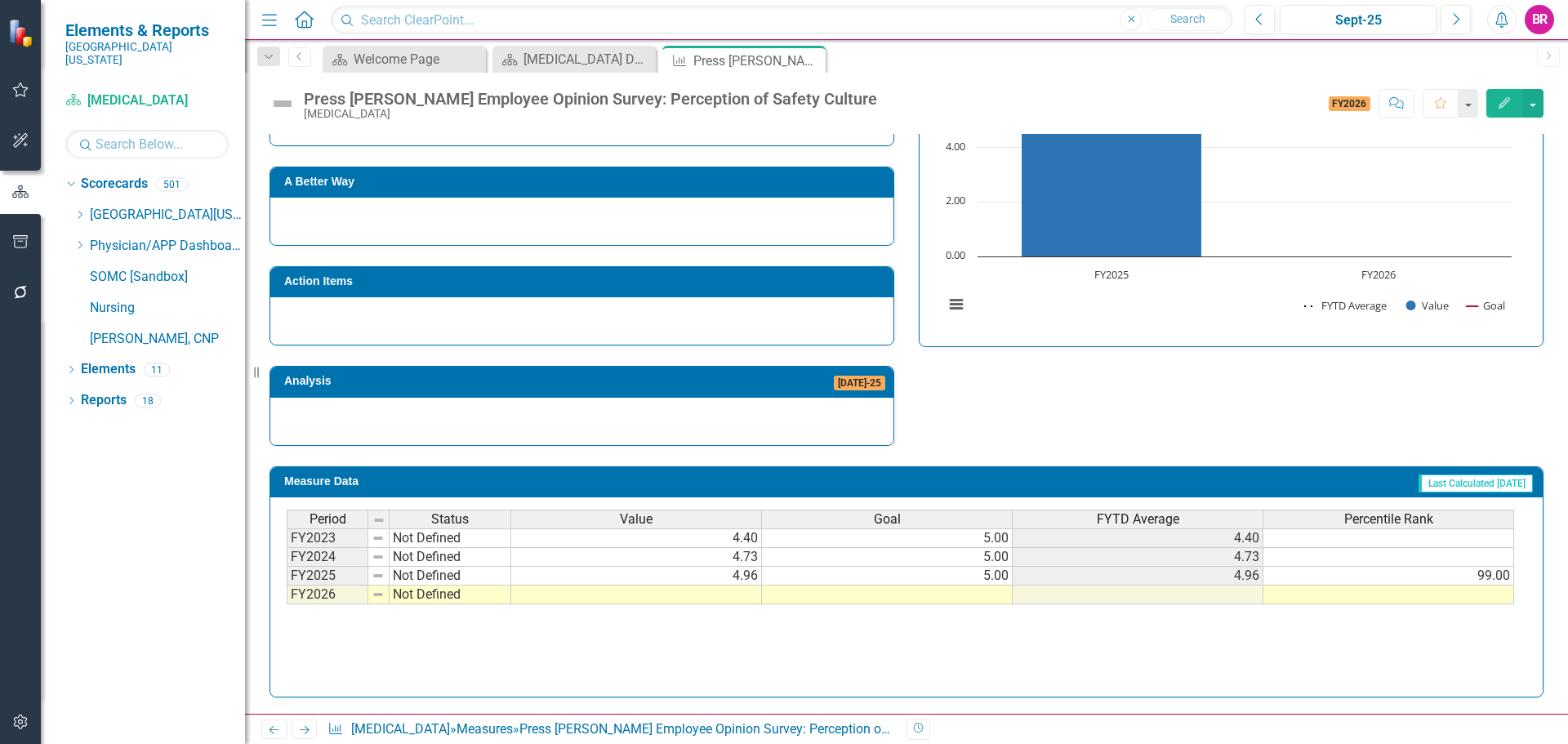
click at [1001, 588] on td at bounding box center [888, 594] width 251 height 19
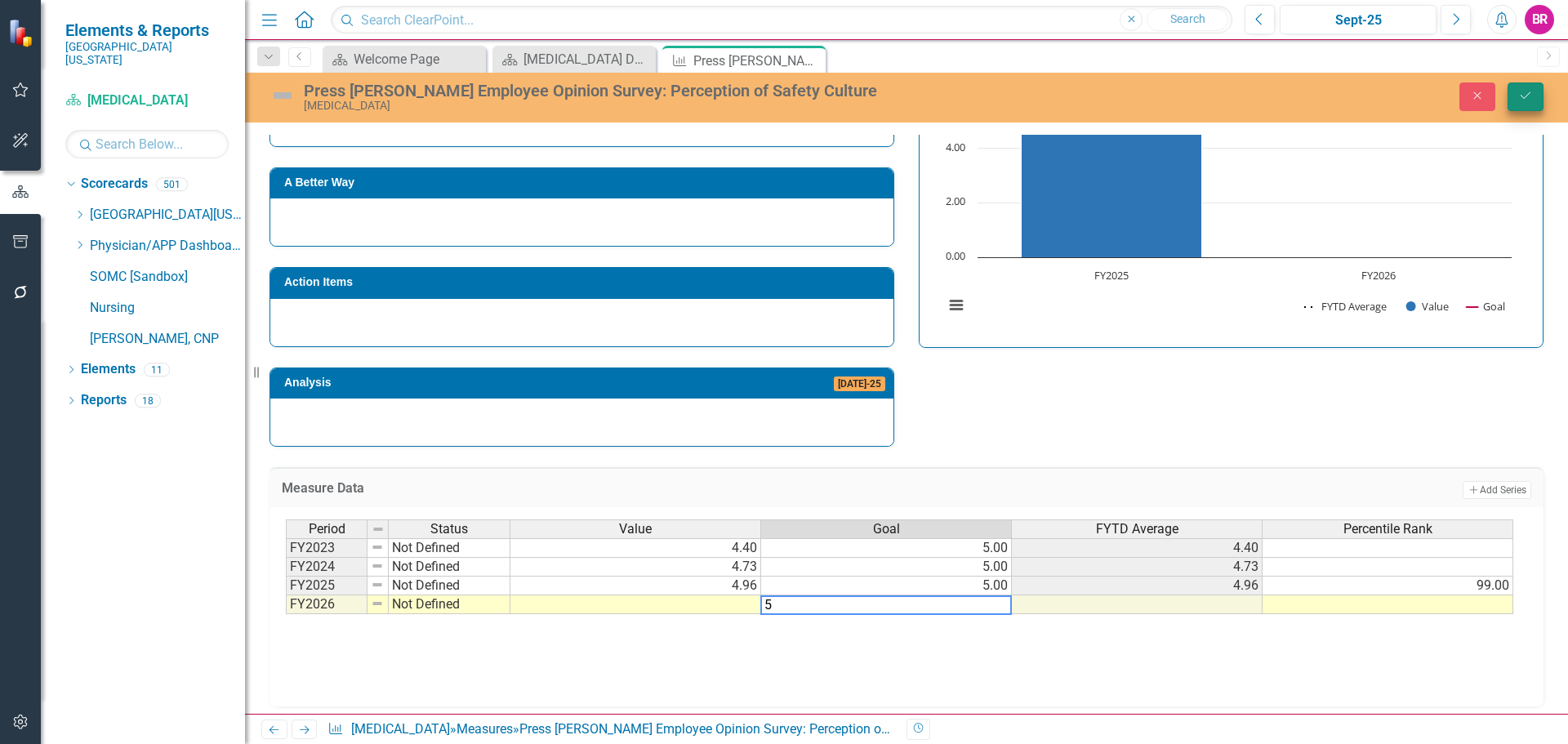
type textarea "5"
click at [1517, 97] on button "Save" at bounding box center [1526, 96] width 36 height 28
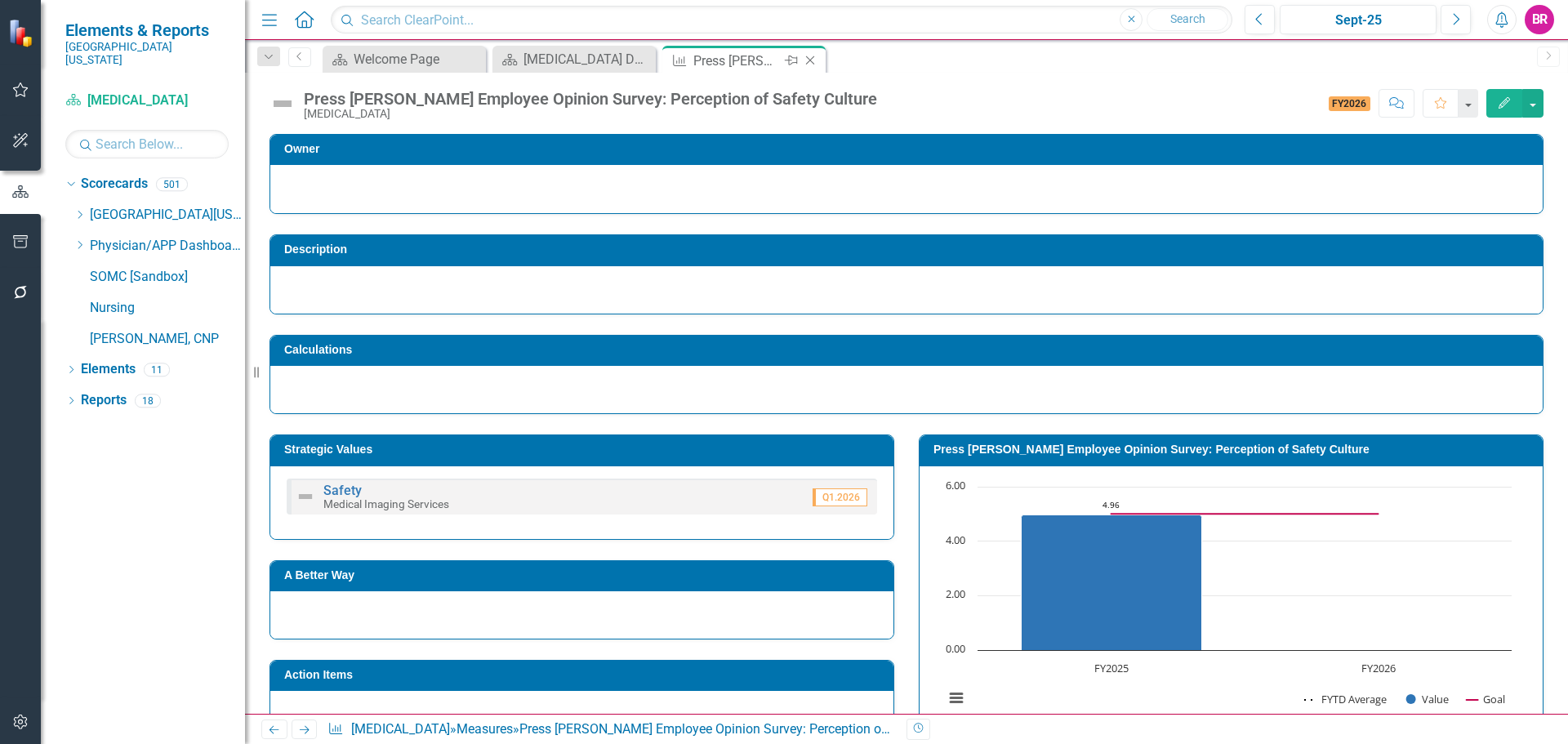
click at [810, 56] on icon "Close" at bounding box center [811, 61] width 17 height 13
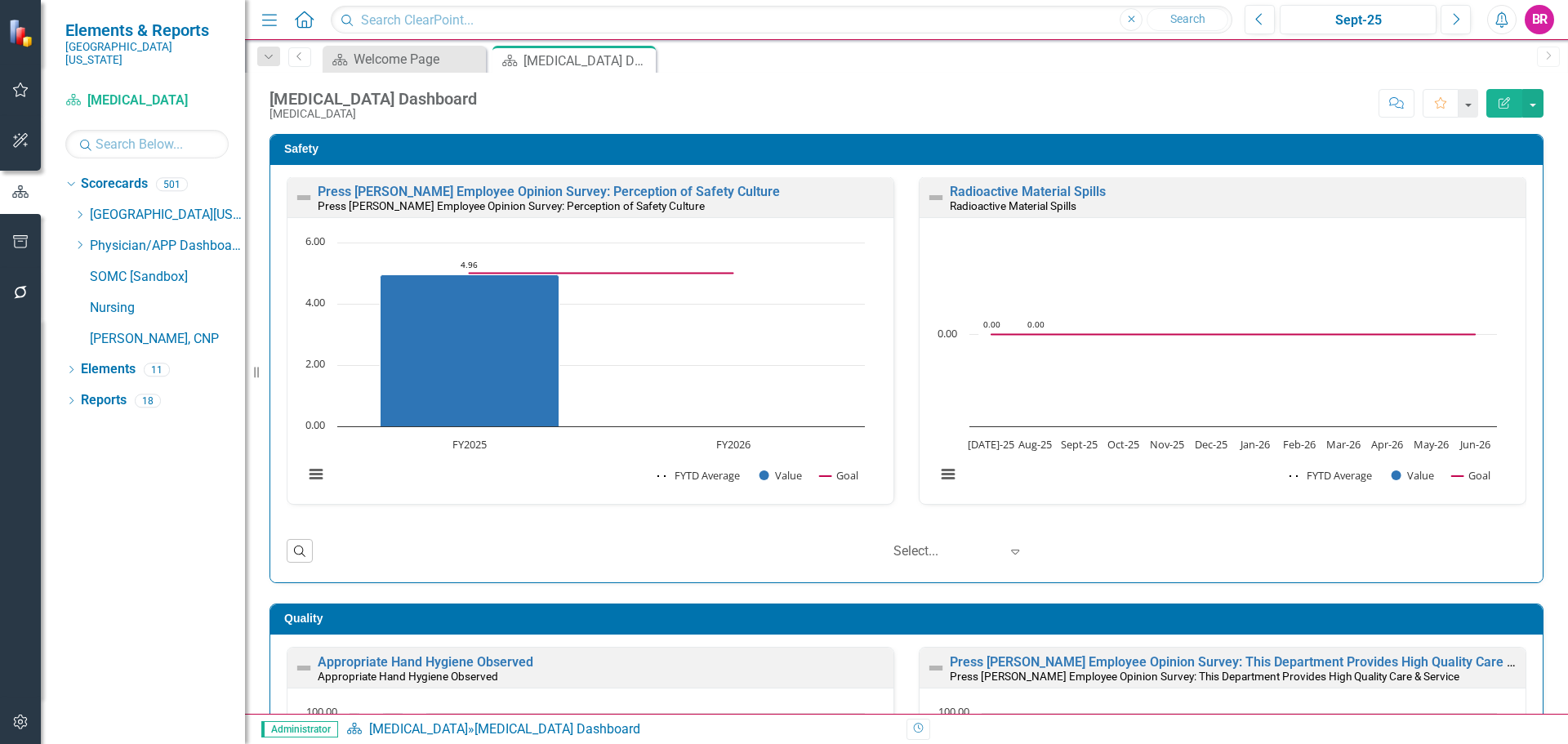
scroll to position [245, 0]
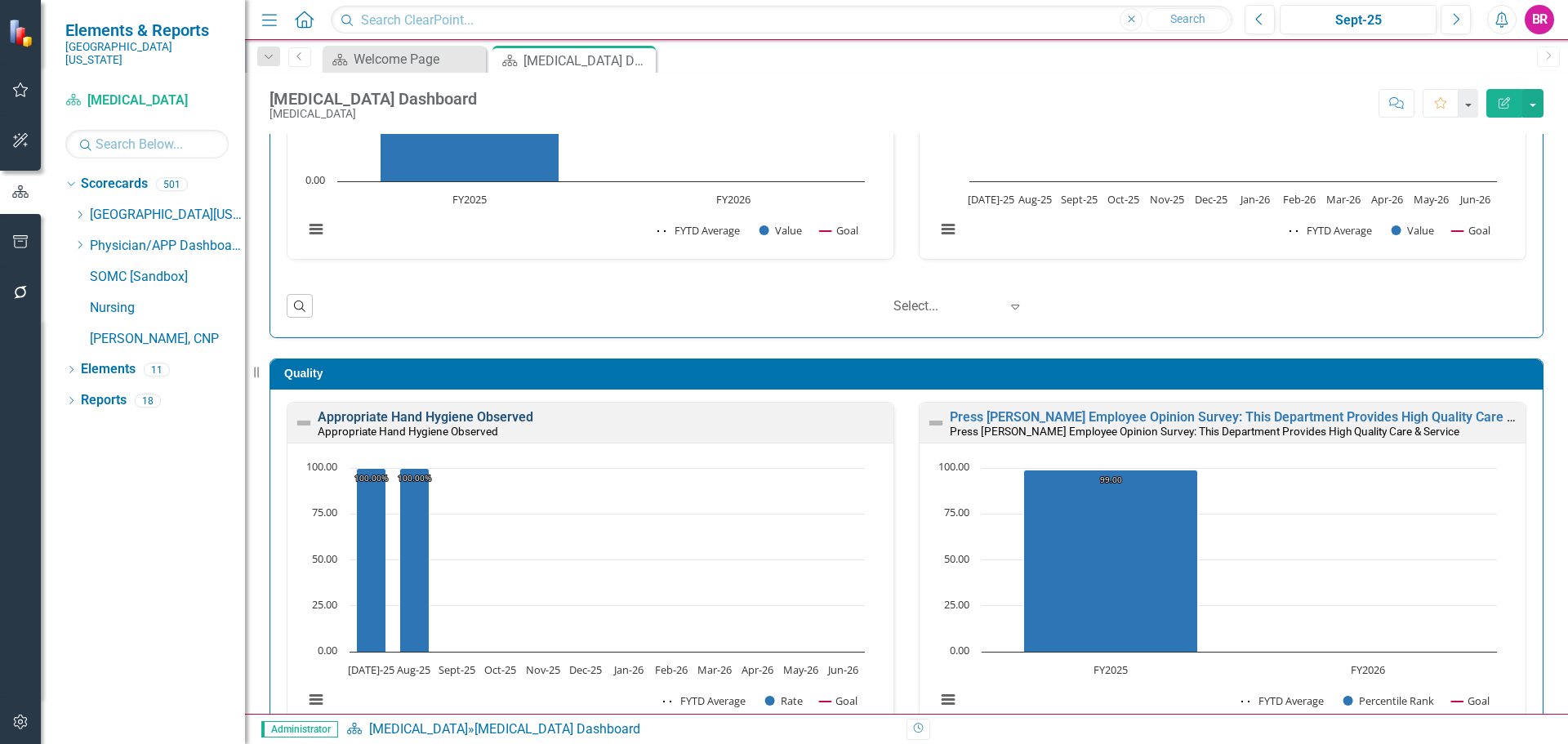
click at [479, 414] on link "Appropriate Hand Hygiene Observed" at bounding box center [425, 416] width 215 height 16
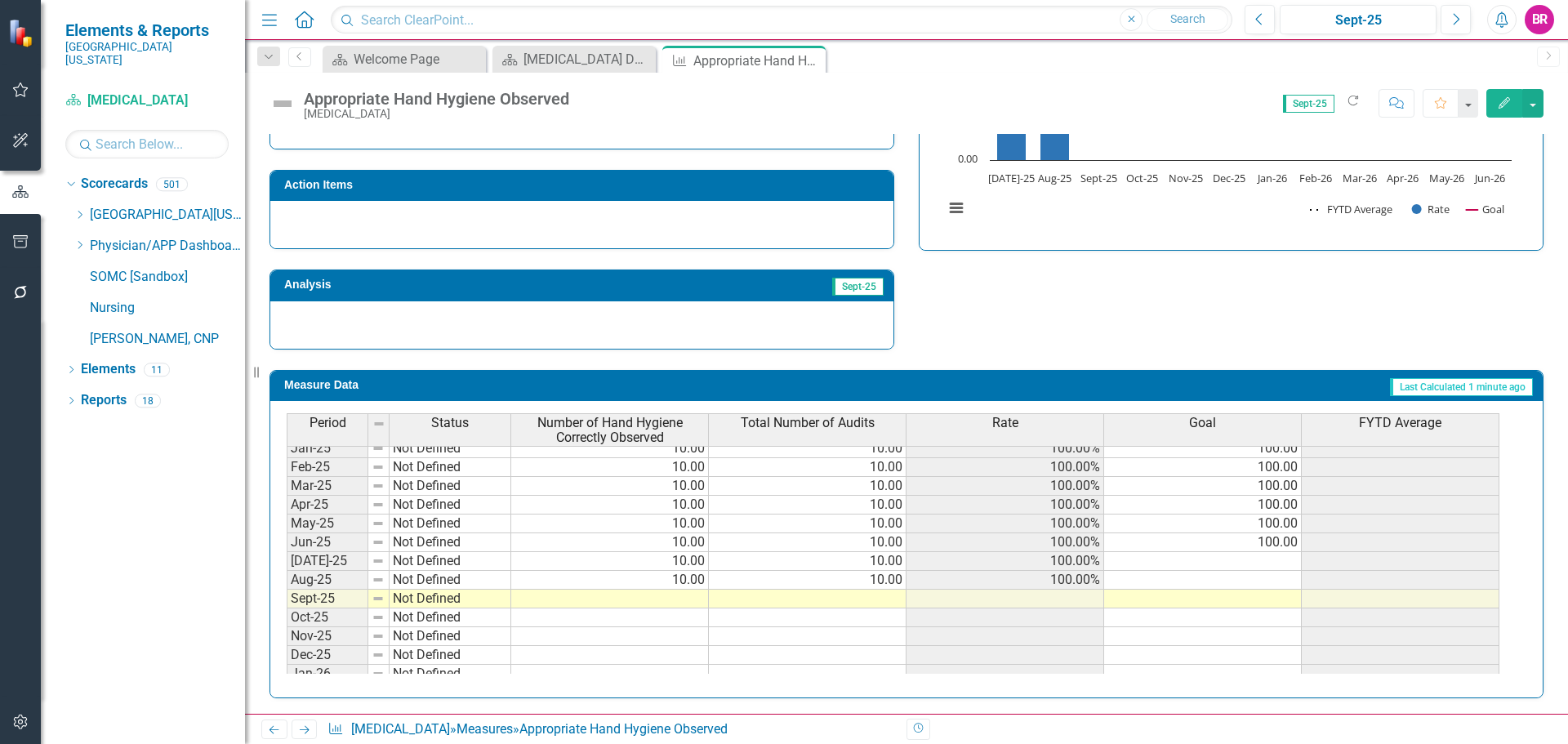
click at [1273, 549] on tbody "Oct-23 Not Defined 2.00 2.00 100.00% 100.00 Nov-23 Not Defined 2.00 2.00 100.00…" at bounding box center [893, 448] width 1213 height 583
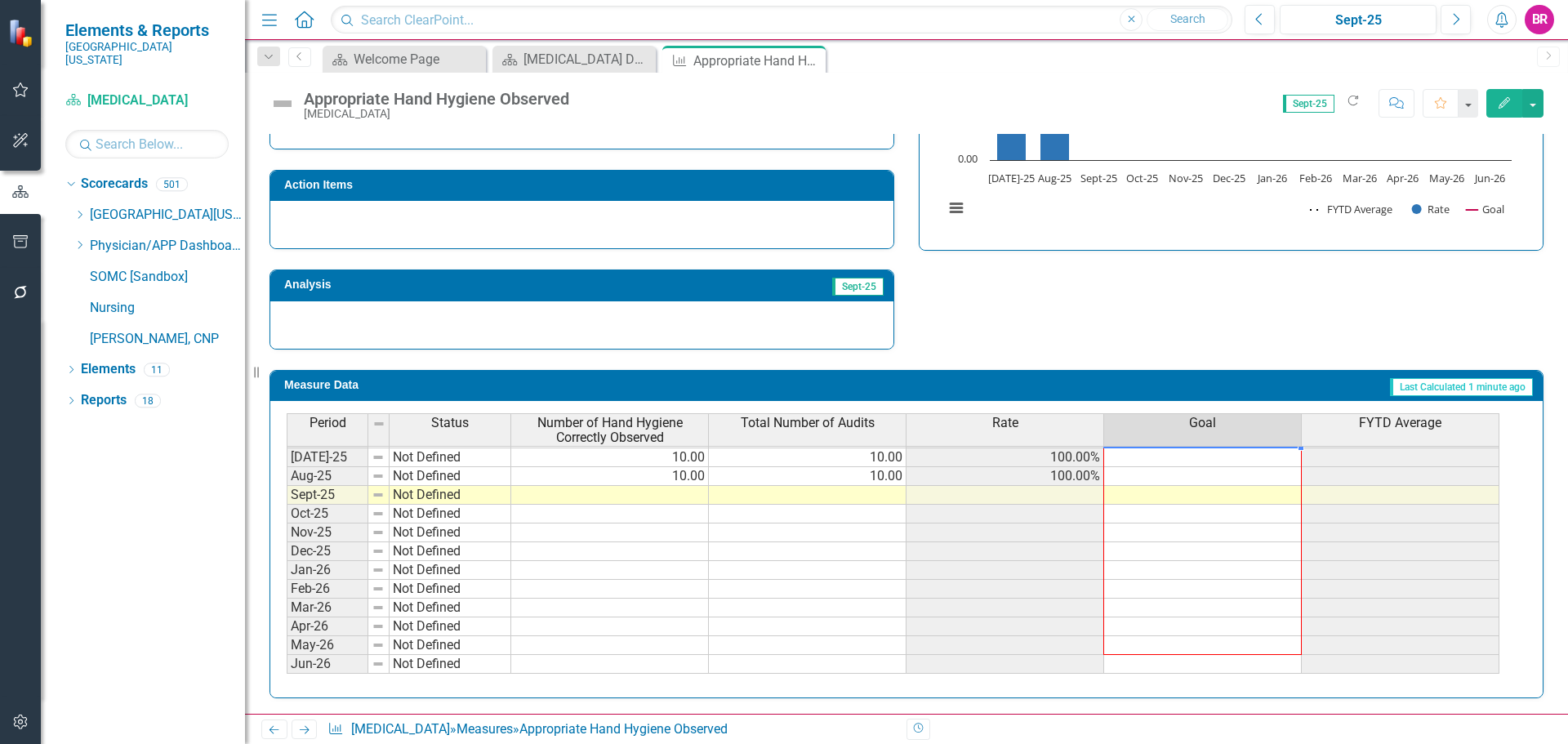
drag, startPoint x: 1304, startPoint y: 552, endPoint x: 1289, endPoint y: 664, distance: 113.0
click at [287, 664] on div "Period Status Number of Hand Hygiene Correctly Observed Total Number of Audits …" at bounding box center [287, 384] width 0 height 579
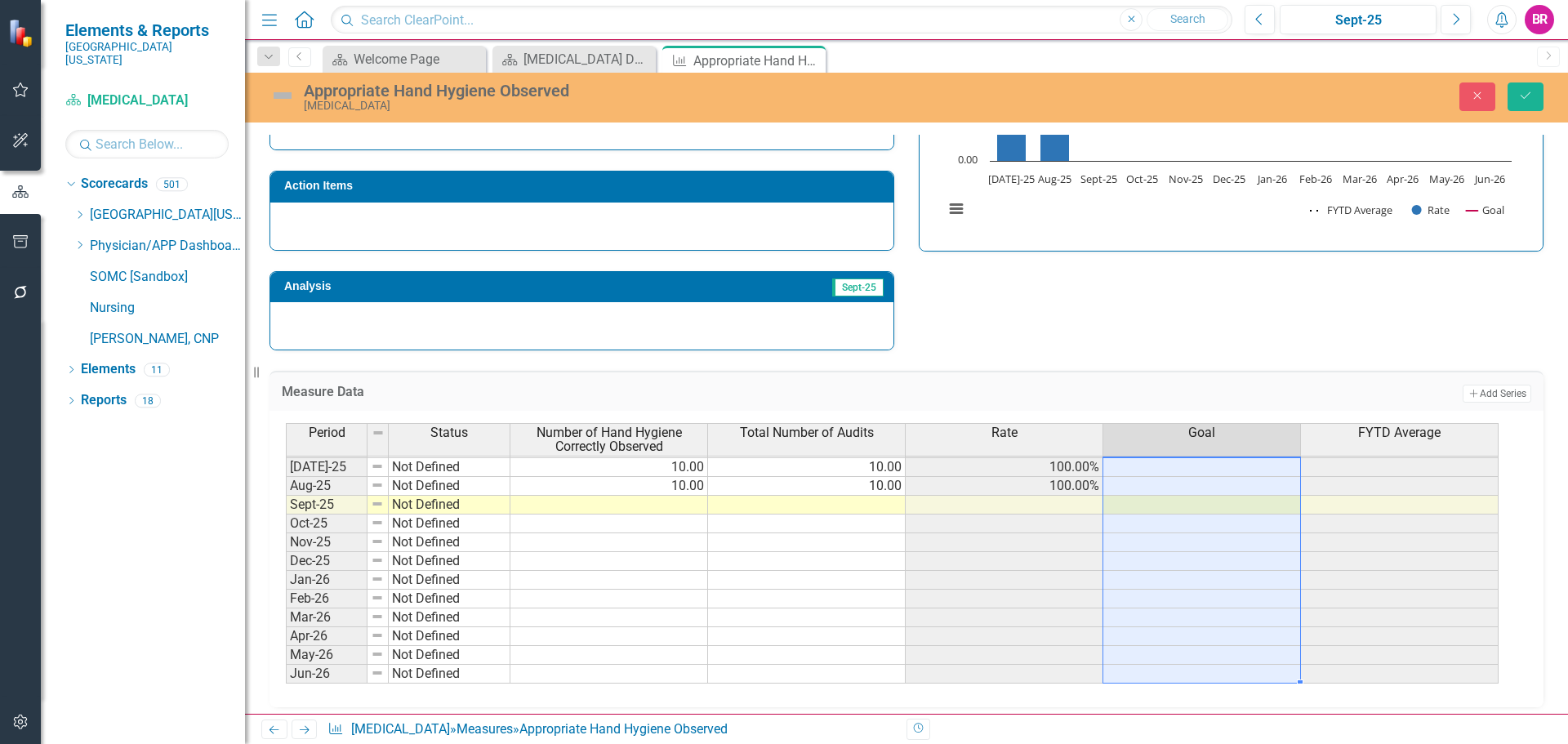
type textarea "100"
click at [1534, 106] on button "Save" at bounding box center [1526, 96] width 36 height 28
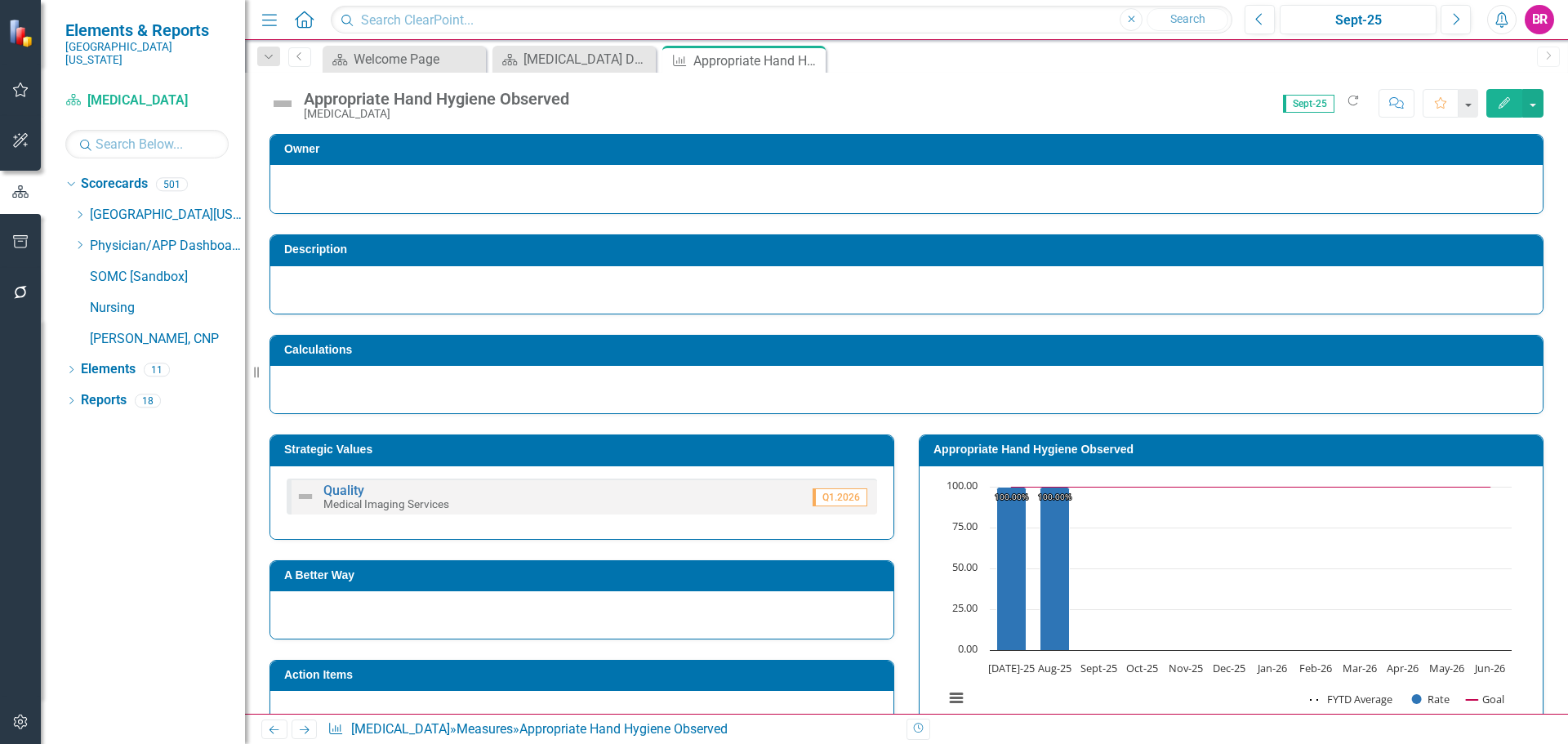
click at [306, 729] on icon "Next" at bounding box center [304, 729] width 14 height 11
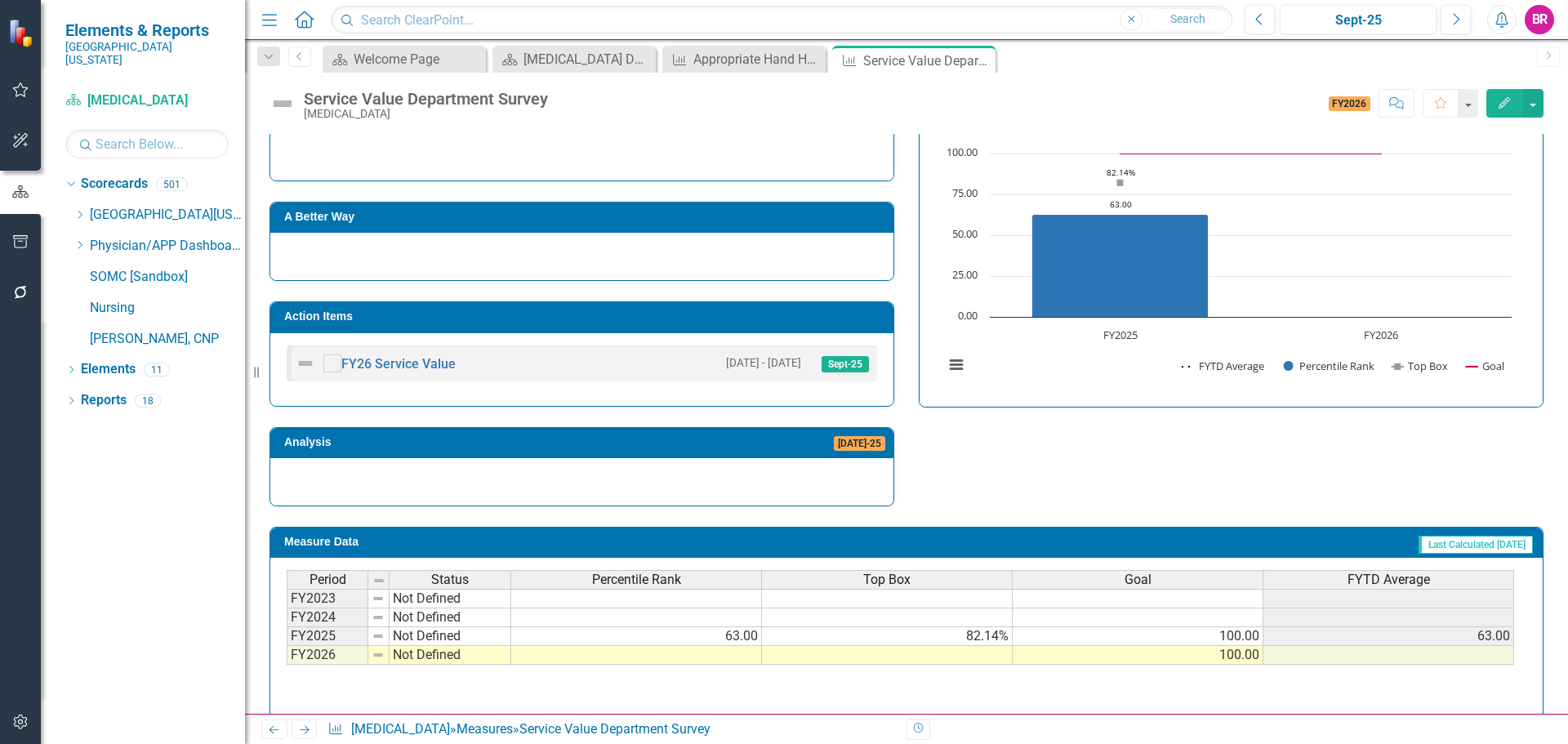
click at [306, 726] on icon "Next" at bounding box center [304, 729] width 14 height 11
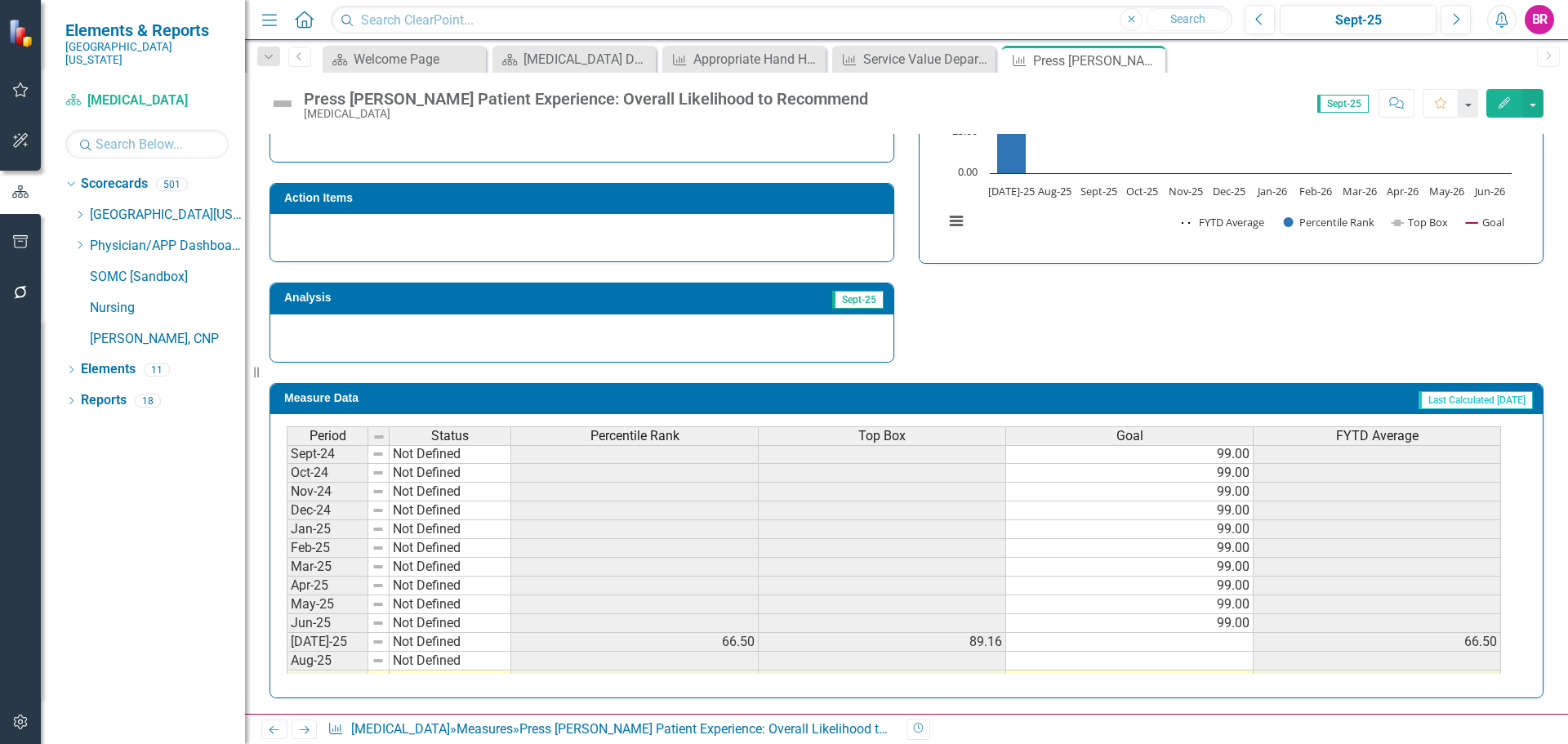
click at [1235, 624] on tbody "Oct-23 Not Defined 99.00 Nov-23 Not Defined 99.00 Dec-23 Not Defined 99.00 Jan-…" at bounding box center [894, 529] width 1215 height 583
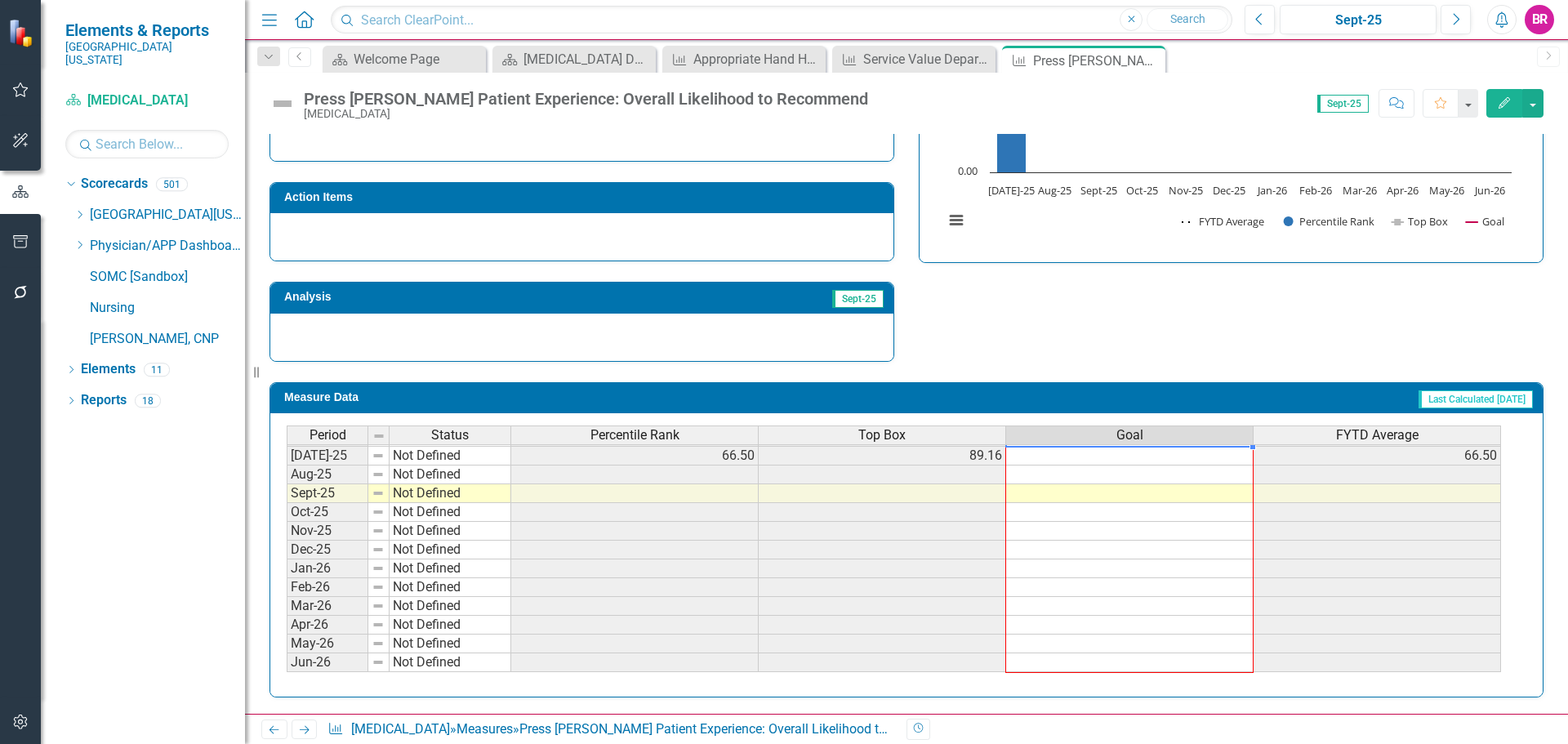
drag, startPoint x: 1252, startPoint y: 633, endPoint x: 1242, endPoint y: 660, distance: 28.8
click at [287, 660] on div "Period Status Percentile Rank Top Box Goal FYTD Average Nov-23 Not Defined 99.0…" at bounding box center [287, 362] width 0 height 622
type textarea "99"
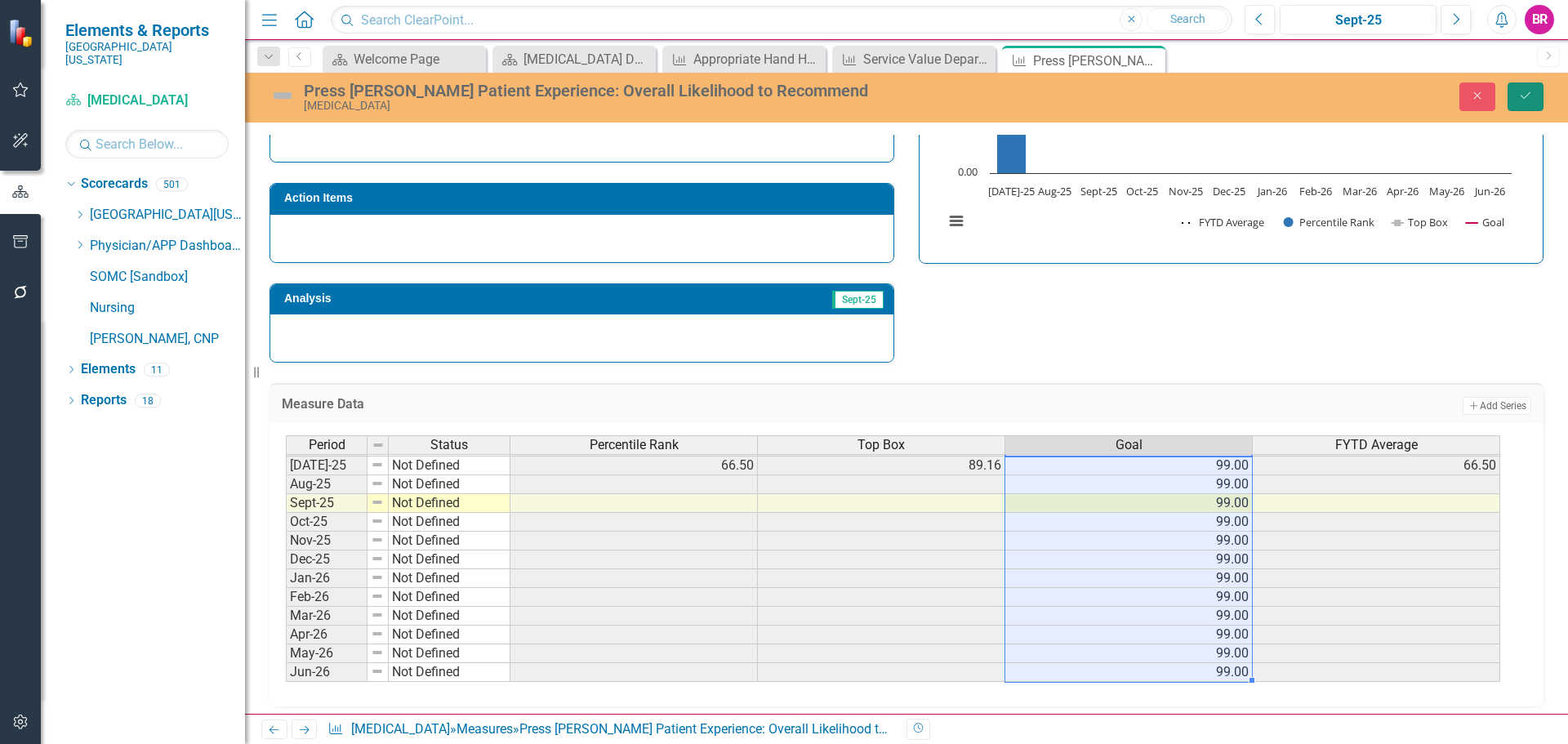
click at [1525, 91] on icon "Save" at bounding box center [1526, 96] width 15 height 12
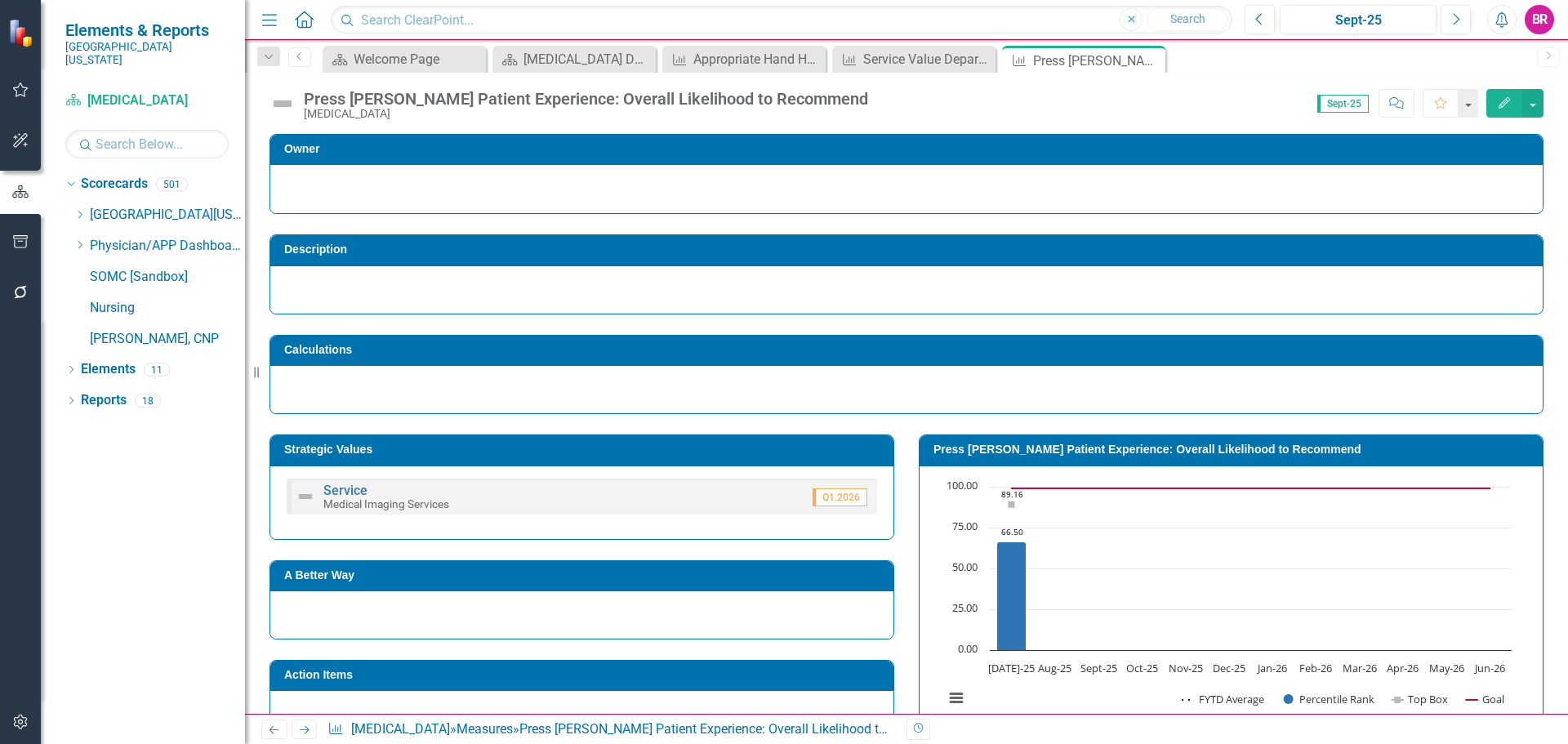
drag, startPoint x: 308, startPoint y: 725, endPoint x: 318, endPoint y: 742, distance: 19.7
click at [308, 725] on icon "Next" at bounding box center [304, 729] width 14 height 11
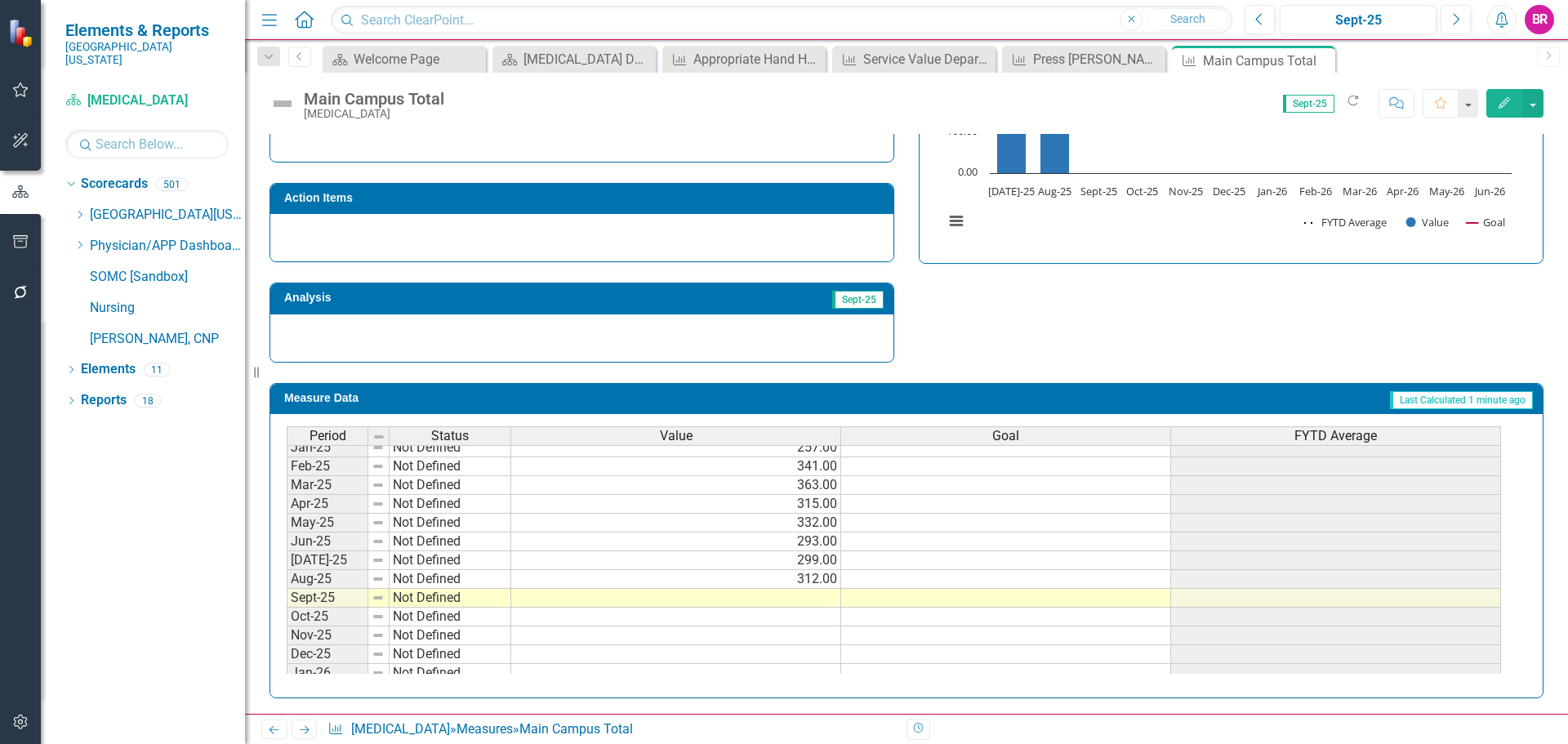
click at [303, 734] on icon "Next" at bounding box center [304, 729] width 14 height 11
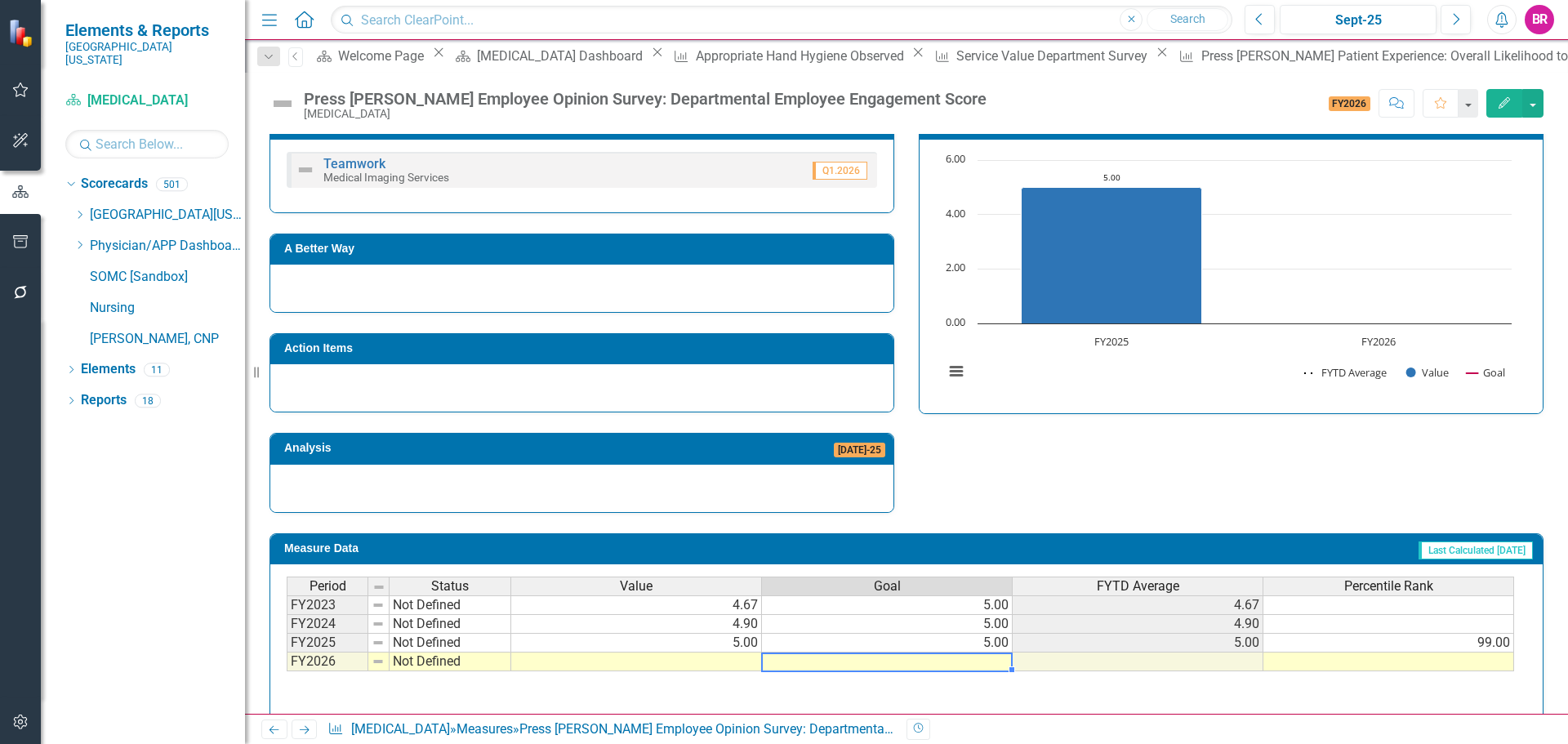
click at [984, 668] on td at bounding box center [888, 662] width 251 height 19
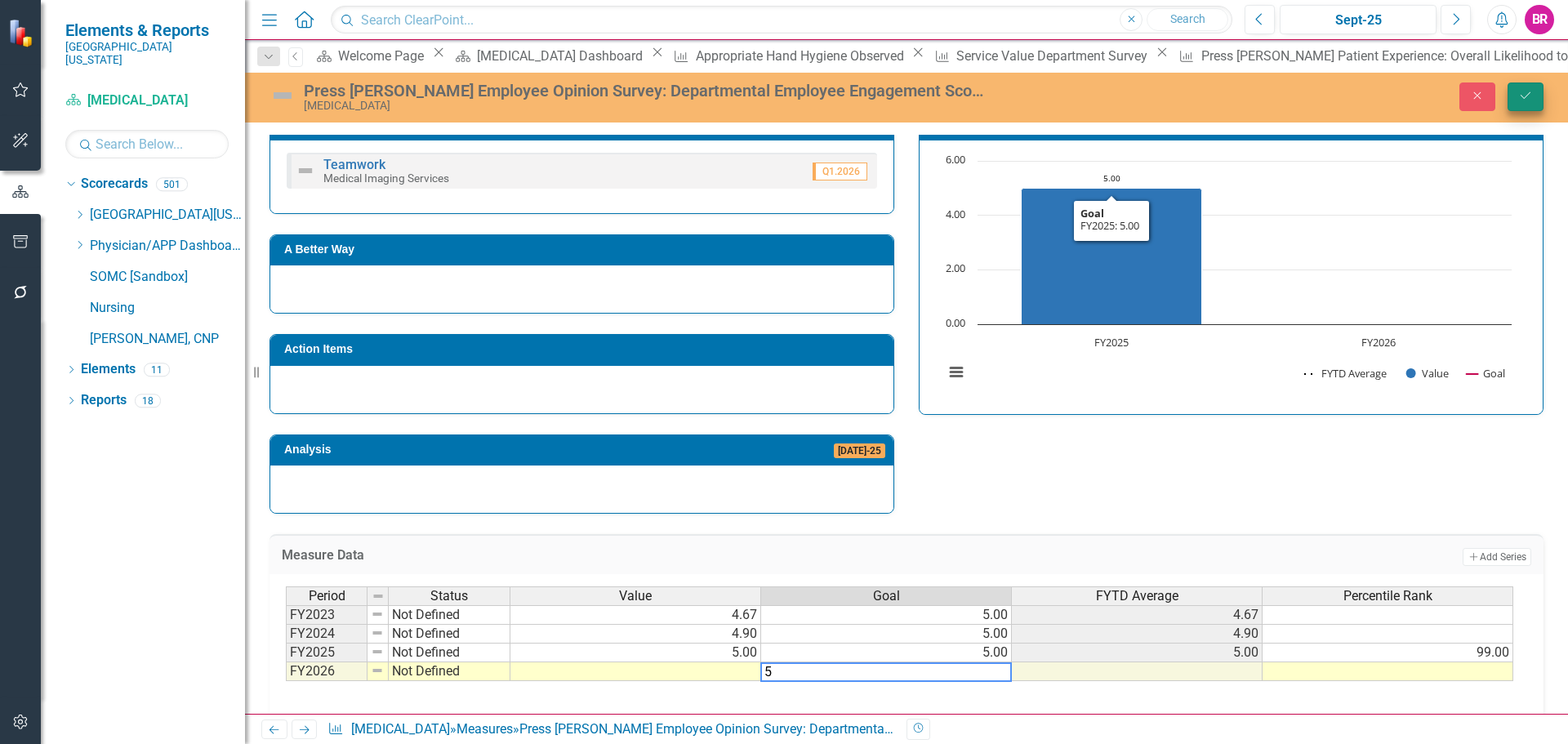
type textarea "5"
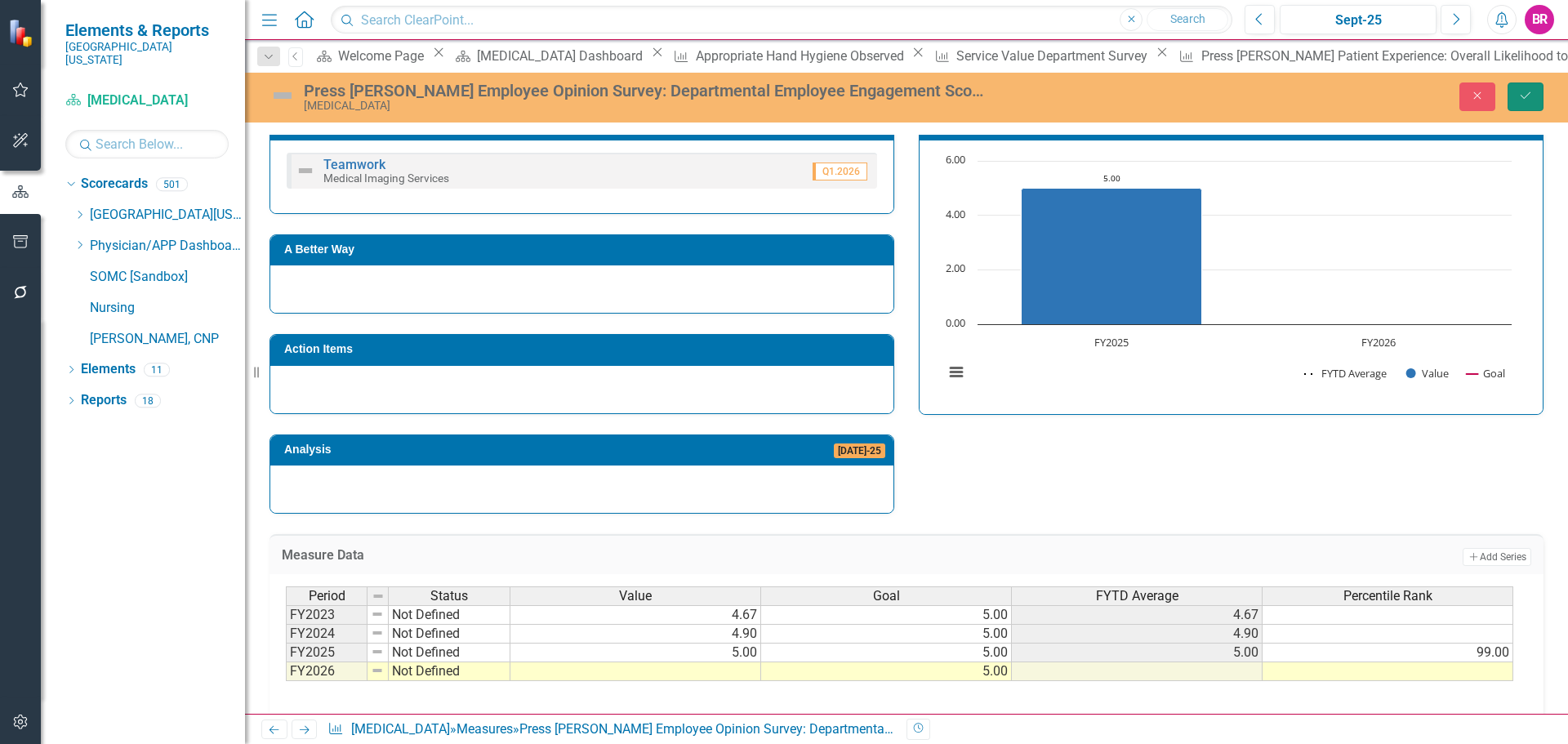
click at [1511, 97] on button "Save" at bounding box center [1526, 96] width 36 height 28
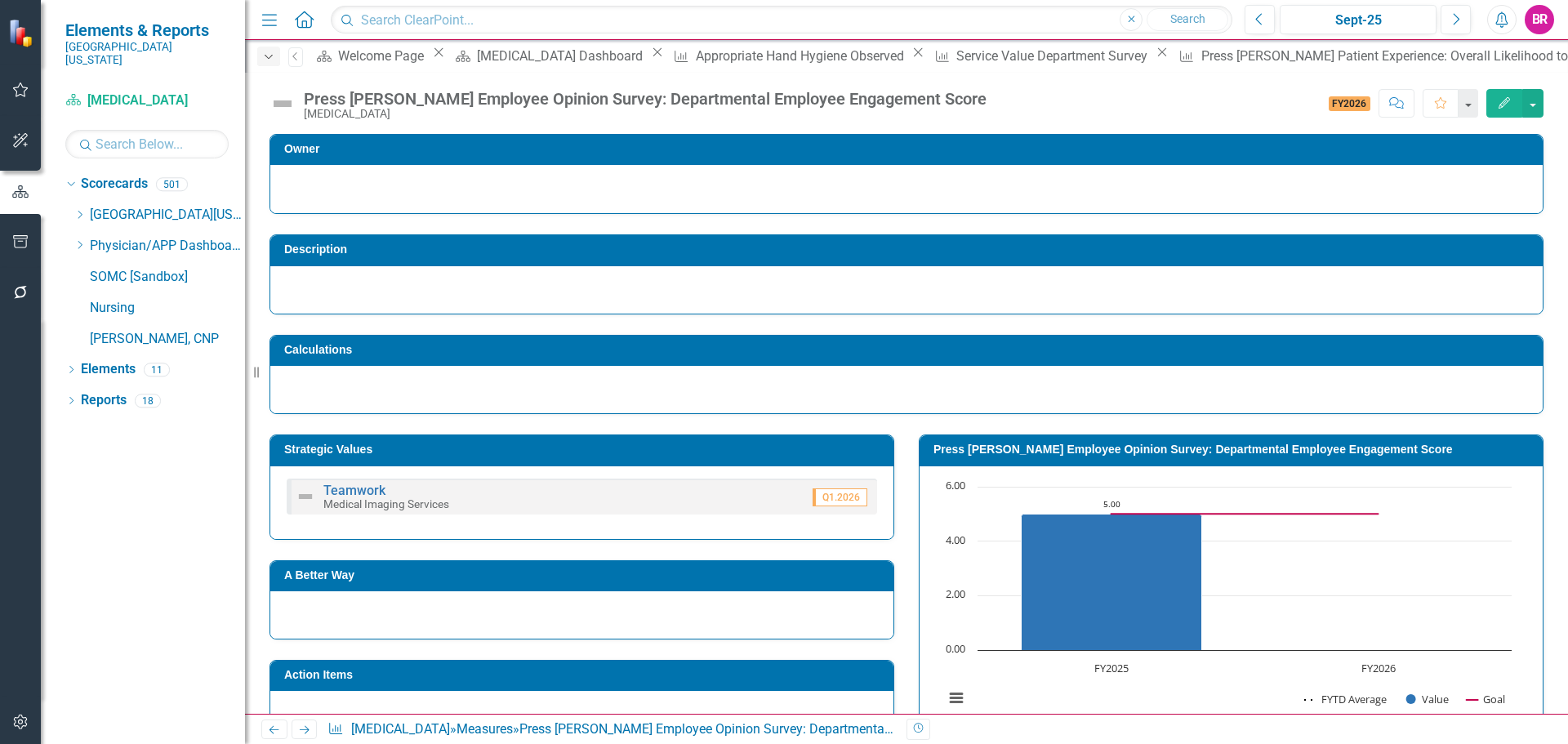
click at [274, 57] on icon "Dropdown" at bounding box center [269, 57] width 15 height 12
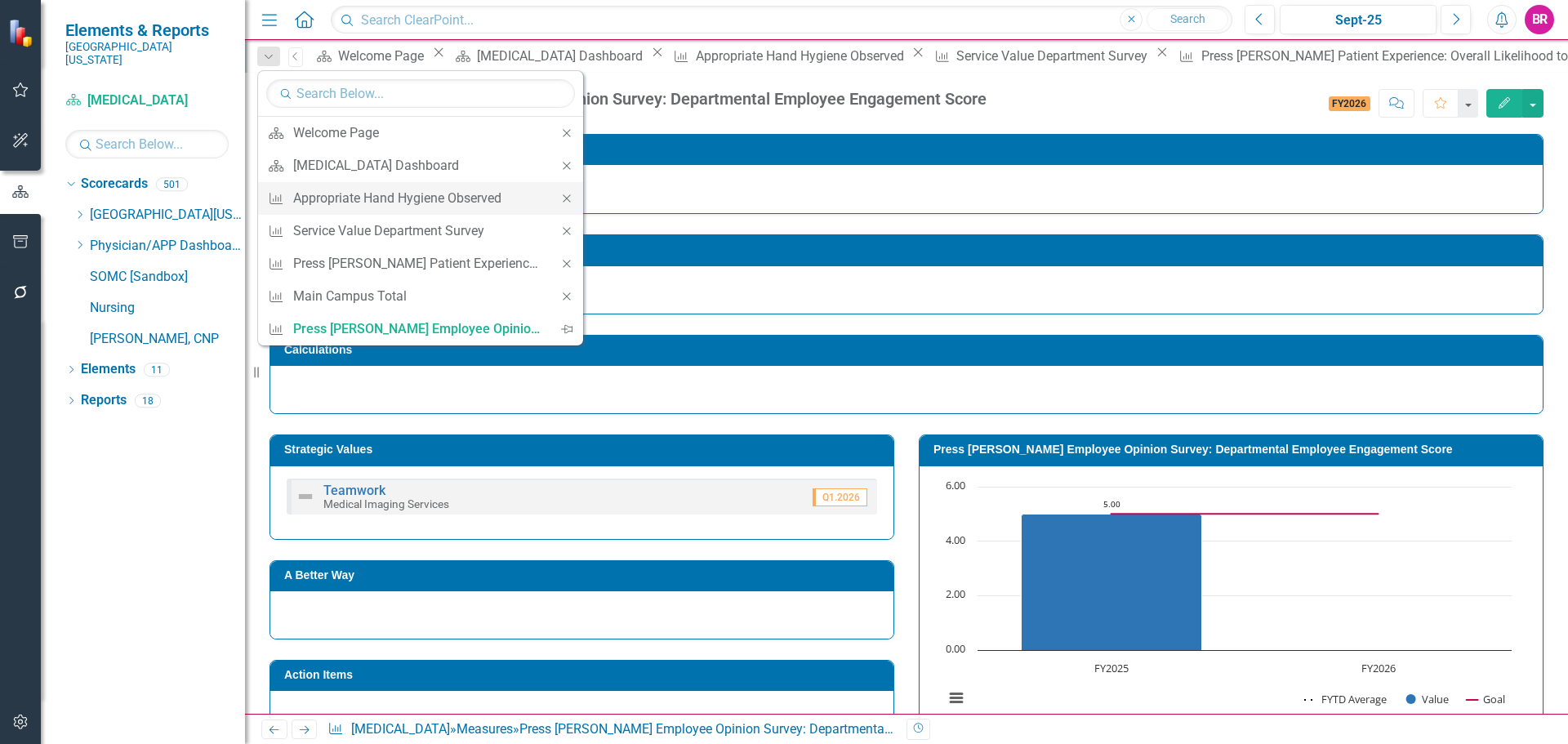
click at [567, 198] on icon "Close" at bounding box center [567, 199] width 15 height 12
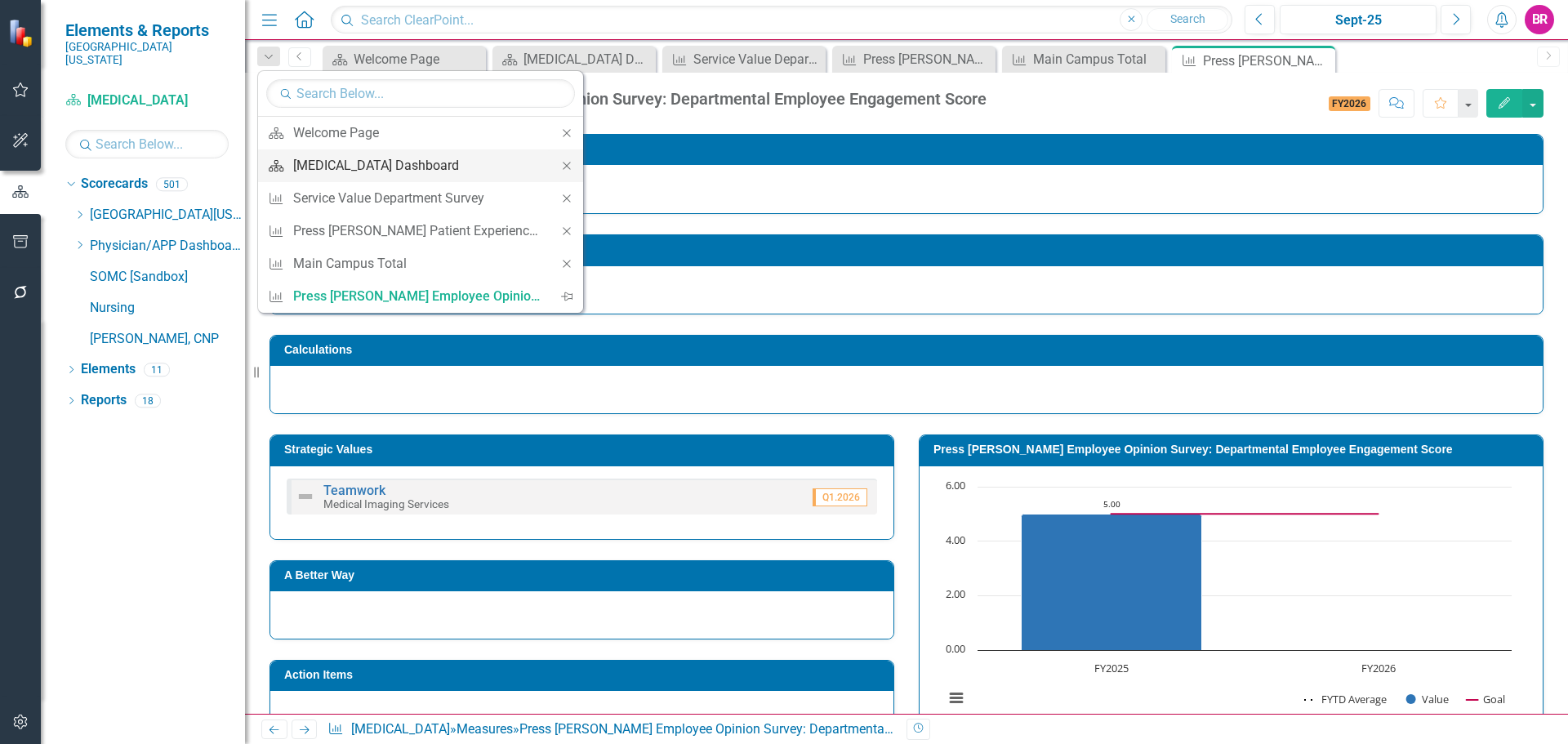
click at [443, 158] on div "[MEDICAL_DATA] Dashboard" at bounding box center [418, 165] width 249 height 21
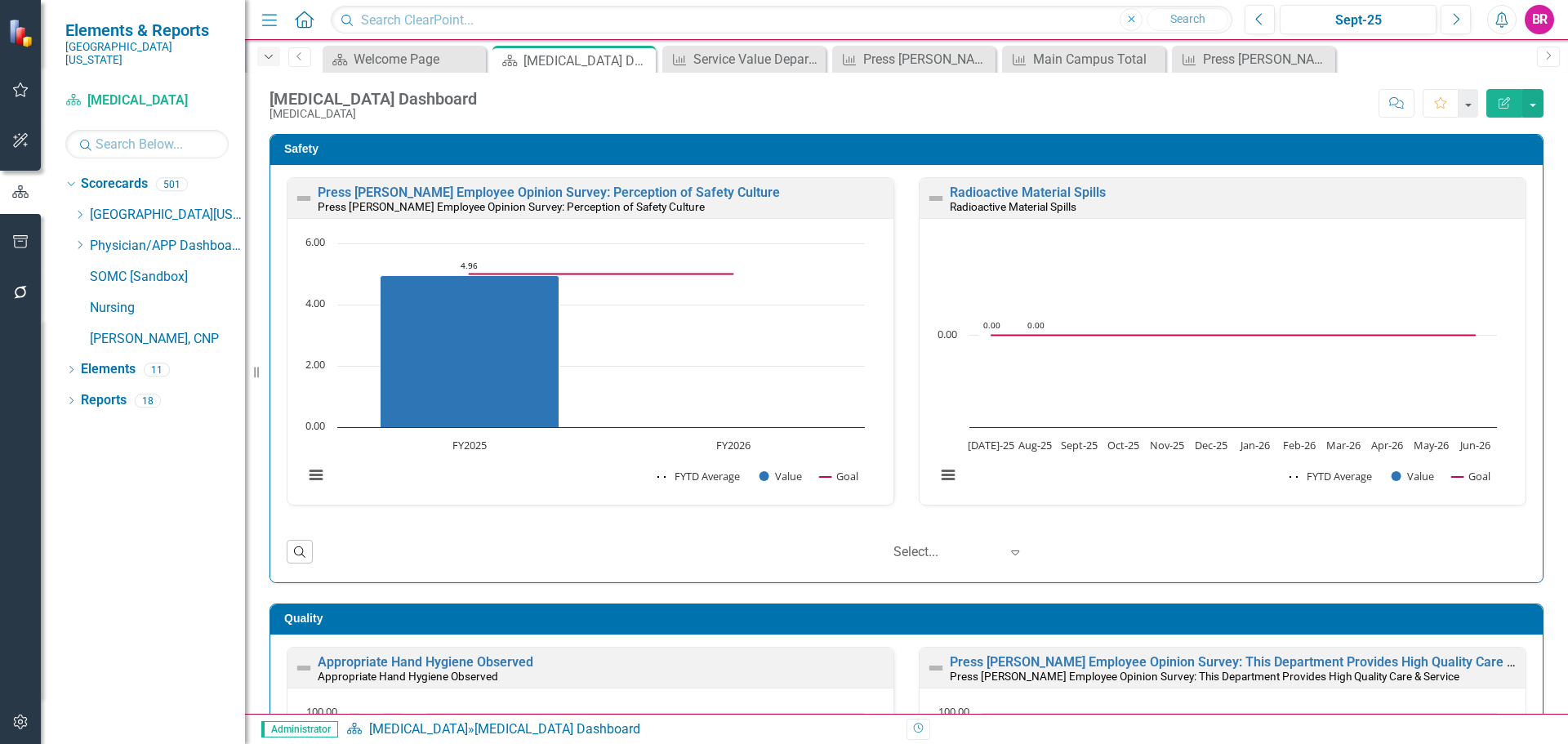
click at [261, 57] on icon "Dropdown" at bounding box center [269, 57] width 15 height 12
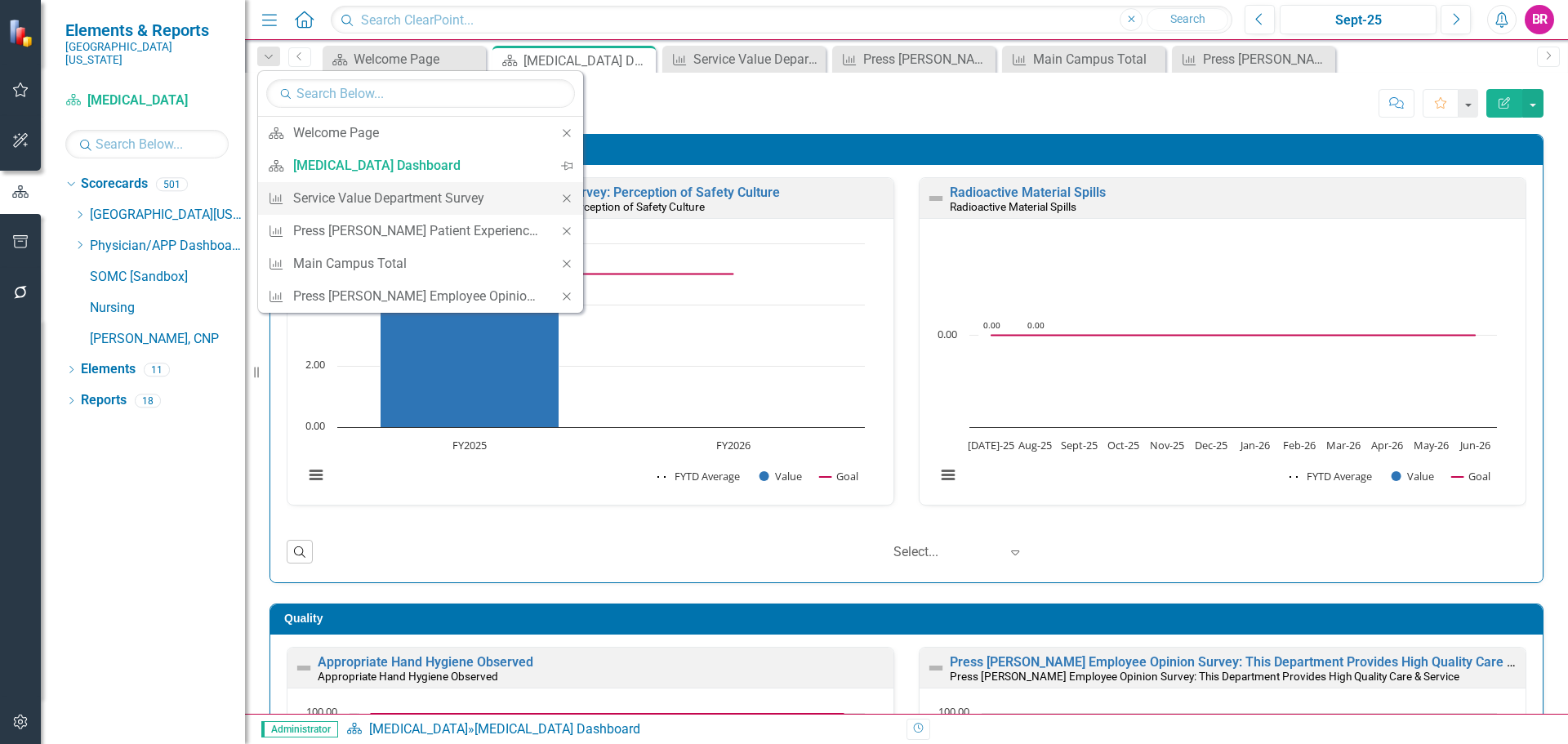
click at [565, 198] on icon "Close" at bounding box center [567, 199] width 15 height 12
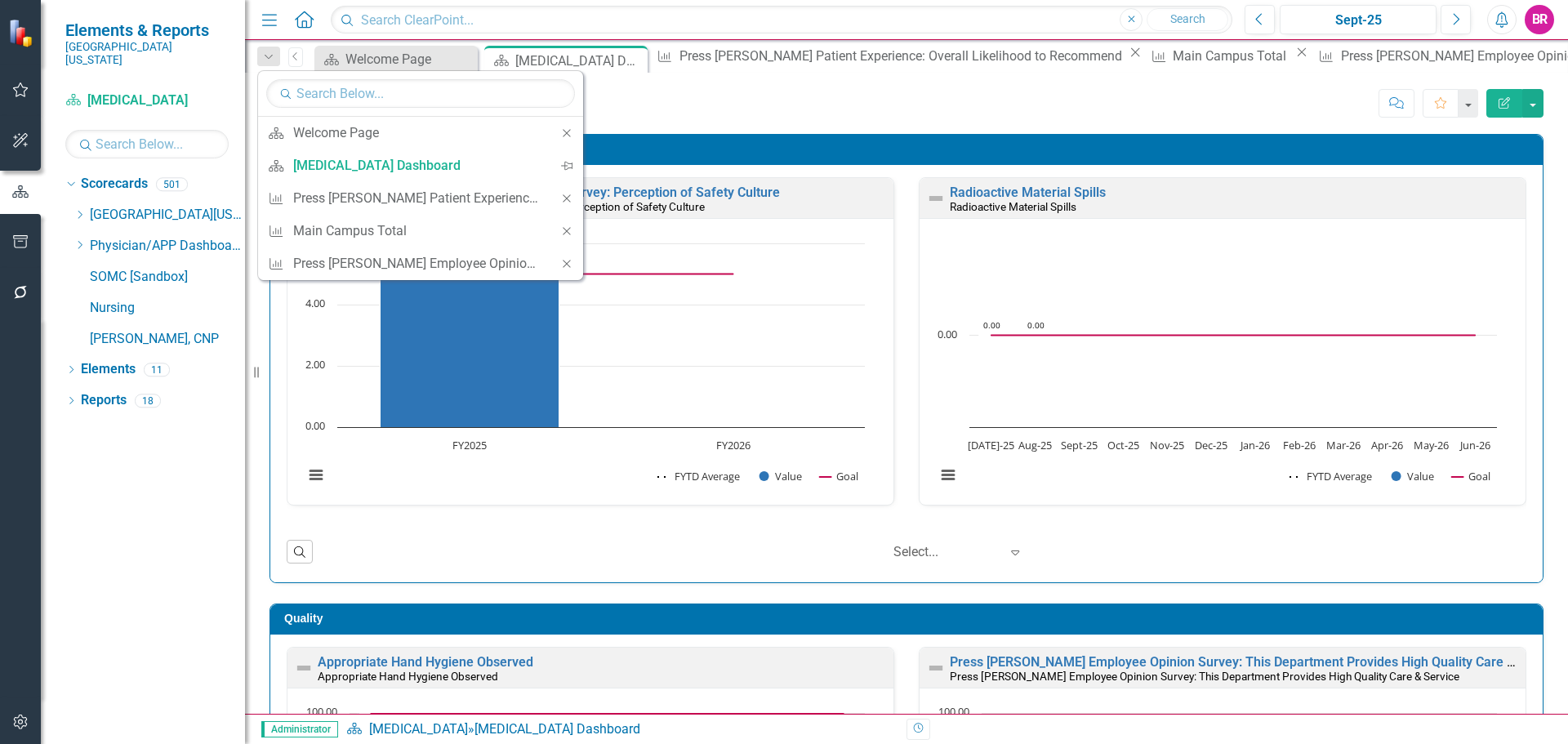
click at [565, 198] on icon "Close" at bounding box center [567, 199] width 15 height 12
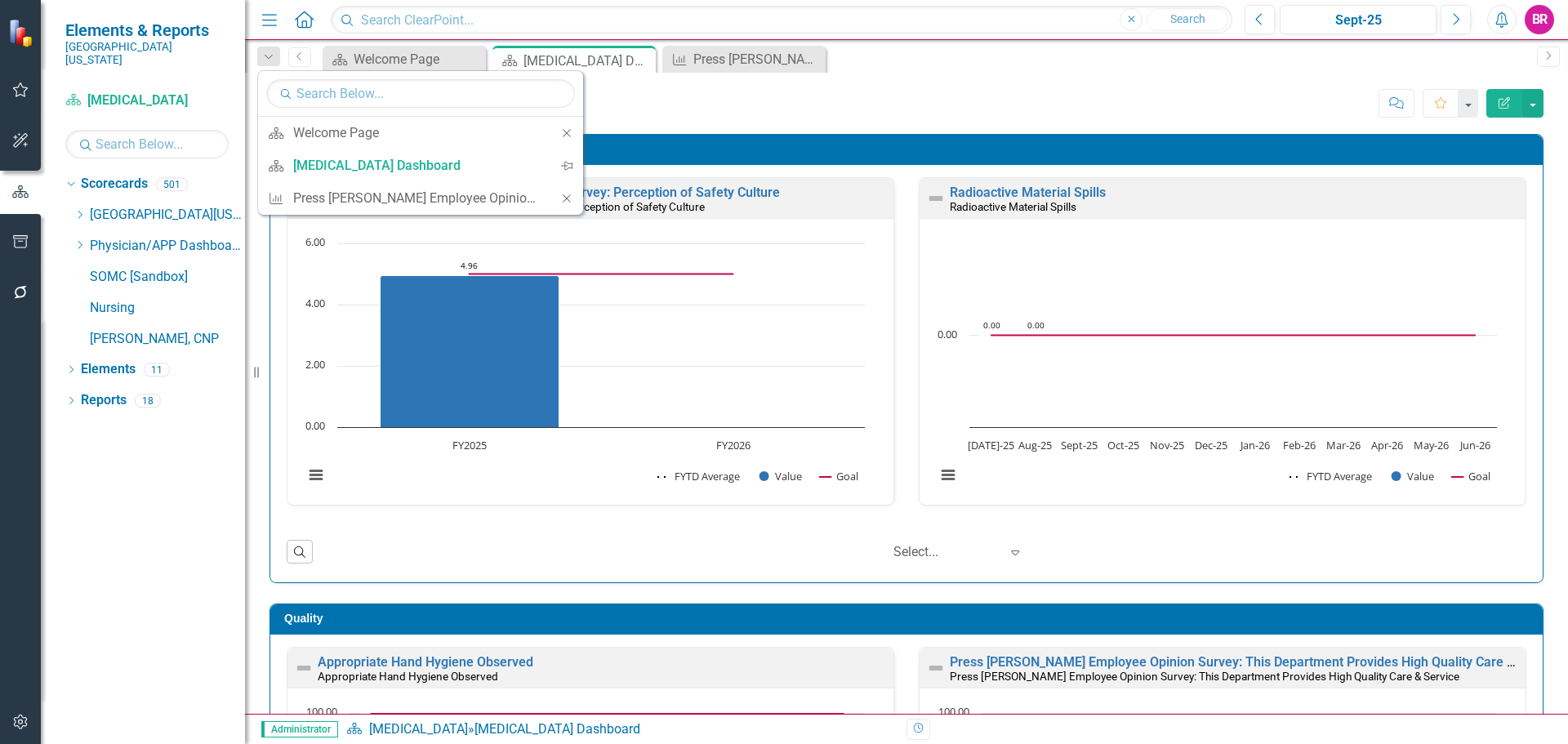
click at [565, 194] on icon "Close" at bounding box center [567, 199] width 15 height 12
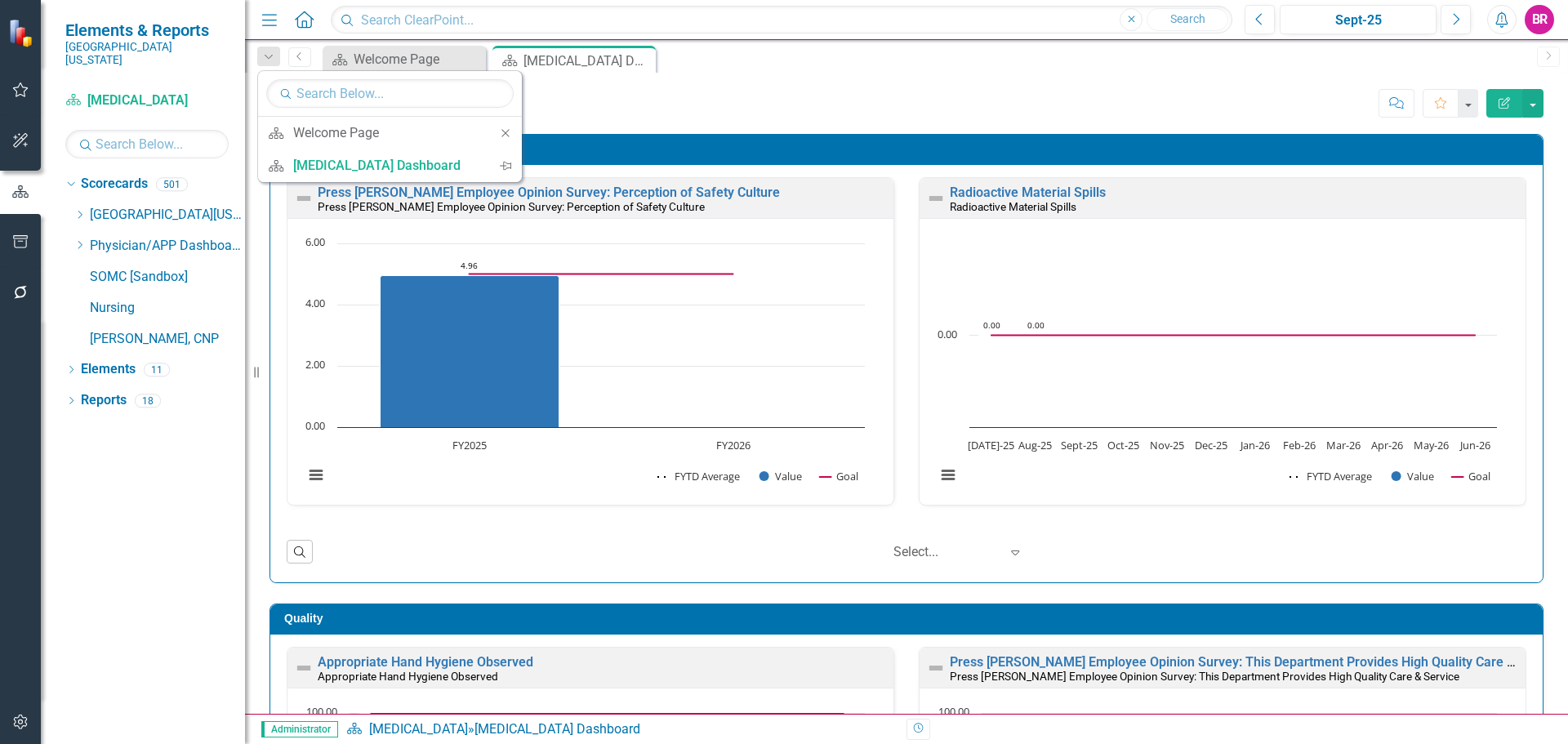
click at [936, 79] on div "Nuclear Medicine Dashboard Nuclear Medicine Score: N/A Sept-25 Completed Commen…" at bounding box center [907, 96] width 1324 height 49
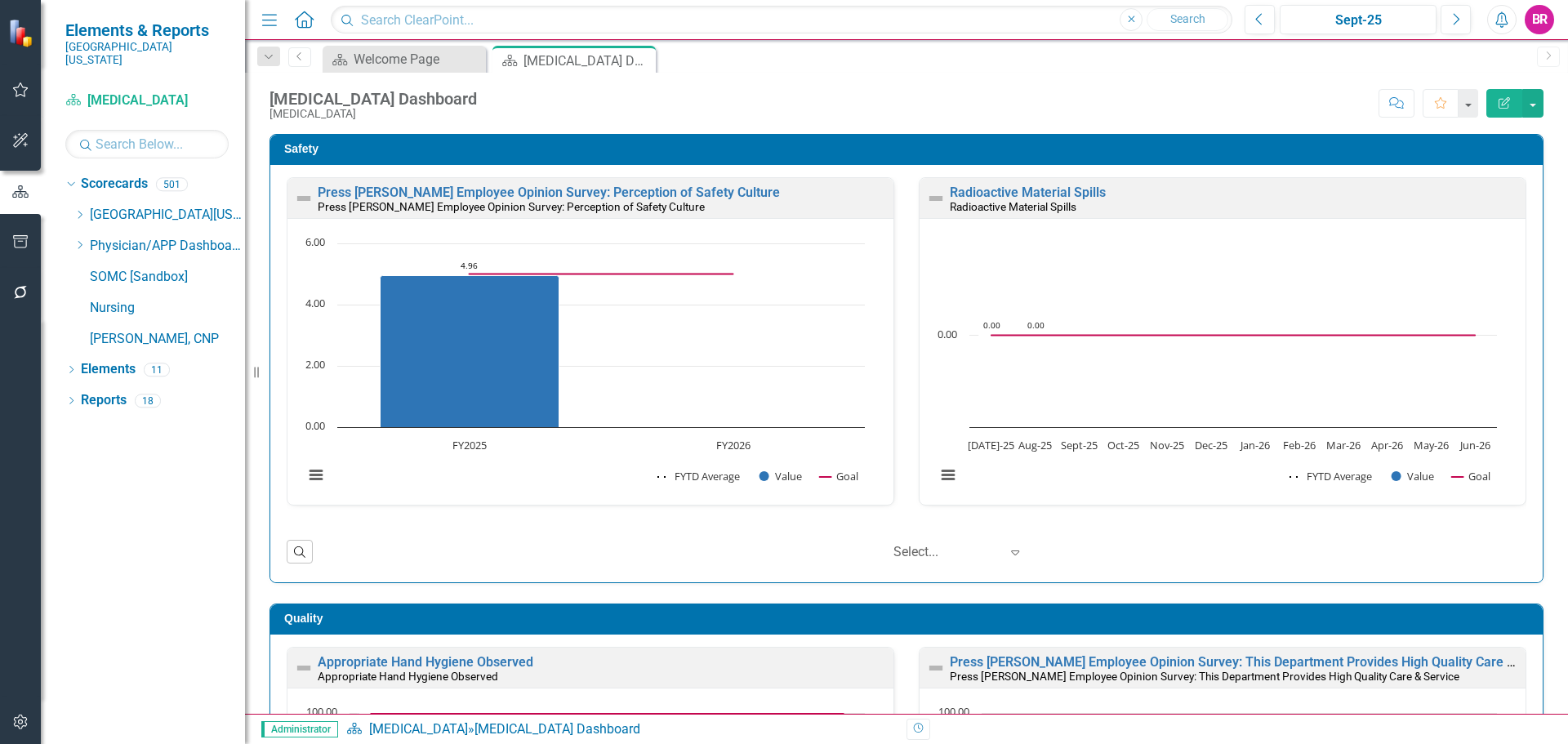
click at [1541, 289] on div "Safety Press Ganey Employee Opinion Survey: Perception of Safety Culture Press …" at bounding box center [906, 348] width 1299 height 470
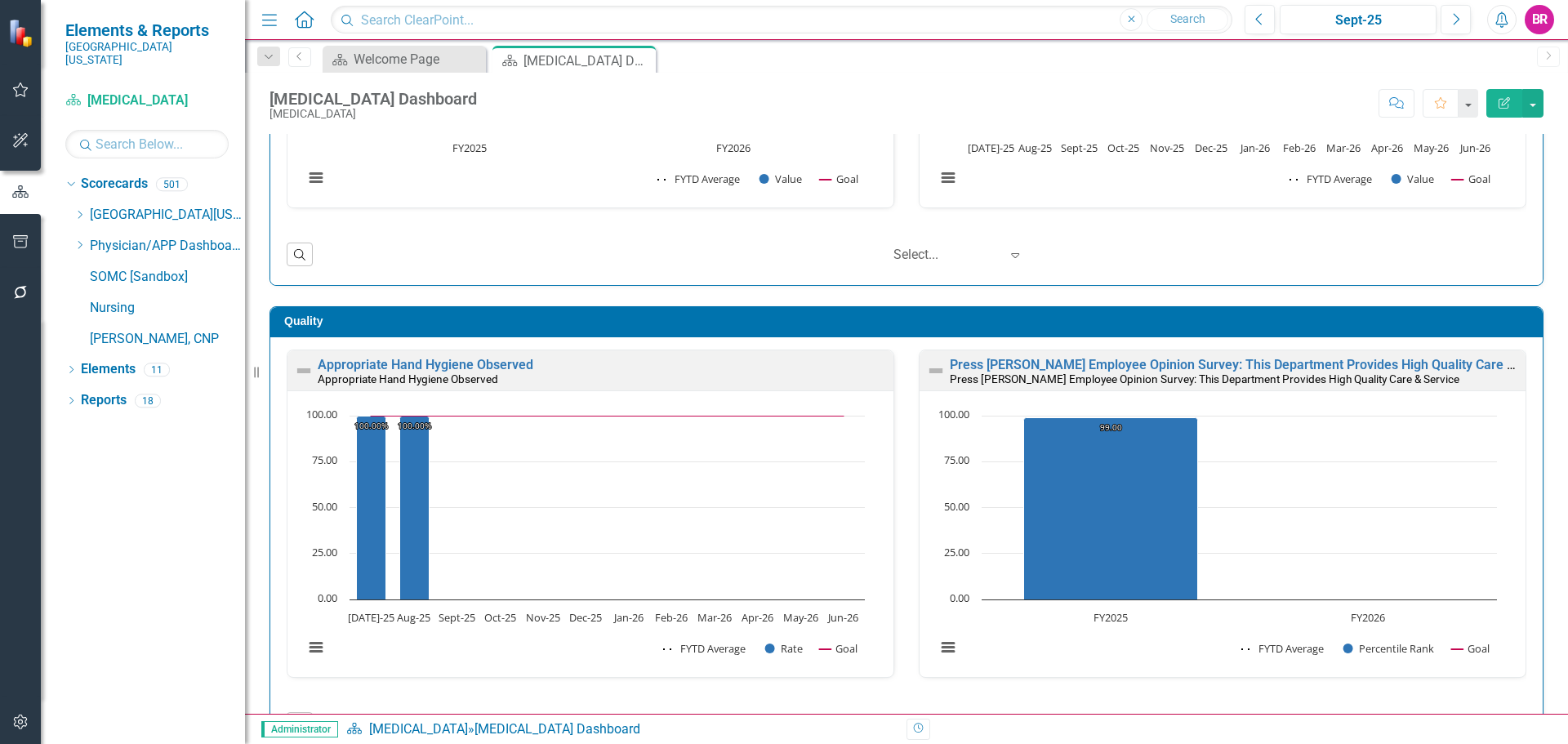
scroll to position [327, 0]
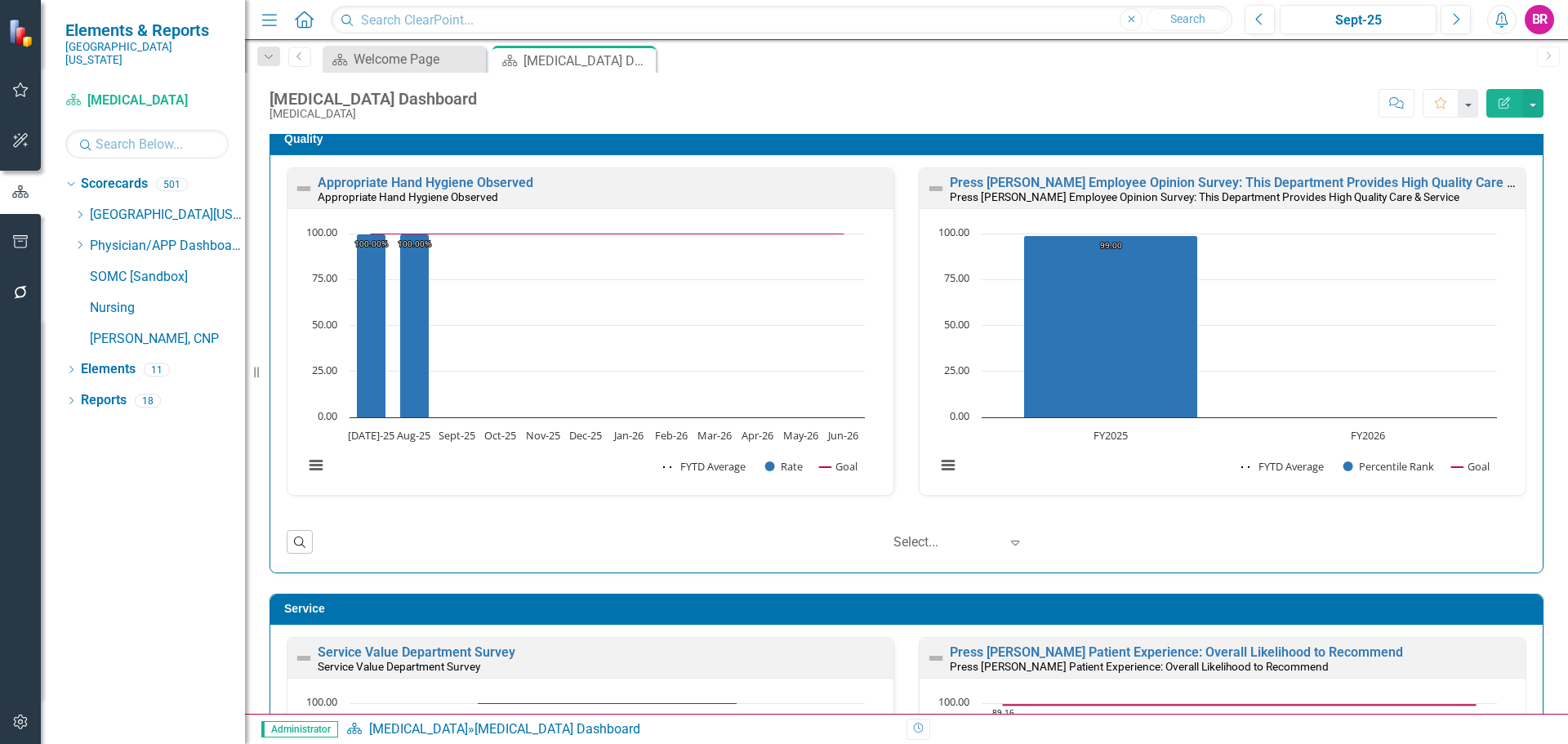
click at [1187, 175] on div "Press Ganey Employee Opinion Survey: This Department Provides High Quality Care…" at bounding box center [1222, 188] width 606 height 40
click at [1193, 193] on small "Press [PERSON_NAME] Employee Opinion Survey: This Department Provides High Qual…" at bounding box center [1205, 197] width 510 height 13
click at [1196, 171] on div "Press Ganey Employee Opinion Survey: This Department Provides High Quality Care…" at bounding box center [1222, 188] width 606 height 40
click at [1195, 183] on link "Press [PERSON_NAME] Employee Opinion Survey: This Department Provides High Qual…" at bounding box center [1256, 182] width 613 height 16
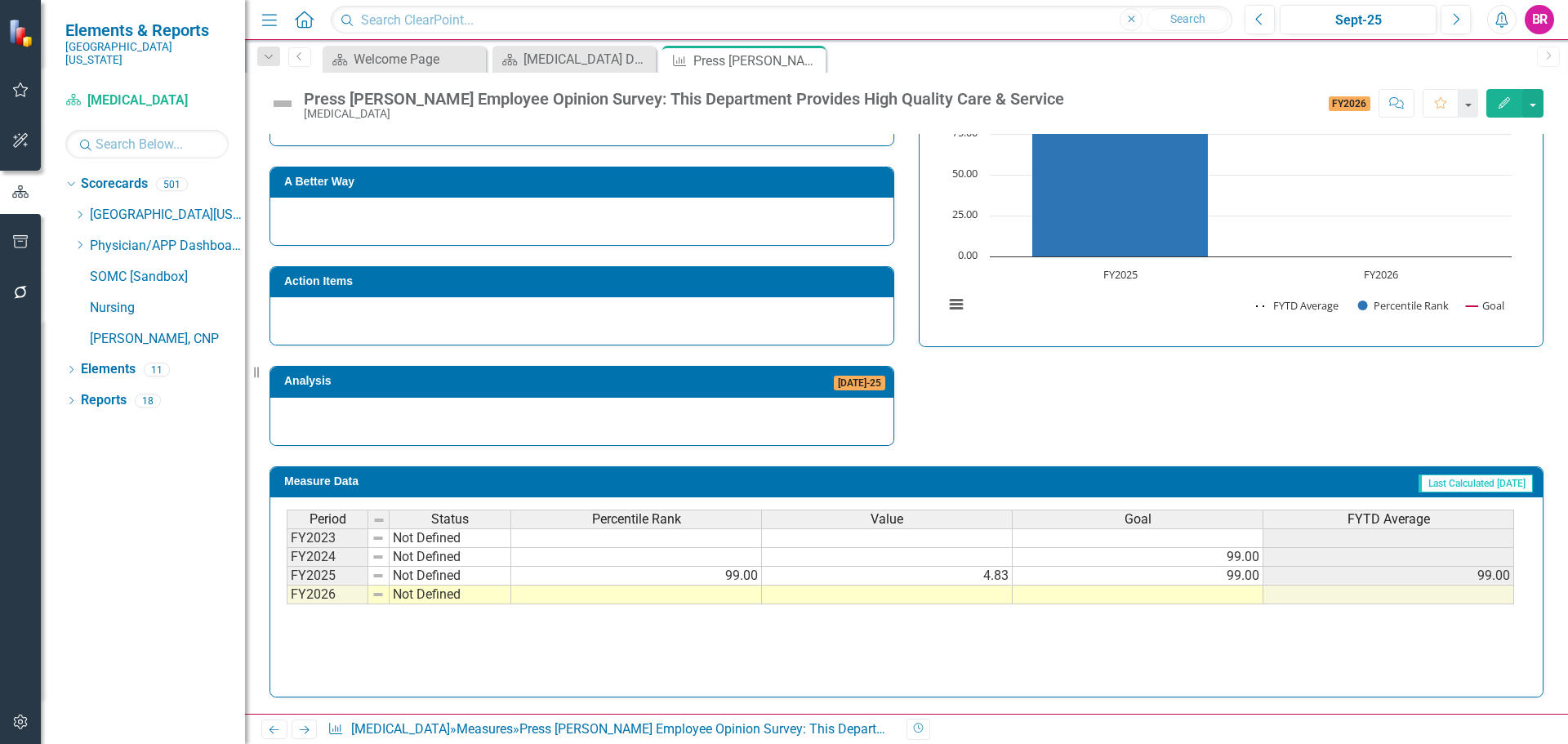
drag, startPoint x: 1219, startPoint y: 603, endPoint x: 1208, endPoint y: 594, distance: 14.2
click at [1219, 603] on td at bounding box center [1138, 594] width 251 height 19
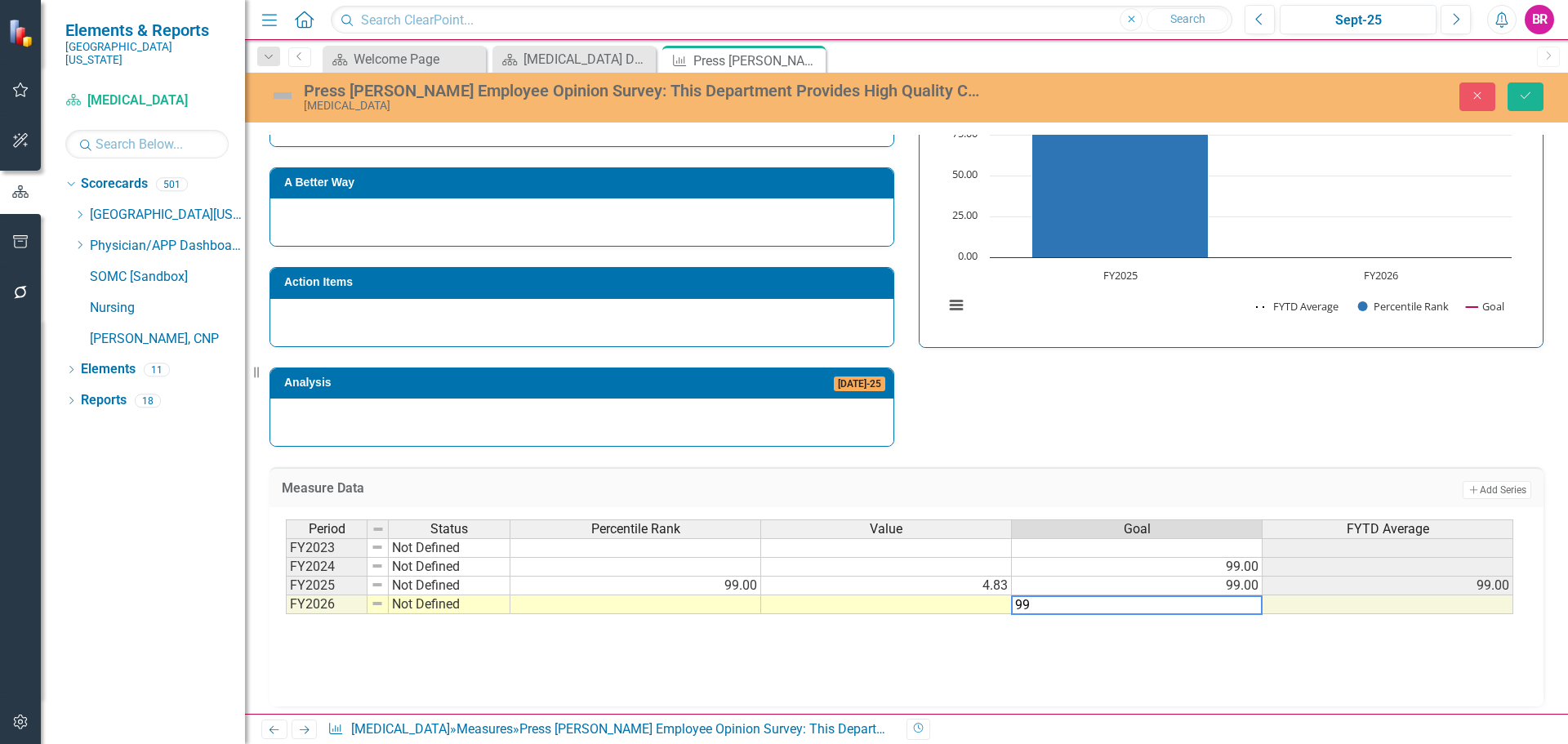
type textarea "99"
click at [1507, 101] on div "Close Save" at bounding box center [1293, 96] width 527 height 28
click at [1518, 114] on div "Press Ganey Employee Opinion Survey: This Department Provides High Quality Care…" at bounding box center [907, 97] width 1324 height 50
click at [1518, 111] on div "Press Ganey Employee Opinion Survey: This Department Provides High Quality Care…" at bounding box center [907, 96] width 1324 height 31
click at [1518, 103] on button "Save" at bounding box center [1526, 96] width 36 height 28
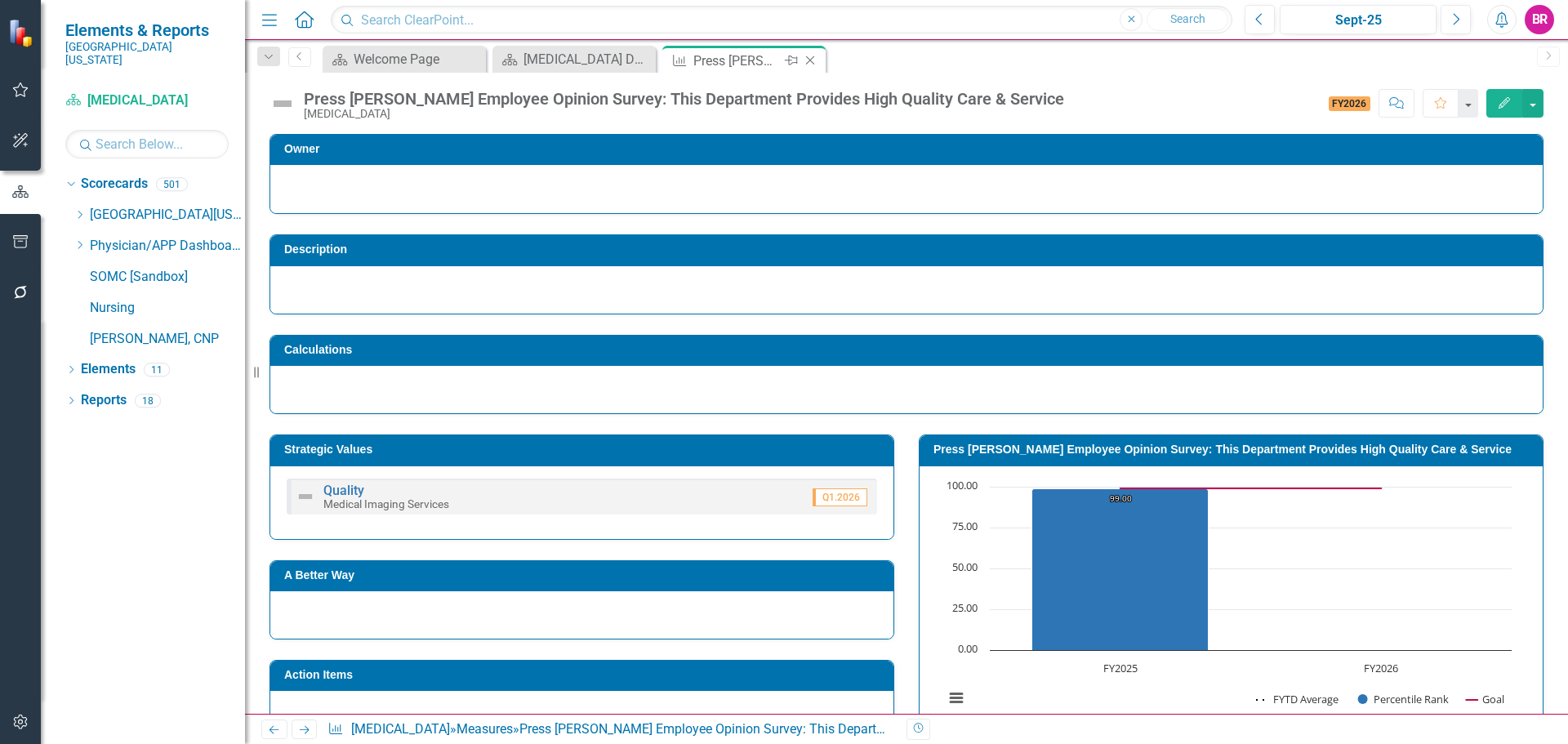
click at [814, 61] on icon "Close" at bounding box center [811, 61] width 17 height 13
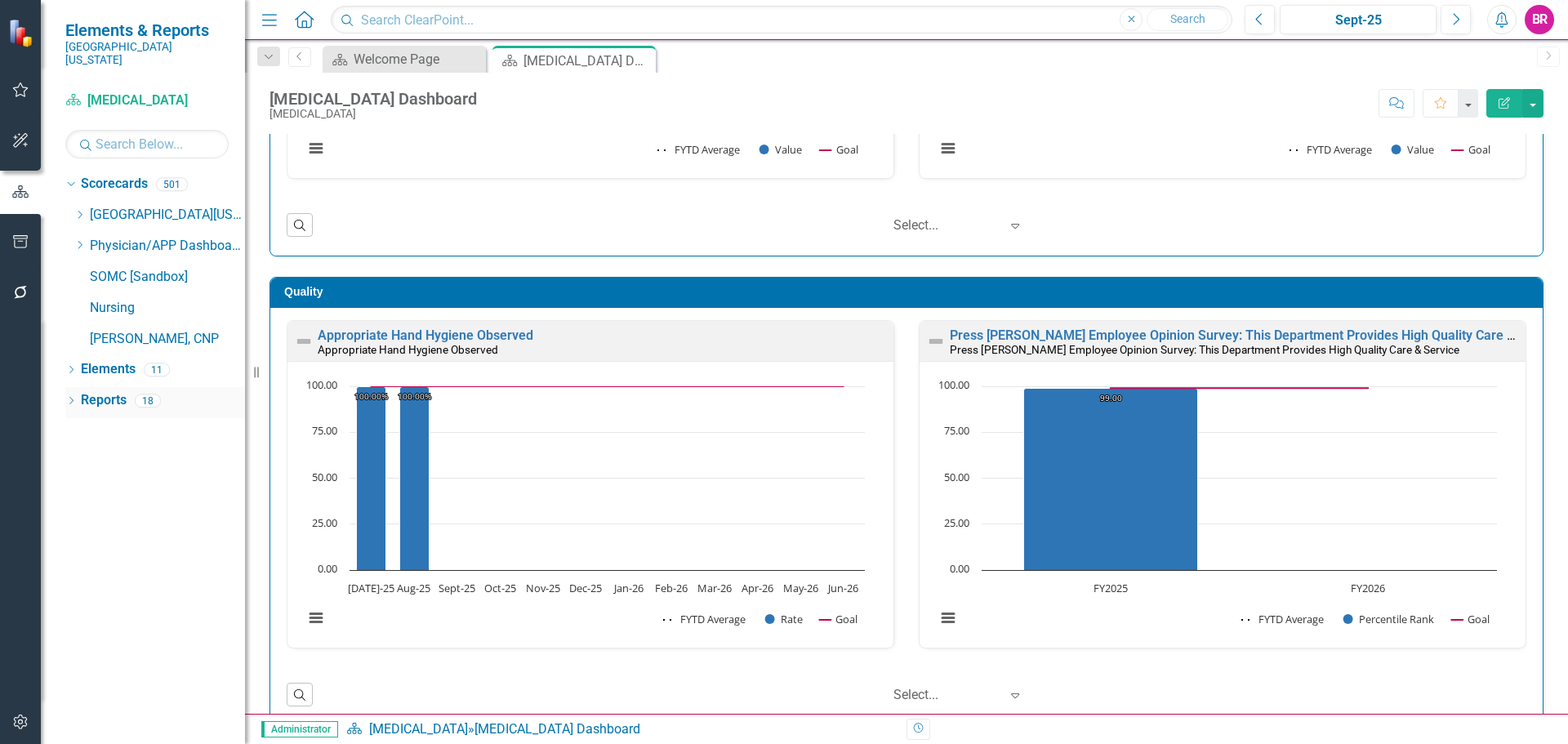
click at [111, 392] on link "Reports" at bounding box center [103, 401] width 46 height 19
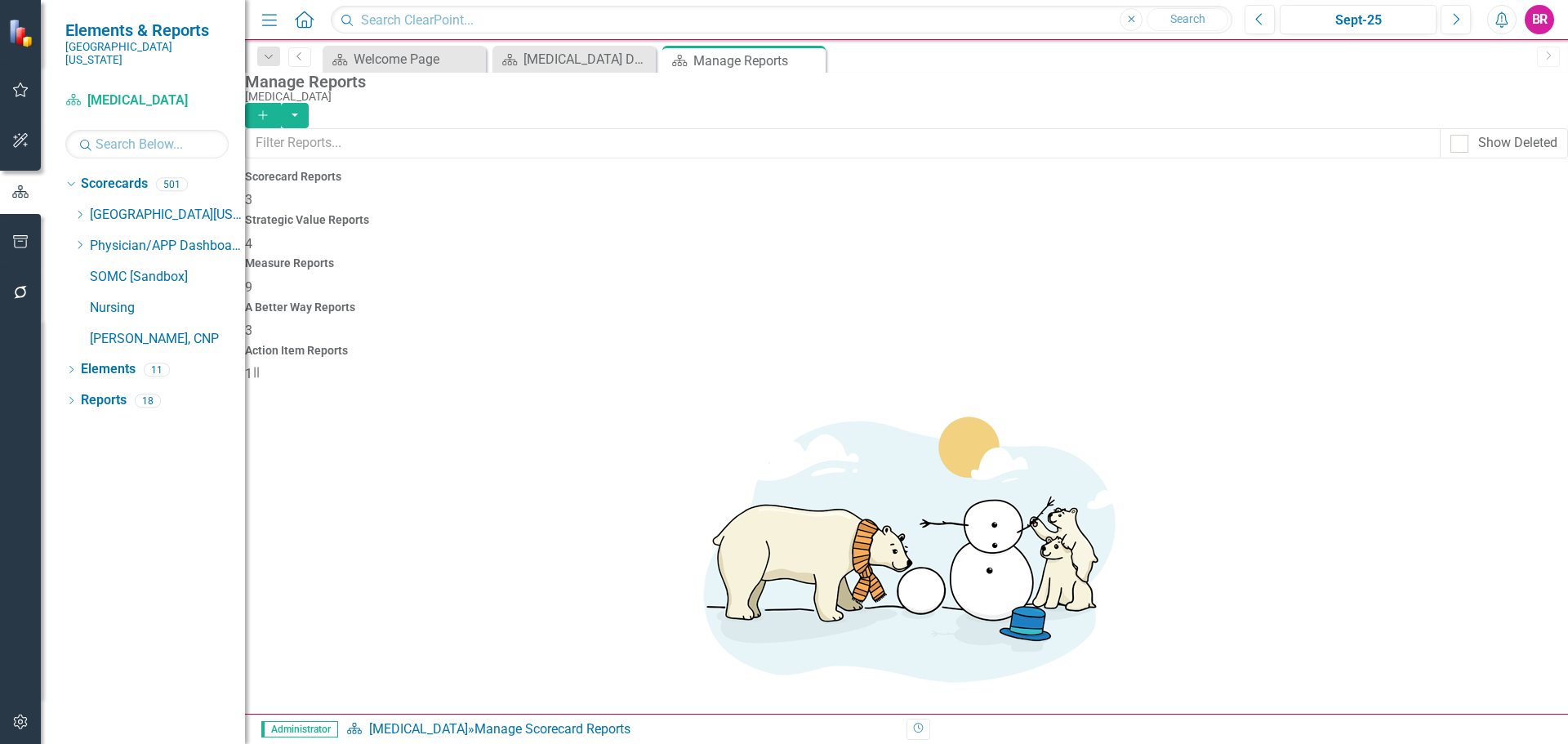
drag, startPoint x: 902, startPoint y: 244, endPoint x: 887, endPoint y: 286, distance: 44.6
click at [253, 279] on span "9" at bounding box center [249, 287] width 7 height 16
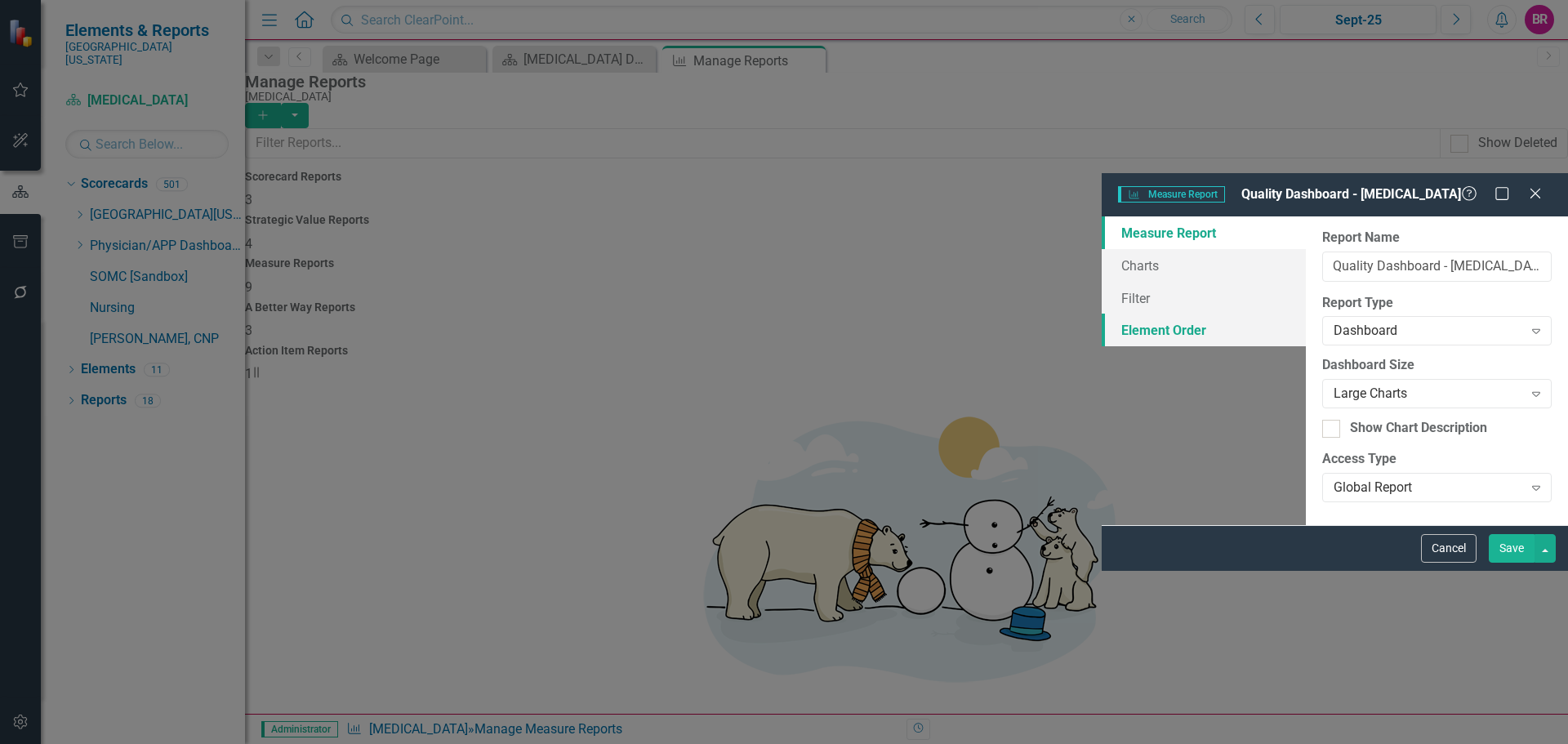
click at [1102, 313] on link "Element Order" at bounding box center [1204, 329] width 205 height 32
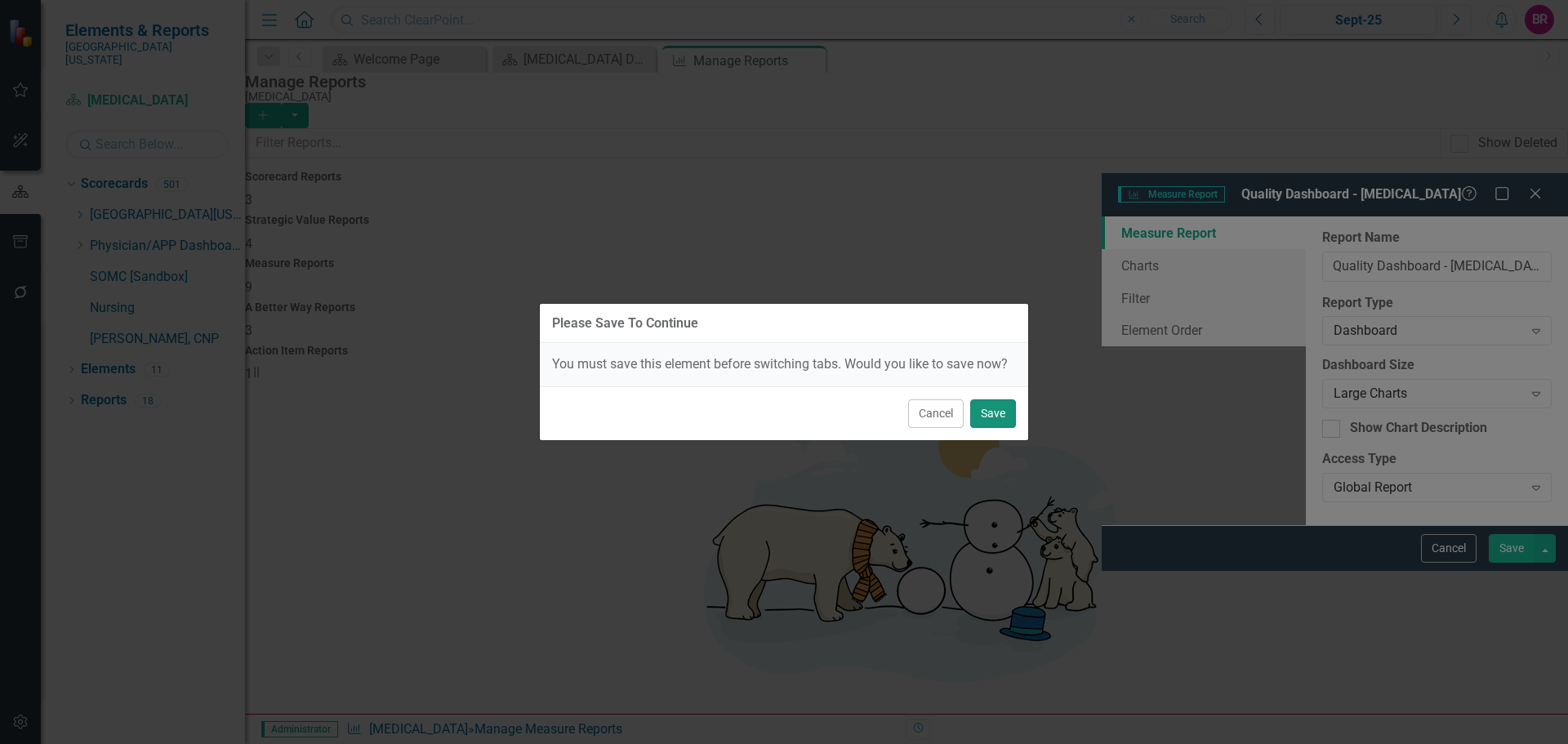
drag, startPoint x: 979, startPoint y: 416, endPoint x: 935, endPoint y: 372, distance: 62.2
click at [979, 416] on button "Save" at bounding box center [993, 413] width 46 height 28
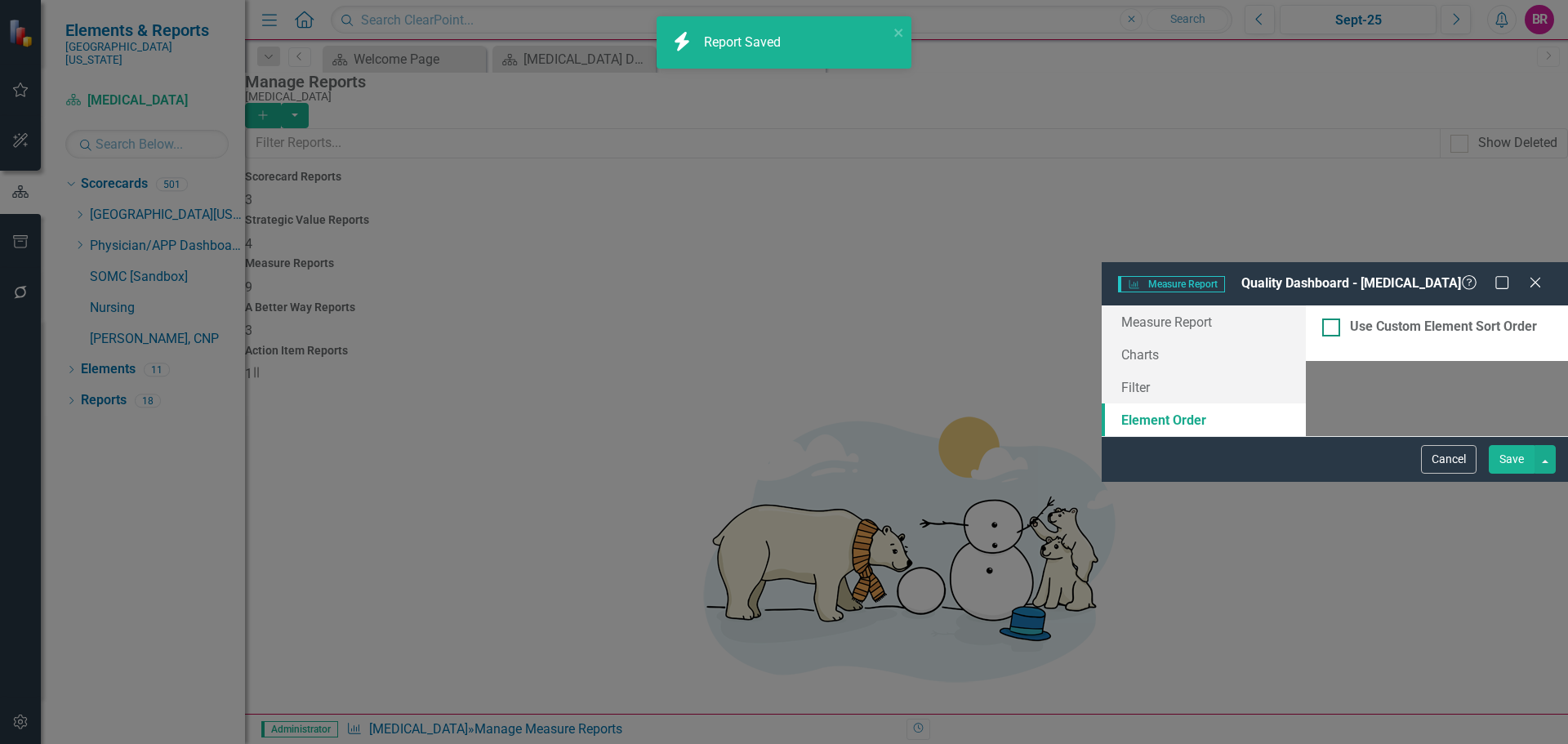
click at [1323, 318] on div at bounding box center [1332, 328] width 18 height 18
click at [1323, 318] on input "Use Custom Element Sort Order" at bounding box center [1328, 323] width 11 height 11
checkbox input "true"
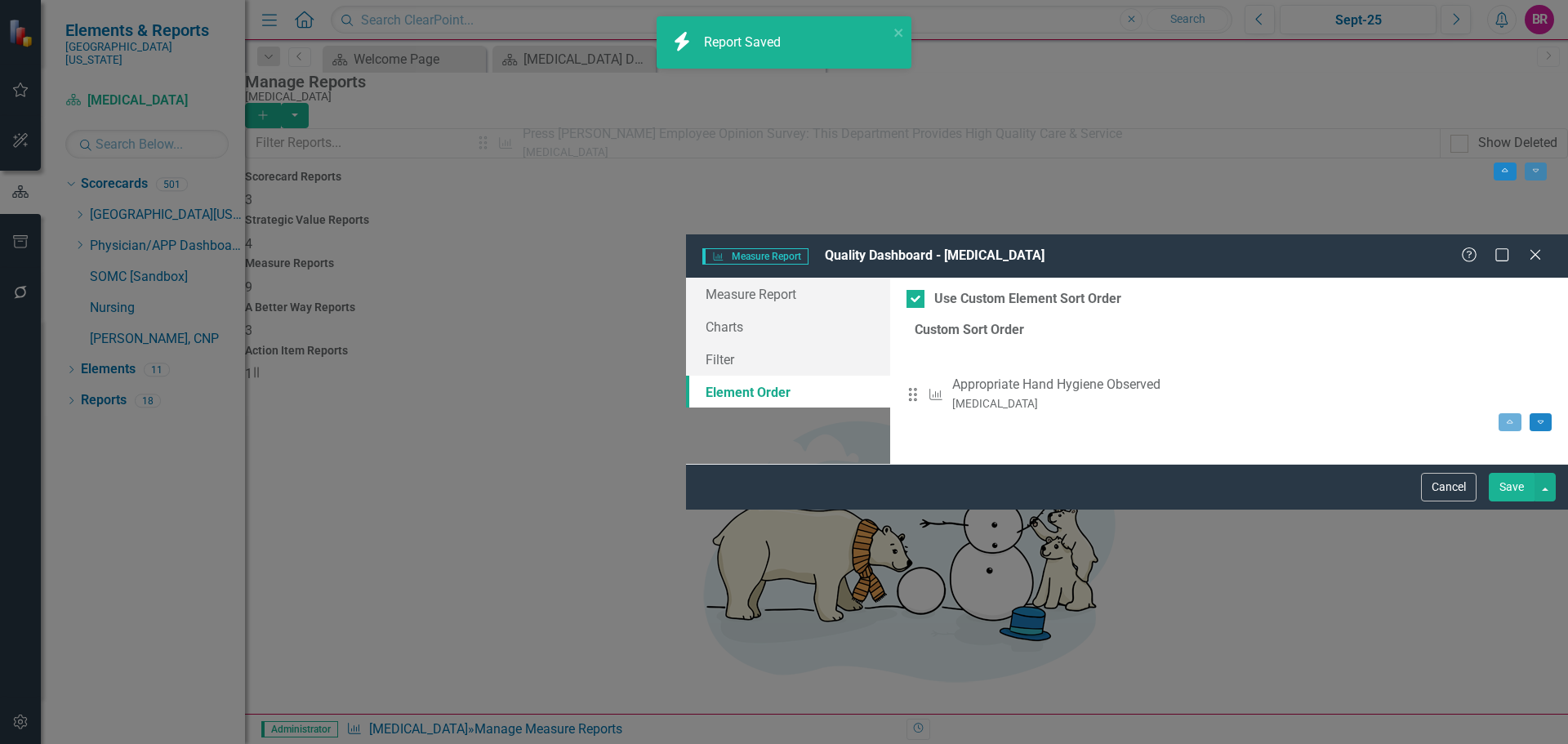
drag, startPoint x: 486, startPoint y: 174, endPoint x: 495, endPoint y: 145, distance: 30.4
click at [907, 340] on div "Drag Measure Appropriate Hand Hygiene Observed Nuclear Medicine Move to Top Mov…" at bounding box center [1230, 396] width 645 height 112
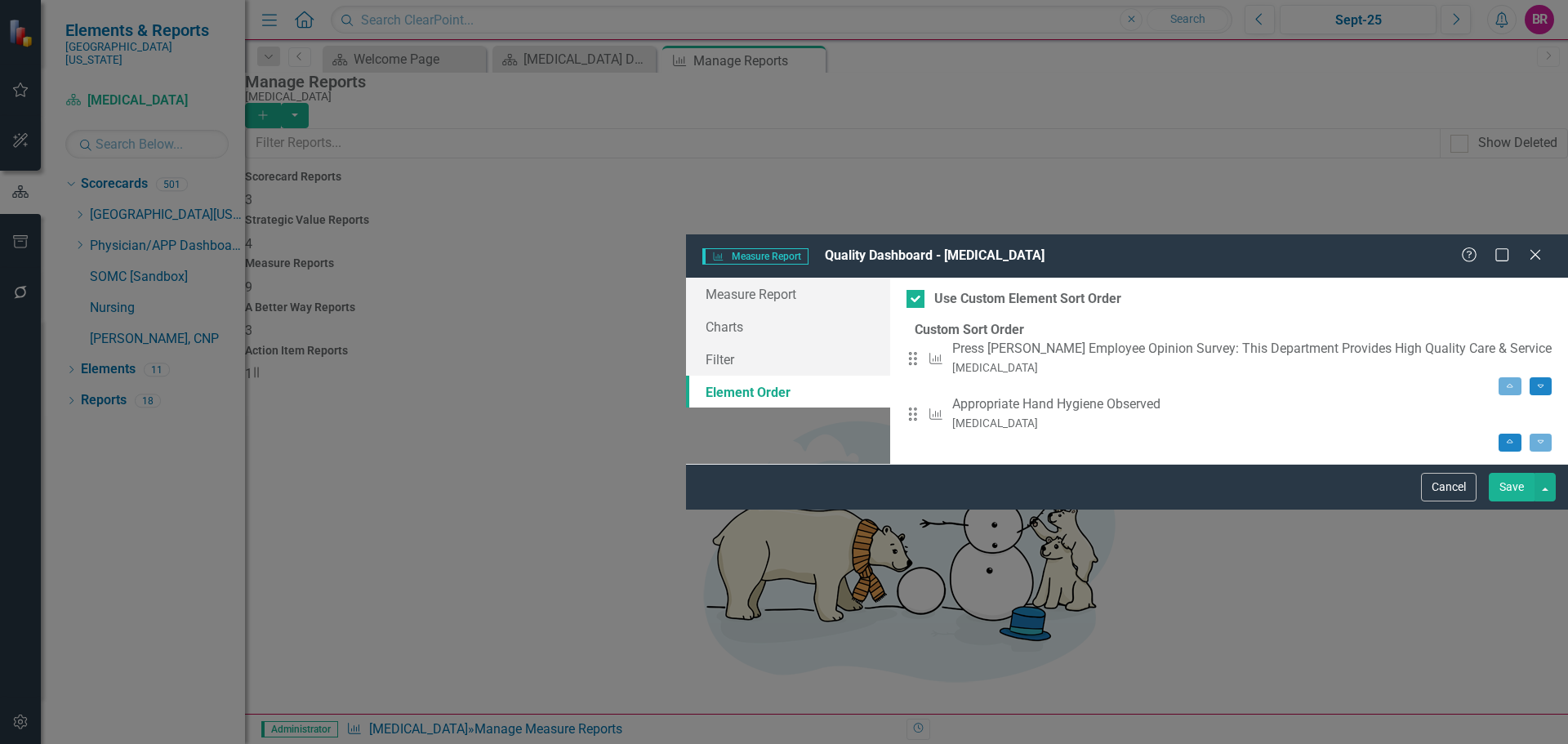
click at [1516, 501] on button "Save" at bounding box center [1511, 487] width 46 height 28
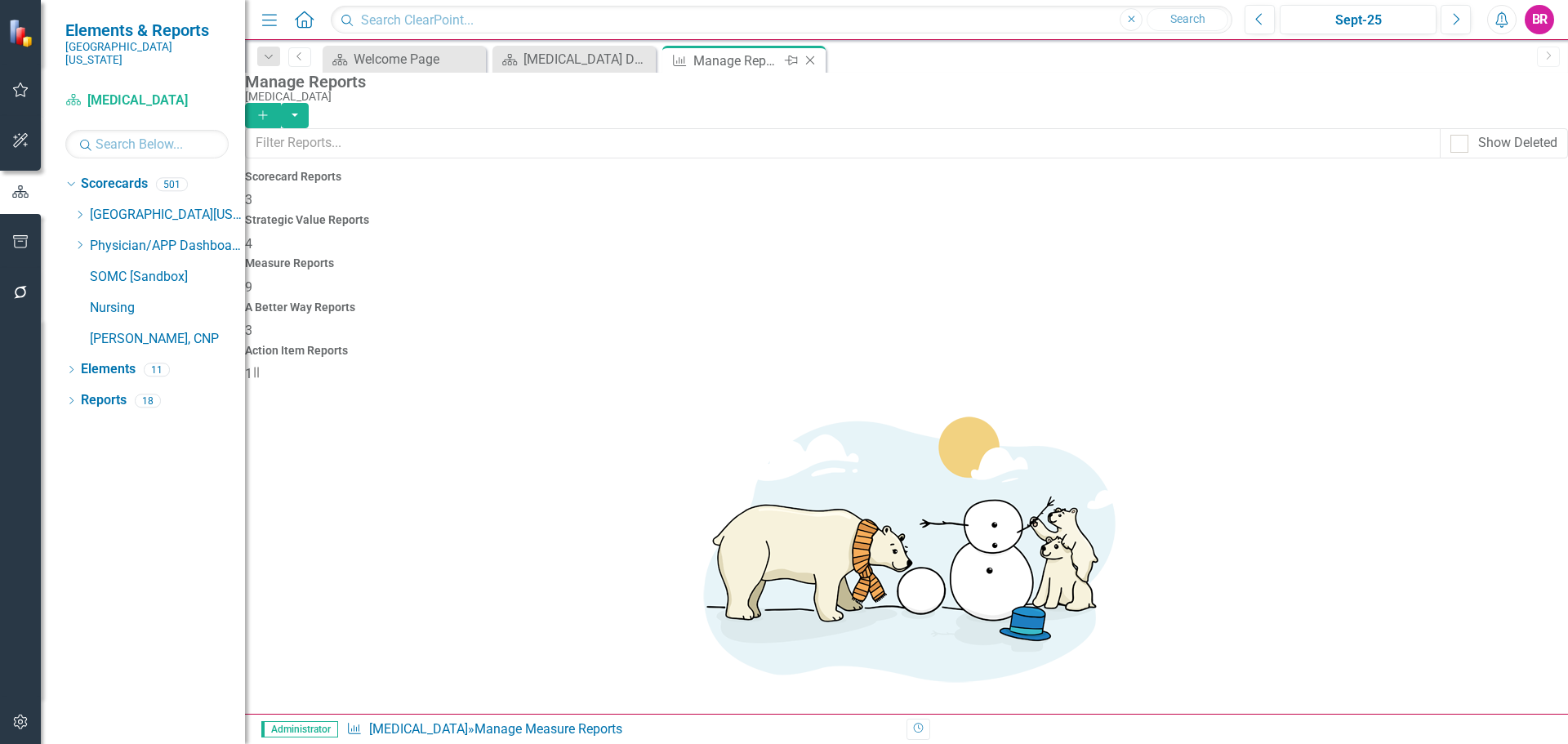
click at [816, 63] on icon "Close" at bounding box center [811, 61] width 17 height 13
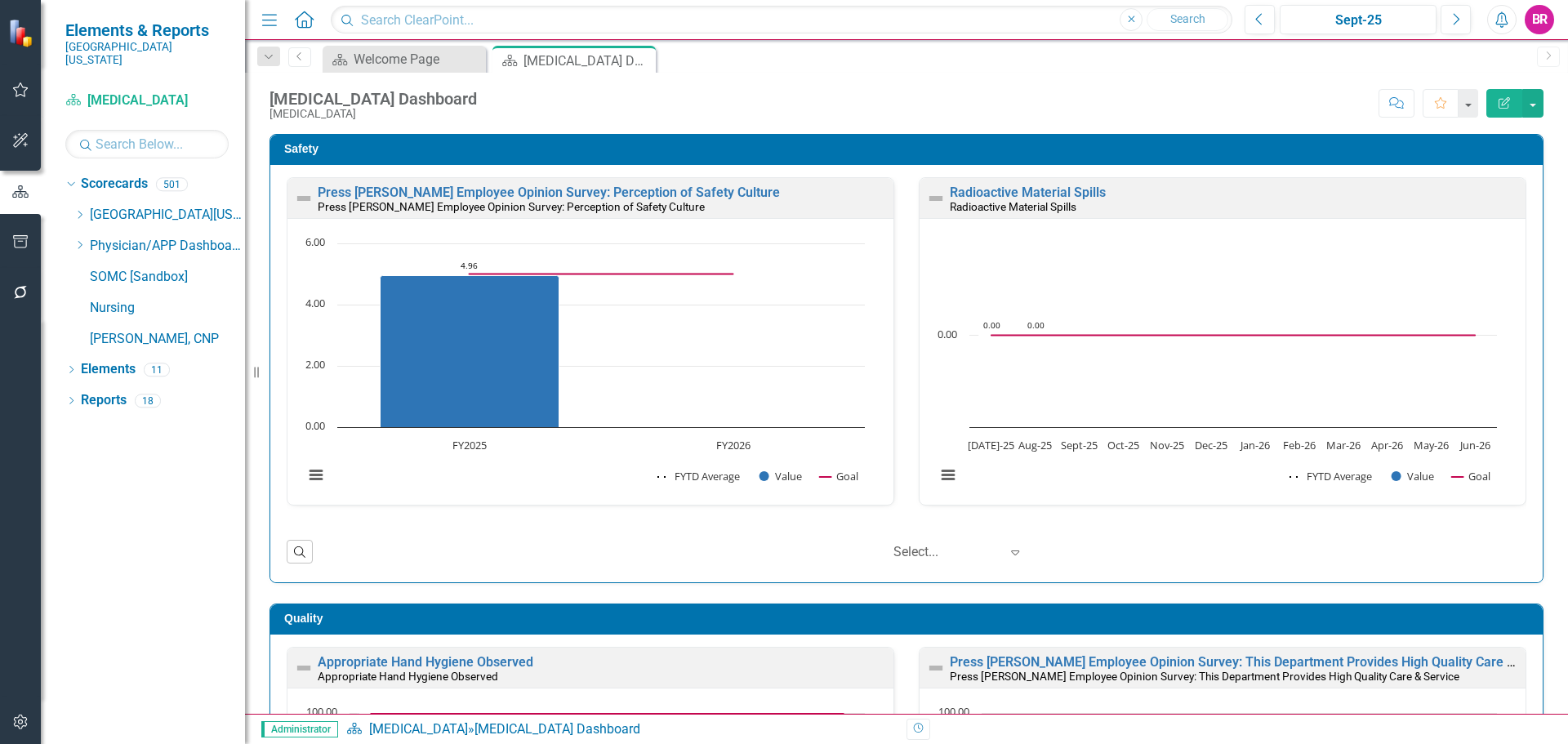
drag, startPoint x: 816, startPoint y: 63, endPoint x: 1560, endPoint y: 338, distance: 793.2
click at [1527, 338] on div "Press Ganey Employee Opinion Survey: Perception of Safety Culture Press Ganey E…" at bounding box center [906, 373] width 1273 height 417
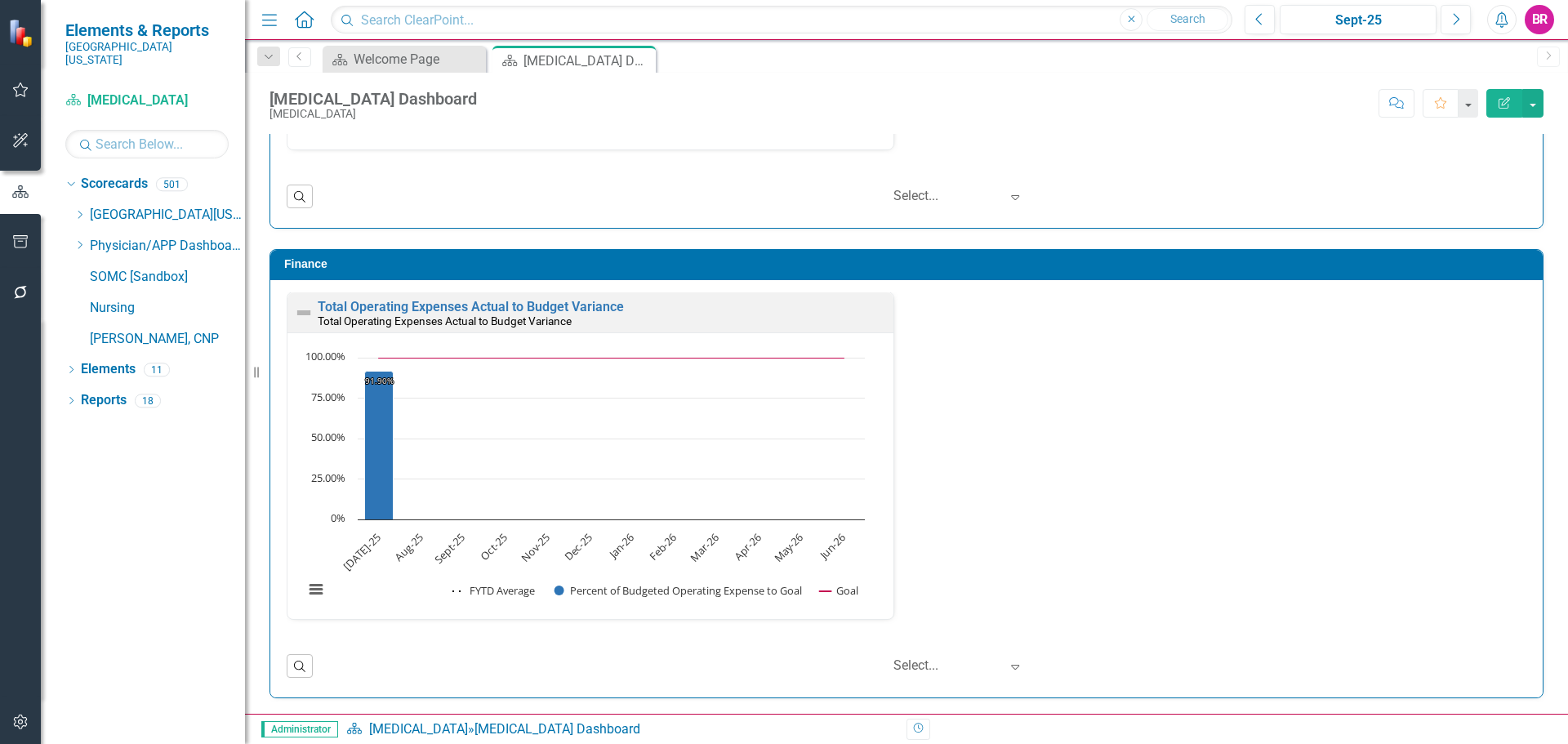
scroll to position [2113, 0]
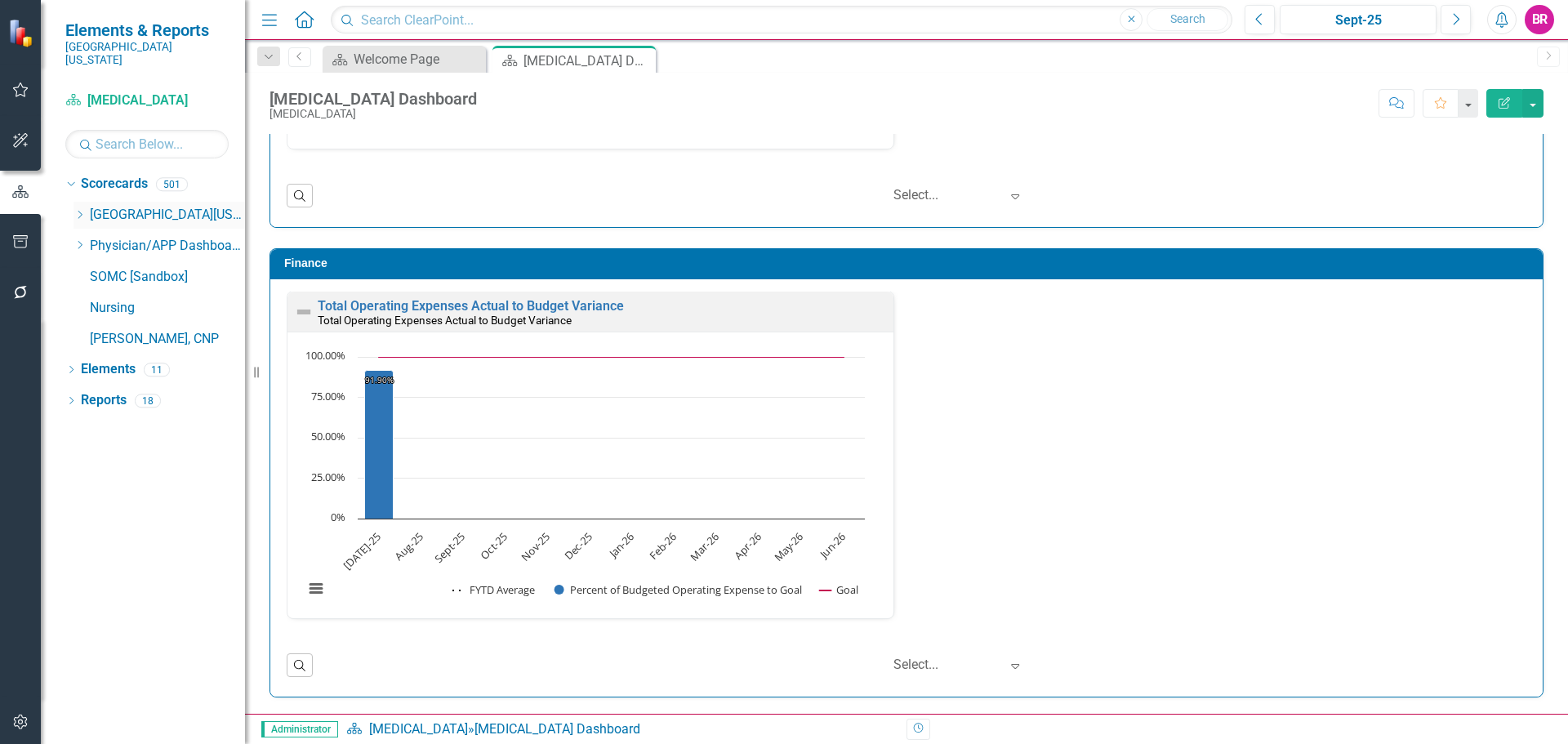
click at [74, 209] on icon "Dropdown" at bounding box center [79, 214] width 12 height 10
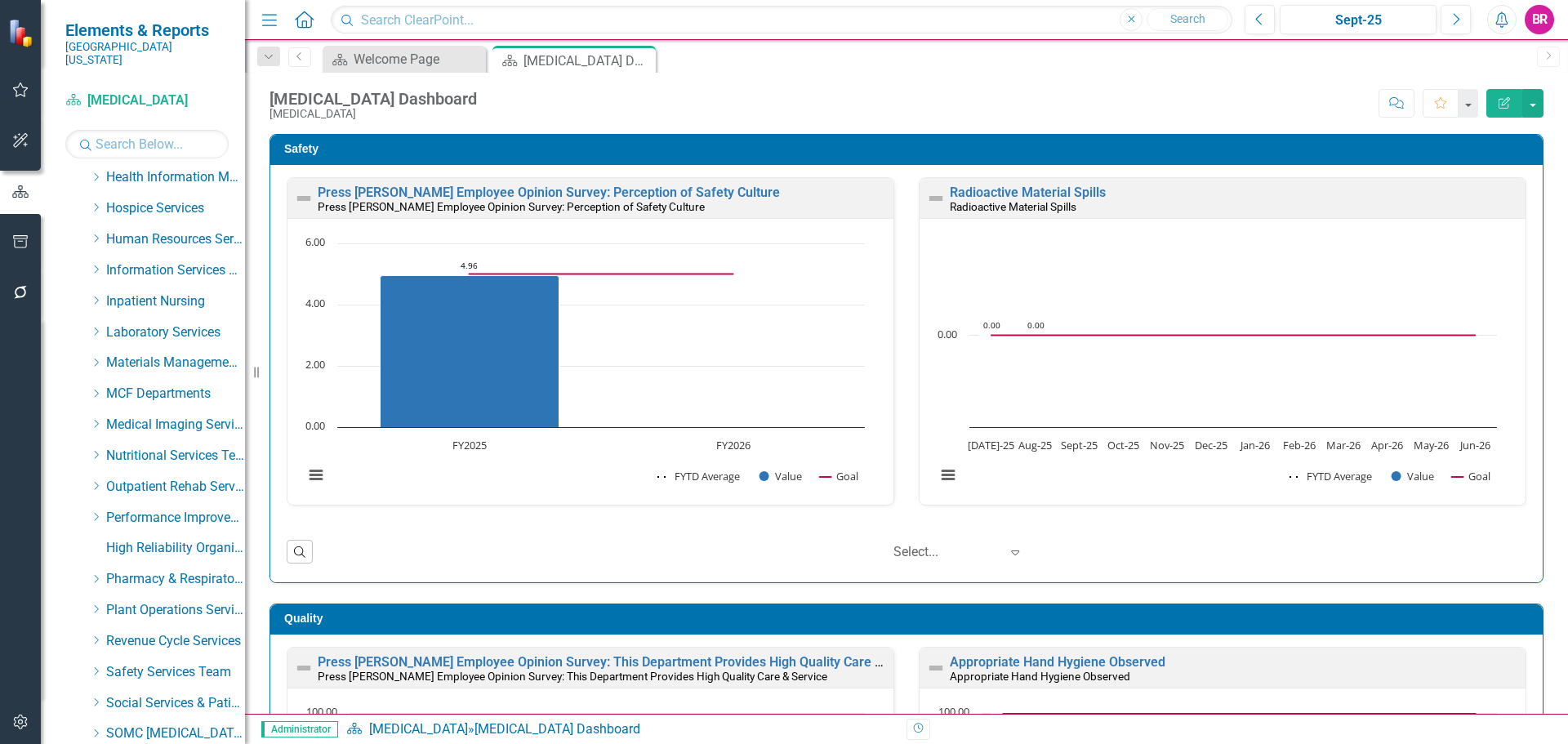
scroll to position [650, 0]
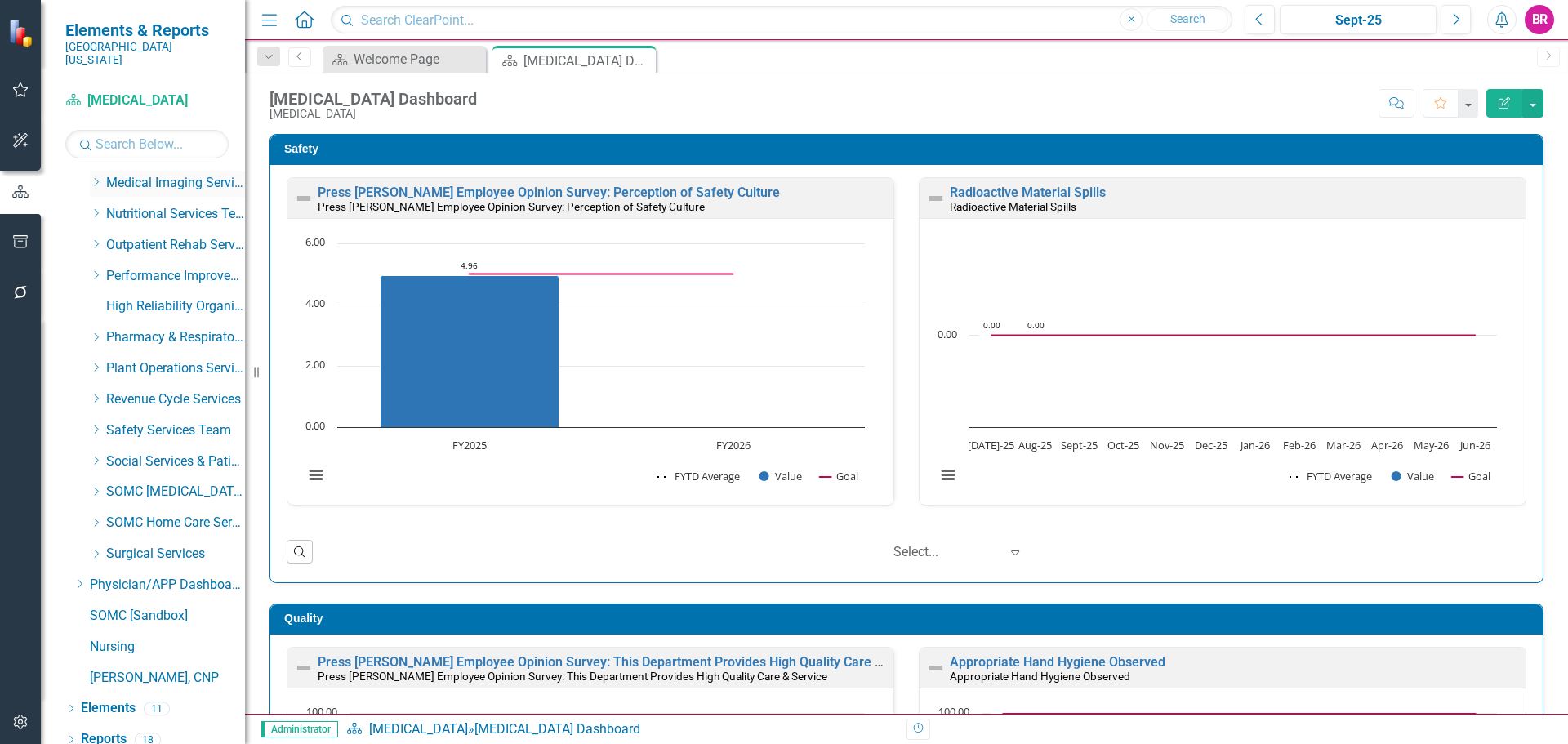
click at [100, 177] on icon "Dropdown" at bounding box center [96, 182] width 12 height 10
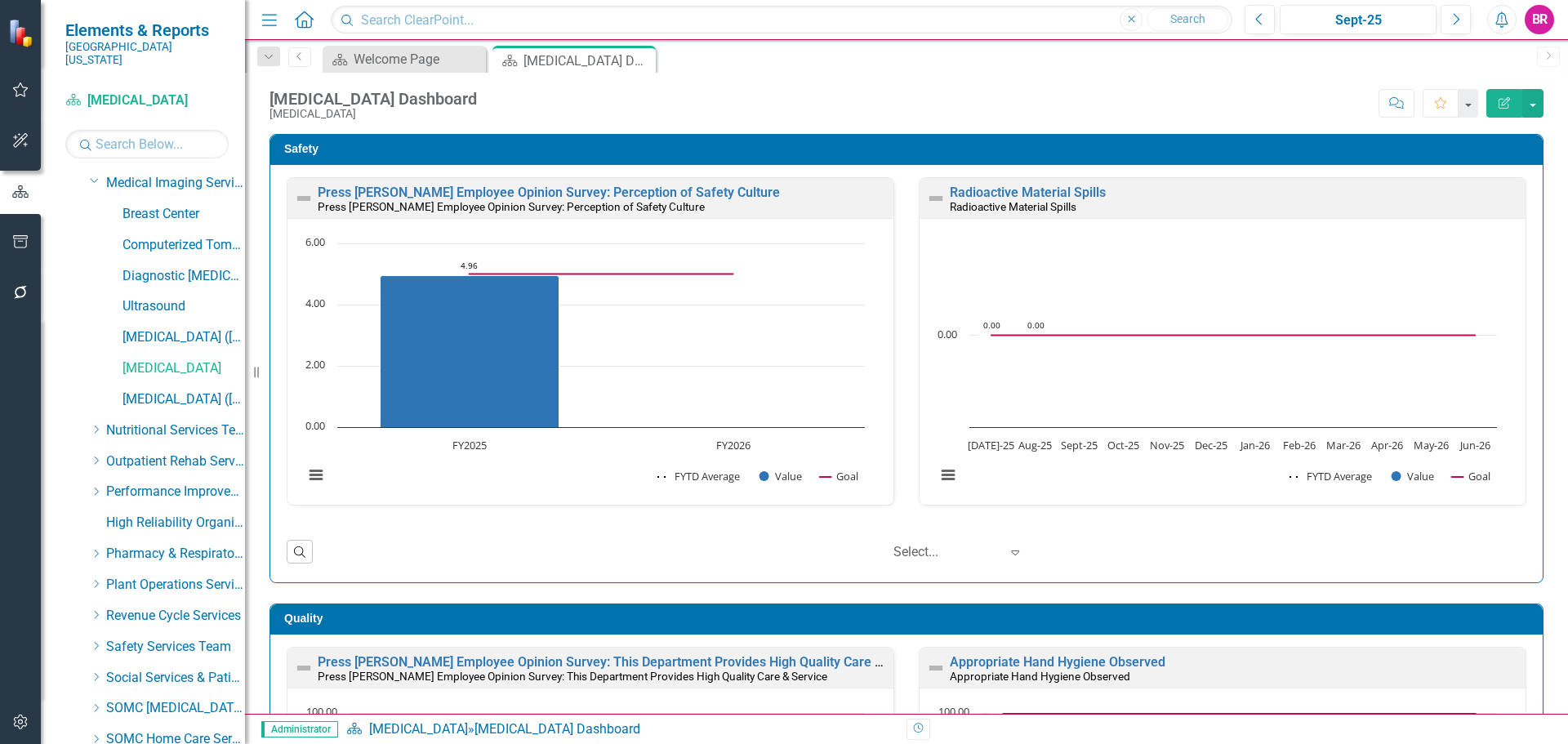
scroll to position [653, 0]
click at [168, 388] on link "[MEDICAL_DATA] ([MEDICAL_DATA]" at bounding box center [183, 397] width 122 height 19
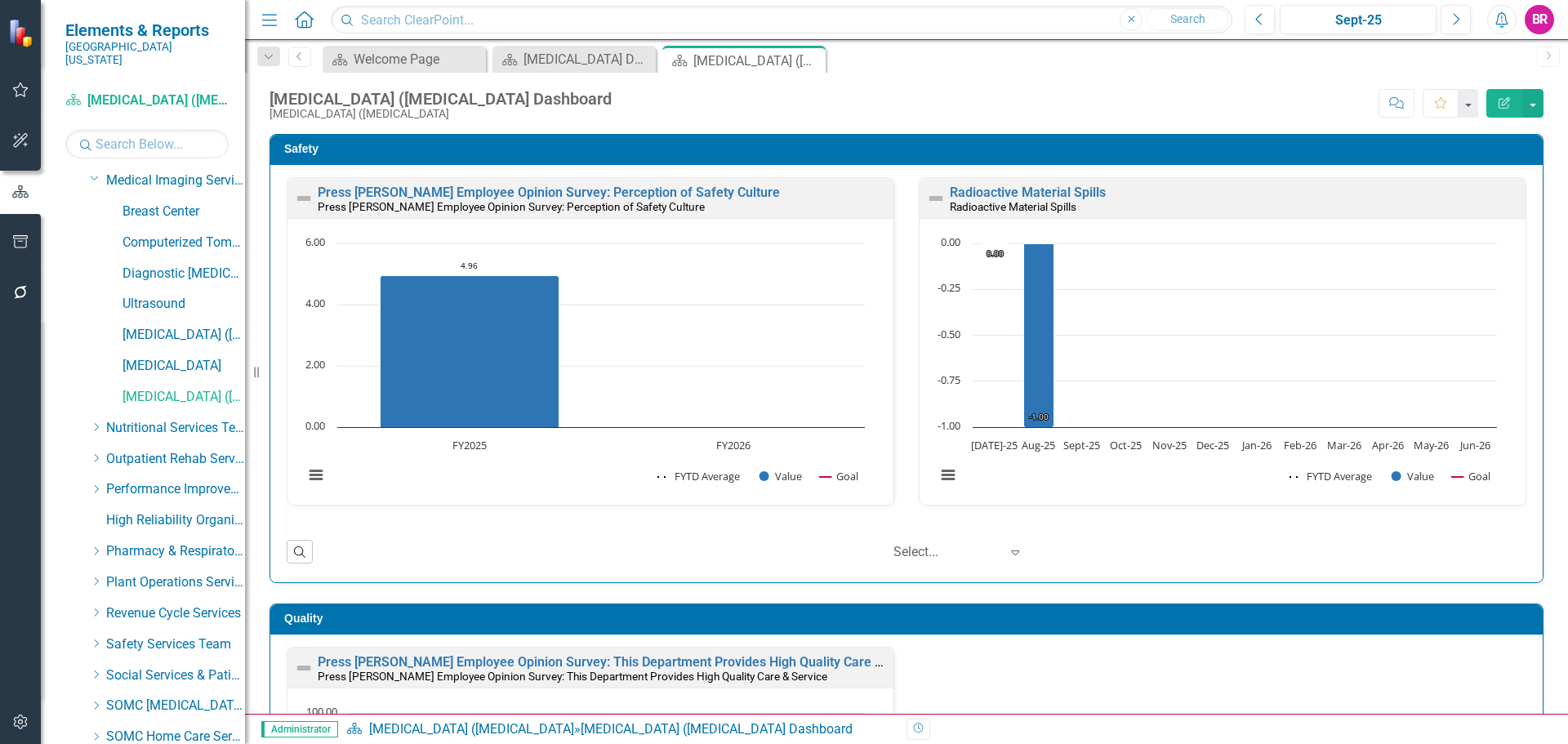
click at [620, 182] on div "Press Ganey Employee Opinion Survey: Perception of Safety Culture Press Ganey E…" at bounding box center [590, 198] width 606 height 40
click at [655, 189] on link "Press [PERSON_NAME] Employee Opinion Survey: Perception of Safety Culture" at bounding box center [549, 192] width 462 height 16
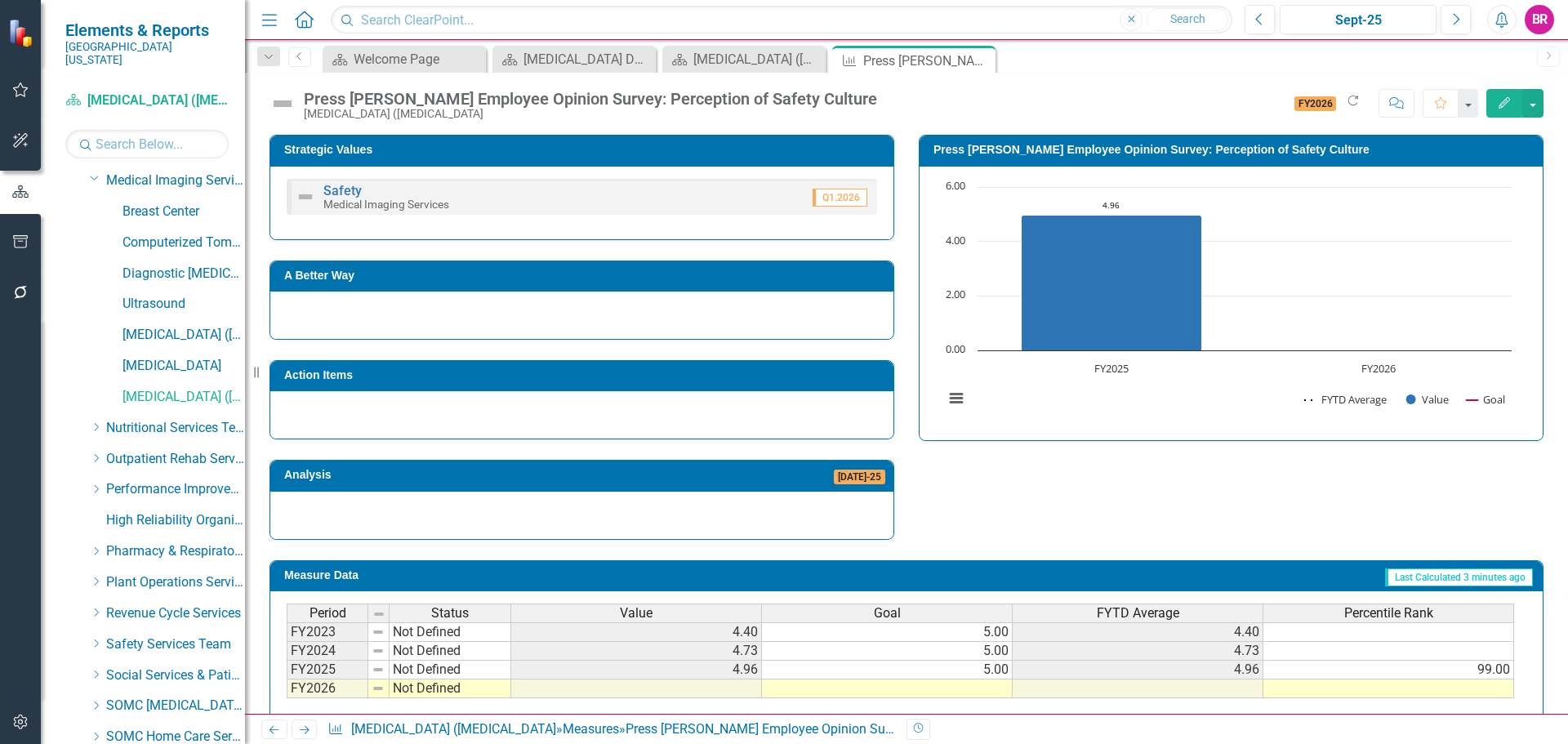
scroll to position [394, 0]
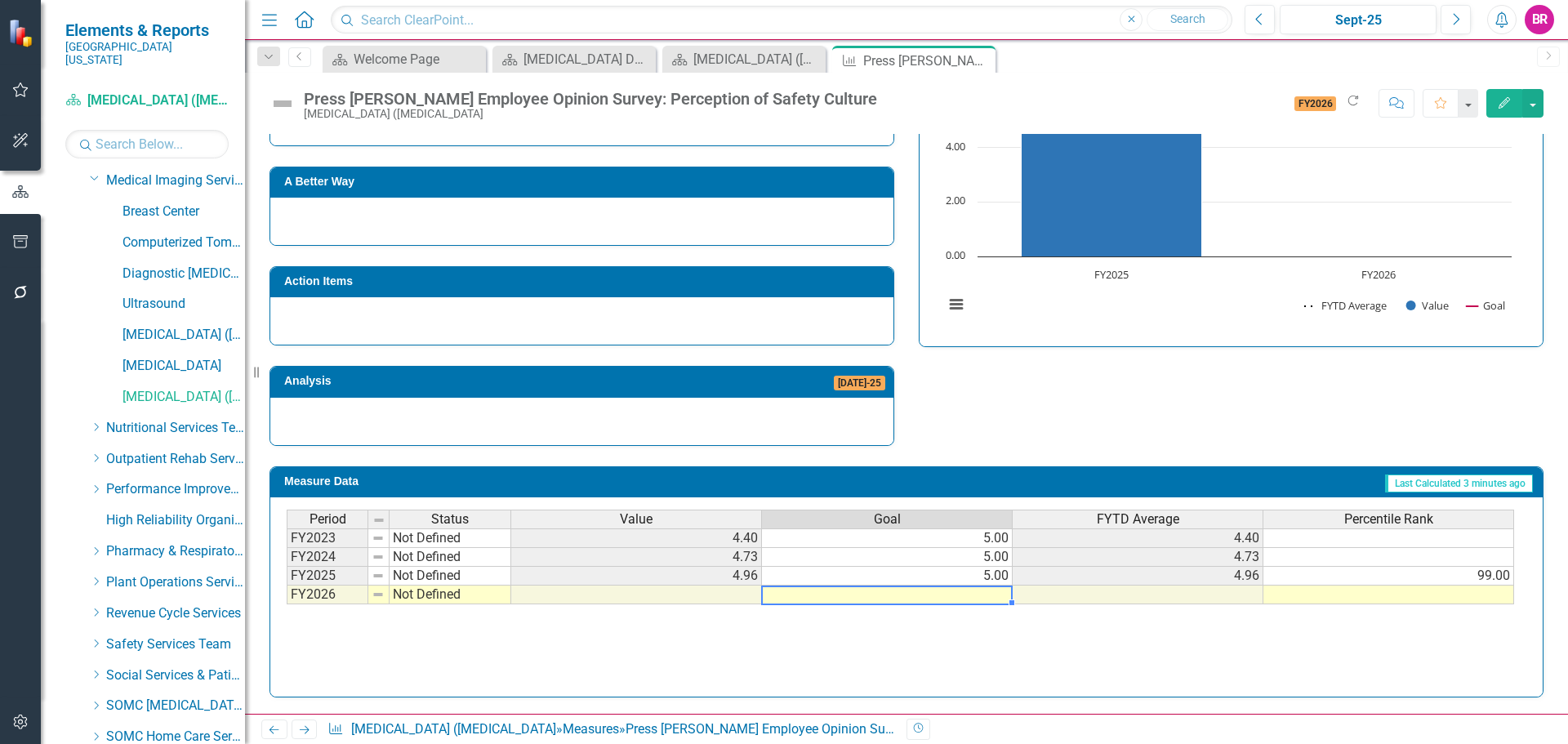
click at [973, 594] on td at bounding box center [888, 594] width 251 height 19
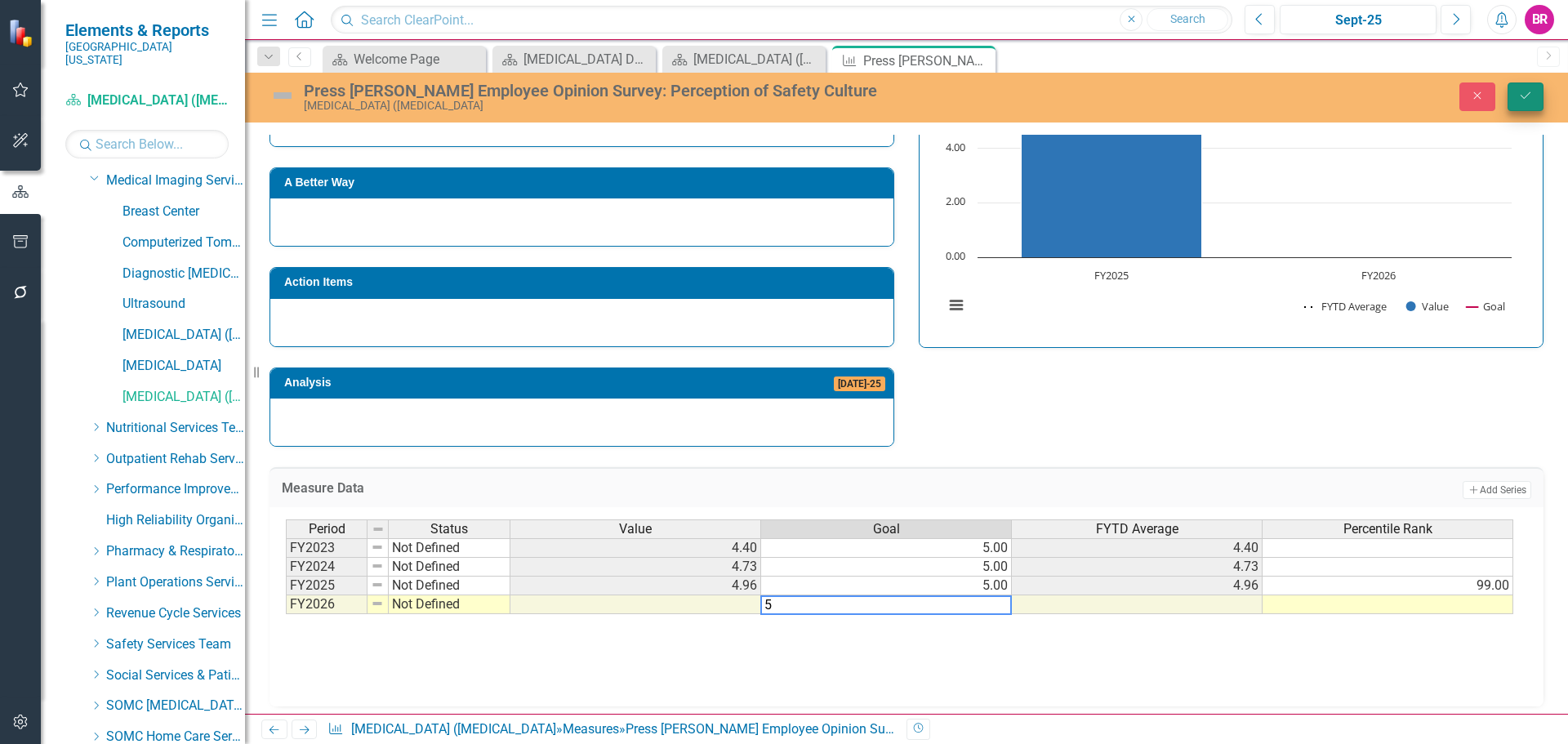
type textarea "5"
click at [1524, 91] on icon "Save" at bounding box center [1526, 96] width 15 height 12
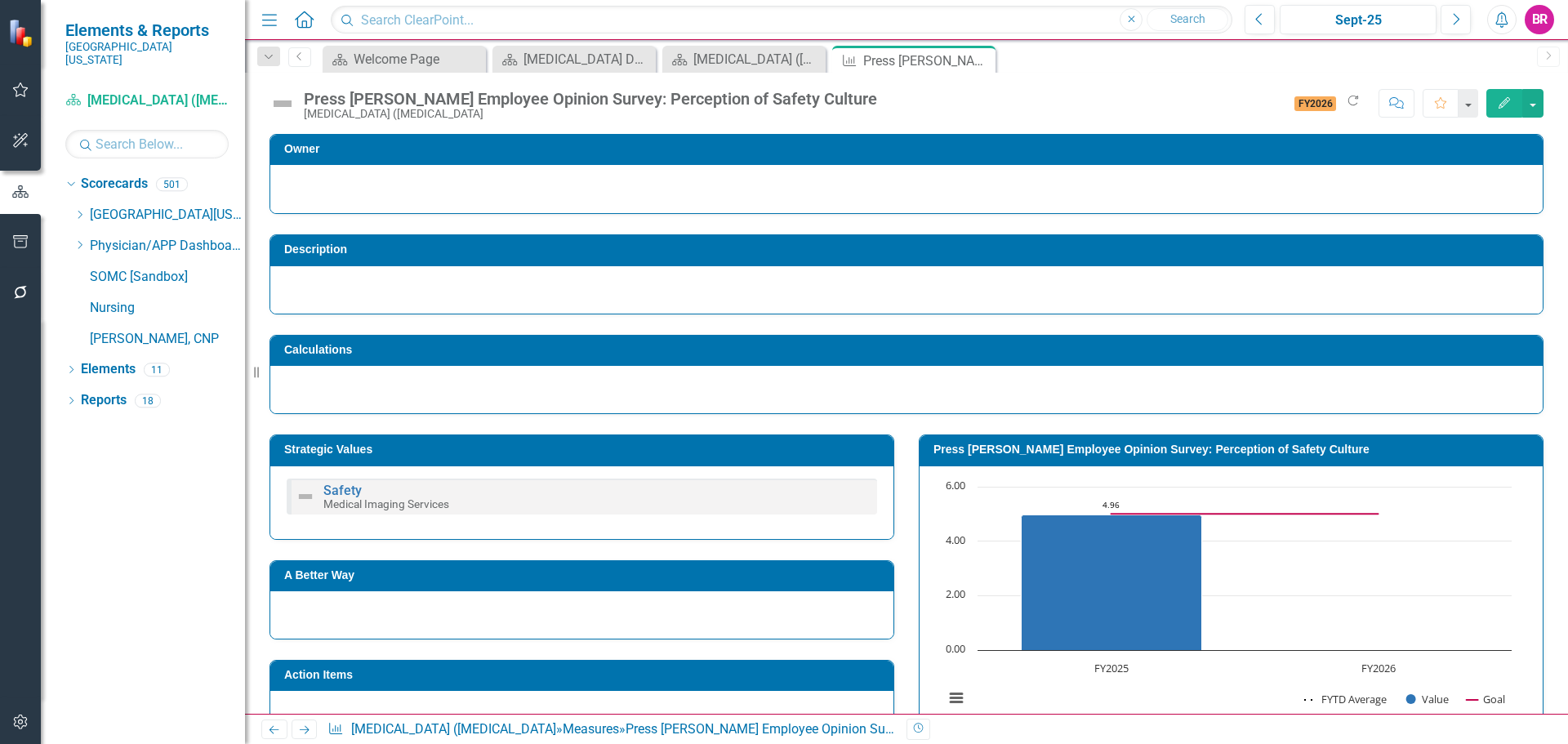
scroll to position [0, 0]
click at [976, 57] on icon "Close" at bounding box center [980, 61] width 17 height 13
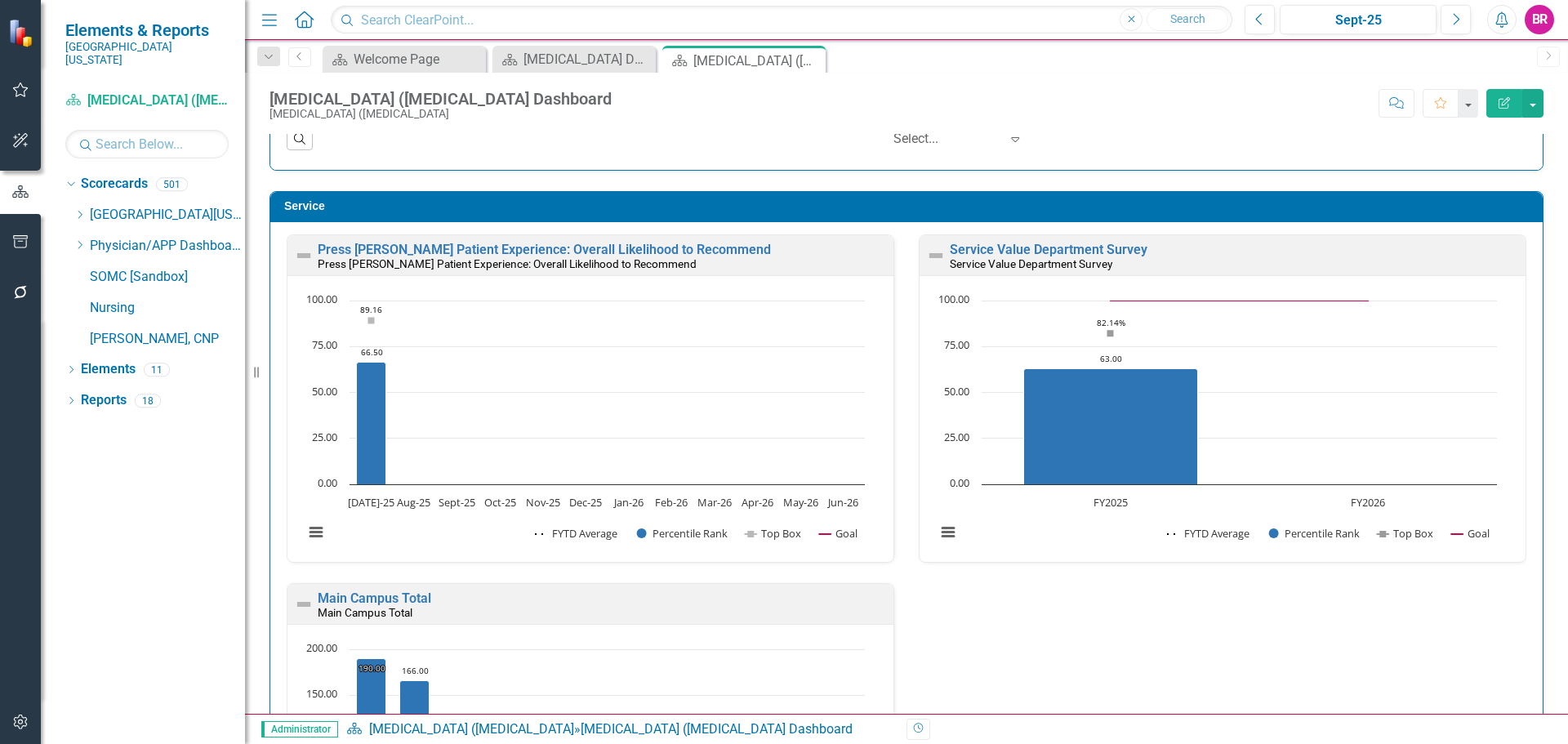
scroll to position [899, 0]
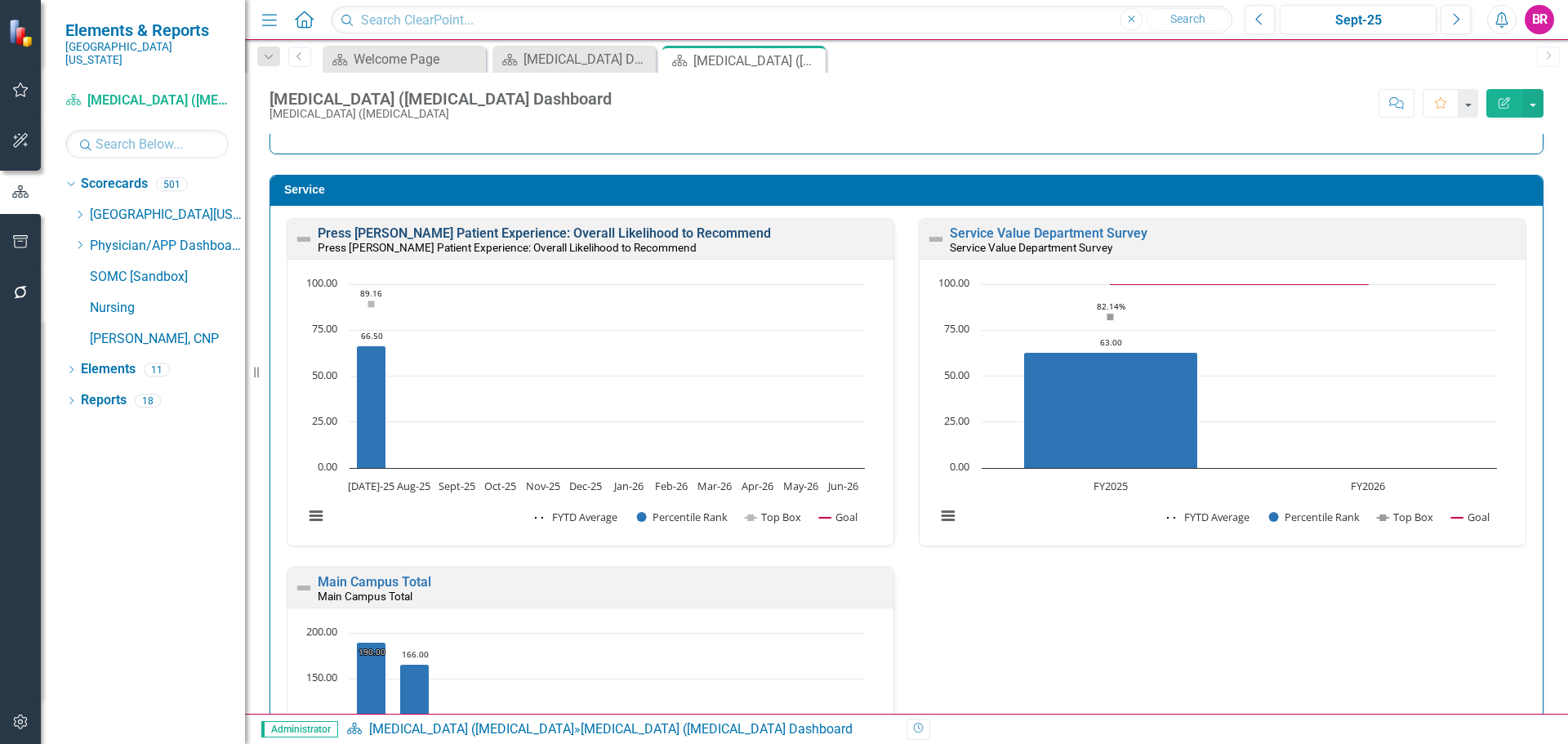
click at [667, 232] on link "Press [PERSON_NAME] Patient Experience: Overall Likelihood to Recommend" at bounding box center [544, 233] width 453 height 16
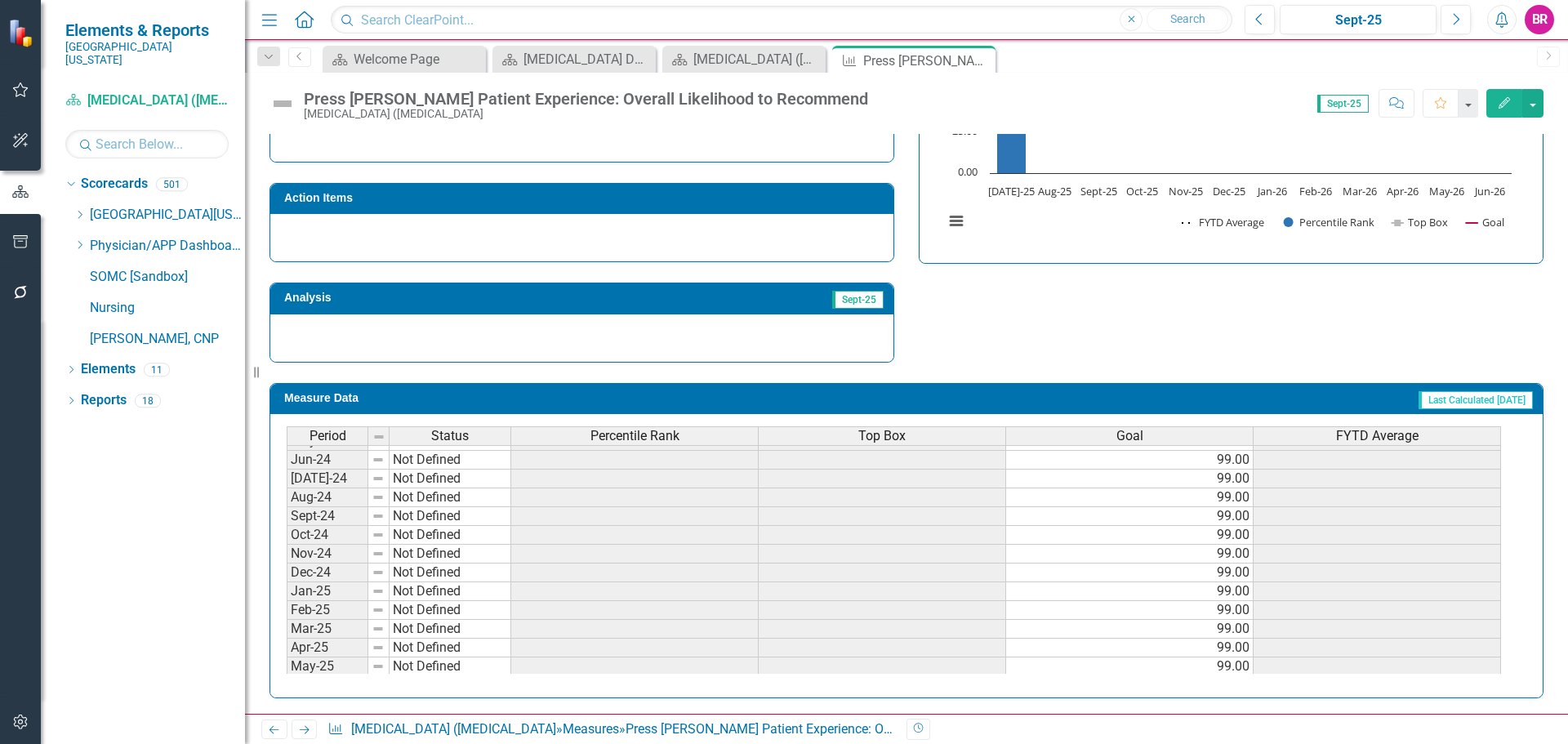
scroll to position [653, 0]
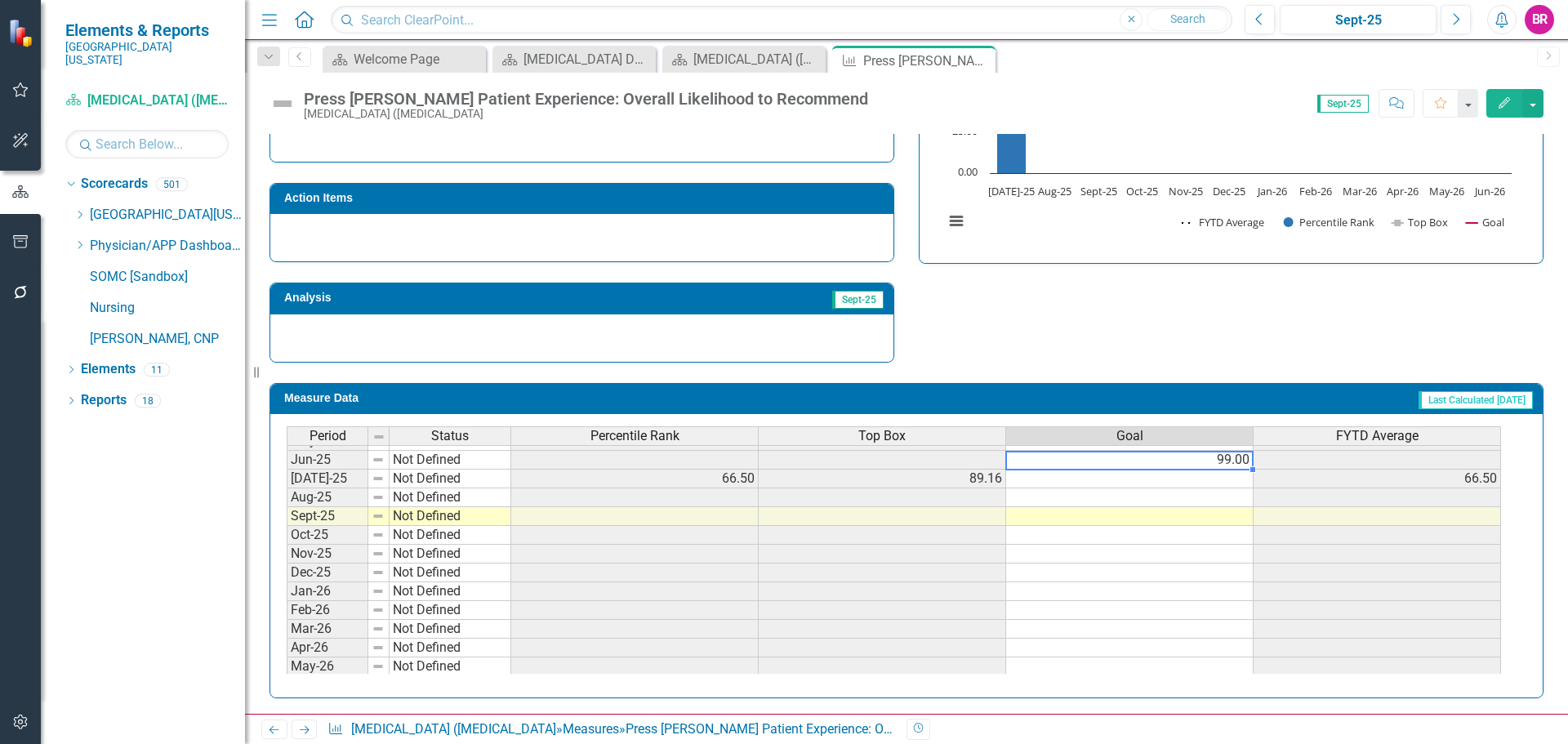
click at [1239, 462] on tbody "Oct-23 Not Defined 99.00 Nov-23 Not Defined 99.00 Dec-23 Not Defined 99.00 Jan-…" at bounding box center [894, 384] width 1215 height 621
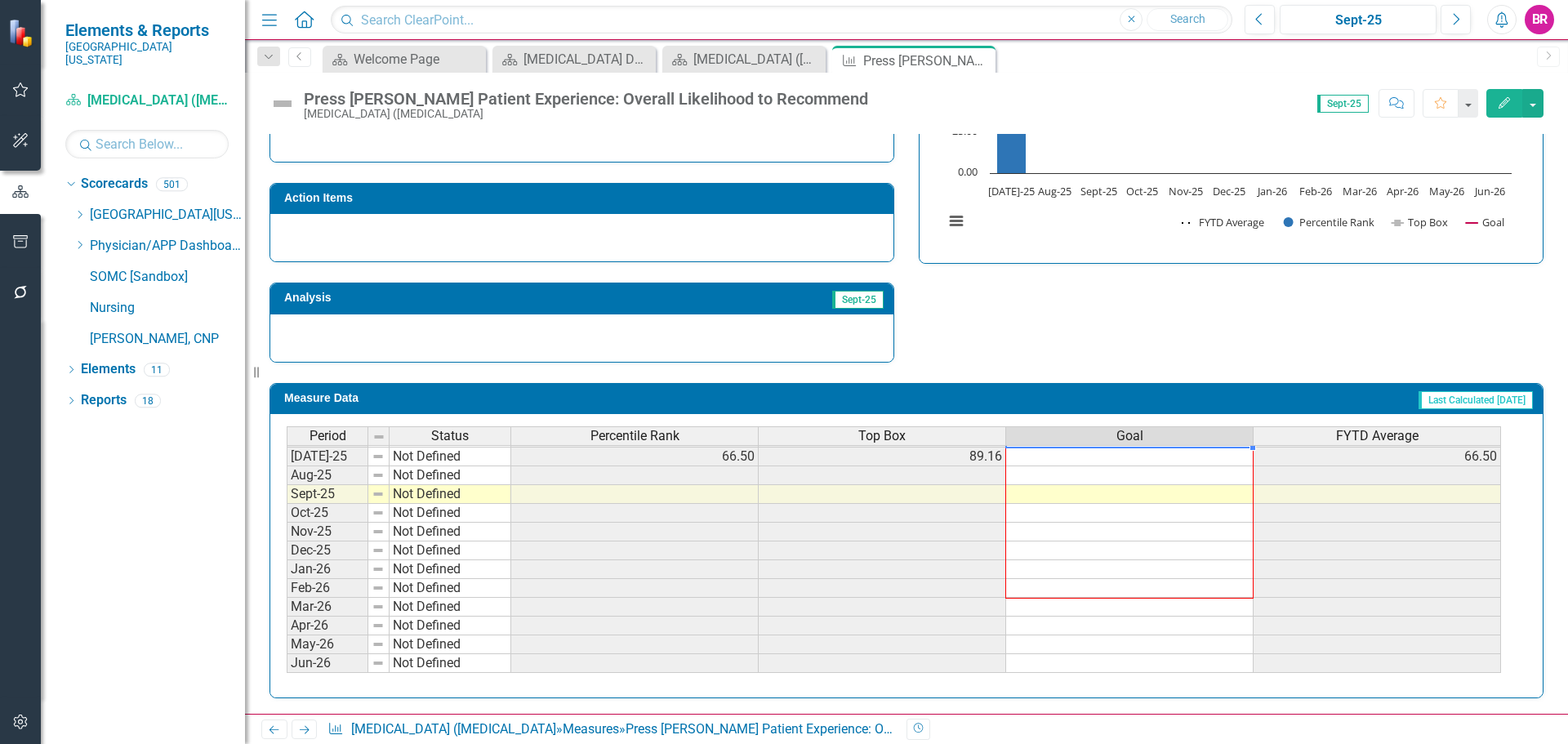
scroll to position [478, 0]
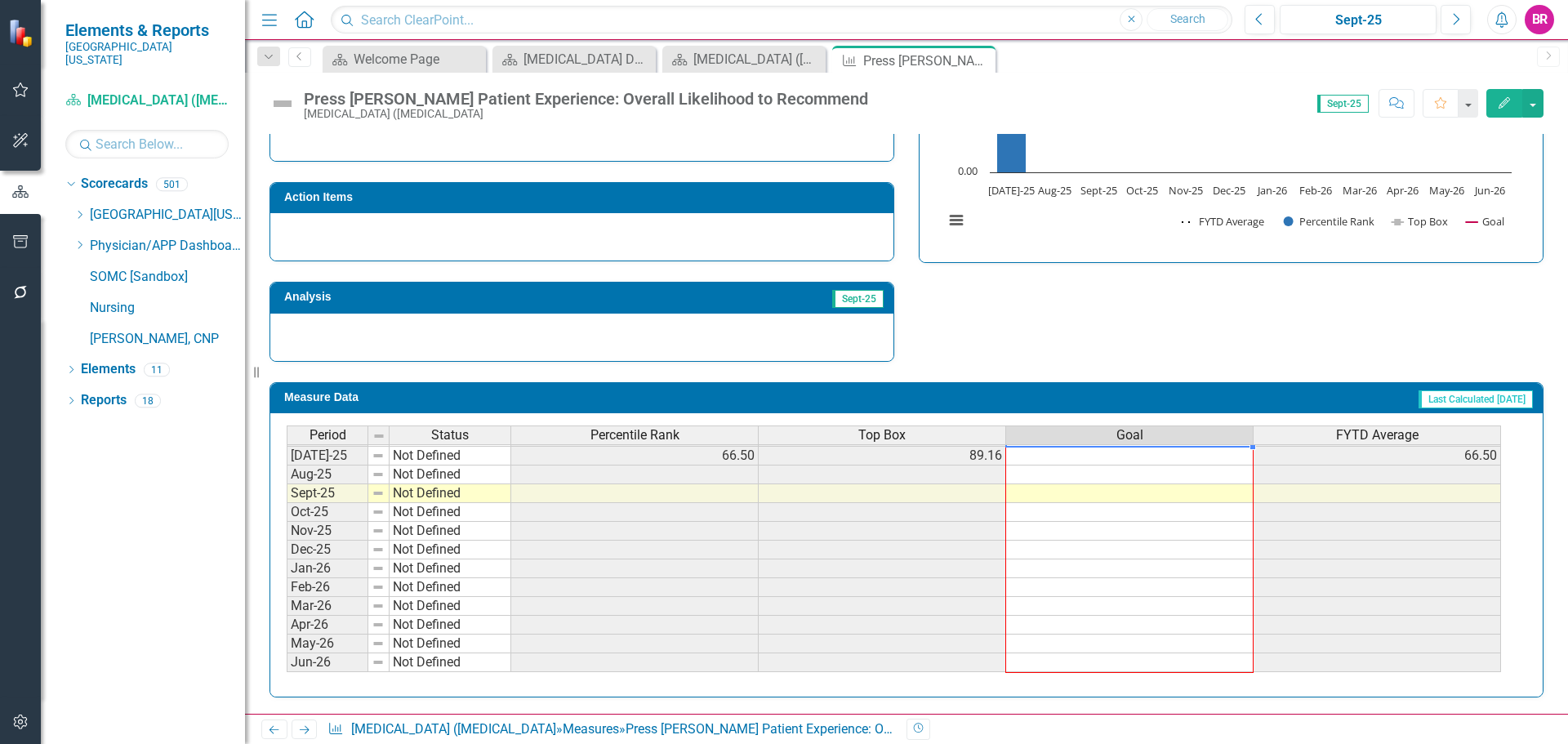
drag, startPoint x: 1255, startPoint y: 471, endPoint x: 1270, endPoint y: 594, distance: 123.9
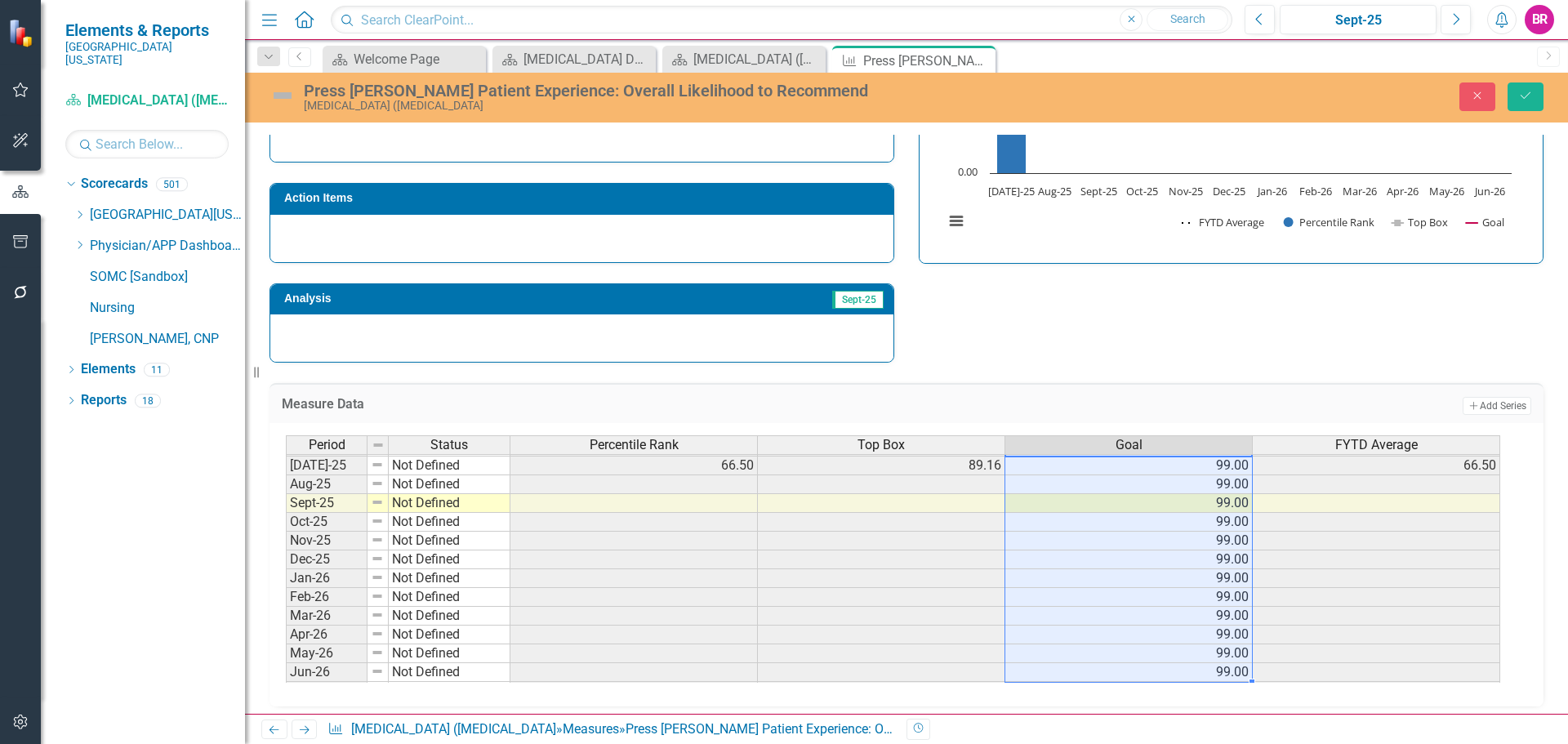
type textarea "99"
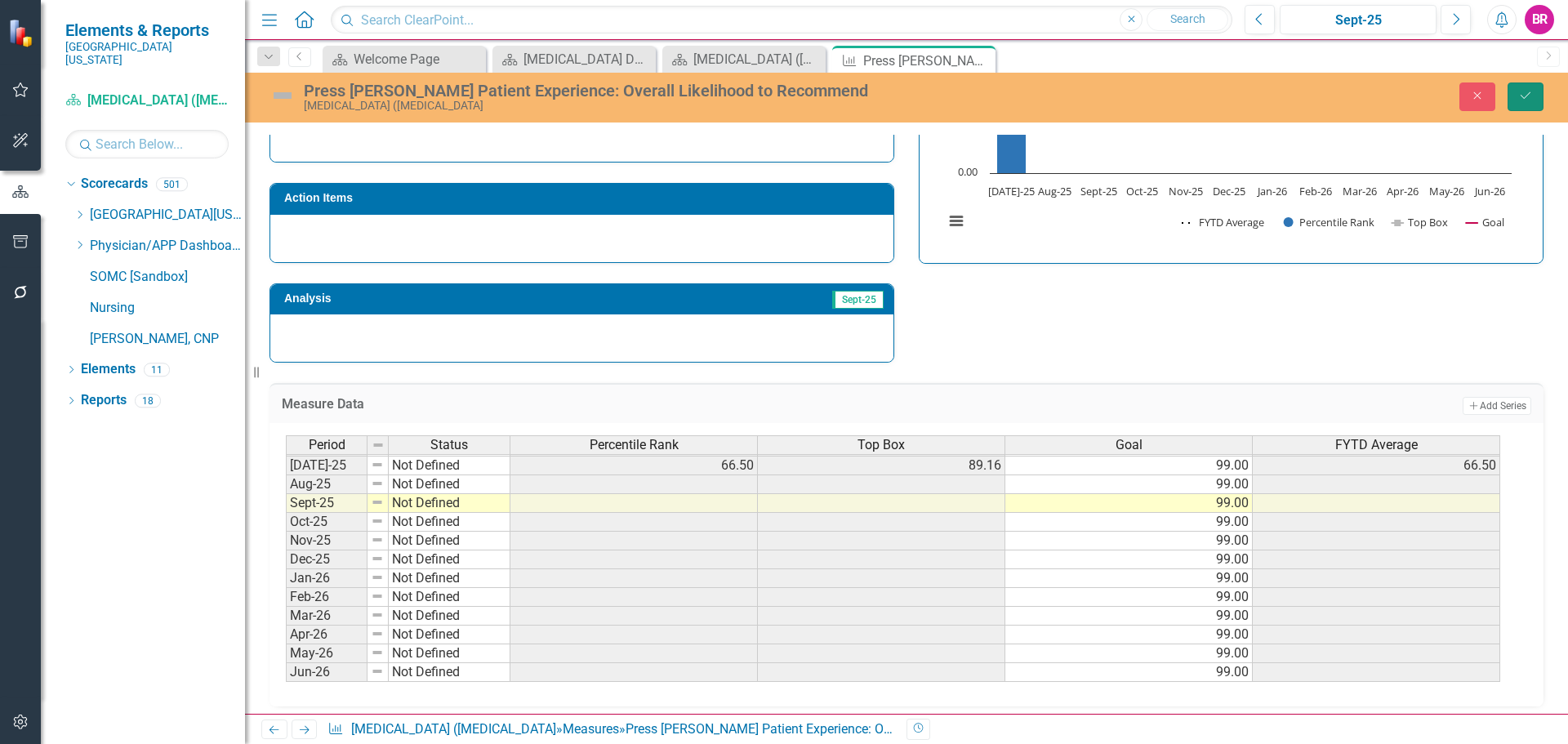
click at [1532, 98] on icon "Save" at bounding box center [1526, 96] width 15 height 12
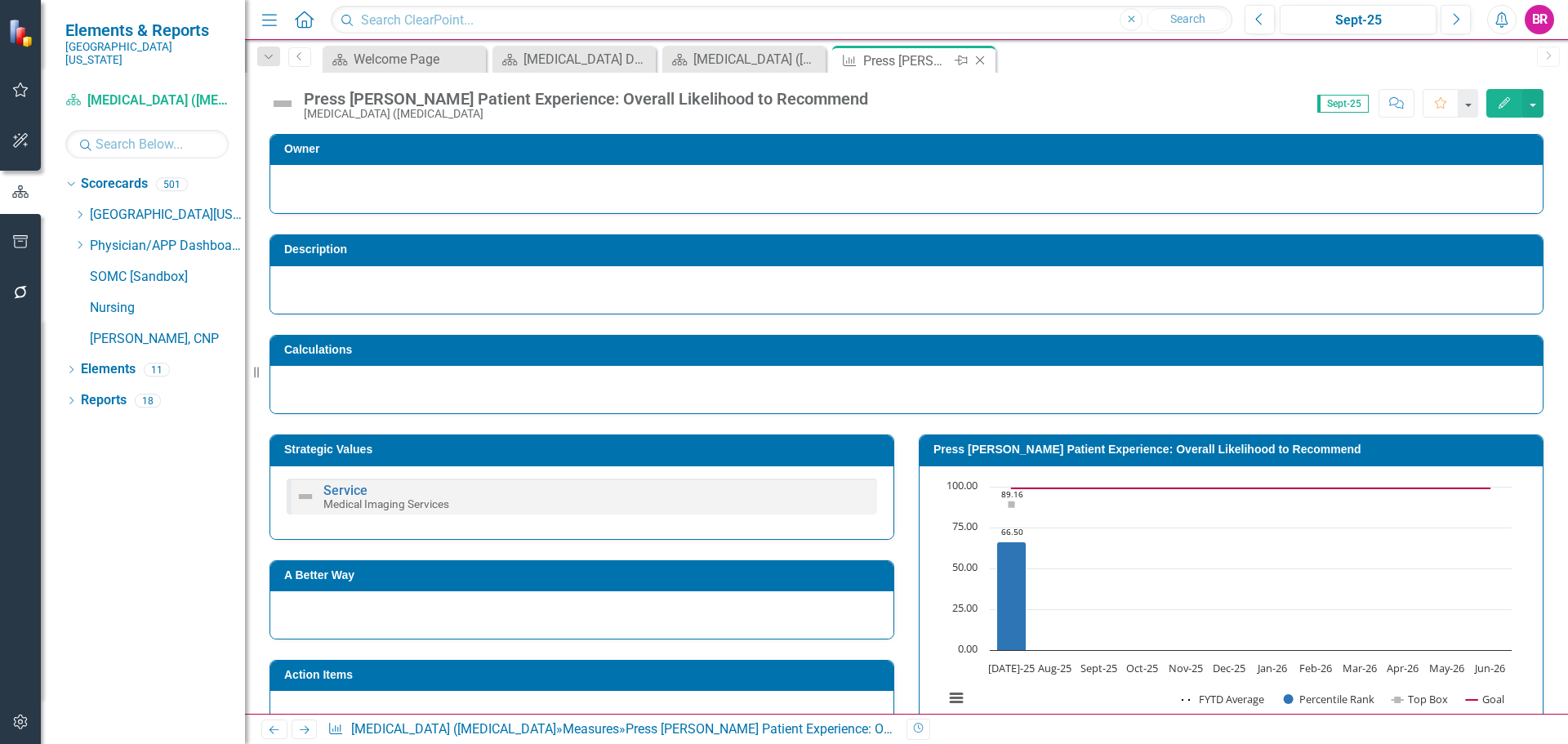
click at [985, 61] on icon "Close" at bounding box center [980, 61] width 17 height 13
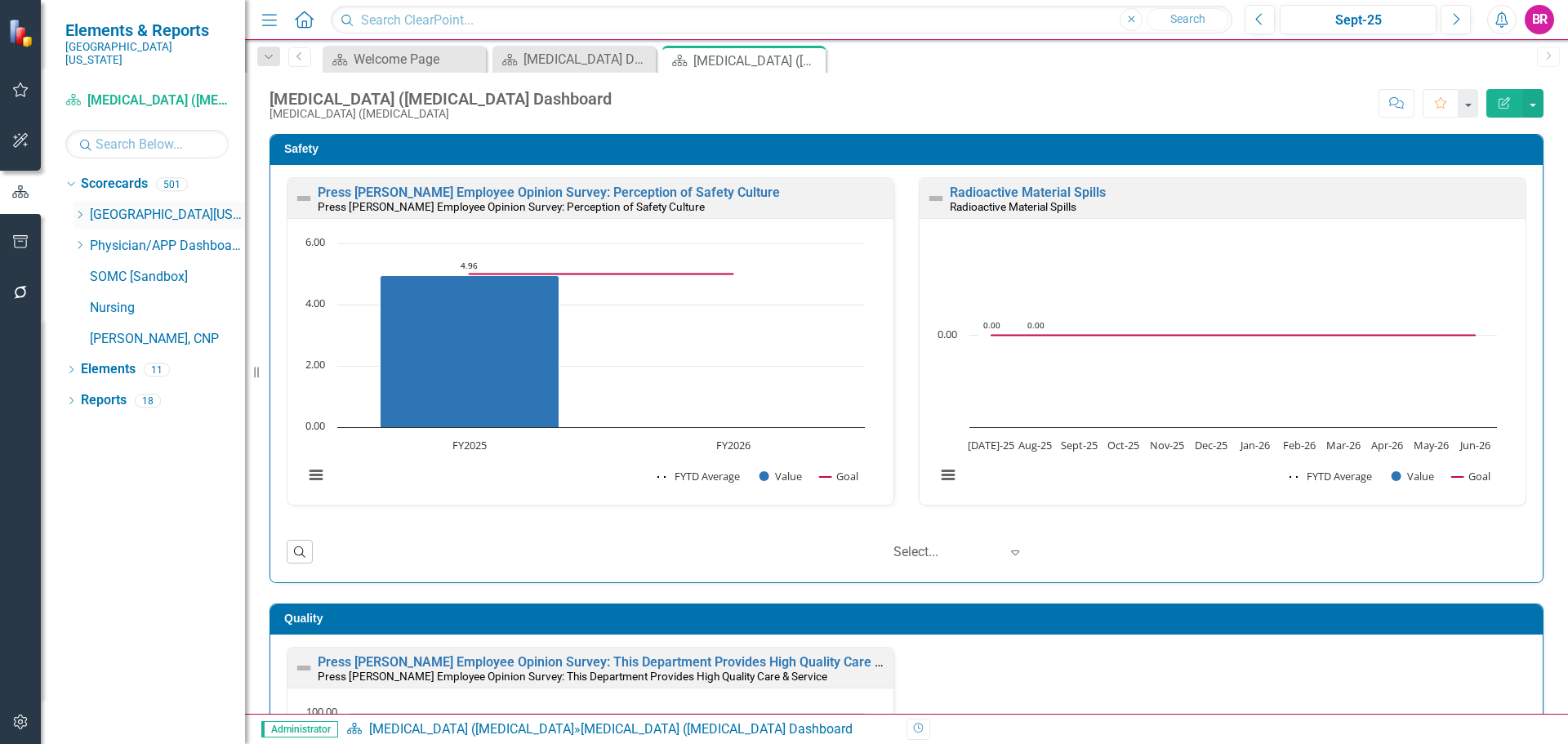
click at [76, 209] on icon "Dropdown" at bounding box center [79, 214] width 12 height 10
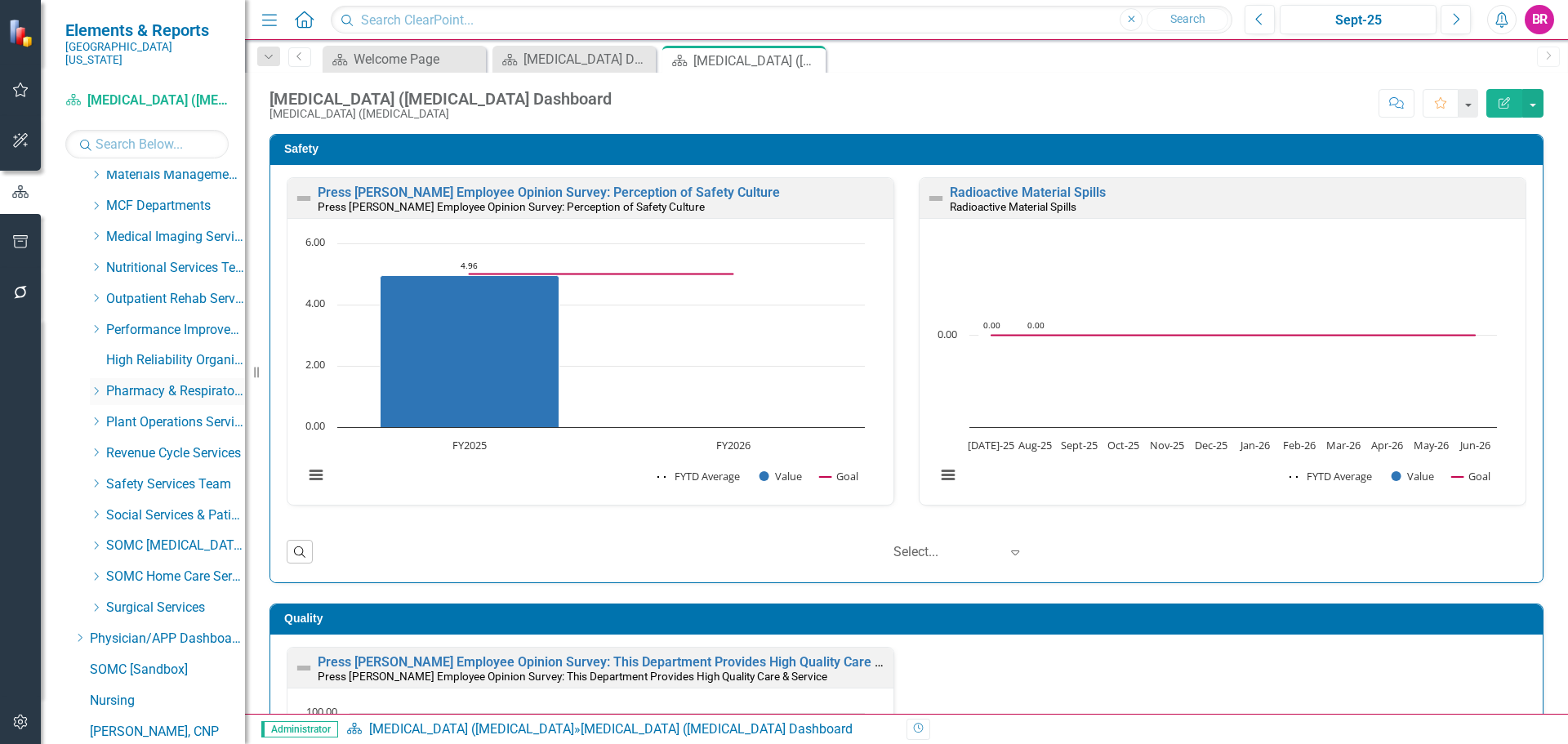
scroll to position [650, 0]
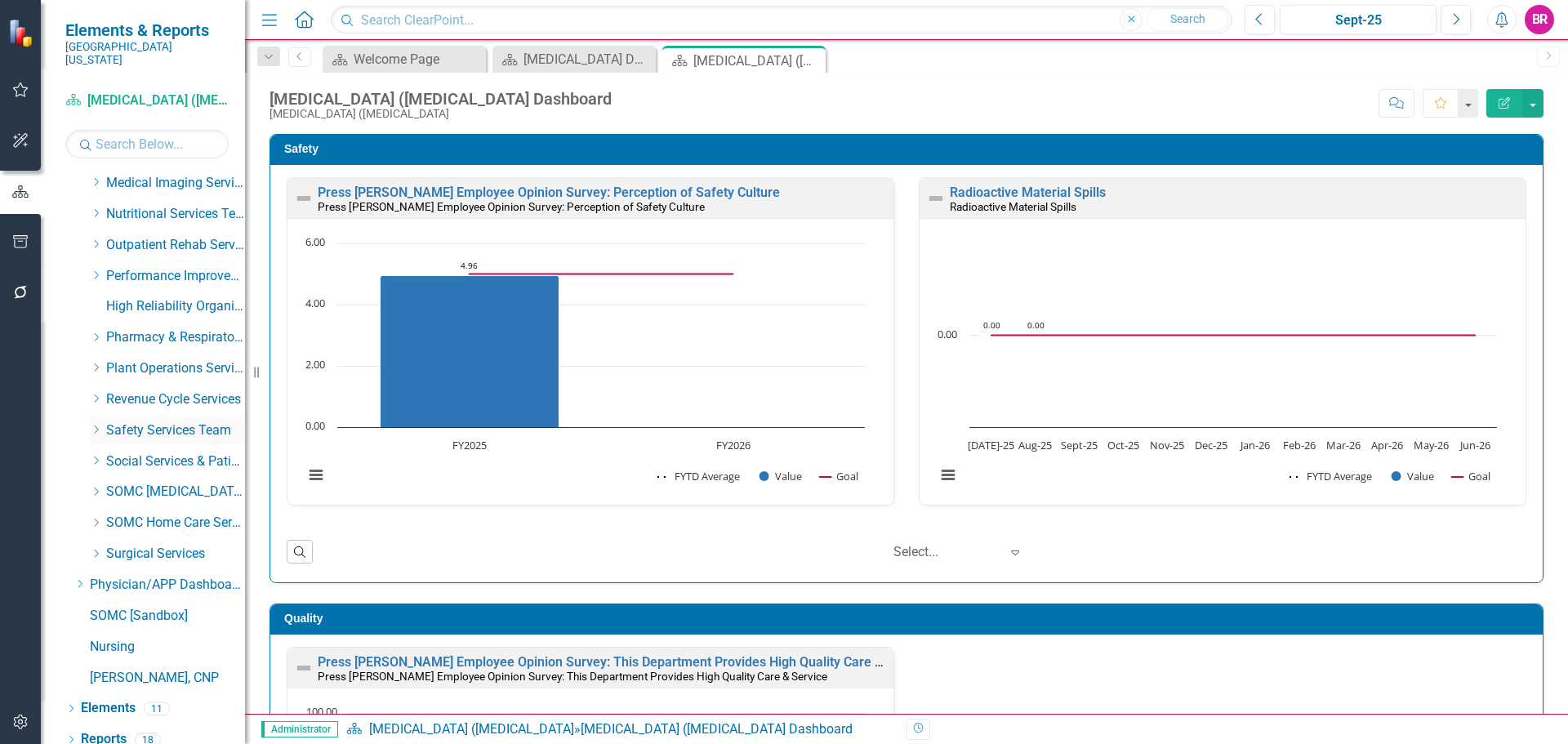
click at [99, 426] on icon at bounding box center [96, 430] width 4 height 8
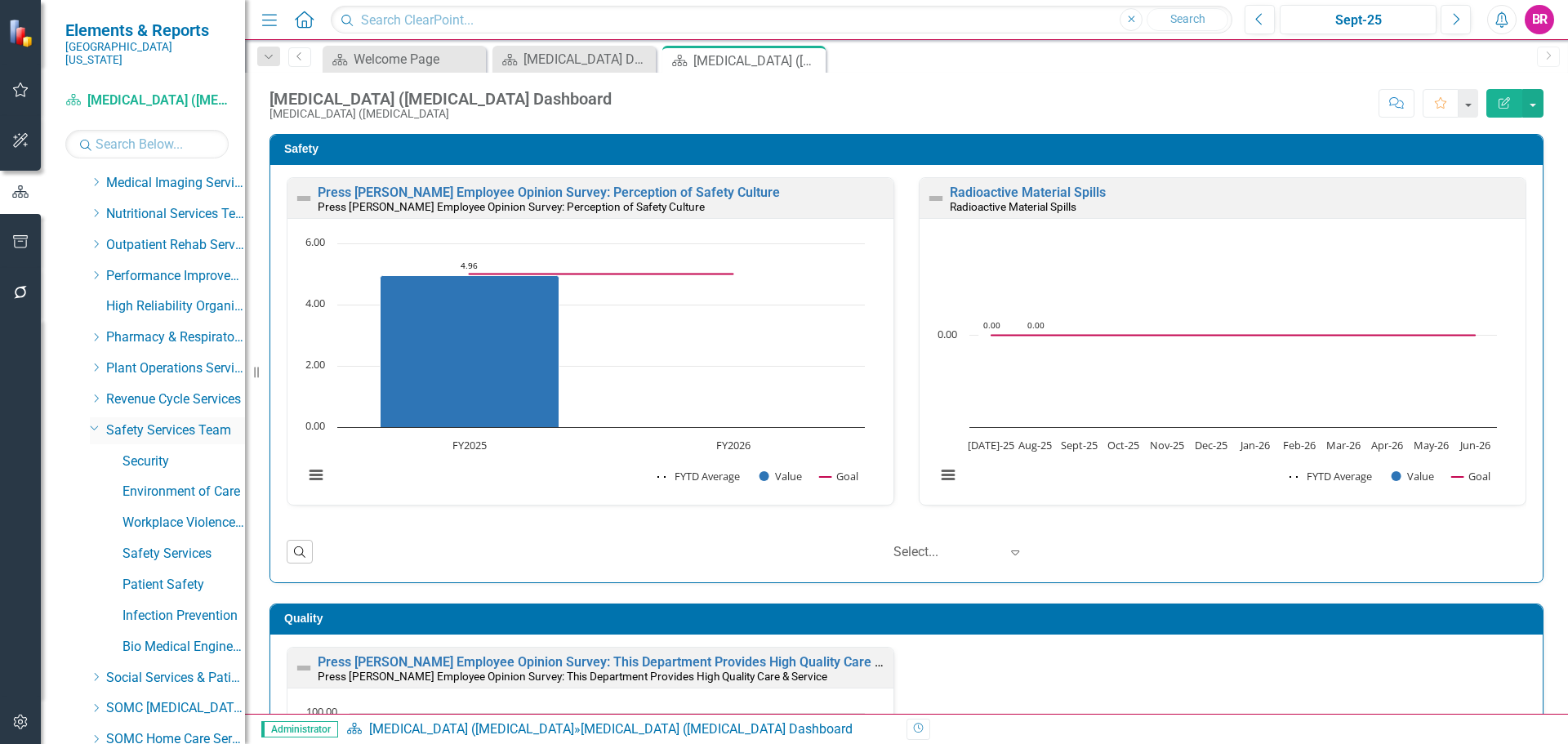
scroll to position [732, 0]
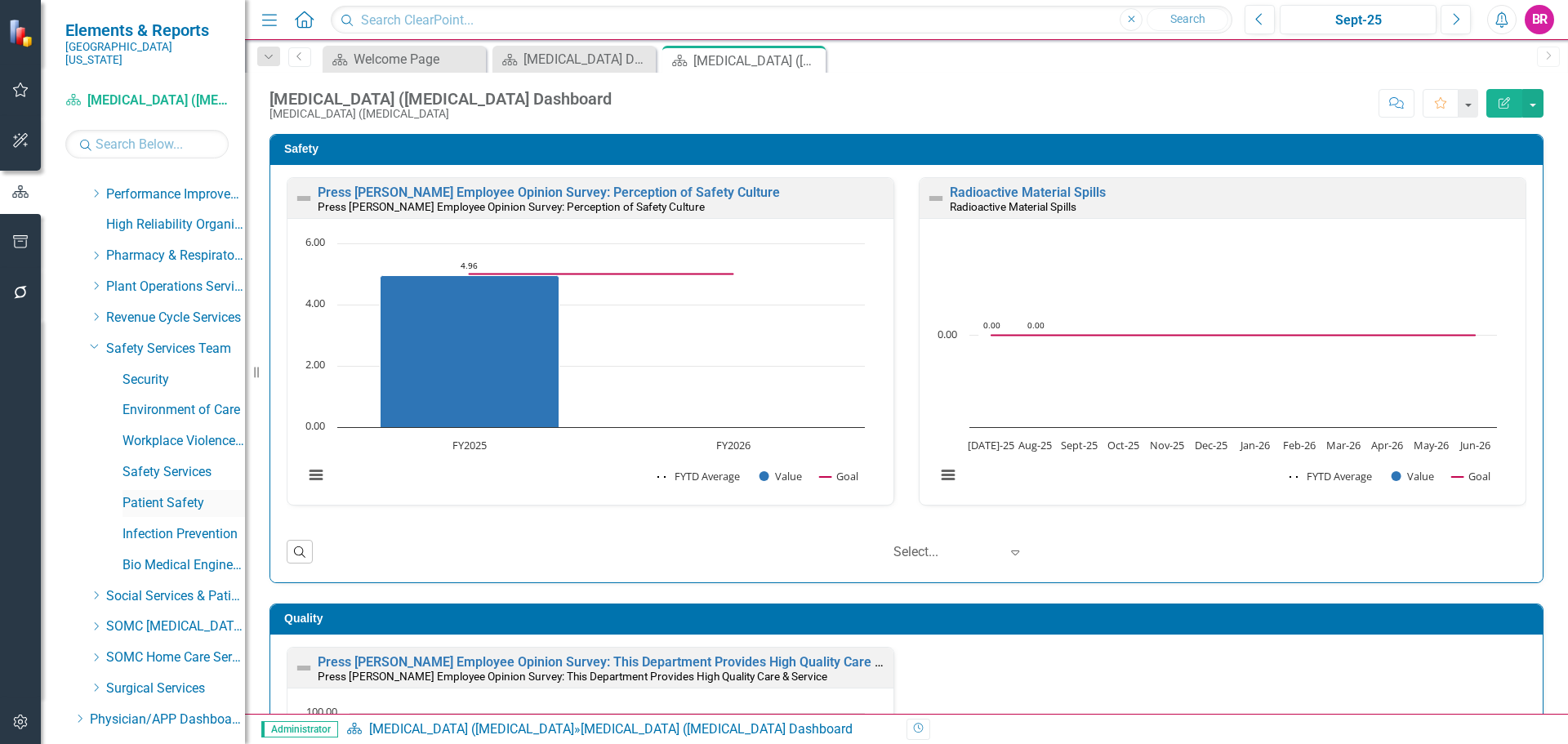
click at [177, 494] on link "Patient Safety" at bounding box center [183, 503] width 122 height 19
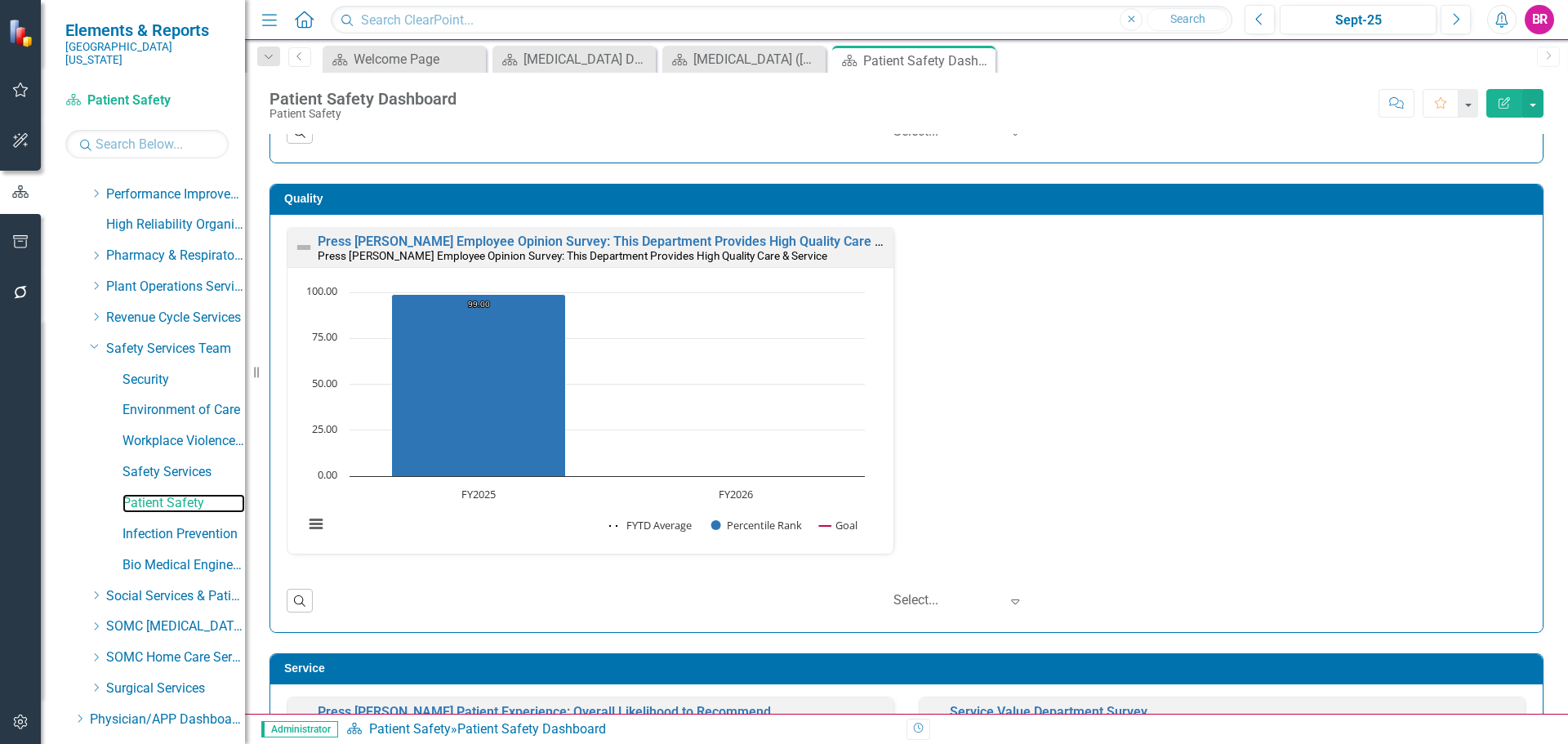
scroll to position [1095, 0]
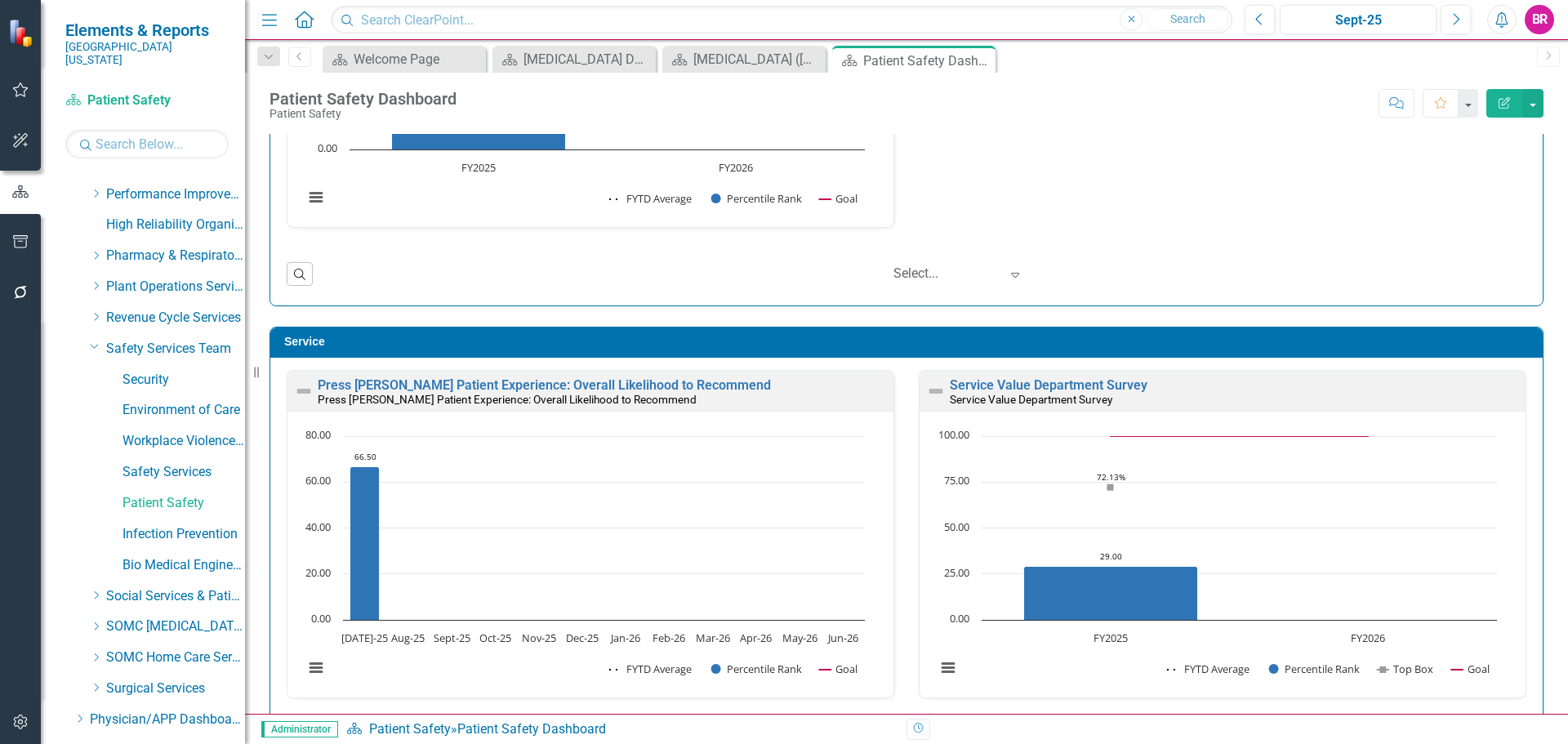
click at [1077, 395] on small "Service Value Department Survey" at bounding box center [1032, 400] width 163 height 13
click at [1076, 385] on link "Service Value Department Survey" at bounding box center [1049, 385] width 198 height 16
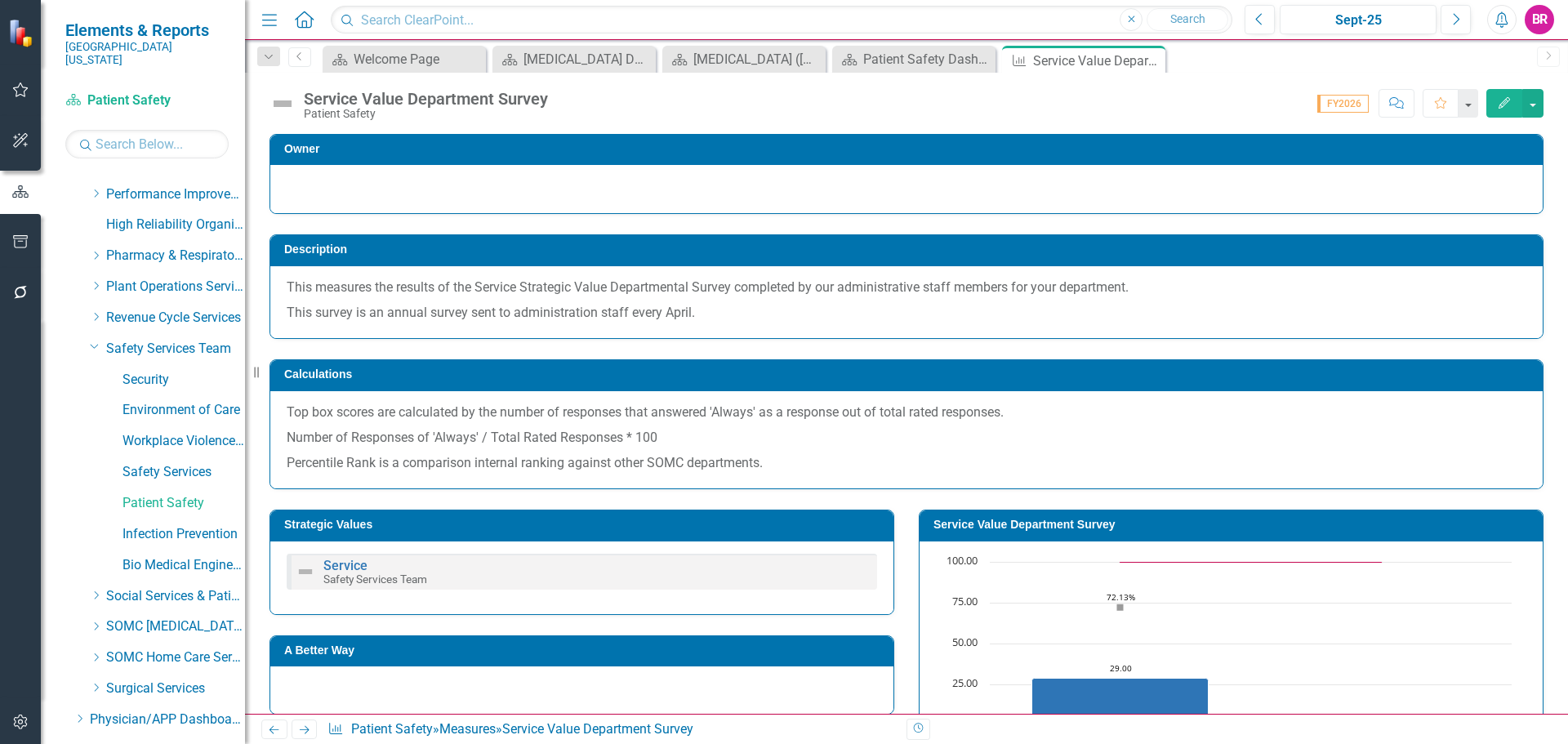
scroll to position [327, 0]
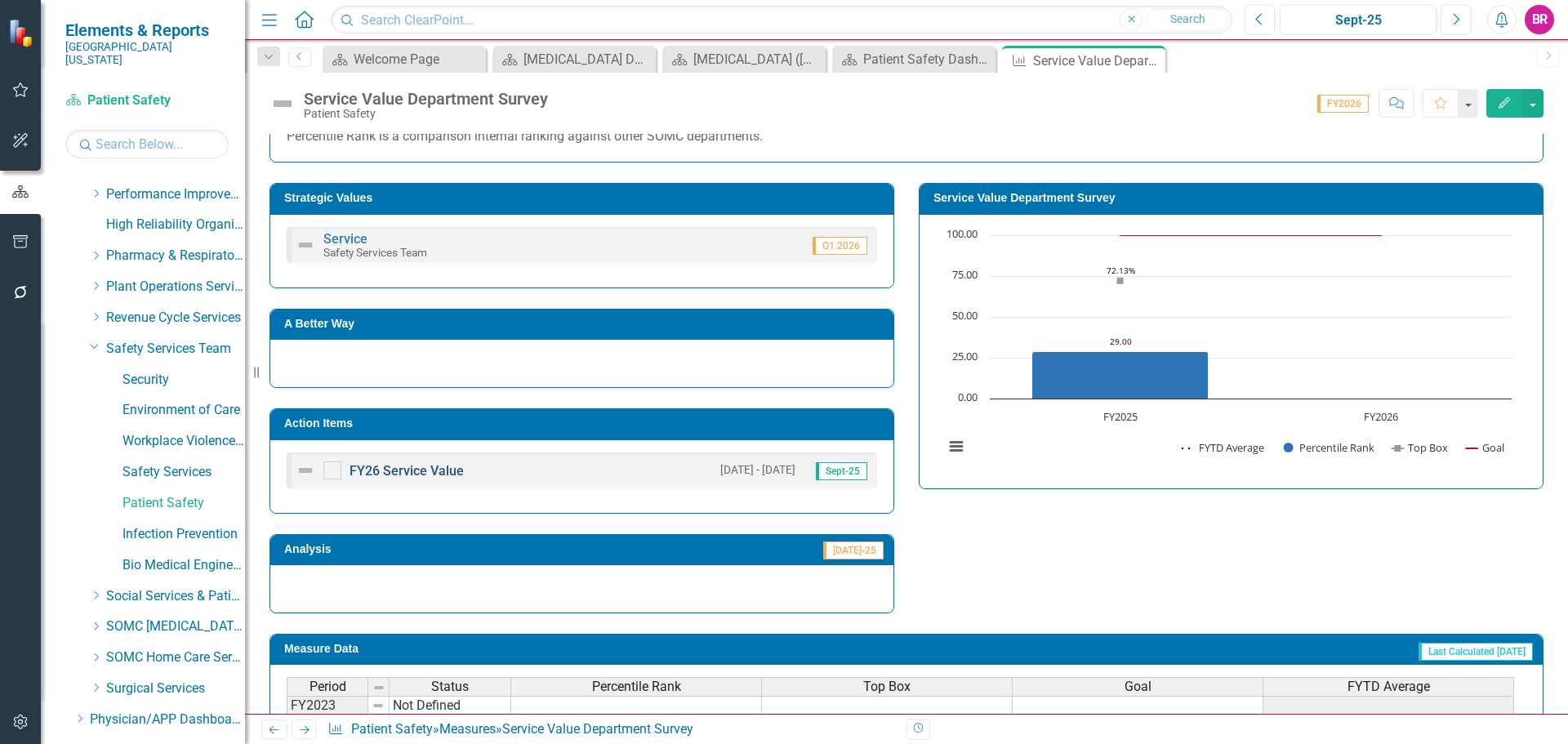
click at [395, 472] on link "FY26 Service Value" at bounding box center [407, 471] width 115 height 16
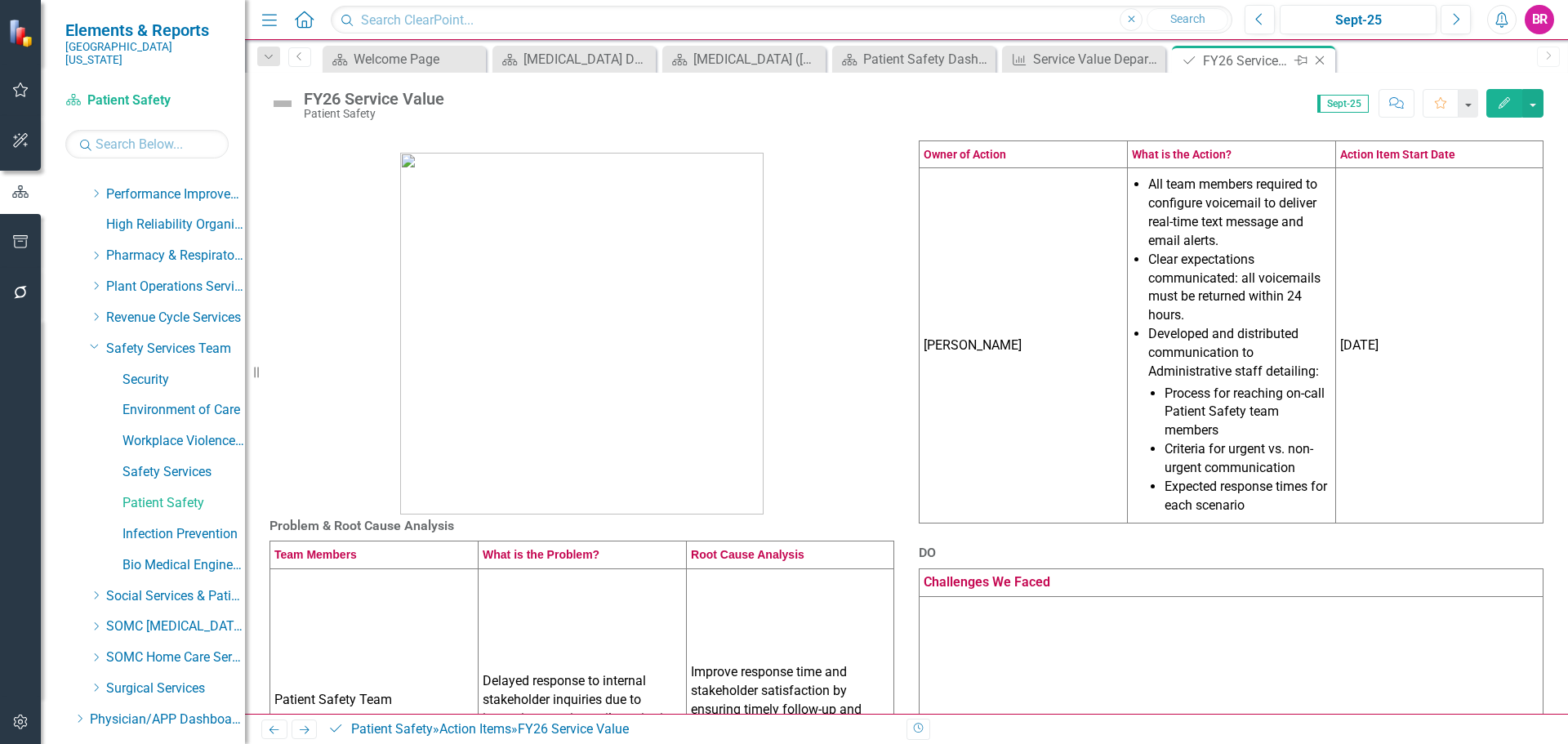
click at [1322, 67] on icon "Close" at bounding box center [1320, 61] width 17 height 13
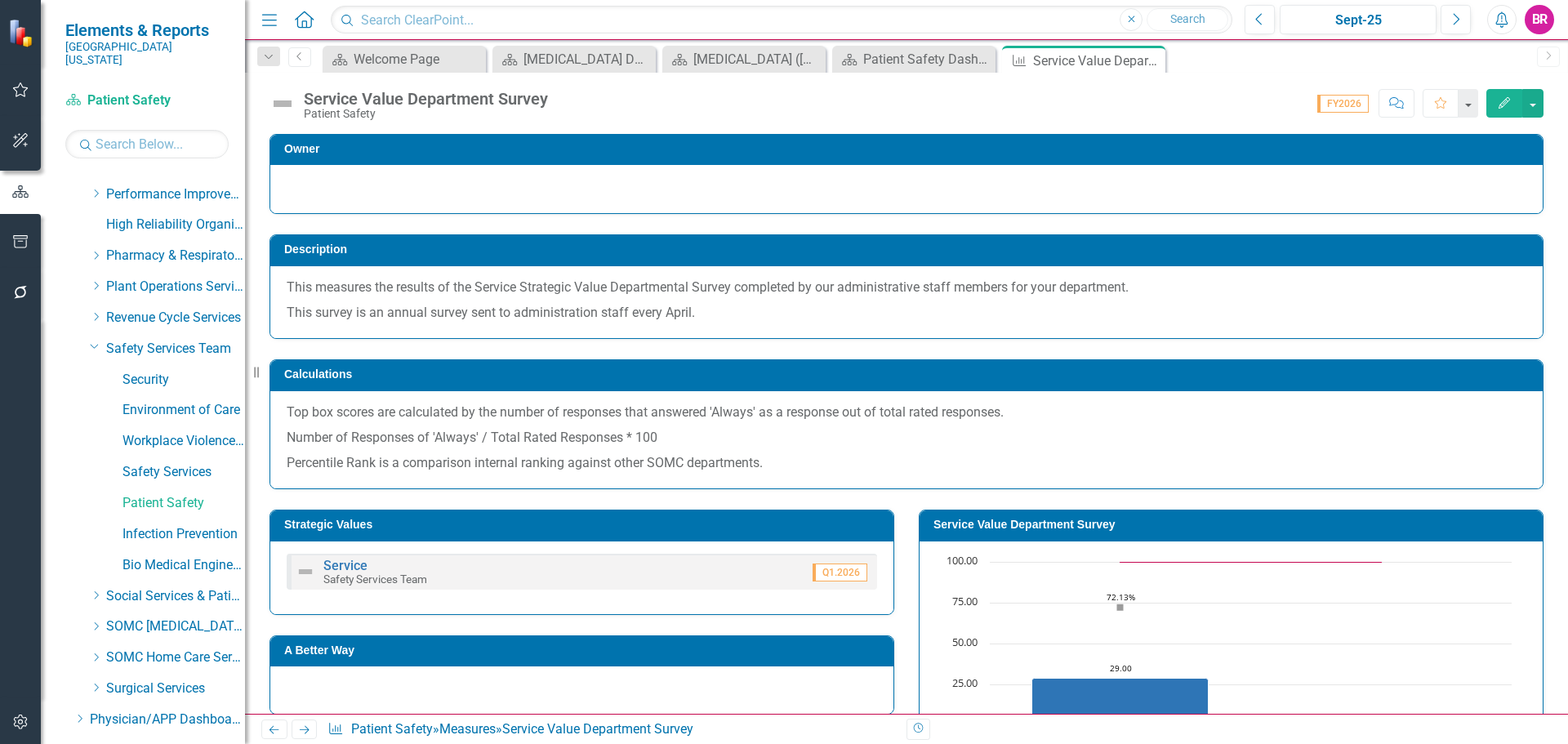
click at [1545, 449] on div "Owner Description This measures the results of the Service Strategic Value Depa…" at bounding box center [907, 661] width 1324 height 1094
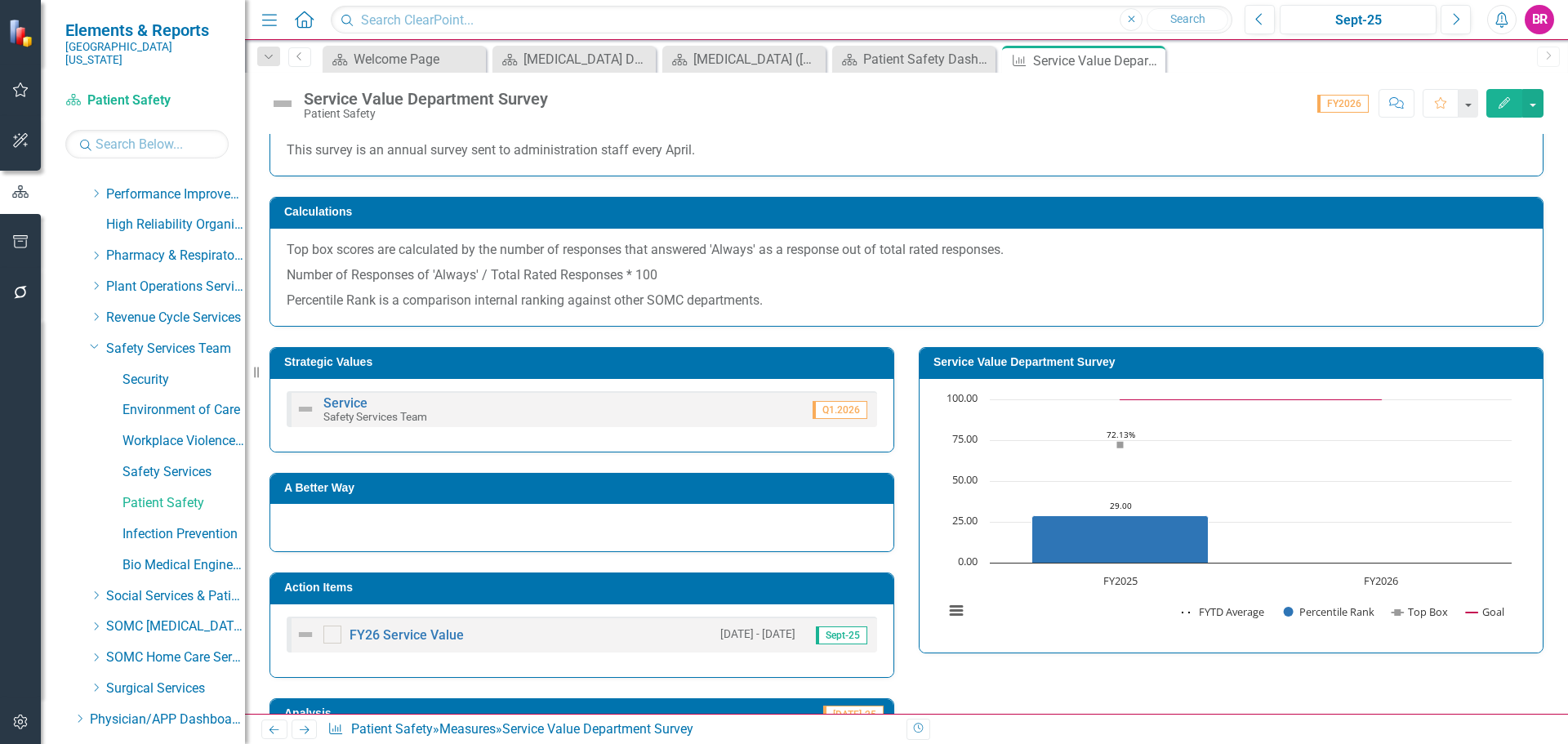
scroll to position [163, 0]
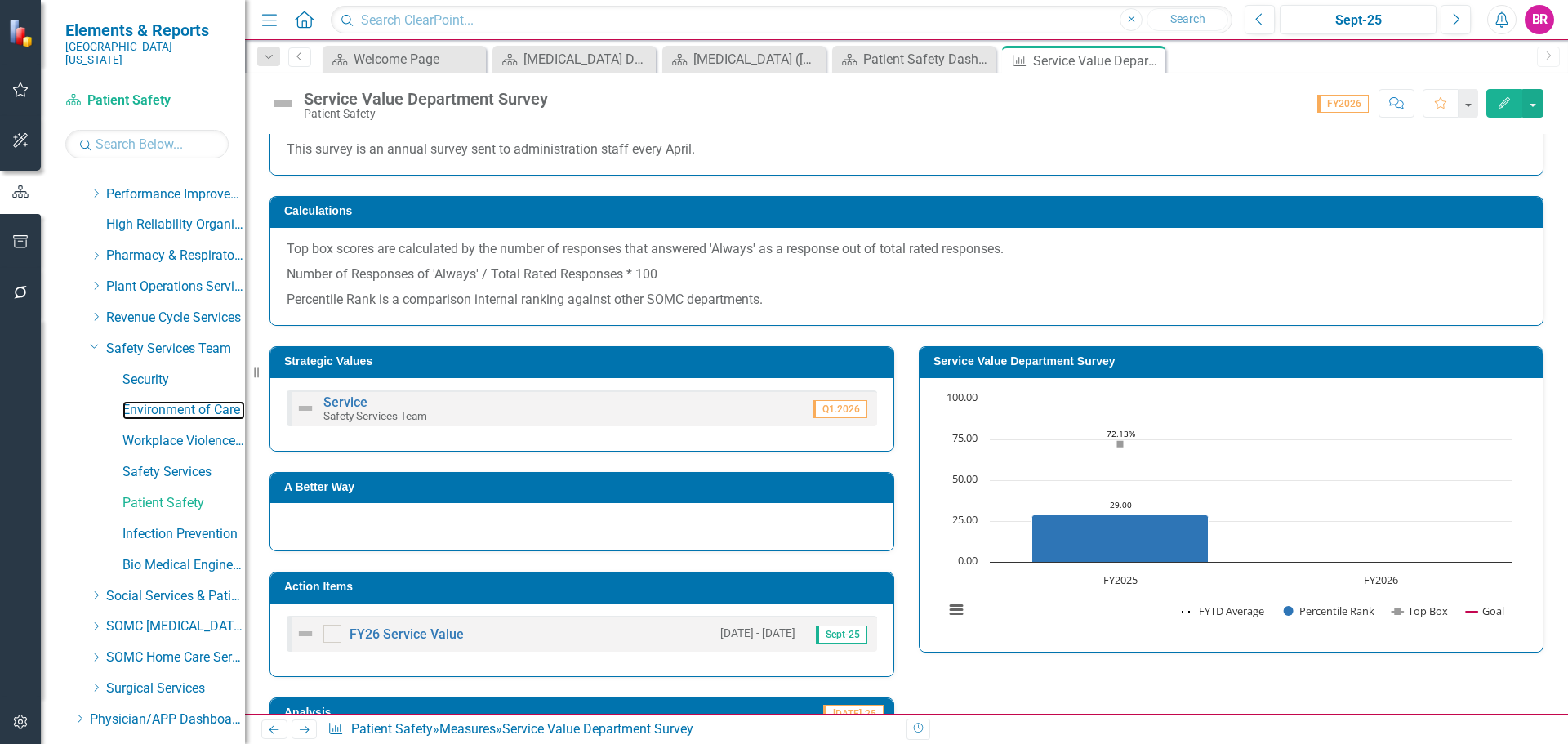
drag, startPoint x: 177, startPoint y: 392, endPoint x: 321, endPoint y: 449, distance: 154.9
click at [177, 401] on link "Environment of Care" at bounding box center [183, 410] width 122 height 19
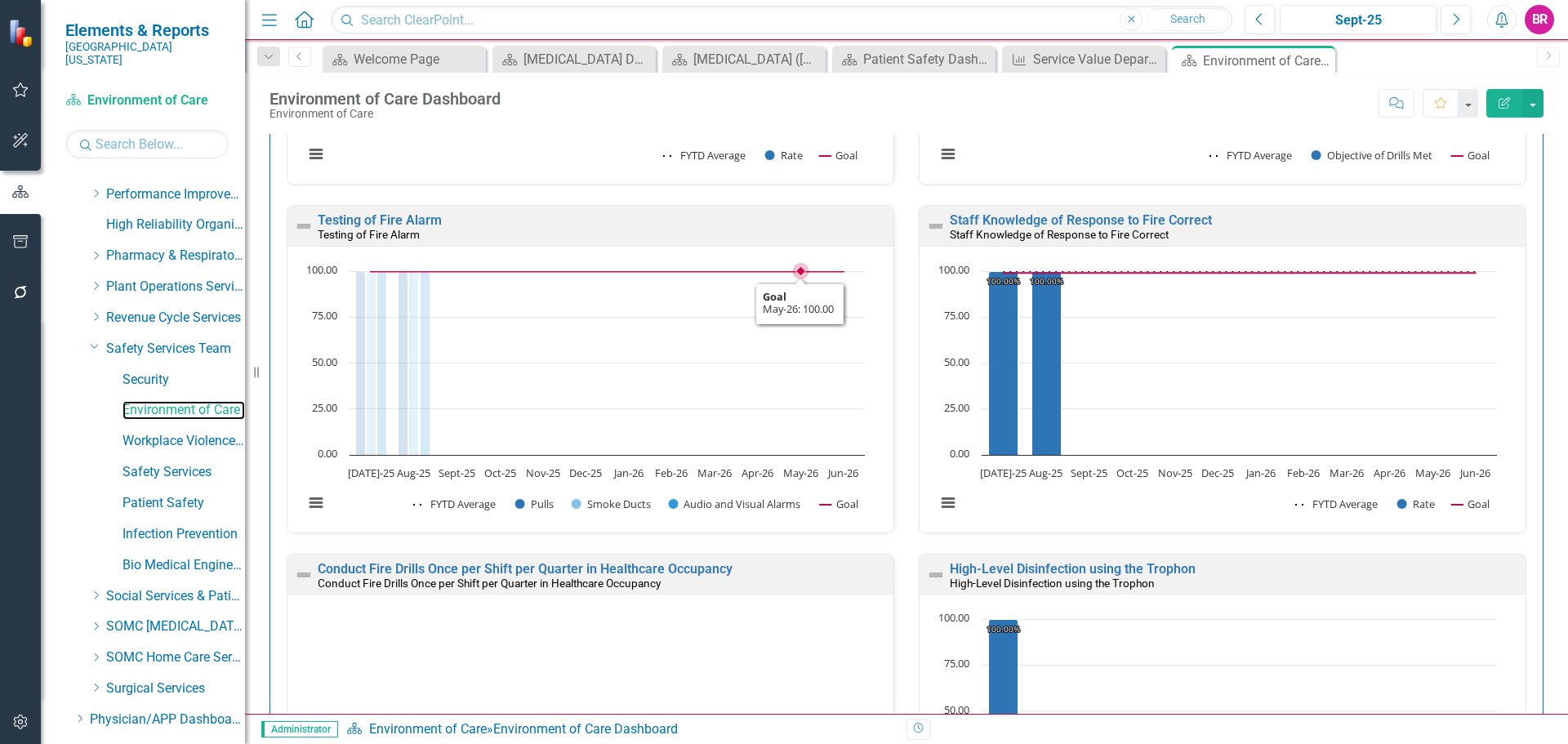
scroll to position [1225, 0]
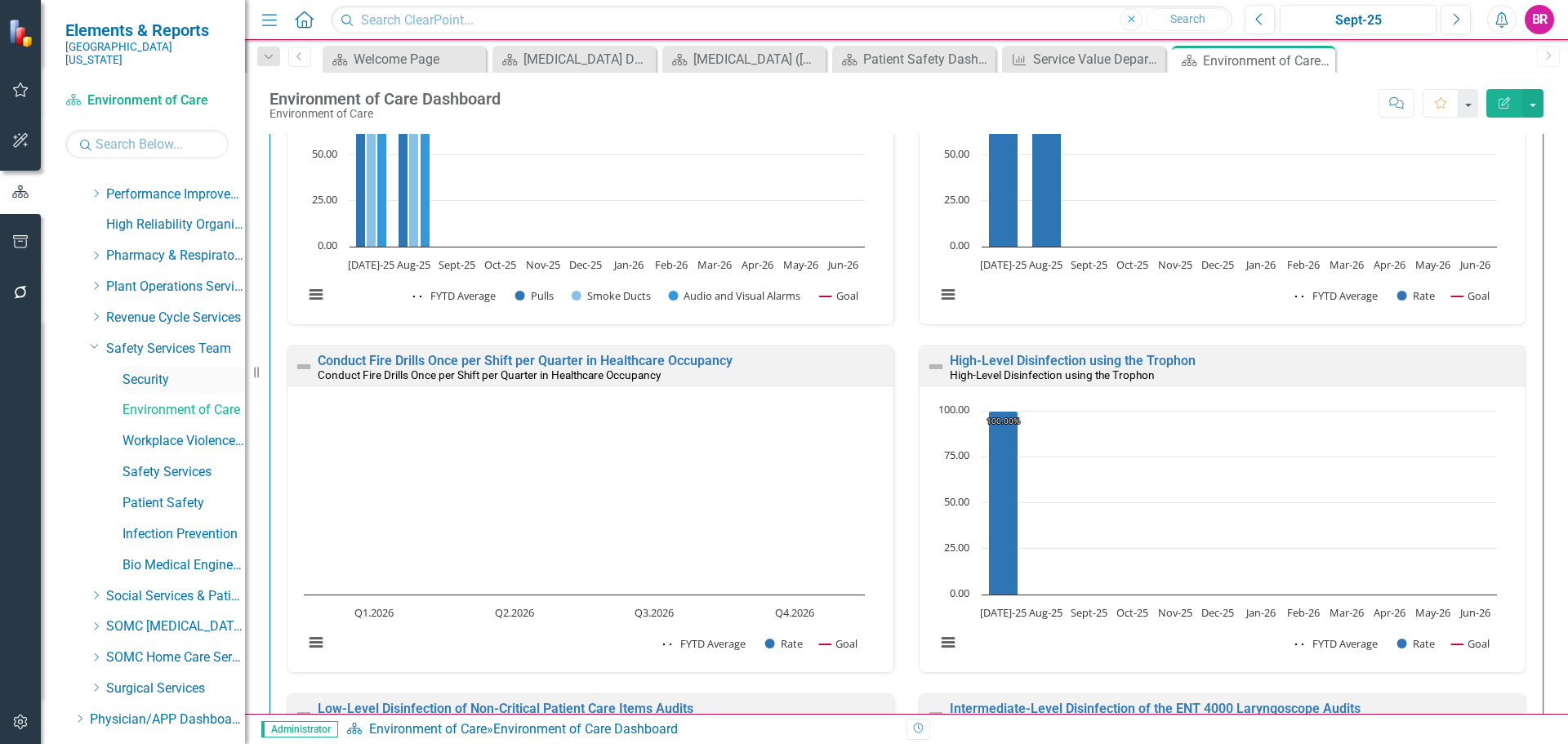
click at [145, 371] on link "Security" at bounding box center [183, 380] width 122 height 19
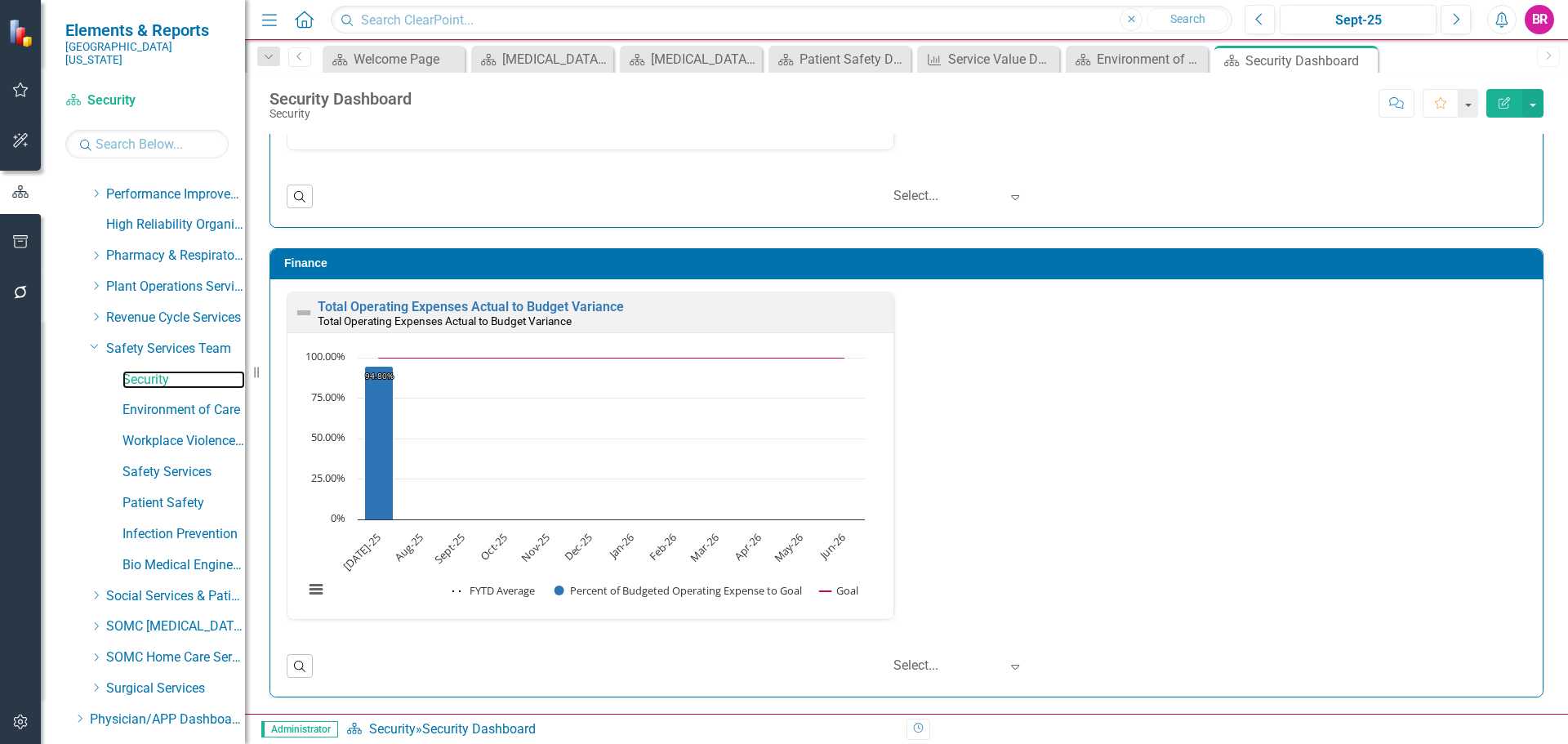
scroll to position [1, 0]
drag, startPoint x: 147, startPoint y: 429, endPoint x: 166, endPoint y: 435, distance: 19.9
click at [147, 432] on link "Workplace Violence Prevention Team" at bounding box center [183, 441] width 122 height 19
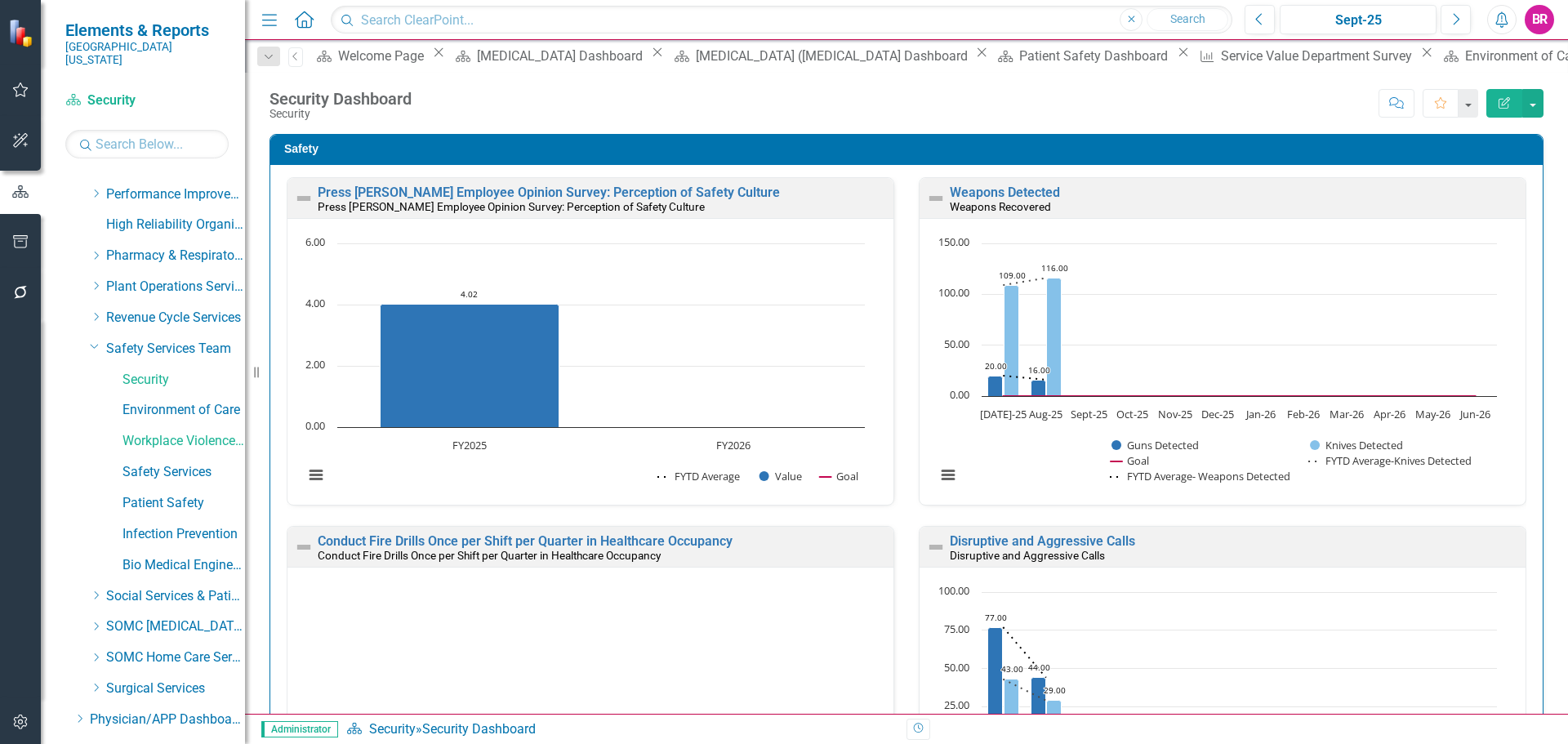
click at [1539, 451] on div "Safety Press [PERSON_NAME] Employee Opinion Survey: Perception of Safety Cultur…" at bounding box center [906, 523] width 1299 height 818
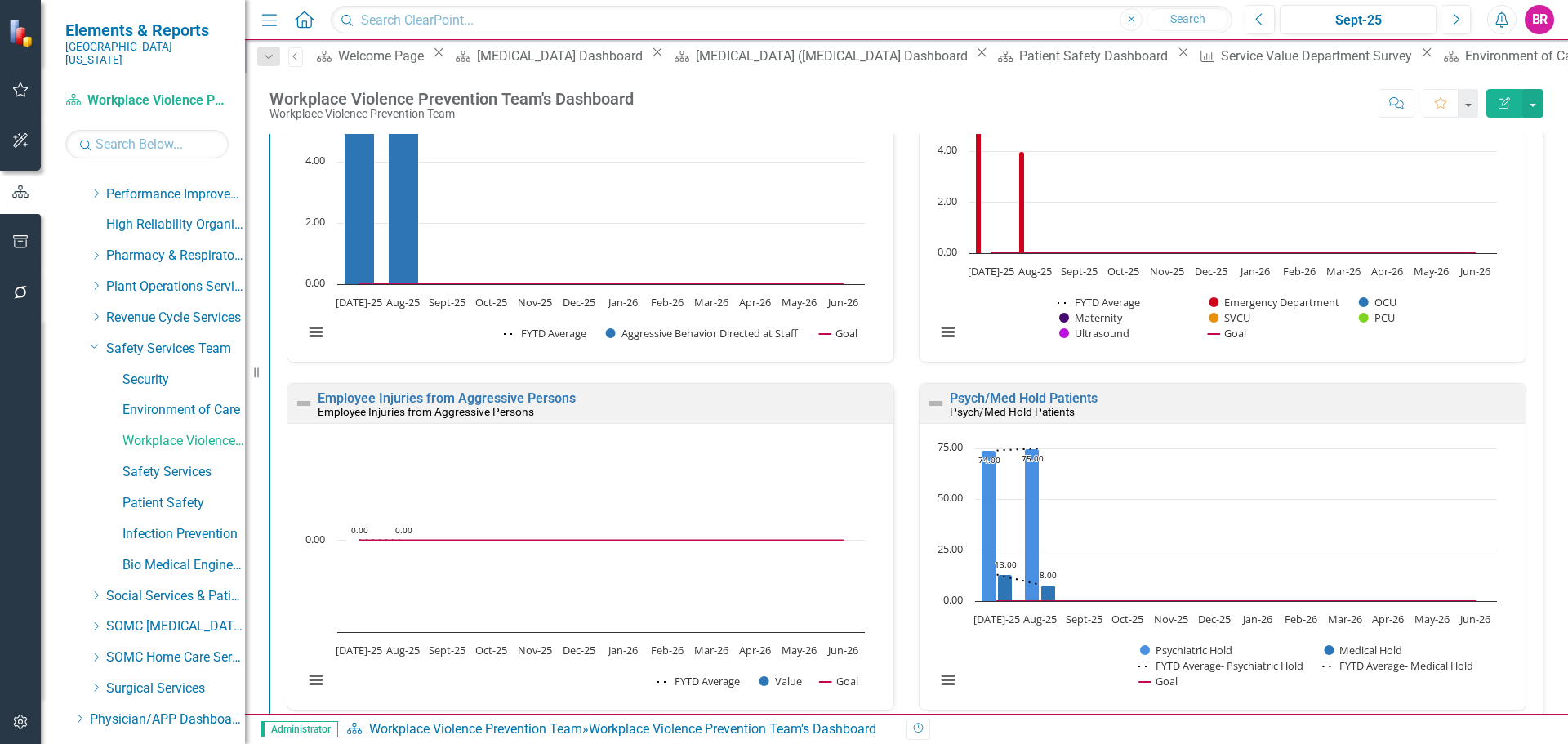
scroll to position [490, 0]
click at [989, 397] on link "Psych/Med Hold Patients" at bounding box center [1024, 400] width 148 height 16
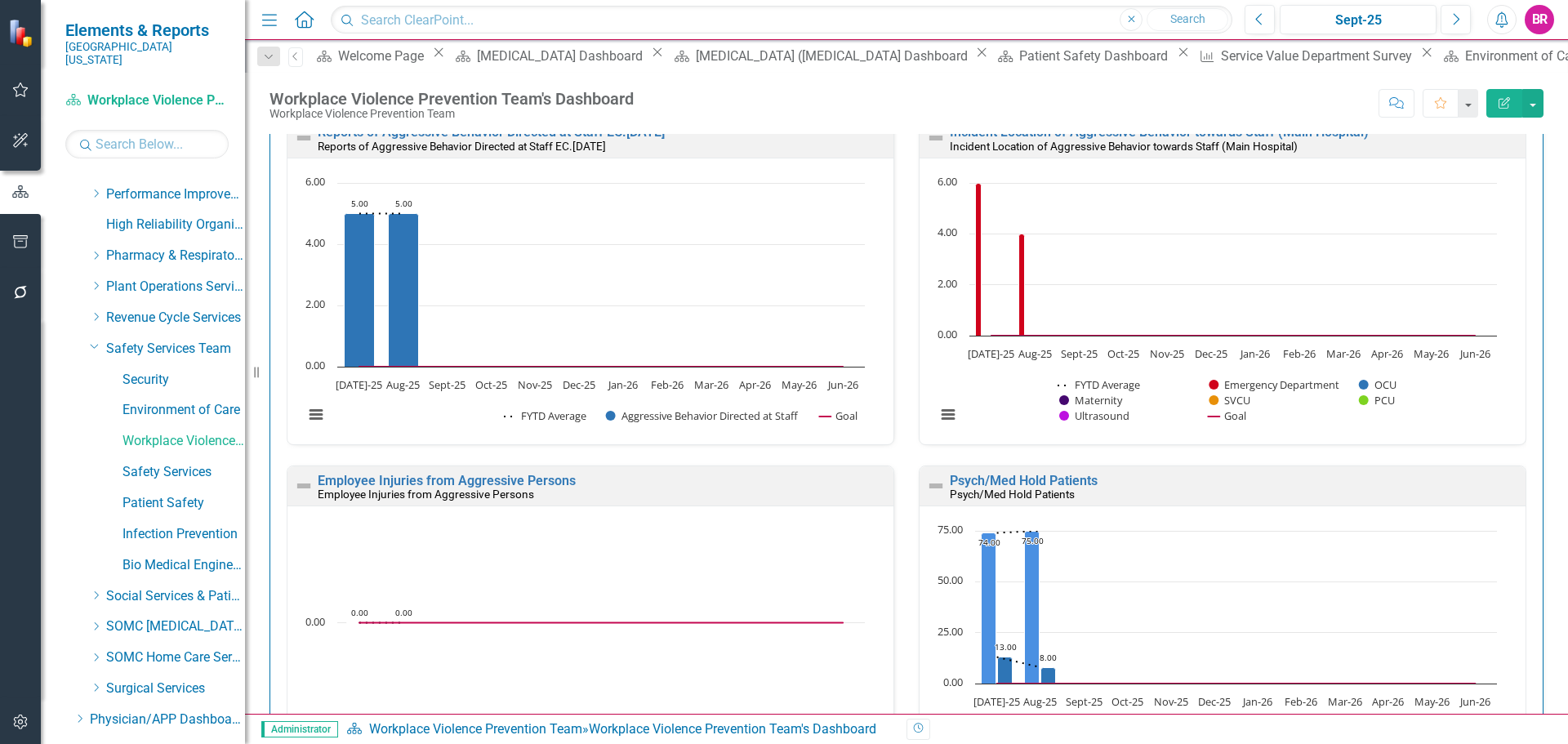
scroll to position [327, 0]
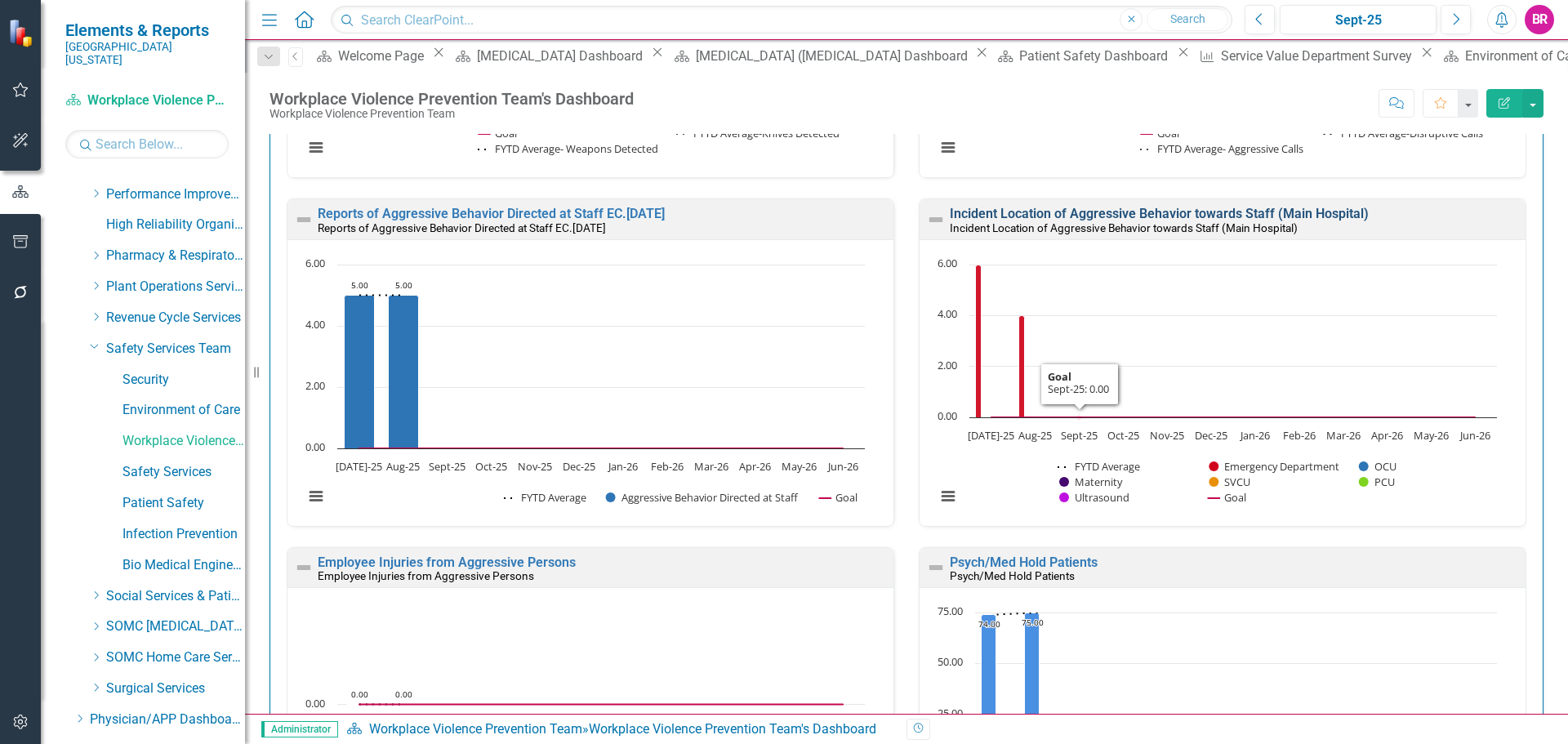
click at [1061, 213] on link "Incident Location of Aggressive Behavior towards Staff (Main Hospital)" at bounding box center [1160, 214] width 419 height 16
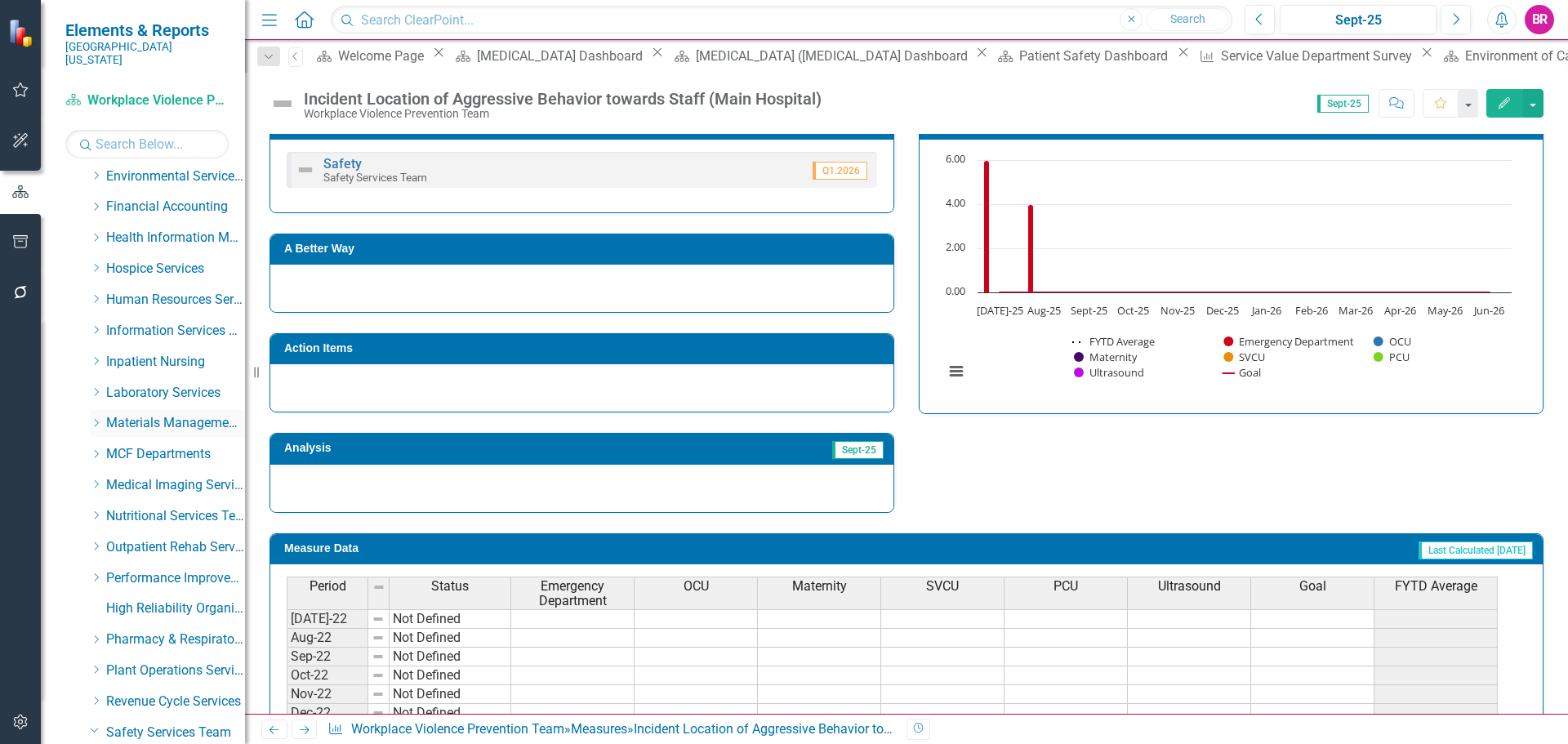
scroll to position [323, 0]
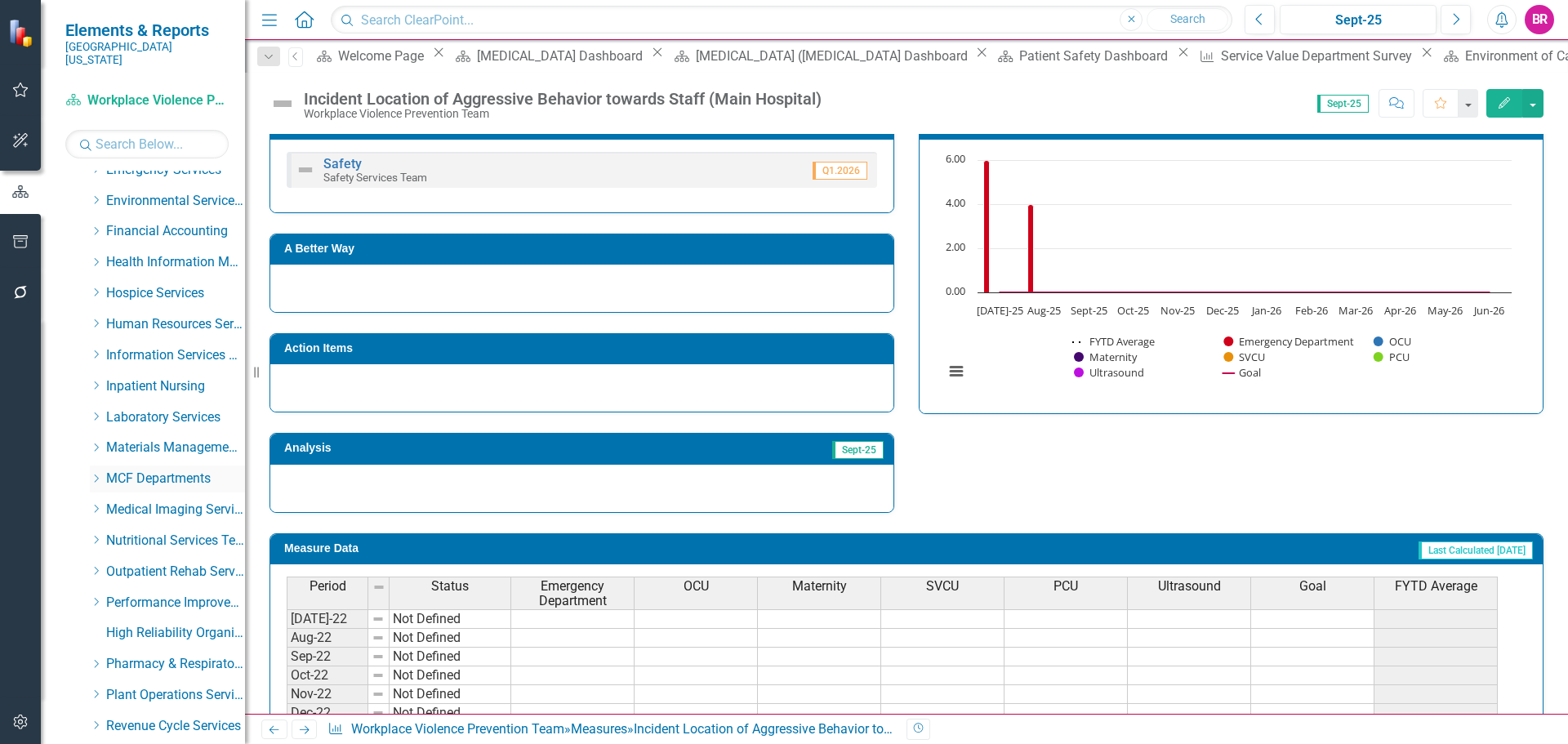
click at [91, 474] on icon "Dropdown" at bounding box center [96, 479] width 12 height 10
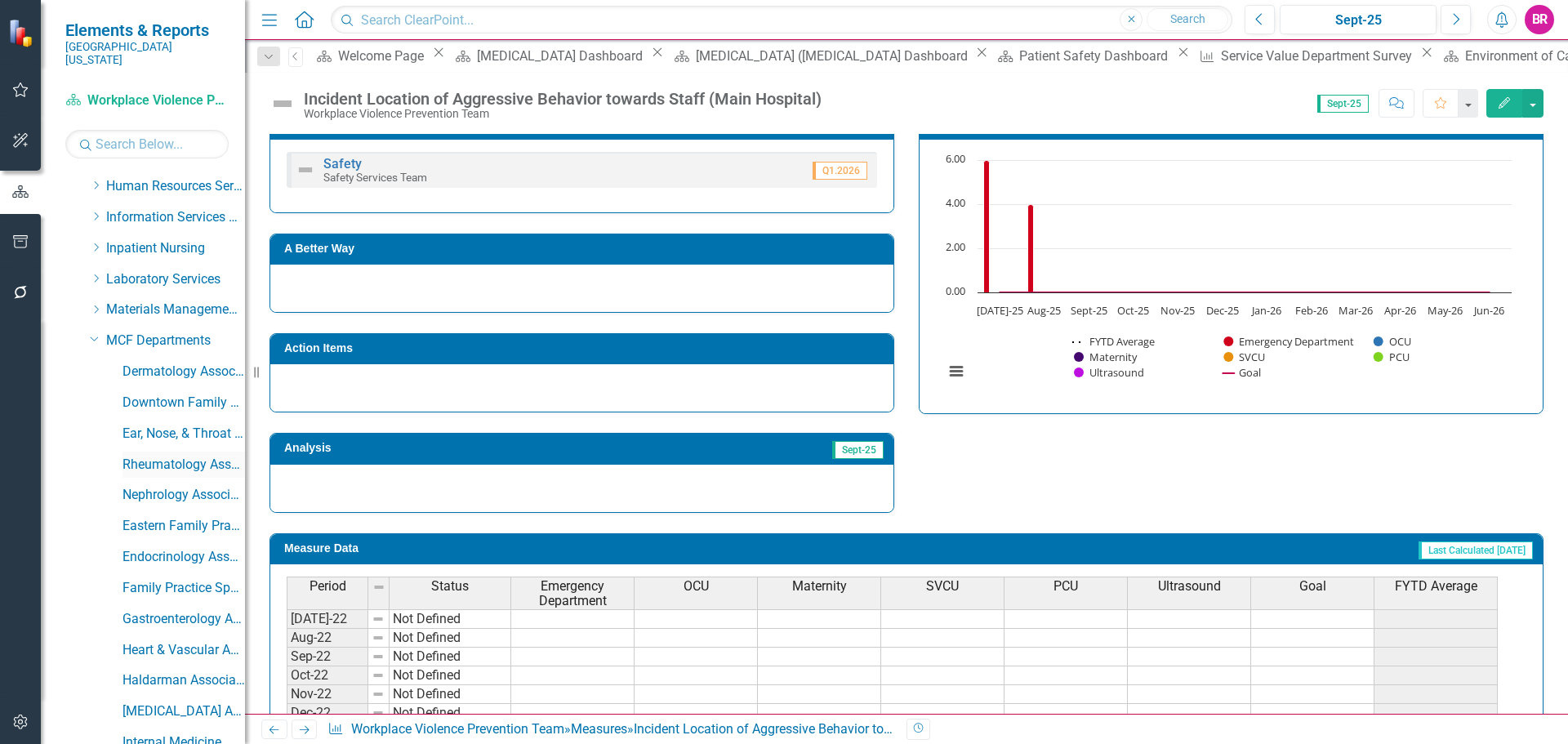
scroll to position [487, 0]
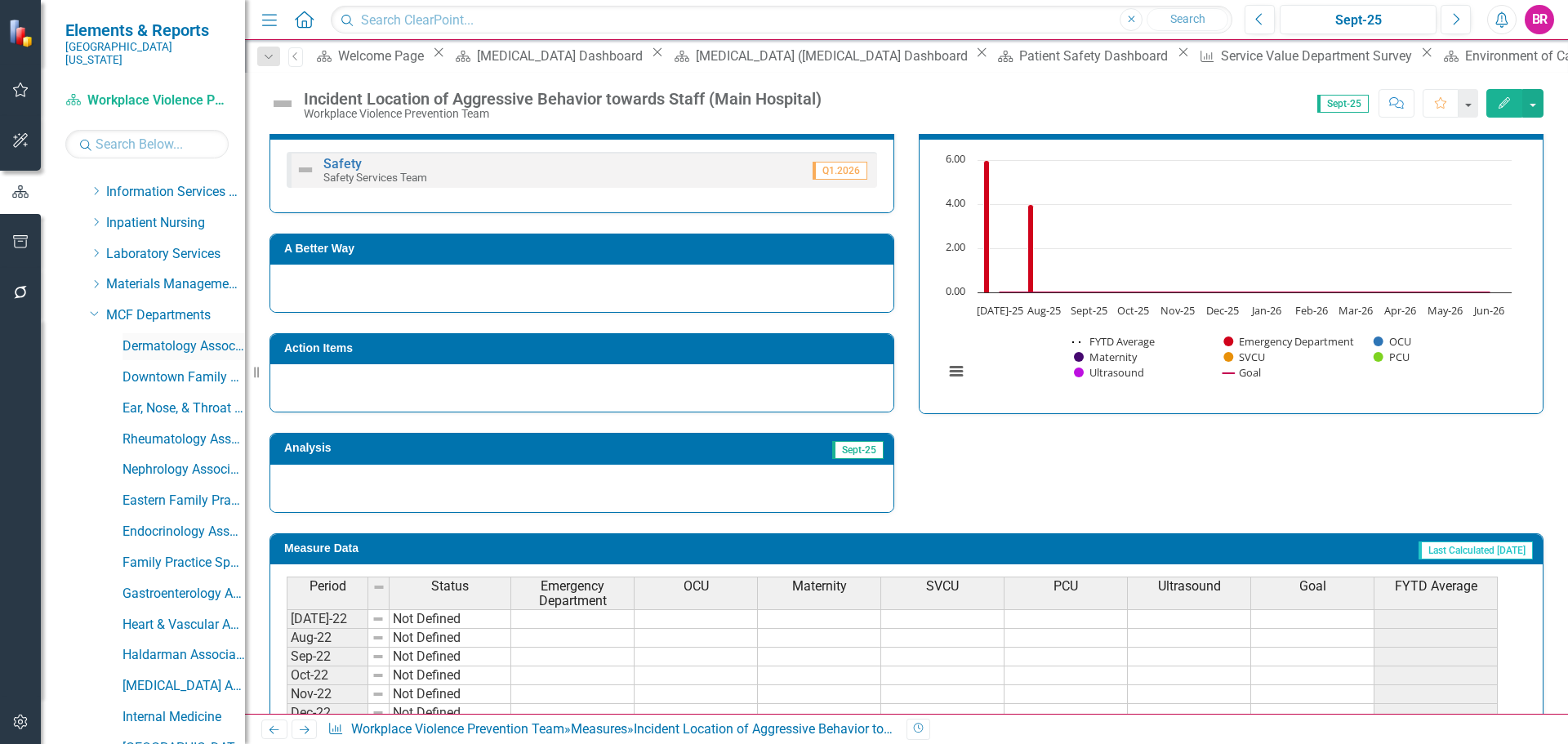
click at [182, 338] on link "Dermatology Associates" at bounding box center [183, 347] width 122 height 19
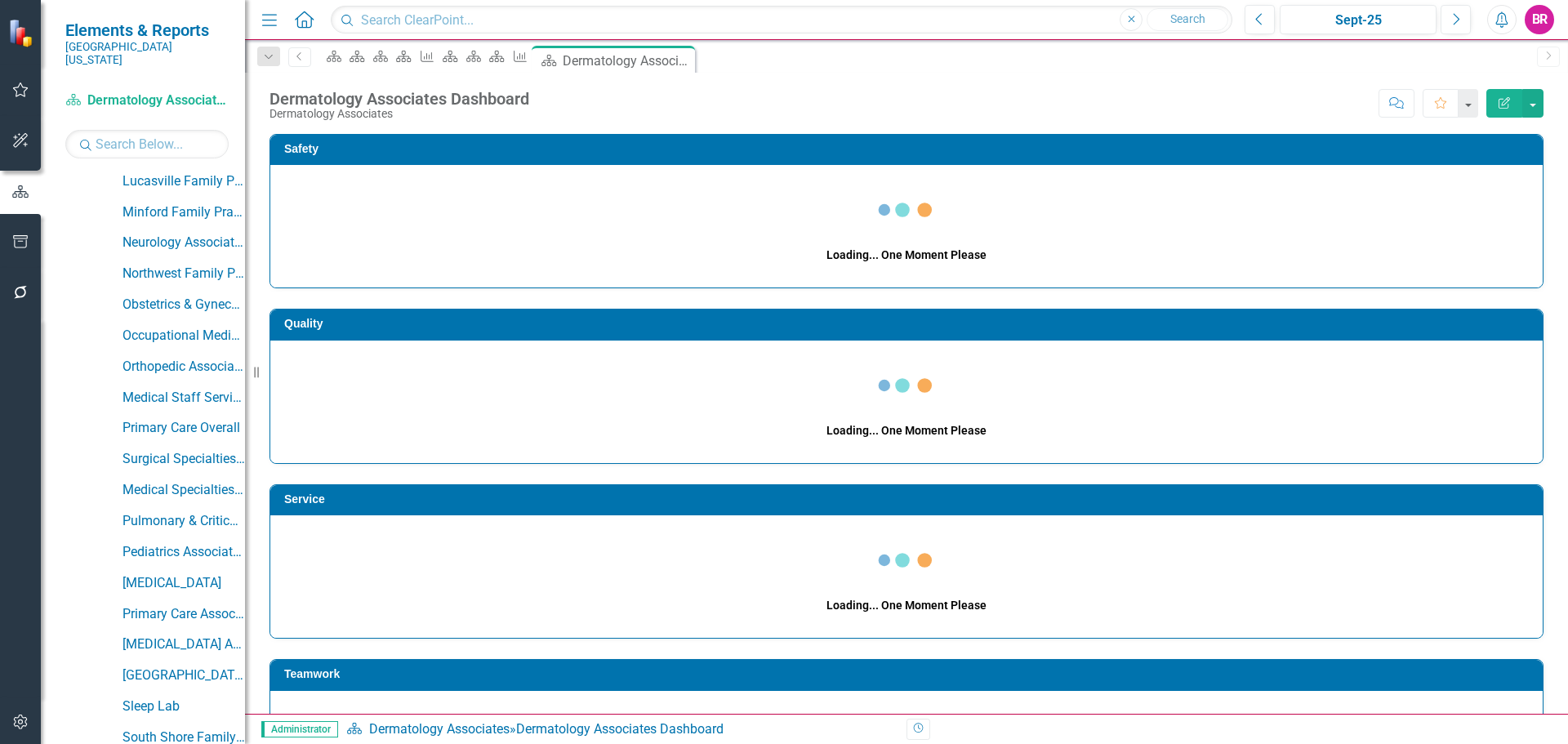
scroll to position [2349, 0]
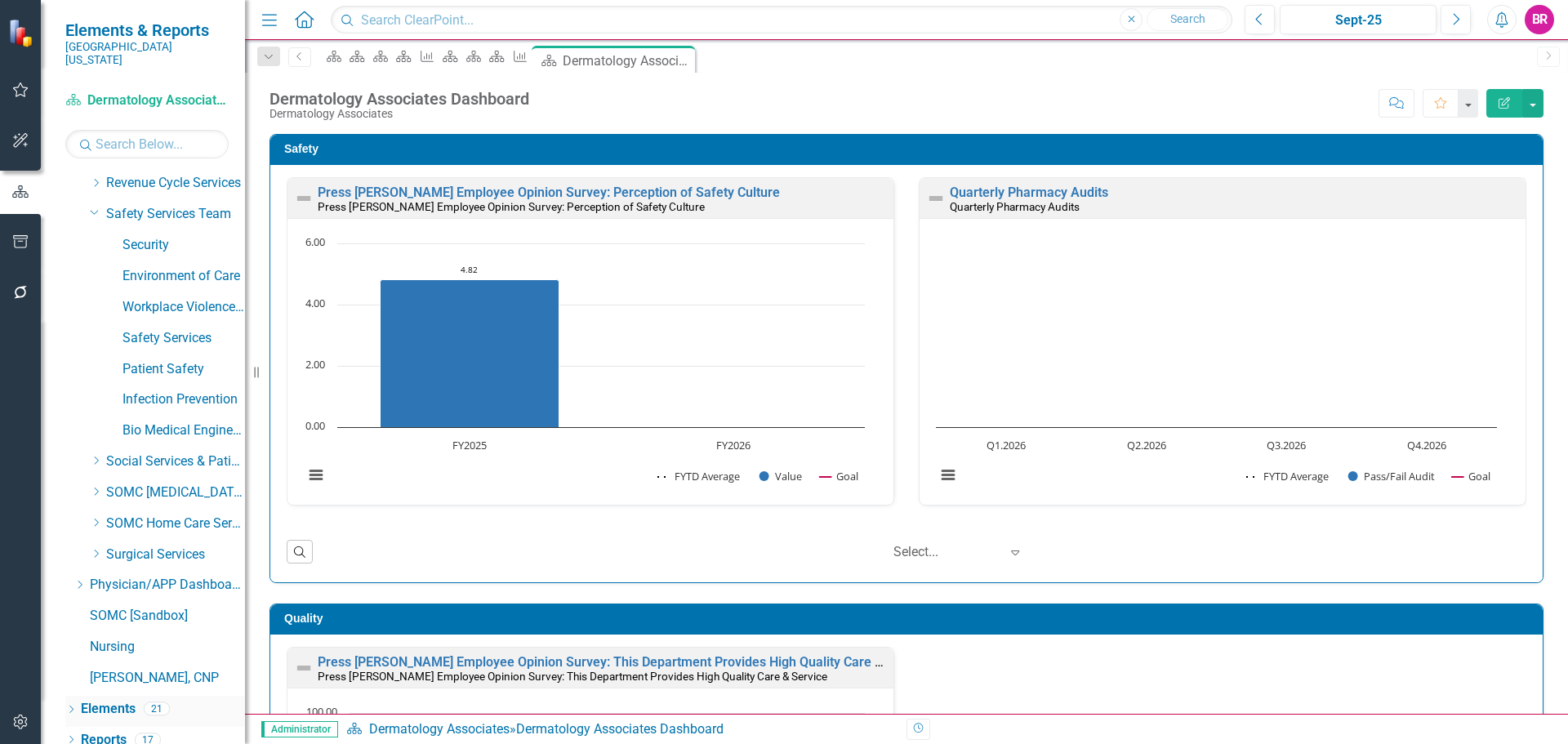
click at [111, 700] on link "Elements" at bounding box center [108, 709] width 55 height 19
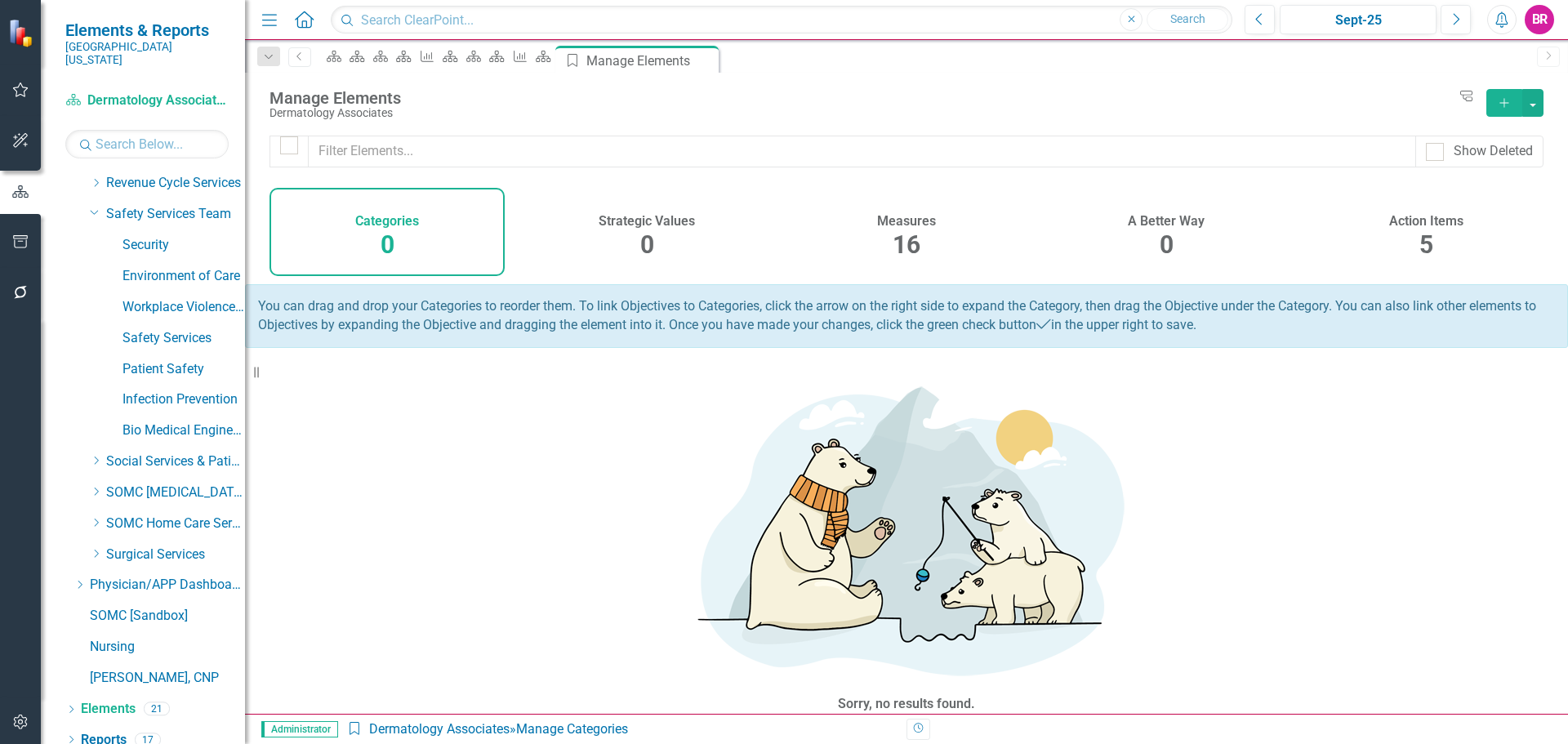
click at [882, 254] on div "Measures 16" at bounding box center [906, 232] width 235 height 88
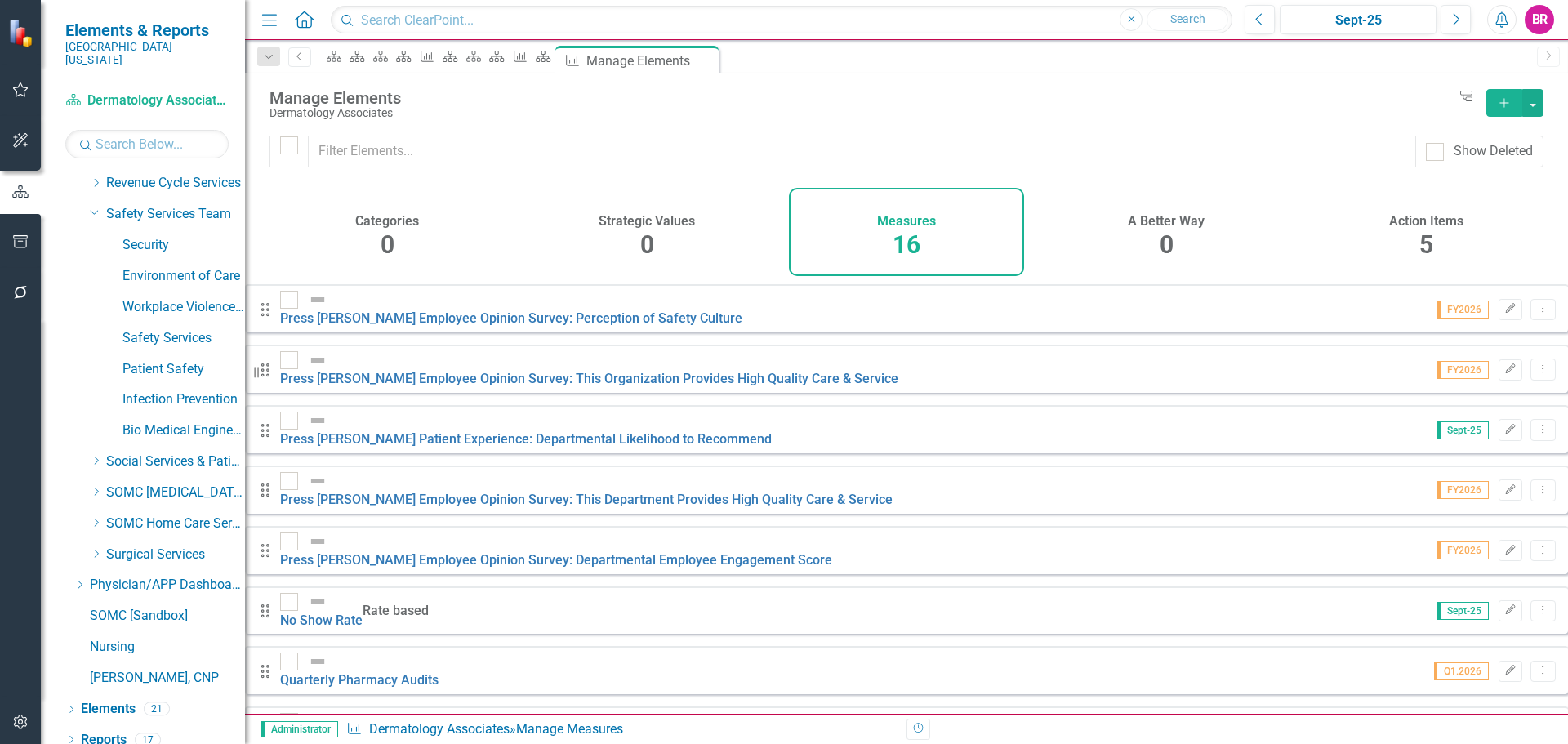
scroll to position [404, 0]
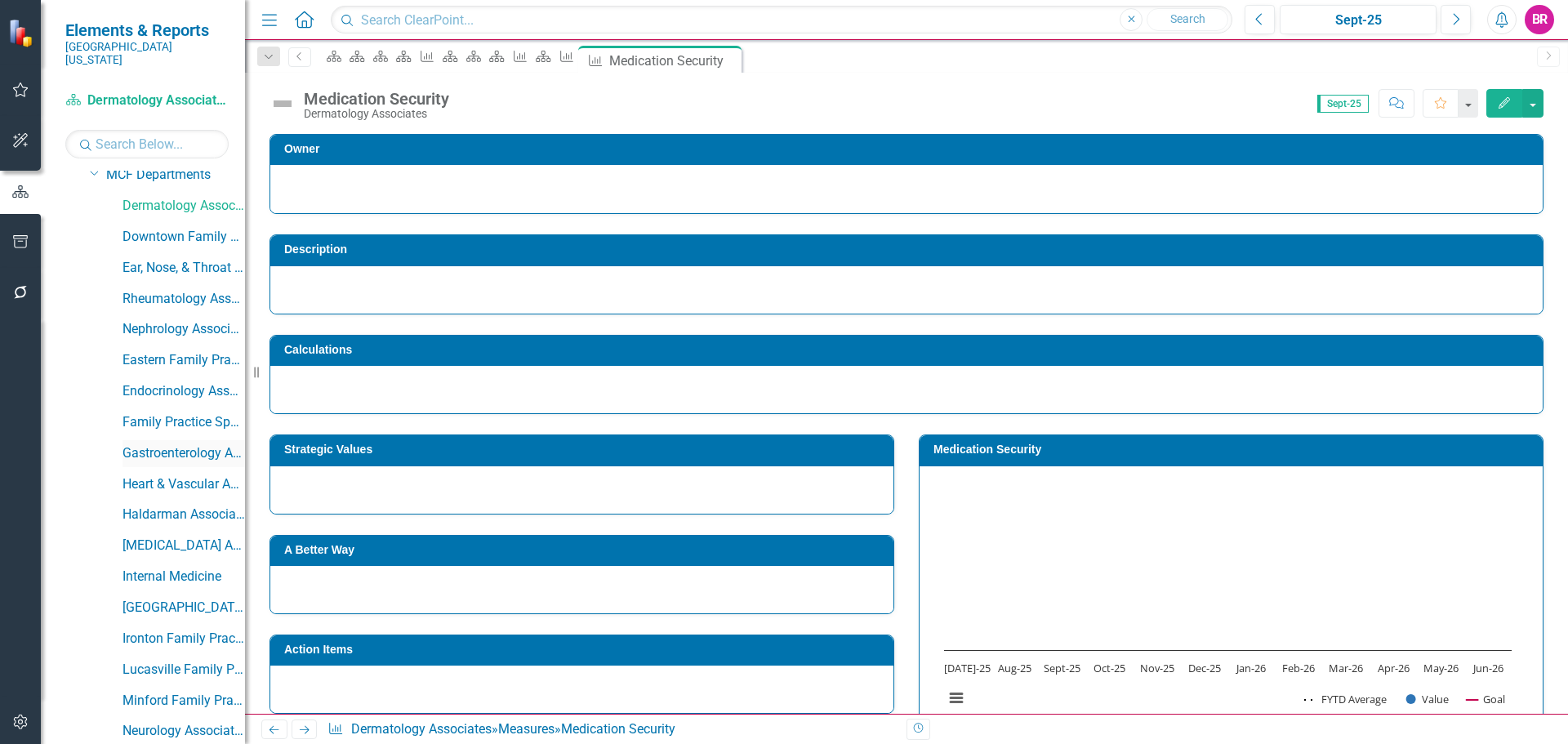
scroll to position [471, 0]
click at [734, 65] on icon "Close" at bounding box center [727, 61] width 17 height 13
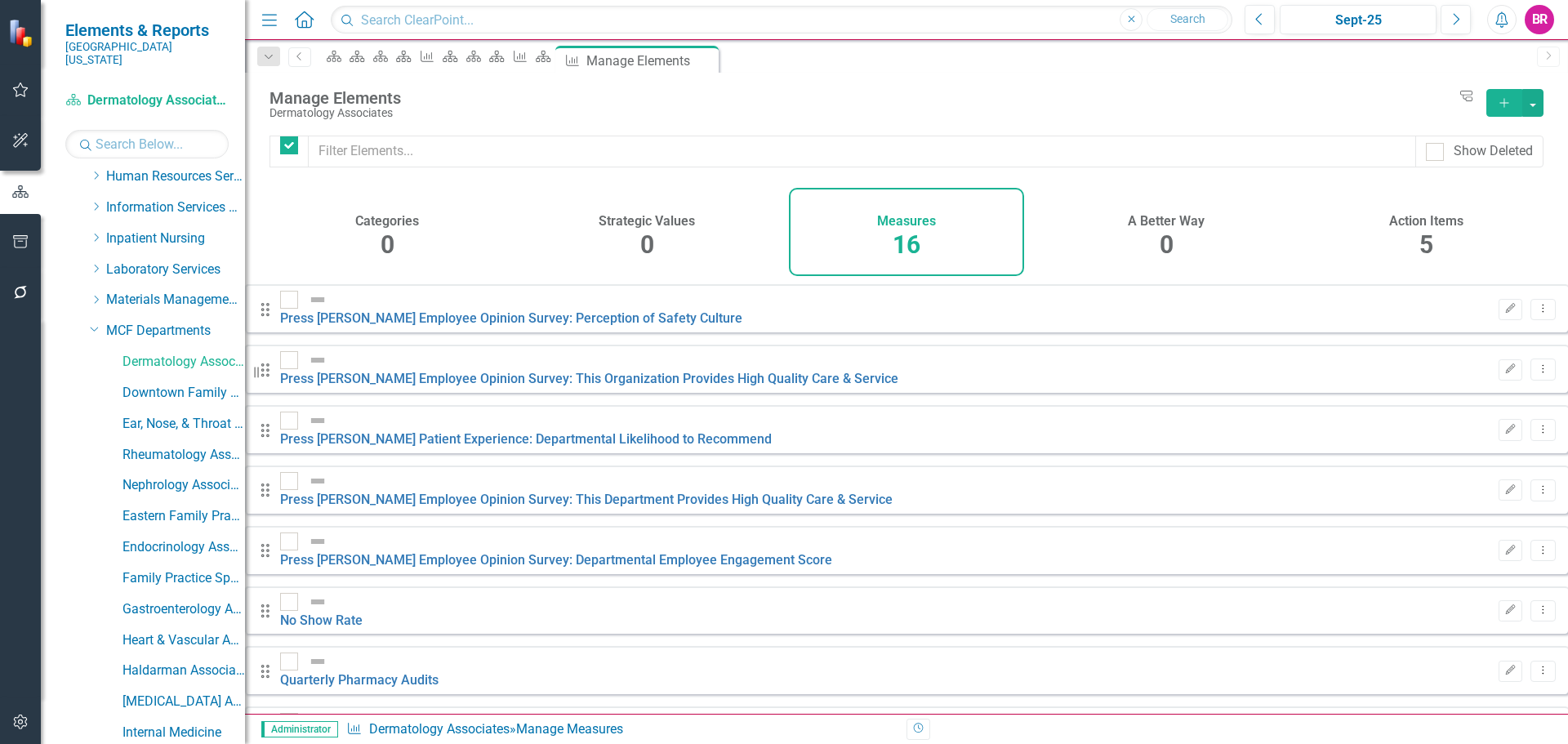
checkbox input "false"
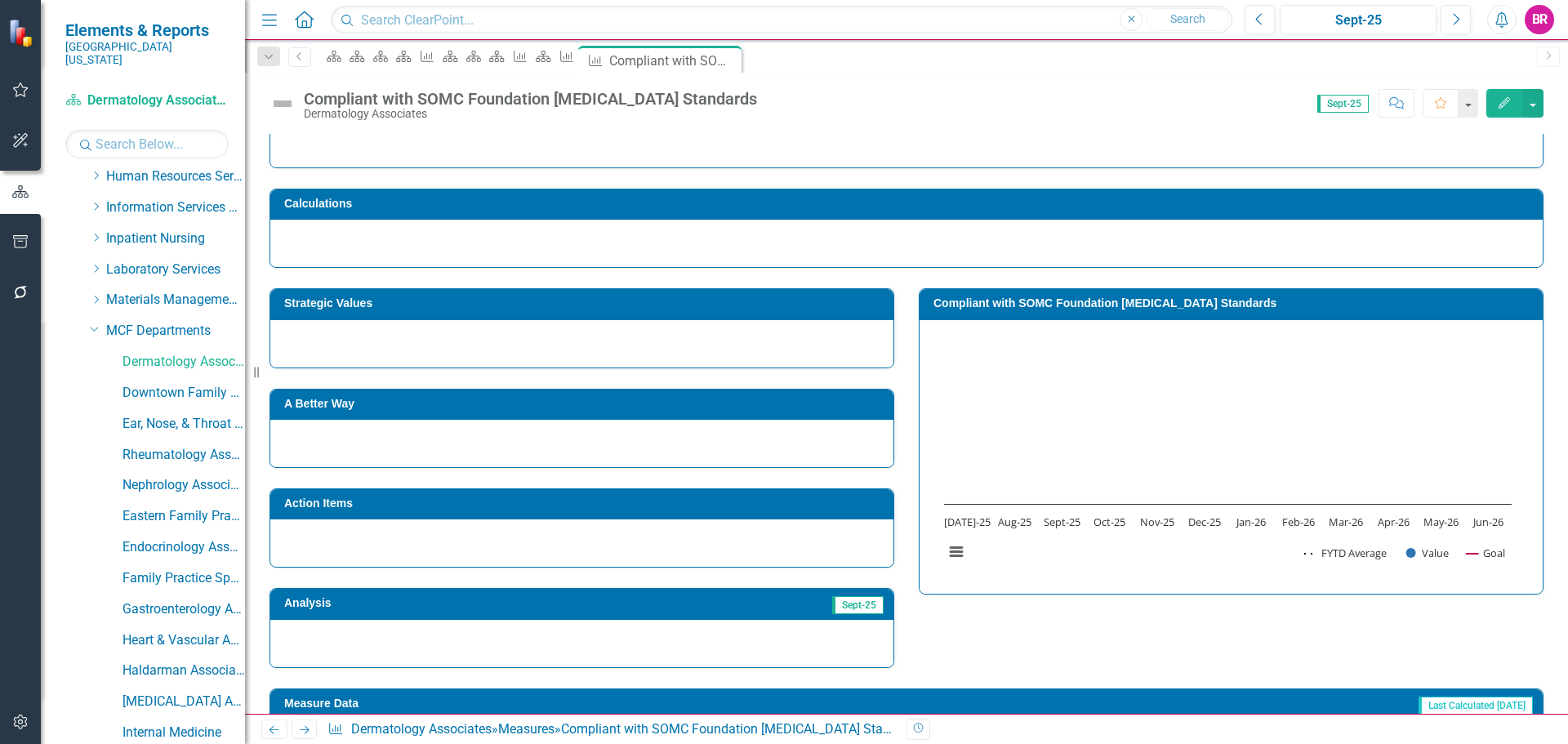
scroll to position [125, 0]
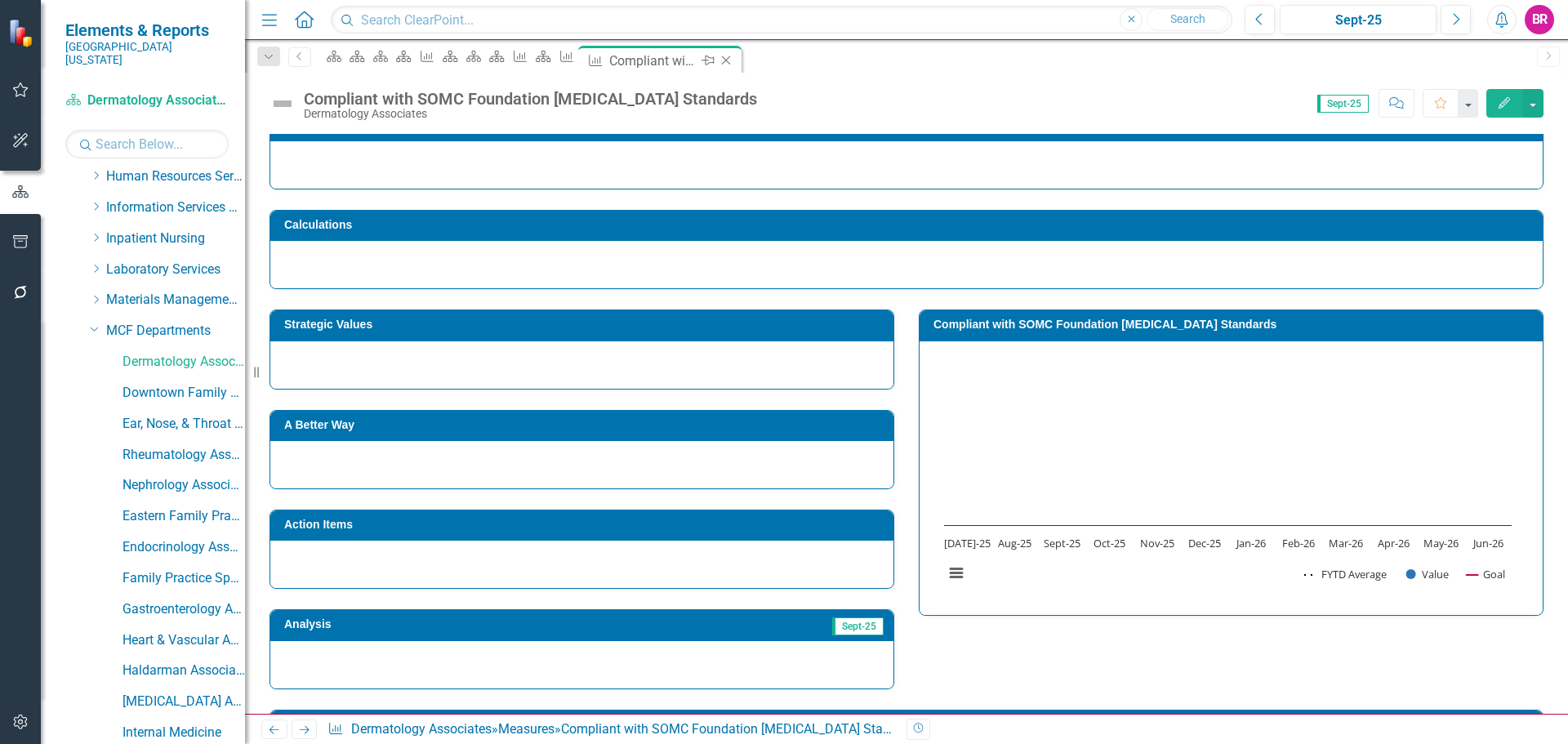
click at [734, 66] on icon "Close" at bounding box center [727, 61] width 17 height 13
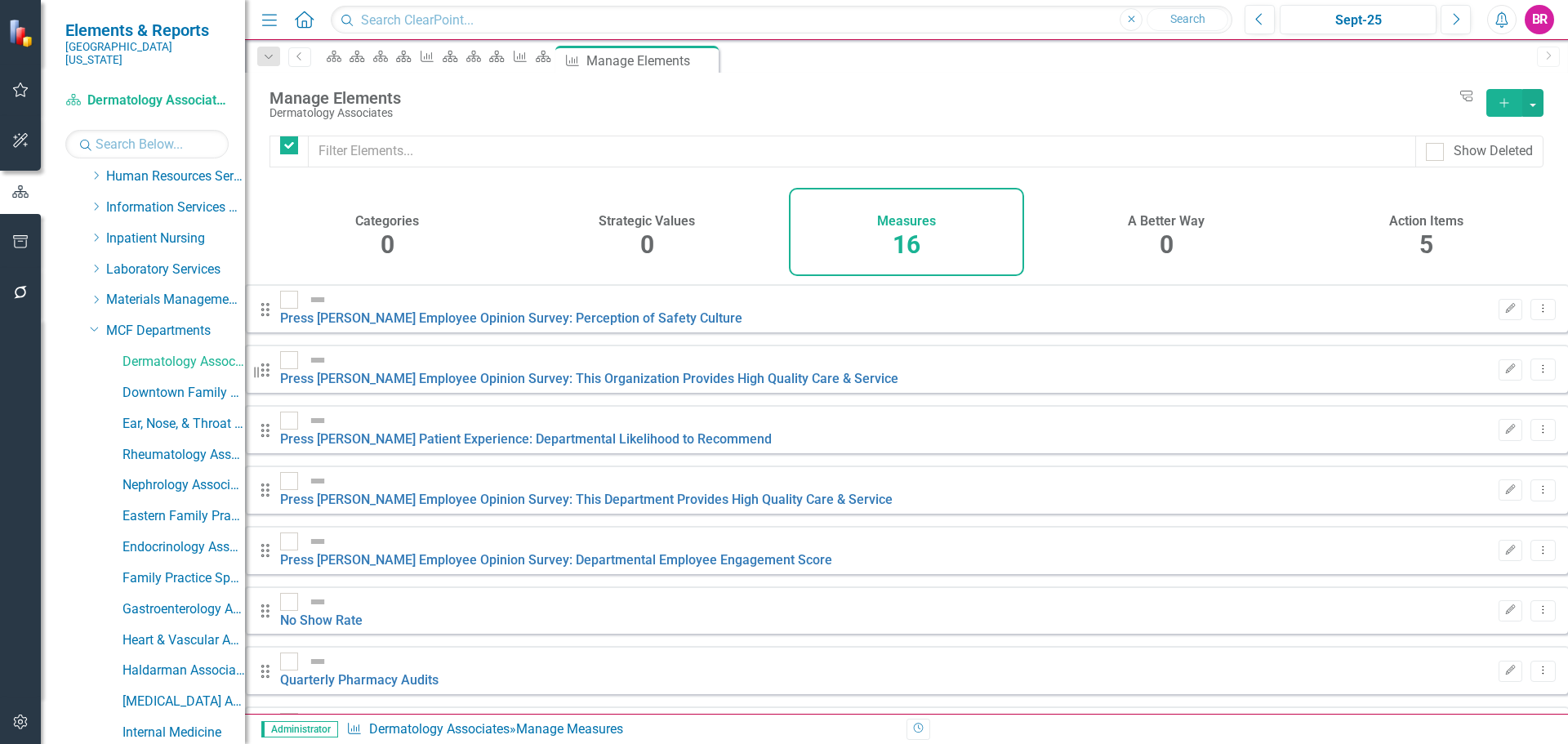
checkbox input "false"
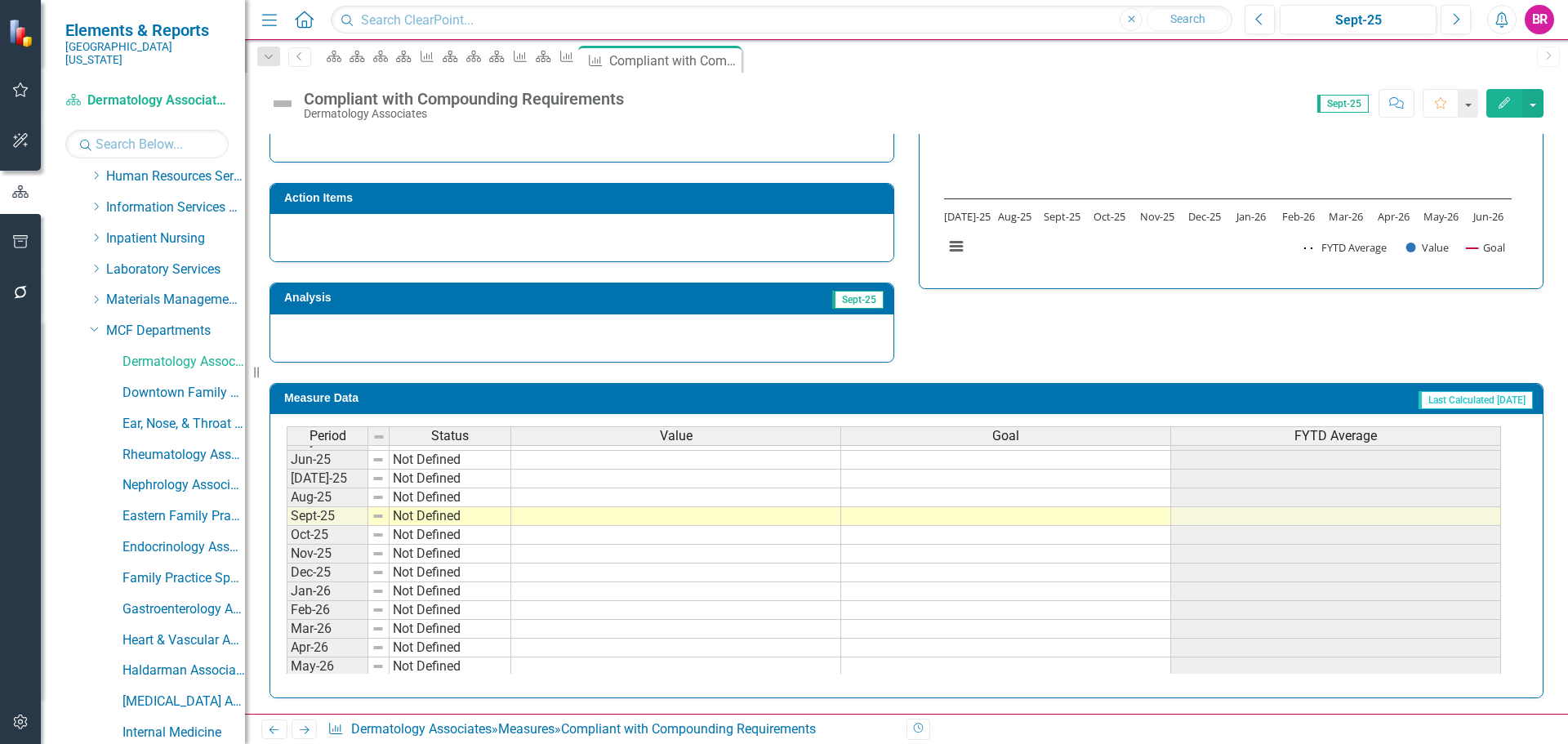
scroll to position [470, 0]
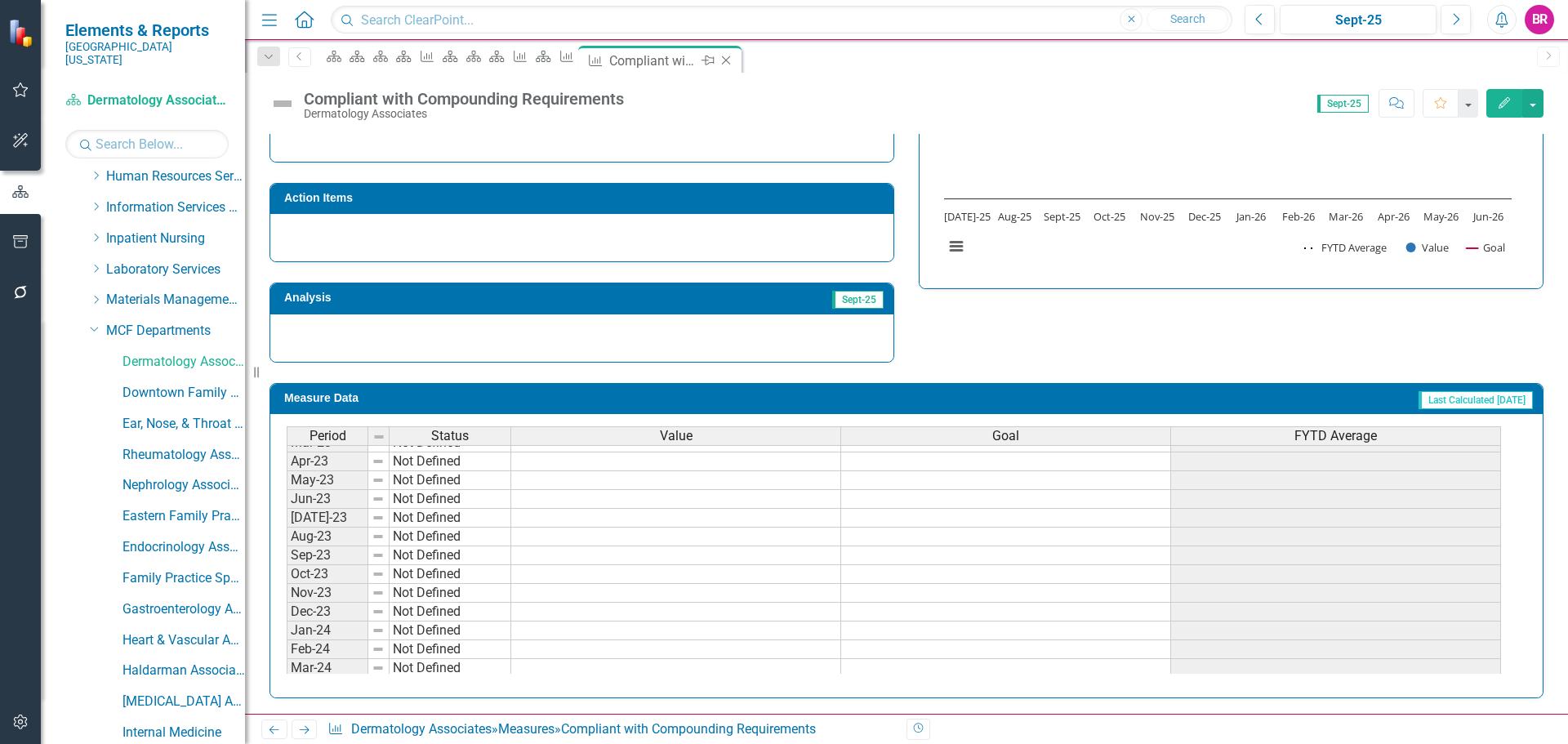
click at [734, 63] on icon "Close" at bounding box center [727, 61] width 17 height 13
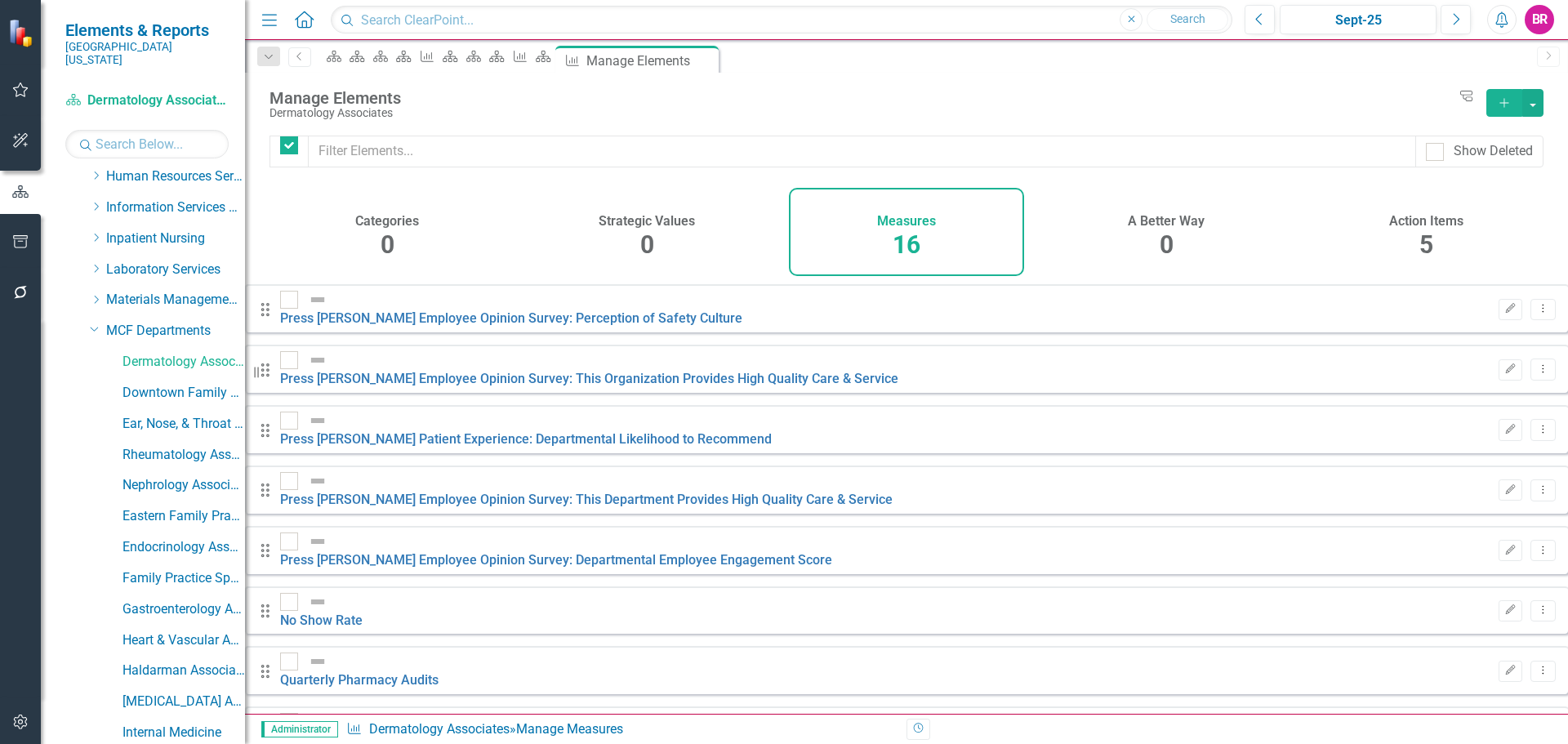
checkbox input "false"
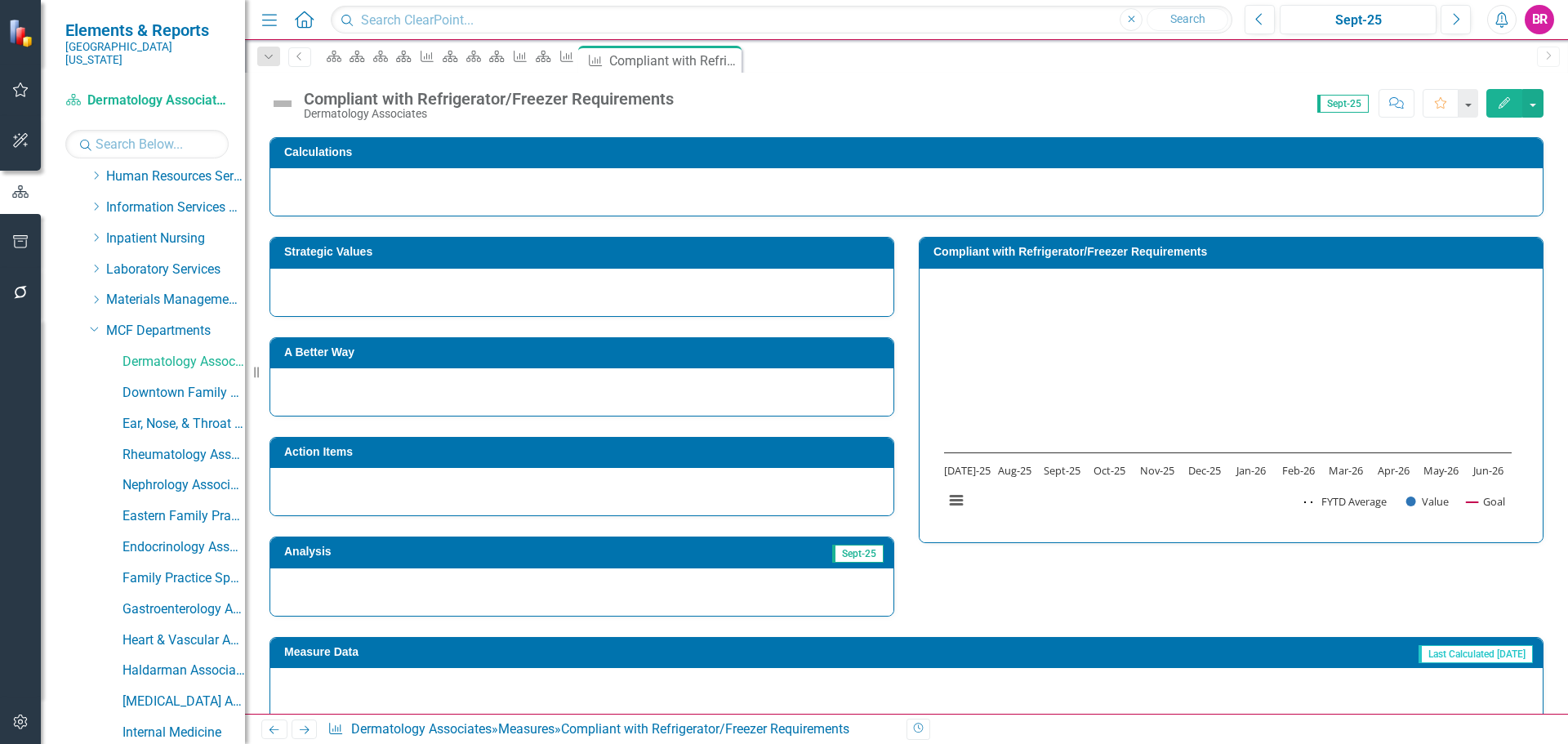
scroll to position [368, 0]
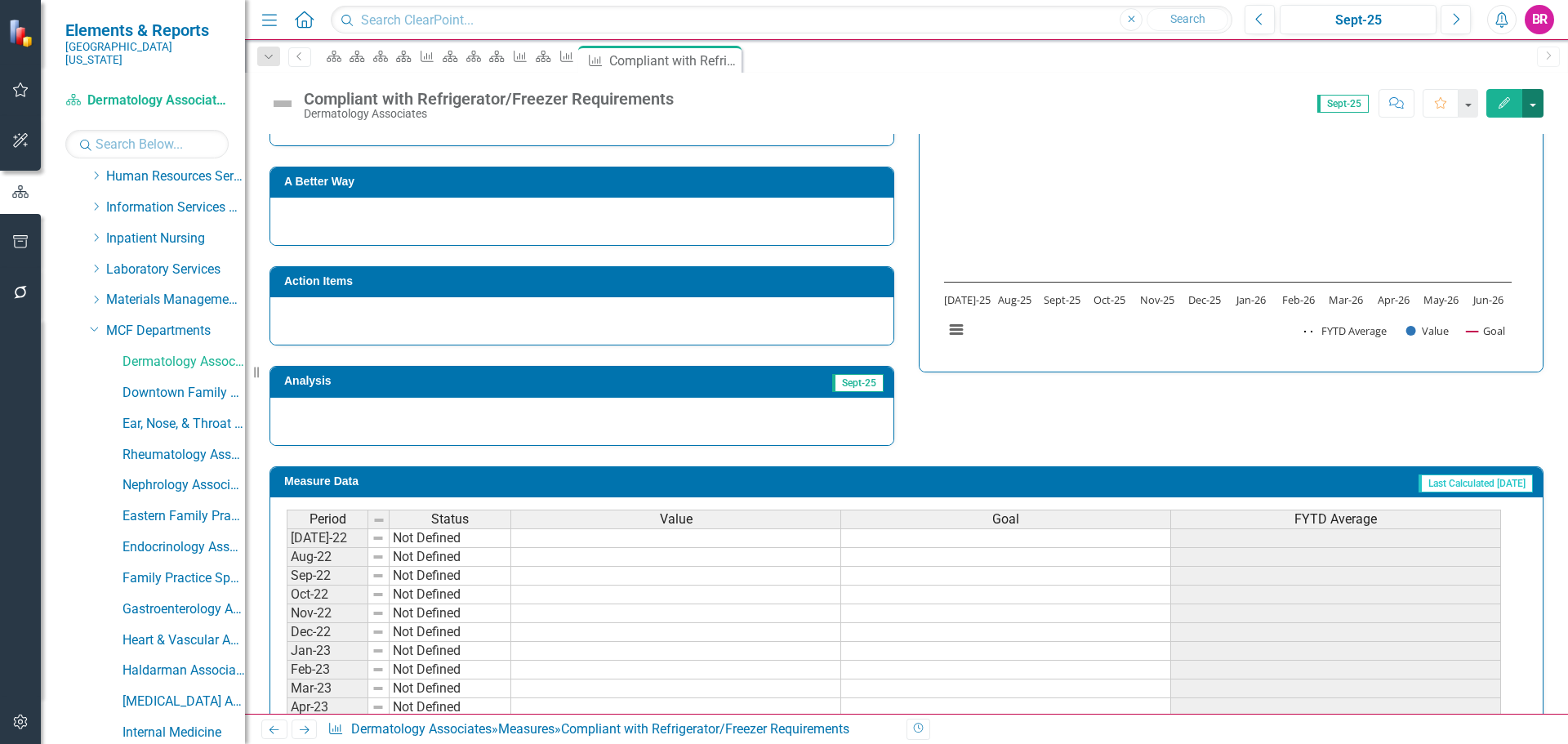
click at [1536, 115] on button "button" at bounding box center [1533, 103] width 22 height 28
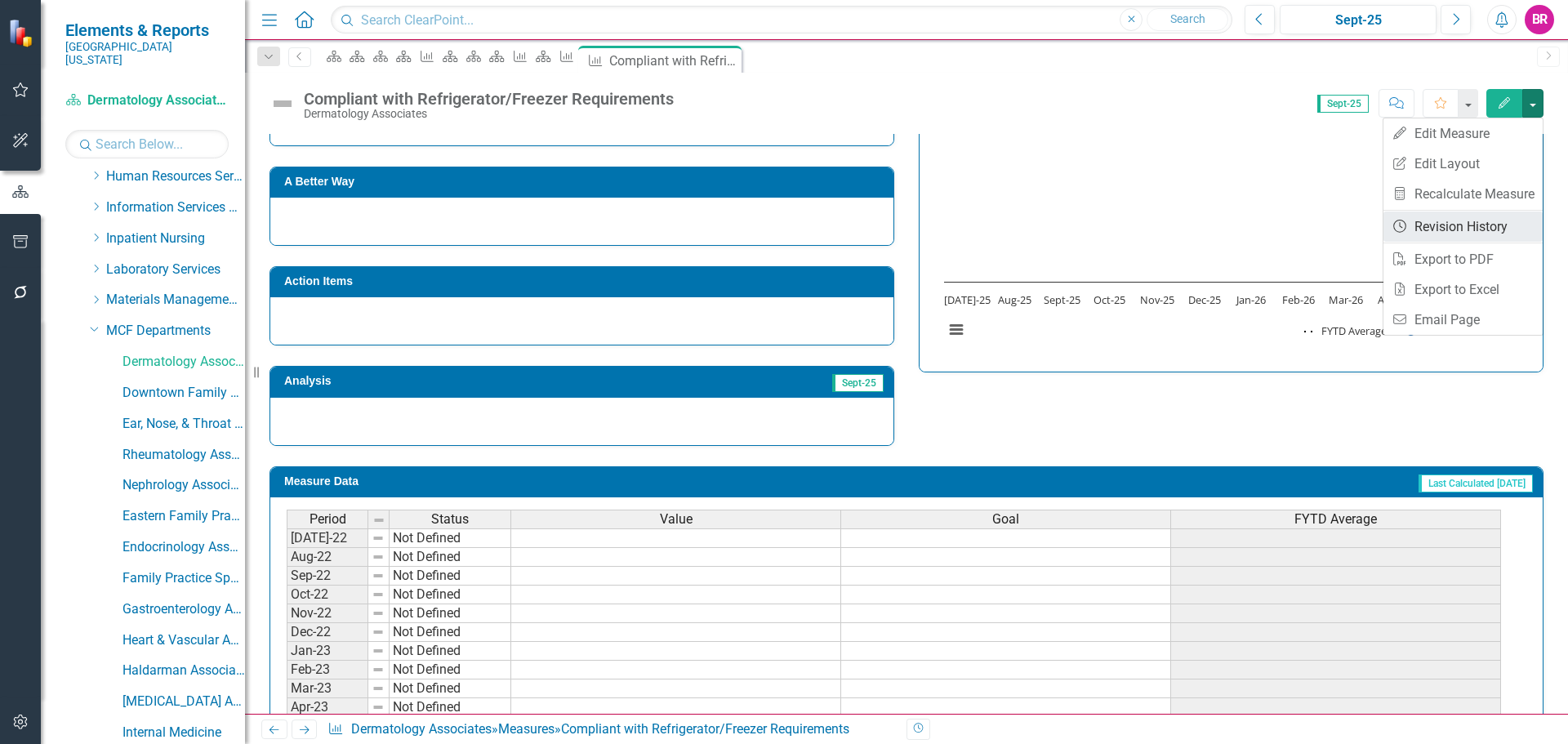
click at [1487, 228] on link "Revision History Revision History" at bounding box center [1463, 226] width 160 height 30
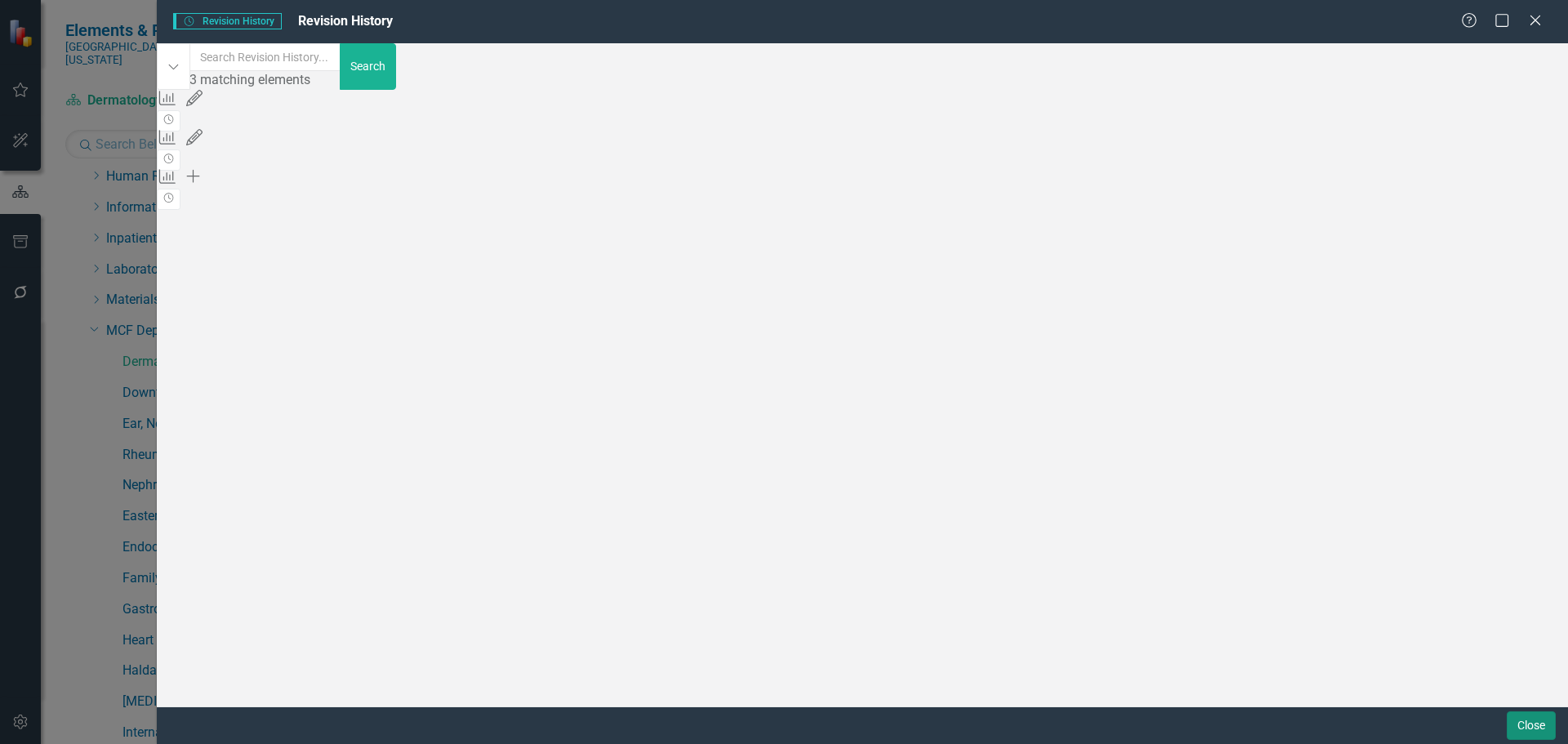
click at [1542, 722] on button "Close" at bounding box center [1531, 726] width 49 height 28
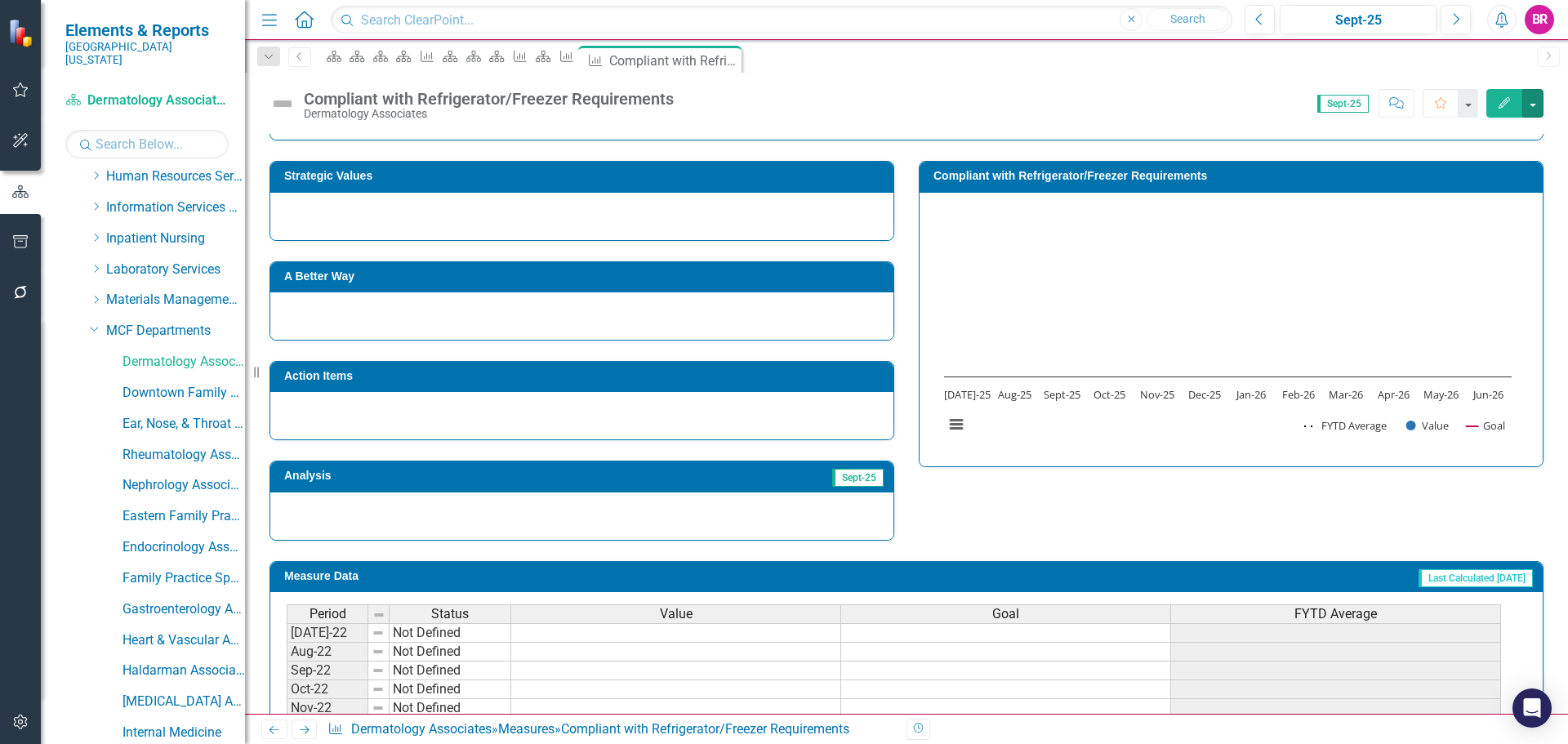
scroll to position [0, 0]
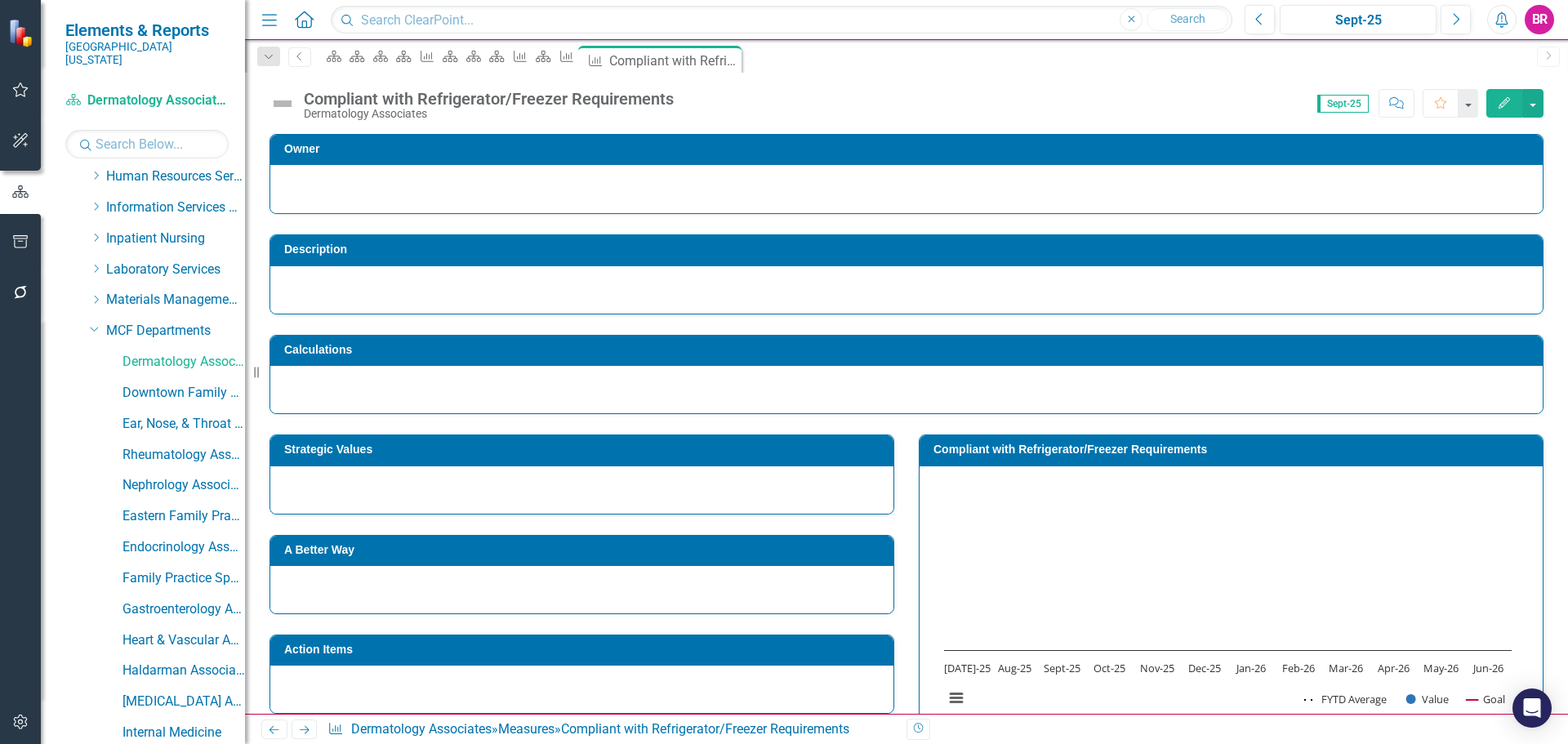
drag, startPoint x: 951, startPoint y: 59, endPoint x: 932, endPoint y: 37, distance: 29.1
click at [0, 0] on icon "Close" at bounding box center [0, 0] width 0 height 0
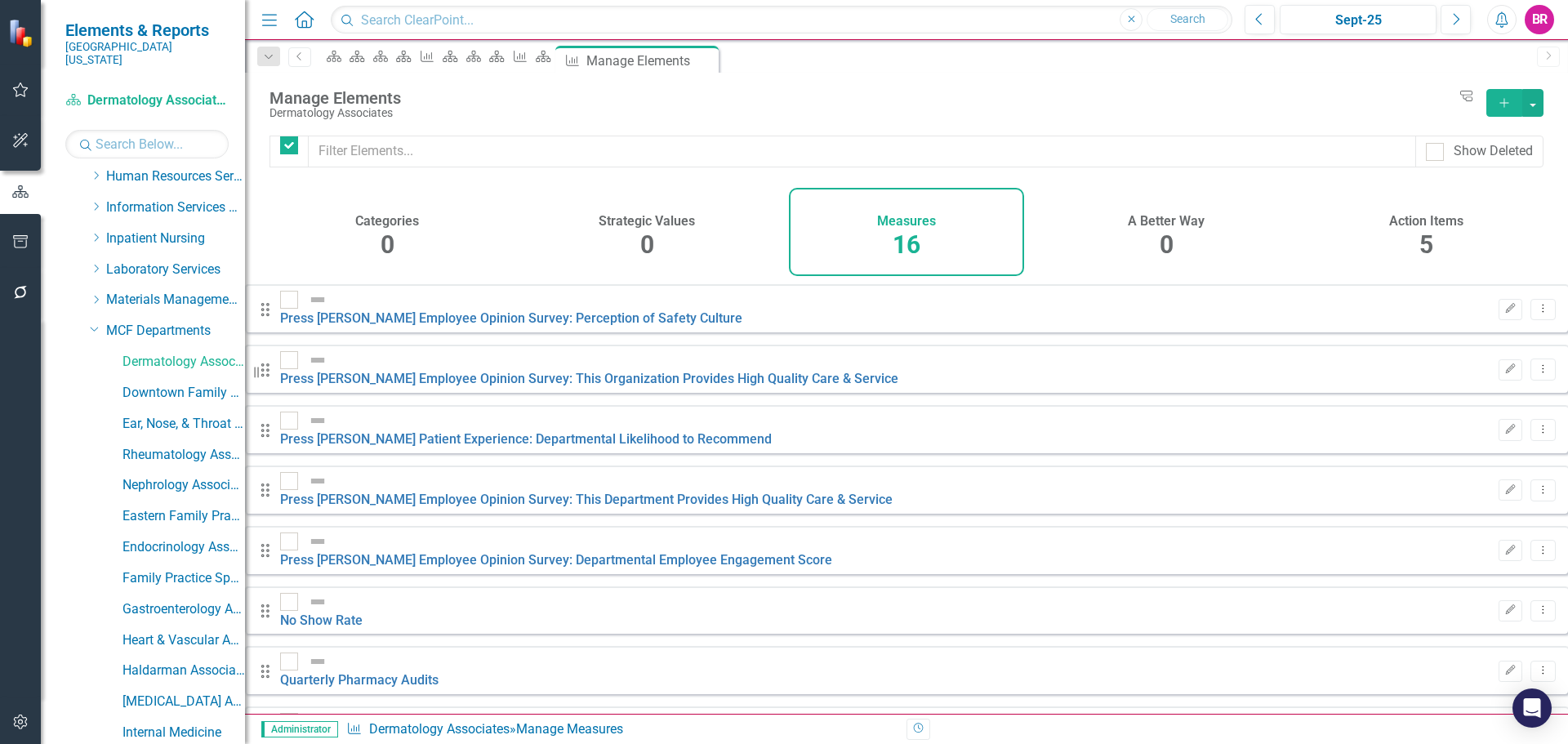
checkbox input "false"
click at [711, 64] on icon "Close" at bounding box center [703, 61] width 17 height 13
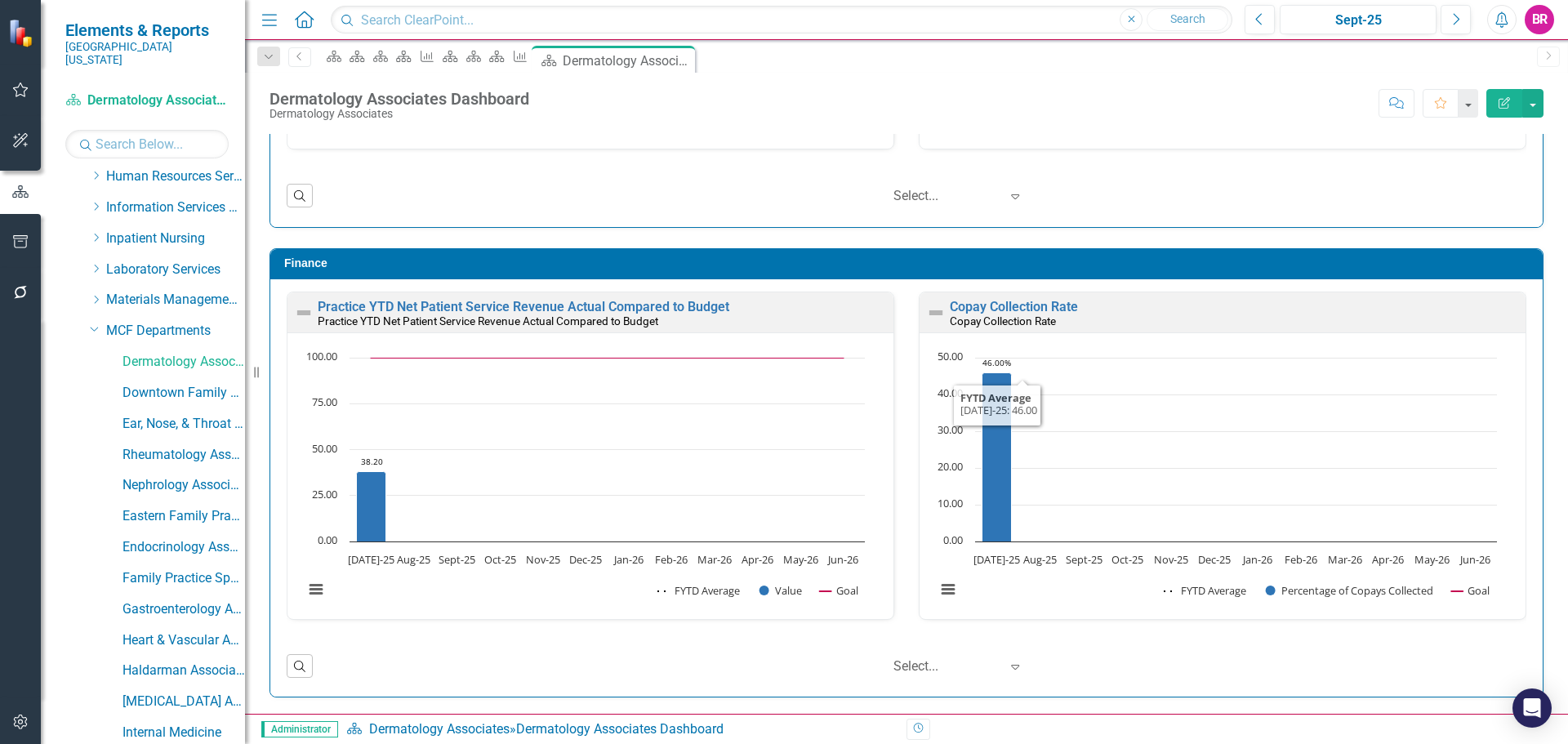
click at [1540, 579] on div "Finance Practice YTD Net Patient Service Revenue Actual Compared to Budget Prac…" at bounding box center [906, 462] width 1299 height 470
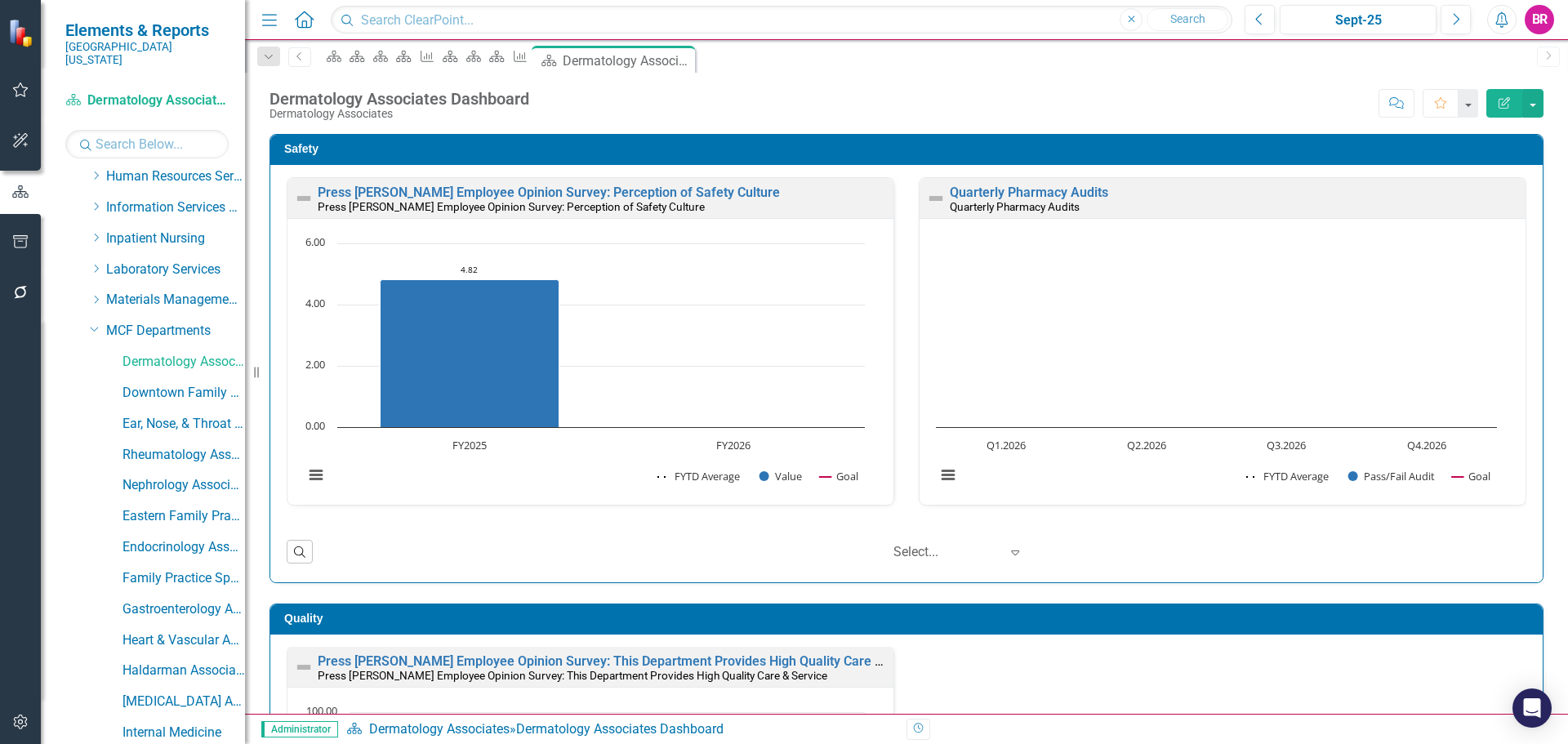
click at [287, 50] on div "Dropdown Search Scorecard Welcome Page Close Scorecard [MEDICAL_DATA] Dashboard…" at bounding box center [269, 57] width 39 height 19
click at [258, 60] on div "Dropdown" at bounding box center [269, 57] width 23 height 20
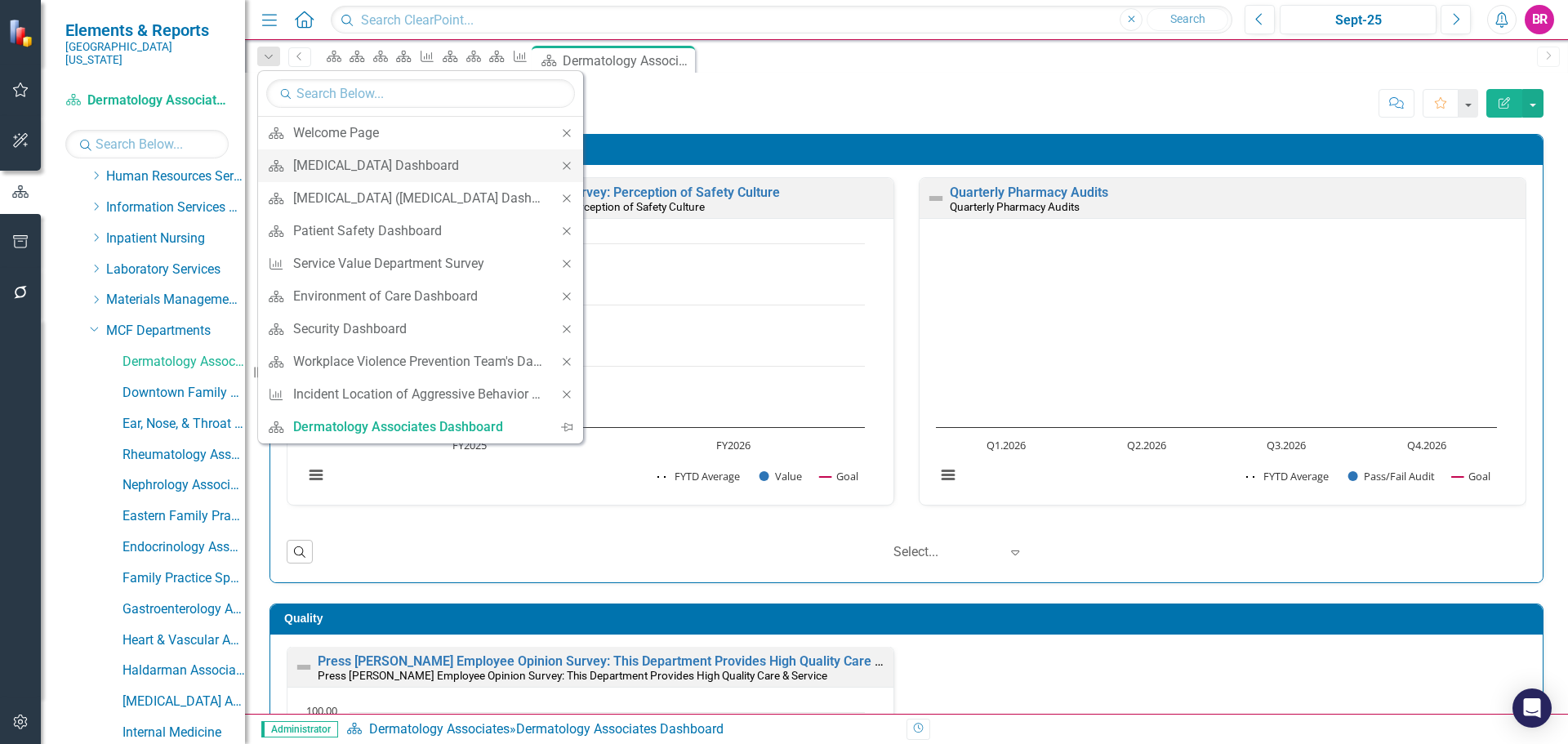
click at [573, 166] on icon "Close" at bounding box center [567, 166] width 15 height 12
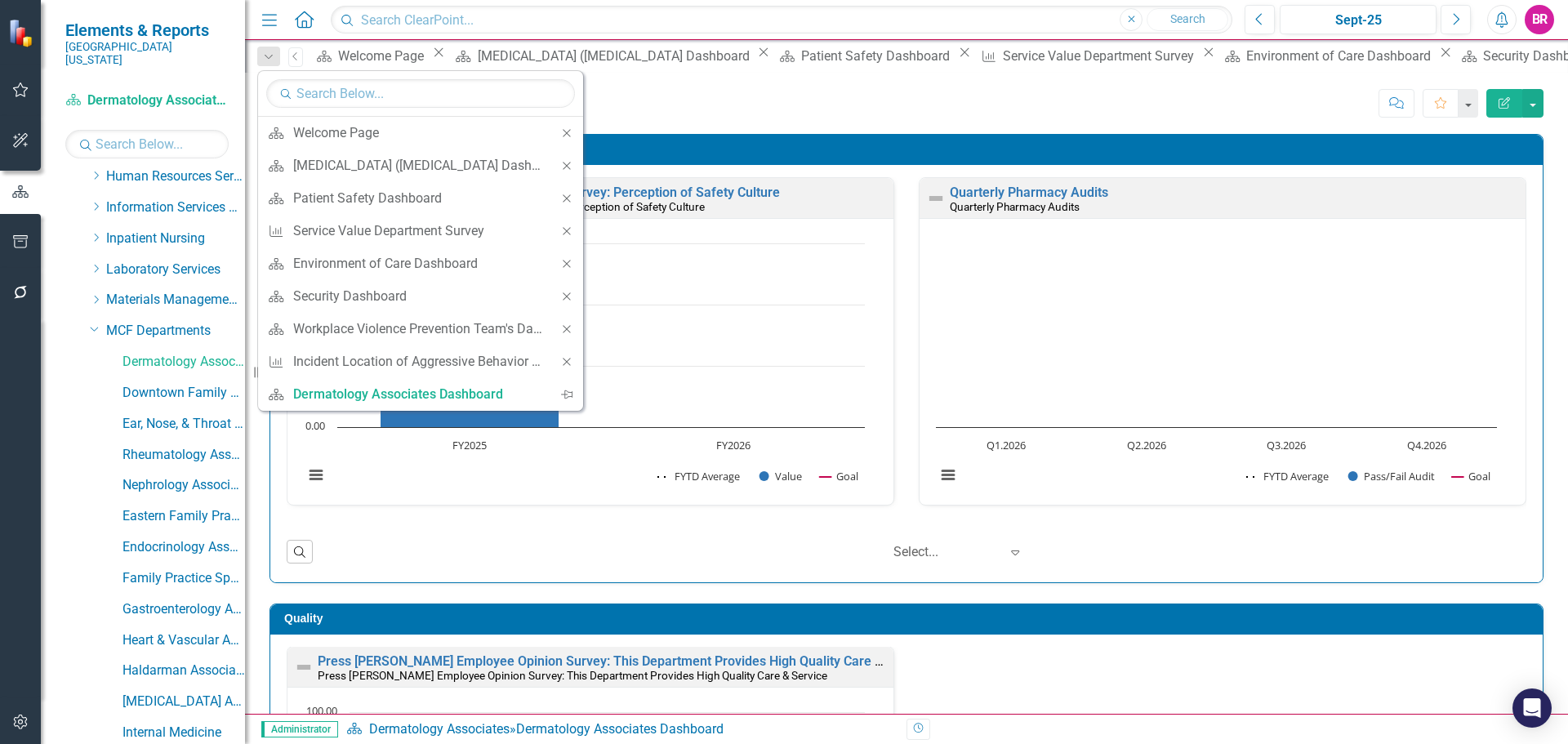
click at [573, 166] on icon "Close" at bounding box center [567, 166] width 15 height 12
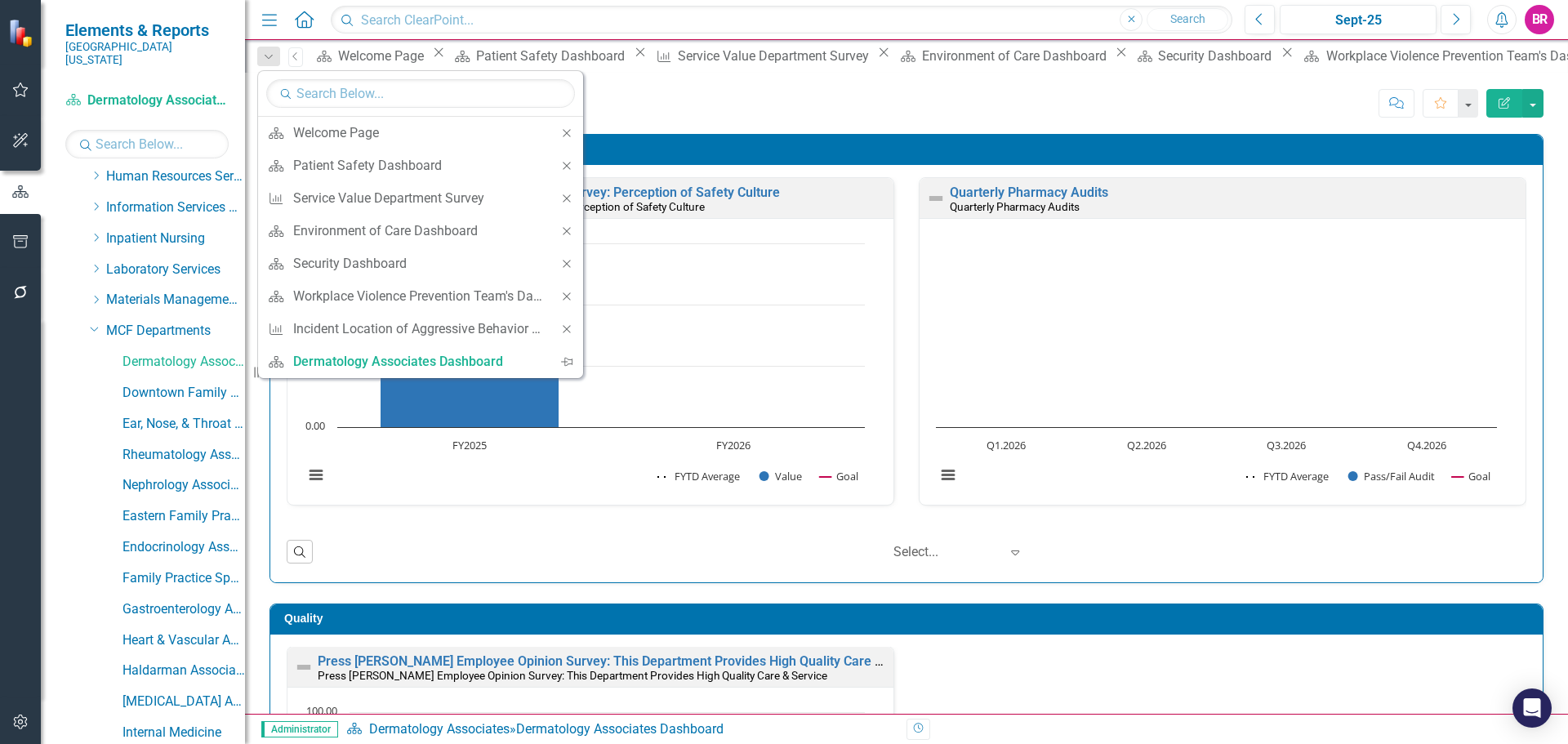
click at [573, 166] on icon "Close" at bounding box center [567, 166] width 15 height 12
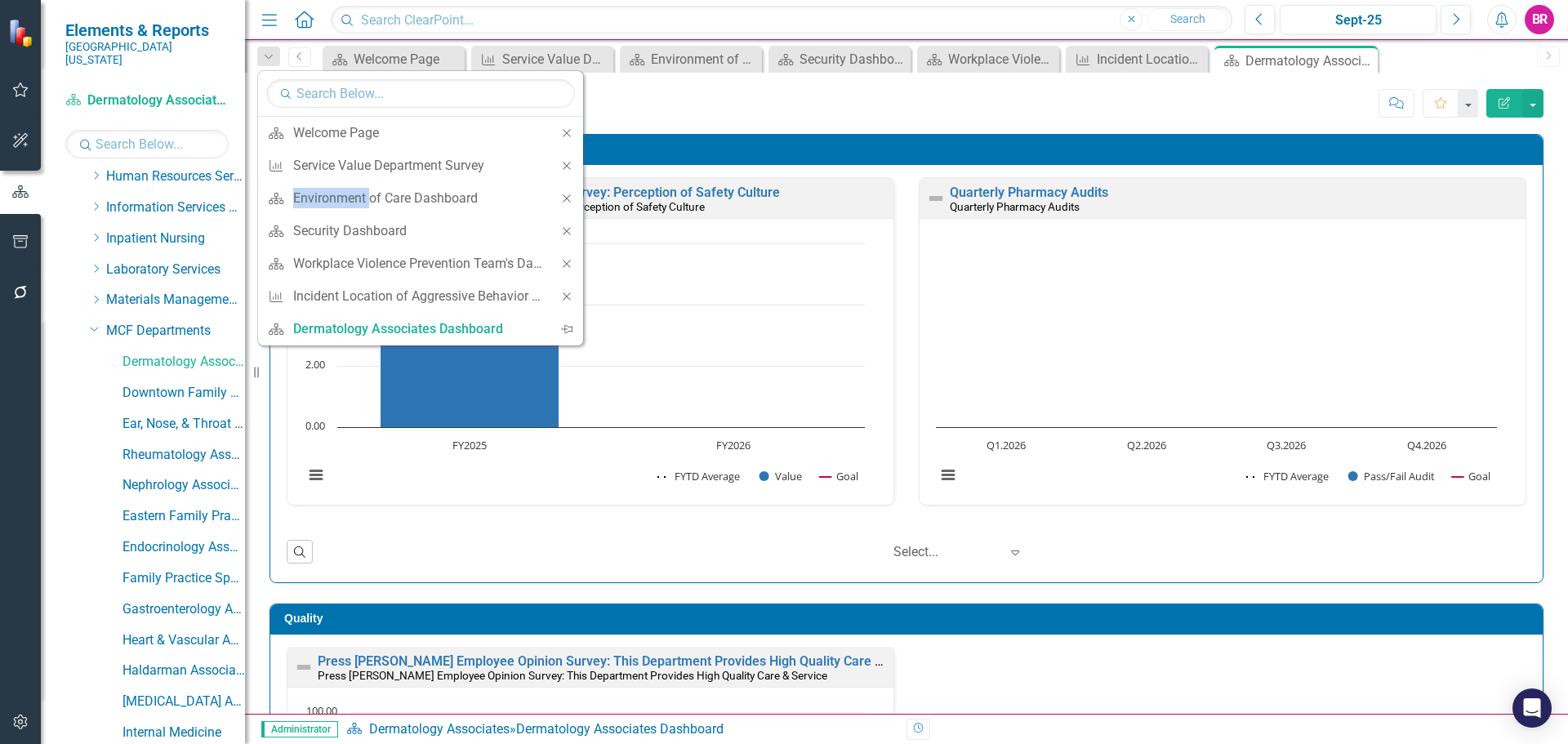
click at [573, 166] on icon "Close" at bounding box center [567, 166] width 15 height 12
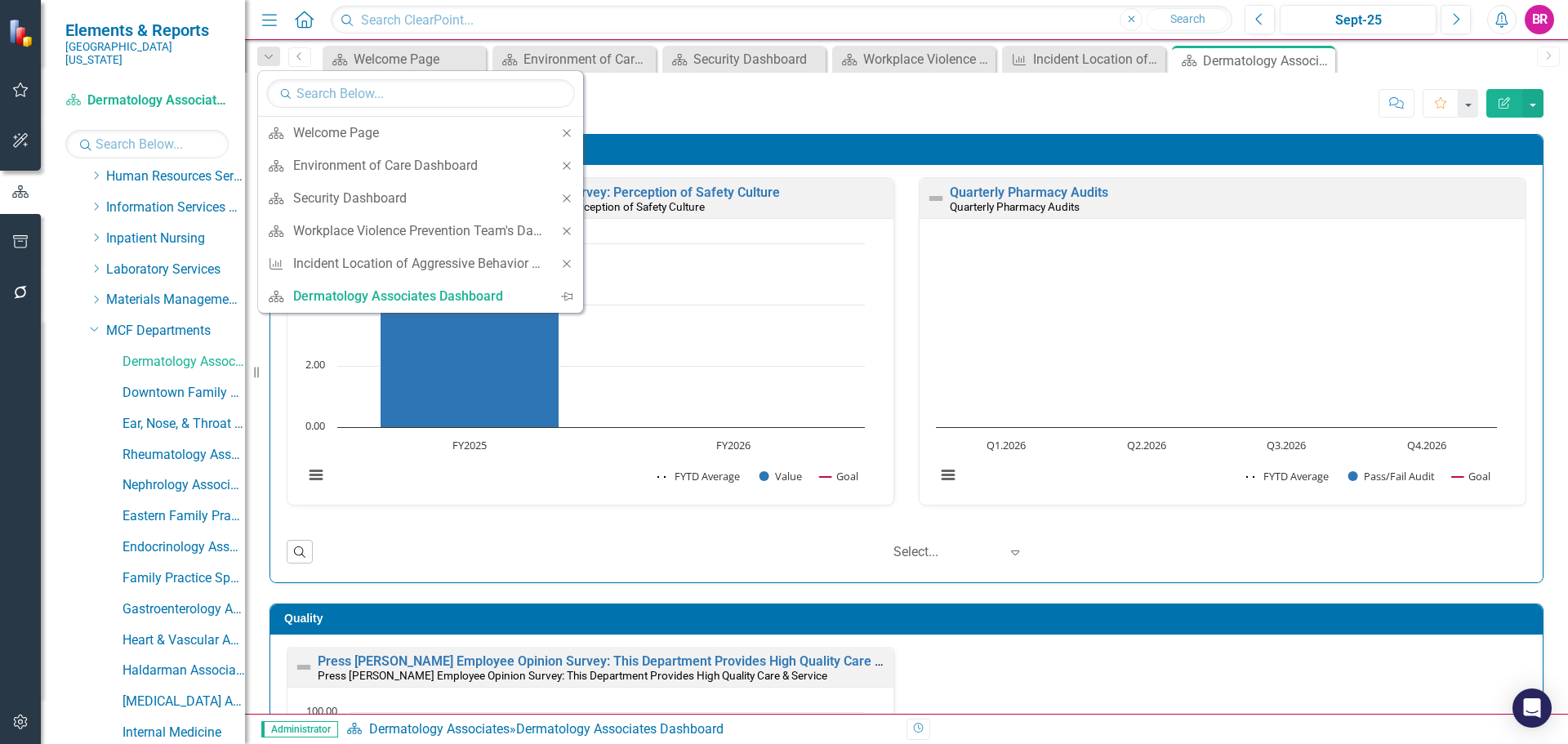
click at [573, 166] on icon "Close" at bounding box center [567, 166] width 15 height 12
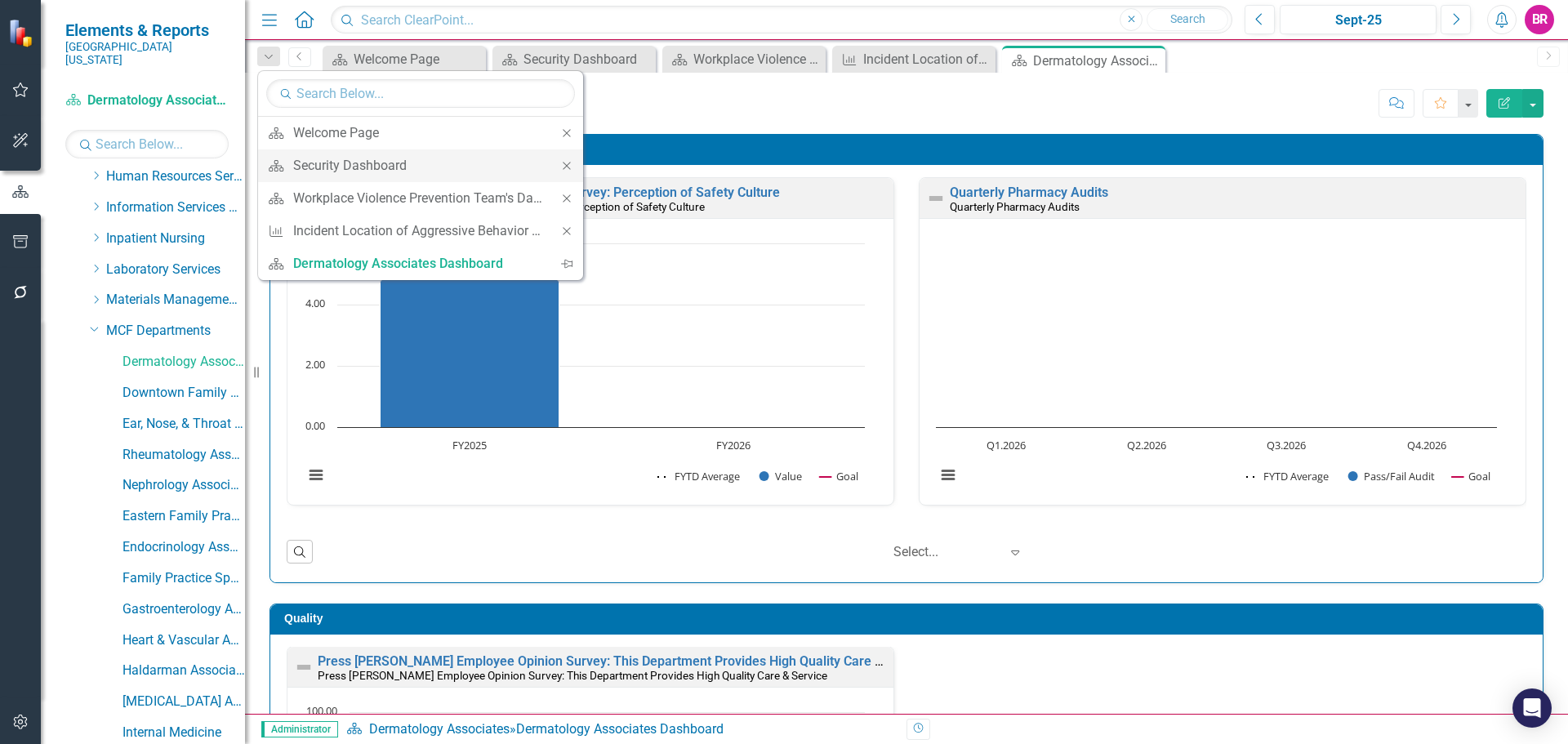
click at [573, 166] on icon "Close" at bounding box center [567, 166] width 15 height 12
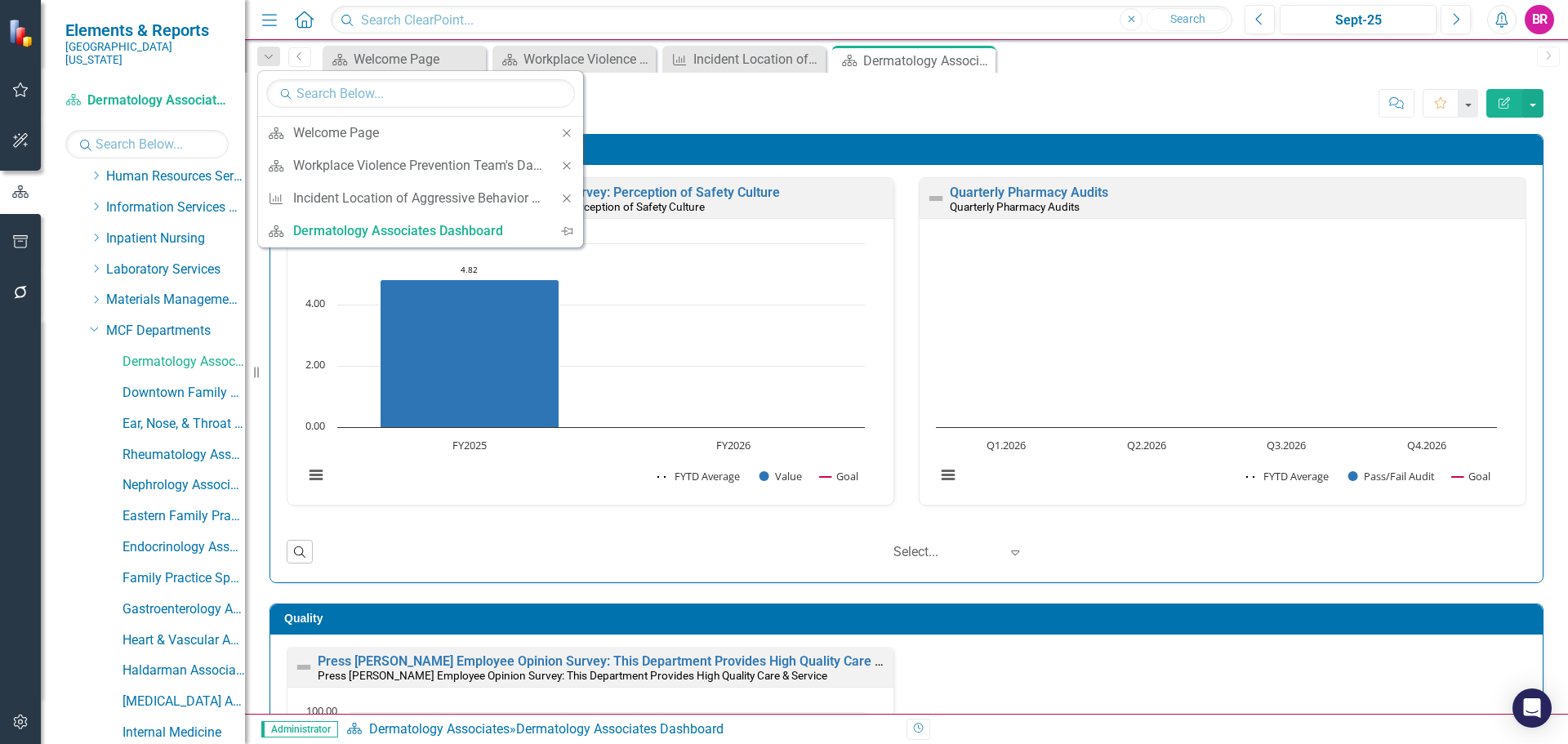
click at [573, 166] on icon "Close" at bounding box center [567, 166] width 15 height 12
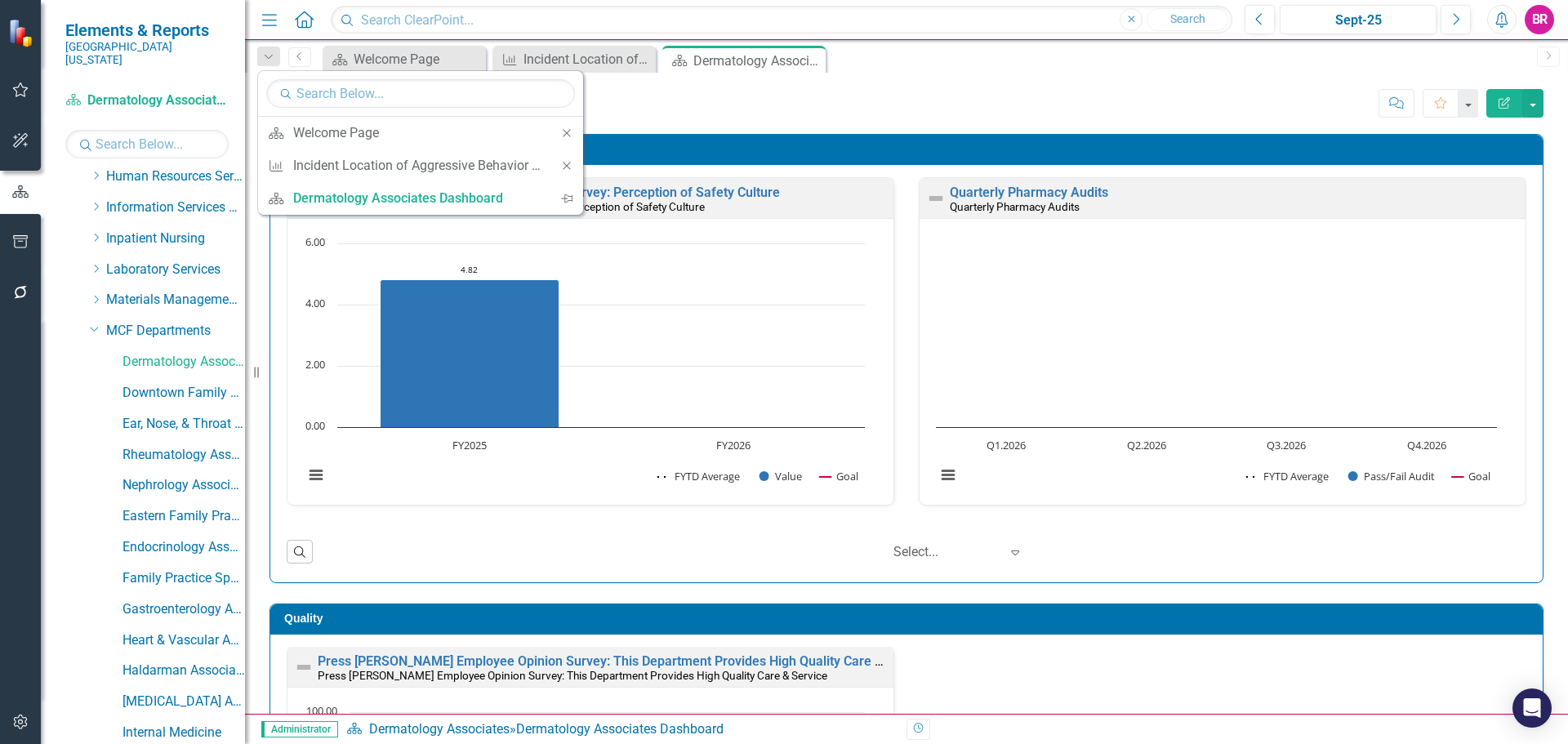
click at [572, 166] on icon "Close" at bounding box center [567, 166] width 15 height 12
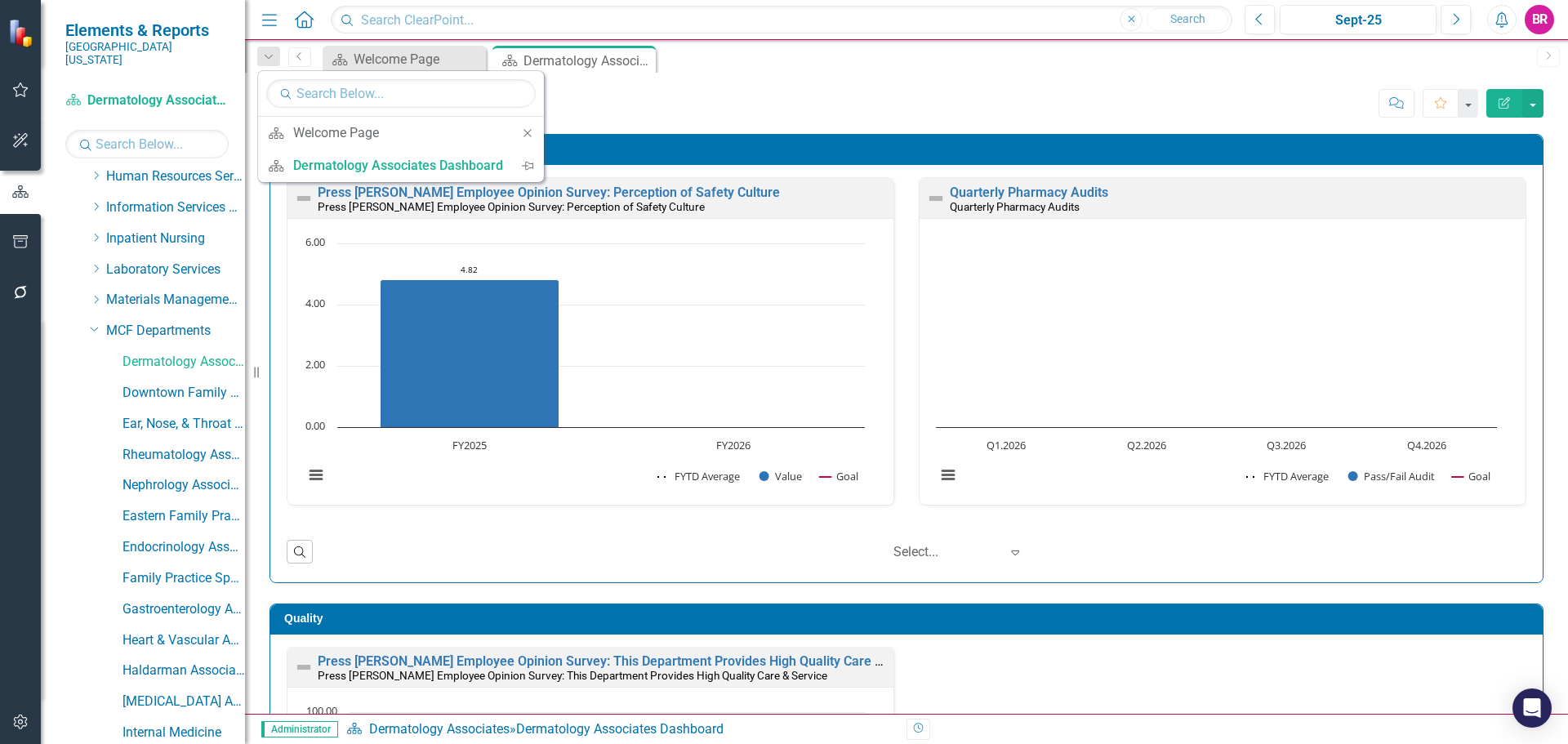
click at [814, 114] on div "Score: N/A Sept-25 Completed Comment Favorite Edit Report" at bounding box center [1040, 102] width 1006 height 27
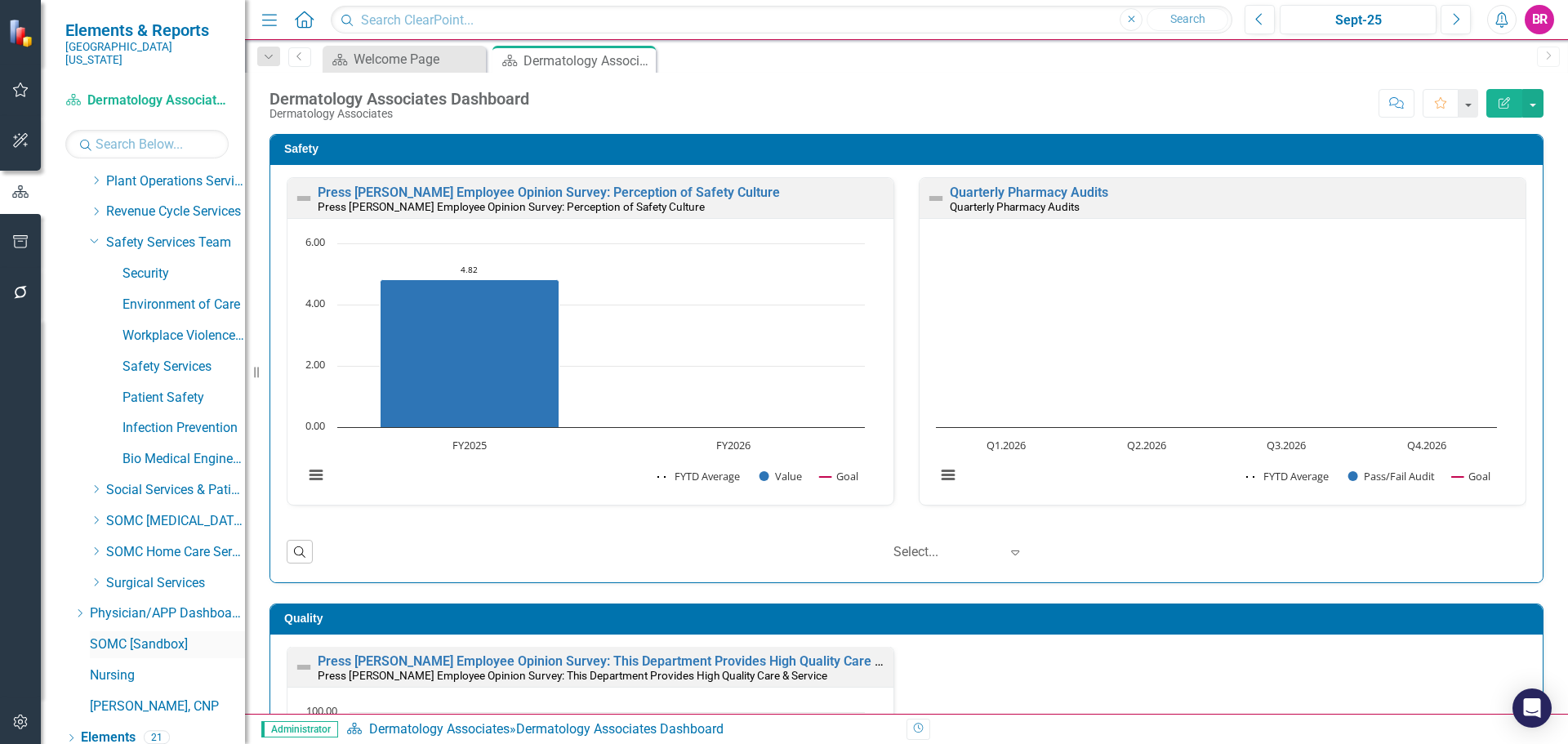
scroll to position [2349, 0]
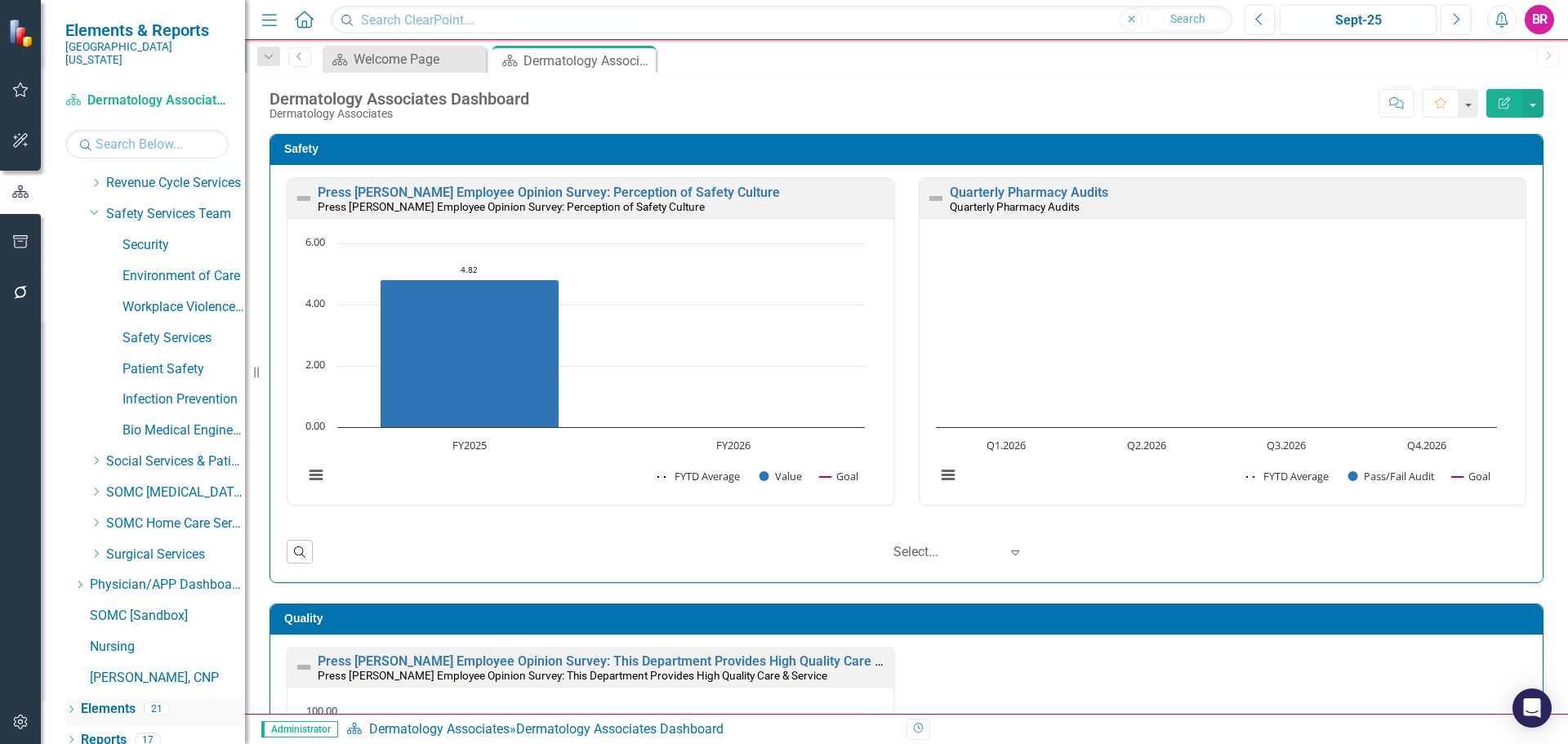
click at [103, 700] on link "Elements" at bounding box center [108, 709] width 55 height 19
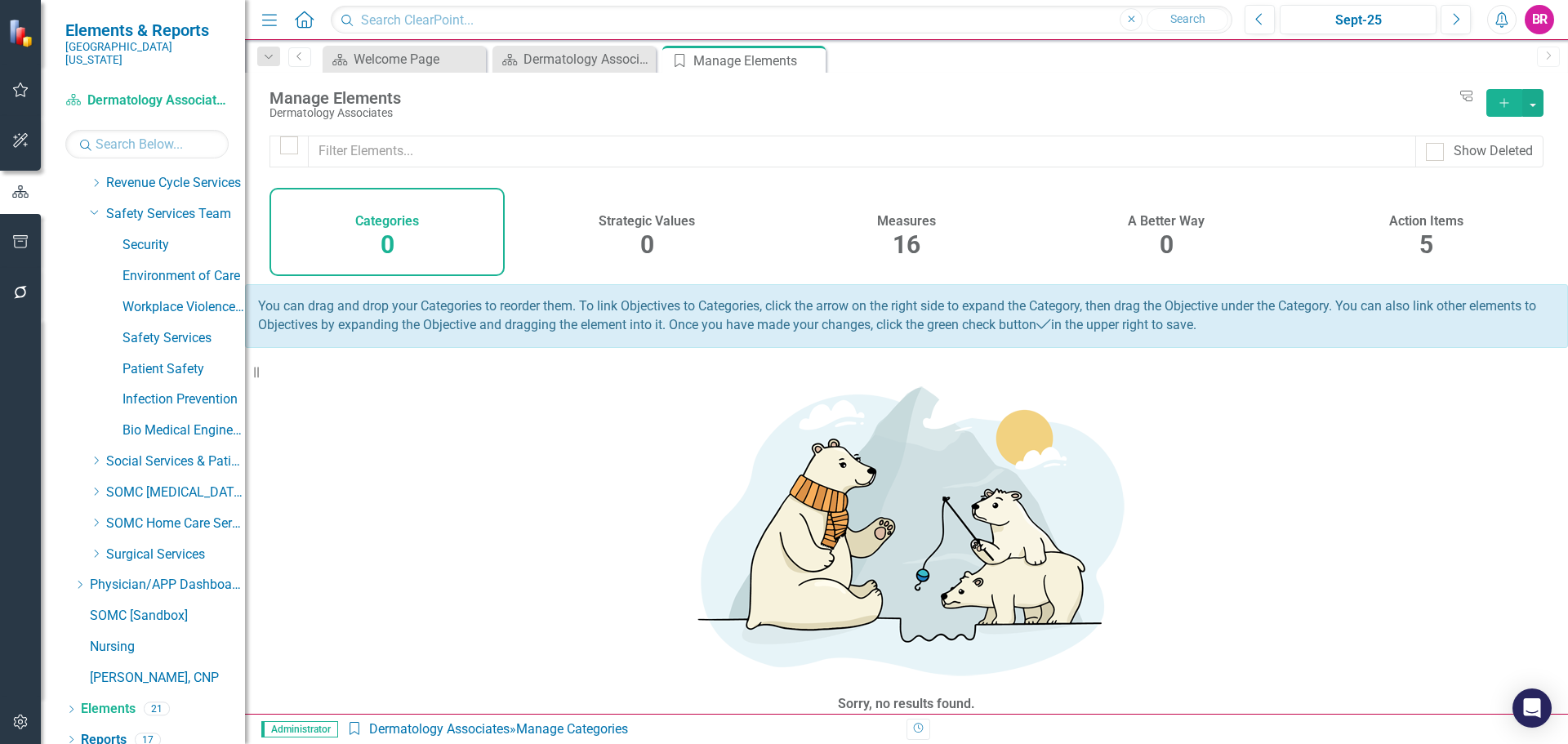
click at [925, 244] on div "Measures 16" at bounding box center [906, 232] width 235 height 88
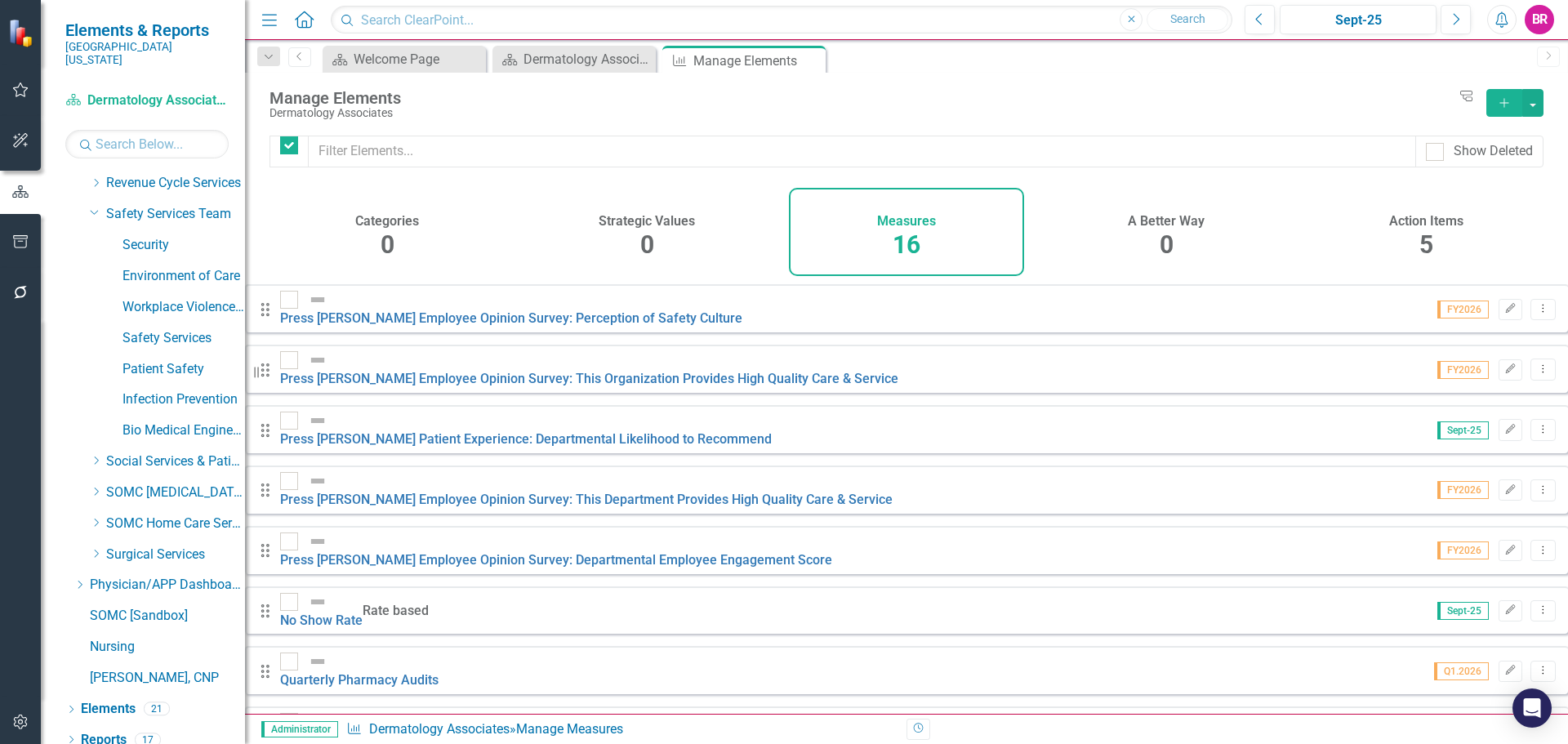
checkbox input "false"
